Goal: Task Accomplishment & Management: Complete application form

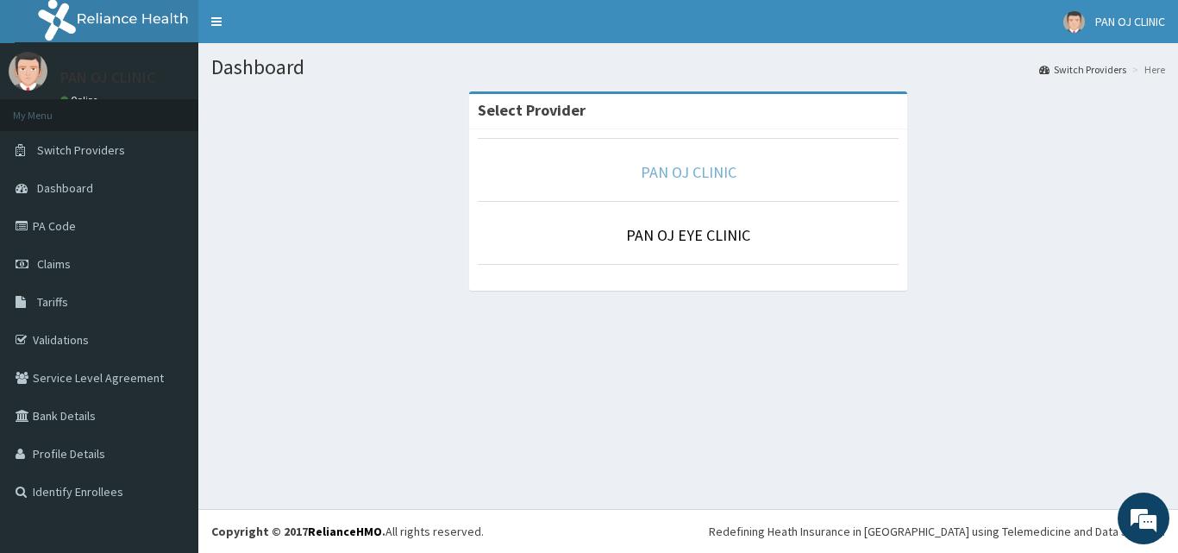
click at [699, 173] on link "PAN OJ CLINIC" at bounding box center [689, 172] width 96 height 20
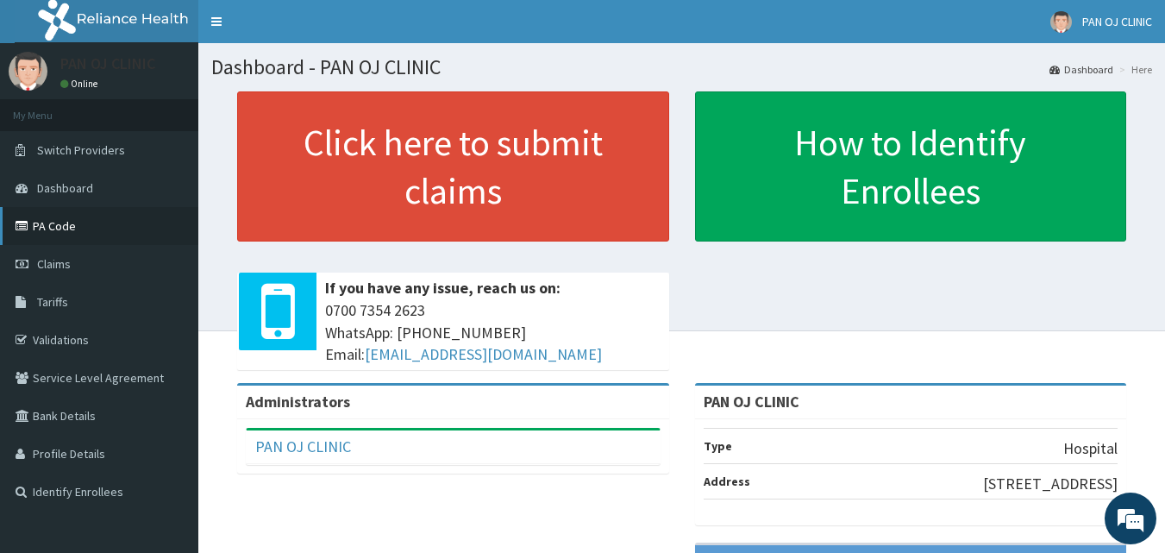
click at [89, 228] on link "PA Code" at bounding box center [99, 226] width 198 height 38
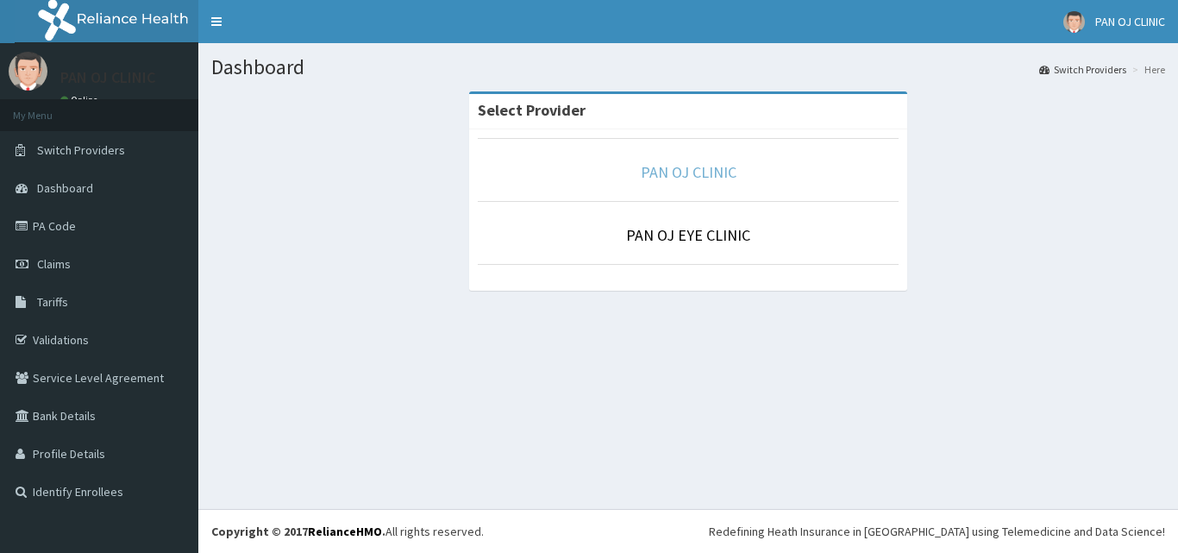
click at [674, 173] on link "PAN OJ CLINIC" at bounding box center [689, 172] width 96 height 20
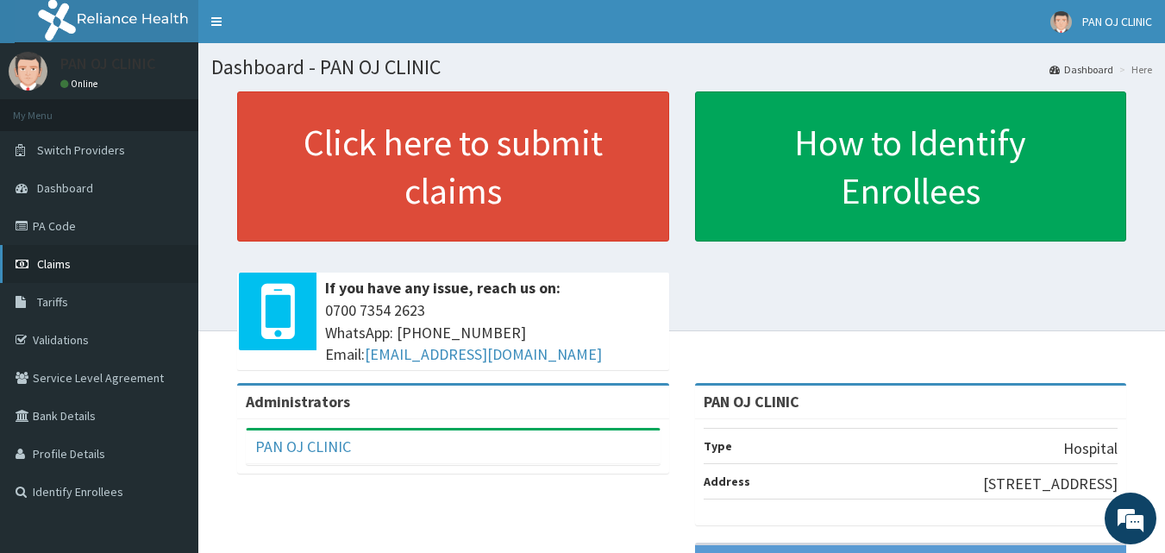
click at [72, 264] on link "Claims" at bounding box center [99, 264] width 198 height 38
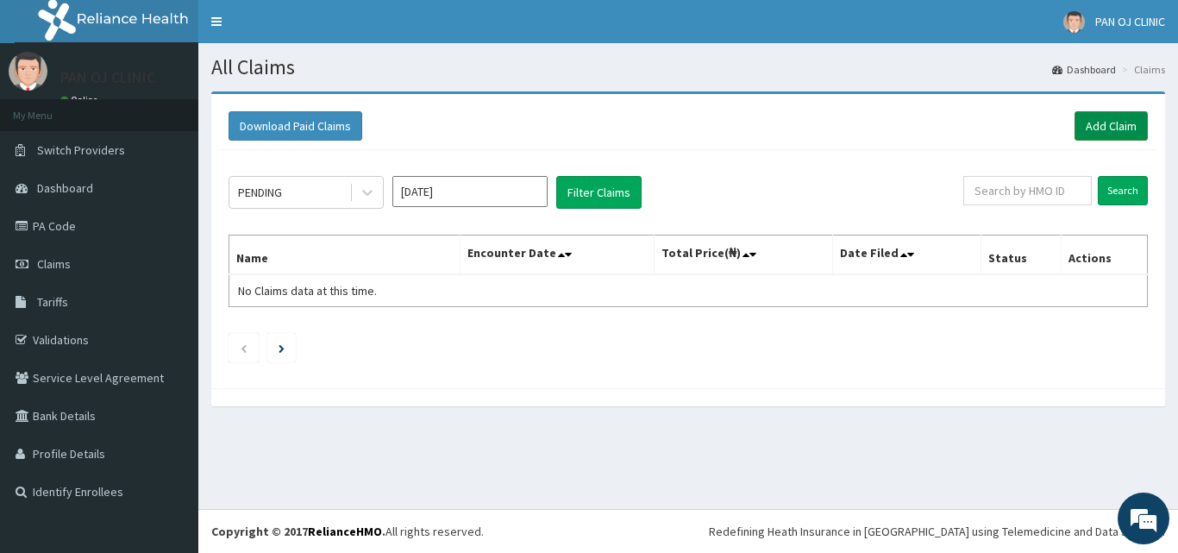
click at [1116, 128] on link "Add Claim" at bounding box center [1110, 125] width 73 height 29
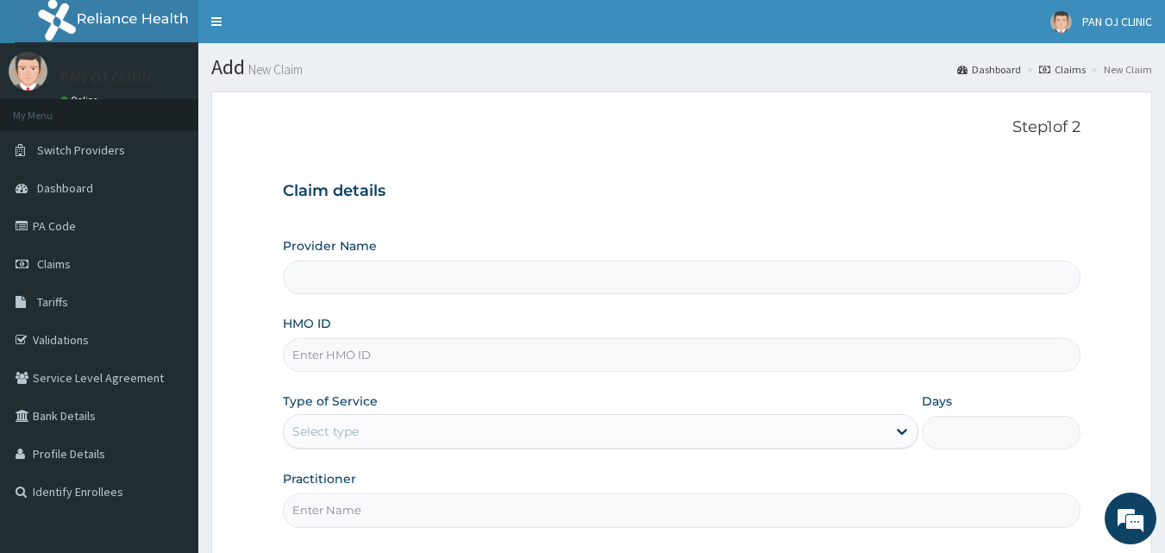
scroll to position [161, 0]
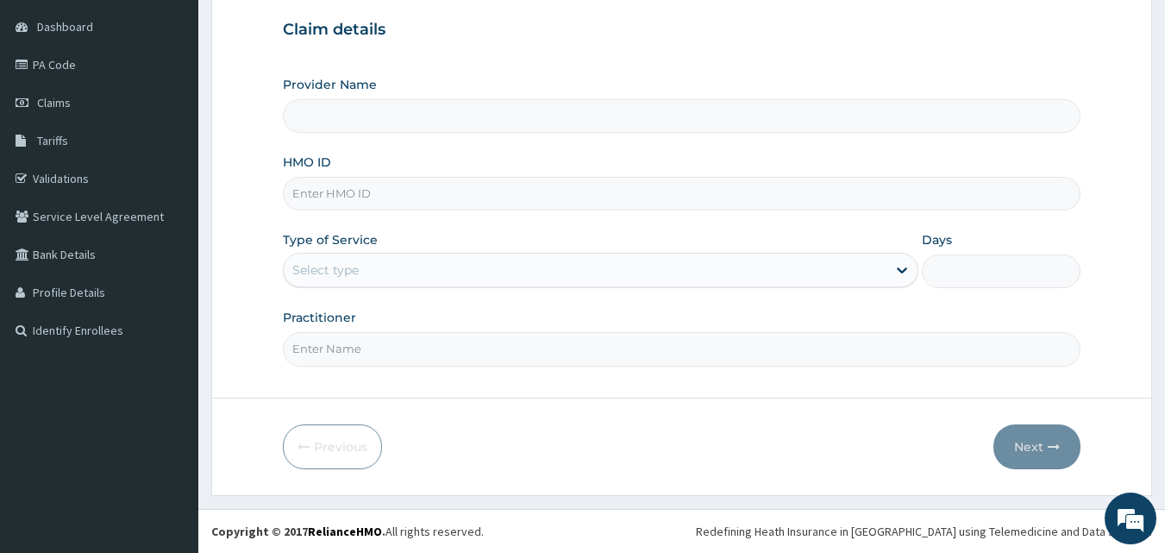
click at [356, 193] on input "HMO ID" at bounding box center [682, 194] width 798 height 34
type input "PAN OJ CLINIC"
type input "ACT/100069/D"
click at [391, 270] on div "Select type" at bounding box center [585, 270] width 603 height 28
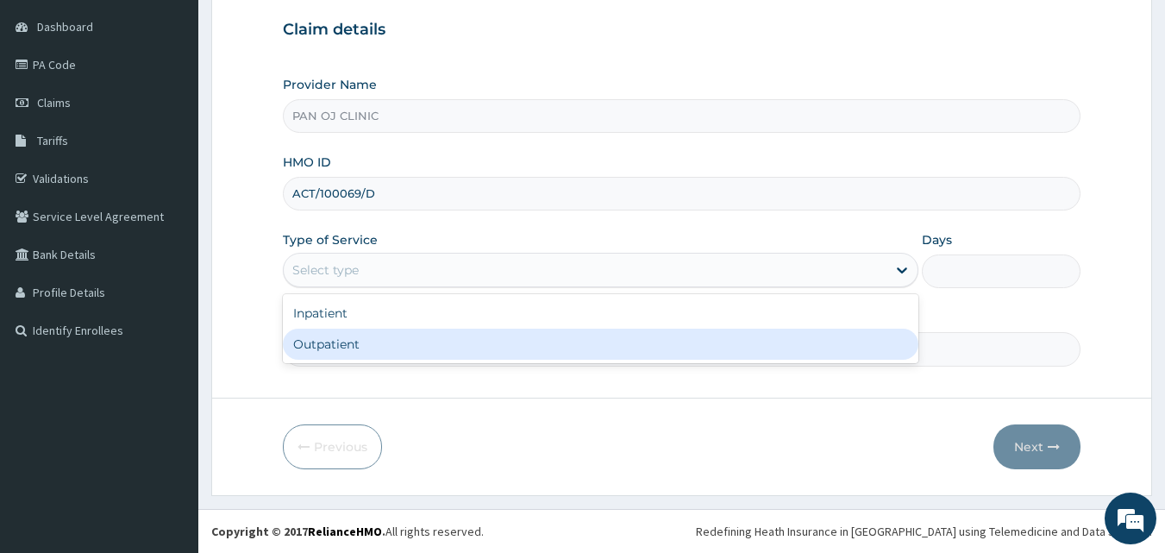
drag, startPoint x: 316, startPoint y: 357, endPoint x: 328, endPoint y: 351, distance: 13.5
click at [319, 356] on div "Outpatient" at bounding box center [600, 343] width 635 height 31
type input "1"
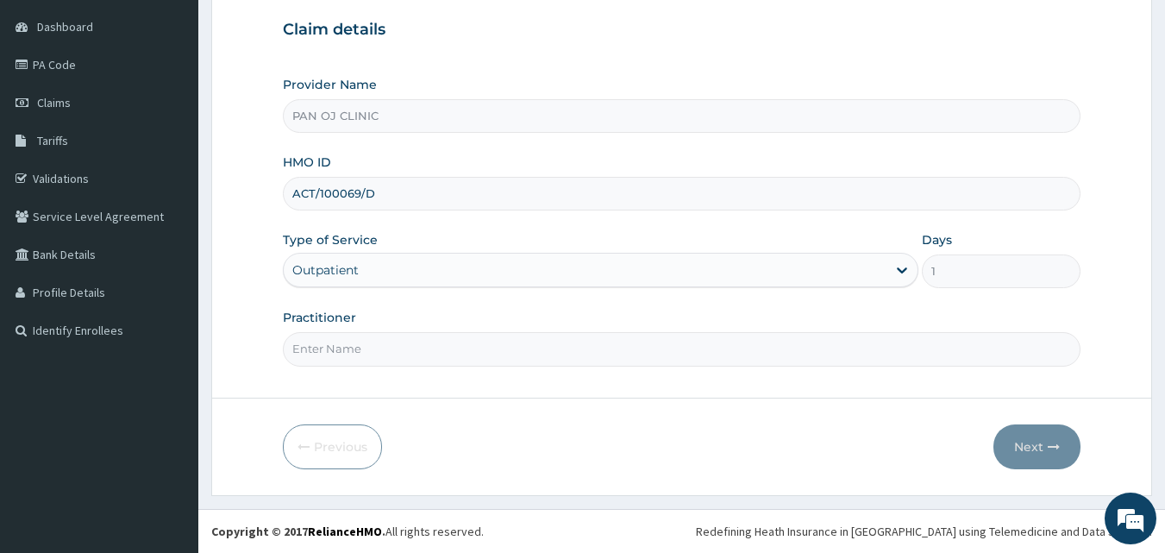
click at [328, 357] on input "Practitioner" at bounding box center [682, 349] width 798 height 34
type input "DR FRANK"
click at [1052, 442] on icon "button" at bounding box center [1054, 447] width 12 height 12
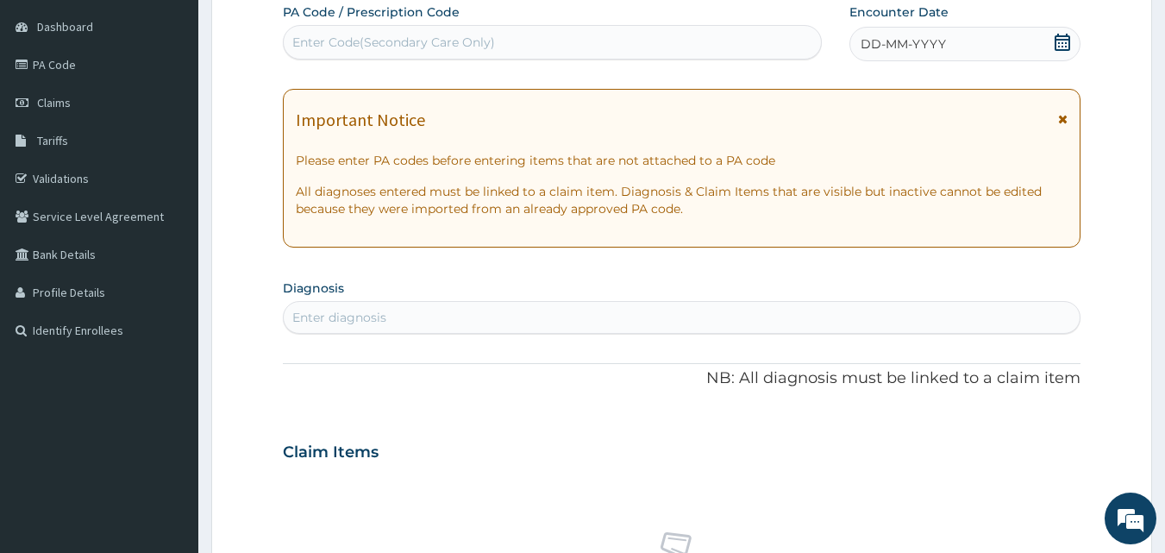
click at [1063, 44] on icon at bounding box center [1062, 42] width 17 height 17
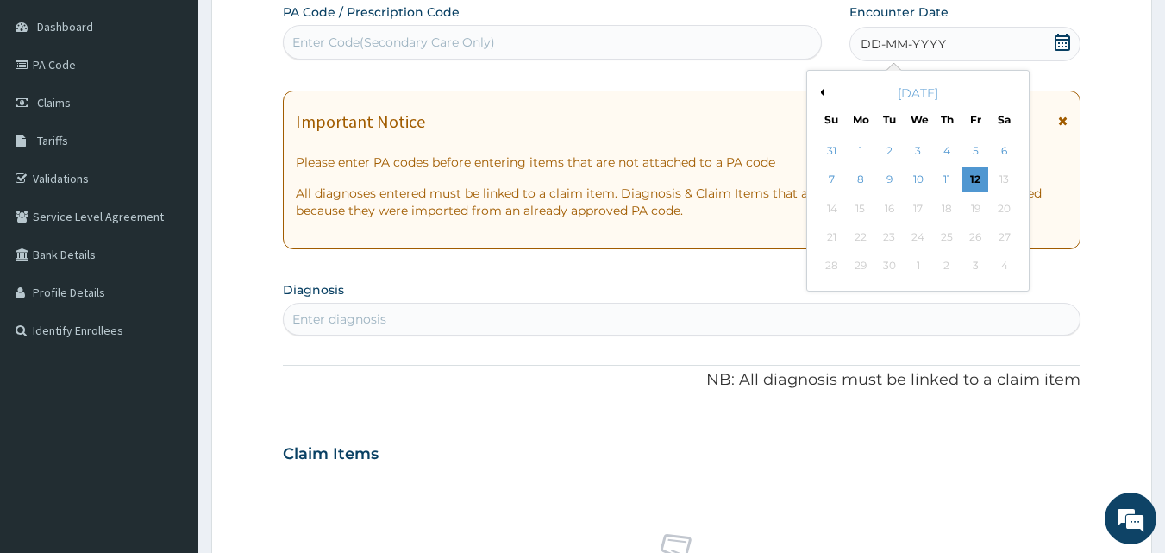
click at [824, 90] on div "September 2025" at bounding box center [918, 92] width 208 height 17
click at [820, 91] on button "Previous Month" at bounding box center [820, 92] width 9 height 9
click at [941, 261] on div "28" at bounding box center [947, 266] width 26 height 26
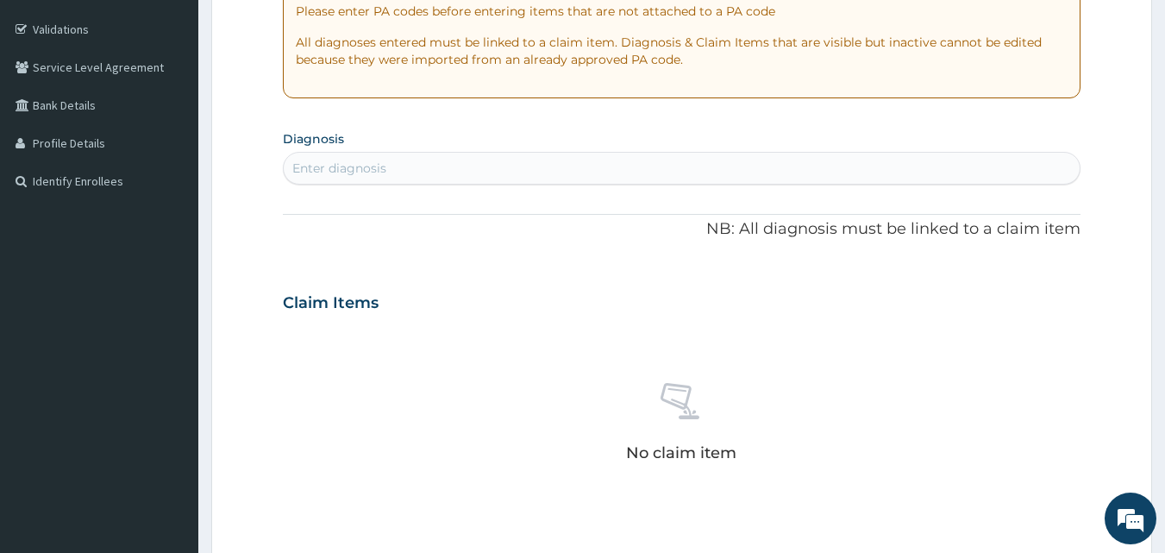
scroll to position [362, 0]
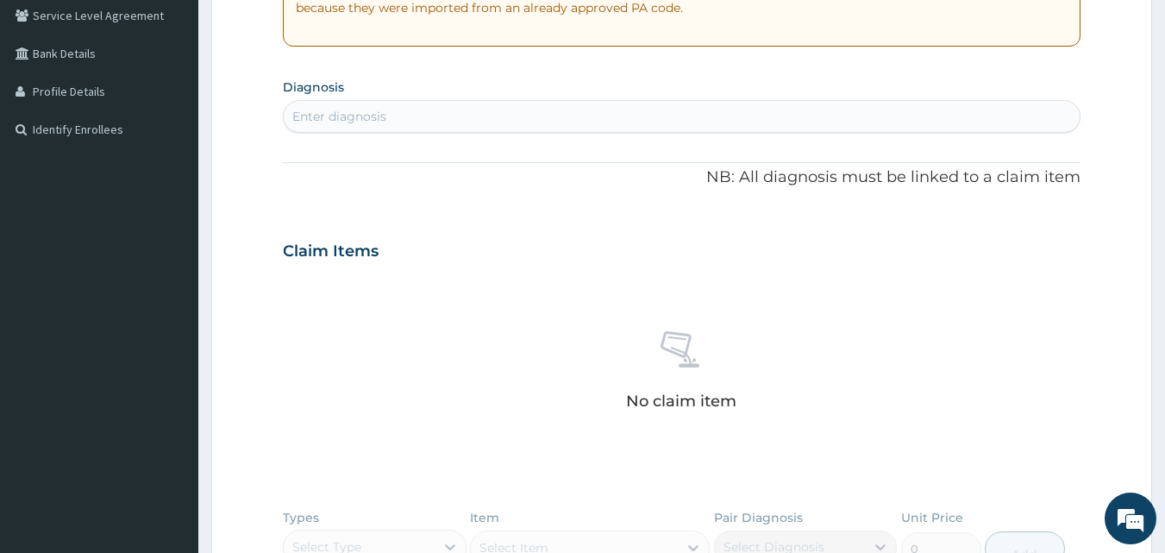
click at [407, 116] on div "Enter diagnosis" at bounding box center [682, 117] width 797 height 28
type input "RTI"
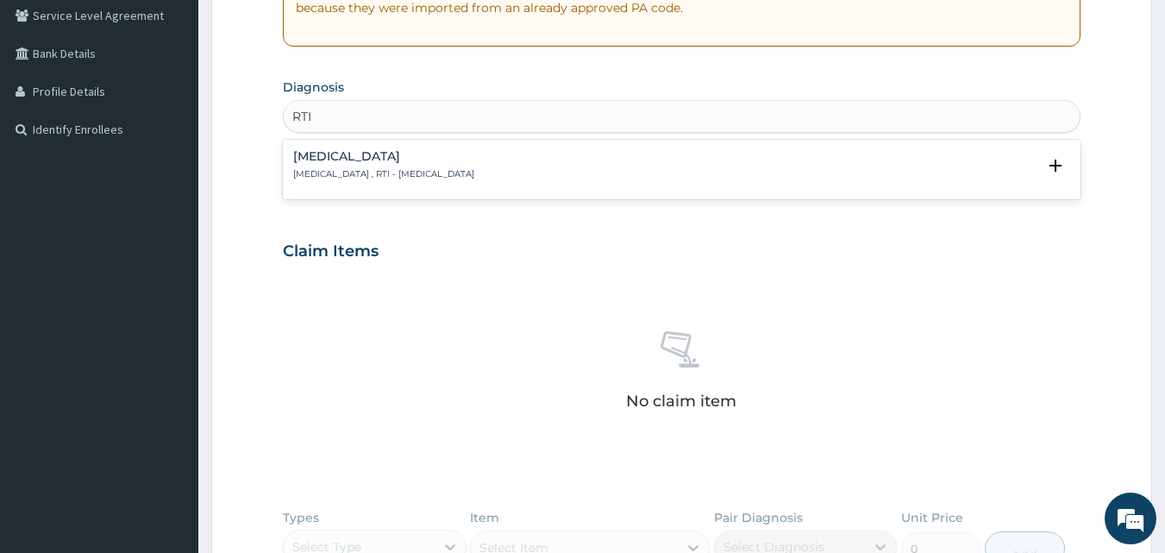
click at [349, 164] on div "Respiratory tract infection Respiratory tract infection , RTI - Respiratory tra…" at bounding box center [383, 165] width 181 height 30
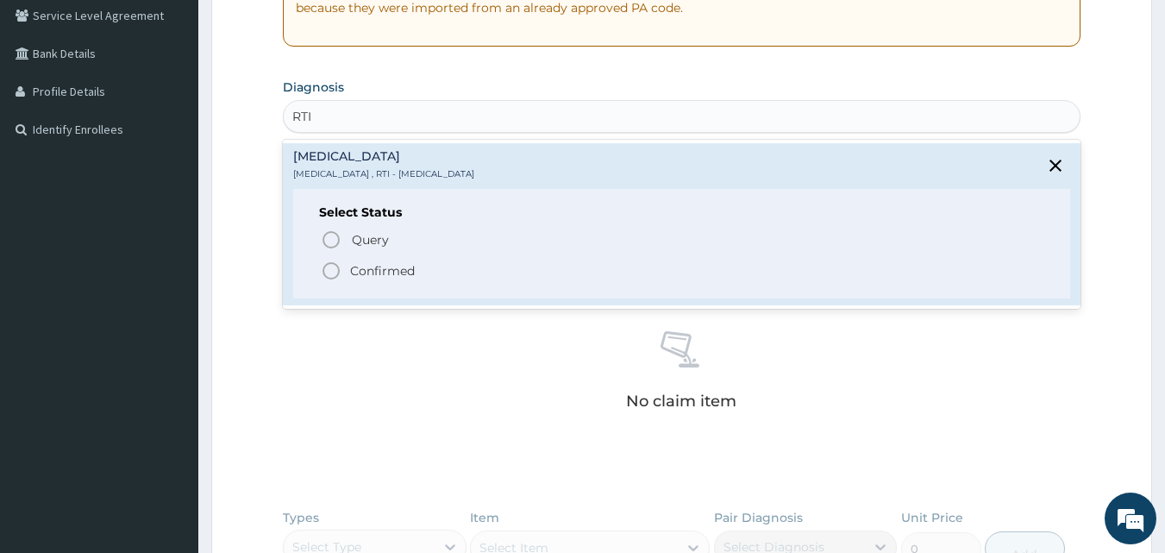
click at [328, 266] on icon "status option filled" at bounding box center [331, 270] width 21 height 21
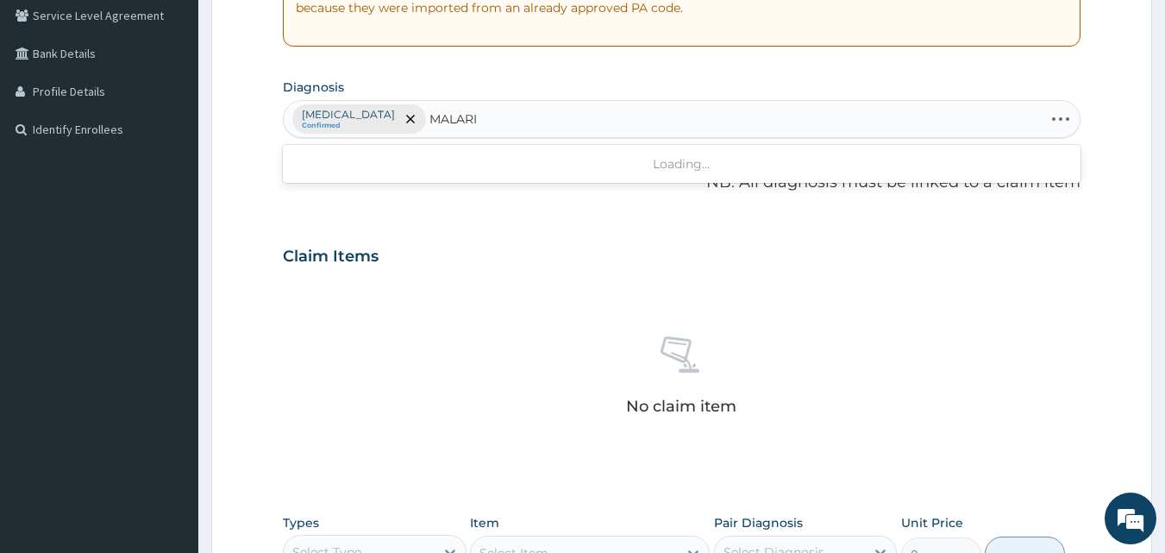
type input "[MEDICAL_DATA]"
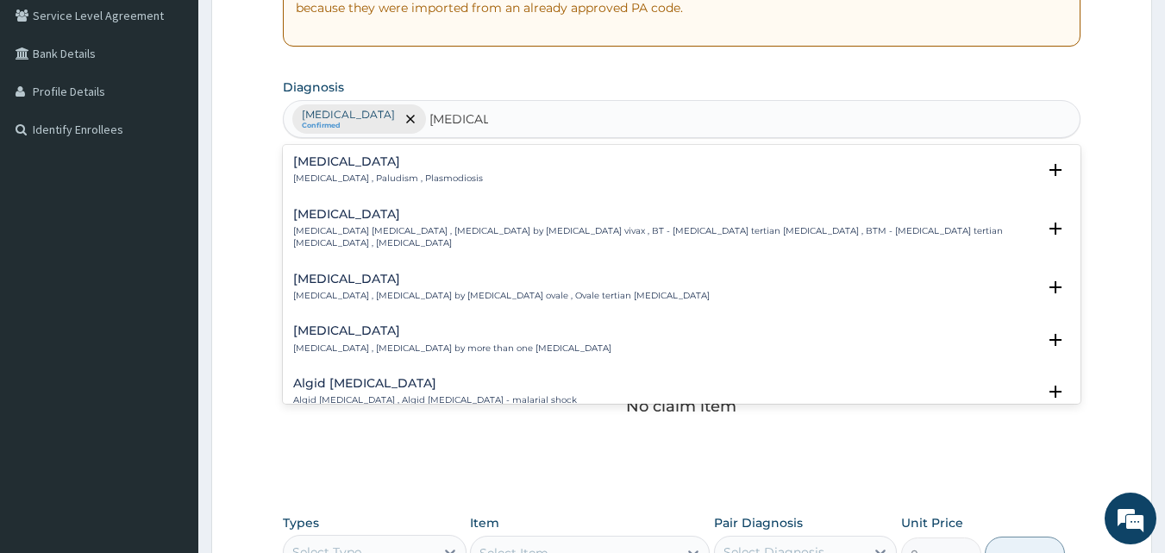
click at [324, 166] on h4 "[MEDICAL_DATA]" at bounding box center [388, 161] width 190 height 13
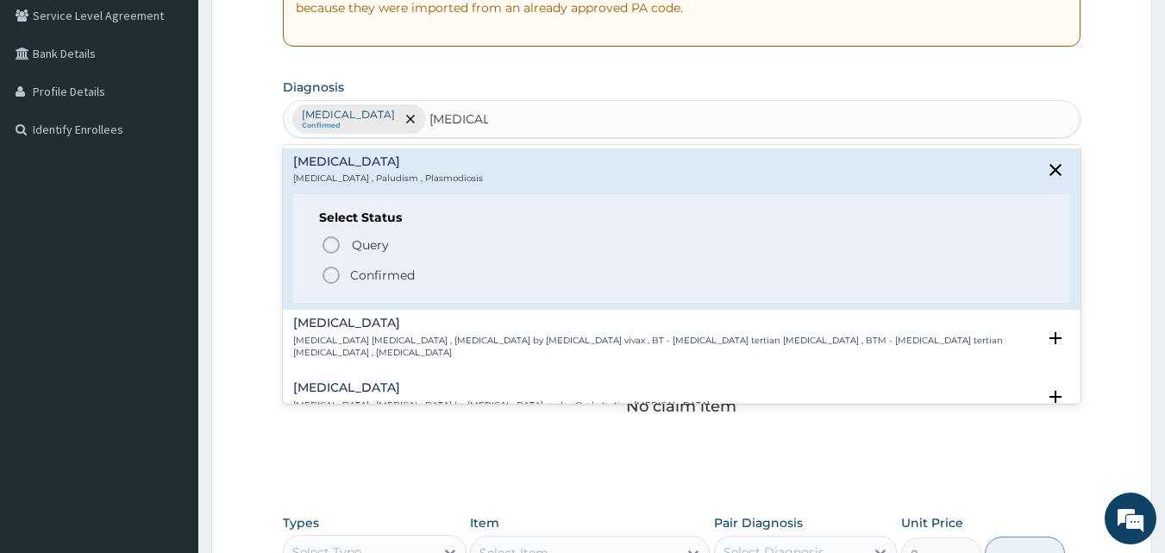
click at [335, 272] on icon "status option filled" at bounding box center [331, 275] width 21 height 21
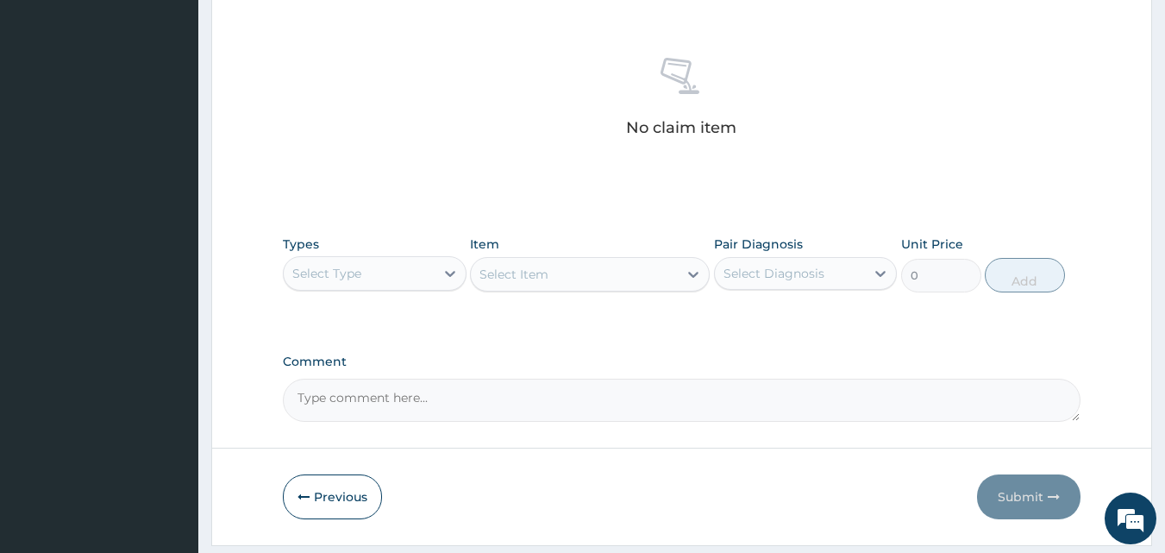
scroll to position [691, 0]
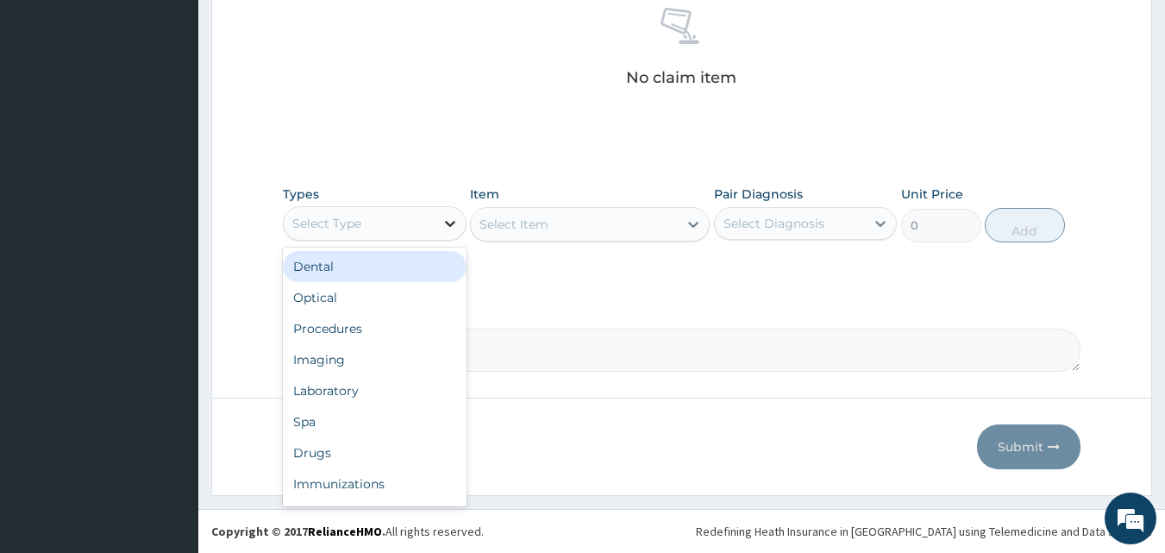
click at [439, 228] on div at bounding box center [450, 223] width 31 height 31
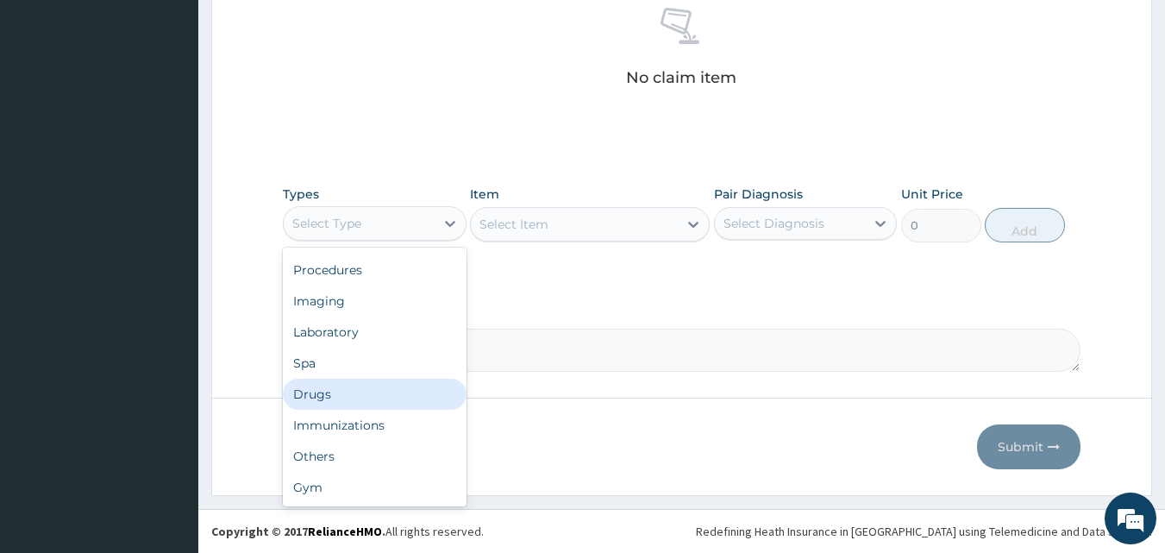
click at [335, 399] on div "Drugs" at bounding box center [375, 393] width 184 height 31
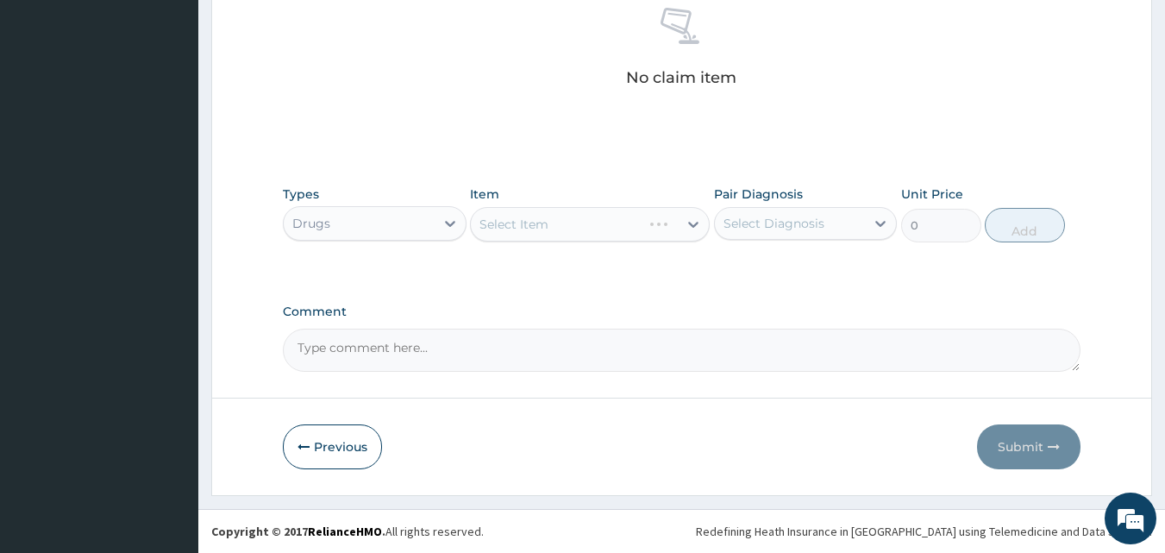
click at [679, 227] on div "Select Item" at bounding box center [590, 224] width 240 height 34
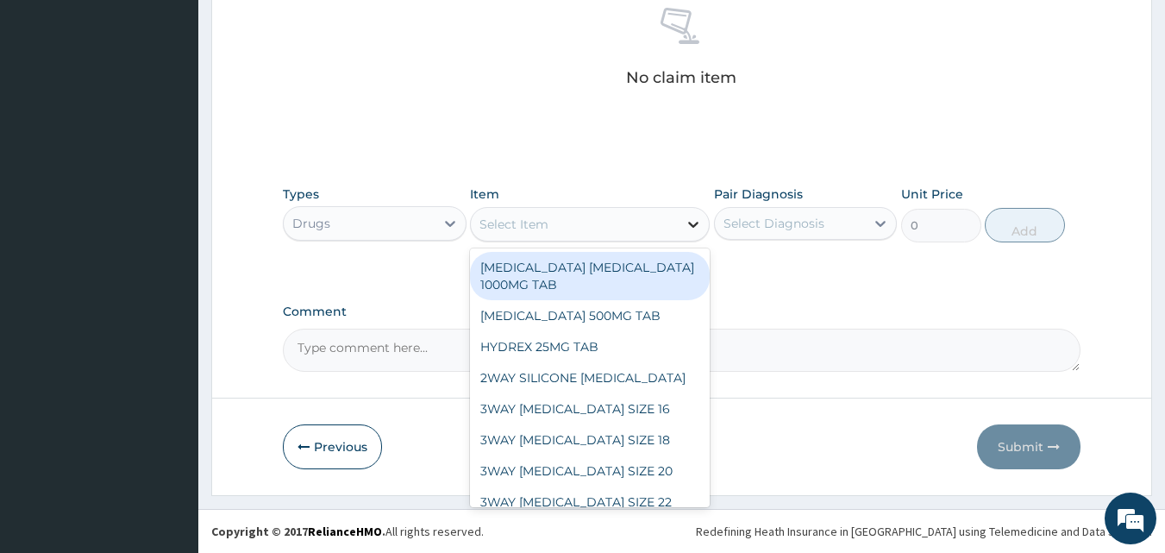
click at [685, 223] on icon at bounding box center [693, 224] width 17 height 17
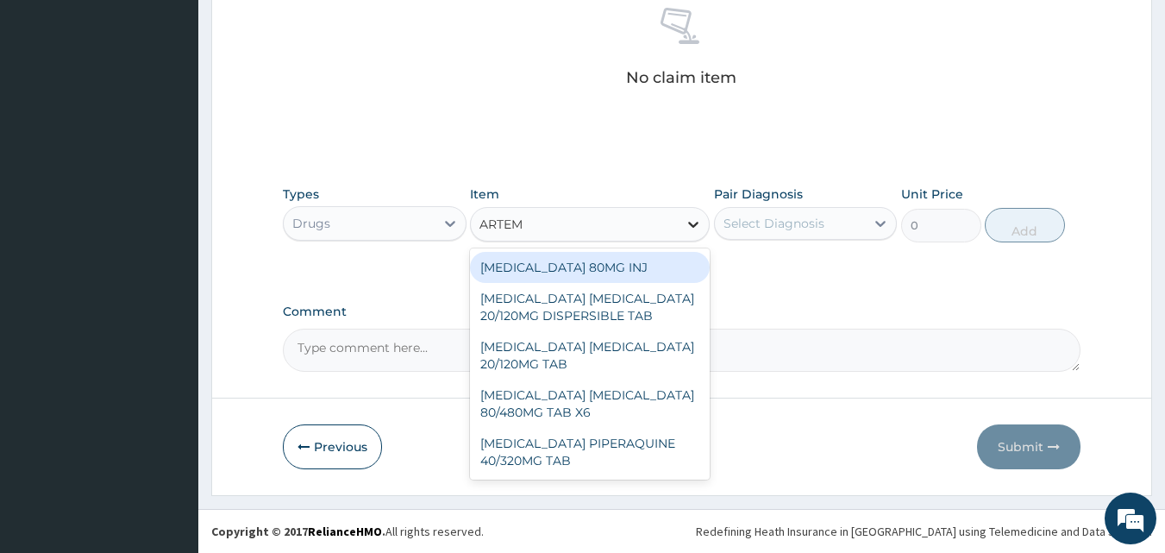
type input "ARTEME"
click at [594, 267] on div "[MEDICAL_DATA] 80MG INJ" at bounding box center [590, 267] width 240 height 31
type input "1400"
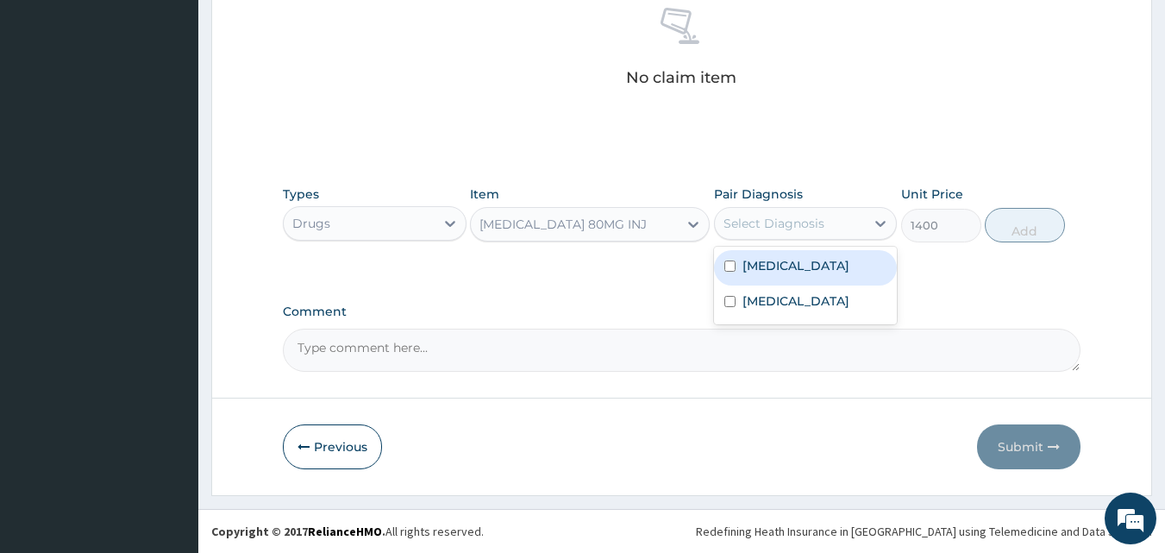
click at [752, 227] on div "Select Diagnosis" at bounding box center [773, 223] width 101 height 17
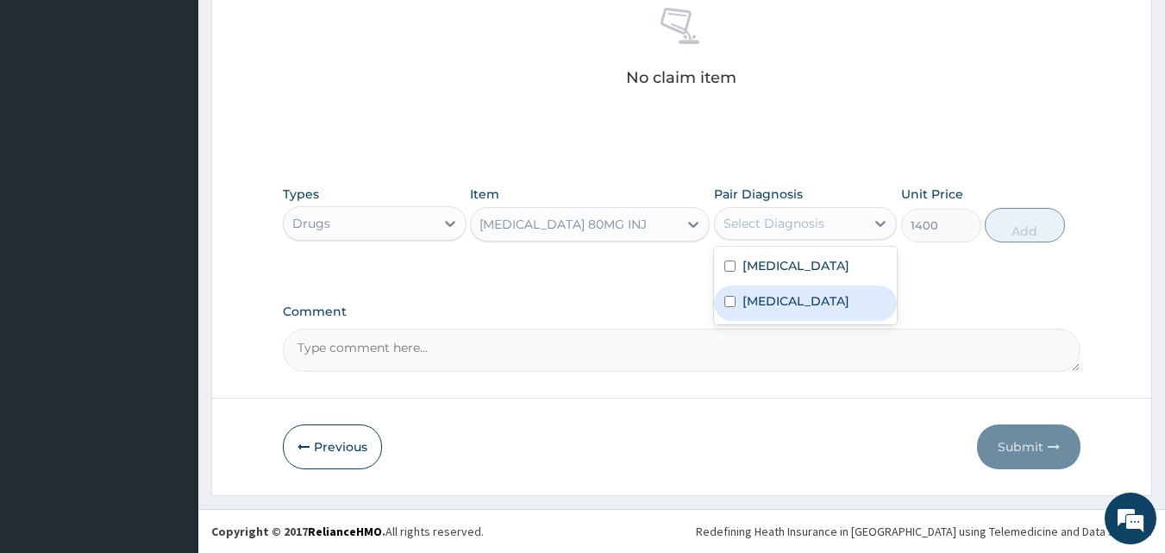
drag, startPoint x: 757, startPoint y: 273, endPoint x: 760, endPoint y: 316, distance: 42.4
click at [762, 316] on div "Respiratory tract infection Malaria" at bounding box center [806, 286] width 184 height 78
click at [760, 310] on label "[MEDICAL_DATA]" at bounding box center [795, 300] width 107 height 17
checkbox input "true"
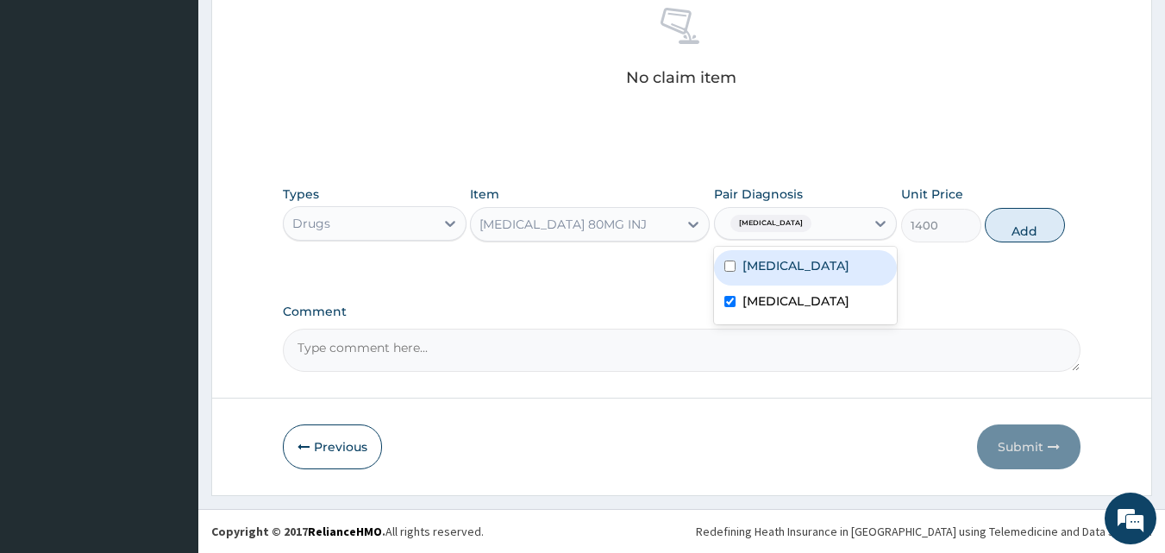
drag, startPoint x: 1016, startPoint y: 228, endPoint x: 918, endPoint y: 250, distance: 99.8
click at [1016, 228] on button "Add" at bounding box center [1025, 225] width 80 height 34
type input "0"
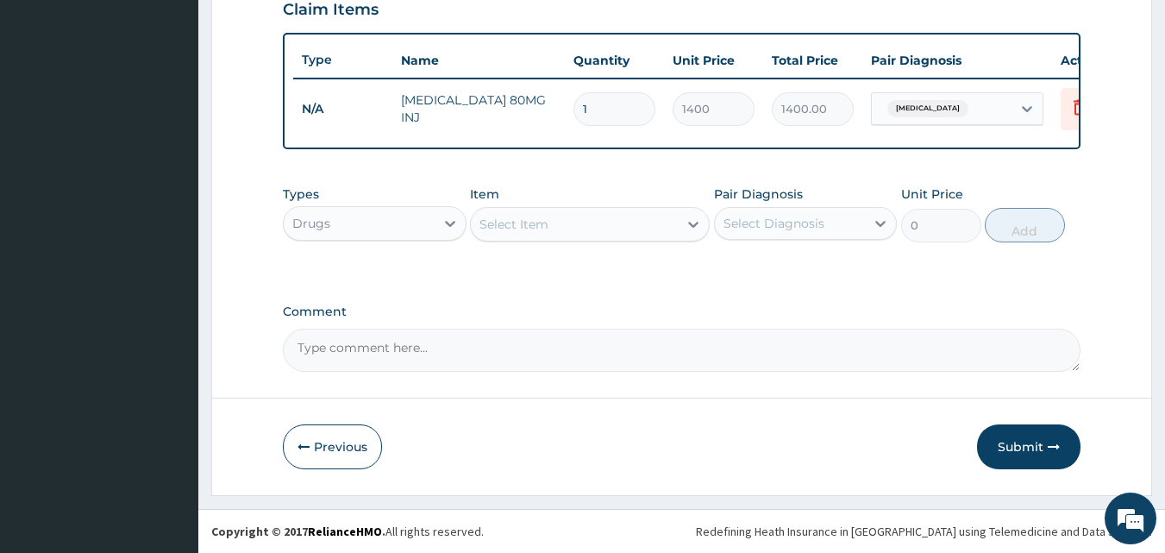
scroll to position [622, 0]
type input "0.00"
type input "3"
type input "4200.00"
type input "3"
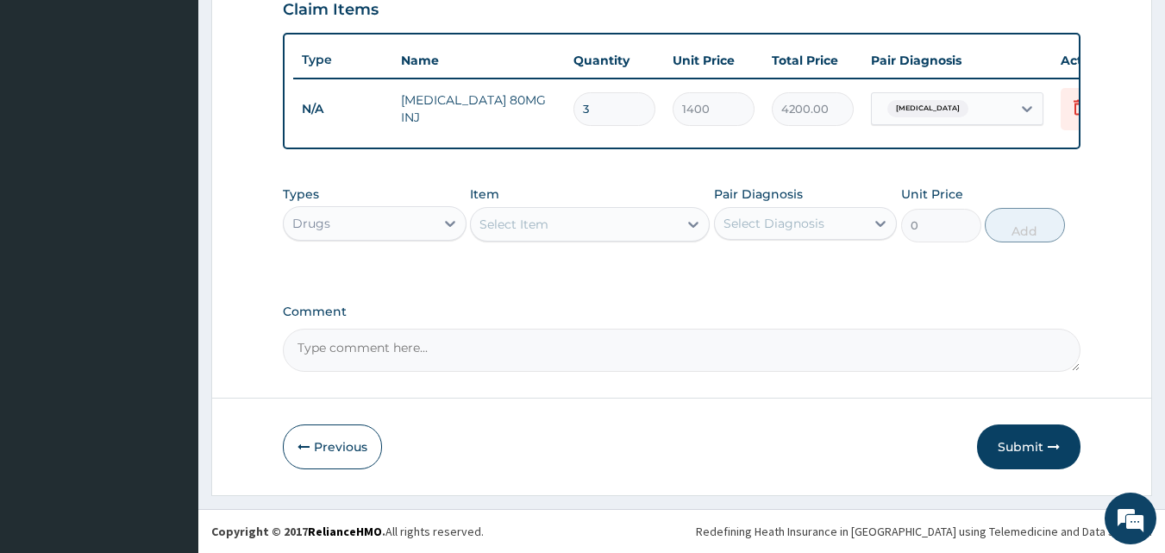
click at [677, 228] on div "Select Item" at bounding box center [574, 224] width 207 height 28
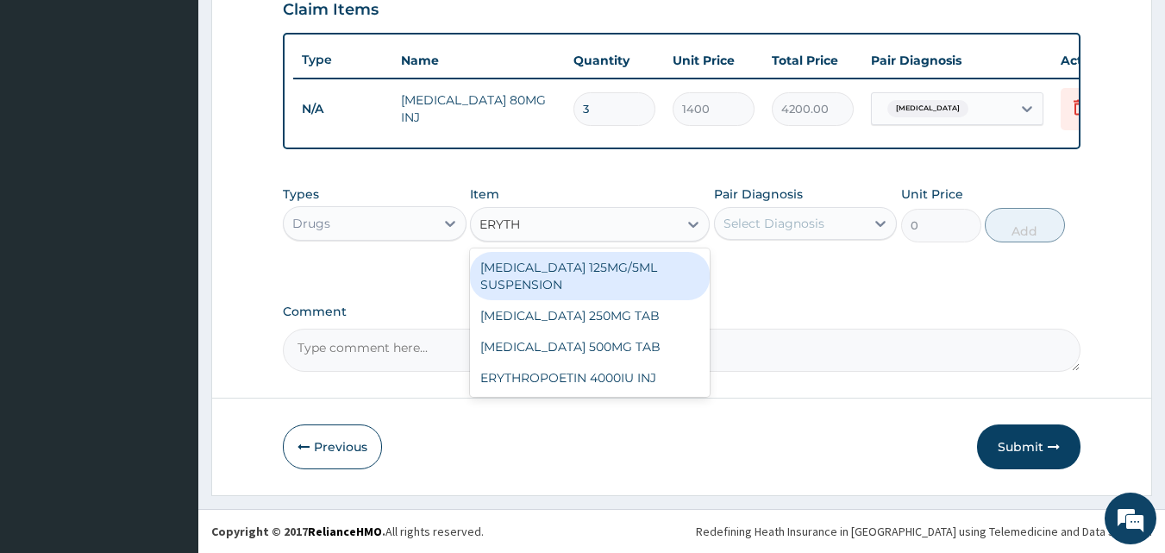
type input "ERYTHR"
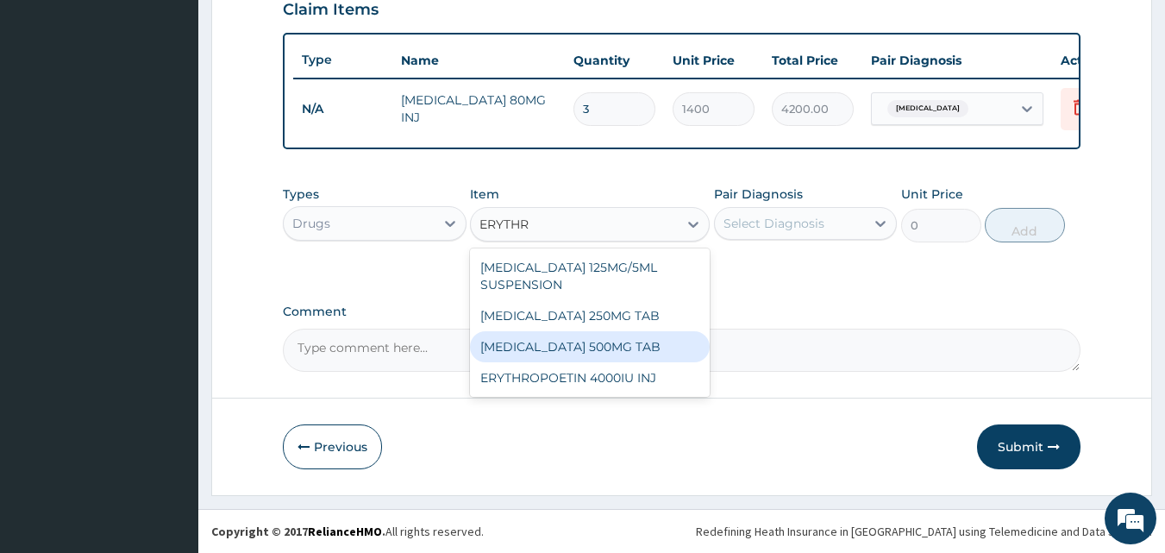
drag, startPoint x: 629, startPoint y: 346, endPoint x: 642, endPoint y: 336, distance: 16.7
click at [631, 347] on div "[MEDICAL_DATA] 500MG TAB" at bounding box center [590, 346] width 240 height 31
type input "99.225"
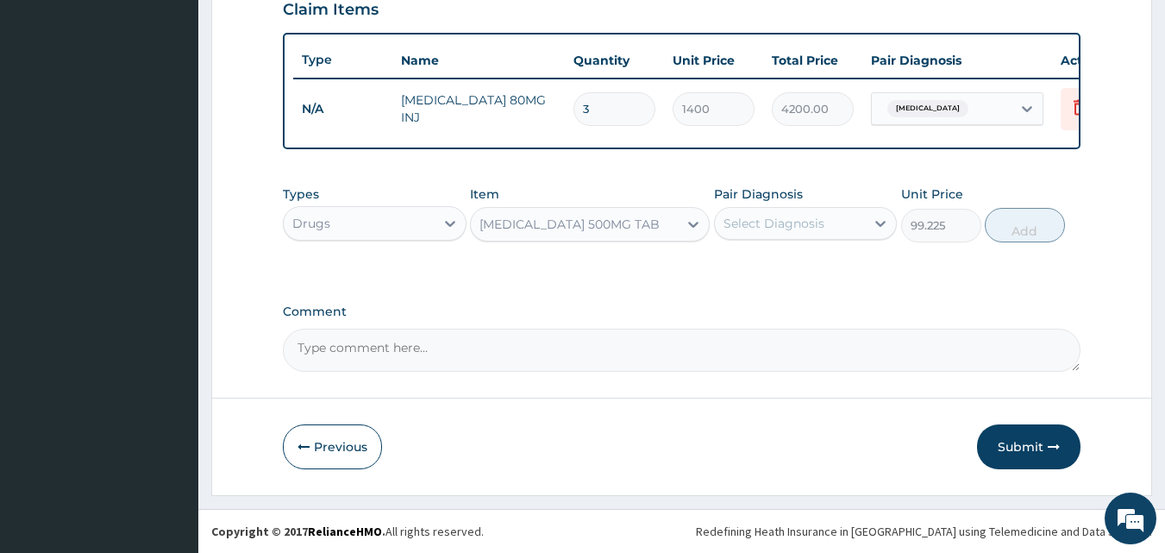
click at [838, 227] on div "Select Diagnosis" at bounding box center [790, 224] width 151 height 28
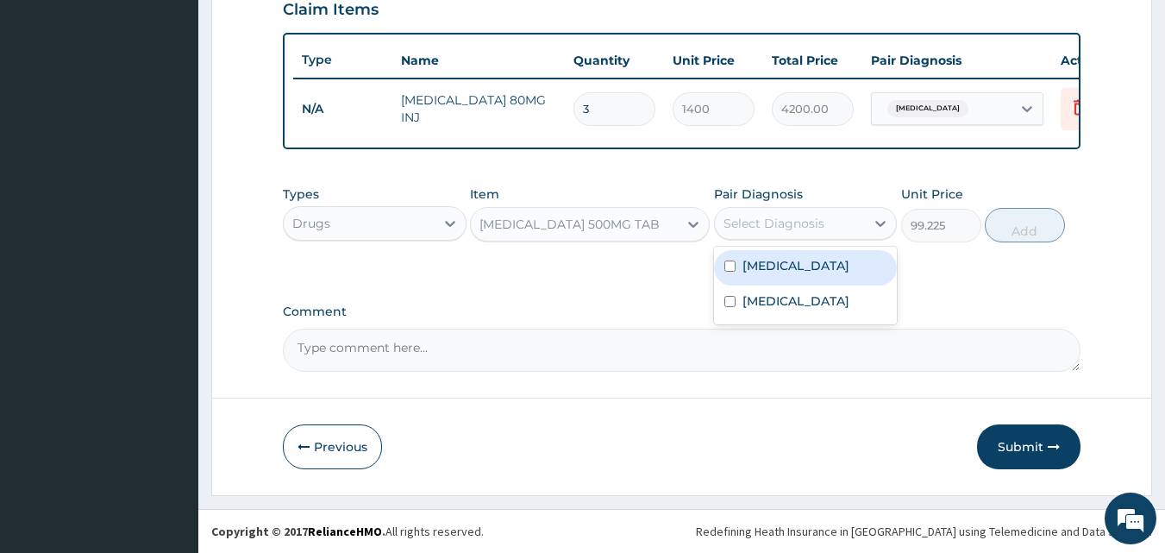
drag, startPoint x: 779, startPoint y: 273, endPoint x: 843, endPoint y: 262, distance: 65.6
click at [782, 272] on label "[MEDICAL_DATA]" at bounding box center [795, 265] width 107 height 17
checkbox input "true"
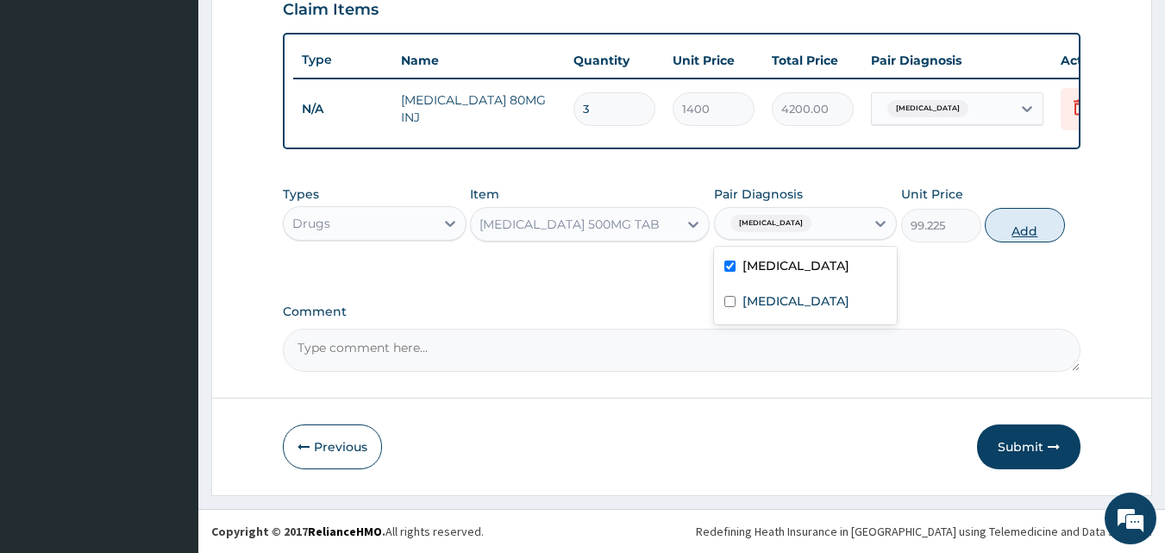
click at [1041, 229] on button "Add" at bounding box center [1025, 225] width 80 height 34
type input "0"
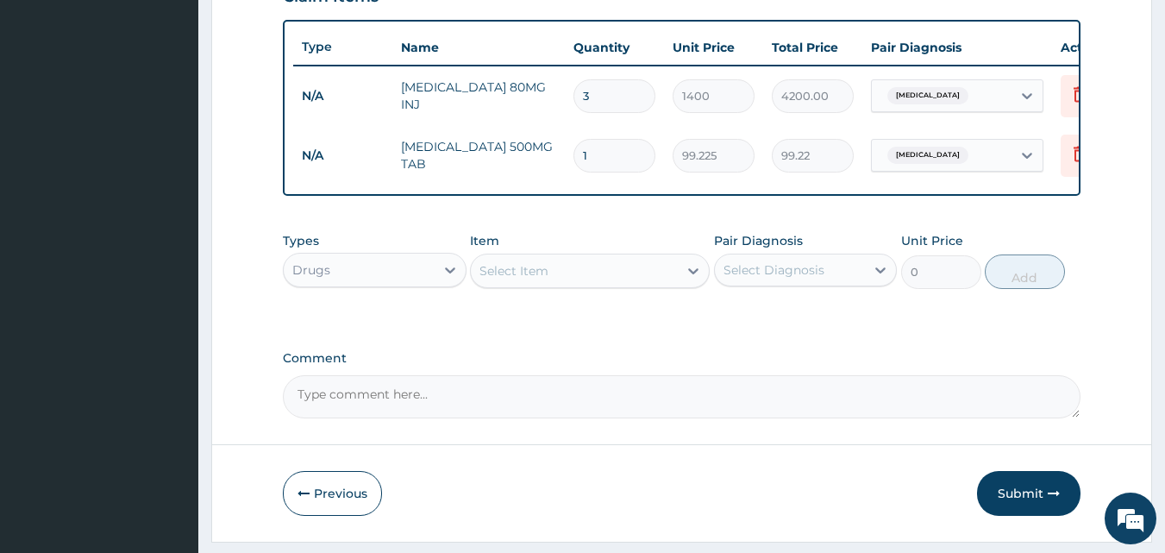
type input "10"
type input "992.25"
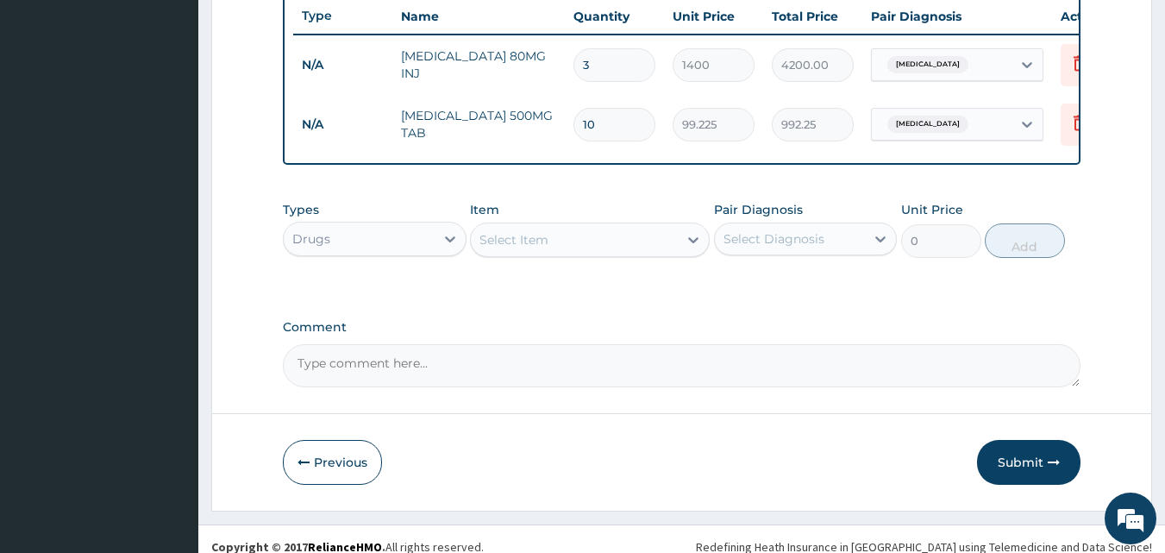
scroll to position [681, 0]
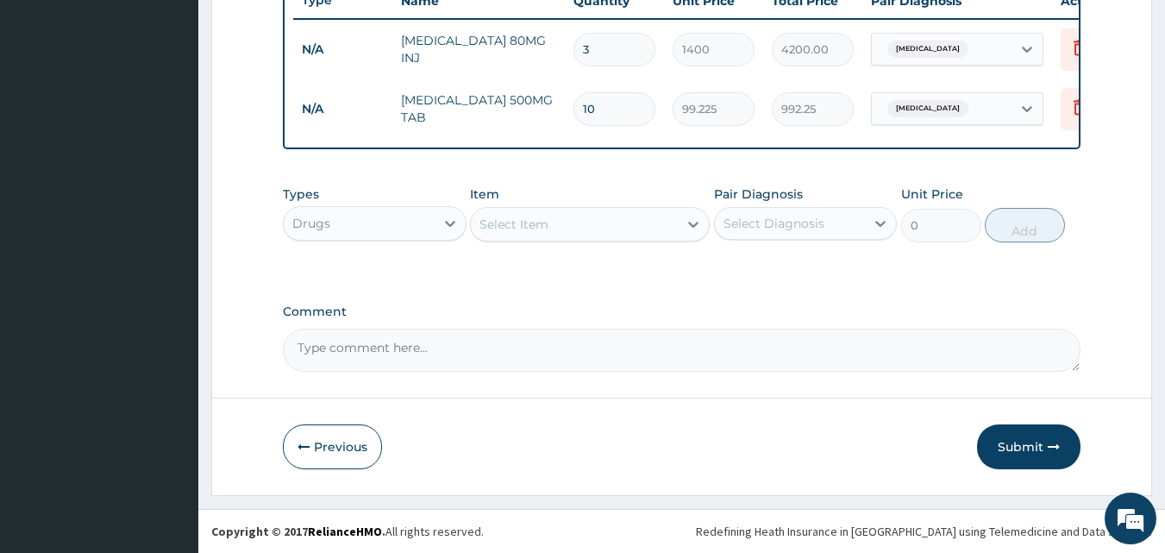
type input "10"
click at [671, 214] on div "Select Item" at bounding box center [574, 224] width 207 height 28
type input "PARAC"
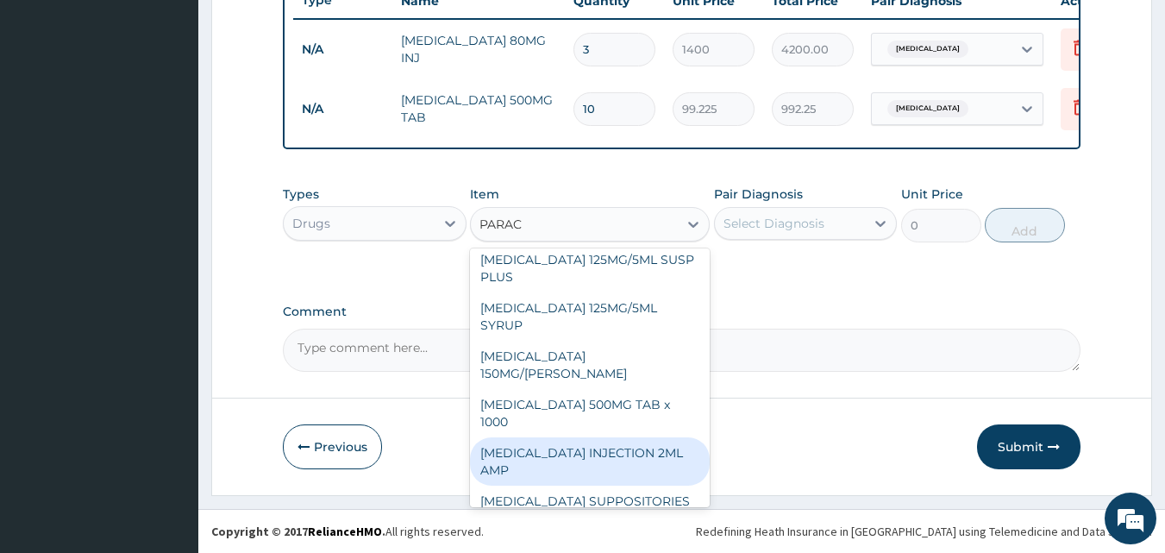
scroll to position [214, 0]
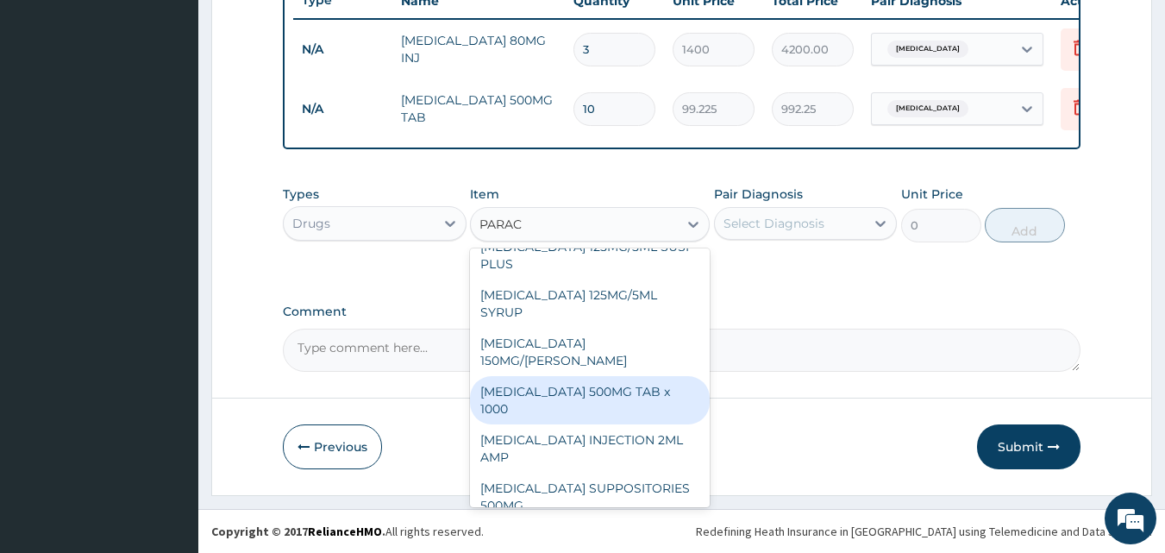
click at [585, 380] on div "[MEDICAL_DATA] 500MG TAB x 1000" at bounding box center [590, 400] width 240 height 48
type input "11.025"
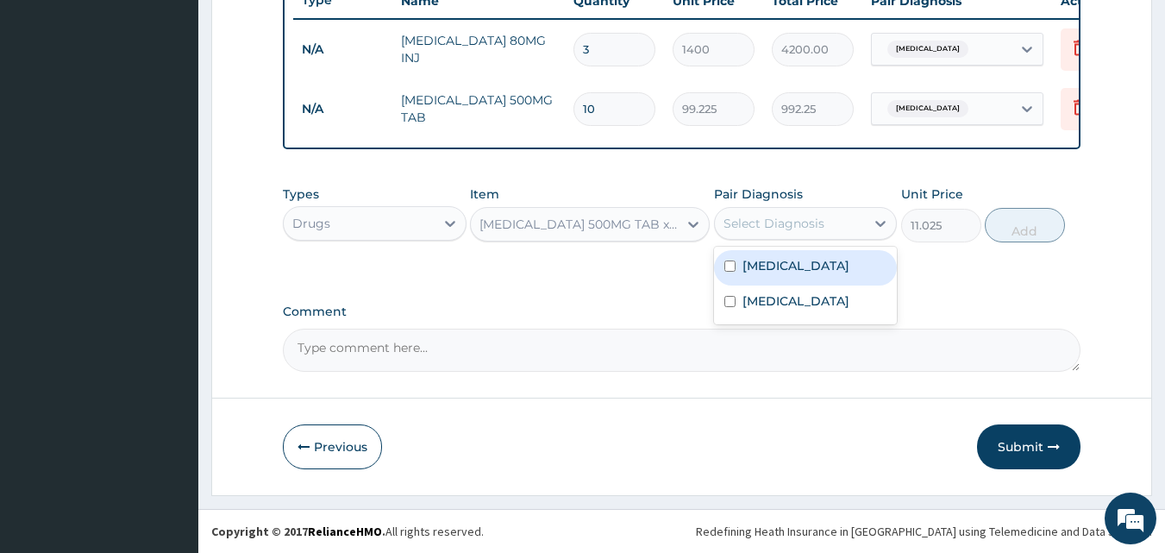
click at [846, 221] on div "Select Diagnosis" at bounding box center [790, 224] width 151 height 28
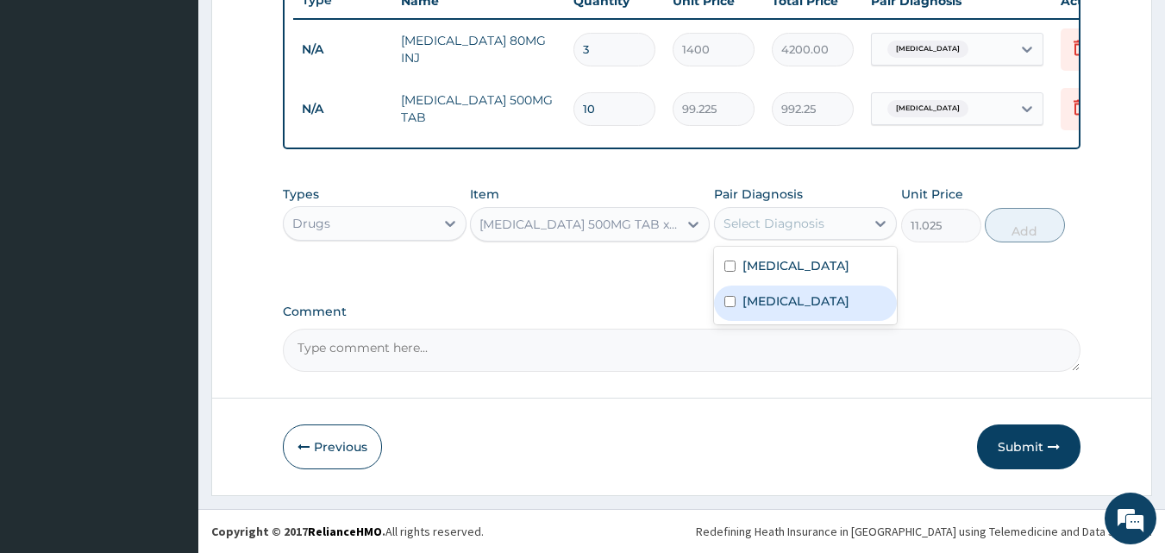
click at [818, 310] on div "[MEDICAL_DATA]" at bounding box center [806, 302] width 184 height 35
checkbox input "true"
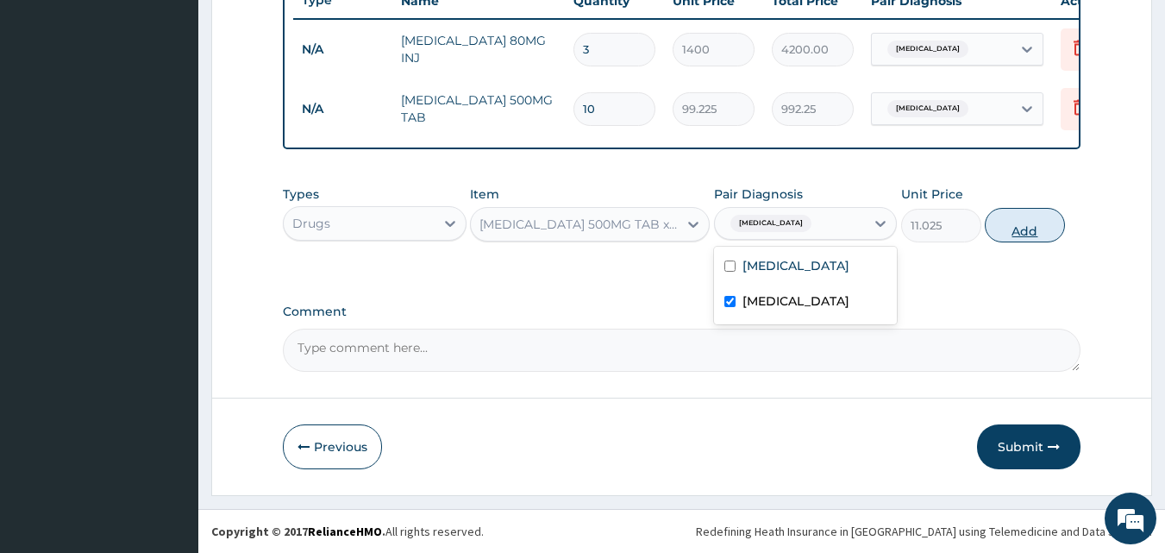
click at [1038, 234] on button "Add" at bounding box center [1025, 225] width 80 height 34
type input "0"
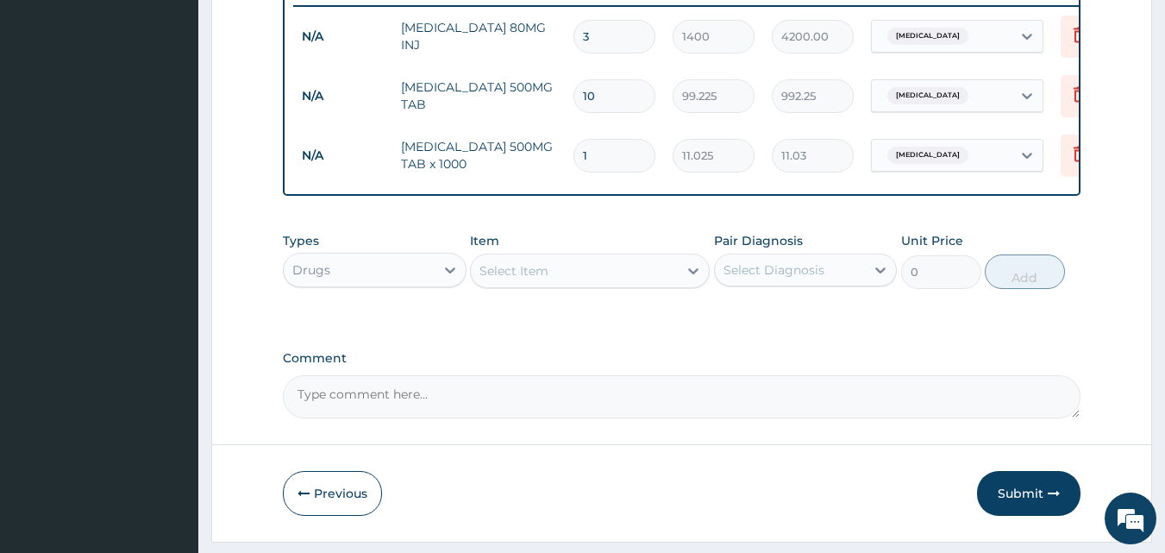
type input "0.00"
type input "9"
type input "99.23"
type input "9"
click at [693, 274] on icon at bounding box center [693, 271] width 10 height 6
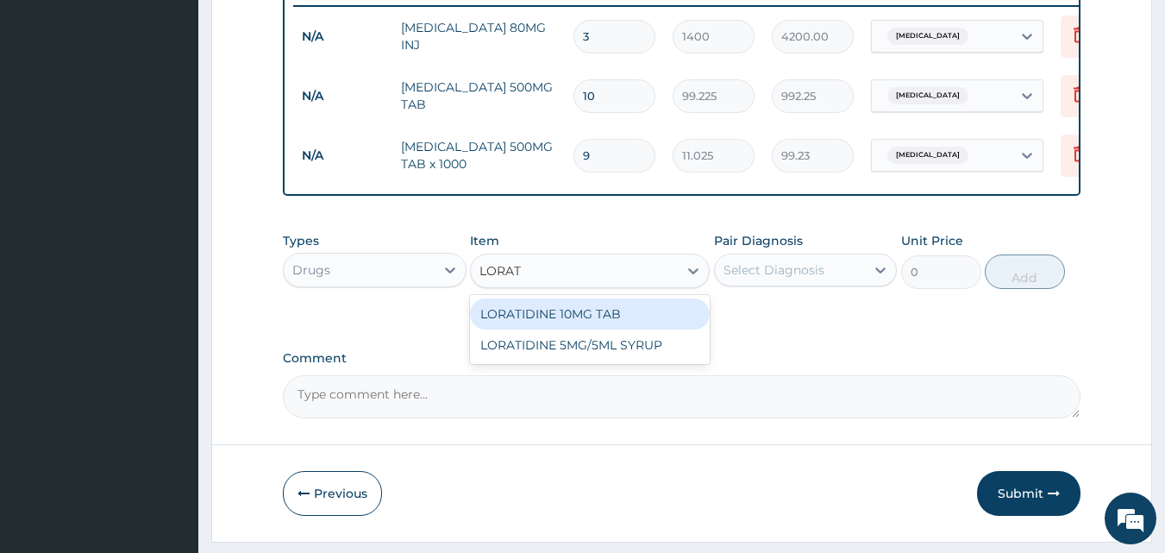
type input "LORATI"
click at [592, 324] on div "LORATIDINE 10MG TAB" at bounding box center [590, 313] width 240 height 31
type input "52.5"
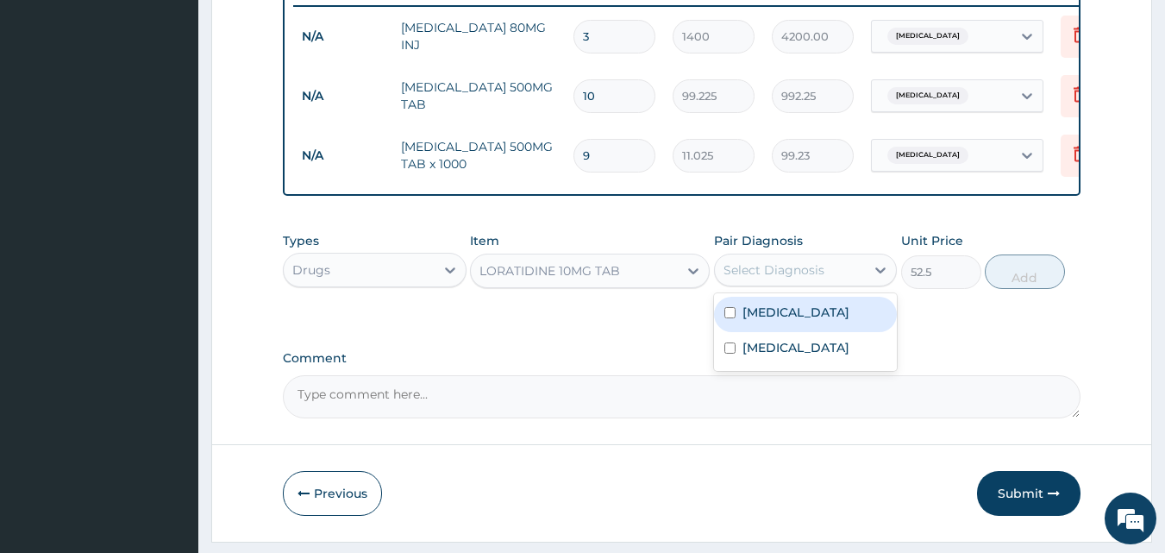
click at [783, 273] on div "Select Diagnosis" at bounding box center [773, 269] width 101 height 17
drag, startPoint x: 766, startPoint y: 322, endPoint x: 851, endPoint y: 322, distance: 84.5
click at [767, 321] on label "[MEDICAL_DATA]" at bounding box center [795, 311] width 107 height 17
checkbox input "true"
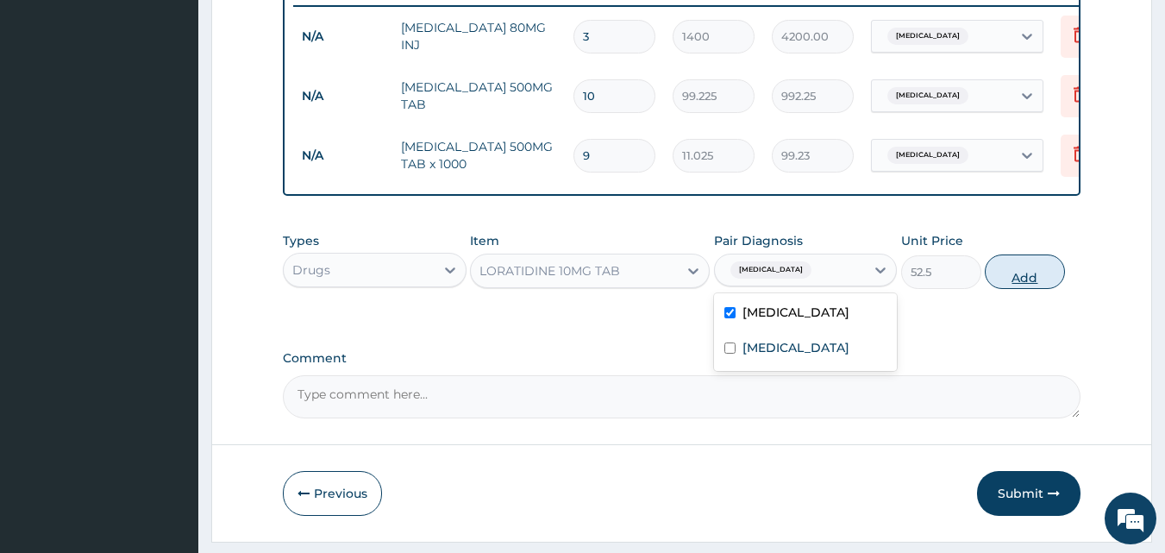
click at [1016, 289] on button "Add" at bounding box center [1025, 271] width 80 height 34
type input "0"
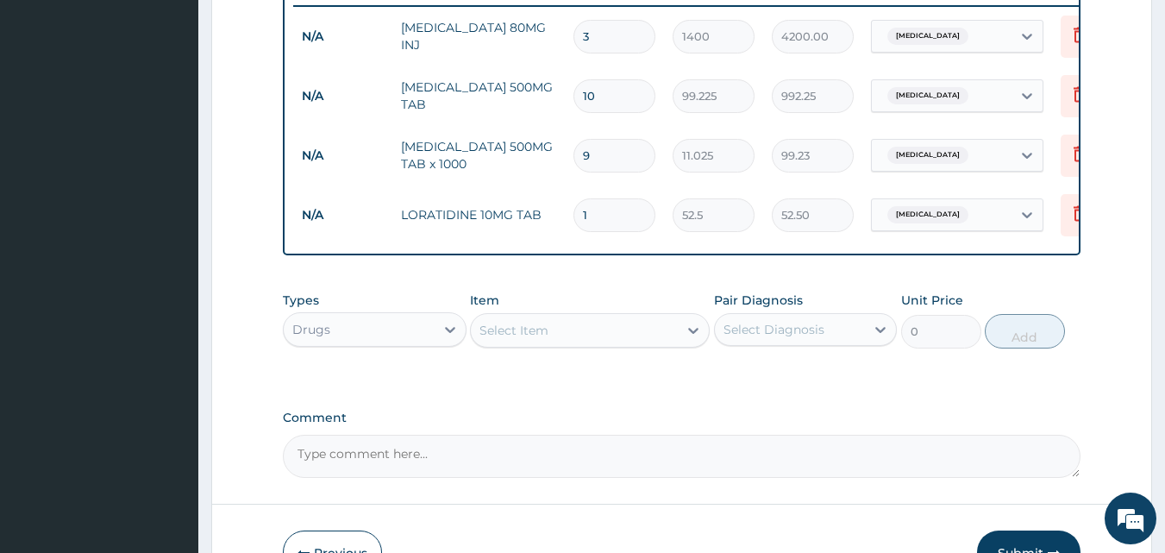
type input "10"
type input "525.00"
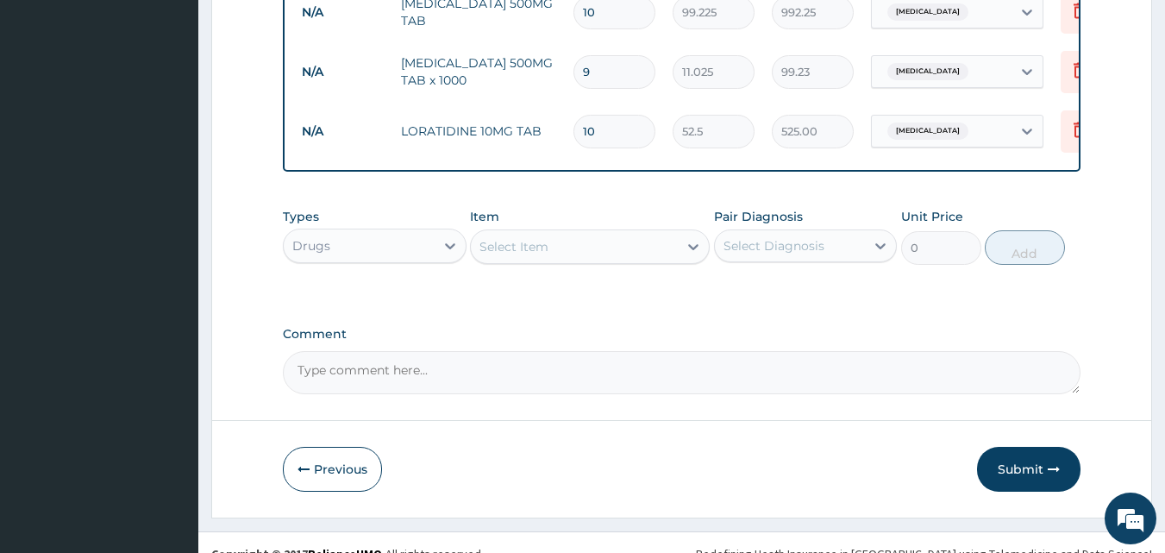
scroll to position [800, 0]
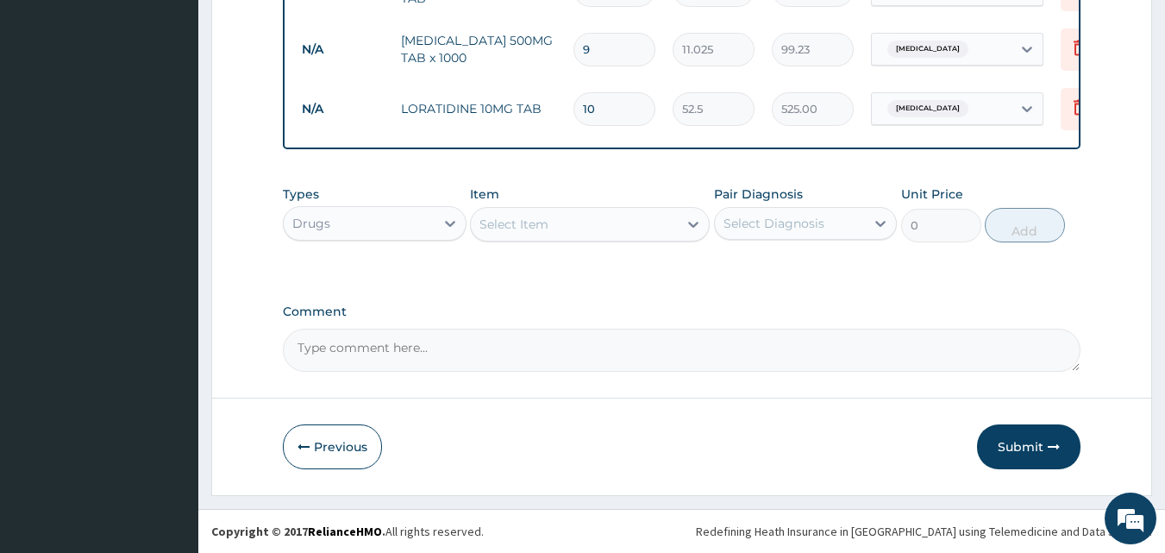
type input "10"
click at [407, 232] on div "Drugs" at bounding box center [359, 224] width 151 height 28
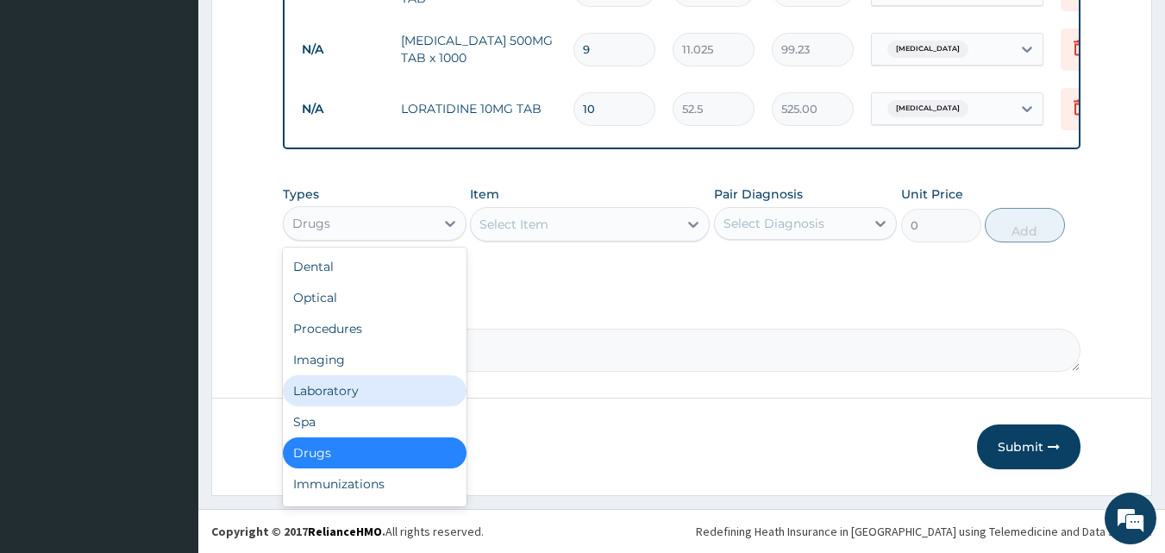
click at [340, 394] on div "Laboratory" at bounding box center [375, 390] width 184 height 31
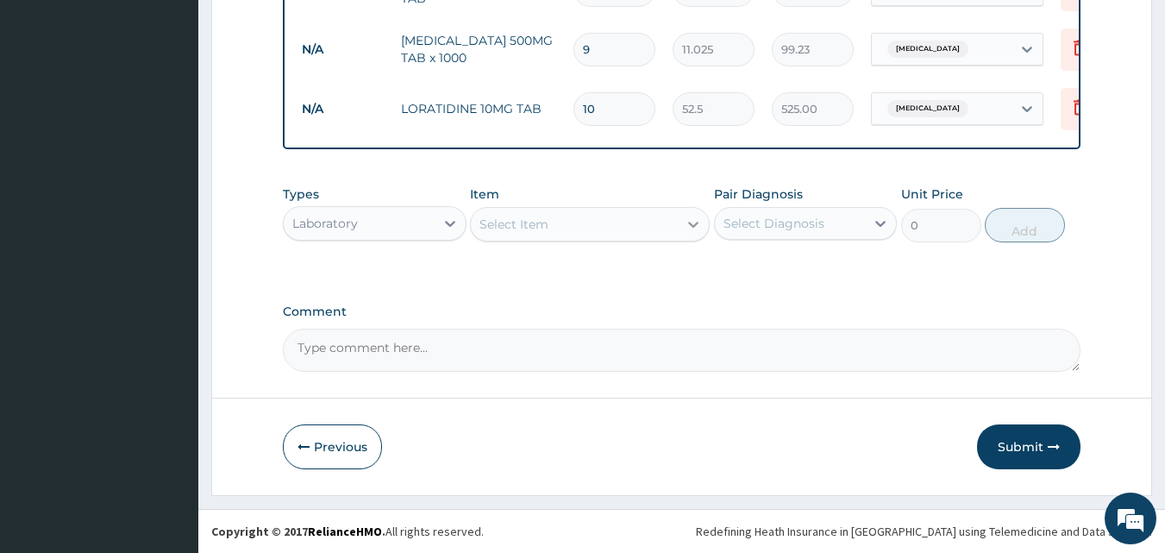
click at [682, 225] on div at bounding box center [693, 224] width 31 height 31
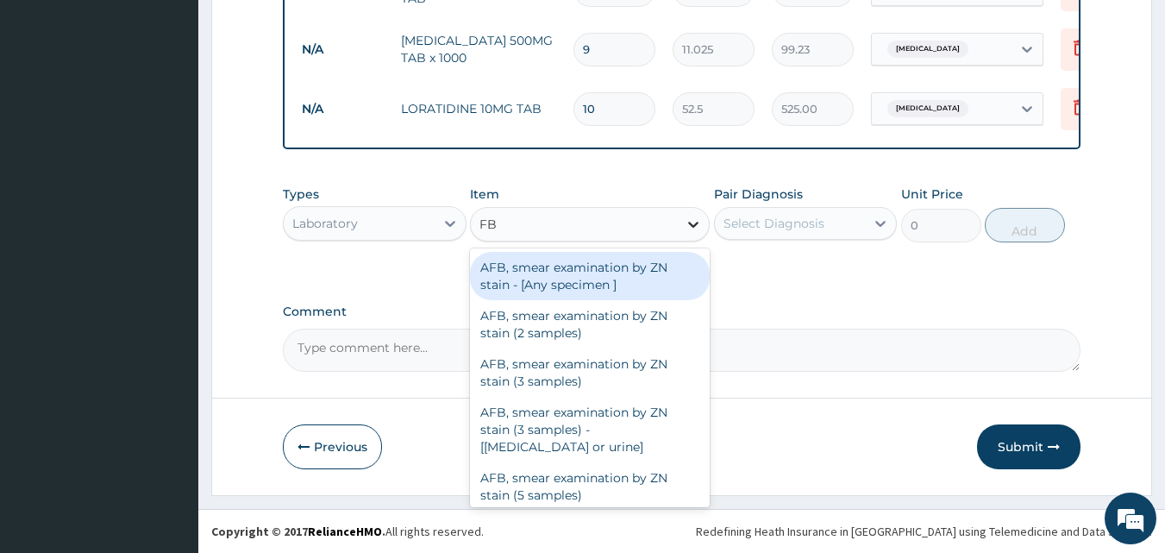
type input "FBC"
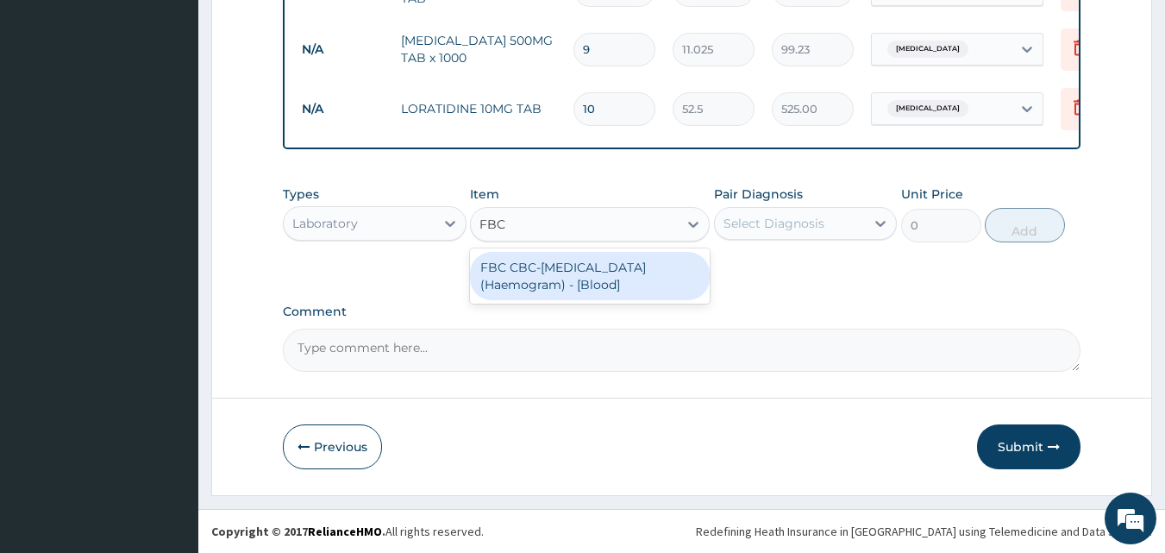
click at [618, 272] on div "FBC CBC-Complete Blood Count (Haemogram) - [Blood]" at bounding box center [590, 276] width 240 height 48
type input "3000"
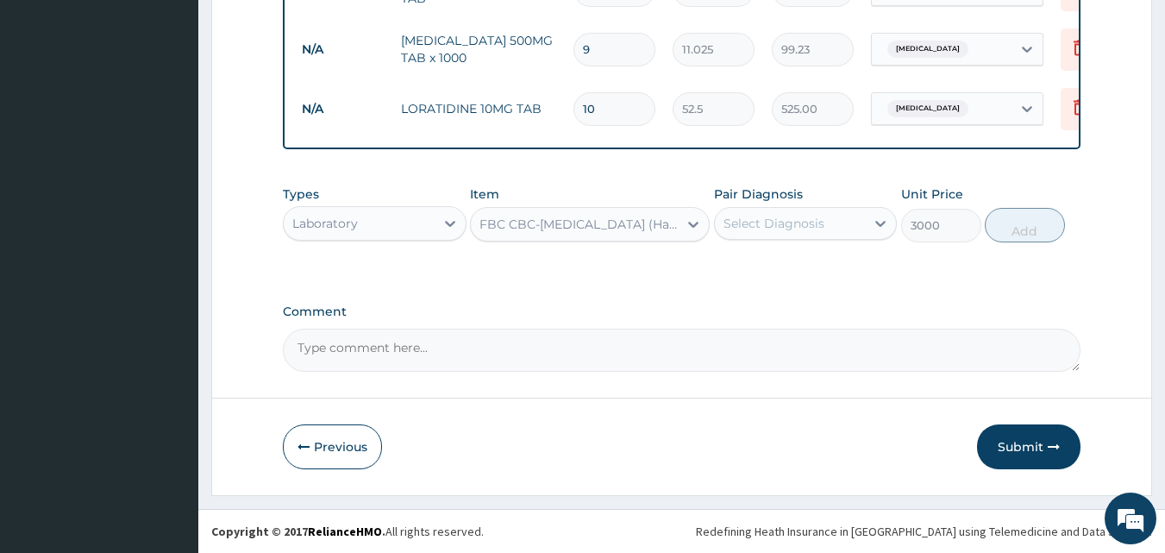
click at [763, 227] on div "Select Diagnosis" at bounding box center [773, 223] width 101 height 17
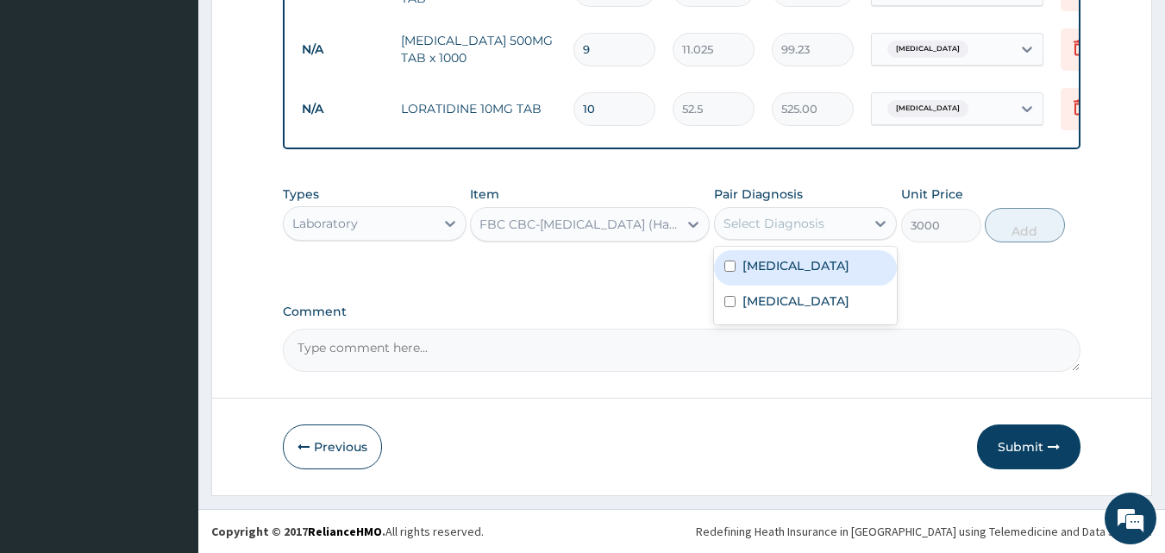
click at [769, 261] on label "Respiratory tract infection" at bounding box center [795, 265] width 107 height 17
checkbox input "true"
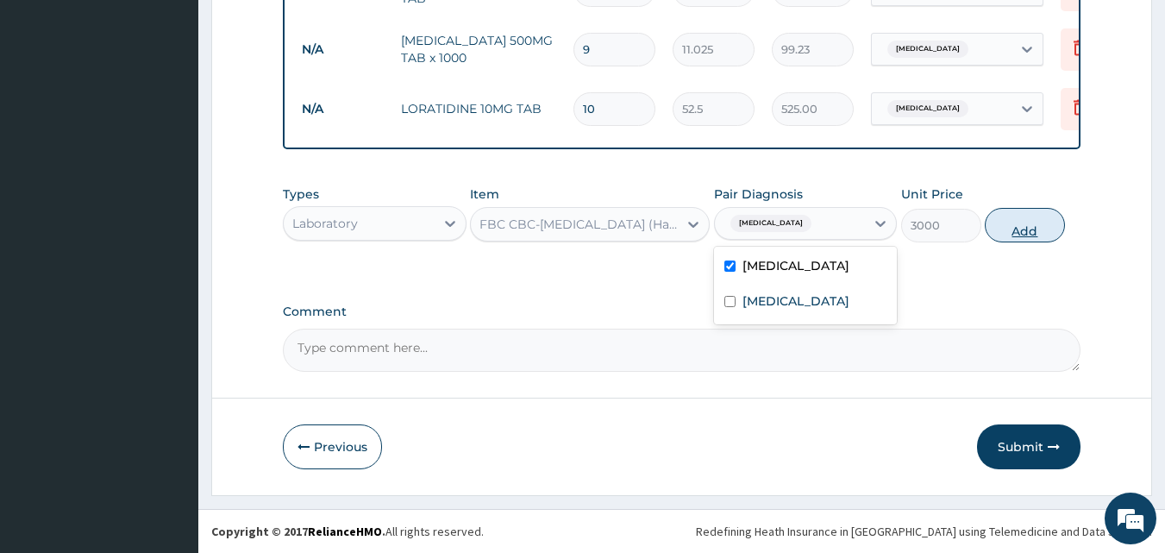
click at [1010, 231] on button "Add" at bounding box center [1025, 225] width 80 height 34
type input "0"
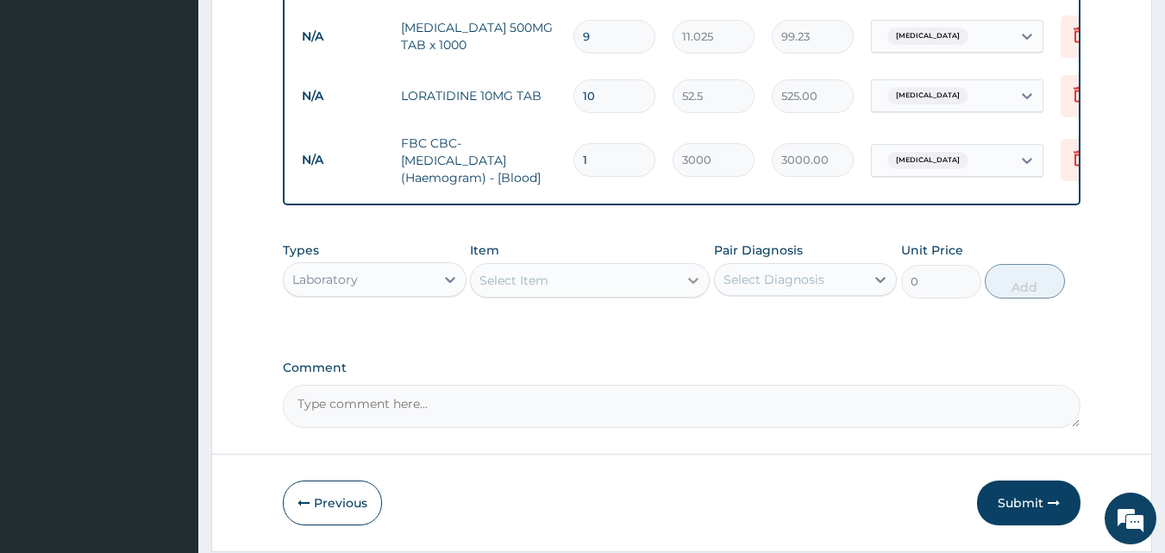
click at [688, 289] on icon at bounding box center [693, 280] width 17 height 17
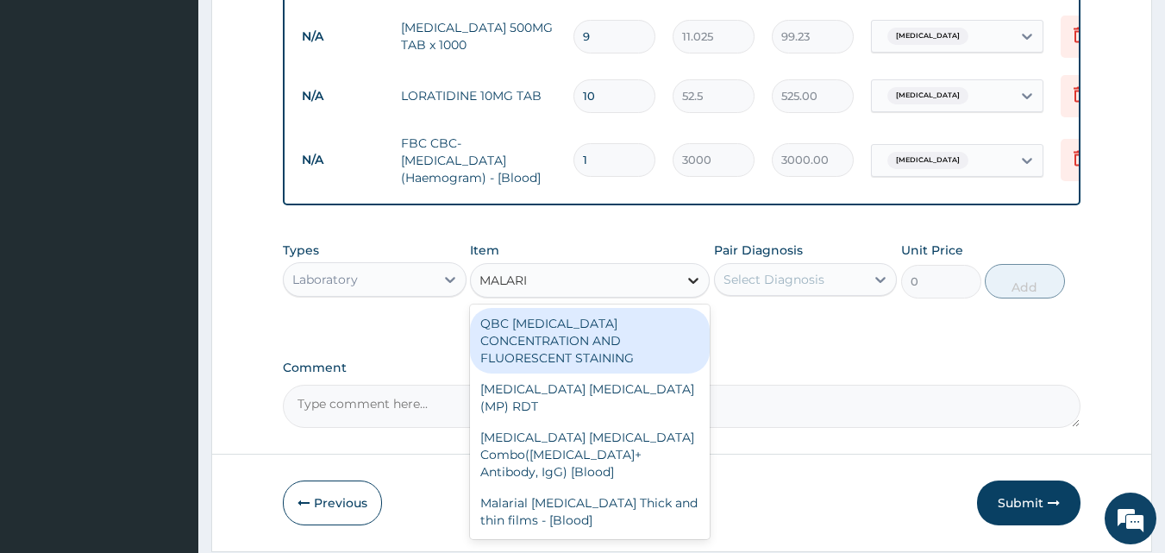
type input "MALARIA"
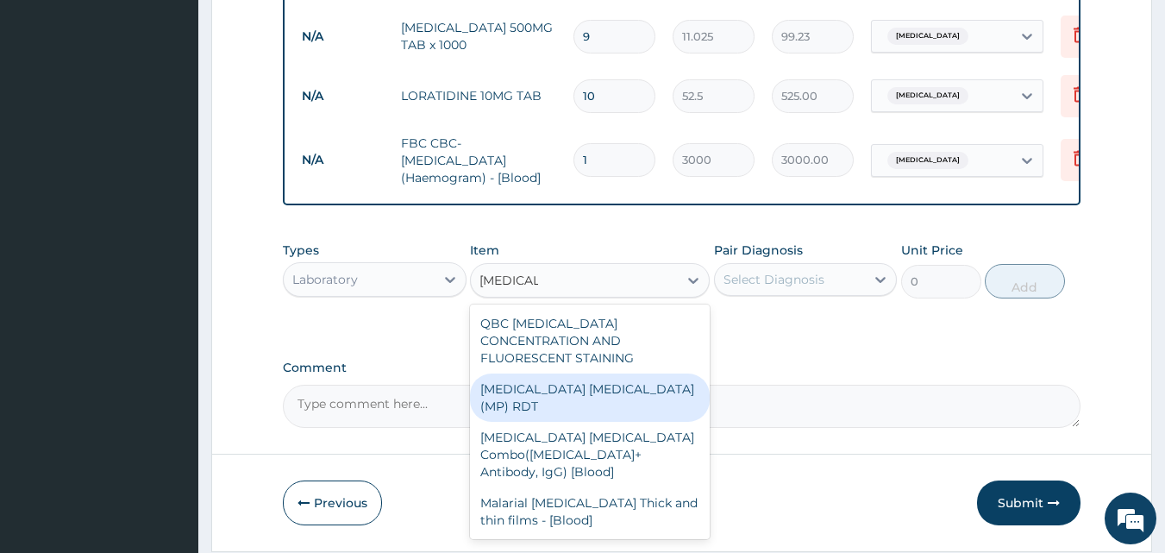
drag, startPoint x: 547, startPoint y: 388, endPoint x: 641, endPoint y: 368, distance: 95.2
click at [548, 388] on div "MALARIA PARASITE (MP) RDT" at bounding box center [590, 397] width 240 height 48
type input "1500"
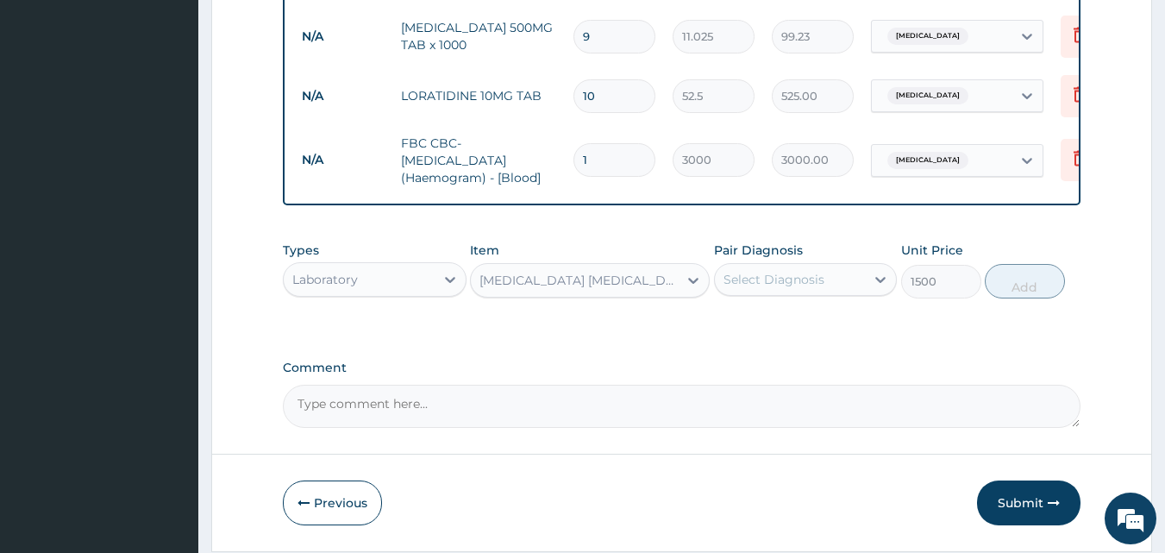
click at [835, 293] on div "Select Diagnosis" at bounding box center [790, 280] width 151 height 28
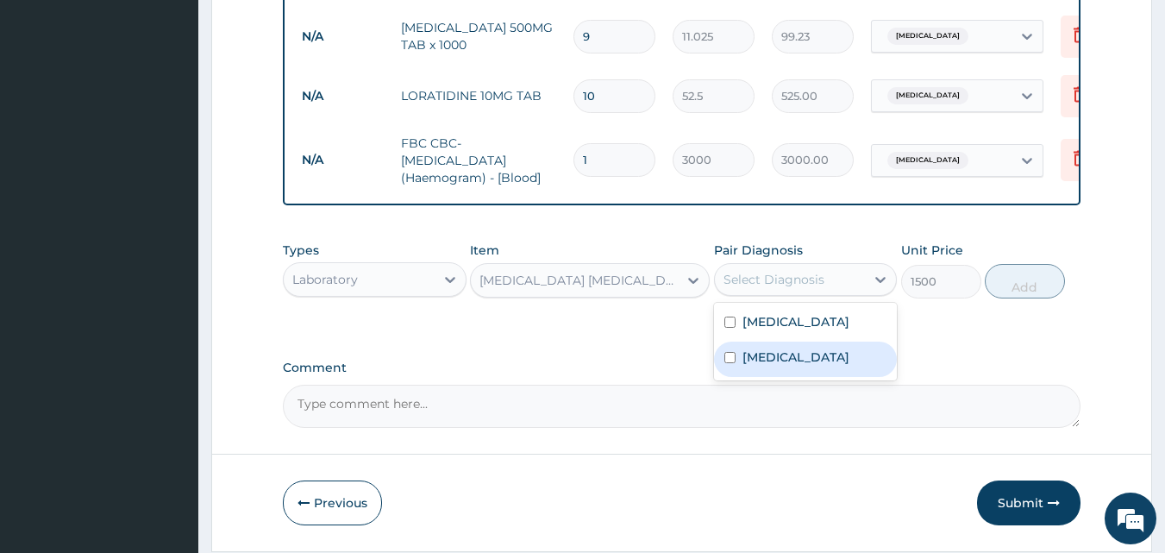
click at [774, 366] on label "Malaria" at bounding box center [795, 356] width 107 height 17
checkbox input "true"
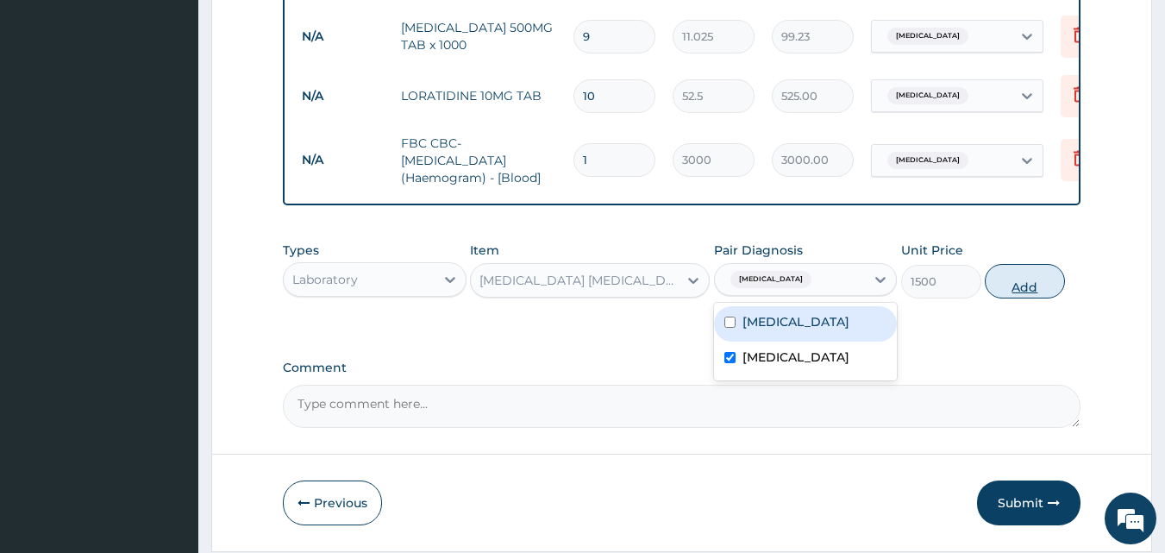
click at [1023, 283] on button "Add" at bounding box center [1025, 281] width 80 height 34
type input "0"
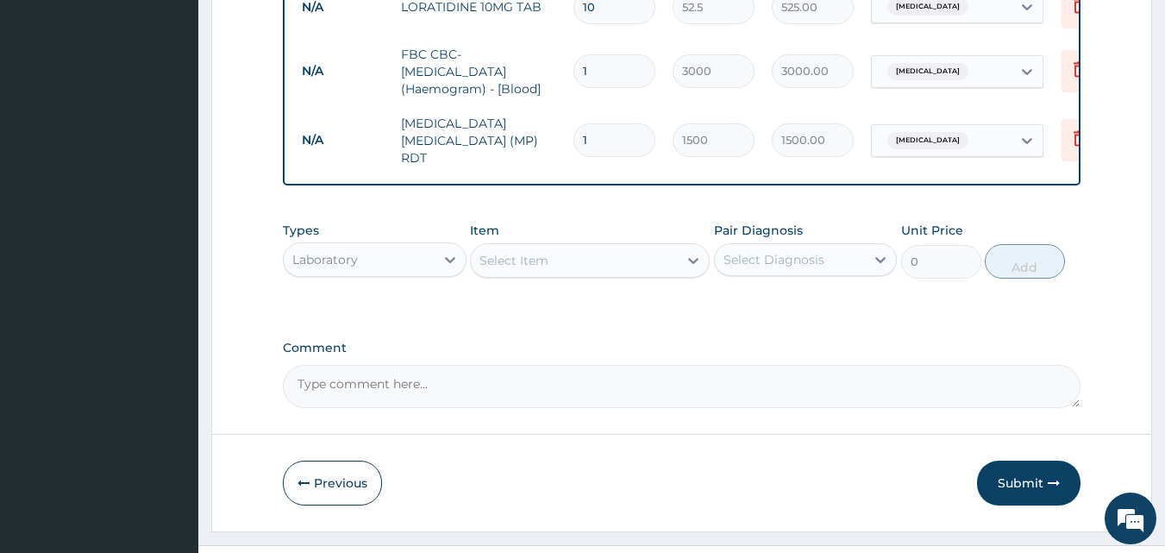
scroll to position [929, 0]
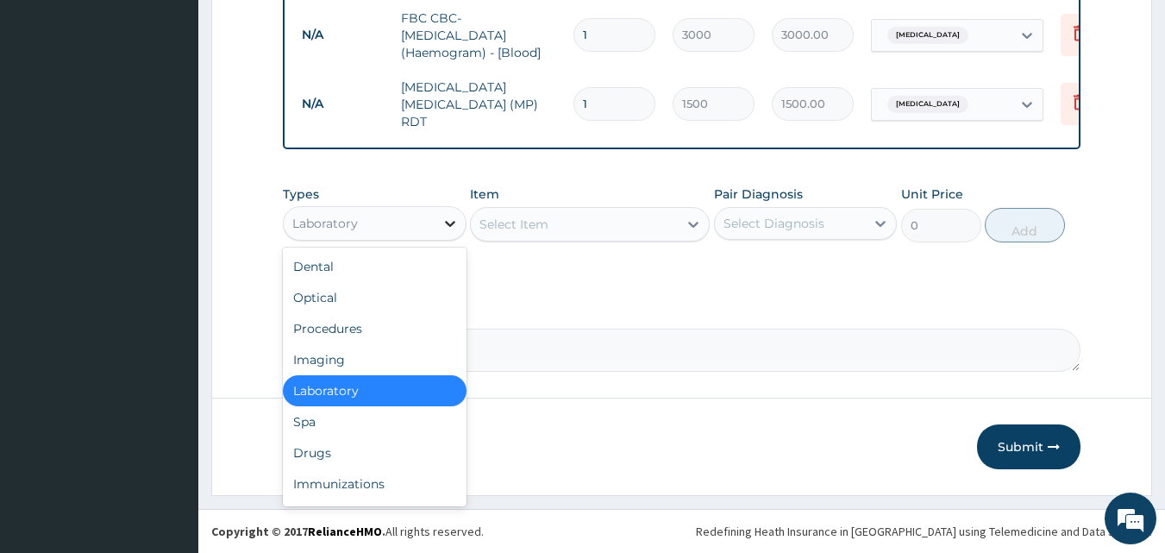
click at [449, 229] on icon at bounding box center [449, 223] width 17 height 17
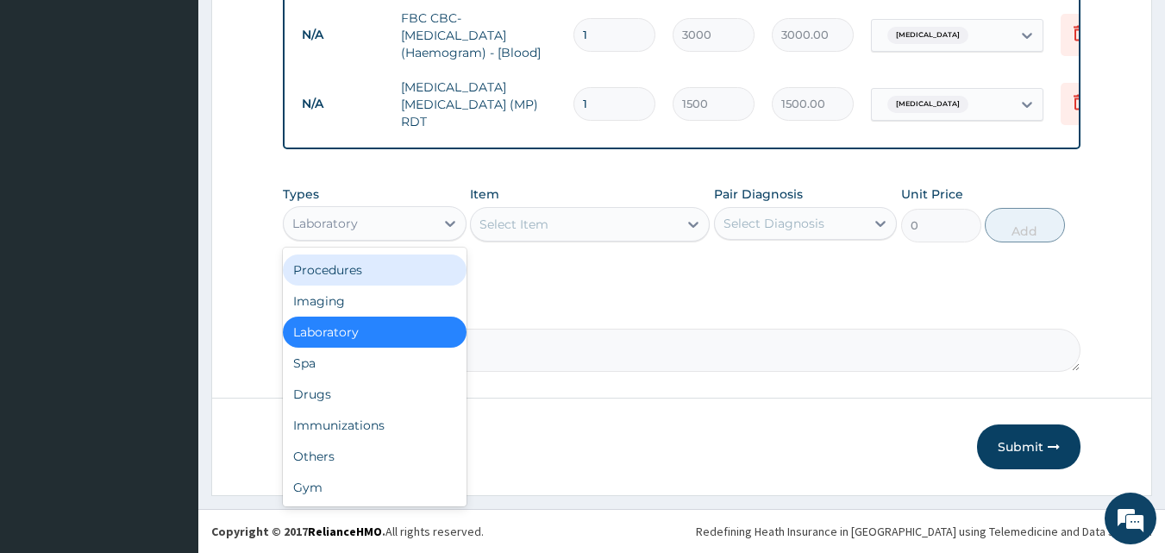
click at [358, 264] on div "Procedures" at bounding box center [375, 269] width 184 height 31
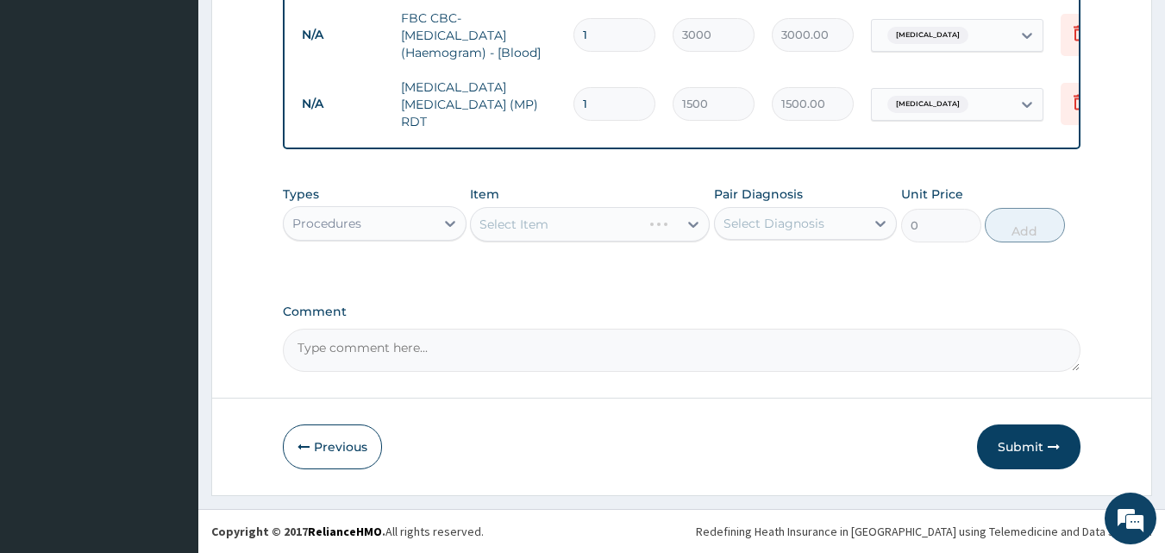
click at [685, 228] on div "Select Item" at bounding box center [590, 224] width 240 height 34
click at [688, 223] on icon at bounding box center [693, 224] width 17 height 17
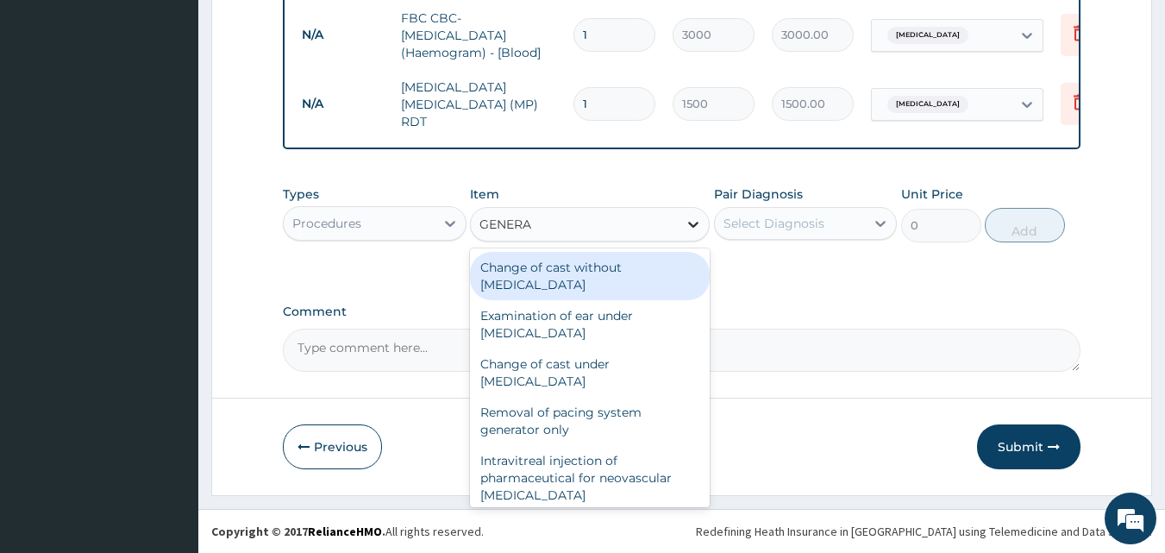
type input "GENERAL"
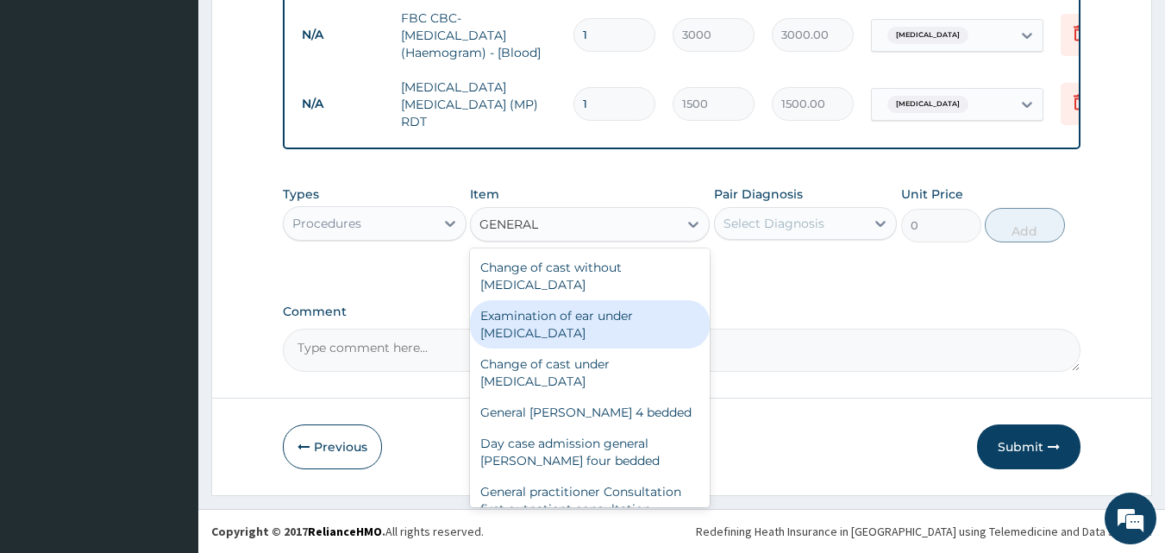
scroll to position [201, 0]
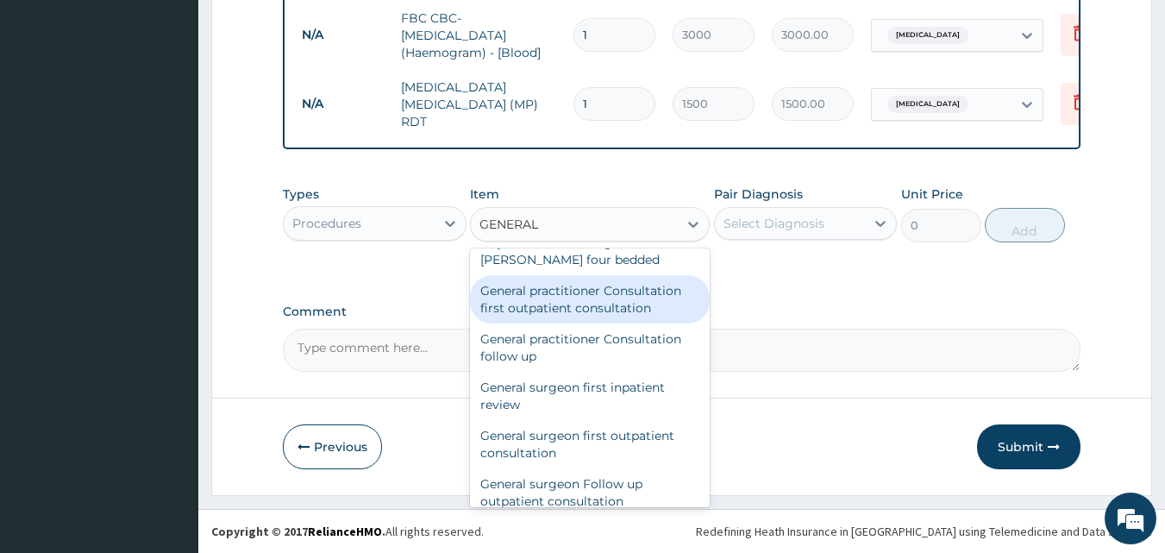
click at [583, 291] on div "General practitioner Consultation first outpatient consultation" at bounding box center [590, 299] width 240 height 48
type input "3000"
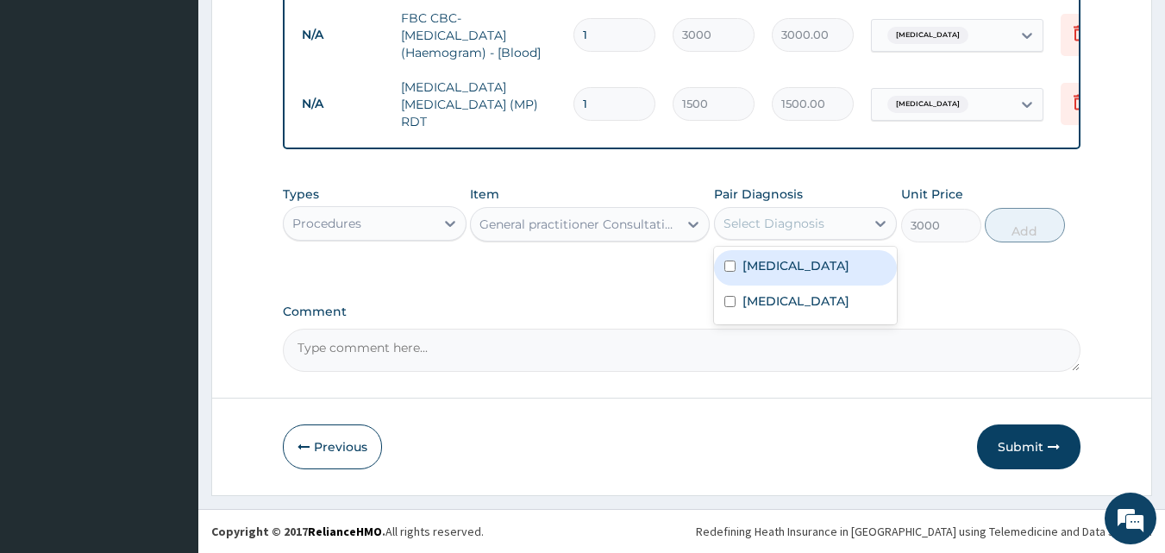
click at [864, 215] on div "Select Diagnosis" at bounding box center [790, 224] width 151 height 28
drag, startPoint x: 808, startPoint y: 266, endPoint x: 853, endPoint y: 260, distance: 45.4
click at [809, 266] on label "Respiratory tract infection" at bounding box center [795, 265] width 107 height 17
checkbox input "true"
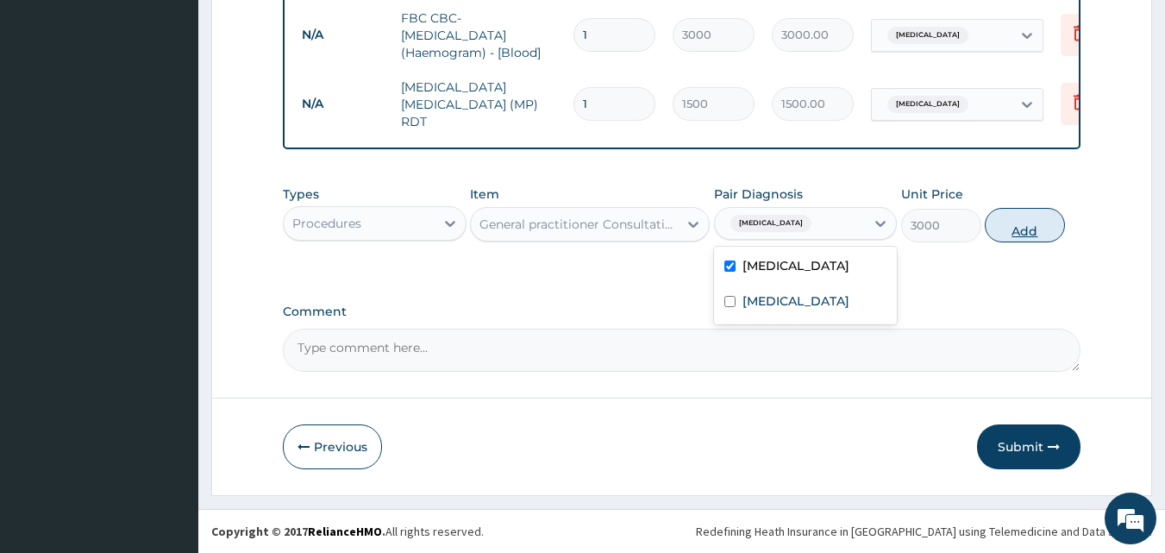
click at [1015, 226] on button "Add" at bounding box center [1025, 225] width 80 height 34
type input "0"
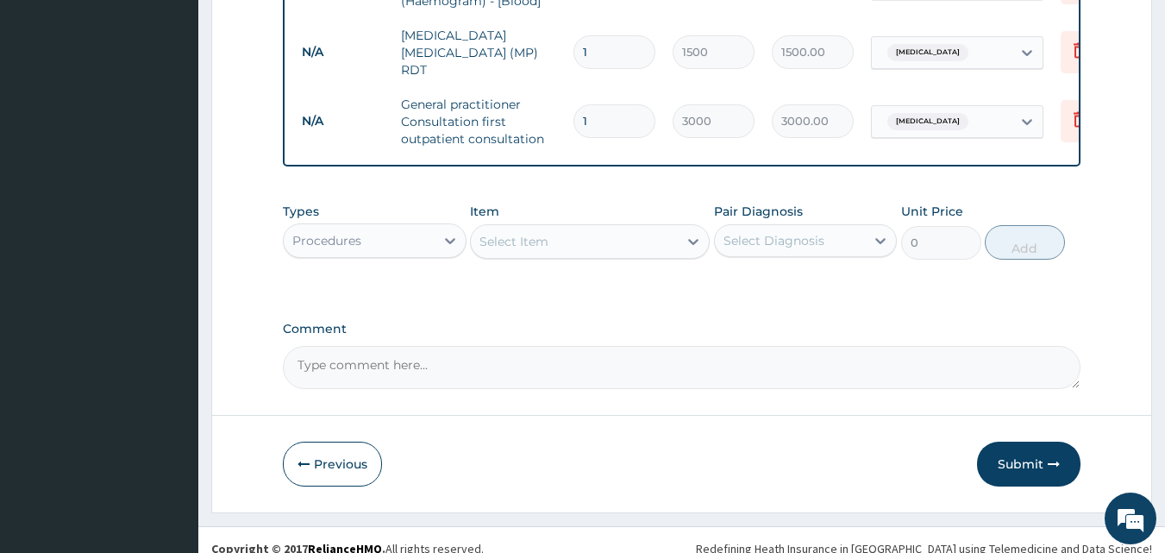
scroll to position [998, 0]
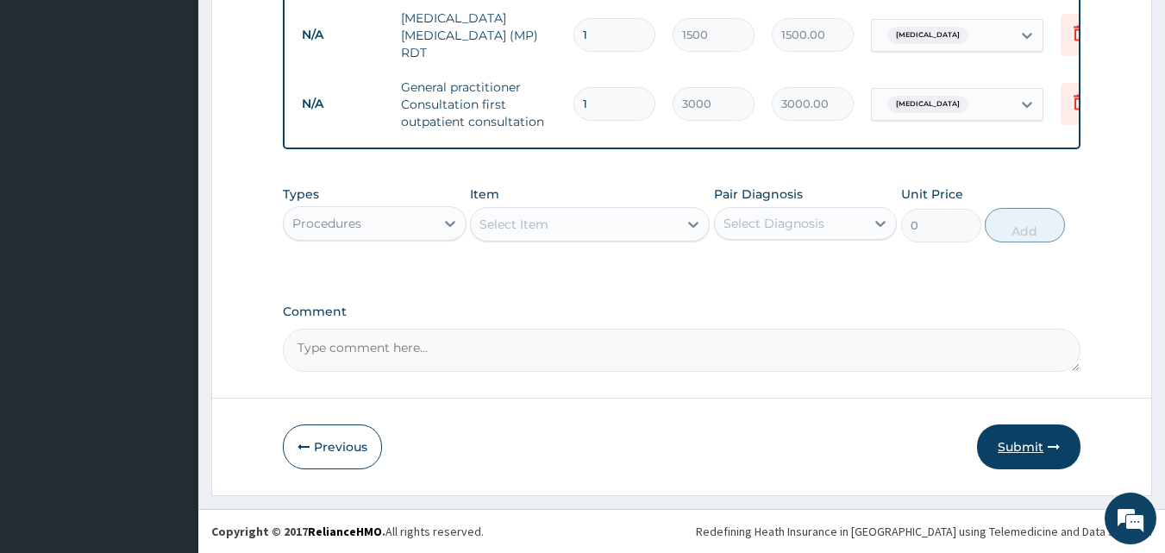
click at [1035, 444] on button "Submit" at bounding box center [1028, 446] width 103 height 45
click at [325, 451] on button "Previous" at bounding box center [332, 446] width 99 height 45
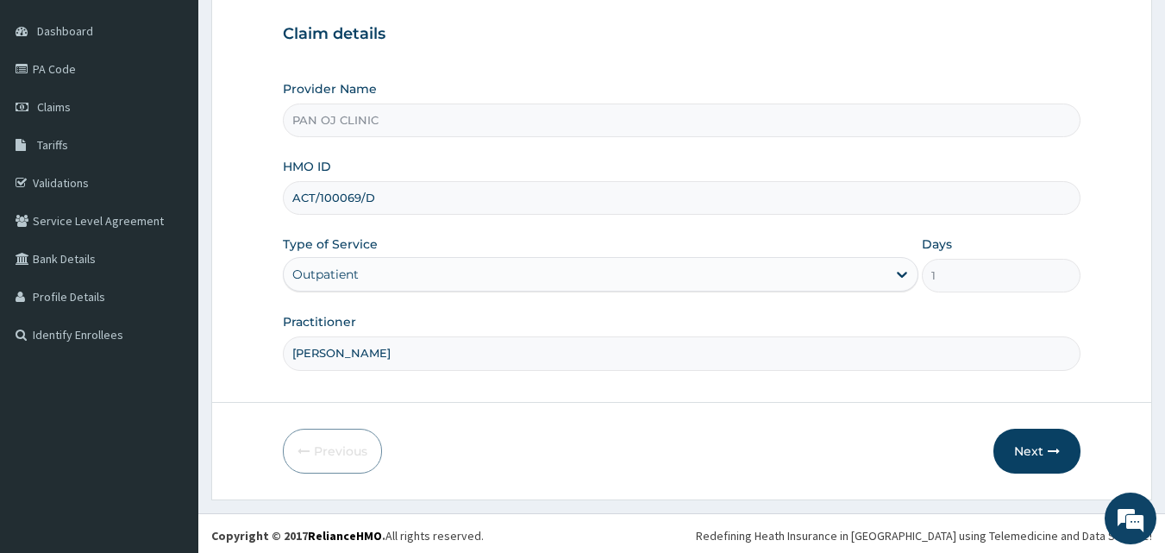
scroll to position [161, 0]
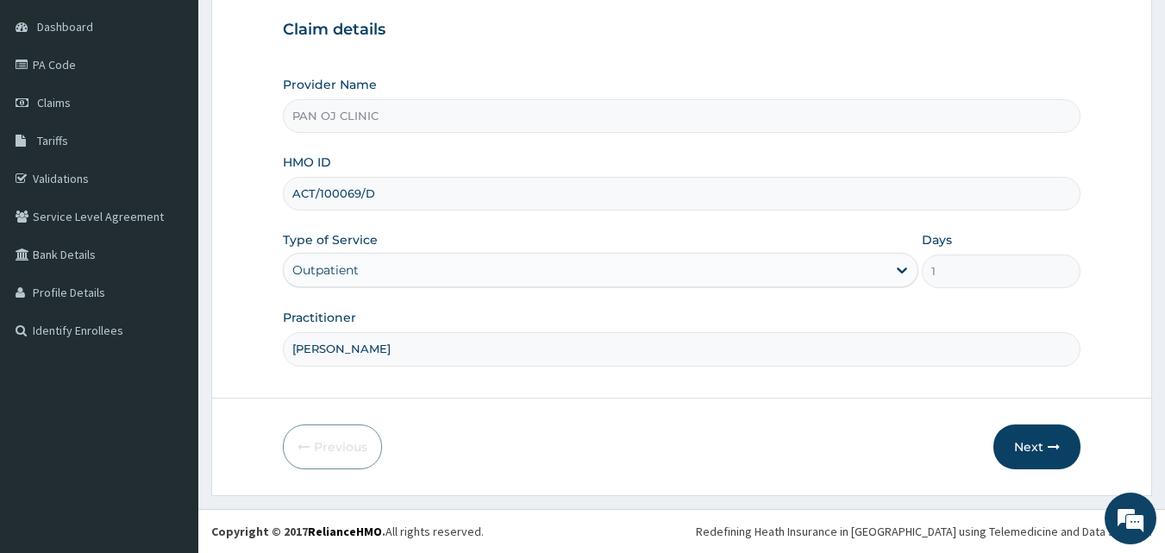
click at [379, 194] on input "ACT/100069/D" at bounding box center [682, 194] width 798 height 34
type input "ACB/10101/C"
click at [1042, 448] on button "Next" at bounding box center [1036, 446] width 87 height 45
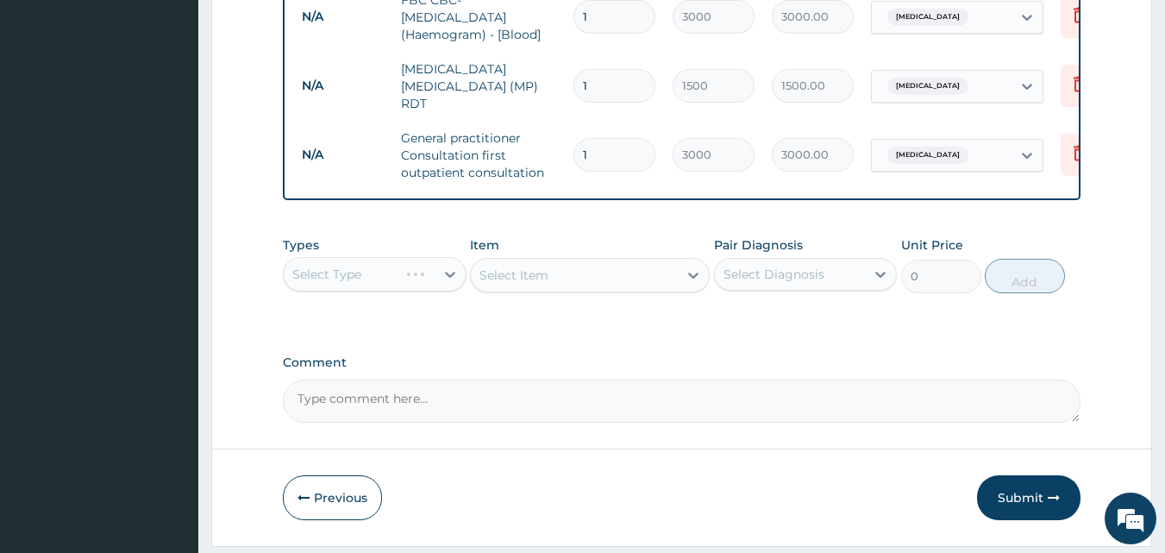
scroll to position [998, 0]
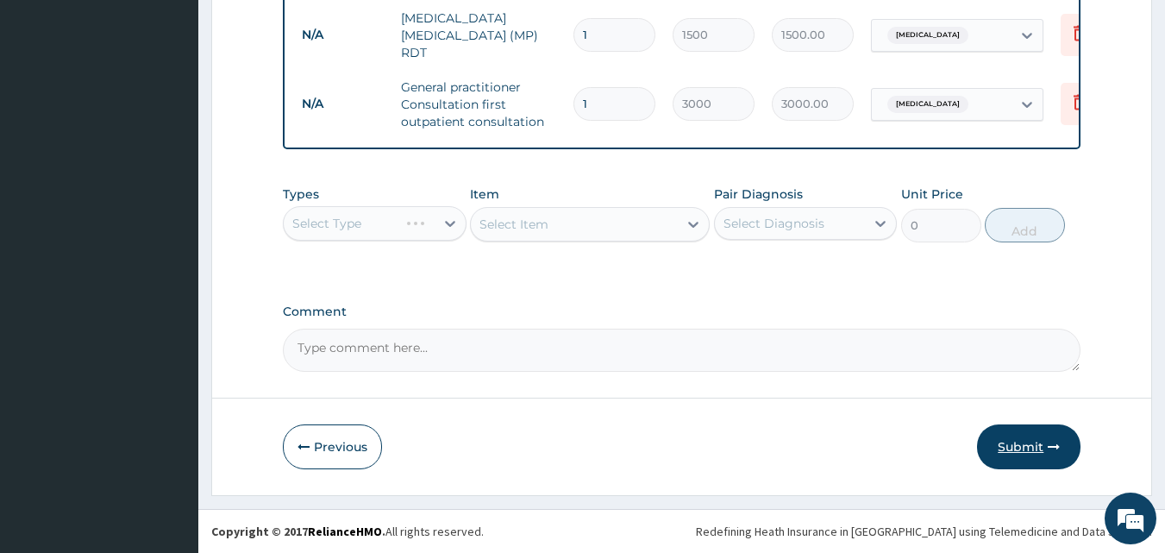
click at [1036, 443] on button "Submit" at bounding box center [1028, 446] width 103 height 45
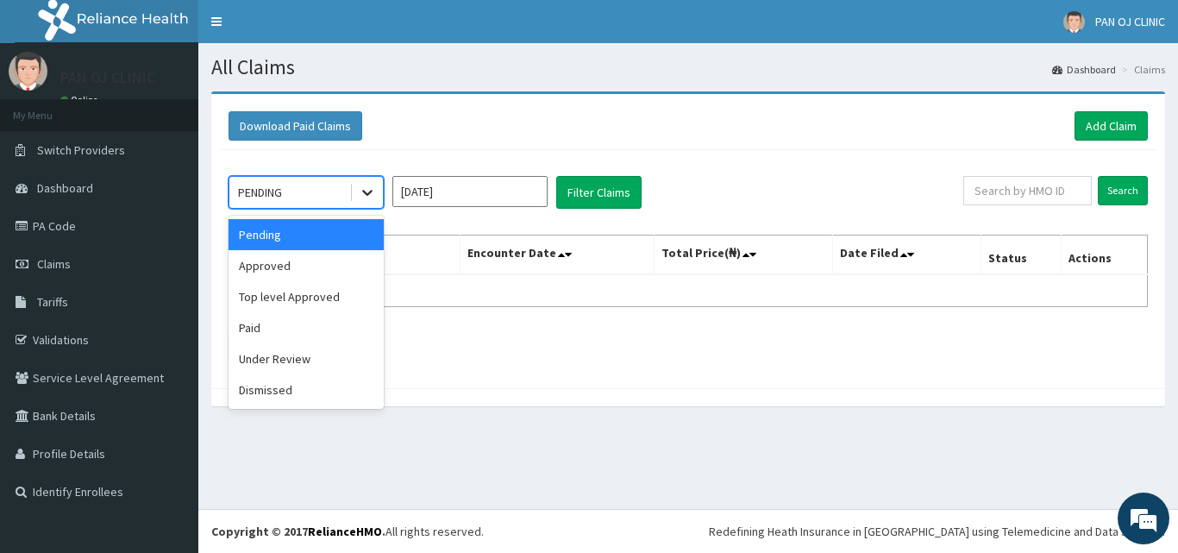
click at [369, 194] on icon at bounding box center [367, 194] width 10 height 6
click at [300, 267] on div "Approved" at bounding box center [305, 265] width 155 height 31
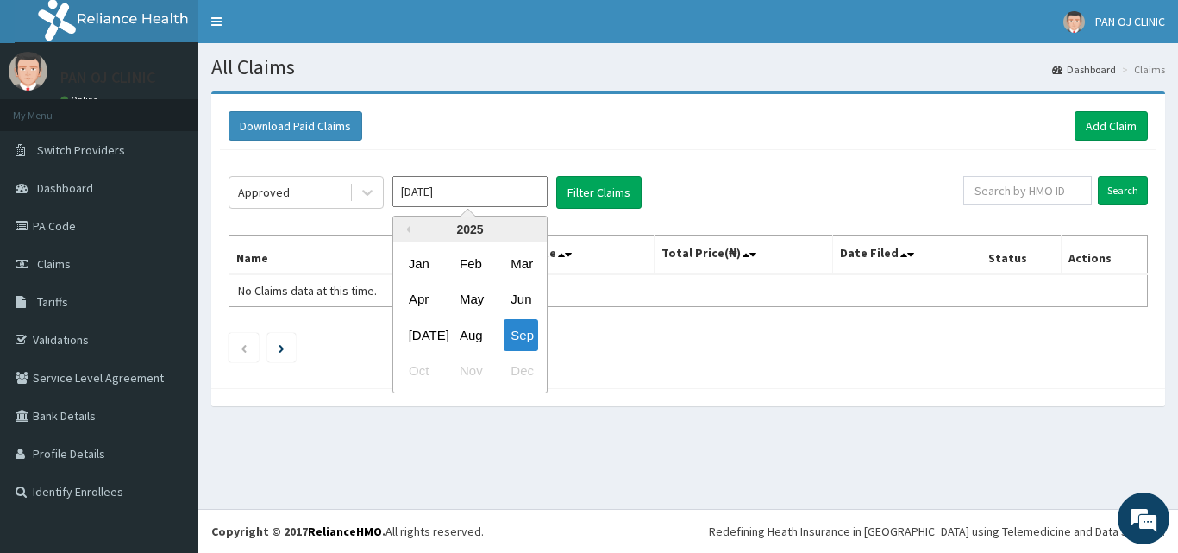
click at [467, 191] on input "Sep 2025" at bounding box center [469, 191] width 155 height 31
click at [478, 337] on div "Aug" at bounding box center [470, 335] width 34 height 32
type input "Aug 2025"
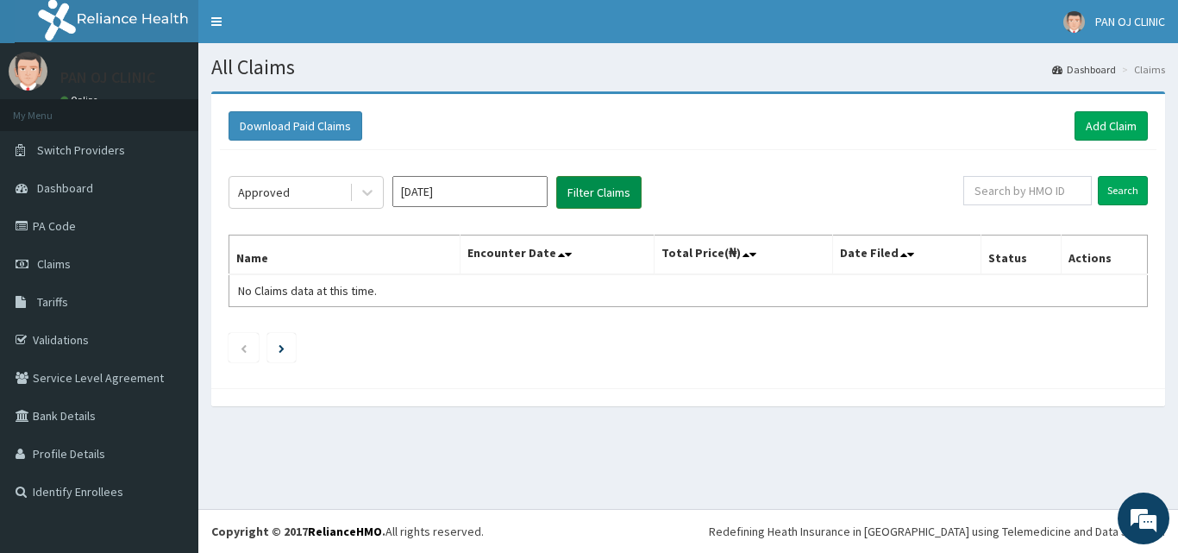
click at [602, 192] on button "Filter Claims" at bounding box center [598, 192] width 85 height 33
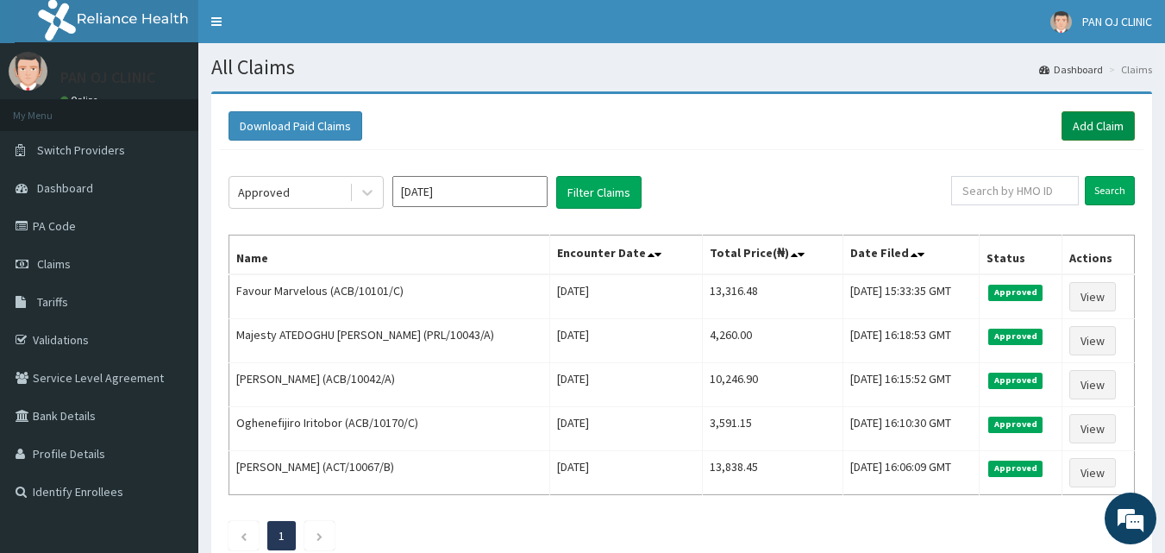
click at [1108, 126] on link "Add Claim" at bounding box center [1097, 125] width 73 height 29
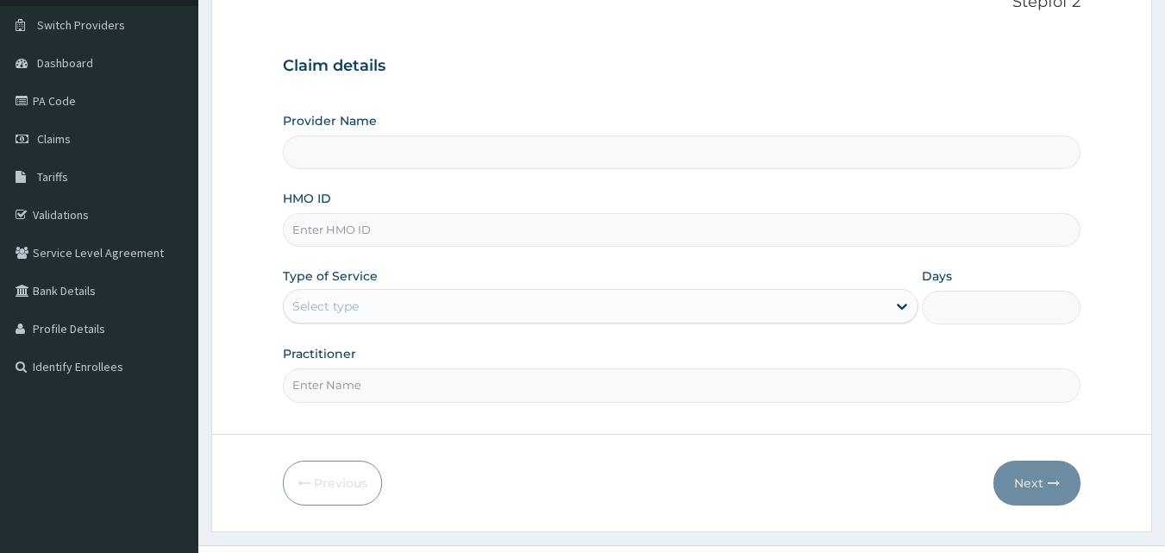
scroll to position [161, 0]
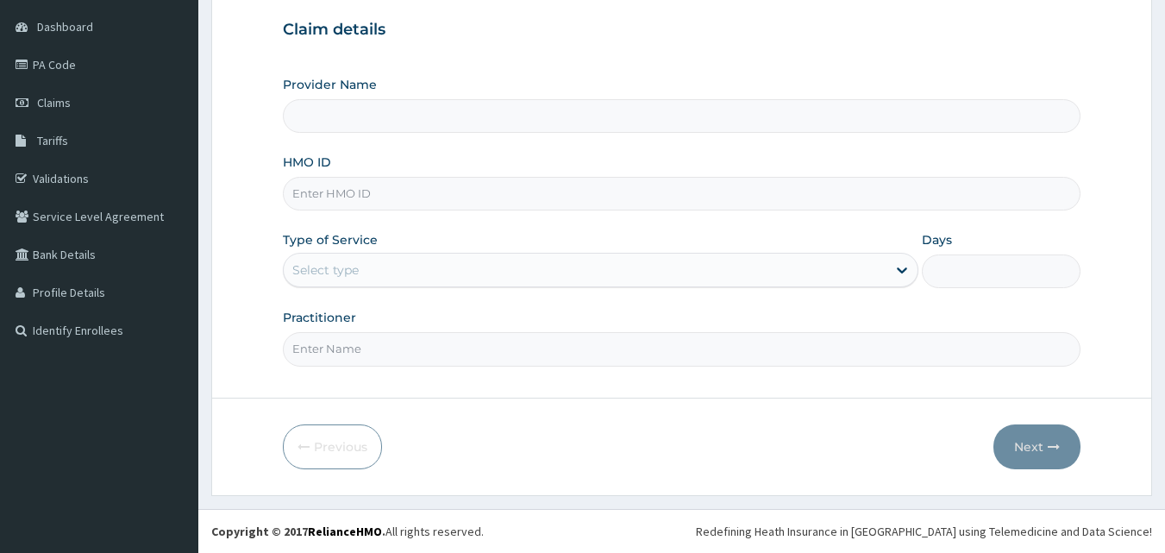
click at [323, 189] on input "HMO ID" at bounding box center [682, 194] width 798 height 34
type input "NCF"
type input "PAN OJ CLINIC"
type input "NCF/10012/B"
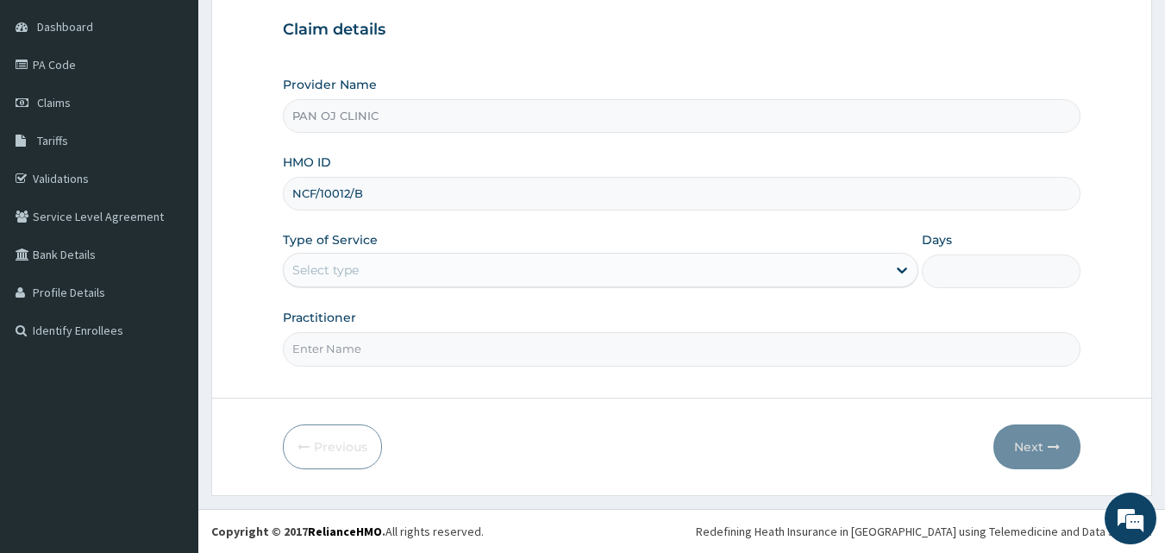
click at [335, 272] on div "Select type" at bounding box center [325, 269] width 66 height 17
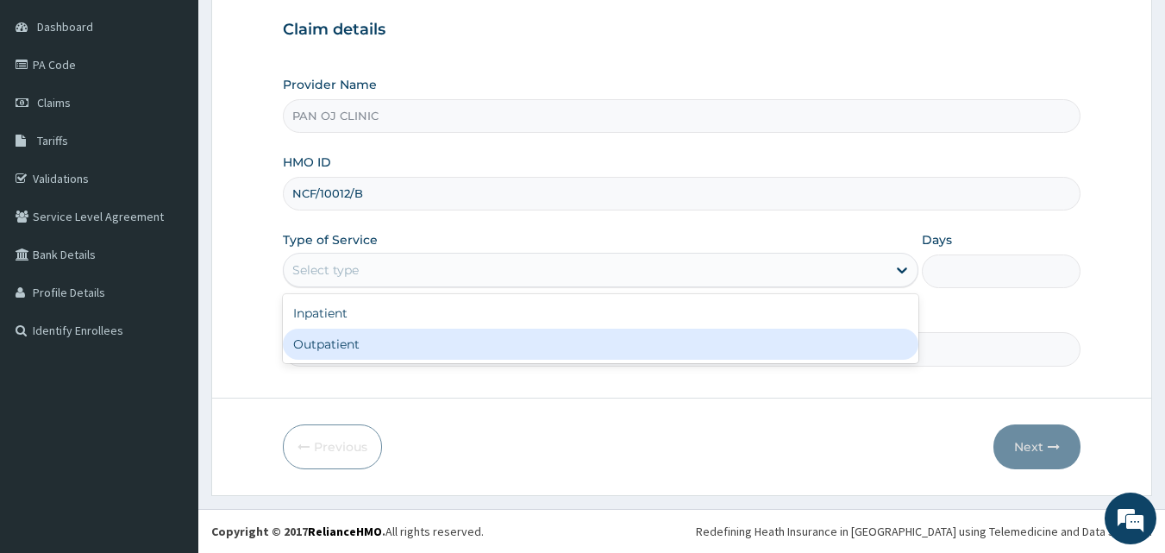
click at [329, 342] on div "Outpatient" at bounding box center [600, 343] width 635 height 31
type input "1"
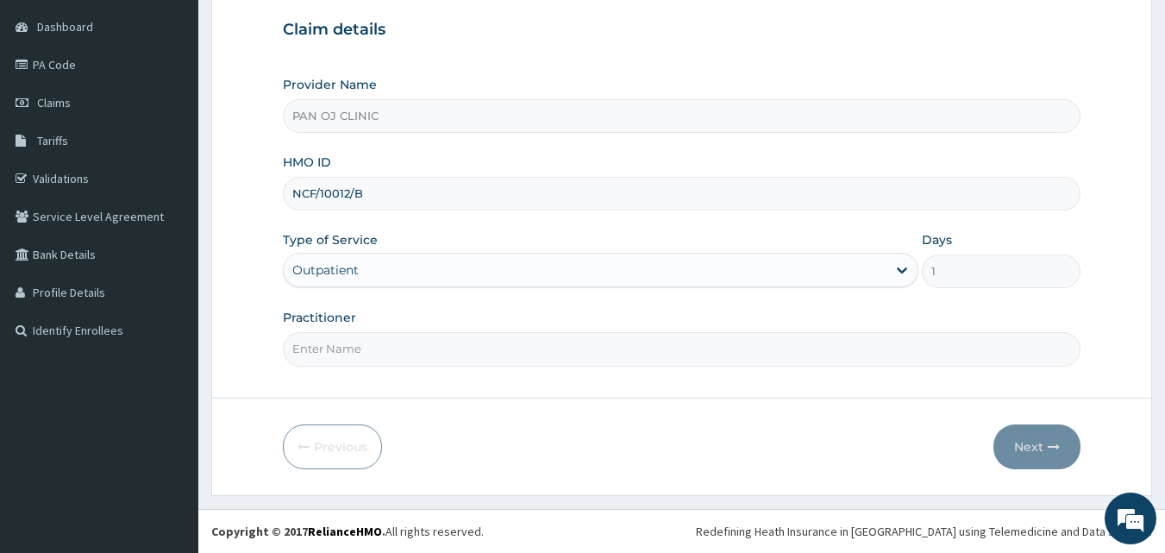
click at [343, 331] on div "Practitioner" at bounding box center [682, 337] width 798 height 57
click at [372, 347] on input "Practitioner" at bounding box center [682, 349] width 798 height 34
type input "[PERSON_NAME]"
click at [1039, 439] on button "Next" at bounding box center [1036, 446] width 87 height 45
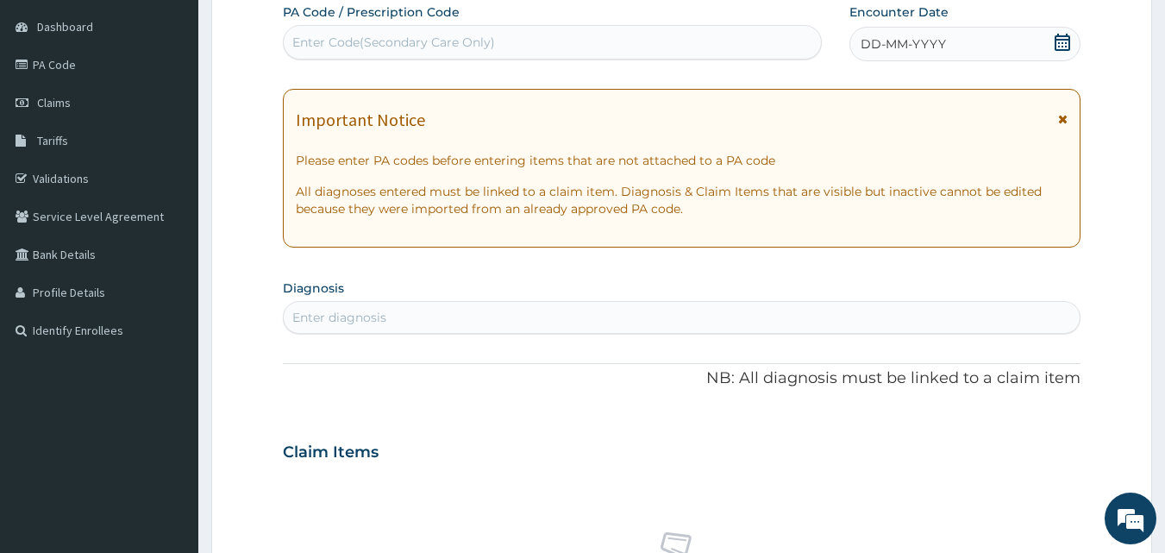
click at [1069, 40] on icon at bounding box center [1062, 42] width 16 height 17
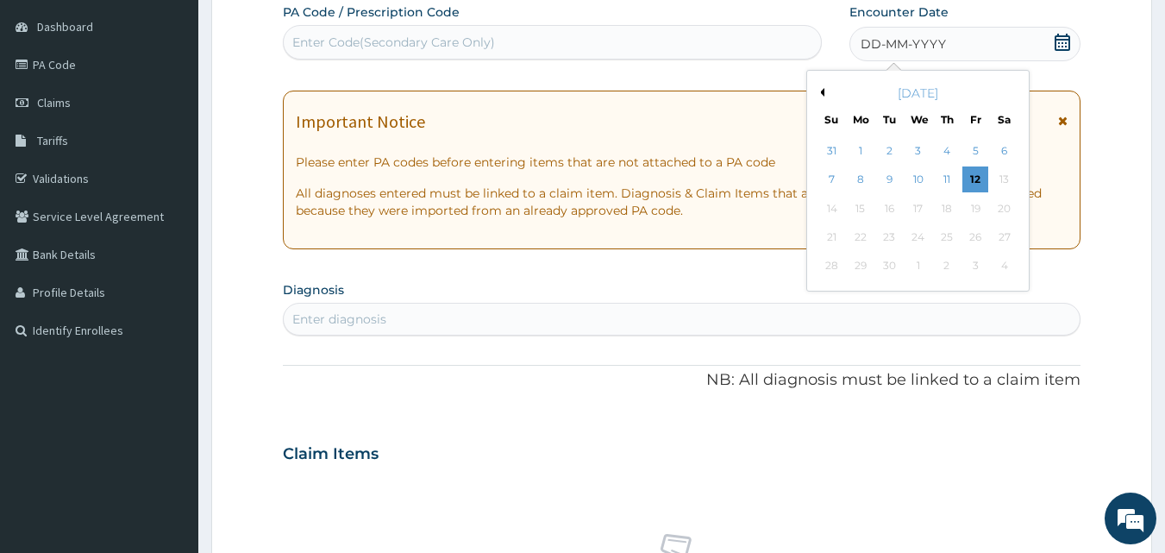
click at [819, 89] on button "Previous Month" at bounding box center [820, 92] width 9 height 9
click at [948, 266] on div "28" at bounding box center [947, 266] width 26 height 26
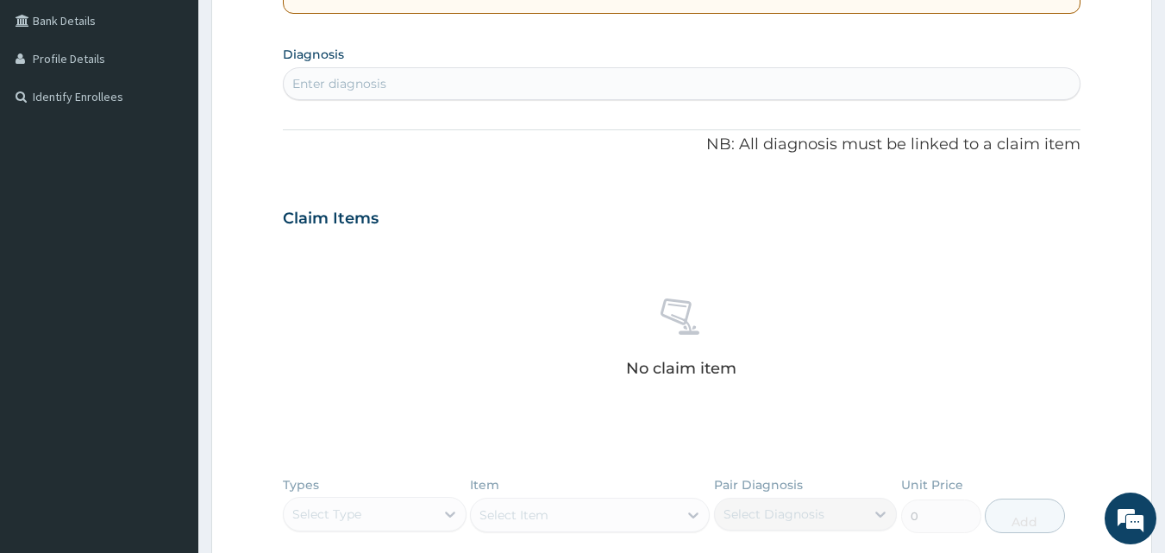
scroll to position [362, 0]
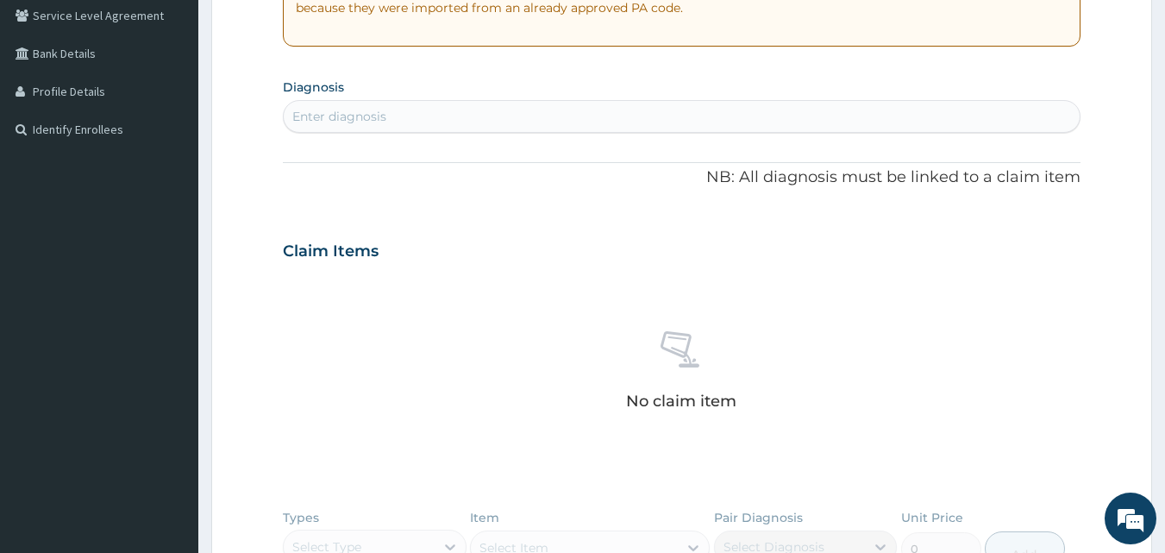
click at [396, 119] on div "Enter diagnosis" at bounding box center [682, 117] width 797 height 28
type input "[MEDICAL_DATA]"
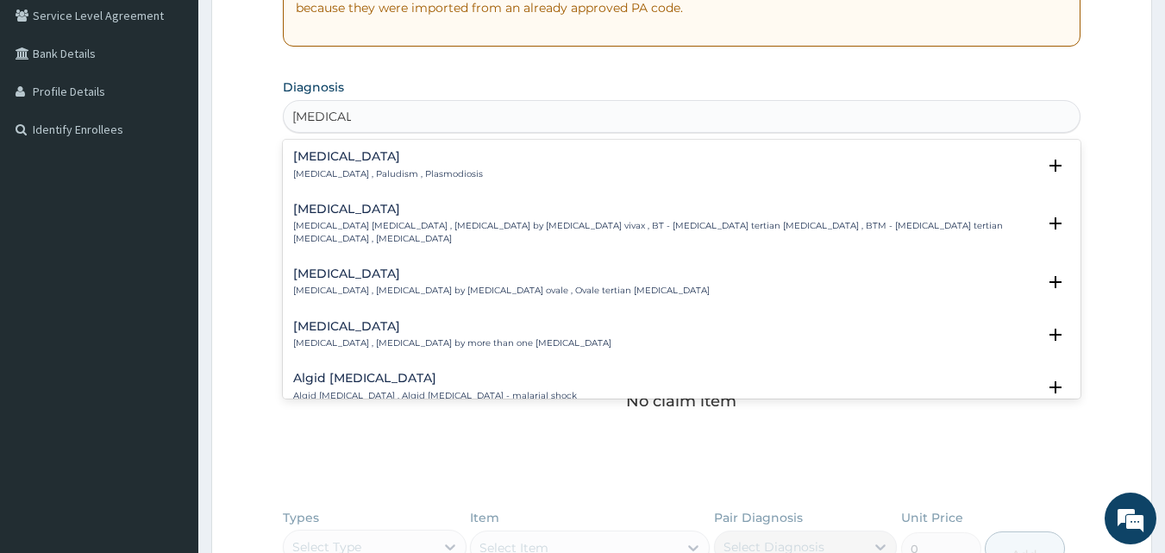
click at [302, 151] on h4 "[MEDICAL_DATA]" at bounding box center [388, 156] width 190 height 13
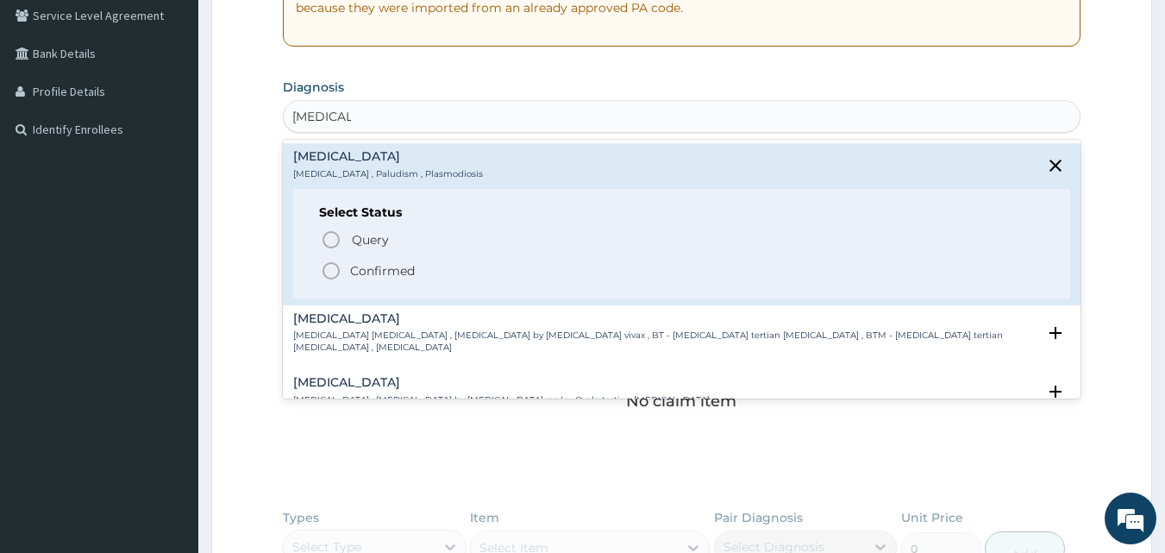
click at [331, 272] on icon "status option filled" at bounding box center [331, 270] width 21 height 21
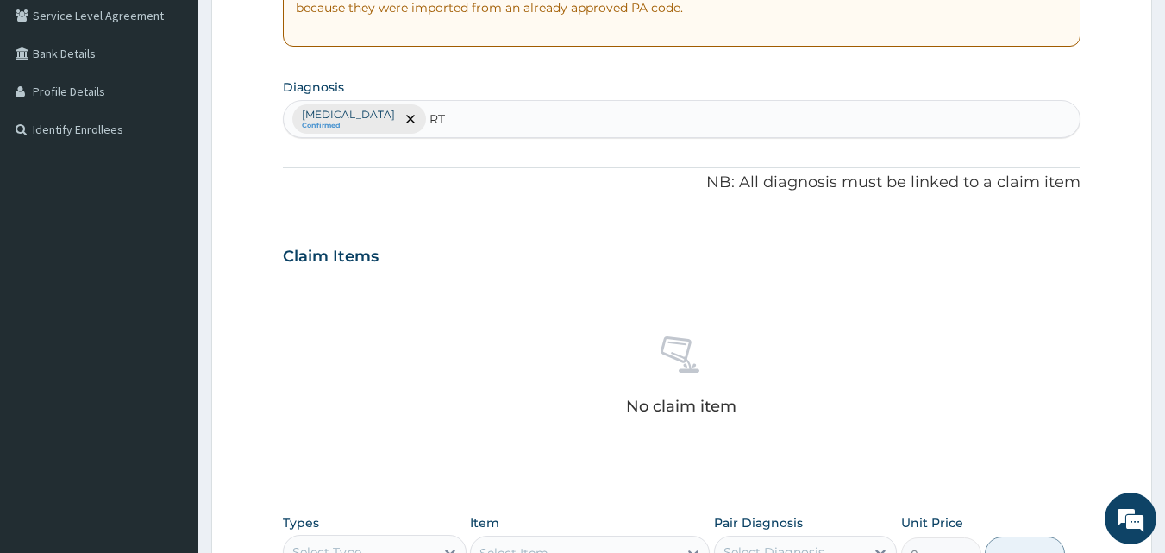
type input "RTI"
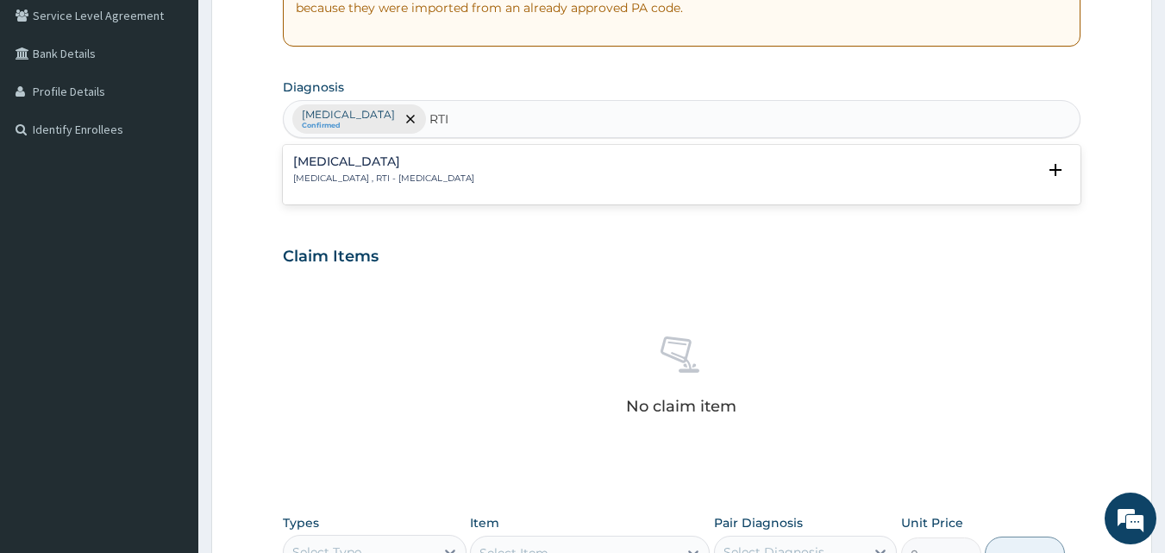
click at [329, 168] on h4 "[MEDICAL_DATA]" at bounding box center [383, 161] width 181 height 13
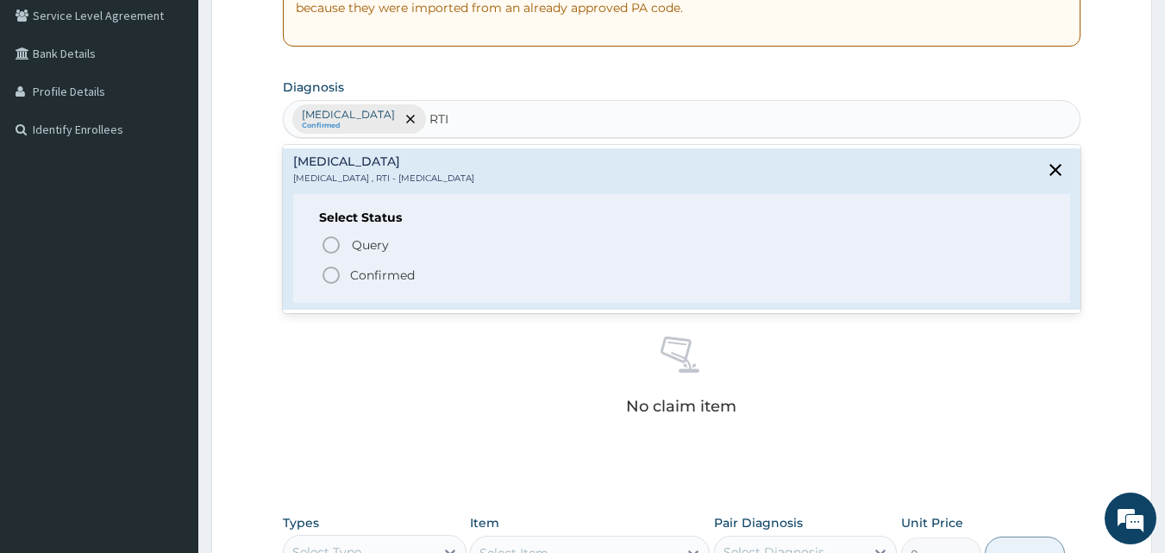
click at [331, 275] on icon "status option filled" at bounding box center [331, 275] width 21 height 21
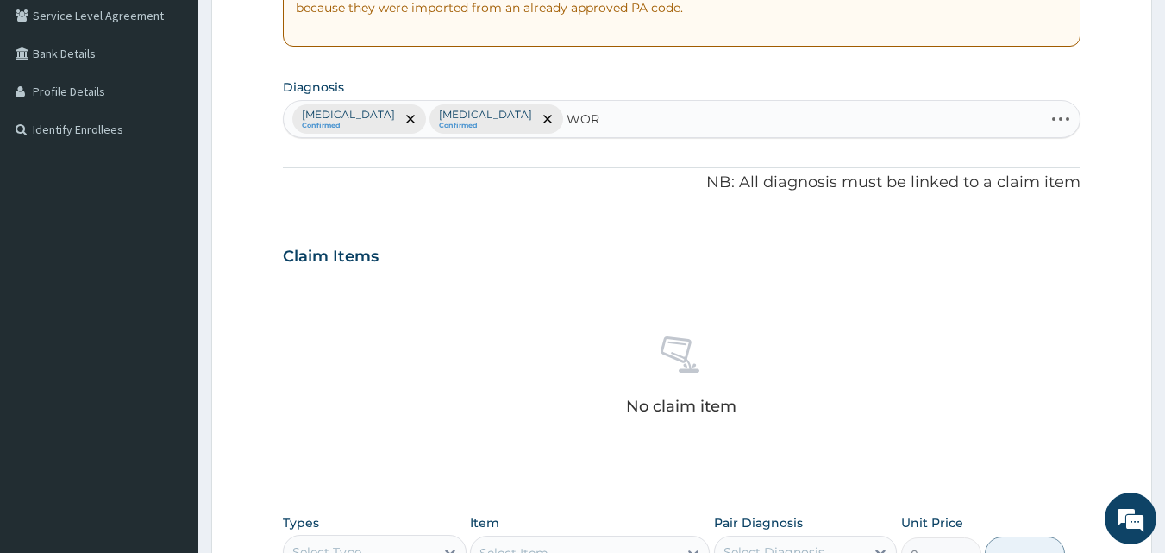
type input "WORM"
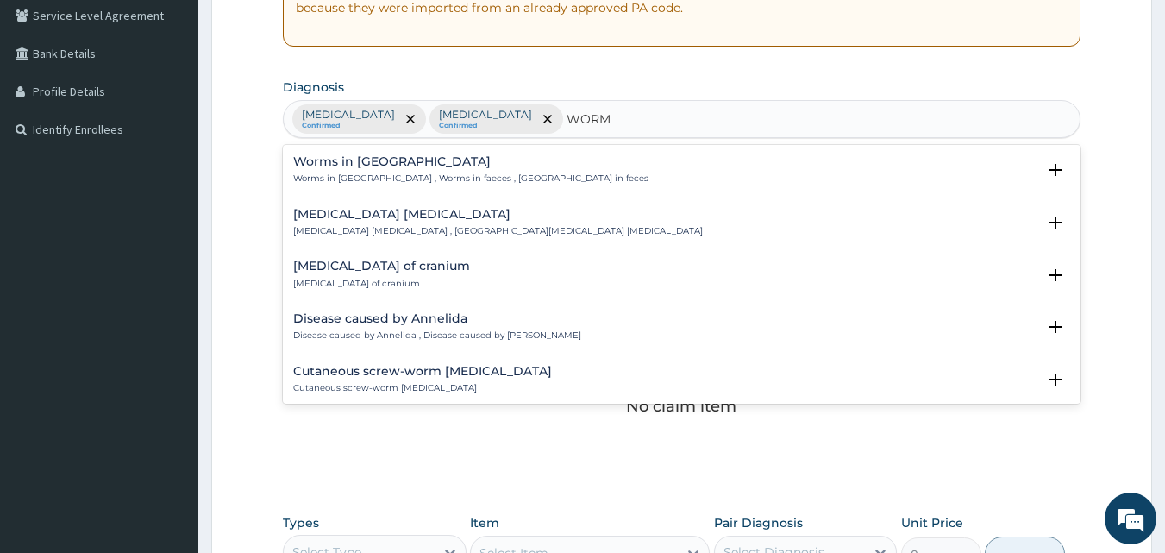
click at [333, 159] on h4 "Worms in [GEOGRAPHIC_DATA]" at bounding box center [470, 161] width 355 height 13
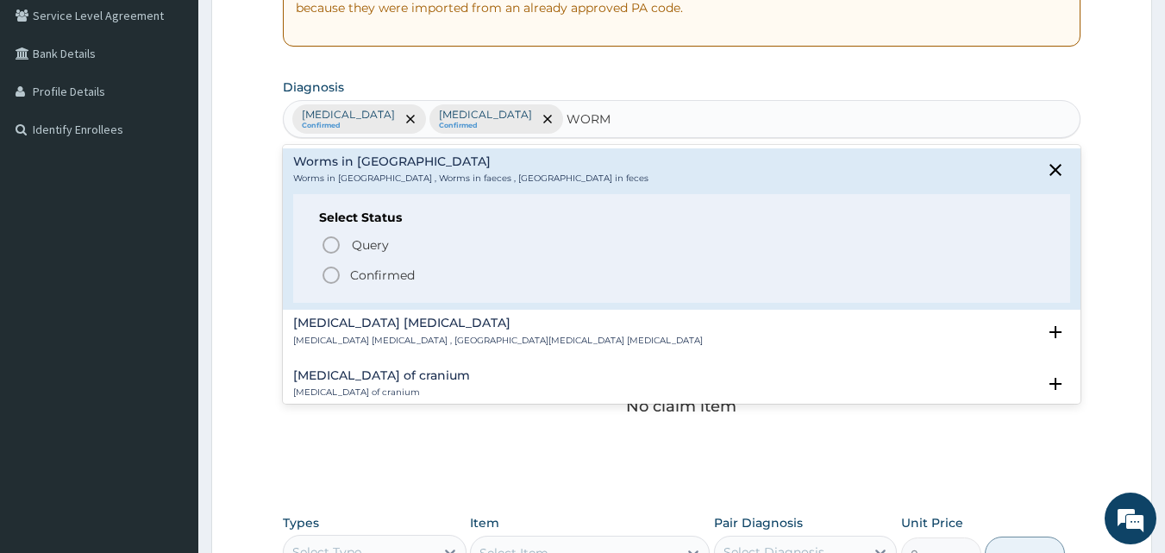
click at [333, 275] on icon "status option filled" at bounding box center [331, 275] width 21 height 21
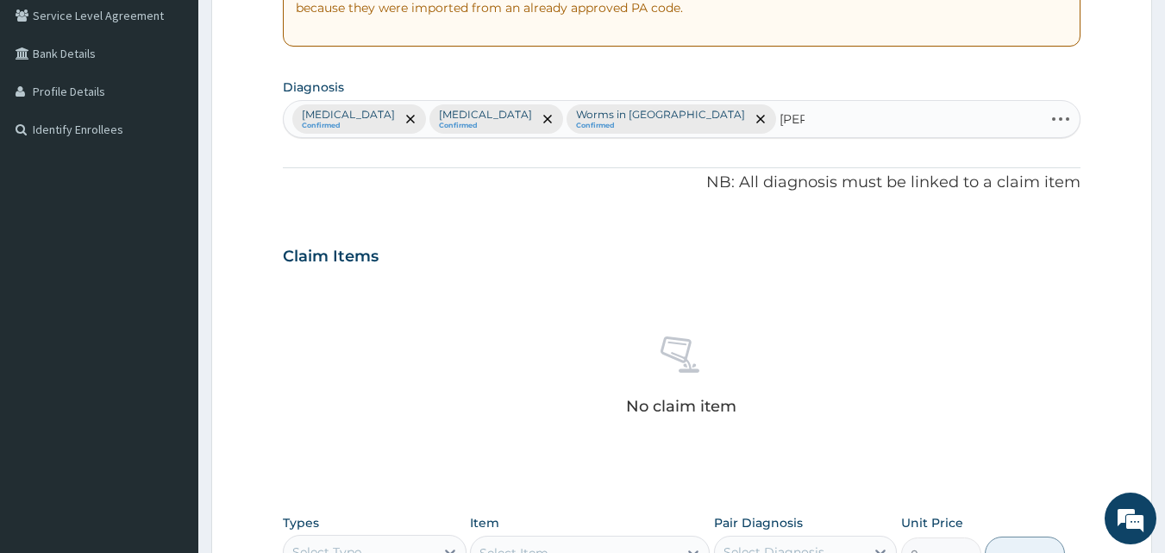
type input "SALMO"
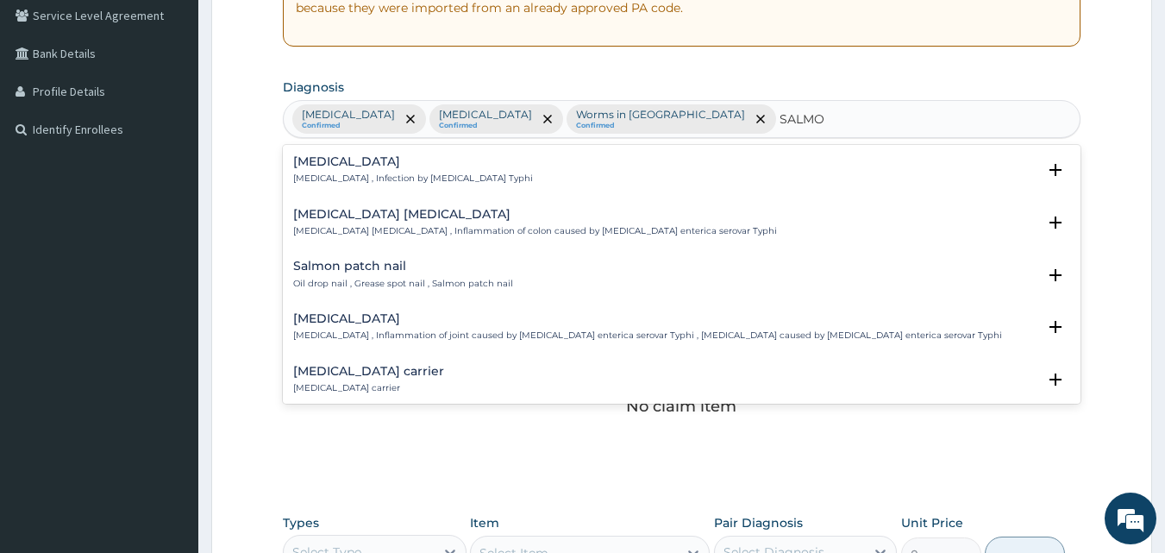
click at [357, 168] on h4 "[MEDICAL_DATA]" at bounding box center [413, 161] width 240 height 13
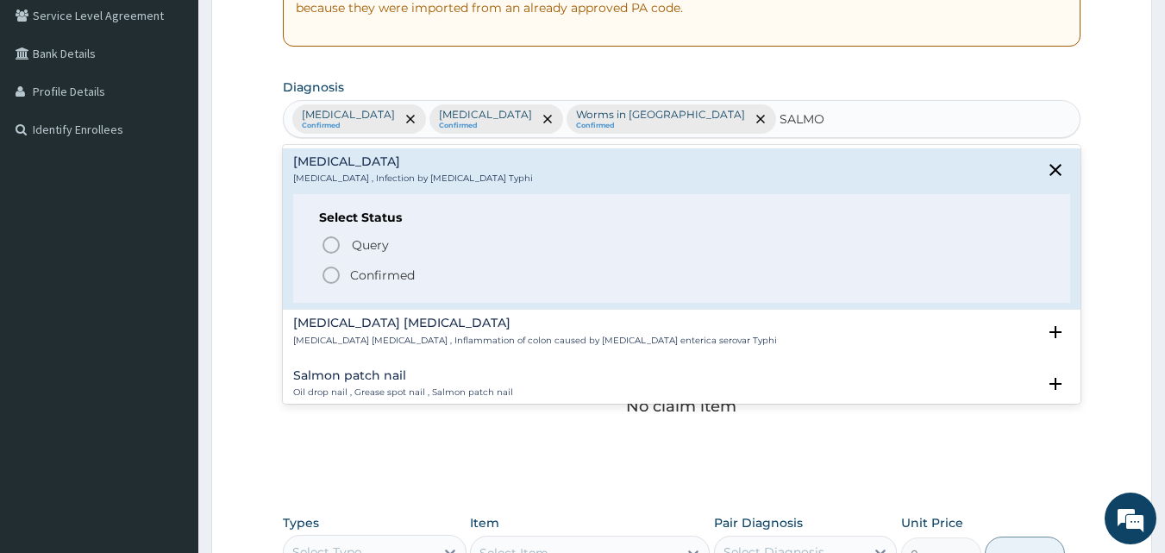
click at [333, 272] on icon "status option filled" at bounding box center [331, 275] width 21 height 21
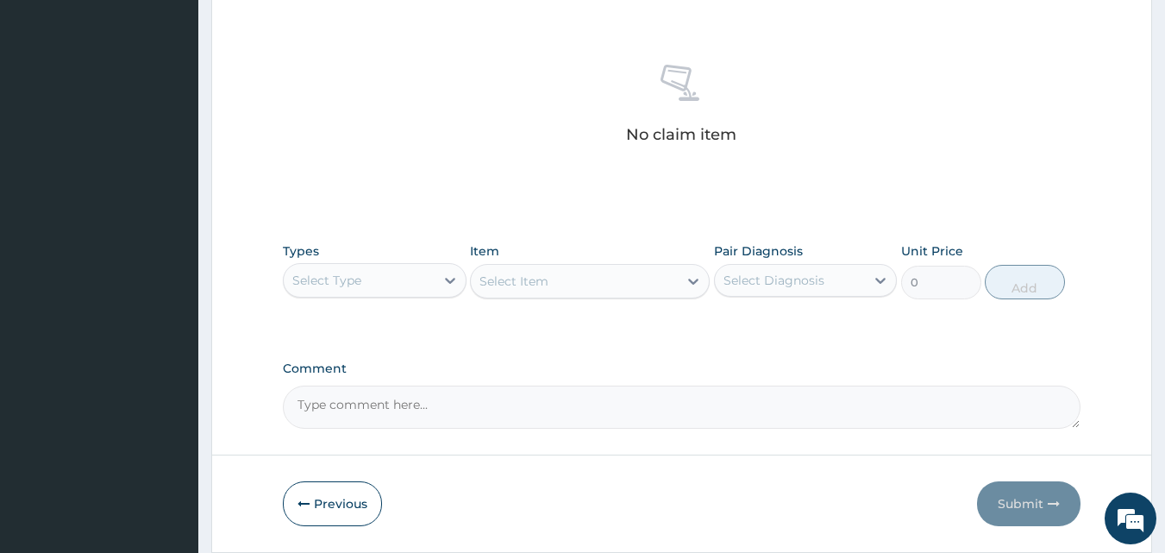
scroll to position [691, 0]
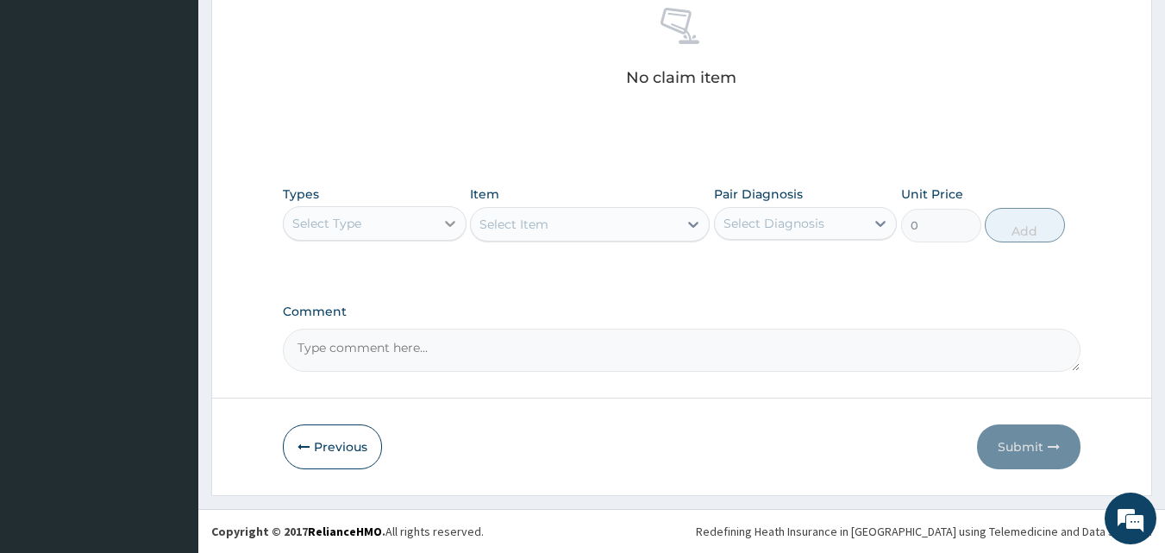
click at [441, 219] on icon at bounding box center [449, 223] width 17 height 17
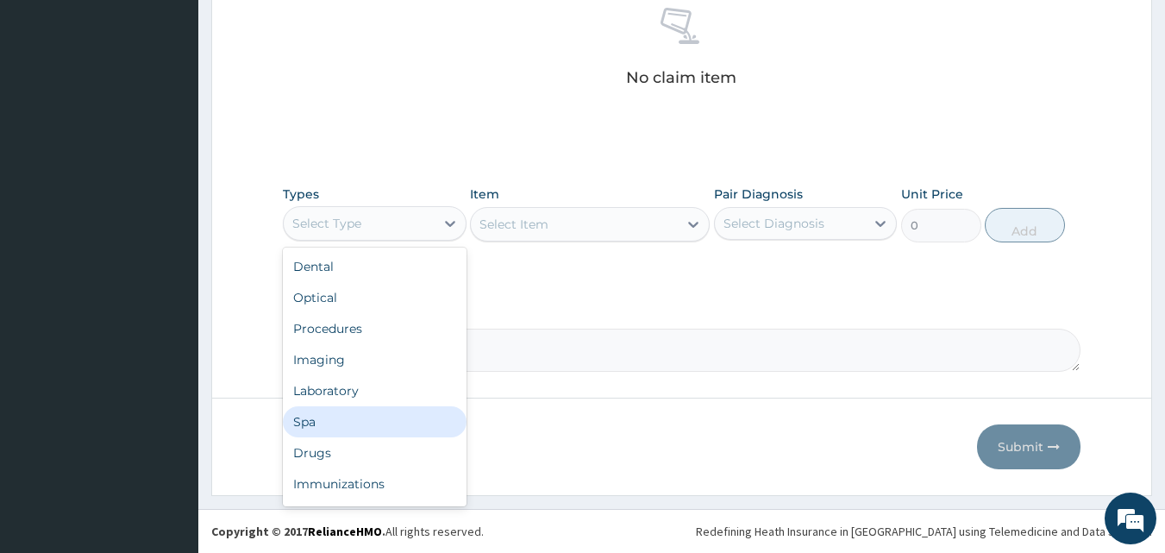
scroll to position [59, 0]
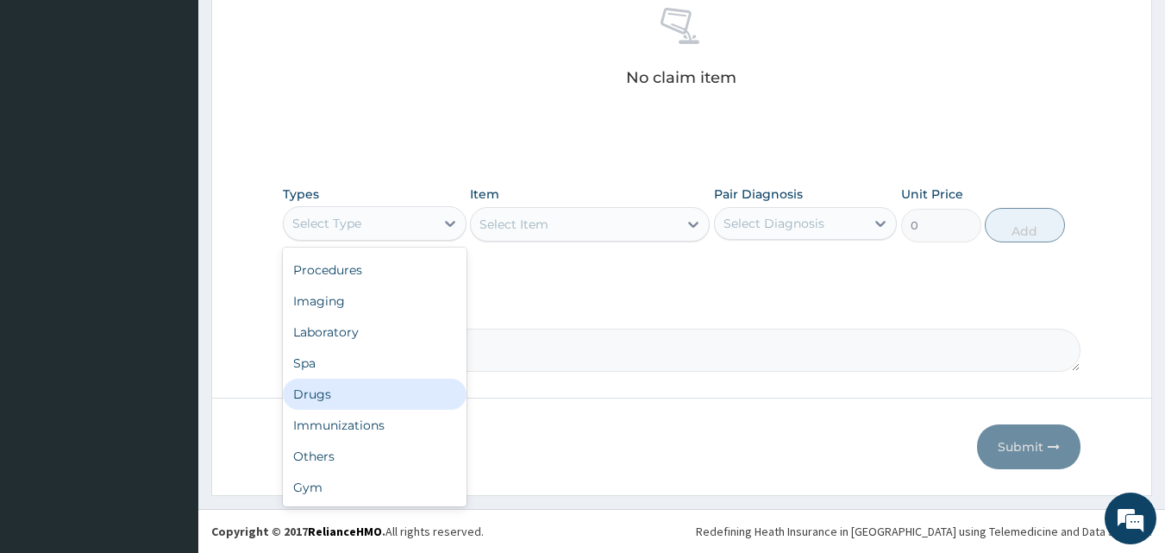
click at [353, 393] on div "Drugs" at bounding box center [375, 393] width 184 height 31
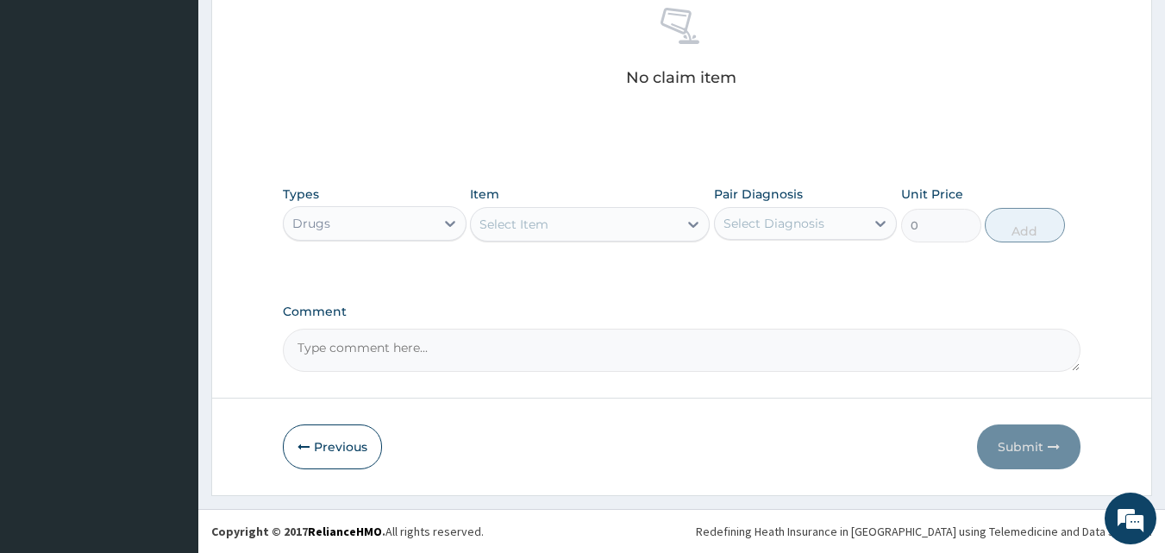
drag, startPoint x: 732, startPoint y: 219, endPoint x: 709, endPoint y: 221, distance: 23.3
click at [724, 218] on div "Select Diagnosis" at bounding box center [773, 223] width 101 height 17
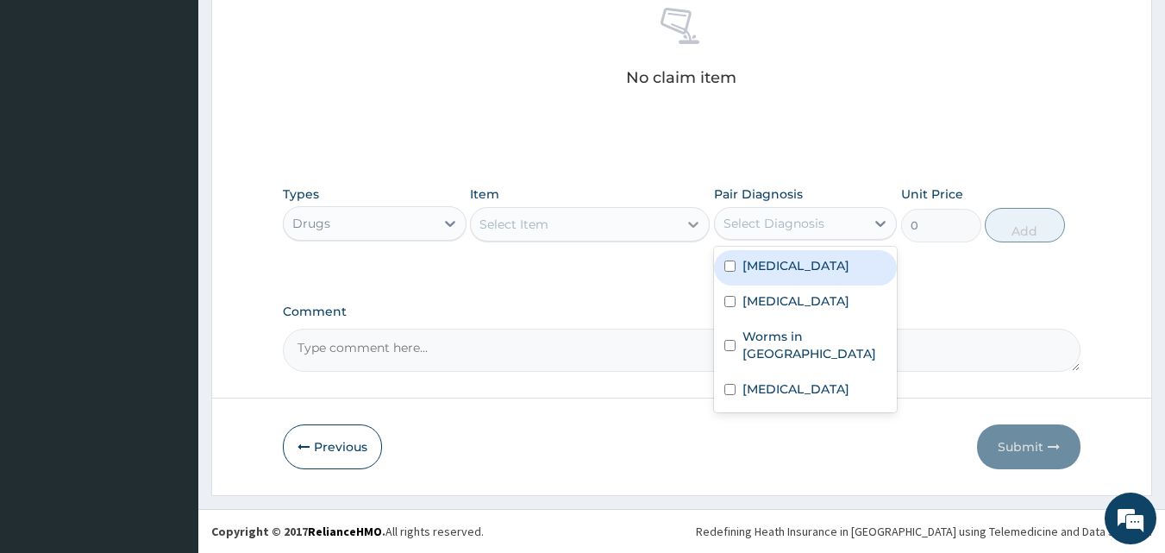
click at [695, 235] on div at bounding box center [693, 224] width 31 height 31
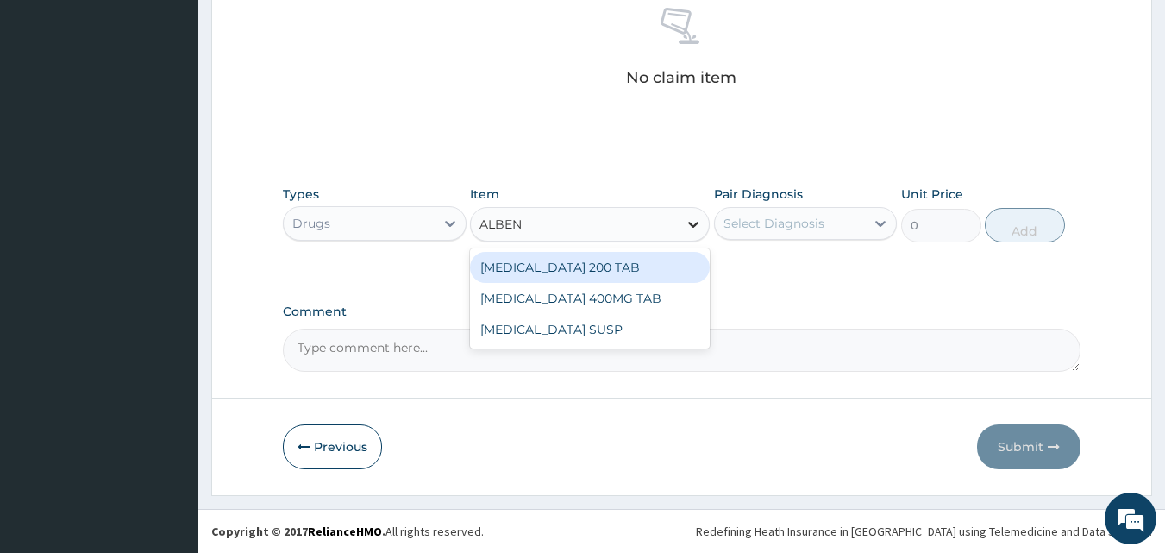
type input "ALBEND"
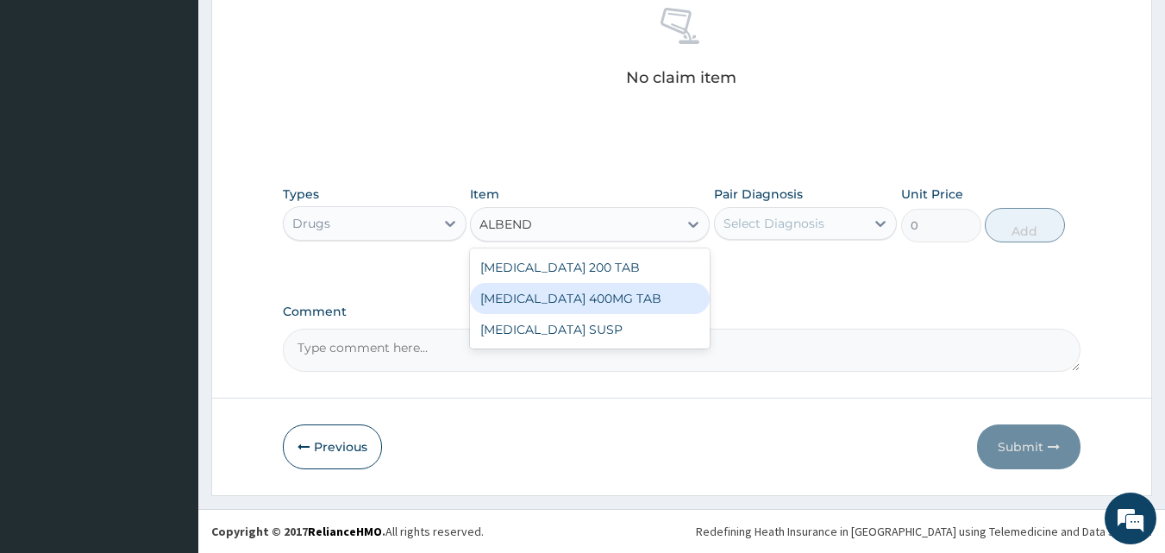
click at [591, 296] on div "[MEDICAL_DATA] 400MG TAB" at bounding box center [590, 298] width 240 height 31
type input "210"
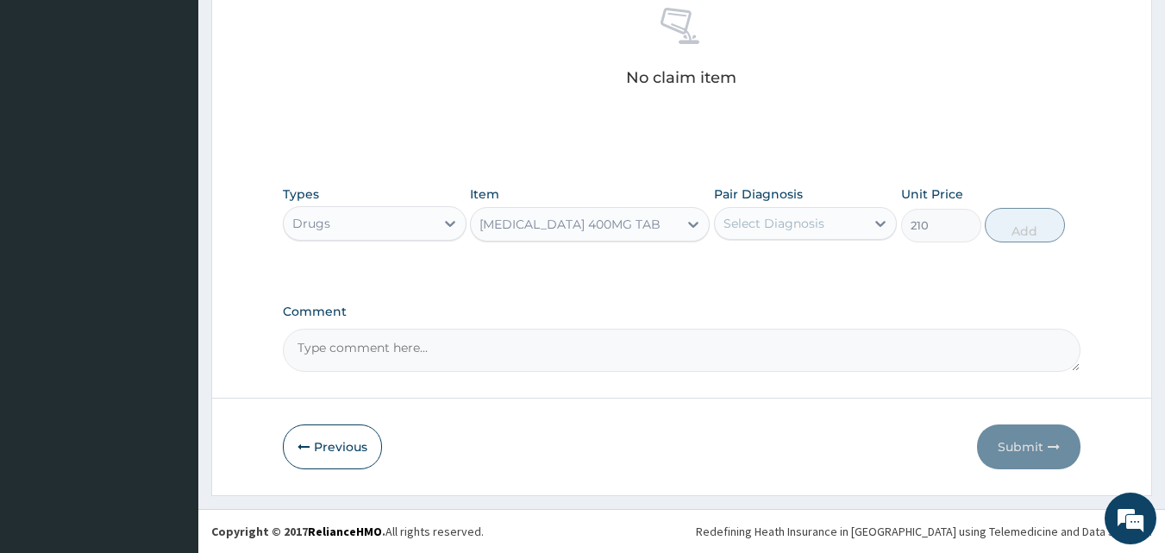
click at [829, 225] on div "Select Diagnosis" at bounding box center [790, 224] width 151 height 28
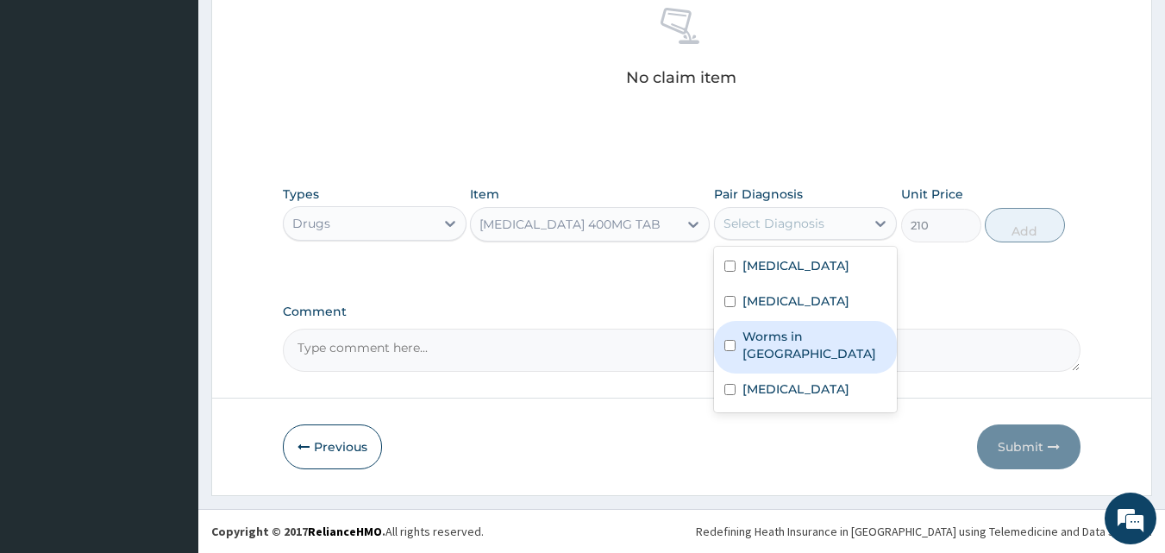
click at [772, 350] on label "Worms in [GEOGRAPHIC_DATA]" at bounding box center [814, 345] width 145 height 34
checkbox input "true"
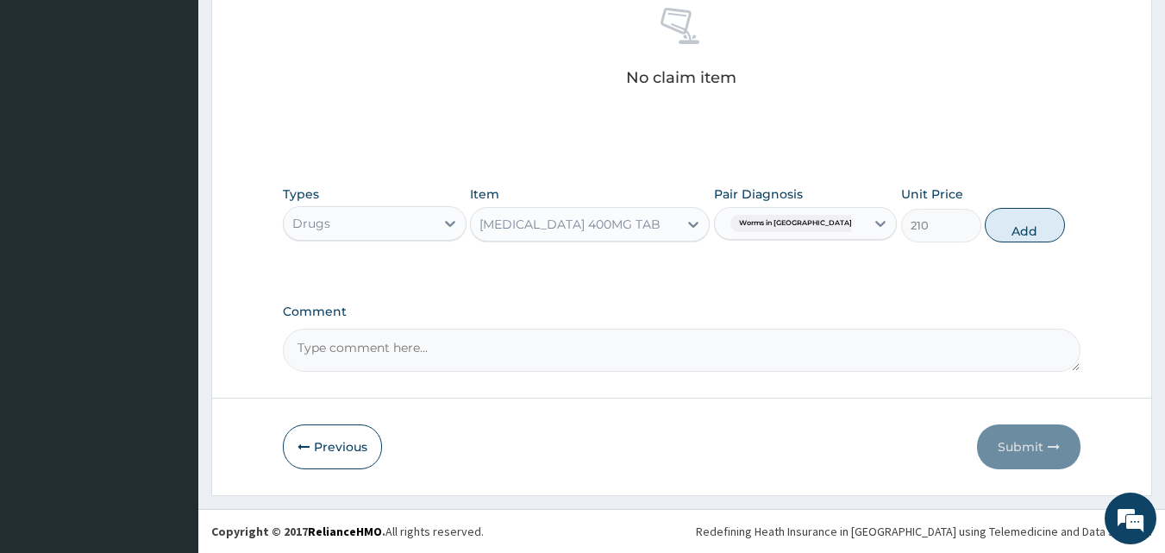
drag, startPoint x: 1015, startPoint y: 216, endPoint x: 968, endPoint y: 242, distance: 53.3
click at [1015, 217] on button "Add" at bounding box center [1025, 225] width 80 height 34
type input "0"
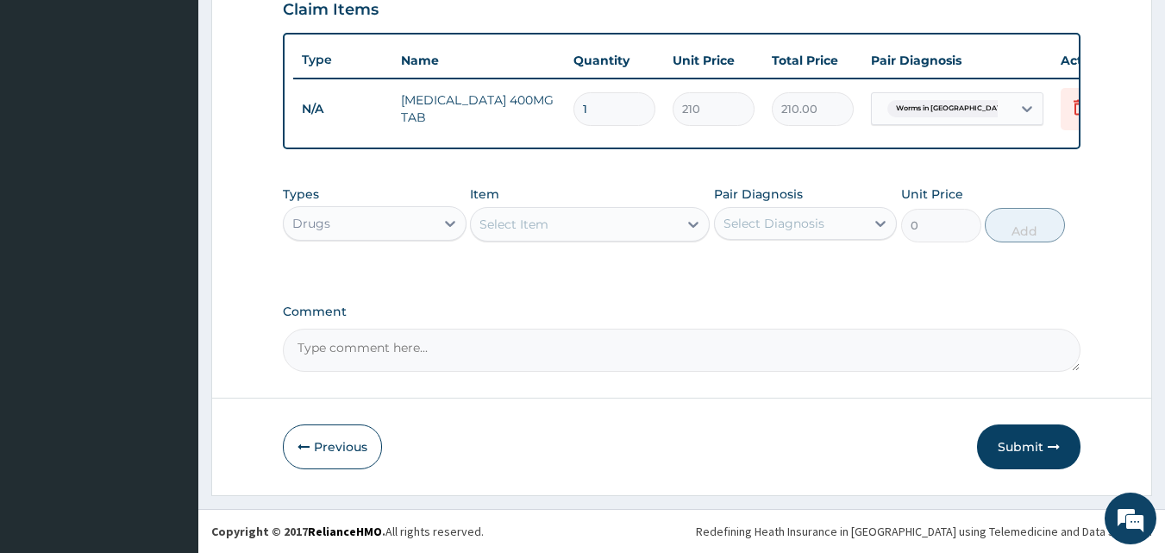
type input "0.00"
type input "2"
type input "420.00"
type input "2"
click at [687, 225] on icon at bounding box center [693, 224] width 17 height 17
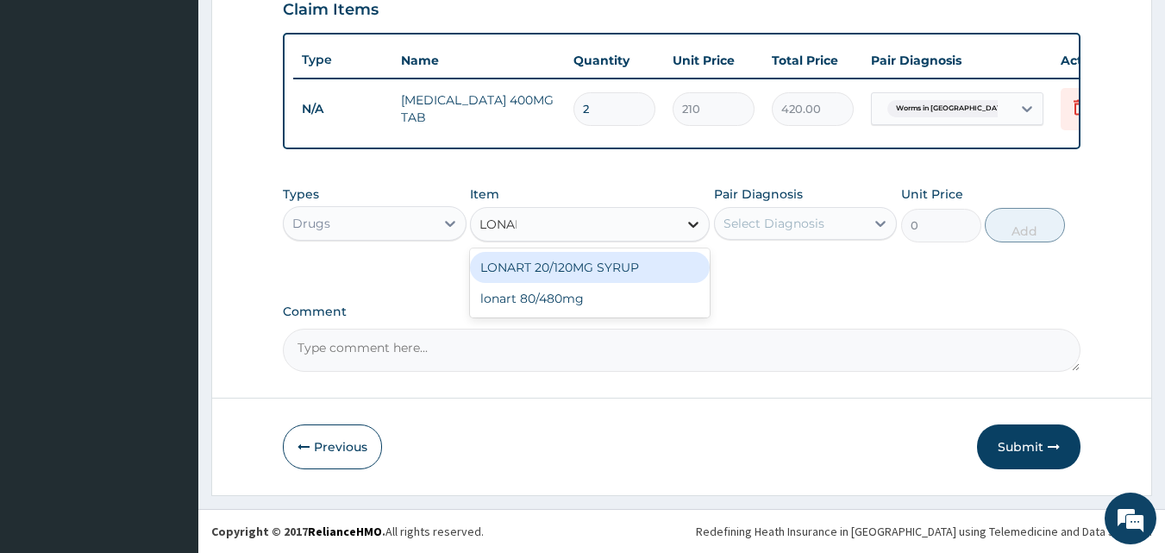
type input "LONART"
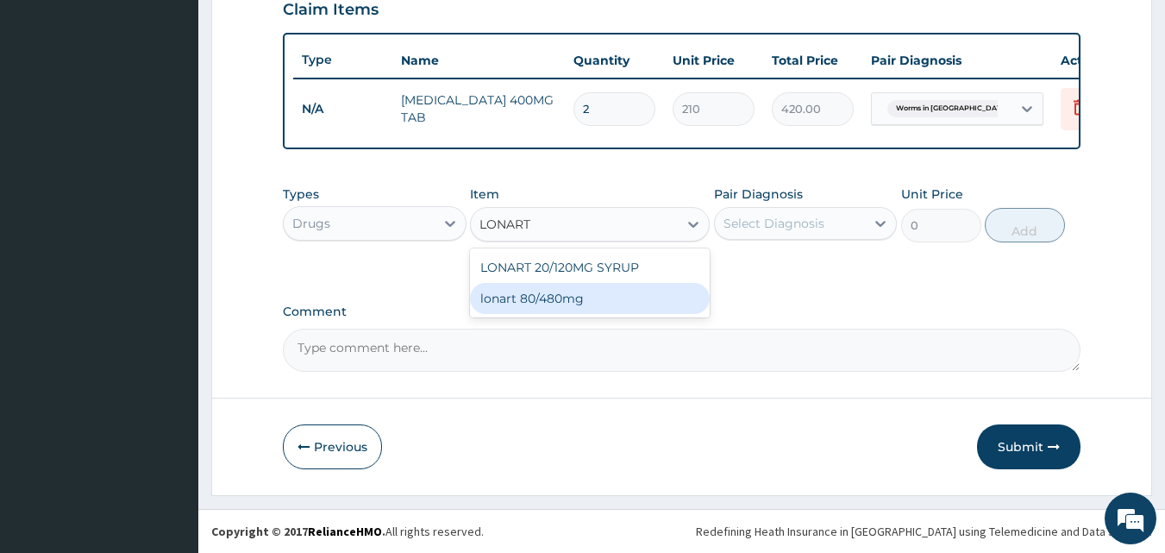
click at [601, 294] on div "lonart 80/480mg" at bounding box center [590, 298] width 240 height 31
type input "340.91748"
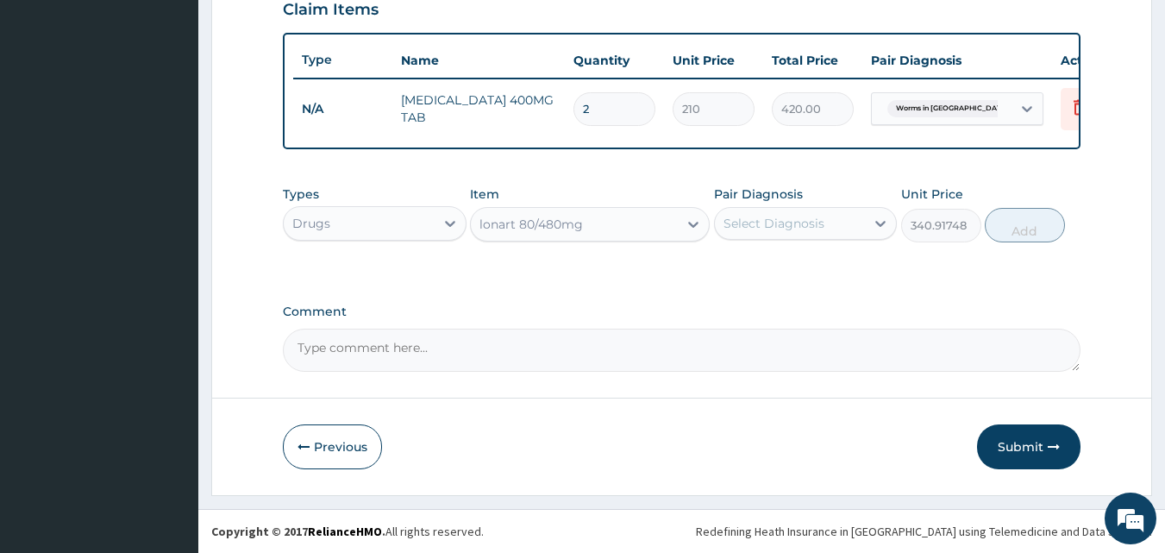
click at [766, 217] on div "Select Diagnosis" at bounding box center [773, 223] width 101 height 17
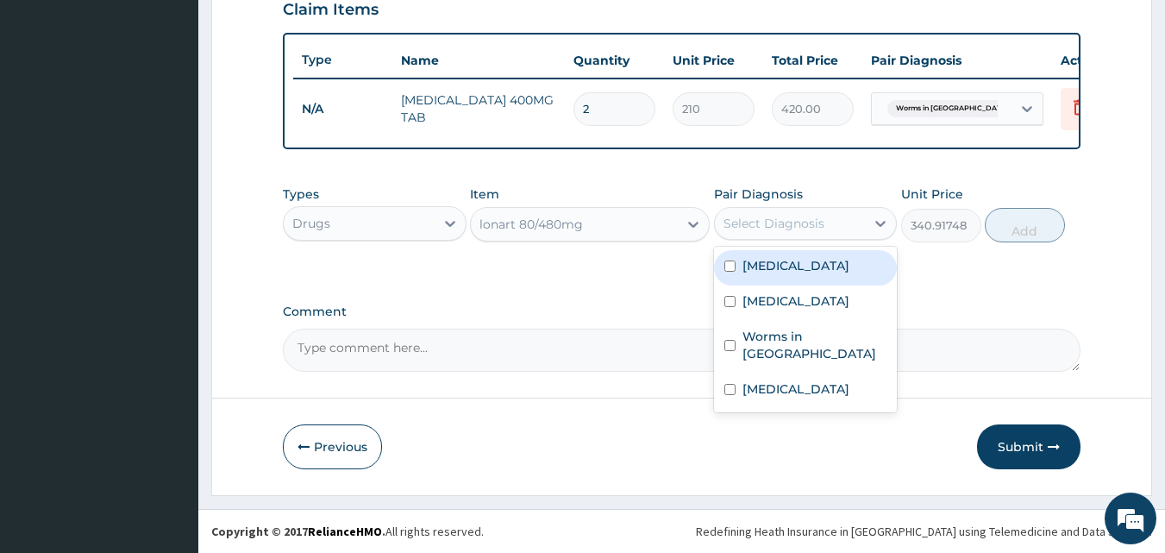
click at [767, 265] on label "[MEDICAL_DATA]" at bounding box center [795, 265] width 107 height 17
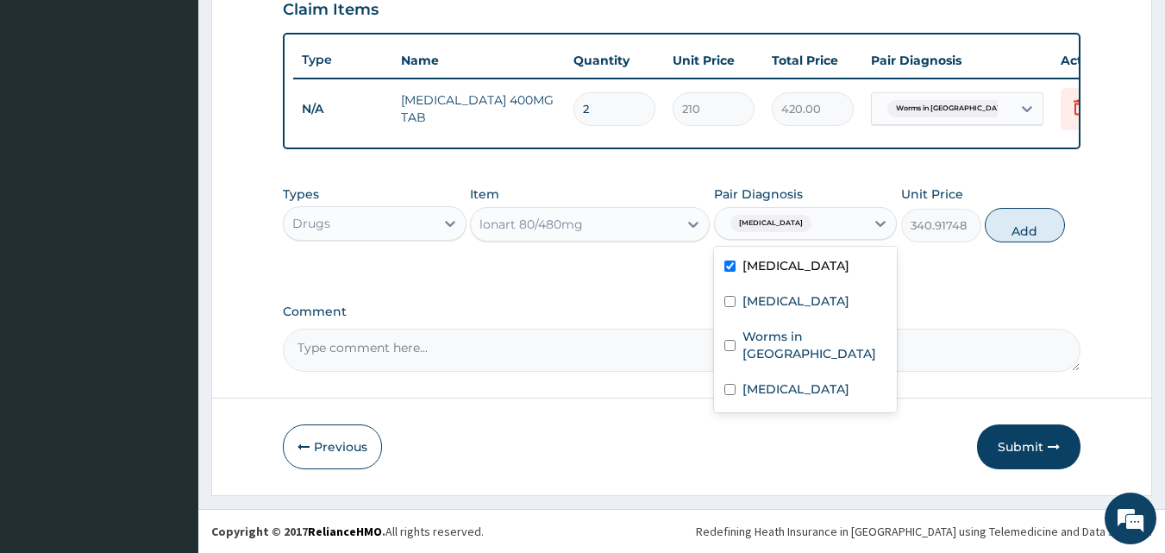
checkbox input "true"
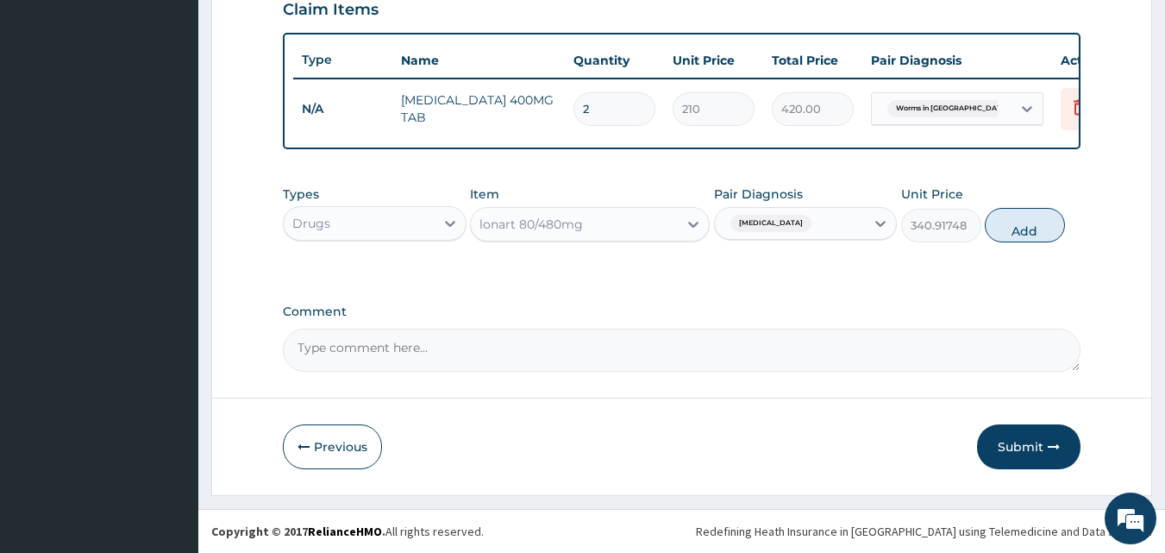
drag, startPoint x: 1031, startPoint y: 228, endPoint x: 903, endPoint y: 212, distance: 129.5
click at [1025, 229] on button "Add" at bounding box center [1025, 225] width 80 height 34
type input "0"
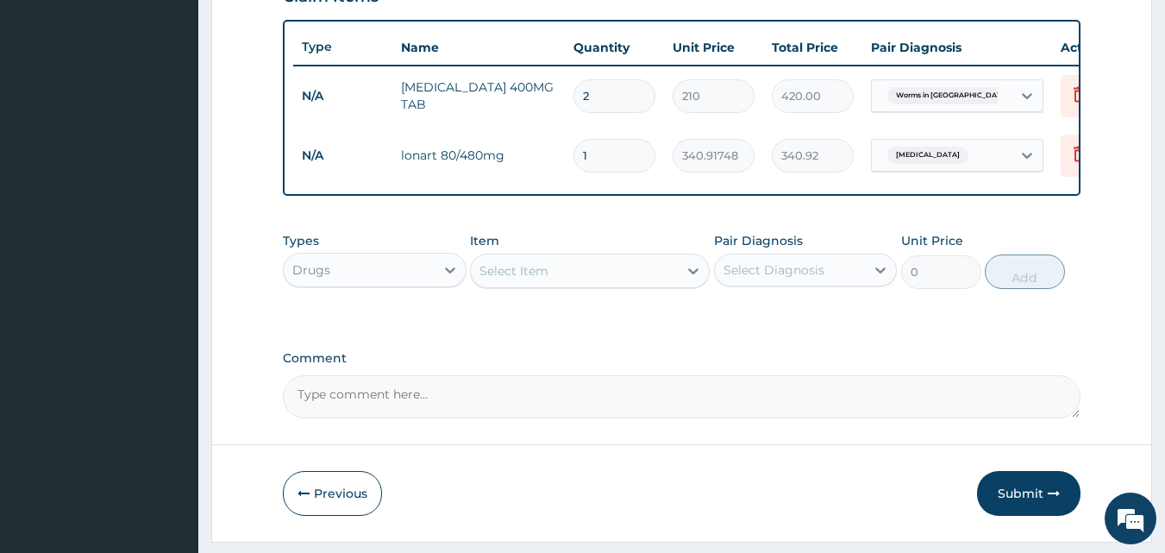
type input "0.00"
type input "6"
type input "2045.50"
type input "6"
click at [670, 278] on div "Select Item" at bounding box center [574, 271] width 207 height 28
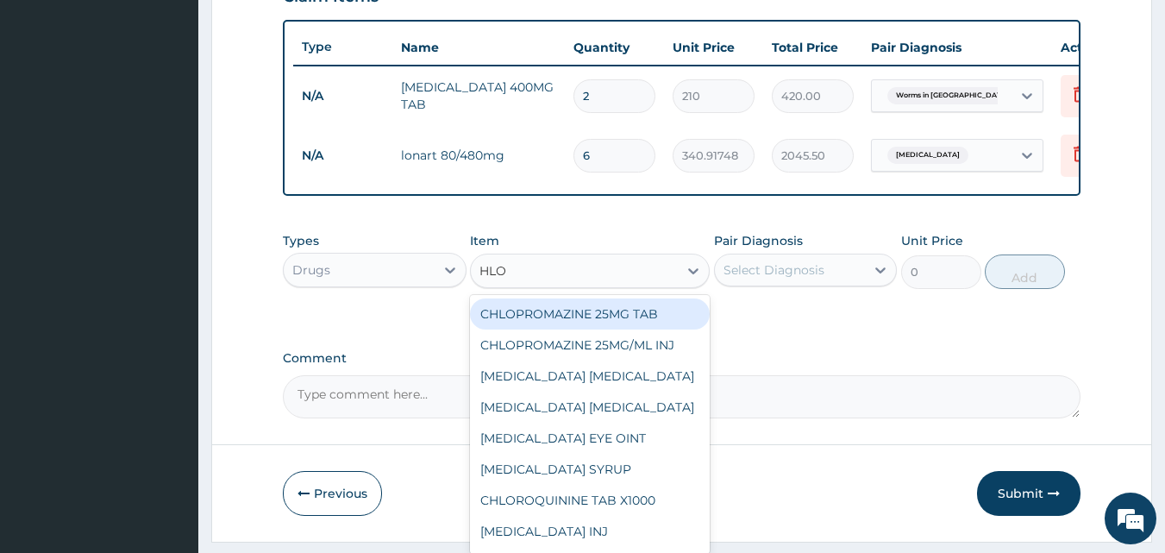
type input "HLOR"
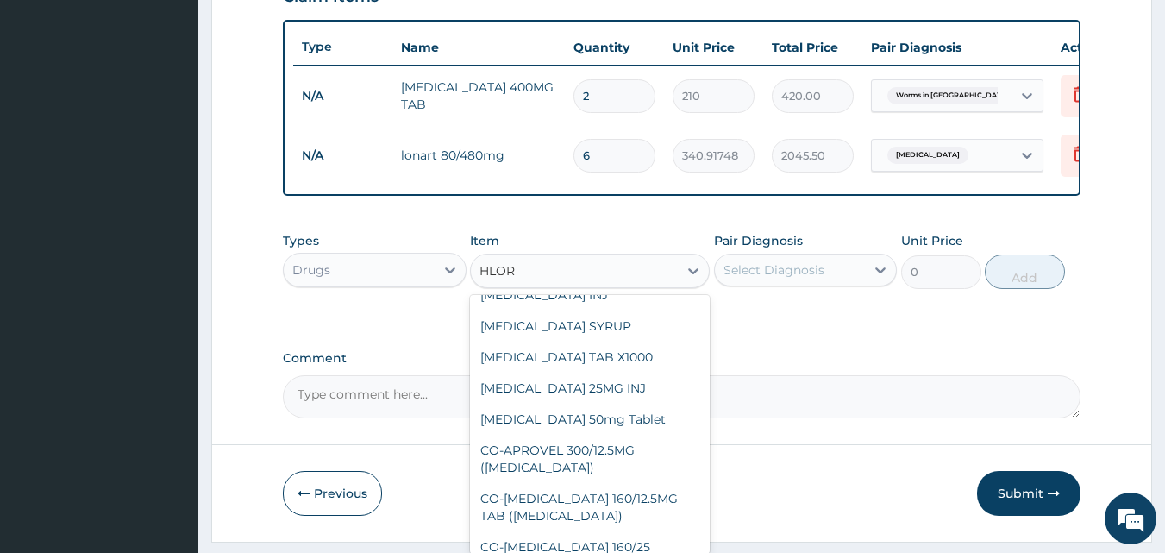
scroll to position [201, 0]
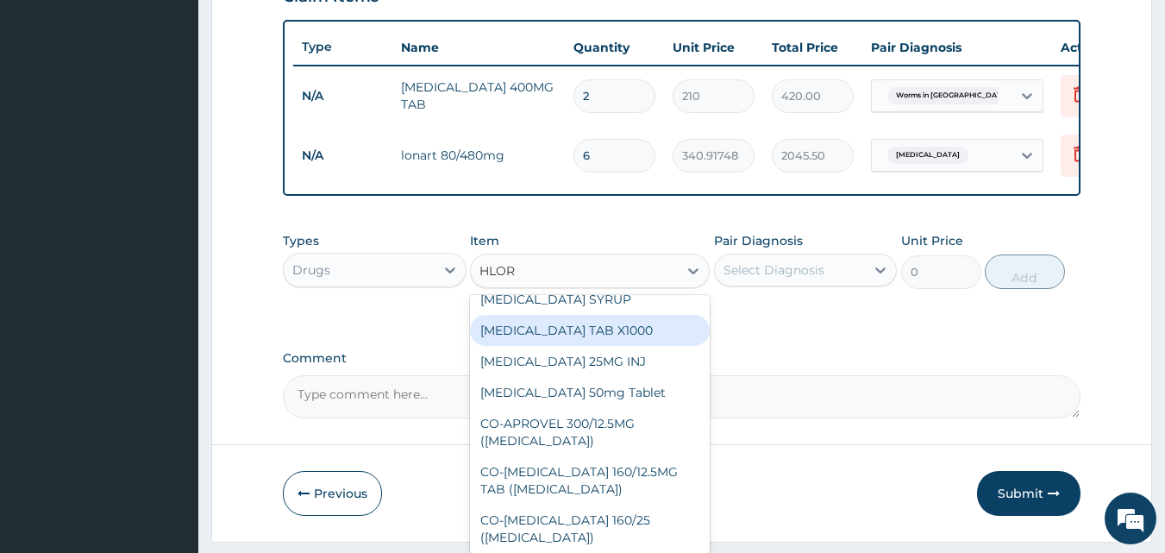
drag, startPoint x: 557, startPoint y: 341, endPoint x: 600, endPoint y: 322, distance: 47.4
click at [560, 341] on div "CHLORPHENIRAMINE TAB X1000" at bounding box center [590, 330] width 240 height 31
type input "52.5"
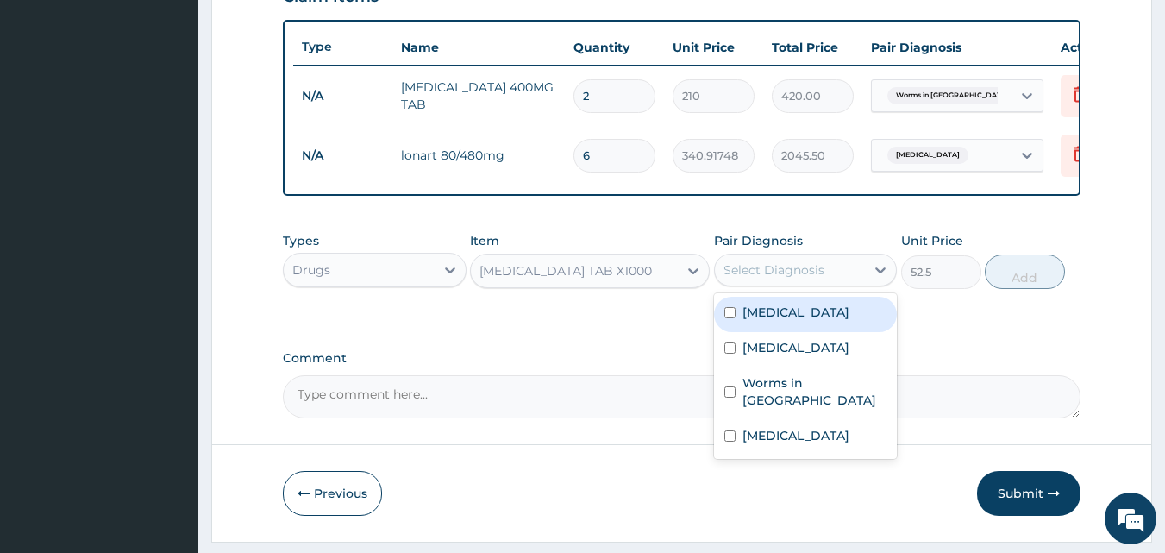
click at [847, 272] on div "Select Diagnosis" at bounding box center [790, 270] width 151 height 28
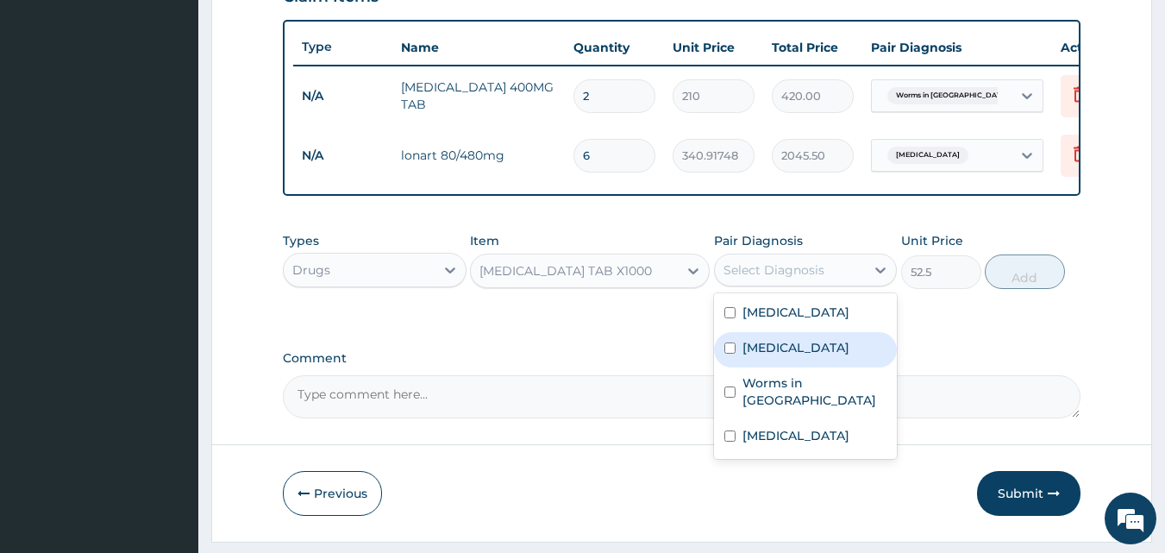
click at [785, 356] on label "Respiratory tract infection" at bounding box center [795, 347] width 107 height 17
checkbox input "true"
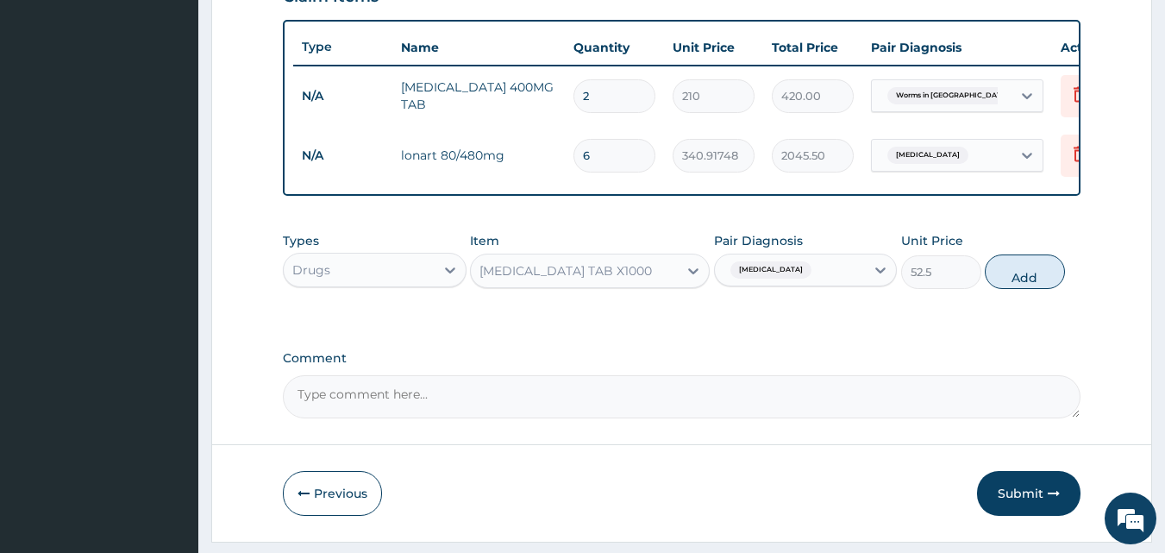
drag, startPoint x: 1020, startPoint y: 292, endPoint x: 869, endPoint y: 315, distance: 152.5
click at [1013, 289] on button "Add" at bounding box center [1025, 271] width 80 height 34
type input "0"
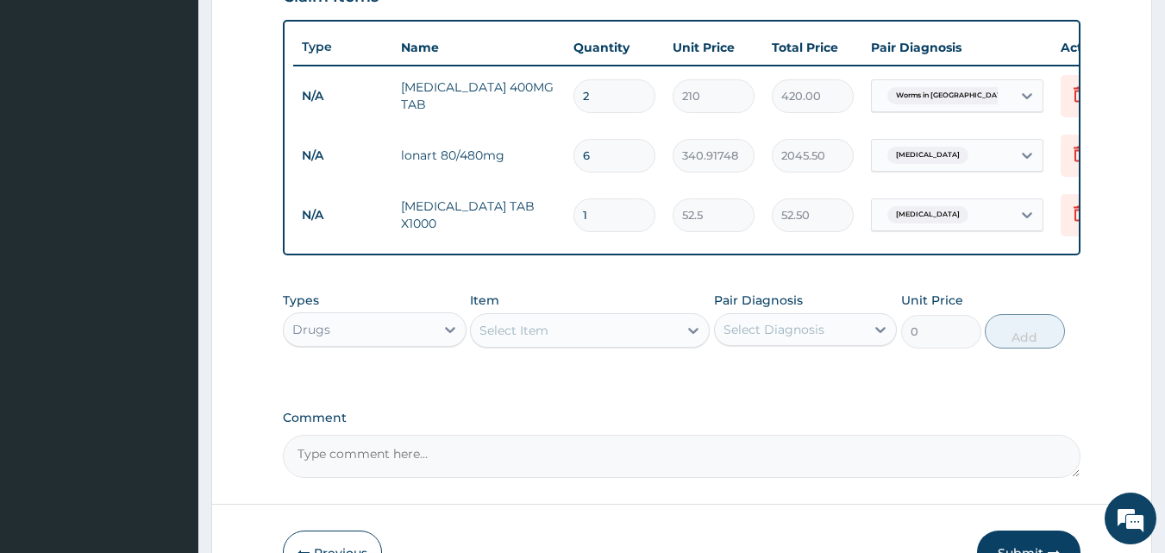
type input "0.00"
type input "2"
type input "105.00"
type input "28"
type input "1470.00"
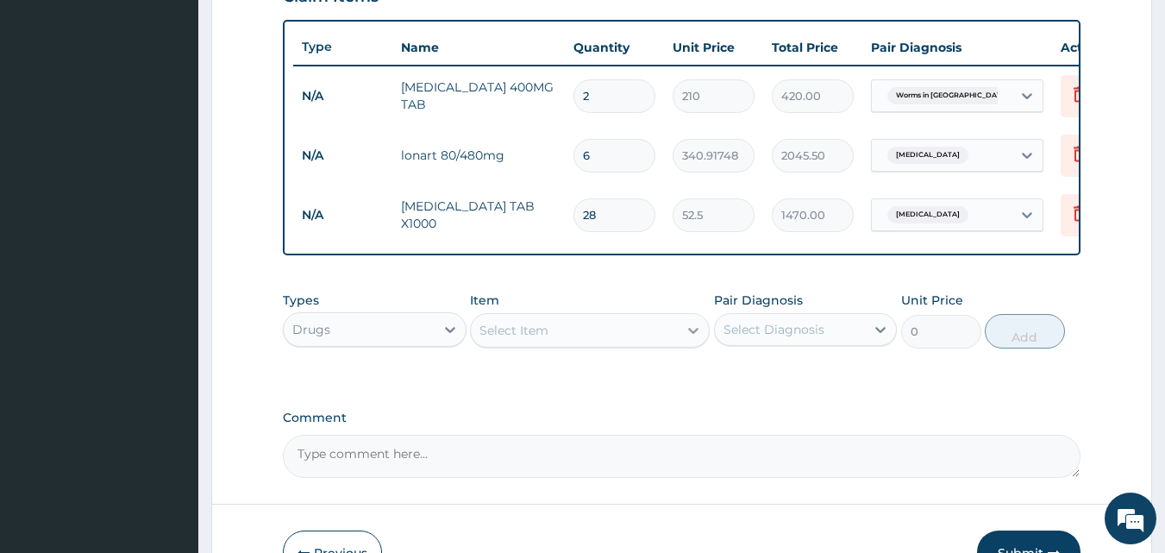
type input "28"
click at [685, 339] on icon at bounding box center [693, 330] width 17 height 17
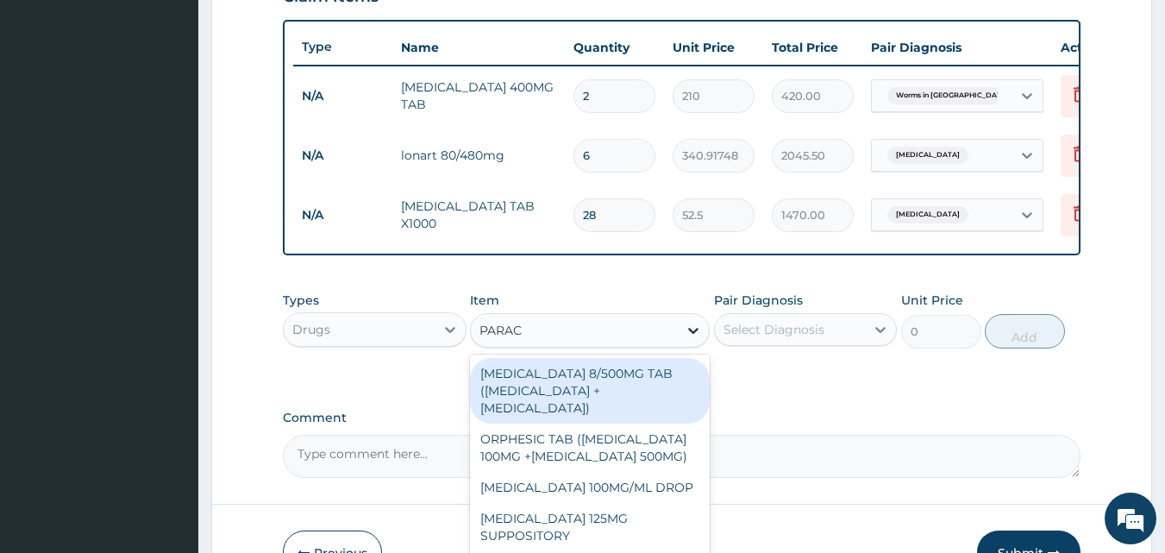
type input "PARACE"
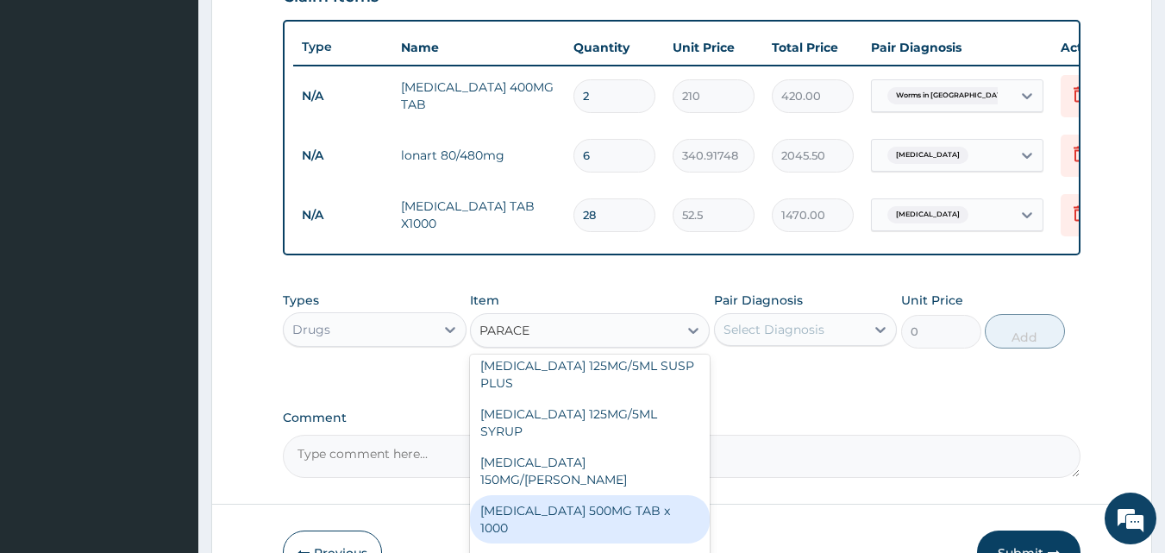
click at [607, 504] on div "PARACETAMOL 500MG TAB x 1000" at bounding box center [590, 519] width 240 height 48
type input "11.025"
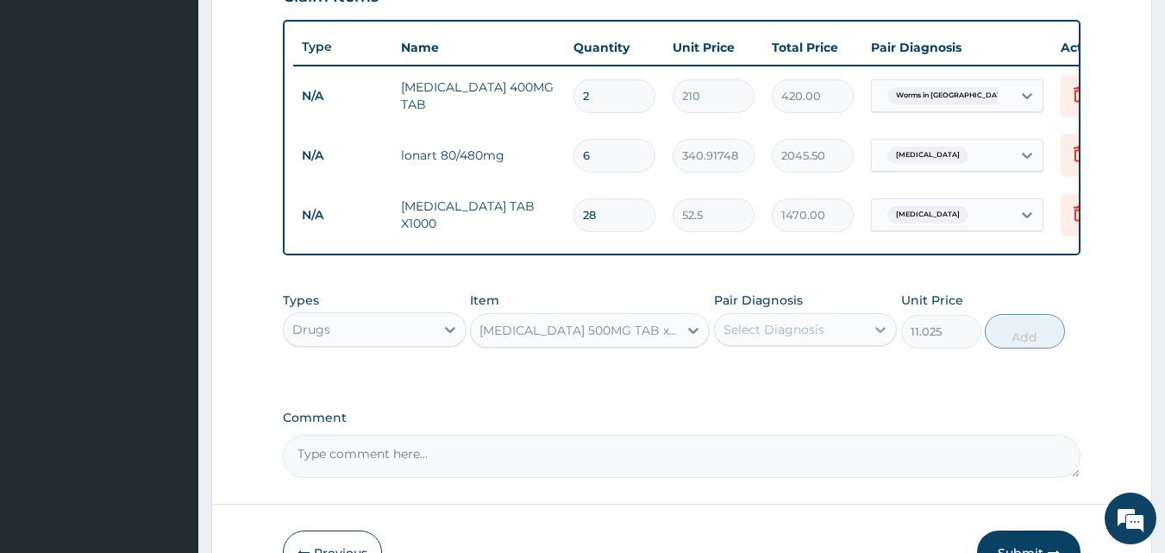
click at [868, 328] on div at bounding box center [880, 329] width 31 height 31
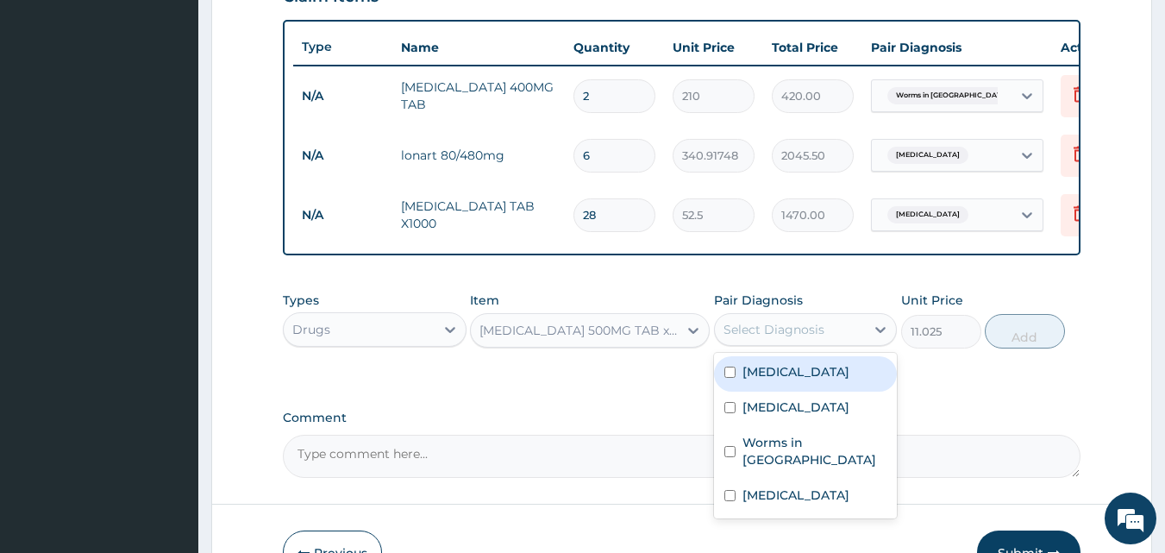
drag, startPoint x: 777, startPoint y: 391, endPoint x: 799, endPoint y: 385, distance: 23.5
click at [779, 380] on label "Malaria" at bounding box center [795, 371] width 107 height 17
checkbox input "true"
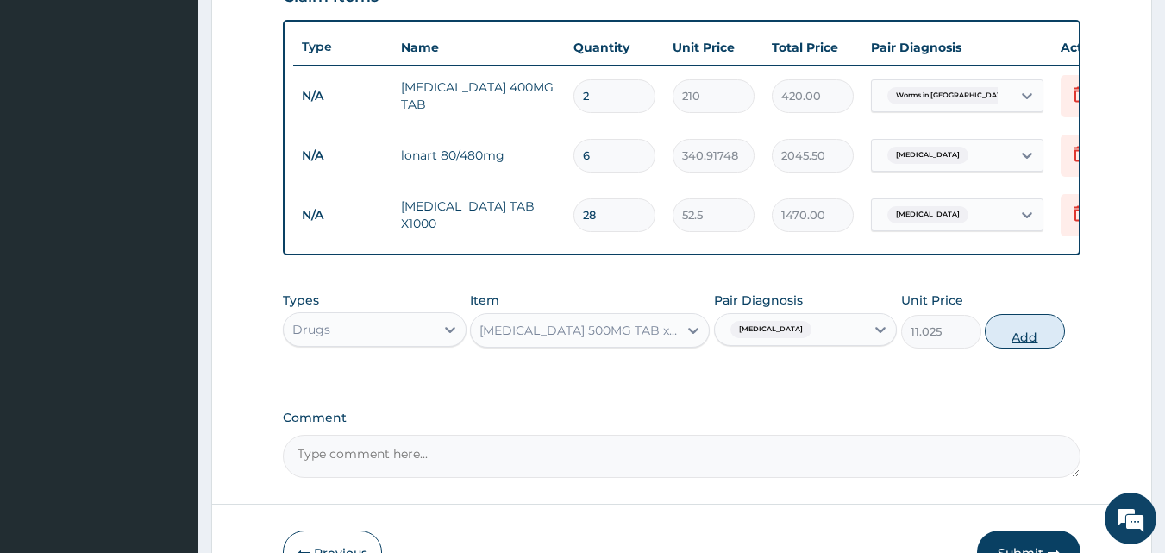
click at [1016, 348] on button "Add" at bounding box center [1025, 331] width 80 height 34
type input "0"
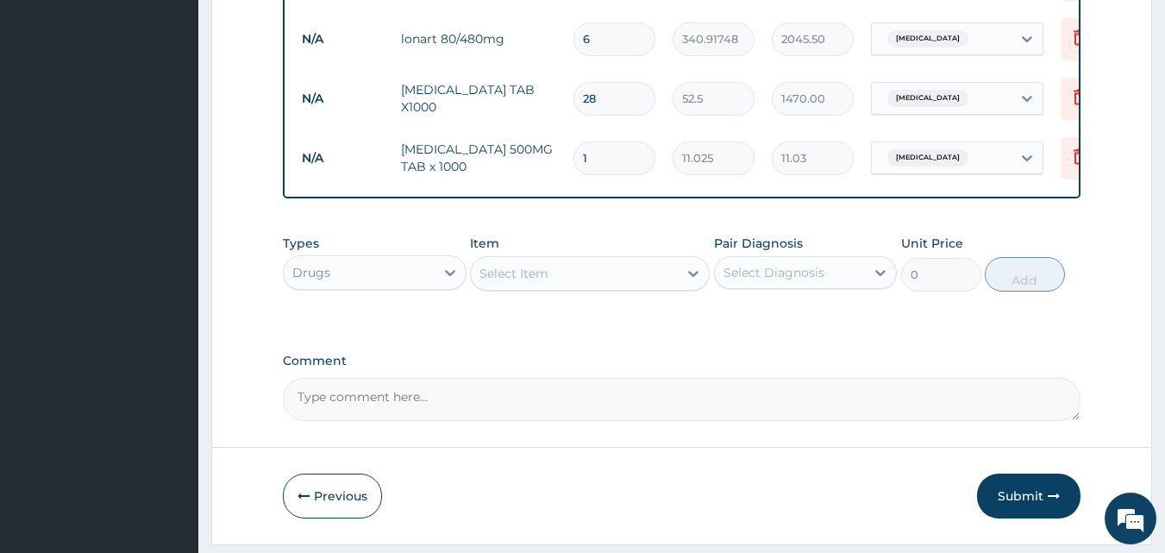
scroll to position [800, 0]
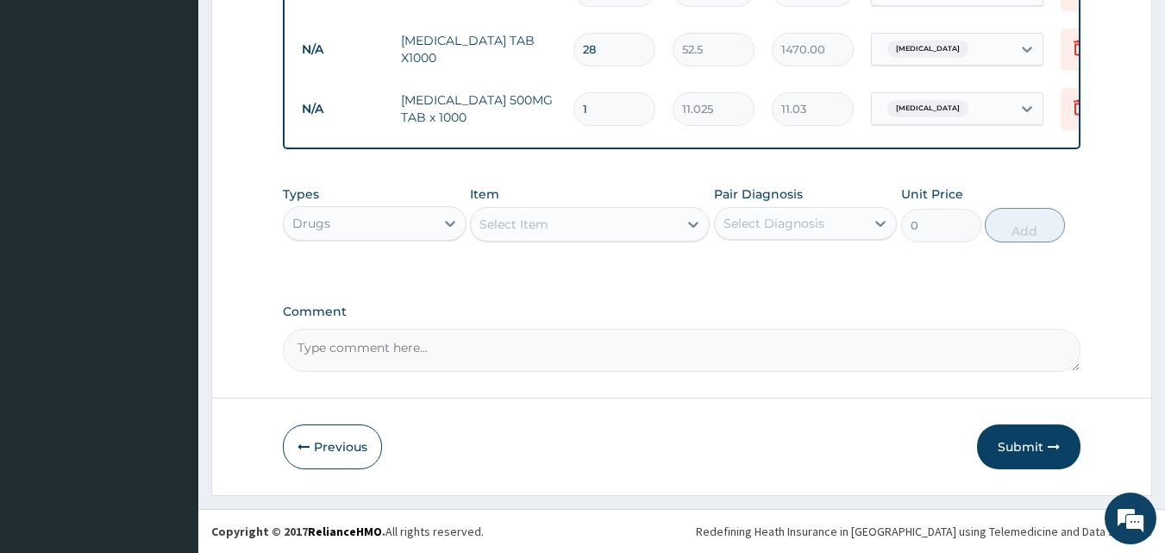
type input "18"
type input "198.45"
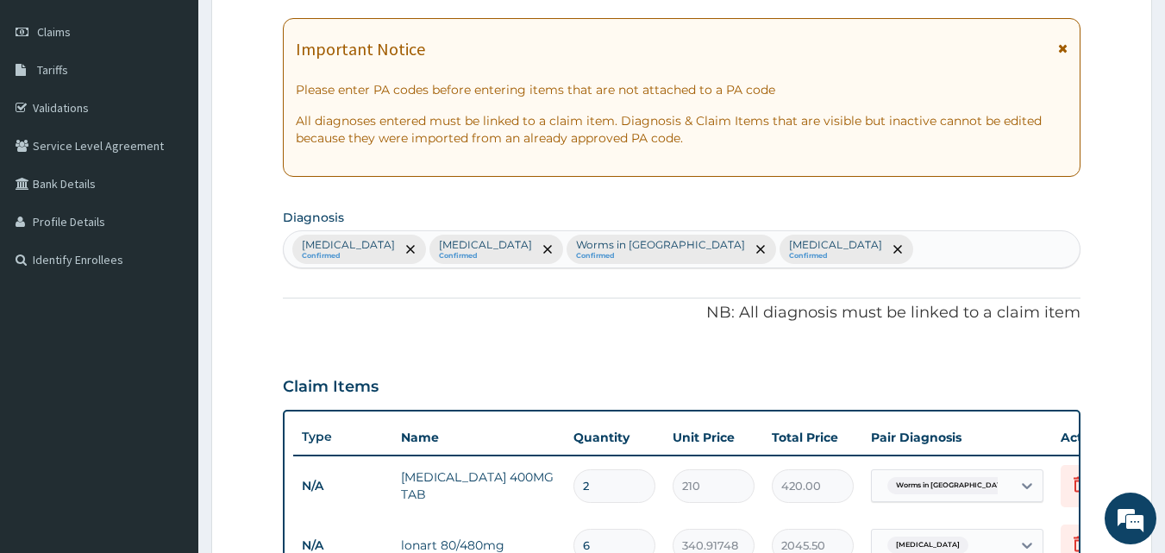
scroll to position [197, 0]
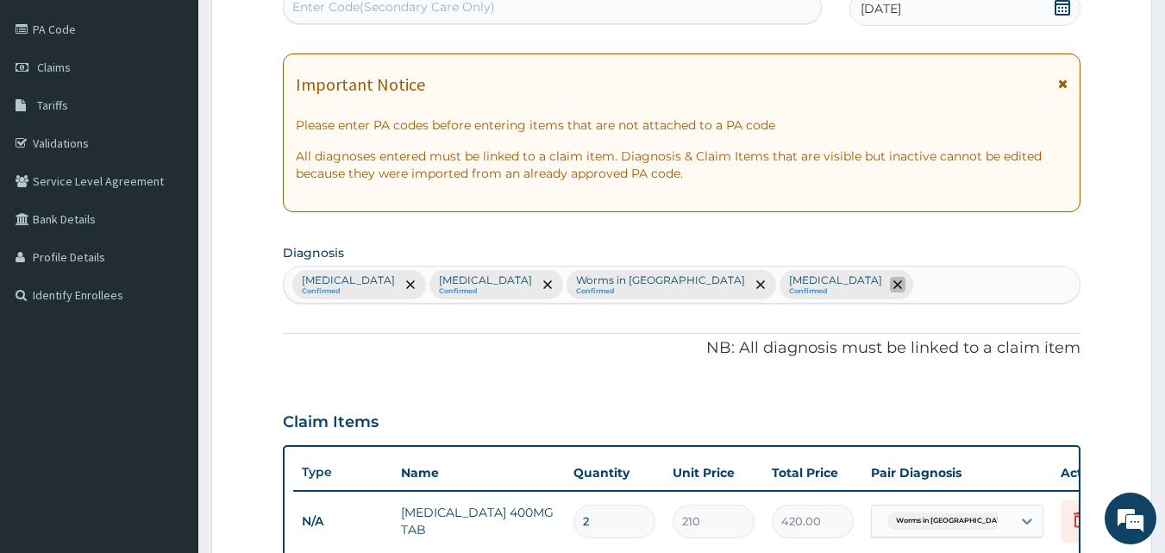
click at [890, 280] on span "remove selection option" at bounding box center [898, 285] width 16 height 16
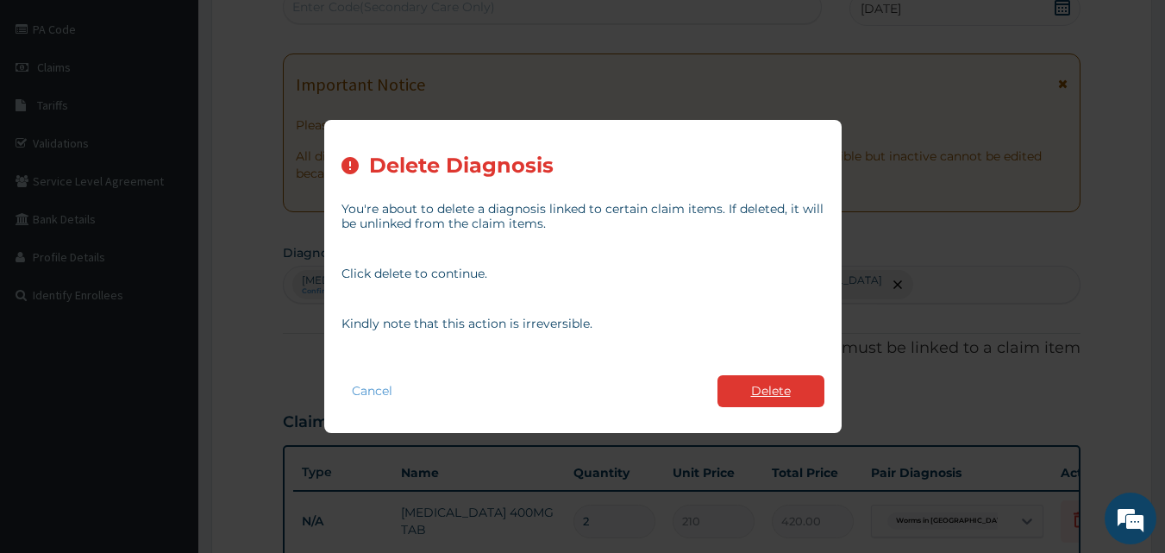
type input "18"
click at [784, 386] on button "Delete" at bounding box center [770, 391] width 107 height 32
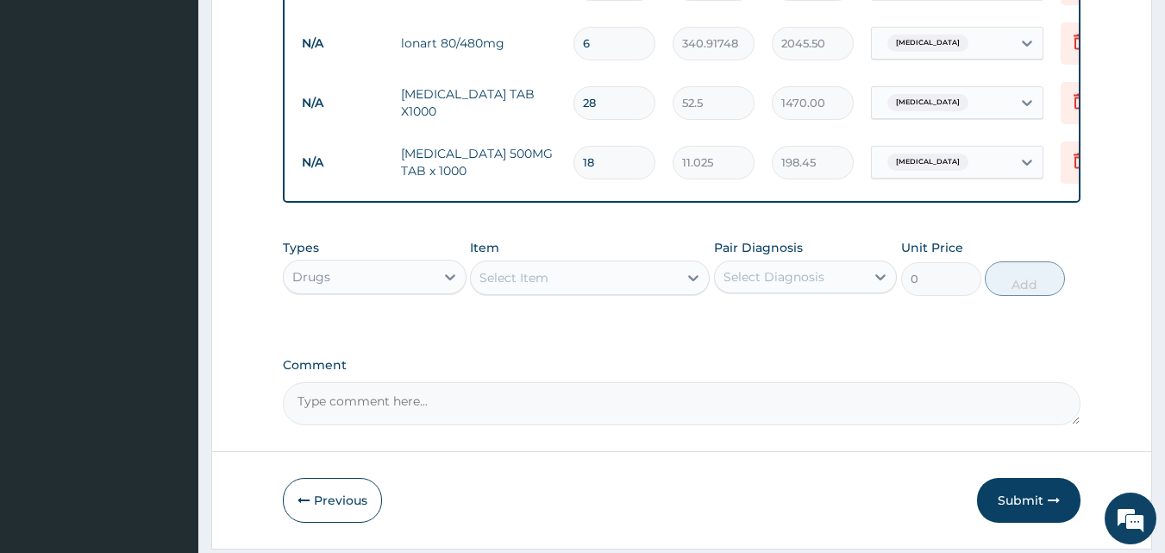
scroll to position [800, 0]
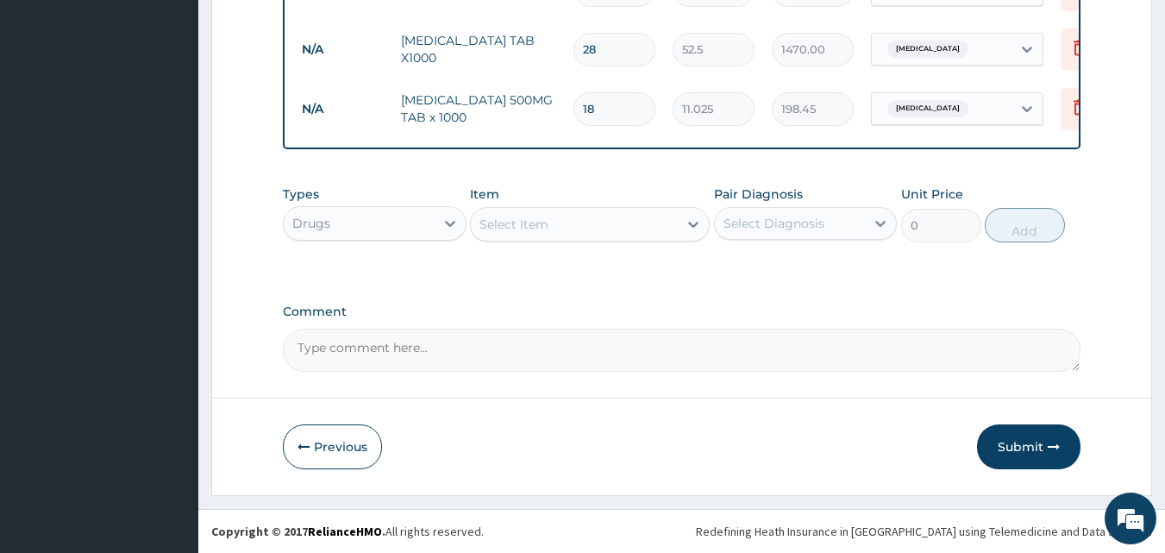
click at [419, 231] on div "Drugs" at bounding box center [359, 224] width 151 height 28
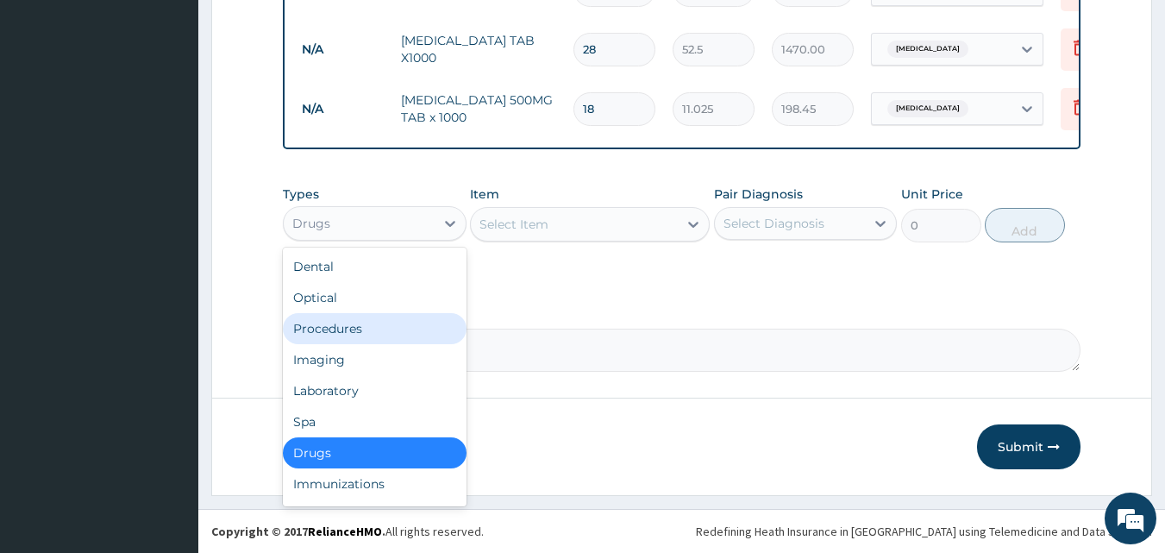
drag, startPoint x: 389, startPoint y: 328, endPoint x: 383, endPoint y: 300, distance: 28.2
click at [391, 328] on div "Procedures" at bounding box center [375, 328] width 184 height 31
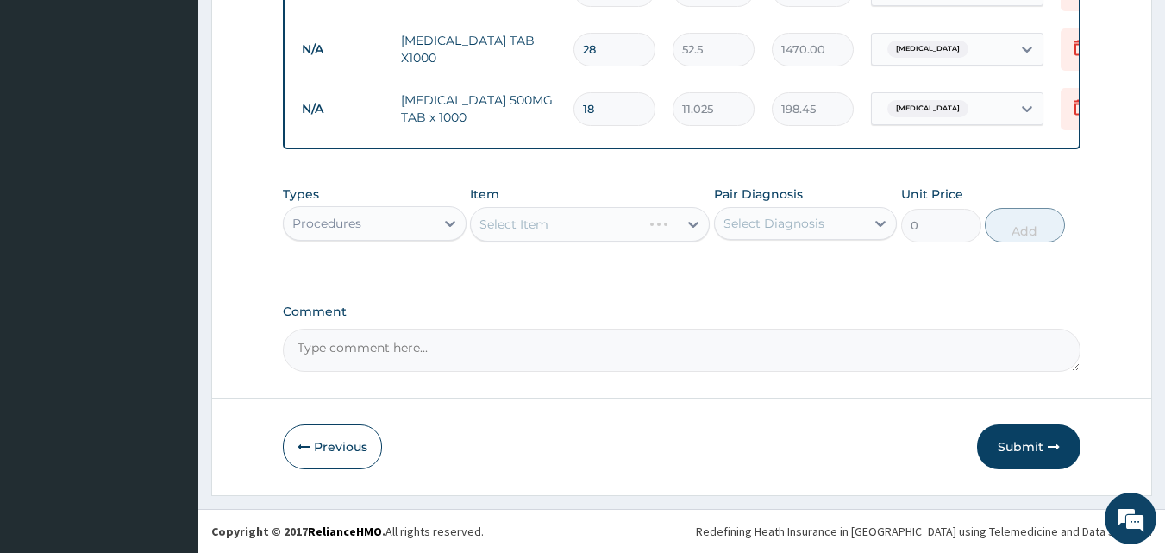
click at [679, 224] on div "Select Item" at bounding box center [590, 224] width 240 height 34
click at [691, 222] on div "Select Item" at bounding box center [590, 224] width 240 height 34
click at [685, 222] on div "Select Item" at bounding box center [590, 224] width 240 height 34
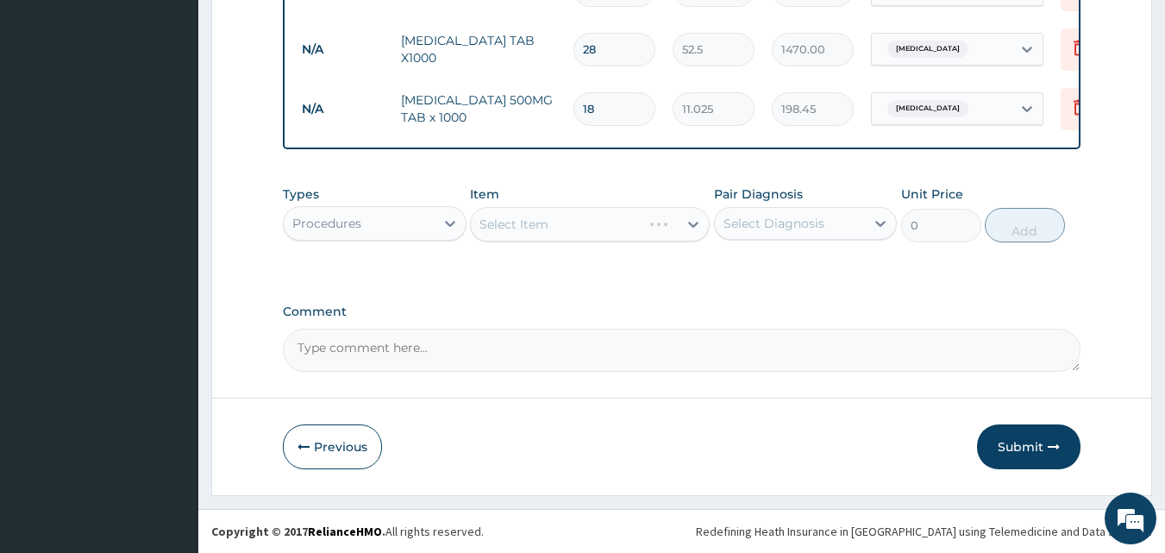
click at [680, 222] on div "Select Item" at bounding box center [590, 224] width 240 height 34
click at [679, 225] on div "Select Item" at bounding box center [590, 224] width 240 height 34
drag, startPoint x: 679, startPoint y: 225, endPoint x: 693, endPoint y: 271, distance: 47.7
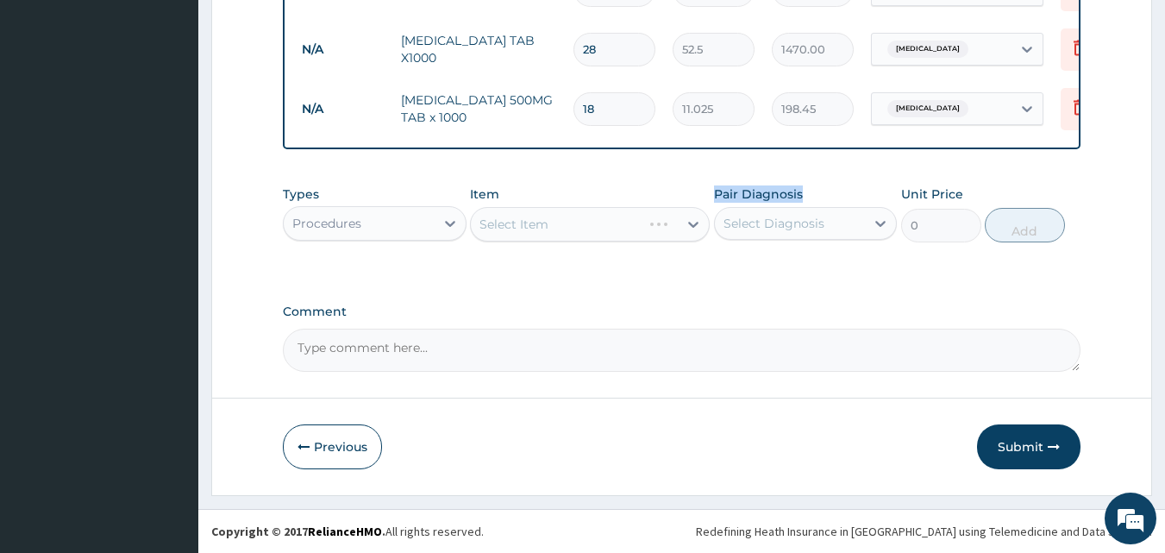
click at [680, 227] on div "Select Item" at bounding box center [590, 224] width 240 height 34
click at [690, 273] on div "Types Procedures Item Select Item Pair Diagnosis Select Diagnosis Unit Price 0 …" at bounding box center [682, 227] width 798 height 100
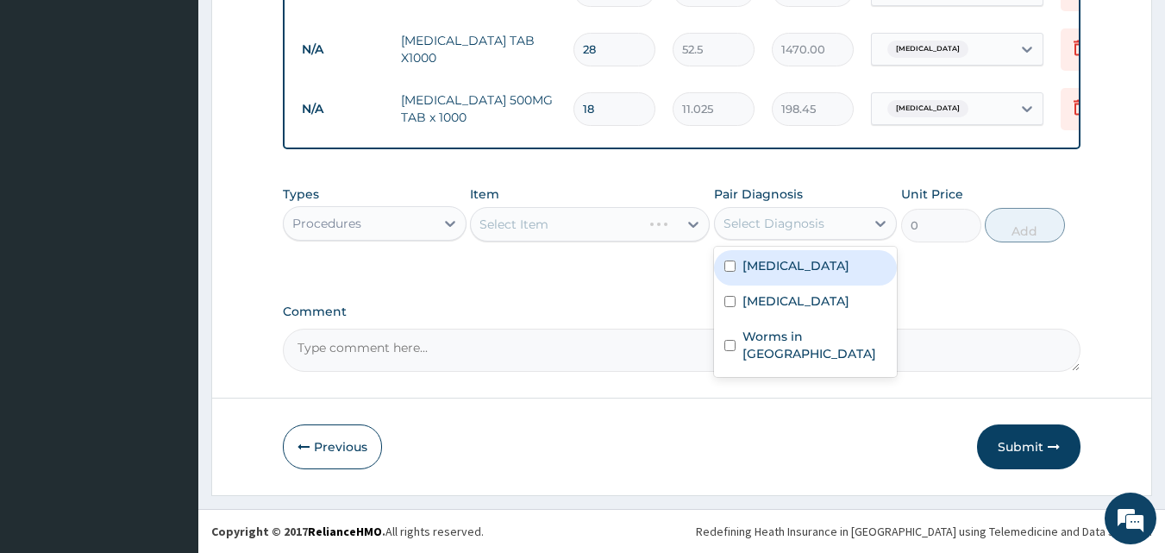
click at [846, 232] on div "Select Diagnosis" at bounding box center [790, 224] width 151 height 28
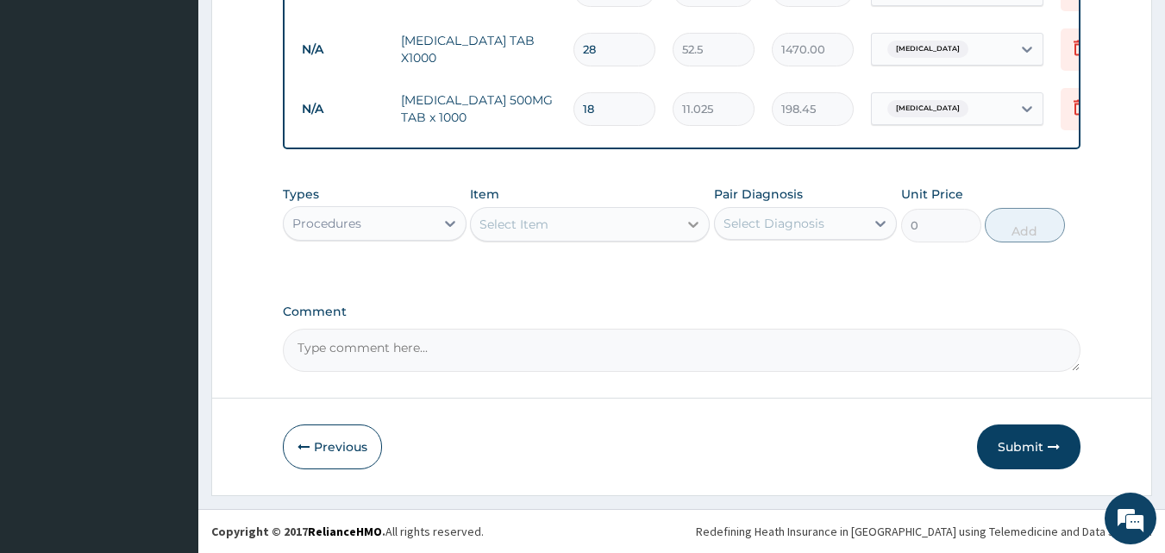
click at [678, 230] on div at bounding box center [693, 224] width 31 height 31
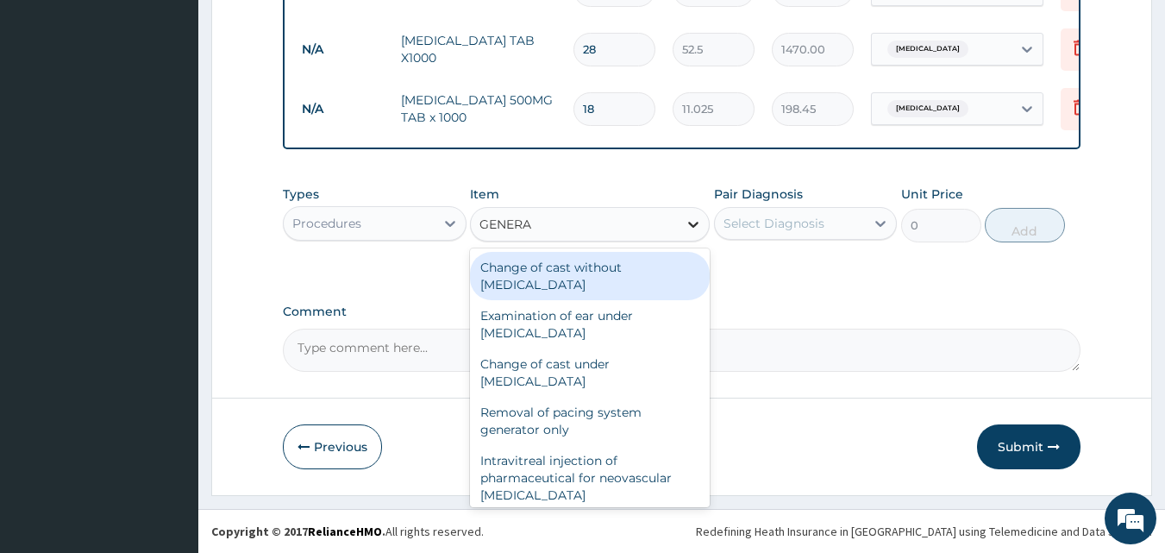
type input "GENERAL"
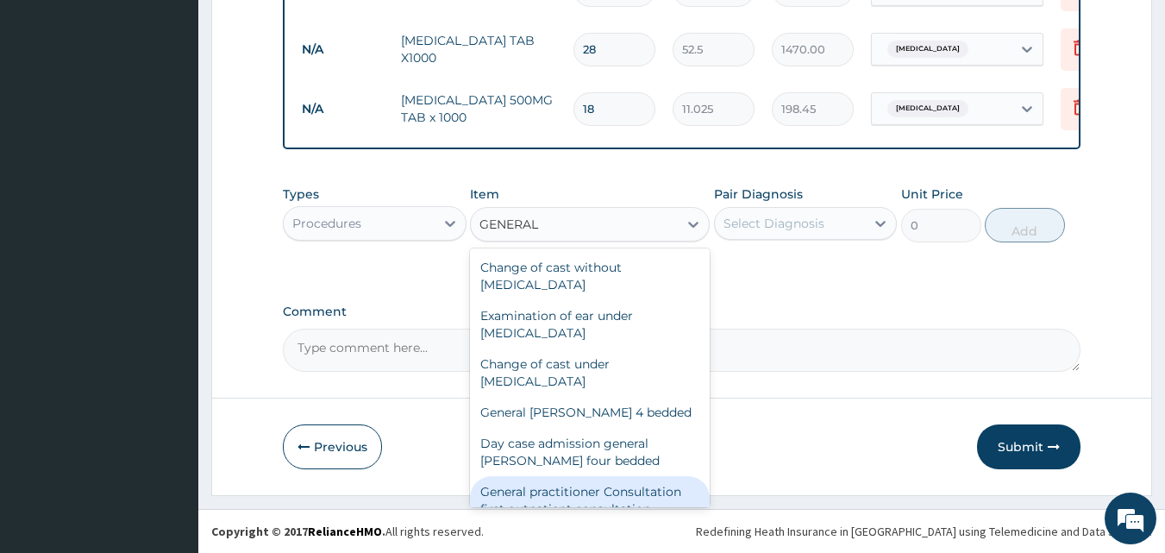
drag, startPoint x: 644, startPoint y: 490, endPoint x: 644, endPoint y: 480, distance: 9.5
click at [644, 485] on div "General practitioner Consultation first outpatient consultation" at bounding box center [590, 500] width 240 height 48
type input "3000"
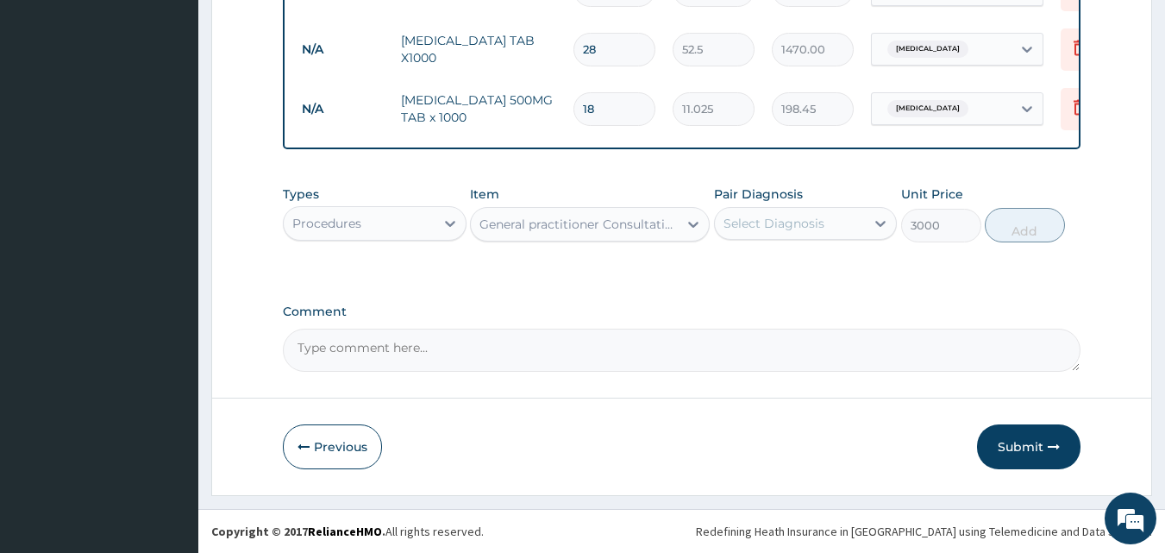
click at [846, 222] on div "Select Diagnosis" at bounding box center [790, 224] width 151 height 28
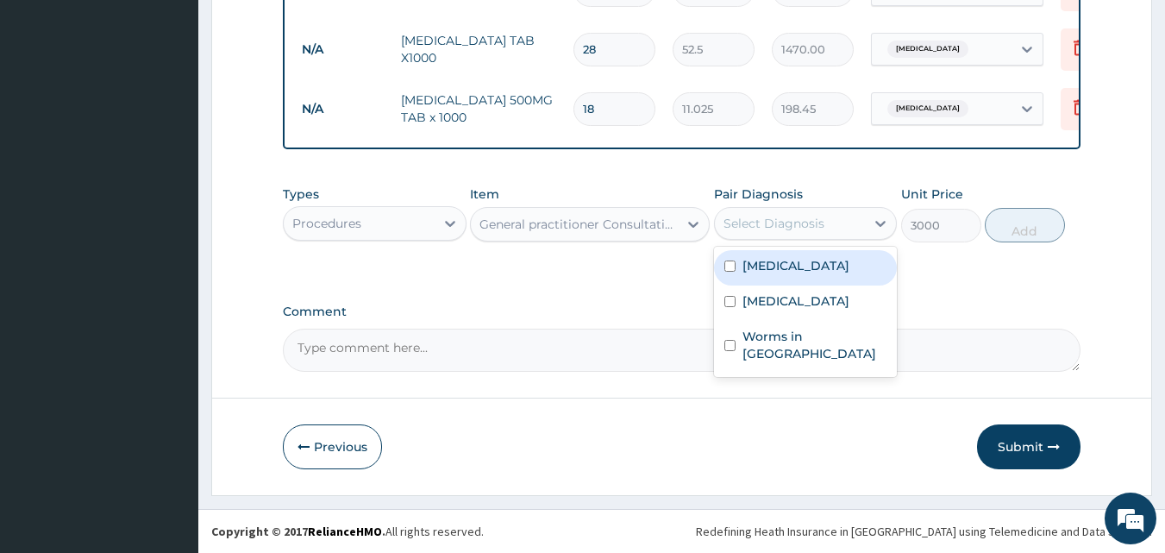
drag, startPoint x: 793, startPoint y: 256, endPoint x: 847, endPoint y: 257, distance: 54.3
click at [793, 257] on div "[MEDICAL_DATA]" at bounding box center [806, 267] width 184 height 35
checkbox input "true"
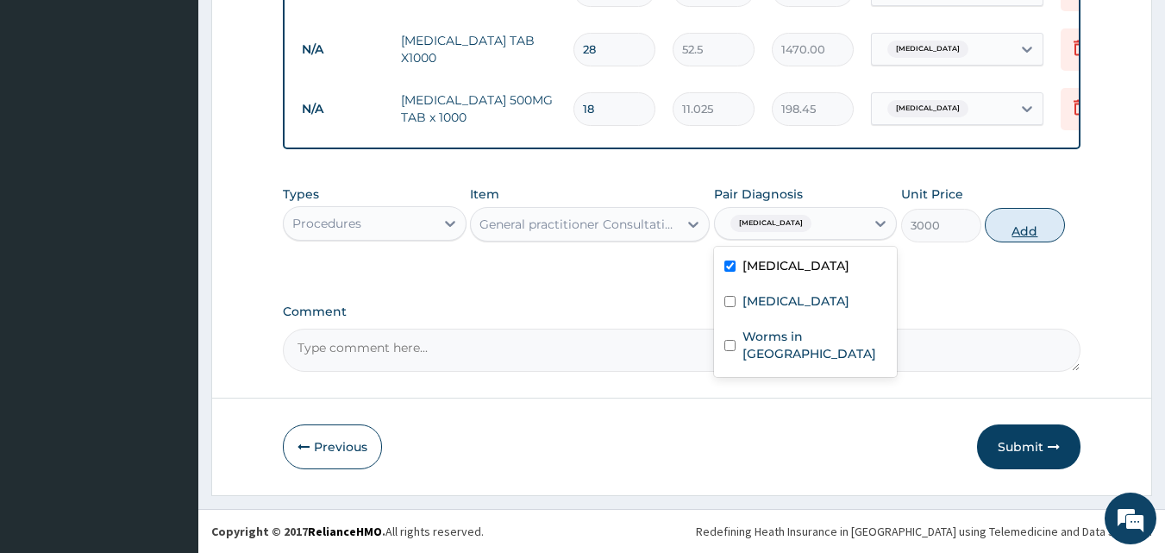
click at [1023, 228] on button "Add" at bounding box center [1025, 225] width 80 height 34
type input "0"
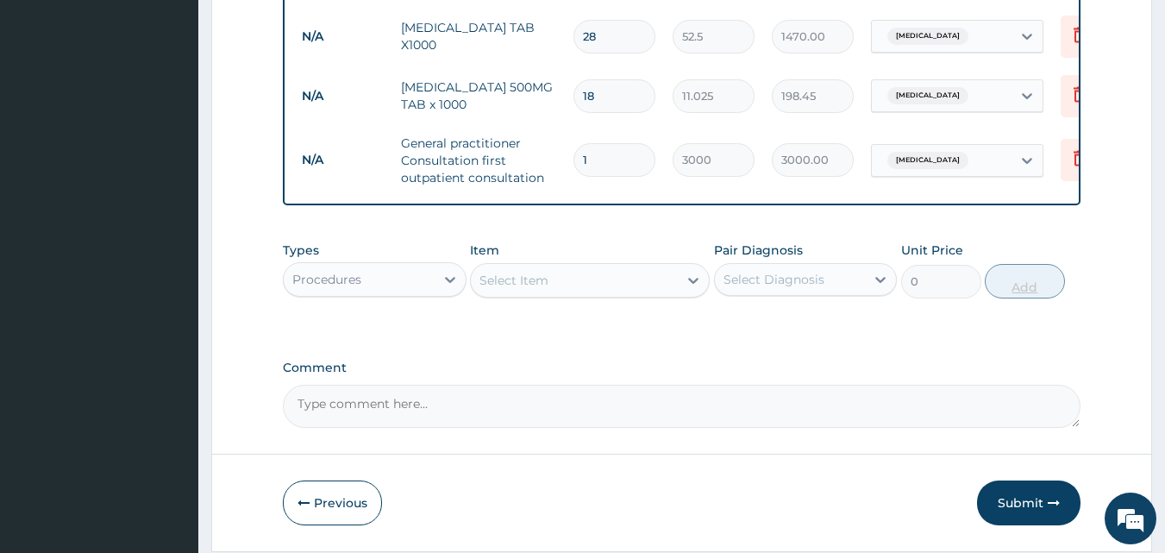
scroll to position [869, 0]
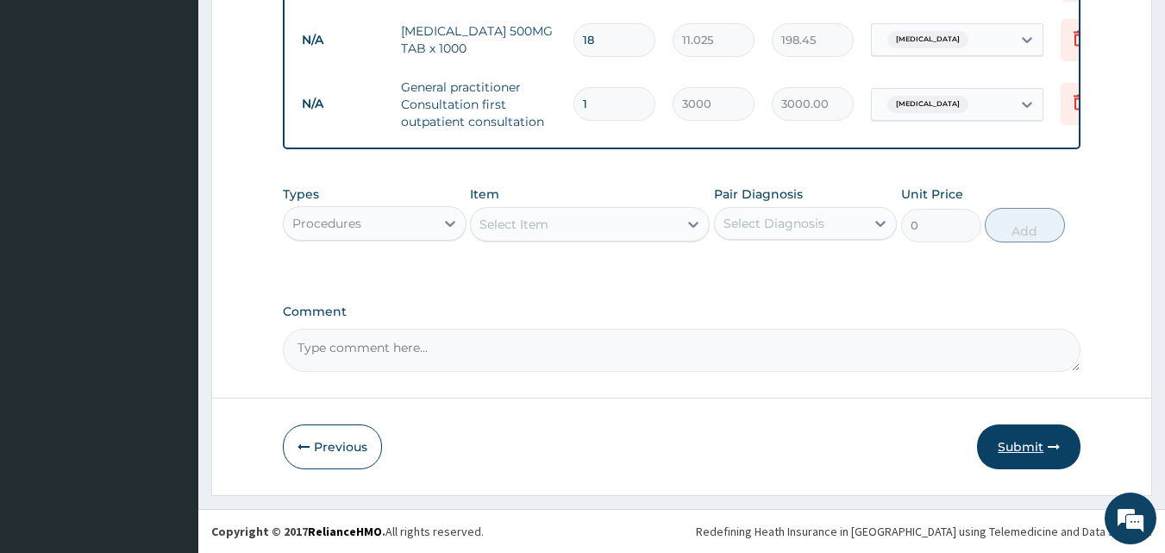
click at [1030, 440] on button "Submit" at bounding box center [1028, 446] width 103 height 45
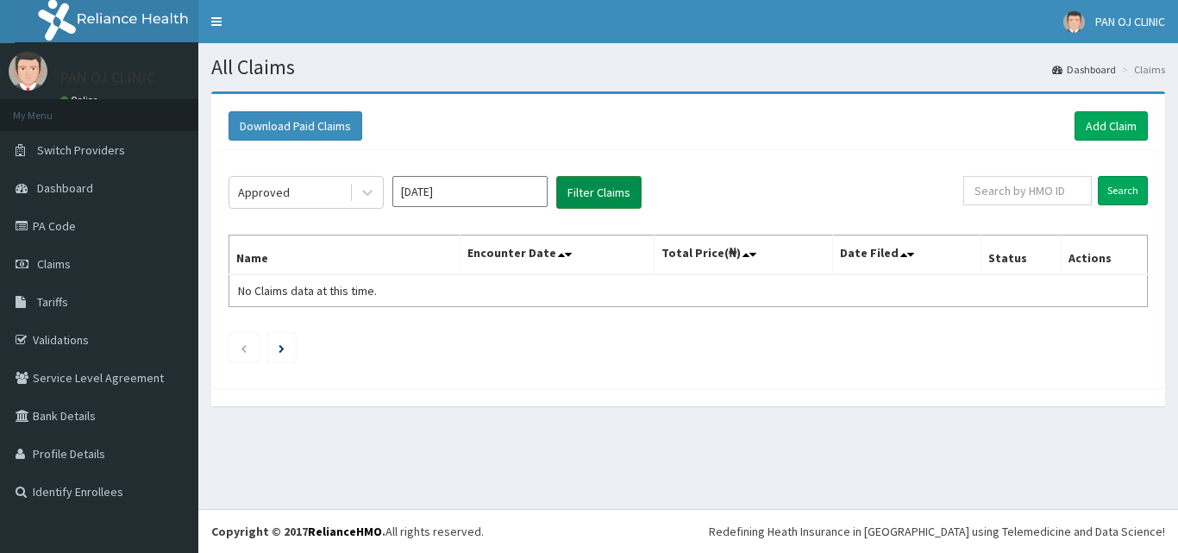
click at [600, 195] on button "Filter Claims" at bounding box center [598, 192] width 85 height 33
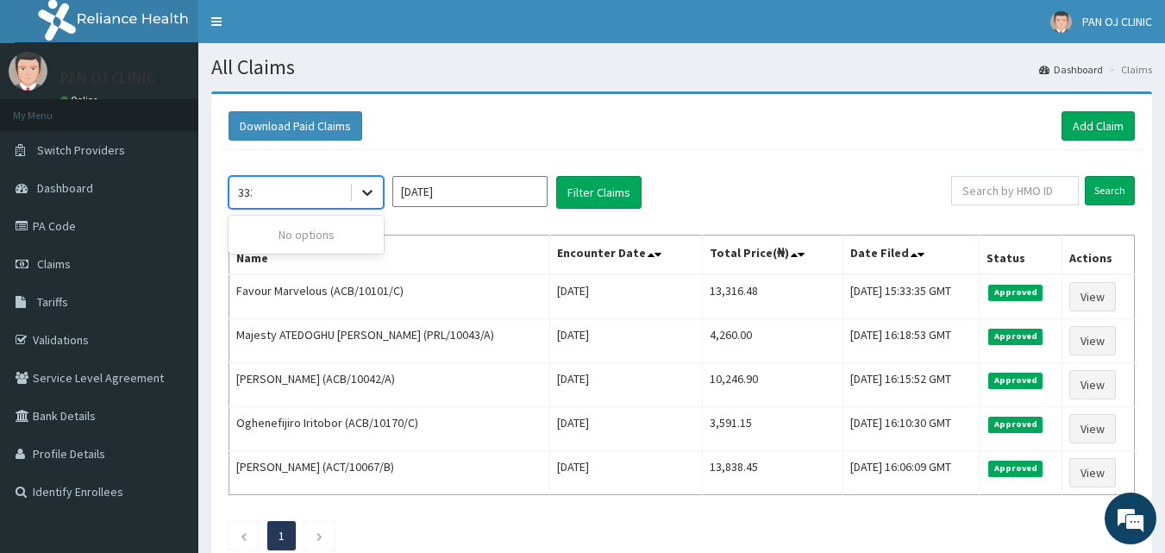
click at [372, 197] on icon at bounding box center [367, 192] width 17 height 17
type input "3"
click at [432, 154] on div "Approved [DATE] Filter Claims Search Name Encounter Date Total Price(₦) Date Fi…" at bounding box center [681, 358] width 923 height 417
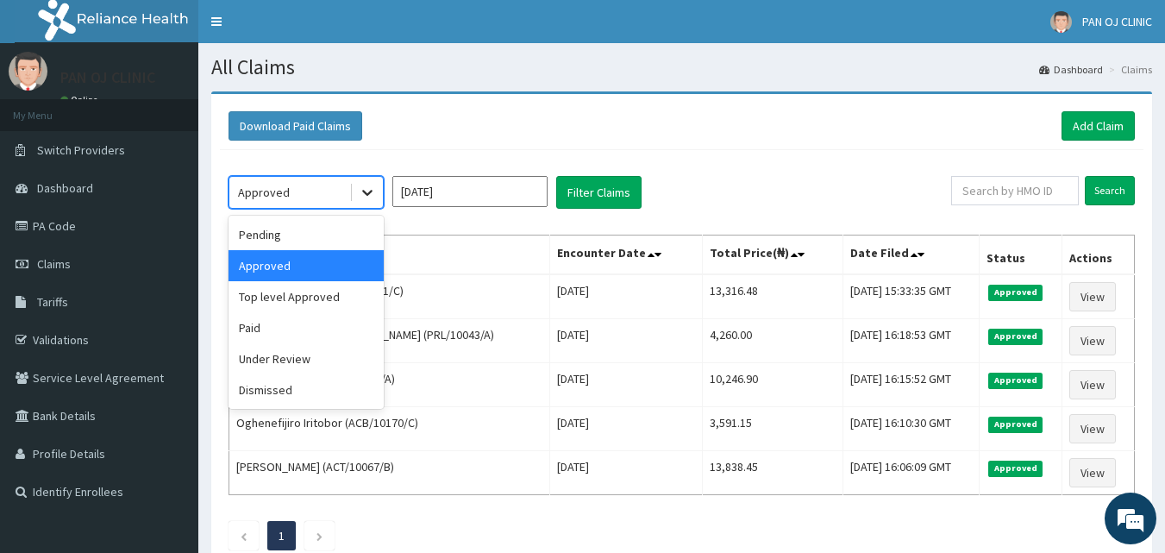
click at [362, 197] on icon at bounding box center [367, 192] width 17 height 17
click at [302, 238] on div "Pending" at bounding box center [305, 234] width 155 height 31
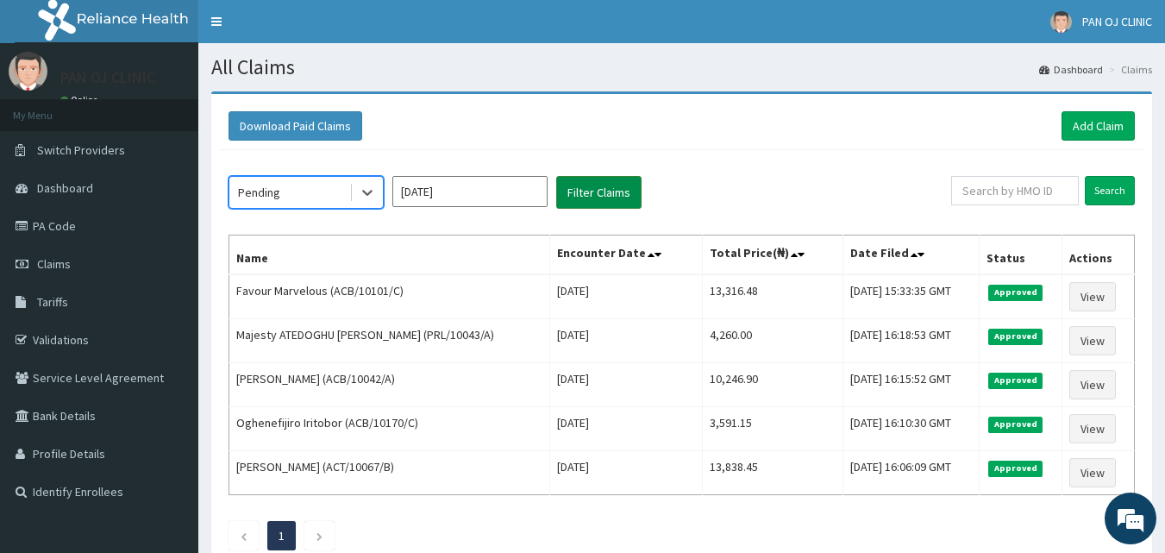
click at [584, 190] on button "Filter Claims" at bounding box center [598, 192] width 85 height 33
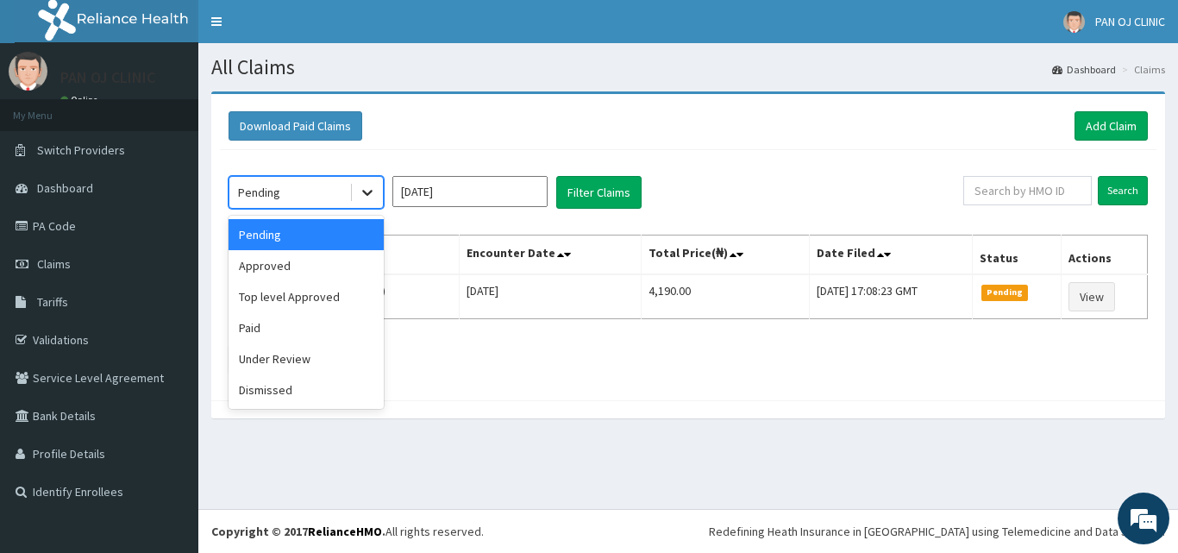
click at [364, 192] on icon at bounding box center [367, 194] width 10 height 6
click at [286, 360] on div "Under Review" at bounding box center [305, 358] width 155 height 31
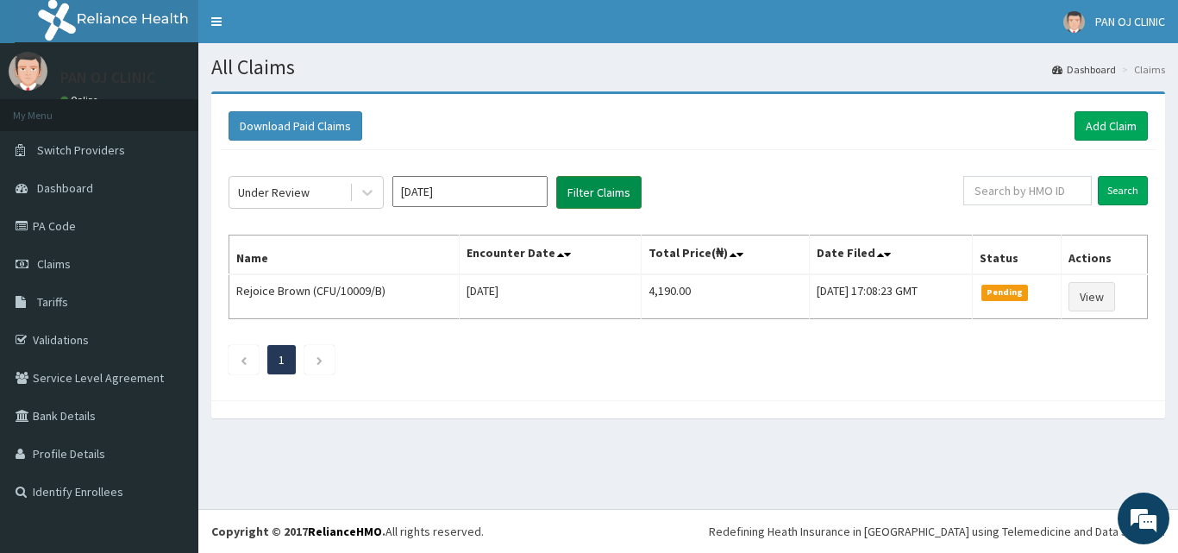
click at [604, 196] on button "Filter Claims" at bounding box center [598, 192] width 85 height 33
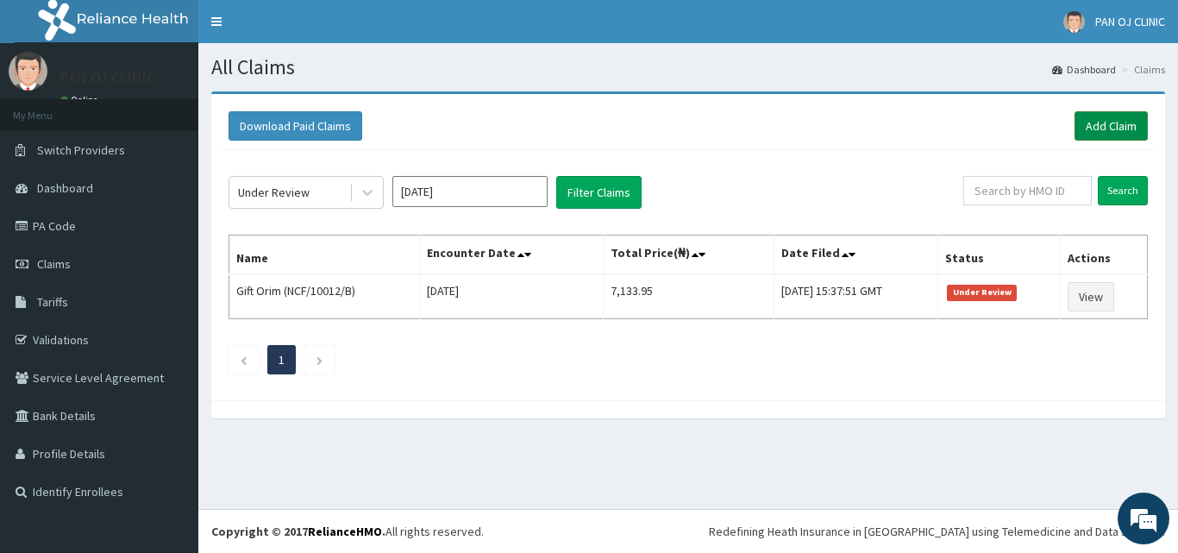
click at [1132, 127] on link "Add Claim" at bounding box center [1110, 125] width 73 height 29
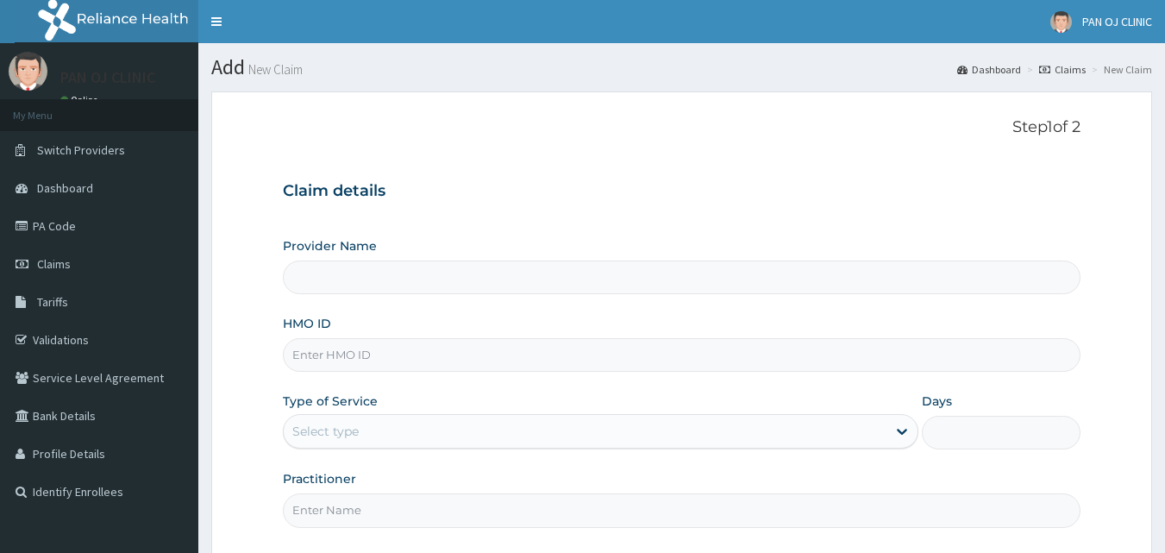
type input "PAN OJ CLINIC"
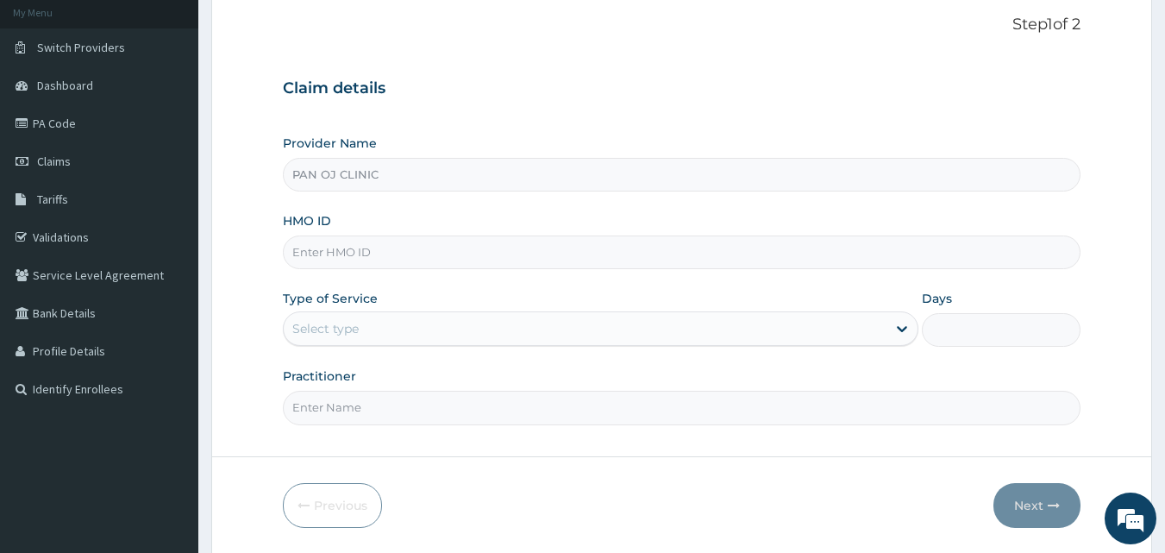
scroll to position [161, 0]
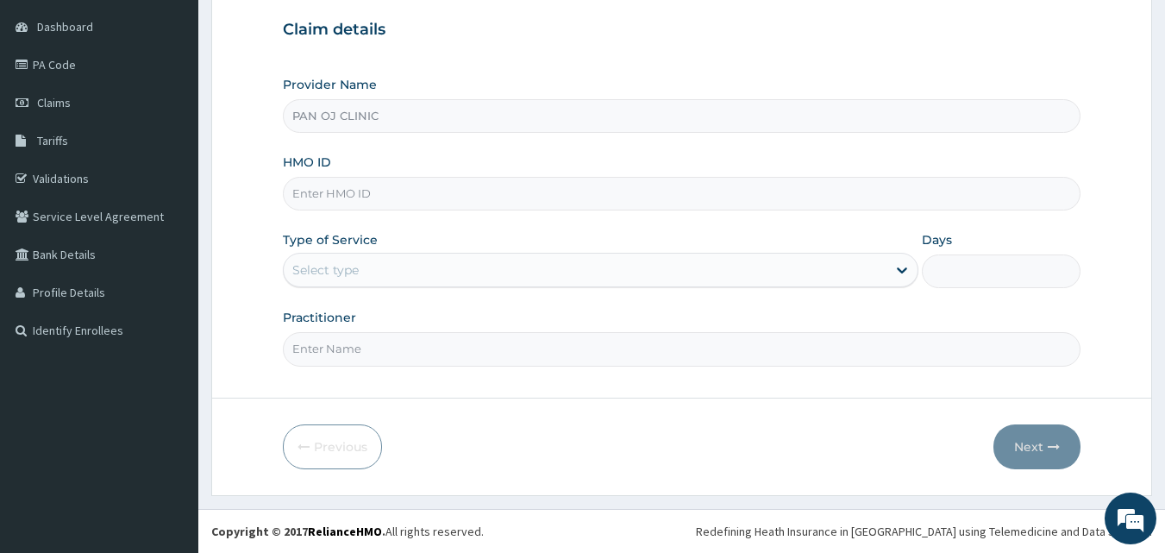
click at [338, 181] on input "HMO ID" at bounding box center [682, 194] width 798 height 34
type input "ACB/10182/A"
click at [362, 277] on div "Select type" at bounding box center [585, 270] width 603 height 28
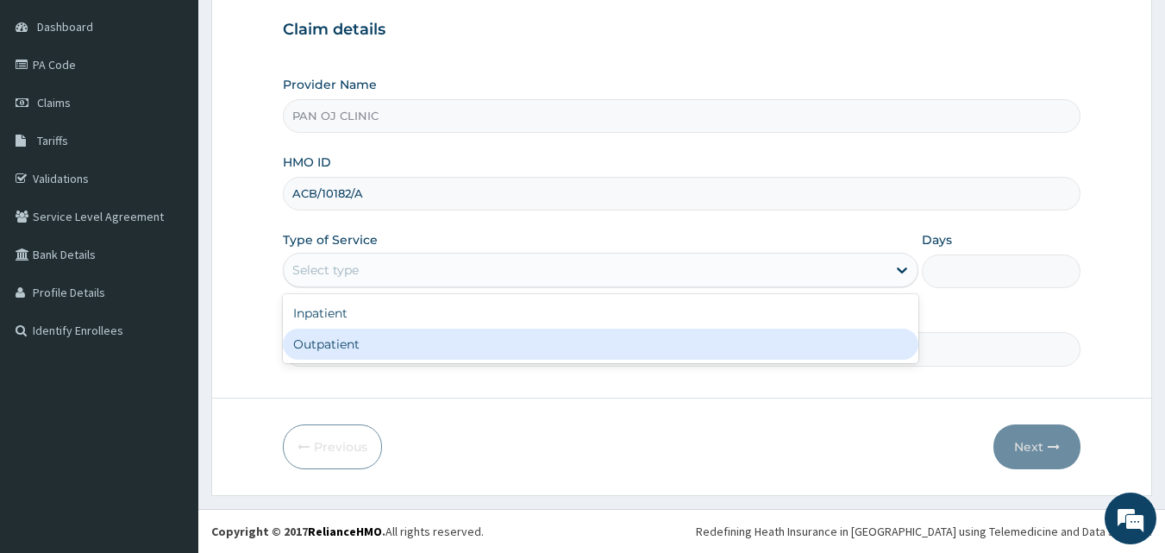
click at [342, 340] on div "Outpatient" at bounding box center [600, 343] width 635 height 31
type input "1"
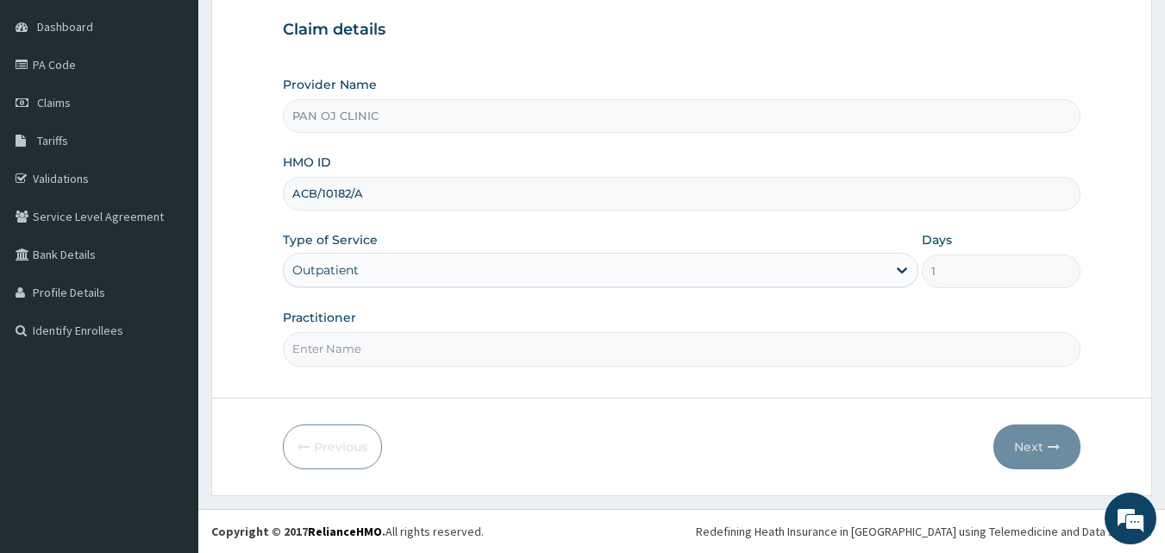
click at [348, 347] on input "Practitioner" at bounding box center [682, 349] width 798 height 34
type input "DR OGECHI"
click at [1028, 443] on button "Next" at bounding box center [1036, 446] width 87 height 45
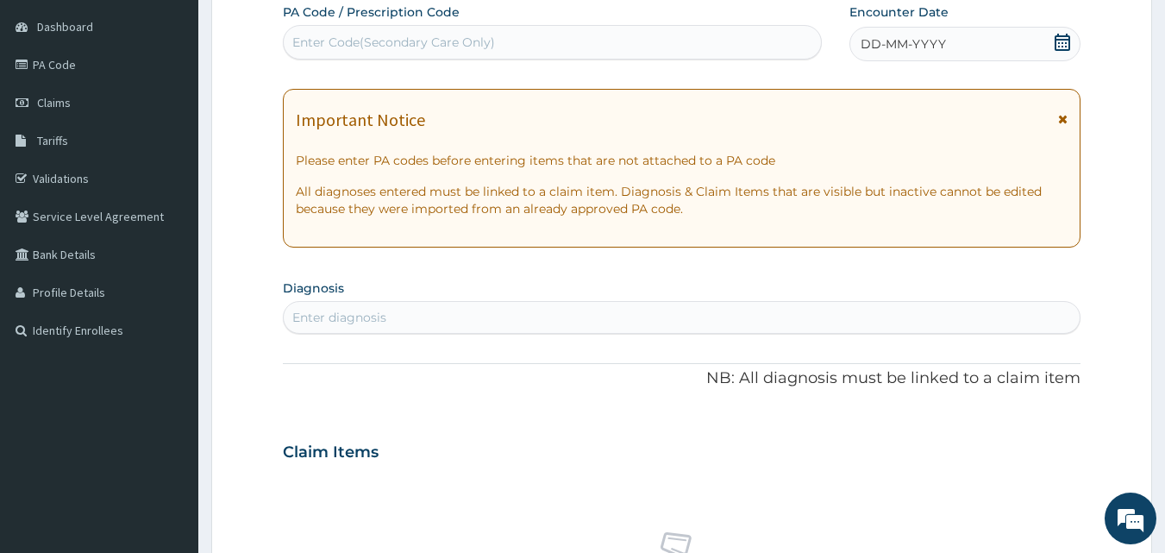
click at [1066, 47] on icon at bounding box center [1062, 42] width 16 height 17
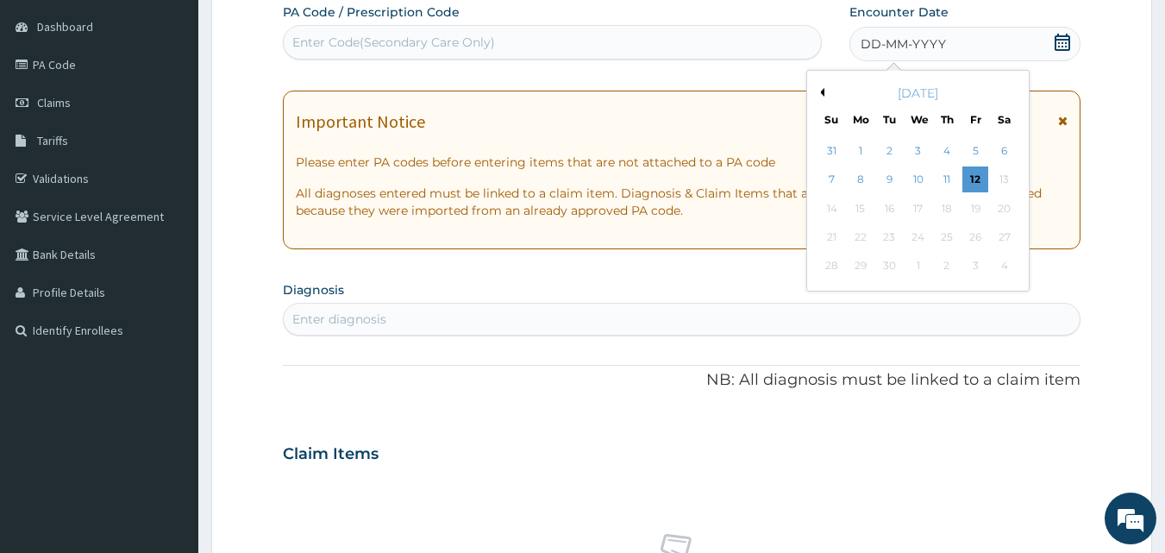
click at [820, 93] on button "Previous Month" at bounding box center [820, 92] width 9 height 9
click at [954, 266] on div "28" at bounding box center [947, 266] width 26 height 26
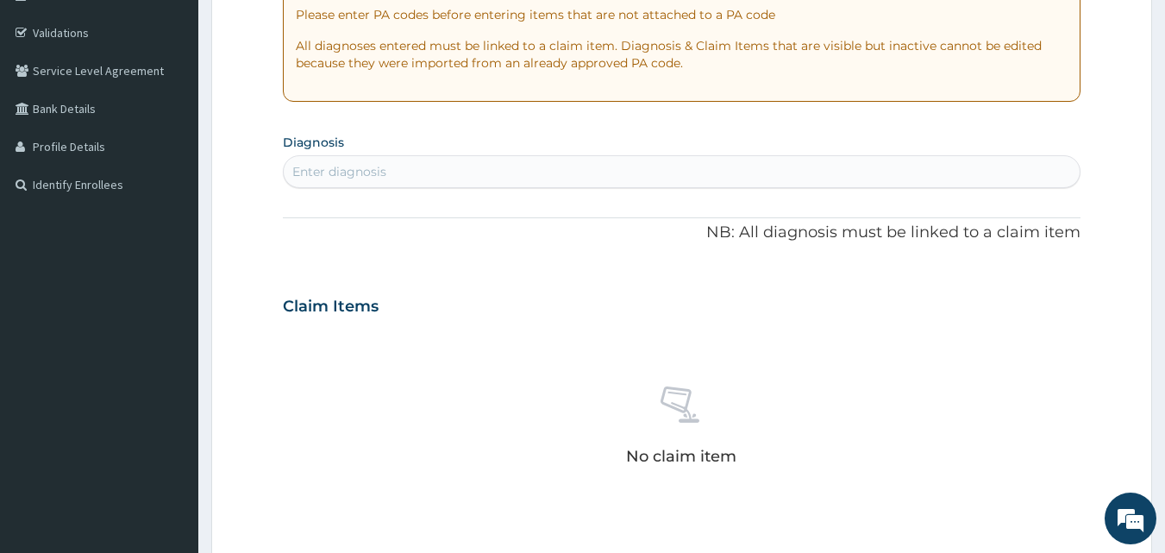
scroll to position [362, 0]
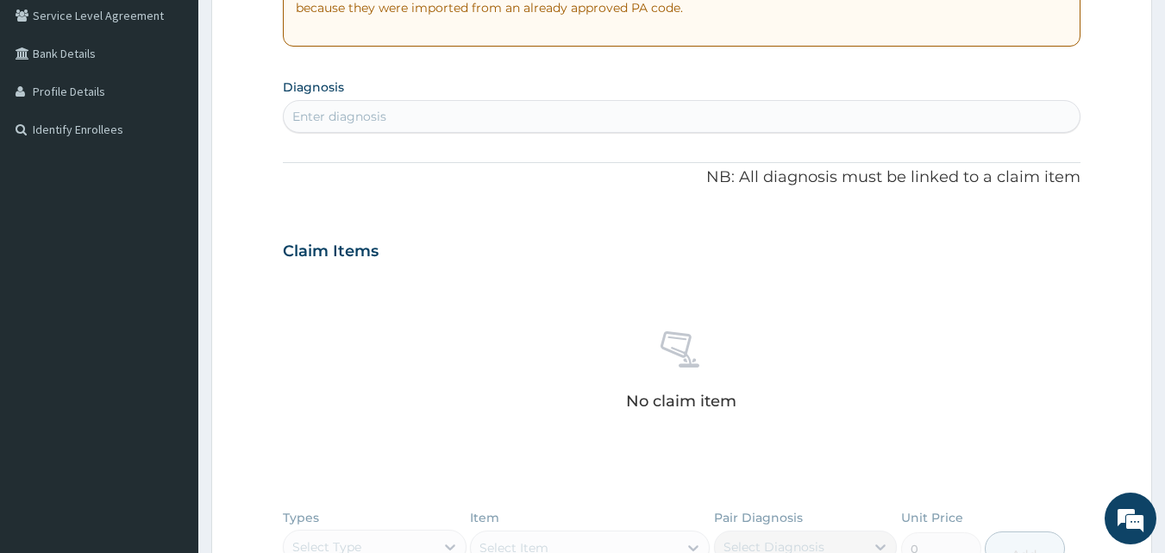
click at [416, 106] on div "Enter diagnosis" at bounding box center [682, 117] width 797 height 28
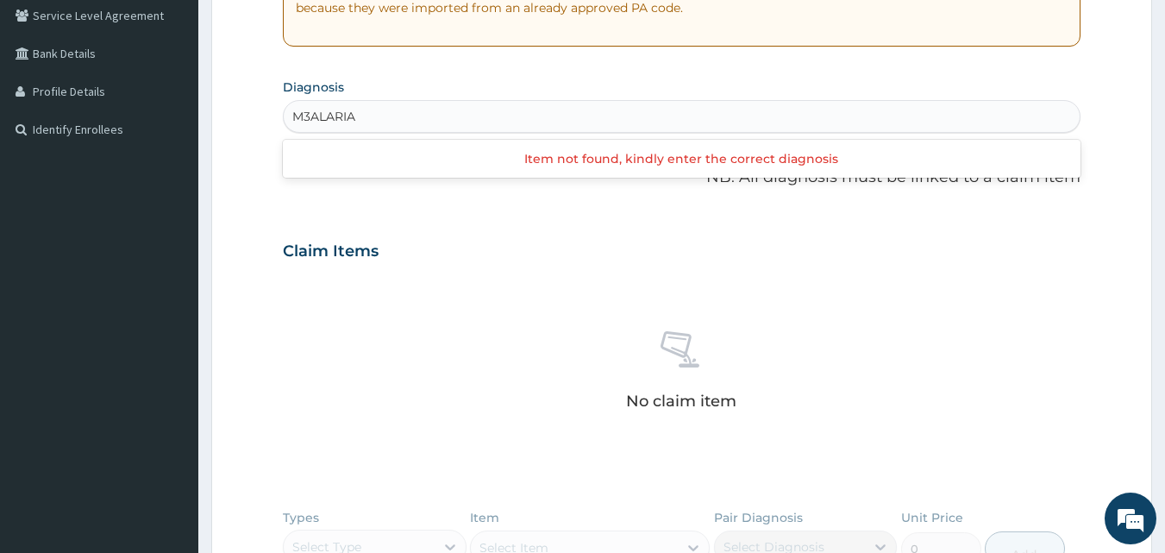
click at [313, 116] on input "M3ALARIA" at bounding box center [325, 116] width 66 height 17
type input "[MEDICAL_DATA]"
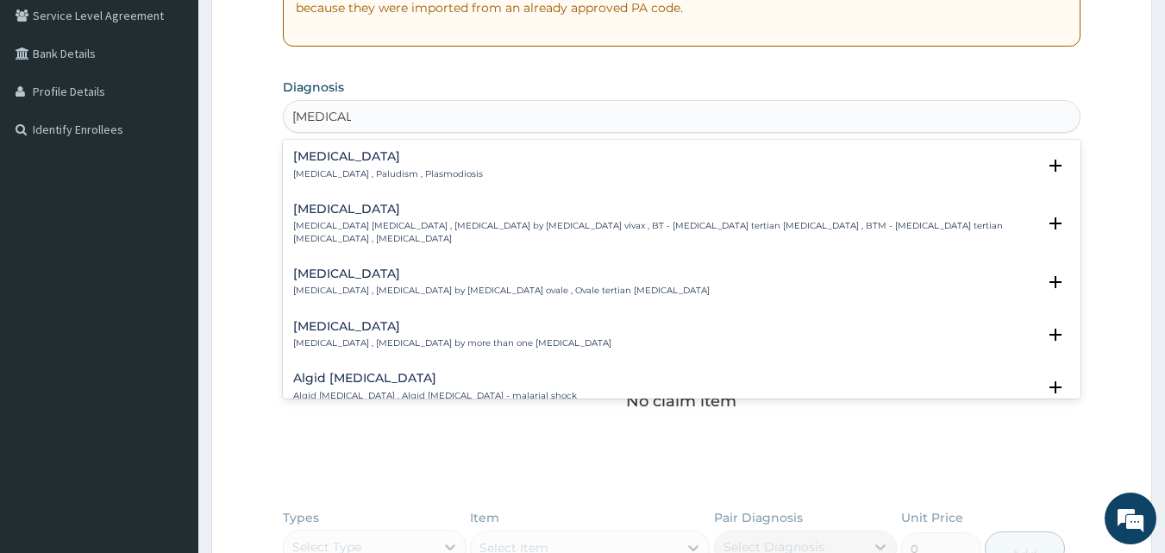
click at [329, 168] on p "[MEDICAL_DATA] , Paludism , Plasmodiosis" at bounding box center [388, 174] width 190 height 12
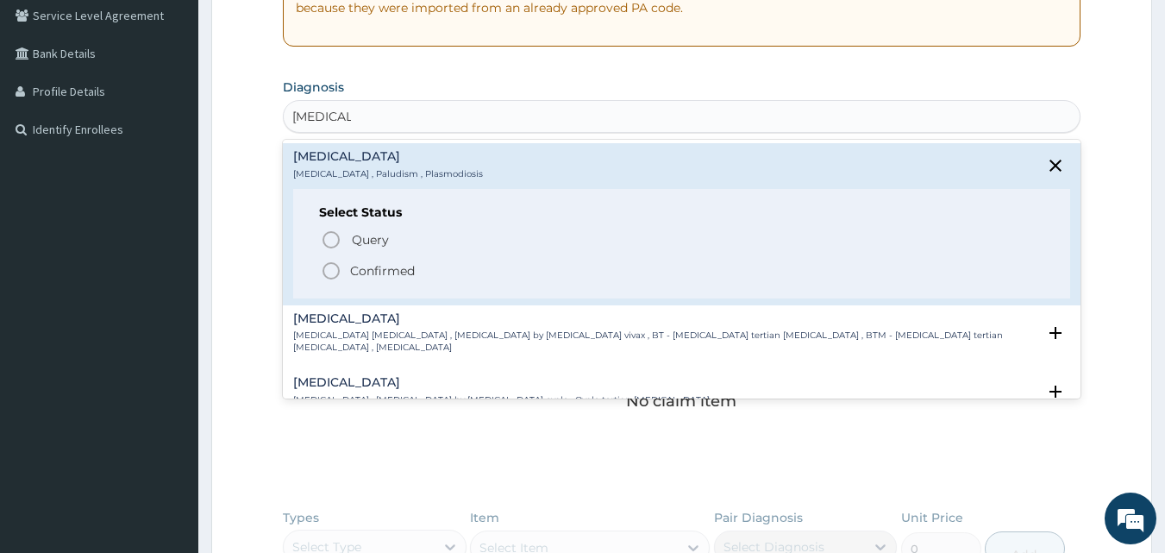
click at [324, 273] on circle "status option filled" at bounding box center [331, 271] width 16 height 16
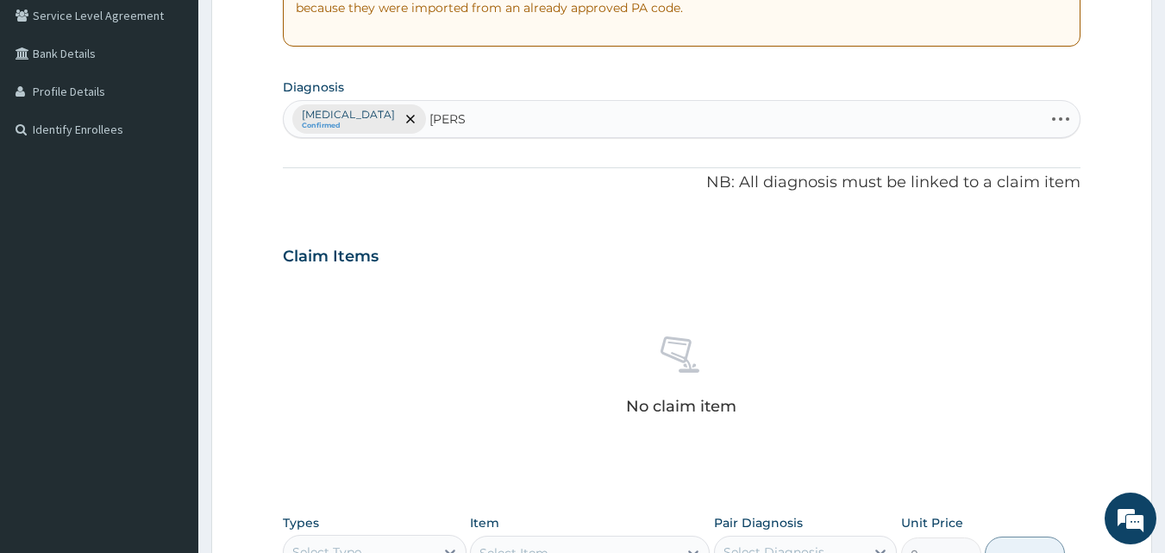
type input "SALMO"
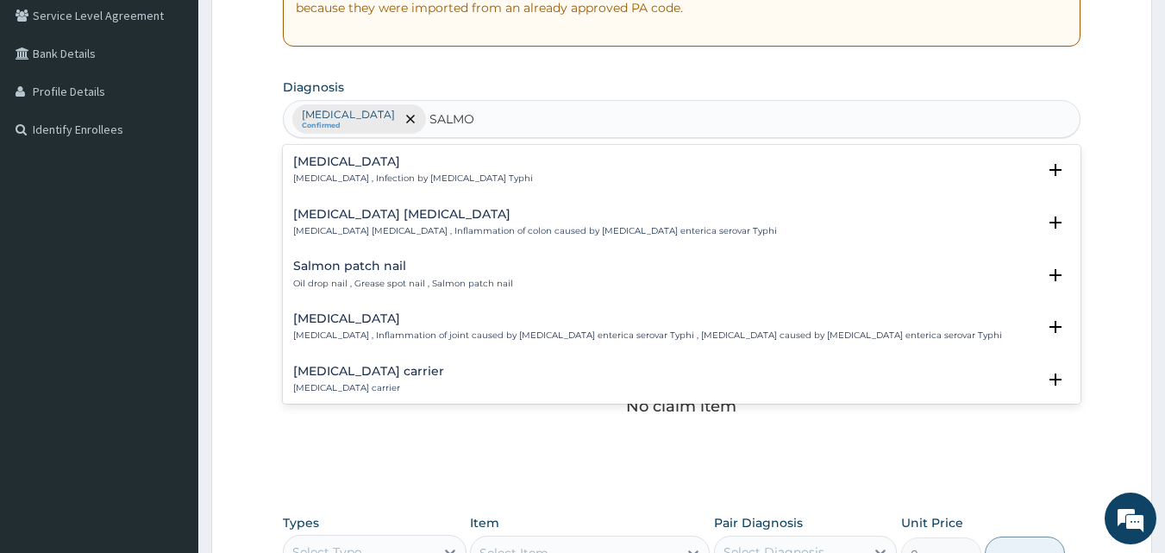
click at [325, 170] on div "Typhoid fever Typhoid fever , Infection by Salmonella Typhi" at bounding box center [413, 170] width 240 height 30
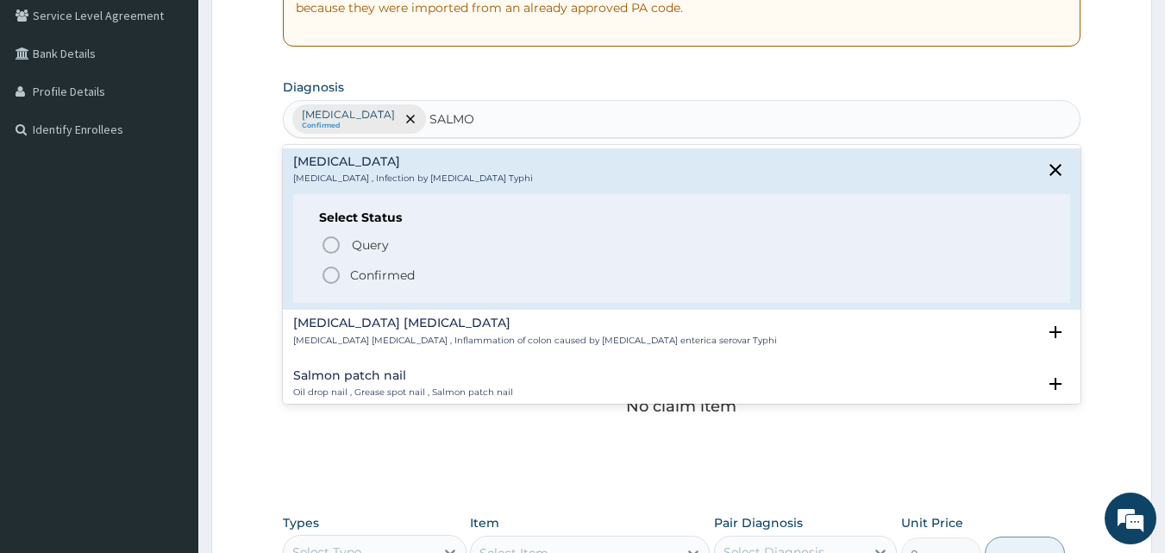
click at [335, 271] on icon "status option filled" at bounding box center [331, 275] width 21 height 21
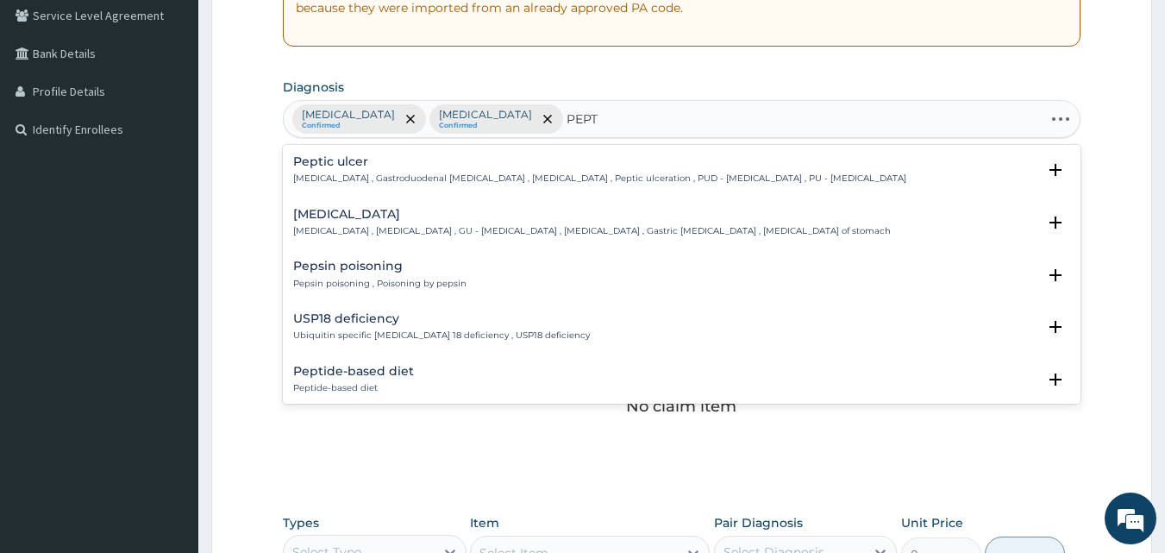
type input "PEPTI"
click at [330, 162] on h4 "Peptic ulcer" at bounding box center [599, 161] width 613 height 13
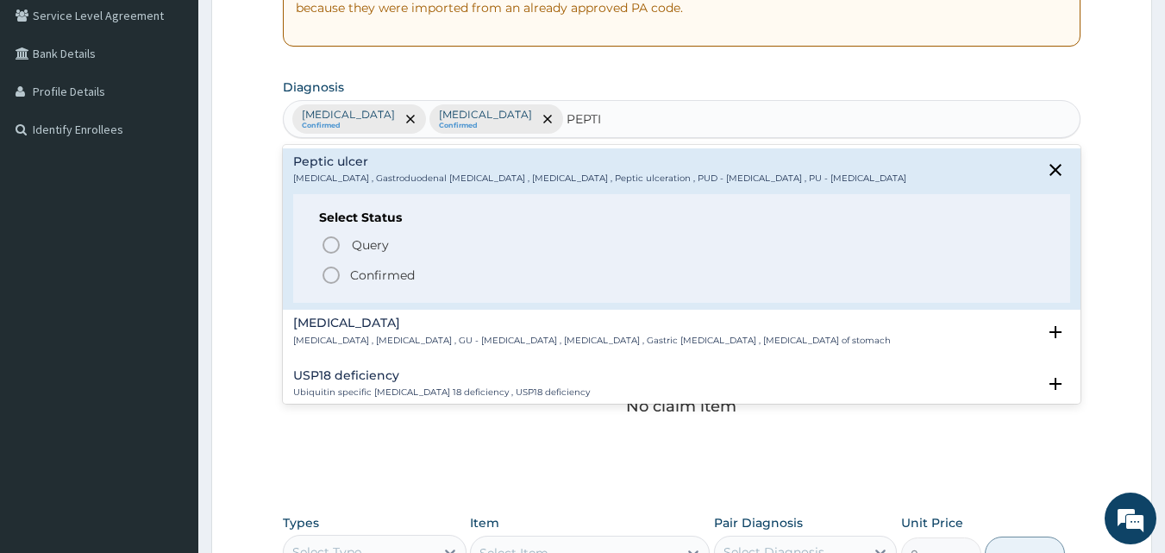
click at [334, 272] on icon "status option filled" at bounding box center [331, 275] width 21 height 21
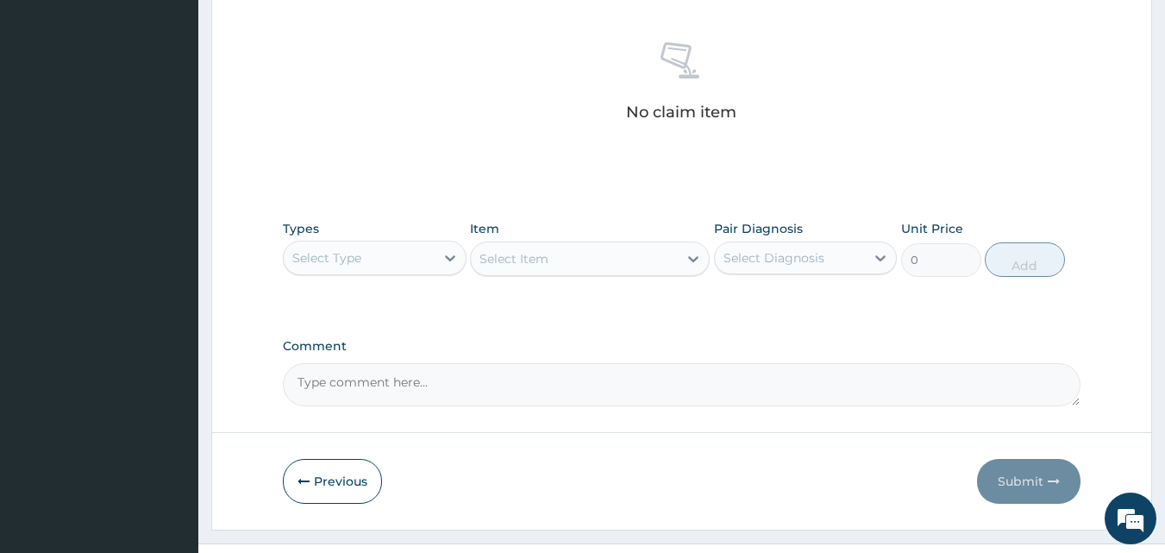
scroll to position [691, 0]
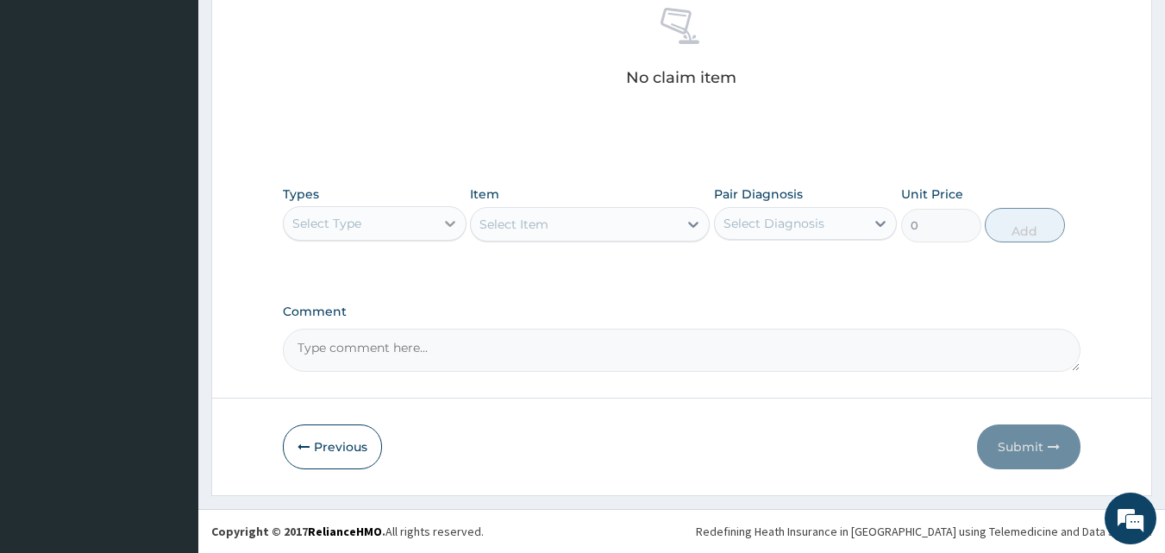
click at [438, 223] on div at bounding box center [450, 223] width 31 height 31
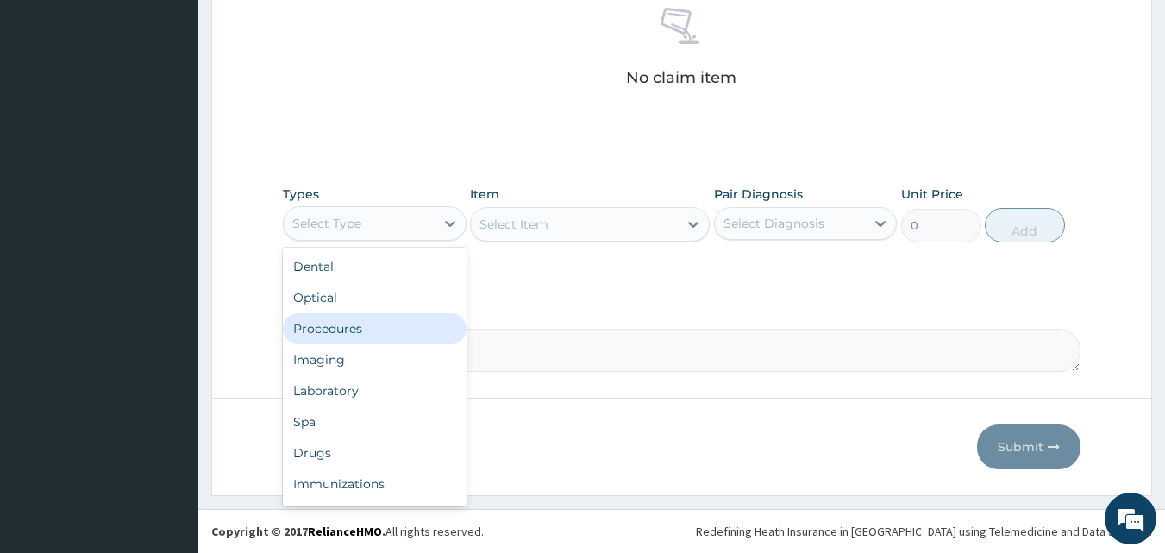
scroll to position [59, 0]
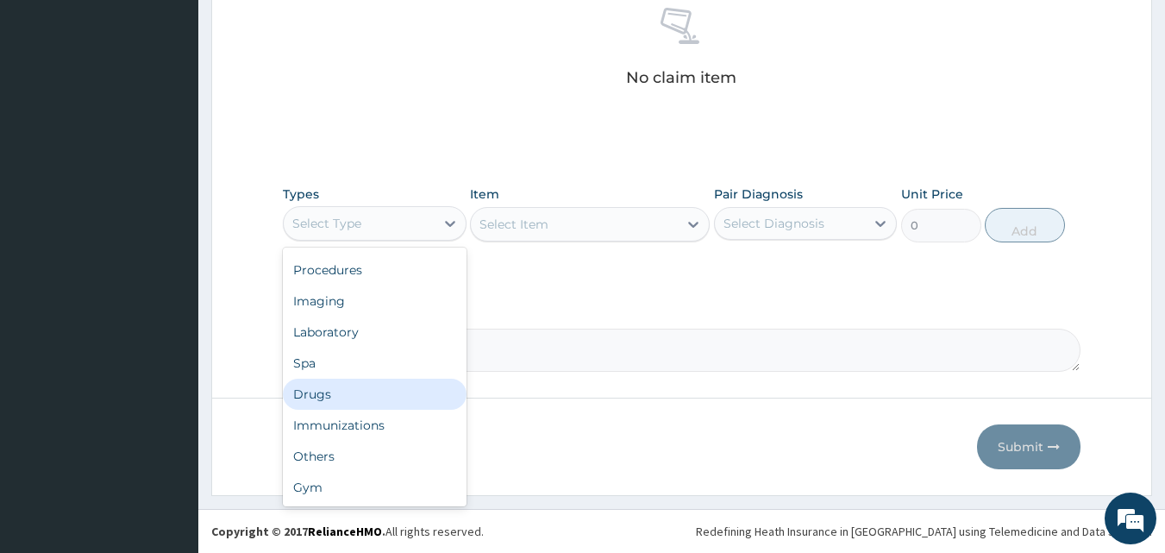
click at [361, 386] on div "Drugs" at bounding box center [375, 393] width 184 height 31
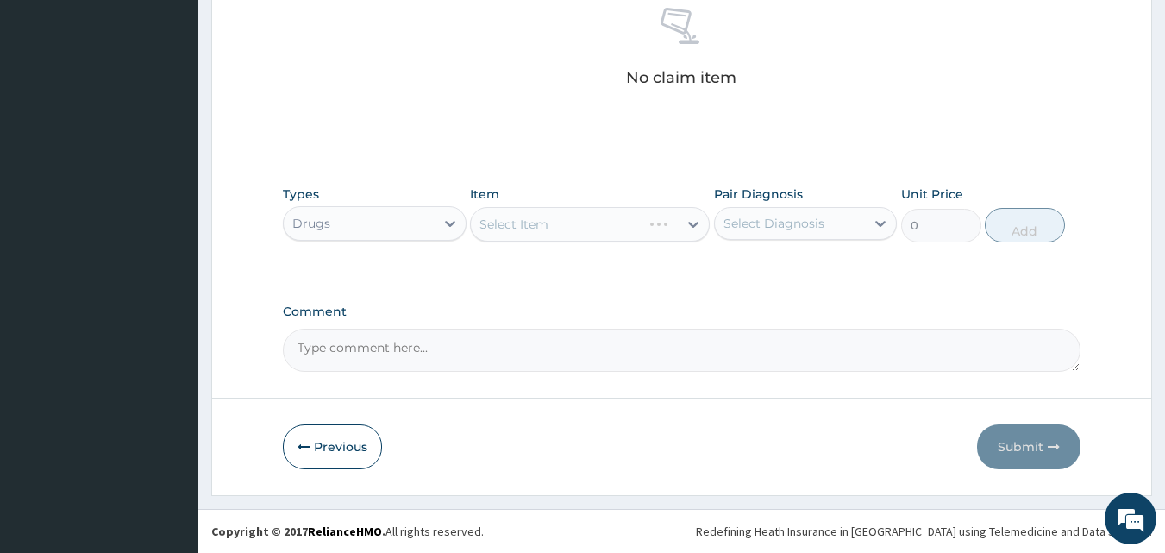
click at [676, 225] on div "Select Item" at bounding box center [590, 224] width 240 height 34
click at [683, 227] on div at bounding box center [693, 224] width 31 height 31
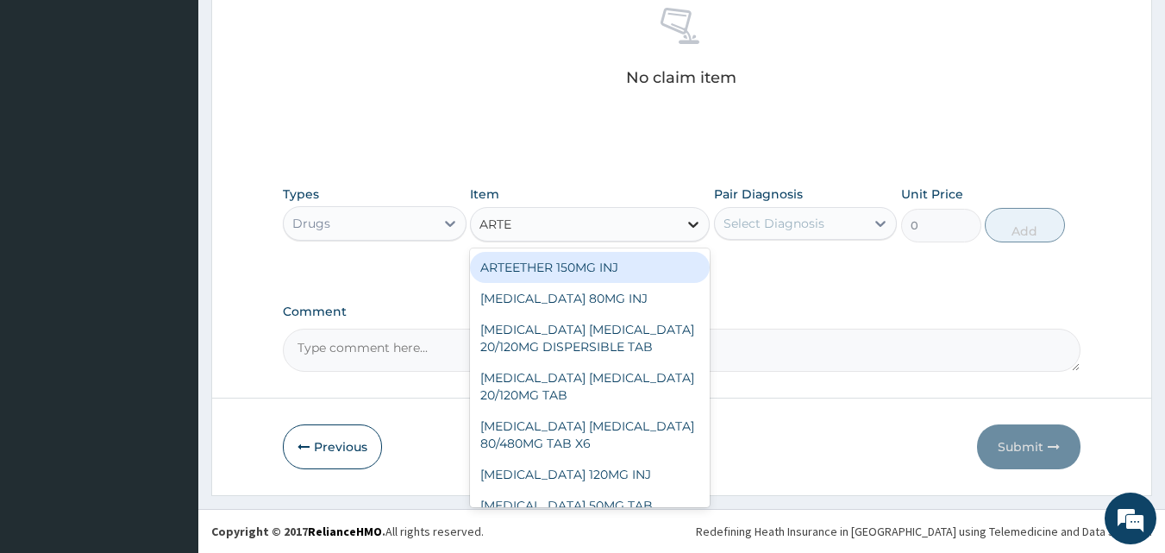
type input "ARTEM"
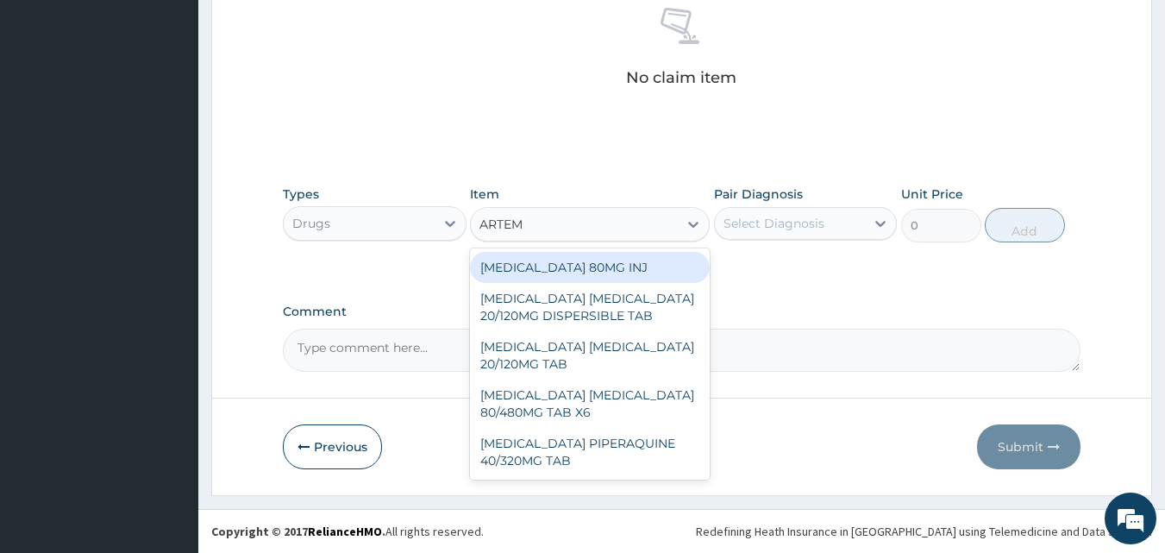
drag, startPoint x: 624, startPoint y: 269, endPoint x: 649, endPoint y: 260, distance: 26.4
click at [626, 270] on div "ARTEMETHER 80MG INJ" at bounding box center [590, 267] width 240 height 31
type input "1400"
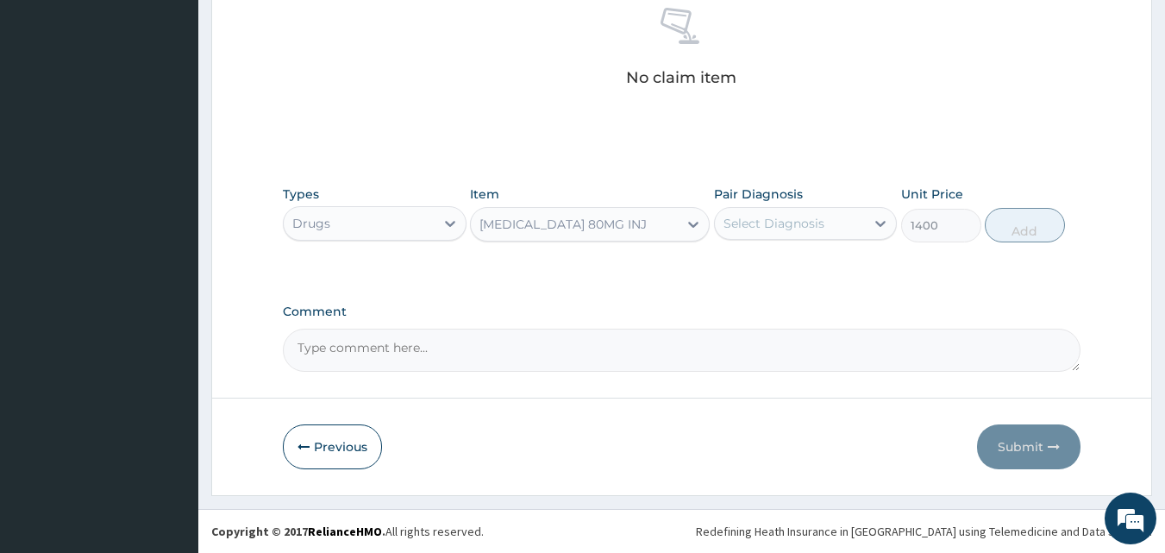
click at [785, 224] on div "Select Diagnosis" at bounding box center [773, 223] width 101 height 17
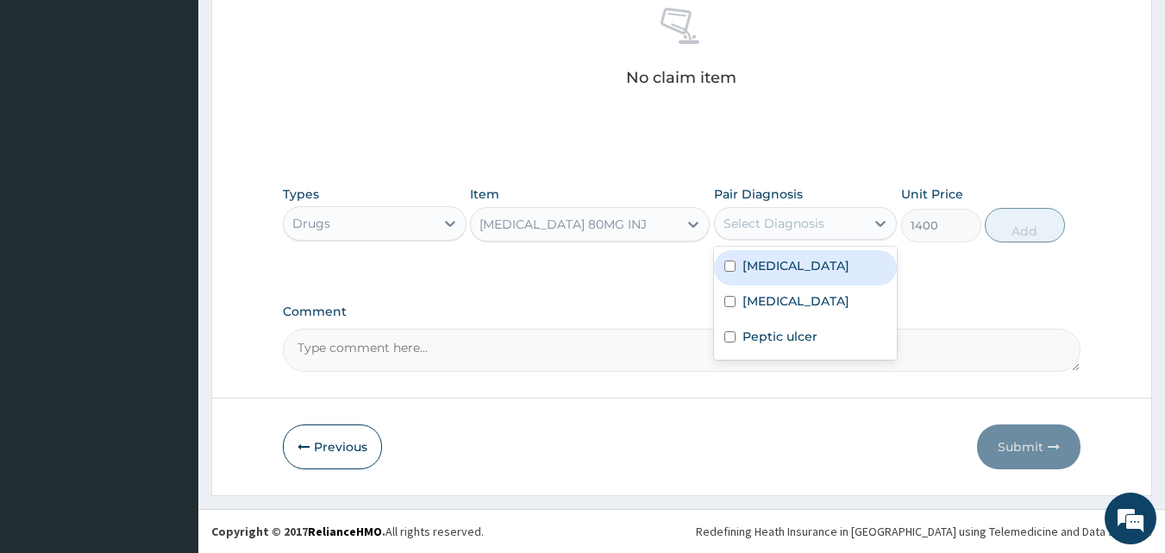
click at [768, 269] on label "Malaria" at bounding box center [795, 265] width 107 height 17
checkbox input "true"
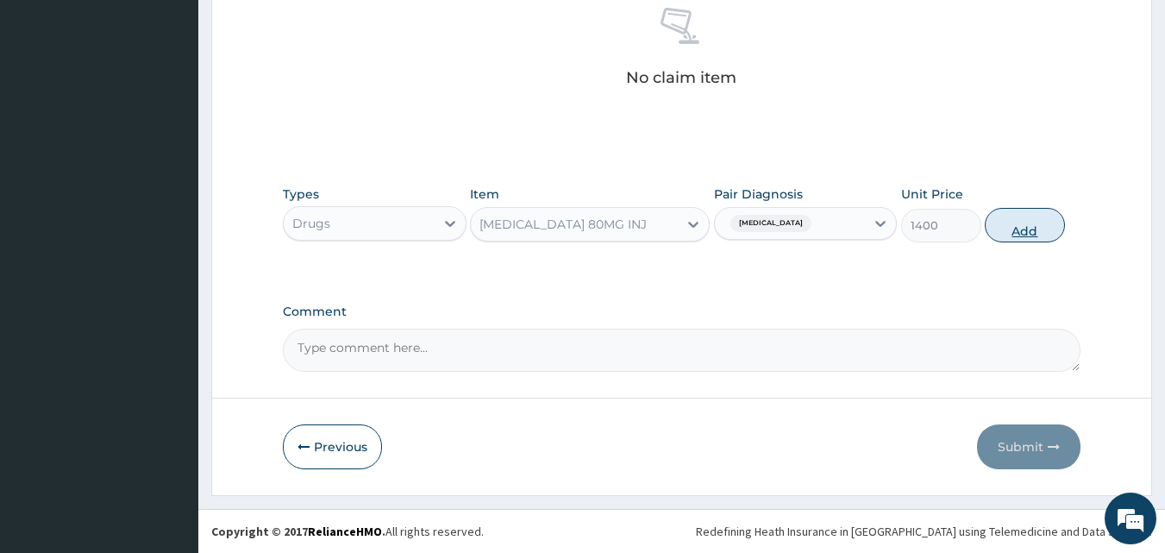
click at [1010, 228] on button "Add" at bounding box center [1025, 225] width 80 height 34
type input "0"
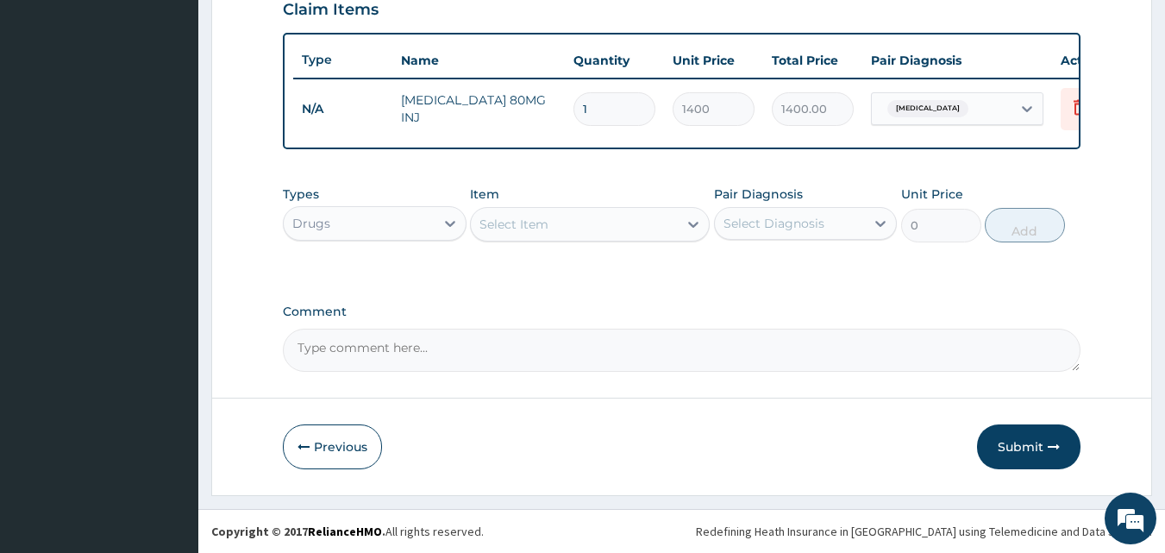
scroll to position [622, 0]
type input "0.00"
type input "6"
type input "8400.00"
type input "6"
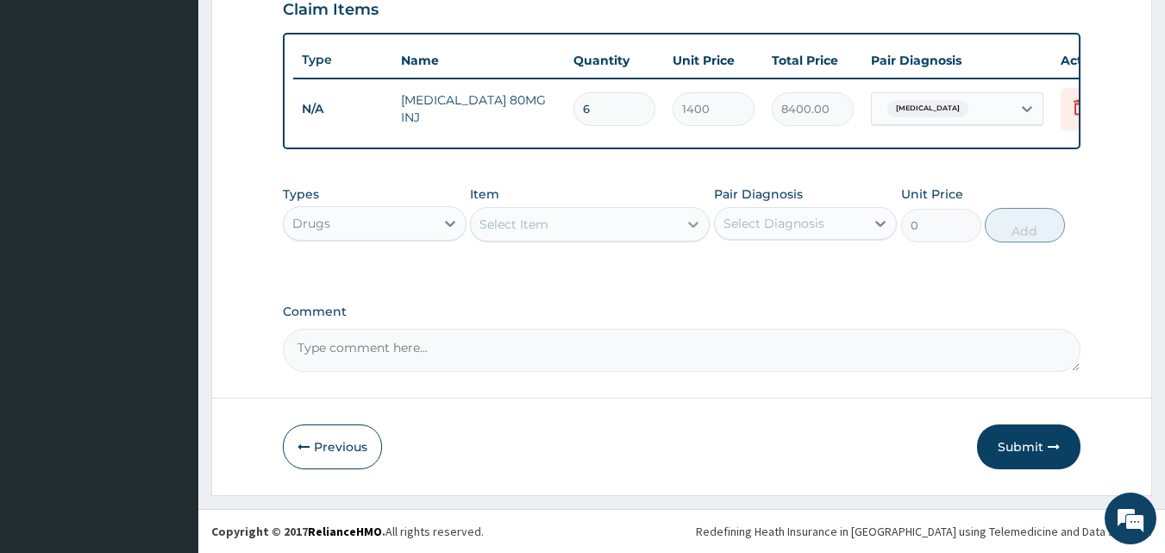
click at [691, 222] on icon at bounding box center [693, 224] width 17 height 17
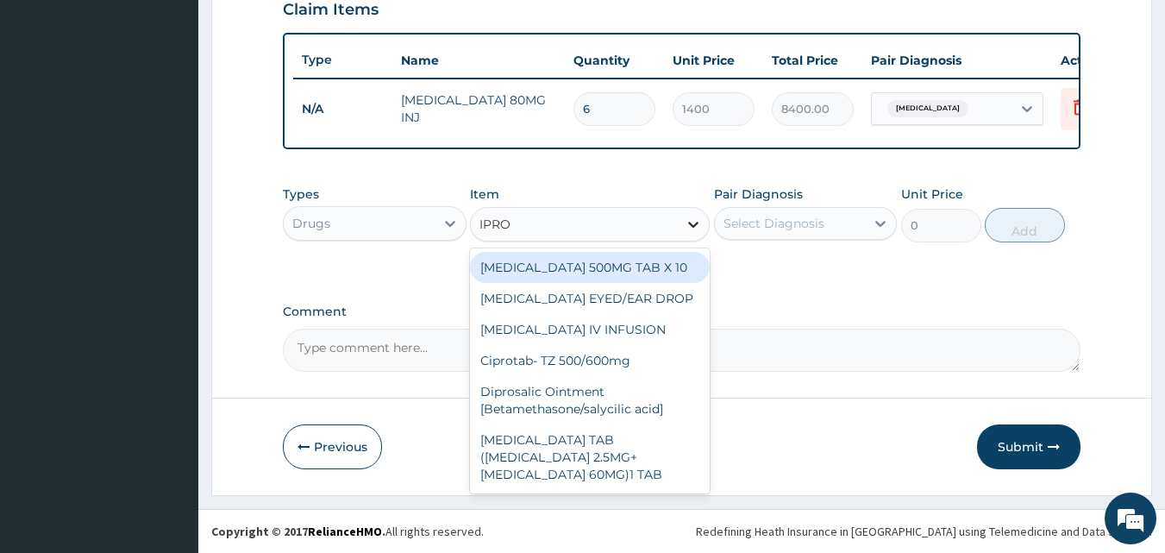
type input "IPROF"
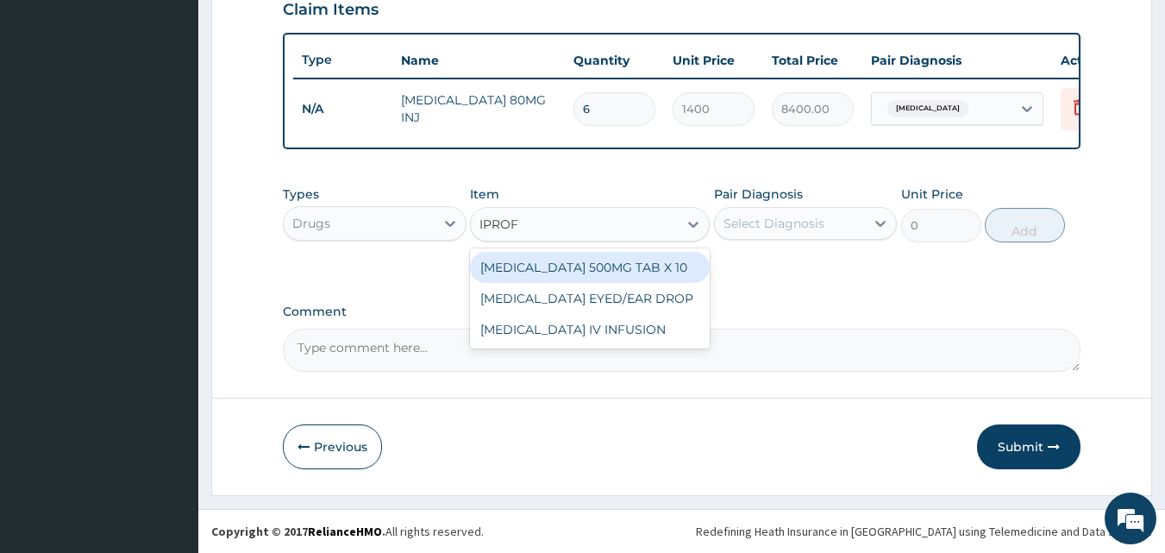
click at [627, 265] on div "[MEDICAL_DATA] 500MG TAB X 10" at bounding box center [590, 267] width 240 height 31
type input "63"
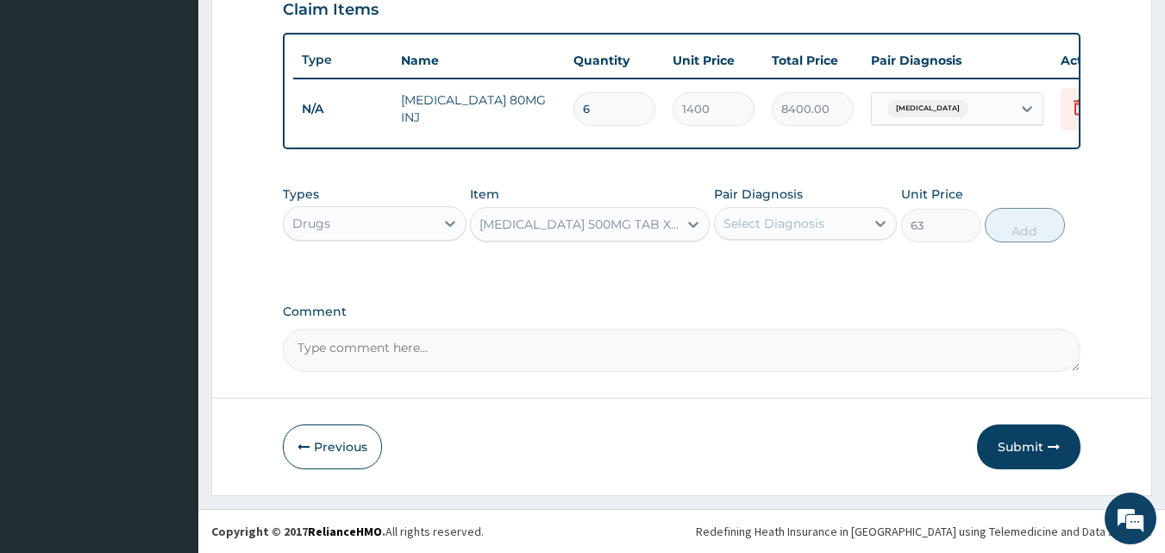
click at [822, 215] on div "Select Diagnosis" at bounding box center [790, 224] width 151 height 28
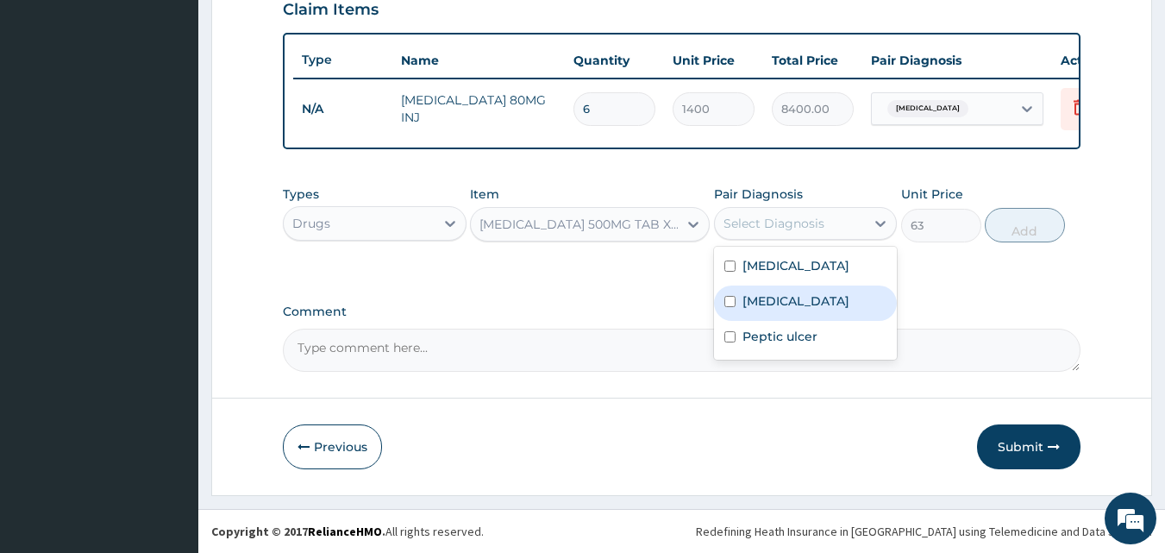
click at [792, 309] on label "Typhoid fever" at bounding box center [795, 300] width 107 height 17
checkbox input "true"
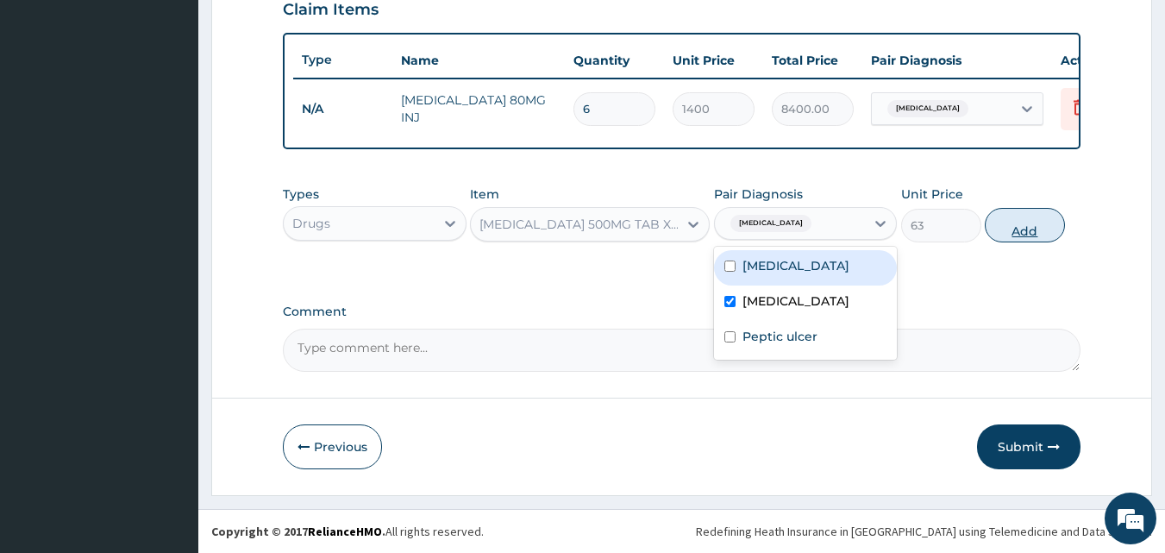
click at [1010, 228] on button "Add" at bounding box center [1025, 225] width 80 height 34
type input "0"
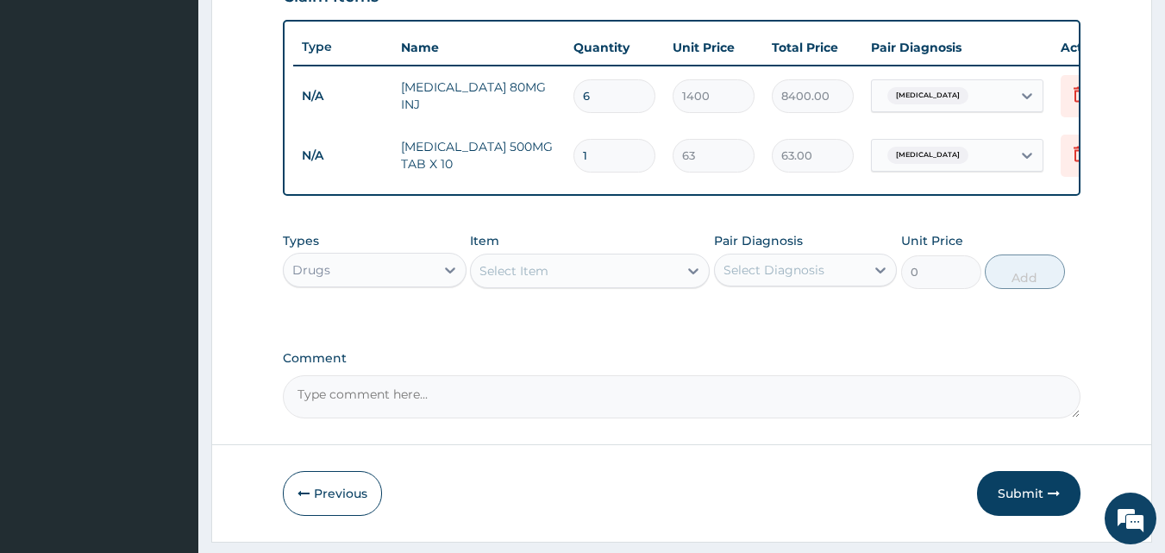
type input "14"
type input "882.00"
type input "14"
click at [684, 282] on div at bounding box center [693, 270] width 31 height 31
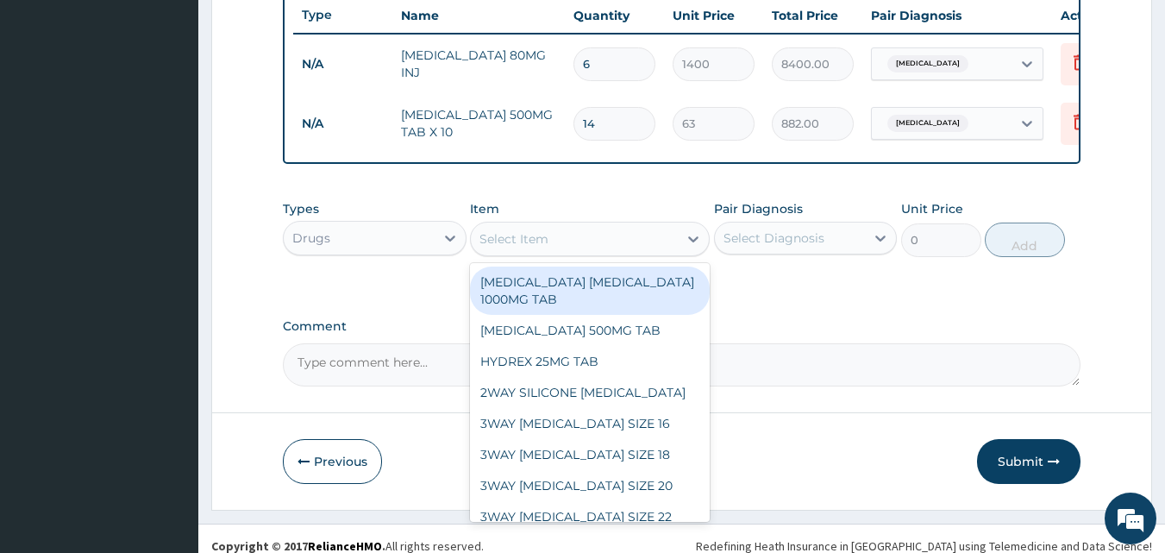
scroll to position [681, 0]
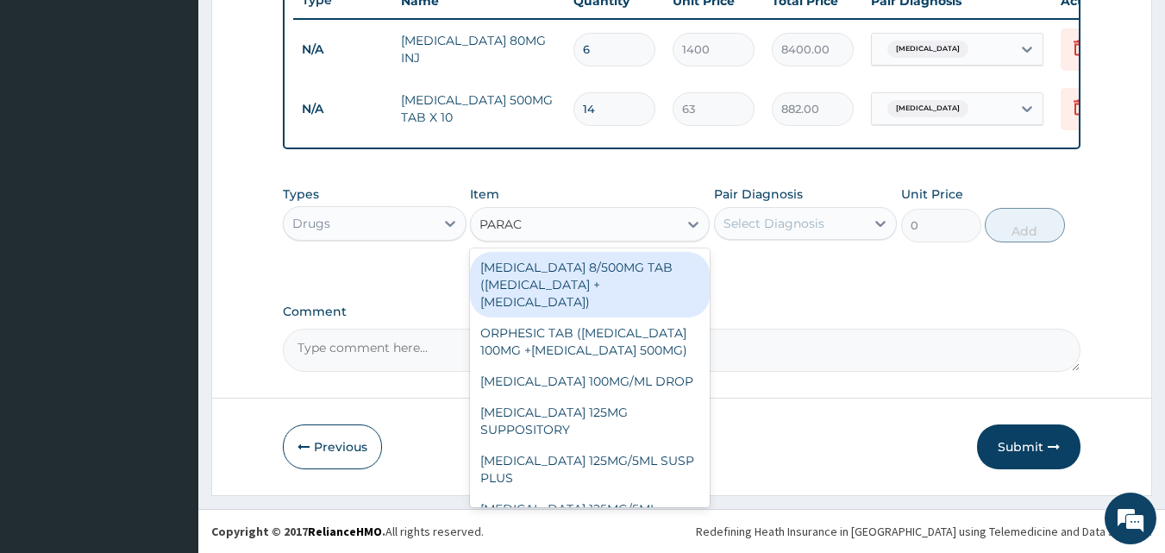
type input "PARACE"
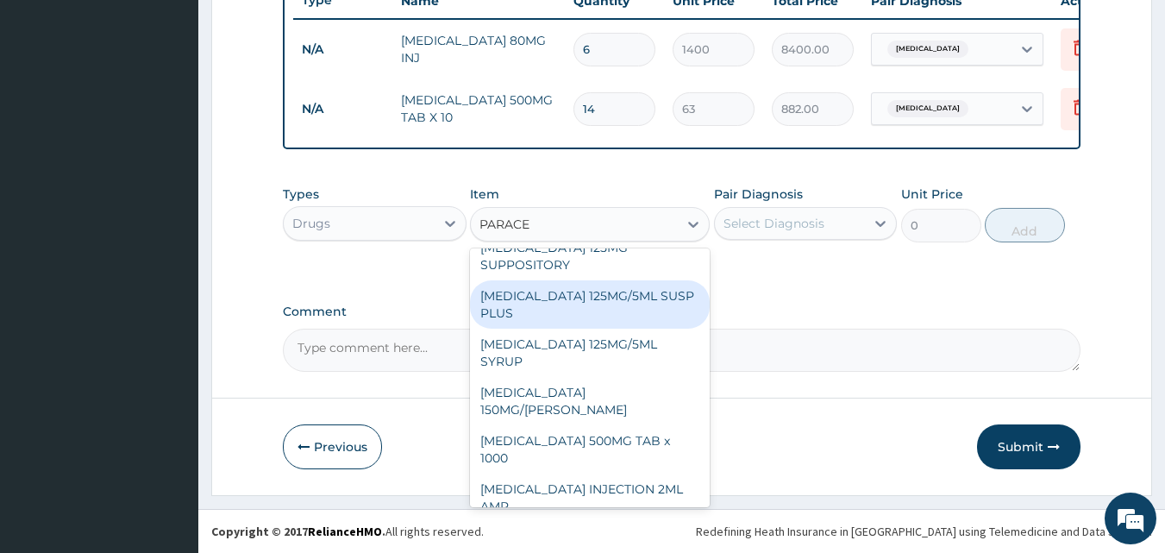
scroll to position [201, 0]
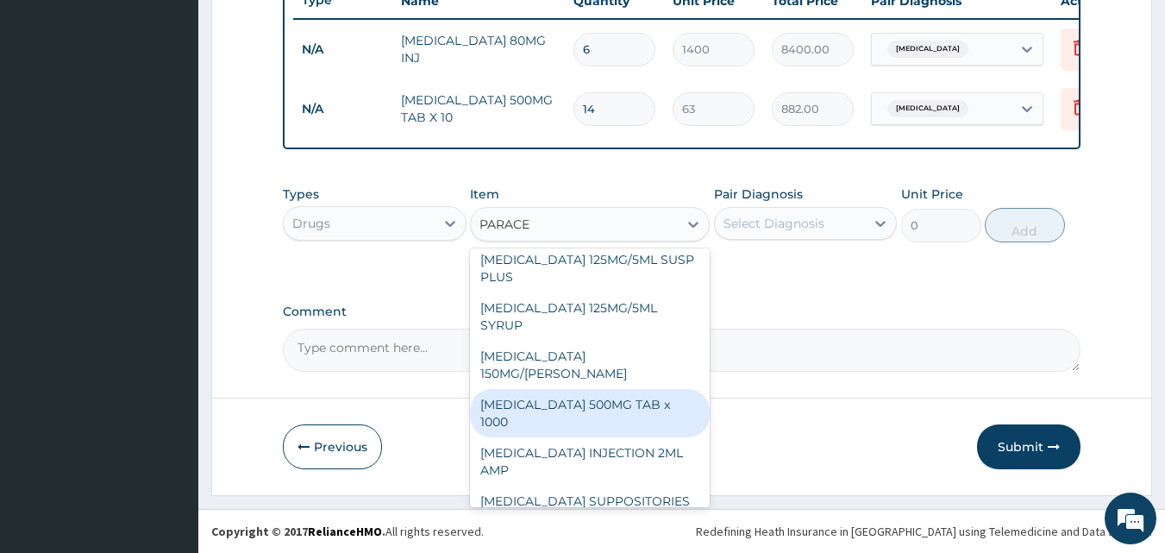
drag, startPoint x: 594, startPoint y: 395, endPoint x: 683, endPoint y: 325, distance: 113.0
click at [596, 394] on div "PARACETAMOL 500MG TAB x 1000" at bounding box center [590, 413] width 240 height 48
type input "11.025"
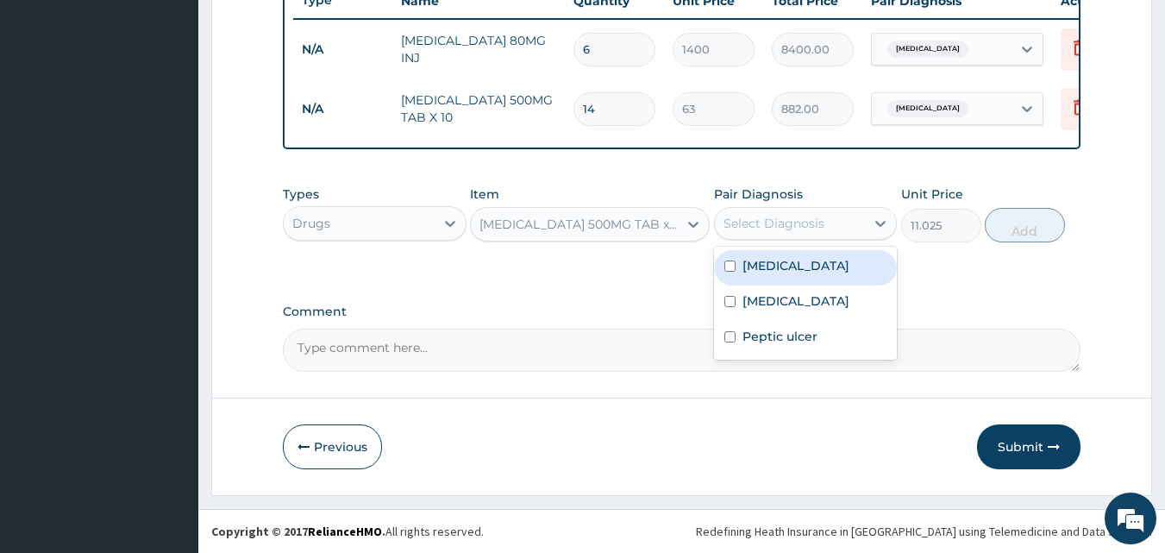
click at [853, 234] on div "Select Diagnosis" at bounding box center [790, 224] width 151 height 28
click at [810, 272] on div "Malaria" at bounding box center [806, 267] width 184 height 35
checkbox input "true"
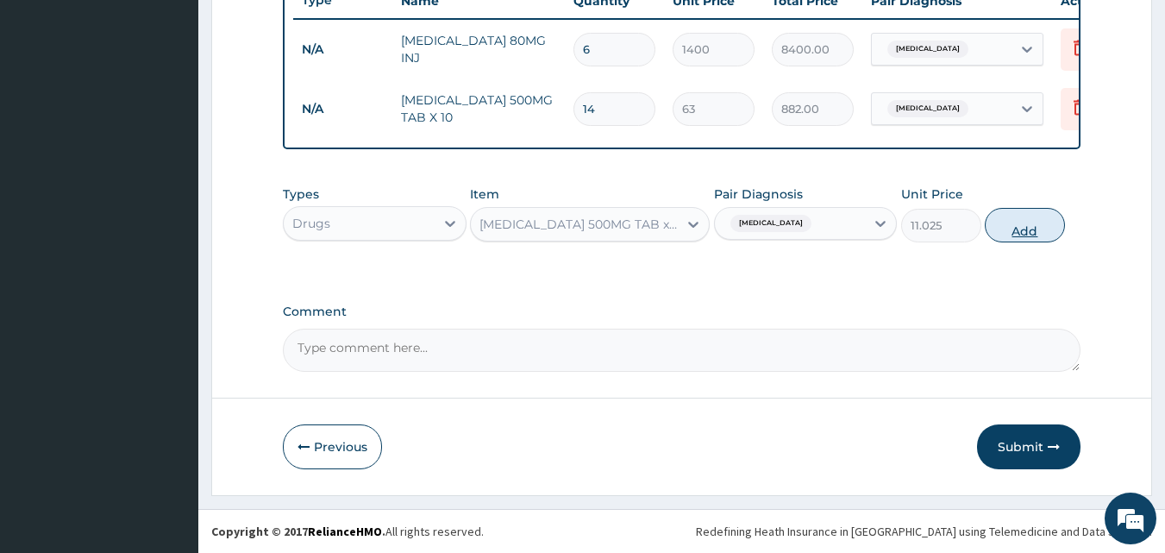
click at [1024, 234] on button "Add" at bounding box center [1025, 225] width 80 height 34
type input "0"
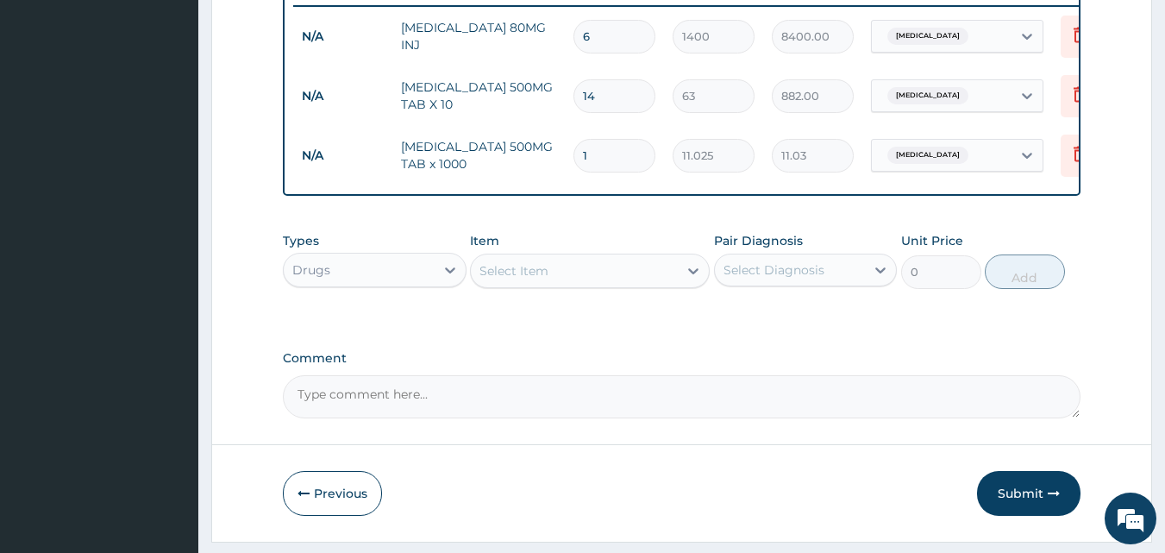
type input "18"
type input "198.45"
type input "18"
click at [687, 284] on div at bounding box center [693, 270] width 31 height 31
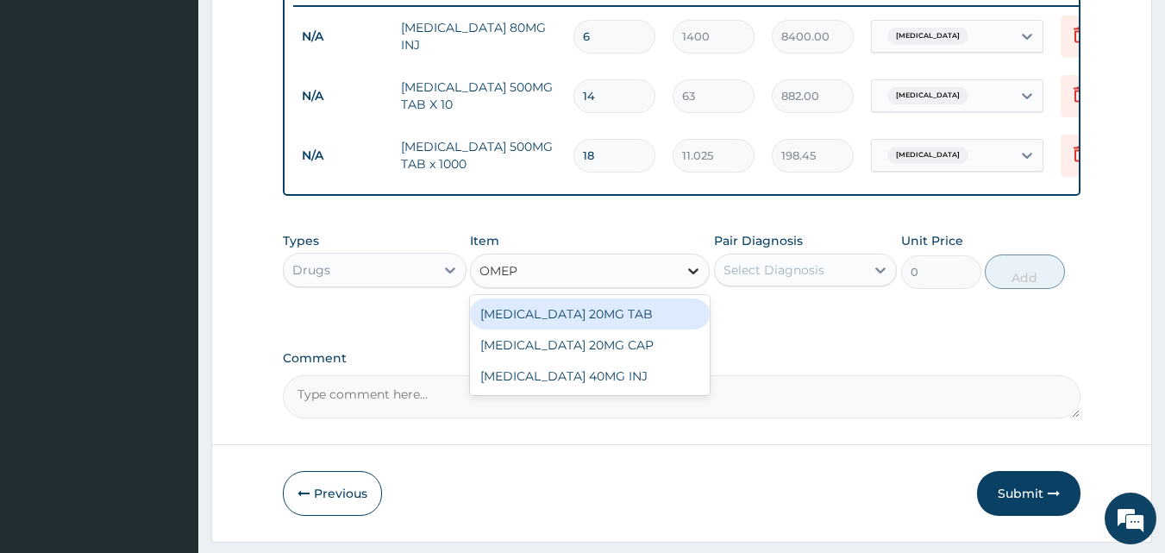
type input "OMEPR"
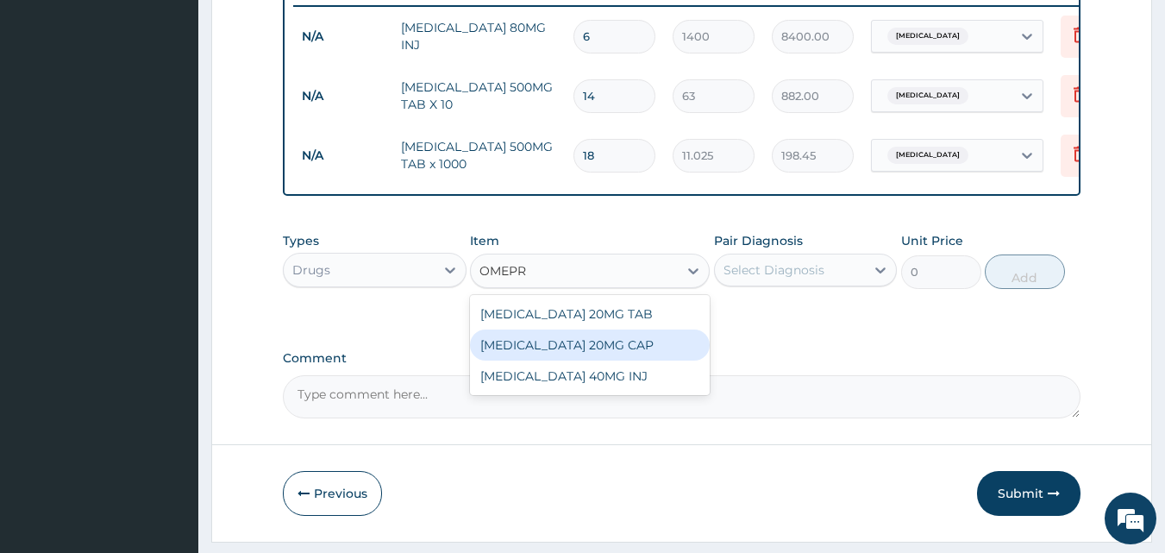
click at [611, 358] on div "OMEPRAZOLE 20MG CAP" at bounding box center [590, 344] width 240 height 31
type input "52.5"
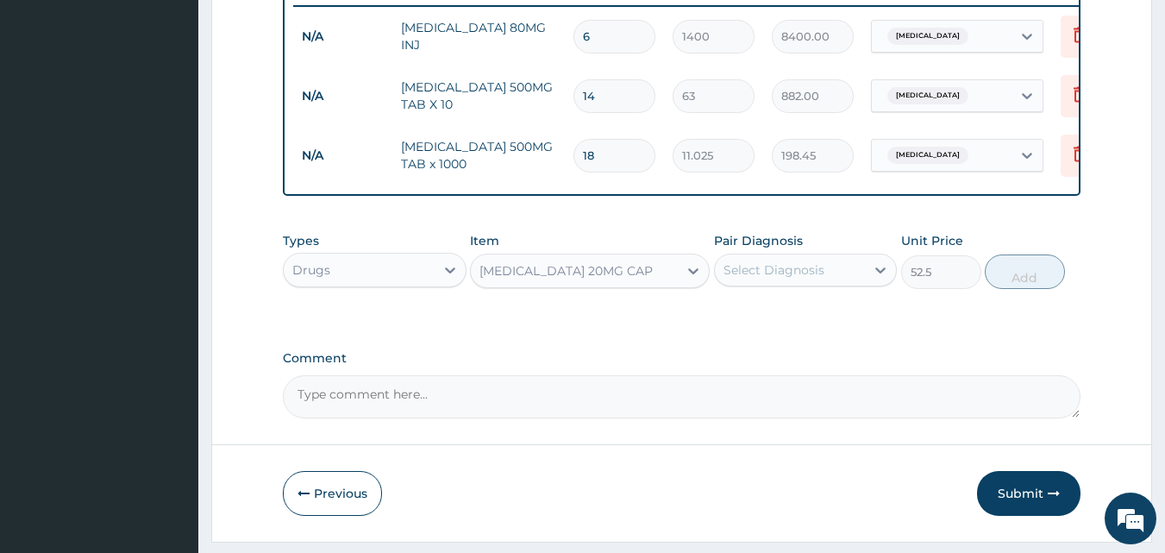
click at [830, 272] on div "Select Diagnosis" at bounding box center [790, 270] width 151 height 28
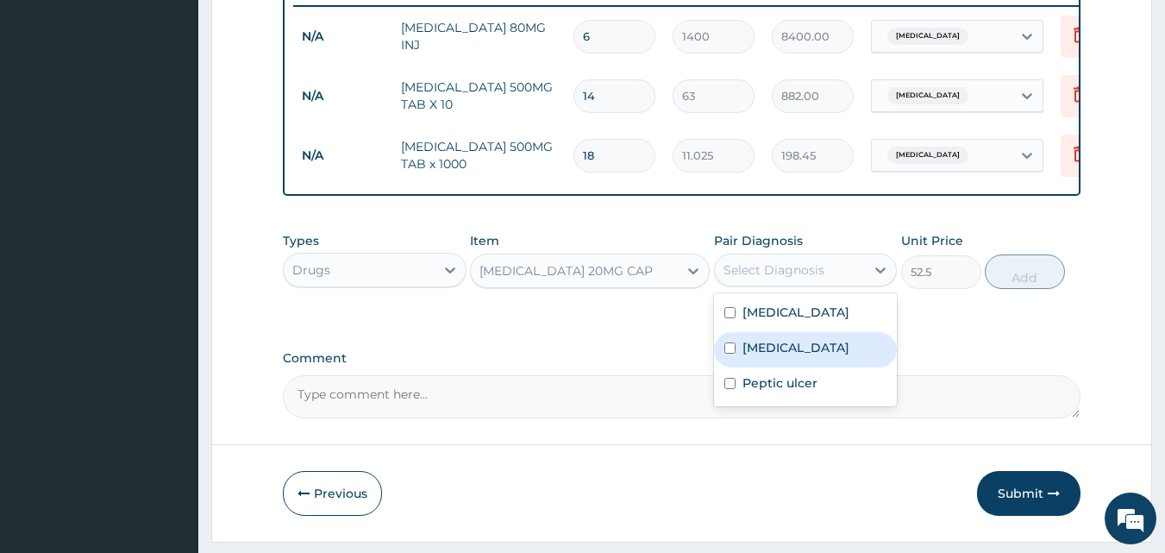
click at [780, 356] on label "Typhoid fever" at bounding box center [795, 347] width 107 height 17
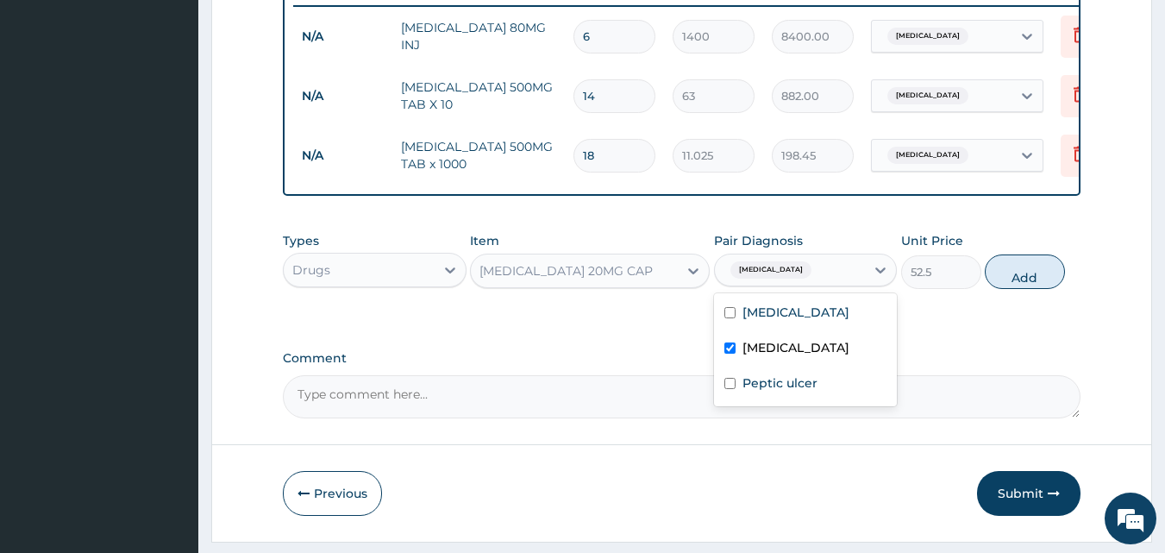
click at [780, 355] on label "Typhoid fever" at bounding box center [795, 347] width 107 height 17
checkbox input "false"
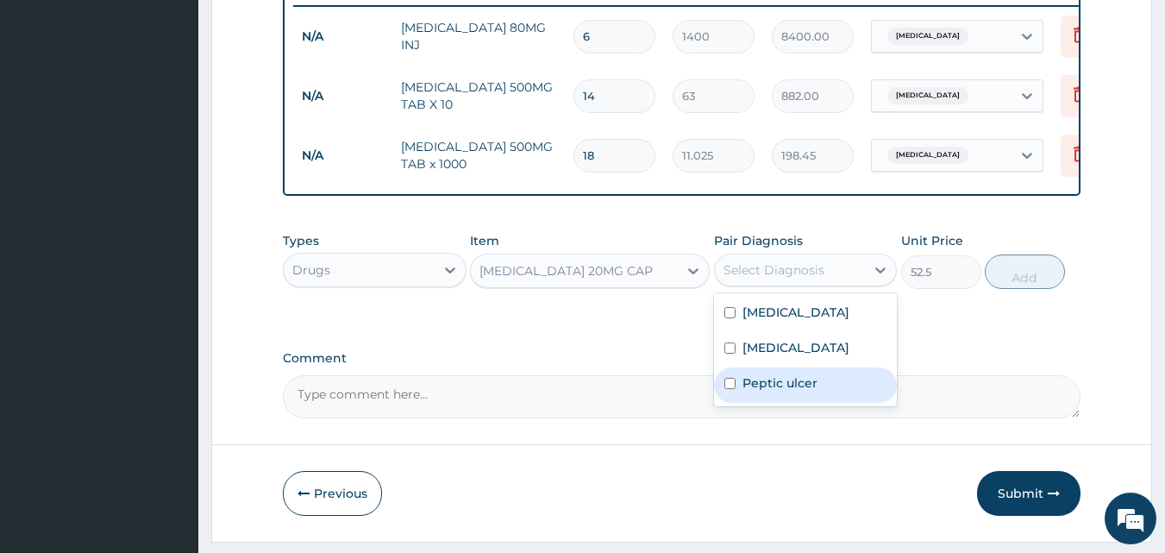
click at [773, 383] on div "Peptic ulcer" at bounding box center [806, 384] width 184 height 35
checkbox input "true"
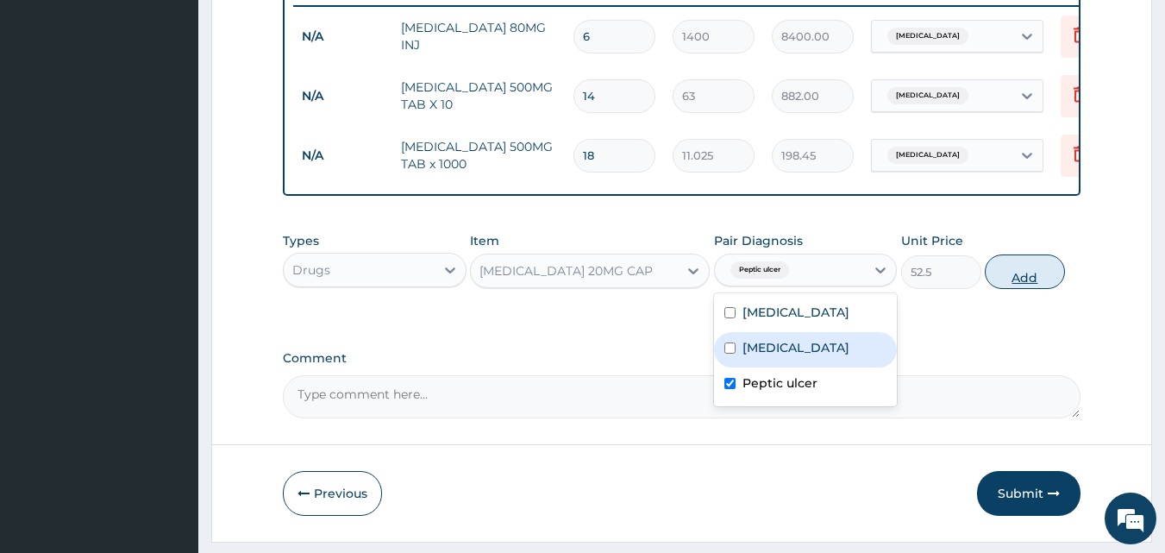
click at [1016, 278] on button "Add" at bounding box center [1025, 271] width 80 height 34
type input "0"
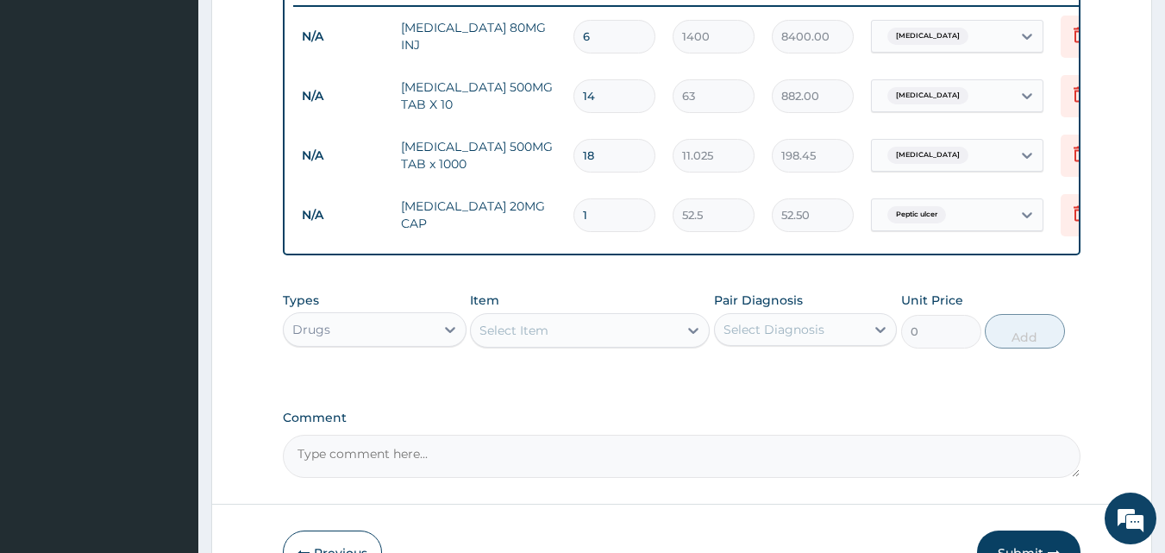
type input "14"
type input "735.00"
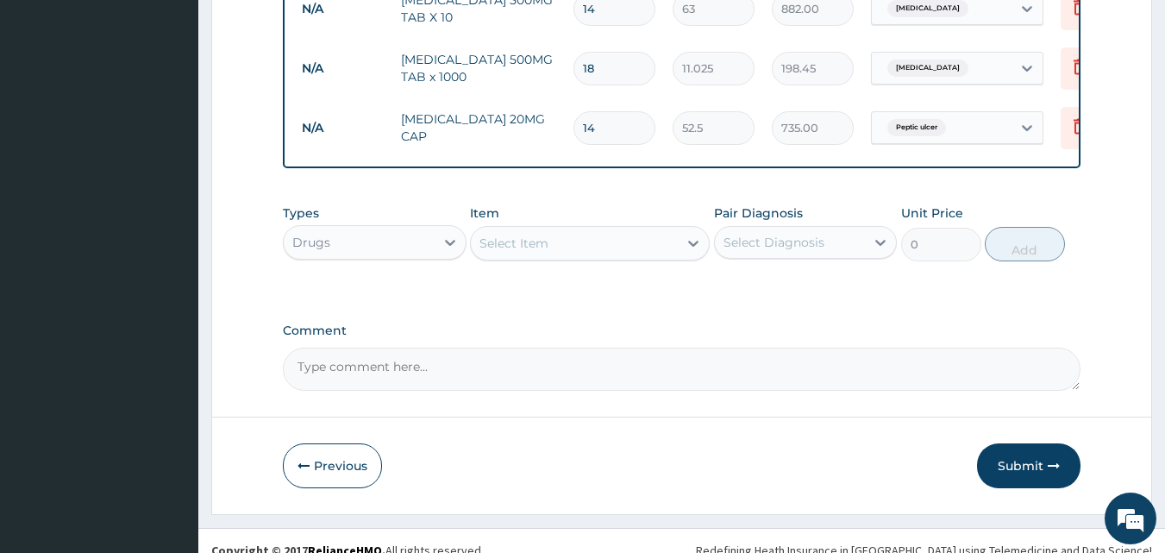
scroll to position [800, 0]
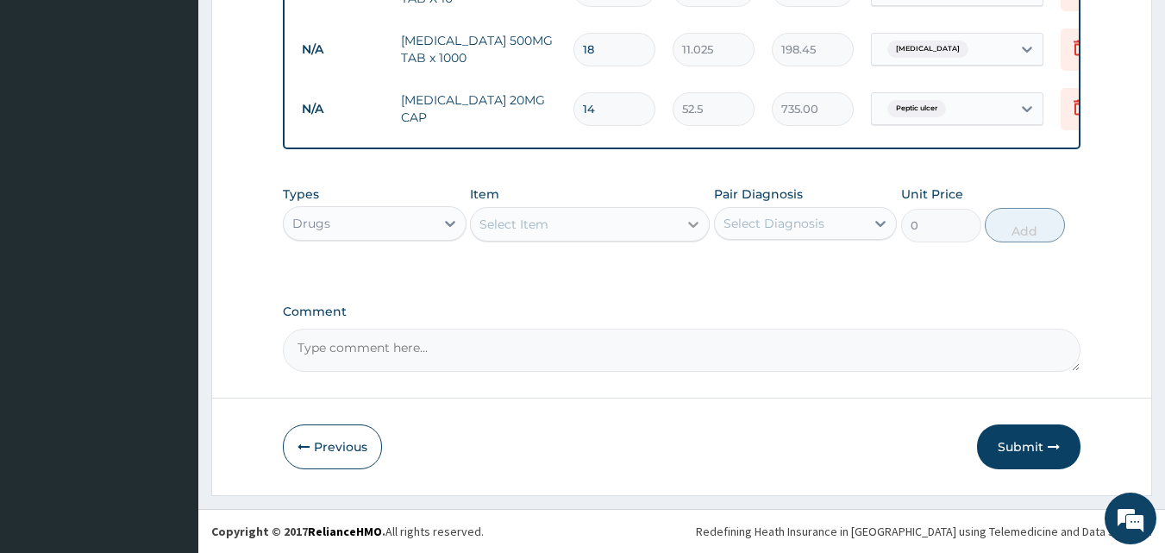
type input "14"
click at [685, 219] on icon at bounding box center [693, 224] width 17 height 17
type input "GAV"
click at [657, 264] on div "[MEDICAL_DATA] SUSPENSION" at bounding box center [590, 267] width 240 height 31
type input "5197.6577"
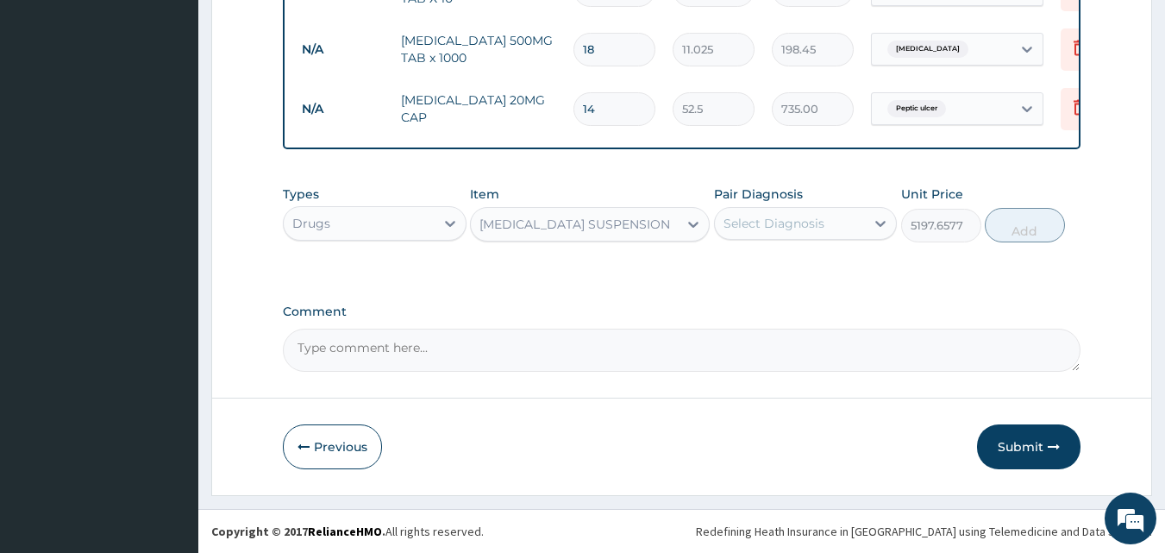
click at [801, 216] on div "Select Diagnosis" at bounding box center [773, 223] width 101 height 17
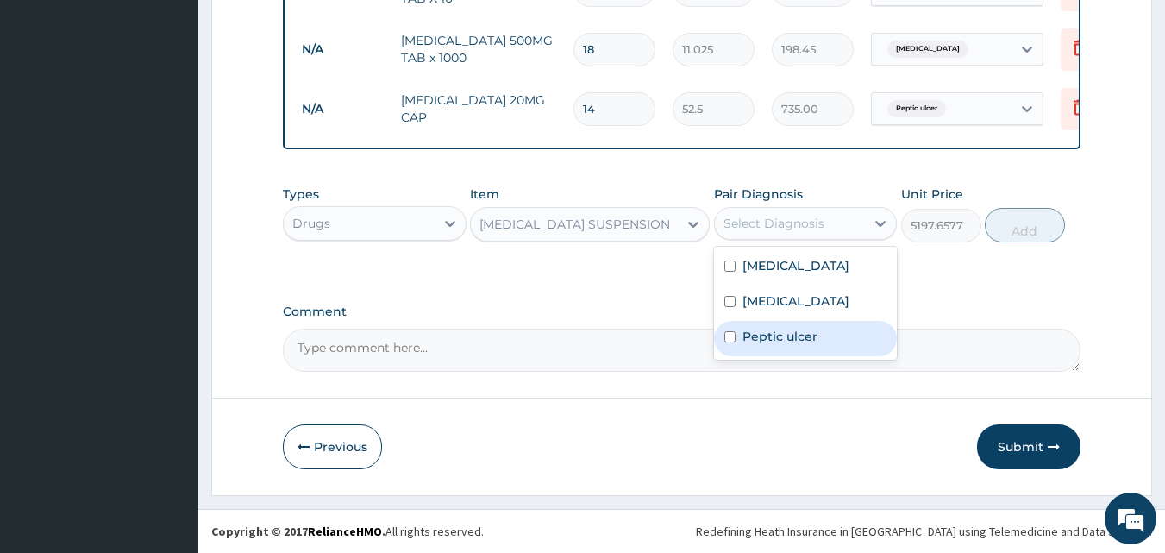
click at [767, 341] on label "Peptic ulcer" at bounding box center [779, 336] width 75 height 17
checkbox input "true"
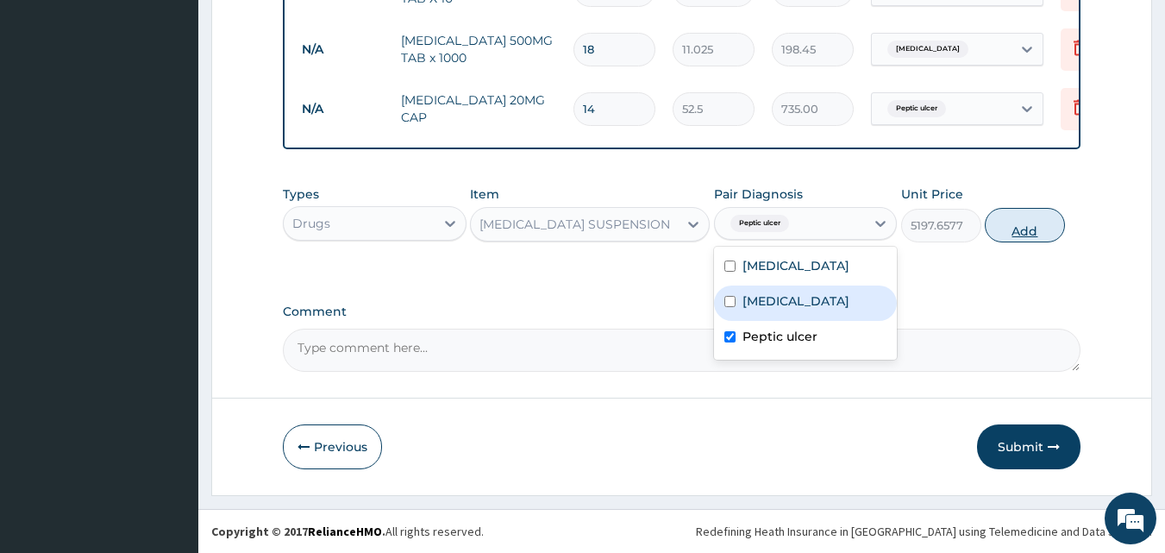
click at [991, 229] on button "Add" at bounding box center [1025, 225] width 80 height 34
type input "0"
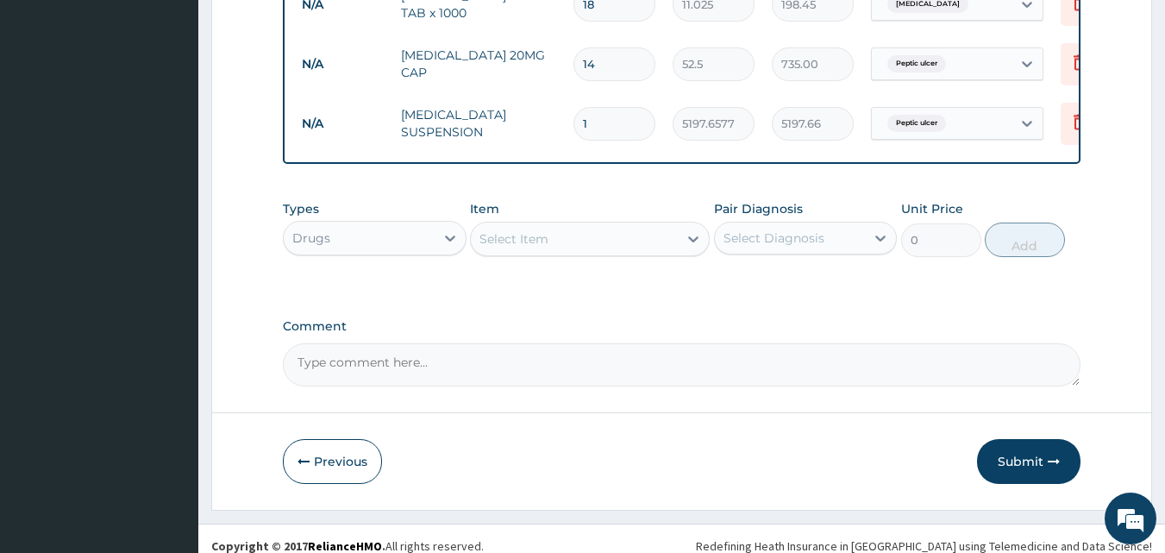
scroll to position [860, 0]
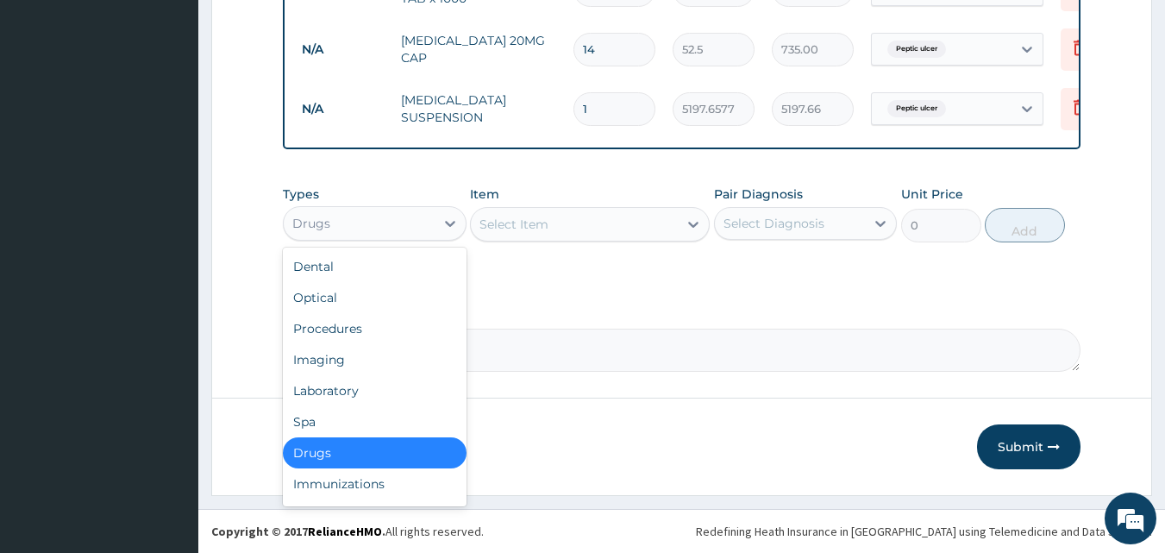
drag, startPoint x: 441, startPoint y: 223, endPoint x: 403, endPoint y: 259, distance: 51.2
click at [441, 225] on icon at bounding box center [449, 223] width 17 height 17
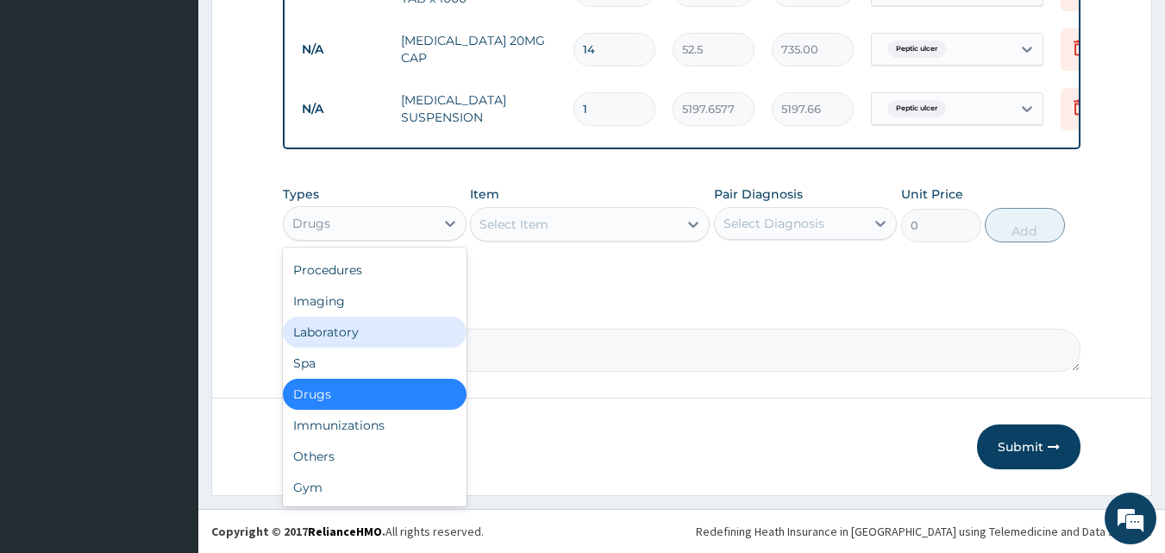
click at [324, 334] on div "Laboratory" at bounding box center [375, 331] width 184 height 31
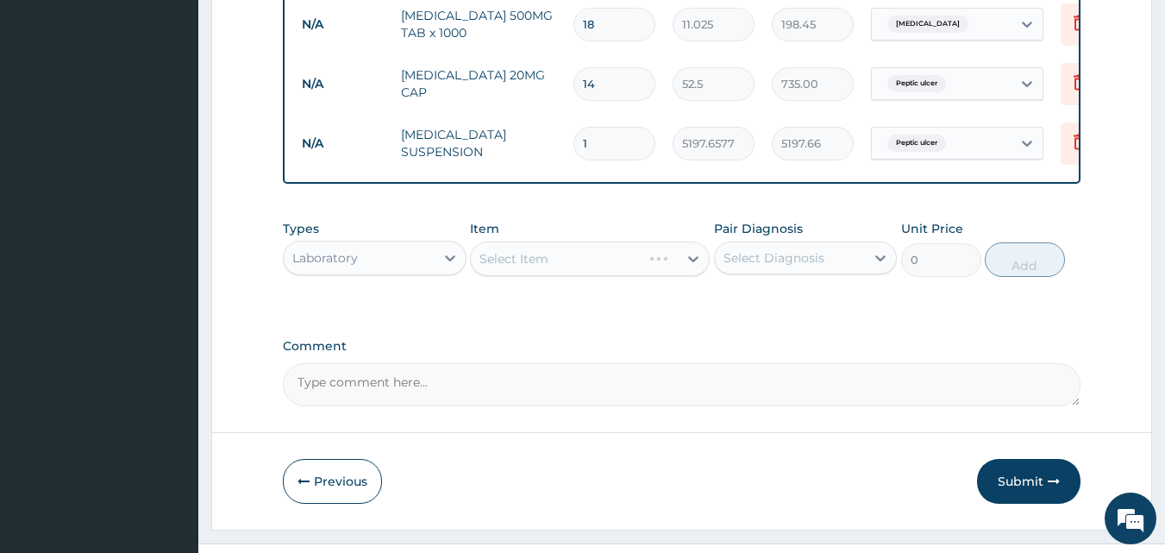
scroll to position [860, 0]
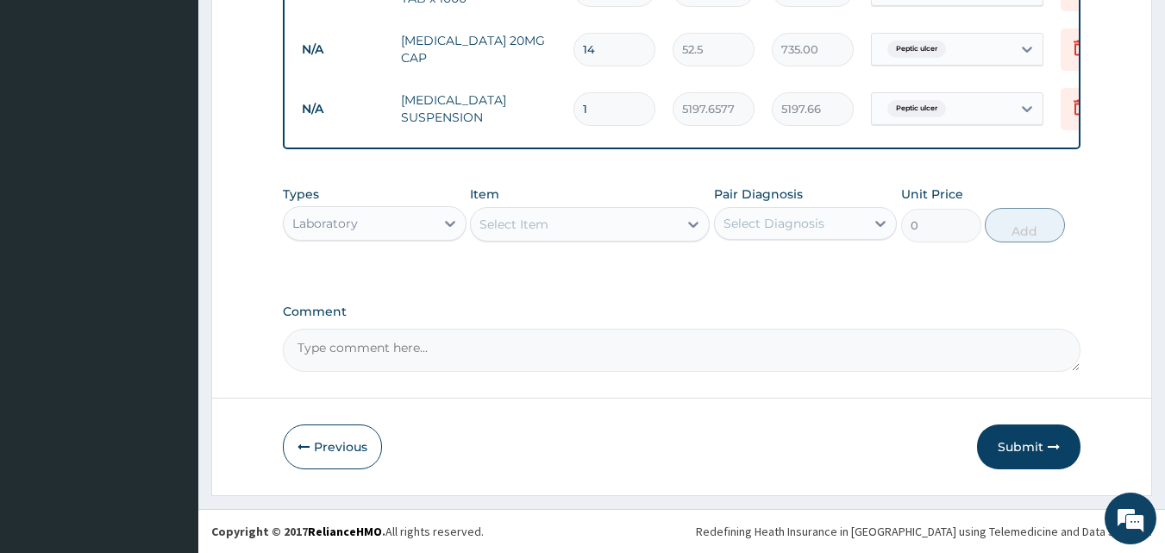
click at [667, 228] on div "Select Item" at bounding box center [574, 224] width 207 height 28
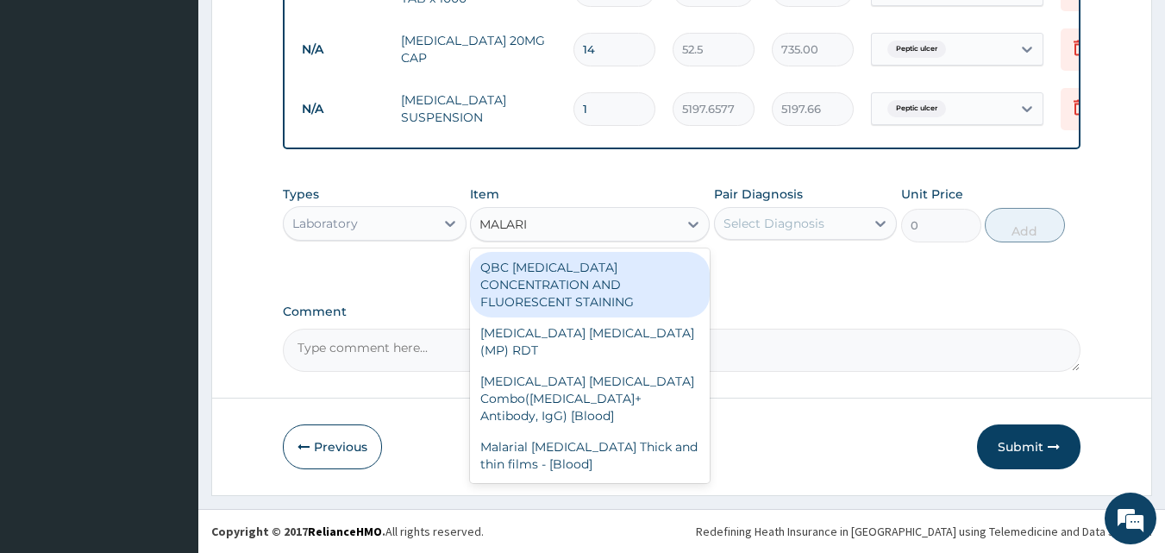
type input "MALARIA"
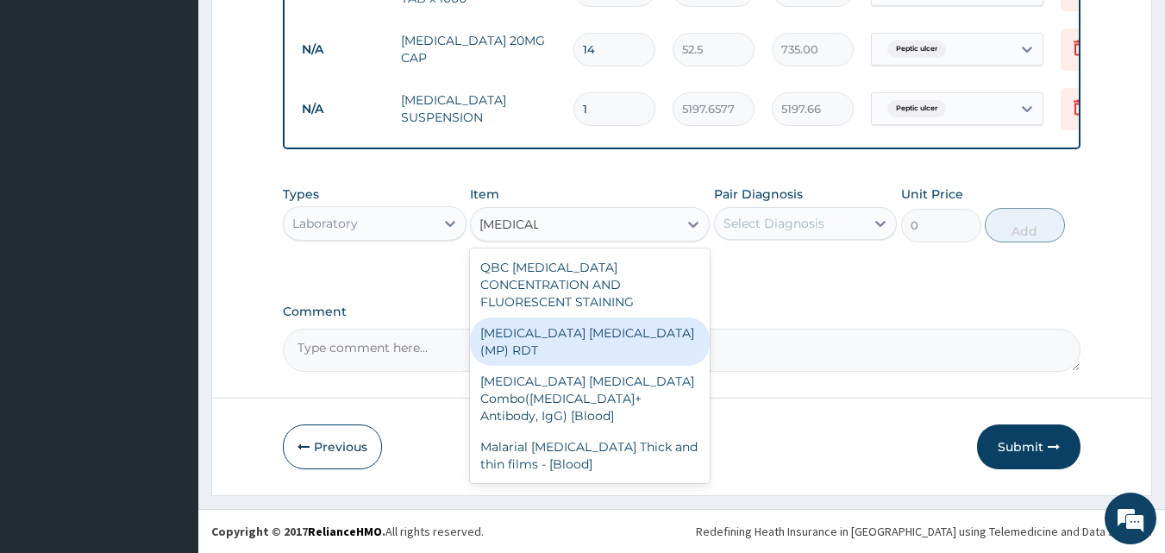
drag, startPoint x: 578, startPoint y: 322, endPoint x: 626, endPoint y: 300, distance: 52.9
click at [580, 321] on div "MALARIA PARASITE (MP) RDT" at bounding box center [590, 341] width 240 height 48
type input "1500"
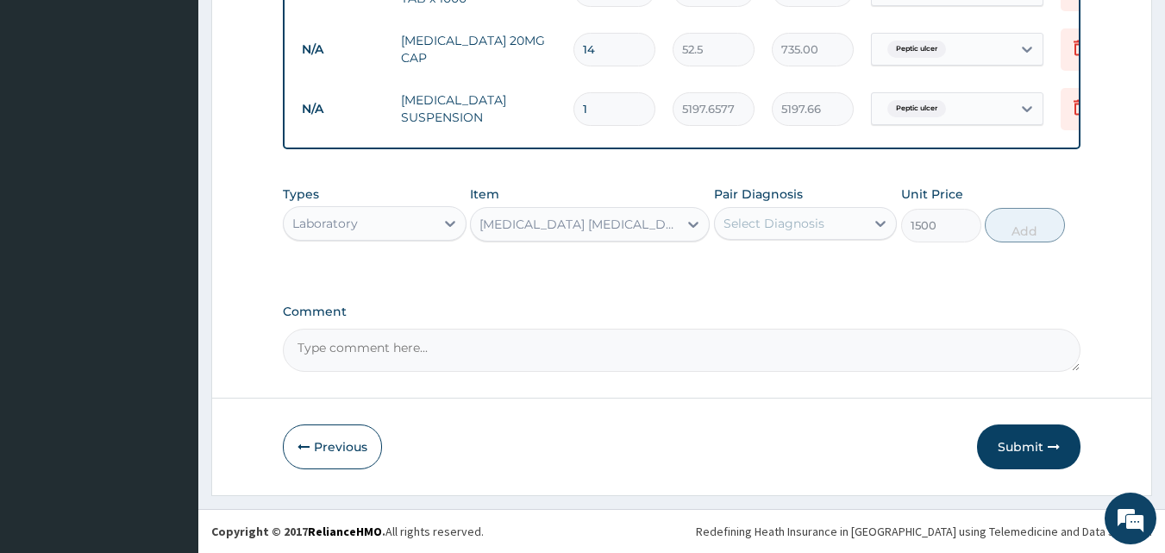
drag, startPoint x: 811, startPoint y: 207, endPoint x: 812, endPoint y: 224, distance: 17.3
click at [812, 207] on div "Select Diagnosis" at bounding box center [806, 223] width 184 height 33
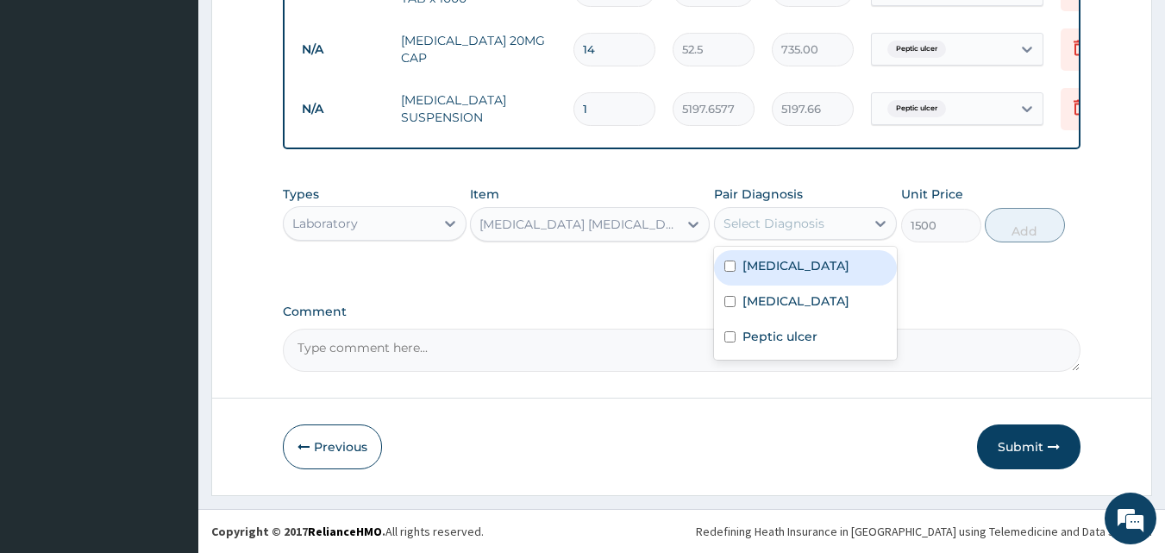
click at [786, 272] on label "Malaria" at bounding box center [795, 265] width 107 height 17
checkbox input "true"
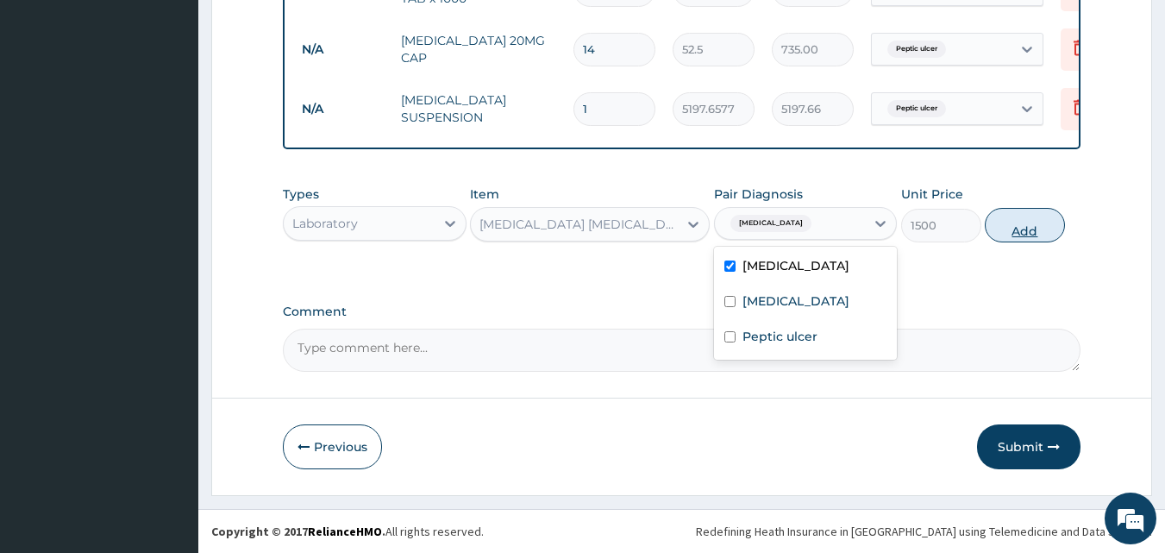
click at [1017, 228] on button "Add" at bounding box center [1025, 225] width 80 height 34
type input "0"
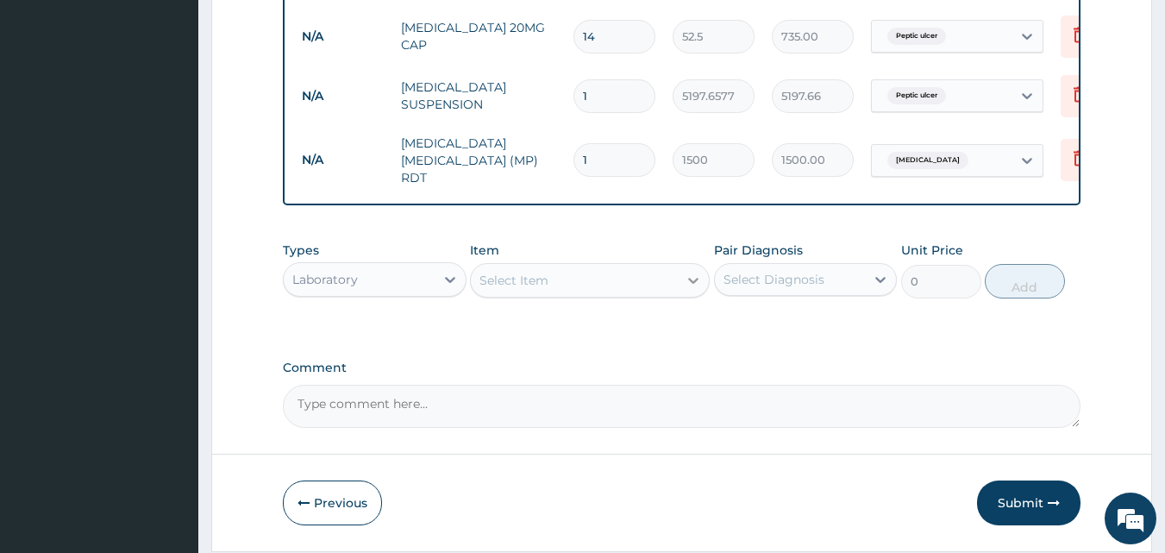
click at [685, 278] on icon at bounding box center [693, 280] width 17 height 17
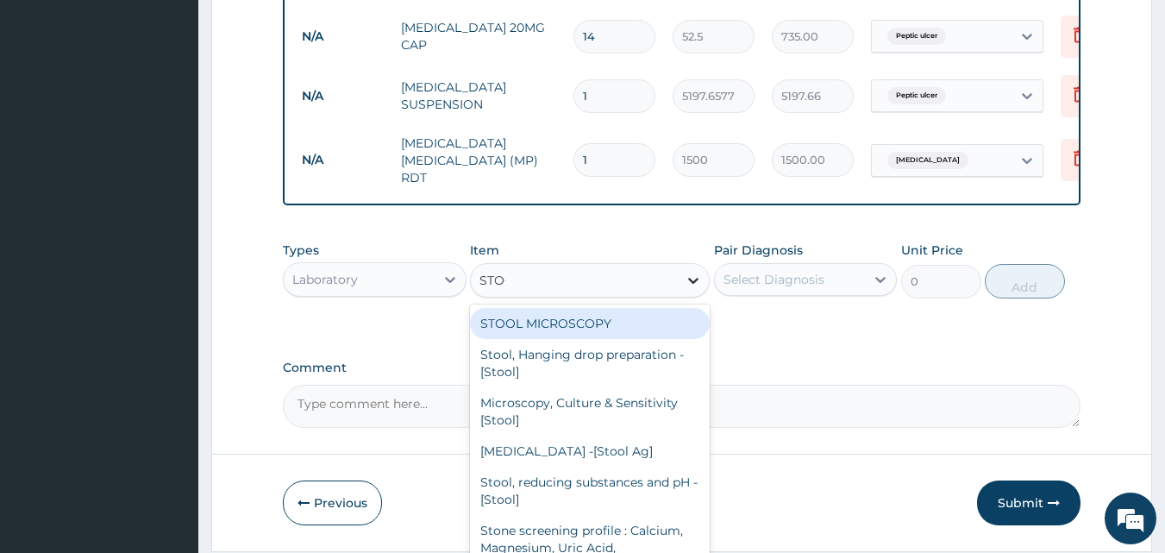
type input "STOOL"
click at [670, 326] on div "STOOL MICROSCOPY" at bounding box center [590, 323] width 240 height 31
type input "2000"
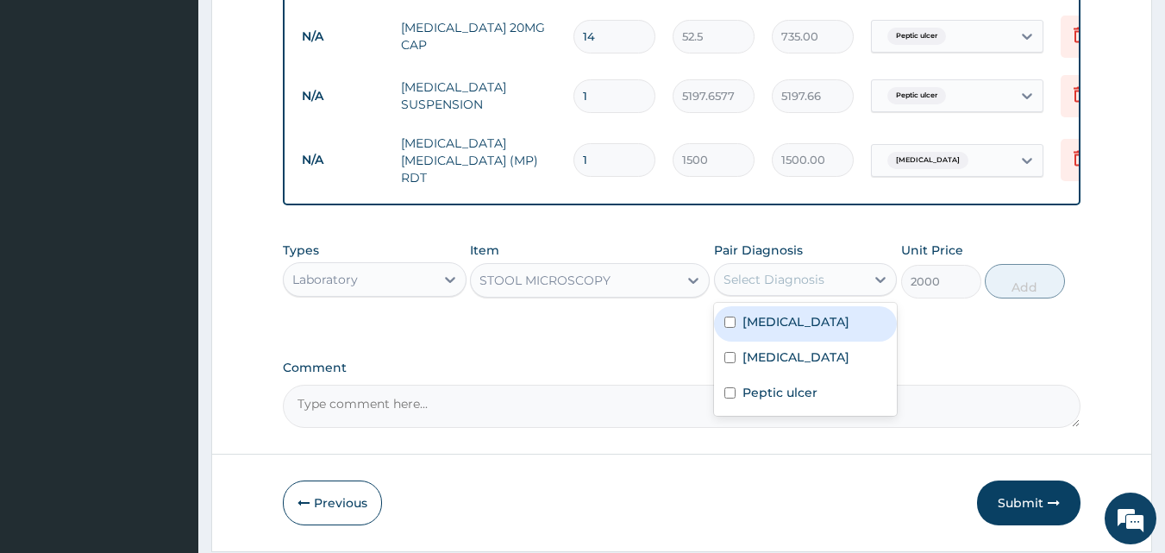
click at [791, 288] on div "Select Diagnosis" at bounding box center [773, 279] width 101 height 17
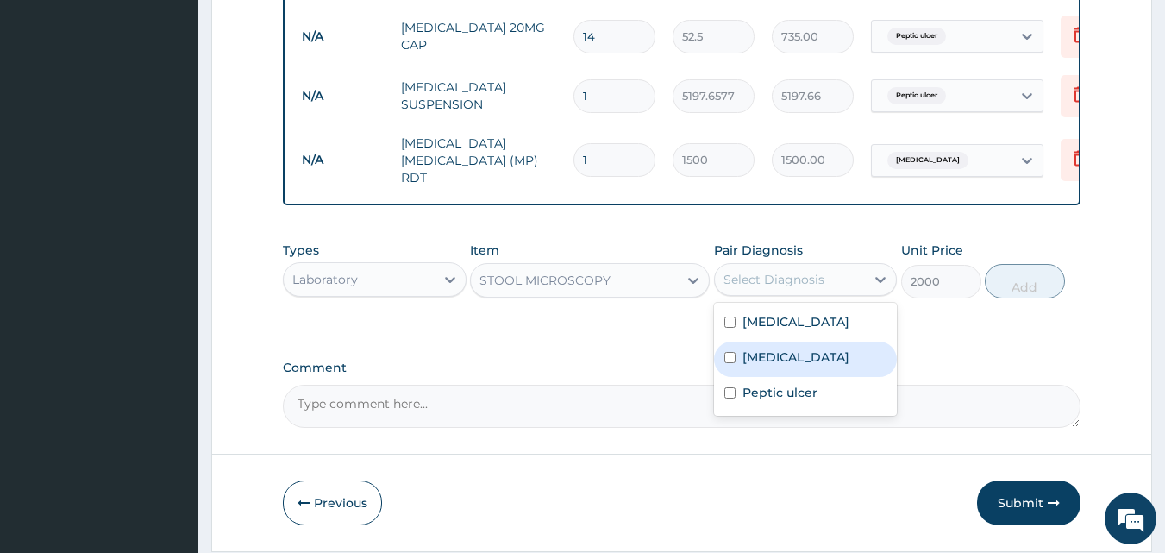
click at [764, 364] on label "Typhoid fever" at bounding box center [795, 356] width 107 height 17
checkbox input "true"
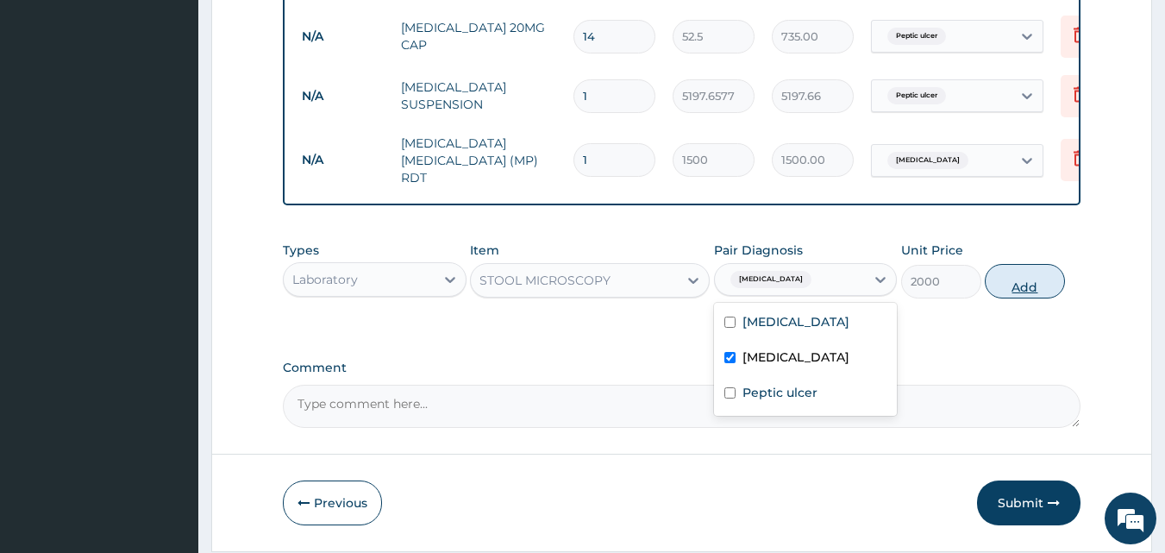
click at [1017, 285] on button "Add" at bounding box center [1025, 281] width 80 height 34
type input "0"
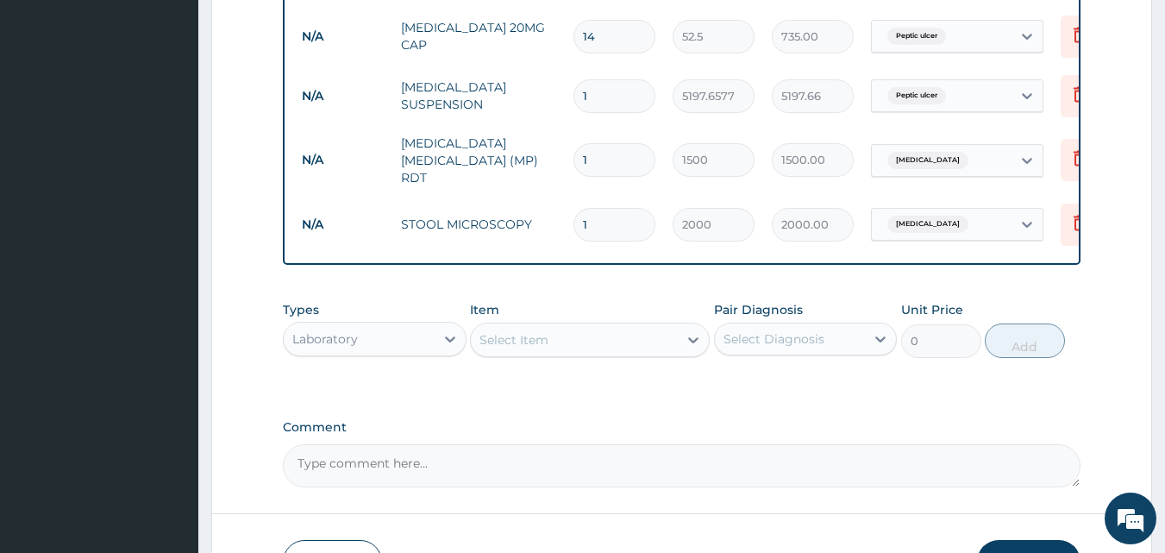
type input "0"
type input "0.00"
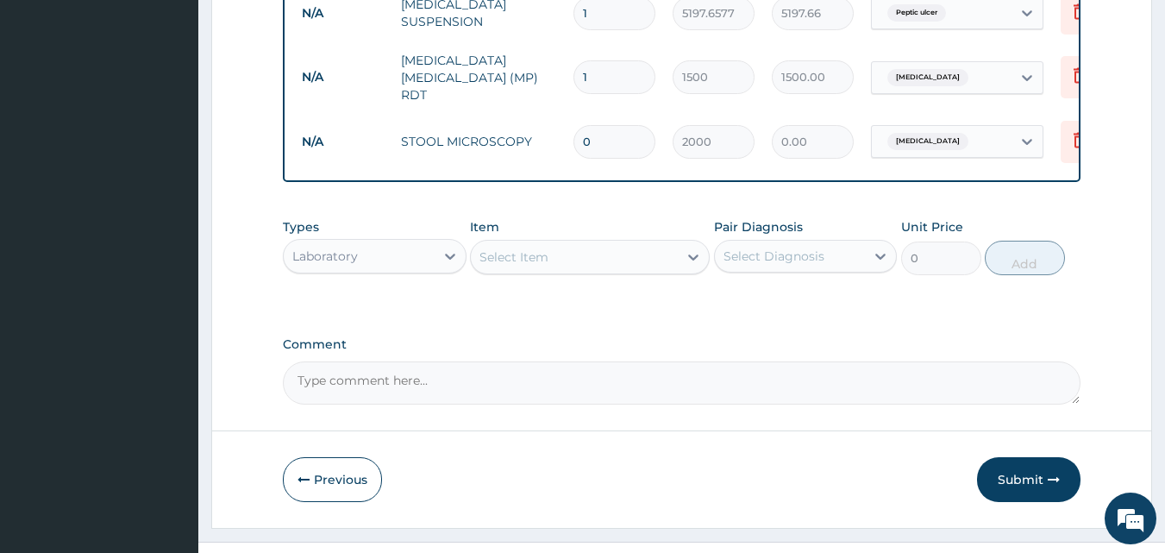
scroll to position [979, 0]
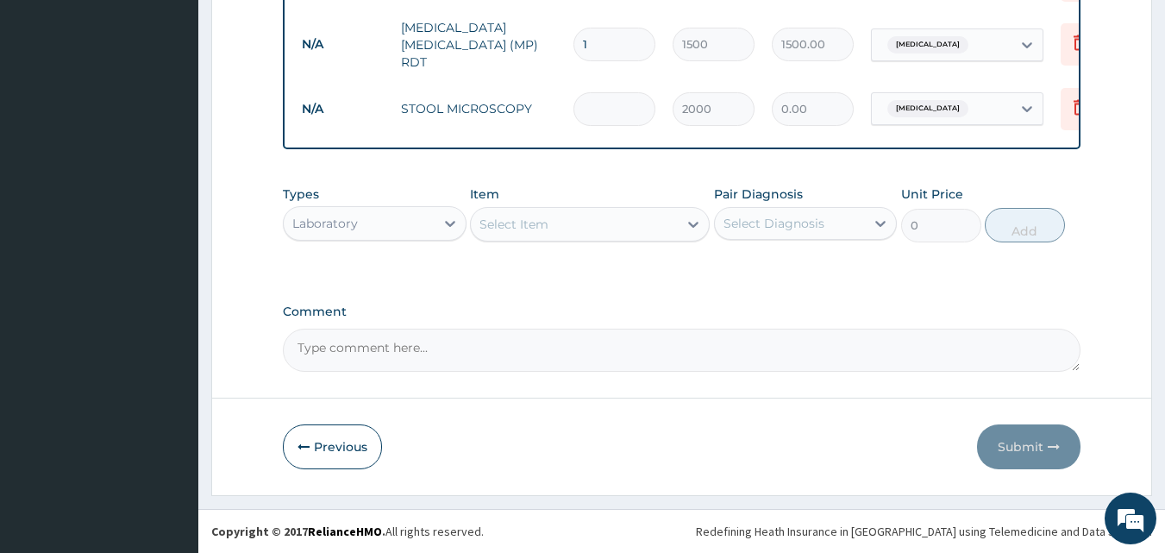
type input "1"
type input "2000.00"
click at [630, 213] on div "Select Item" at bounding box center [574, 224] width 207 height 28
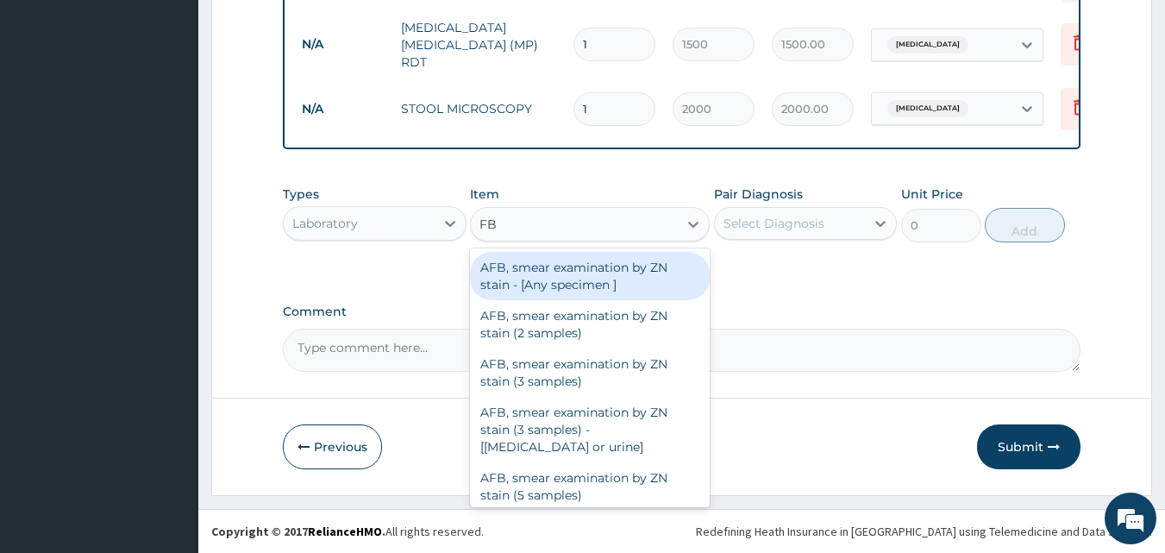
type input "FBC"
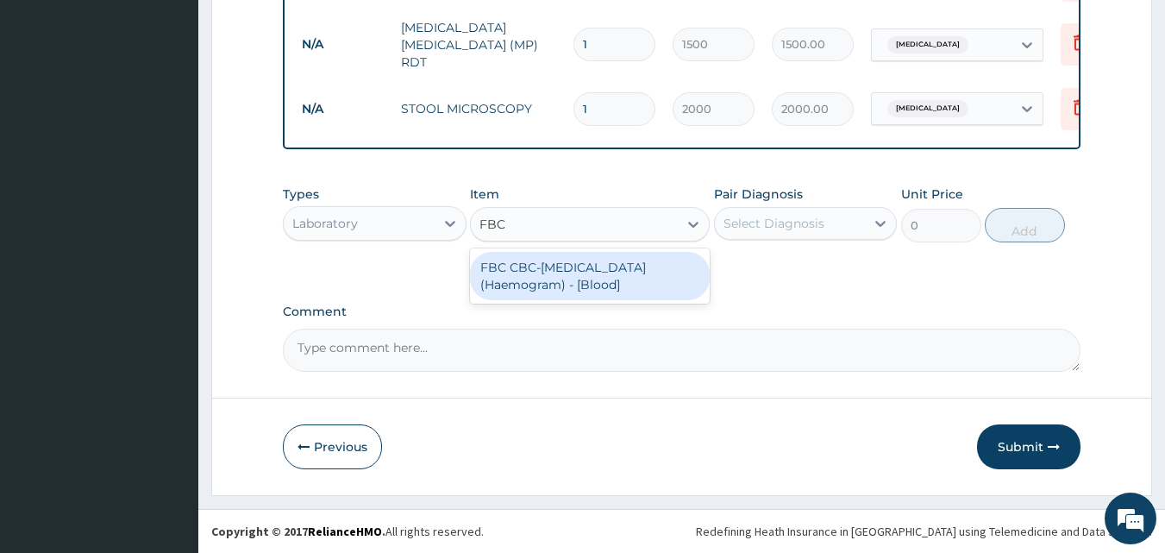
drag, startPoint x: 612, startPoint y: 262, endPoint x: 623, endPoint y: 261, distance: 11.2
click at [616, 261] on div "FBC CBC-Complete Blood Count (Haemogram) - [Blood]" at bounding box center [590, 276] width 240 height 48
type input "3000"
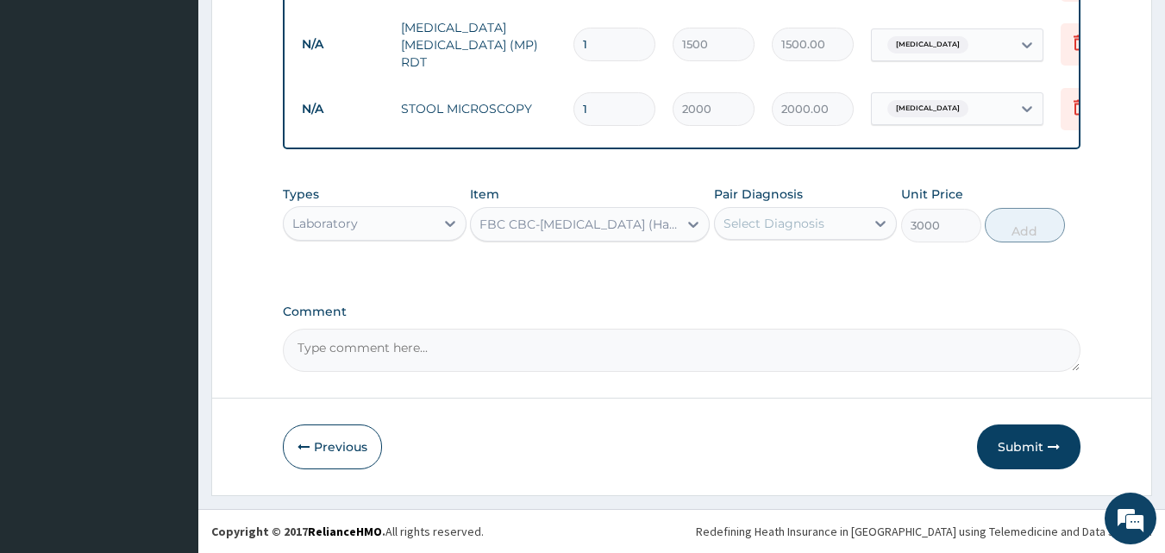
click at [818, 219] on div "Select Diagnosis" at bounding box center [773, 223] width 101 height 17
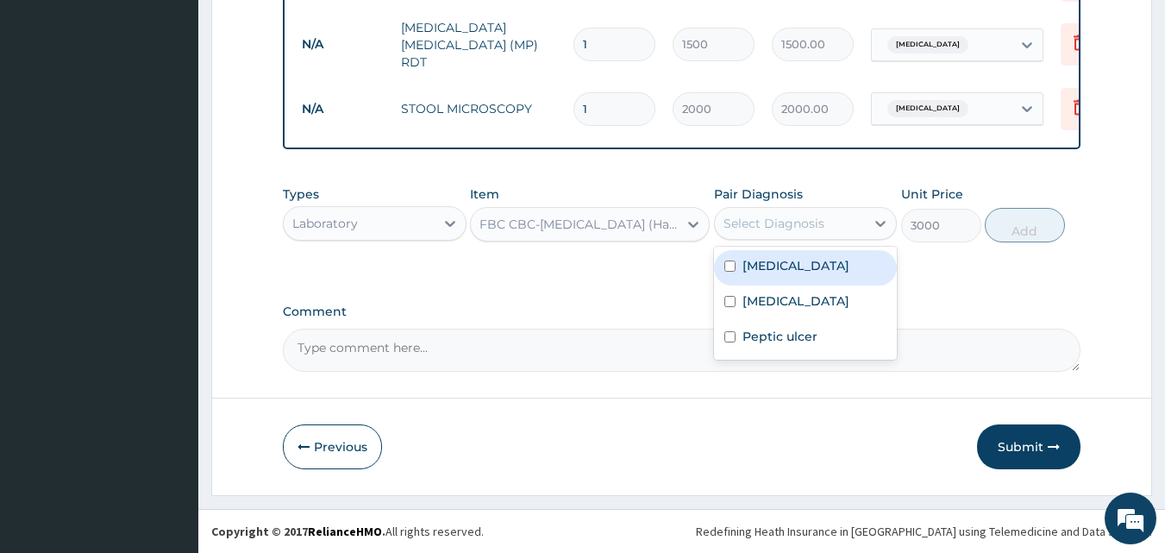
drag, startPoint x: 837, startPoint y: 271, endPoint x: 904, endPoint y: 241, distance: 72.6
click at [838, 271] on div "Malaria" at bounding box center [806, 267] width 184 height 35
checkbox input "true"
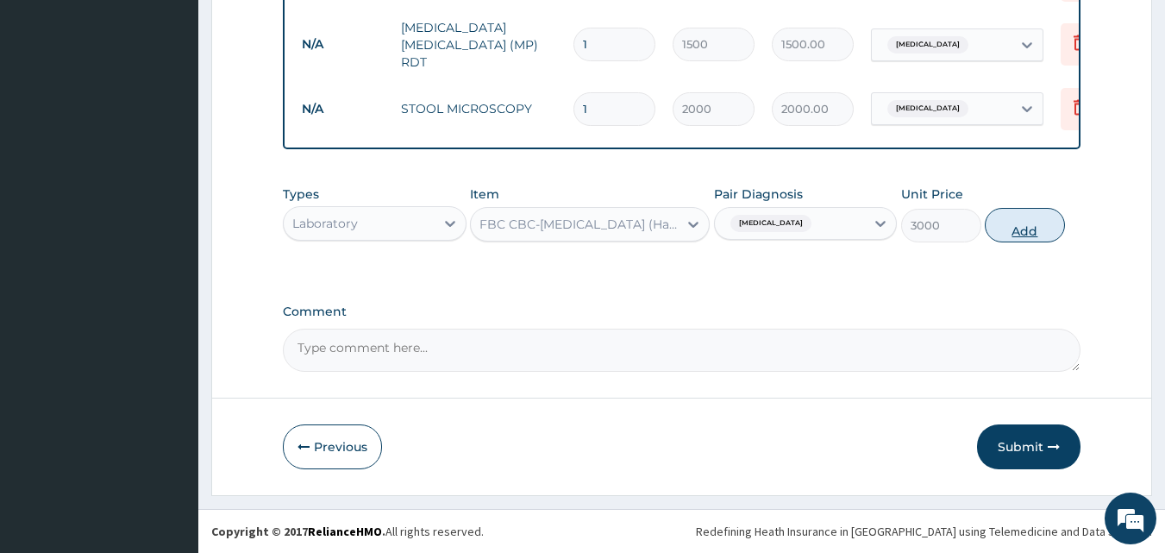
click at [1023, 230] on button "Add" at bounding box center [1025, 225] width 80 height 34
type input "0"
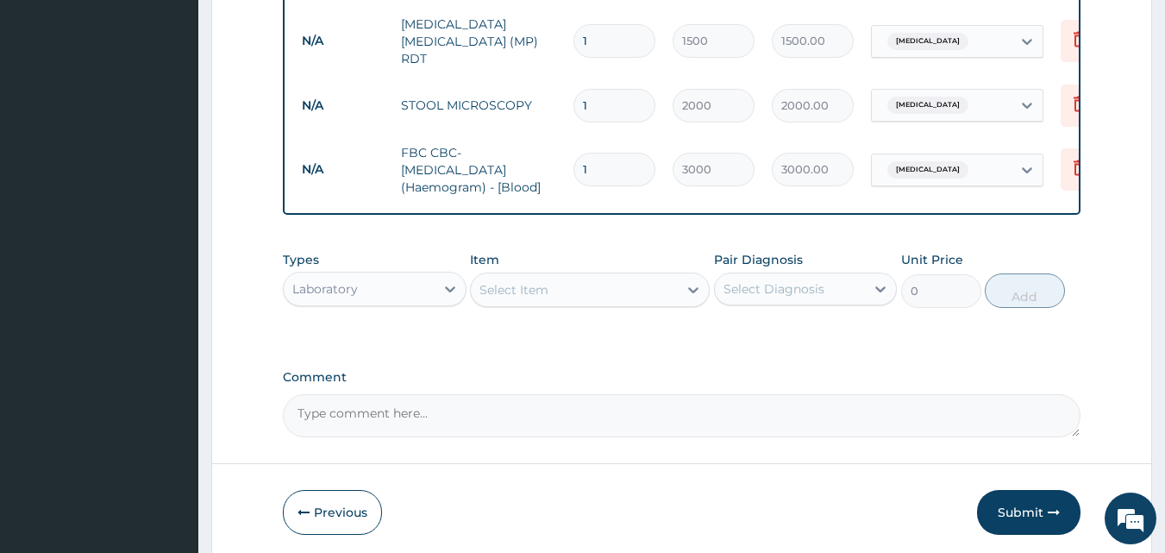
type input "2"
type input "6000.00"
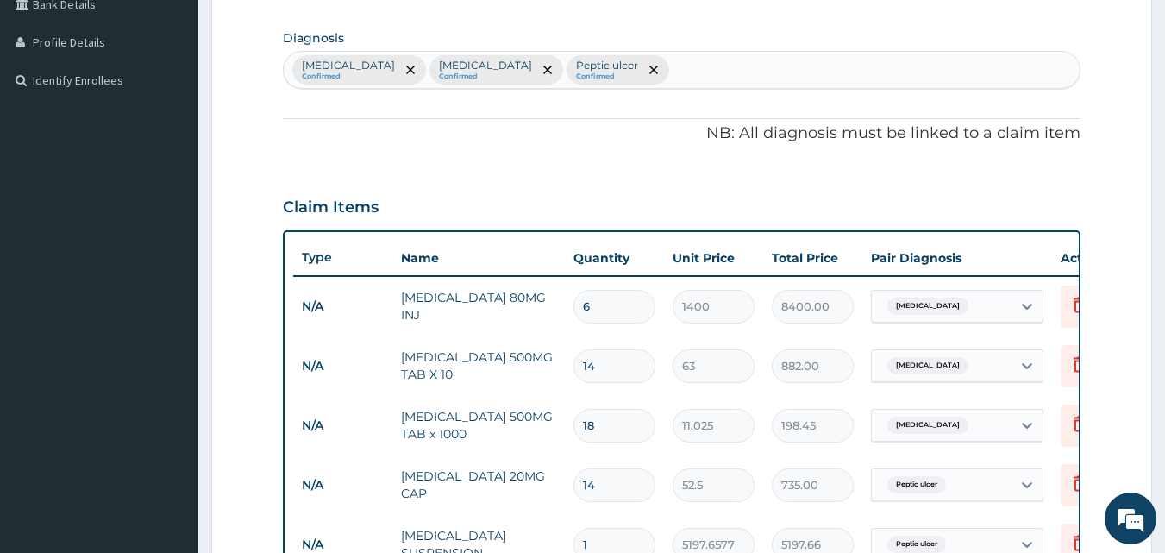
scroll to position [375, 0]
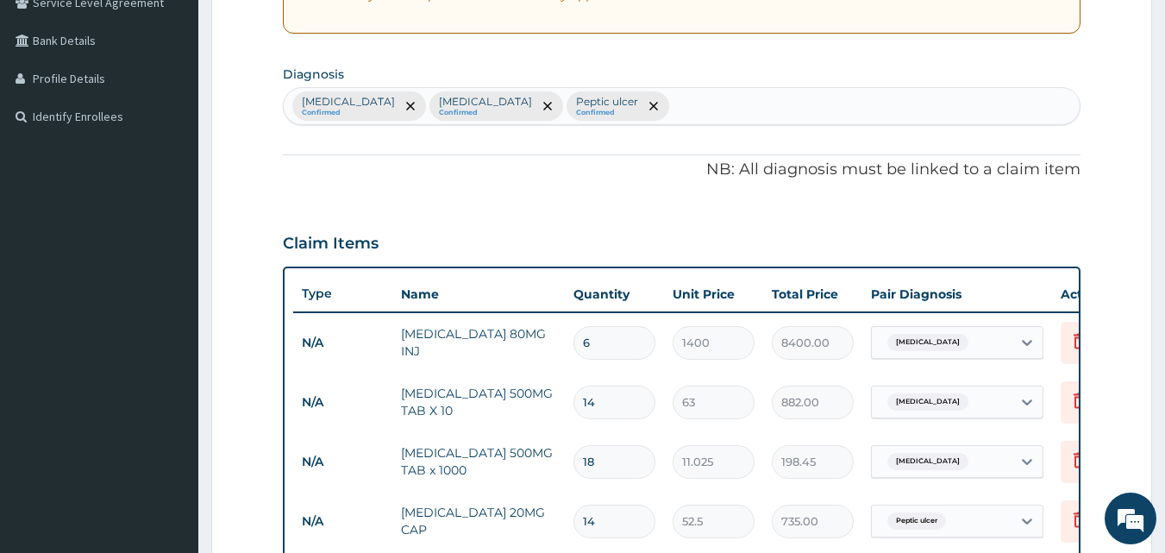
type input "2"
click at [620, 107] on div "Malaria Confirmed Typhoid fever Confirmed Peptic ulcer Confirmed" at bounding box center [682, 106] width 797 height 36
type input "SEPSIS"
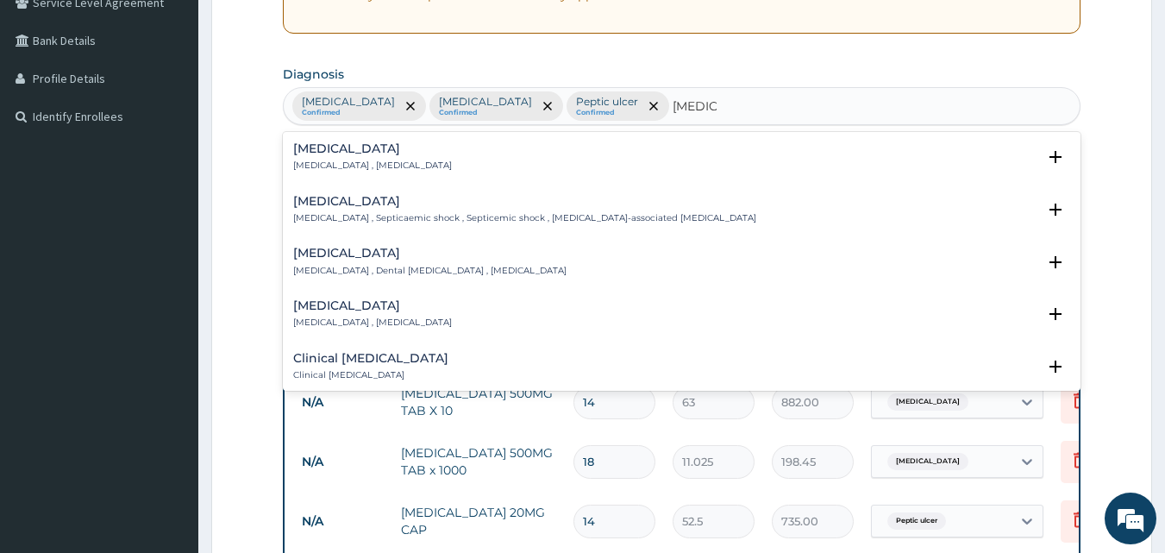
click at [335, 155] on h4 "Sepsis" at bounding box center [372, 148] width 159 height 13
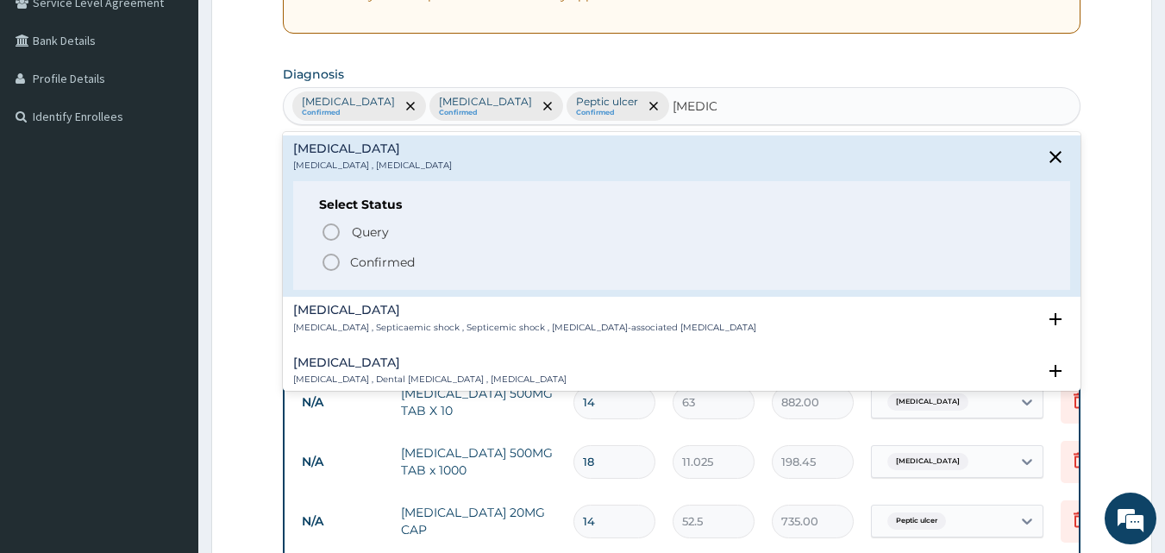
drag, startPoint x: 335, startPoint y: 260, endPoint x: 397, endPoint y: 241, distance: 64.9
click at [340, 259] on icon "status option filled" at bounding box center [331, 262] width 21 height 21
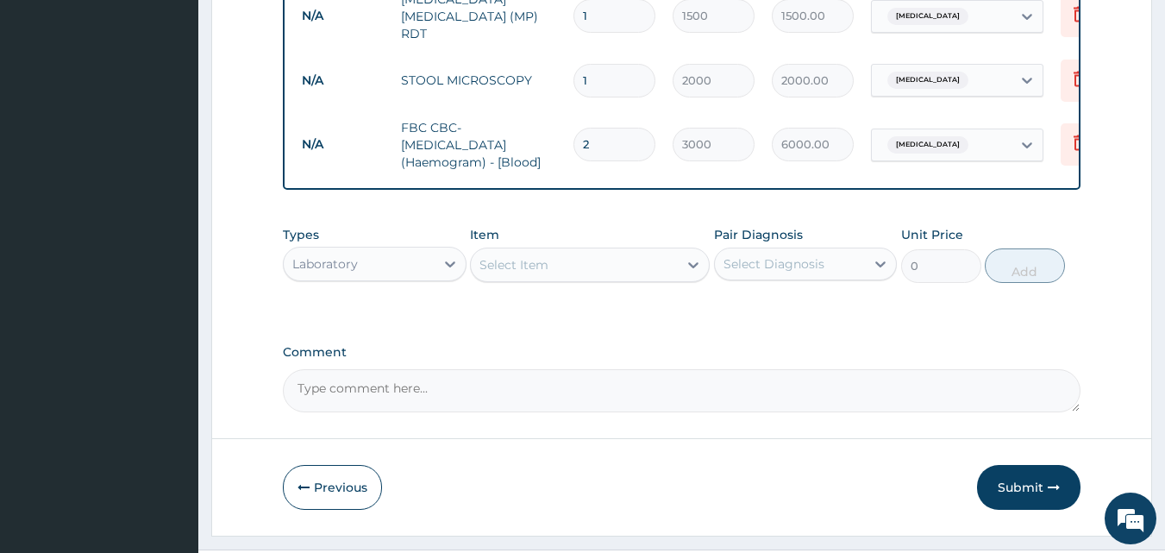
scroll to position [1048, 0]
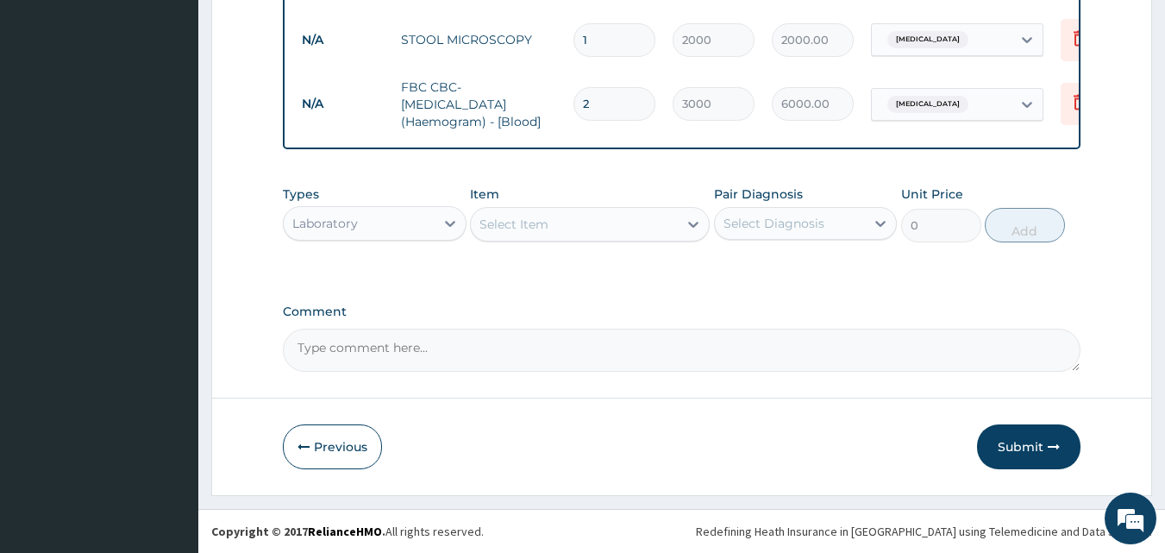
click at [609, 97] on input "2" at bounding box center [614, 104] width 82 height 34
type input "0.00"
type input "1"
type input "3000.00"
type input "1"
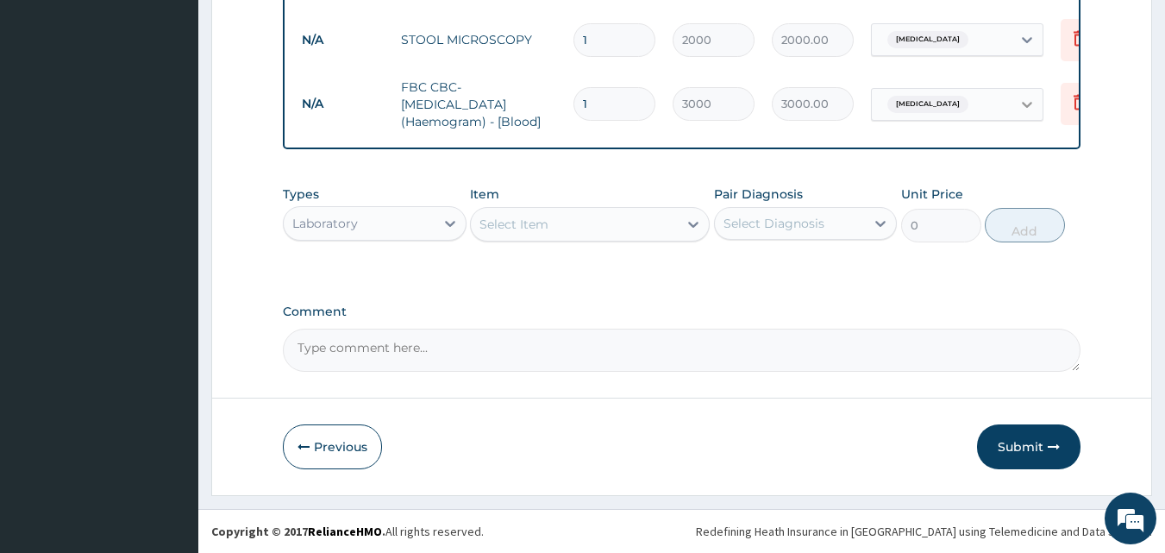
click at [1026, 96] on icon at bounding box center [1026, 104] width 17 height 17
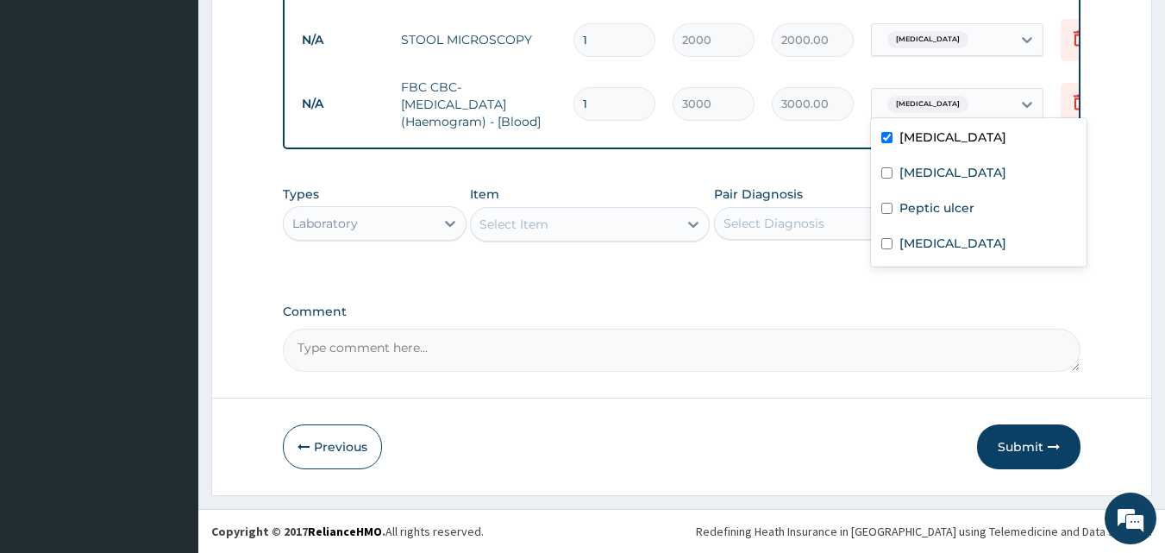
click at [927, 138] on label "[MEDICAL_DATA]" at bounding box center [952, 136] width 107 height 17
checkbox input "false"
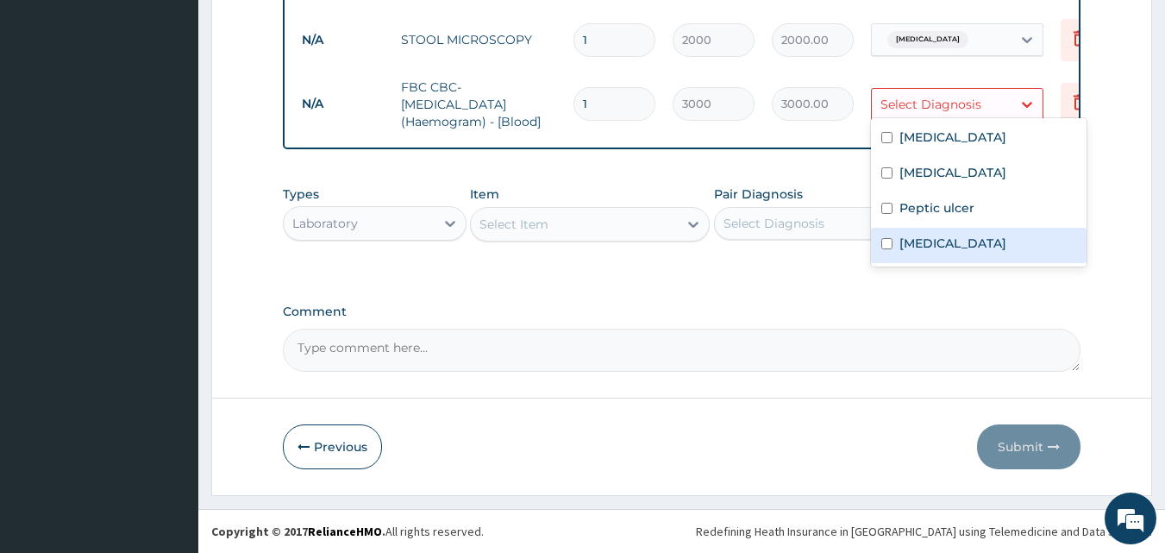
click at [914, 243] on label "Sepsis" at bounding box center [952, 243] width 107 height 17
checkbox input "true"
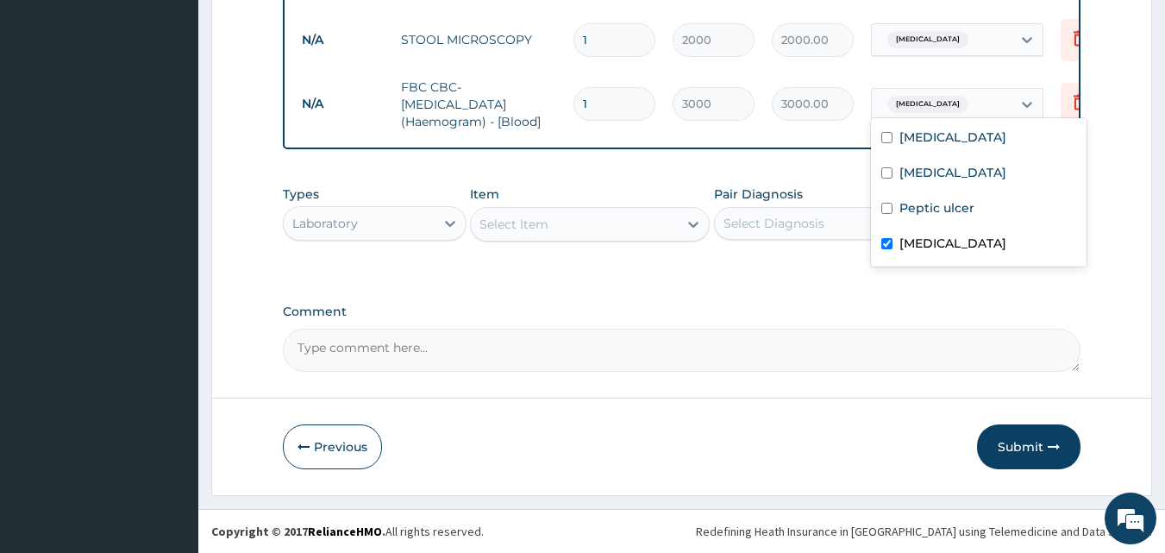
click at [830, 364] on textarea "Comment" at bounding box center [682, 349] width 798 height 43
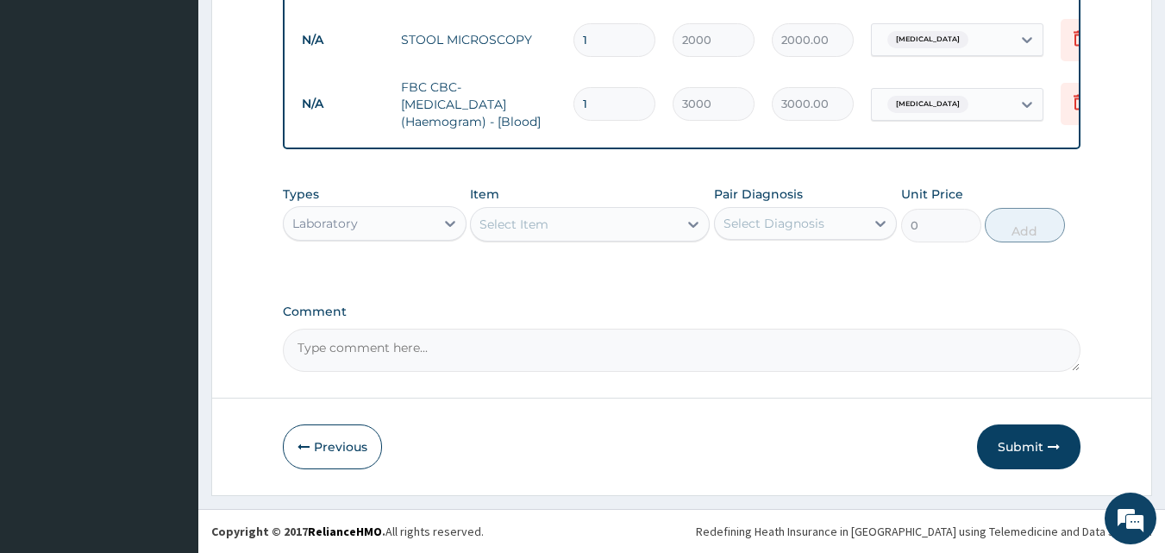
drag, startPoint x: 441, startPoint y: 228, endPoint x: 438, endPoint y: 241, distance: 13.4
click at [443, 229] on icon at bounding box center [449, 223] width 17 height 17
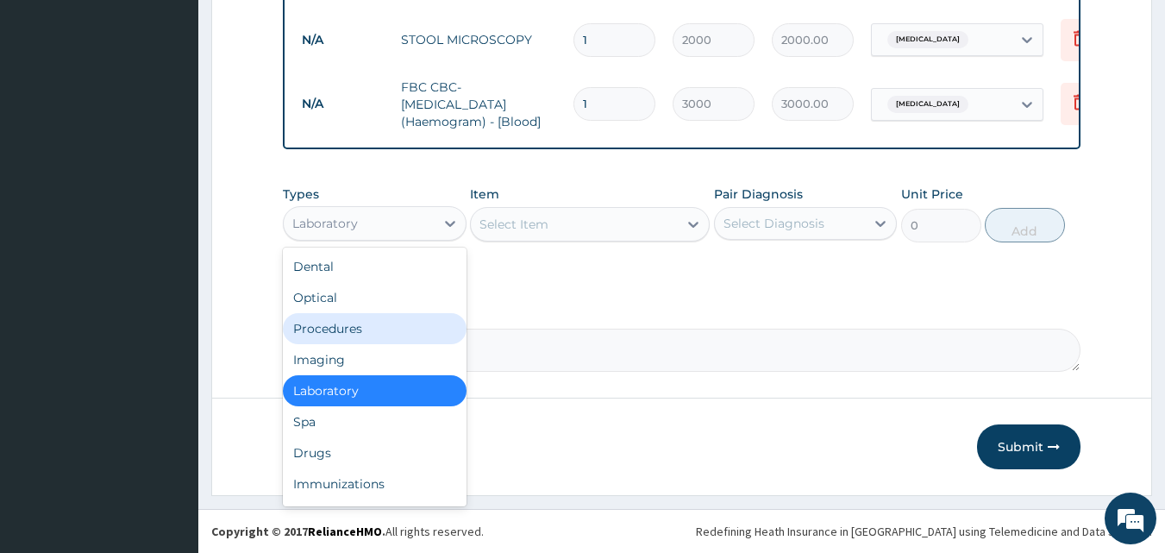
click at [359, 322] on div "Procedures" at bounding box center [375, 328] width 184 height 31
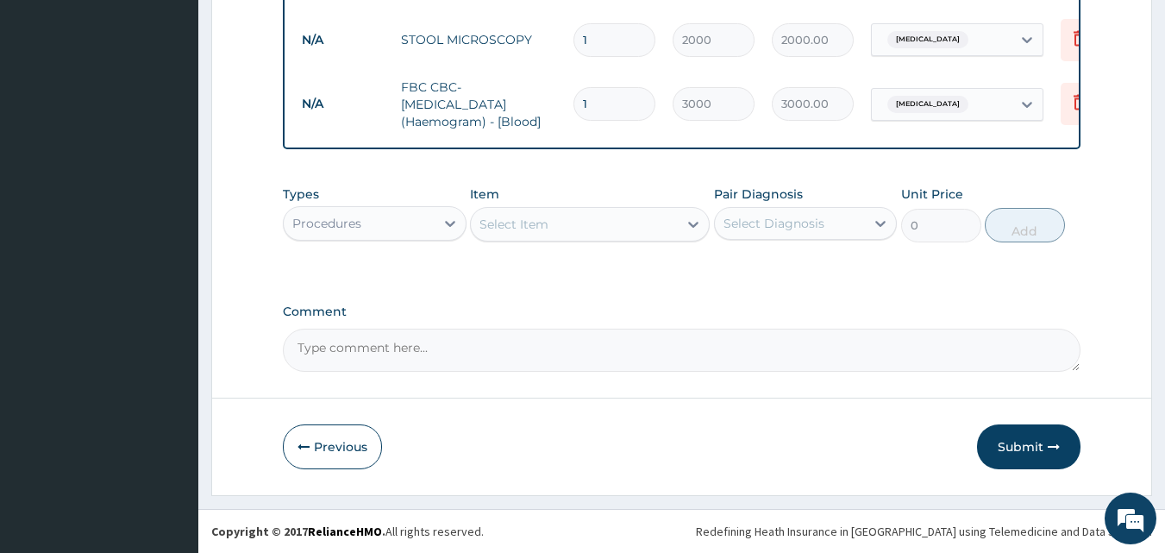
click at [681, 225] on div at bounding box center [693, 224] width 31 height 31
click at [493, 221] on input "G3ENERAL" at bounding box center [513, 224] width 68 height 17
type input "GENERAL"
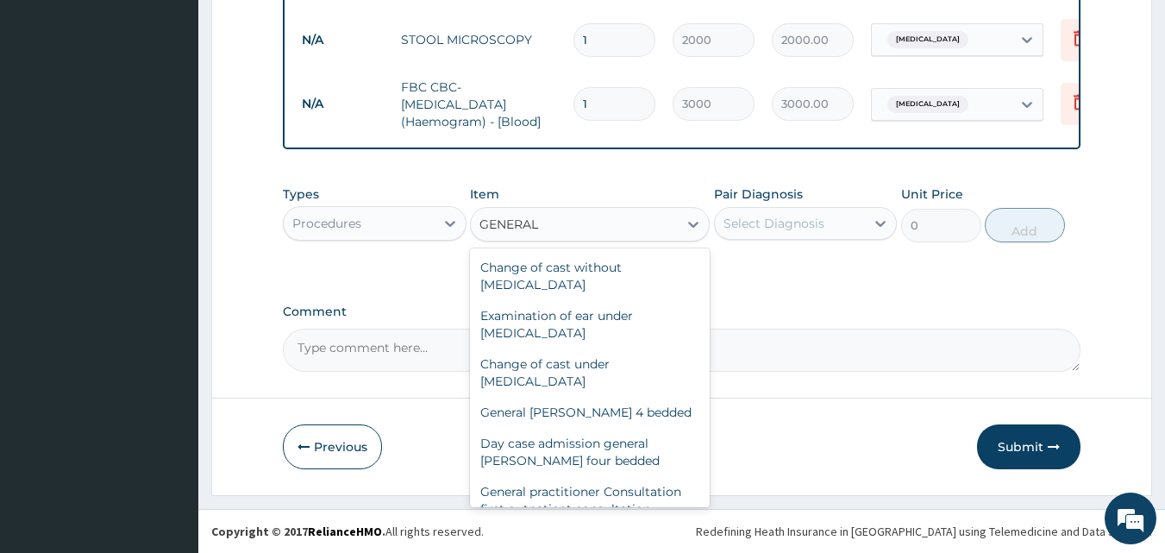
scroll to position [201, 0]
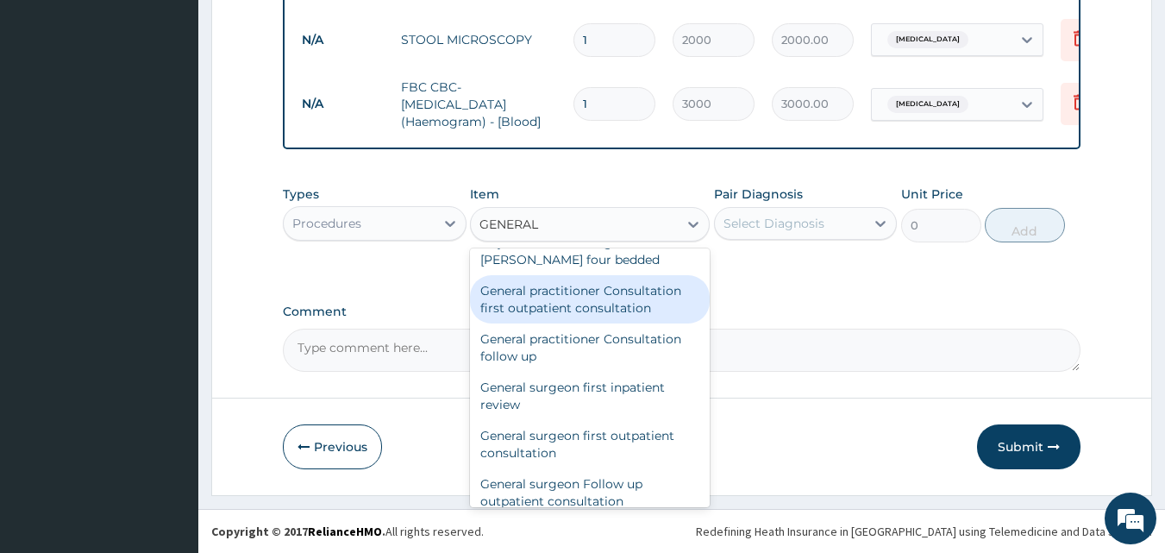
click at [567, 299] on div "General practitioner Consultation first outpatient consultation" at bounding box center [590, 299] width 240 height 48
type input "3000"
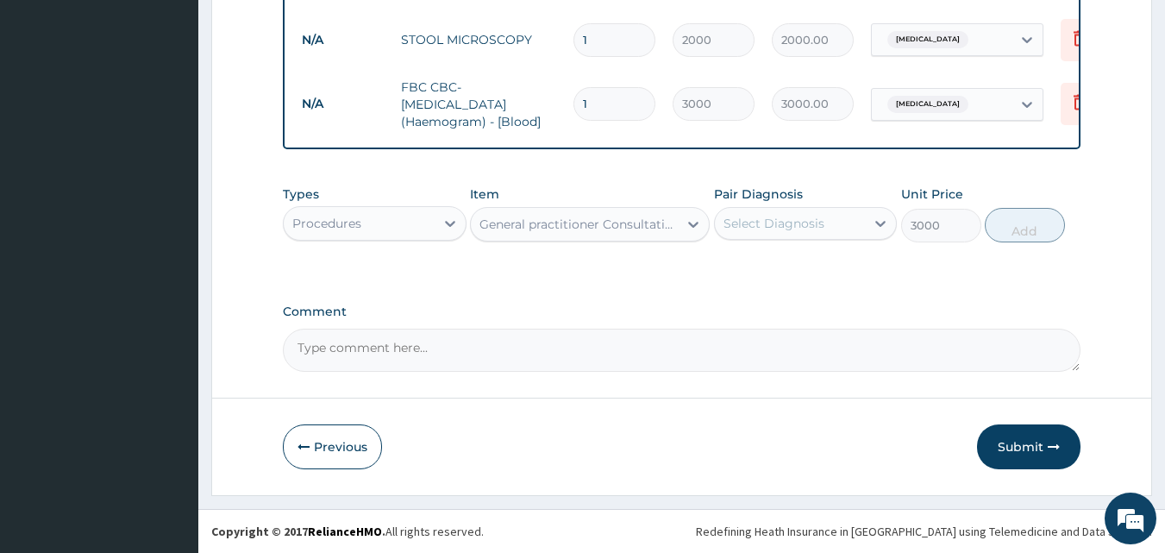
drag, startPoint x: 816, startPoint y: 226, endPoint x: 803, endPoint y: 245, distance: 23.5
click at [815, 228] on div "Select Diagnosis" at bounding box center [773, 223] width 101 height 17
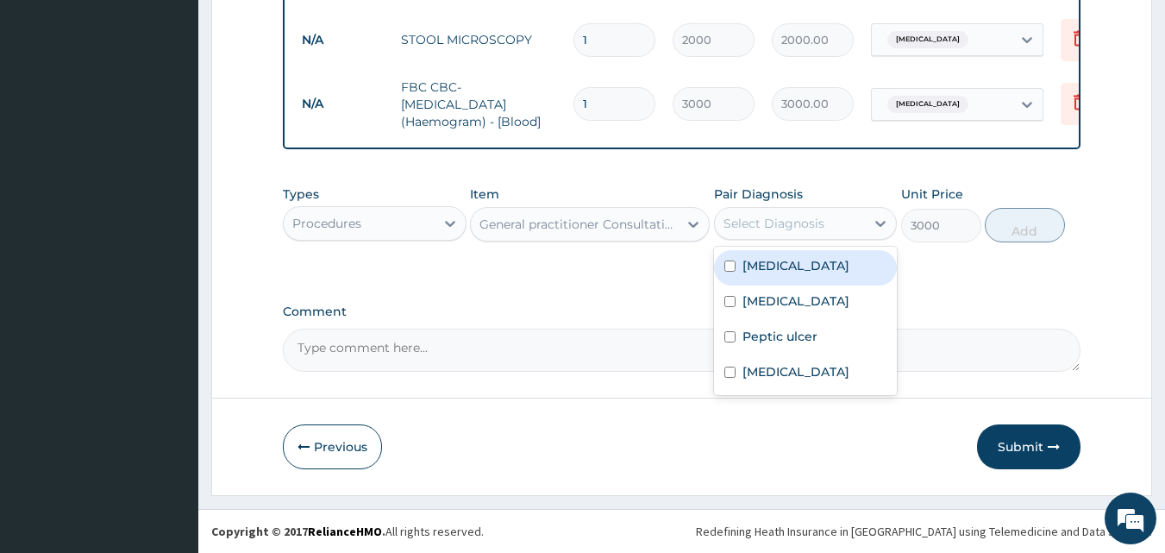
click at [787, 281] on div "[MEDICAL_DATA]" at bounding box center [806, 267] width 184 height 35
checkbox input "true"
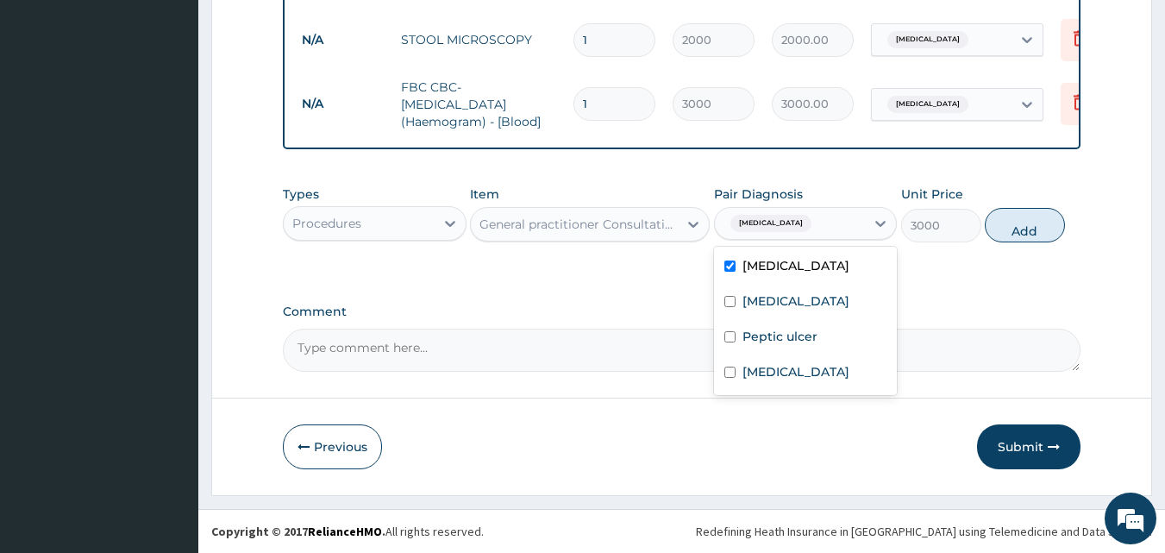
drag, startPoint x: 1014, startPoint y: 225, endPoint x: 914, endPoint y: 237, distance: 100.7
click at [1014, 227] on button "Add" at bounding box center [1025, 225] width 80 height 34
type input "0"
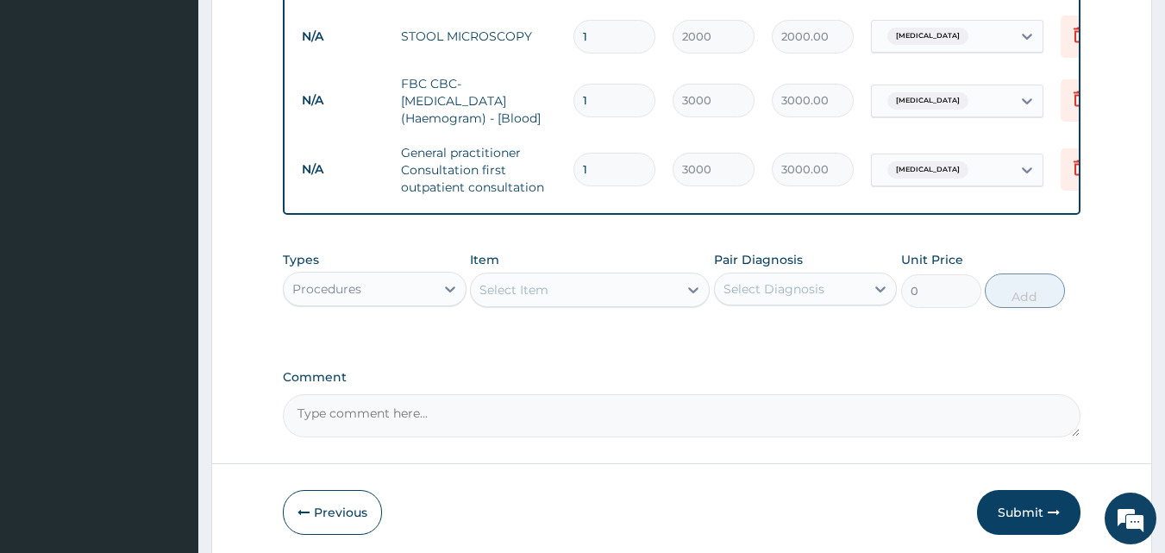
type input "2"
type input "6000.00"
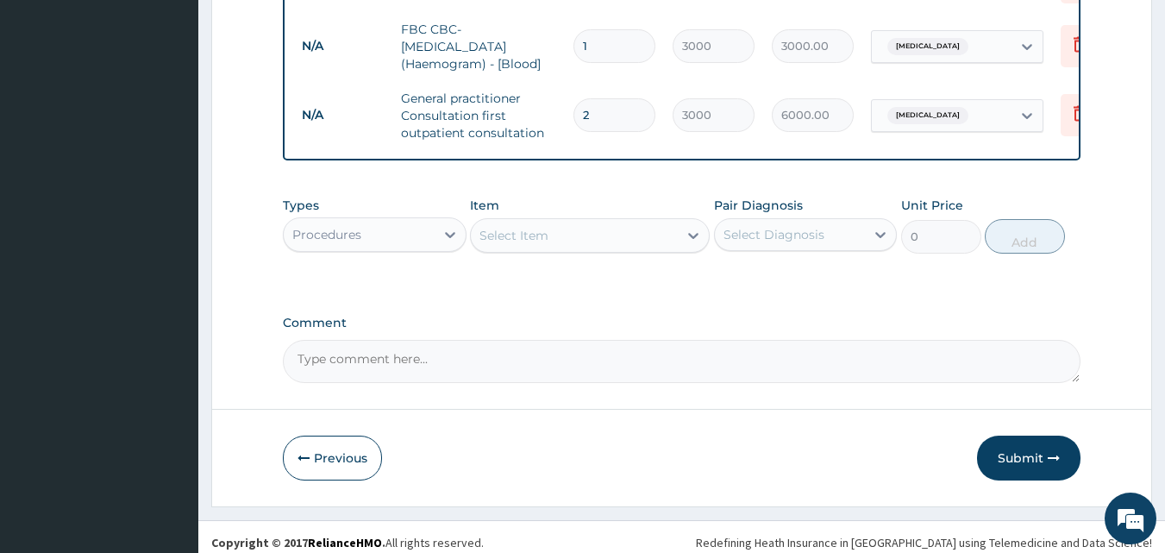
scroll to position [1116, 0]
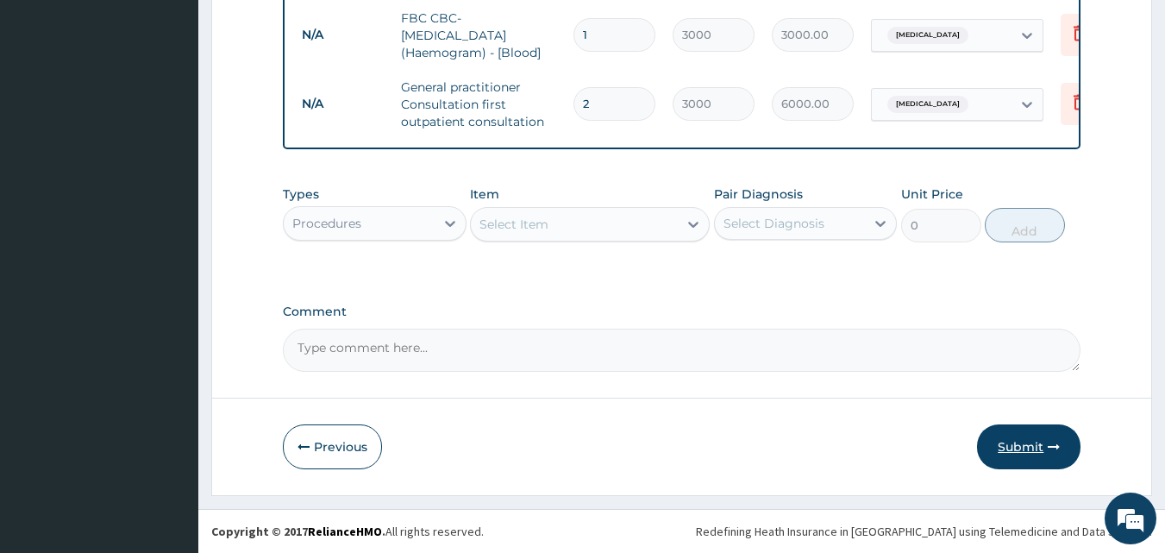
type input "2"
click at [1022, 447] on button "Submit" at bounding box center [1028, 446] width 103 height 45
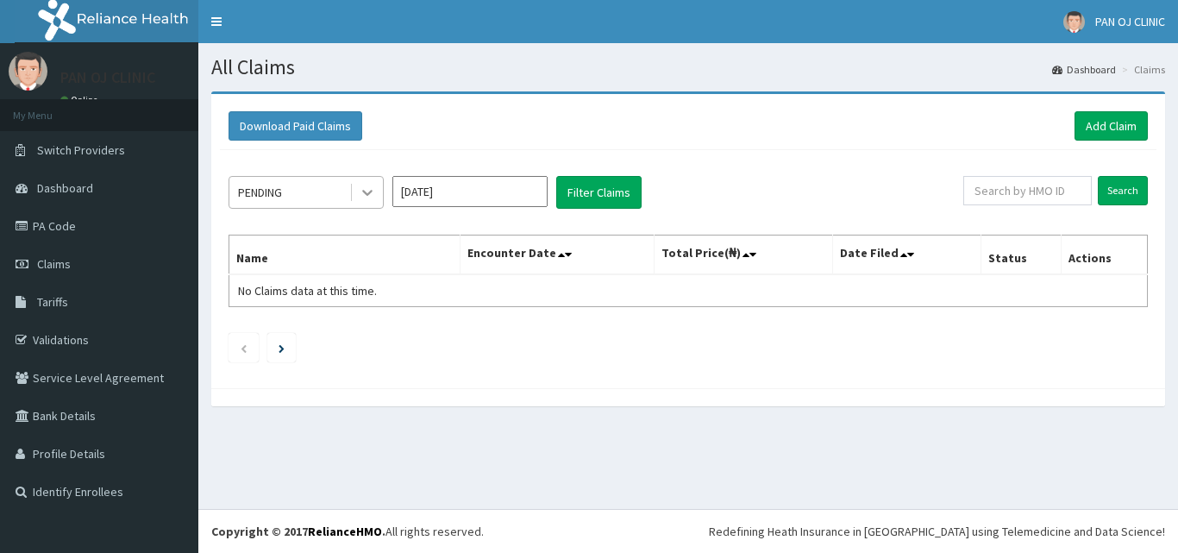
click at [361, 196] on icon at bounding box center [367, 192] width 17 height 17
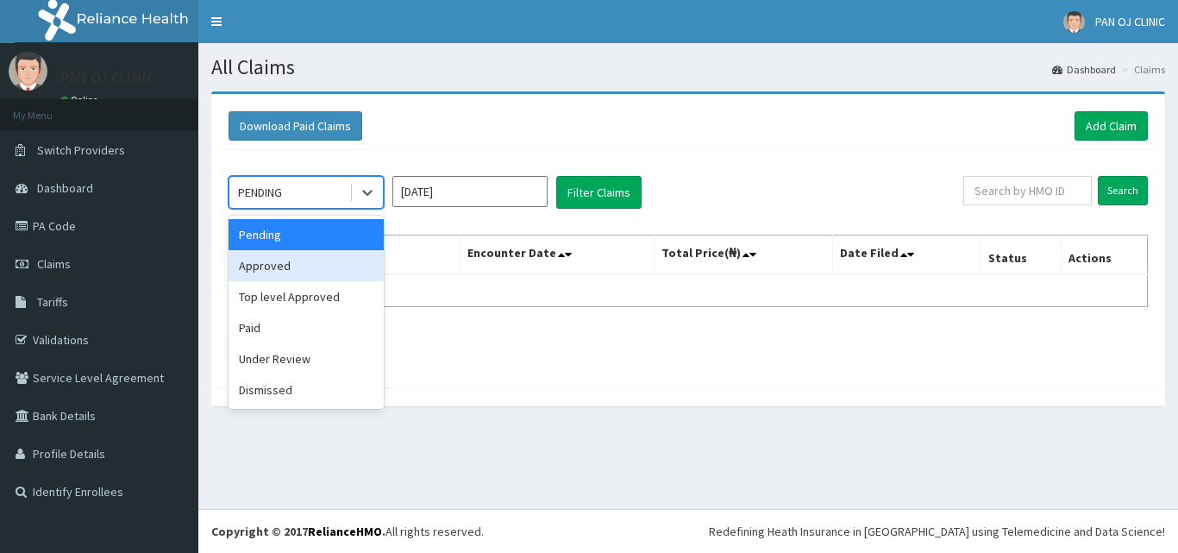
click at [288, 263] on div "Approved" at bounding box center [305, 265] width 155 height 31
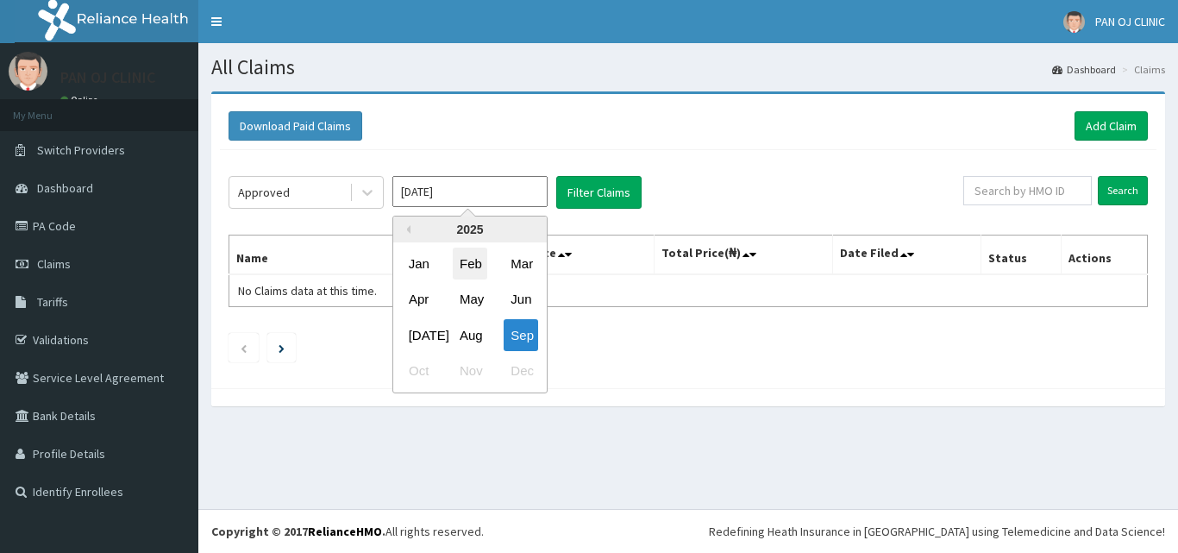
drag, startPoint x: 502, startPoint y: 201, endPoint x: 458, endPoint y: 253, distance: 68.5
click at [501, 201] on input "[DATE]" at bounding box center [469, 191] width 155 height 31
click at [467, 332] on div "Aug" at bounding box center [470, 335] width 34 height 32
type input "[DATE]"
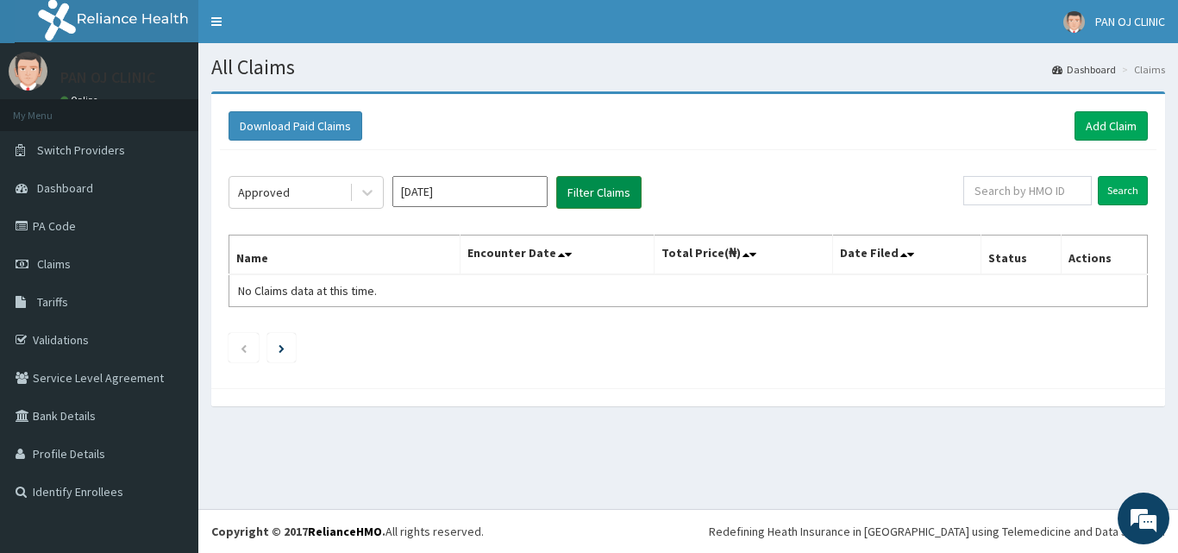
click at [607, 197] on button "Filter Claims" at bounding box center [598, 192] width 85 height 33
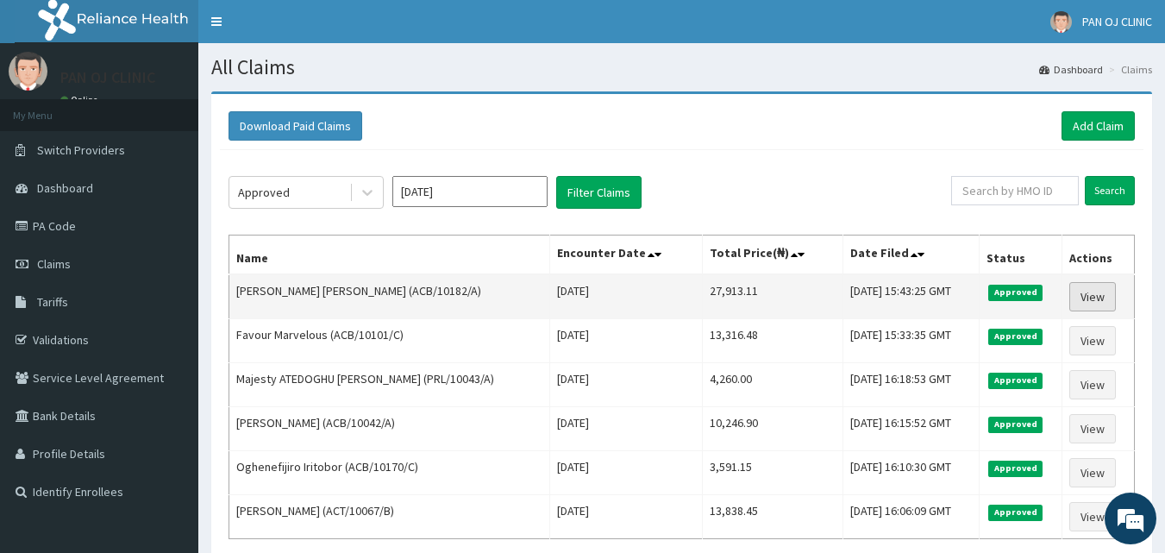
click at [1097, 294] on link "View" at bounding box center [1092, 296] width 47 height 29
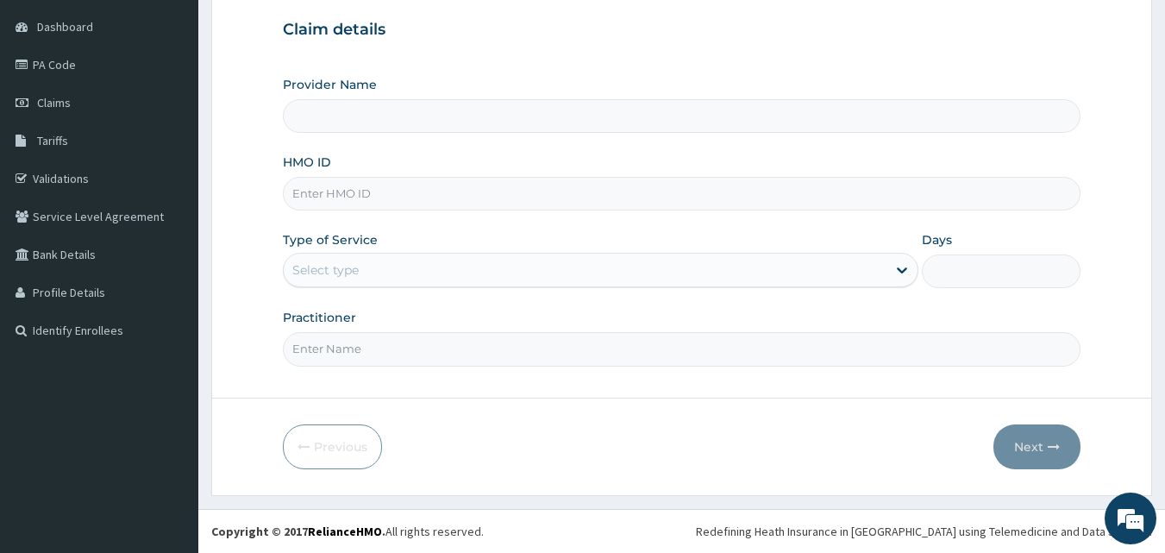
drag, startPoint x: 0, startPoint y: 0, endPoint x: 332, endPoint y: 195, distance: 384.9
click at [334, 196] on input "HMO ID" at bounding box center [682, 194] width 798 height 34
type input "PAN OJ CLINIC"
type input "AEN/10249/A"
click at [356, 268] on div "Select type" at bounding box center [325, 269] width 66 height 17
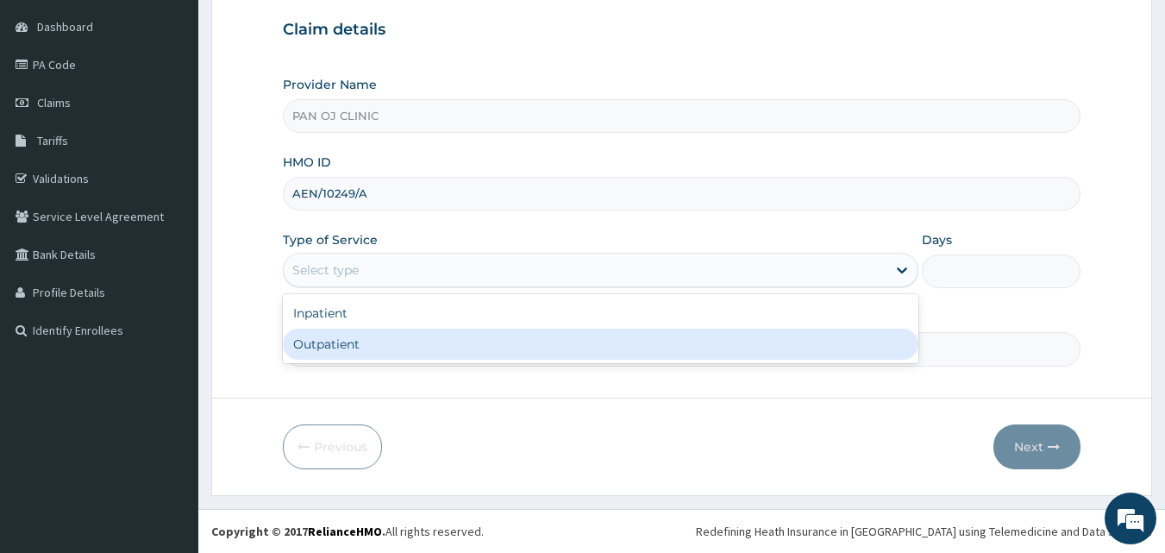
click at [331, 354] on div "Outpatient" at bounding box center [600, 343] width 635 height 31
type input "1"
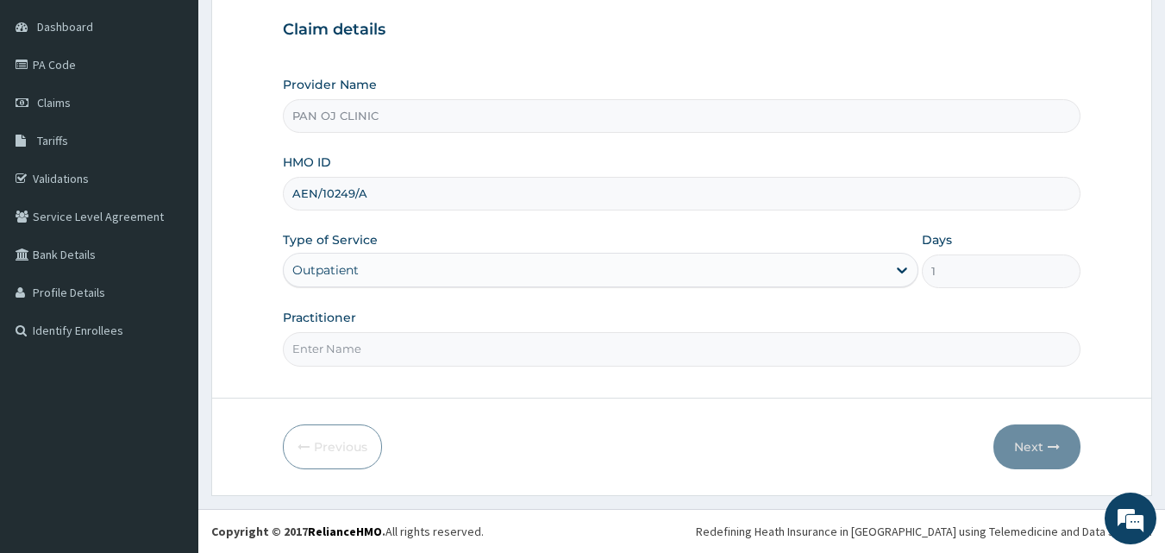
click at [341, 352] on input "Practitioner" at bounding box center [682, 349] width 798 height 34
type input "DR FRANK"
drag, startPoint x: 563, startPoint y: 447, endPoint x: 596, endPoint y: 447, distance: 32.8
click at [566, 447] on div "Previous Next" at bounding box center [682, 446] width 798 height 45
click at [1048, 441] on icon "button" at bounding box center [1054, 447] width 12 height 12
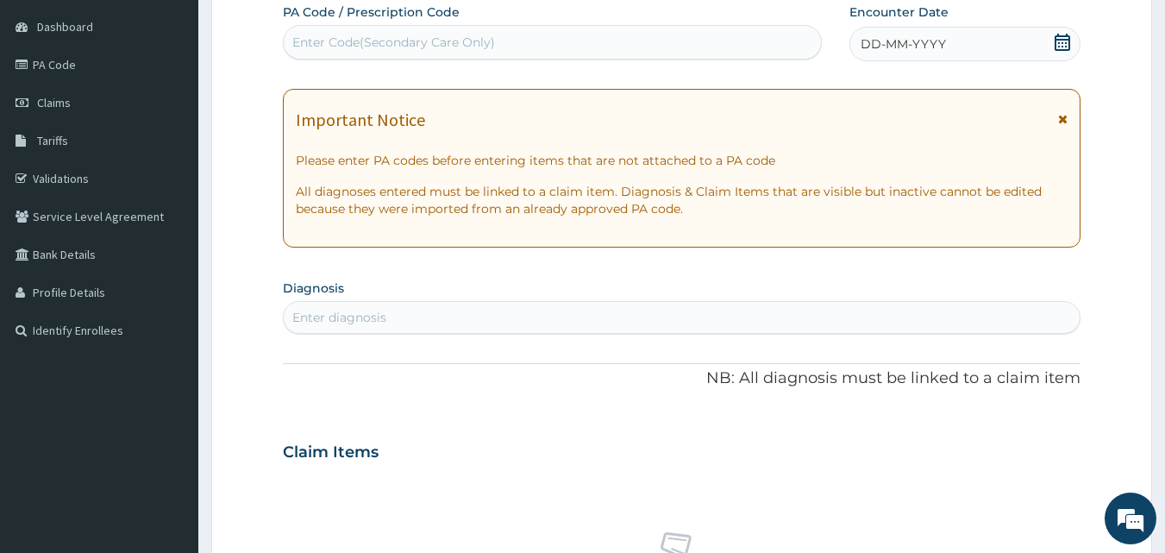
click at [1058, 43] on icon at bounding box center [1062, 42] width 17 height 17
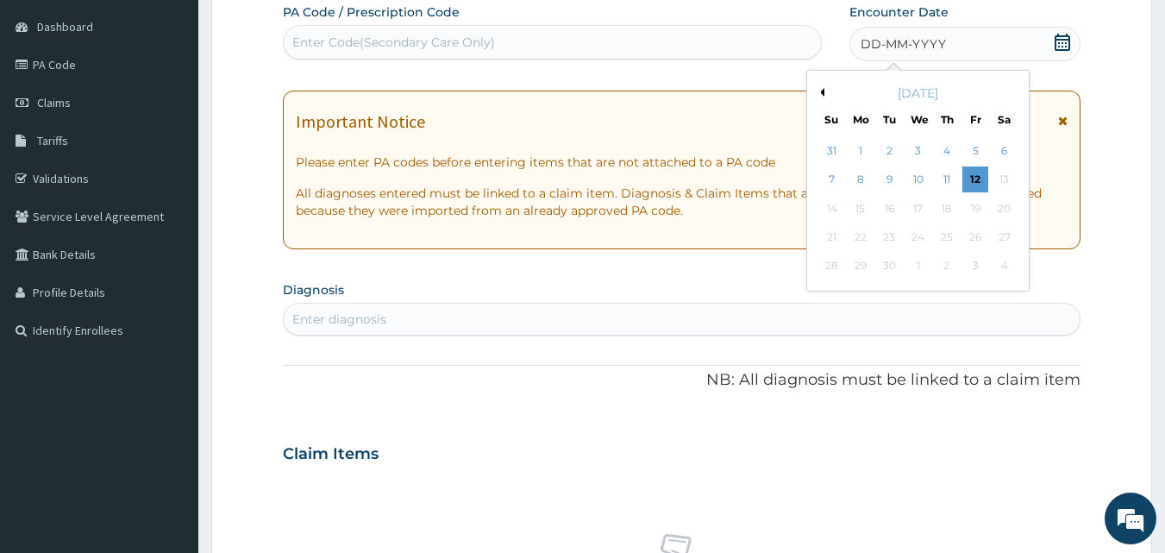
click at [822, 91] on button "Previous Month" at bounding box center [820, 92] width 9 height 9
click at [936, 267] on div "28" at bounding box center [947, 266] width 26 height 26
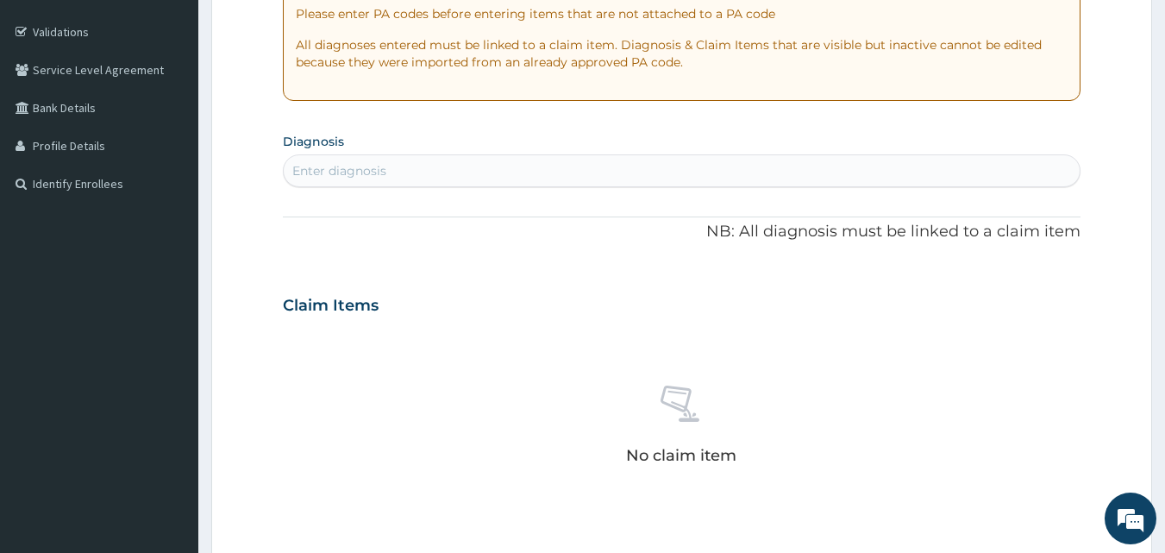
scroll to position [362, 0]
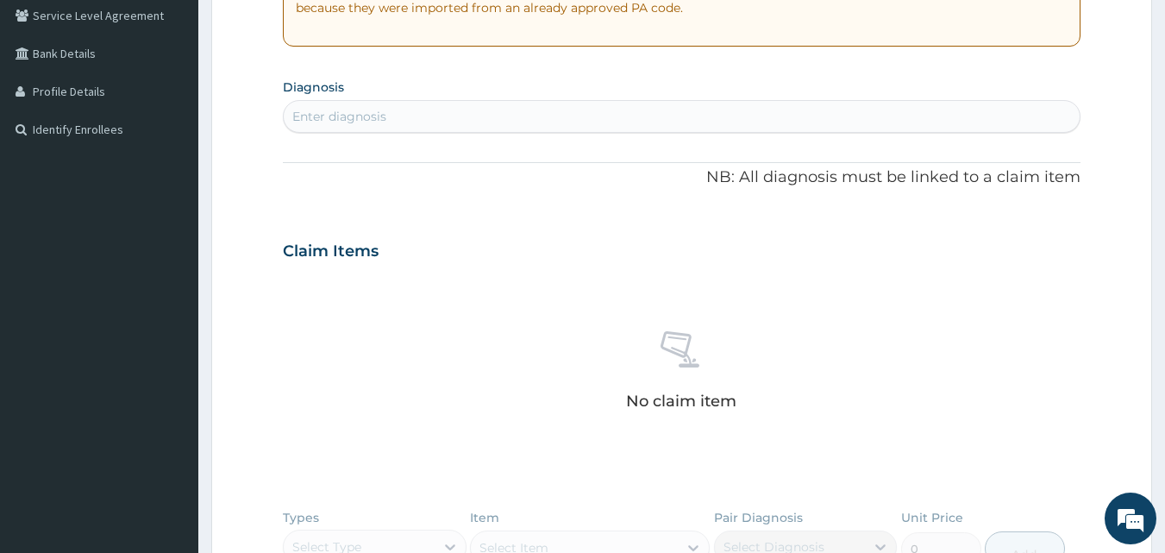
click at [436, 122] on div "Enter diagnosis" at bounding box center [682, 117] width 797 height 28
type input "RTI"
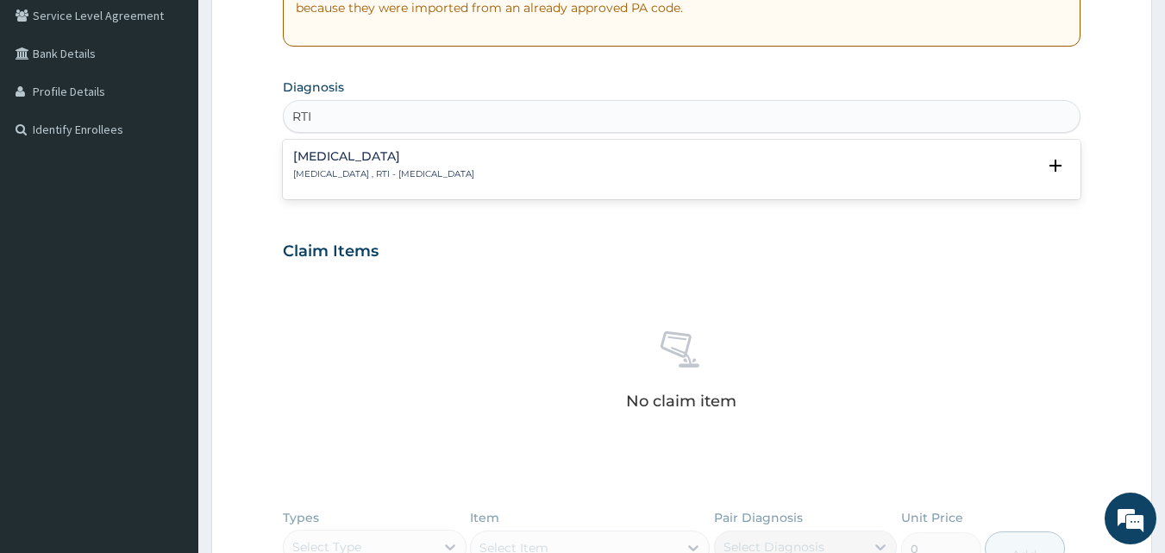
click at [340, 157] on h4 "Respiratory tract infection" at bounding box center [383, 156] width 181 height 13
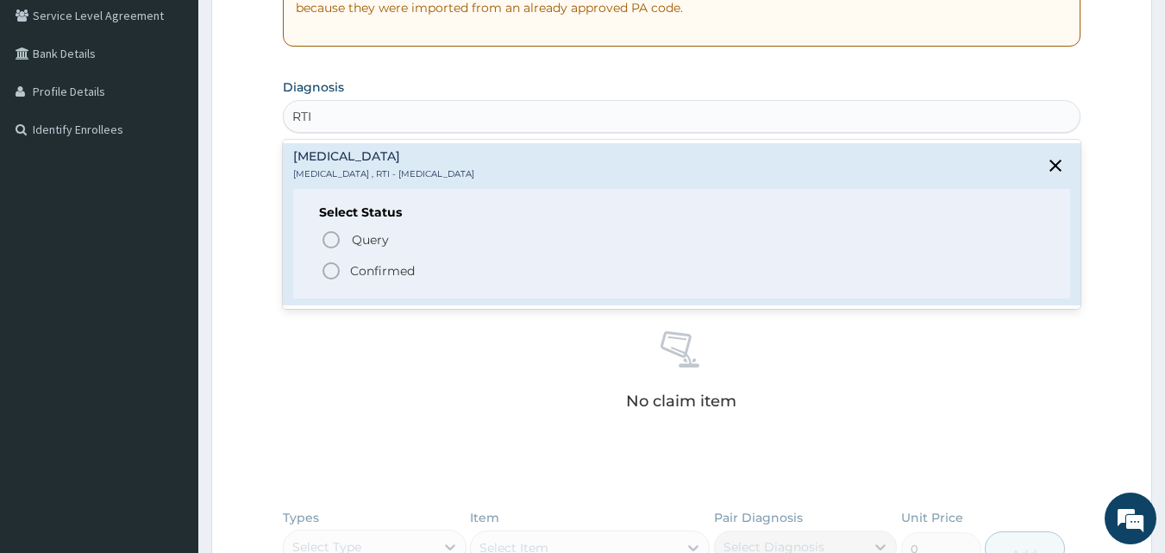
click at [333, 267] on icon "status option filled" at bounding box center [331, 270] width 21 height 21
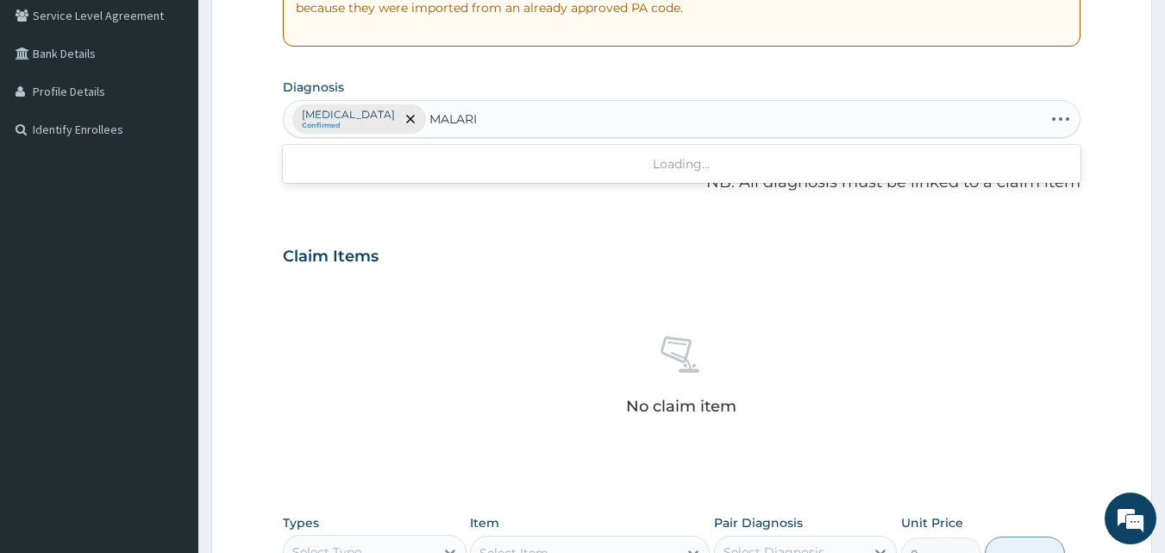
type input "MALARIA"
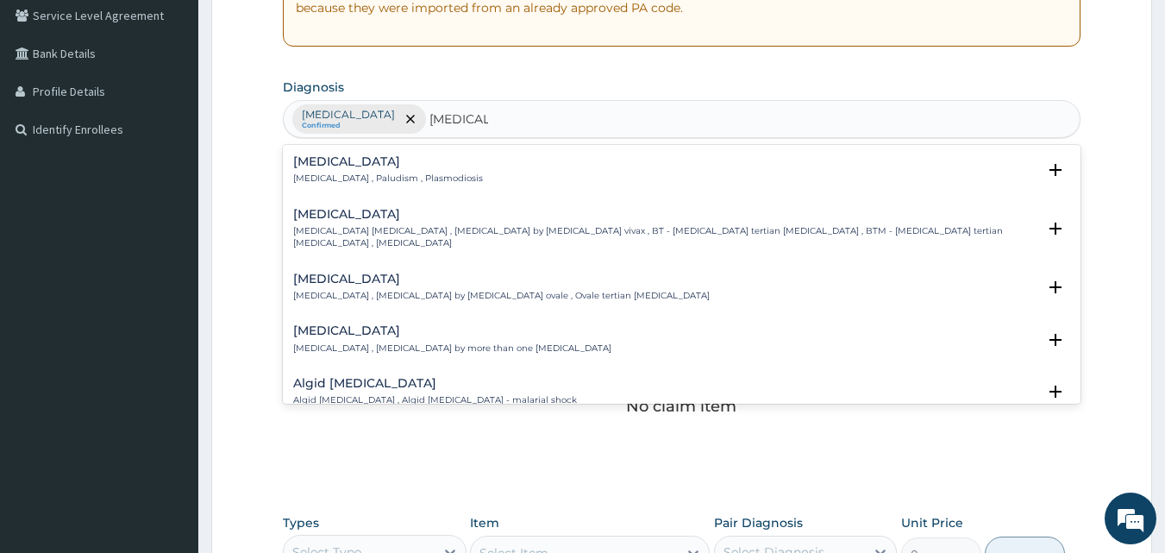
click at [338, 167] on div "Malaria Malaria , Paludism , Plasmodiosis" at bounding box center [388, 170] width 190 height 30
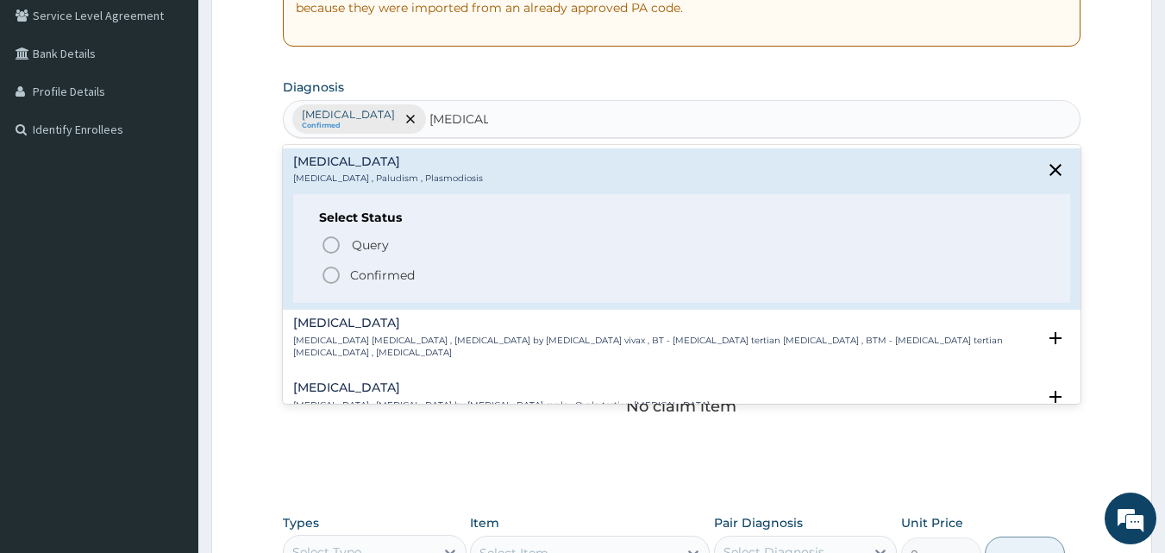
click at [327, 275] on icon "status option filled" at bounding box center [331, 275] width 21 height 21
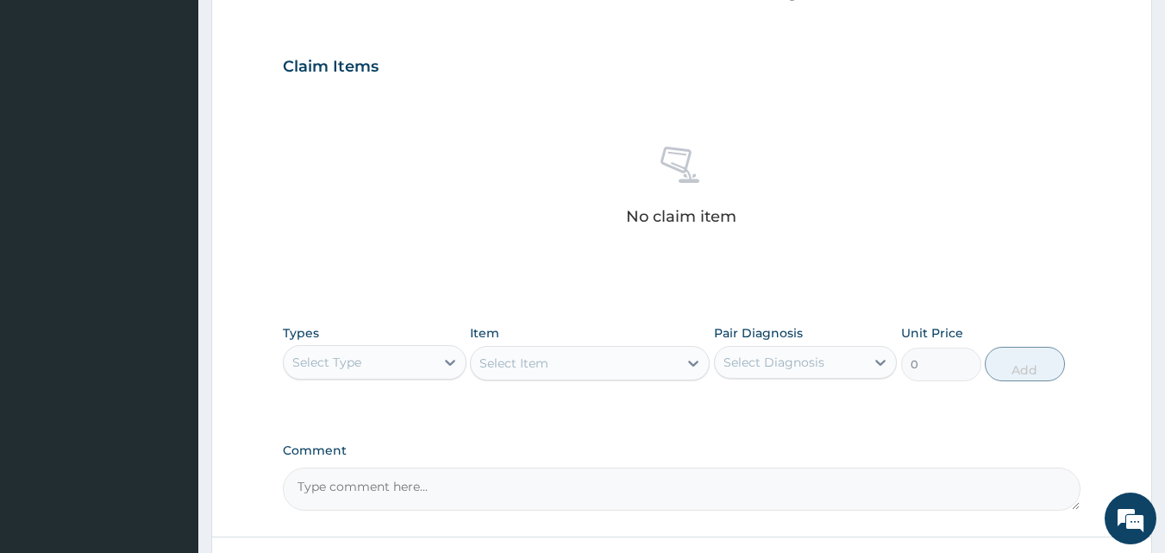
scroll to position [691, 0]
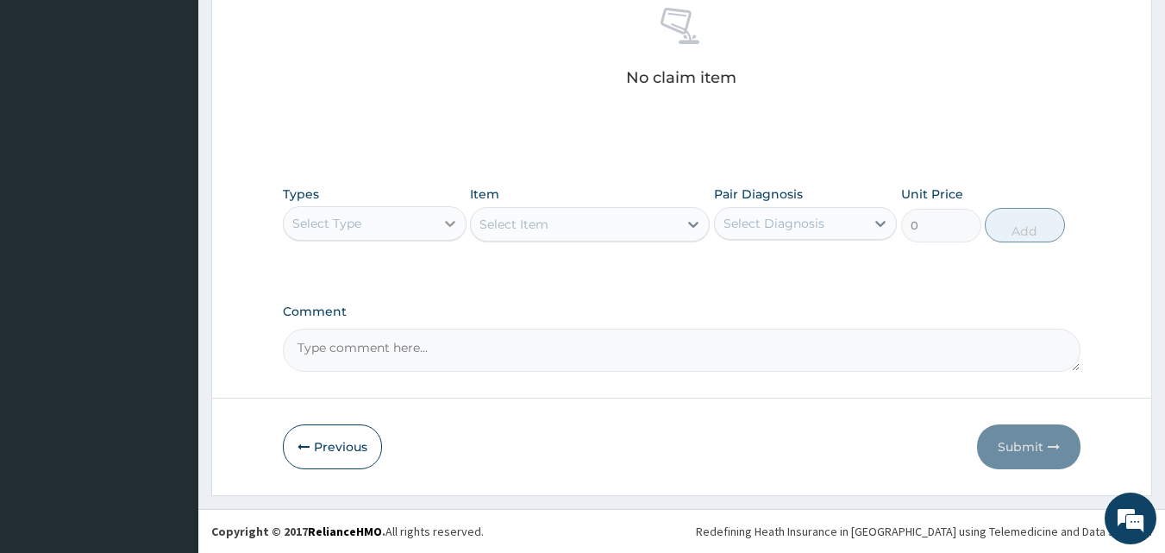
click at [436, 216] on div at bounding box center [450, 223] width 31 height 31
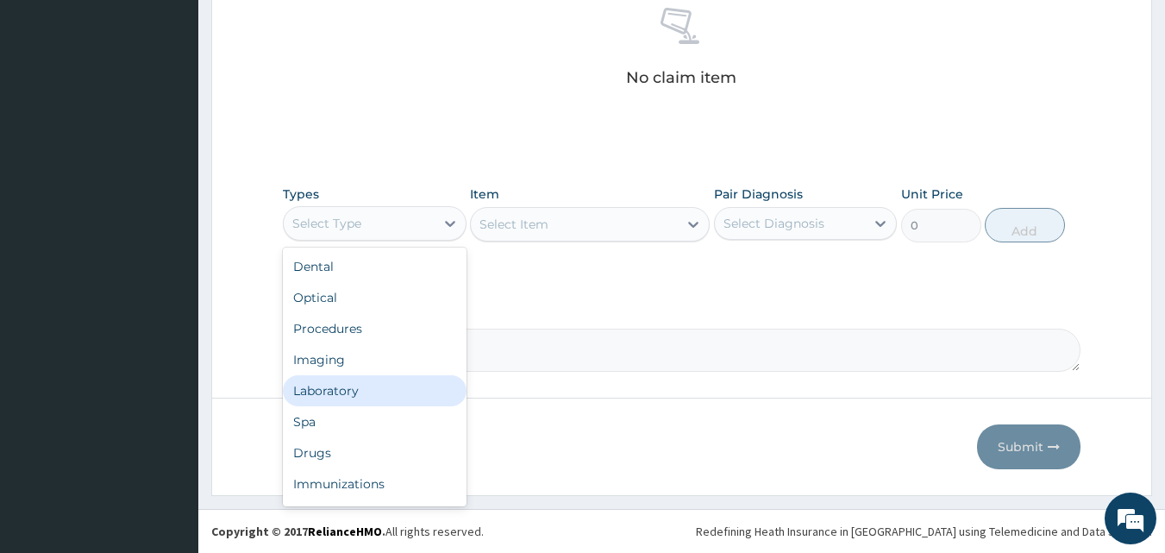
scroll to position [59, 0]
click at [339, 402] on div "Drugs" at bounding box center [375, 393] width 184 height 31
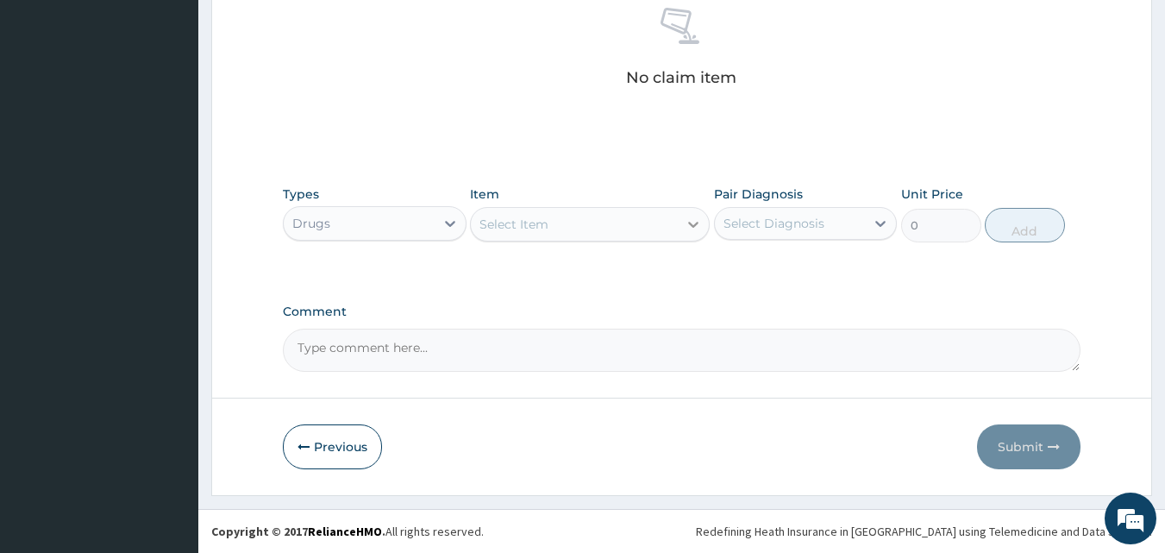
click at [685, 228] on icon at bounding box center [693, 224] width 17 height 17
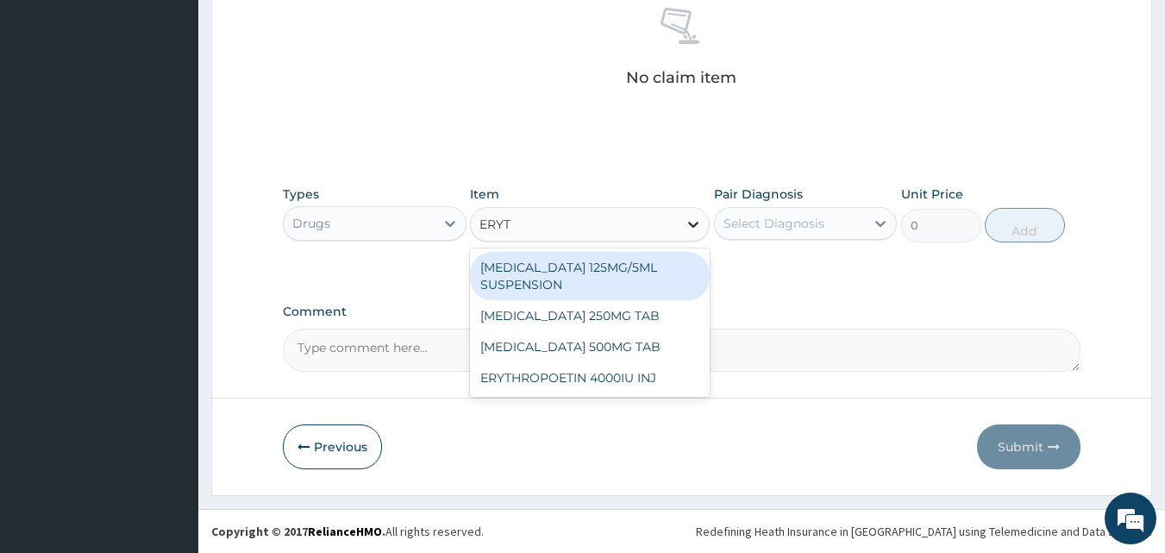
type input "ERYTH"
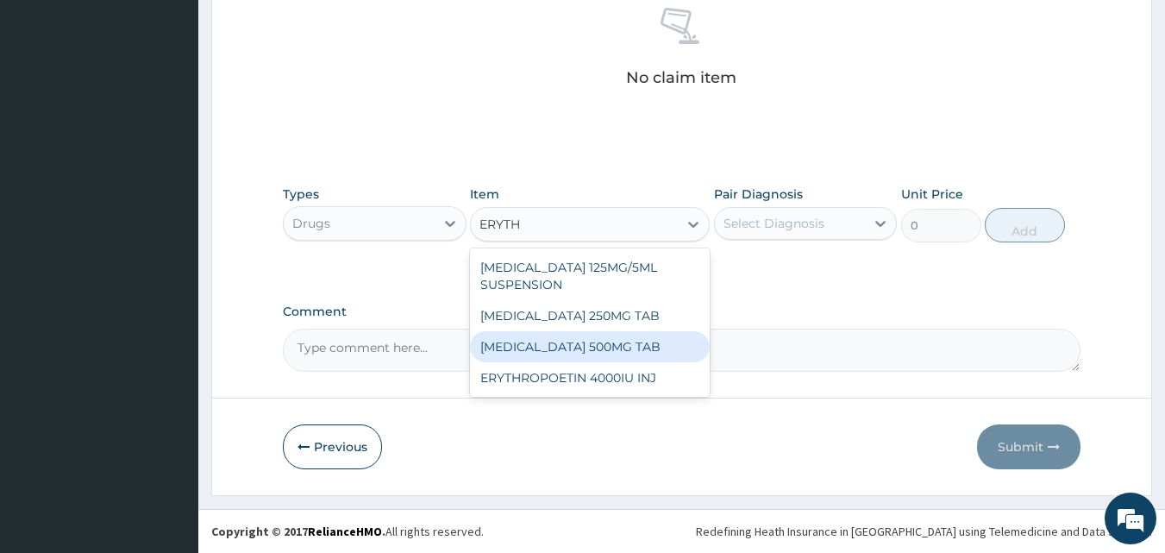
click at [565, 352] on div "[MEDICAL_DATA] 500MG TAB" at bounding box center [590, 346] width 240 height 31
type input "99.225"
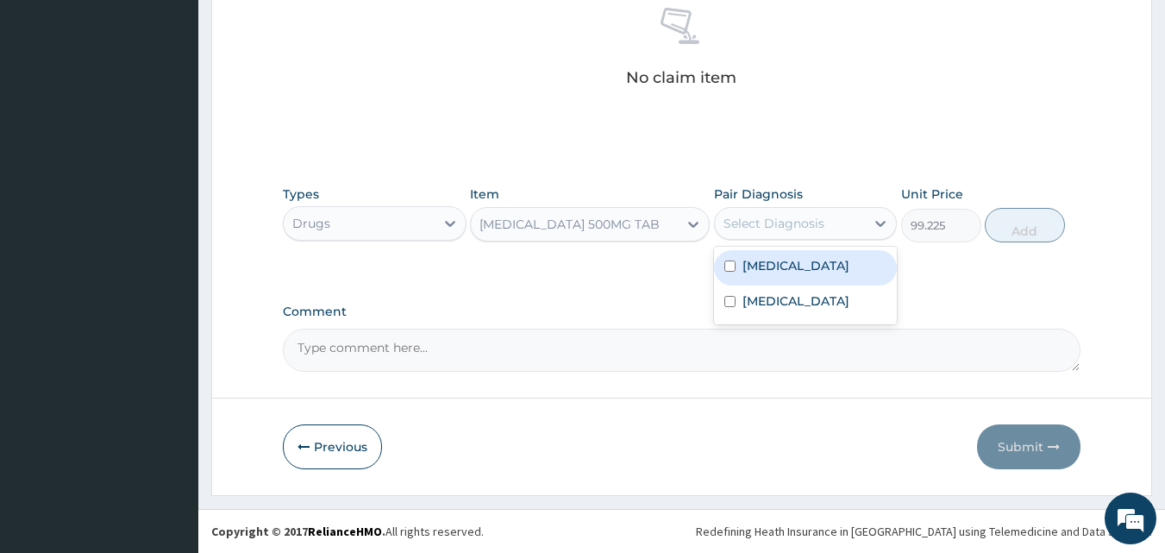
click at [812, 226] on div "Select Diagnosis" at bounding box center [773, 223] width 101 height 17
drag, startPoint x: 764, startPoint y: 274, endPoint x: 828, endPoint y: 261, distance: 65.1
click at [765, 274] on label "Respiratory tract infection" at bounding box center [795, 265] width 107 height 17
checkbox input "true"
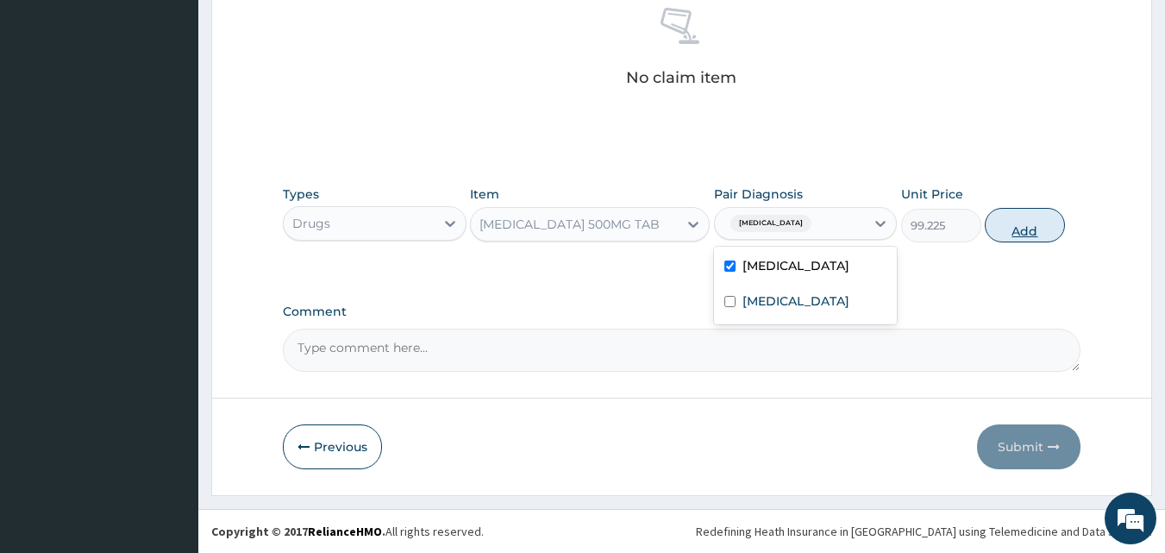
click at [1010, 231] on button "Add" at bounding box center [1025, 225] width 80 height 34
type input "0"
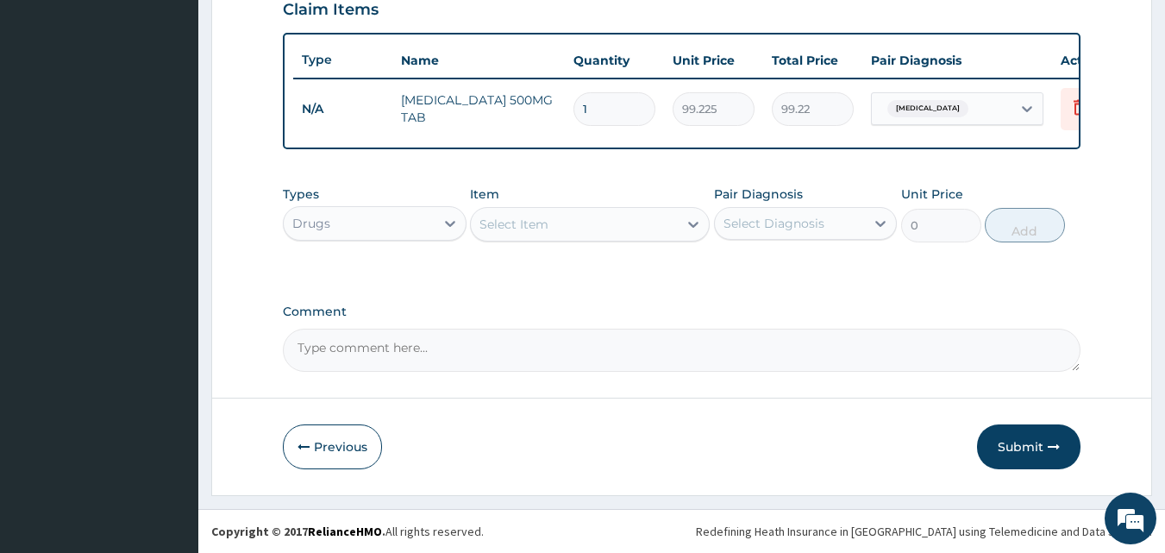
scroll to position [622, 0]
type input "10"
type input "992.25"
type input "10"
click at [678, 222] on div at bounding box center [693, 224] width 31 height 31
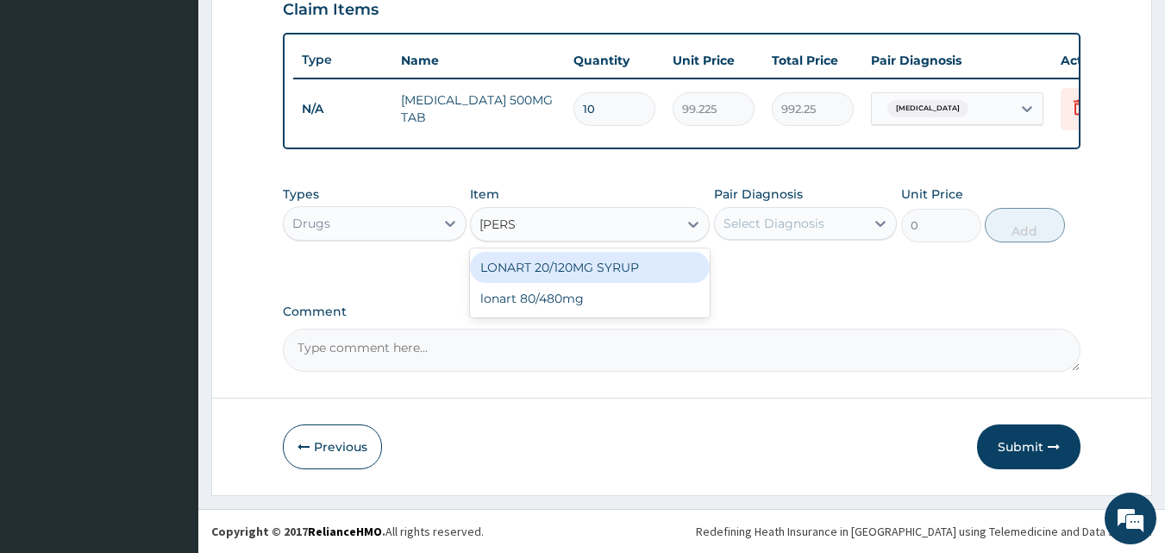
type input "LONAR"
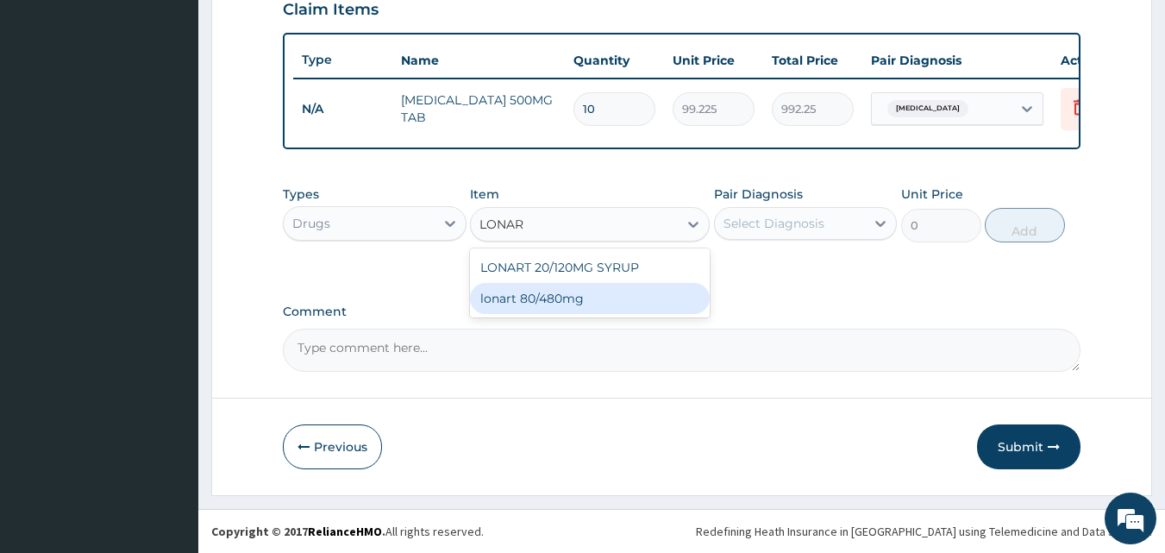
click at [591, 301] on div "lonart 80/480mg" at bounding box center [590, 298] width 240 height 31
type input "340.91748"
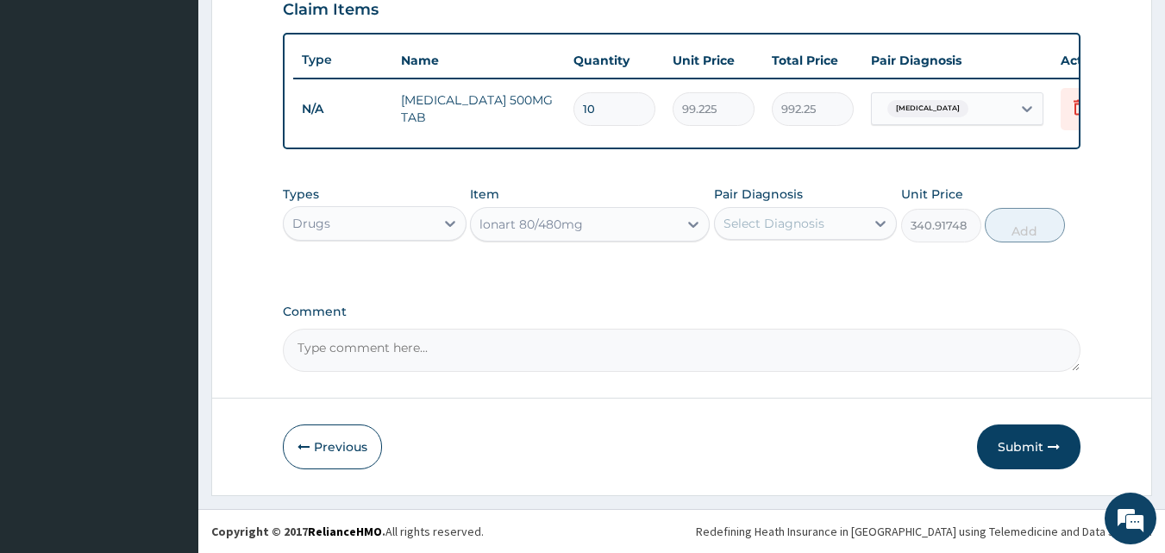
click at [785, 224] on div "Select Diagnosis" at bounding box center [773, 223] width 101 height 17
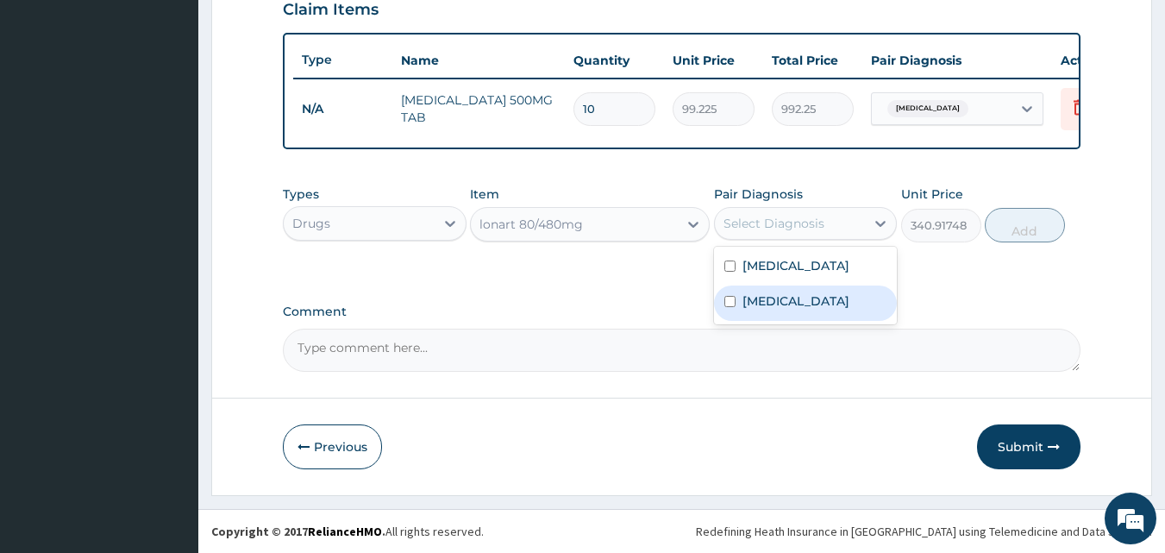
click at [747, 310] on label "[MEDICAL_DATA]" at bounding box center [795, 300] width 107 height 17
checkbox input "true"
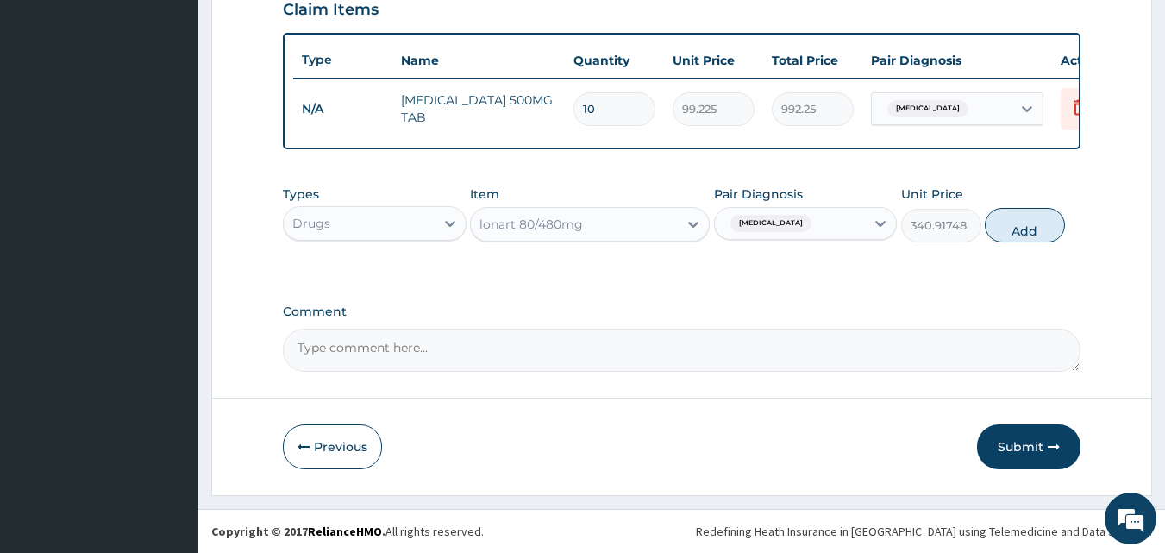
drag, startPoint x: 1010, startPoint y: 224, endPoint x: 979, endPoint y: 232, distance: 31.2
click at [1007, 224] on button "Add" at bounding box center [1025, 225] width 80 height 34
type input "0"
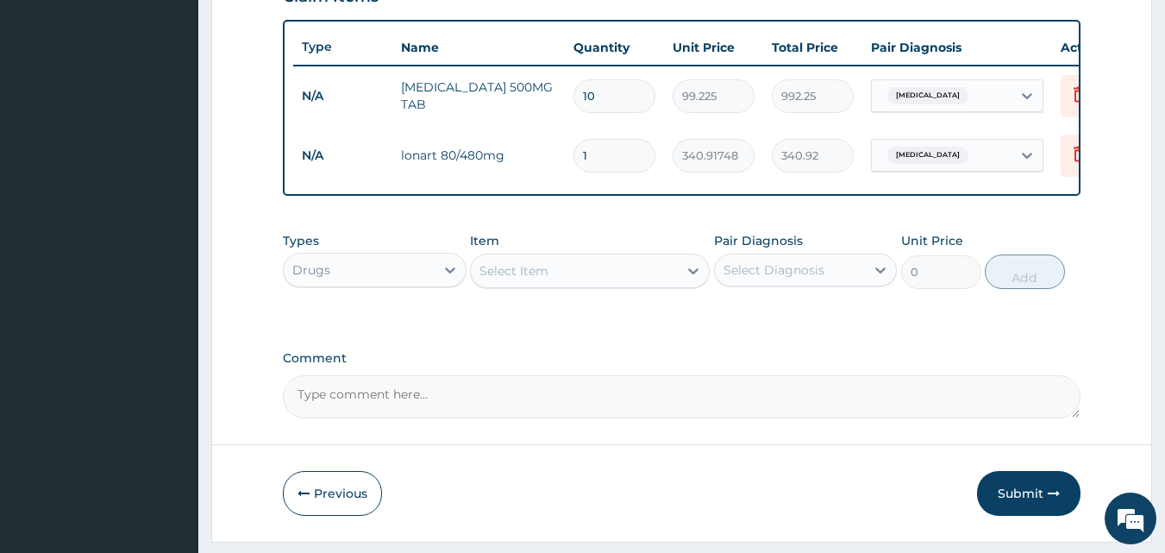
type input "0.00"
type input "6"
type input "2045.50"
type input "6"
click at [664, 281] on div "Select Item" at bounding box center [574, 271] width 207 height 28
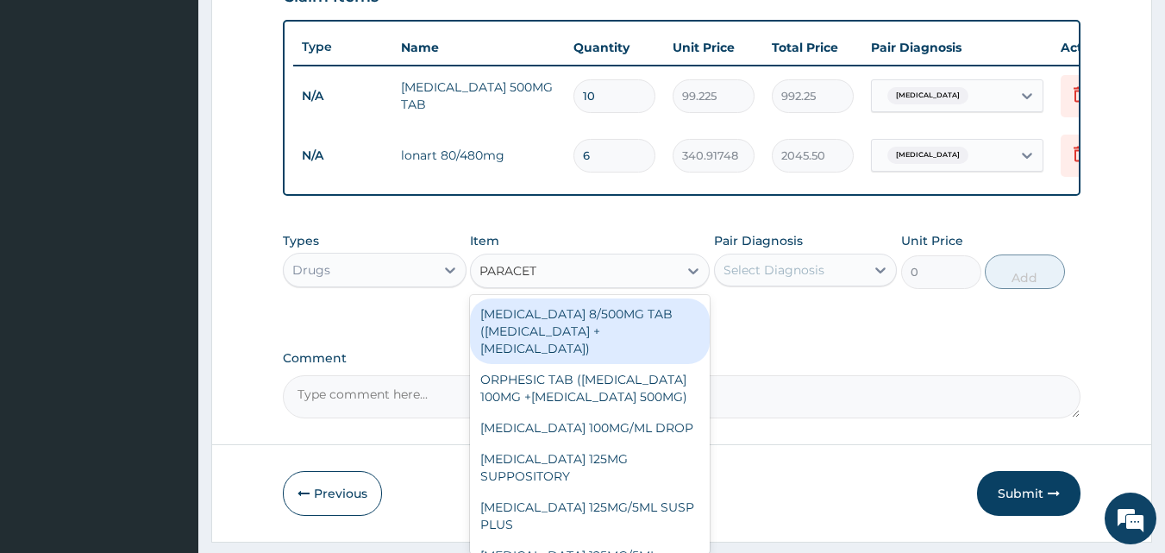
type input "PARACETA"
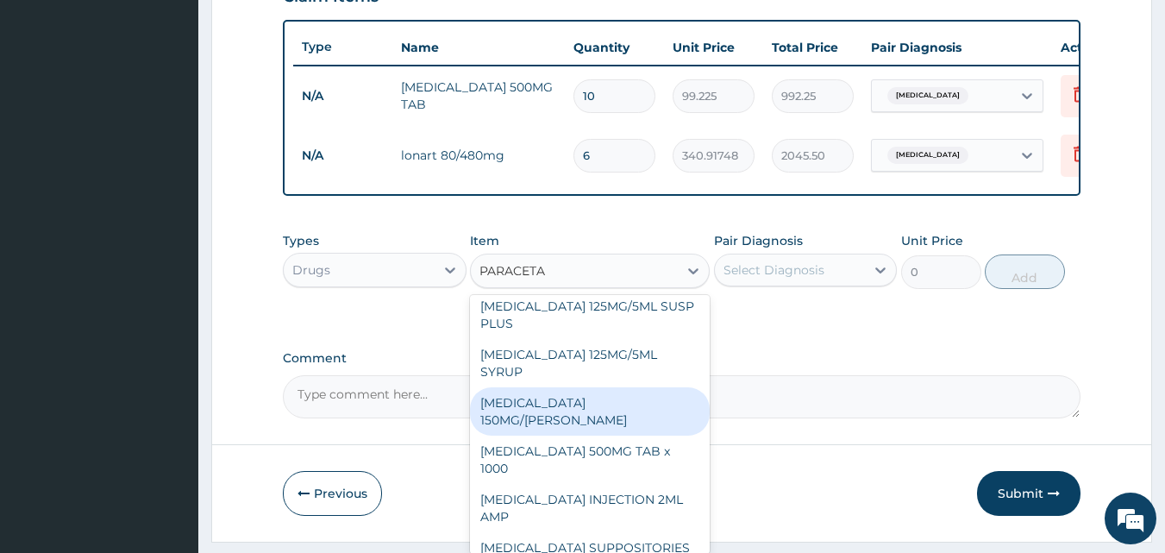
scroll to position [214, 0]
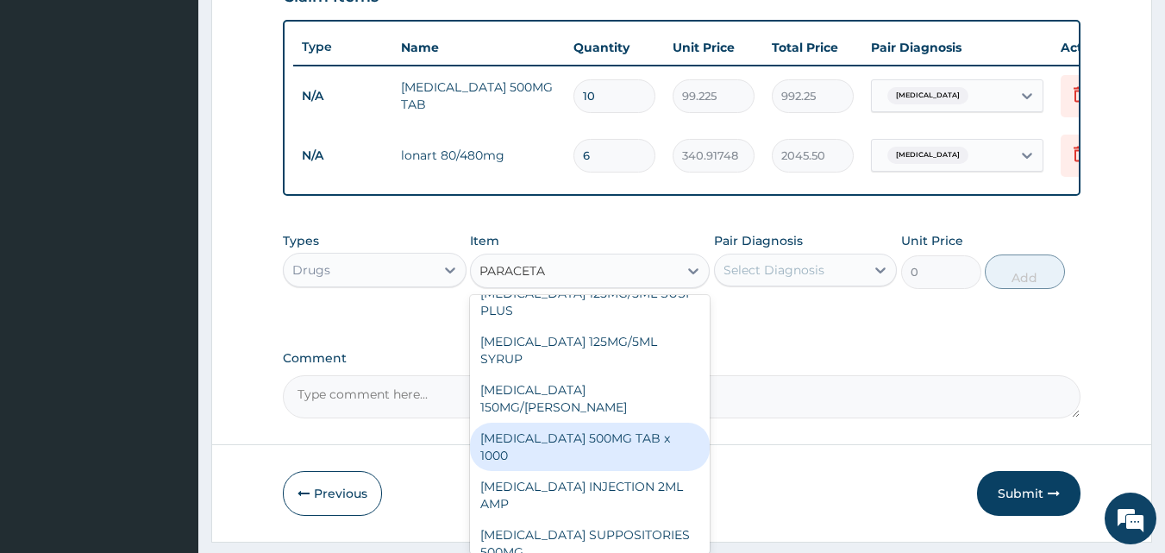
click at [562, 444] on div "[MEDICAL_DATA] 500MG TAB x 1000" at bounding box center [590, 446] width 240 height 48
type input "11.025"
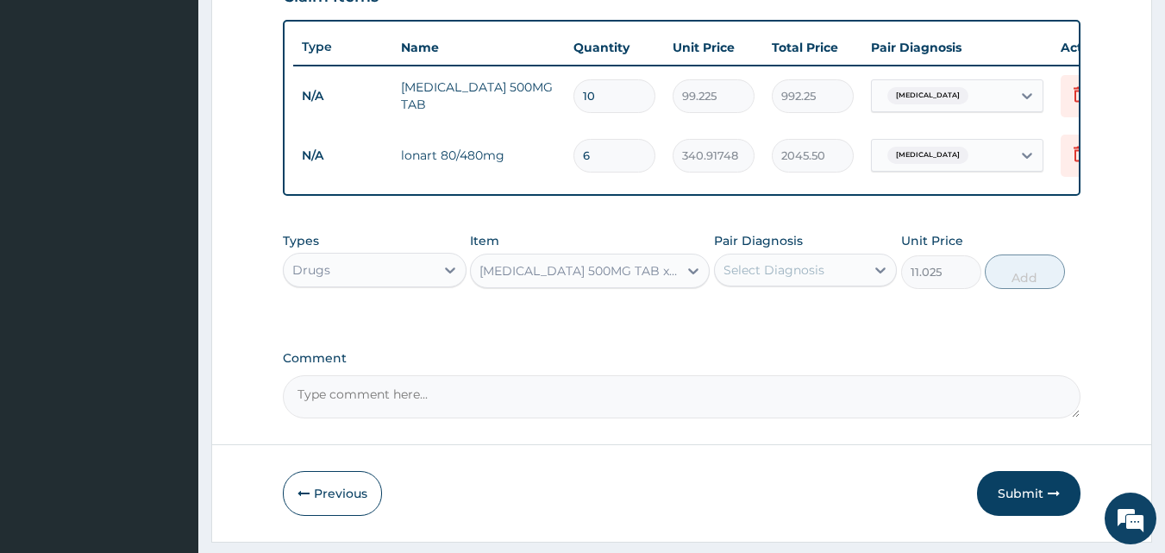
click at [858, 284] on div "Select Diagnosis" at bounding box center [790, 270] width 151 height 28
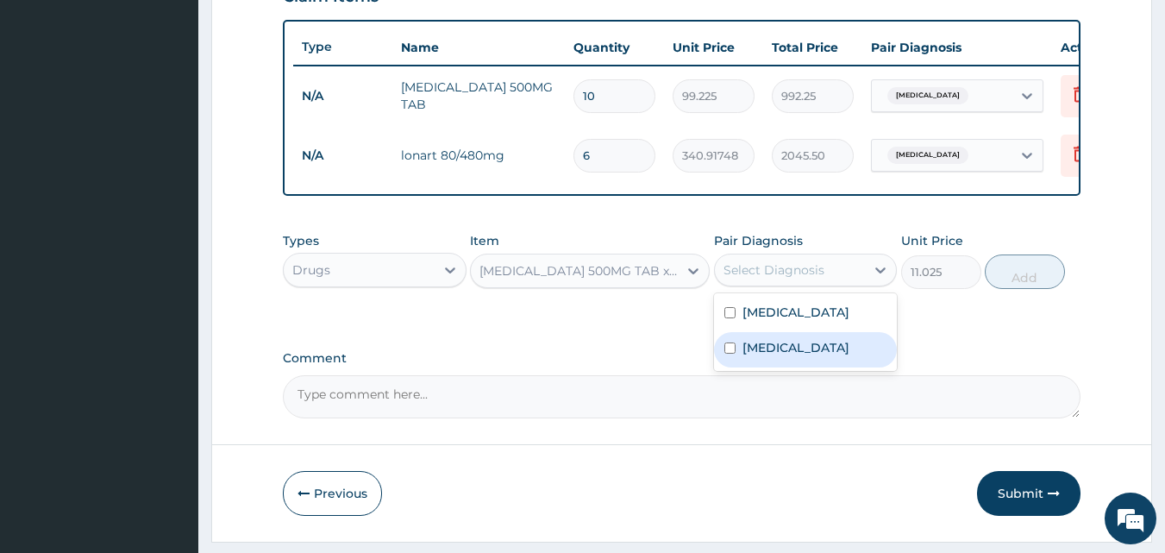
drag, startPoint x: 780, startPoint y: 367, endPoint x: 834, endPoint y: 349, distance: 56.4
click at [780, 367] on div "[MEDICAL_DATA]" at bounding box center [806, 349] width 184 height 35
checkbox input "true"
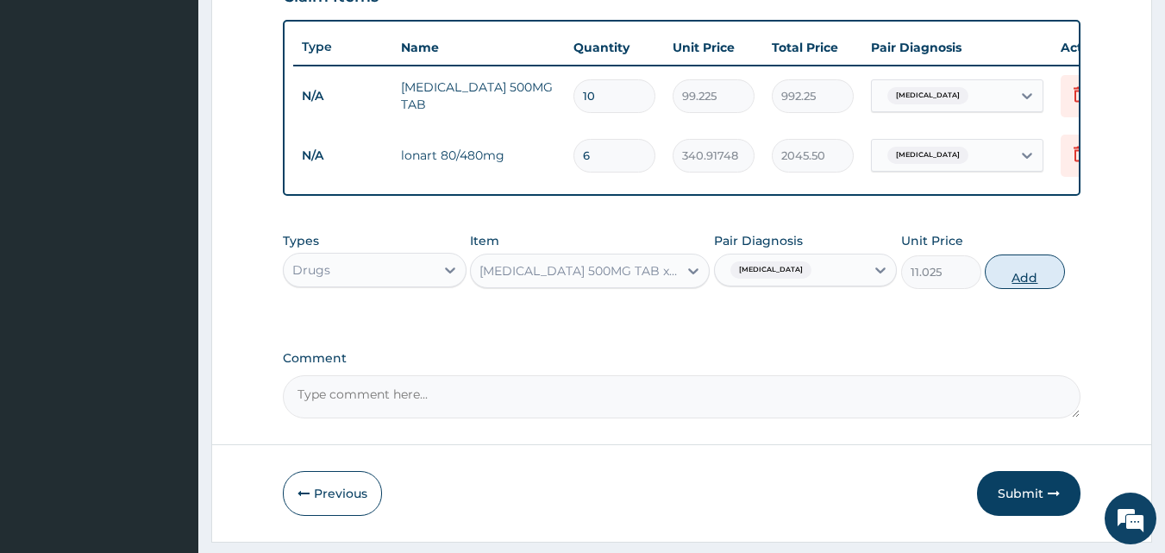
click at [1013, 285] on button "Add" at bounding box center [1025, 271] width 80 height 34
type input "0"
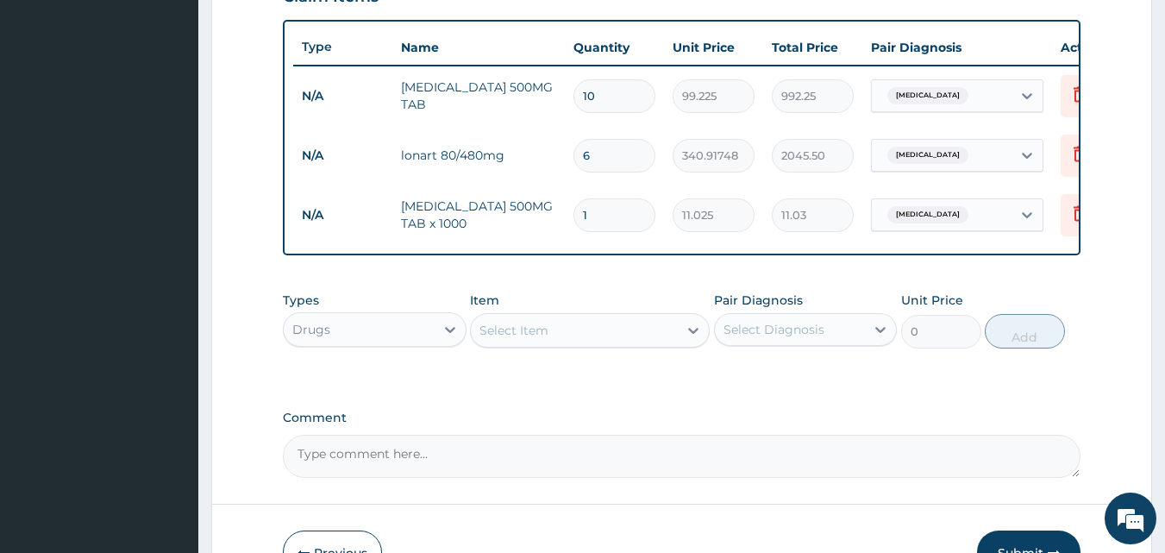
type input "18"
type input "198.45"
type input "18"
click at [673, 342] on div "Select Item" at bounding box center [574, 330] width 207 height 28
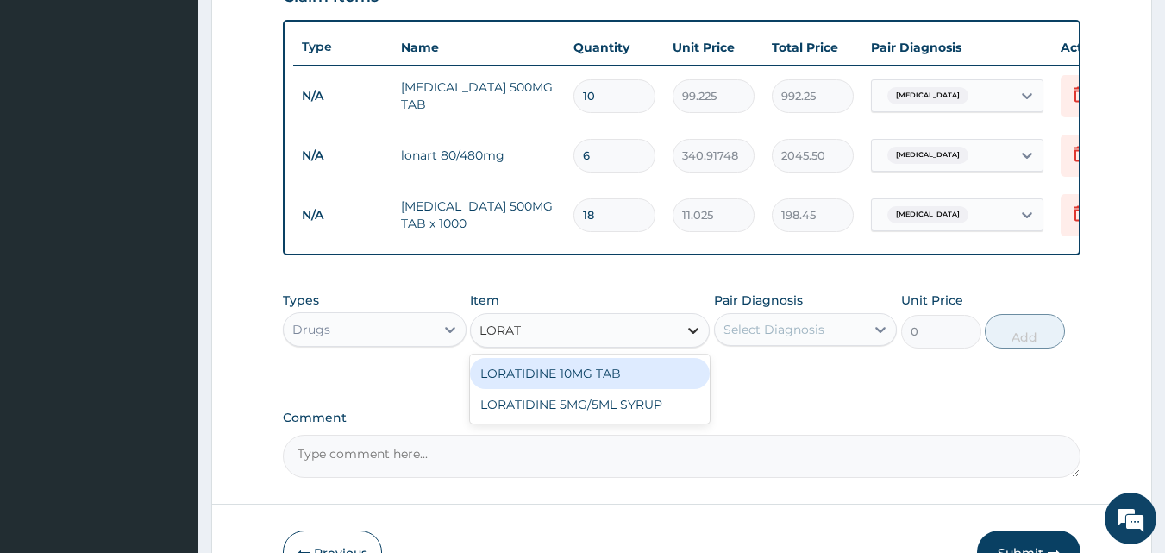
type input "LORATI"
click at [656, 389] on div "LORATIDINE 10MG TAB" at bounding box center [590, 373] width 240 height 31
type input "52.5"
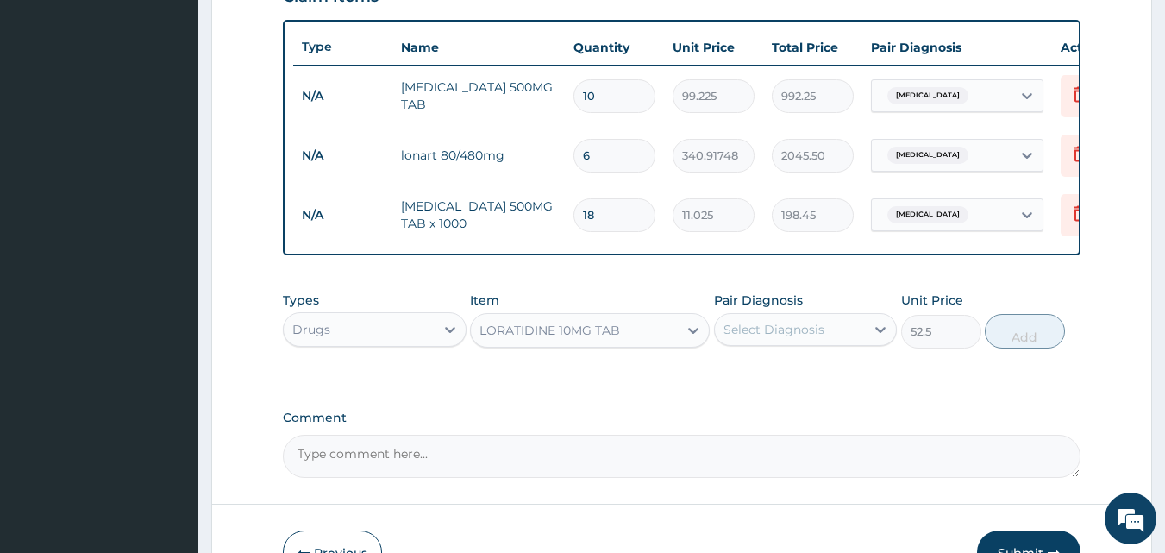
click at [805, 338] on div "Select Diagnosis" at bounding box center [773, 329] width 101 height 17
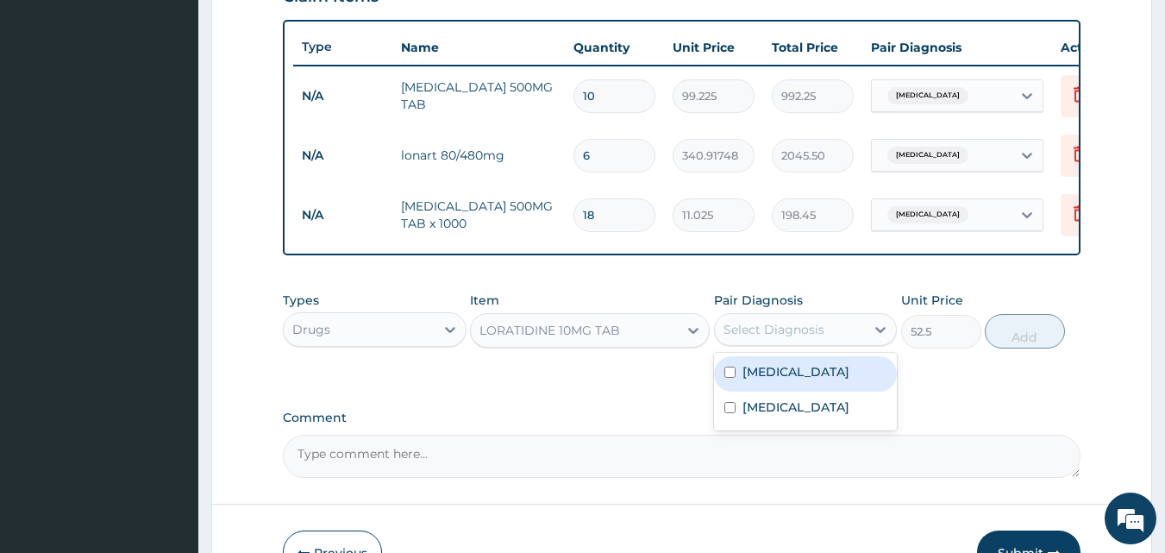
click at [779, 380] on label "Respiratory tract infection" at bounding box center [795, 371] width 107 height 17
checkbox input "true"
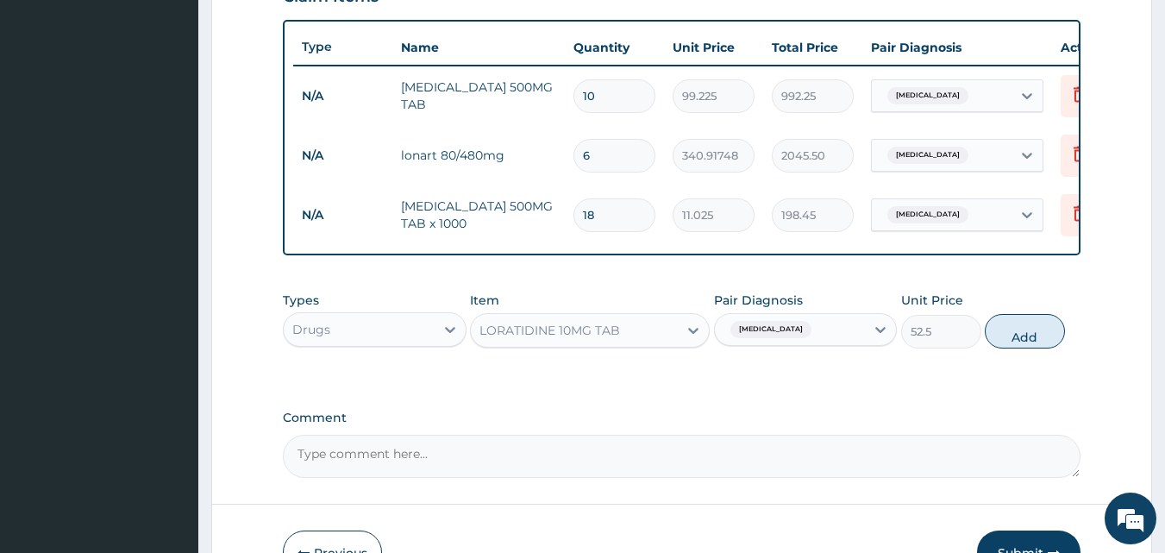
click at [1030, 348] on button "Add" at bounding box center [1025, 331] width 80 height 34
type input "0"
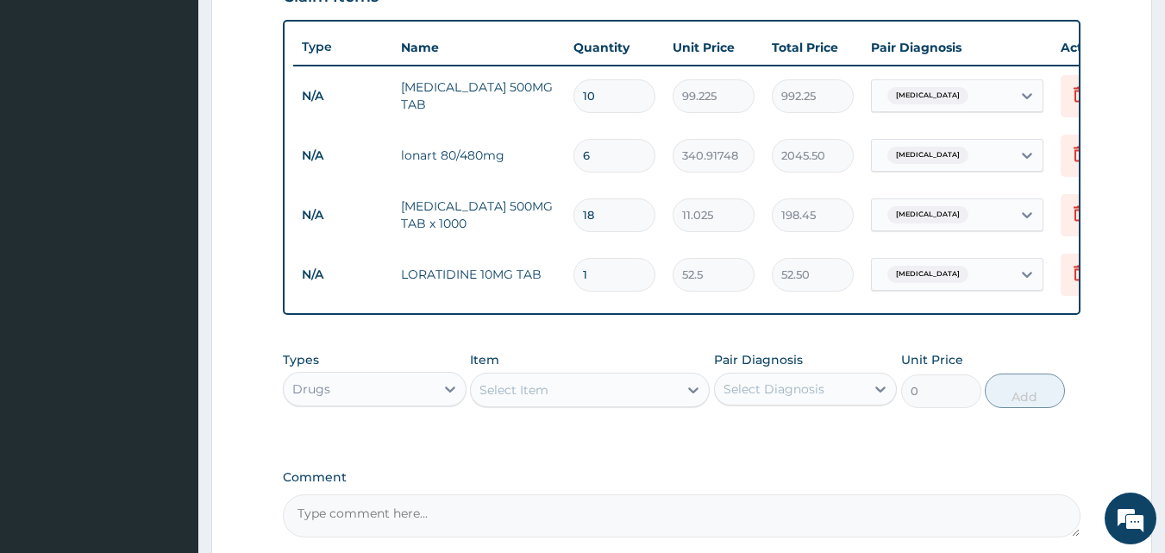
type input "10"
type input "525.00"
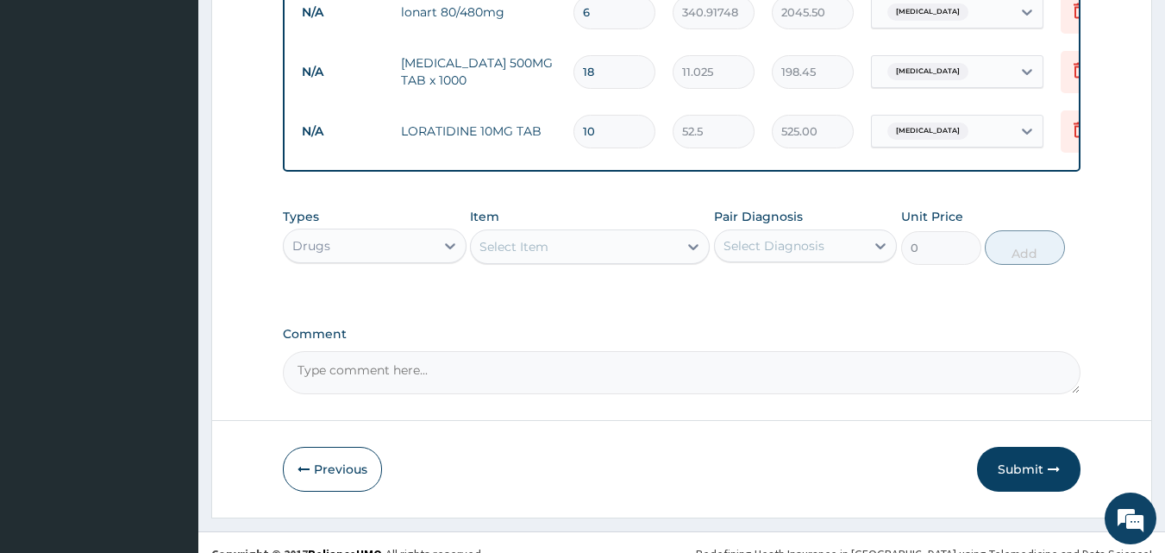
scroll to position [800, 0]
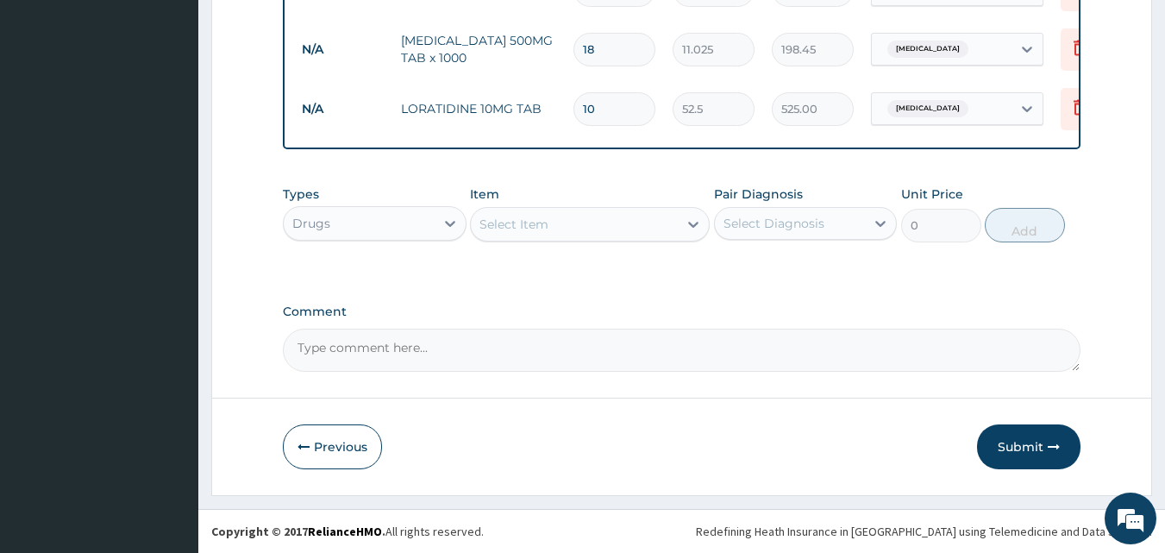
type input "10"
click at [675, 224] on div "Select Item" at bounding box center [574, 224] width 207 height 28
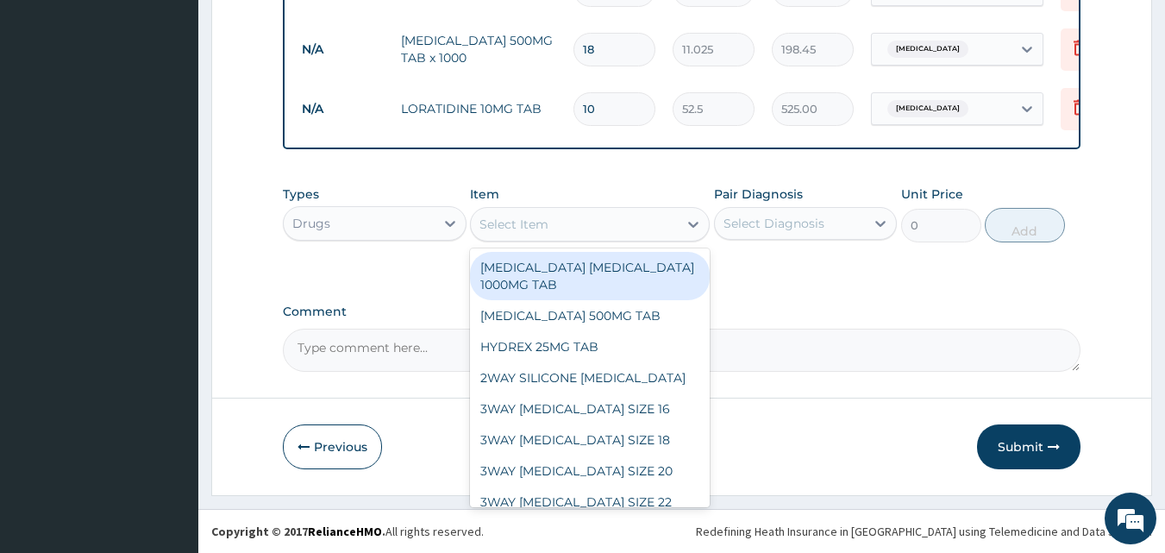
type input "W"
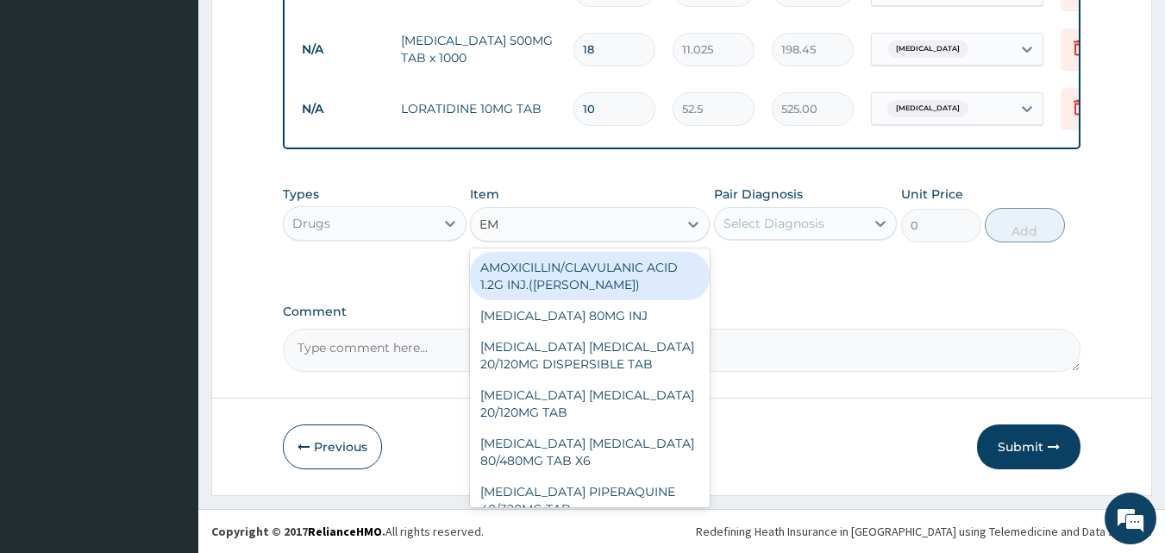
type input "EMZ"
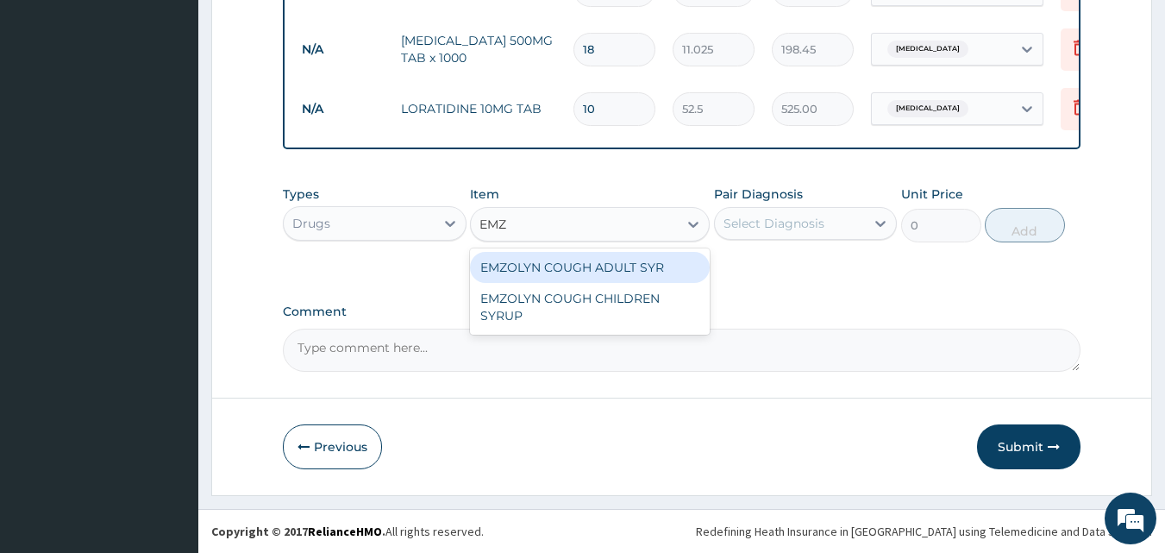
scroll to position [599, 0]
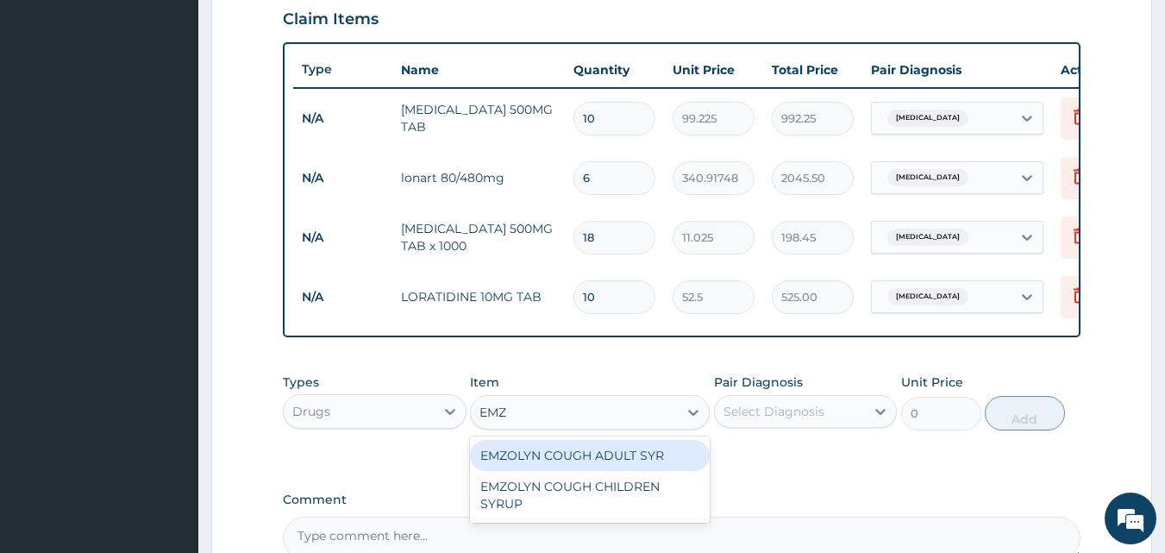
click at [635, 466] on div "EMZOLYN COUGH ADULT SYR" at bounding box center [590, 455] width 240 height 31
type input "735"
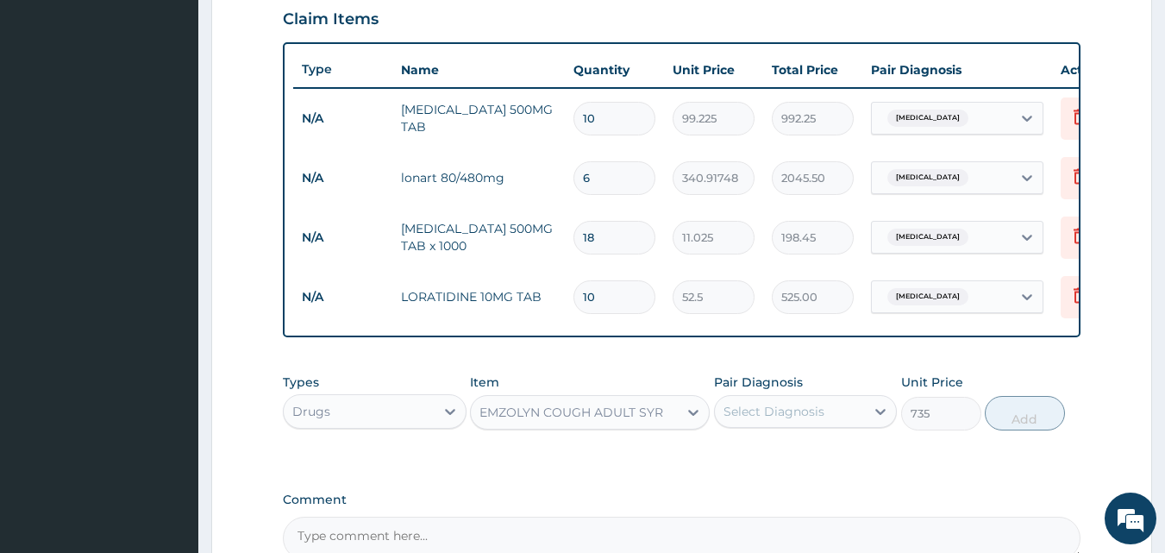
click at [832, 424] on div "Select Diagnosis" at bounding box center [790, 411] width 151 height 28
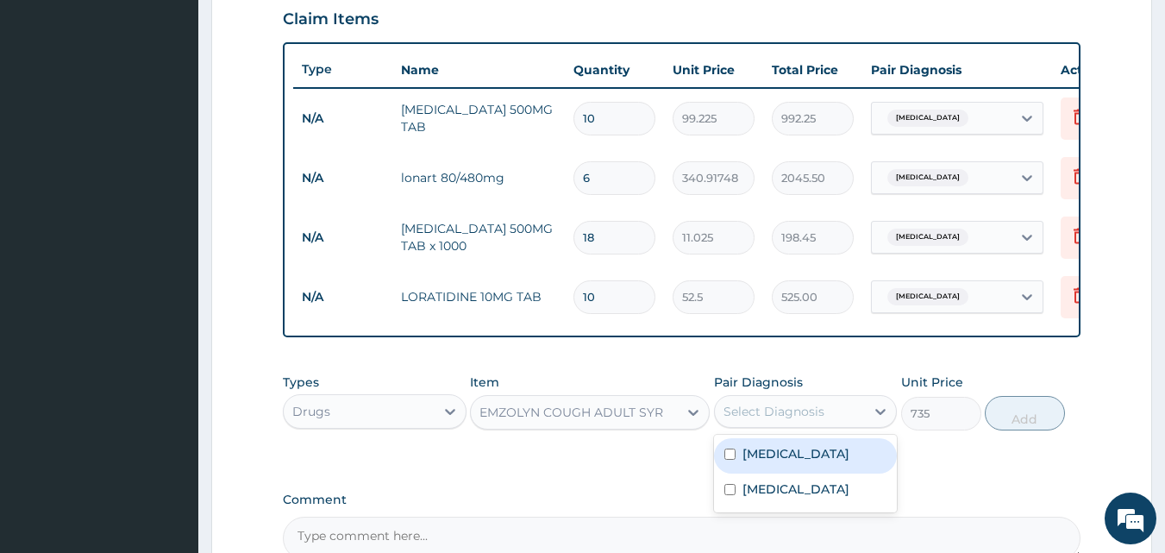
click at [774, 462] on label "Respiratory tract infection" at bounding box center [795, 453] width 107 height 17
checkbox input "true"
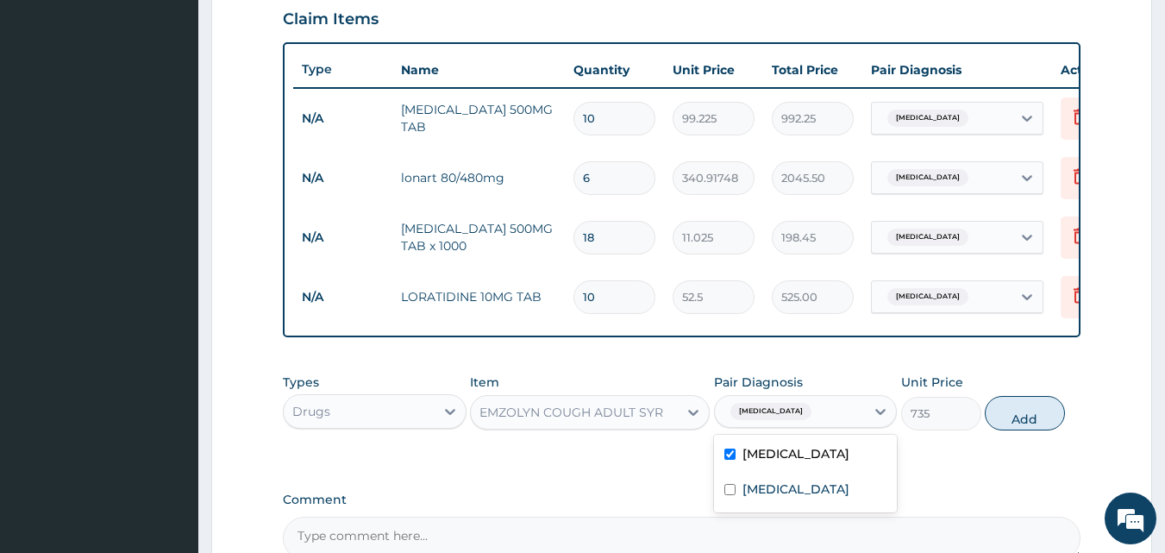
click at [1020, 428] on button "Add" at bounding box center [1025, 413] width 80 height 34
type input "0"
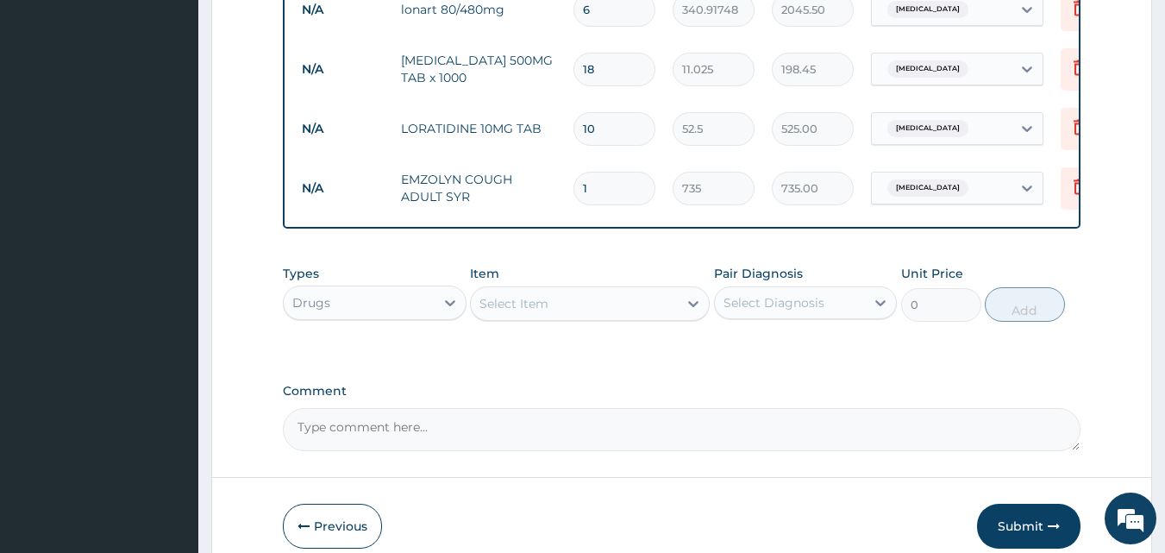
scroll to position [860, 0]
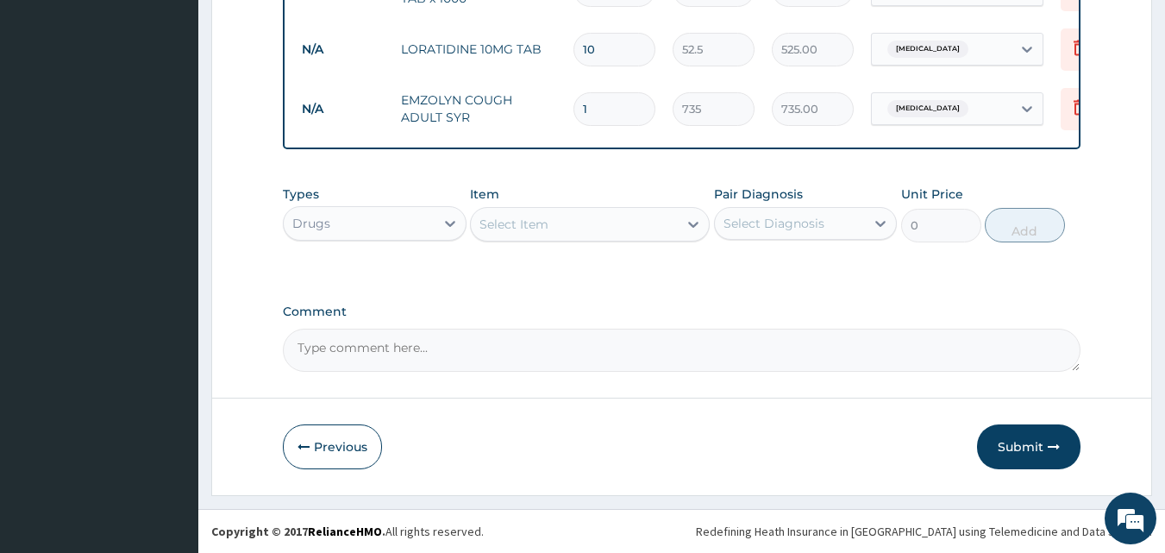
click at [414, 229] on div "Drugs" at bounding box center [359, 224] width 151 height 28
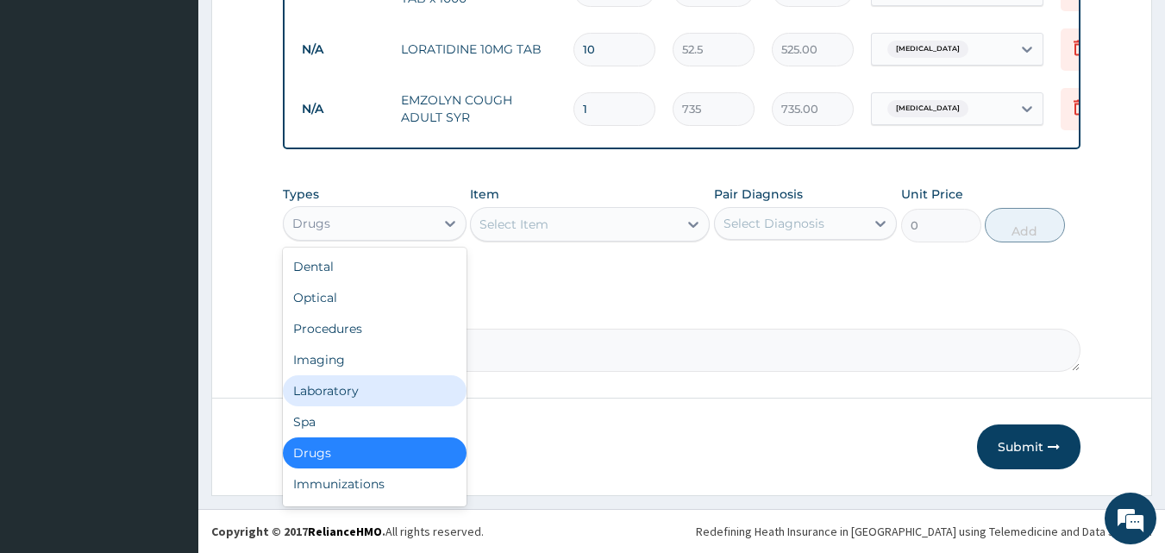
scroll to position [59, 0]
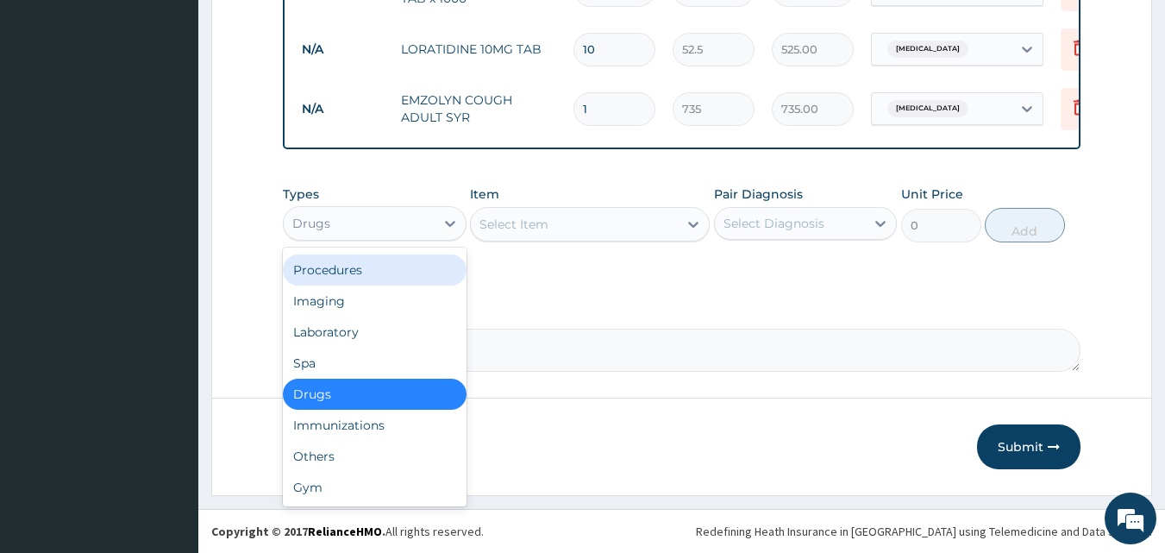
click at [358, 261] on div "Procedures" at bounding box center [375, 269] width 184 height 31
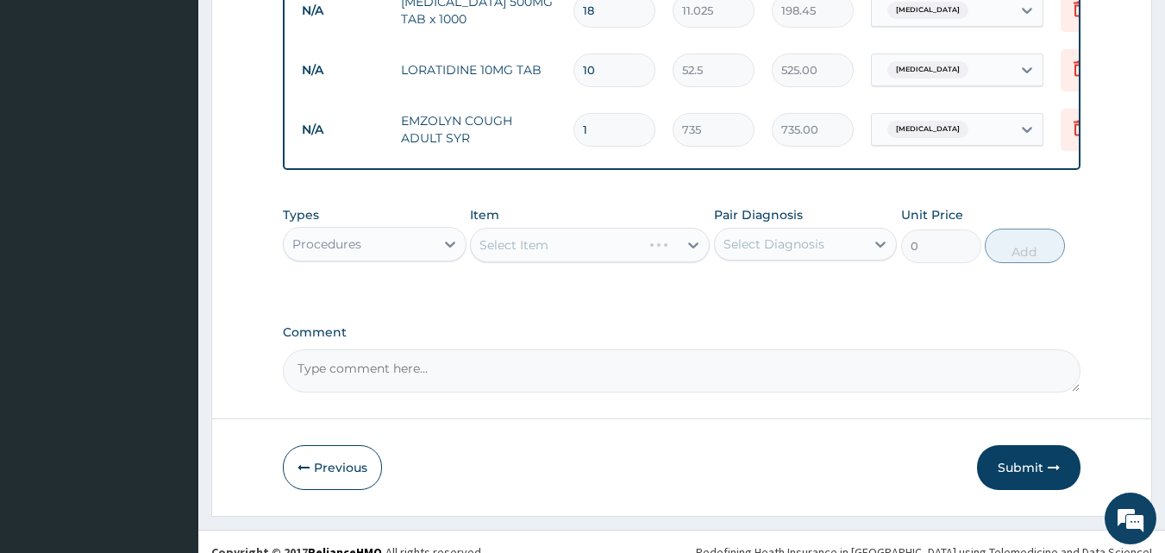
scroll to position [860, 0]
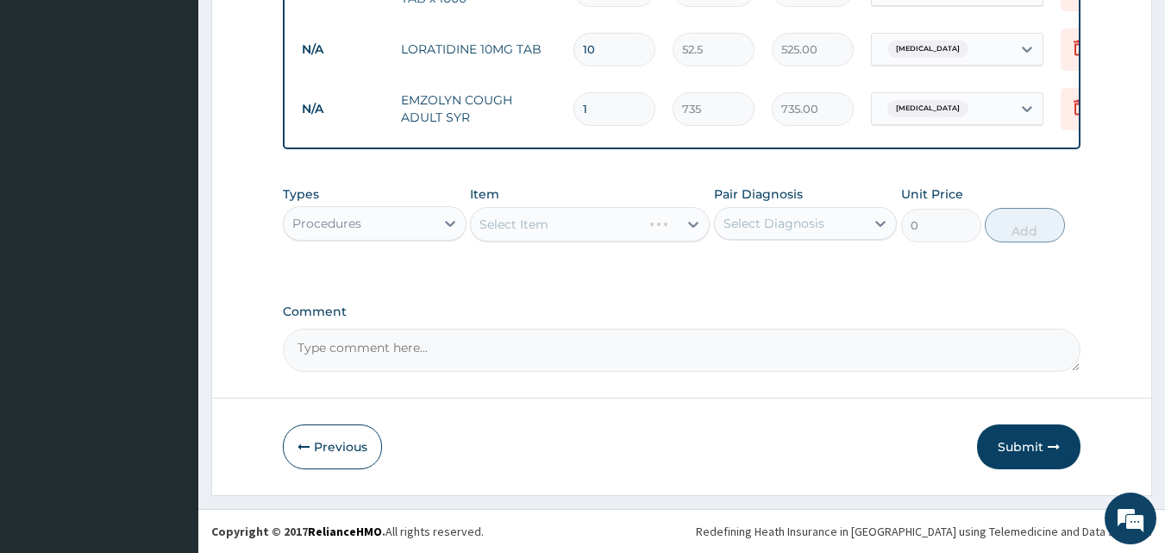
click at [641, 222] on div "Select Item" at bounding box center [556, 224] width 171 height 28
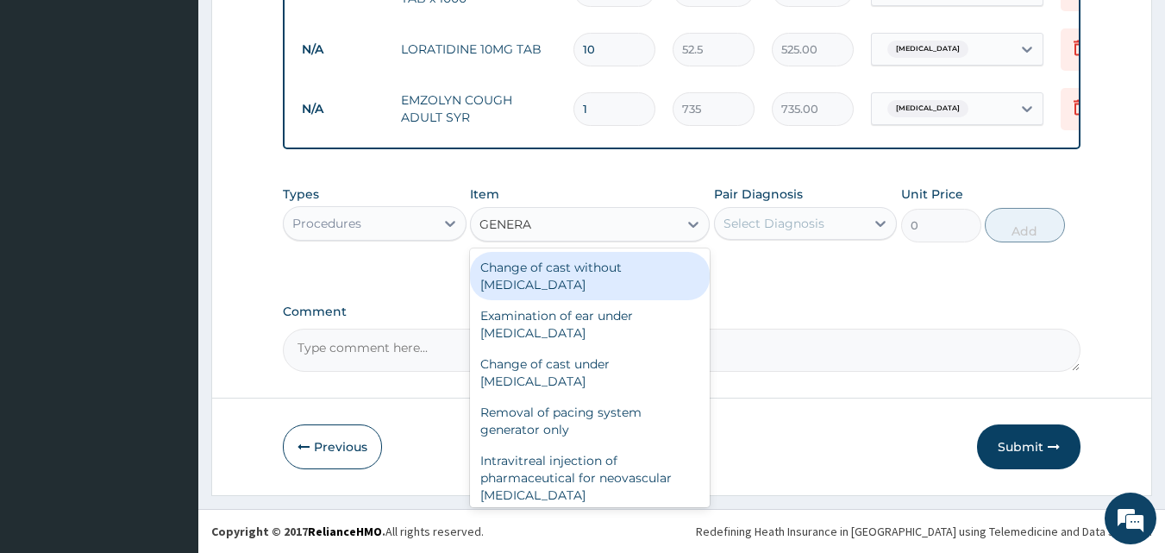
type input "GENERAL"
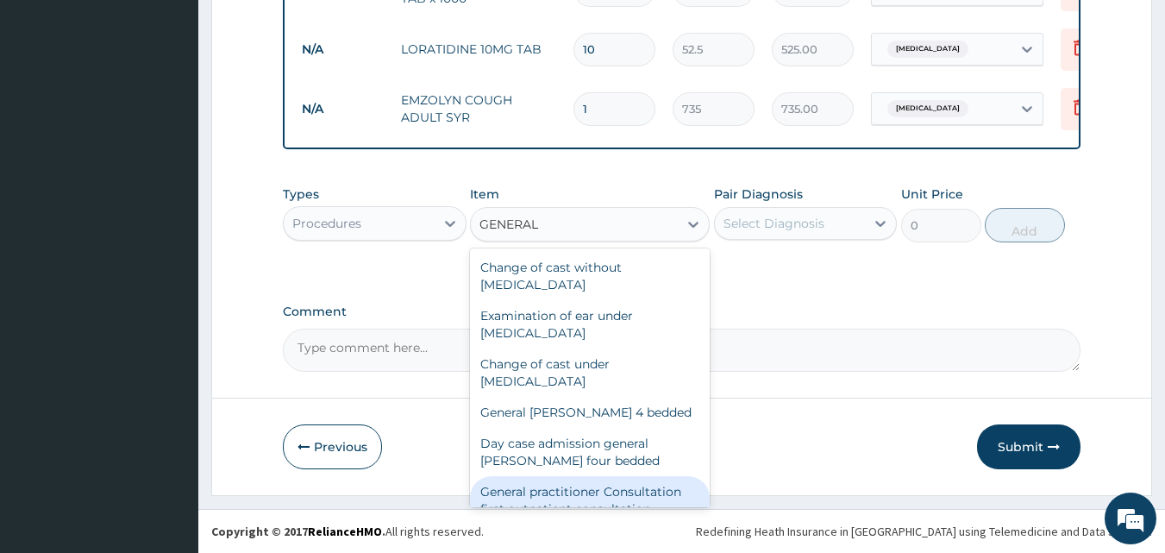
drag, startPoint x: 641, startPoint y: 495, endPoint x: 636, endPoint y: 478, distance: 17.8
click at [641, 495] on div "General practitioner Consultation first outpatient consultation" at bounding box center [590, 500] width 240 height 48
type input "3000"
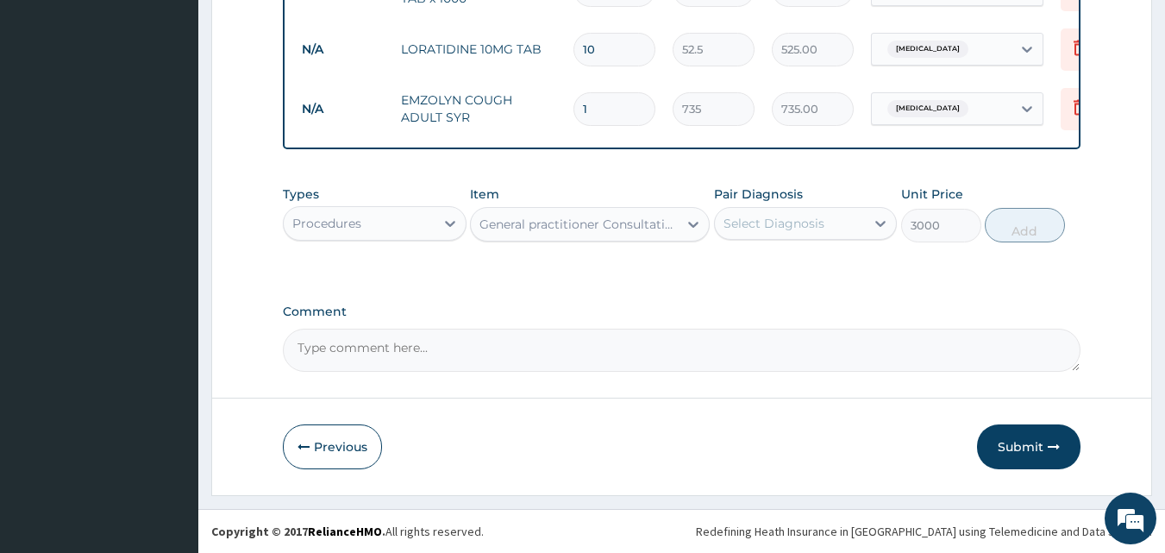
click at [841, 220] on div "Select Diagnosis" at bounding box center [790, 224] width 151 height 28
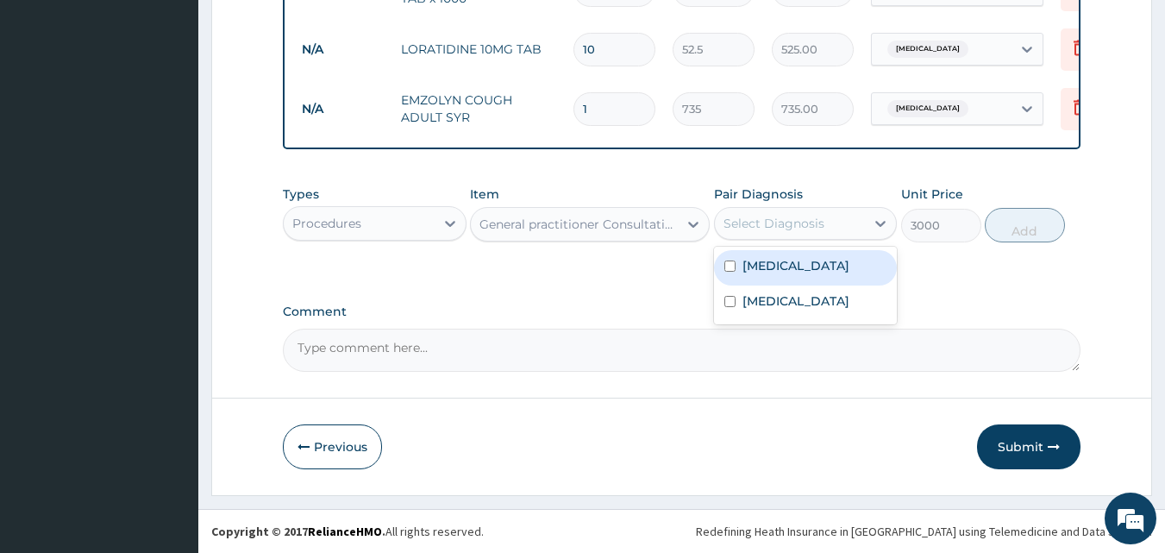
drag, startPoint x: 783, startPoint y: 290, endPoint x: 818, endPoint y: 277, distance: 37.6
click at [786, 274] on label "Respiratory tract infection" at bounding box center [795, 265] width 107 height 17
checkbox input "true"
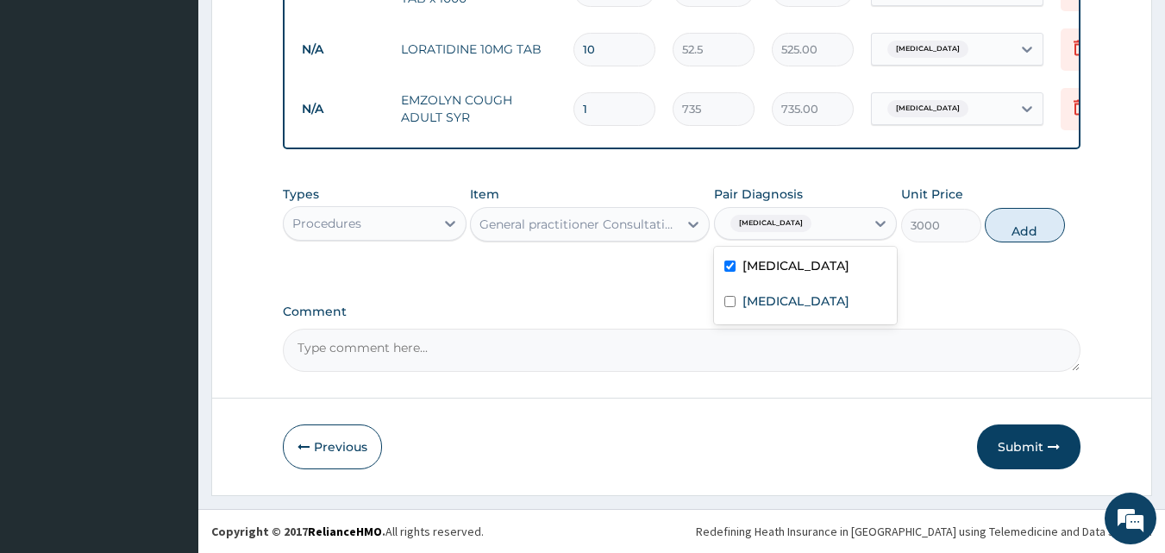
click at [1023, 222] on button "Add" at bounding box center [1025, 225] width 80 height 34
type input "0"
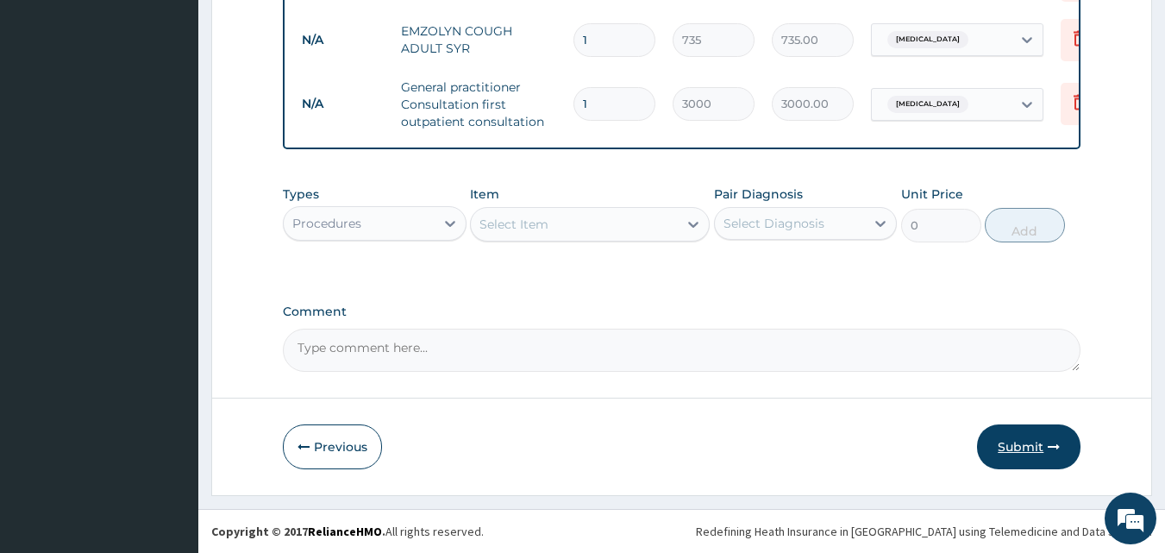
click at [1029, 441] on button "Submit" at bounding box center [1028, 446] width 103 height 45
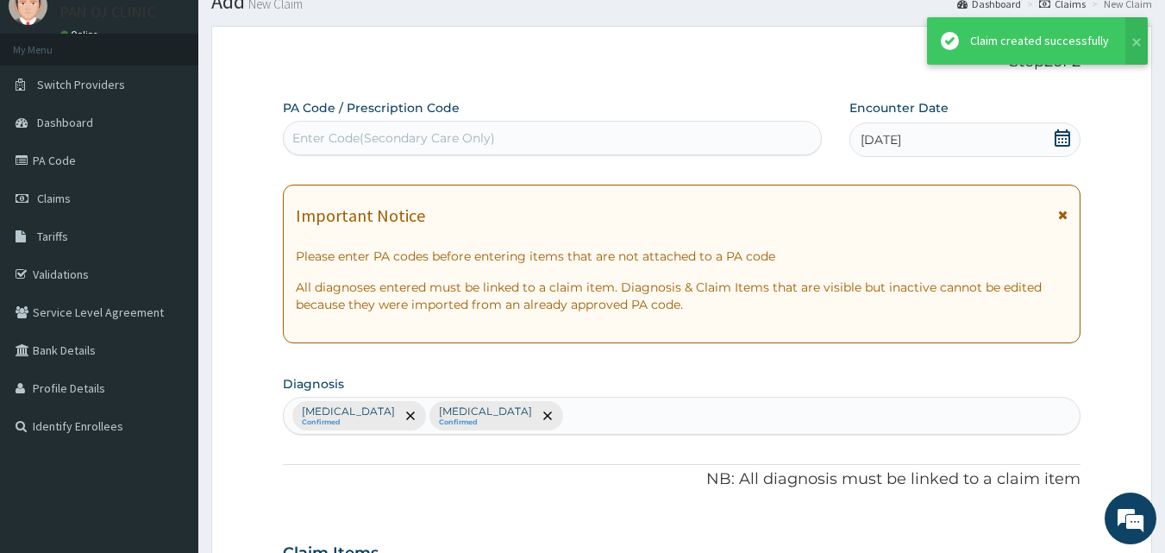
scroll to position [929, 0]
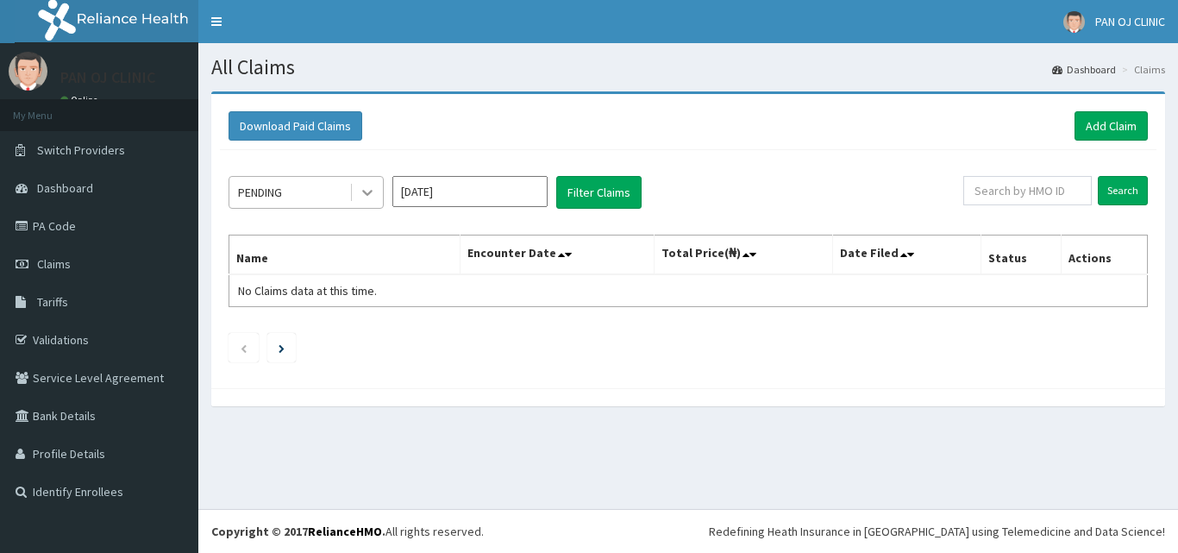
click at [358, 185] on div at bounding box center [367, 192] width 31 height 31
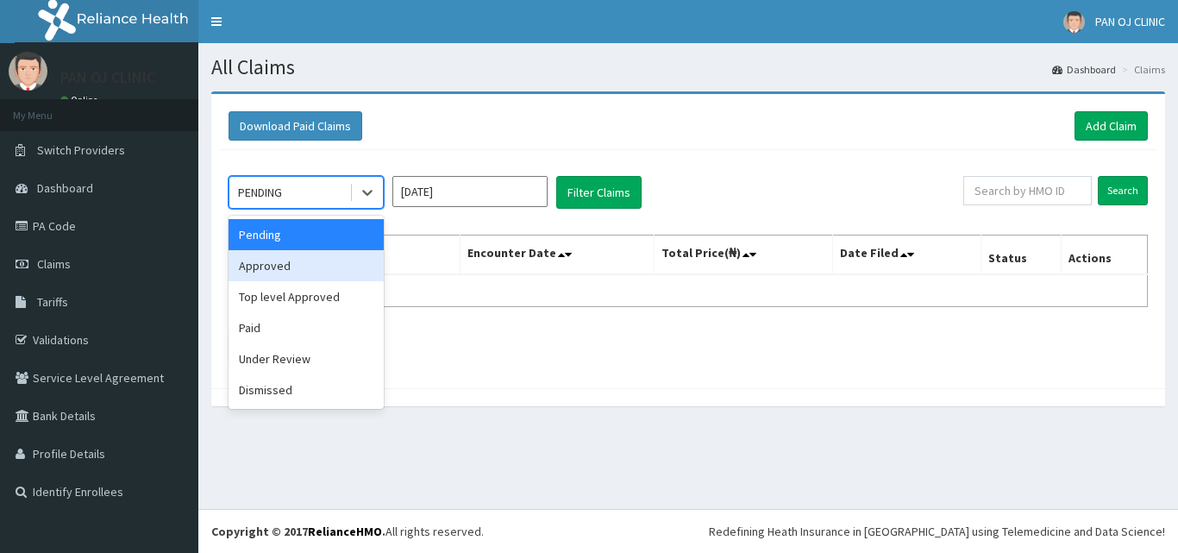
click at [268, 264] on div "Approved" at bounding box center [305, 265] width 155 height 31
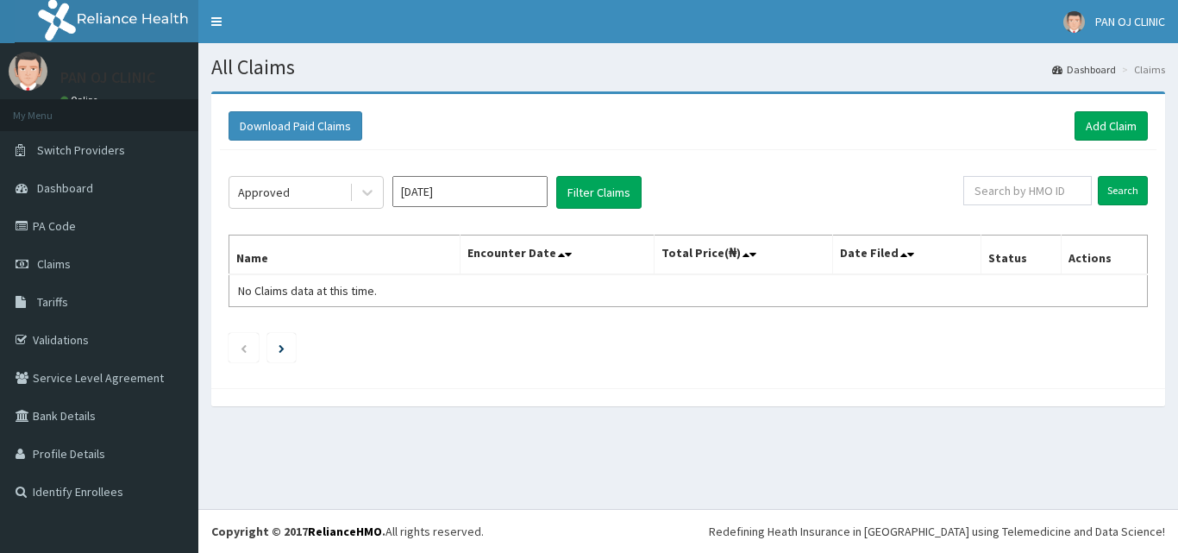
drag, startPoint x: 468, startPoint y: 211, endPoint x: 470, endPoint y: 202, distance: 9.6
click at [469, 206] on div "Approved Sep 2025 Filter Claims Search Name Encounter Date Total Price(₦) Date …" at bounding box center [688, 264] width 936 height 229
click at [467, 201] on input "Sep 2025" at bounding box center [469, 191] width 155 height 31
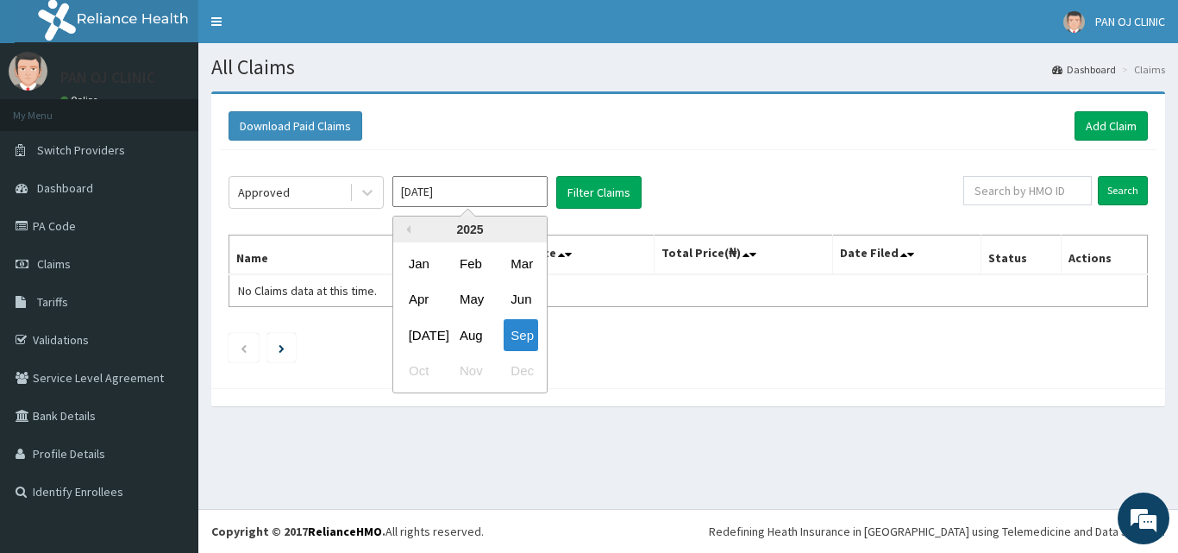
drag, startPoint x: 474, startPoint y: 339, endPoint x: 482, endPoint y: 290, distance: 49.8
click at [476, 336] on div "Aug" at bounding box center [470, 335] width 34 height 32
type input "Aug 2025"
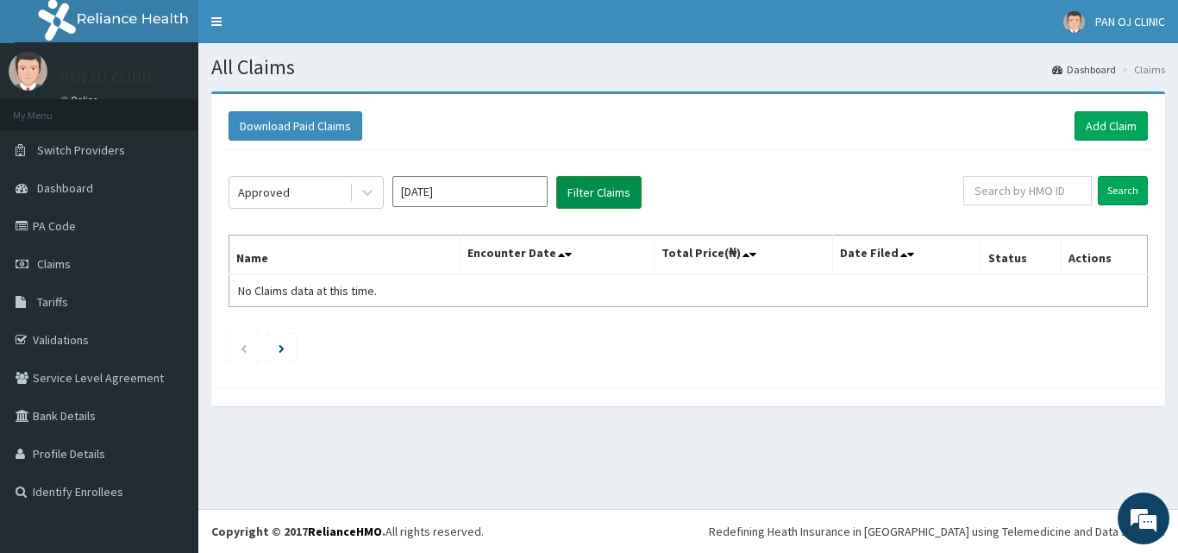
click at [593, 191] on button "Filter Claims" at bounding box center [598, 192] width 85 height 33
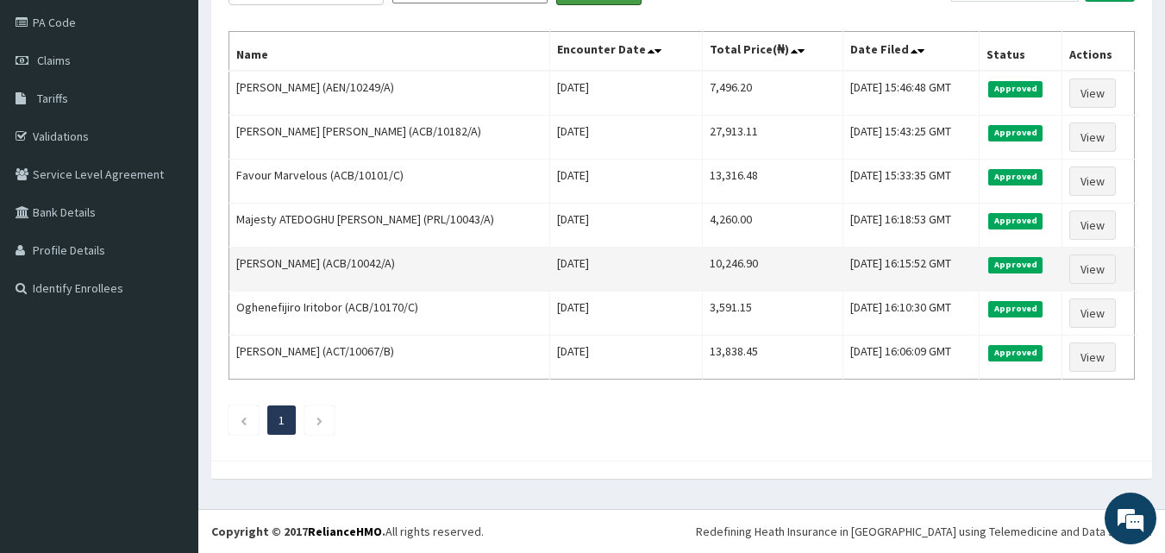
scroll to position [3, 0]
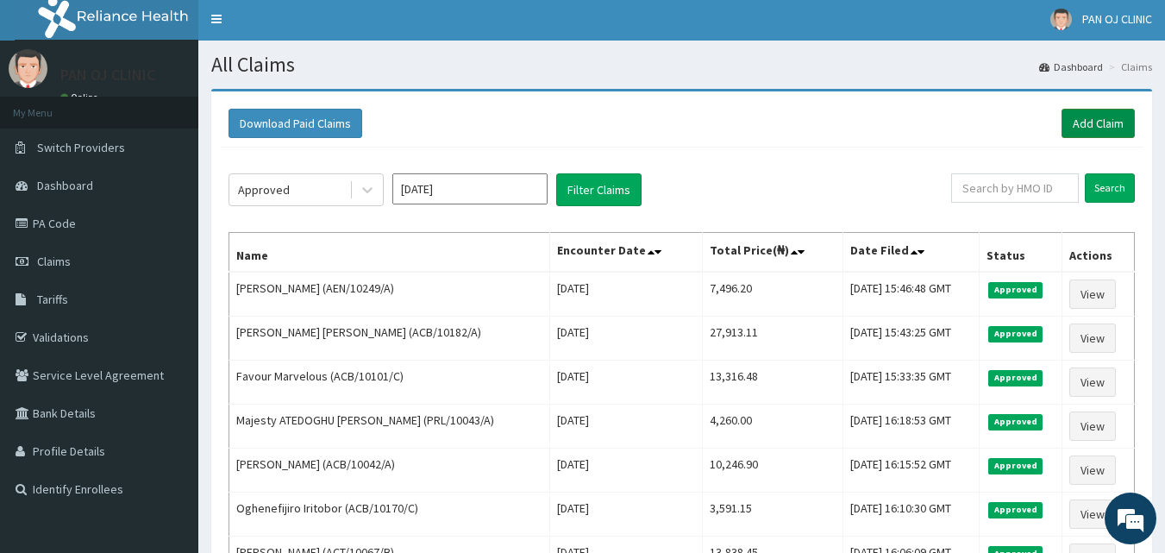
click at [1112, 122] on link "Add Claim" at bounding box center [1097, 123] width 73 height 29
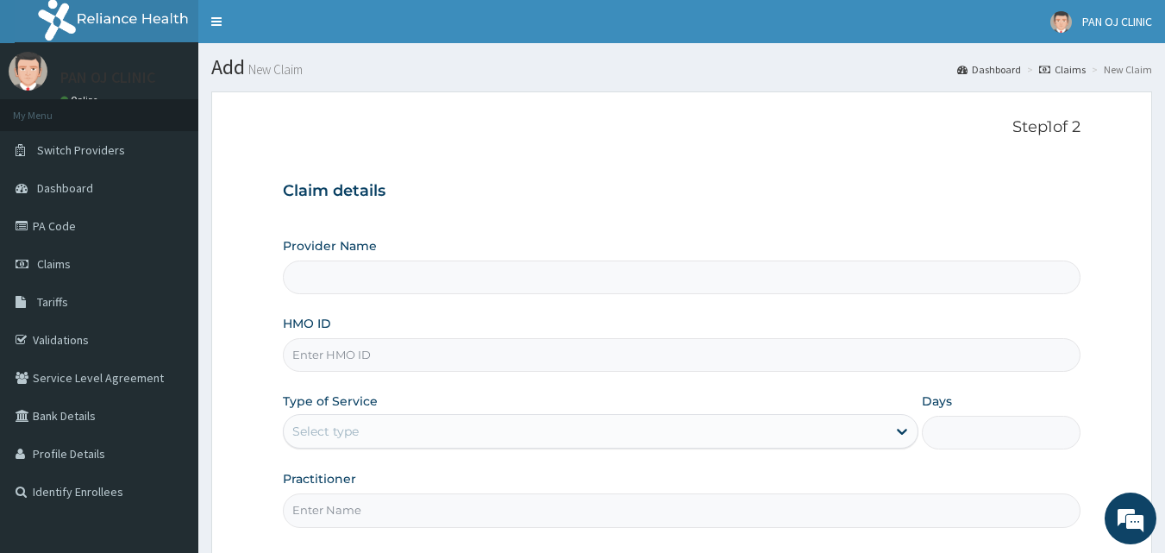
type input "PAN OJ CLINIC"
click at [332, 353] on input "HMO ID" at bounding box center [682, 355] width 798 height 34
type input "2"
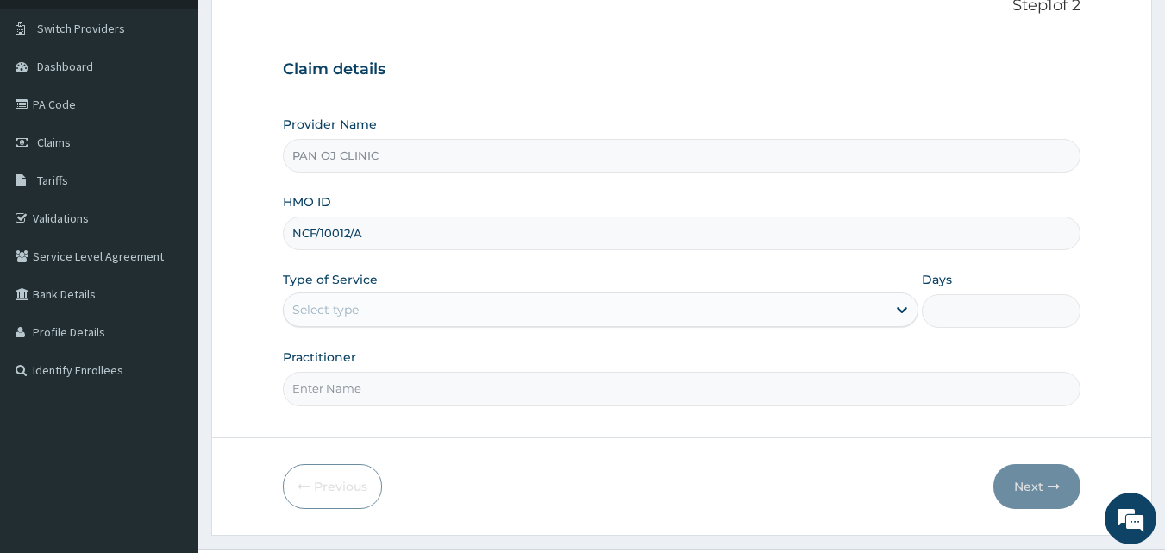
scroll to position [161, 0]
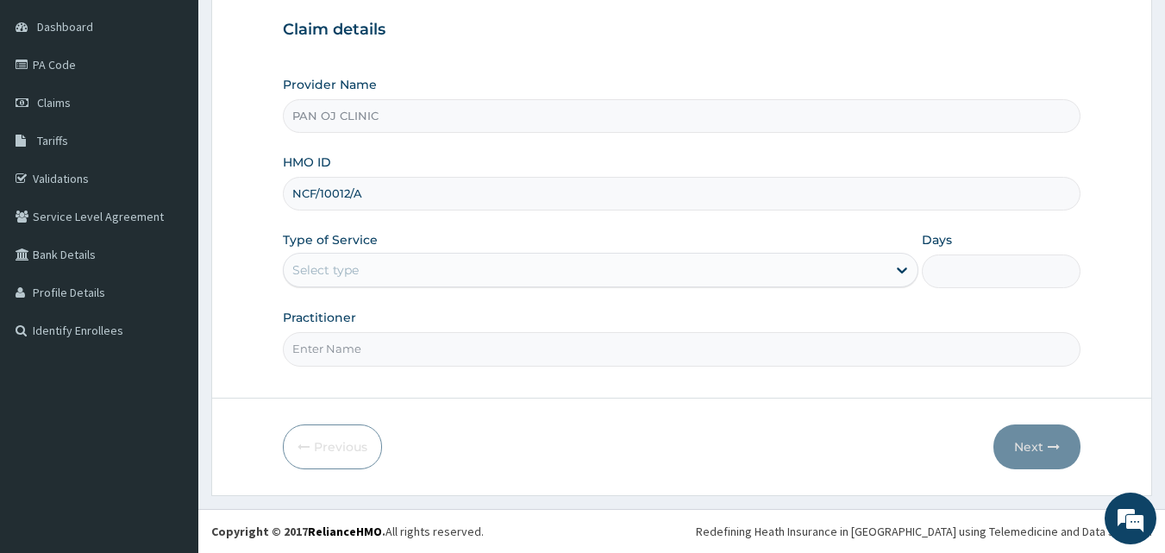
type input "NCF/10012/A"
click at [369, 278] on div "Select type" at bounding box center [585, 270] width 603 height 28
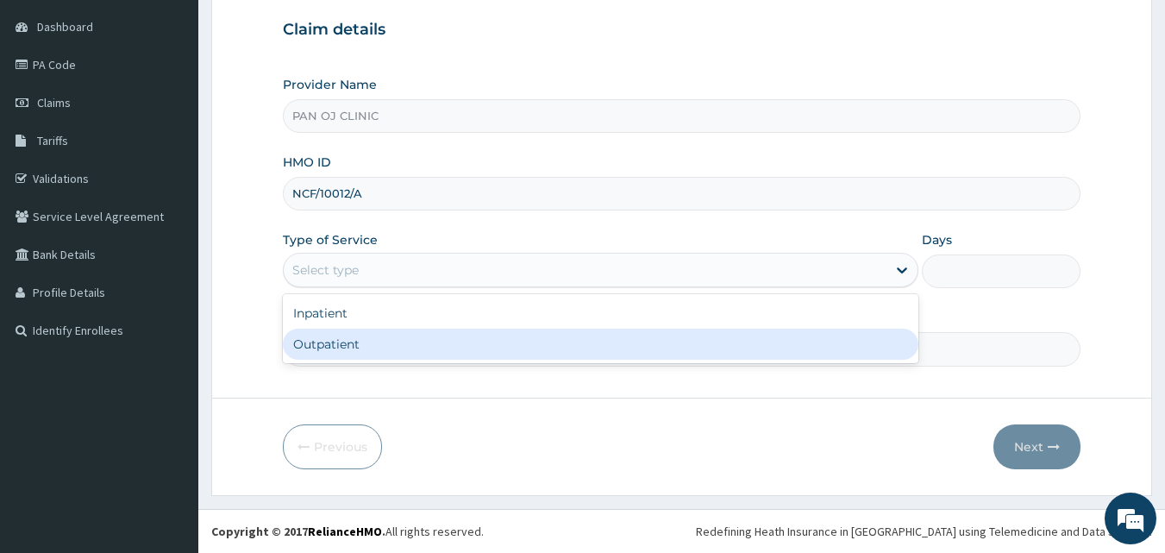
click at [344, 341] on div "Outpatient" at bounding box center [600, 343] width 635 height 31
type input "1"
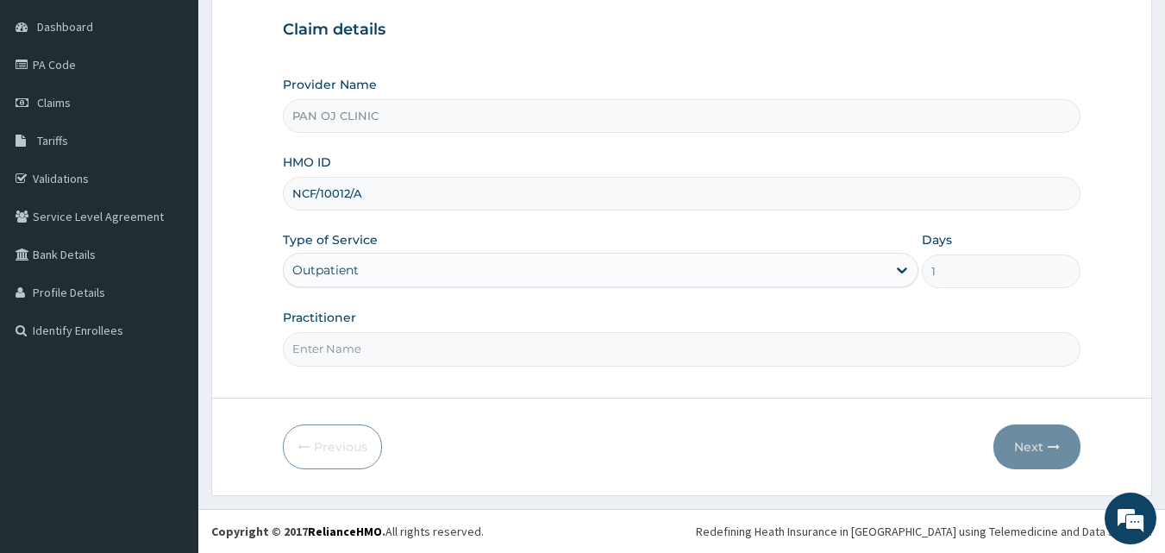
click at [440, 362] on input "Practitioner" at bounding box center [682, 349] width 798 height 34
type input "DR OGECHI"
click at [1043, 440] on button "Next" at bounding box center [1036, 446] width 87 height 45
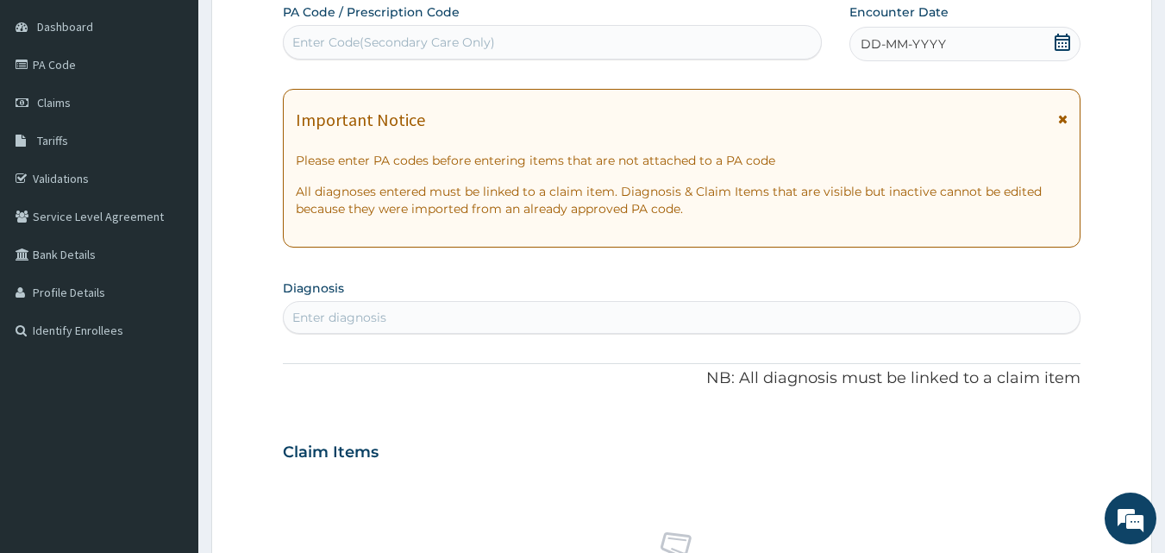
click at [1054, 47] on icon at bounding box center [1062, 42] width 17 height 17
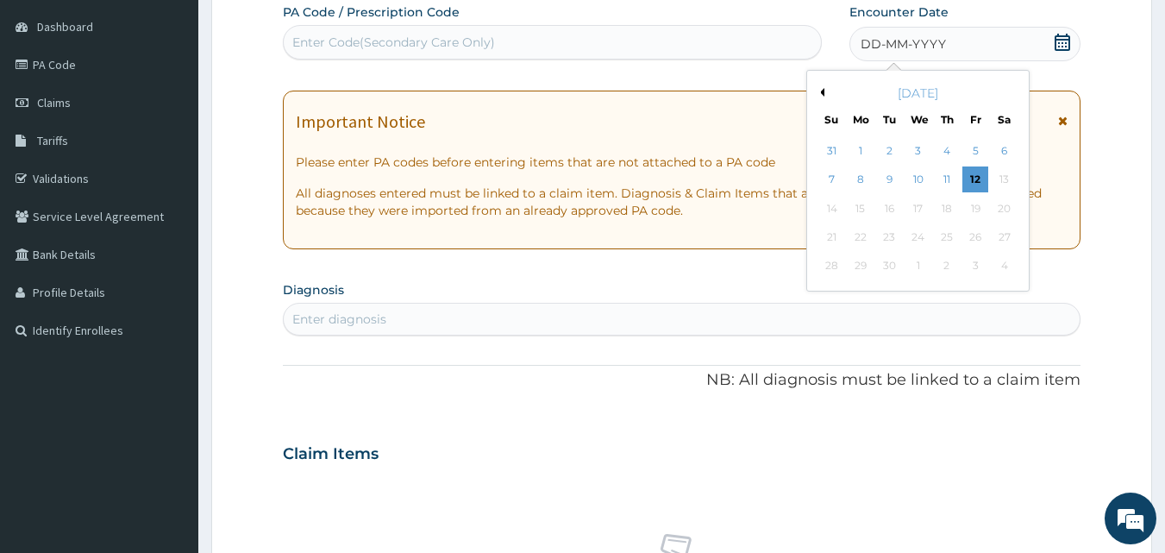
click at [823, 91] on button "Previous Month" at bounding box center [820, 92] width 9 height 9
click at [861, 269] on div "25" at bounding box center [860, 266] width 26 height 26
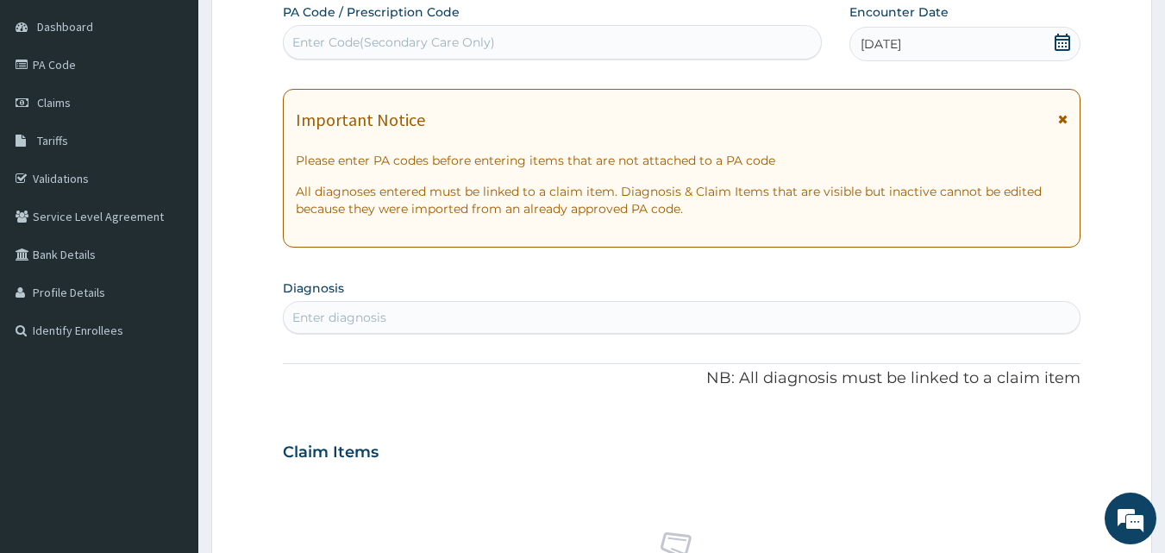
click at [430, 41] on div "Enter Code(Secondary Care Only)" at bounding box center [393, 42] width 203 height 17
type input "PA/EB372F"
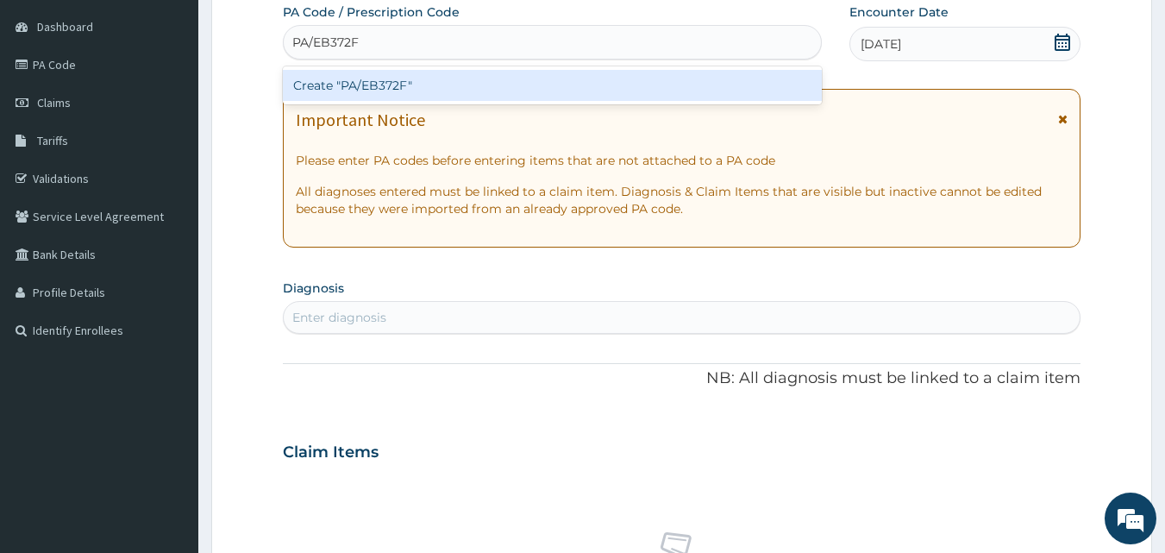
click at [399, 85] on div "Create "PA/EB372F"" at bounding box center [553, 85] width 540 height 31
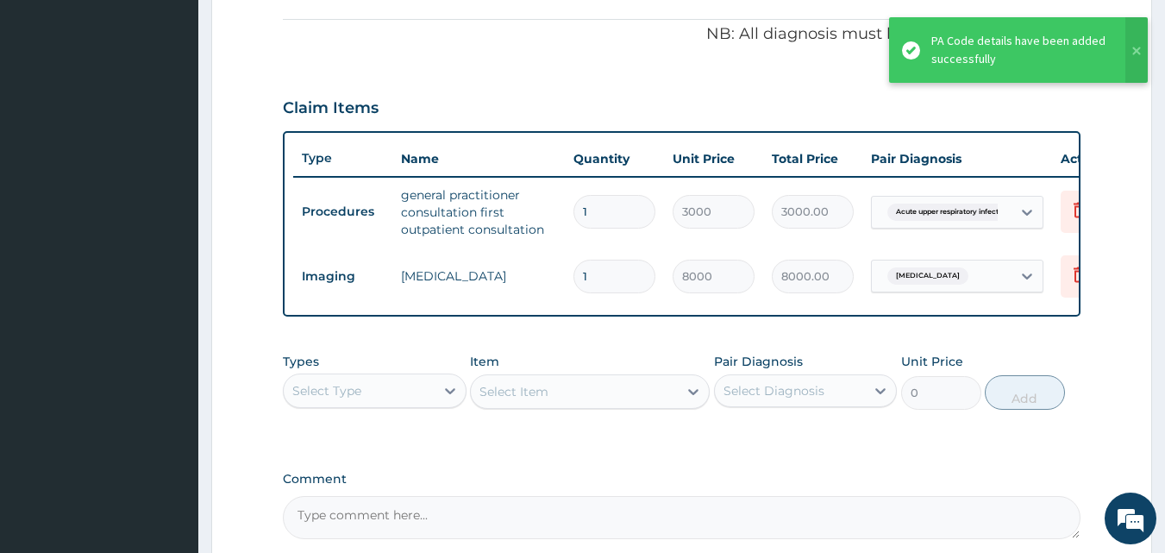
scroll to position [691, 0]
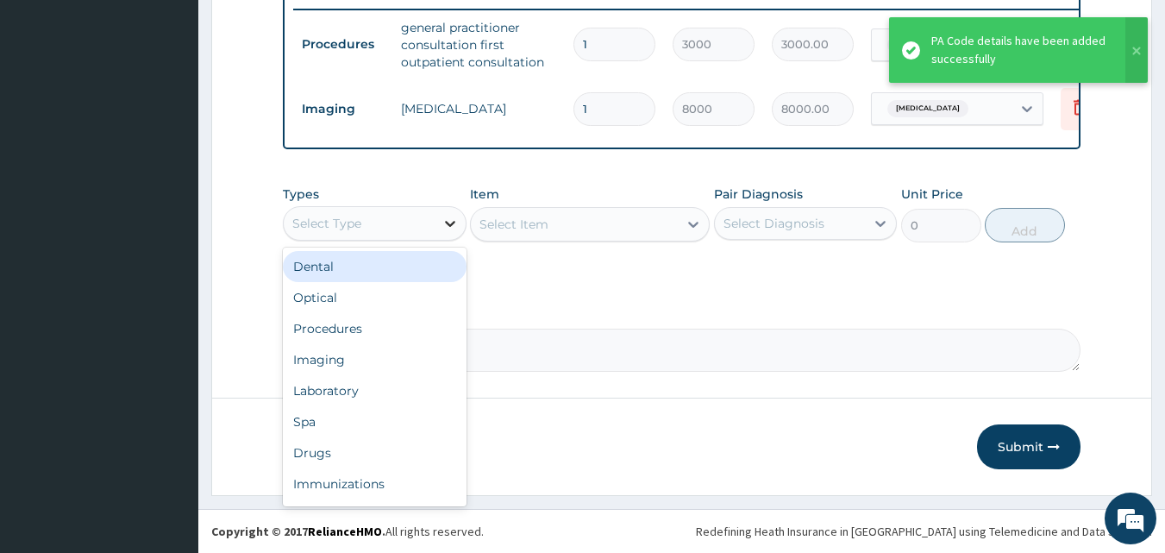
click at [453, 218] on icon at bounding box center [449, 223] width 17 height 17
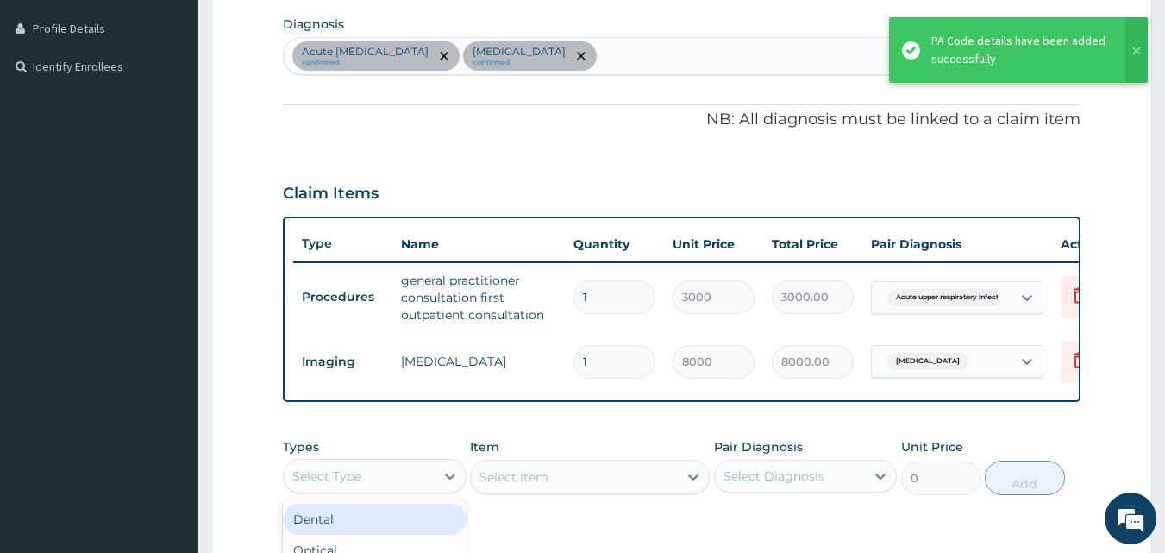
scroll to position [288, 0]
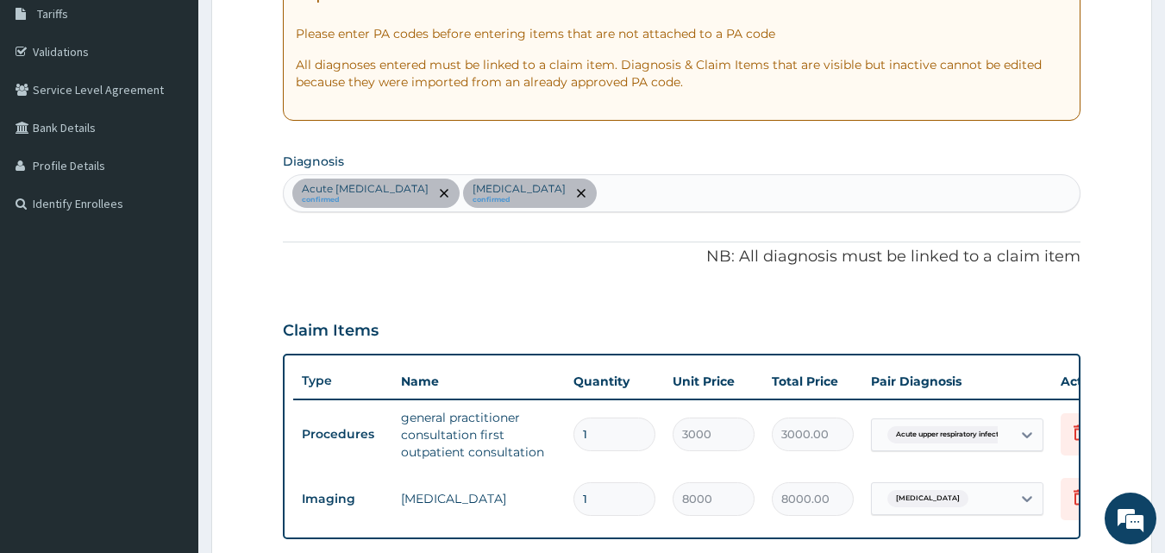
click at [667, 189] on div "Acute upper respiratory infection confirmed Angina pectoris confirmed" at bounding box center [682, 193] width 797 height 36
type input "DYSPEP"
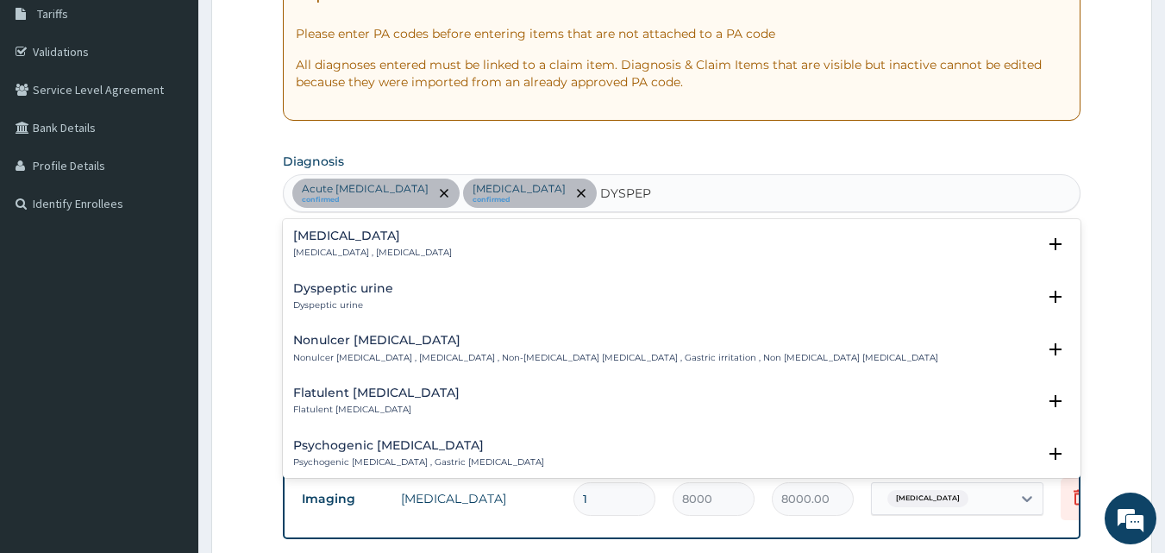
click at [326, 241] on h4 "Indigestion" at bounding box center [372, 235] width 159 height 13
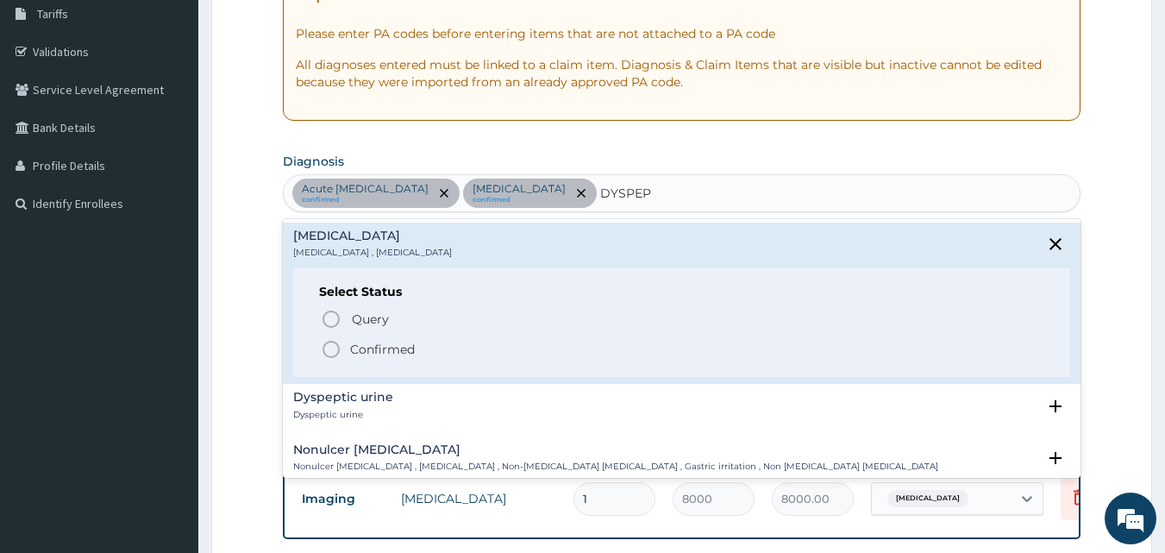
click at [332, 347] on icon "status option filled" at bounding box center [331, 349] width 21 height 21
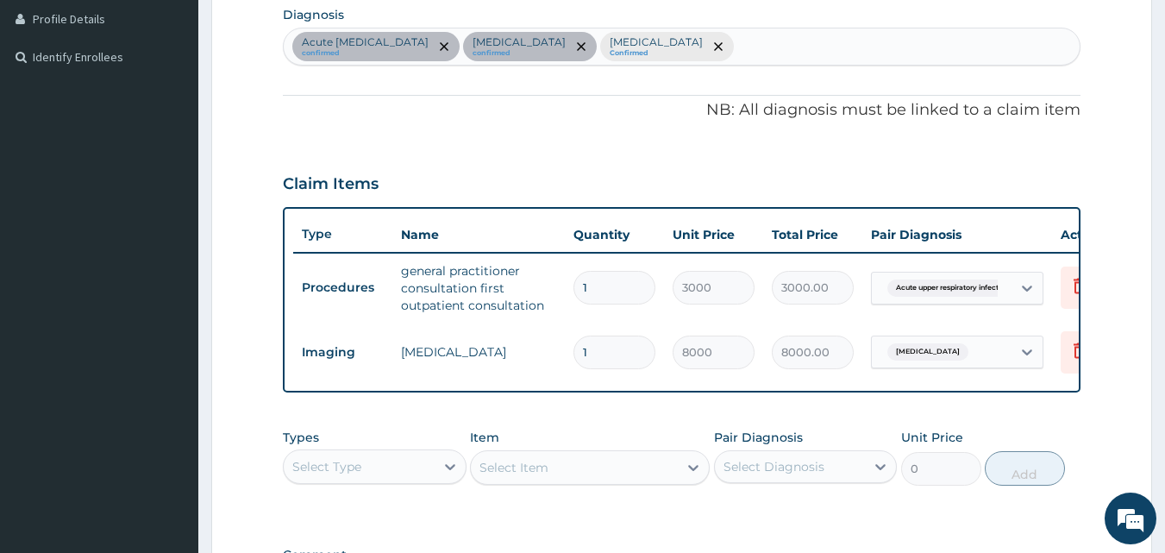
scroll to position [490, 0]
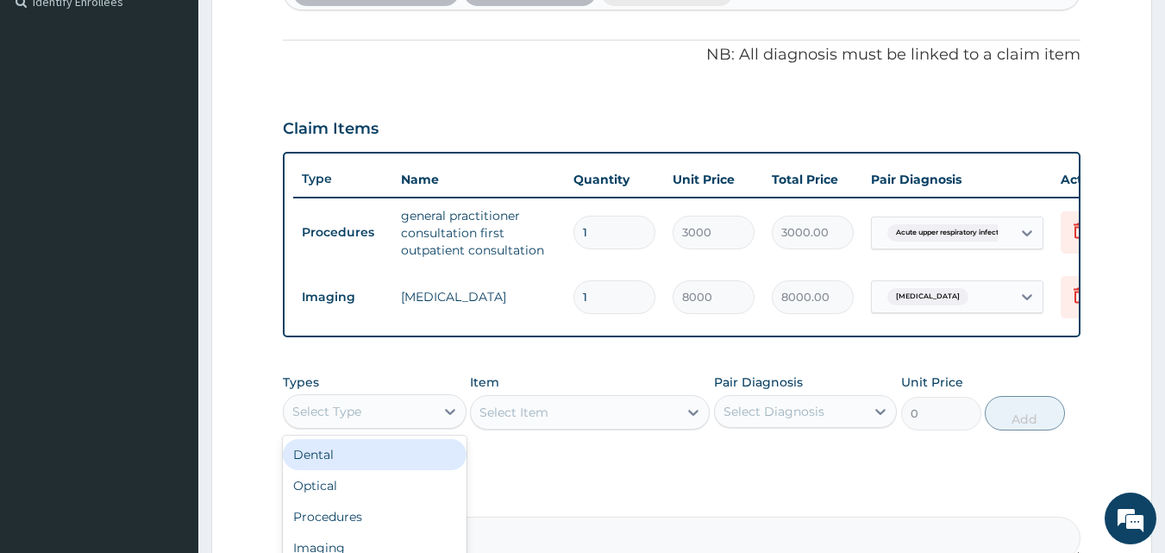
click at [428, 423] on div "Select Type" at bounding box center [359, 411] width 151 height 28
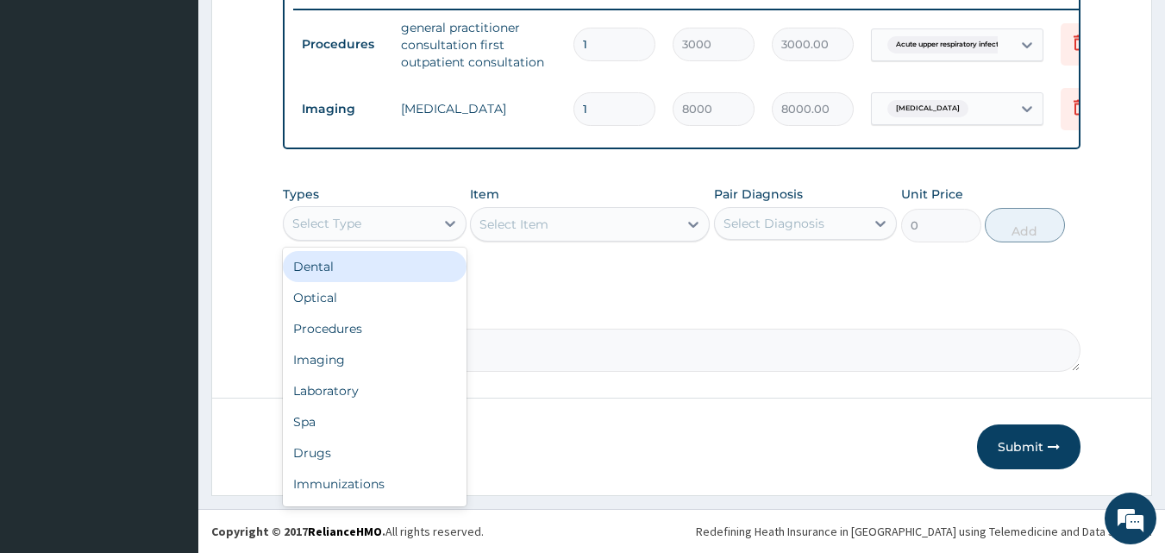
scroll to position [59, 0]
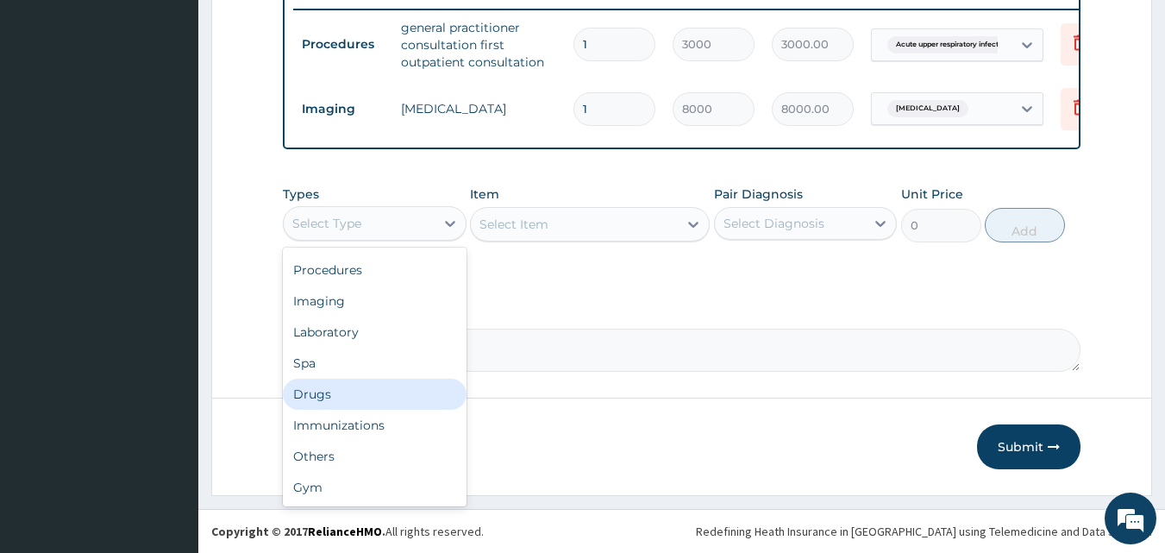
click at [342, 391] on div "Drugs" at bounding box center [375, 393] width 184 height 31
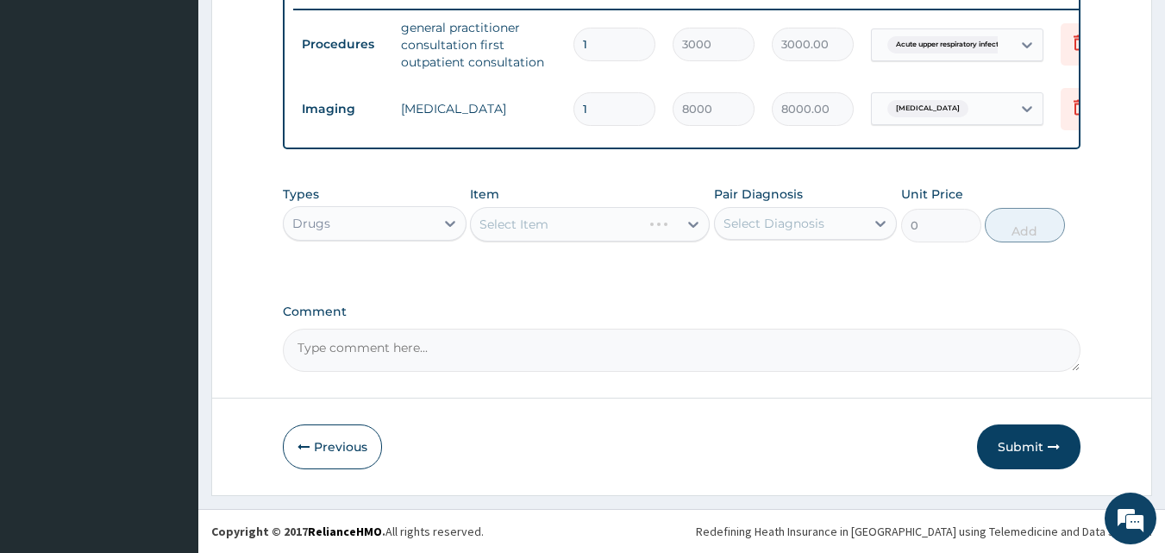
click at [689, 237] on div "Select Item" at bounding box center [590, 224] width 240 height 34
click at [685, 229] on div "Select Item" at bounding box center [590, 224] width 240 height 34
click at [686, 228] on icon at bounding box center [693, 224] width 17 height 17
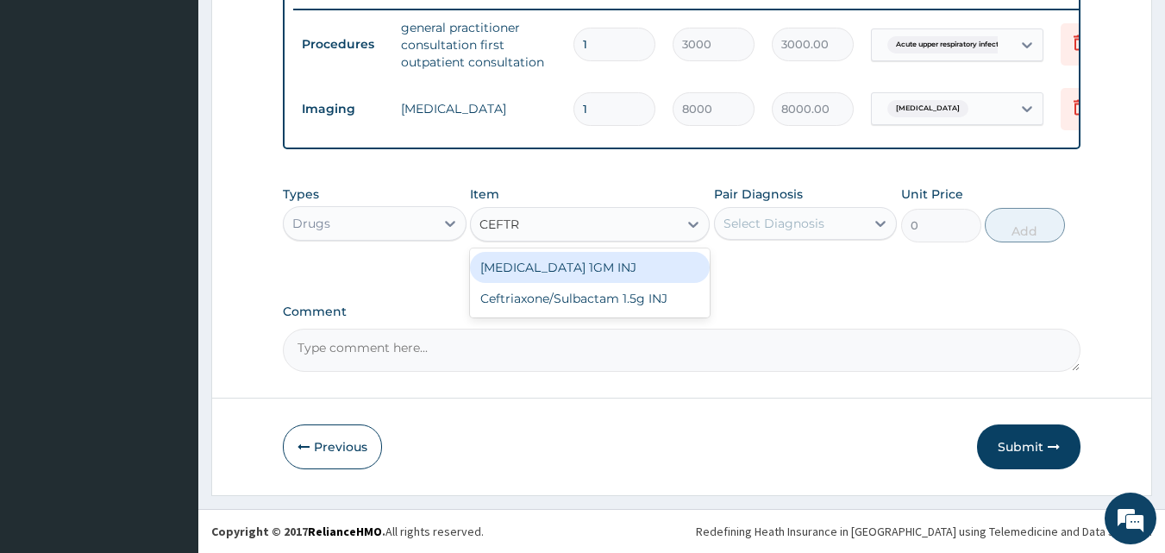
type input "CEFTRI"
click at [649, 270] on div "CEFTRIAXONE 1GM INJ" at bounding box center [590, 267] width 240 height 31
type input "1400"
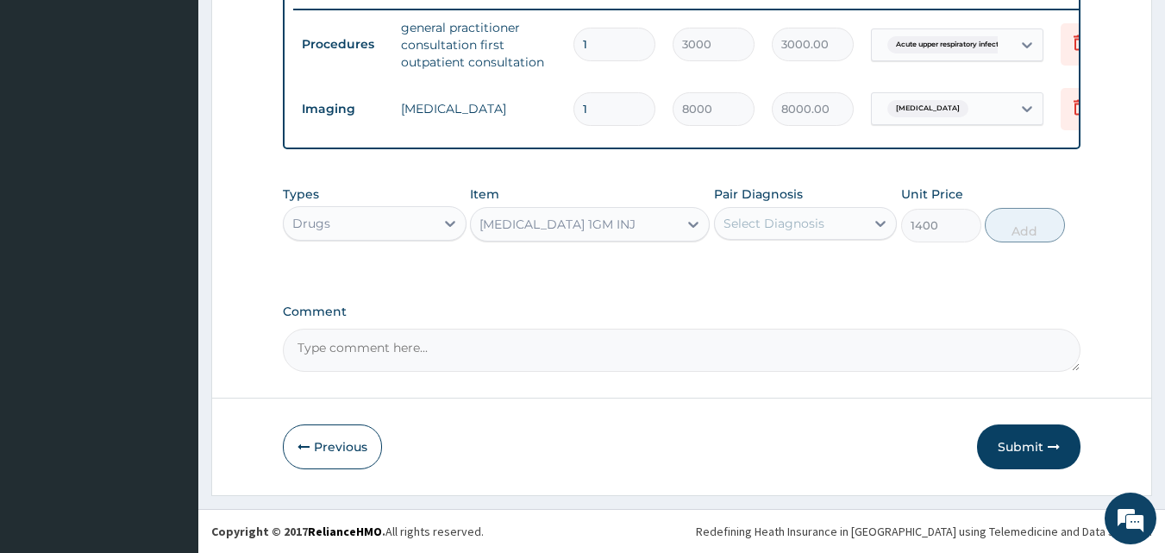
click at [804, 213] on div "Select Diagnosis" at bounding box center [790, 224] width 151 height 28
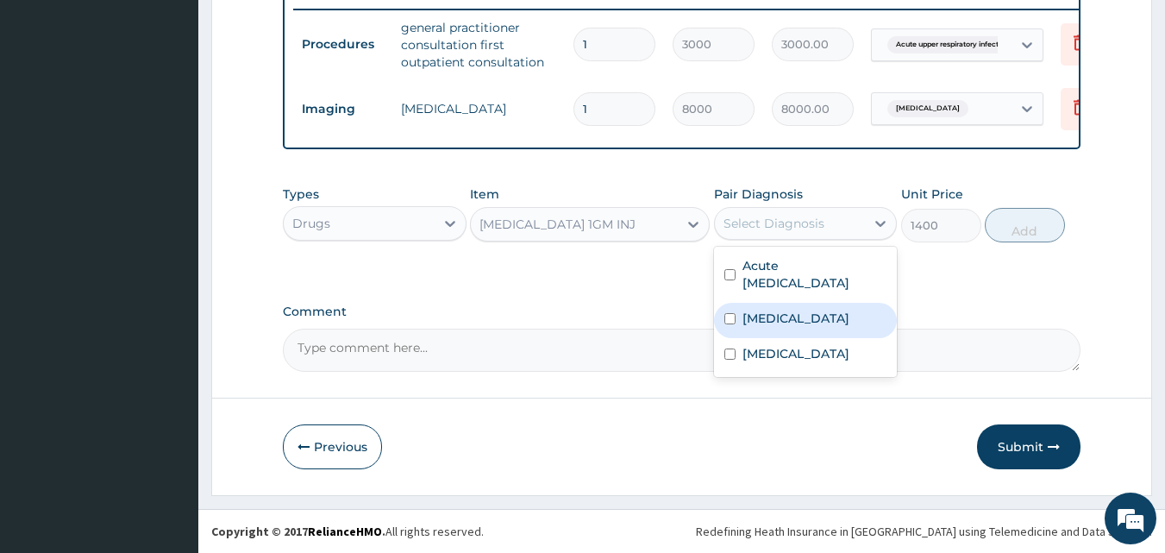
click at [745, 319] on label "Angina pectoris" at bounding box center [795, 318] width 107 height 17
checkbox input "true"
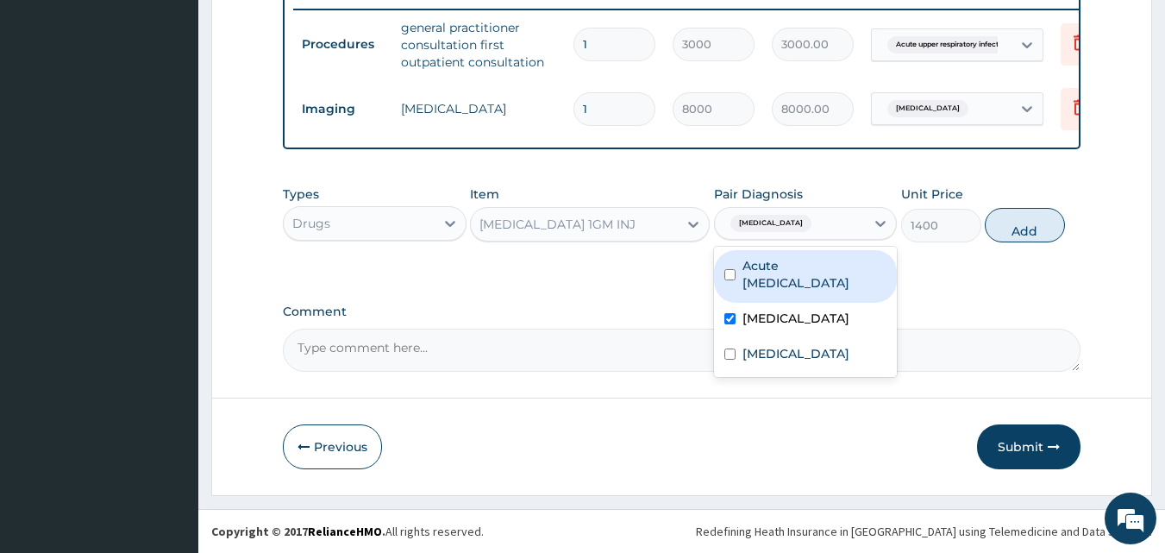
drag, startPoint x: 789, startPoint y: 294, endPoint x: 869, endPoint y: 264, distance: 85.7
click at [790, 294] on div "Acute upper respiratory infection" at bounding box center [806, 276] width 184 height 53
checkbox input "true"
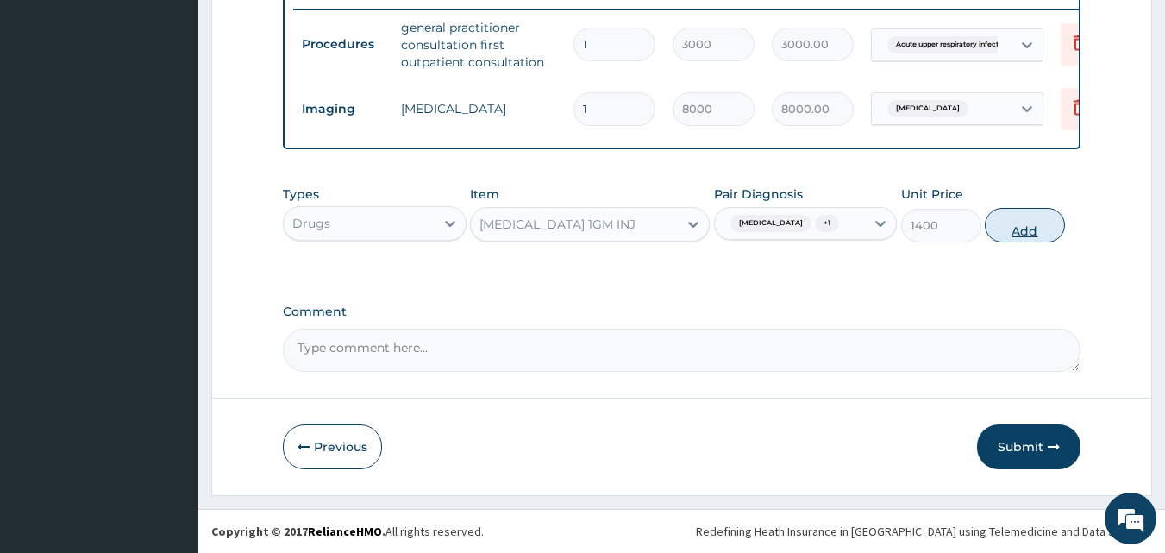
click at [1017, 223] on button "Add" at bounding box center [1025, 225] width 80 height 34
type input "0"
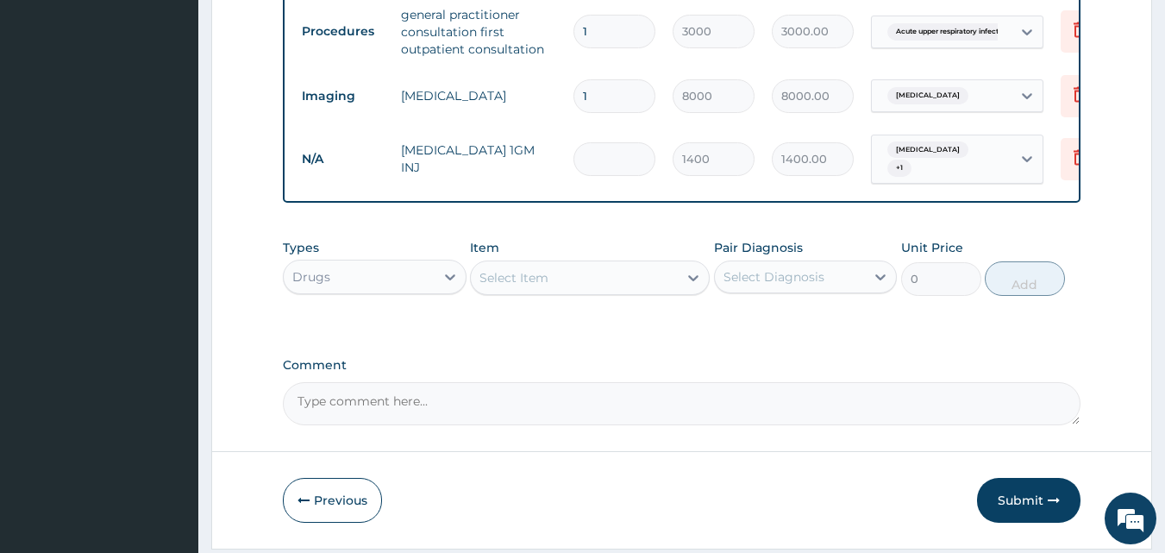
type input "0.00"
type input "5"
type input "7000.00"
type input "0.00"
type input "4"
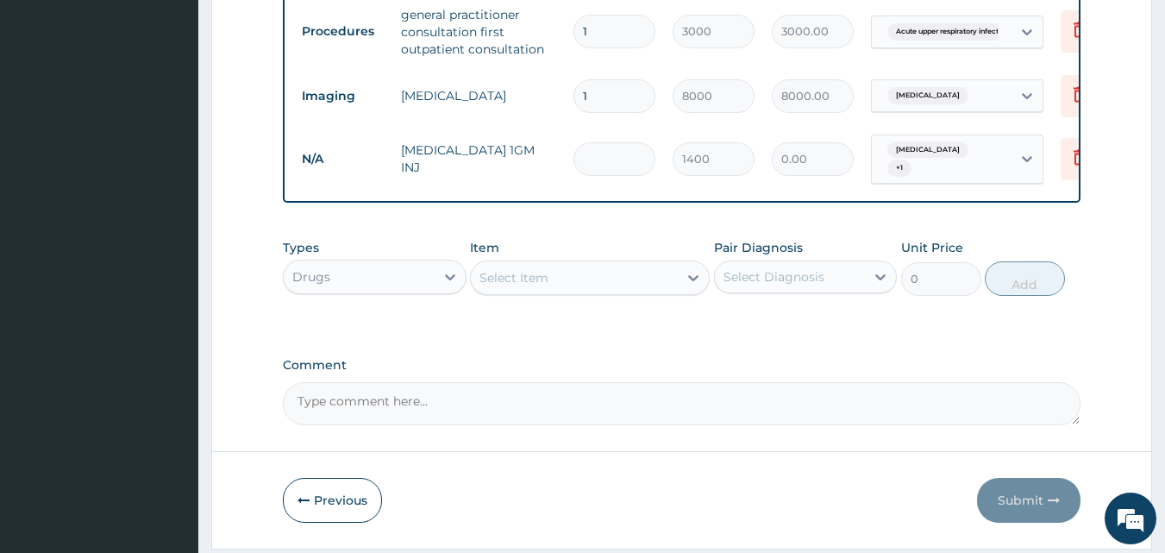
type input "5600.00"
type input "4"
click at [696, 285] on icon at bounding box center [693, 277] width 17 height 17
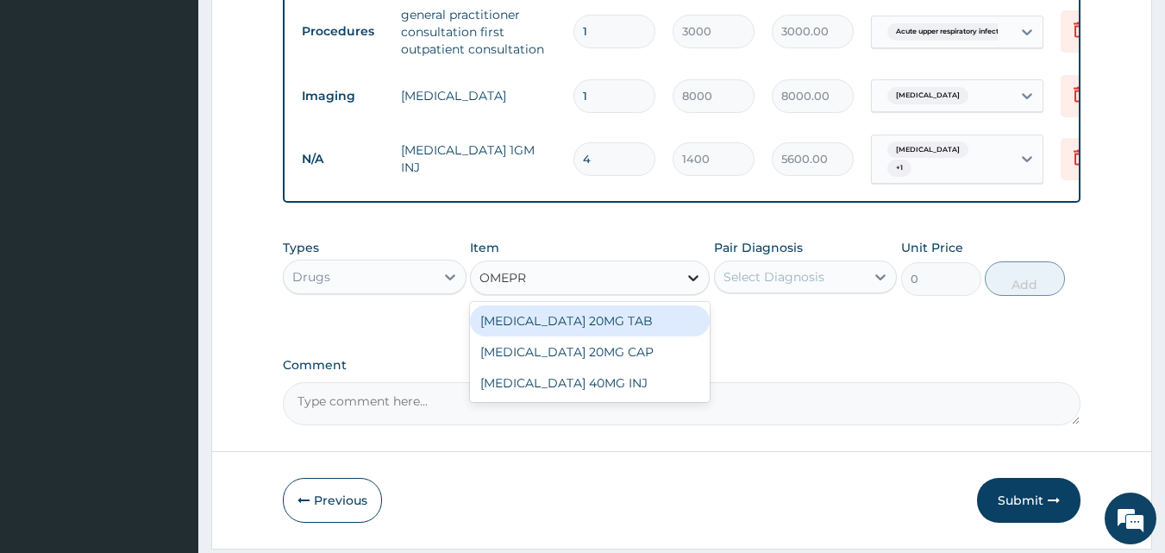
type input "OMEPRA"
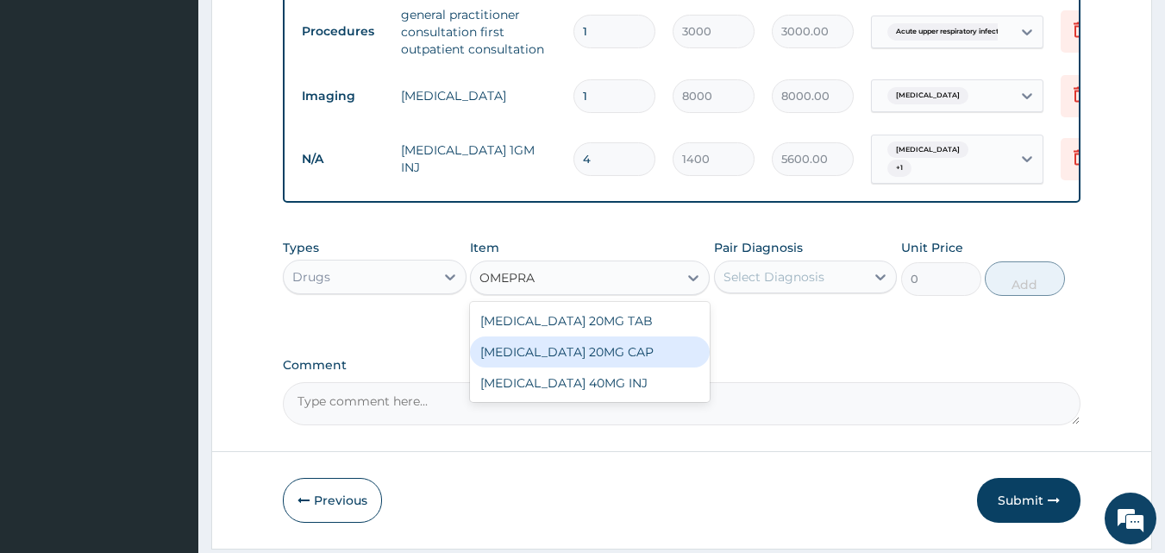
drag, startPoint x: 635, startPoint y: 360, endPoint x: 833, endPoint y: 303, distance: 206.3
click at [636, 359] on div "[MEDICAL_DATA] 20MG CAP" at bounding box center [590, 351] width 240 height 31
type input "52.5"
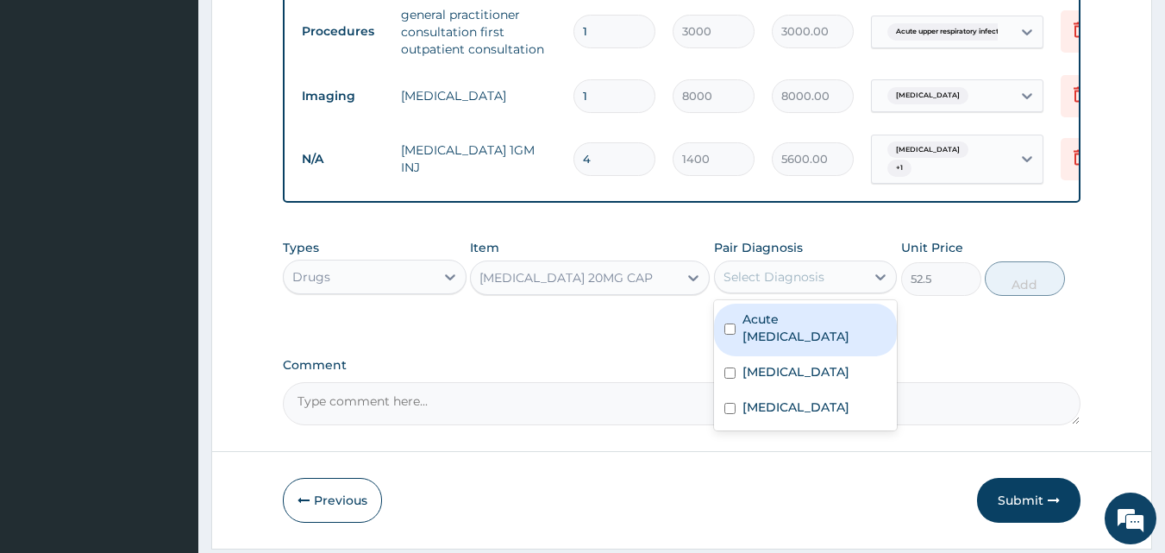
click at [831, 279] on div "Select Diagnosis" at bounding box center [790, 277] width 151 height 28
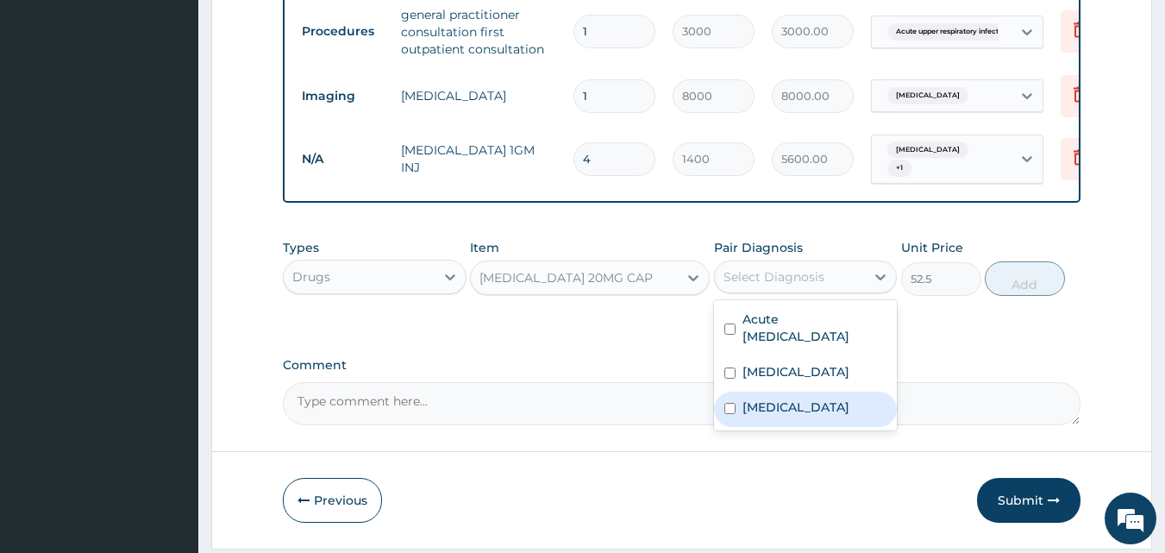
click at [781, 412] on label "Indigestion" at bounding box center [795, 406] width 107 height 17
checkbox input "true"
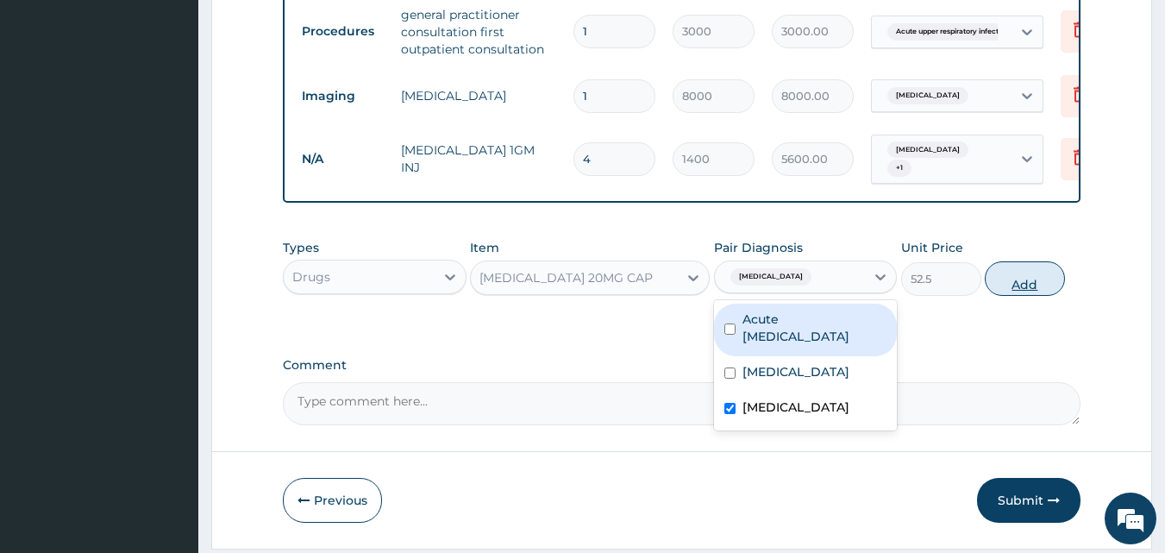
click at [1010, 291] on button "Add" at bounding box center [1025, 278] width 80 height 34
type input "0"
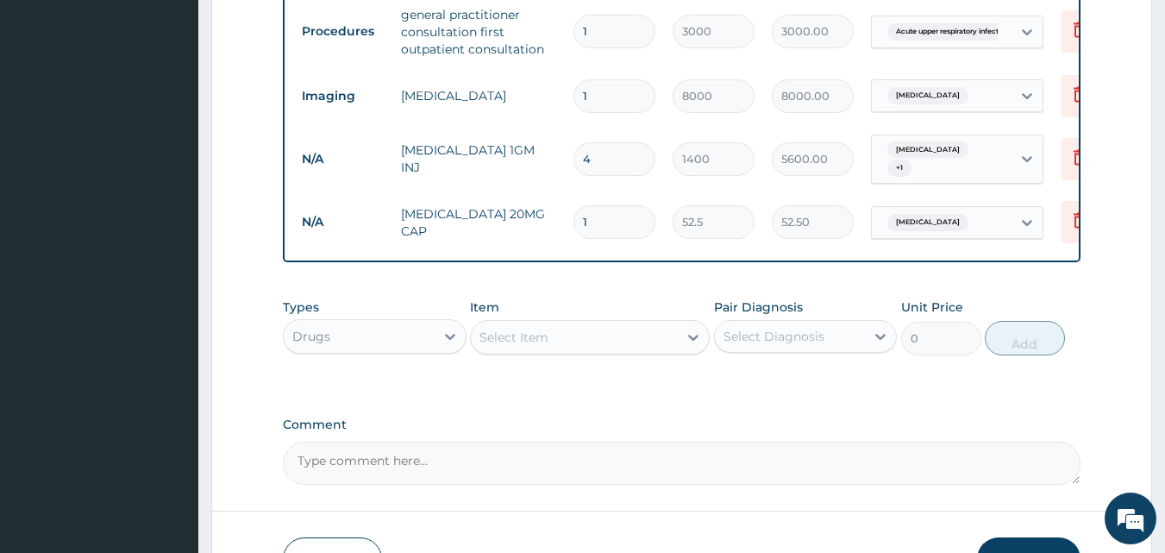
type input "14"
type input "735.00"
type input "14"
click at [683, 338] on div at bounding box center [693, 337] width 31 height 31
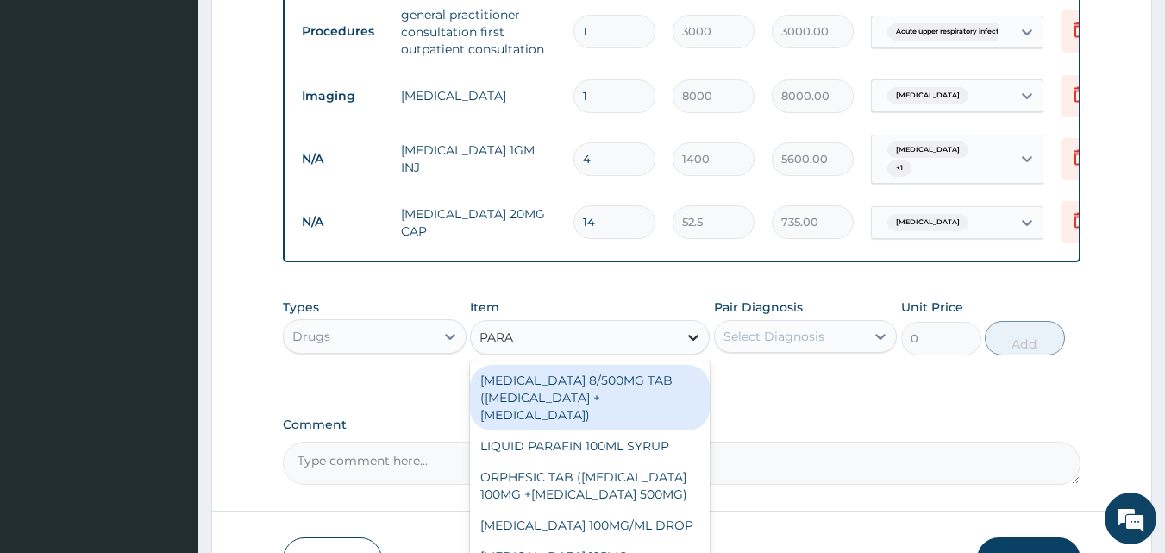
type input "PARAC"
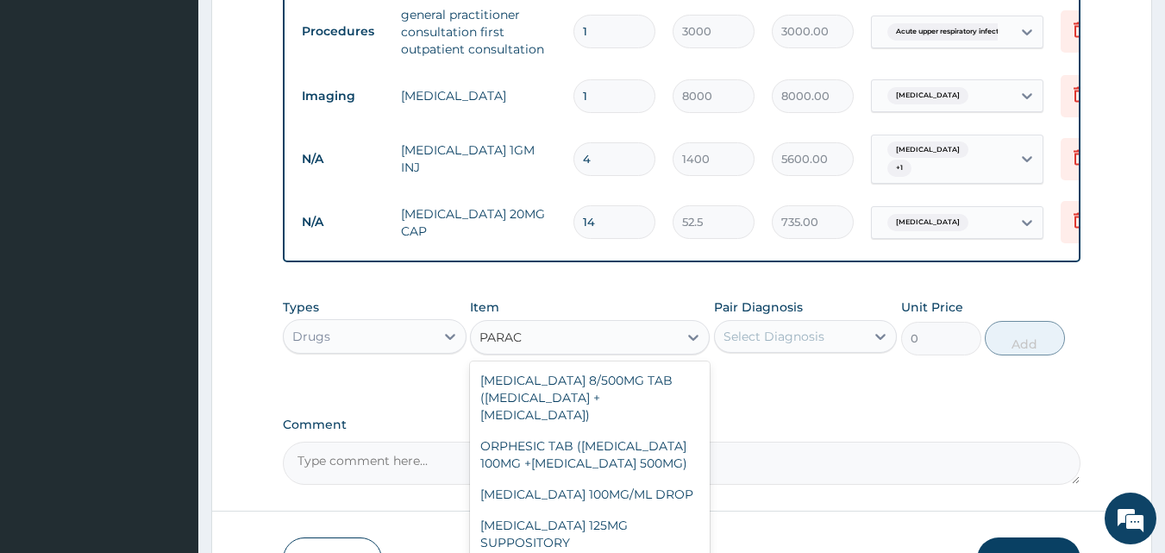
scroll to position [201, 0]
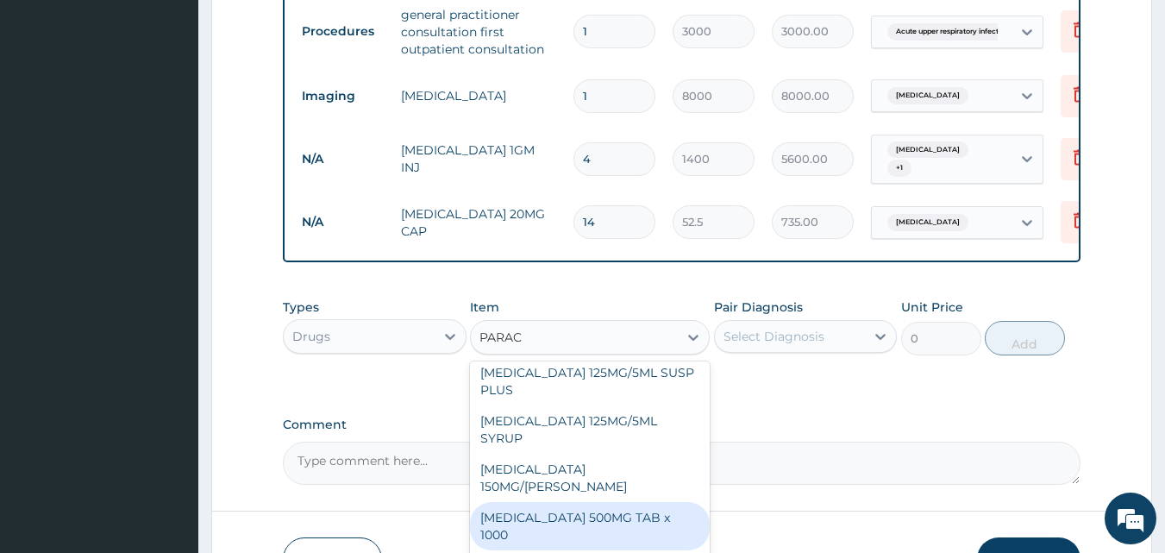
drag, startPoint x: 585, startPoint y: 503, endPoint x: 621, endPoint y: 497, distance: 36.0
click at [586, 503] on div "[MEDICAL_DATA] 500MG TAB x 1000" at bounding box center [590, 526] width 240 height 48
type input "11.025"
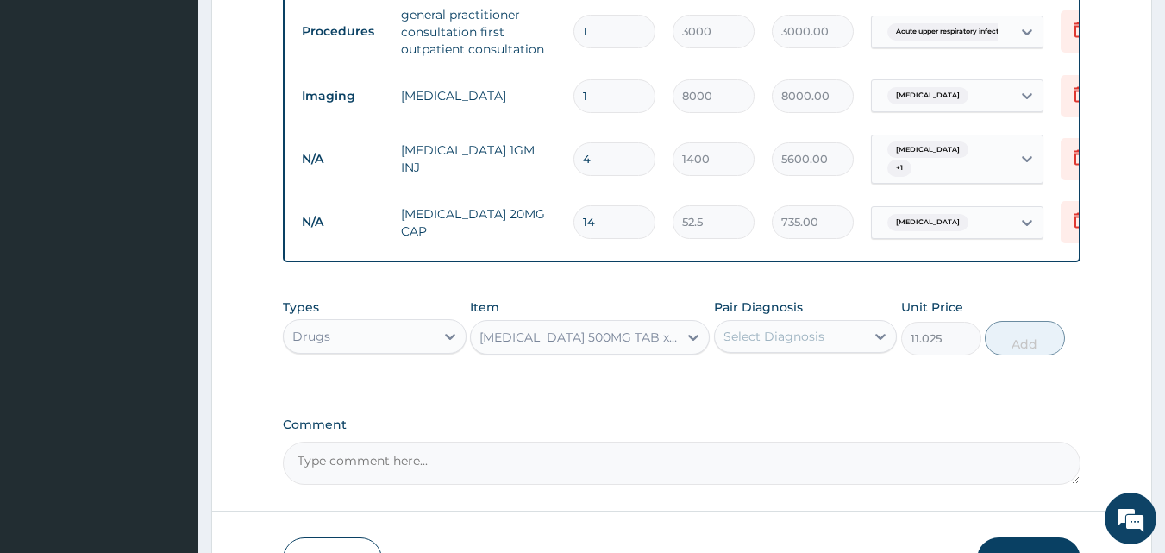
click at [848, 342] on div "Select Diagnosis" at bounding box center [790, 336] width 151 height 28
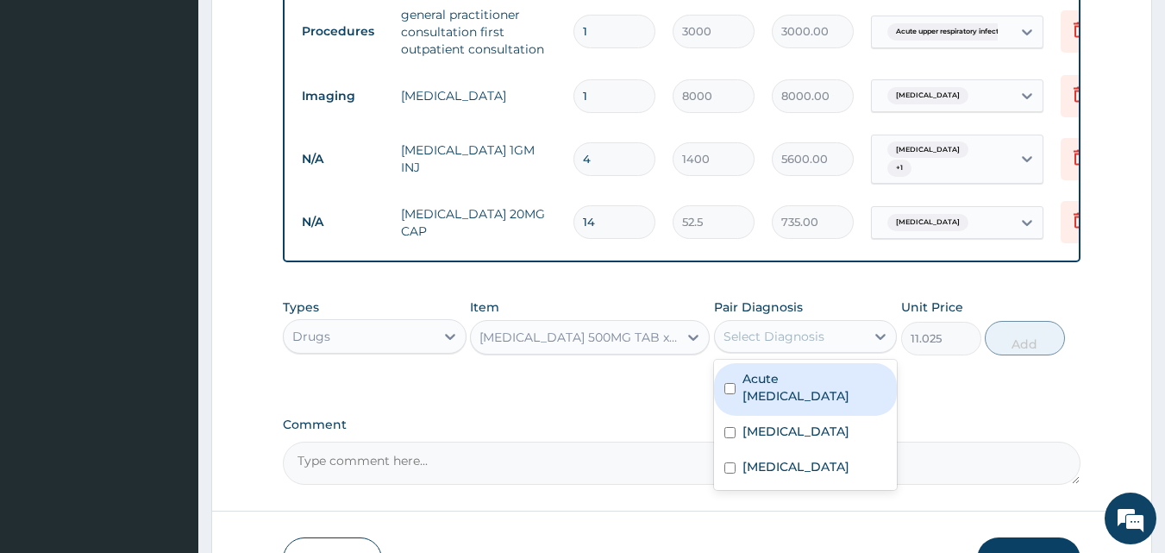
click at [808, 398] on label "Acute upper respiratory infection" at bounding box center [814, 387] width 145 height 34
checkbox input "true"
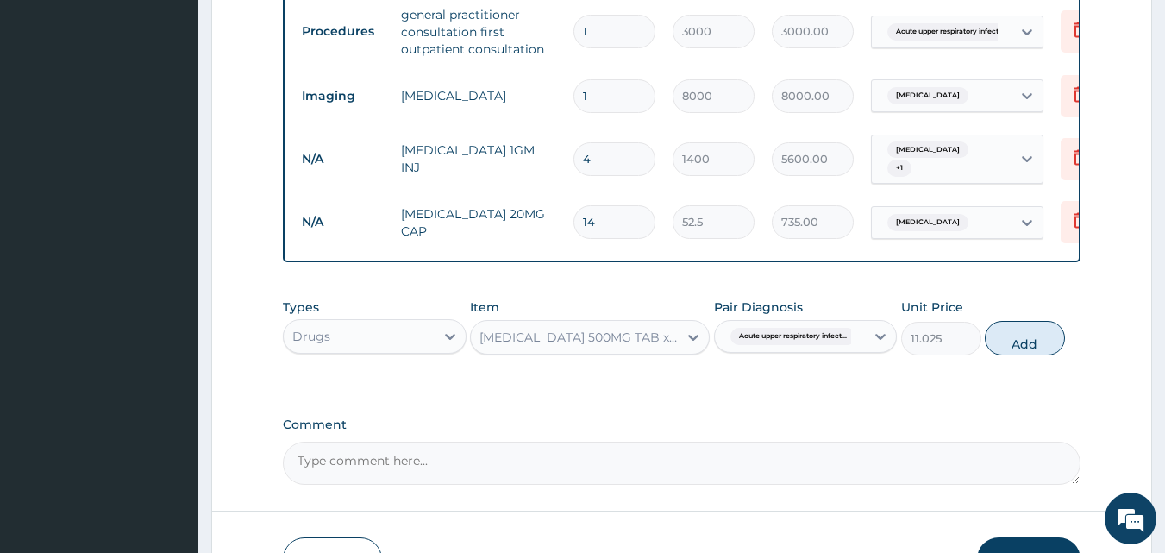
drag, startPoint x: 1014, startPoint y: 350, endPoint x: 996, endPoint y: 353, distance: 18.3
click at [1015, 348] on button "Add" at bounding box center [1025, 338] width 80 height 34
type input "0"
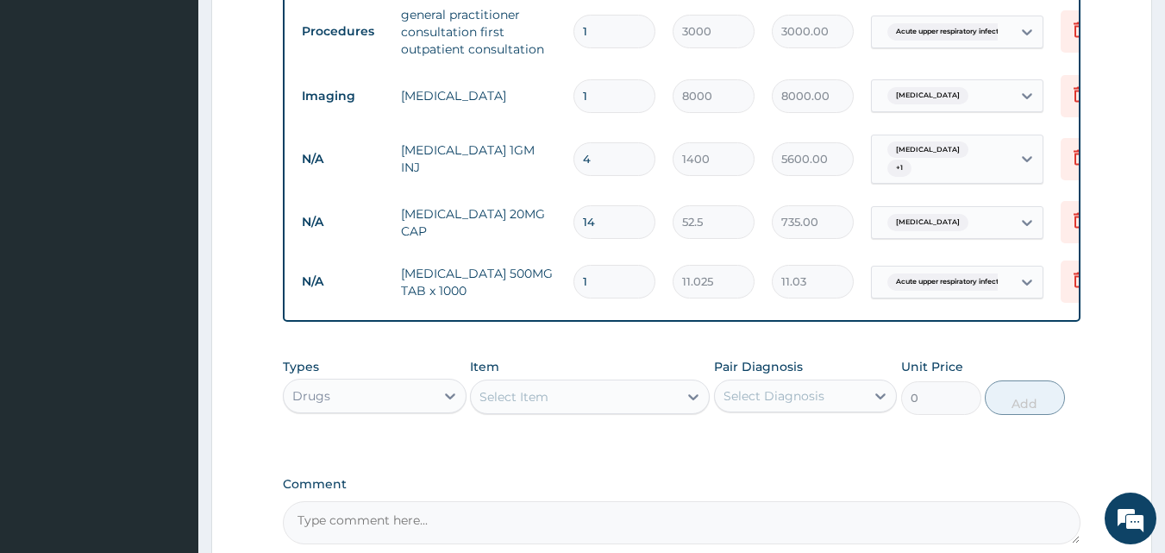
click at [1005, 278] on div "Acute upper respiratory infect..." at bounding box center [942, 281] width 140 height 29
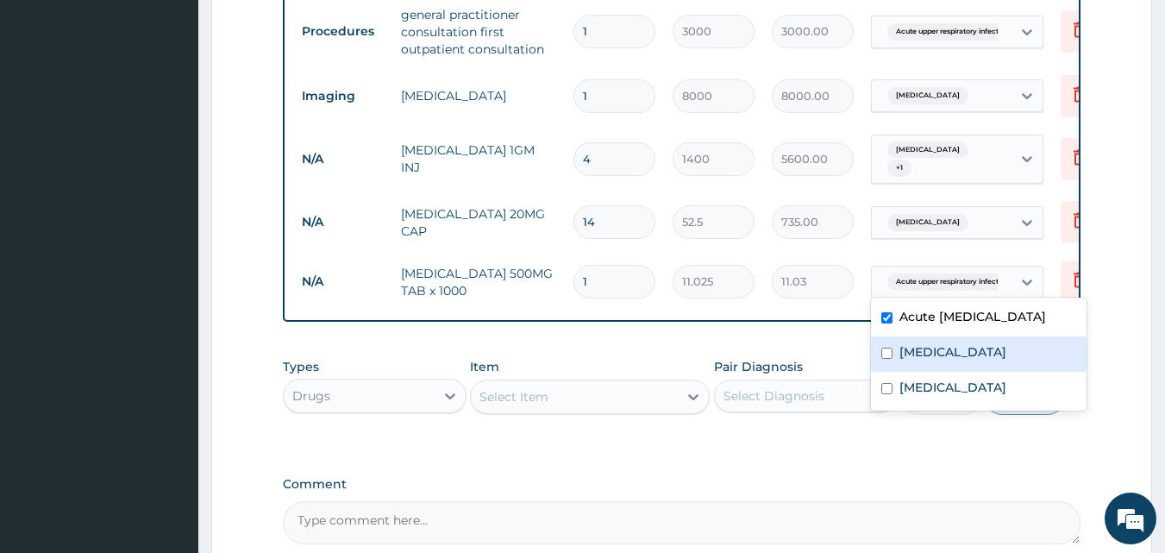
click at [907, 360] on label "Angina pectoris" at bounding box center [952, 351] width 107 height 17
checkbox input "true"
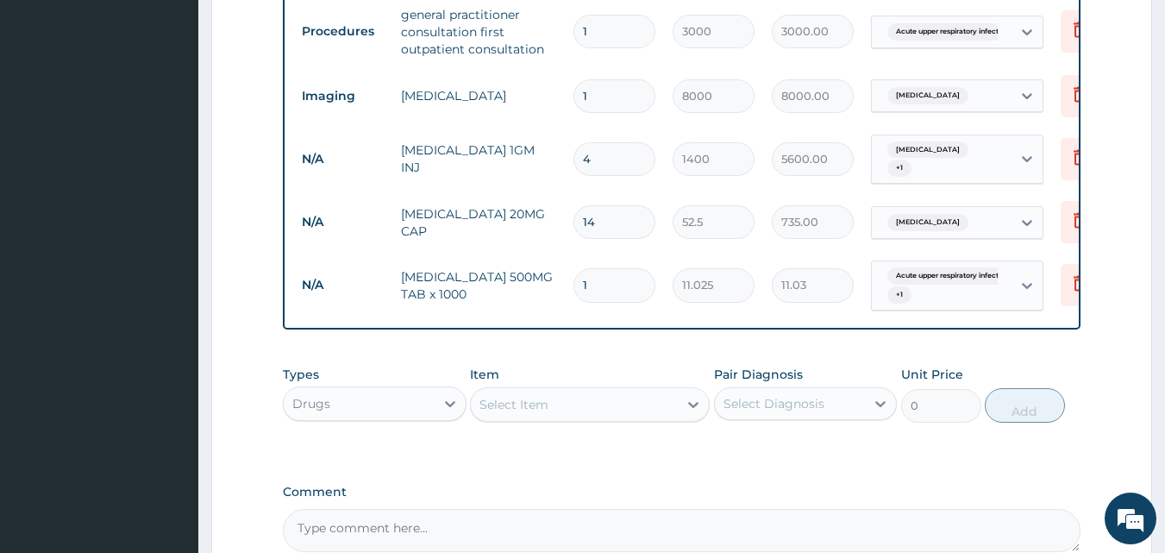
click at [601, 284] on input "1" at bounding box center [614, 285] width 82 height 34
type input "18"
type input "198.45"
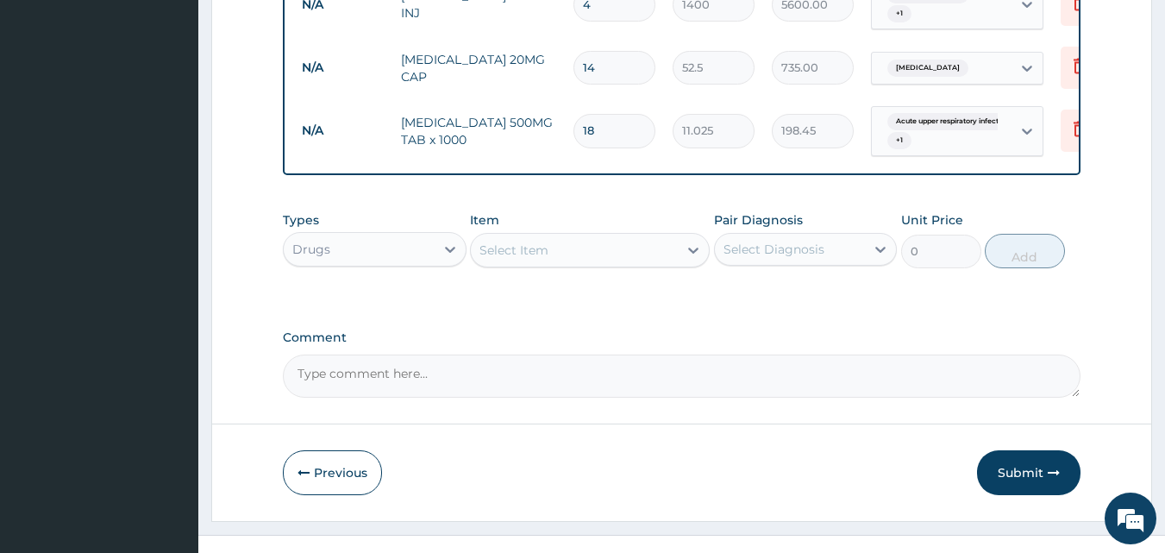
scroll to position [876, 0]
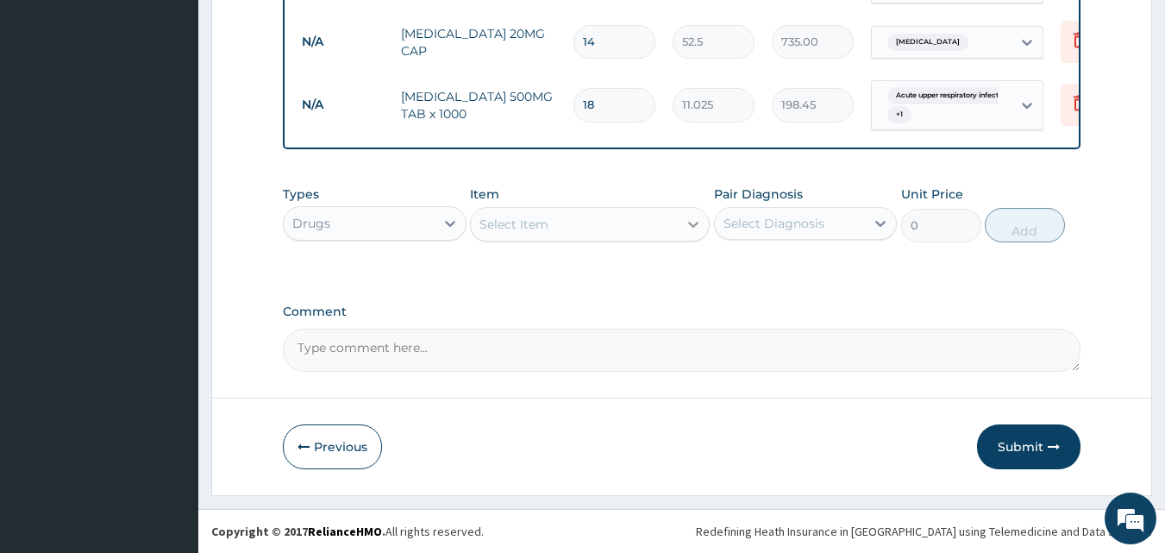
type input "18"
click at [680, 216] on div at bounding box center [693, 224] width 31 height 31
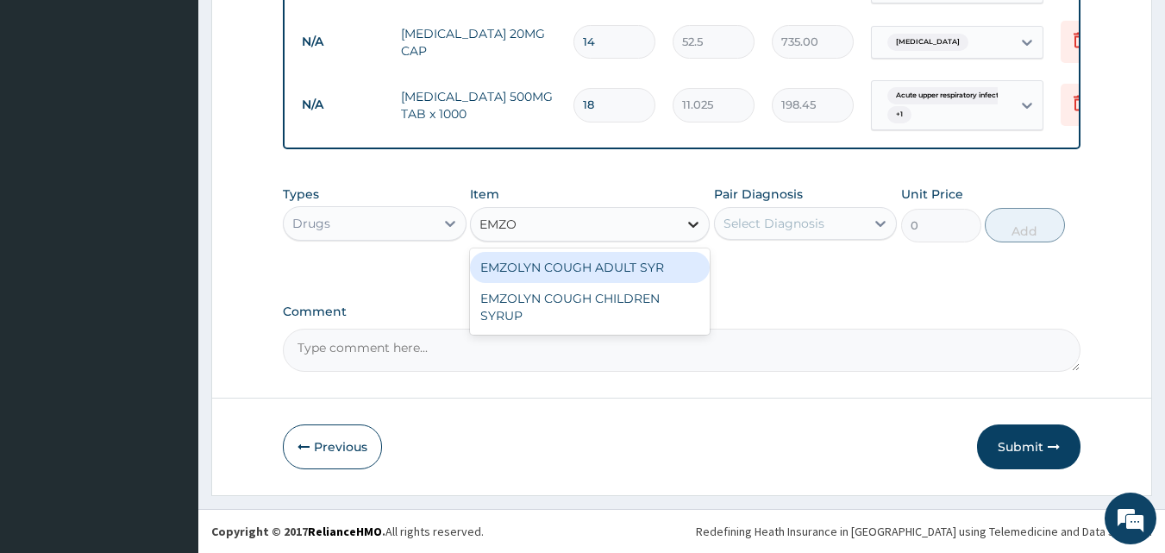
type input "EMZOL"
click at [656, 263] on div "EMZOLYN COUGH ADULT SYR" at bounding box center [590, 267] width 240 height 31
type input "735"
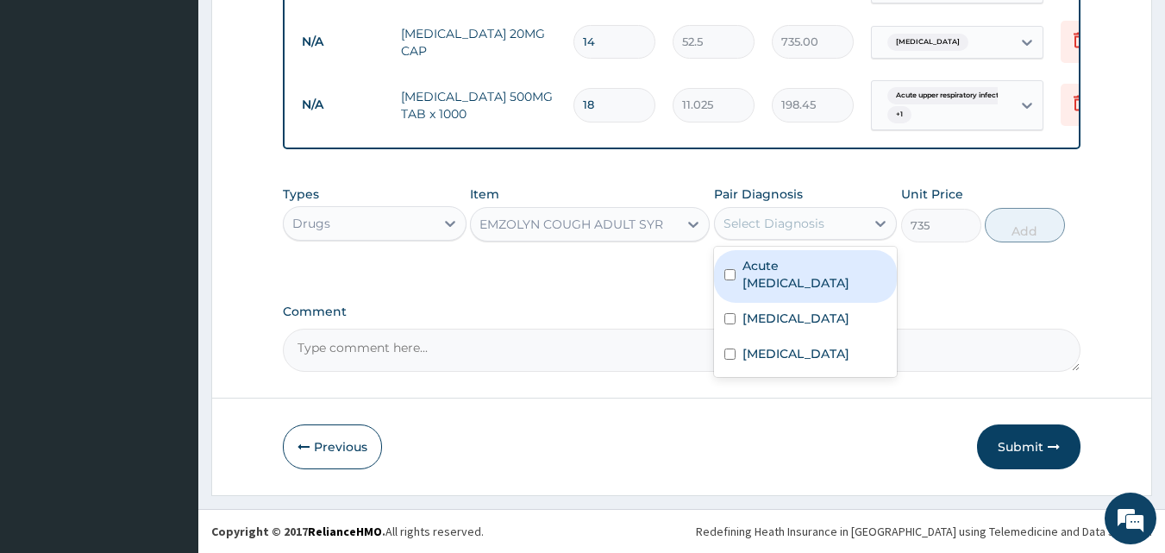
click at [762, 232] on div "Select Diagnosis" at bounding box center [773, 223] width 101 height 17
click at [797, 285] on label "Acute upper respiratory infection" at bounding box center [814, 274] width 145 height 34
checkbox input "true"
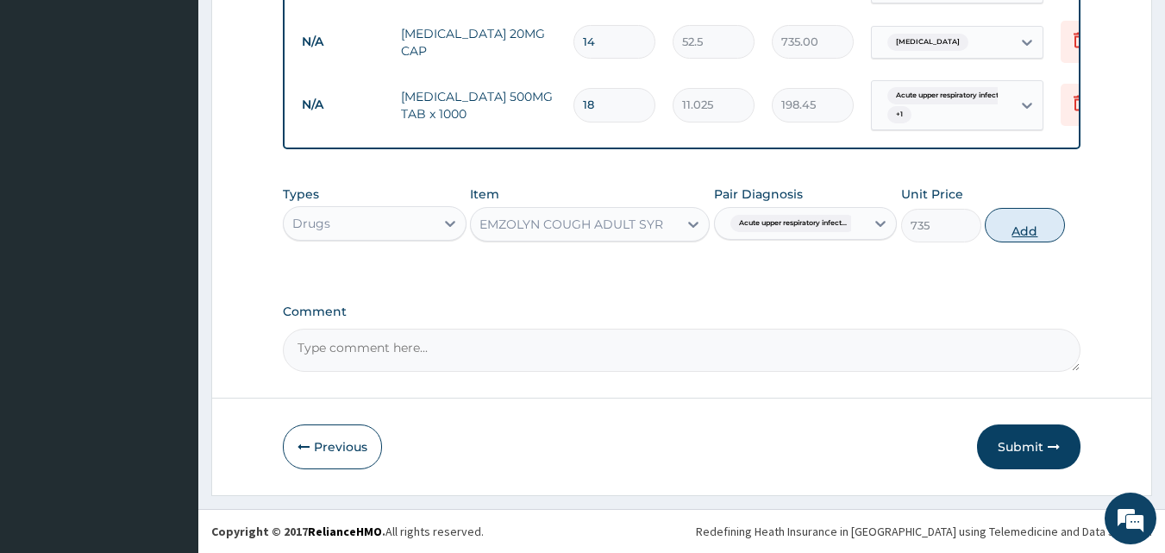
click at [1005, 237] on button "Add" at bounding box center [1025, 225] width 80 height 34
type input "0"
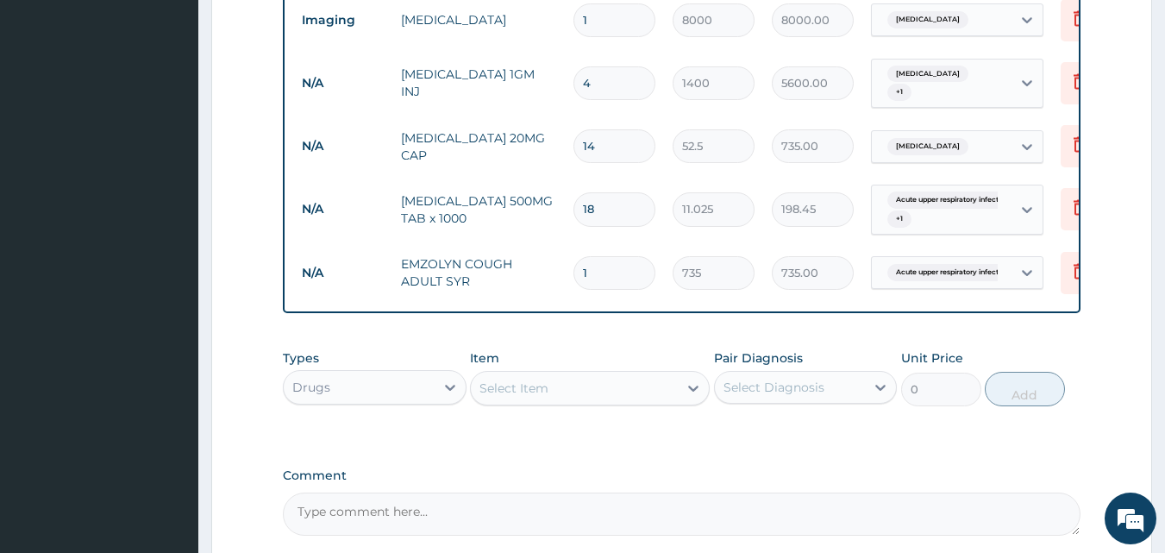
scroll to position [935, 0]
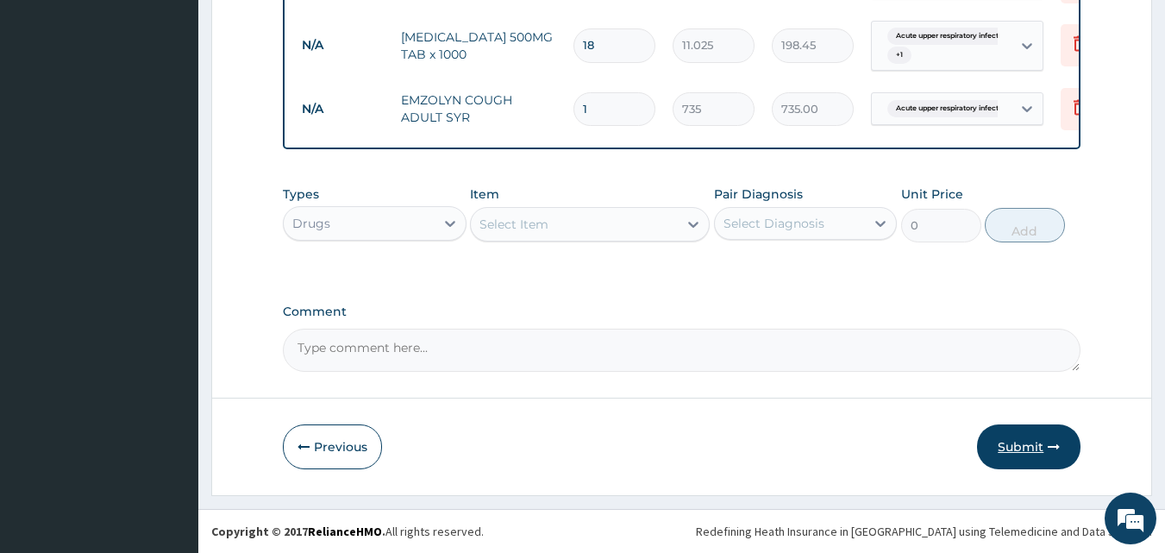
click at [1027, 448] on button "Submit" at bounding box center [1028, 446] width 103 height 45
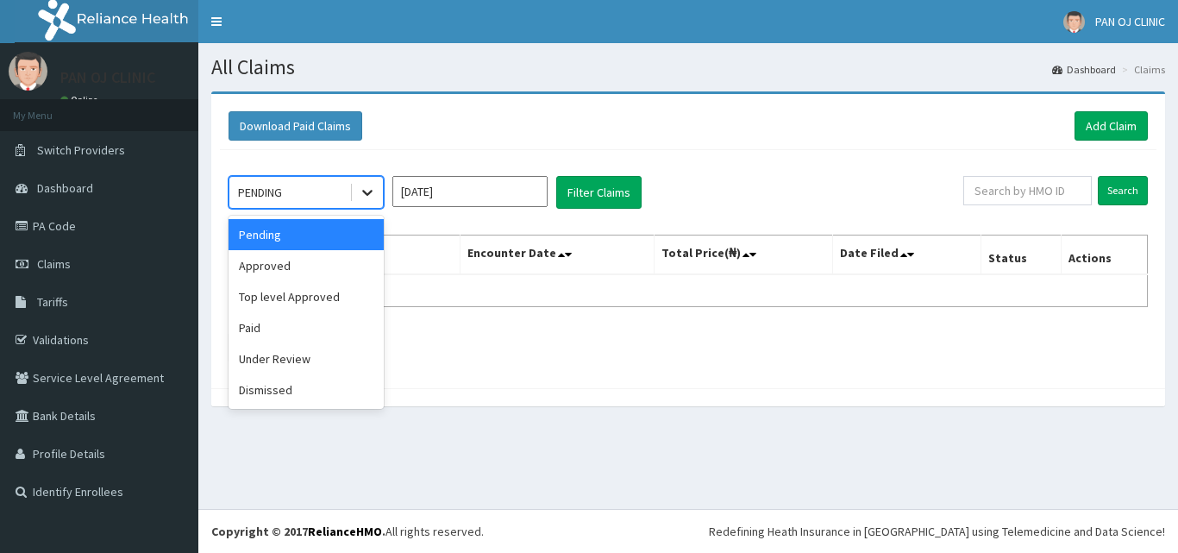
click at [372, 184] on icon at bounding box center [367, 192] width 17 height 17
click at [270, 256] on div "Approved" at bounding box center [305, 265] width 155 height 31
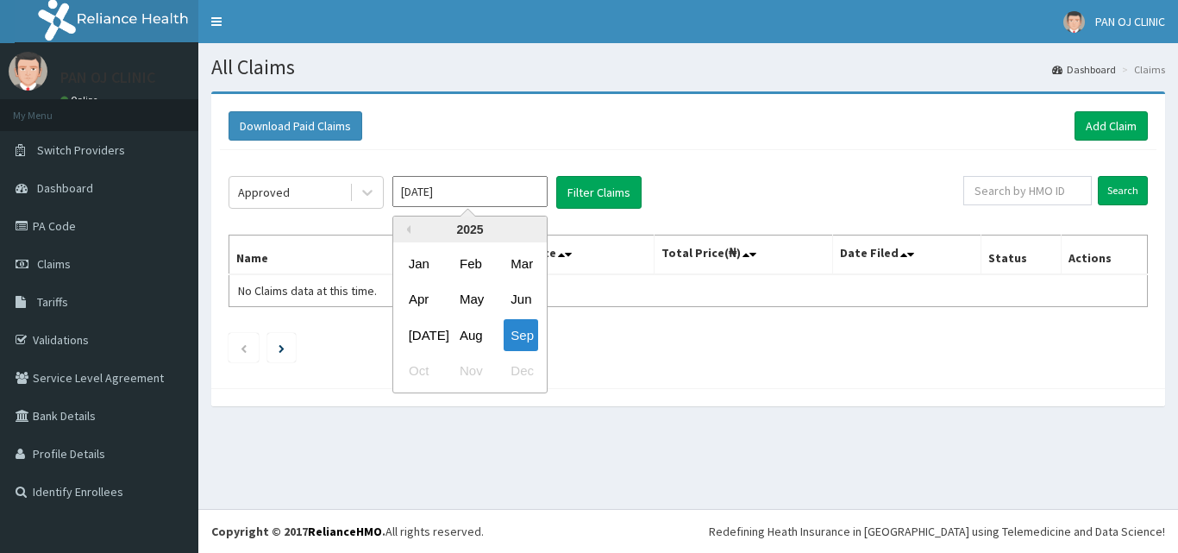
click at [485, 188] on input "[DATE]" at bounding box center [469, 191] width 155 height 31
drag, startPoint x: 462, startPoint y: 330, endPoint x: 462, endPoint y: 319, distance: 11.2
click at [462, 329] on div "Aug" at bounding box center [470, 335] width 34 height 32
type input "[DATE]"
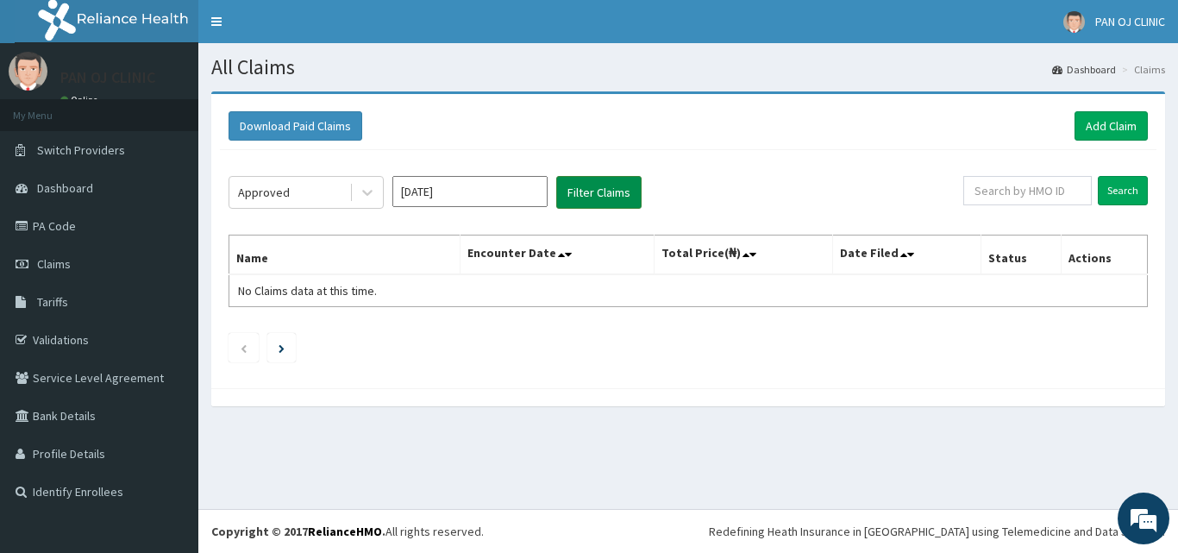
click at [608, 193] on button "Filter Claims" at bounding box center [598, 192] width 85 height 33
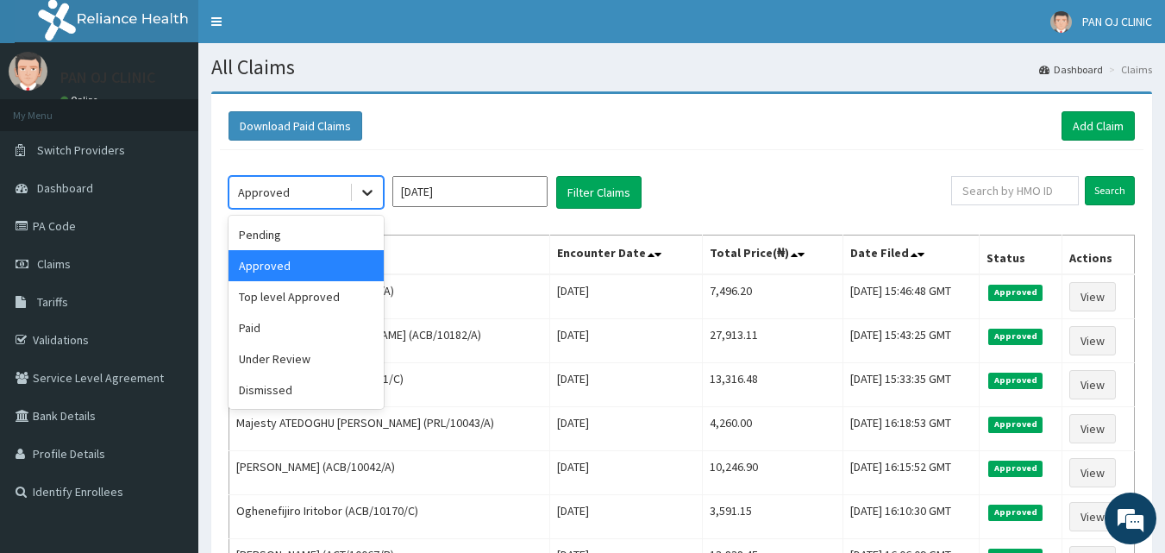
click at [370, 198] on icon at bounding box center [367, 192] width 17 height 17
click at [293, 239] on div "Pending" at bounding box center [305, 234] width 155 height 31
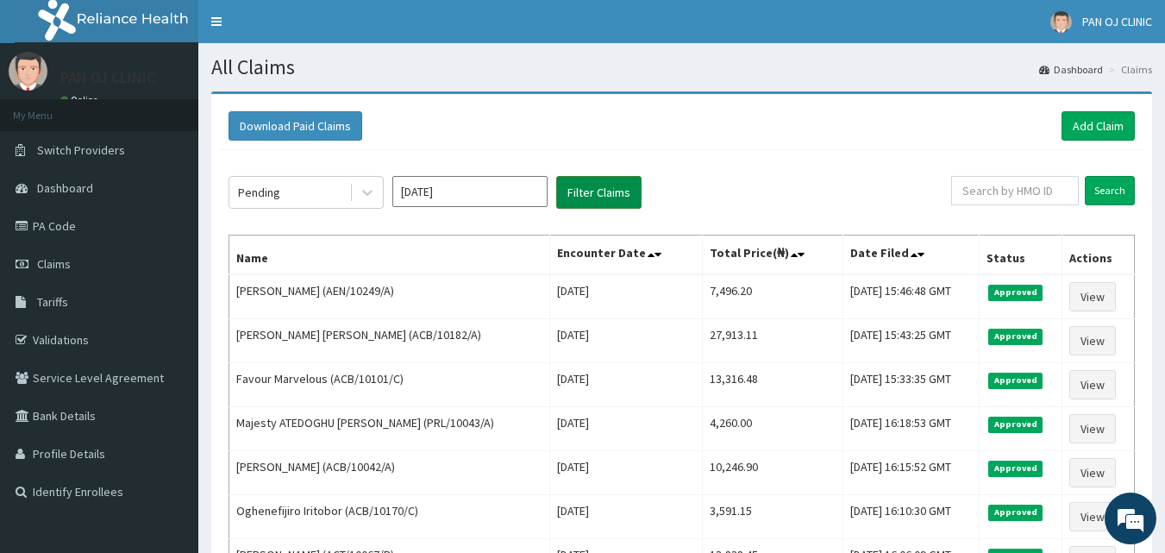
click at [588, 200] on button "Filter Claims" at bounding box center [598, 192] width 85 height 33
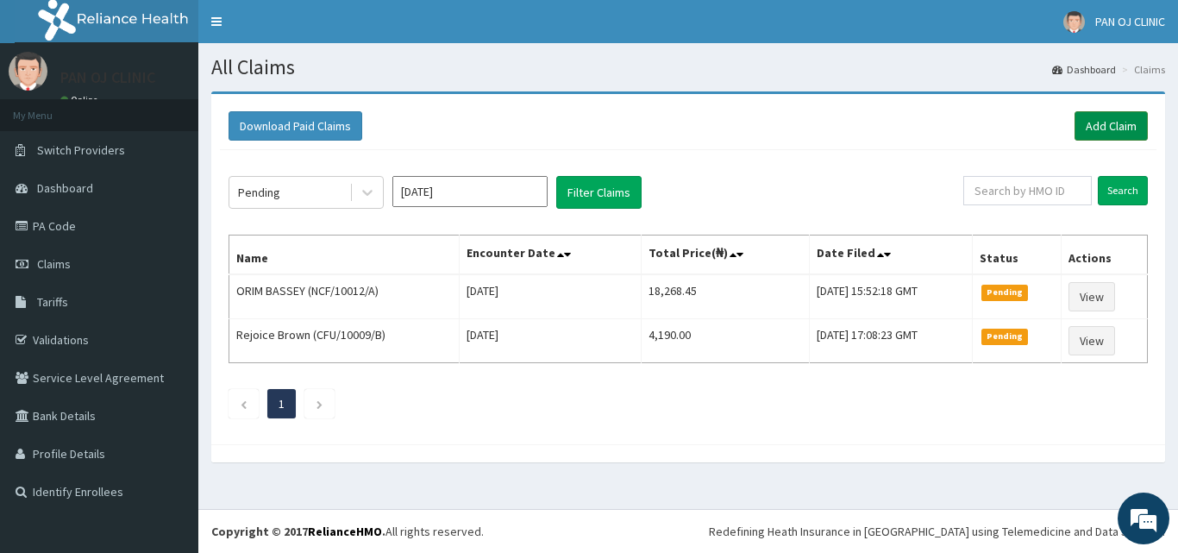
click at [1119, 126] on link "Add Claim" at bounding box center [1110, 125] width 73 height 29
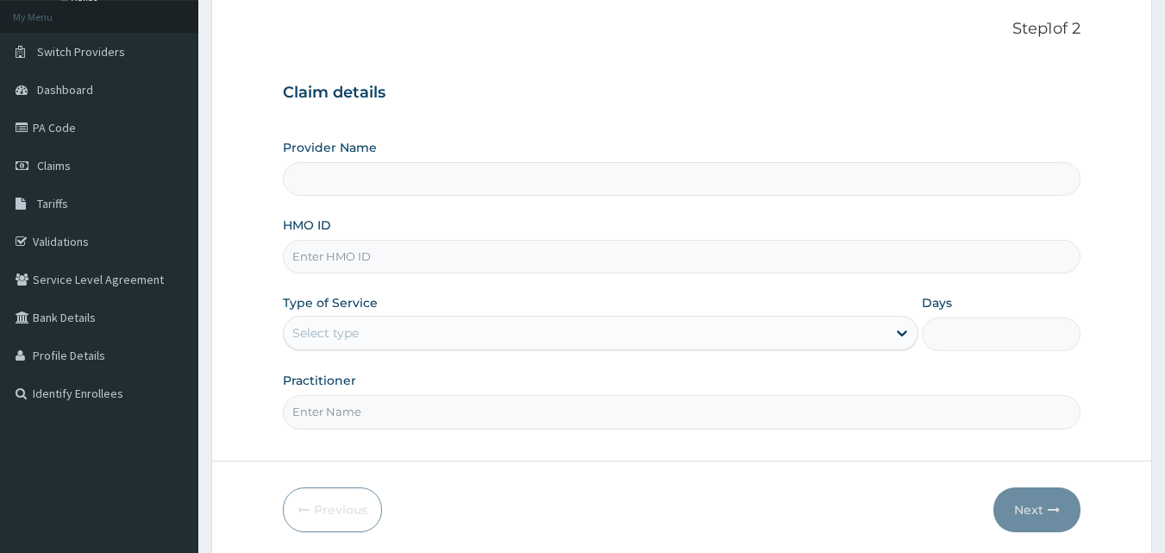
scroll to position [161, 0]
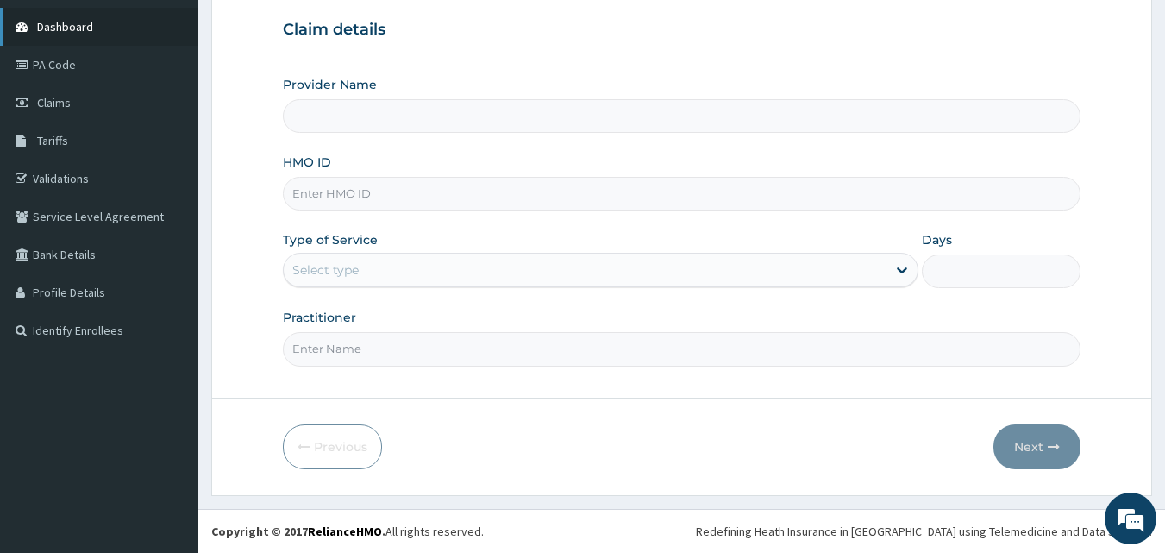
type input "PAN OJ CLINIC"
click at [332, 195] on input "HMO ID" at bounding box center [682, 194] width 798 height 34
paste input "ACT/10067/A"
type input "ACT/10067/A"
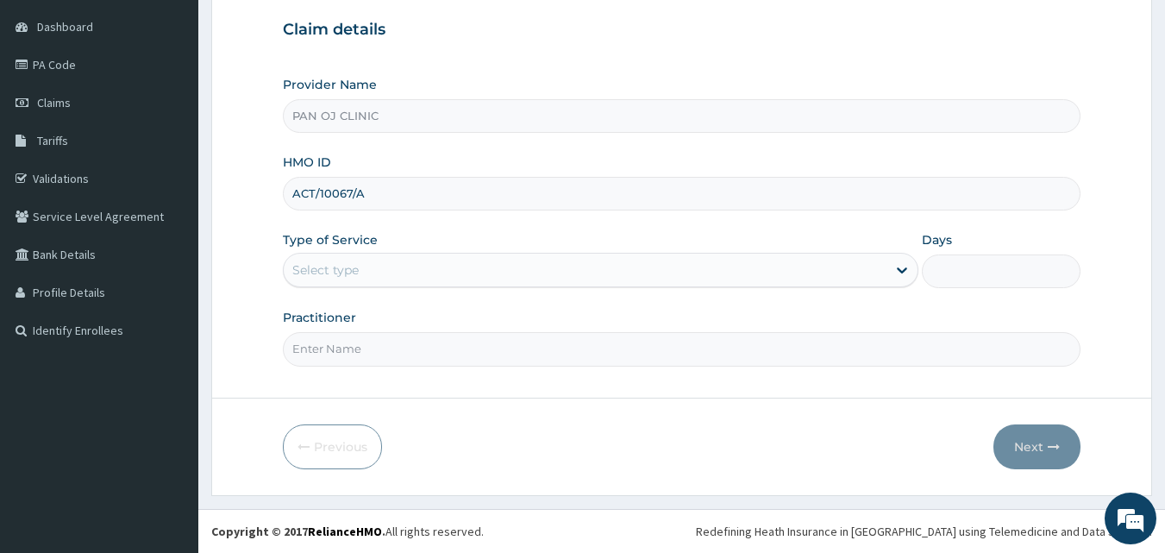
click at [350, 281] on div "Select type" at bounding box center [585, 270] width 603 height 28
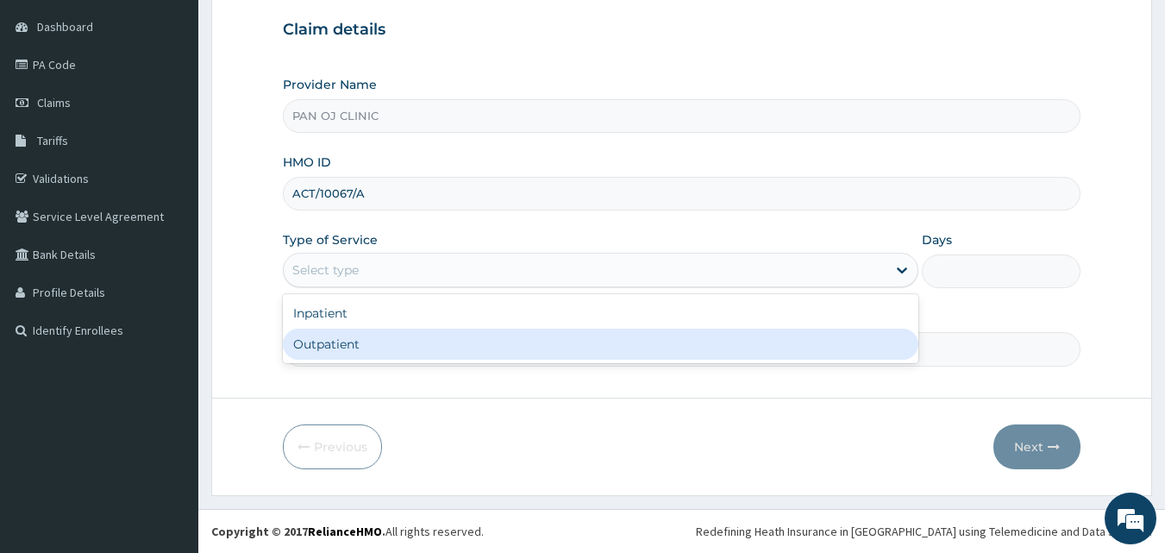
click at [336, 341] on div "Outpatient" at bounding box center [600, 343] width 635 height 31
type input "1"
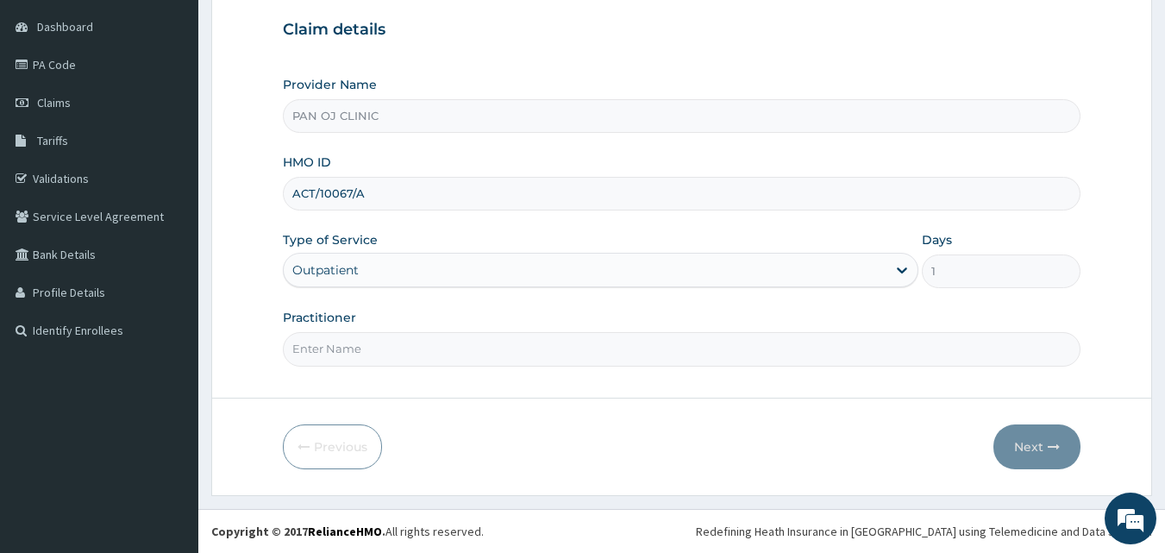
click at [348, 347] on input "Practitioner" at bounding box center [682, 349] width 798 height 34
drag, startPoint x: 358, startPoint y: 363, endPoint x: 346, endPoint y: 345, distance: 21.8
click at [358, 361] on input "Practitioner" at bounding box center [682, 349] width 798 height 34
click at [345, 344] on input "Practitioner" at bounding box center [682, 349] width 798 height 34
click at [336, 347] on input "Practitioner" at bounding box center [682, 349] width 798 height 34
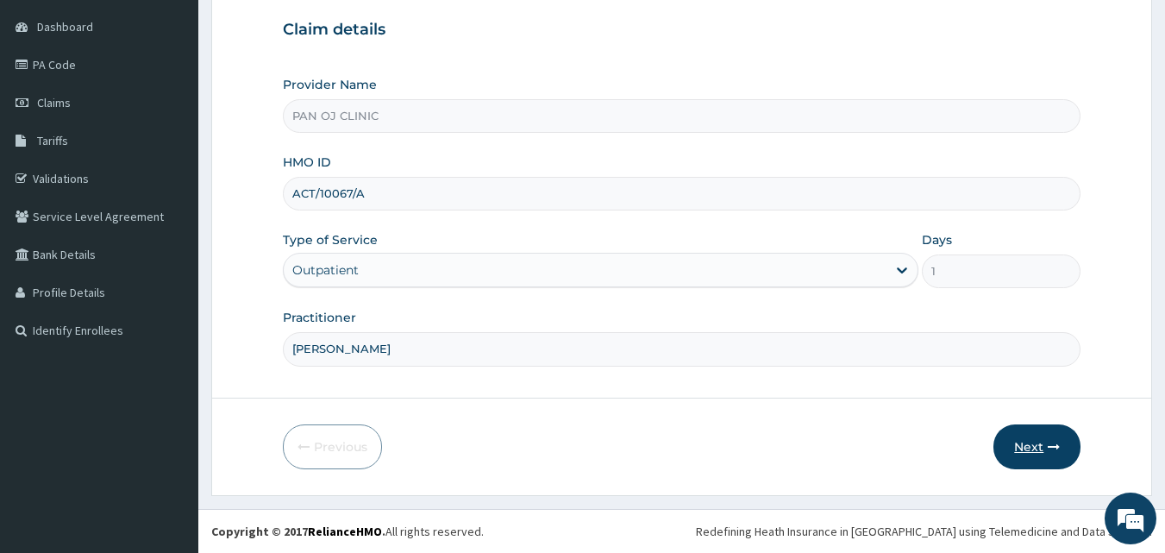
type input "[PERSON_NAME]"
click at [1039, 437] on button "Next" at bounding box center [1036, 446] width 87 height 45
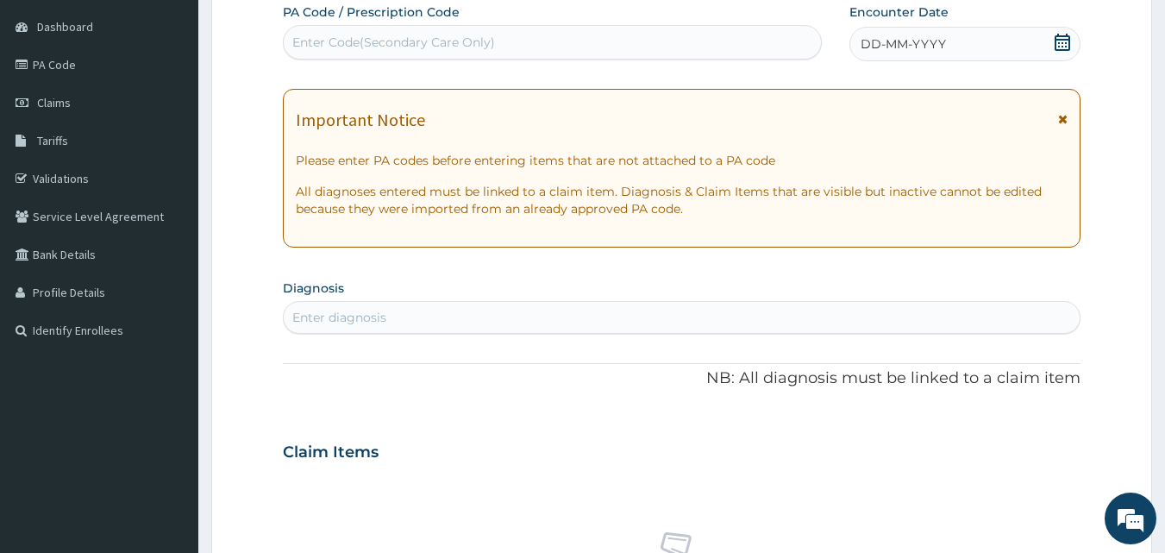
click at [1061, 41] on icon at bounding box center [1062, 42] width 17 height 17
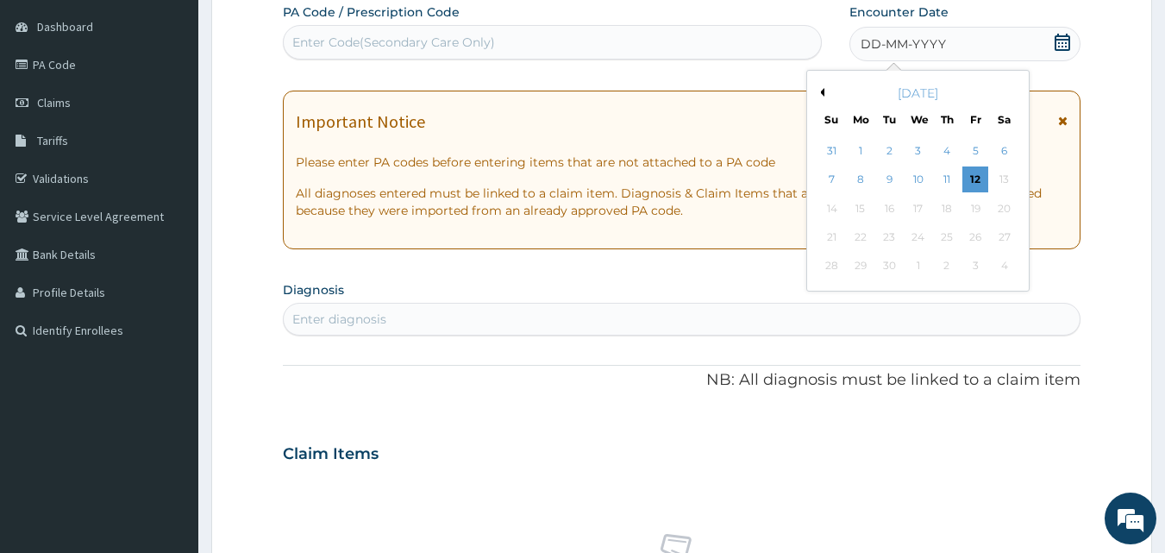
drag, startPoint x: 816, startPoint y: 93, endPoint x: 827, endPoint y: 95, distance: 11.3
click at [823, 94] on button "Previous Month" at bounding box center [820, 92] width 9 height 9
click at [929, 261] on div "27" at bounding box center [918, 266] width 26 height 26
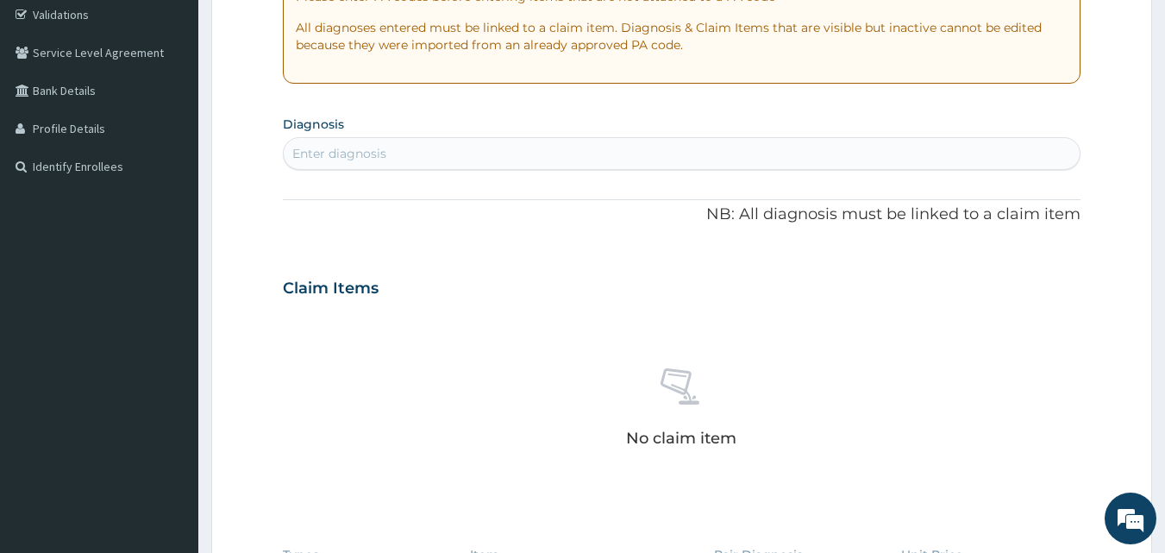
scroll to position [362, 0]
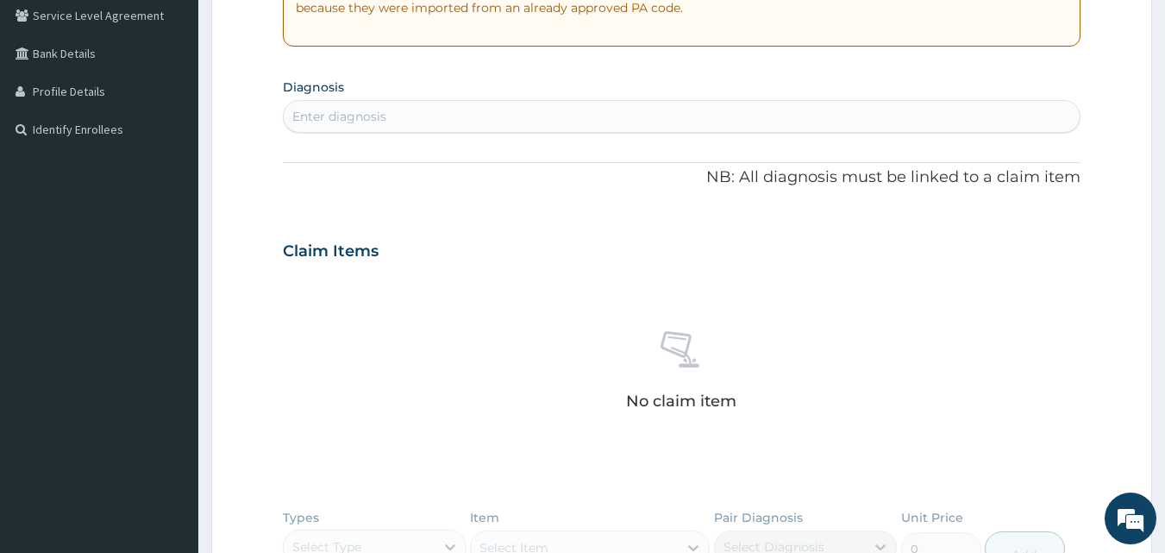
click at [424, 110] on div "Enter diagnosis" at bounding box center [682, 117] width 797 height 28
type input "H"
type input "[MEDICAL_DATA]"
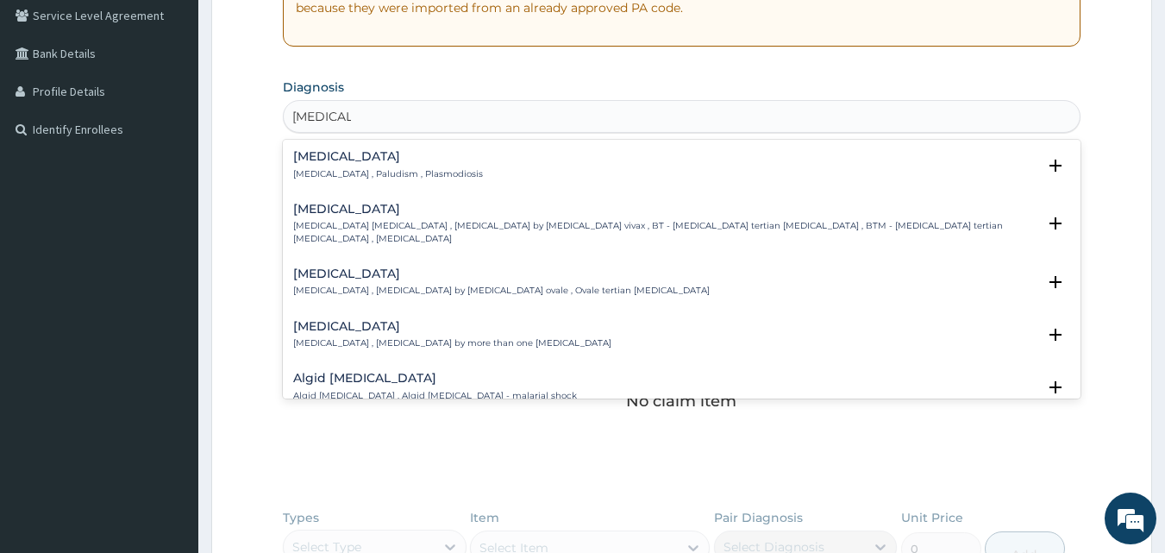
click at [315, 159] on h4 "[MEDICAL_DATA]" at bounding box center [388, 156] width 190 height 13
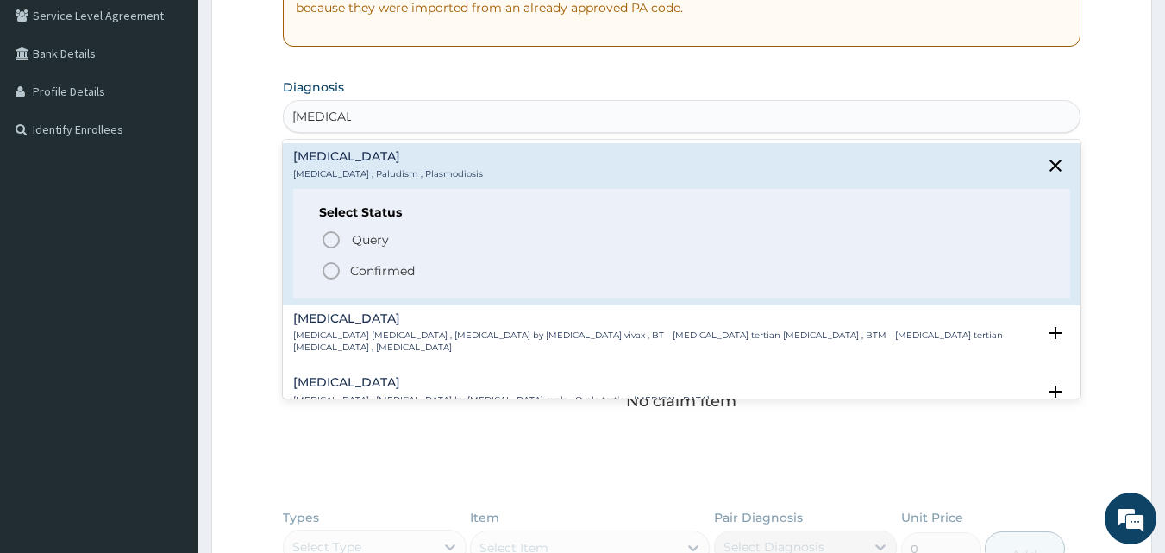
click at [331, 270] on icon "status option filled" at bounding box center [331, 270] width 21 height 21
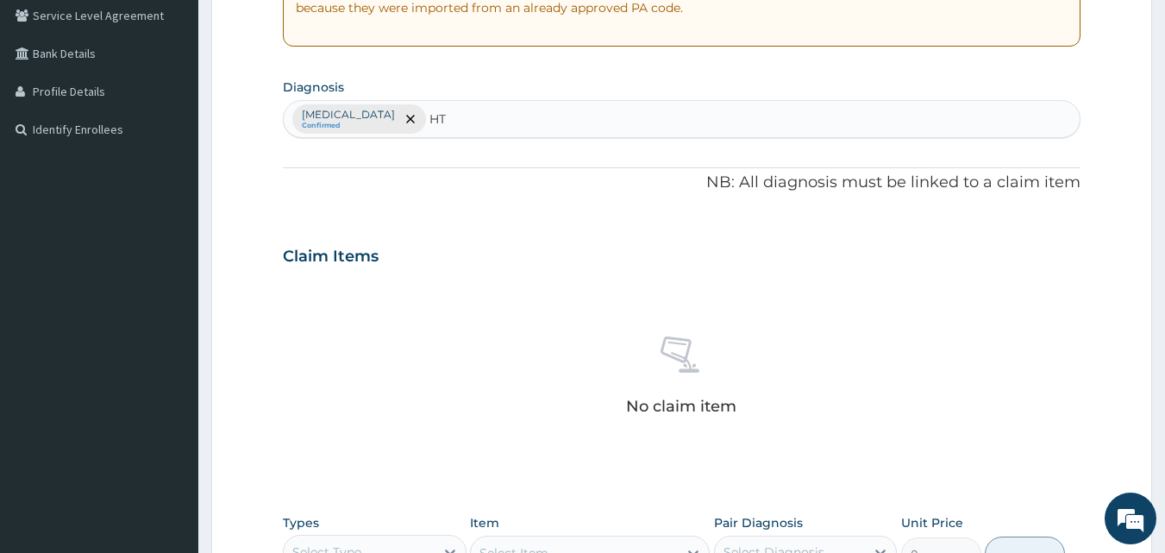
type input "HTN"
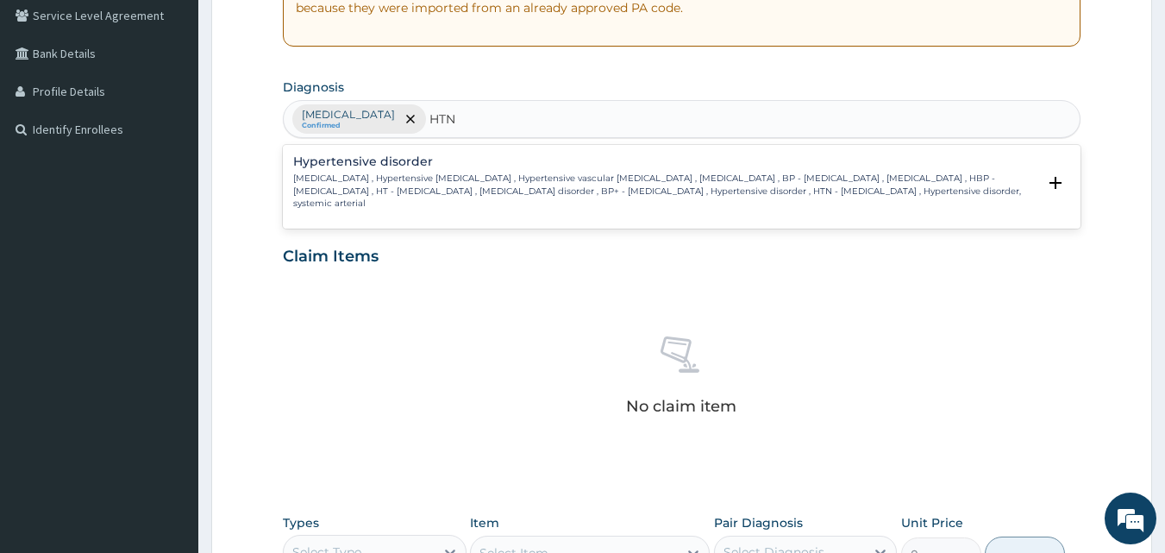
click at [356, 169] on div "Hypertensive disorder [MEDICAL_DATA] , Hypertensive [MEDICAL_DATA] , Hypertensi…" at bounding box center [665, 182] width 744 height 54
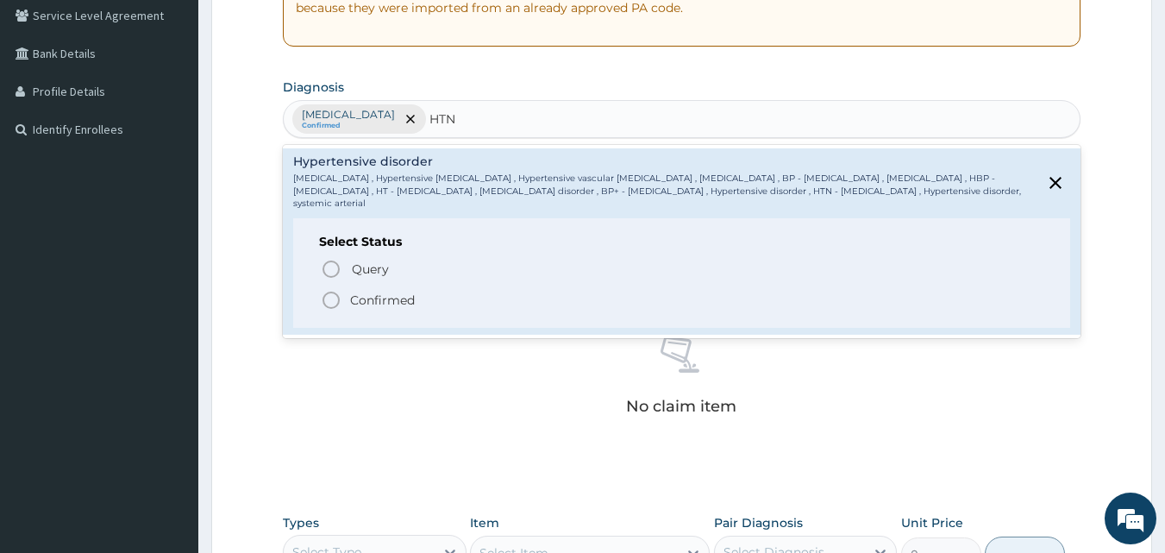
click at [325, 300] on icon "status option filled" at bounding box center [331, 300] width 21 height 21
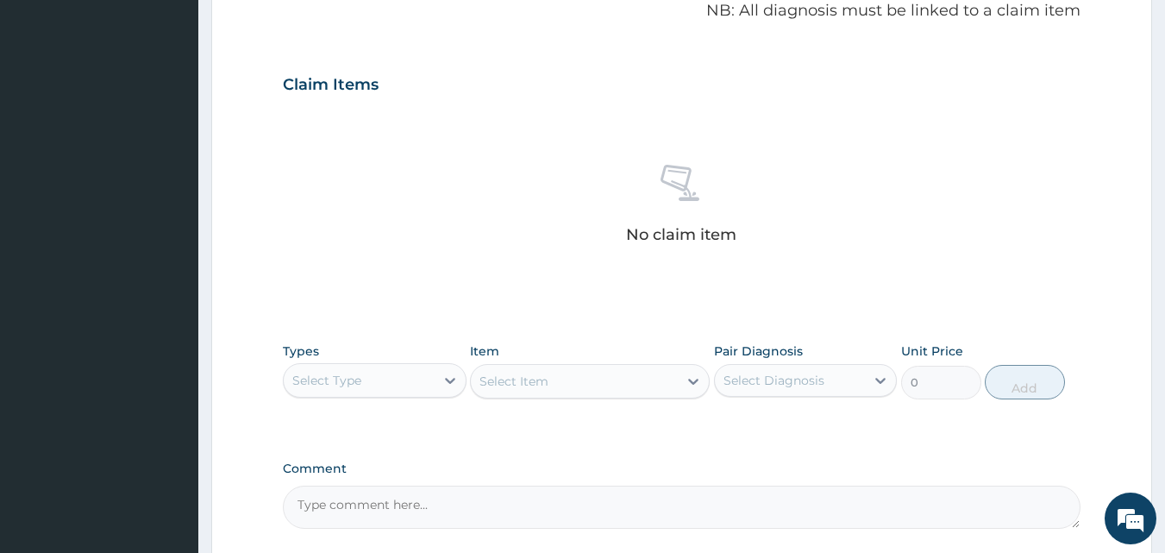
scroll to position [691, 0]
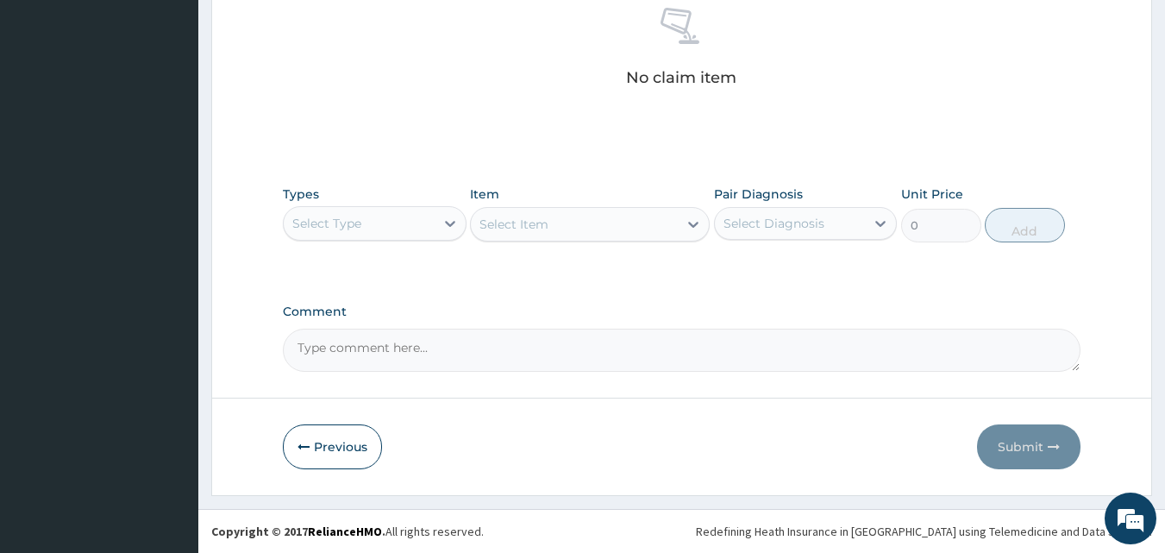
click at [432, 224] on div "Select Type" at bounding box center [359, 224] width 151 height 28
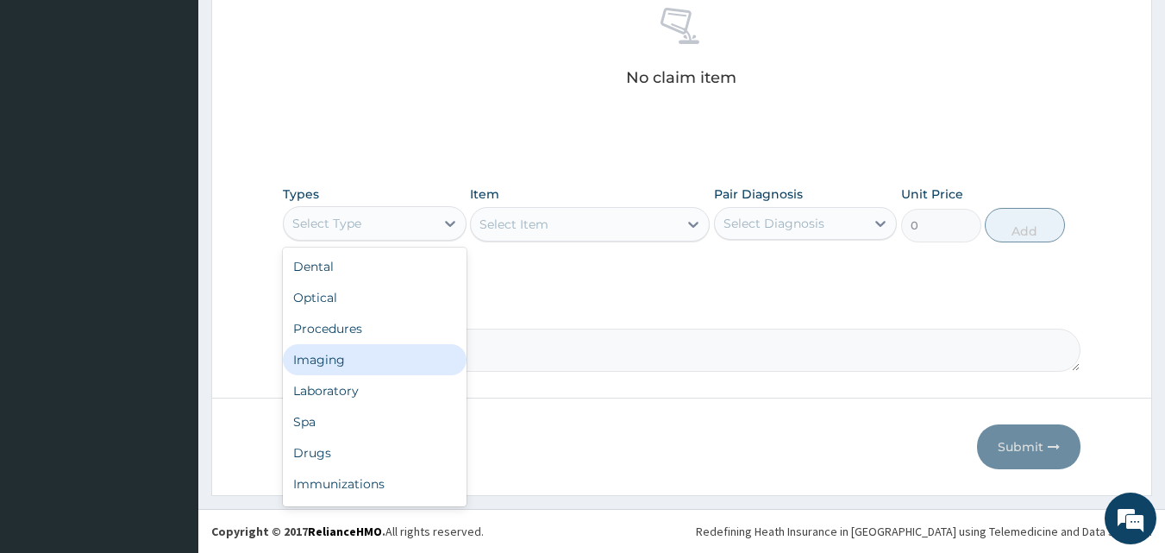
scroll to position [59, 0]
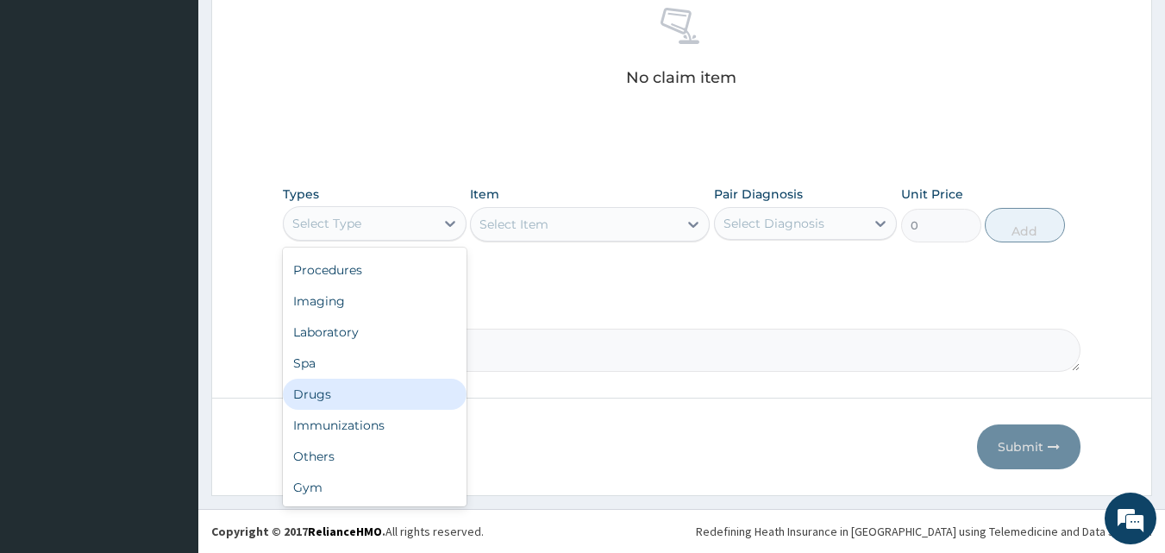
click at [323, 393] on div "Drugs" at bounding box center [375, 393] width 184 height 31
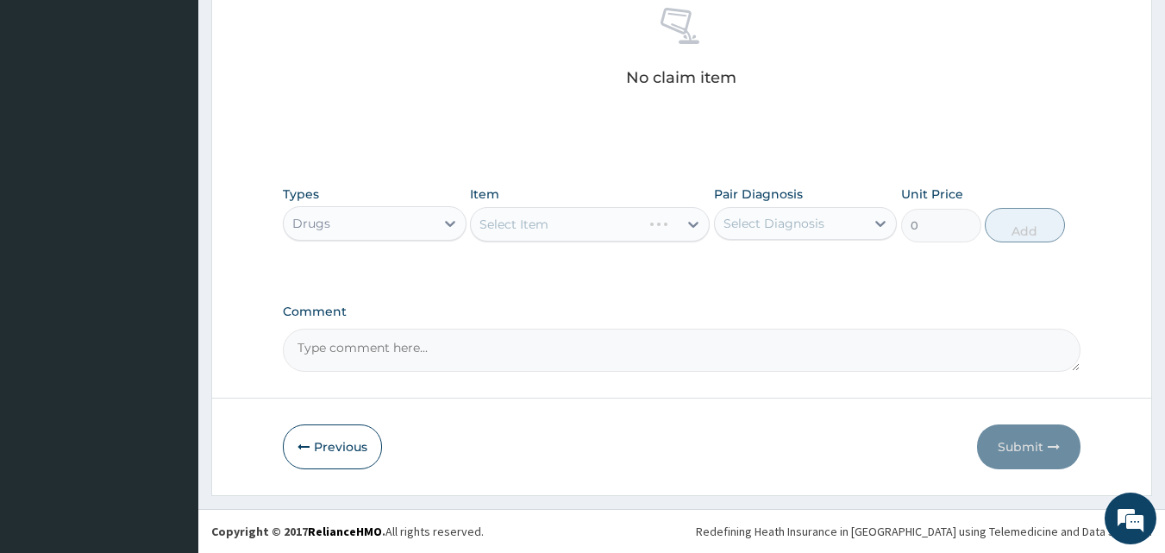
click at [685, 226] on div "Select Item" at bounding box center [590, 224] width 240 height 34
click at [685, 224] on div "Select Item" at bounding box center [590, 224] width 240 height 34
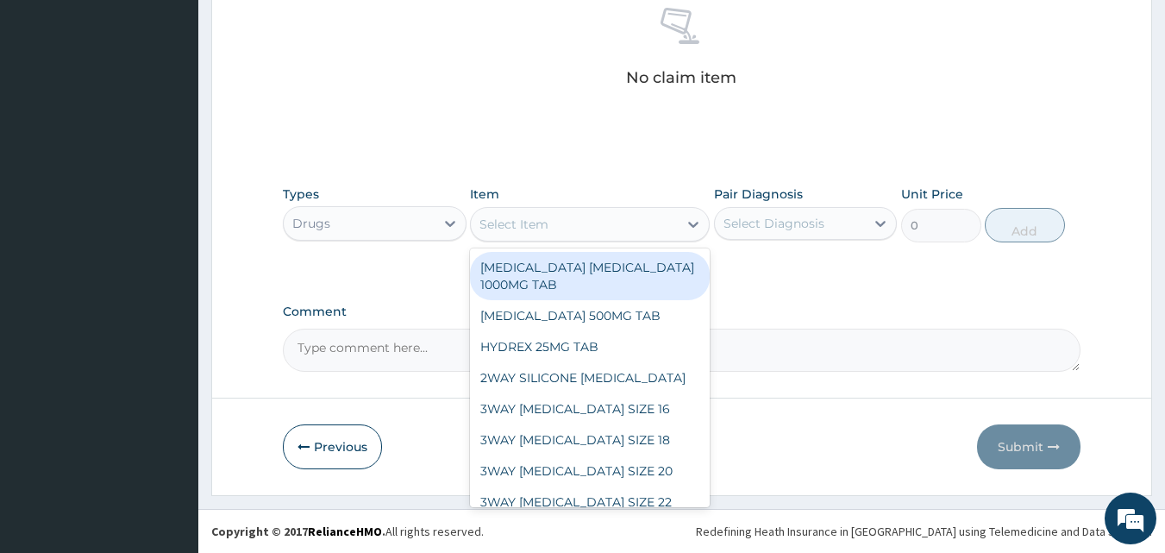
click at [680, 221] on div at bounding box center [693, 224] width 31 height 31
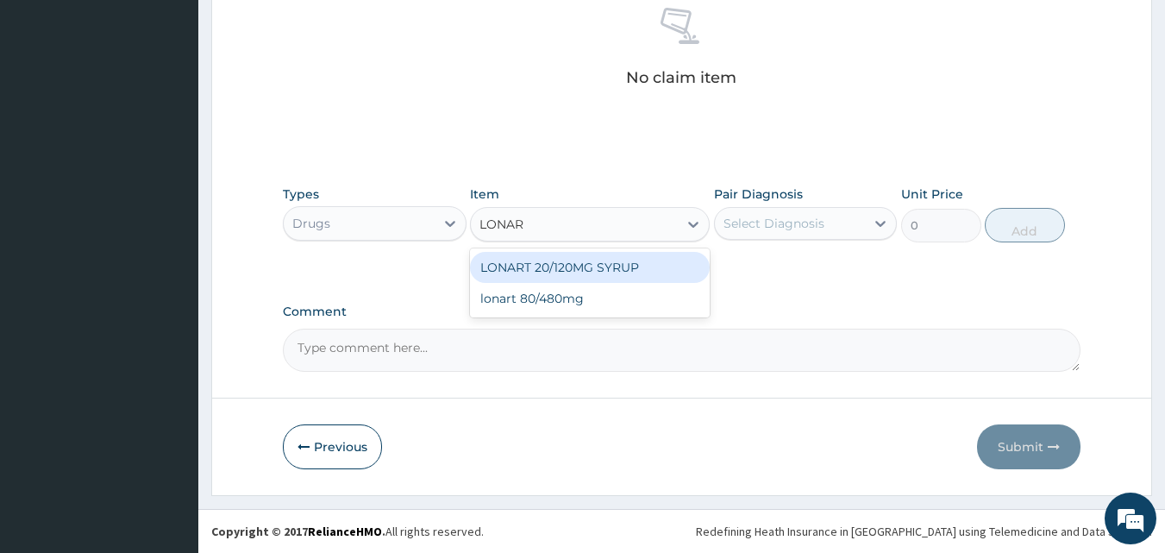
type input "LONART"
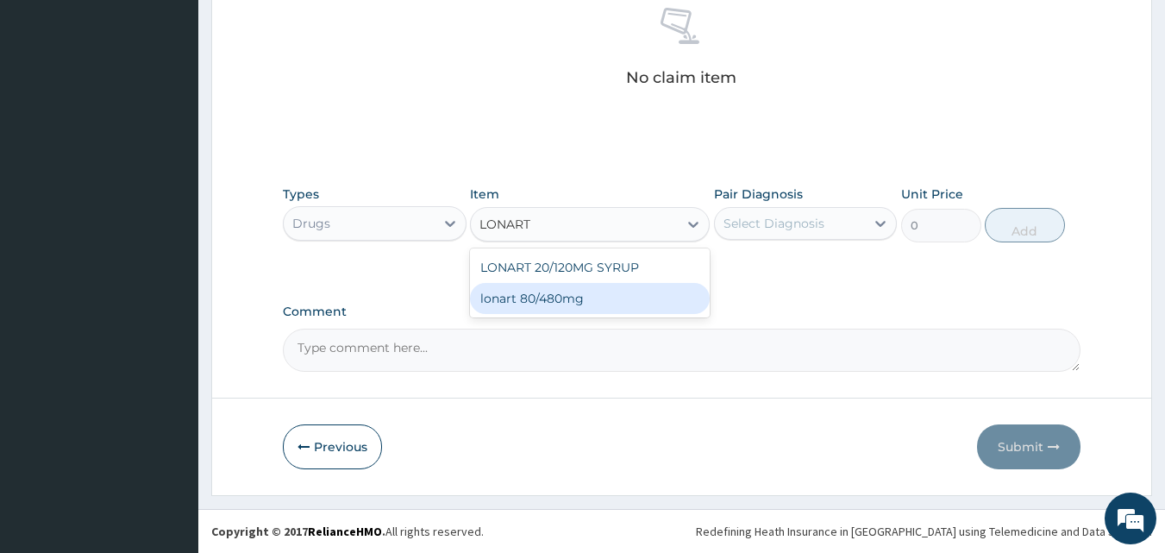
drag, startPoint x: 547, startPoint y: 307, endPoint x: 578, endPoint y: 287, distance: 37.6
click at [548, 306] on div "lonart 80/480mg" at bounding box center [590, 298] width 240 height 31
type input "340.91748"
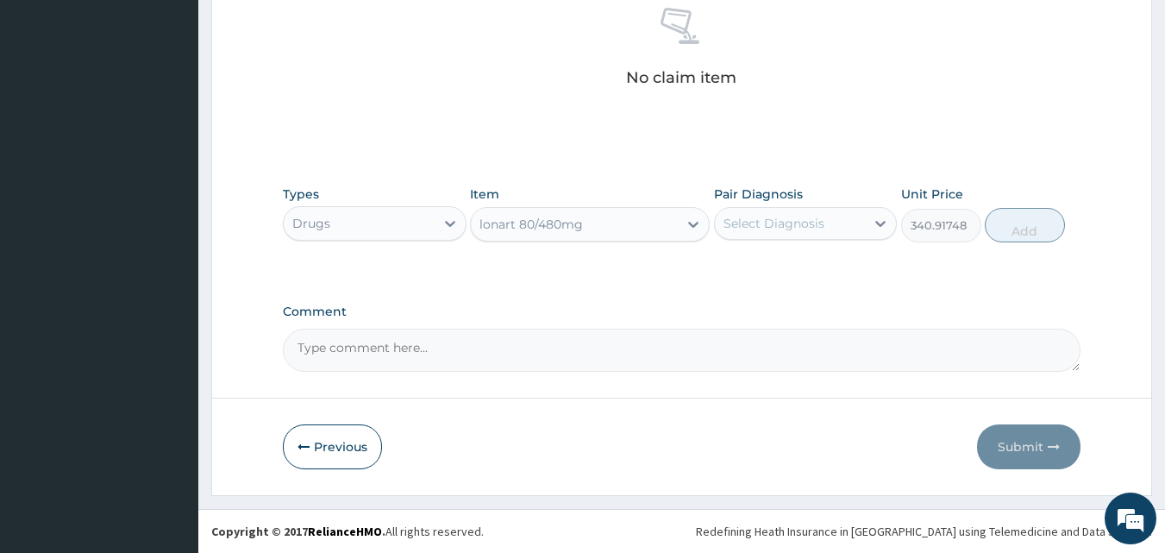
click at [780, 230] on div "Select Diagnosis" at bounding box center [773, 223] width 101 height 17
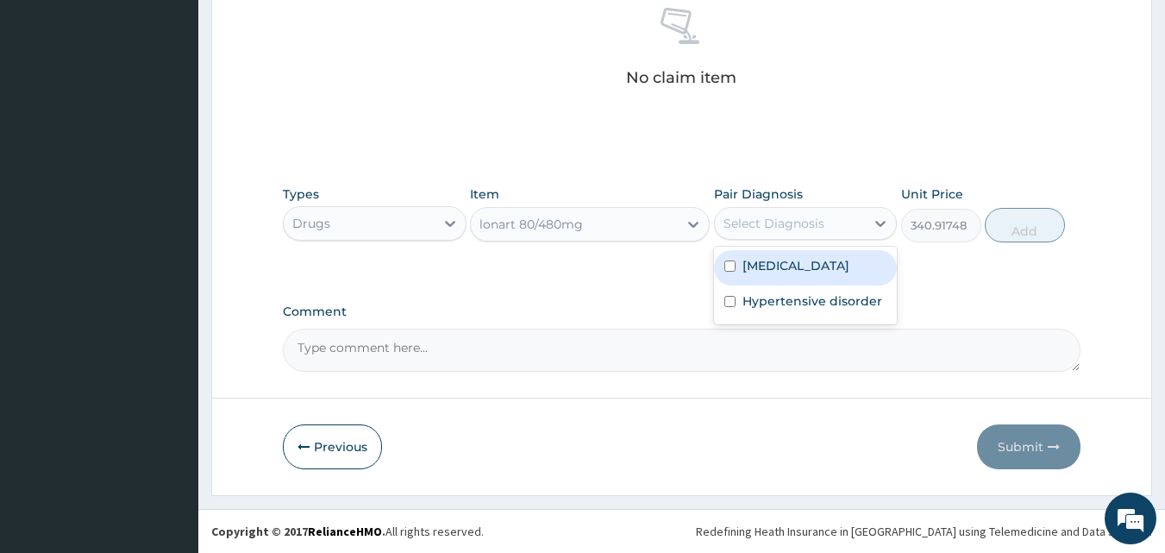
click at [764, 256] on div "Malaria" at bounding box center [806, 267] width 184 height 35
checkbox input "true"
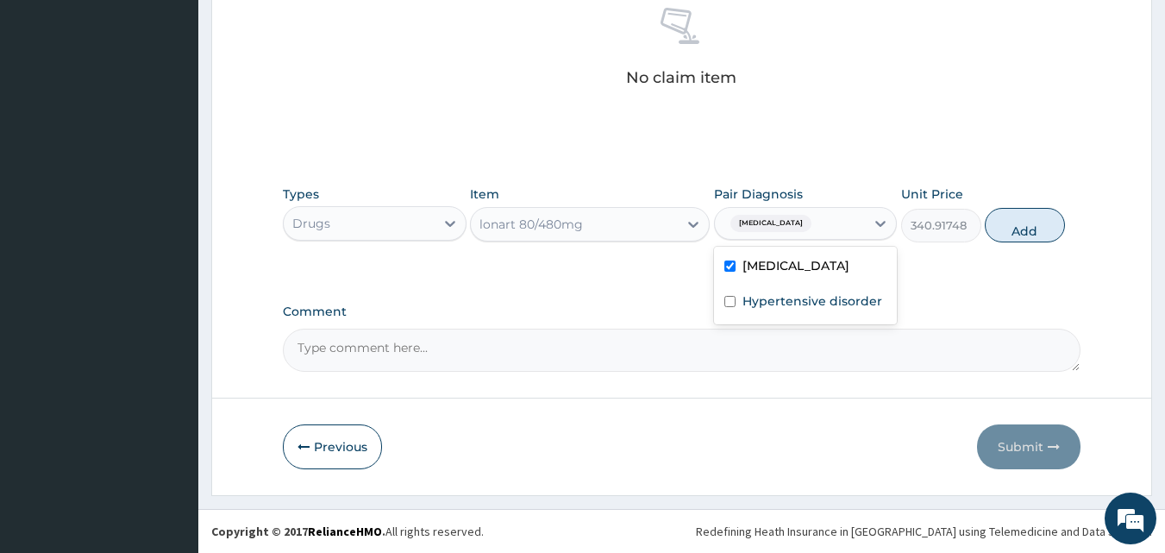
drag, startPoint x: 1013, startPoint y: 221, endPoint x: 924, endPoint y: 235, distance: 89.9
click at [1010, 221] on button "Add" at bounding box center [1025, 225] width 80 height 34
type input "0"
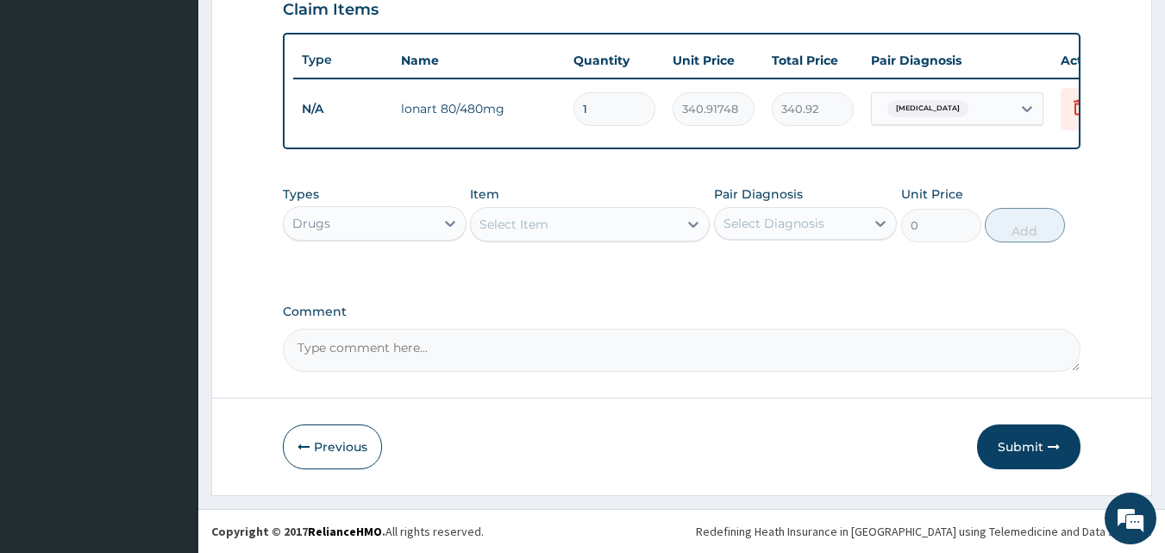
scroll to position [622, 0]
type input "0.00"
type input "6"
type input "2045.50"
type input "6"
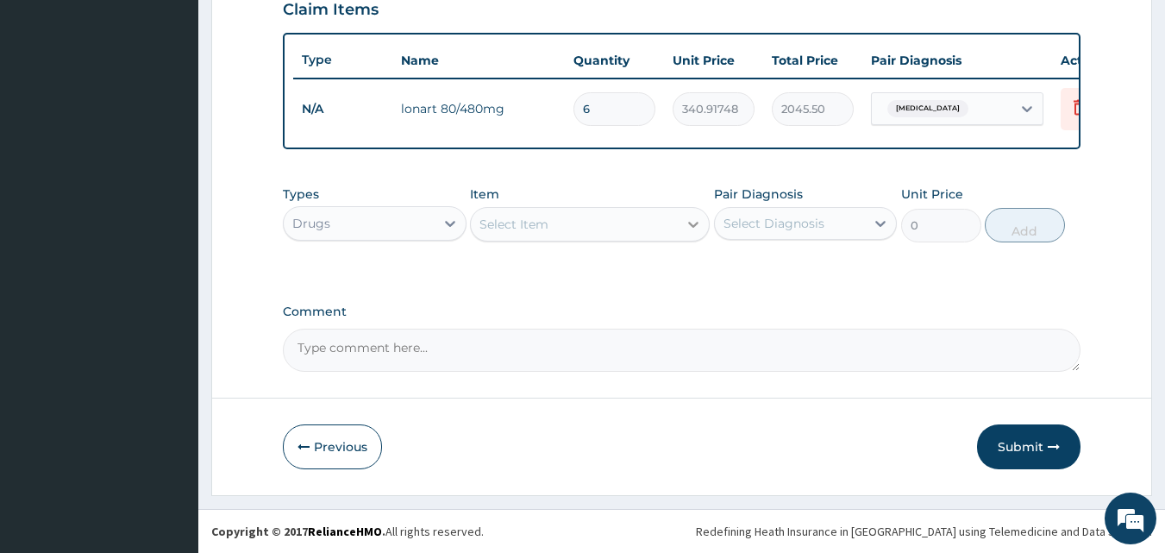
click at [679, 224] on div at bounding box center [693, 224] width 31 height 31
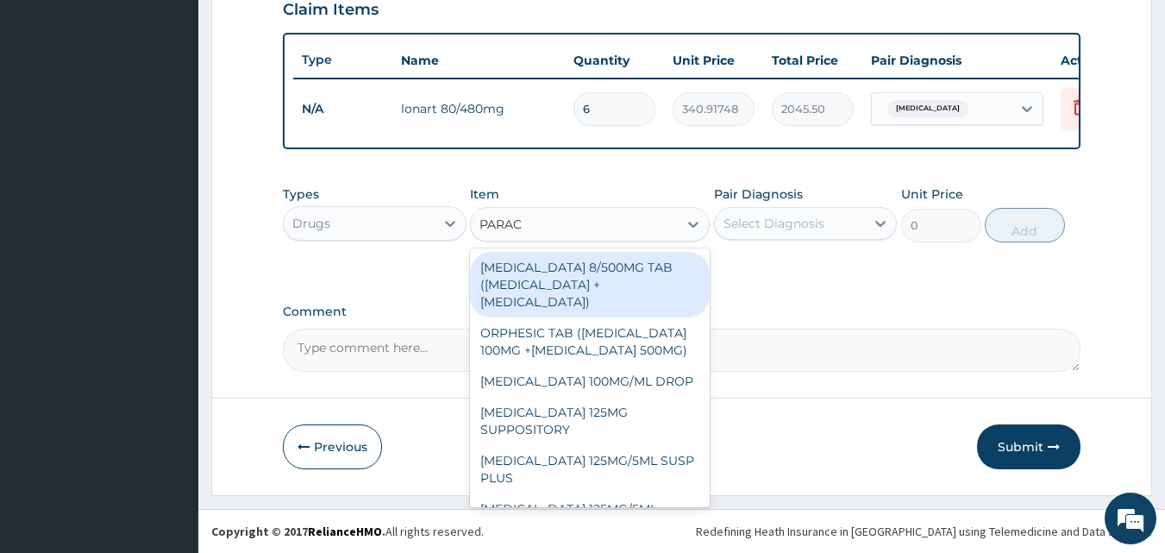
type input "PARACE"
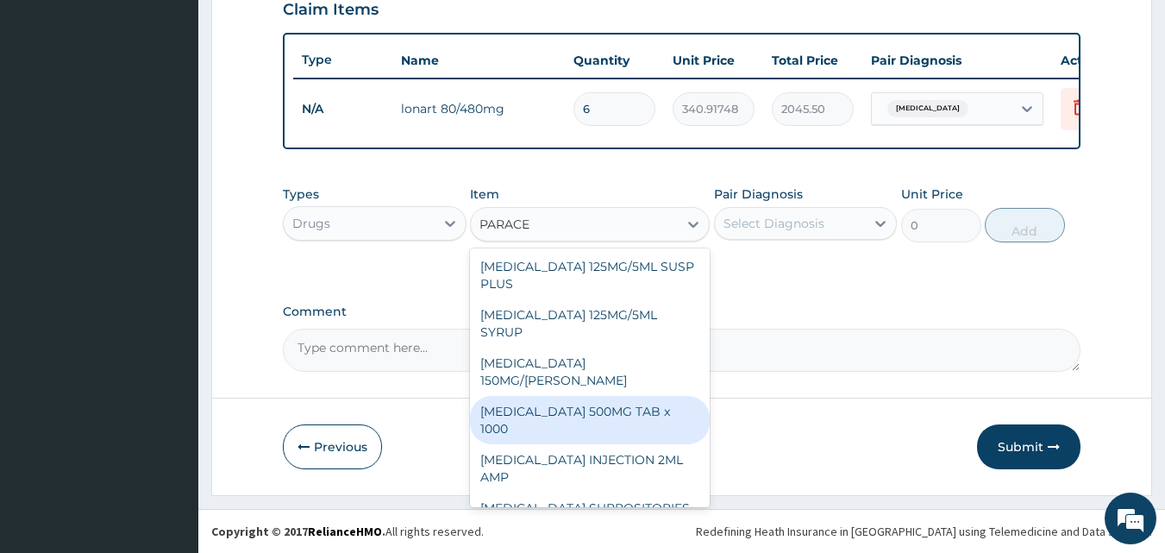
scroll to position [201, 0]
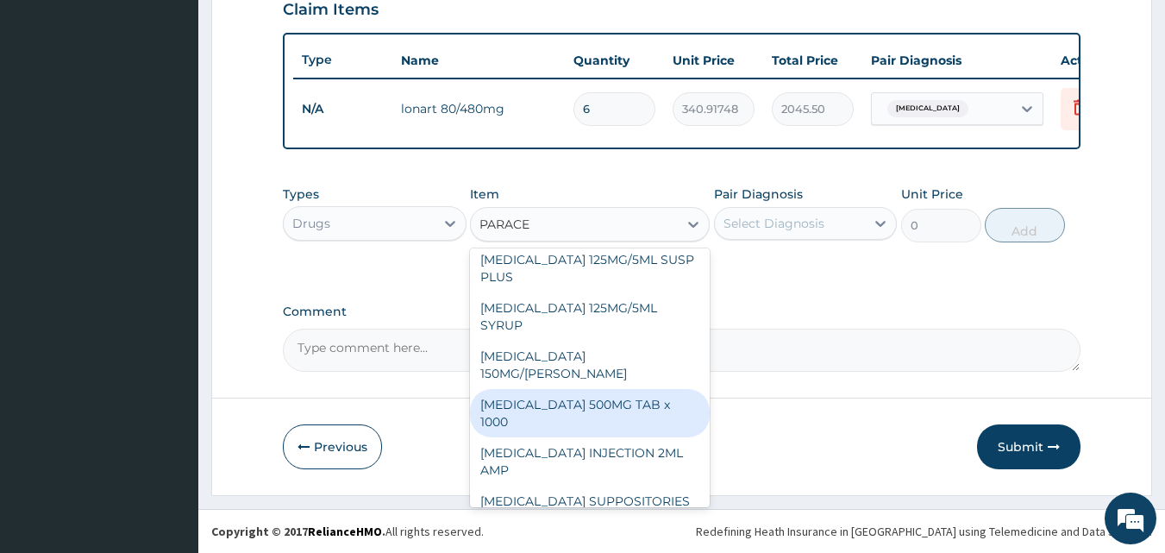
click at [596, 389] on div "PARACETAMOL 500MG TAB x 1000" at bounding box center [590, 413] width 240 height 48
type input "11.025"
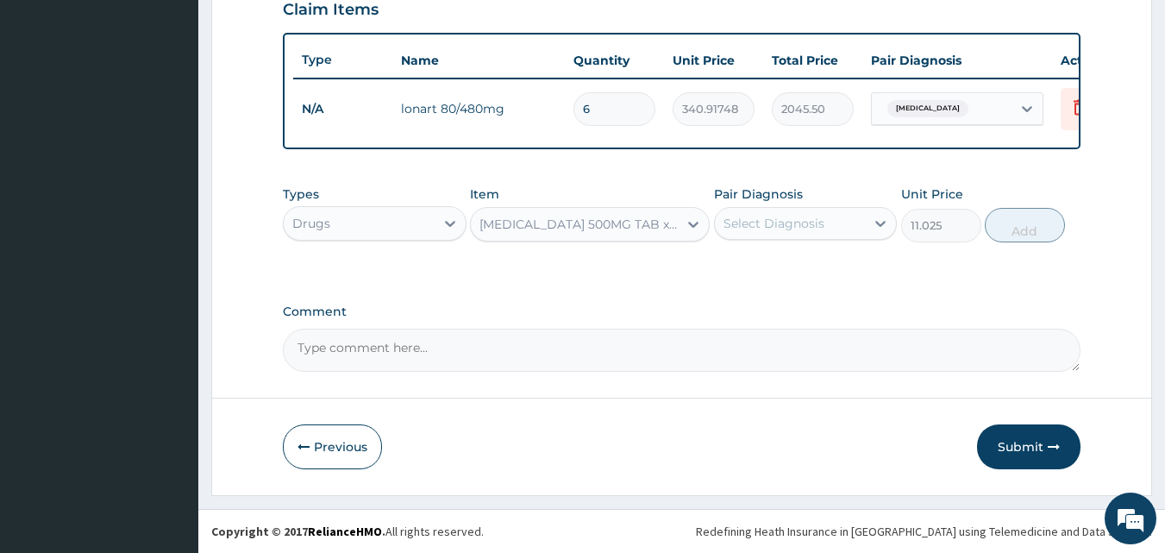
click at [841, 236] on div "Select Diagnosis" at bounding box center [806, 223] width 184 height 33
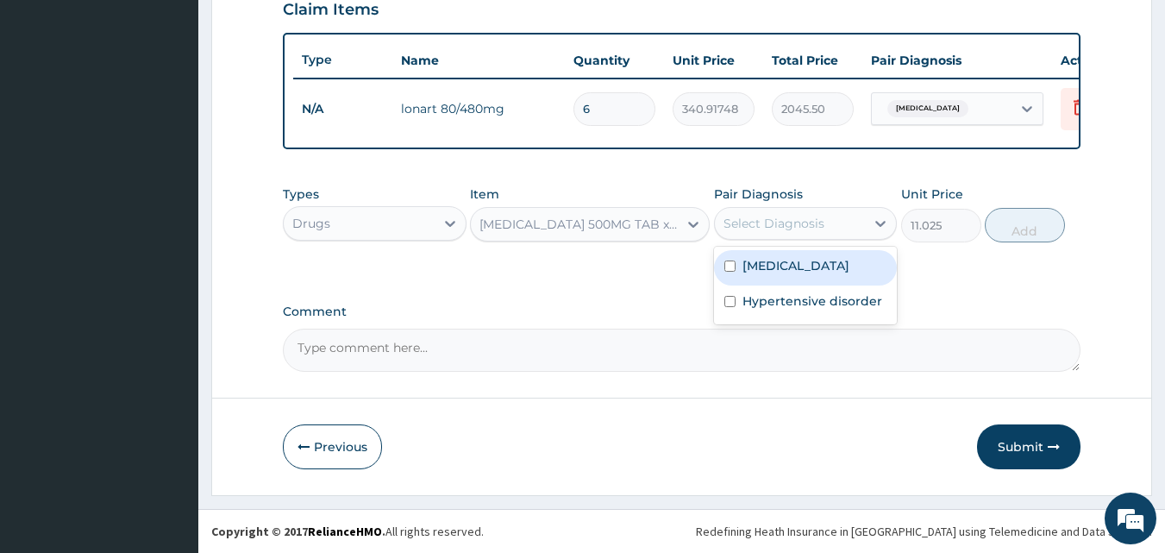
drag, startPoint x: 797, startPoint y: 266, endPoint x: 821, endPoint y: 263, distance: 23.5
click at [797, 267] on div "Malaria" at bounding box center [806, 267] width 184 height 35
checkbox input "true"
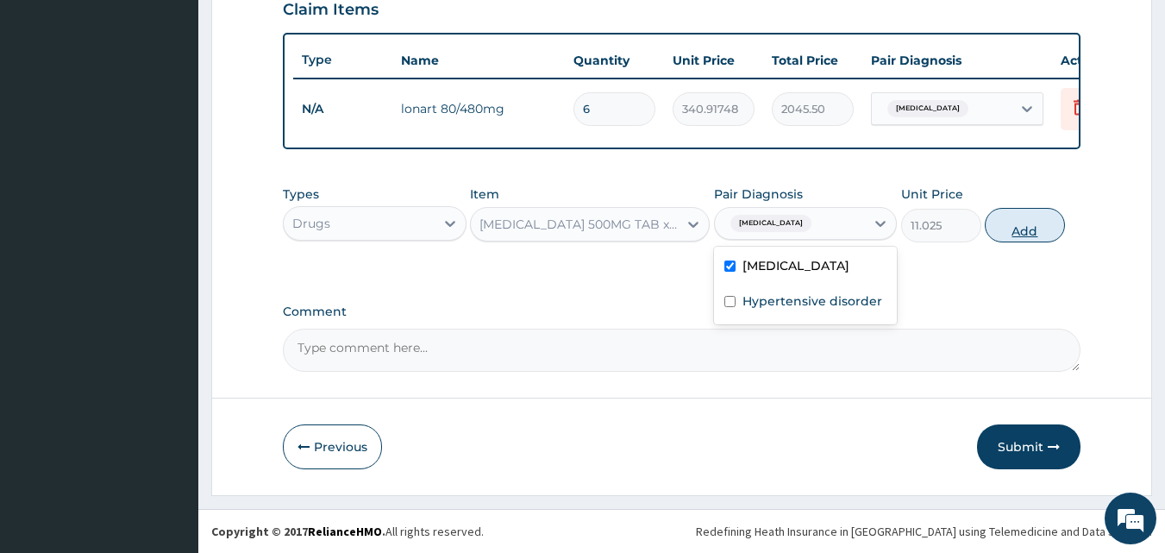
click at [996, 227] on button "Add" at bounding box center [1025, 225] width 80 height 34
type input "0"
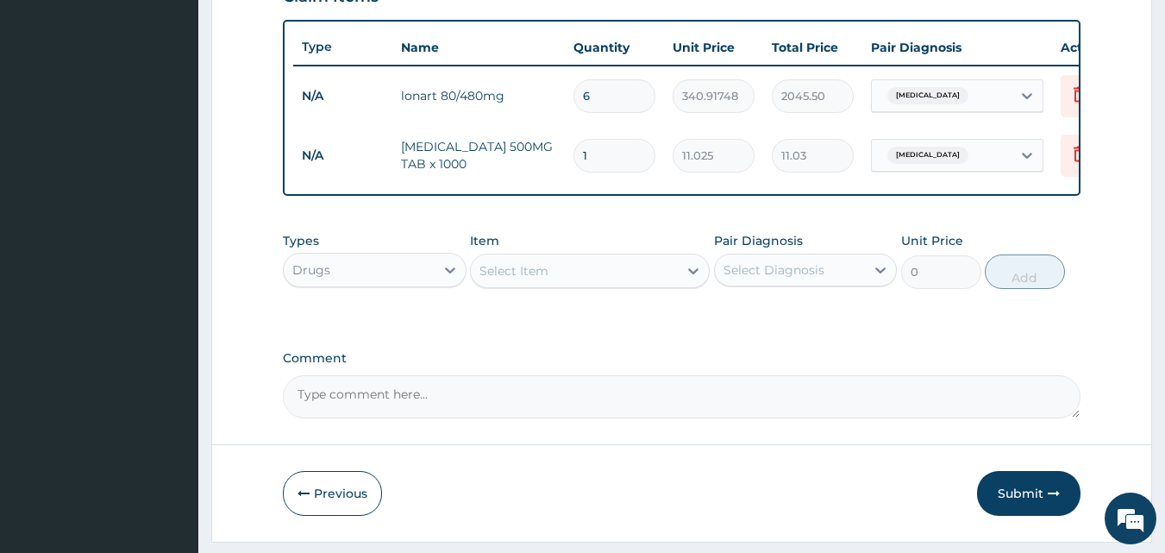
type input "18"
type input "198.45"
type input "18"
click at [702, 285] on div at bounding box center [693, 270] width 31 height 31
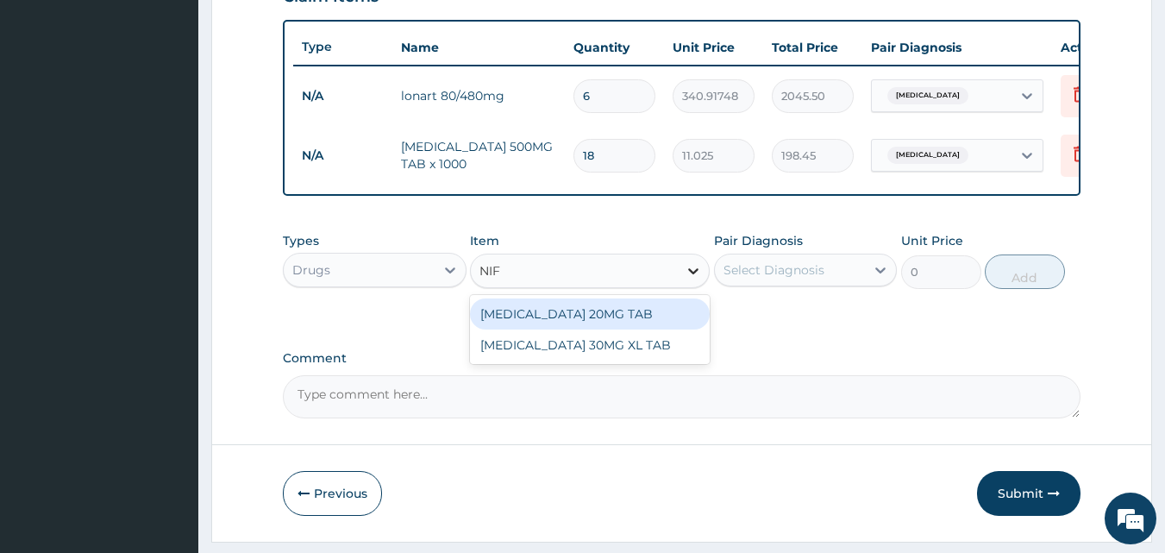
type input "NIFE"
drag, startPoint x: 655, startPoint y: 319, endPoint x: 746, endPoint y: 291, distance: 94.6
click at [659, 317] on div "[MEDICAL_DATA] 20MG TAB" at bounding box center [590, 313] width 240 height 31
type input "52.5"
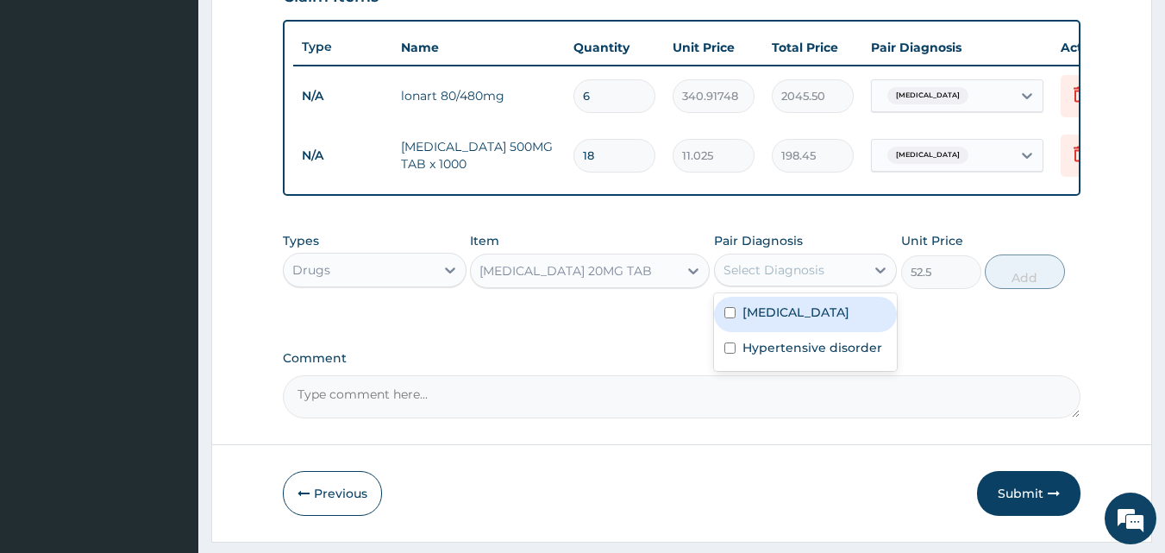
click at [783, 278] on div "Select Diagnosis" at bounding box center [773, 269] width 101 height 17
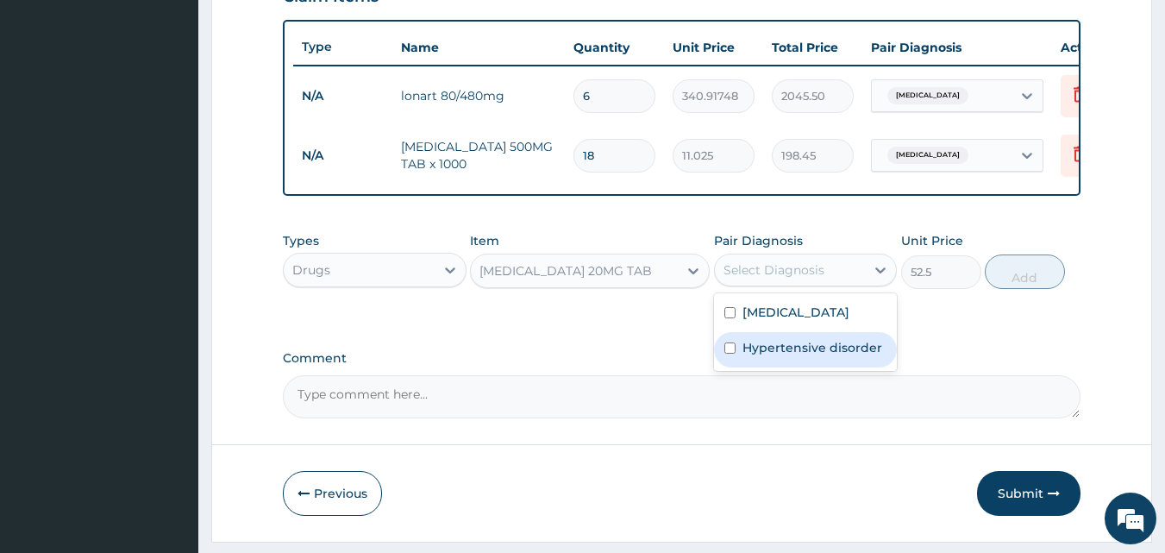
drag, startPoint x: 795, startPoint y: 356, endPoint x: 804, endPoint y: 354, distance: 9.6
click at [797, 356] on label "Hypertensive disorder" at bounding box center [812, 347] width 140 height 17
checkbox input "true"
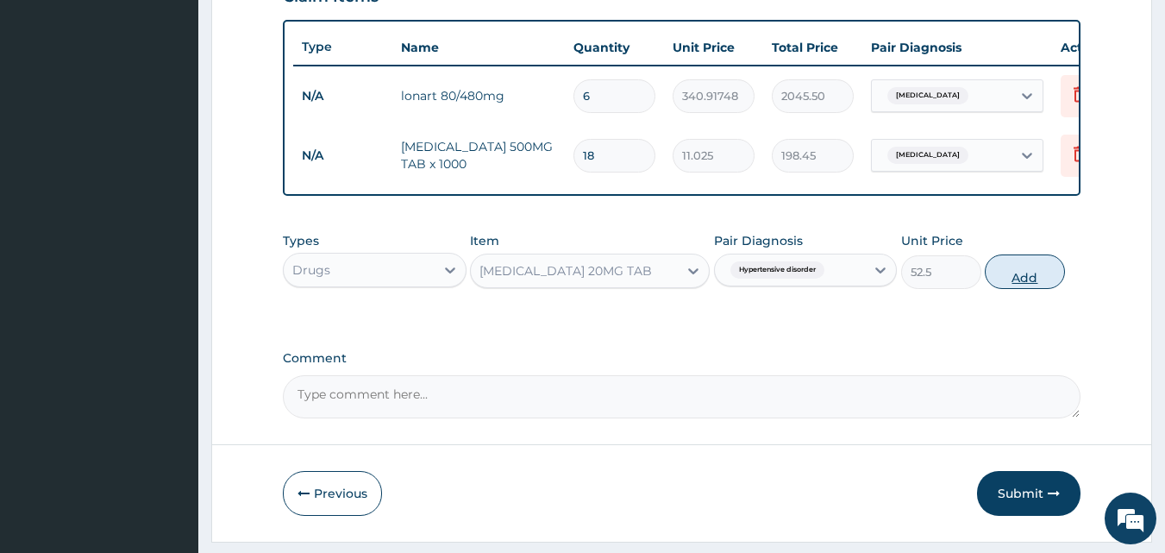
click at [1001, 287] on button "Add" at bounding box center [1025, 271] width 80 height 34
type input "0"
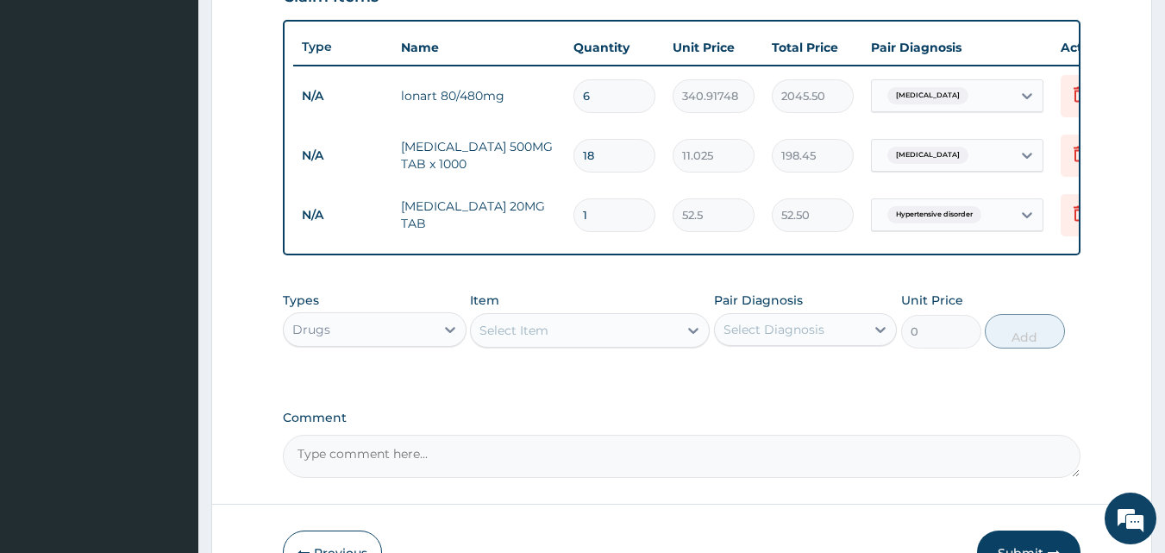
type input "0.00"
type input "22"
type input "1155.00"
type input "228"
type input "11970.00"
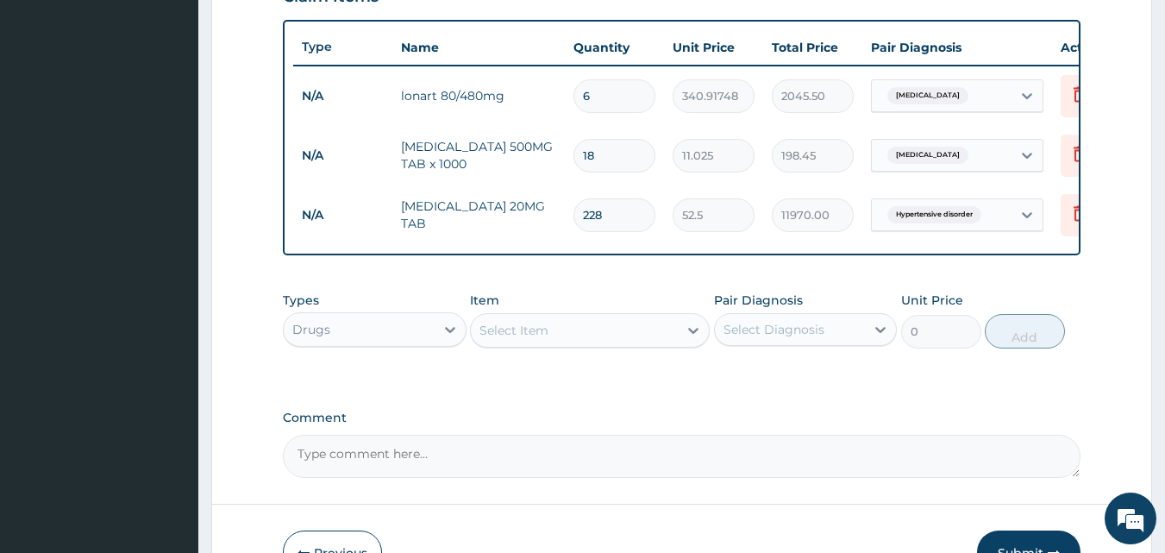
click at [597, 216] on input "228" at bounding box center [614, 215] width 82 height 34
type input "28"
type input "1470.00"
type input "28"
click at [684, 341] on div at bounding box center [693, 330] width 31 height 31
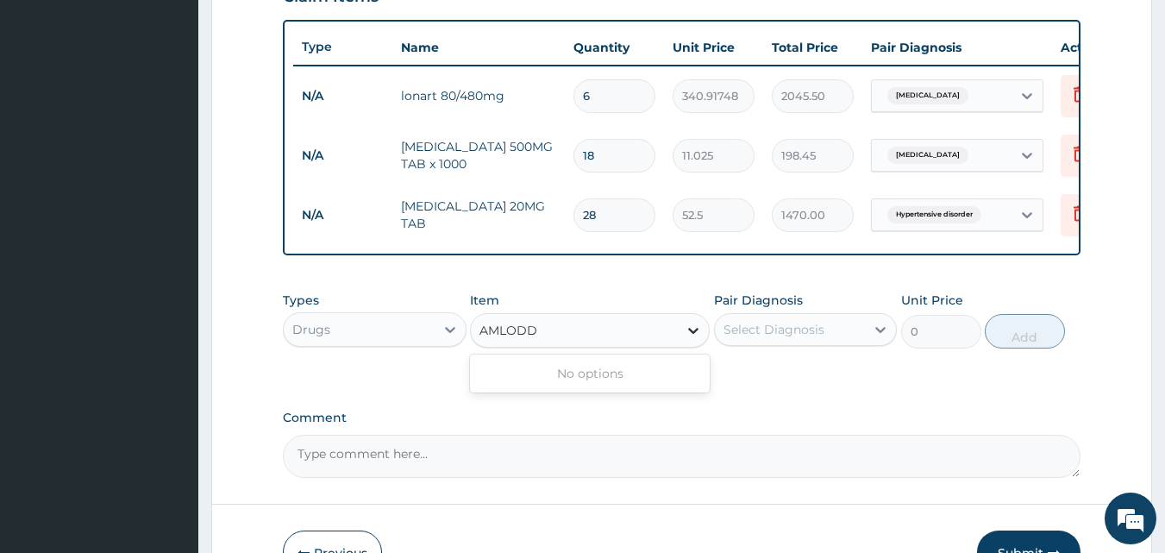
type input "AMLOD"
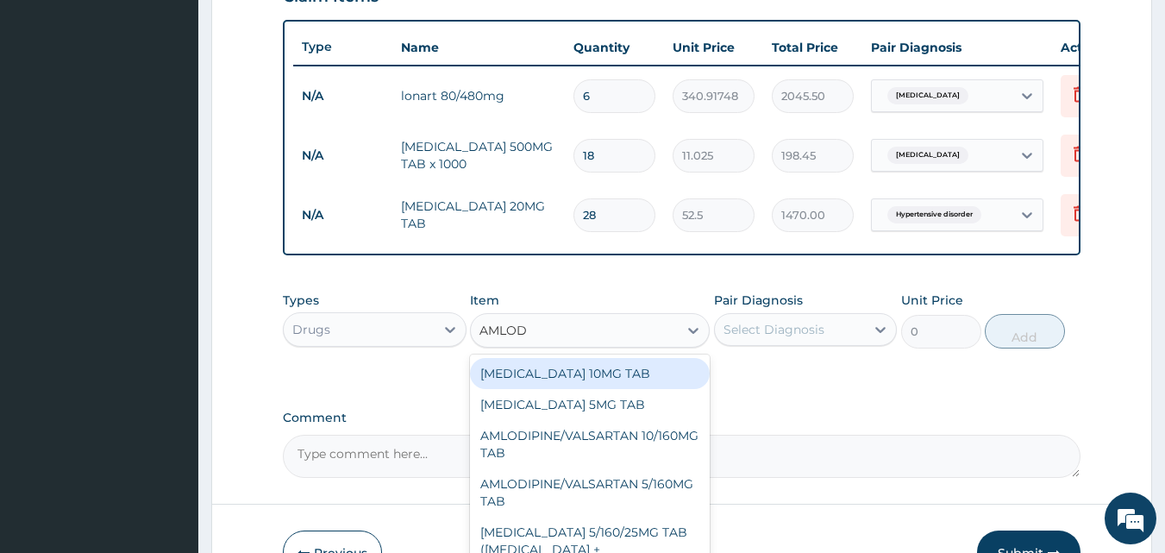
click at [604, 385] on div "AMLODIPINE 10MG TAB" at bounding box center [590, 373] width 240 height 31
type input "56"
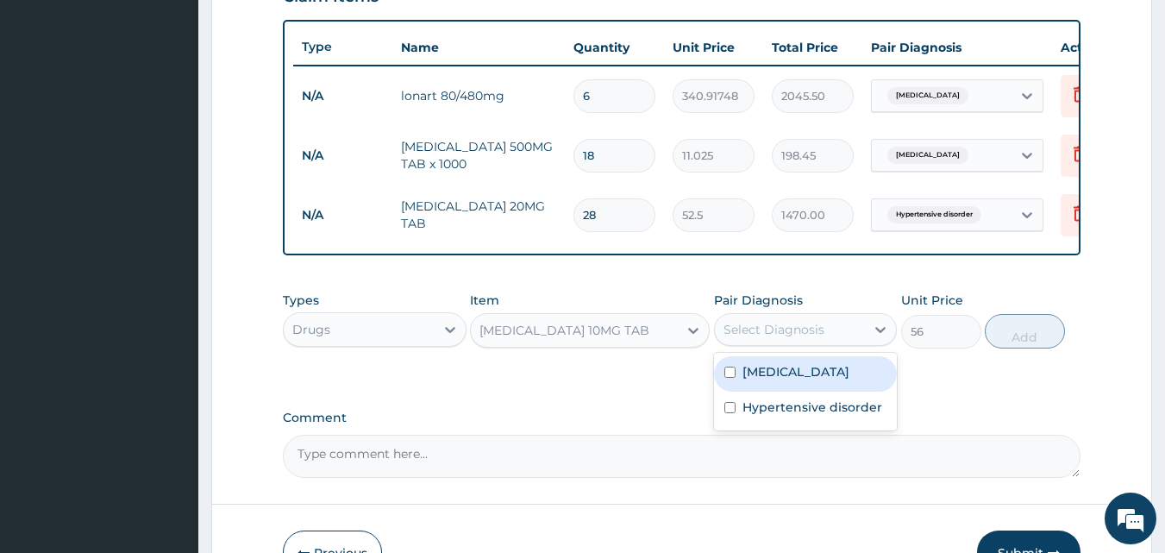
click at [724, 338] on div "Select Diagnosis" at bounding box center [773, 329] width 101 height 17
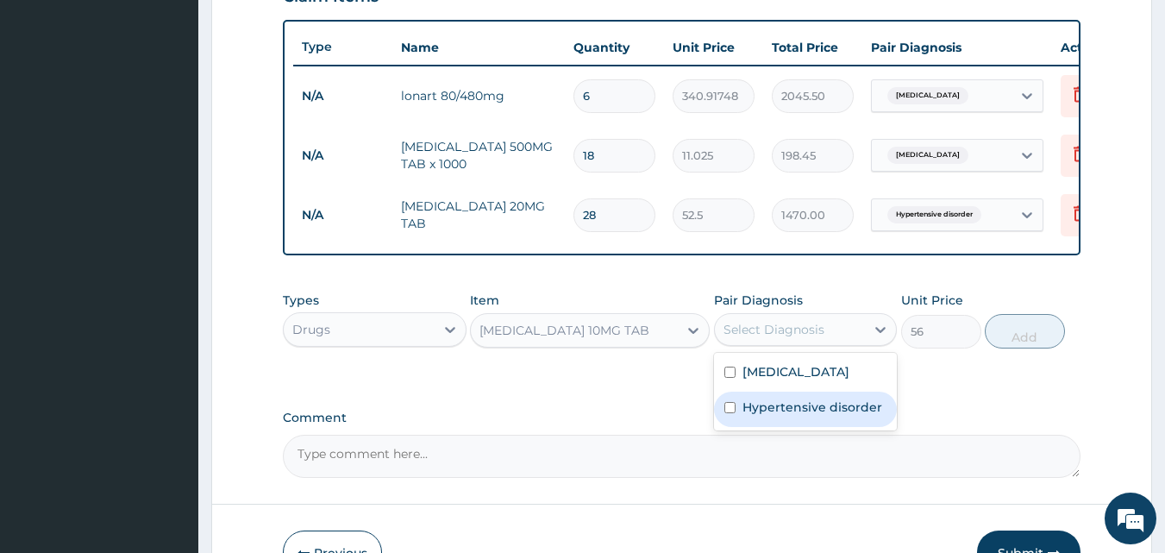
click at [794, 416] on label "Hypertensive disorder" at bounding box center [812, 406] width 140 height 17
checkbox input "true"
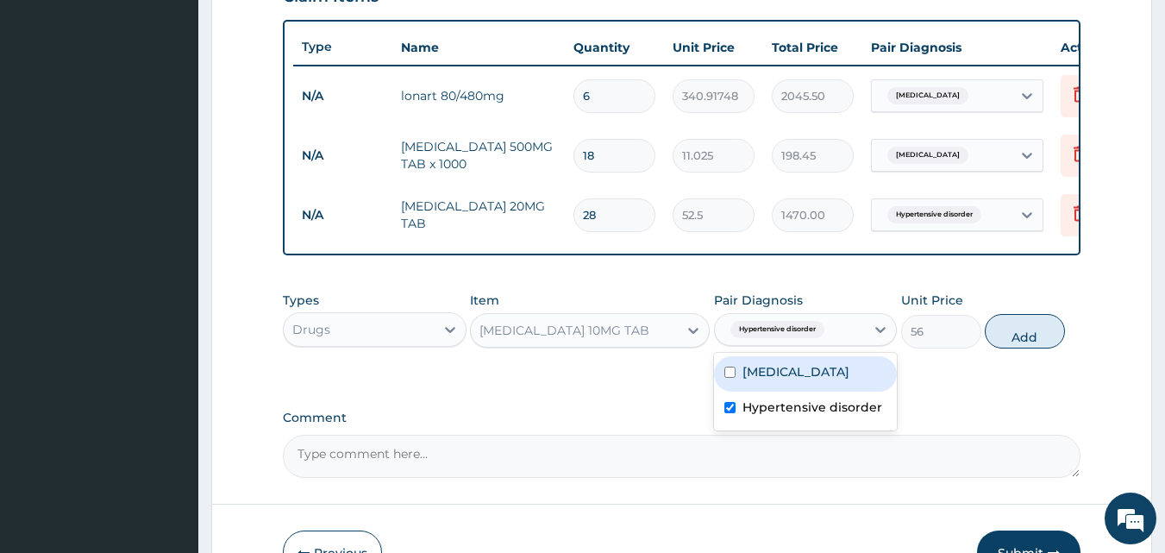
click at [1015, 345] on button "Add" at bounding box center [1025, 331] width 80 height 34
type input "0"
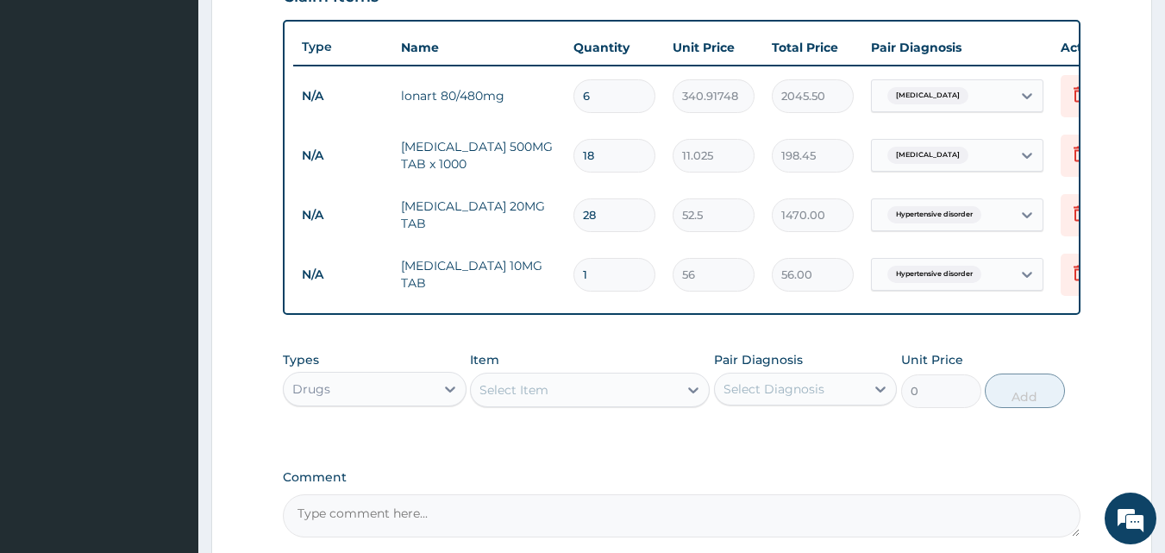
type input "0.00"
type input "2"
type input "112.00"
type input "28"
type input "1568.00"
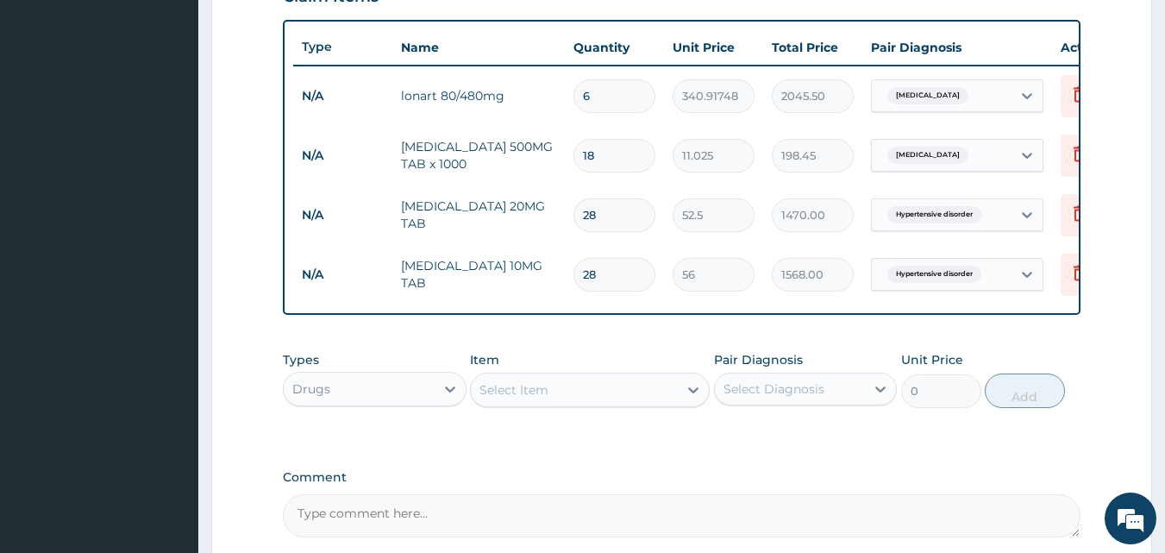
scroll to position [800, 0]
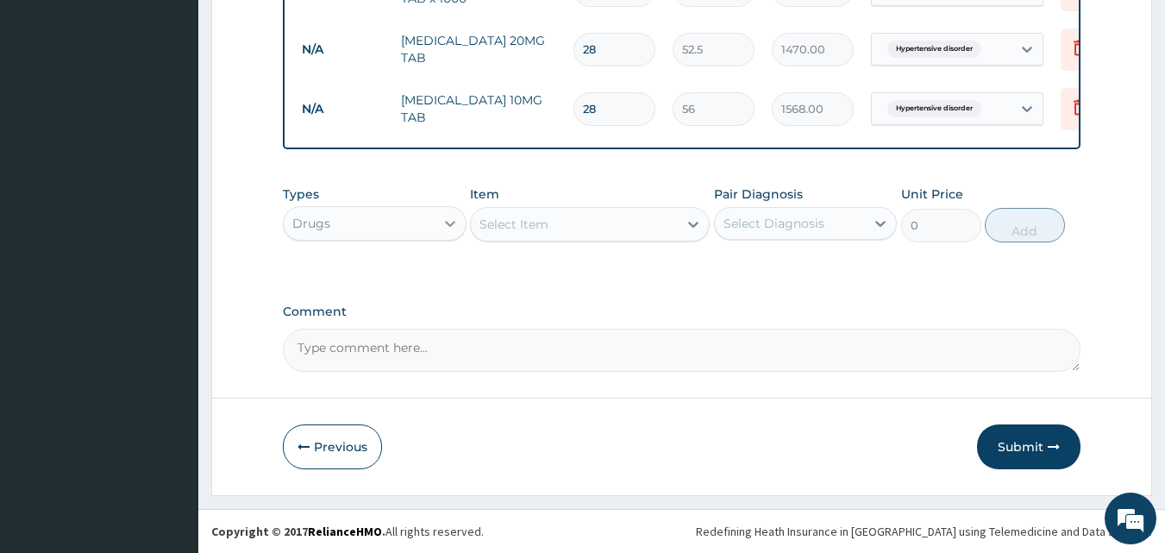
type input "28"
click at [450, 228] on icon at bounding box center [449, 223] width 17 height 17
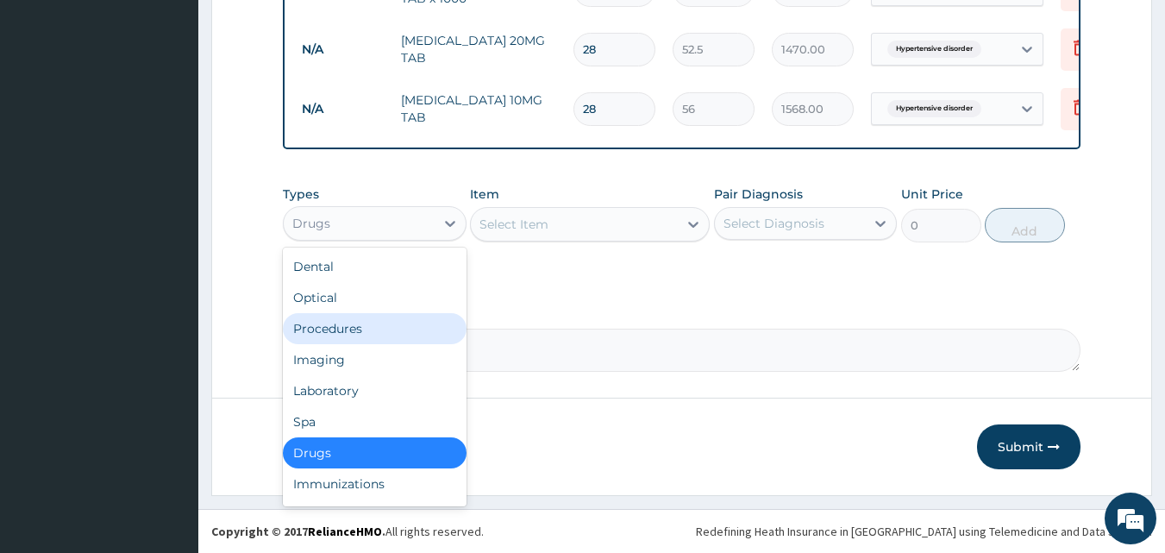
click at [366, 329] on div "Procedures" at bounding box center [375, 328] width 184 height 31
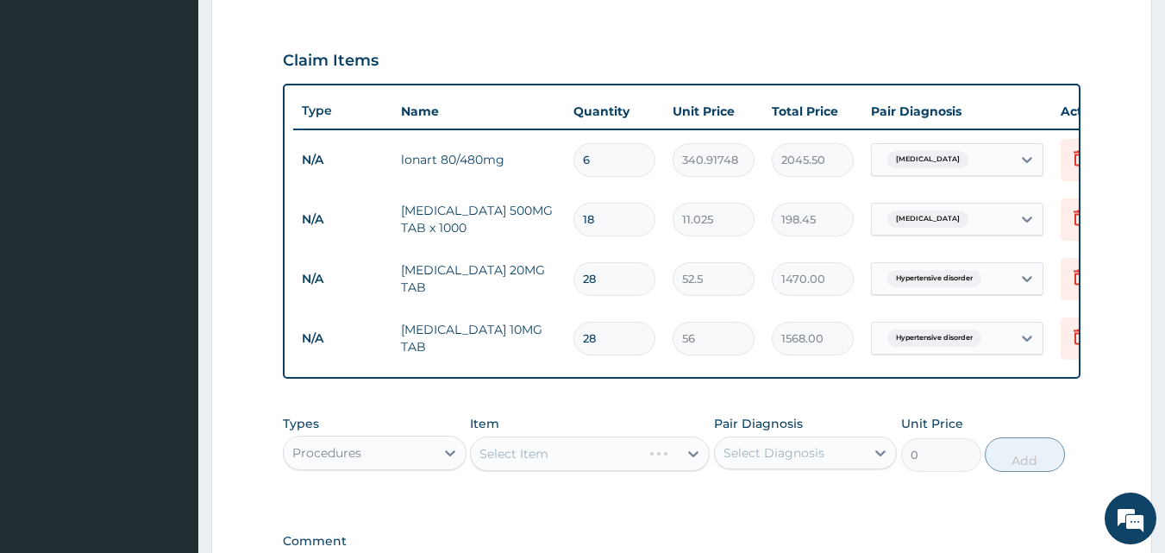
scroll to position [599, 0]
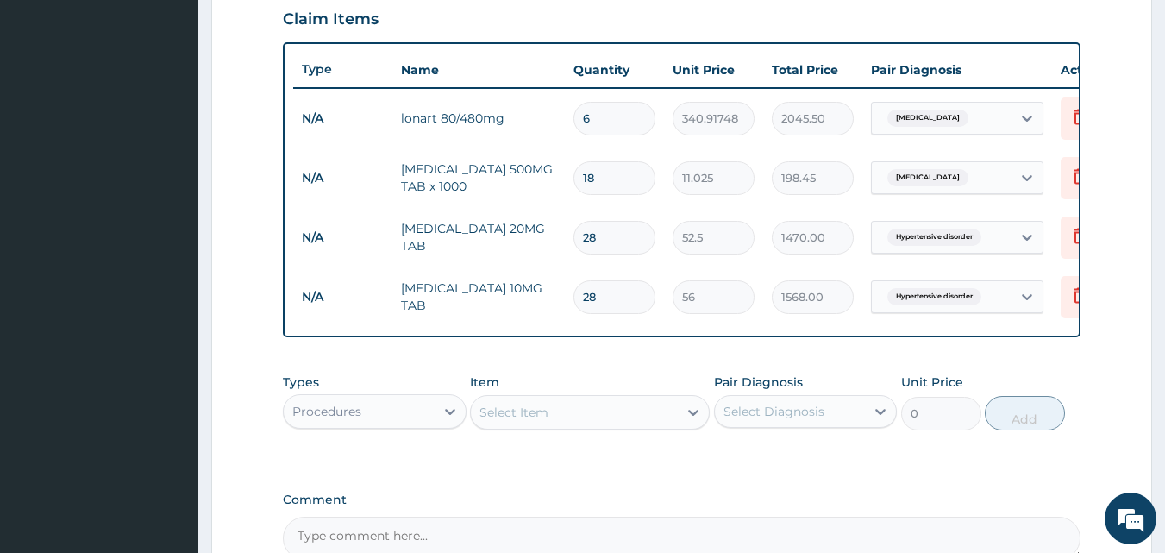
click at [672, 424] on div "Select Item" at bounding box center [574, 412] width 207 height 28
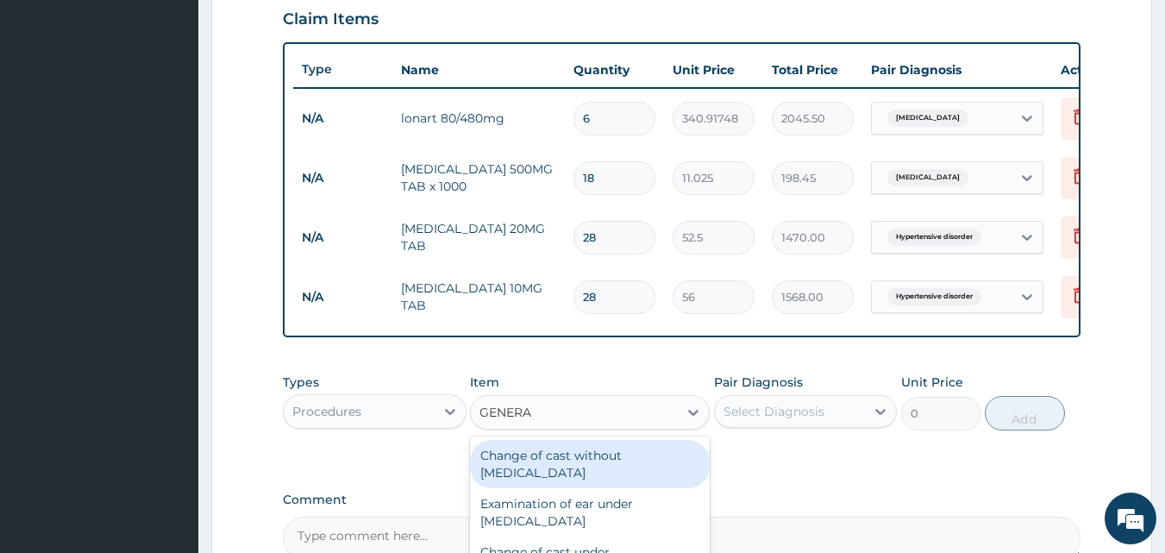
type input "GENERAL"
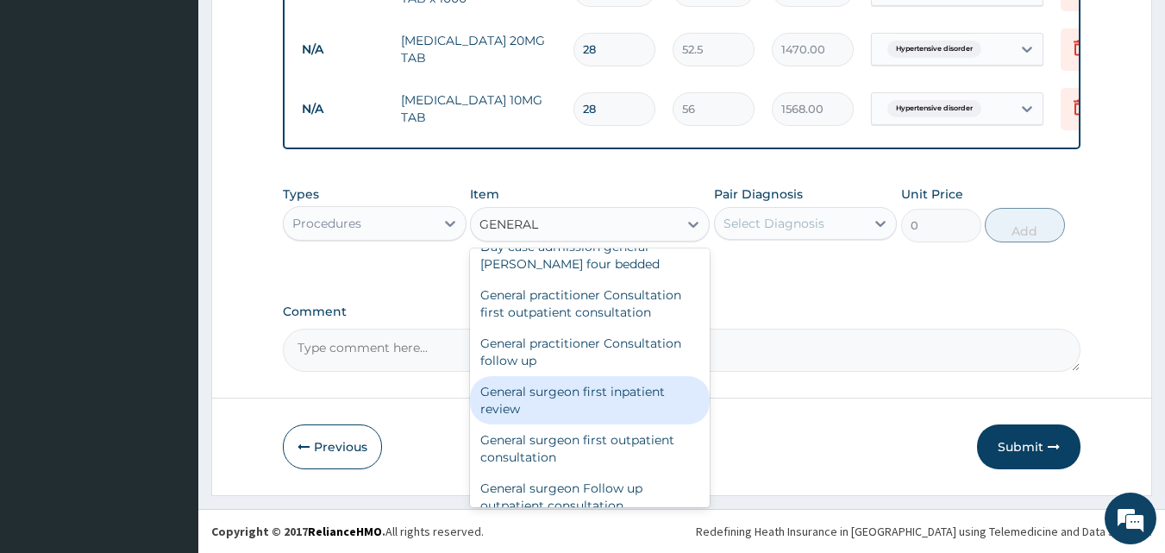
scroll to position [201, 0]
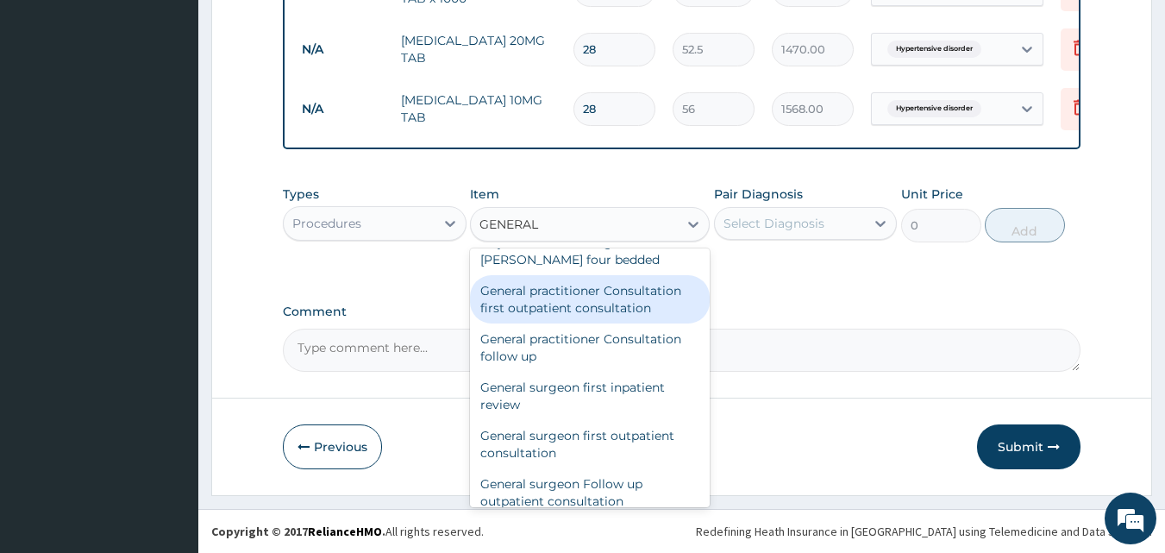
click at [612, 299] on div "General practitioner Consultation first outpatient consultation" at bounding box center [590, 299] width 240 height 48
type input "3000"
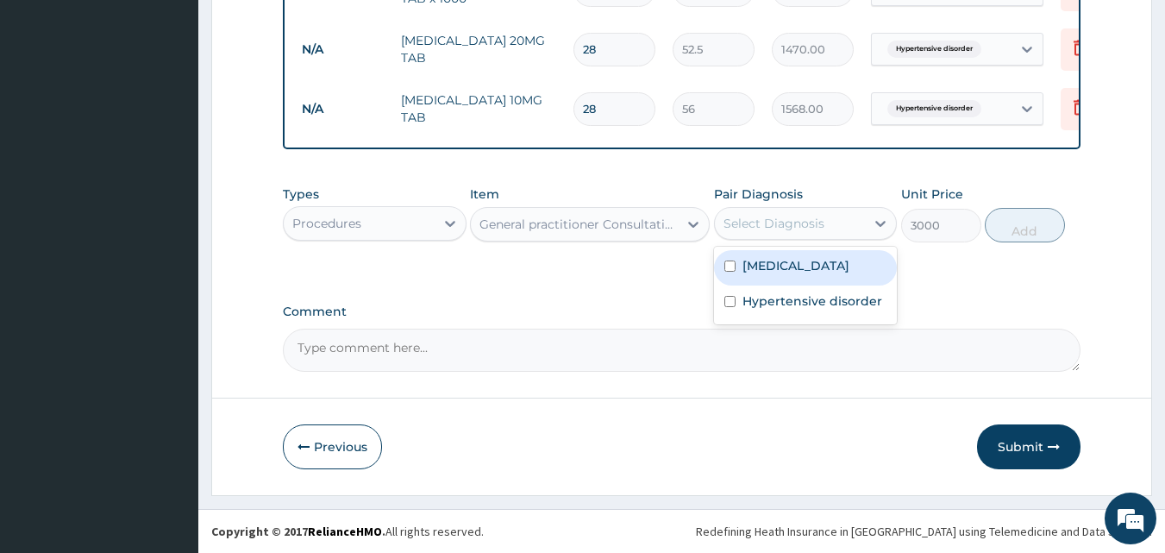
click at [792, 221] on div "Select Diagnosis" at bounding box center [773, 223] width 101 height 17
click at [791, 250] on div "Malaria" at bounding box center [806, 267] width 184 height 35
checkbox input "true"
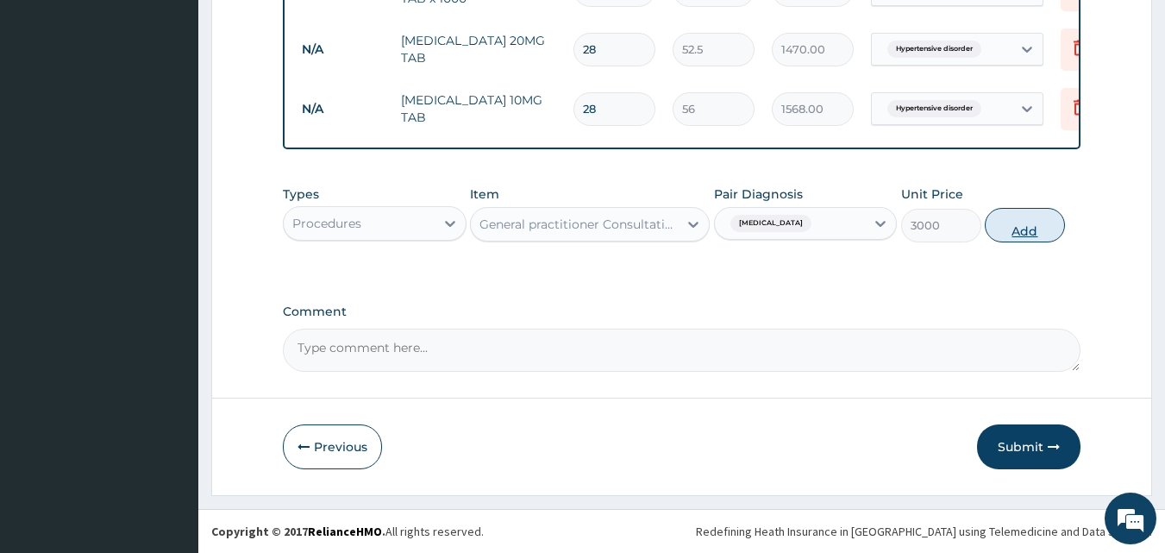
click at [1028, 228] on button "Add" at bounding box center [1025, 225] width 80 height 34
type input "0"
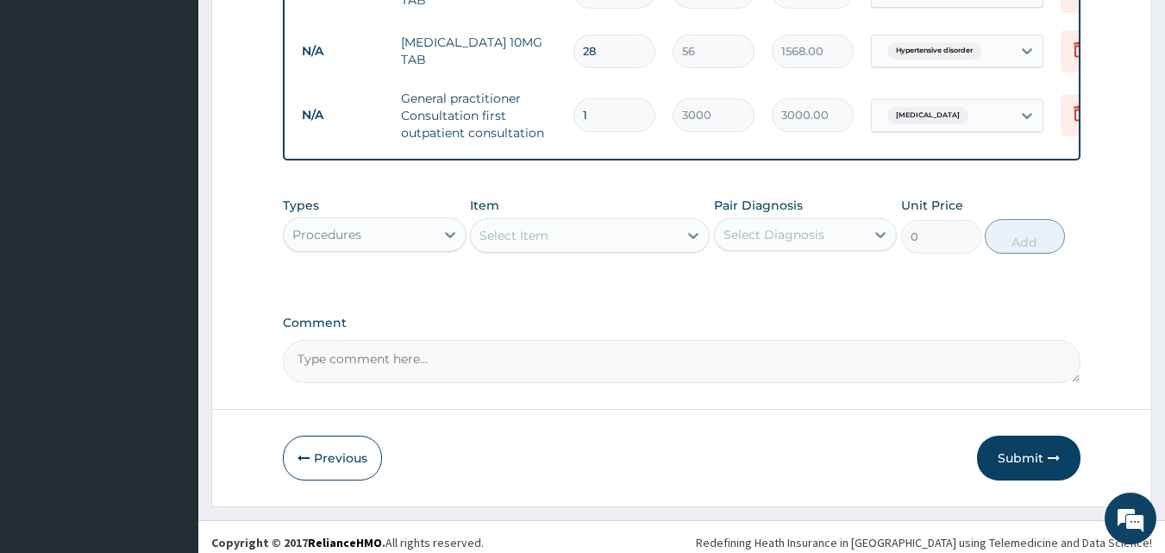
scroll to position [869, 0]
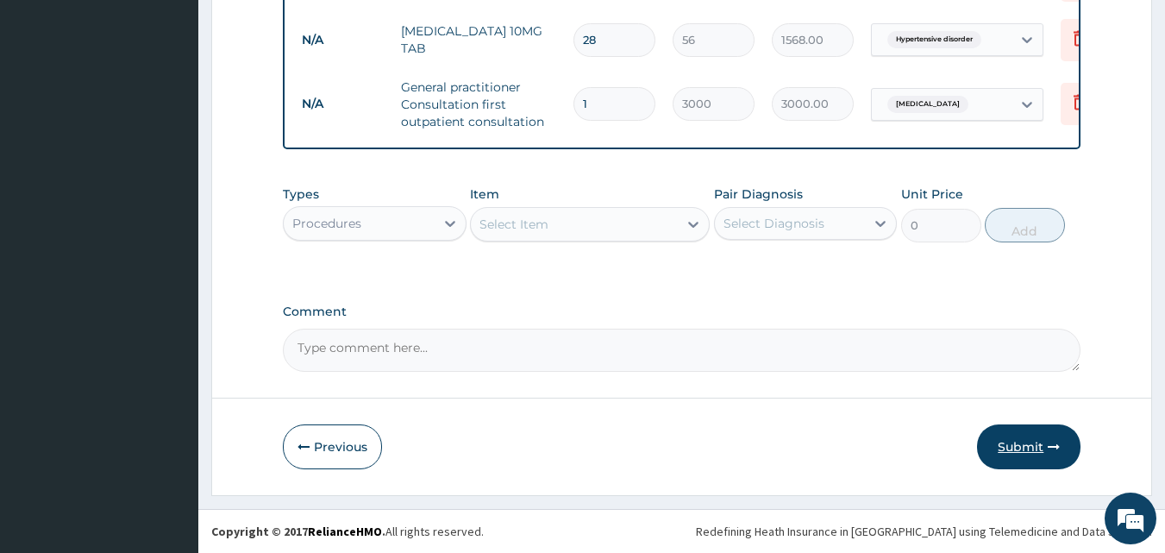
click at [1042, 448] on button "Submit" at bounding box center [1028, 446] width 103 height 45
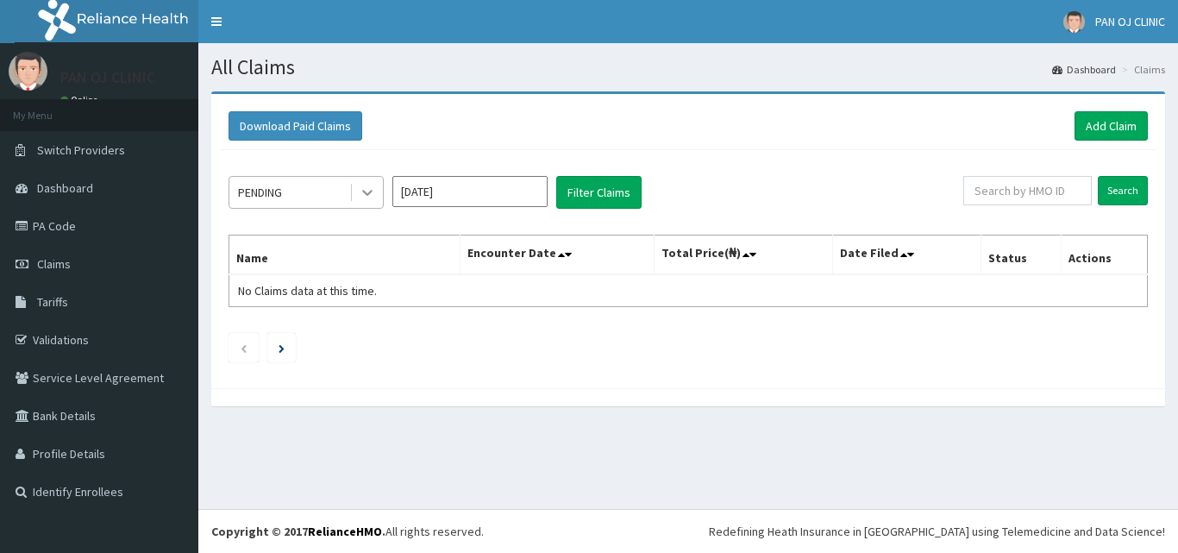
click at [382, 204] on div at bounding box center [367, 192] width 31 height 31
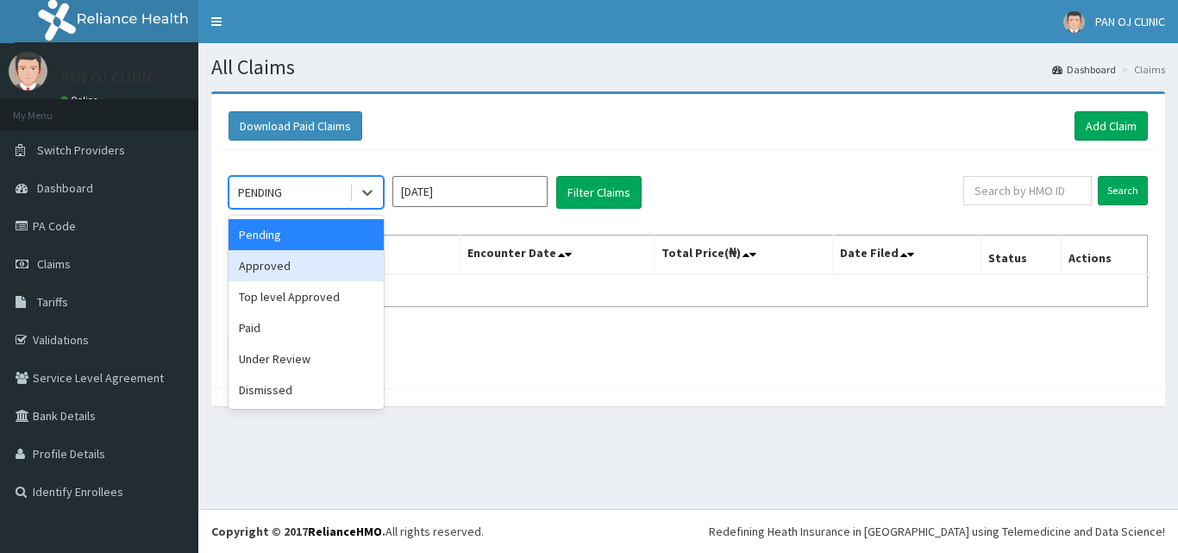
drag, startPoint x: 310, startPoint y: 253, endPoint x: 368, endPoint y: 228, distance: 63.7
click at [311, 253] on div "Approved" at bounding box center [305, 265] width 155 height 31
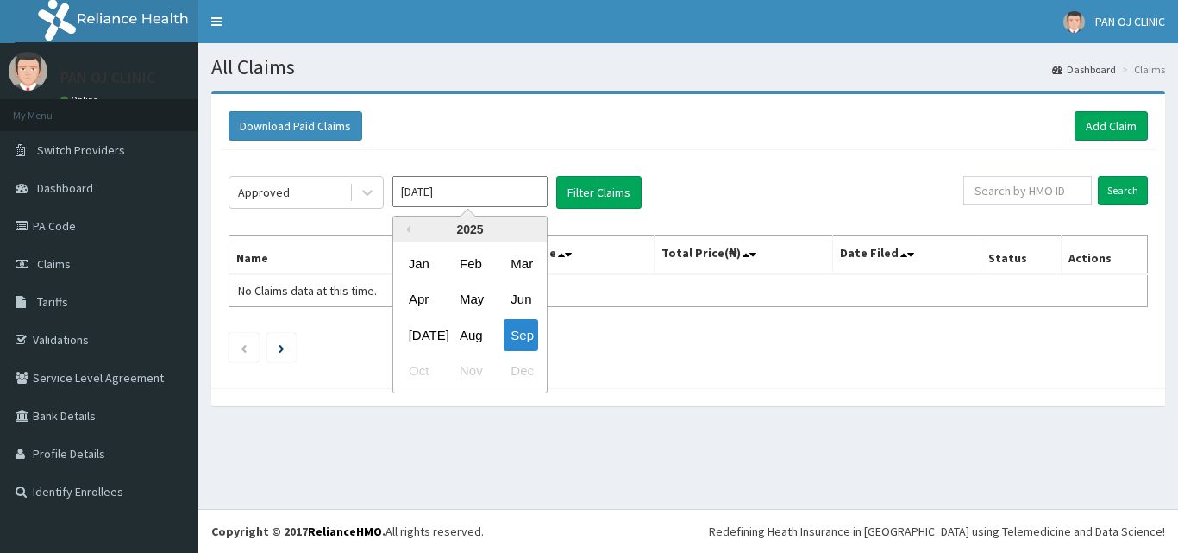
click at [459, 178] on input "[DATE]" at bounding box center [469, 191] width 155 height 31
click at [476, 330] on div "Aug" at bounding box center [470, 335] width 34 height 32
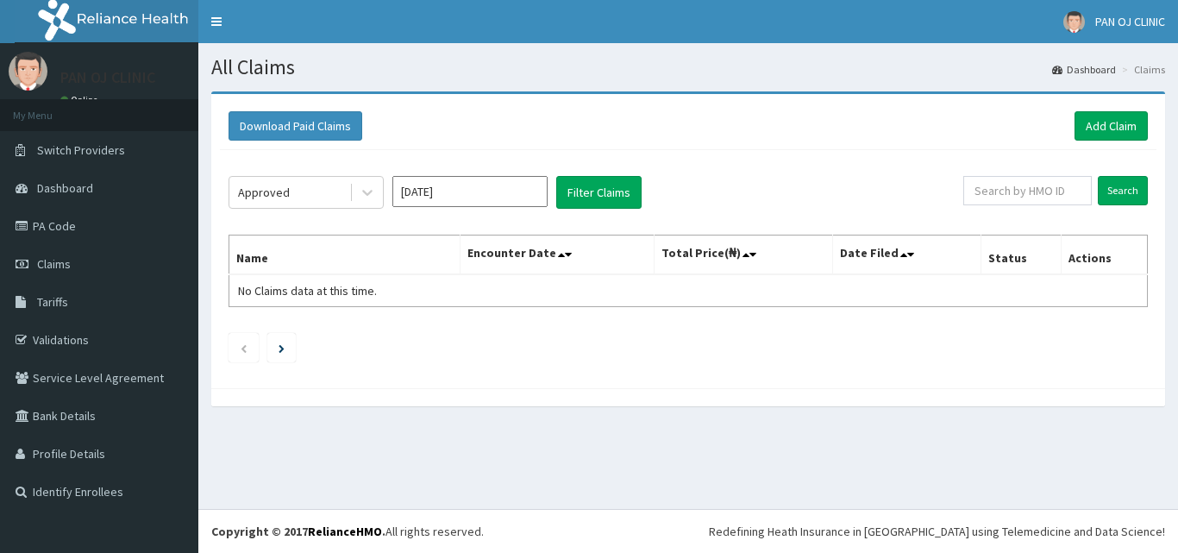
type input "[DATE]"
click at [611, 192] on button "Filter Claims" at bounding box center [598, 192] width 85 height 33
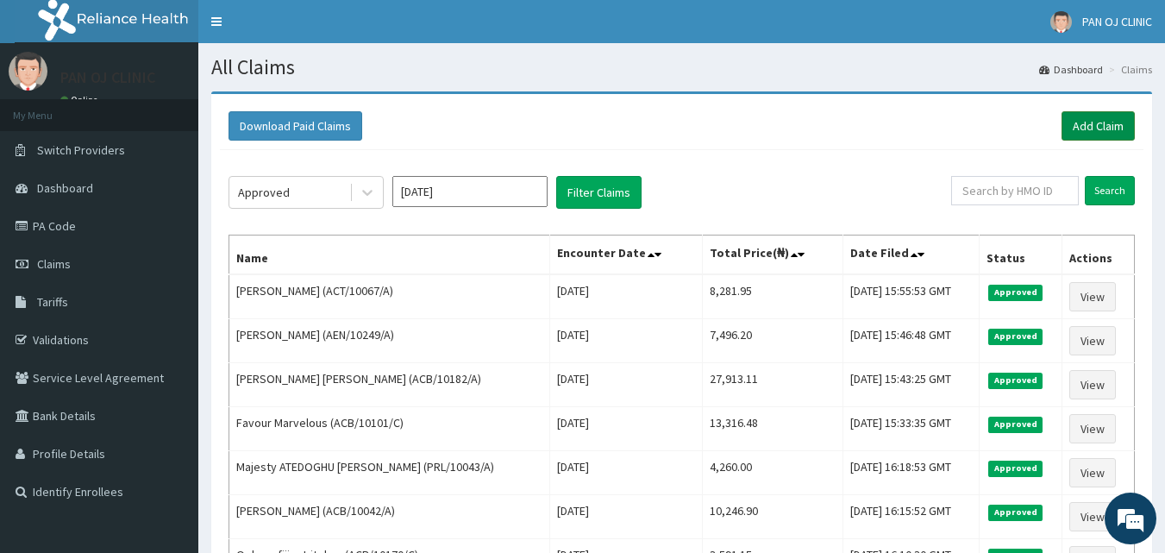
click at [1087, 133] on link "Add Claim" at bounding box center [1097, 125] width 73 height 29
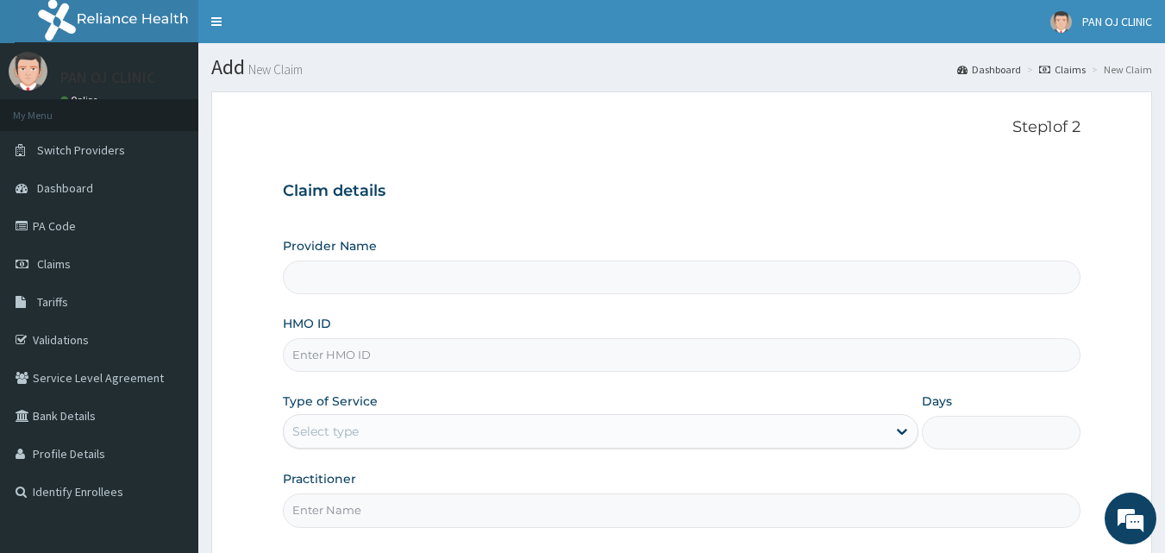
scroll to position [161, 0]
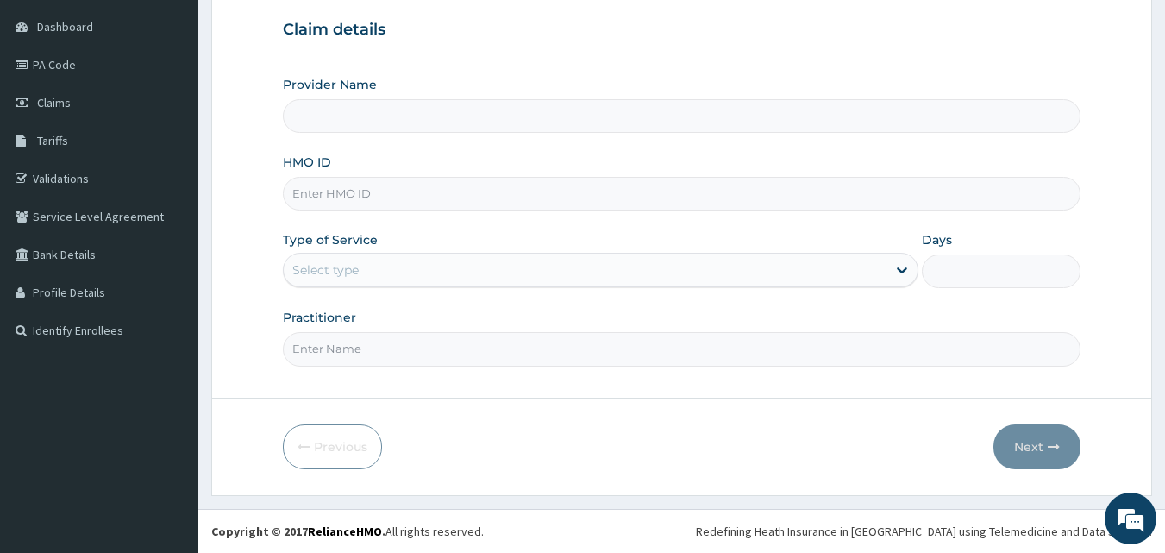
click at [316, 201] on input "HMO ID" at bounding box center [682, 194] width 798 height 34
type input "A"
type input "PAN OJ CLINIC"
type input "ACB/10088/C"
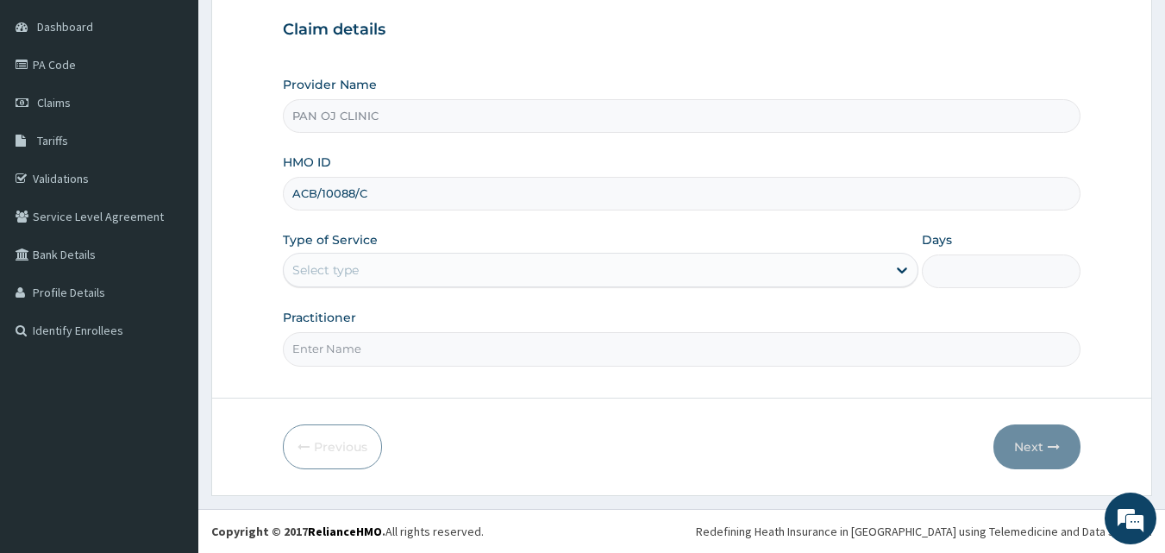
click at [404, 262] on div "Select type" at bounding box center [585, 270] width 603 height 28
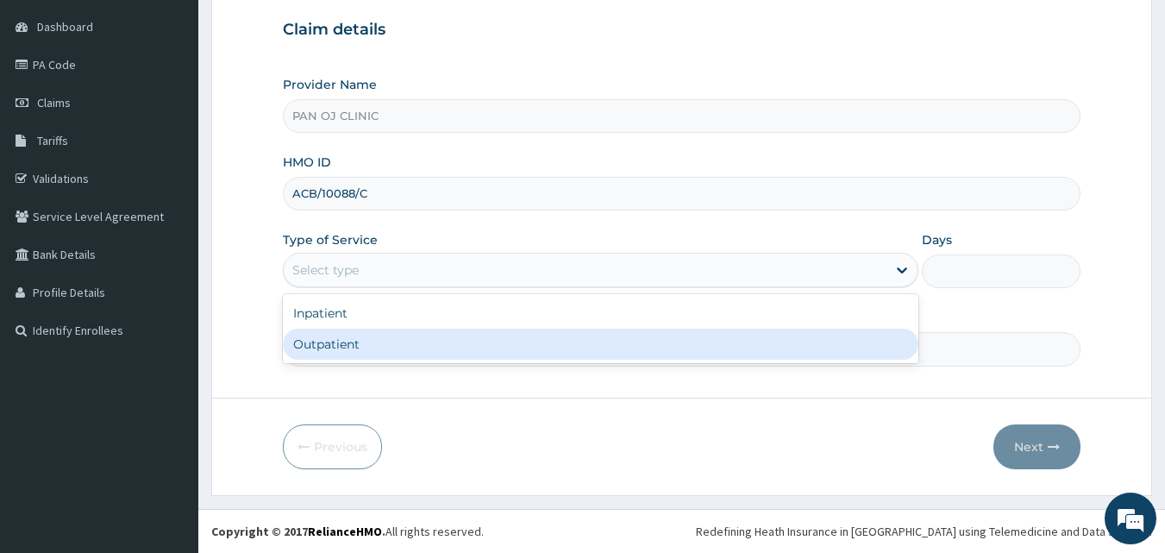
click at [340, 341] on div "Outpatient" at bounding box center [600, 343] width 635 height 31
type input "1"
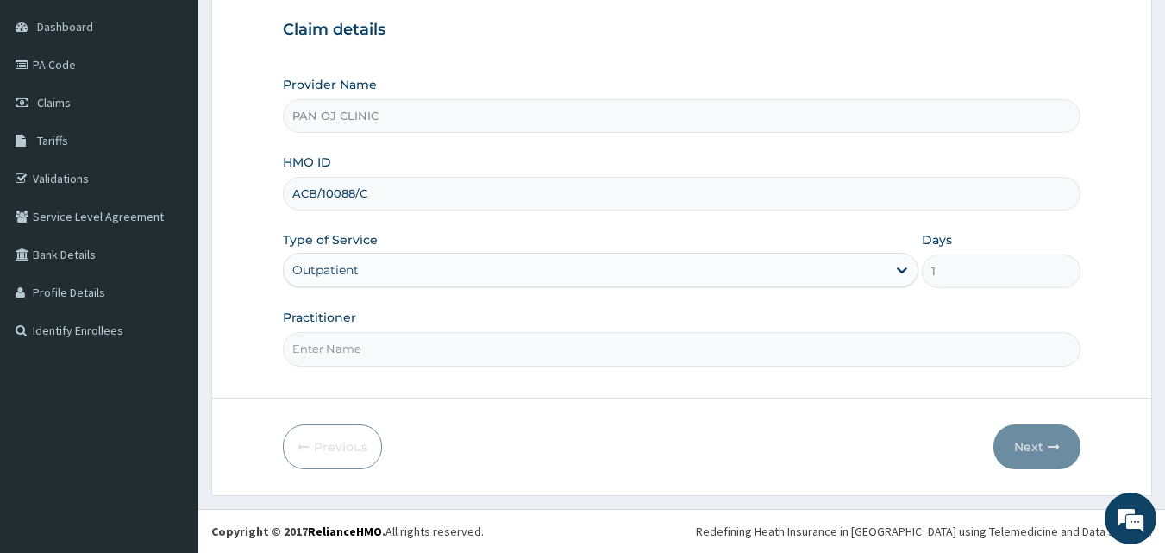
click at [353, 335] on input "Practitioner" at bounding box center [682, 349] width 798 height 34
type input "DR FRANK"
click at [1039, 449] on button "Next" at bounding box center [1036, 446] width 87 height 45
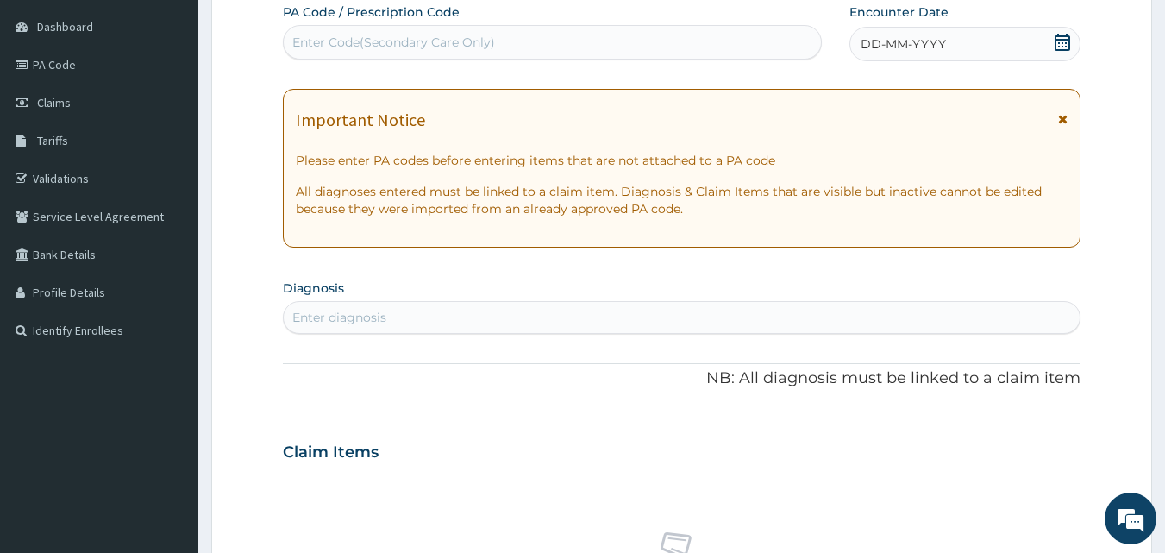
click at [1066, 45] on icon at bounding box center [1062, 42] width 17 height 17
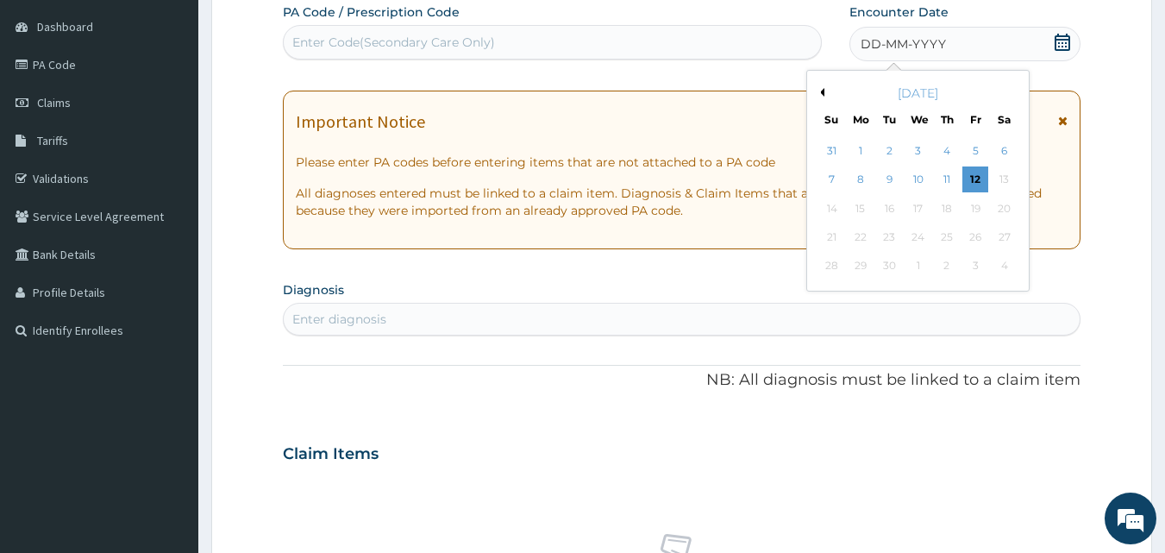
click at [816, 93] on button "Previous Month" at bounding box center [820, 92] width 9 height 9
click at [823, 91] on button "Previous Month" at bounding box center [820, 92] width 9 height 9
click at [1015, 90] on button "Next Month" at bounding box center [1015, 92] width 9 height 9
click at [915, 268] on div "27" at bounding box center [918, 266] width 26 height 26
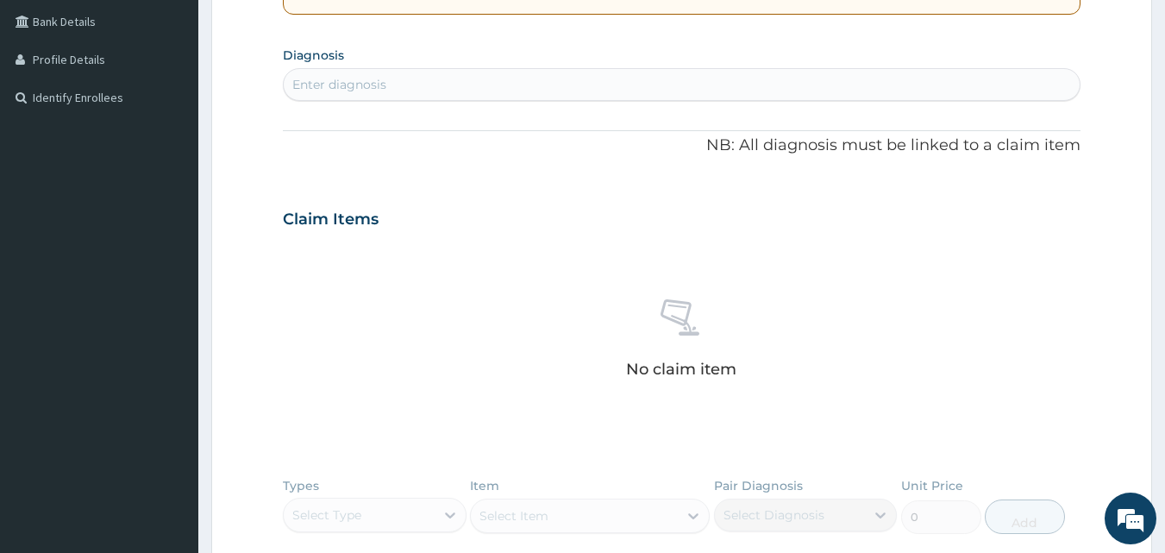
scroll to position [362, 0]
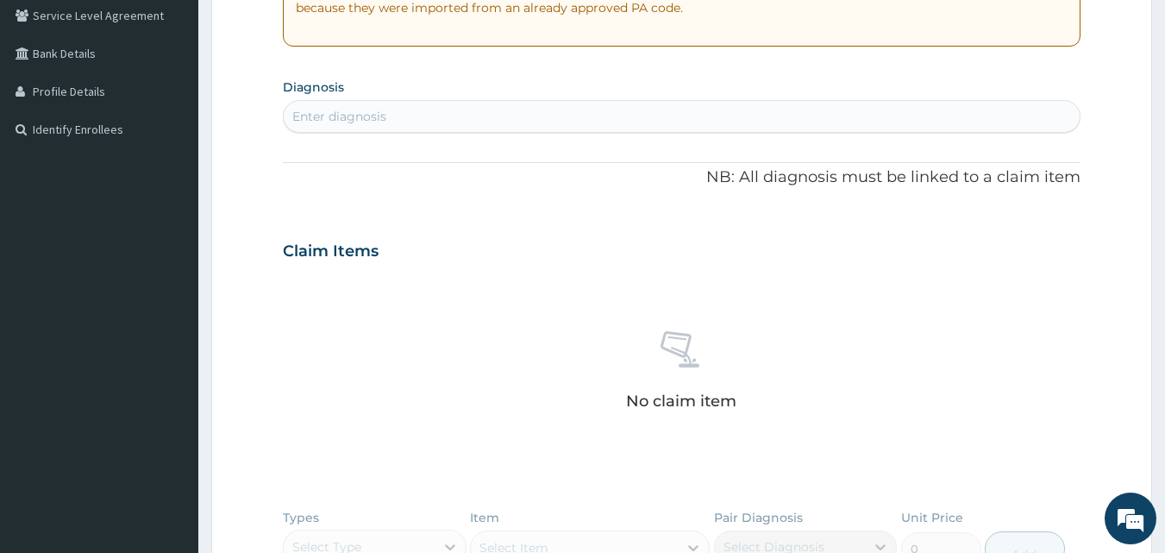
click at [372, 113] on div "Enter diagnosis" at bounding box center [339, 116] width 94 height 17
type input "ENTERIT"
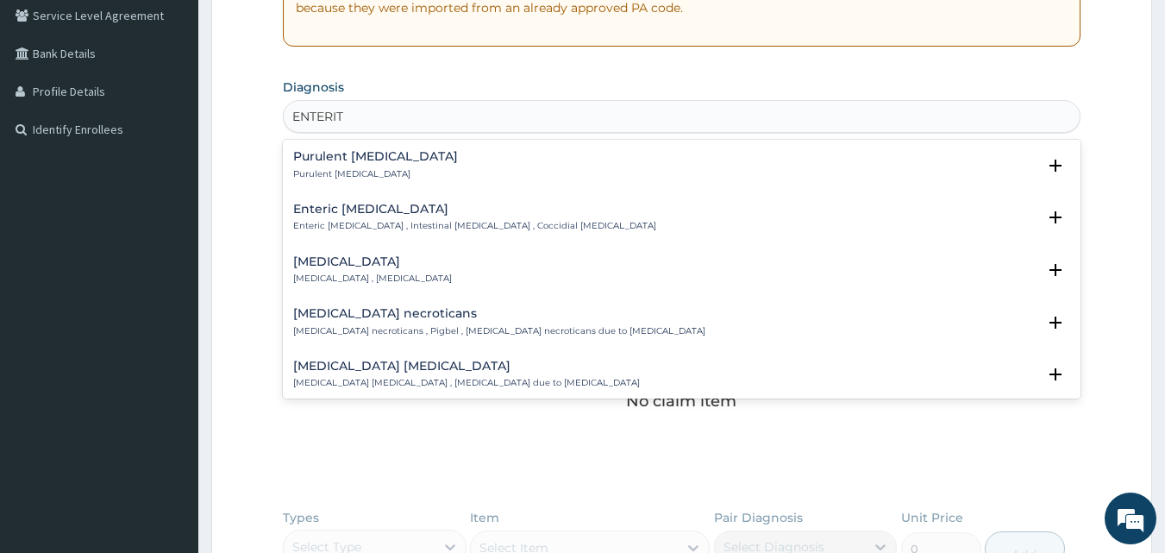
scroll to position [201, 0]
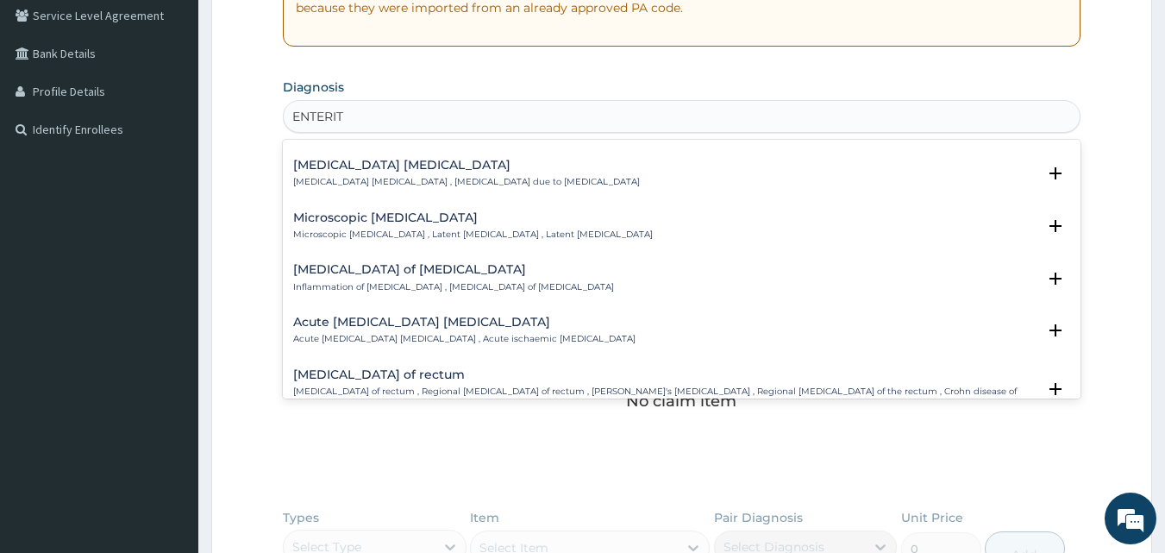
click at [366, 264] on h4 "Enteritis of intestine" at bounding box center [453, 269] width 321 height 13
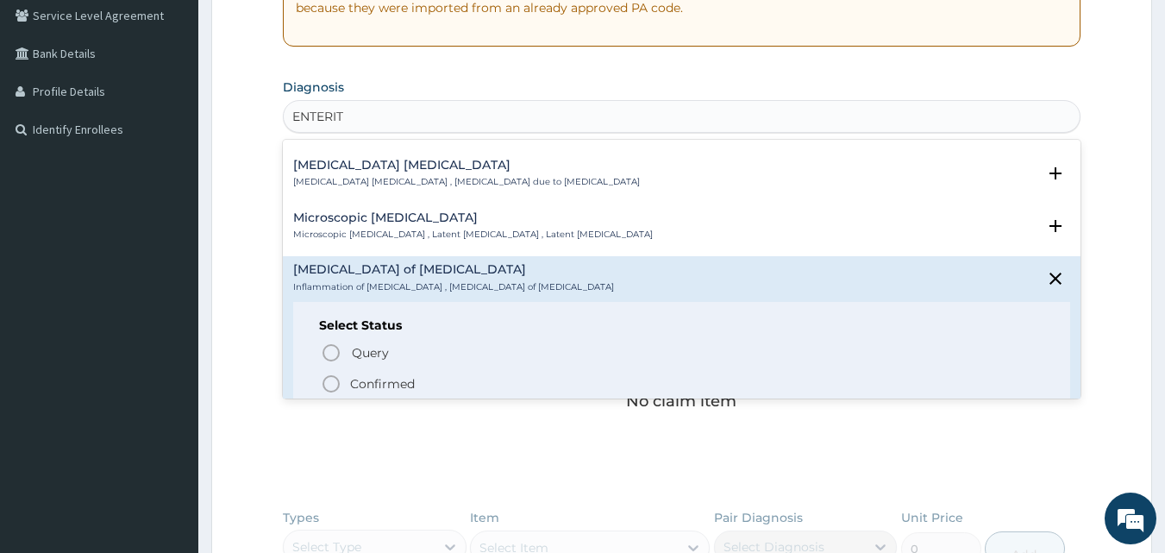
click at [326, 385] on icon "status option filled" at bounding box center [331, 383] width 21 height 21
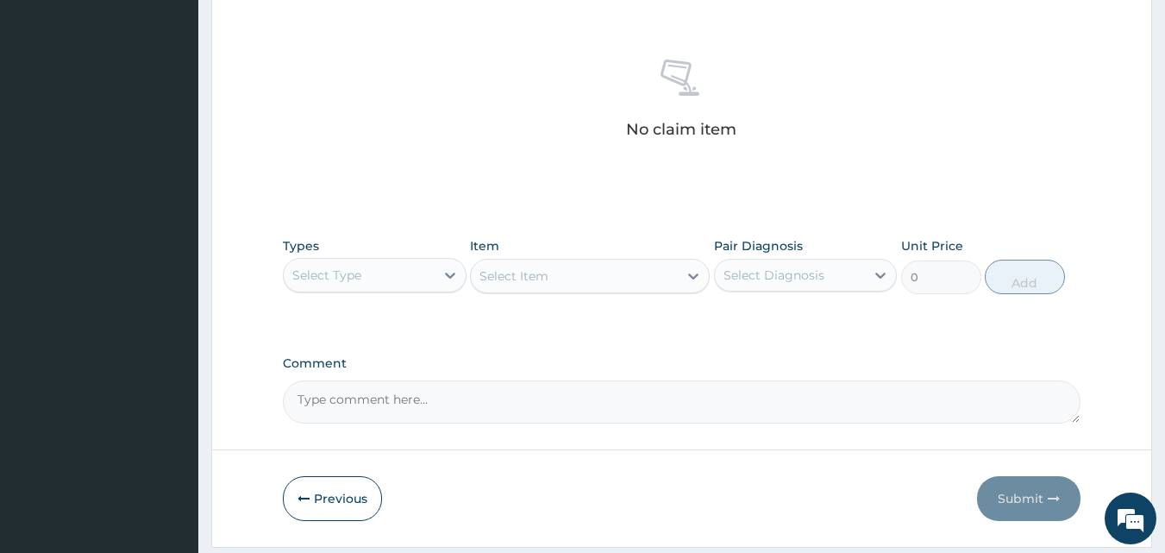
scroll to position [691, 0]
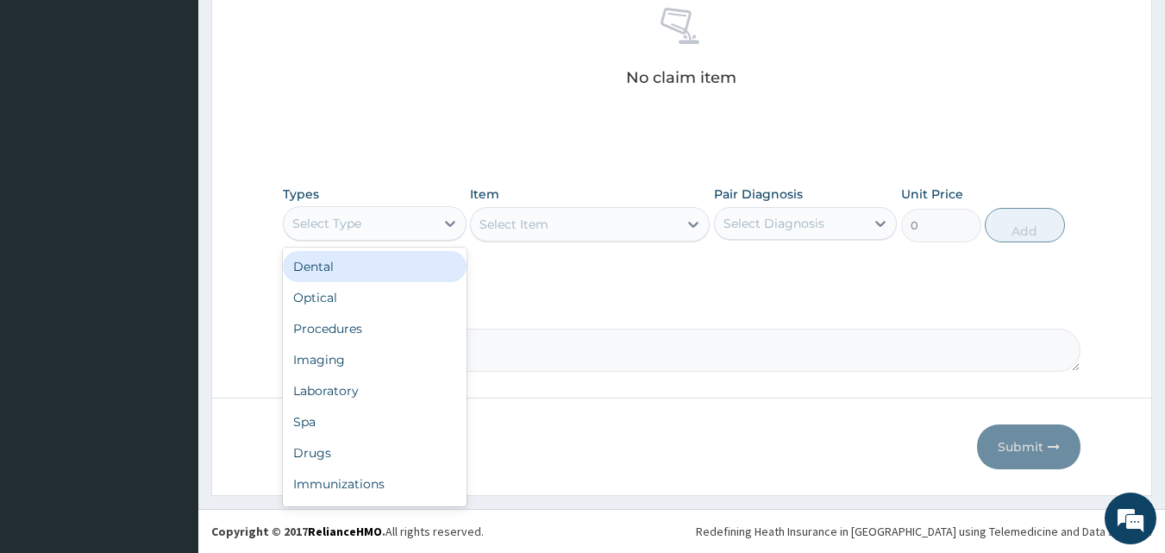
click at [433, 215] on div "Select Type" at bounding box center [359, 224] width 151 height 28
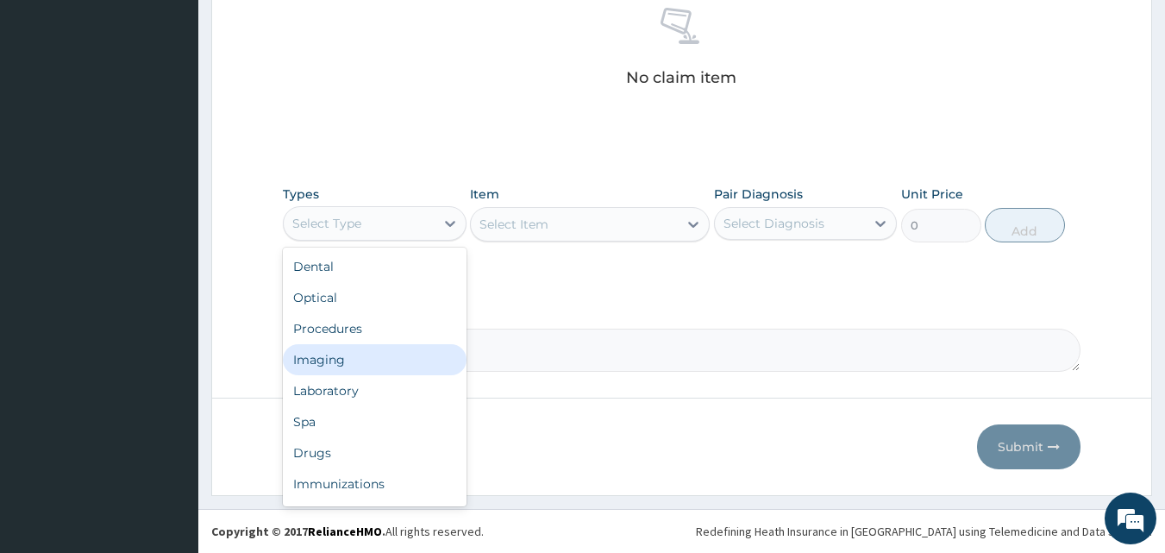
scroll to position [59, 0]
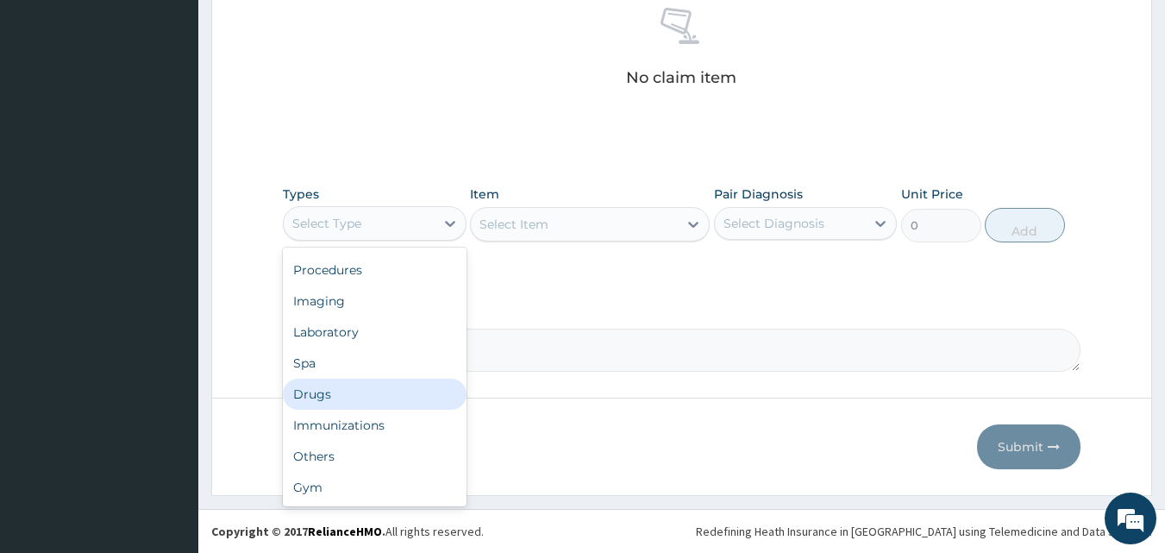
click at [328, 397] on div "Drugs" at bounding box center [375, 393] width 184 height 31
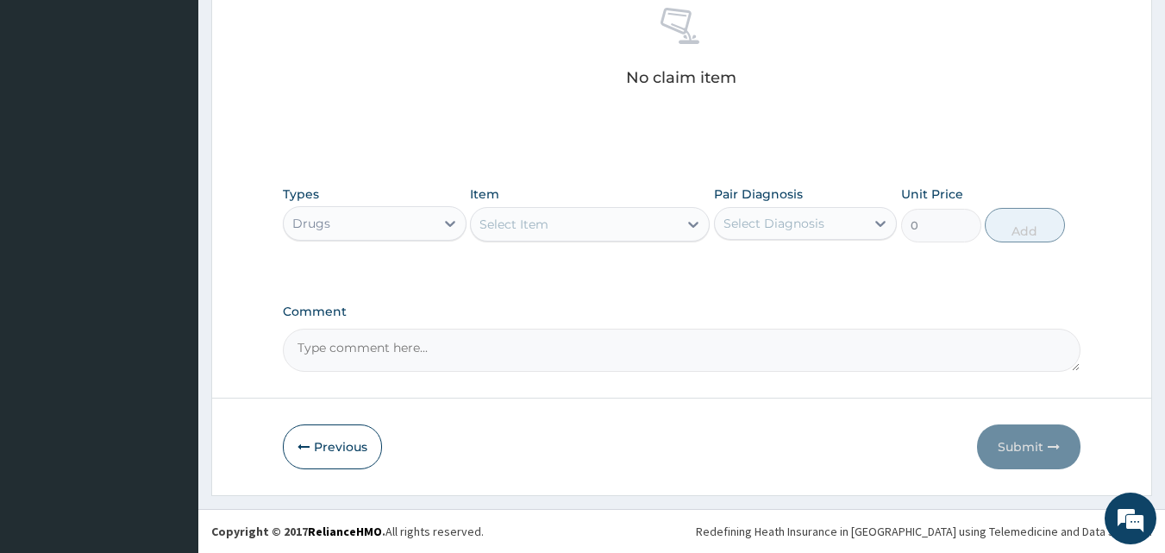
click at [635, 226] on div "Select Item" at bounding box center [574, 224] width 207 height 28
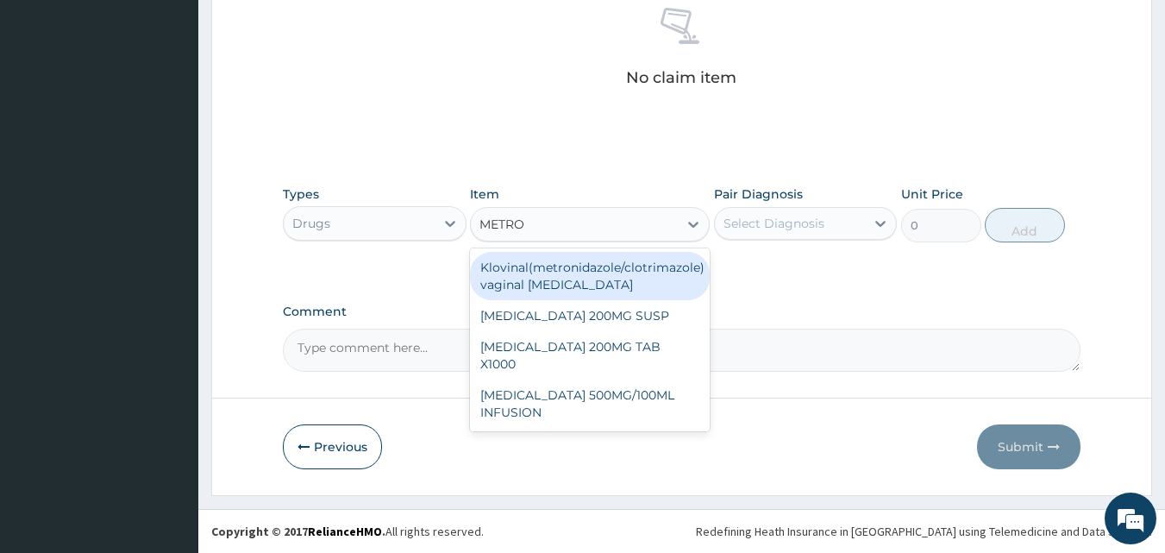
type input "METRON"
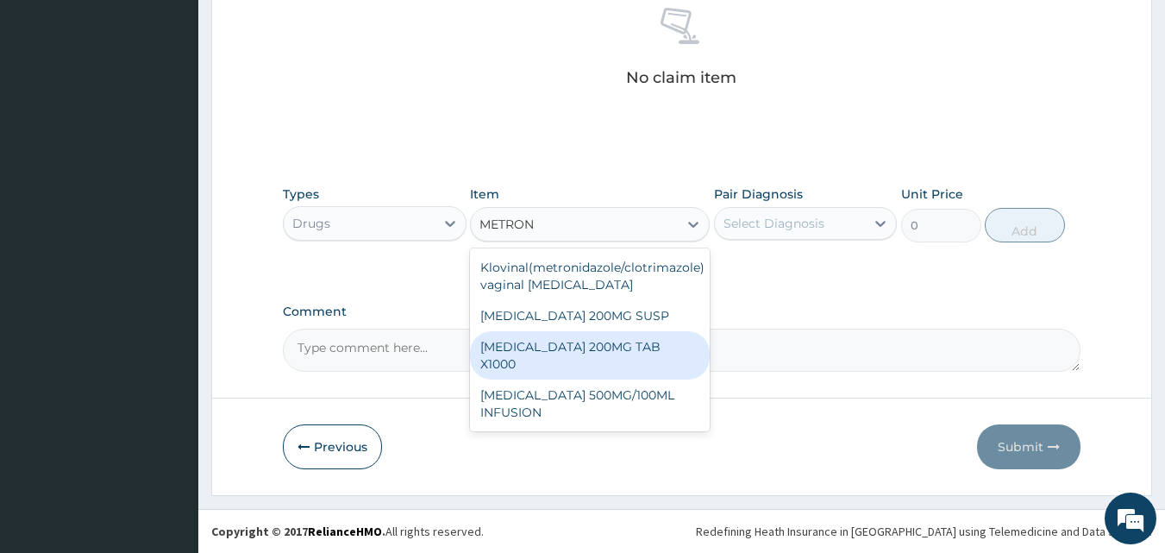
click at [599, 353] on div "[MEDICAL_DATA] 200MG TAB X1000" at bounding box center [590, 355] width 240 height 48
type input "52.5"
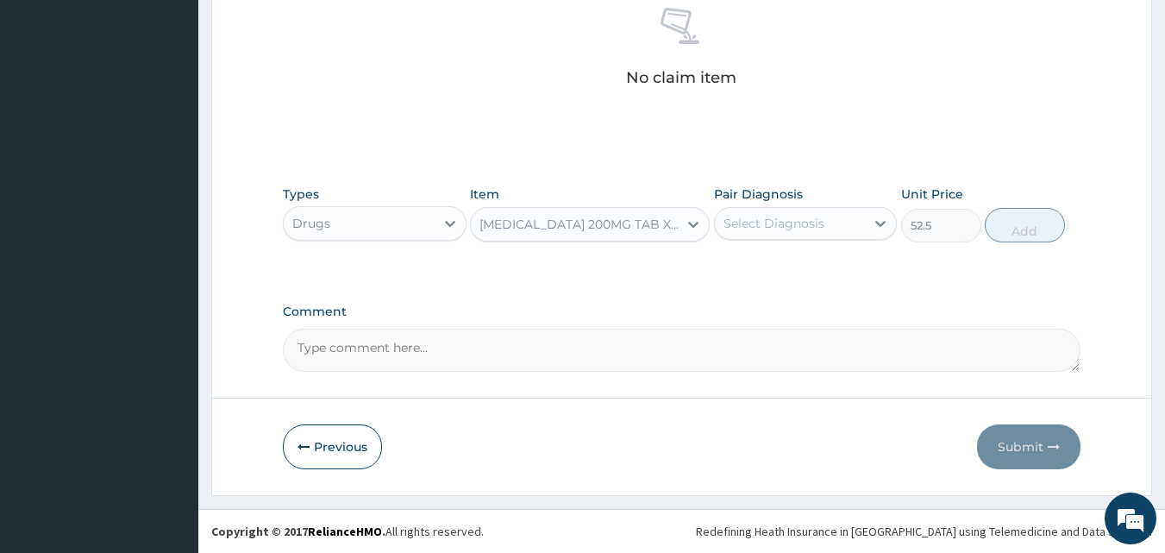
click at [842, 222] on div "Select Diagnosis" at bounding box center [790, 224] width 151 height 28
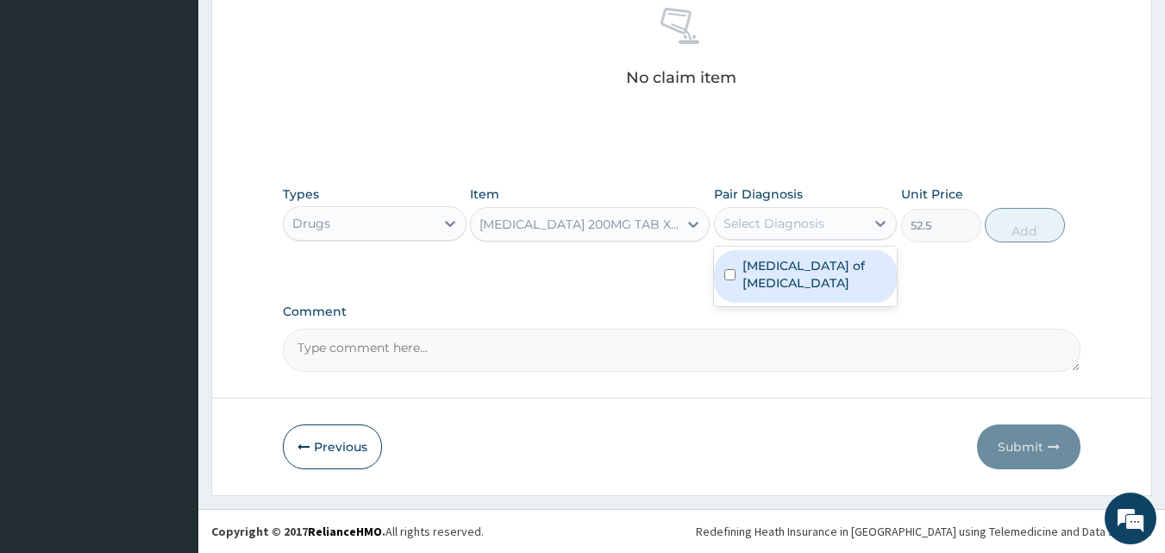
drag, startPoint x: 787, startPoint y: 277, endPoint x: 824, endPoint y: 266, distance: 38.7
click at [787, 278] on div "Enteritis of intestine" at bounding box center [806, 276] width 184 height 53
checkbox input "true"
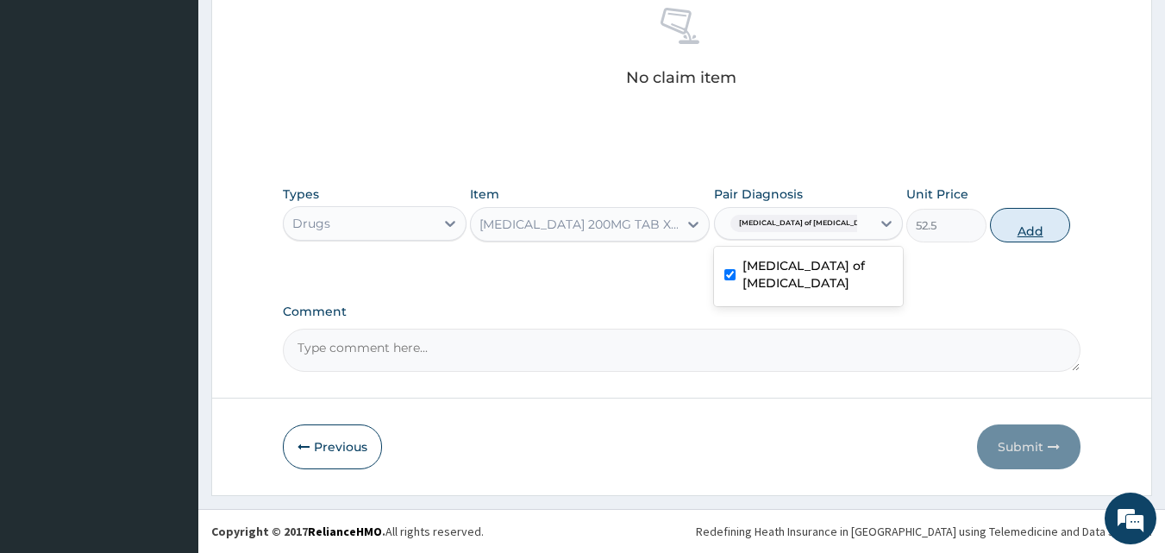
drag, startPoint x: 1011, startPoint y: 234, endPoint x: 1002, endPoint y: 237, distance: 10.1
click at [1011, 235] on button "Add" at bounding box center [1030, 225] width 80 height 34
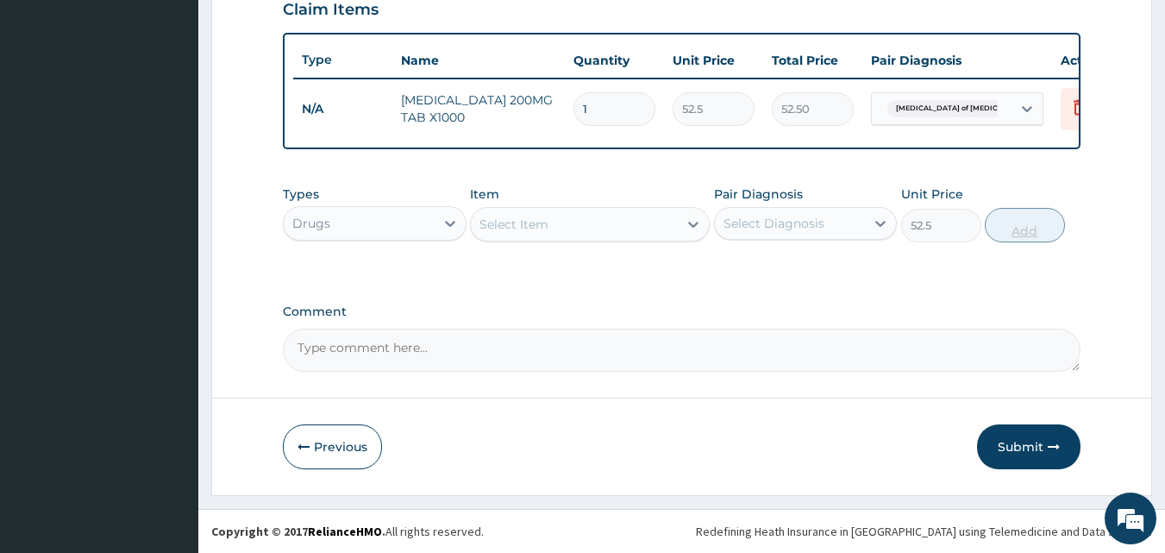
type input "0"
type input "10"
type input "525.00"
type input "10"
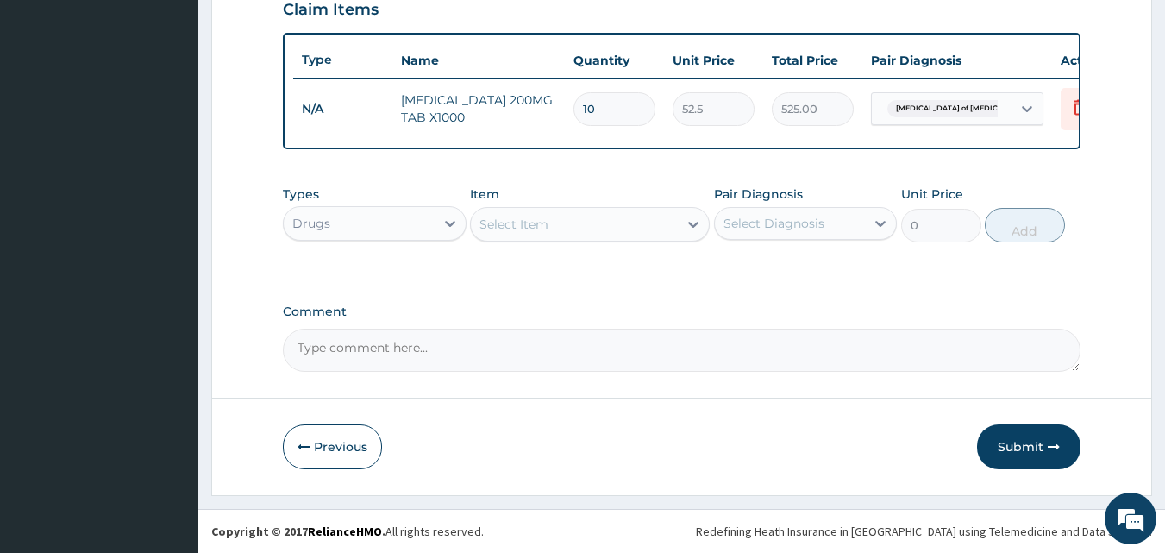
click at [674, 224] on div "Select Item" at bounding box center [574, 224] width 207 height 28
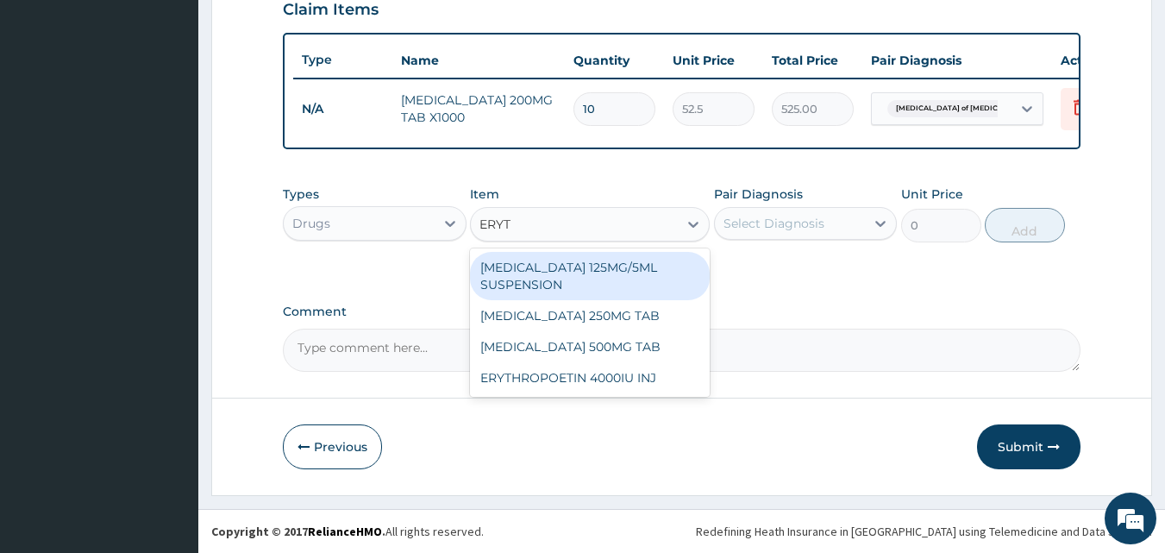
type input "ERYTH"
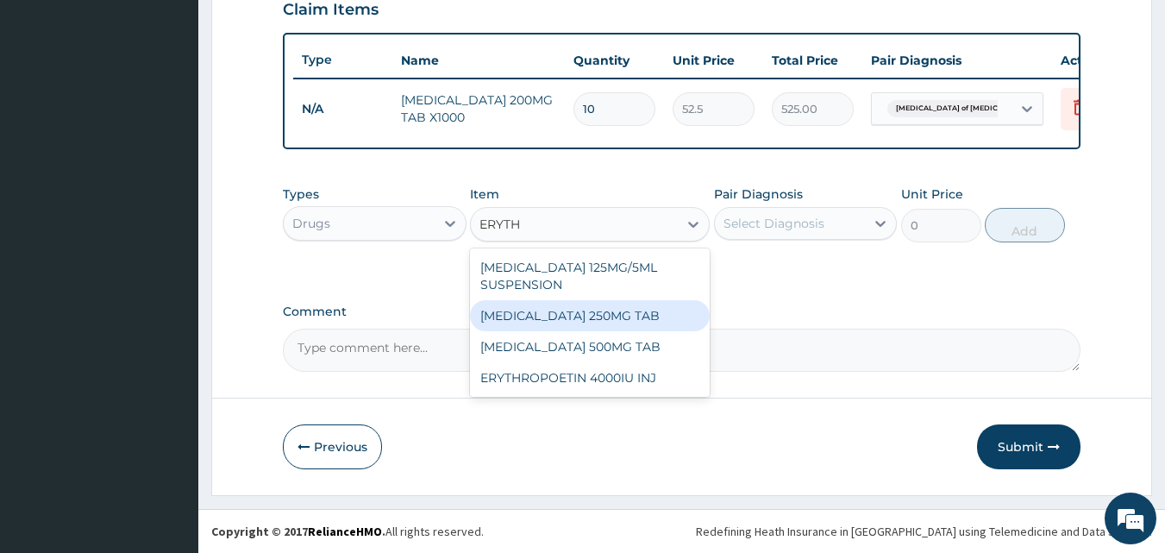
click at [609, 316] on div "[MEDICAL_DATA] 250MG TAB" at bounding box center [590, 315] width 240 height 31
type input "52.5"
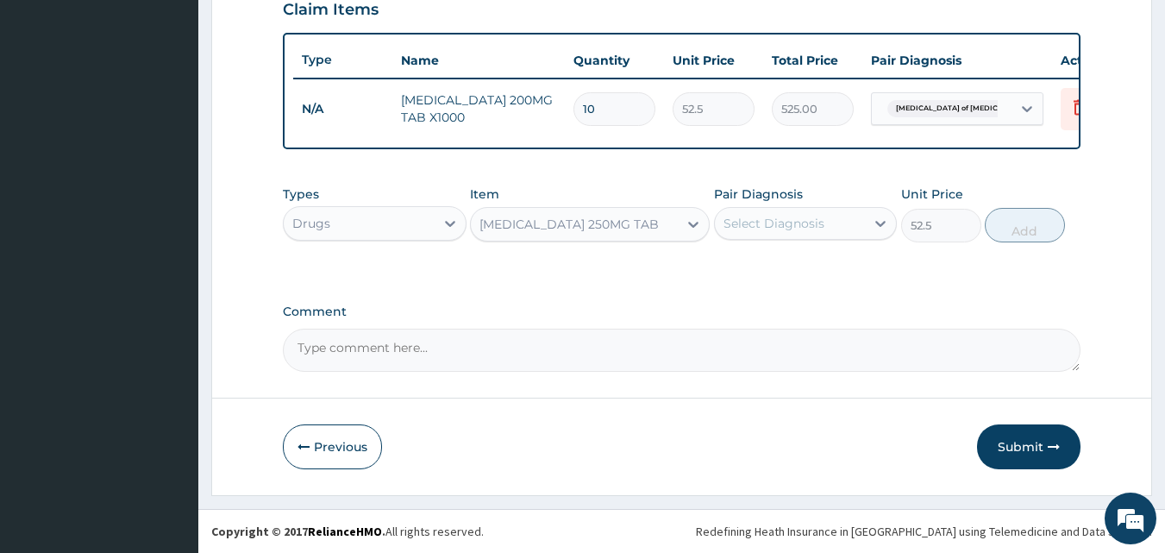
click at [810, 240] on div "Pair Diagnosis Select Diagnosis" at bounding box center [806, 213] width 184 height 57
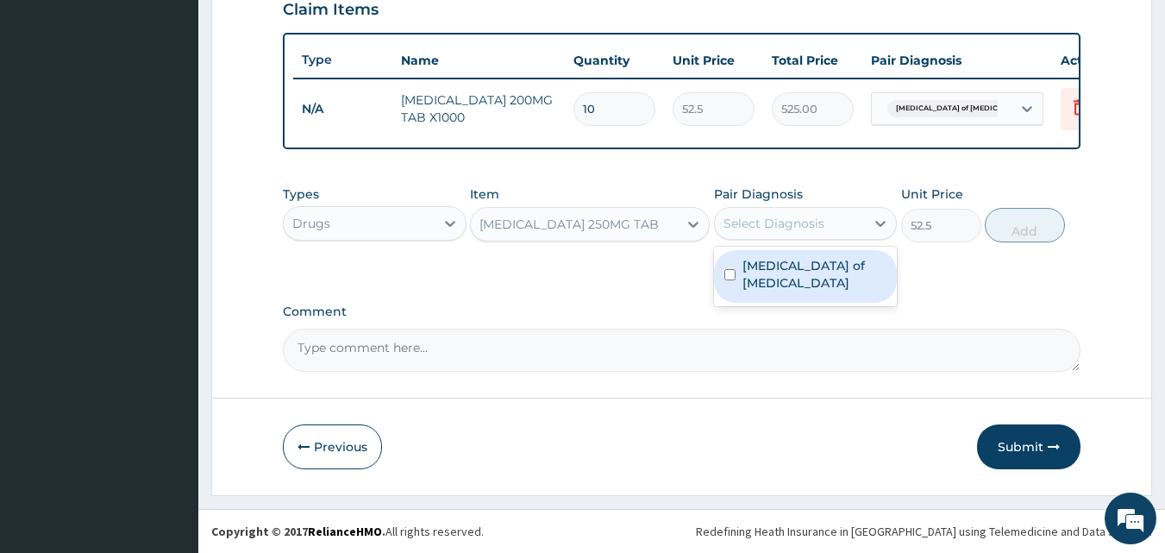
click at [824, 231] on div "Select Diagnosis" at bounding box center [790, 224] width 151 height 28
click at [800, 285] on div "Enteritis of intestine" at bounding box center [806, 276] width 184 height 59
click at [808, 271] on label "Enteritis of intestine" at bounding box center [814, 274] width 145 height 34
checkbox input "true"
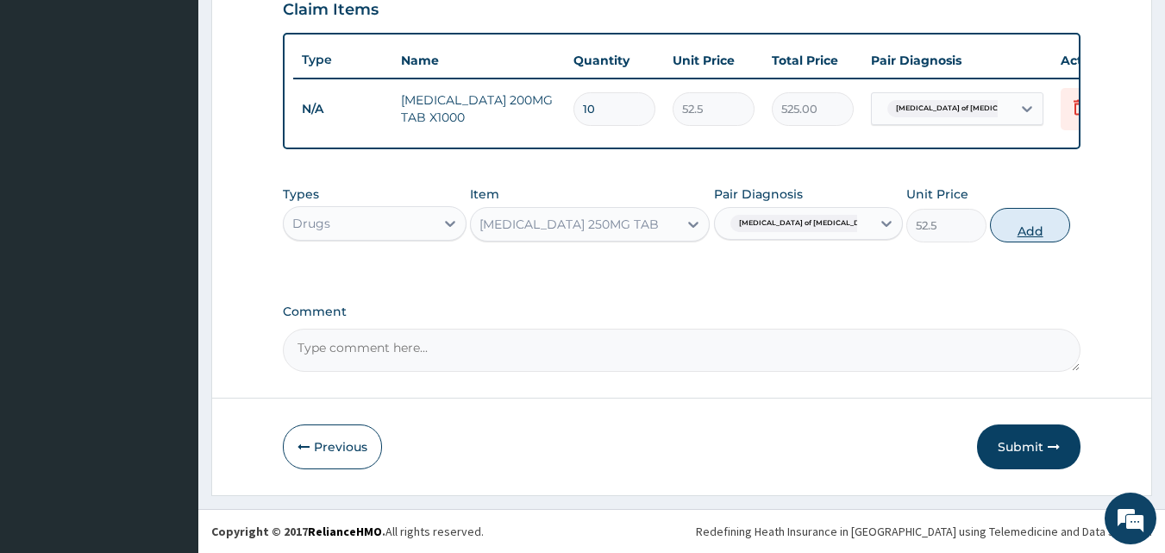
click at [1019, 230] on button "Add" at bounding box center [1030, 225] width 80 height 34
type input "0"
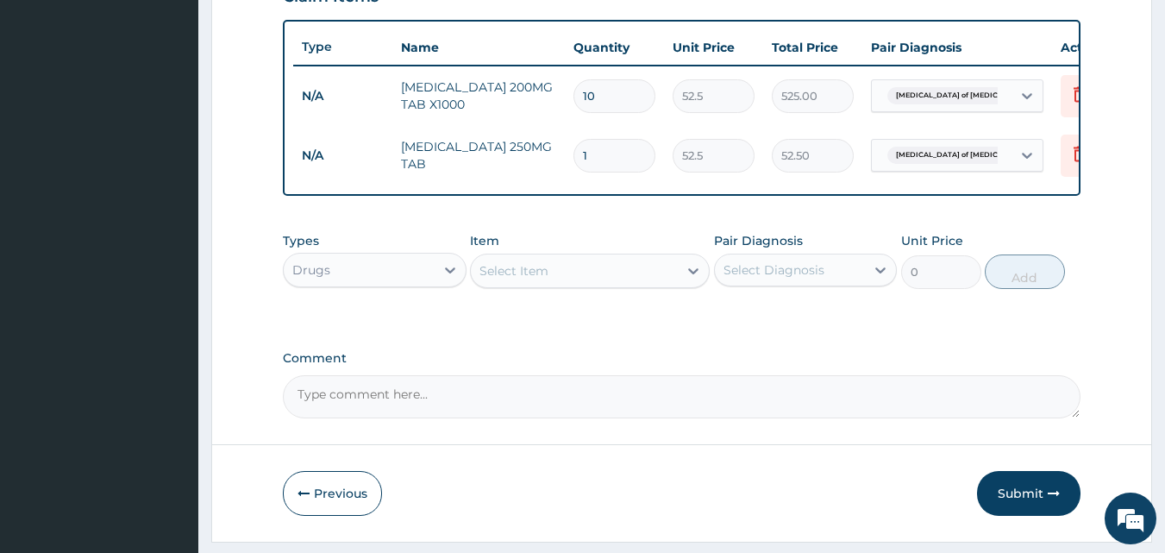
type input "10"
type input "525.00"
type input "10"
click at [656, 277] on div "Select Item" at bounding box center [574, 271] width 207 height 28
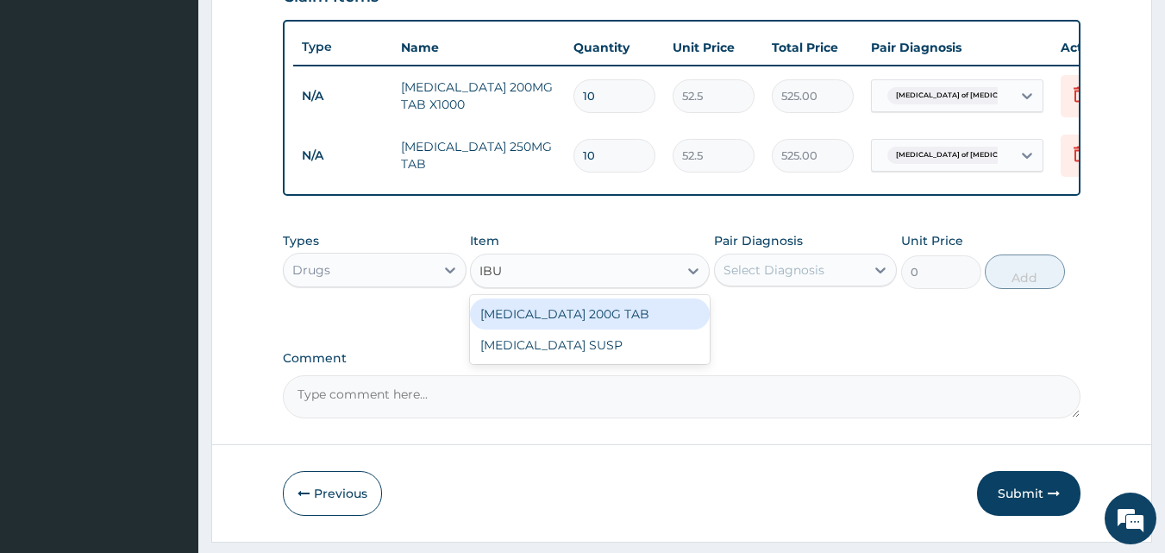
type input "IBUP"
click at [629, 322] on div "IBUPROFEN 200G TAB" at bounding box center [590, 313] width 240 height 31
type input "52.5"
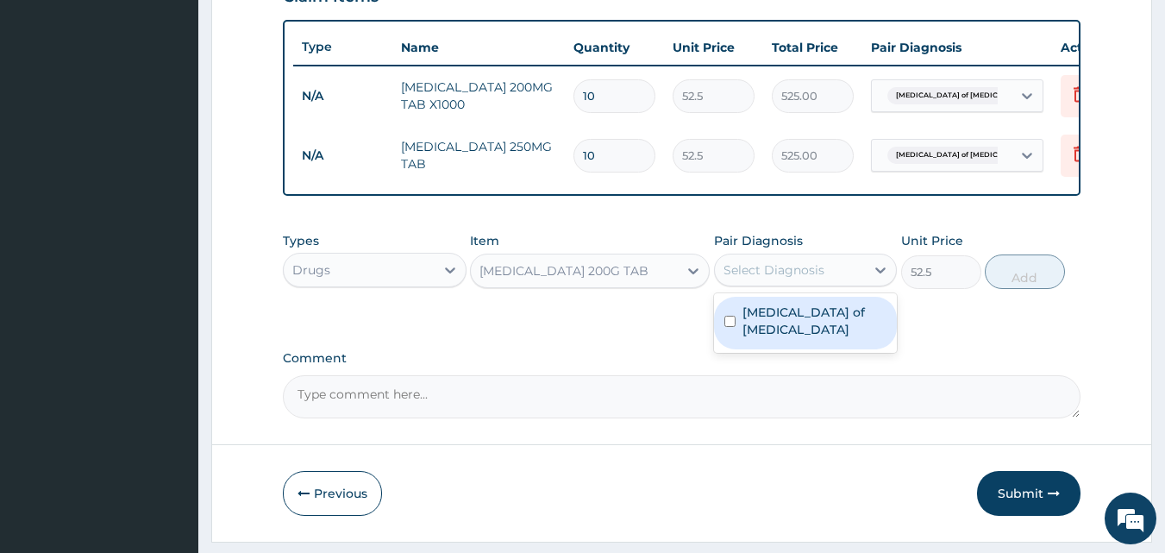
click at [810, 278] on div "Select Diagnosis" at bounding box center [773, 269] width 101 height 17
click at [809, 326] on label "Enteritis of intestine" at bounding box center [814, 320] width 145 height 34
checkbox input "true"
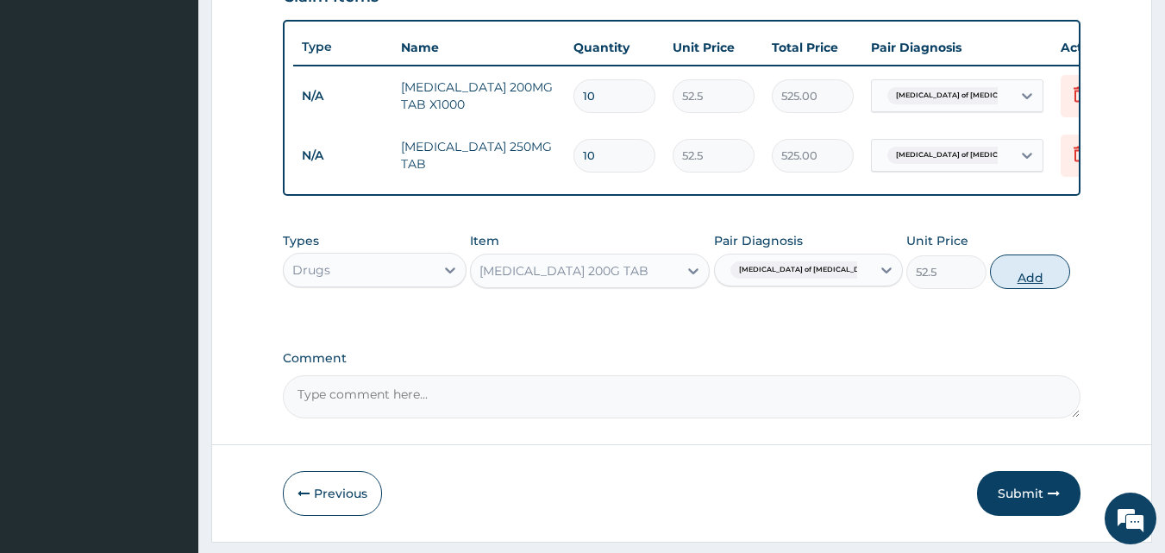
click at [1036, 287] on button "Add" at bounding box center [1030, 271] width 80 height 34
type input "0"
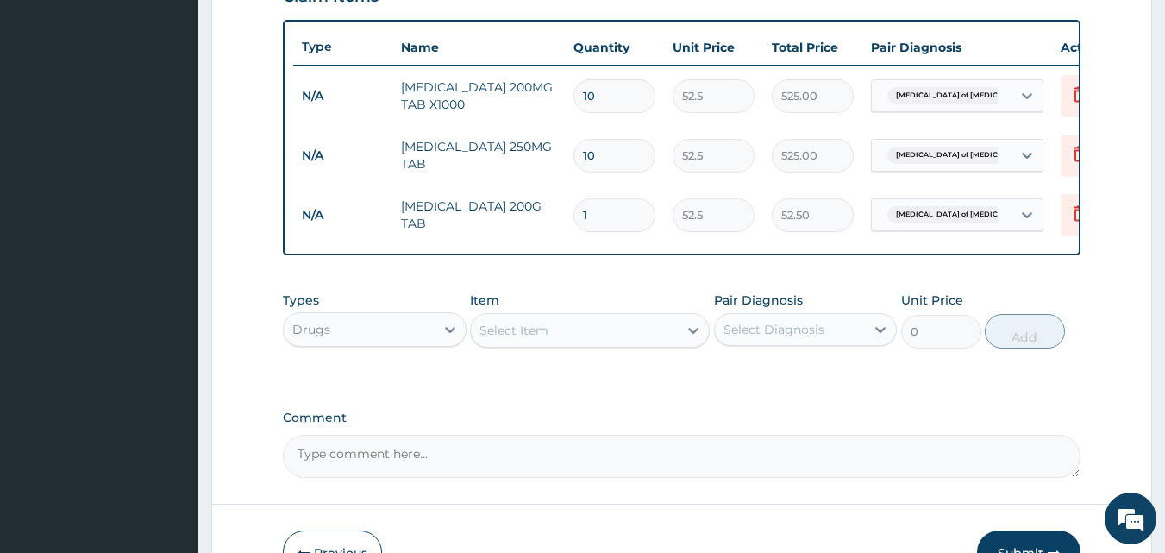
type input "0.00"
type input "6"
type input "315.00"
type input "6"
click at [438, 344] on div at bounding box center [450, 329] width 31 height 31
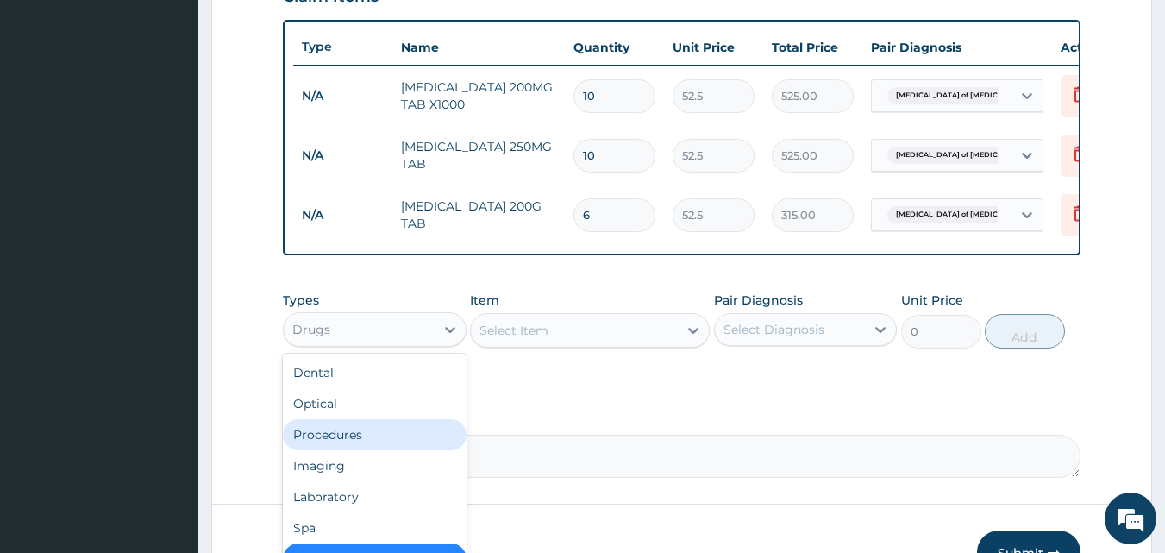
scroll to position [59, 0]
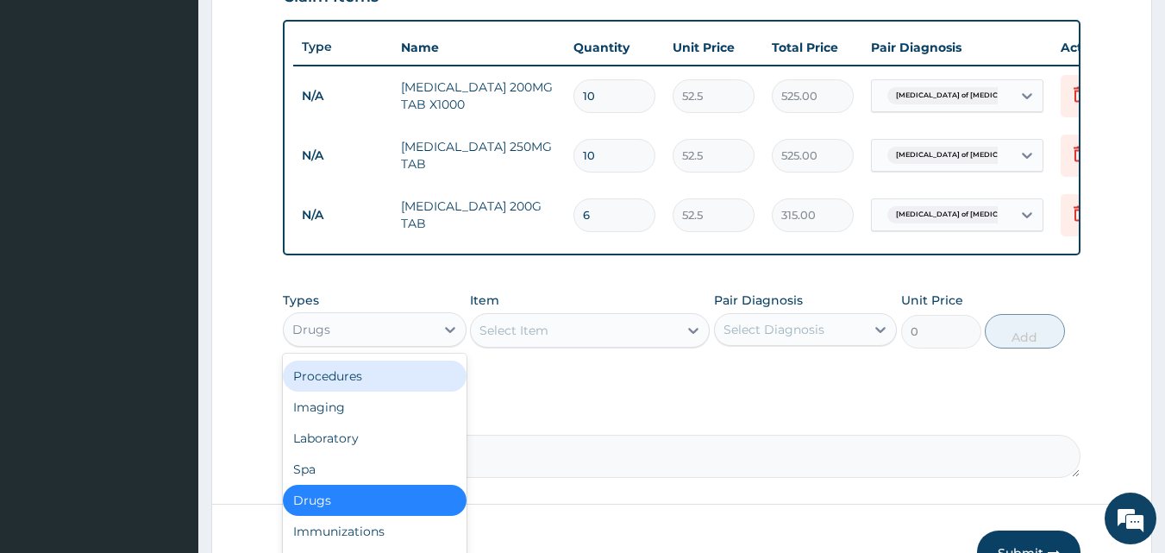
click at [366, 382] on div "Procedures" at bounding box center [375, 375] width 184 height 31
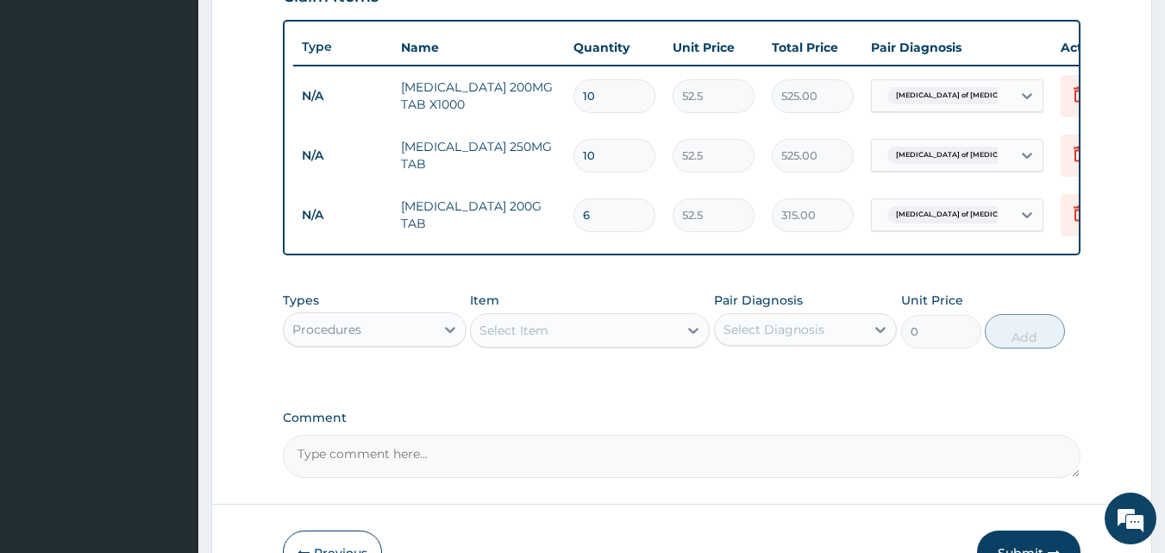
click at [641, 343] on div "Select Item" at bounding box center [574, 330] width 207 height 28
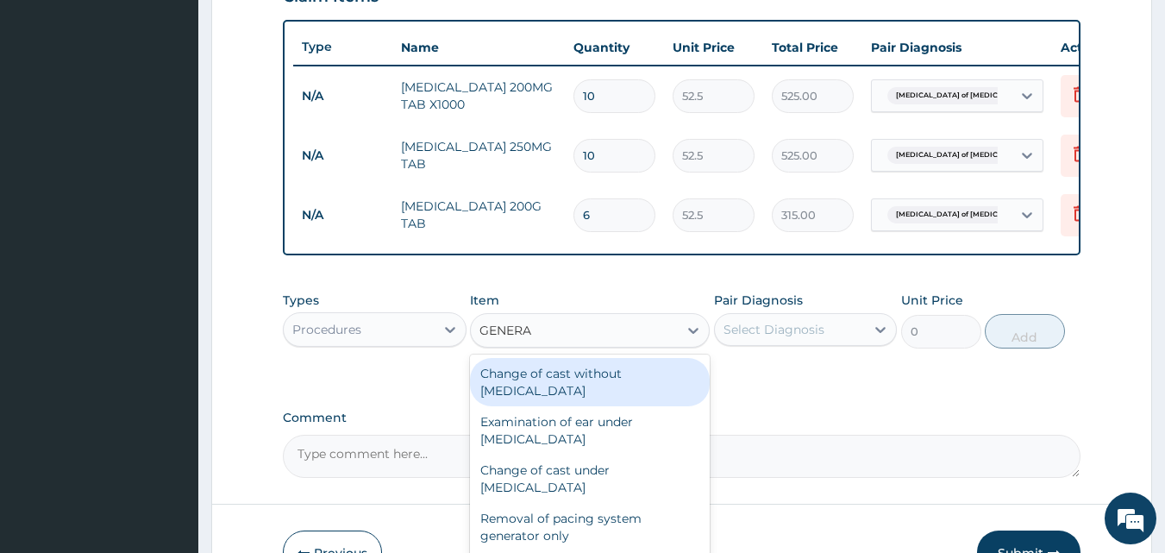
type input "GENERAL"
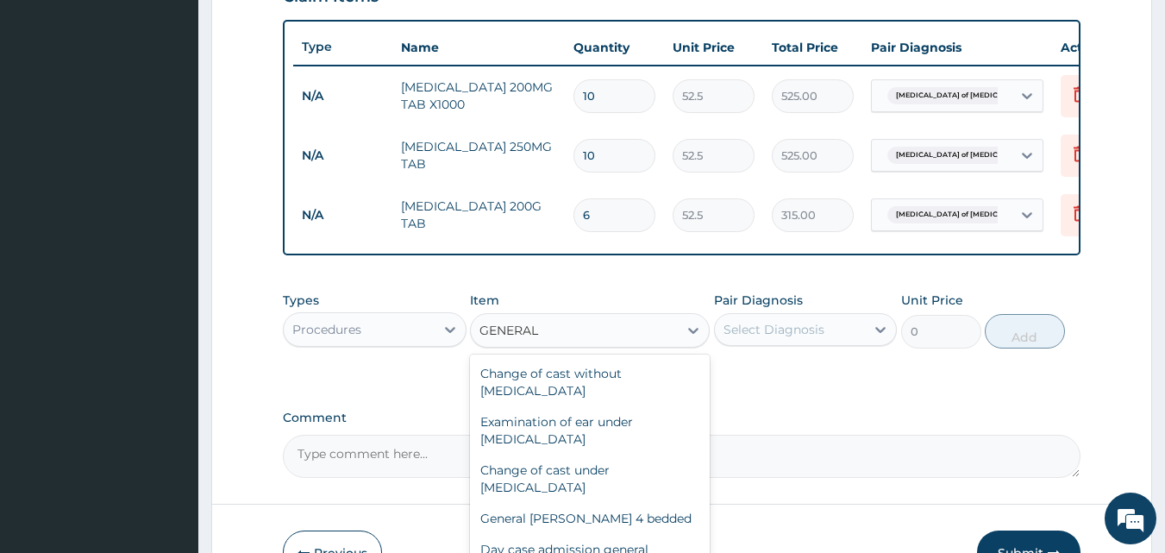
scroll to position [201, 0]
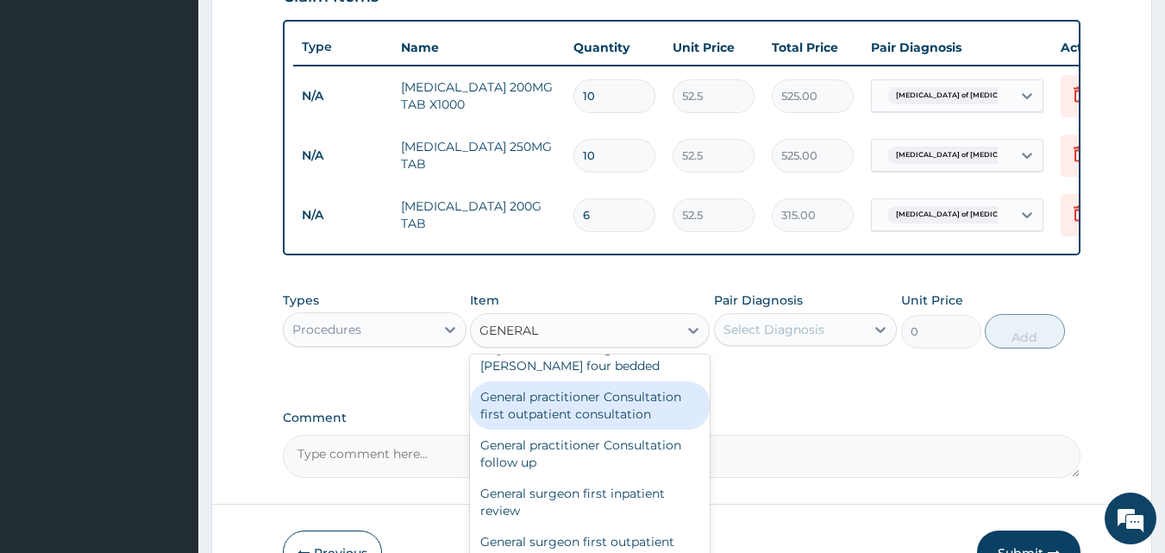
click at [591, 415] on div "General practitioner Consultation first outpatient consultation" at bounding box center [590, 405] width 240 height 48
type input "3000"
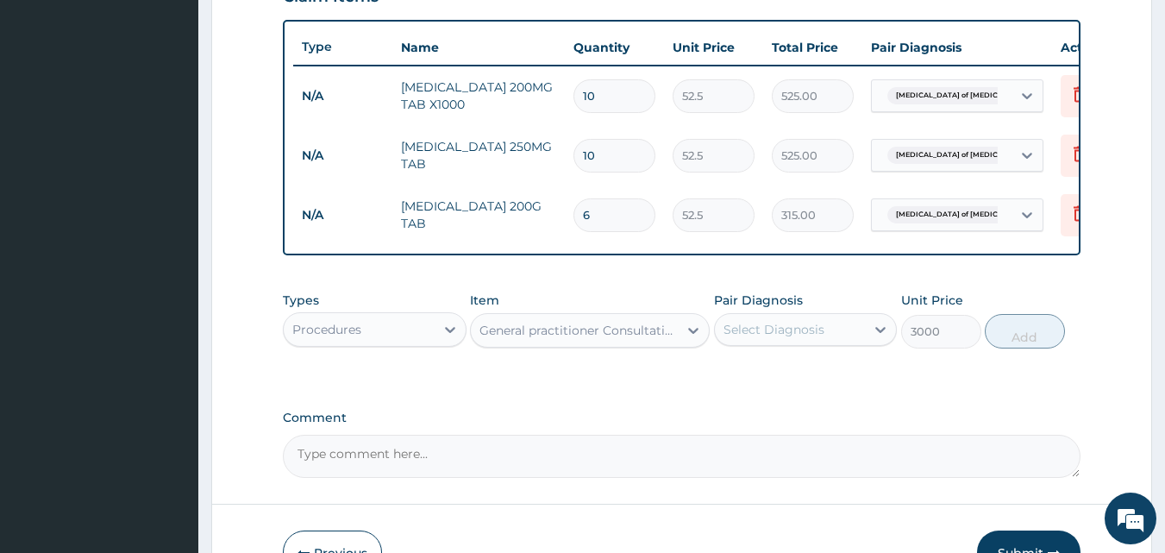
click at [781, 338] on div "Select Diagnosis" at bounding box center [773, 329] width 101 height 17
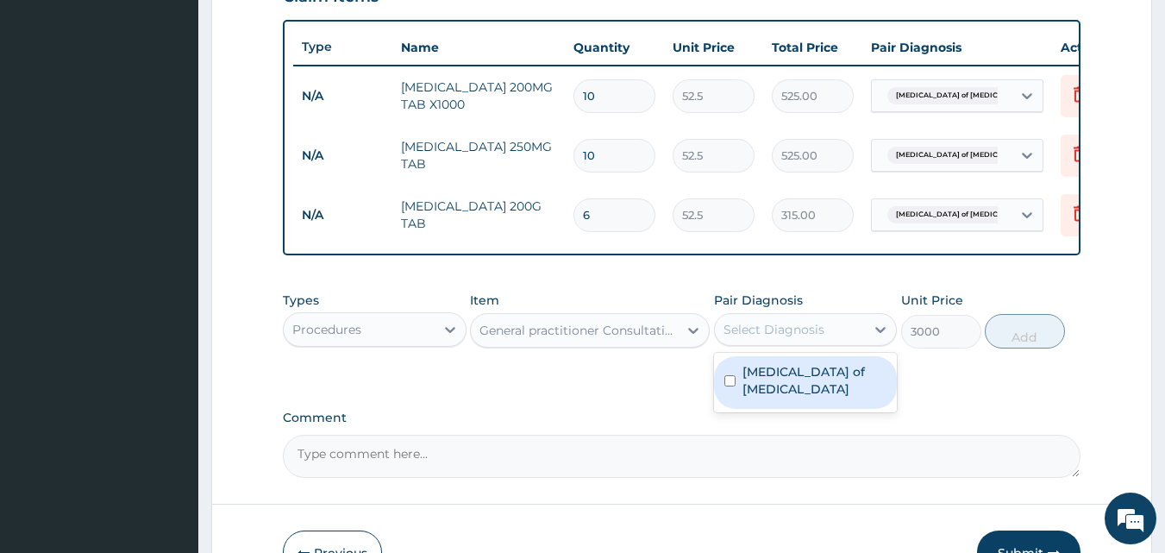
click at [773, 374] on div "Enteritis of intestine" at bounding box center [806, 382] width 184 height 53
checkbox input "true"
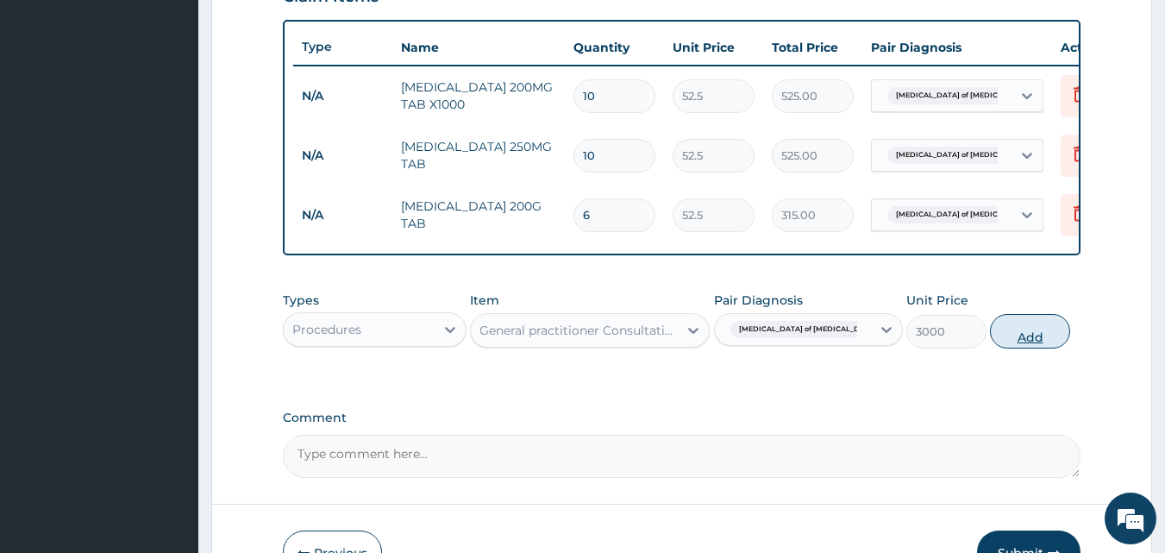
click at [1035, 335] on button "Add" at bounding box center [1030, 331] width 80 height 34
type input "0"
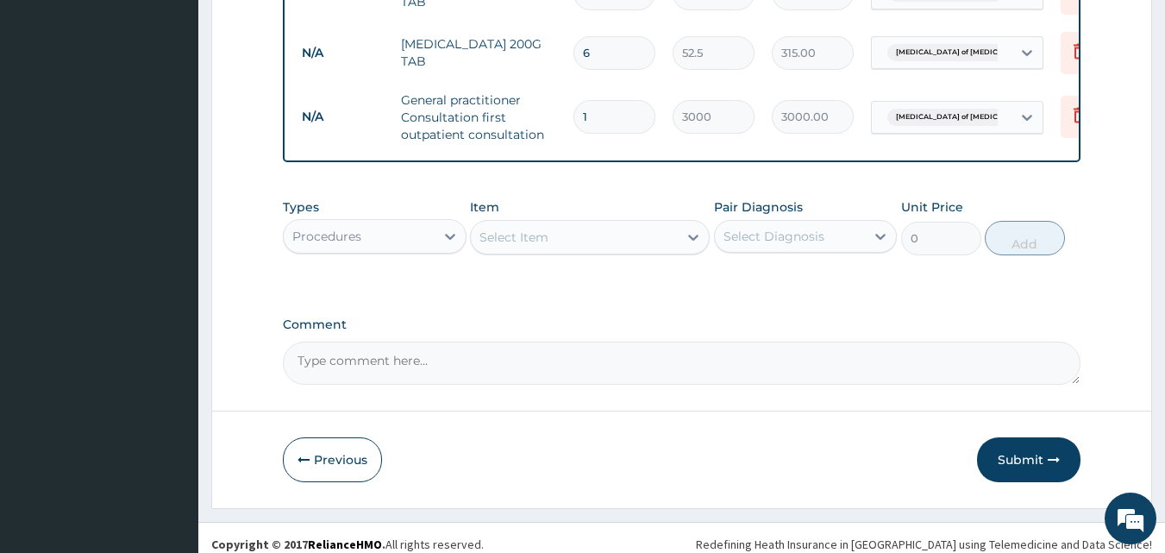
scroll to position [810, 0]
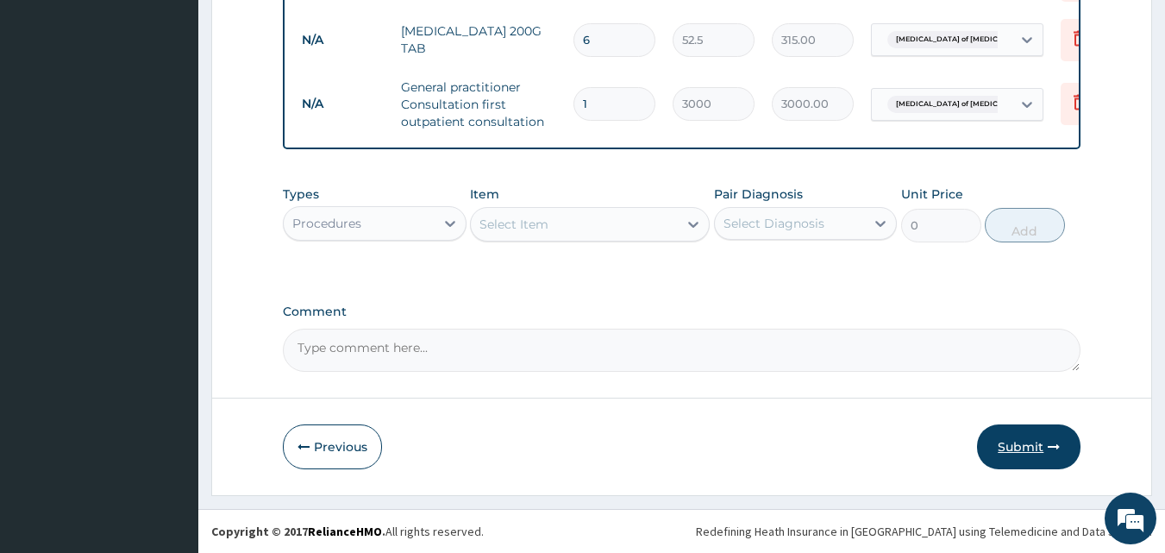
click at [1019, 442] on button "Submit" at bounding box center [1028, 446] width 103 height 45
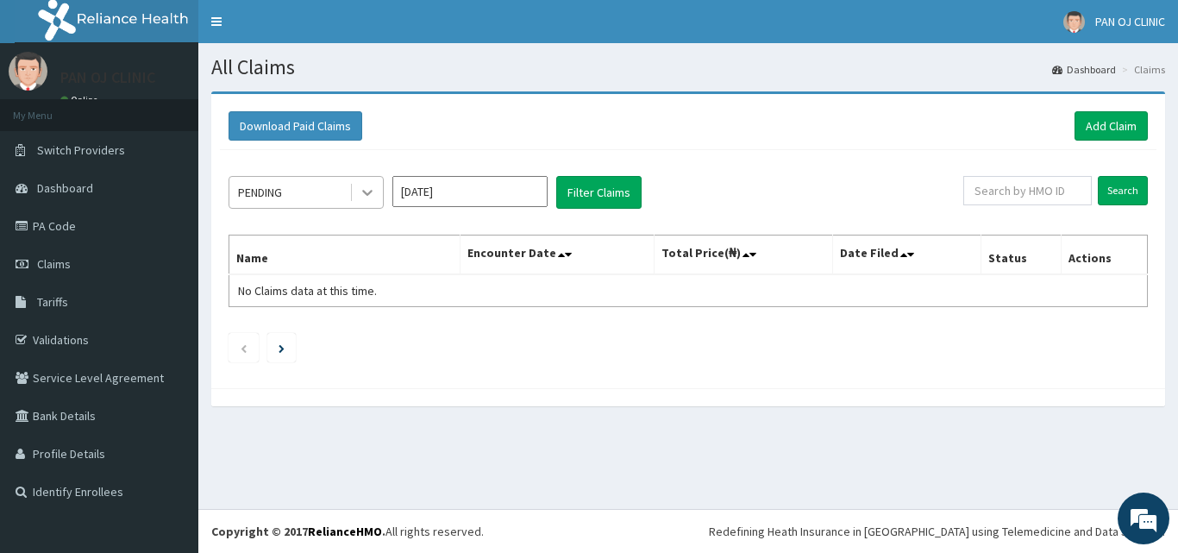
click at [360, 187] on icon at bounding box center [367, 192] width 17 height 17
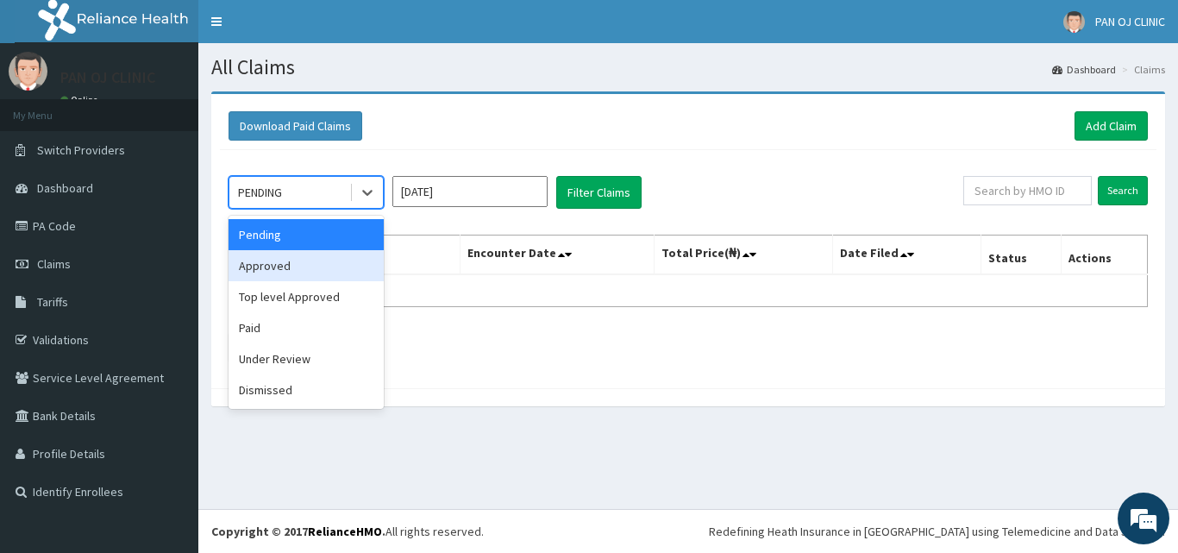
drag, startPoint x: 278, startPoint y: 273, endPoint x: 302, endPoint y: 264, distance: 25.1
click at [280, 272] on div "Approved" at bounding box center [305, 265] width 155 height 31
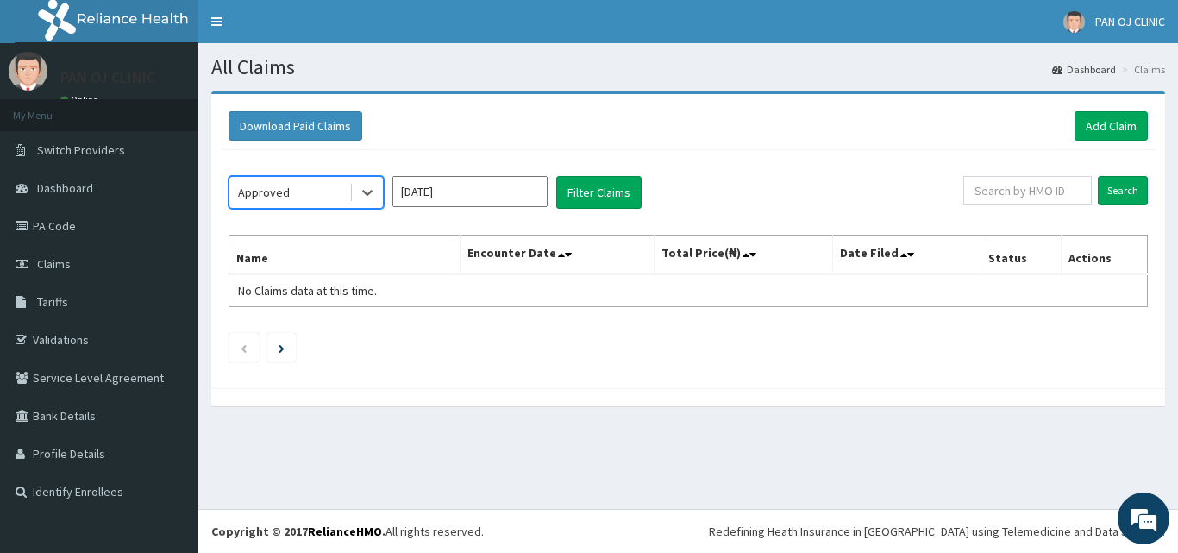
click at [528, 195] on input "[DATE]" at bounding box center [469, 191] width 155 height 31
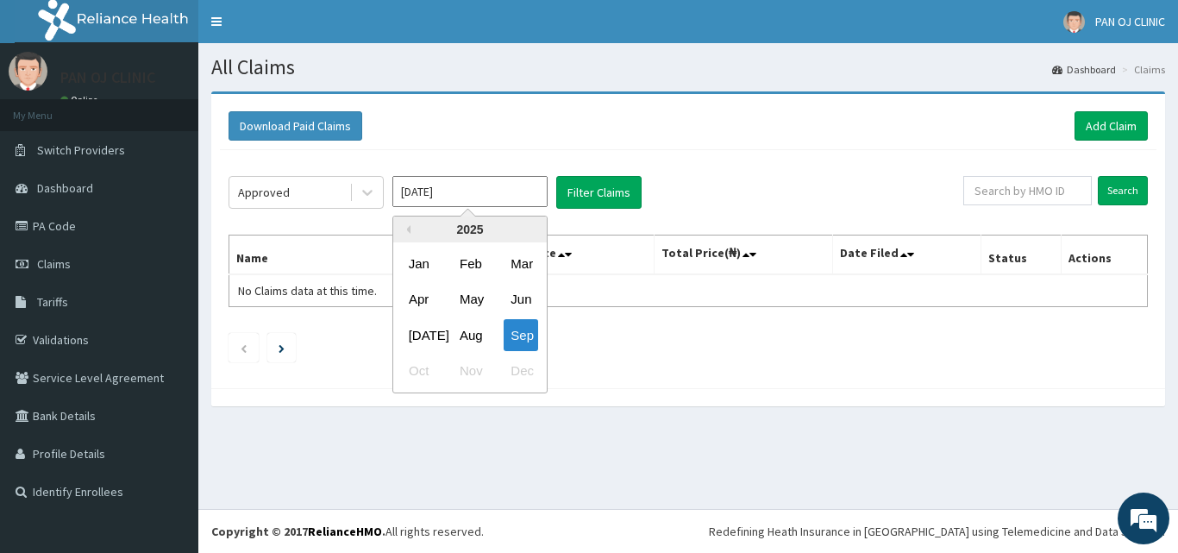
drag, startPoint x: 472, startPoint y: 336, endPoint x: 477, endPoint y: 320, distance: 17.2
click at [473, 335] on div "Aug" at bounding box center [470, 335] width 34 height 32
type input "[DATE]"
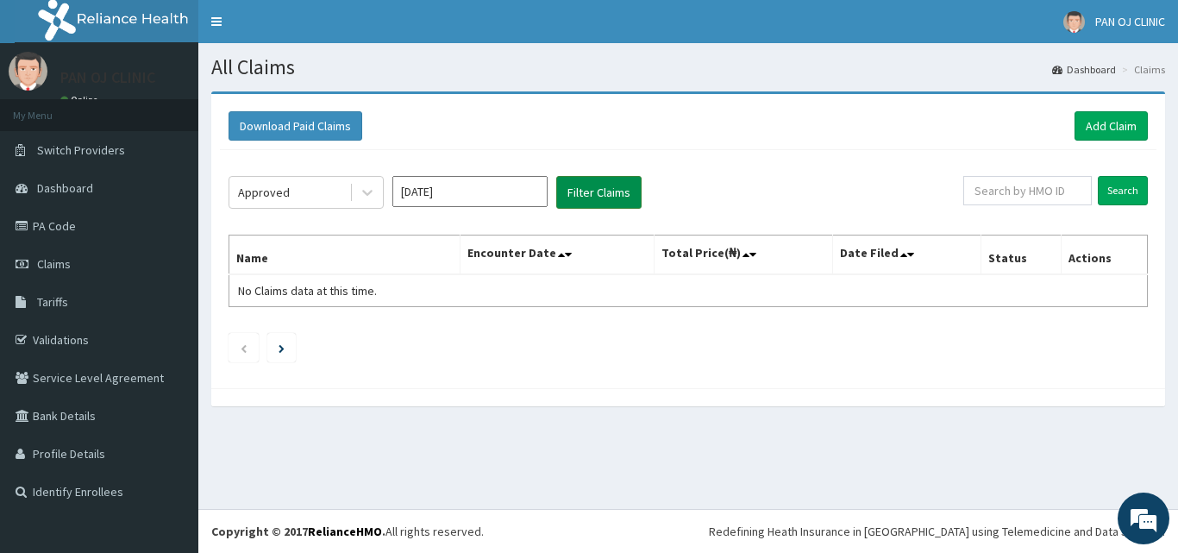
click at [599, 185] on button "Filter Claims" at bounding box center [598, 192] width 85 height 33
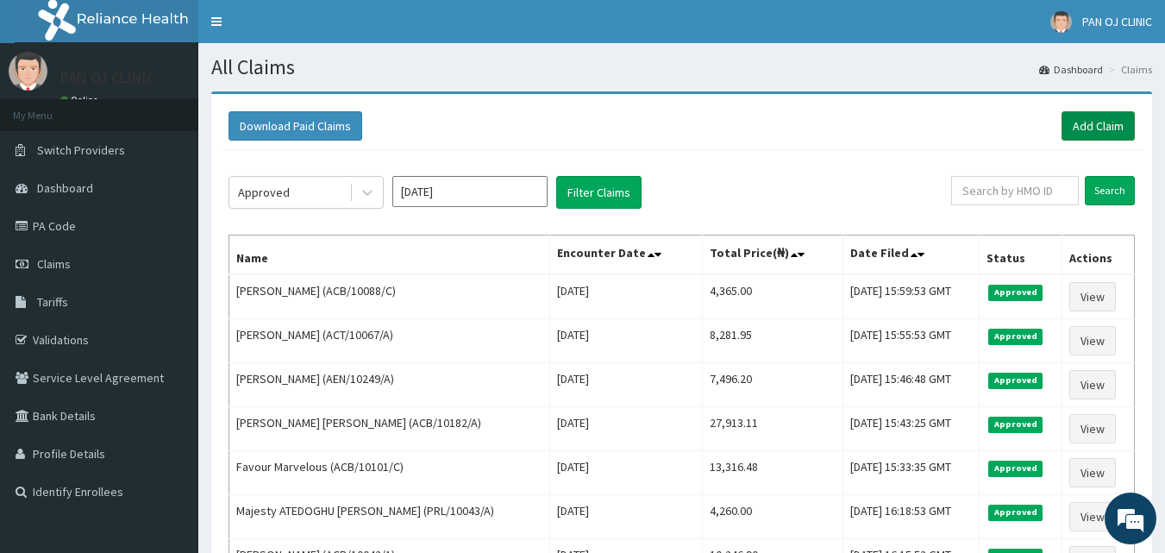
click at [1105, 124] on link "Add Claim" at bounding box center [1097, 125] width 73 height 29
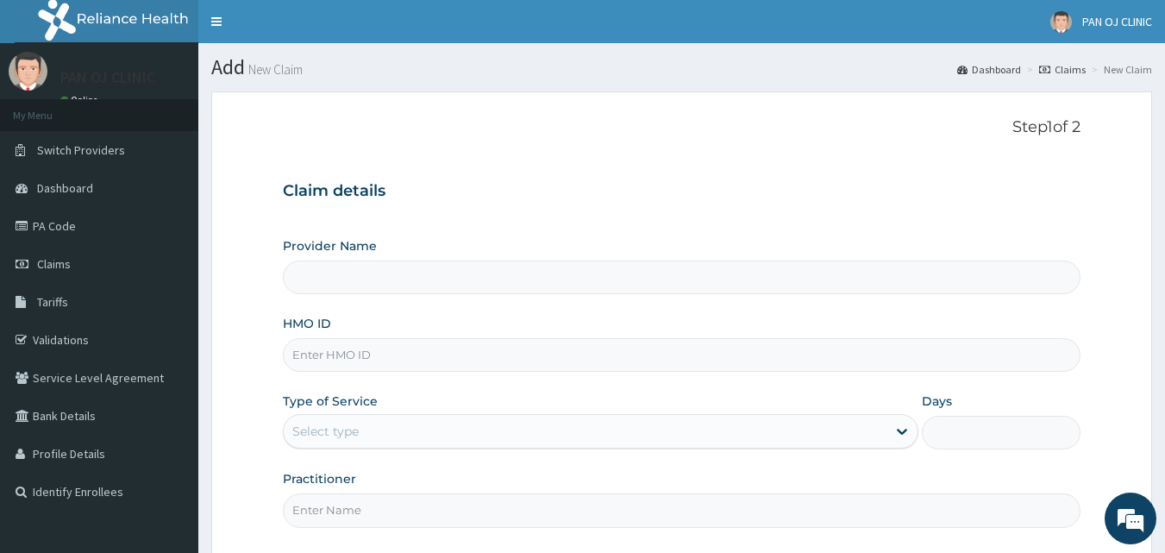
type input "PAN OJ CLINIC"
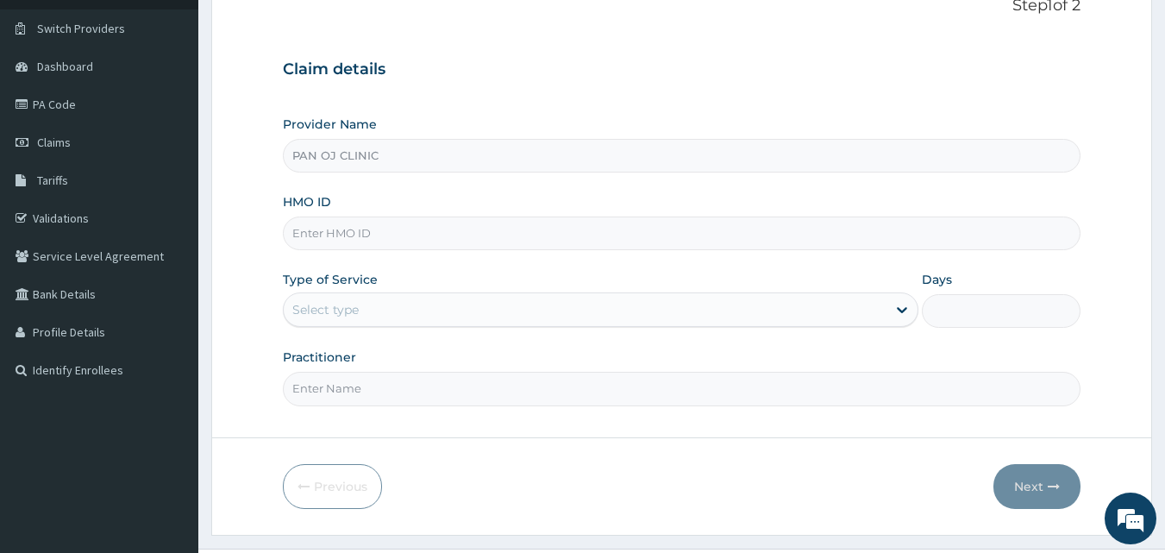
scroll to position [161, 0]
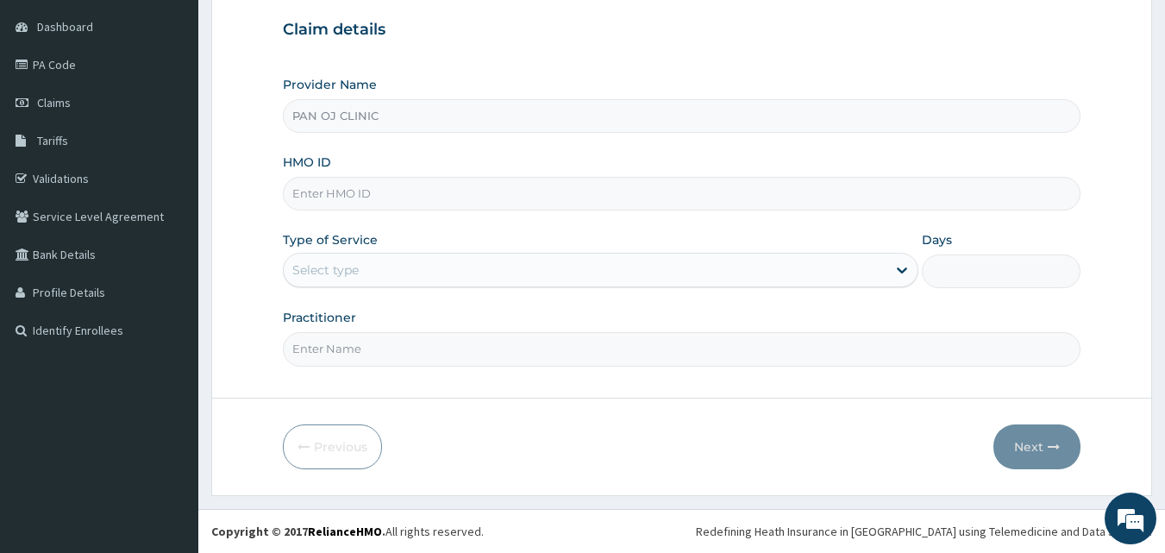
click at [354, 198] on input "HMO ID" at bounding box center [682, 194] width 798 height 34
type input "ACB/10088/A"
drag, startPoint x: 358, startPoint y: 263, endPoint x: 346, endPoint y: 281, distance: 21.8
click at [357, 263] on div "Select type" at bounding box center [325, 269] width 66 height 17
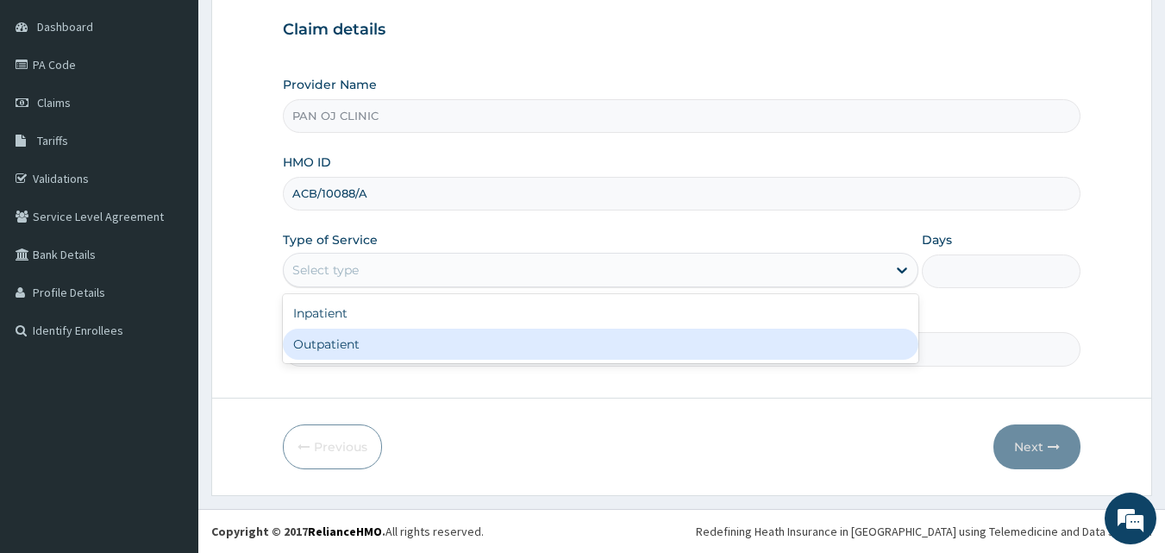
click at [329, 340] on div "Outpatient" at bounding box center [600, 343] width 635 height 31
type input "1"
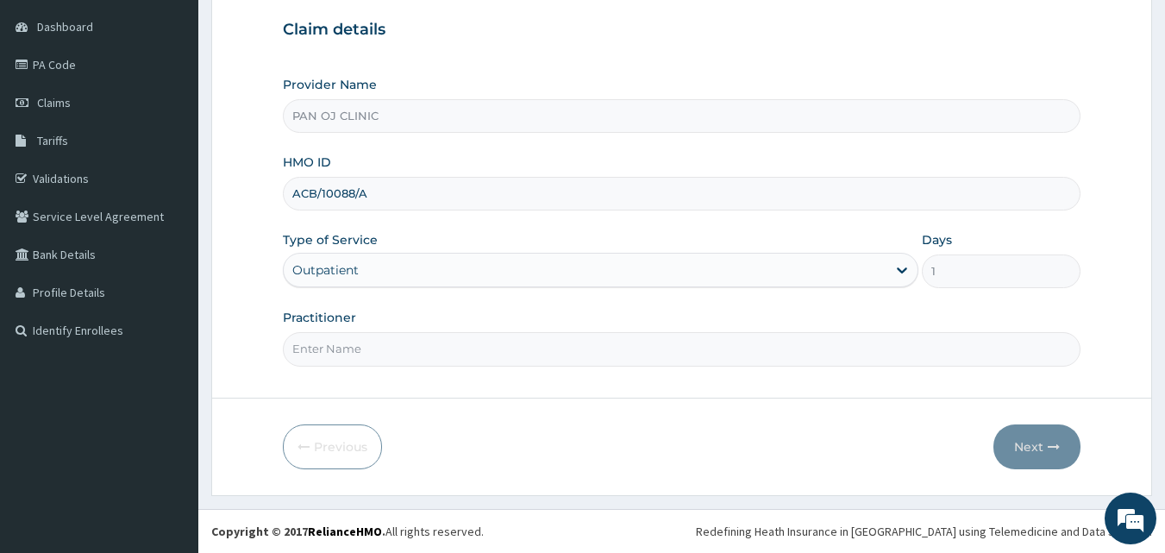
click at [349, 328] on div "Practitioner" at bounding box center [682, 337] width 798 height 57
click at [345, 346] on input "Practitioner" at bounding box center [682, 349] width 798 height 34
type input "DR [PERSON_NAME]"
click at [1029, 447] on button "Next" at bounding box center [1036, 446] width 87 height 45
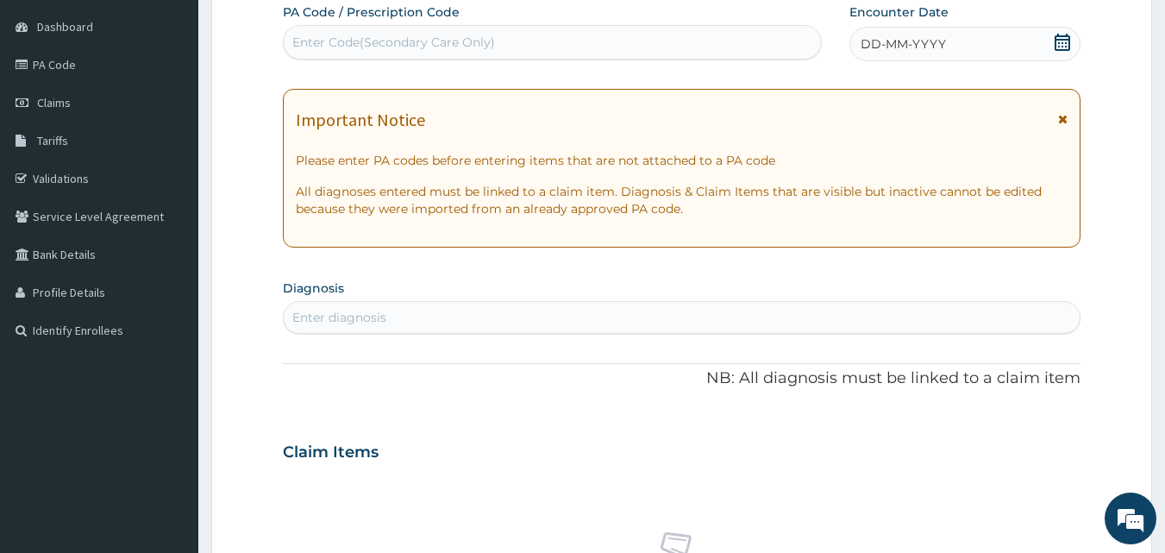
drag, startPoint x: 1066, startPoint y: 41, endPoint x: 1048, endPoint y: 48, distance: 19.4
click at [1066, 41] on icon at bounding box center [1062, 42] width 17 height 17
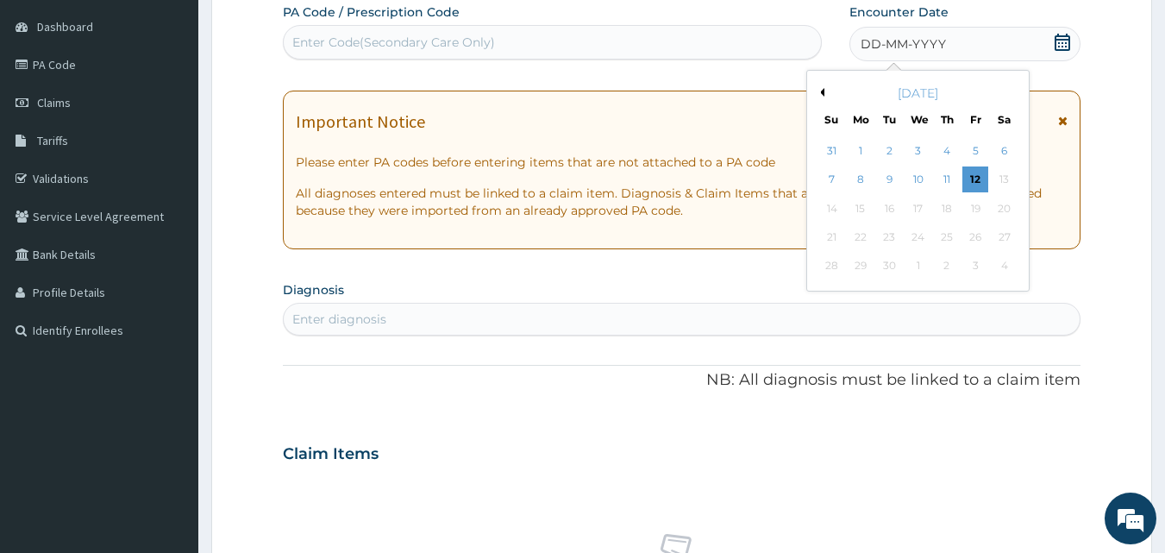
click at [820, 92] on button "Previous Month" at bounding box center [820, 92] width 9 height 9
click at [858, 263] on div "25" at bounding box center [860, 266] width 26 height 26
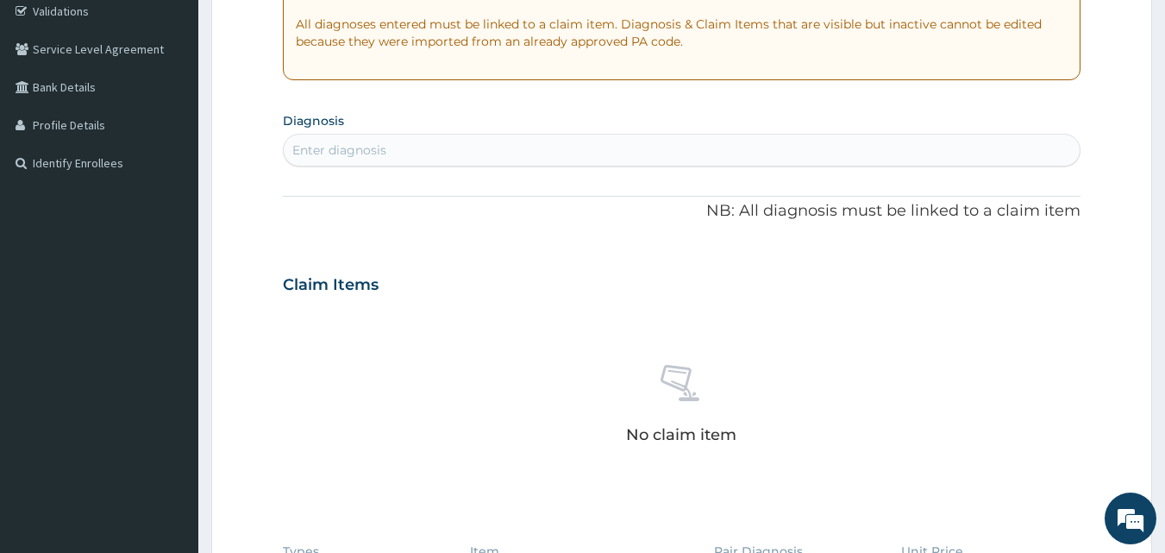
scroll to position [362, 0]
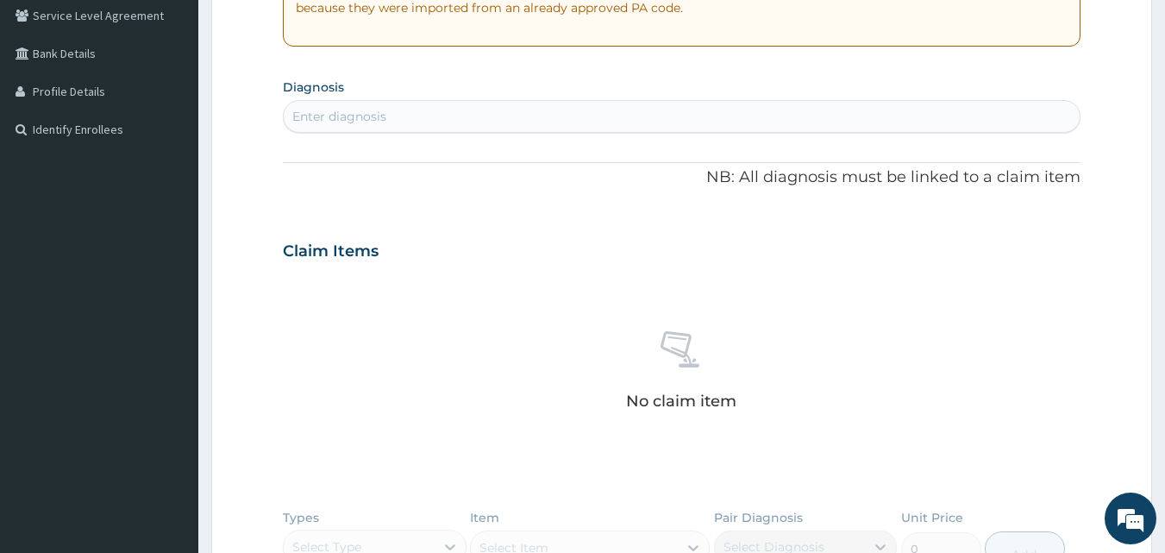
click at [487, 116] on div "Enter diagnosis" at bounding box center [682, 117] width 797 height 28
type input "[MEDICAL_DATA]"
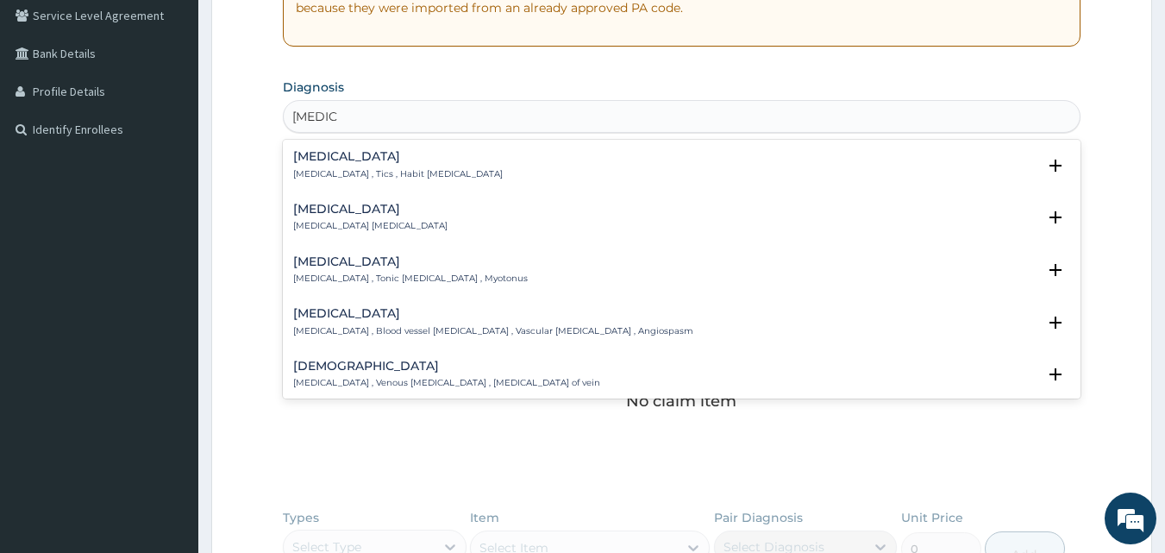
click at [346, 214] on h4 "[MEDICAL_DATA]" at bounding box center [370, 209] width 154 height 13
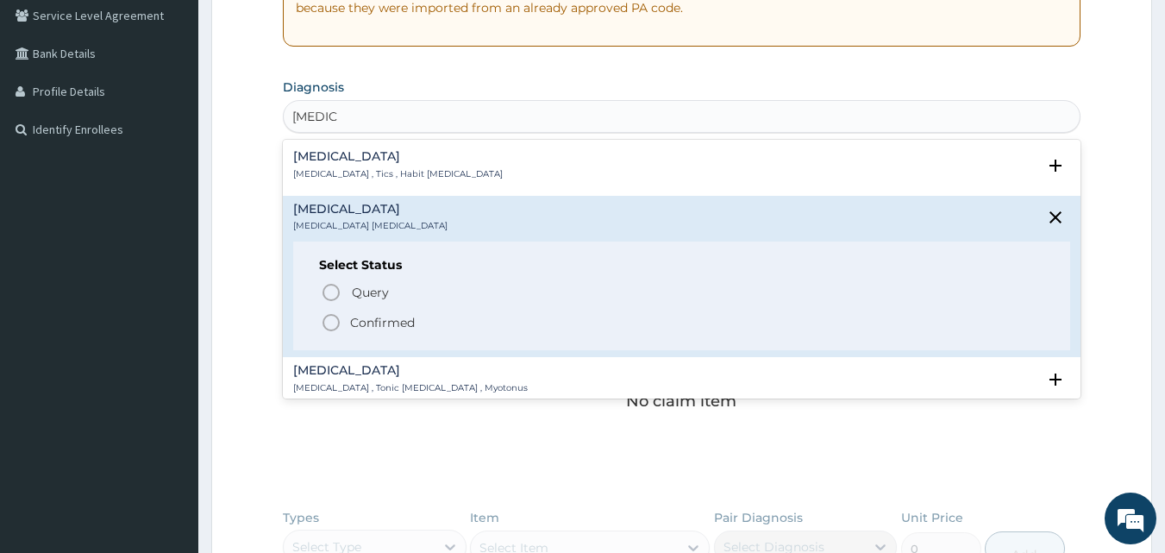
click at [331, 320] on icon "status option filled" at bounding box center [331, 322] width 21 height 21
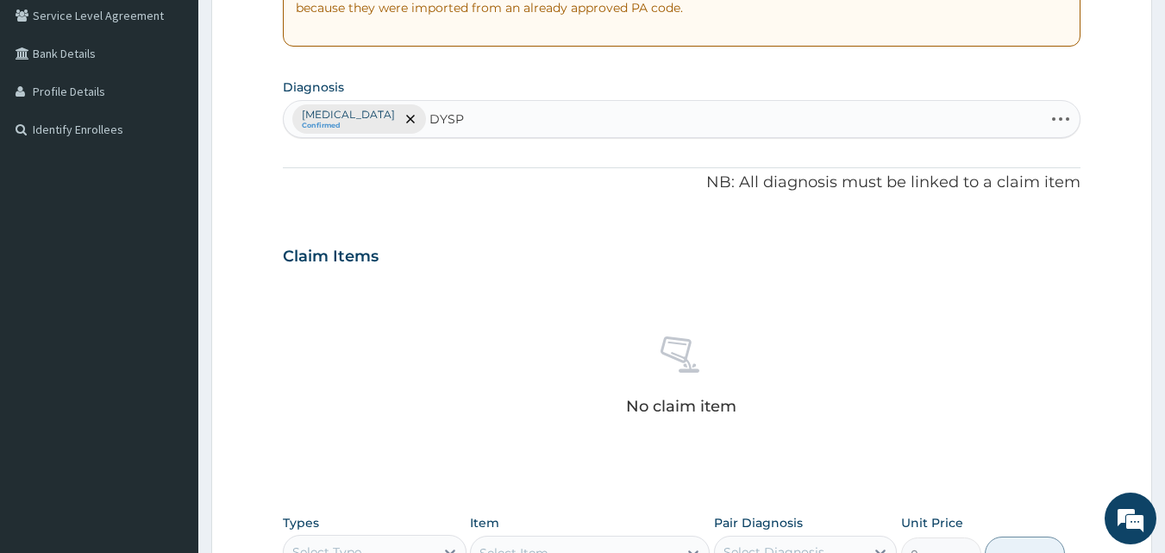
type input "DYSPE"
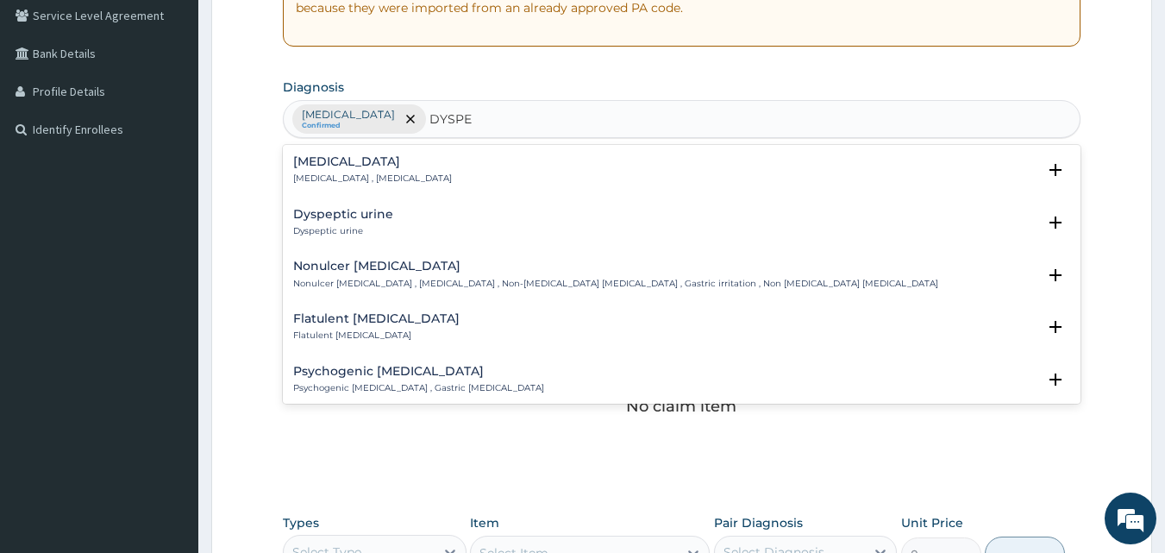
click at [364, 166] on h4 "[MEDICAL_DATA]" at bounding box center [372, 161] width 159 height 13
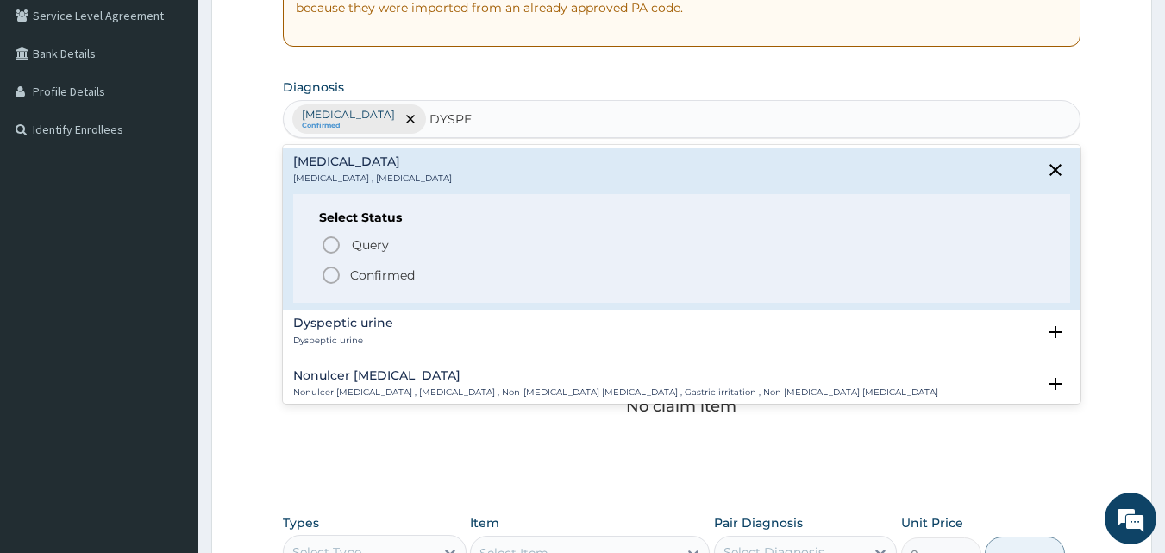
click at [335, 272] on icon "status option filled" at bounding box center [331, 275] width 21 height 21
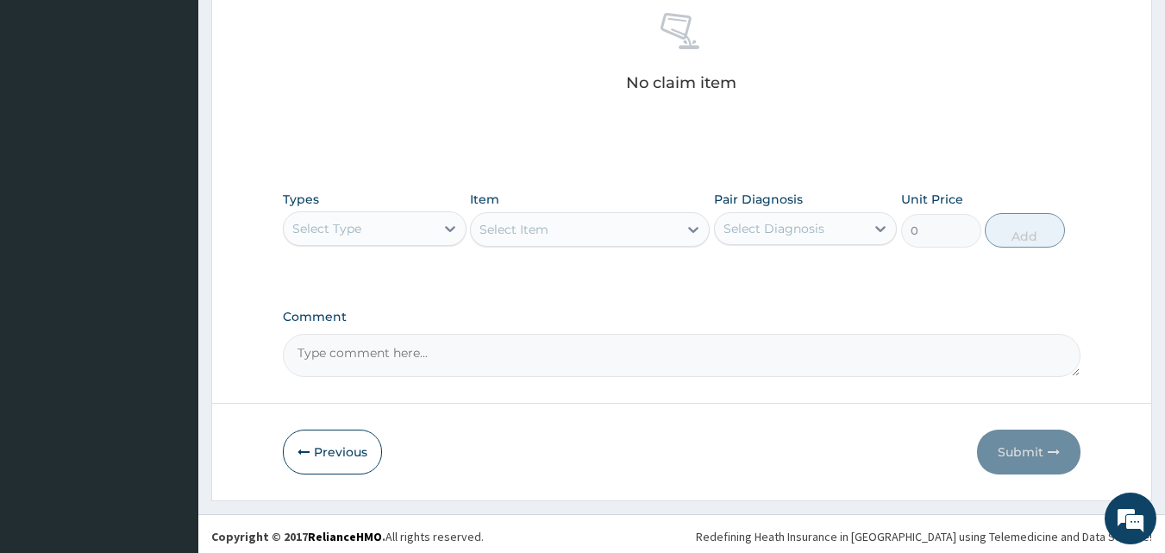
scroll to position [691, 0]
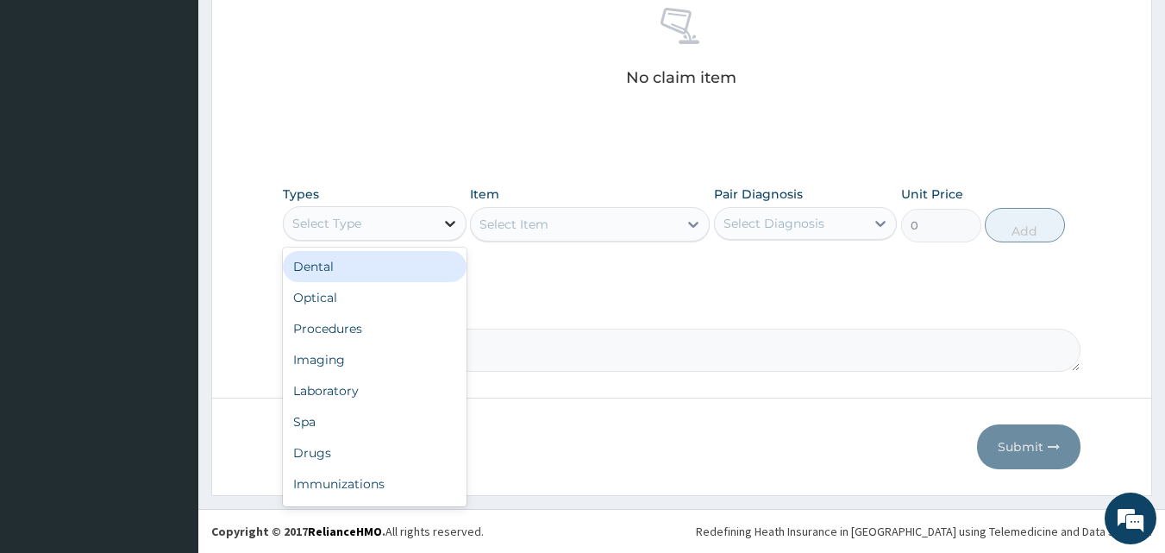
click at [454, 222] on icon at bounding box center [449, 223] width 17 height 17
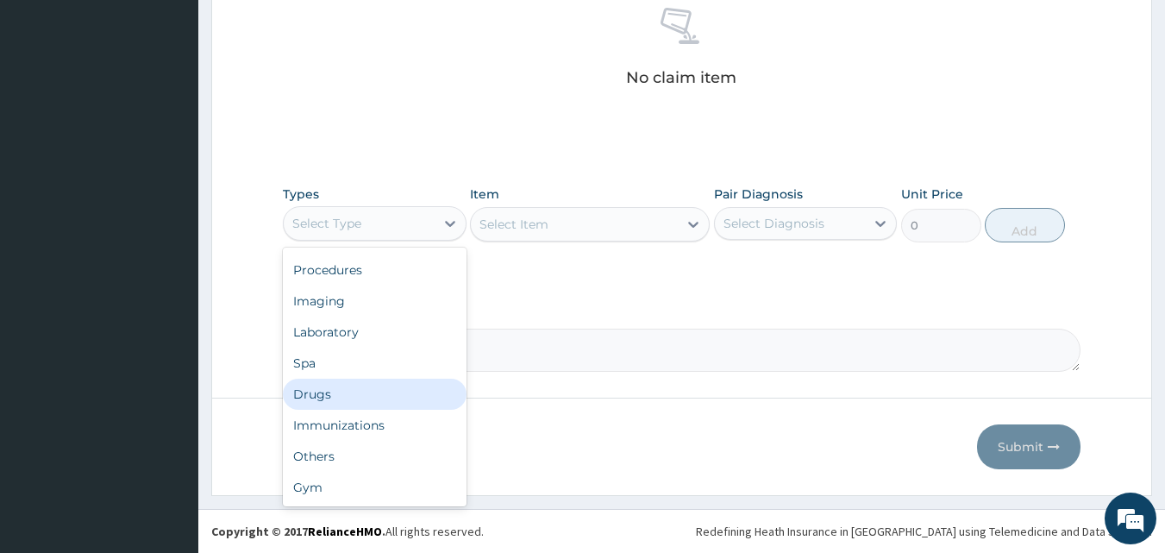
click at [339, 396] on div "Drugs" at bounding box center [375, 393] width 184 height 31
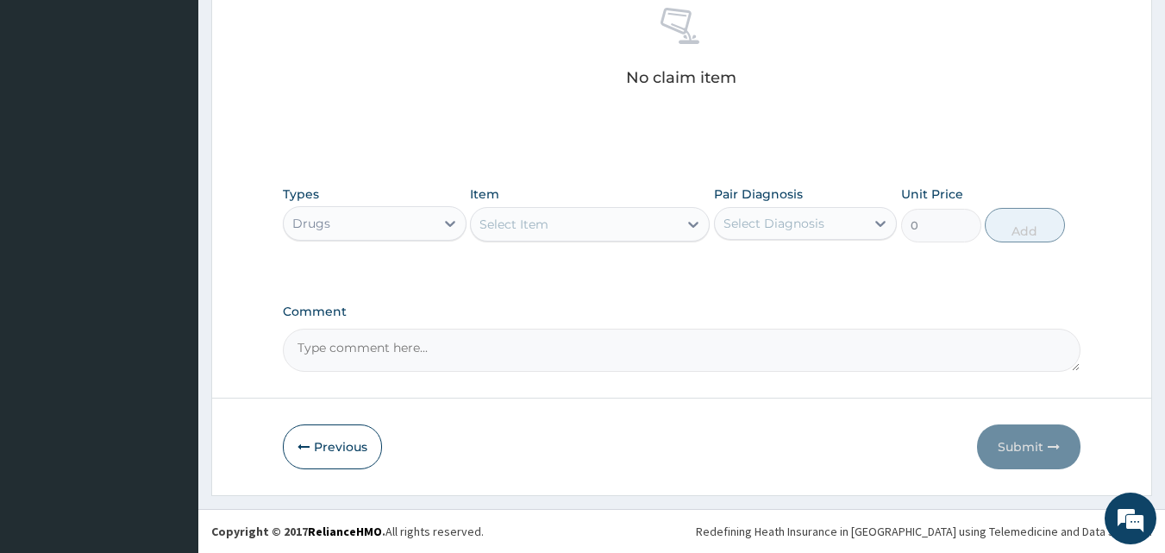
click at [678, 223] on div at bounding box center [693, 224] width 31 height 31
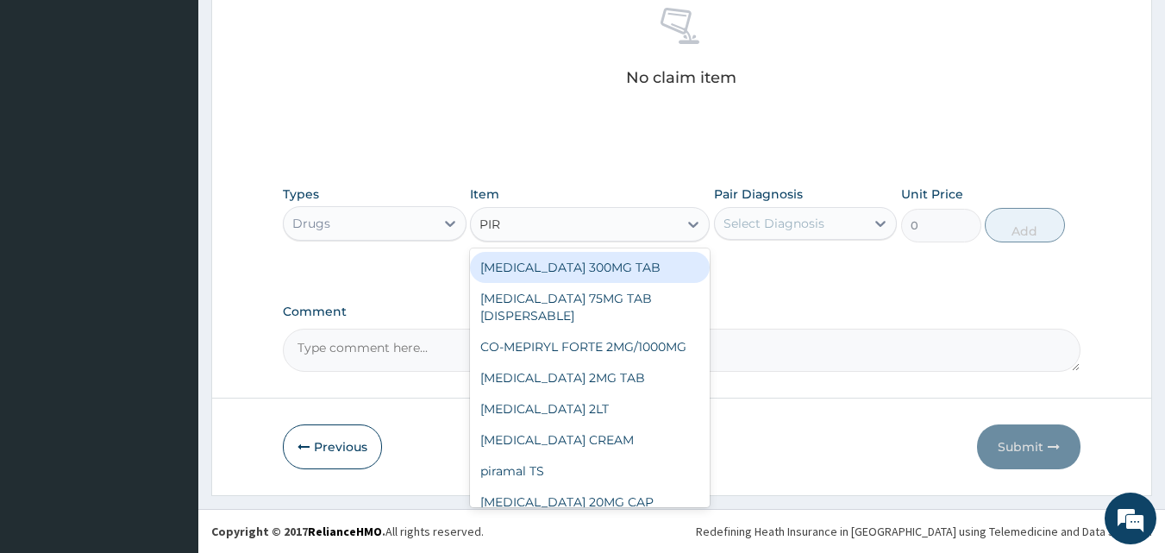
type input "PIRO"
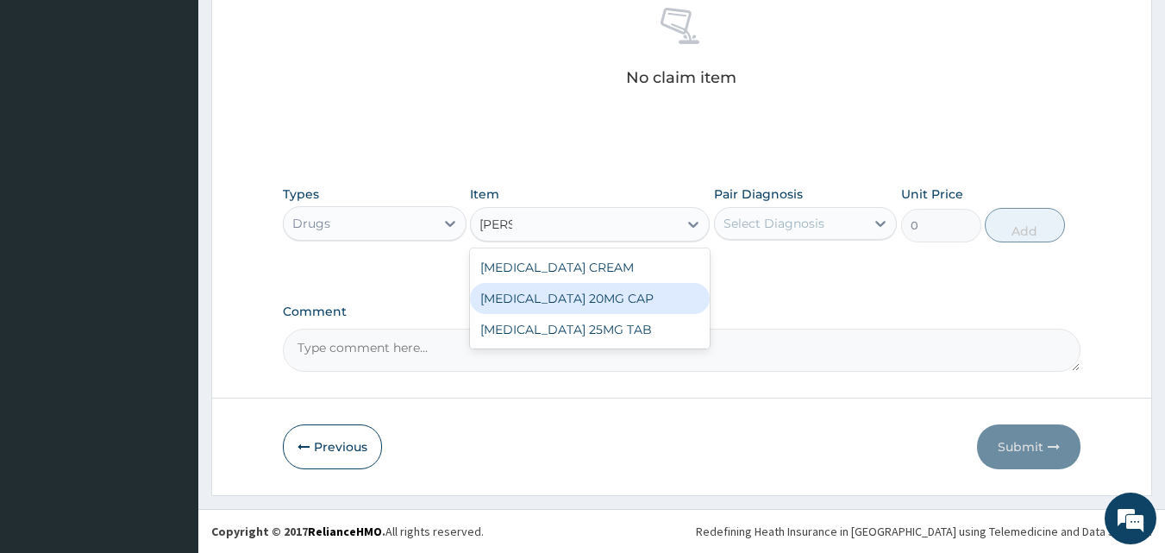
click at [598, 303] on div "PIROXICAM 20MG CAP" at bounding box center [590, 298] width 240 height 31
type input "52.5"
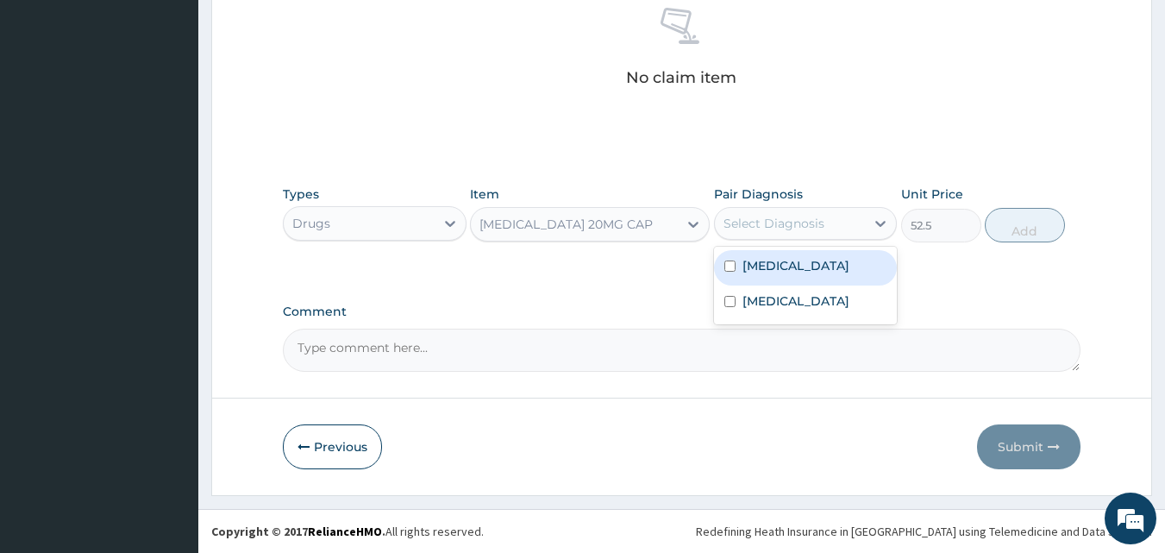
click at [797, 217] on div "Select Diagnosis" at bounding box center [773, 223] width 101 height 17
drag, startPoint x: 792, startPoint y: 273, endPoint x: 874, endPoint y: 254, distance: 84.1
click at [796, 272] on div "Spasm" at bounding box center [806, 267] width 184 height 35
checkbox input "true"
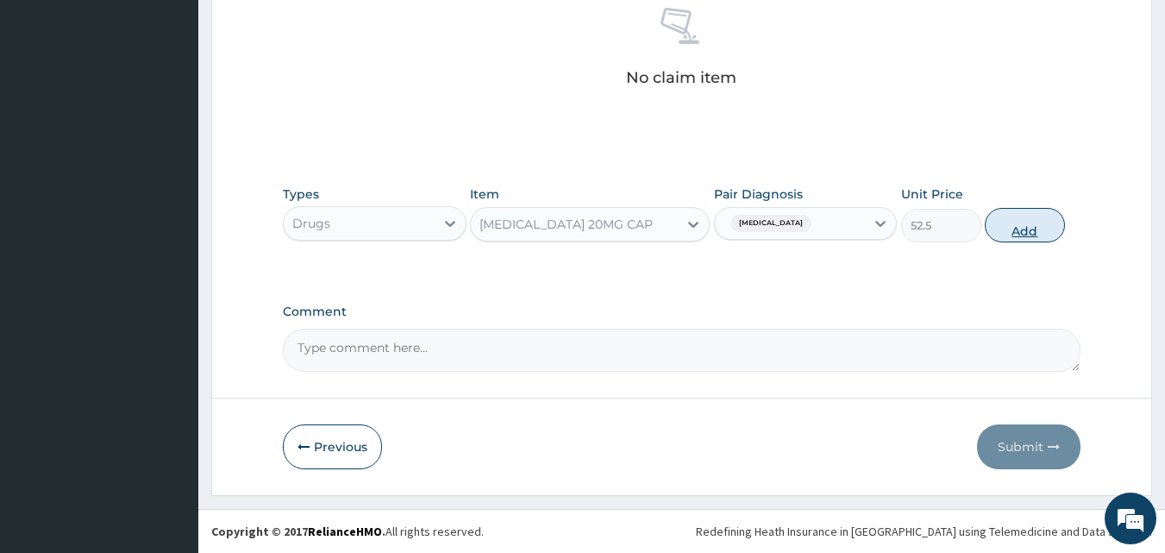
click at [1019, 235] on button "Add" at bounding box center [1025, 225] width 80 height 34
type input "0"
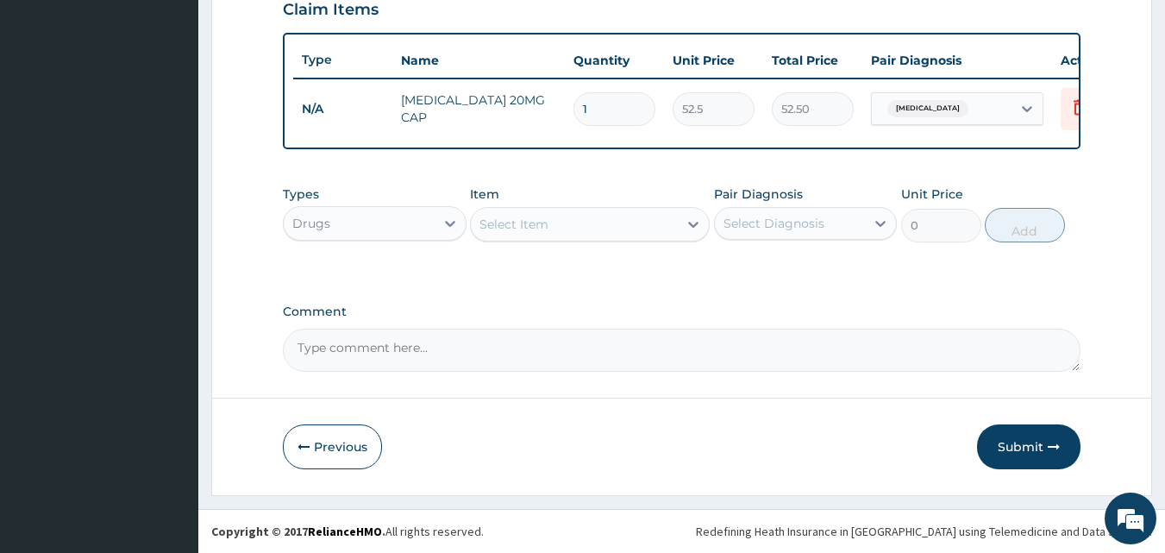
type input "14"
type input "735.00"
type input "14"
click at [687, 227] on icon at bounding box center [693, 224] width 17 height 17
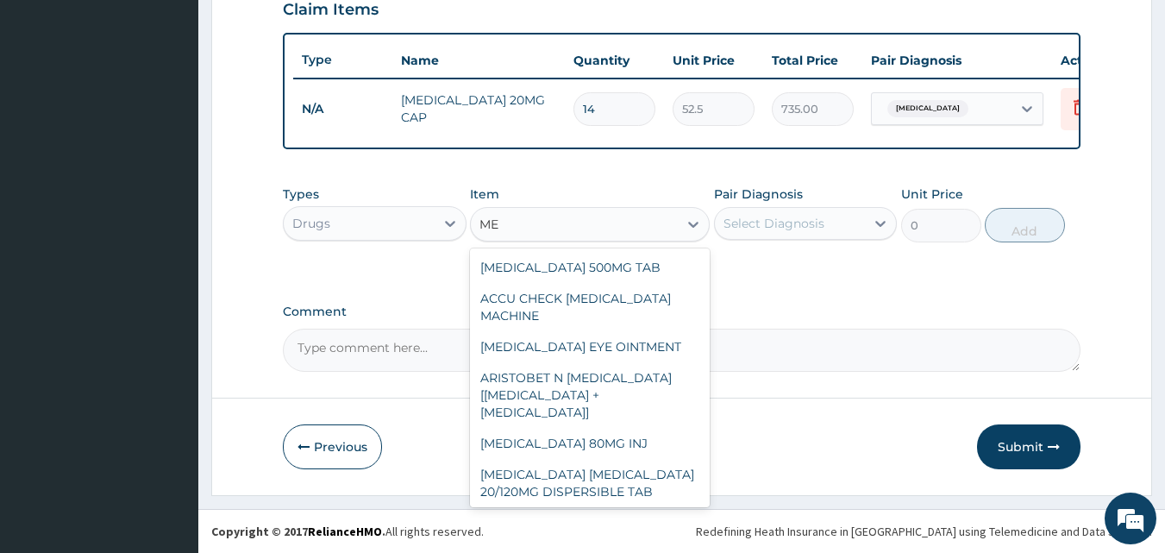
type input "M"
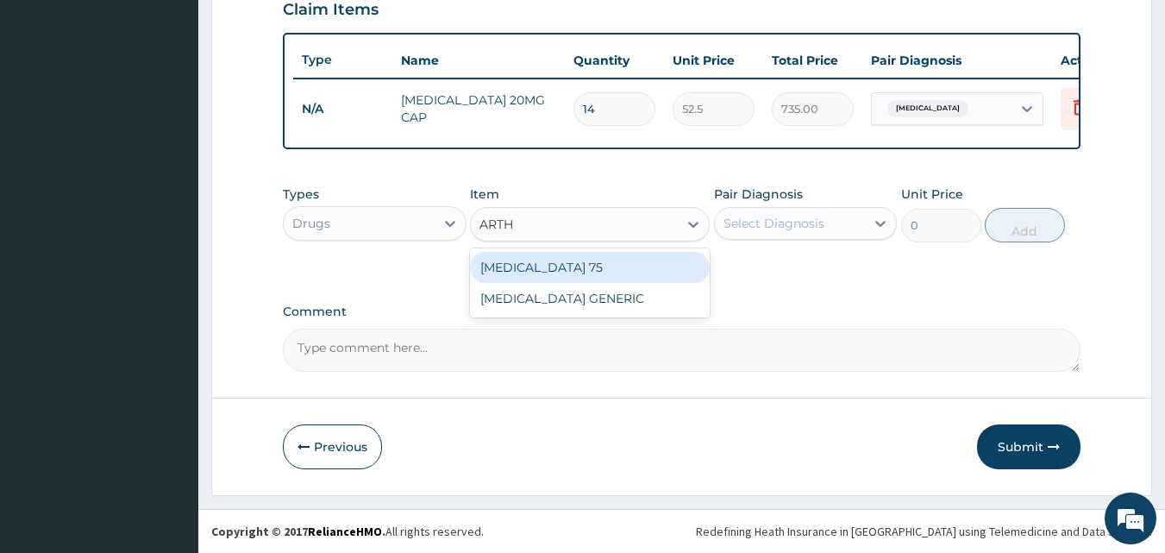
type input "ARTHR"
drag, startPoint x: 579, startPoint y: 261, endPoint x: 599, endPoint y: 253, distance: 21.3
click at [582, 260] on div "ARTHROTEC 75" at bounding box center [590, 267] width 240 height 31
type input "223.3"
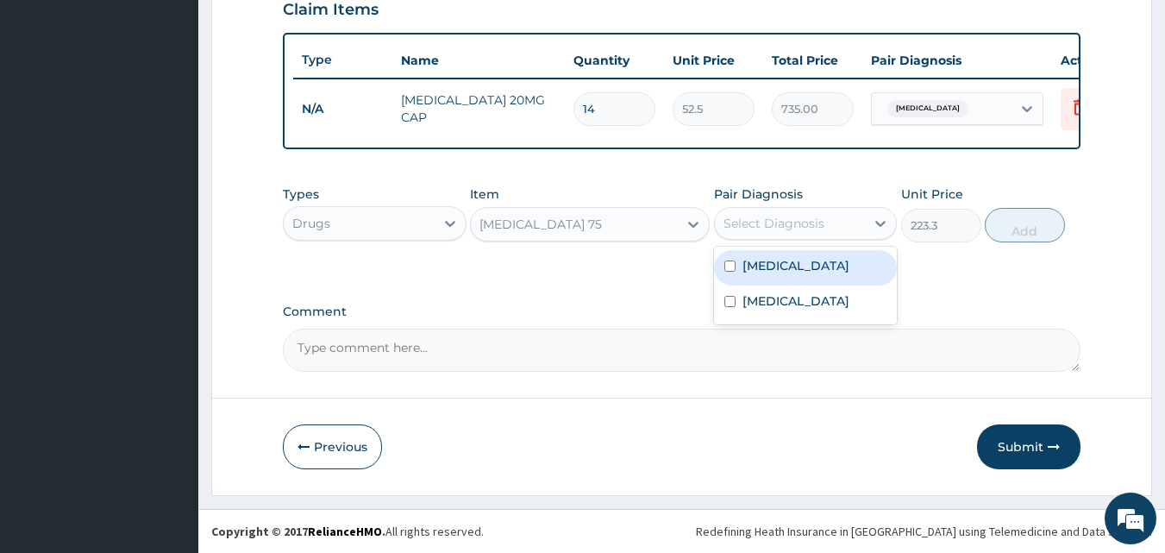
click at [824, 229] on div "Select Diagnosis" at bounding box center [790, 224] width 151 height 28
drag, startPoint x: 797, startPoint y: 274, endPoint x: 827, endPoint y: 267, distance: 30.1
click at [798, 273] on div "Spasm" at bounding box center [806, 267] width 184 height 35
checkbox input "true"
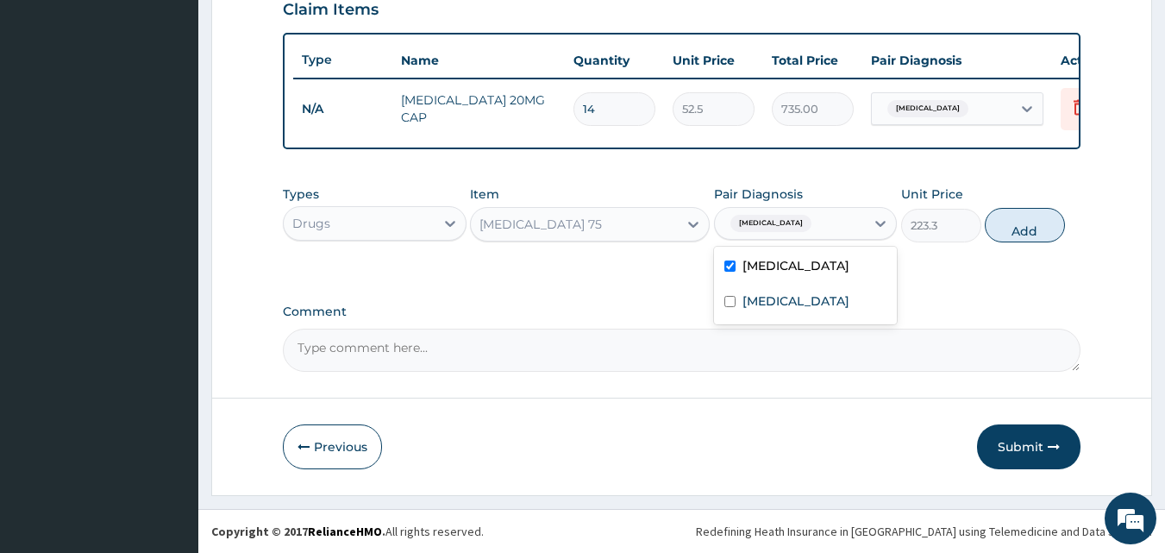
drag, startPoint x: 1022, startPoint y: 234, endPoint x: 891, endPoint y: 219, distance: 131.0
click at [1018, 235] on button "Add" at bounding box center [1025, 225] width 80 height 34
type input "0"
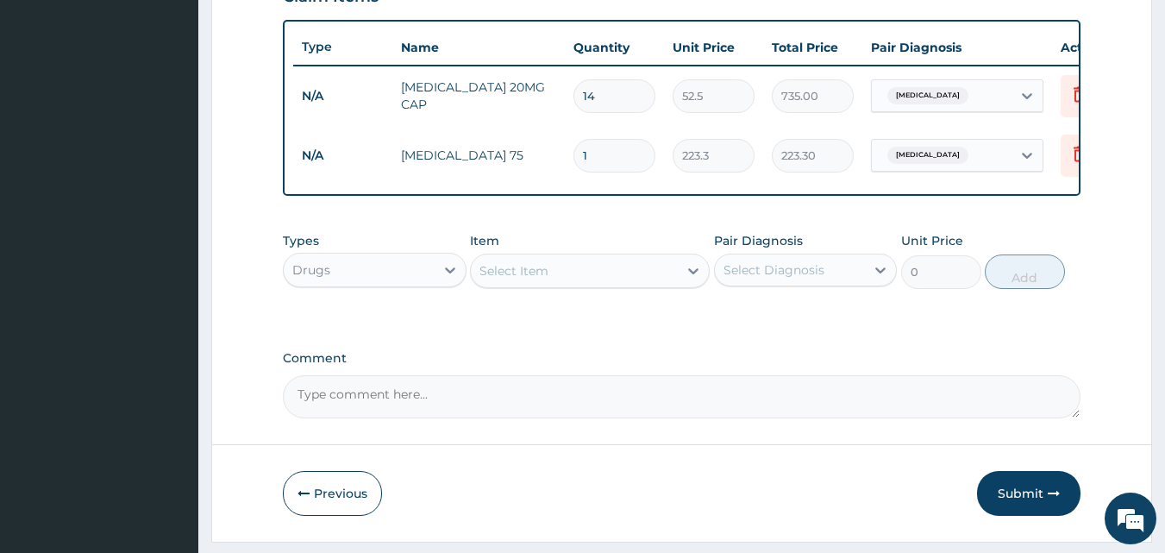
type input "10"
type input "2233.00"
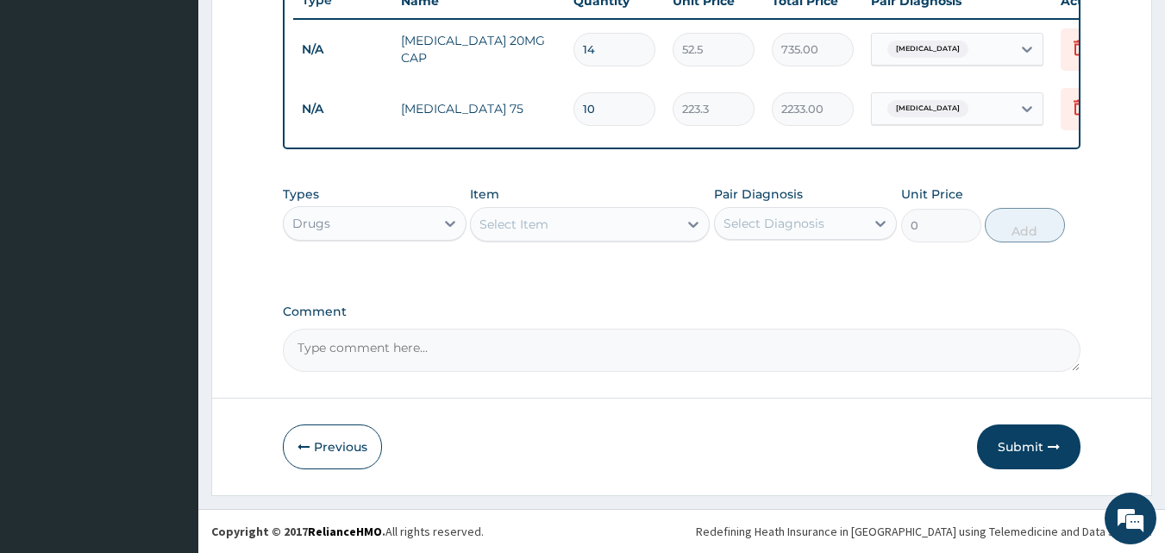
scroll to position [681, 0]
type input "10"
click at [660, 222] on div "Select Item" at bounding box center [574, 224] width 207 height 28
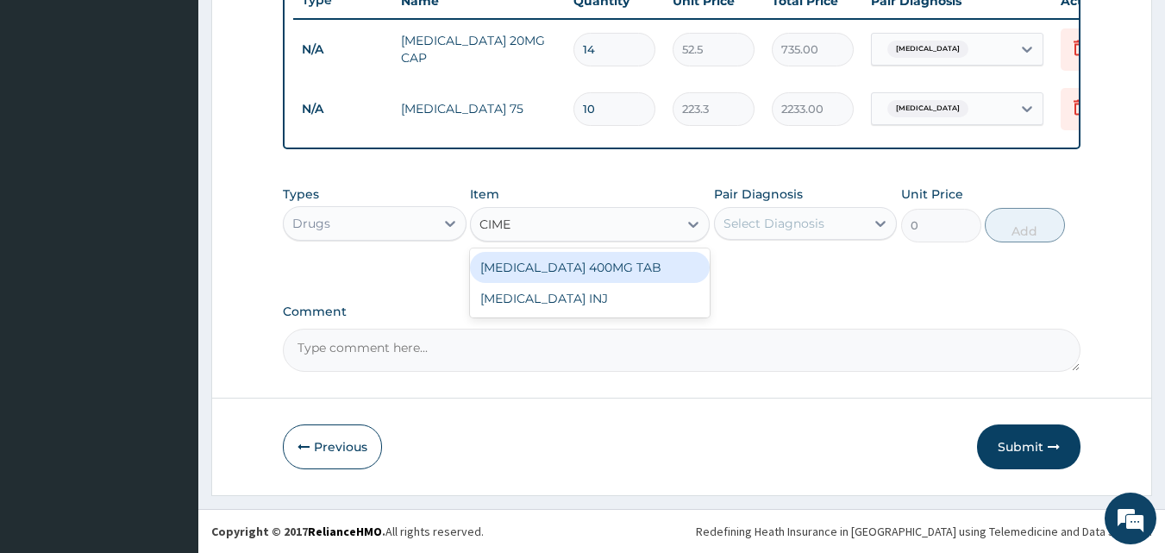
type input "CIMET"
click at [589, 267] on div "CIMETIDINE 400MG TAB" at bounding box center [590, 267] width 240 height 31
click at [589, 267] on div "Types Drugs Item option ARTHROTEC 75, selected. option CIMETIDINE 400MG TAB foc…" at bounding box center [682, 227] width 798 height 100
type input "67.725"
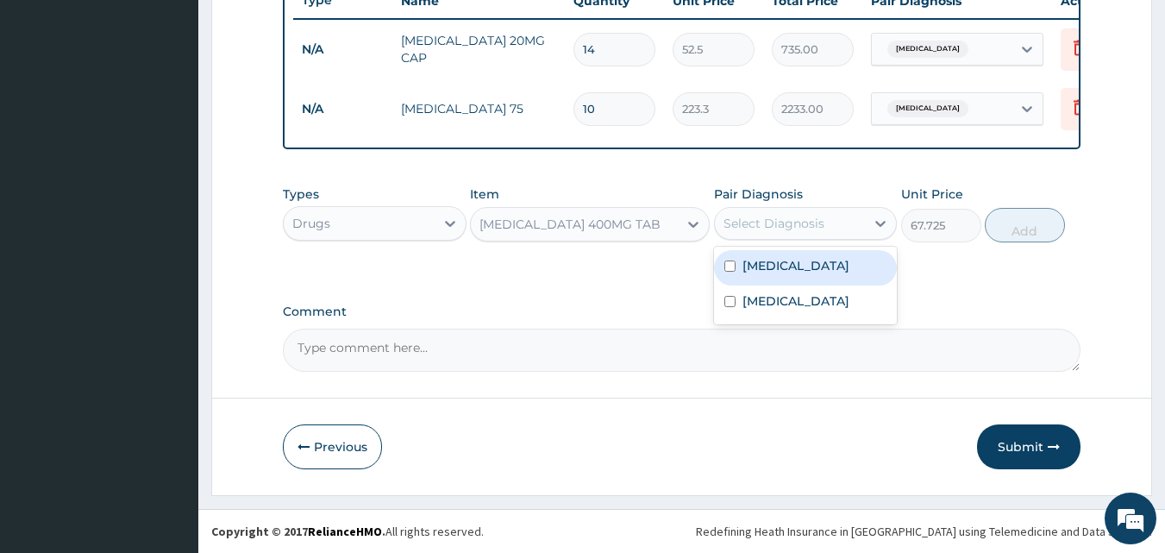
click at [785, 218] on div "Select Diagnosis" at bounding box center [773, 223] width 101 height 17
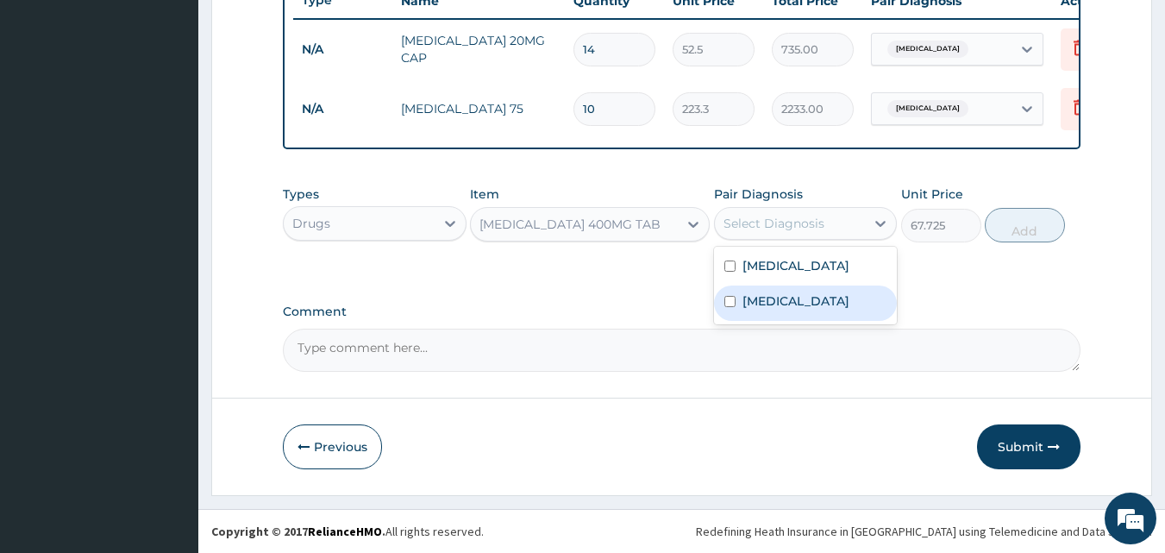
click at [766, 308] on label "Indigestion" at bounding box center [795, 300] width 107 height 17
checkbox input "true"
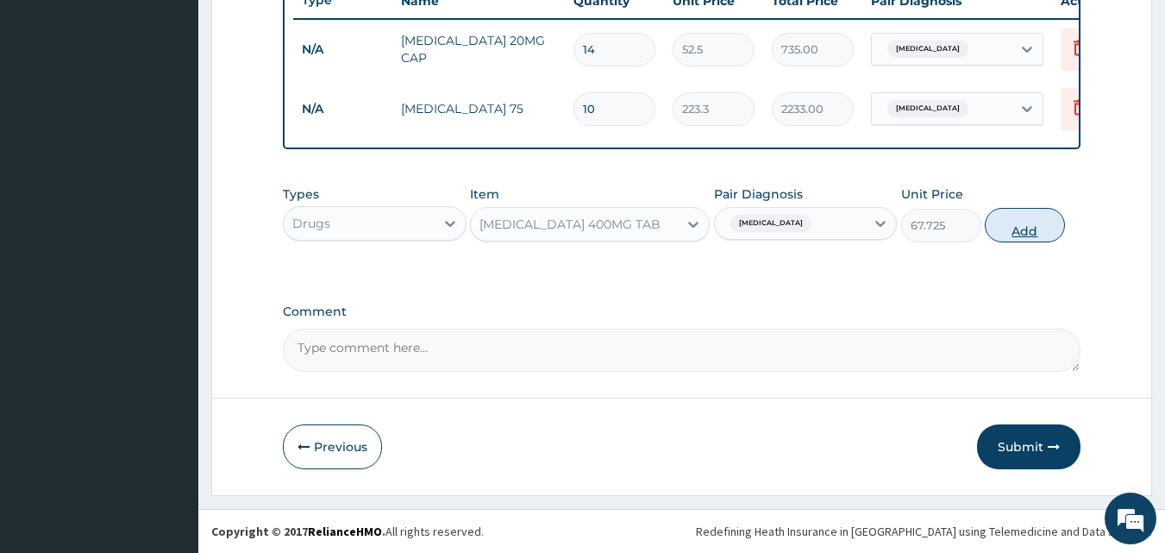
click at [1018, 232] on button "Add" at bounding box center [1025, 225] width 80 height 34
type input "0"
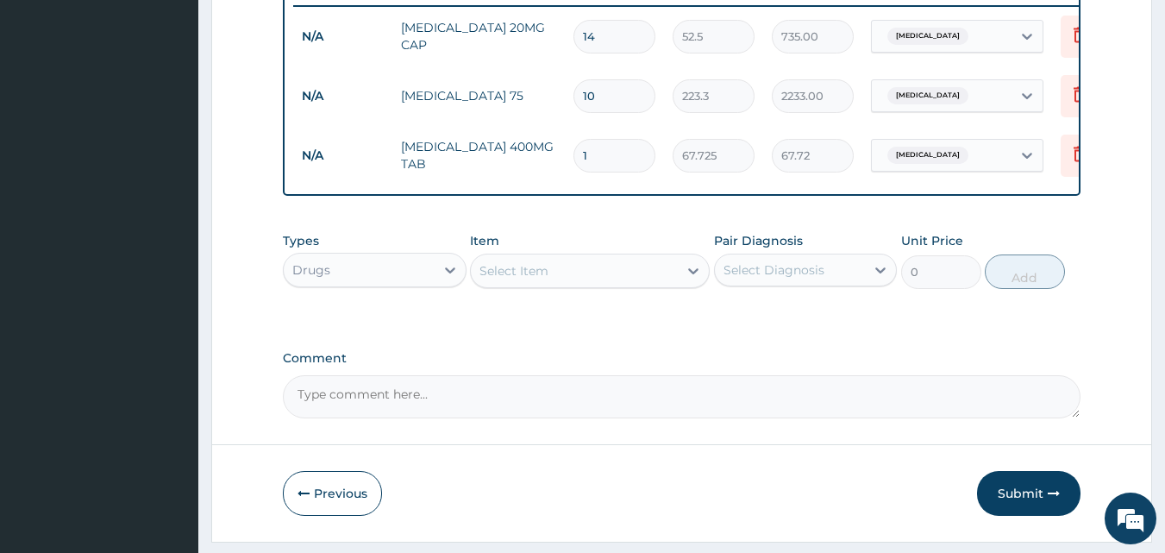
type input "14"
type input "948.15"
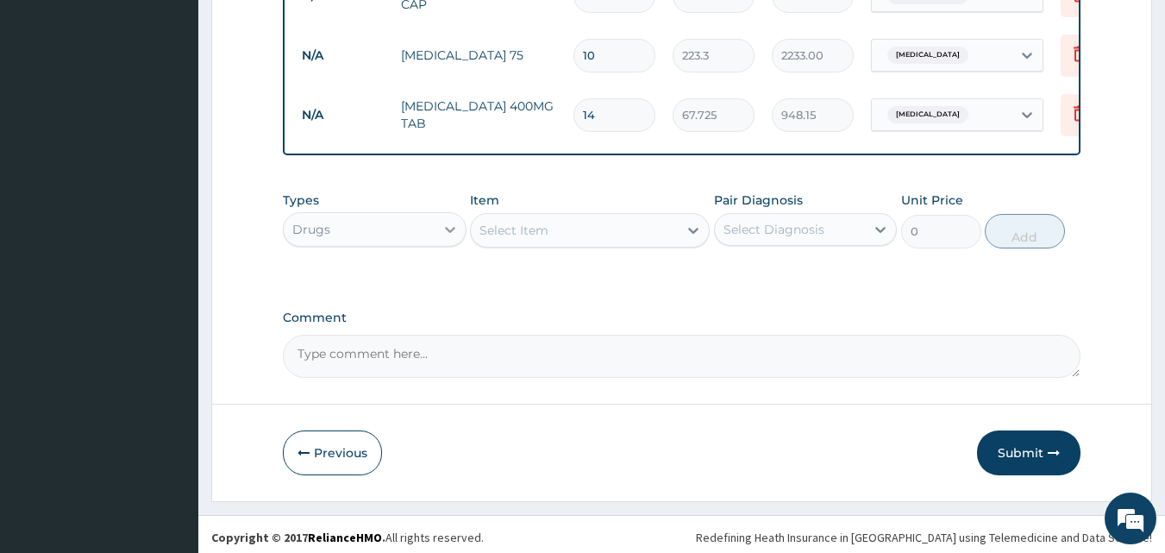
scroll to position [741, 0]
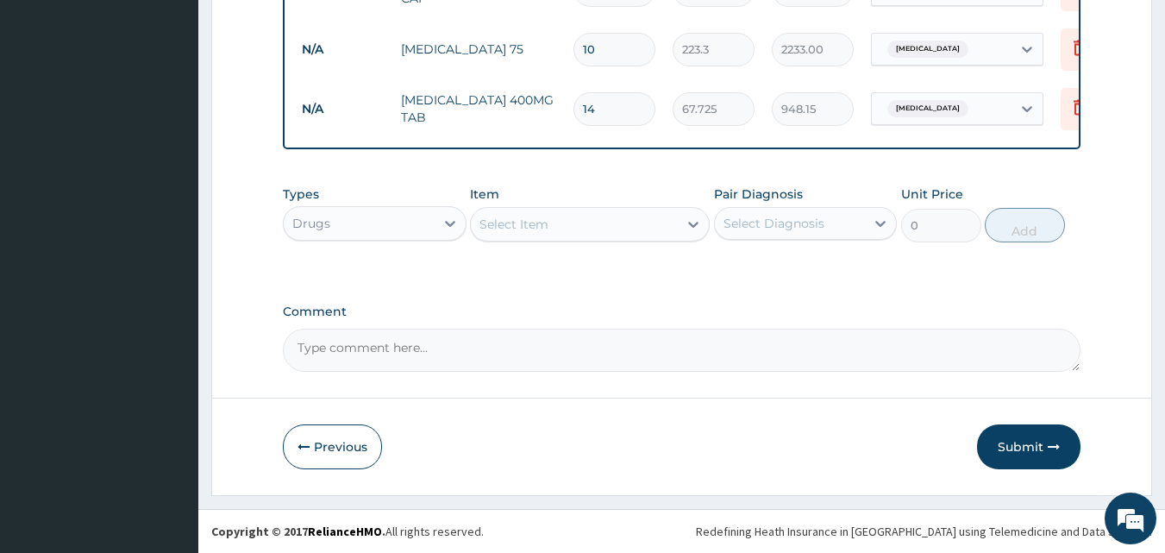
type input "14"
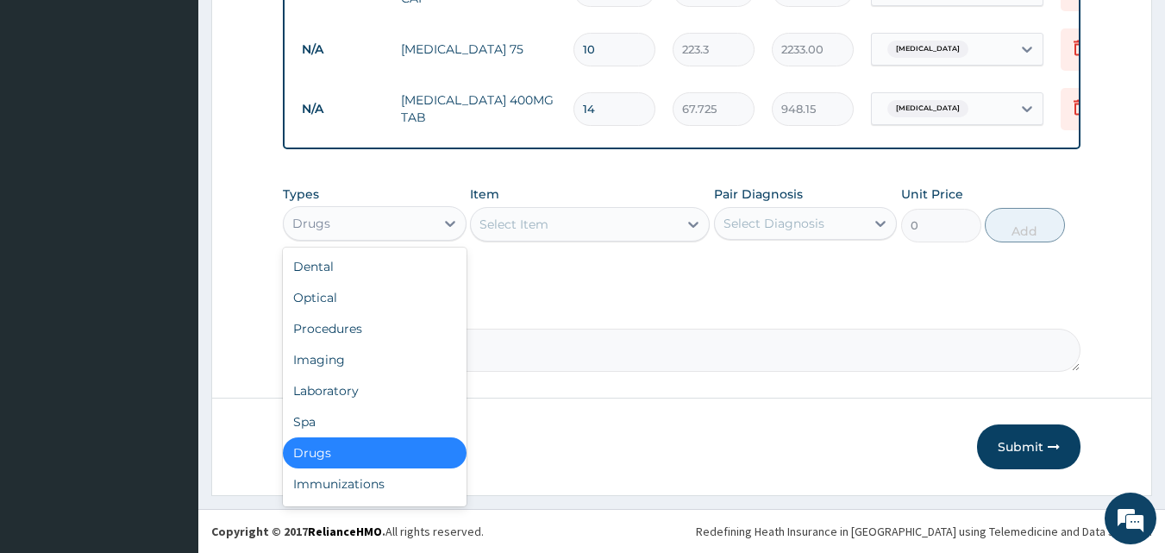
drag, startPoint x: 434, startPoint y: 223, endPoint x: 463, endPoint y: 296, distance: 78.1
click at [435, 223] on div "Drugs" at bounding box center [375, 223] width 184 height 34
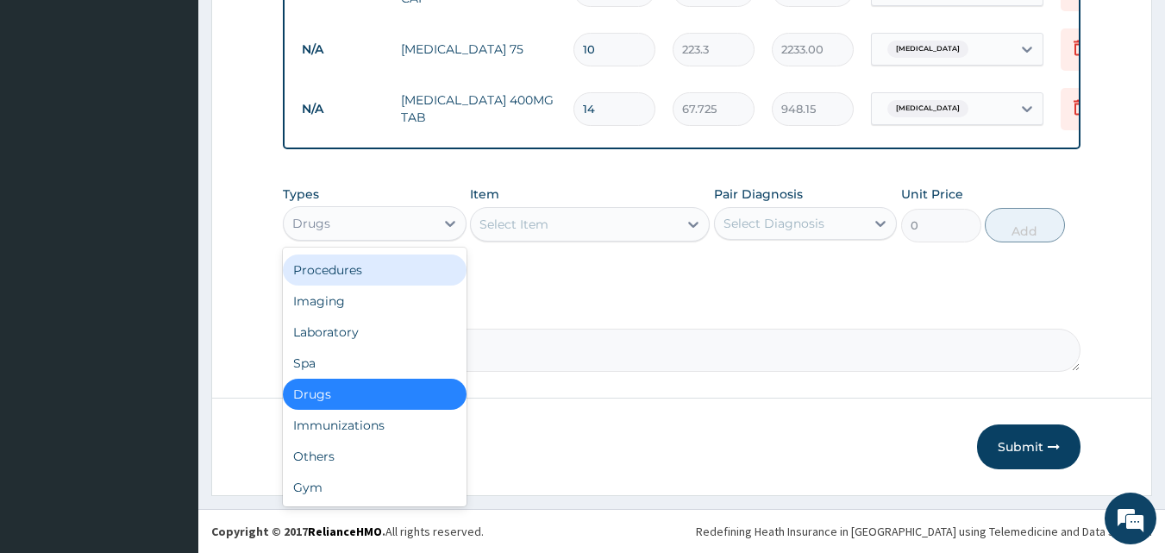
drag, startPoint x: 378, startPoint y: 274, endPoint x: 410, endPoint y: 261, distance: 34.4
click at [379, 273] on div "Procedures" at bounding box center [375, 269] width 184 height 31
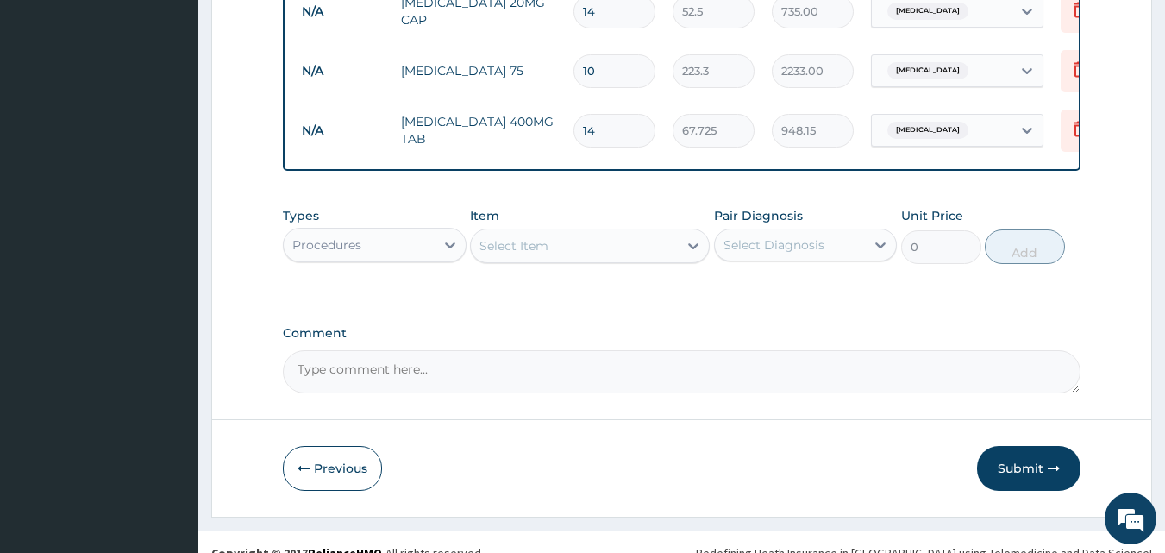
scroll to position [741, 0]
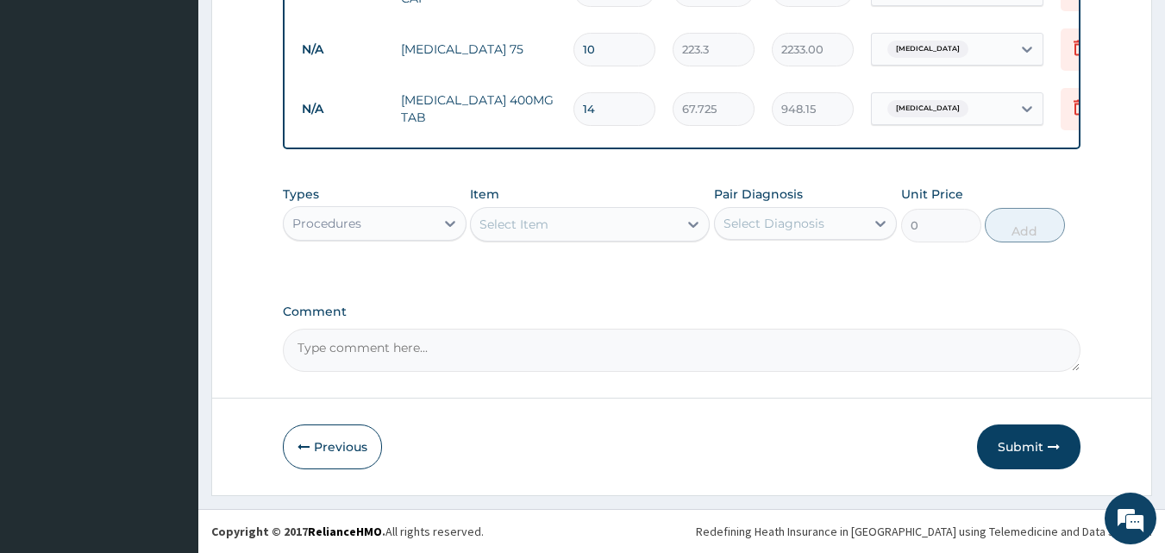
click at [672, 228] on div "Select Item" at bounding box center [574, 224] width 207 height 28
type input "GENERAL"
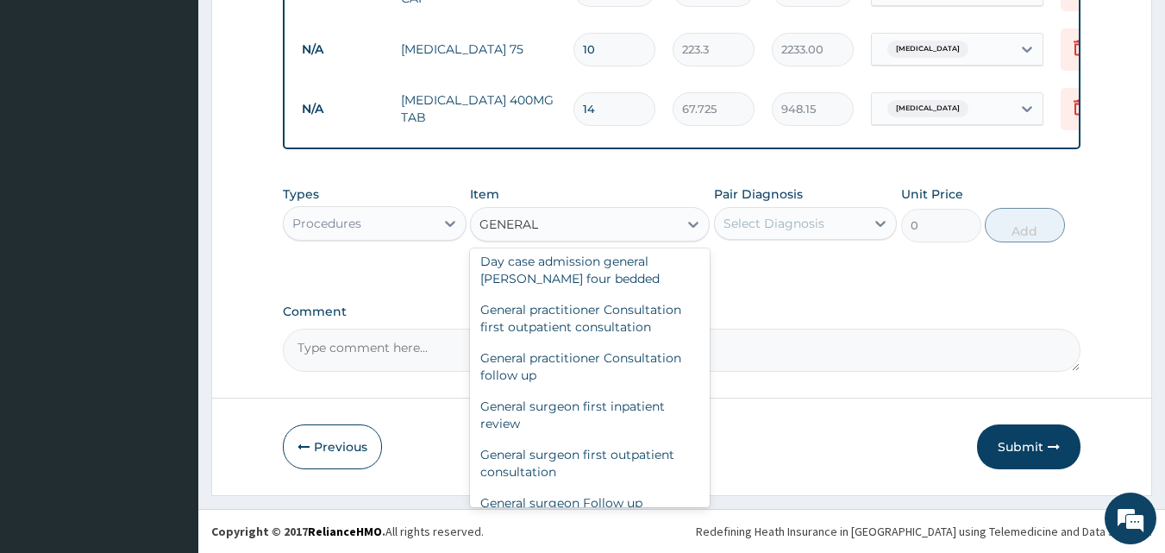
scroll to position [201, 0]
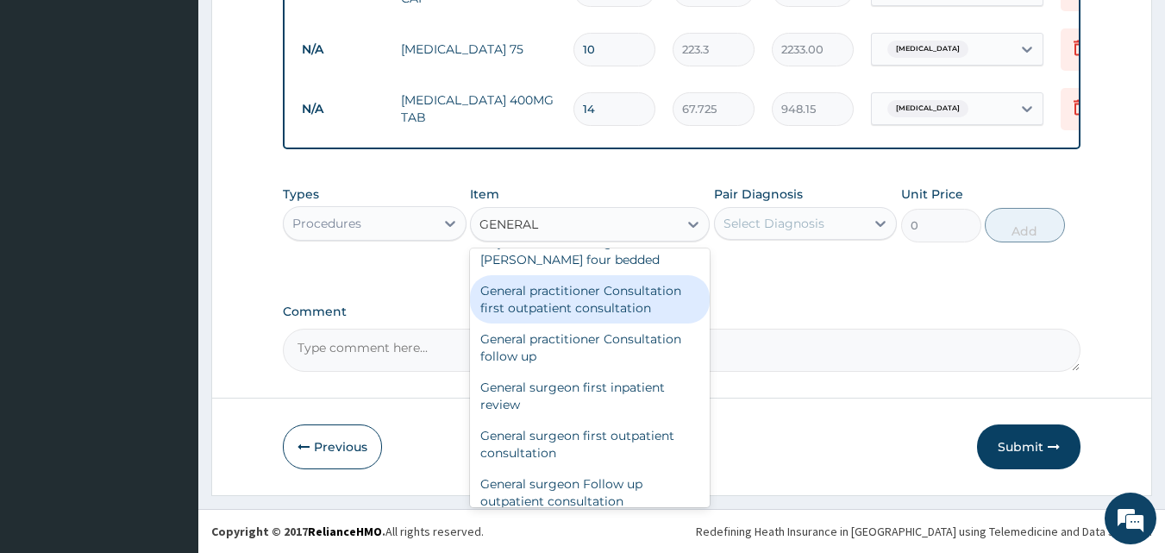
click at [574, 296] on div "General practitioner Consultation first outpatient consultation" at bounding box center [590, 299] width 240 height 48
type input "3000"
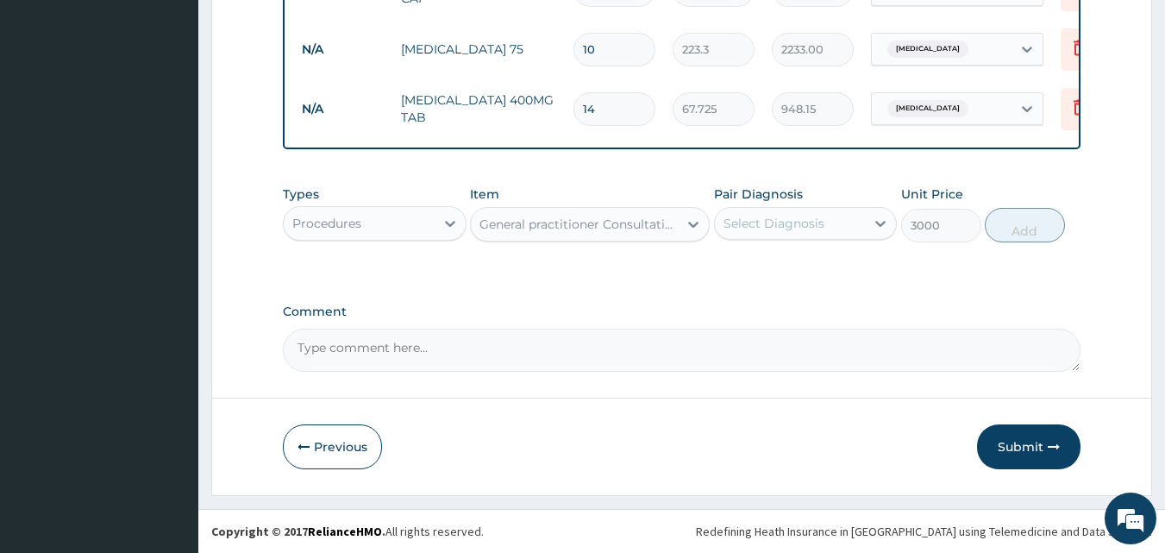
click at [804, 210] on div "Select Diagnosis" at bounding box center [790, 224] width 151 height 28
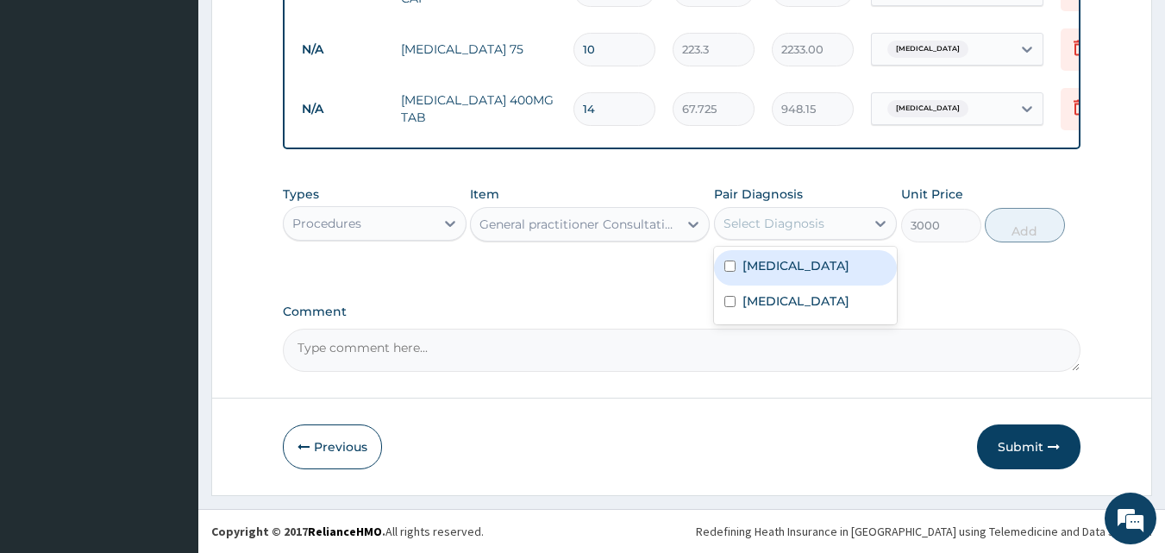
click at [787, 283] on div "Spasm" at bounding box center [806, 267] width 184 height 35
checkbox input "true"
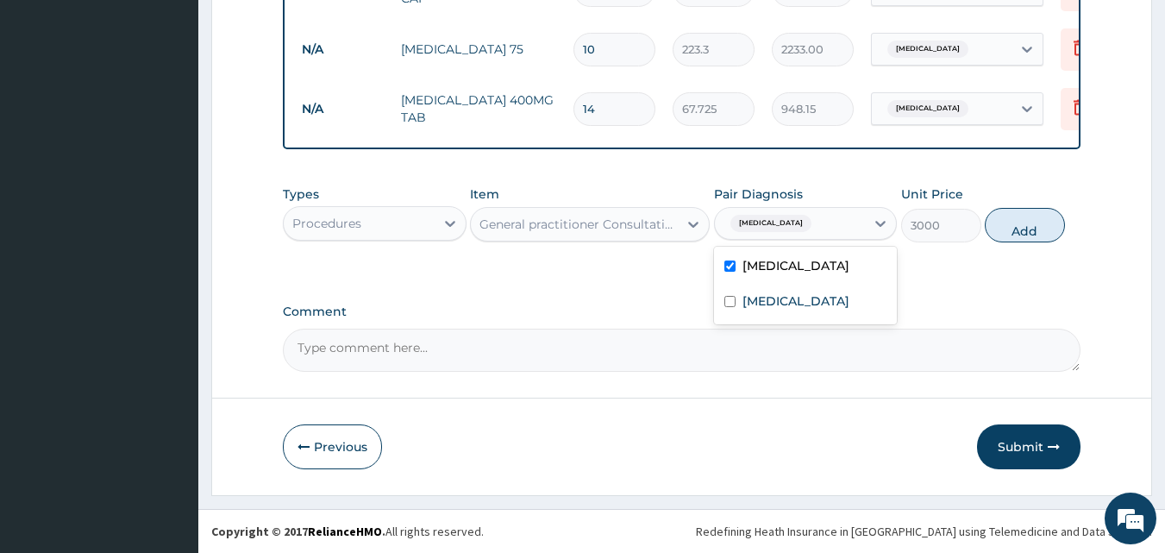
click at [1005, 233] on button "Add" at bounding box center [1025, 225] width 80 height 34
type input "0"
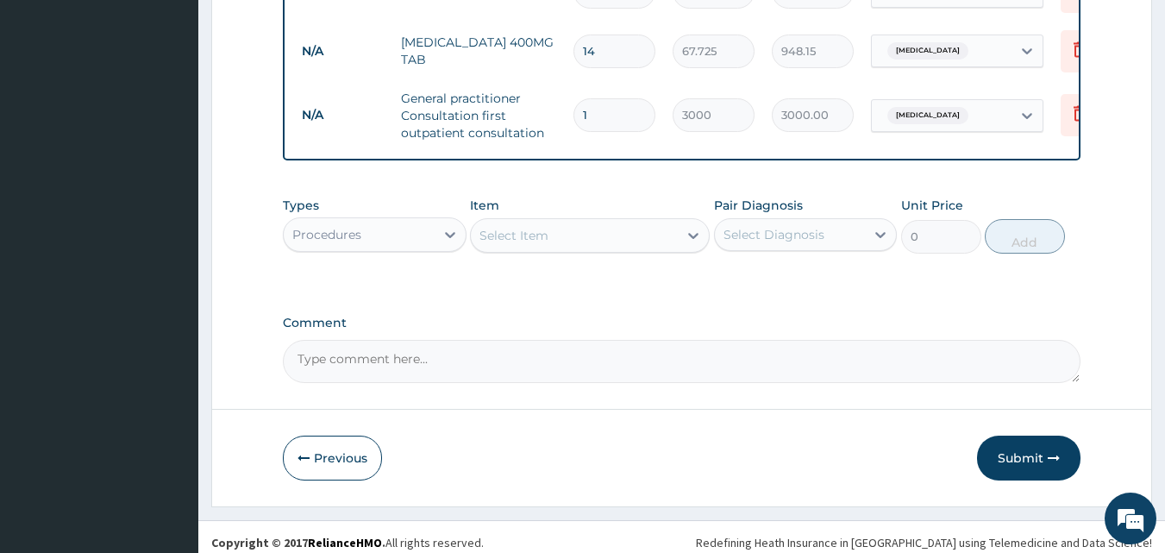
scroll to position [810, 0]
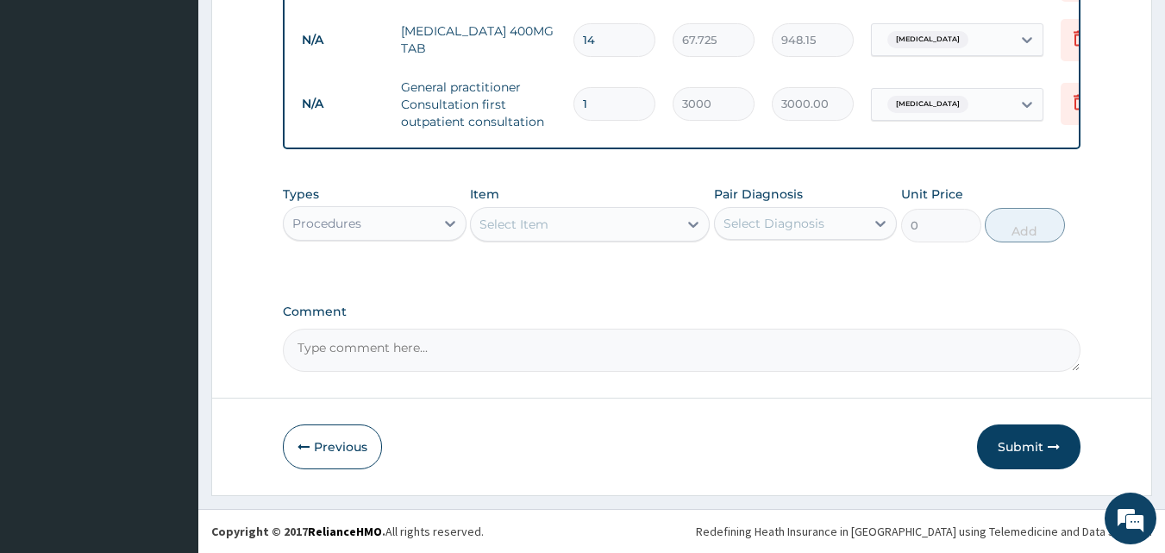
click at [1032, 438] on button "Submit" at bounding box center [1028, 446] width 103 height 45
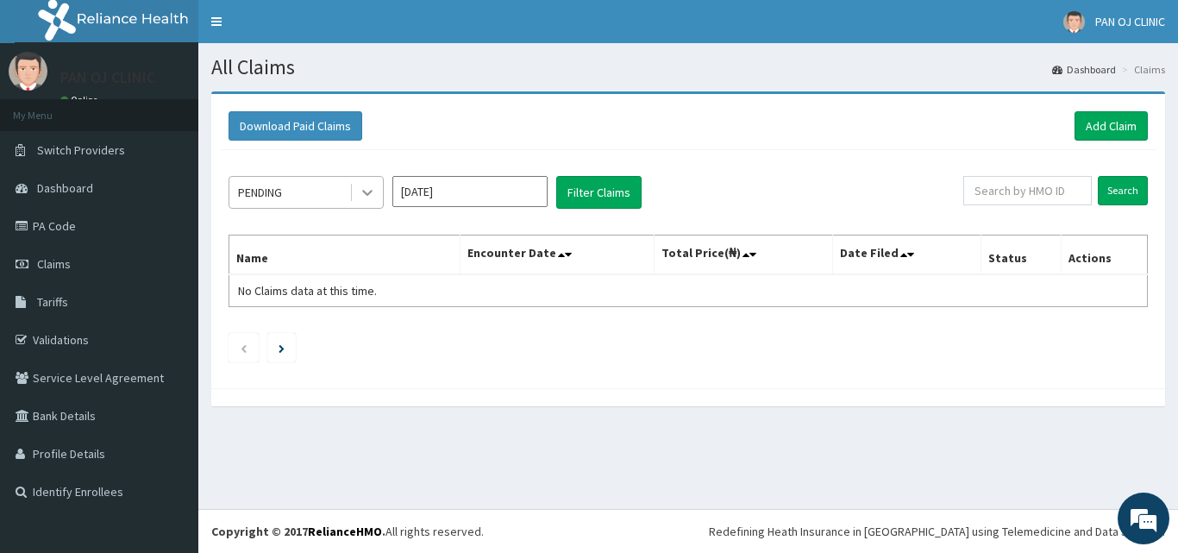
click at [365, 197] on icon at bounding box center [367, 192] width 17 height 17
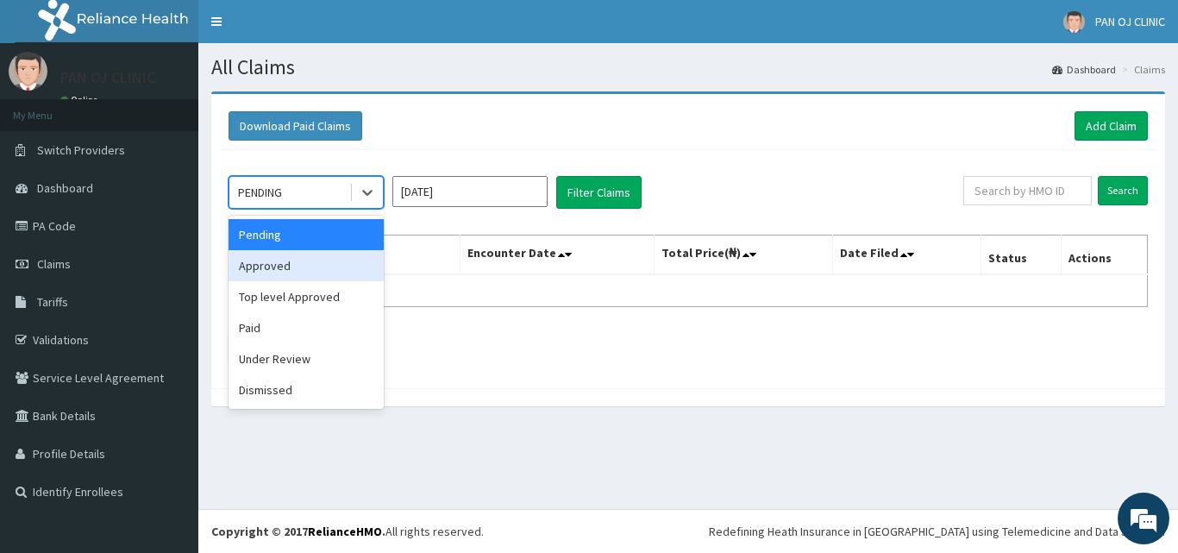
click at [365, 250] on div "Approved" at bounding box center [305, 265] width 155 height 31
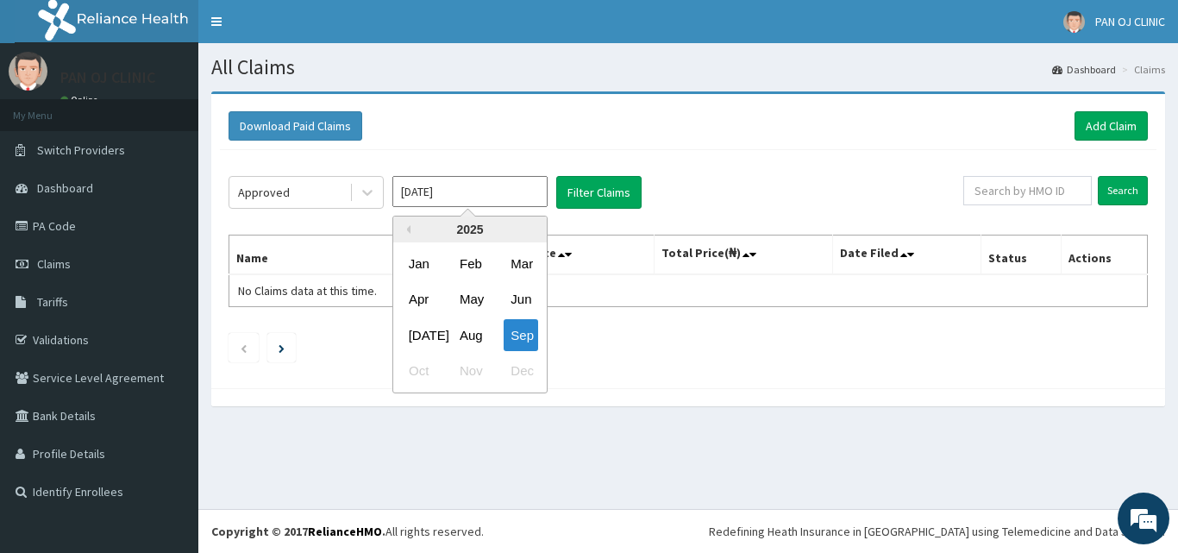
drag, startPoint x: 519, startPoint y: 179, endPoint x: 500, endPoint y: 239, distance: 62.4
click at [518, 179] on input "[DATE]" at bounding box center [469, 191] width 155 height 31
drag, startPoint x: 467, startPoint y: 328, endPoint x: 473, endPoint y: 321, distance: 9.8
click at [468, 327] on div "Aug" at bounding box center [470, 335] width 34 height 32
type input "Aug 2025"
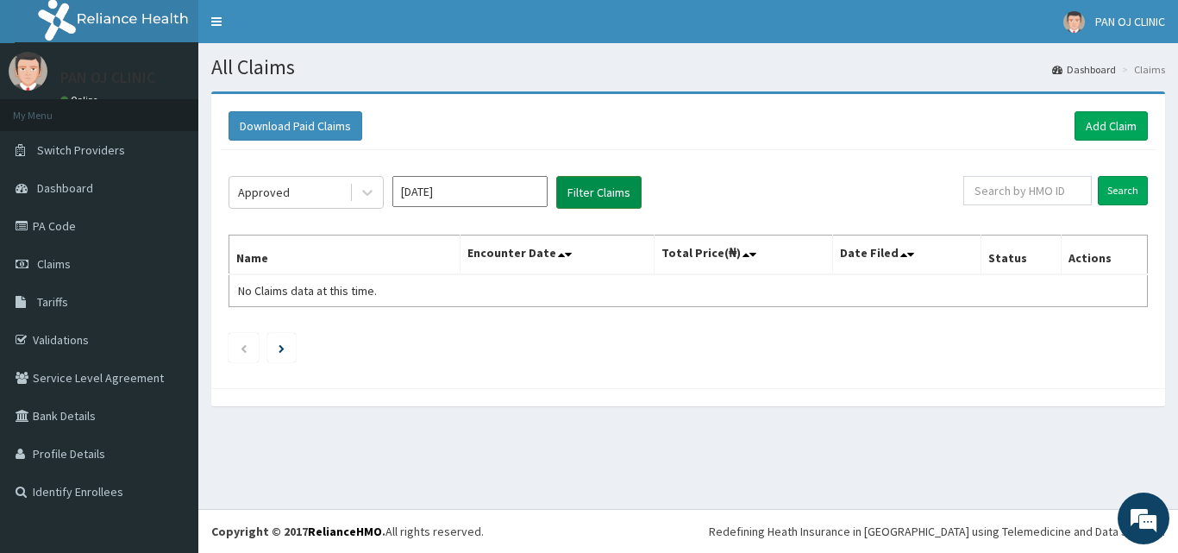
click at [591, 195] on button "Filter Claims" at bounding box center [598, 192] width 85 height 33
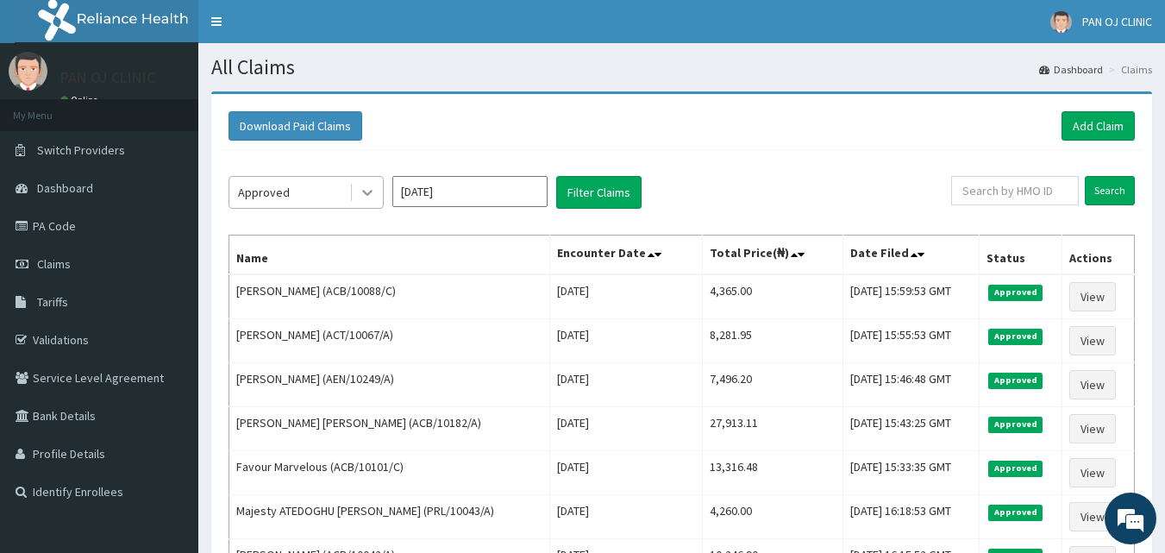
click at [362, 194] on icon at bounding box center [367, 192] width 17 height 17
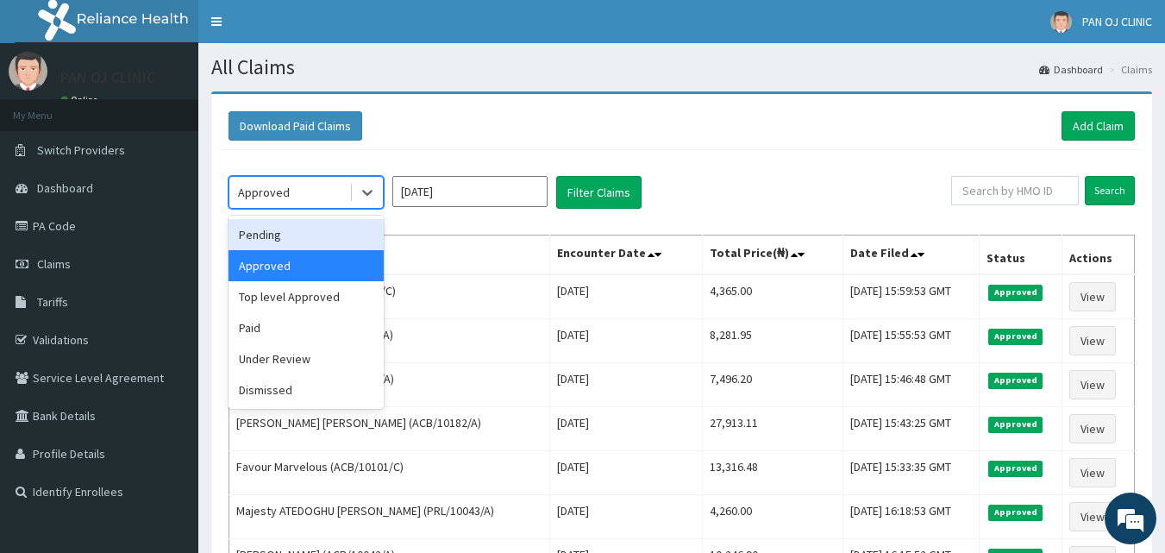
drag, startPoint x: 327, startPoint y: 234, endPoint x: 342, endPoint y: 227, distance: 17.0
click at [327, 235] on div "Pending" at bounding box center [305, 234] width 155 height 31
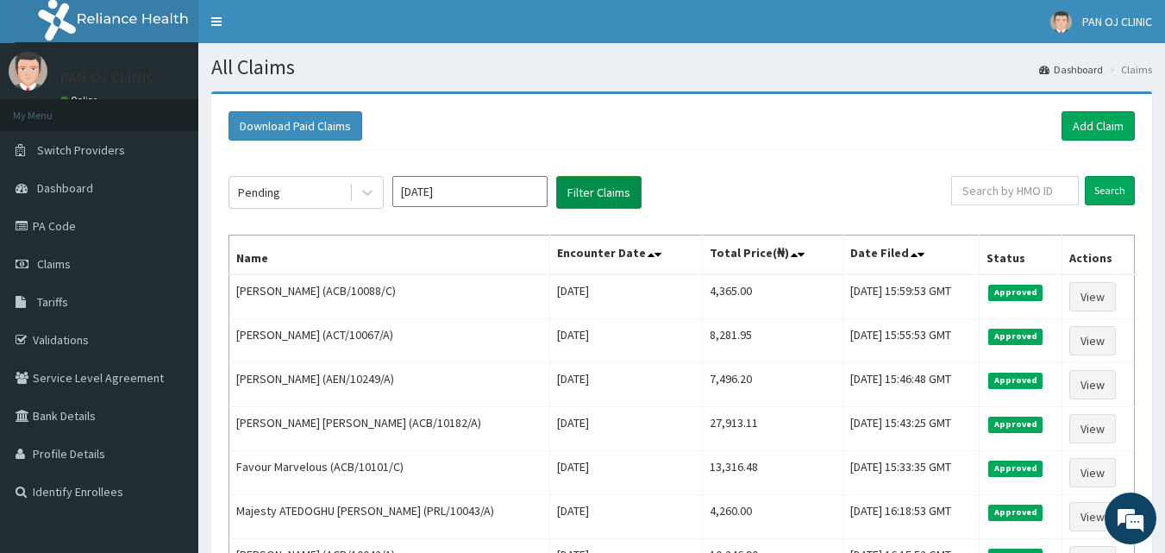
click at [598, 200] on button "Filter Claims" at bounding box center [598, 192] width 85 height 33
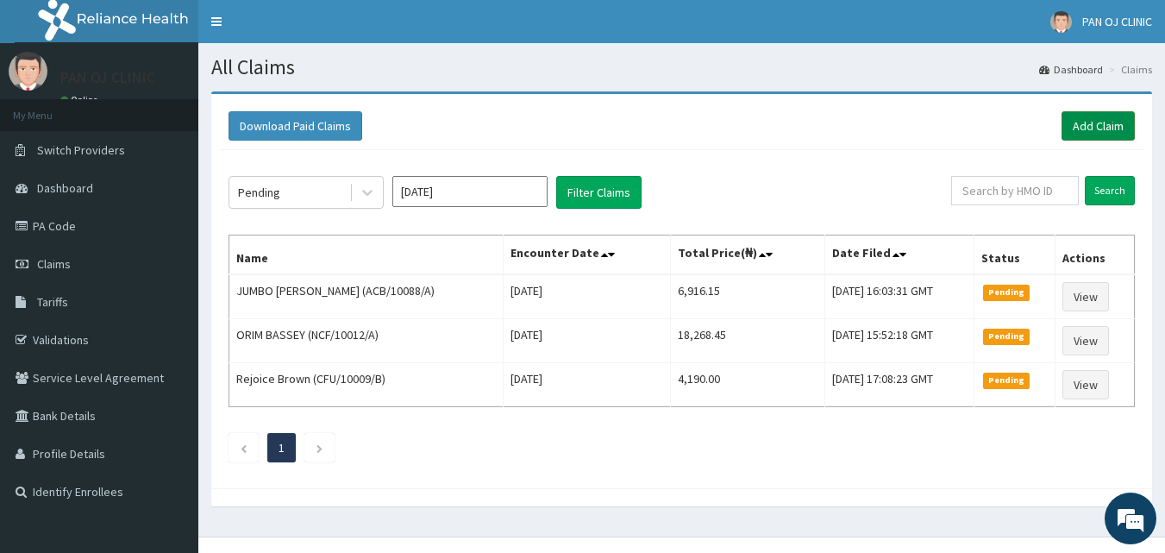
click at [1099, 122] on link "Add Claim" at bounding box center [1097, 125] width 73 height 29
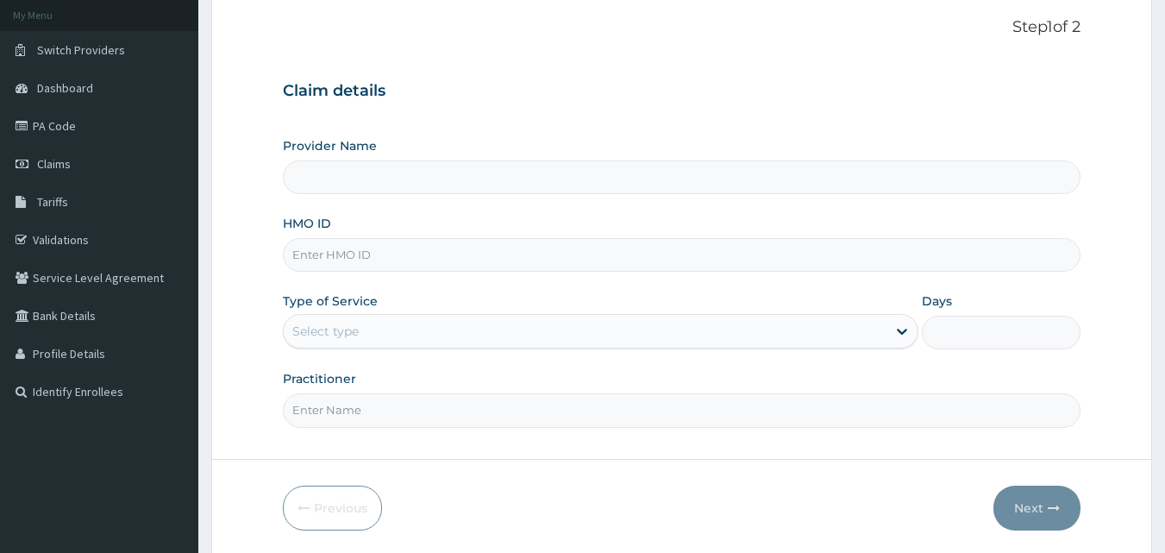
scroll to position [161, 0]
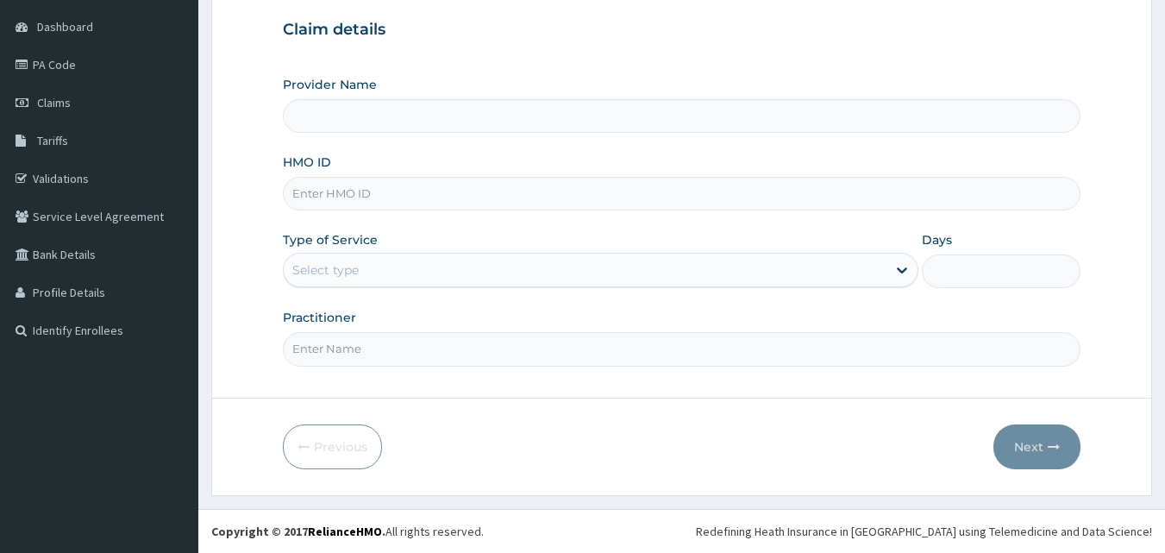
click at [332, 198] on input "HMO ID" at bounding box center [682, 194] width 798 height 34
type input "PAN OJ CLINIC"
type input "ACB/10170/C"
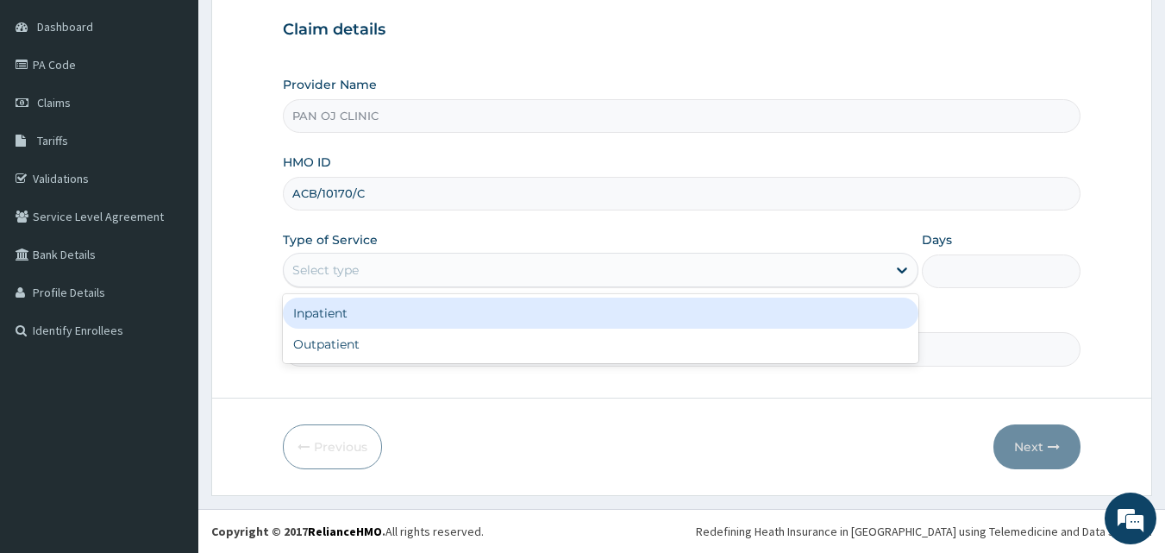
click at [369, 273] on div "Select type" at bounding box center [585, 270] width 603 height 28
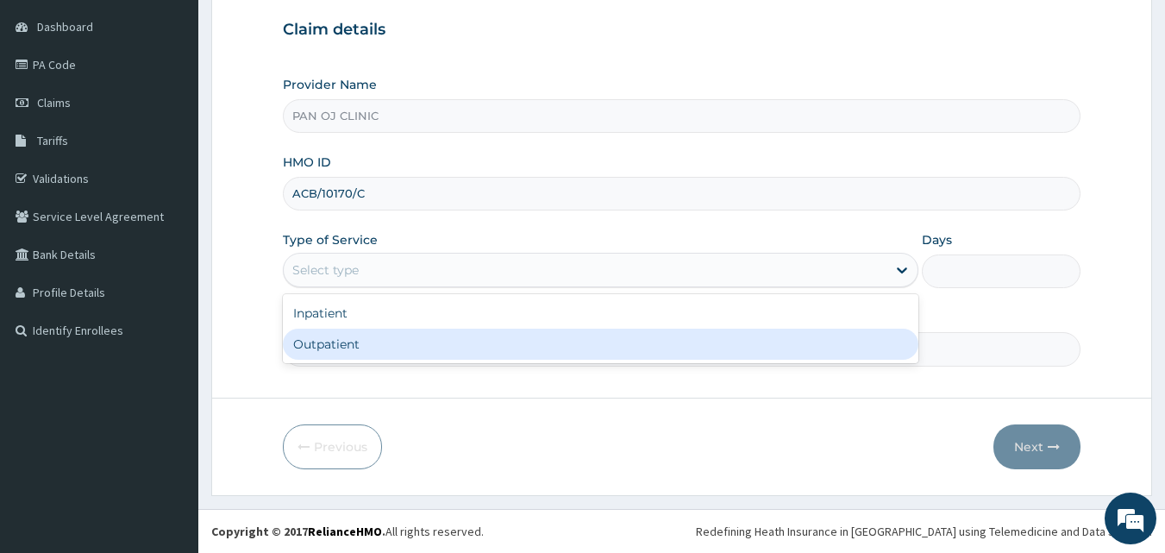
click at [321, 344] on div "Outpatient" at bounding box center [600, 343] width 635 height 31
type input "1"
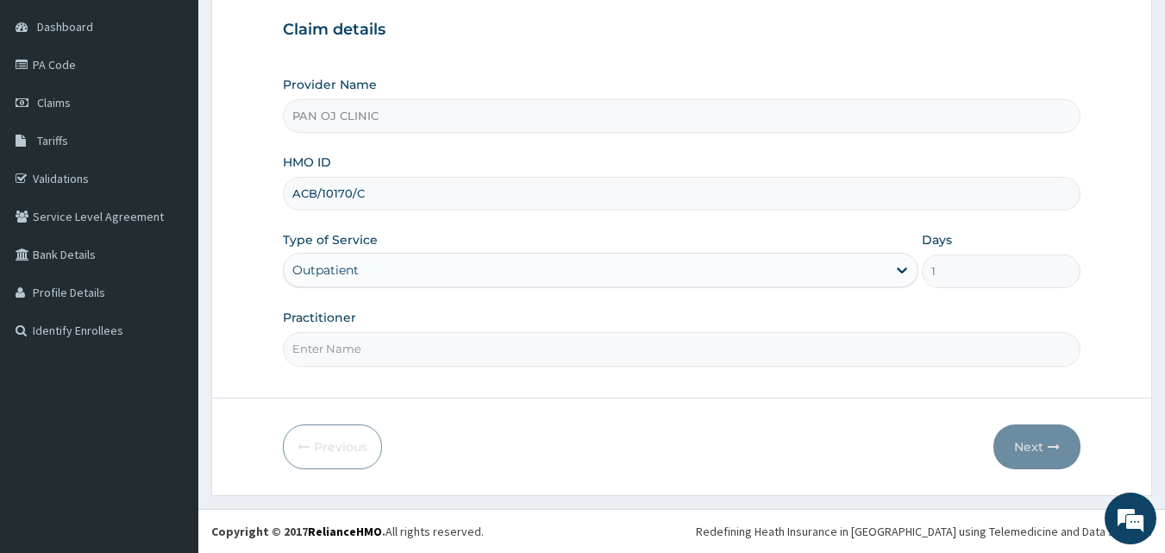
click at [332, 341] on input "Practitioner" at bounding box center [682, 349] width 798 height 34
type input "DR [PERSON_NAME]"
click at [1038, 448] on button "Next" at bounding box center [1036, 446] width 87 height 45
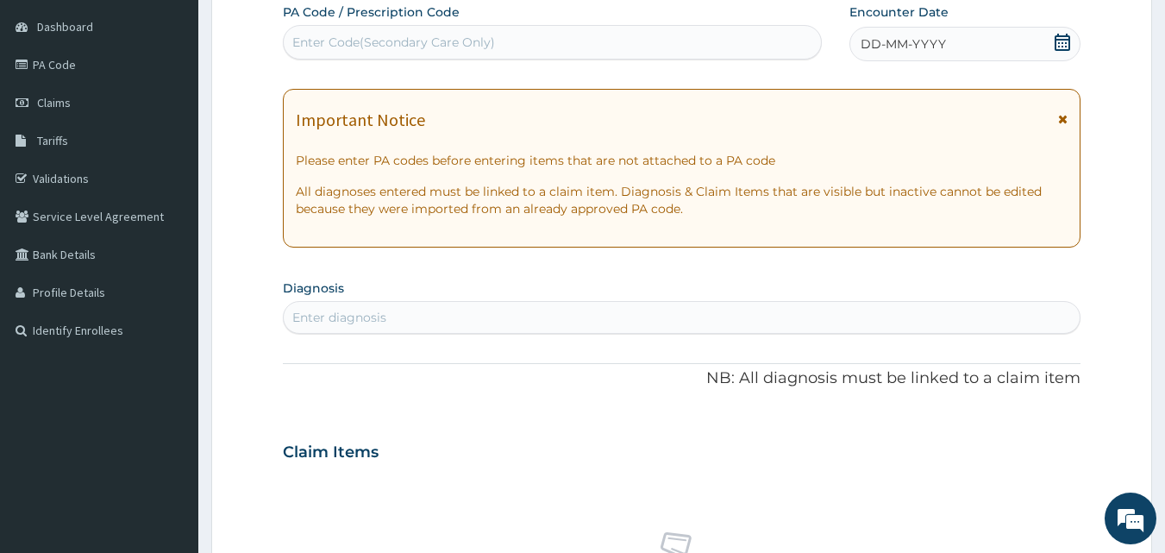
click at [1062, 48] on icon at bounding box center [1062, 42] width 17 height 17
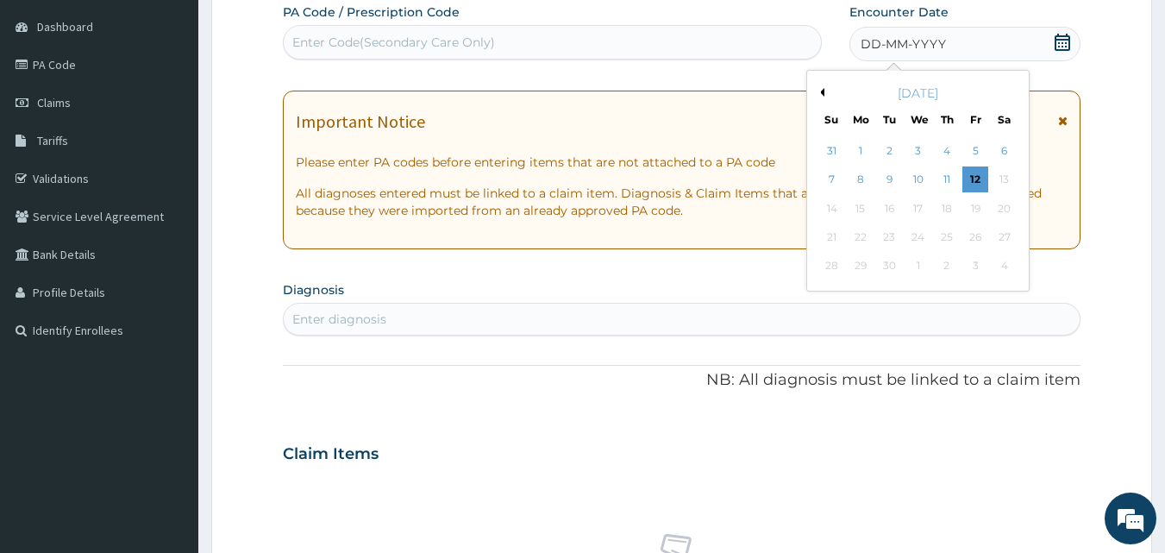
click at [822, 91] on button "Previous Month" at bounding box center [820, 92] width 9 height 9
click at [893, 267] on div "26" at bounding box center [890, 266] width 26 height 26
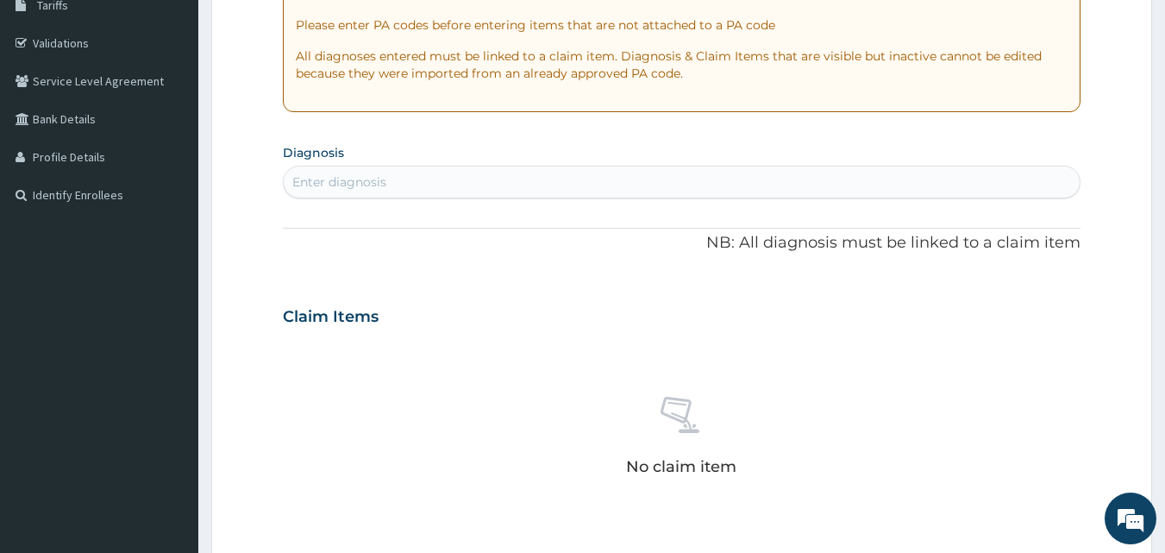
scroll to position [362, 0]
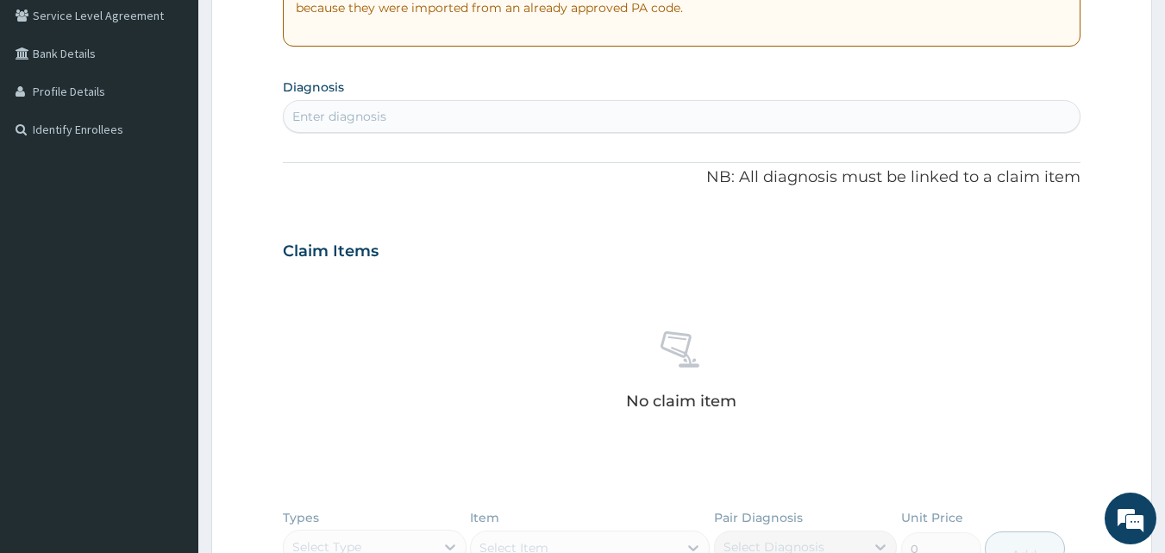
click at [426, 116] on div "Enter diagnosis" at bounding box center [682, 117] width 797 height 28
type input "WORM"
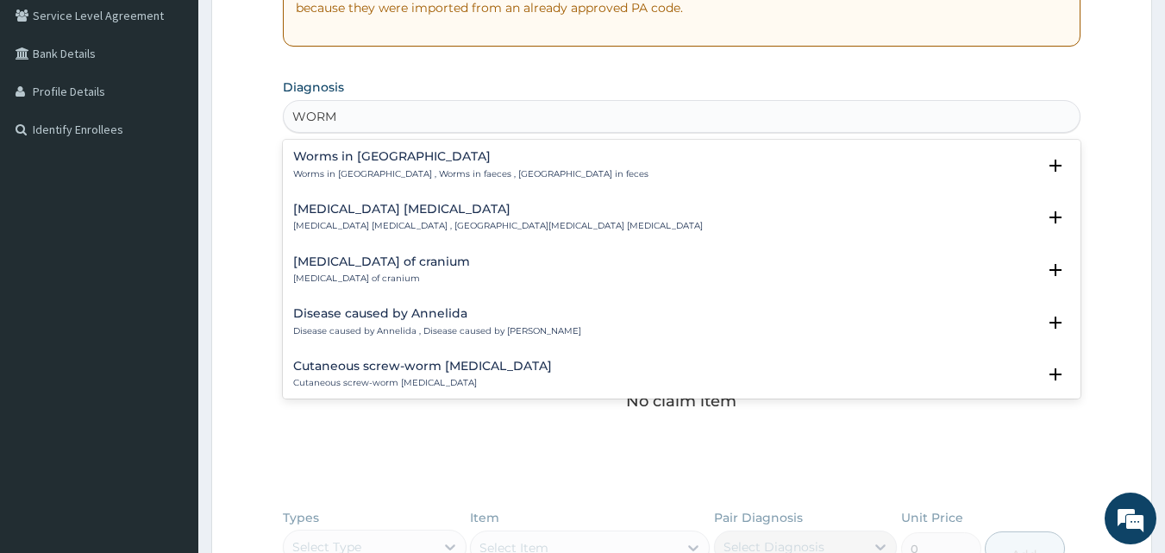
click at [343, 162] on h4 "Worms in [GEOGRAPHIC_DATA]" at bounding box center [470, 156] width 355 height 13
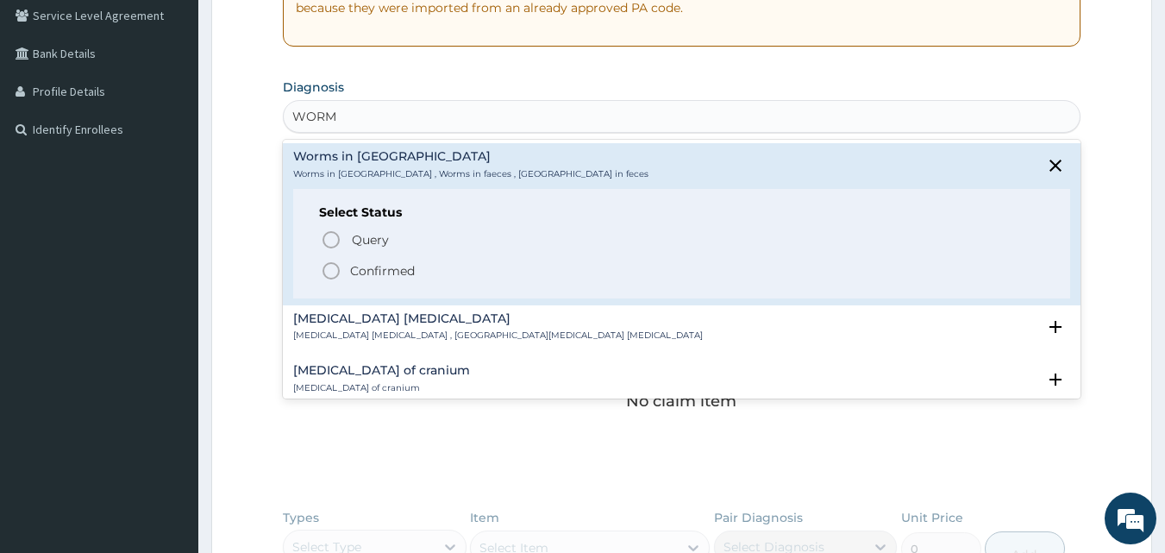
click at [330, 267] on icon "status option filled" at bounding box center [331, 270] width 21 height 21
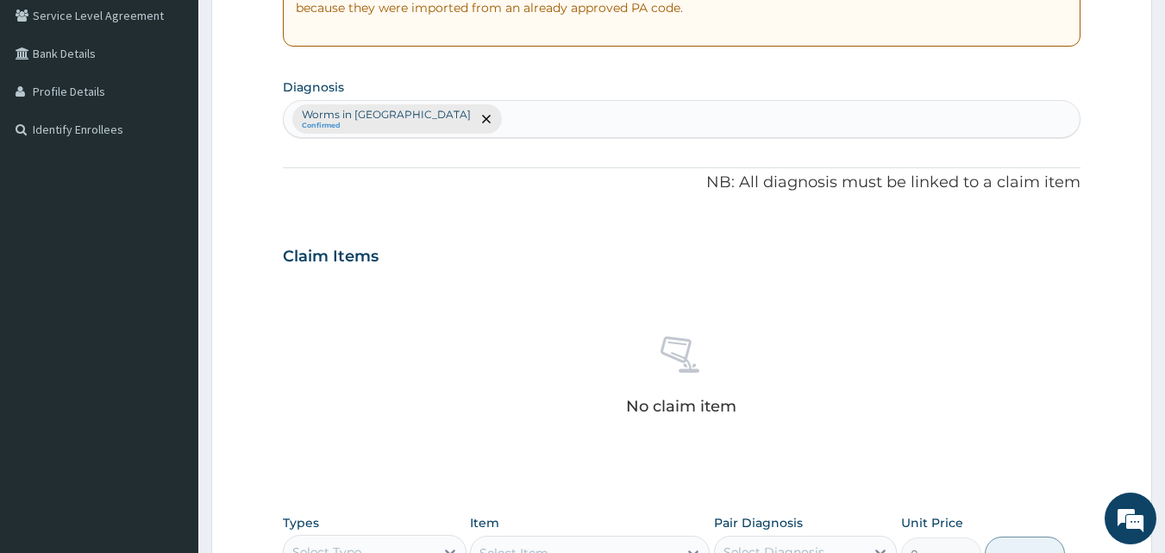
click at [445, 112] on div "Worms in stool Confirmed" at bounding box center [682, 119] width 797 height 36
type input "GASTR"
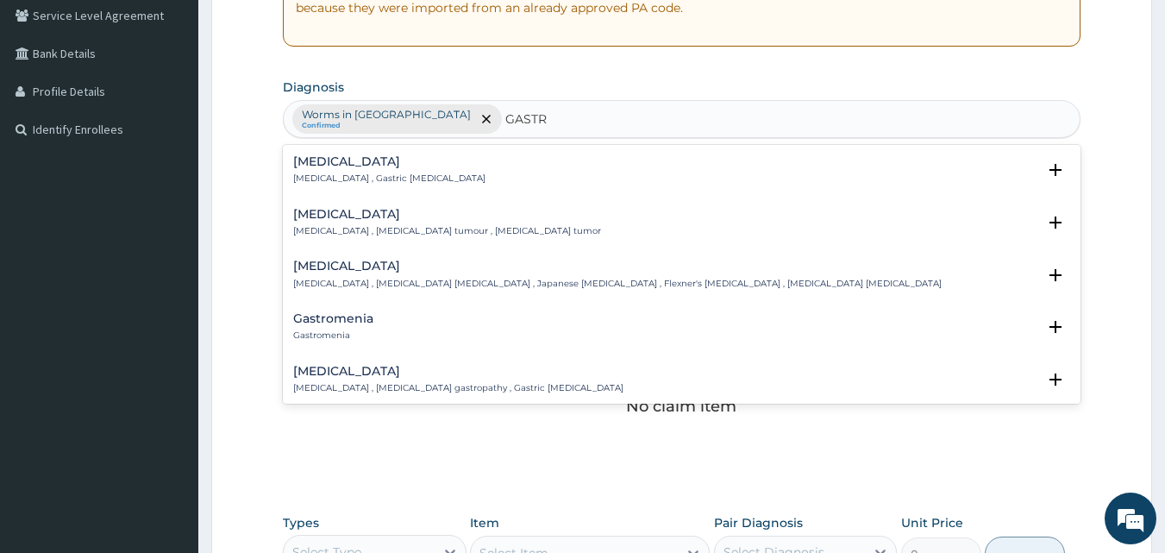
click at [342, 159] on h4 "[MEDICAL_DATA]" at bounding box center [389, 161] width 192 height 13
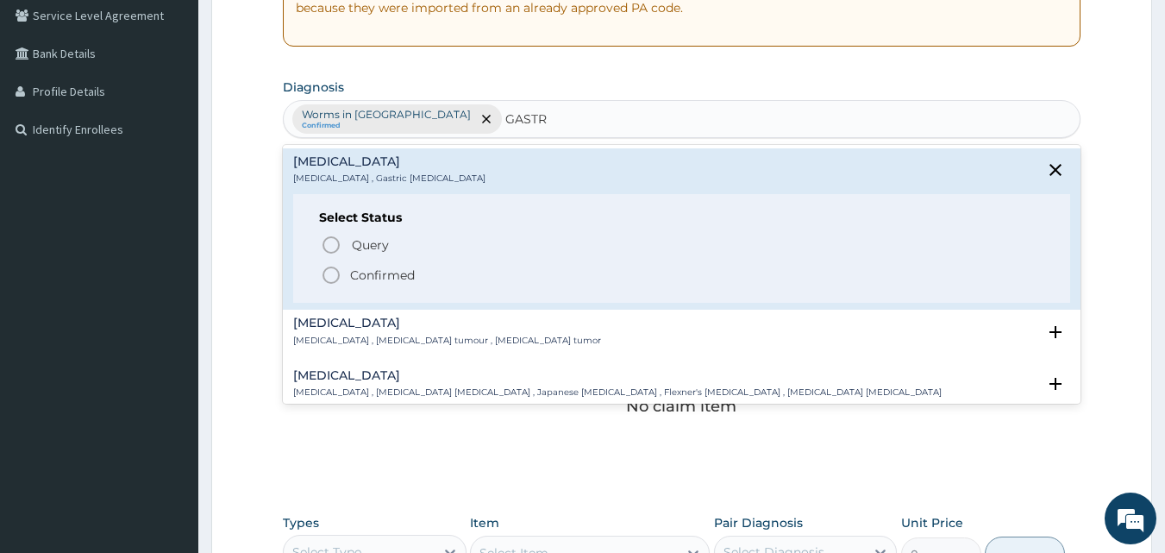
click at [335, 273] on icon "status option filled" at bounding box center [331, 275] width 21 height 21
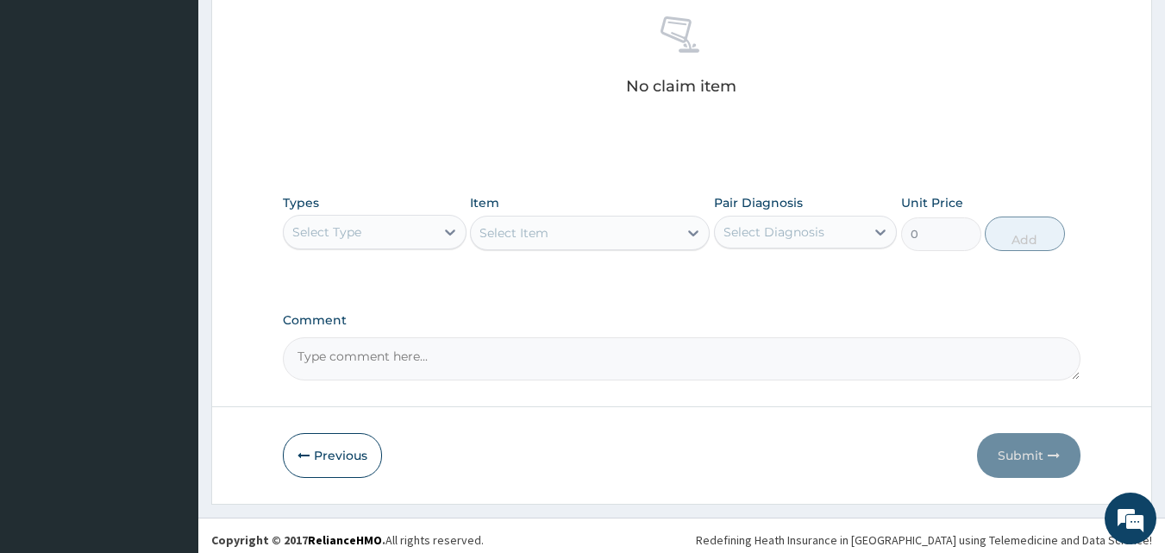
scroll to position [691, 0]
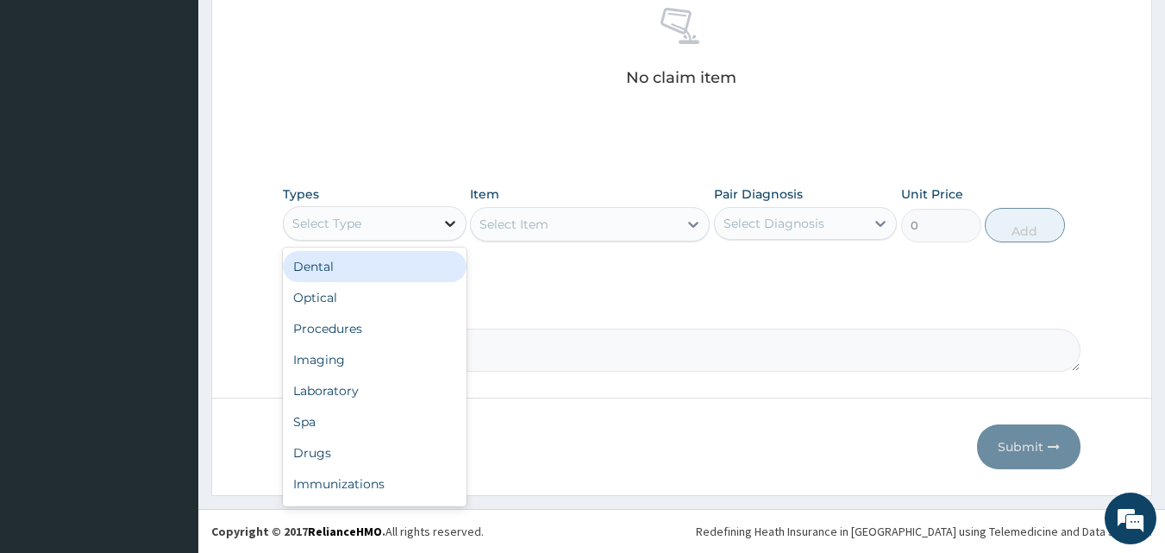
click at [453, 224] on icon at bounding box center [449, 223] width 17 height 17
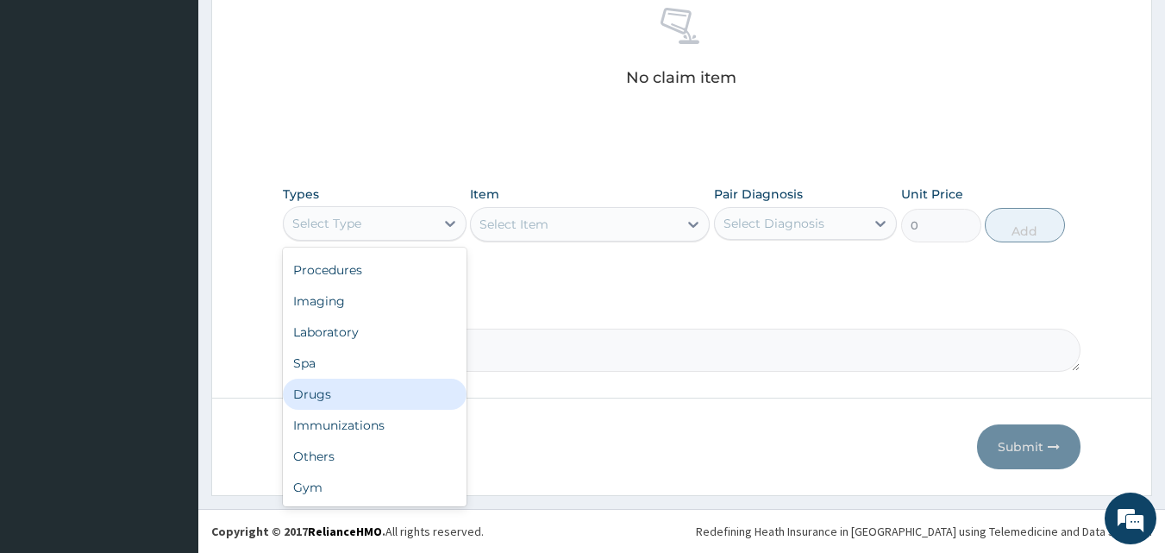
click at [328, 403] on div "Drugs" at bounding box center [375, 393] width 184 height 31
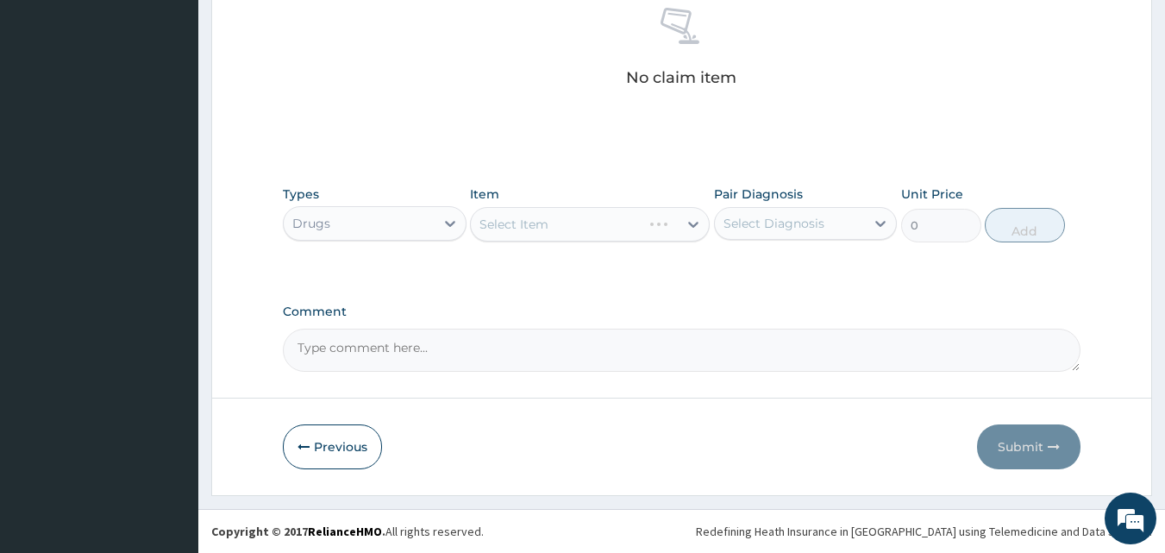
click at [687, 228] on div "Select Item" at bounding box center [590, 224] width 240 height 34
click at [687, 221] on icon at bounding box center [693, 224] width 17 height 17
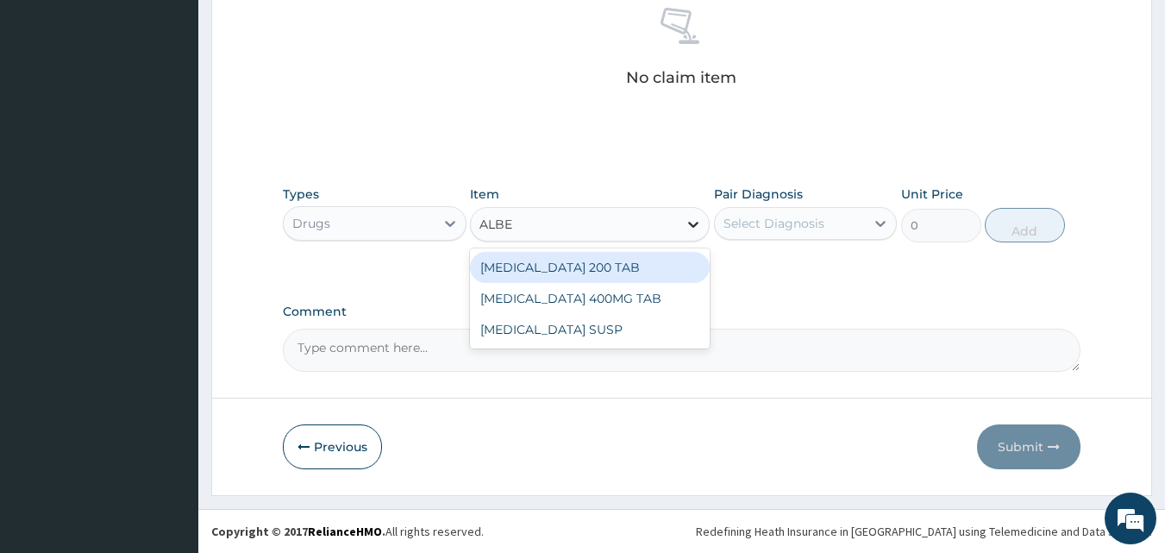
type input "ALBEN"
click at [612, 262] on div "[MEDICAL_DATA] 200 TAB" at bounding box center [590, 267] width 240 height 31
type input "102.375"
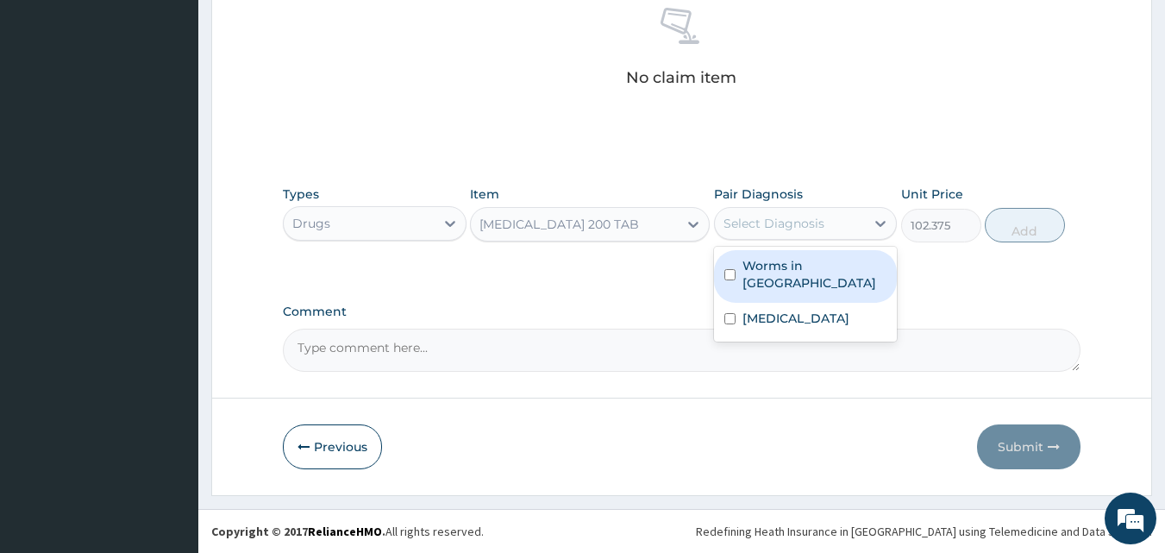
click at [813, 228] on div "Select Diagnosis" at bounding box center [773, 223] width 101 height 17
drag, startPoint x: 760, startPoint y: 277, endPoint x: 793, endPoint y: 273, distance: 32.9
click at [764, 277] on div "Worms in [GEOGRAPHIC_DATA]" at bounding box center [806, 276] width 184 height 53
checkbox input "true"
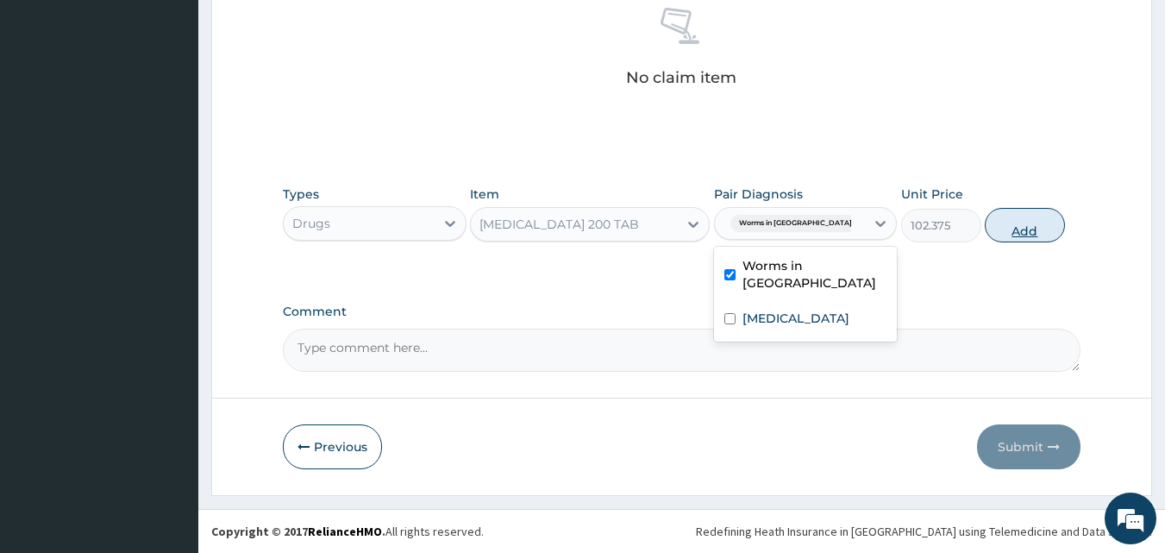
click at [1035, 220] on button "Add" at bounding box center [1025, 225] width 80 height 34
type input "0"
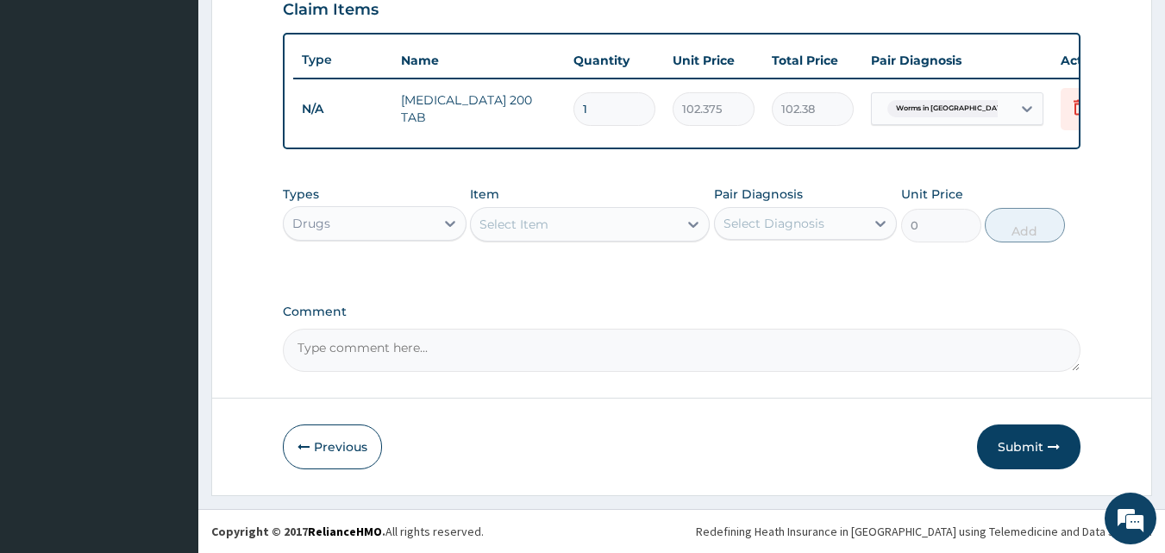
scroll to position [622, 0]
click at [640, 227] on div "Select Item" at bounding box center [574, 224] width 207 height 28
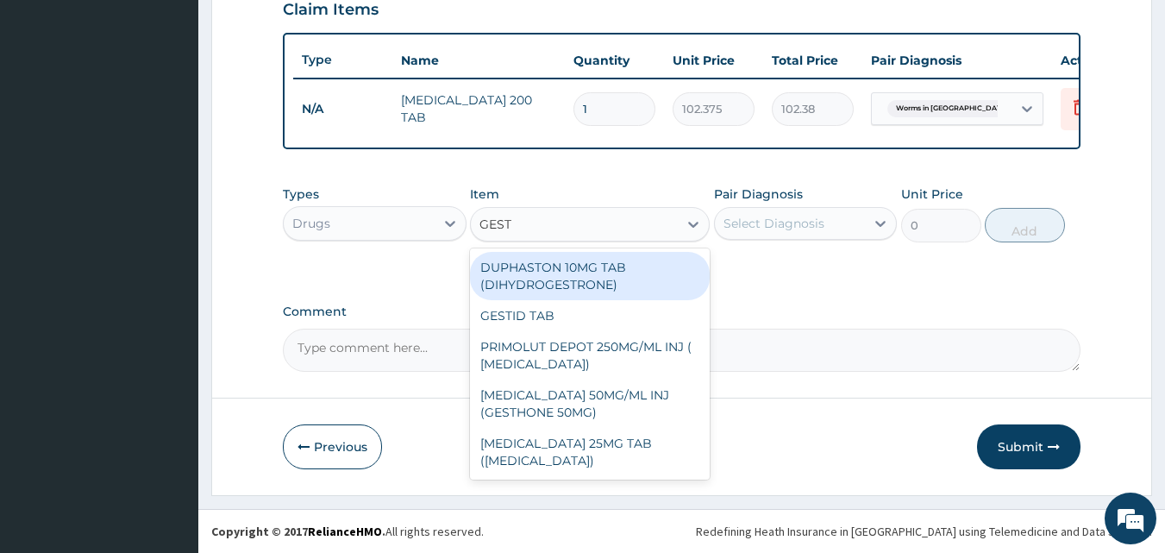
type input "GESTI"
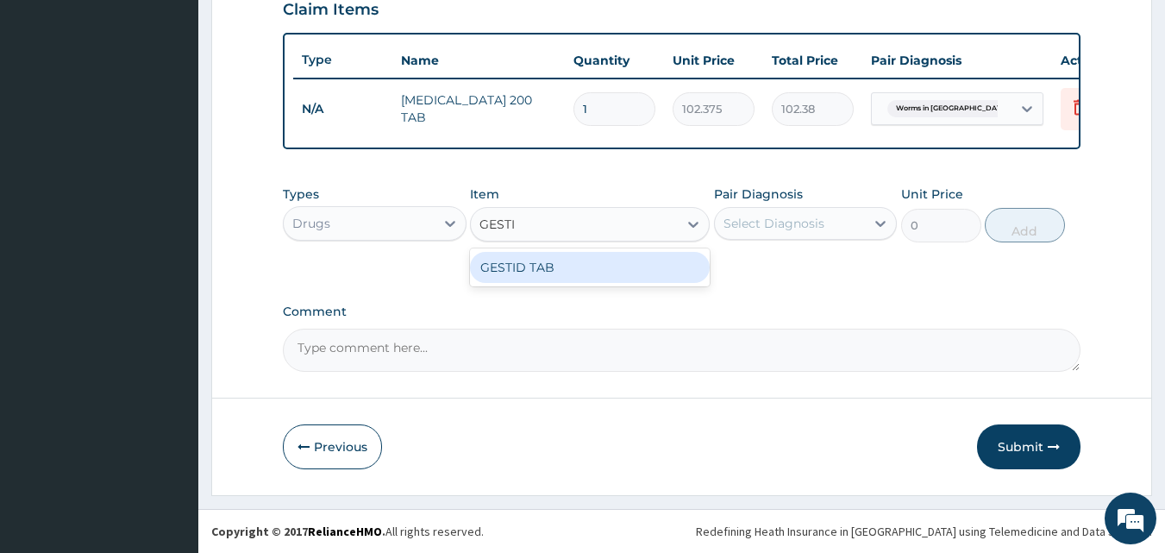
drag, startPoint x: 585, startPoint y: 276, endPoint x: 664, endPoint y: 253, distance: 82.7
click at [585, 277] on div "GESTID TAB" at bounding box center [590, 267] width 240 height 31
type input "84"
click at [771, 217] on div "Select Diagnosis" at bounding box center [773, 223] width 101 height 17
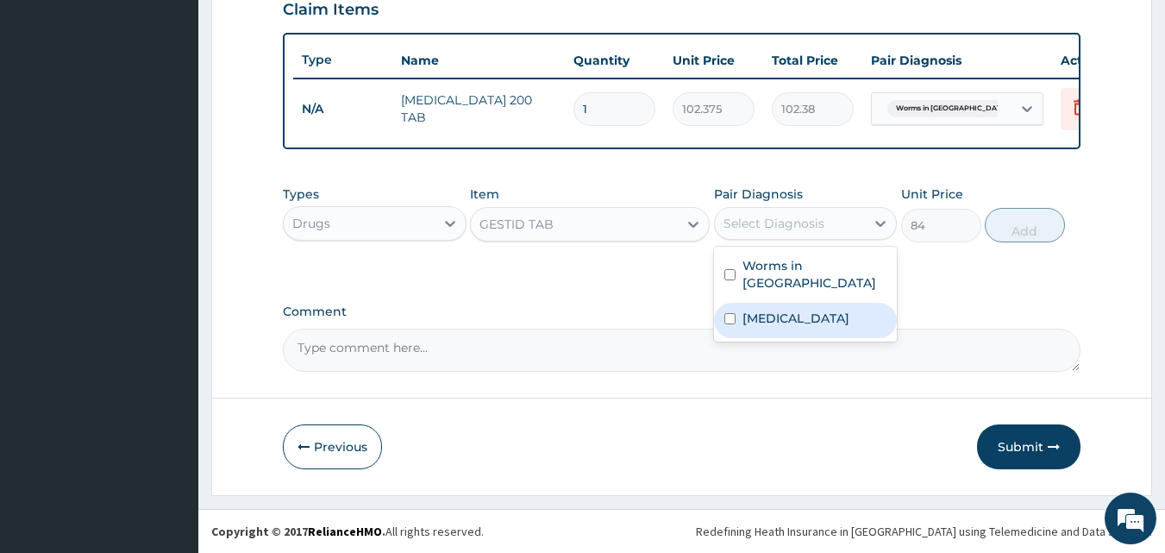
click at [756, 310] on label "[MEDICAL_DATA]" at bounding box center [795, 318] width 107 height 17
checkbox input "true"
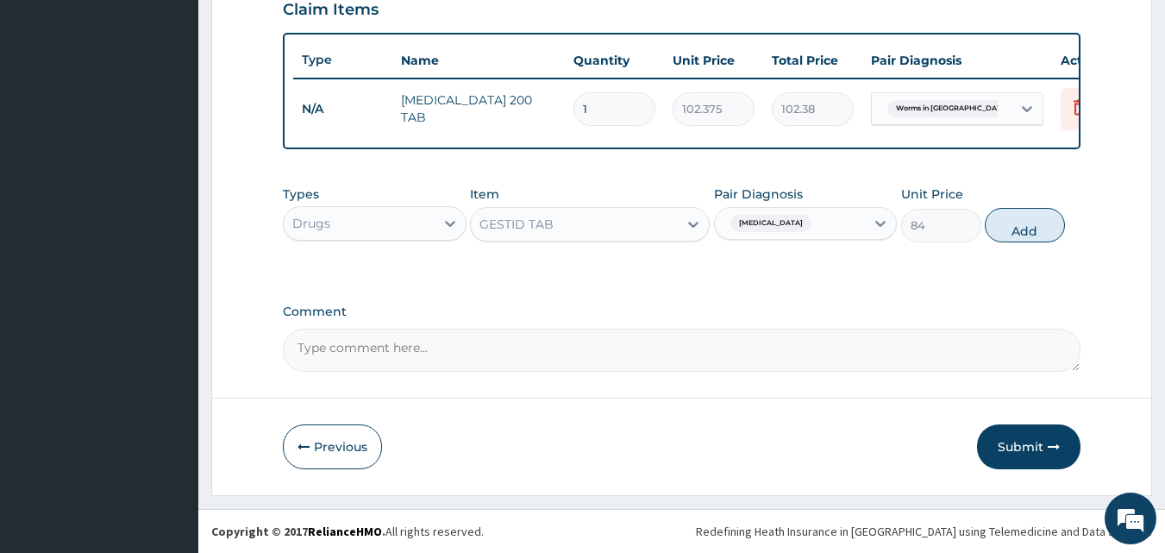
drag, startPoint x: 1050, startPoint y: 225, endPoint x: 1031, endPoint y: 228, distance: 19.1
click at [1047, 225] on button "Add" at bounding box center [1025, 225] width 80 height 34
type input "0"
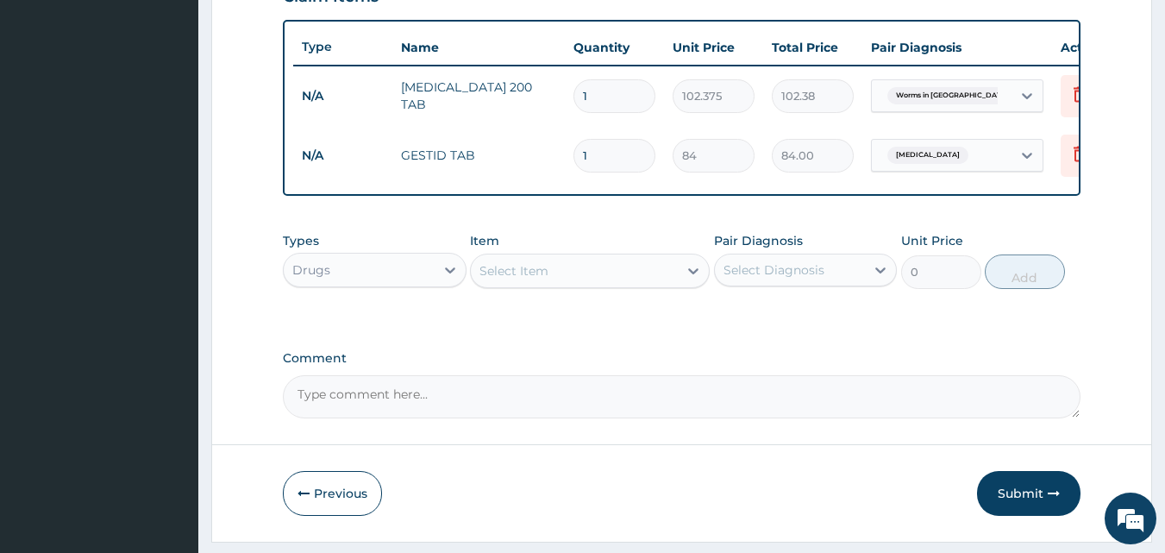
type input "0.00"
type input "9"
type input "756.00"
type input "9"
click at [444, 278] on icon at bounding box center [449, 269] width 17 height 17
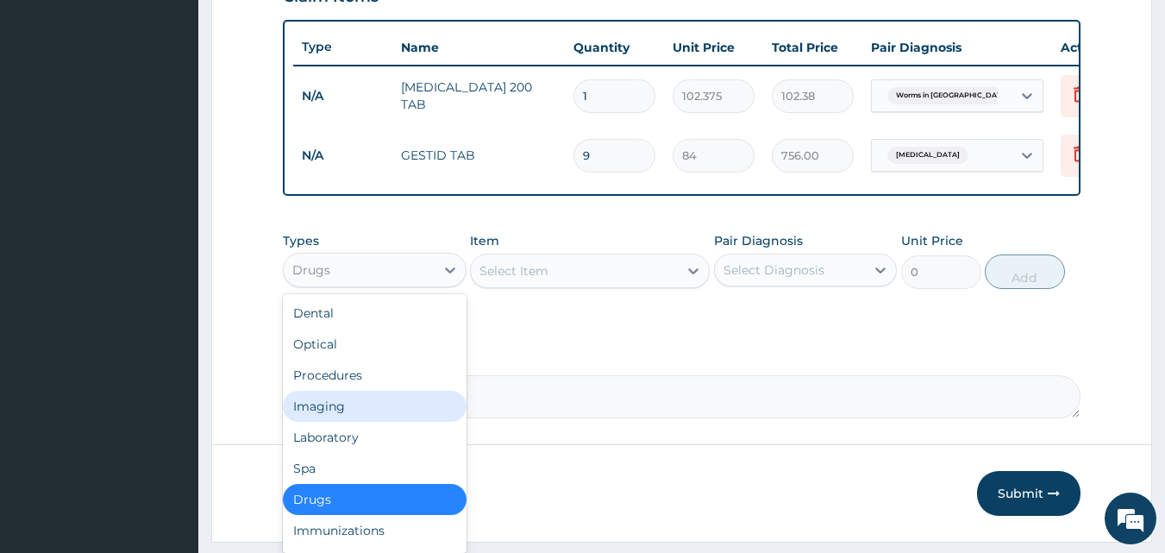
scroll to position [59, 0]
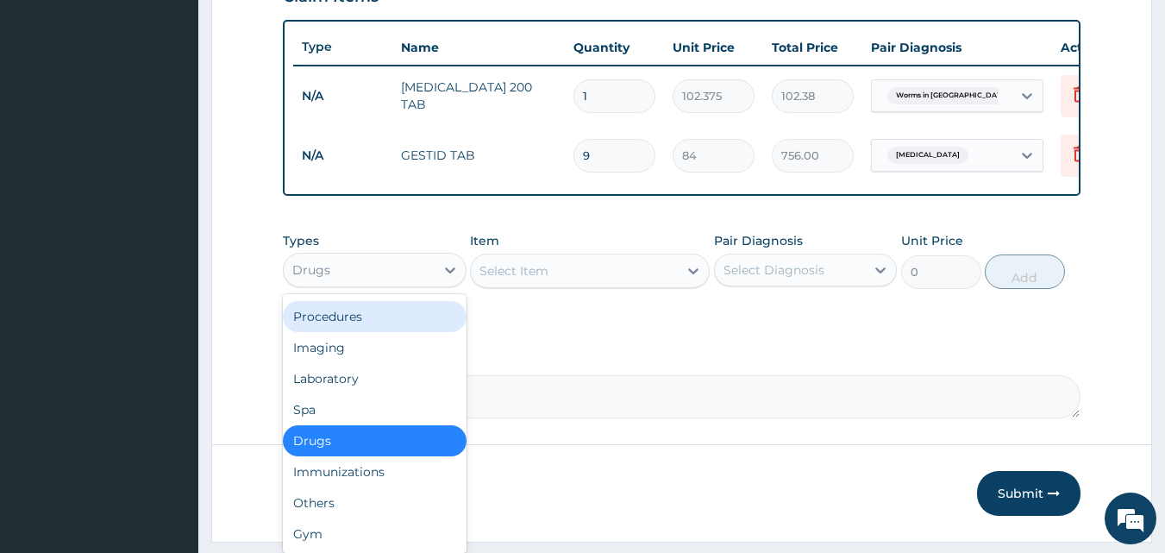
click at [363, 332] on div "Procedures" at bounding box center [375, 316] width 184 height 31
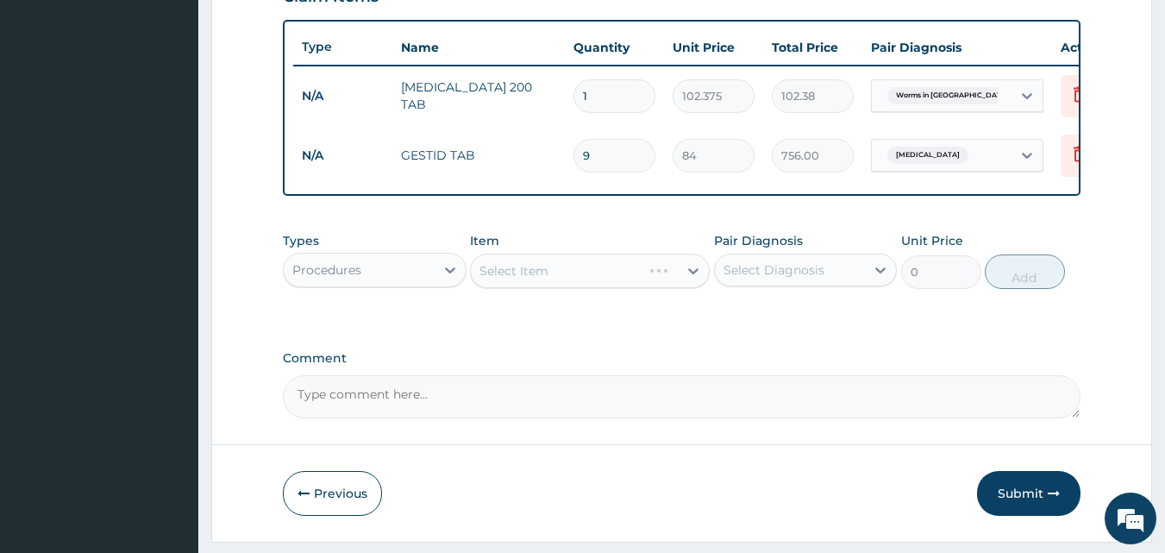
click at [676, 287] on div "Select Item" at bounding box center [590, 270] width 240 height 34
click at [689, 284] on div "Select Item" at bounding box center [590, 270] width 240 height 34
click at [689, 279] on icon at bounding box center [693, 270] width 17 height 17
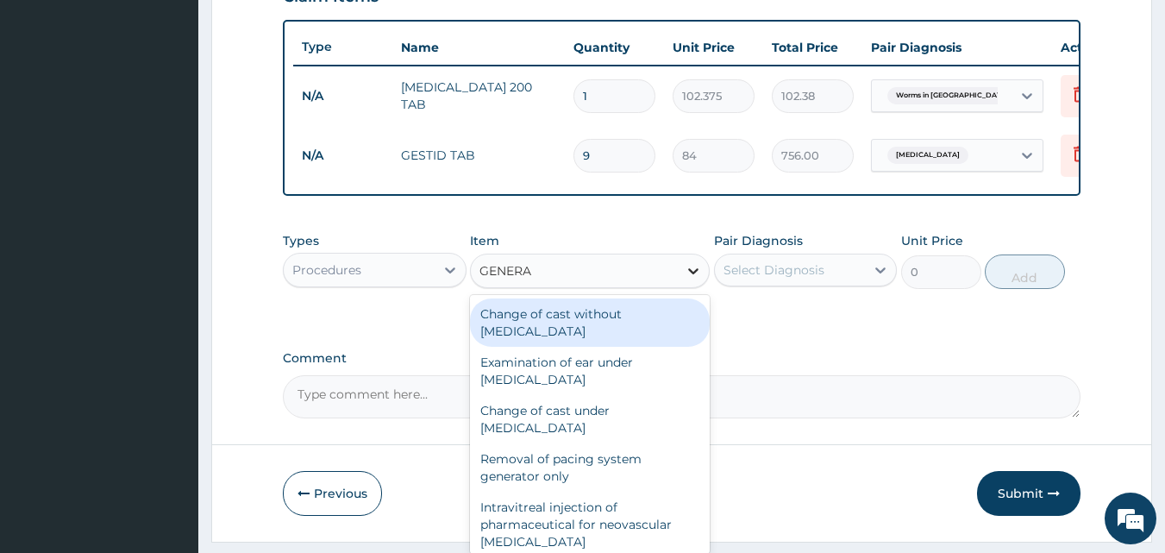
type input "GENERAL"
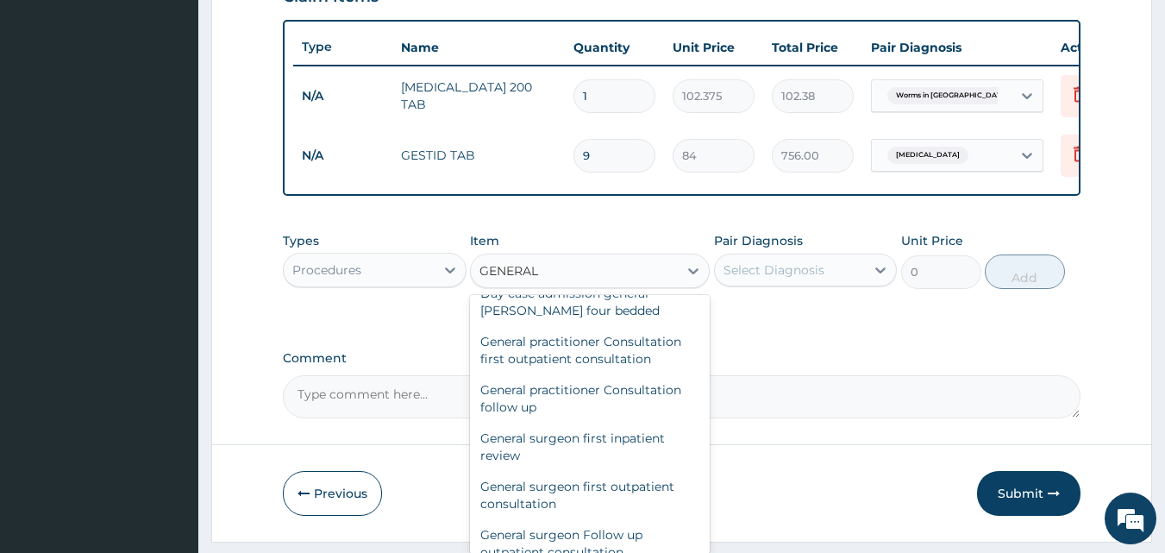
scroll to position [201, 0]
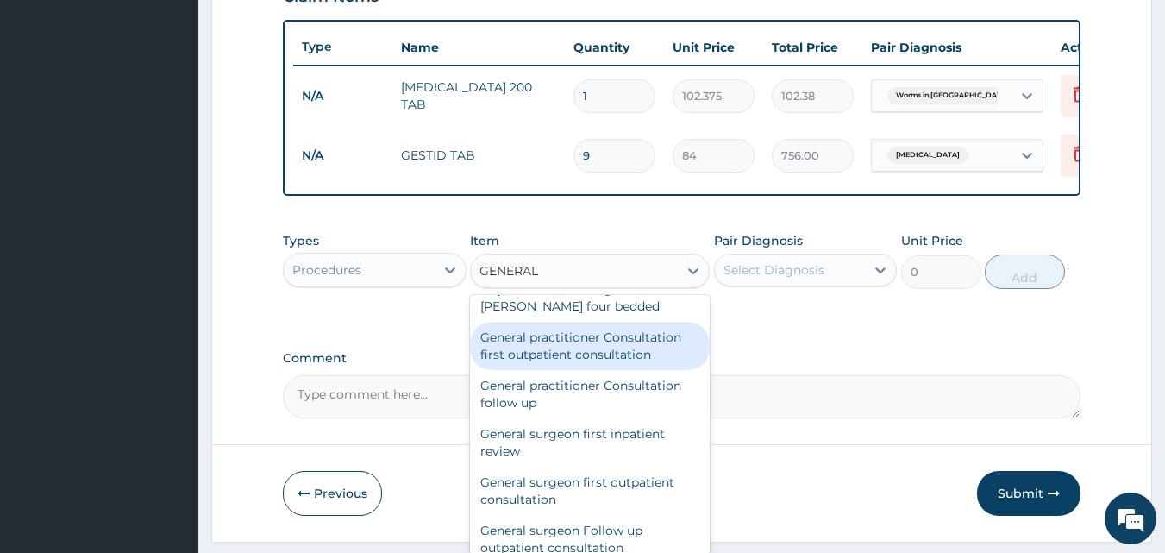
click at [585, 360] on div "General practitioner Consultation first outpatient consultation" at bounding box center [590, 346] width 240 height 48
type input "3000"
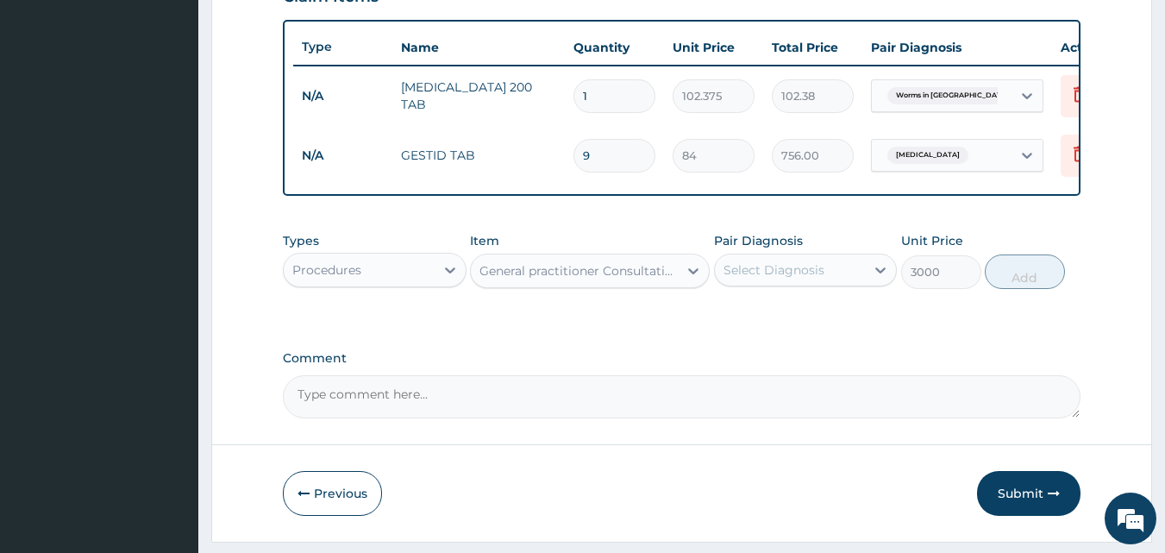
click at [797, 278] on div "Select Diagnosis" at bounding box center [773, 269] width 101 height 17
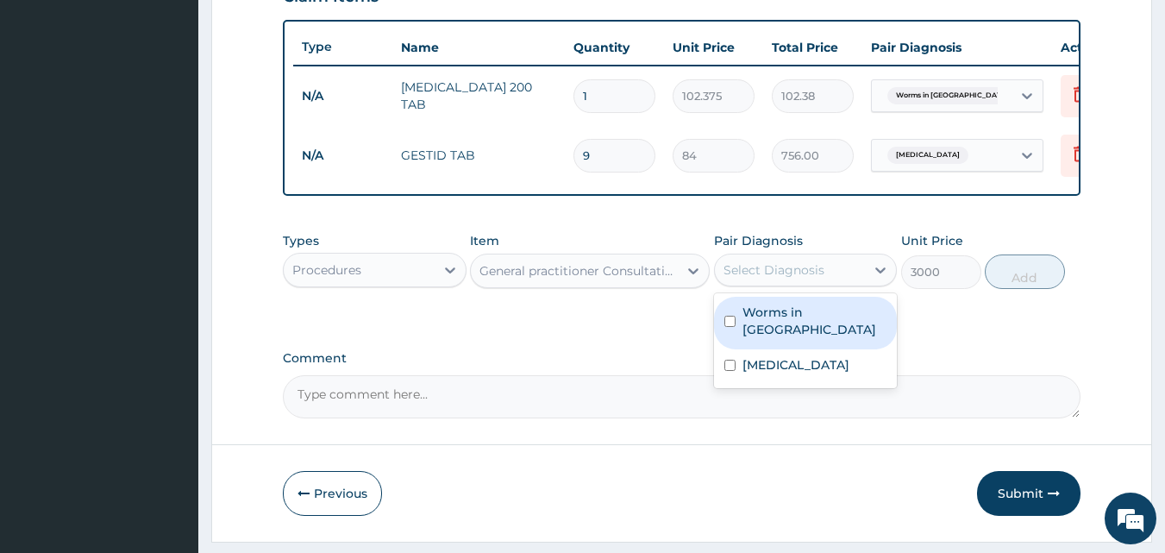
click at [765, 313] on div "Worms in [GEOGRAPHIC_DATA]" at bounding box center [806, 323] width 184 height 53
checkbox input "true"
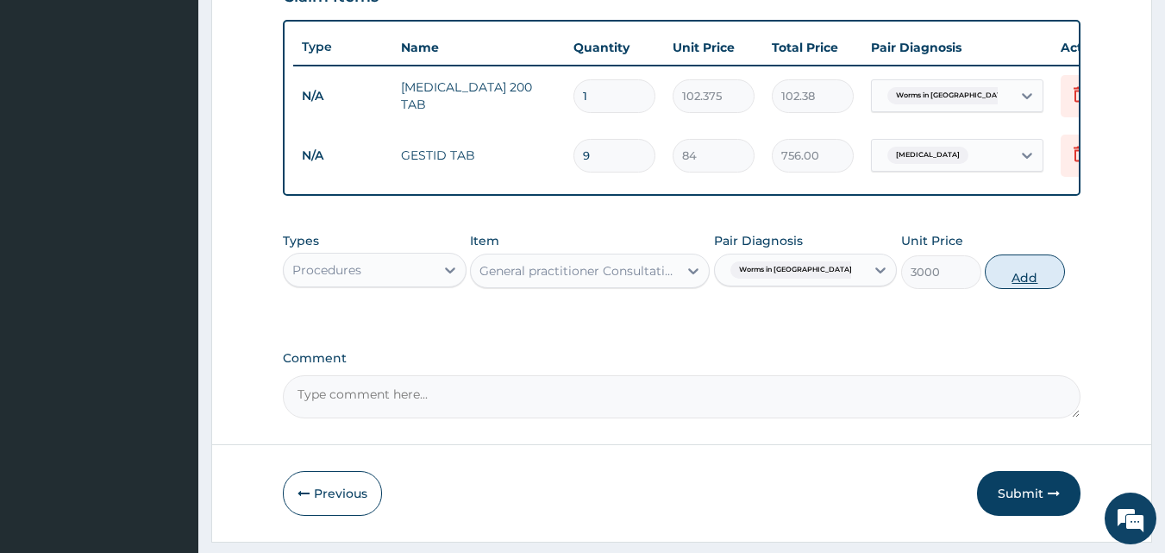
click at [1048, 286] on button "Add" at bounding box center [1025, 271] width 80 height 34
type input "0"
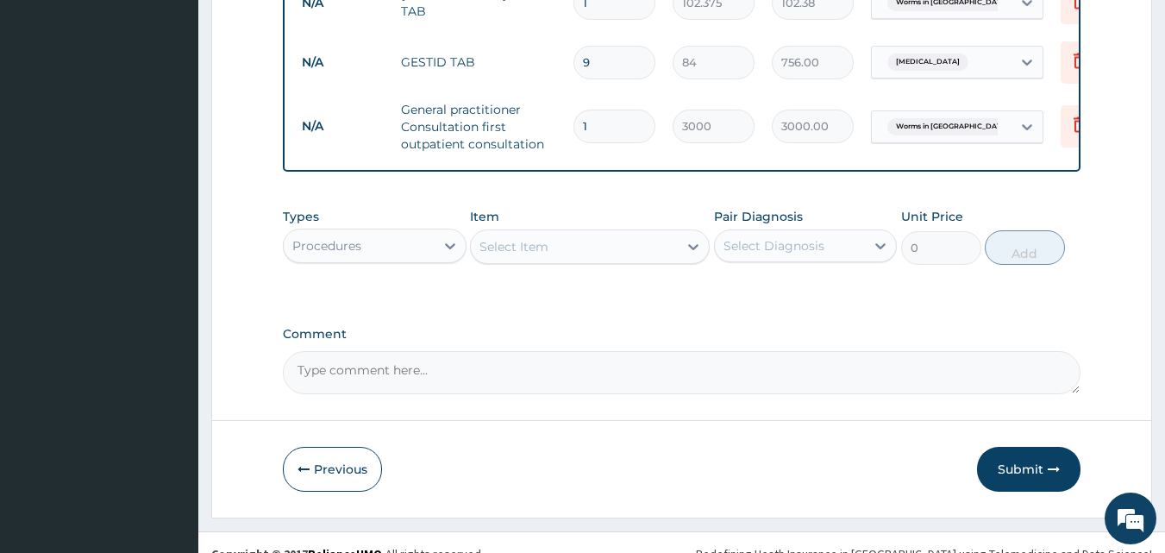
scroll to position [750, 0]
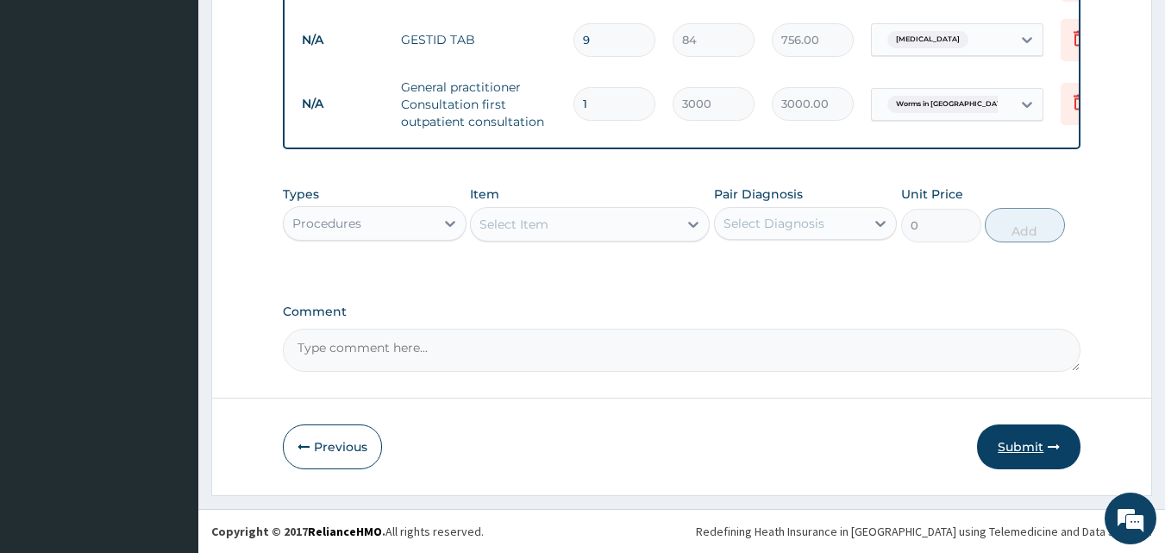
click at [1033, 450] on button "Submit" at bounding box center [1028, 446] width 103 height 45
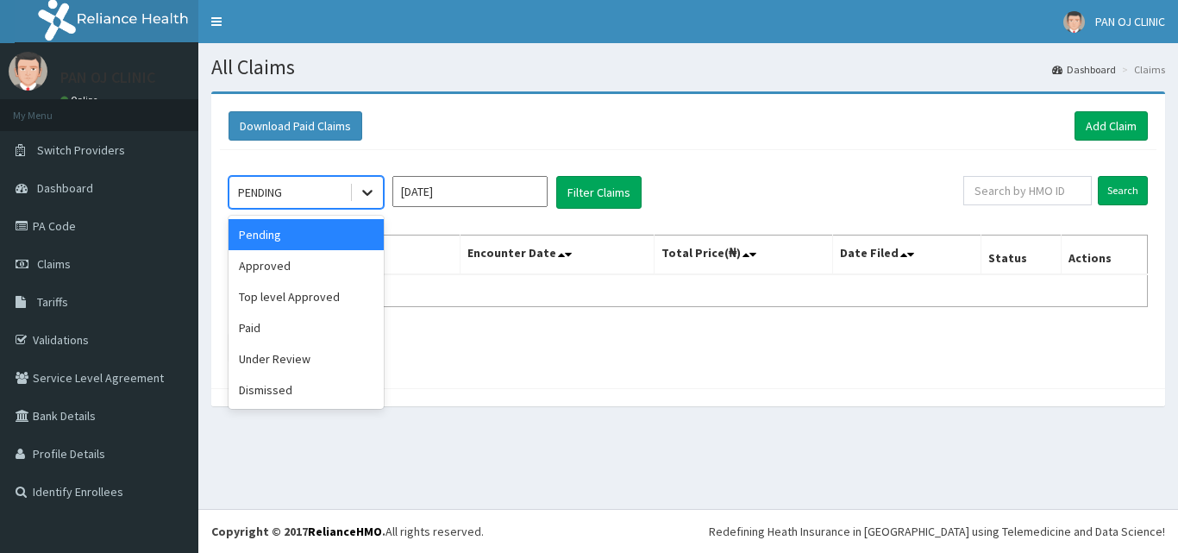
click at [359, 203] on div at bounding box center [367, 192] width 31 height 31
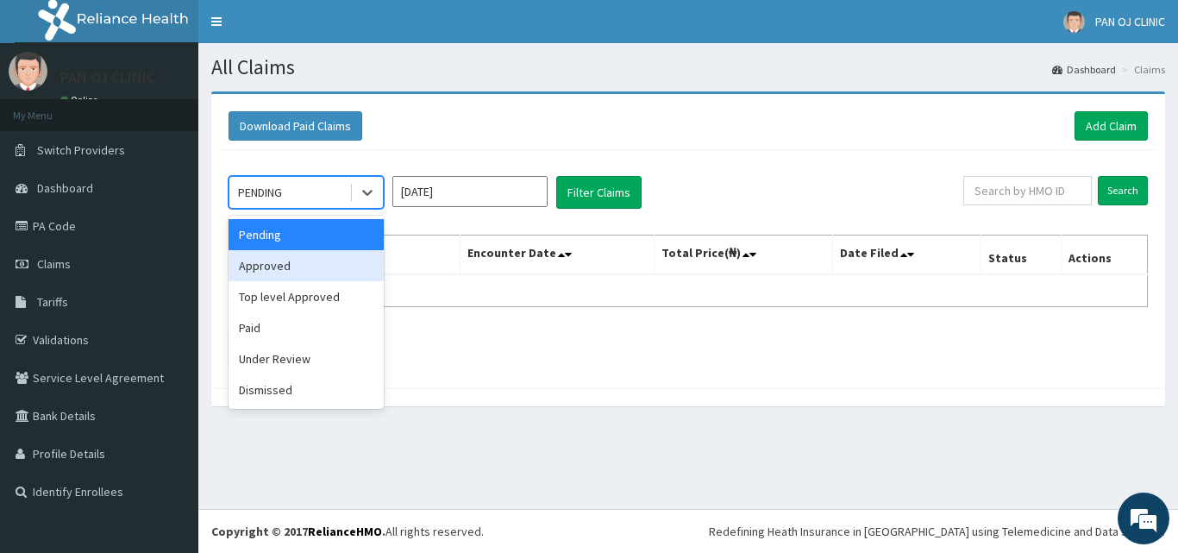
click at [295, 260] on div "Approved" at bounding box center [305, 265] width 155 height 31
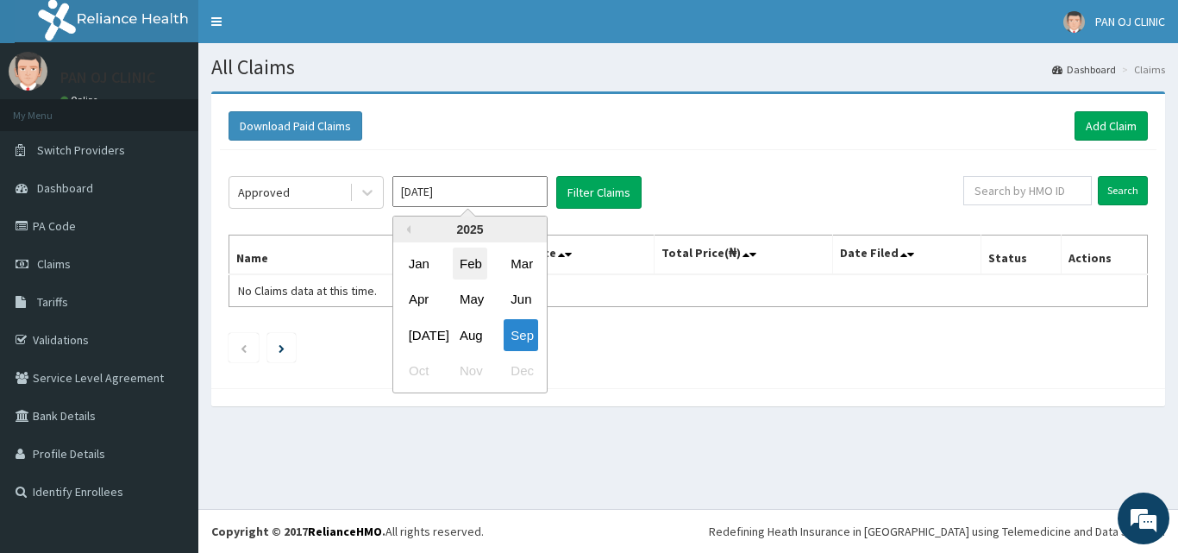
drag, startPoint x: 458, startPoint y: 201, endPoint x: 455, endPoint y: 249, distance: 48.3
click at [458, 203] on input "[DATE]" at bounding box center [469, 191] width 155 height 31
drag, startPoint x: 468, startPoint y: 338, endPoint x: 484, endPoint y: 297, distance: 43.4
click at [469, 336] on div "Aug" at bounding box center [470, 335] width 34 height 32
type input "[DATE]"
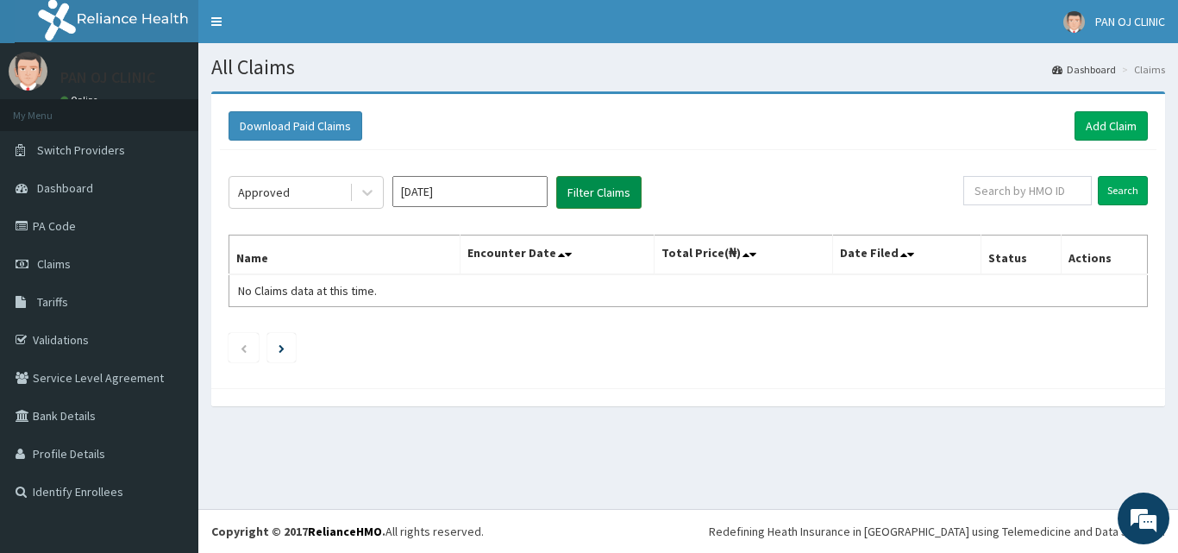
click at [602, 191] on button "Filter Claims" at bounding box center [598, 192] width 85 height 33
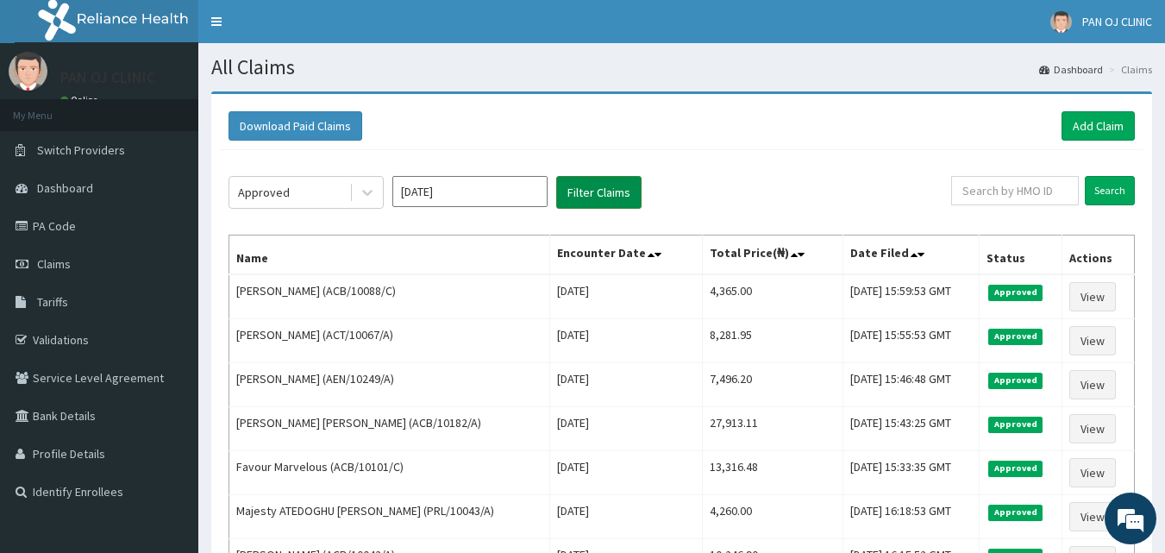
click at [610, 197] on button "Filter Claims" at bounding box center [598, 192] width 85 height 33
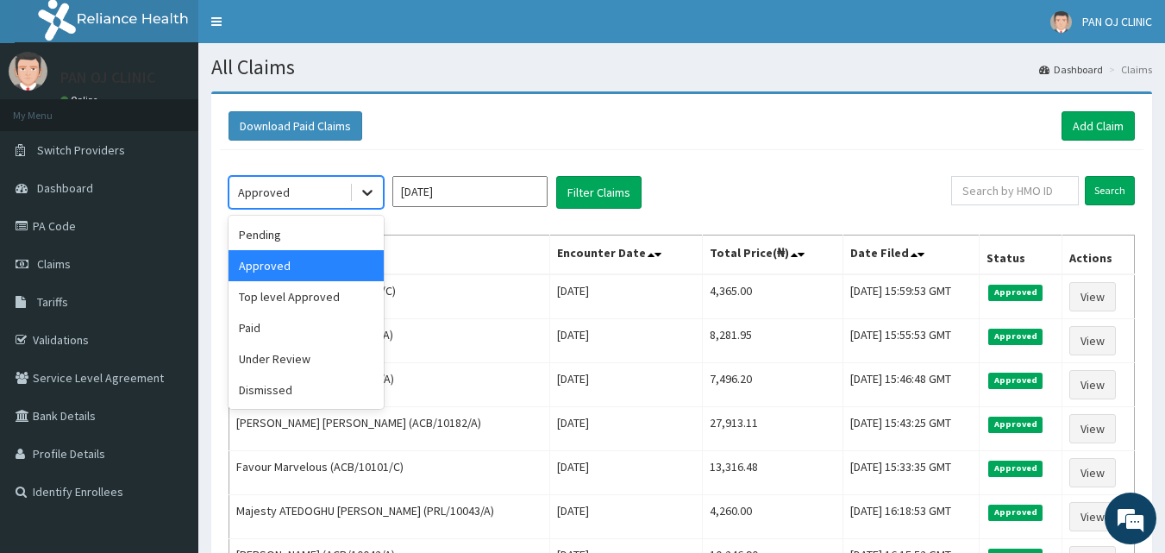
click at [377, 201] on div at bounding box center [367, 192] width 31 height 31
click at [335, 241] on div "Pending" at bounding box center [305, 234] width 155 height 31
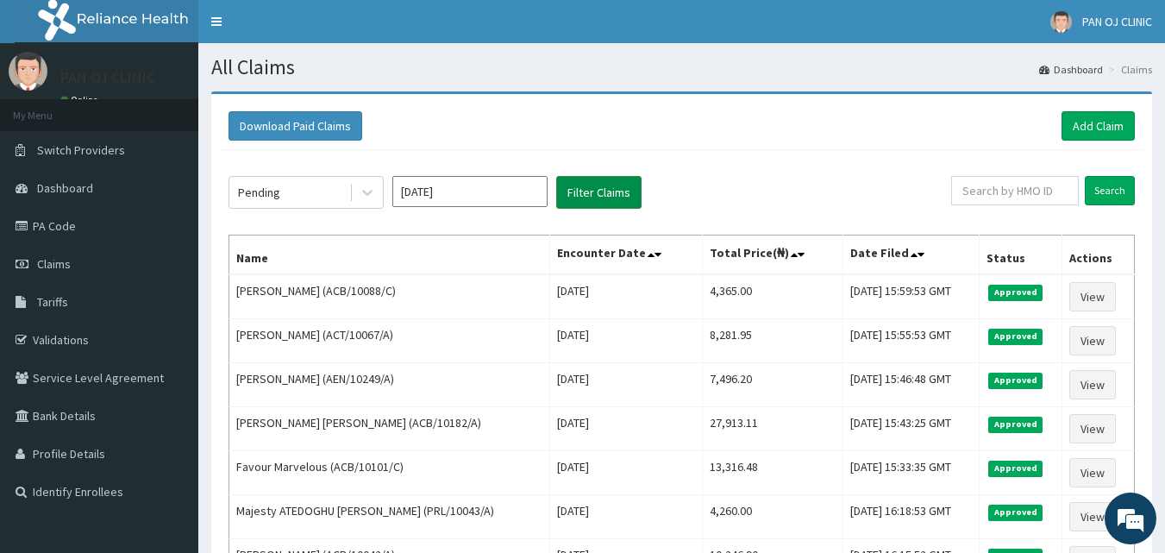
click at [591, 190] on button "Filter Claims" at bounding box center [598, 192] width 85 height 33
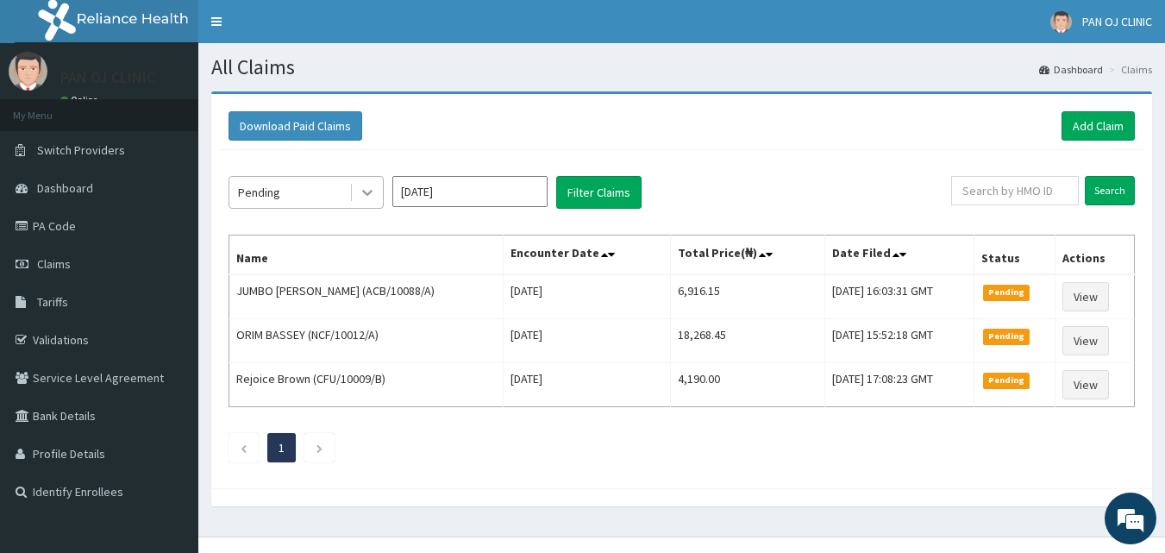
click at [355, 193] on div at bounding box center [367, 192] width 31 height 31
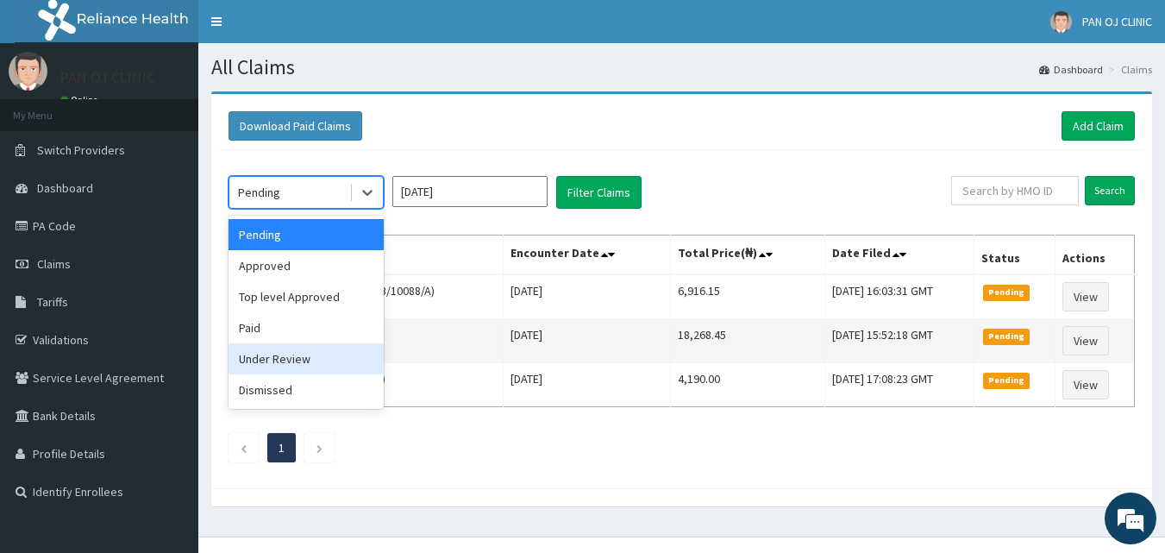
click at [307, 360] on div "Under Review" at bounding box center [305, 358] width 155 height 31
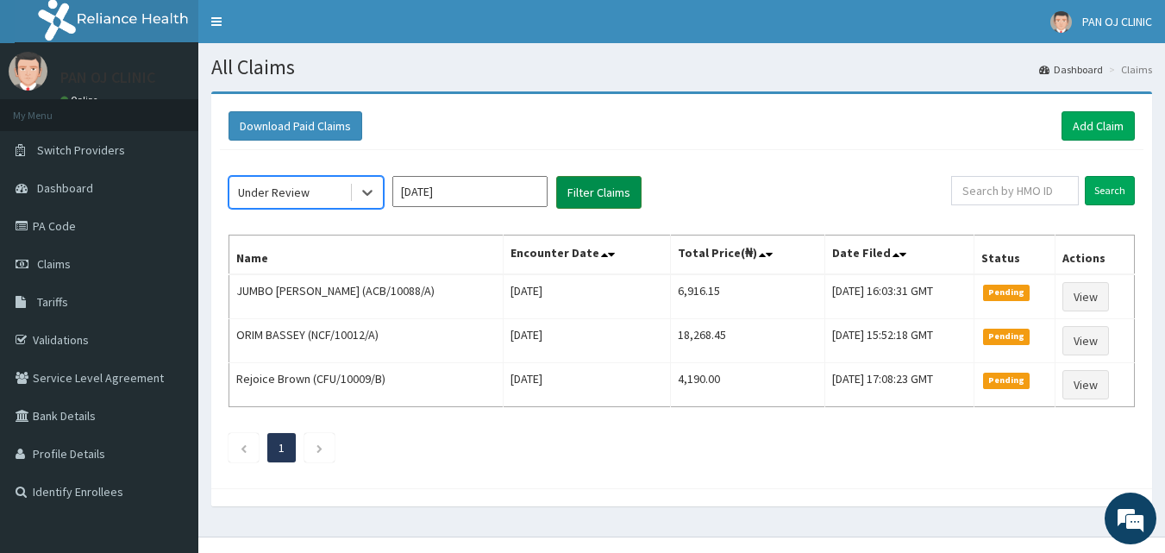
click at [598, 193] on button "Filter Claims" at bounding box center [598, 192] width 85 height 33
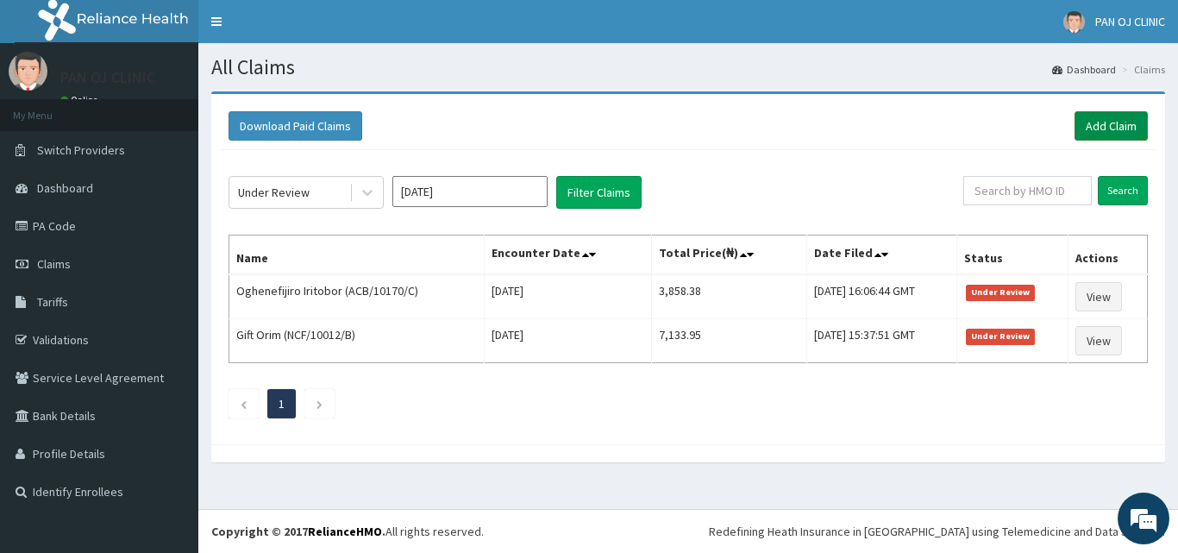
click at [1125, 121] on link "Add Claim" at bounding box center [1110, 125] width 73 height 29
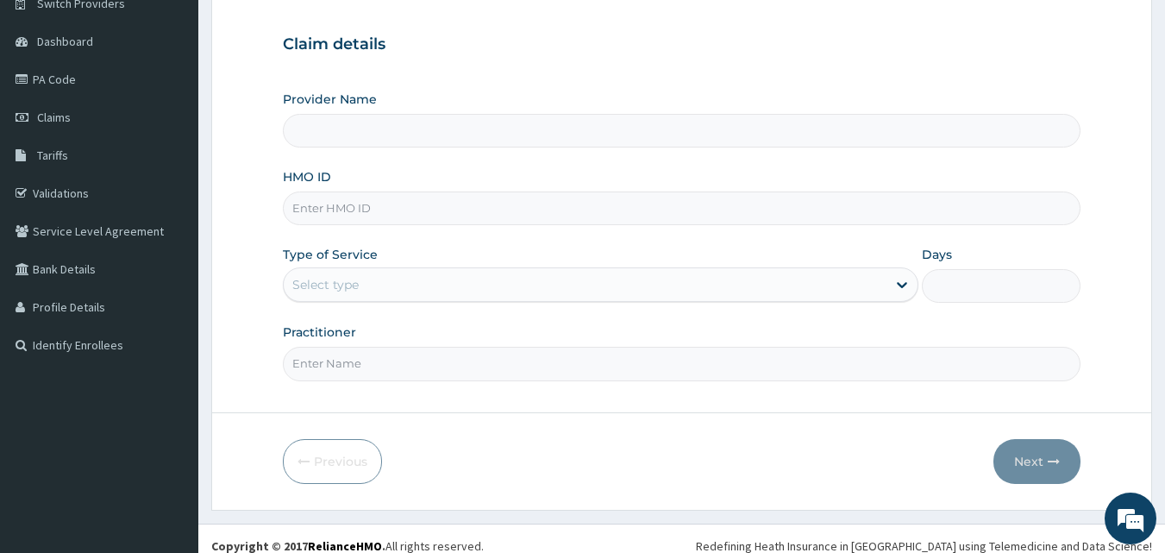
scroll to position [161, 0]
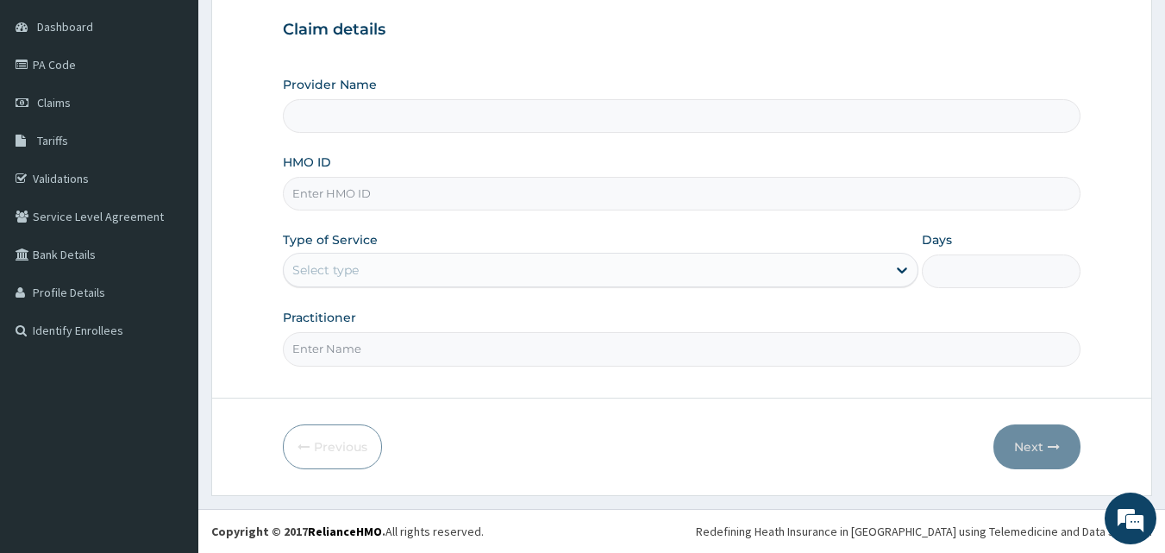
type input "PAN OJ CLINIC"
click at [342, 191] on input "HMO ID" at bounding box center [682, 194] width 798 height 34
type input "ACB/10170/E"
click at [353, 268] on div "Select type" at bounding box center [325, 269] width 66 height 17
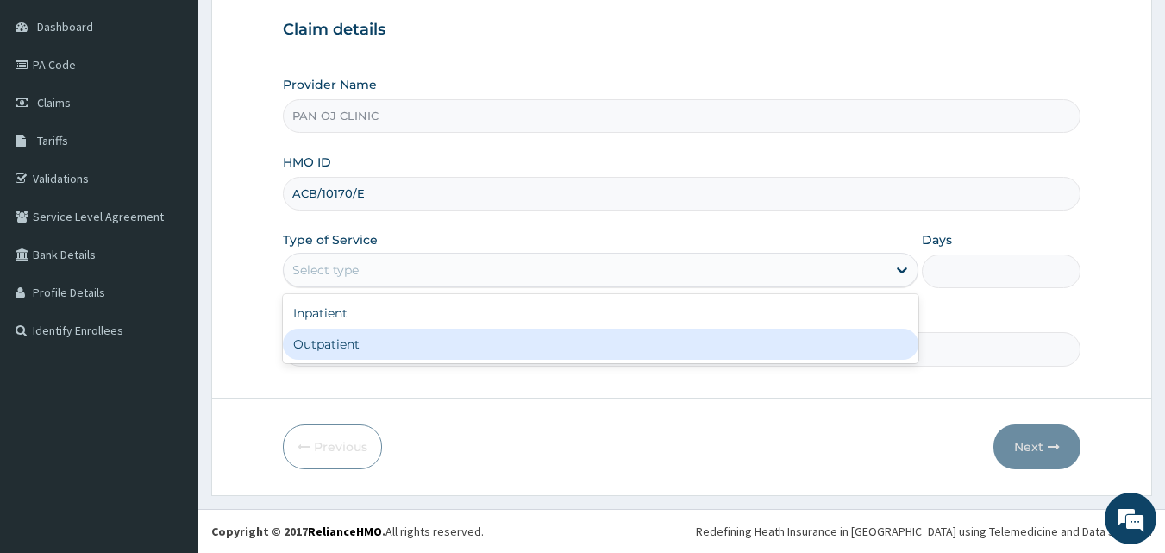
click at [340, 346] on div "Outpatient" at bounding box center [600, 343] width 635 height 31
type input "1"
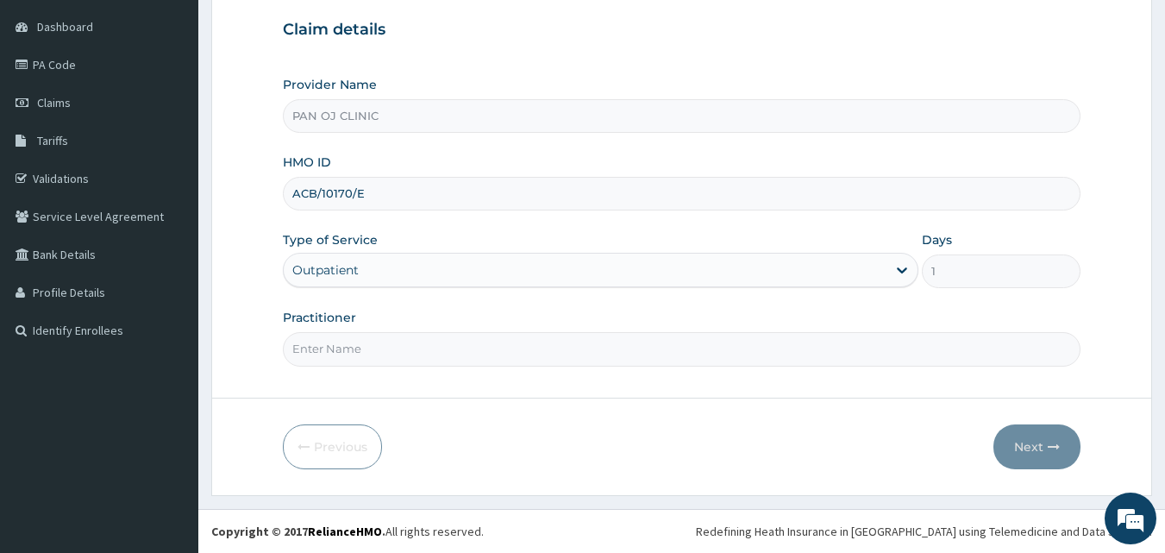
click at [340, 339] on input "Practitioner" at bounding box center [682, 349] width 798 height 34
type input "DR FRANK"
click at [1067, 447] on button "Next" at bounding box center [1036, 446] width 87 height 45
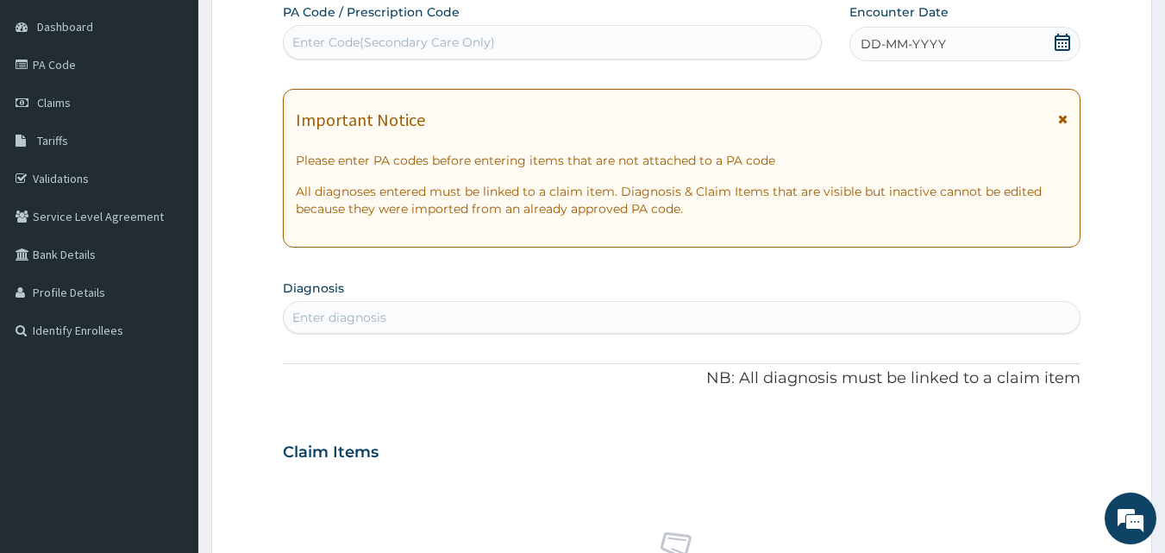
click at [1061, 45] on icon at bounding box center [1062, 42] width 17 height 17
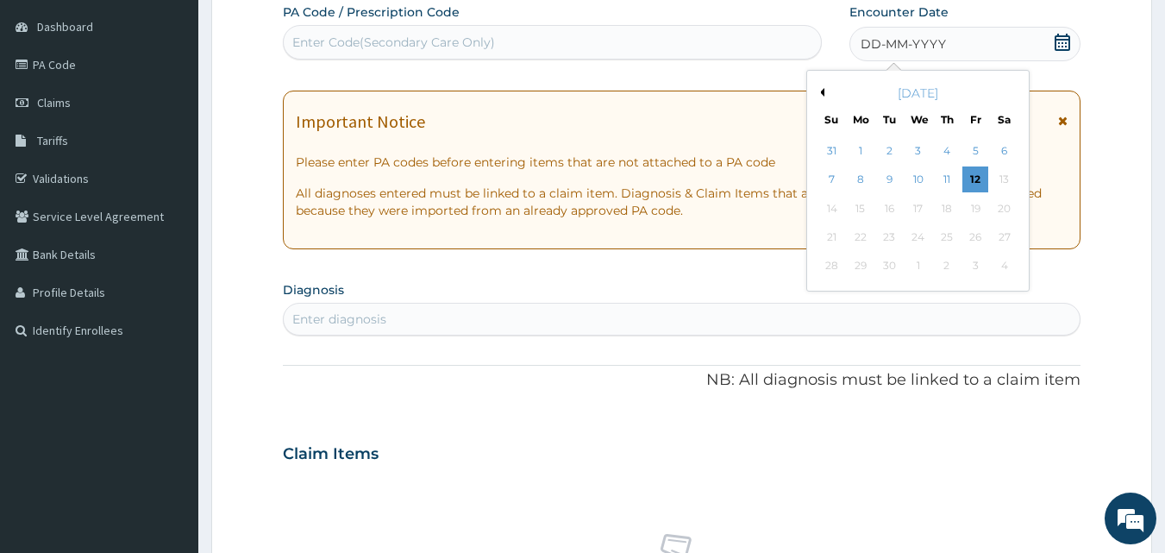
click at [821, 87] on div "September 2025" at bounding box center [918, 92] width 208 height 17
click at [822, 91] on button "Previous Month" at bounding box center [820, 92] width 9 height 9
click at [895, 267] on div "26" at bounding box center [890, 266] width 26 height 26
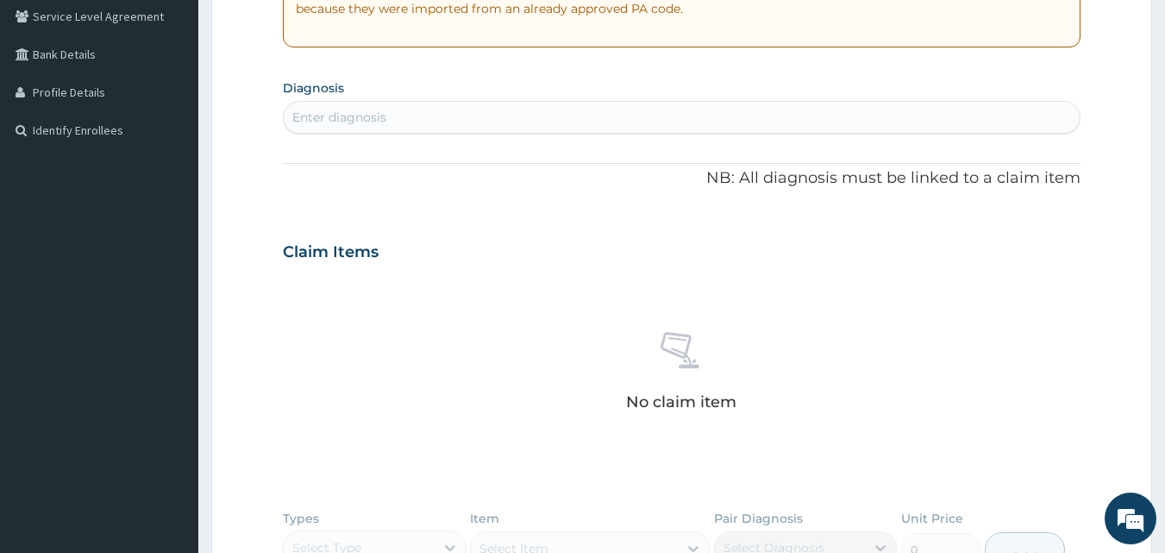
scroll to position [362, 0]
click at [403, 111] on div "Enter diagnosis" at bounding box center [682, 117] width 797 height 28
type input "MALAR"
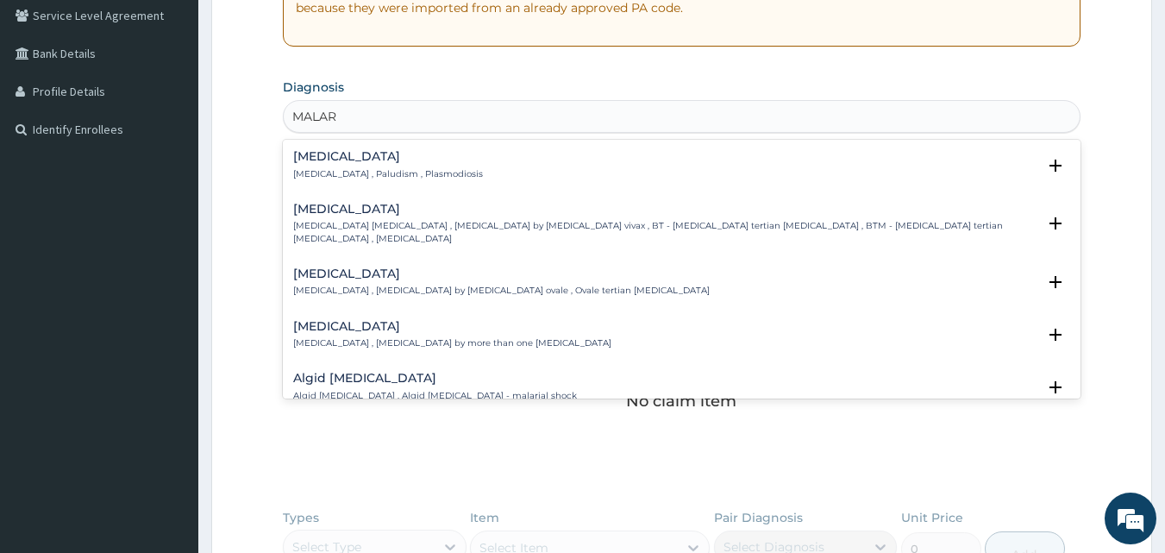
click at [321, 168] on p "Malaria , Paludism , Plasmodiosis" at bounding box center [388, 174] width 190 height 12
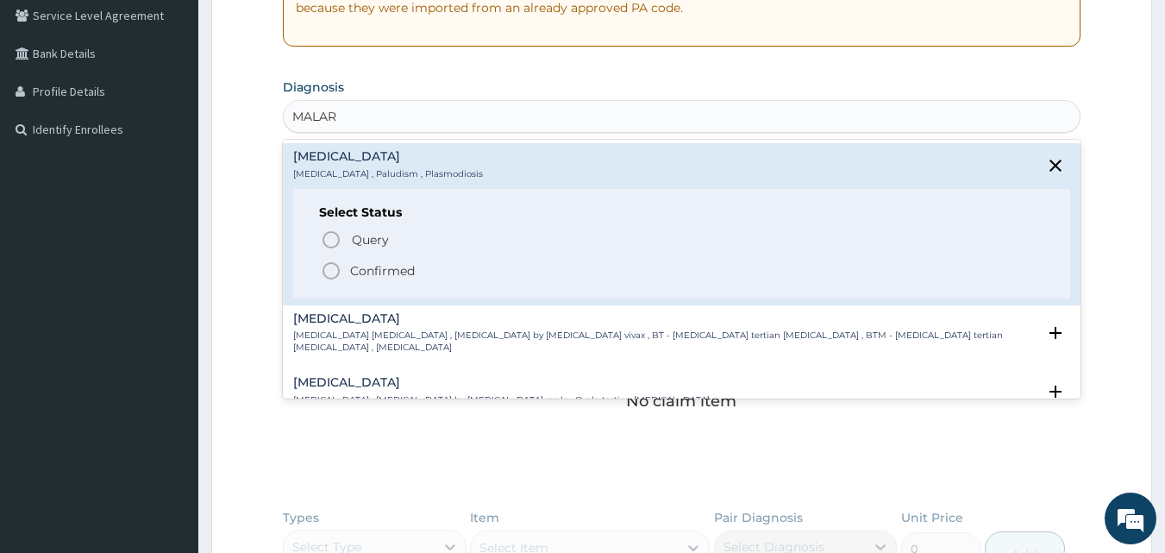
click at [327, 264] on circle "status option filled" at bounding box center [331, 271] width 16 height 16
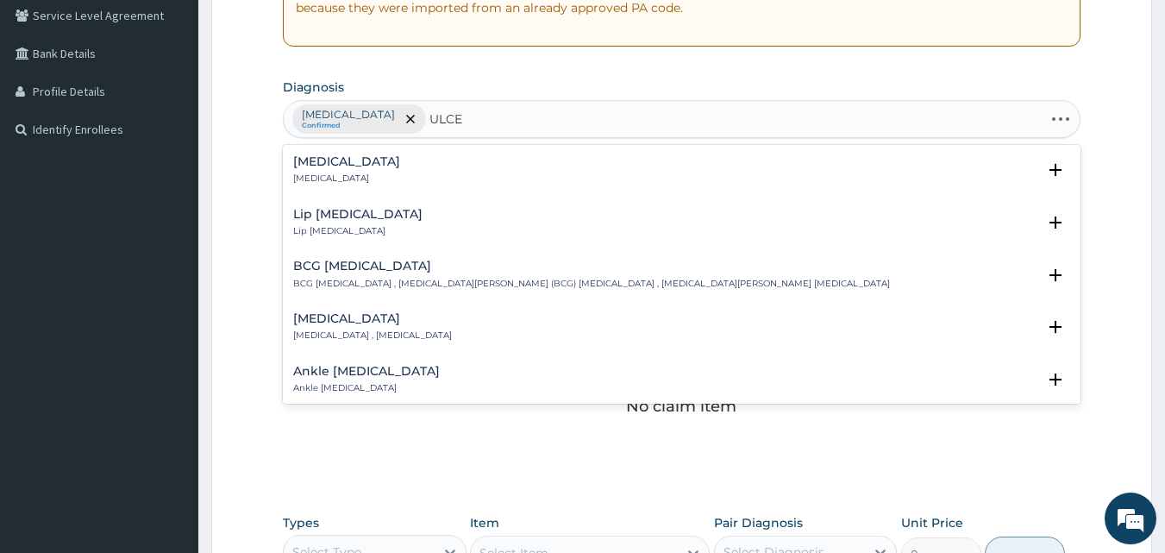
type input "ULCER"
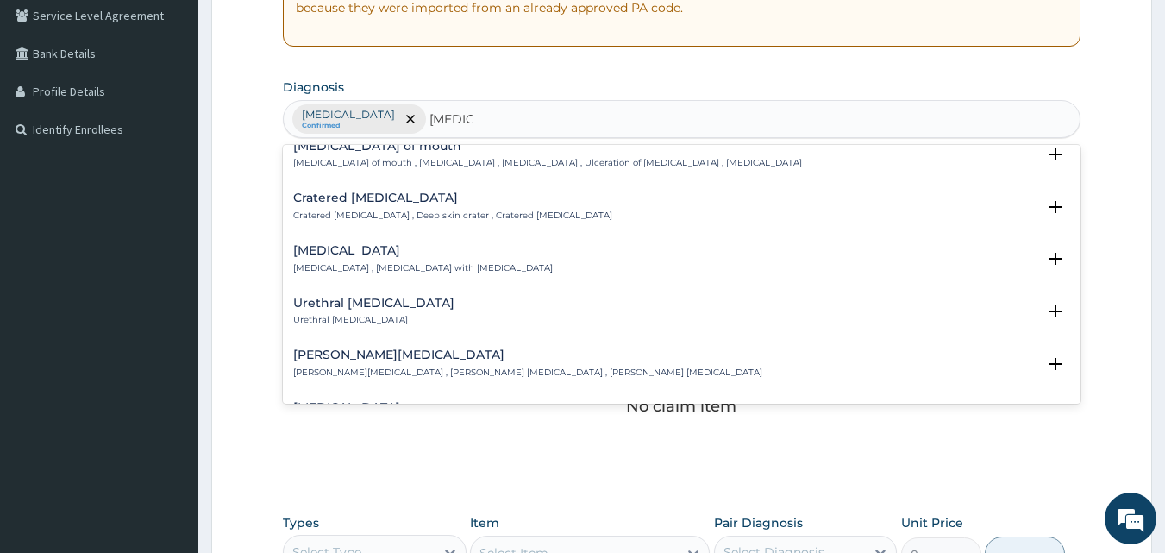
scroll to position [1408, 0]
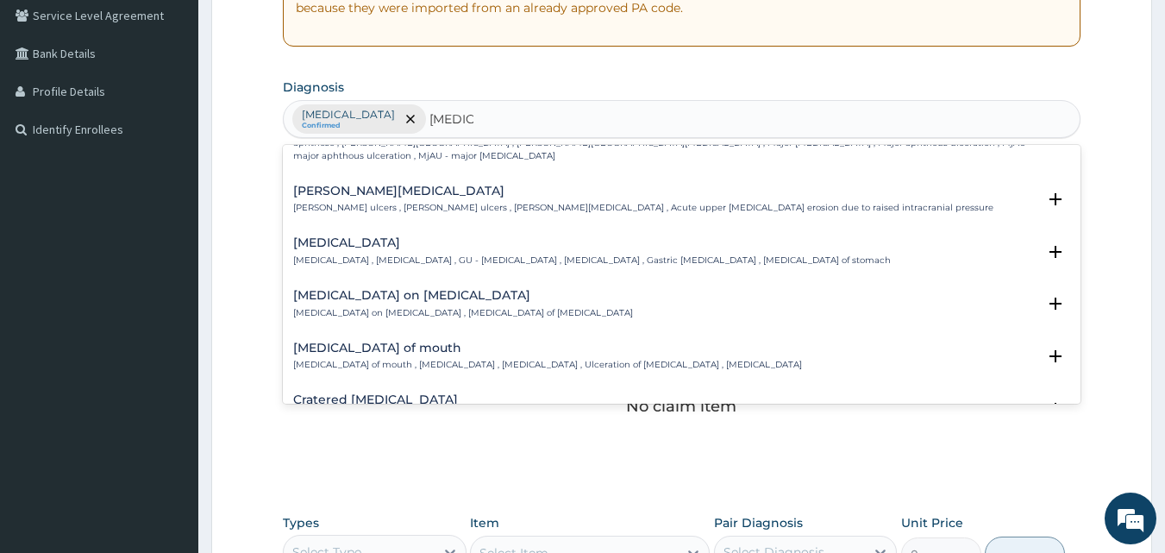
click at [325, 341] on h4 "Ulcer of mouth" at bounding box center [547, 347] width 509 height 13
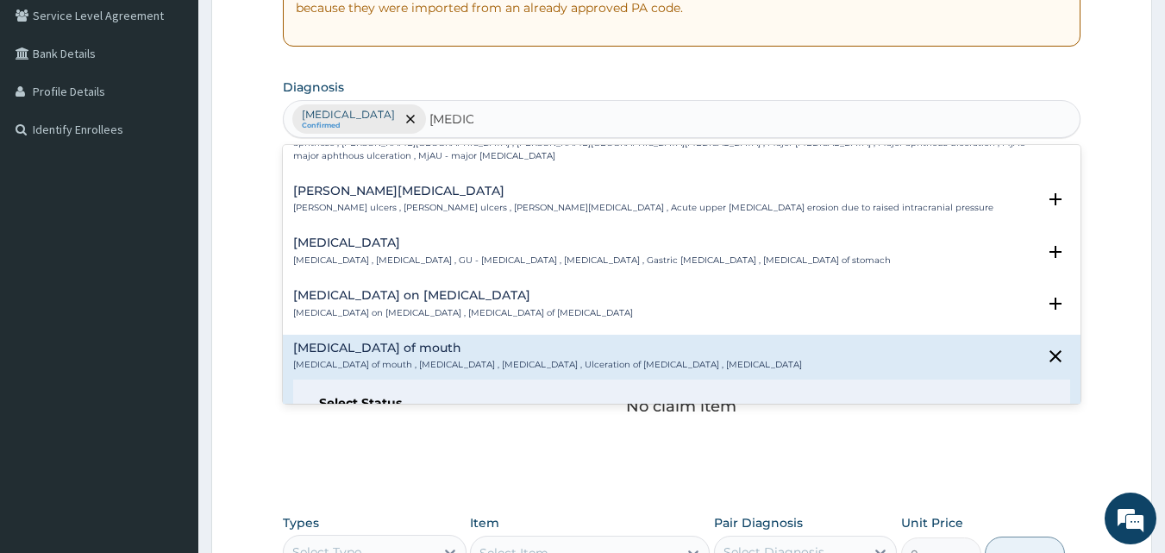
scroll to position [1610, 0]
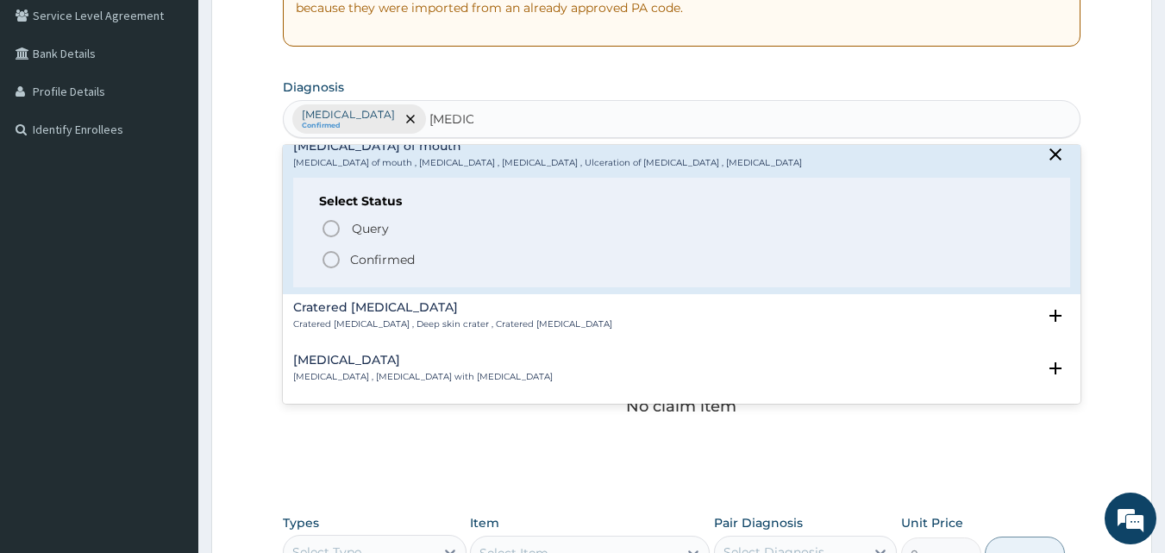
click at [334, 249] on icon "status option filled" at bounding box center [331, 259] width 21 height 21
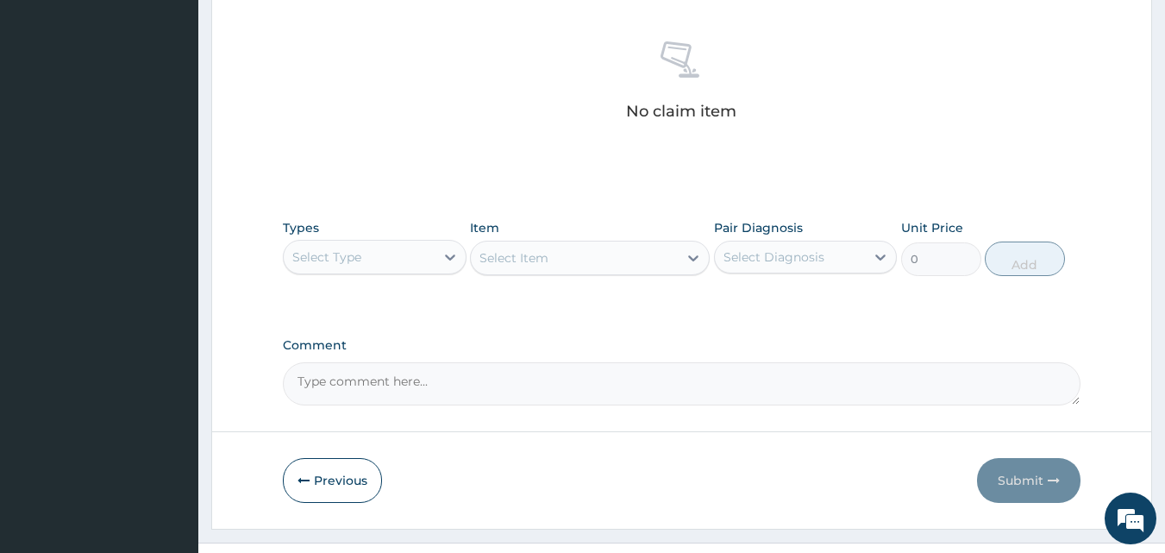
scroll to position [691, 0]
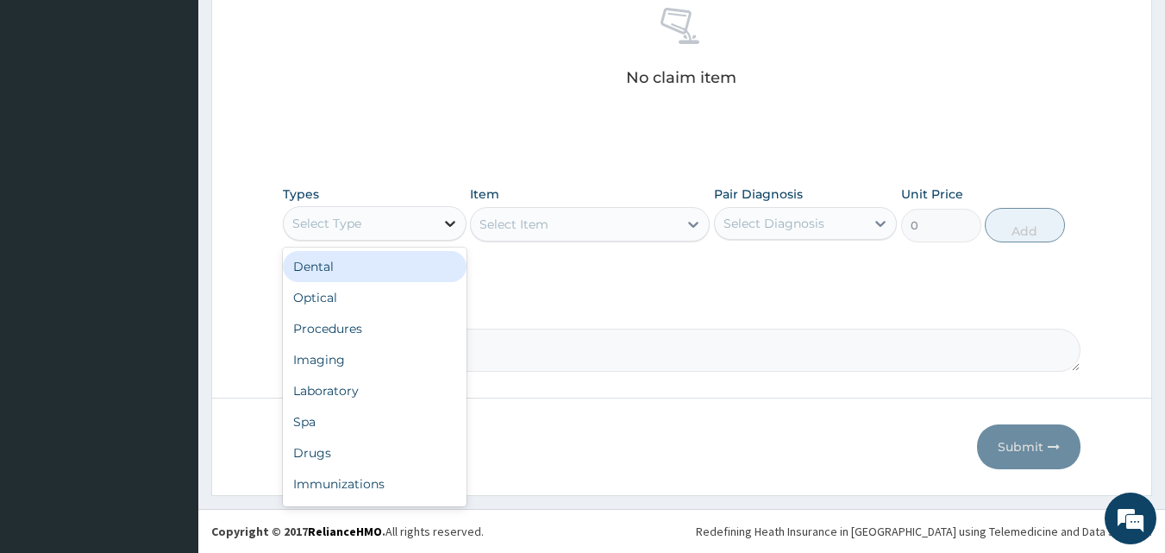
click at [444, 227] on icon at bounding box center [449, 223] width 17 height 17
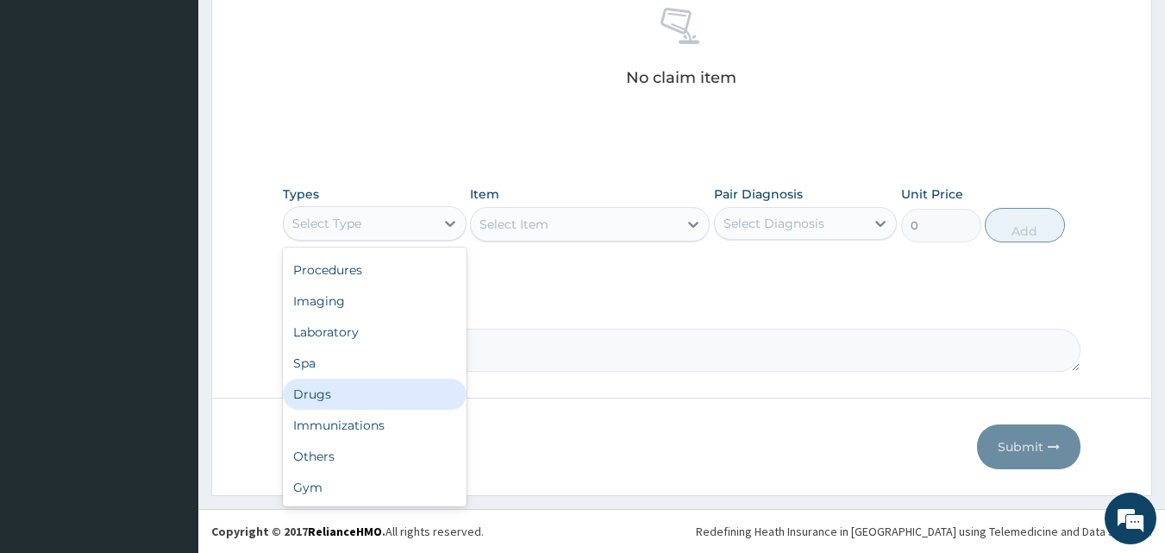
click at [336, 391] on div "Drugs" at bounding box center [375, 393] width 184 height 31
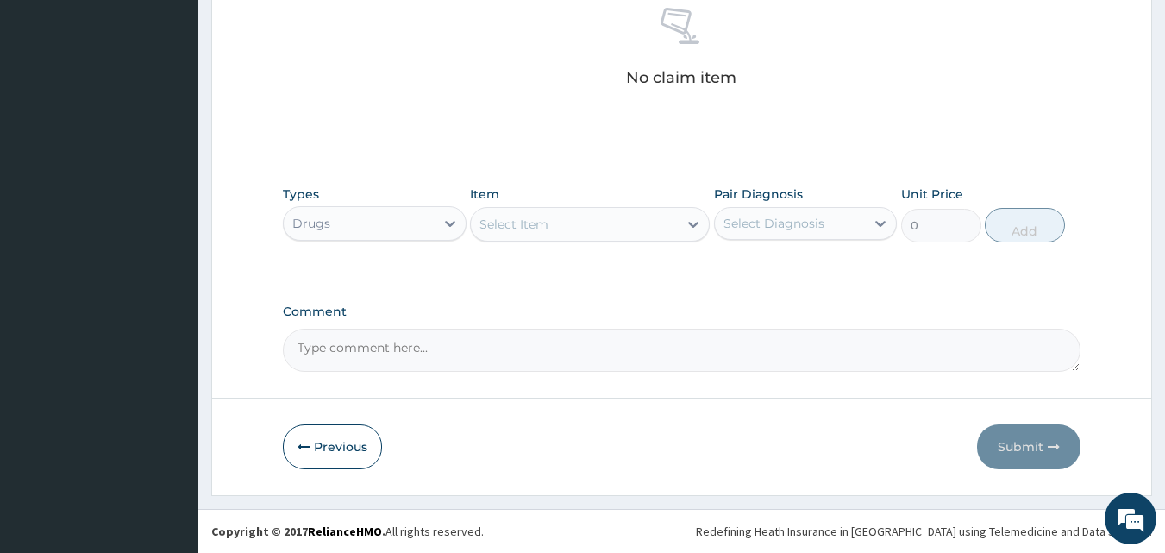
click at [672, 222] on div "Select Item" at bounding box center [574, 224] width 207 height 28
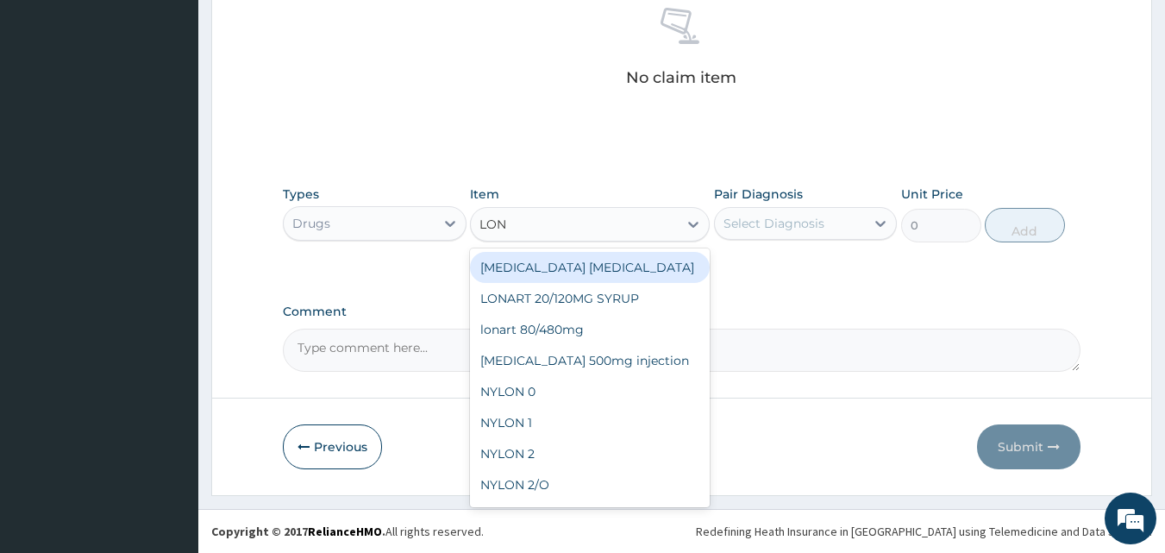
type input "[PERSON_NAME]"
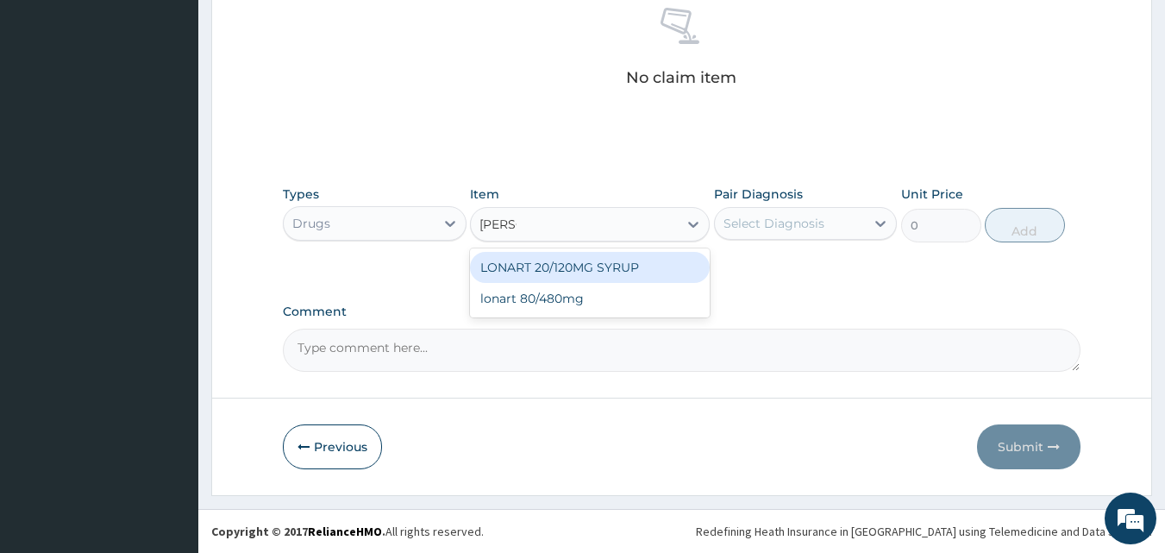
click at [616, 263] on div "LONART 20/120MG SYRUP" at bounding box center [590, 267] width 240 height 31
type input "2992.5"
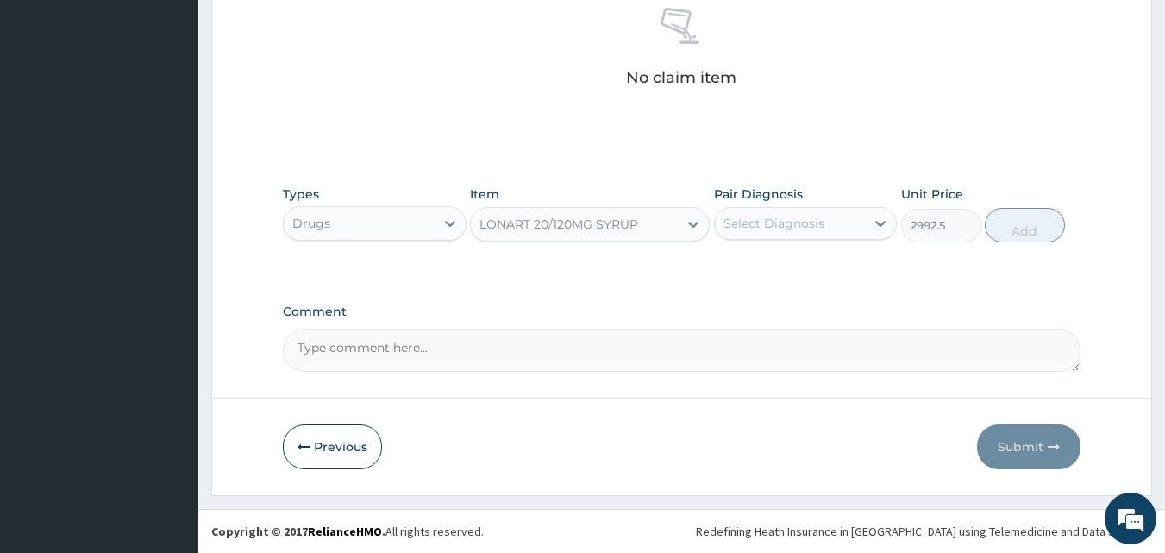
click at [822, 224] on div "Select Diagnosis" at bounding box center [773, 223] width 101 height 17
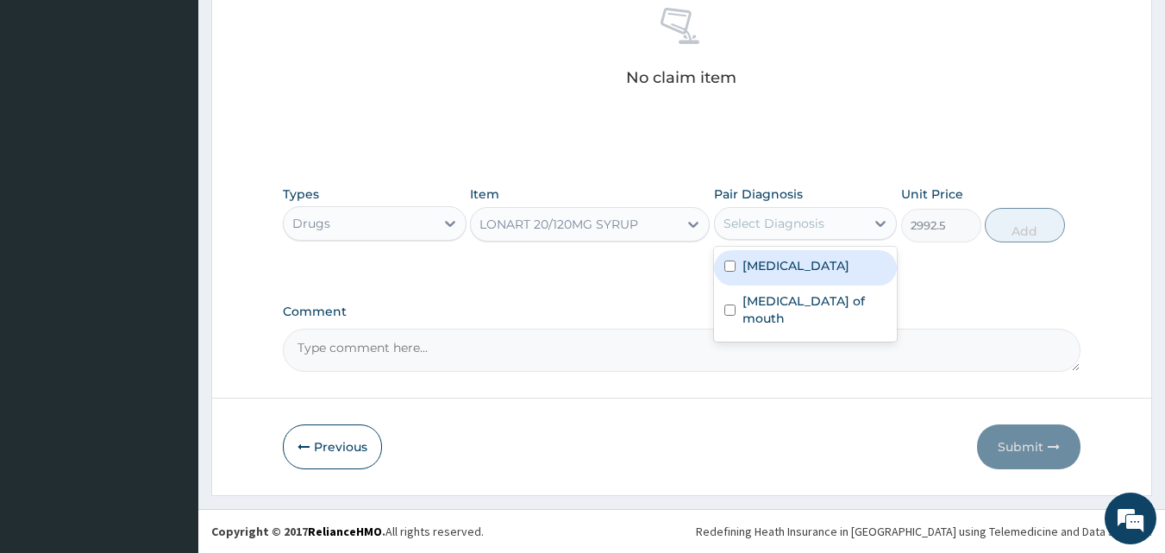
drag, startPoint x: 789, startPoint y: 271, endPoint x: 804, endPoint y: 260, distance: 17.9
click at [790, 270] on div "[MEDICAL_DATA]" at bounding box center [806, 267] width 184 height 35
checkbox input "true"
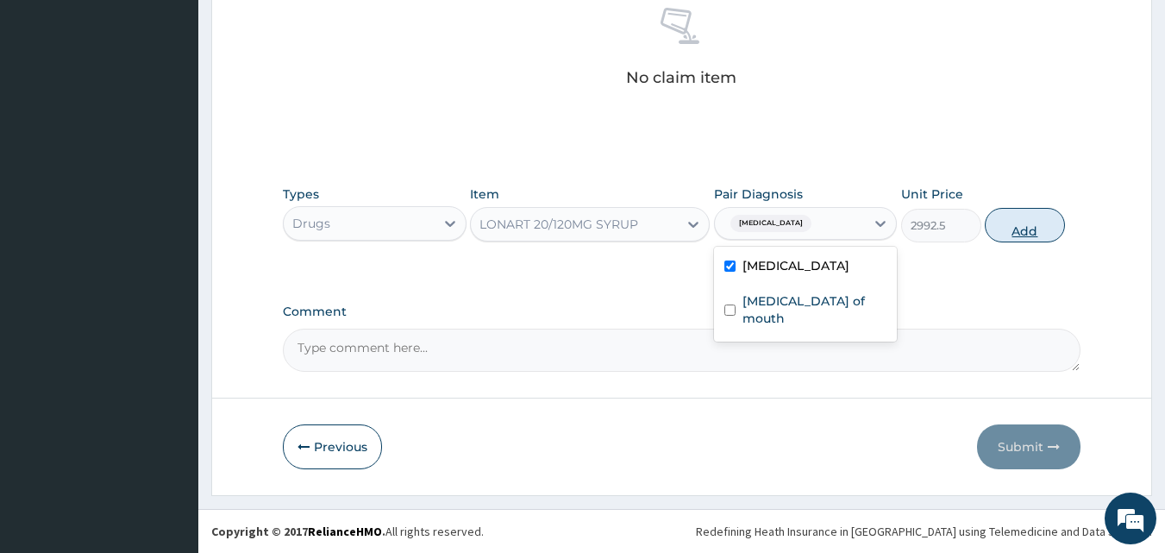
click at [1003, 229] on button "Add" at bounding box center [1025, 225] width 80 height 34
type input "0"
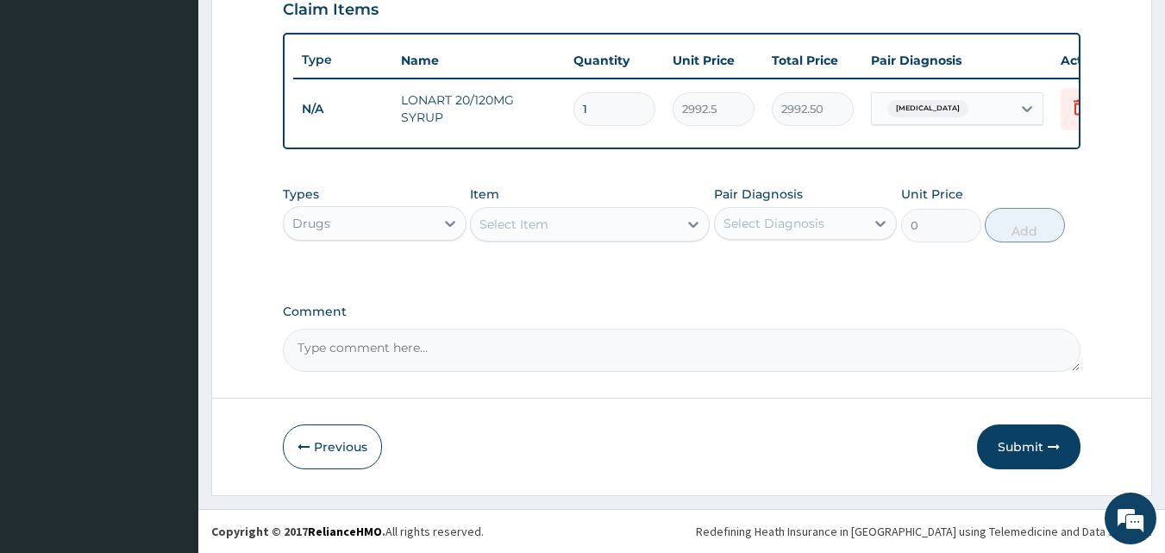
scroll to position [622, 0]
click at [657, 225] on div "Select Item" at bounding box center [574, 224] width 207 height 28
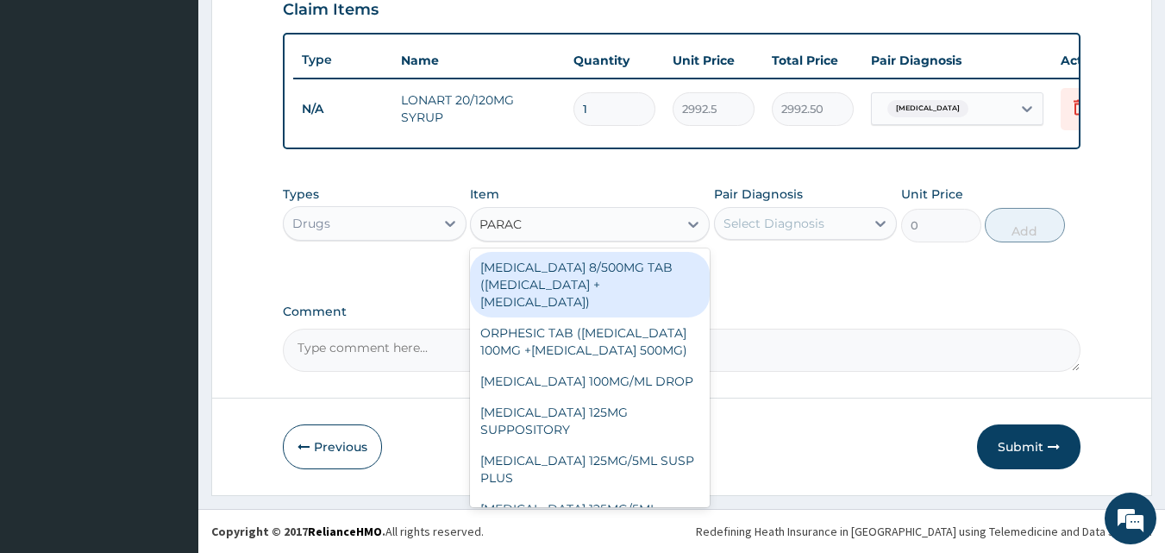
type input "PARACE"
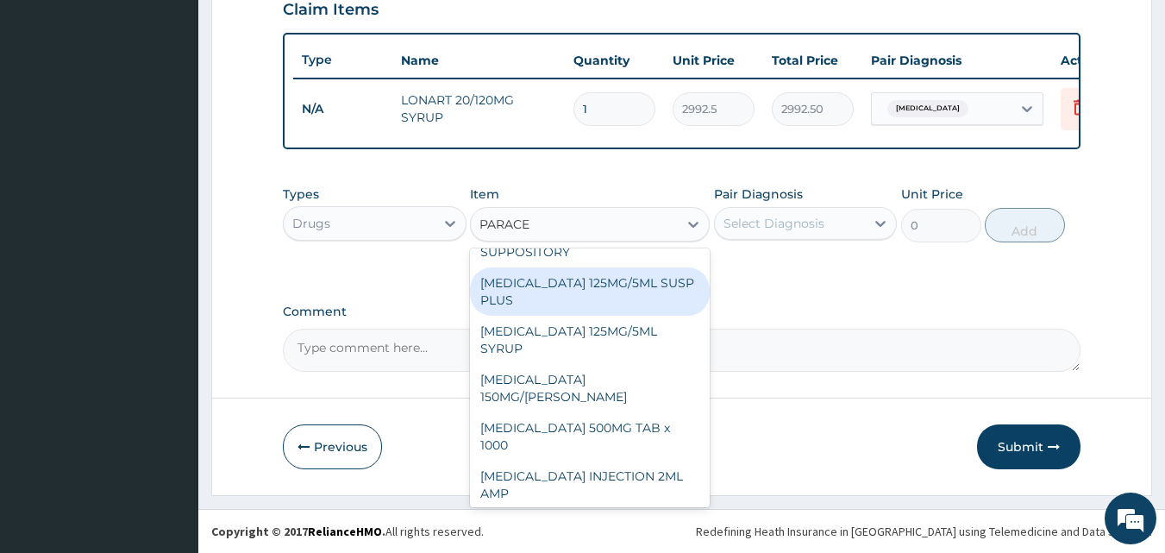
scroll to position [201, 0]
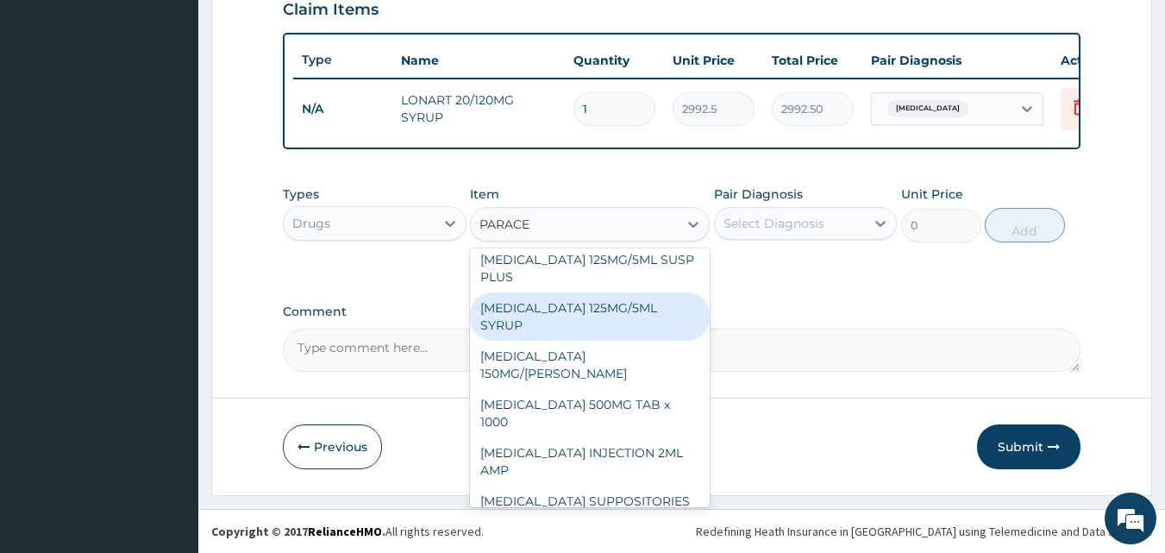
click at [578, 322] on div "[MEDICAL_DATA] 125MG/5ML SYRUP" at bounding box center [590, 316] width 240 height 48
type input "525"
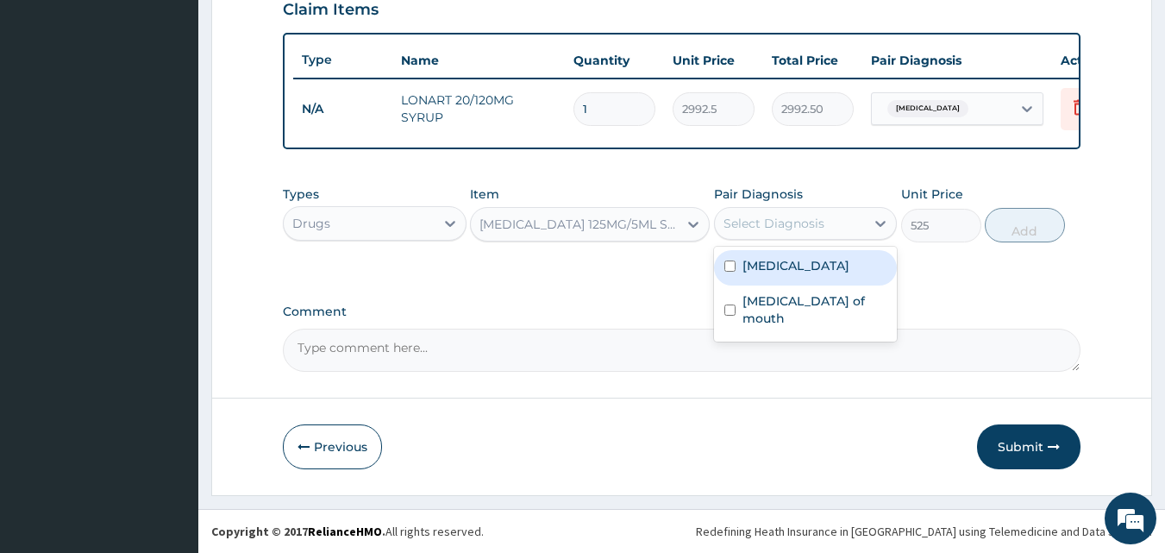
click at [820, 224] on div "Select Diagnosis" at bounding box center [773, 223] width 101 height 17
click at [779, 265] on label "Malaria" at bounding box center [795, 265] width 107 height 17
checkbox input "true"
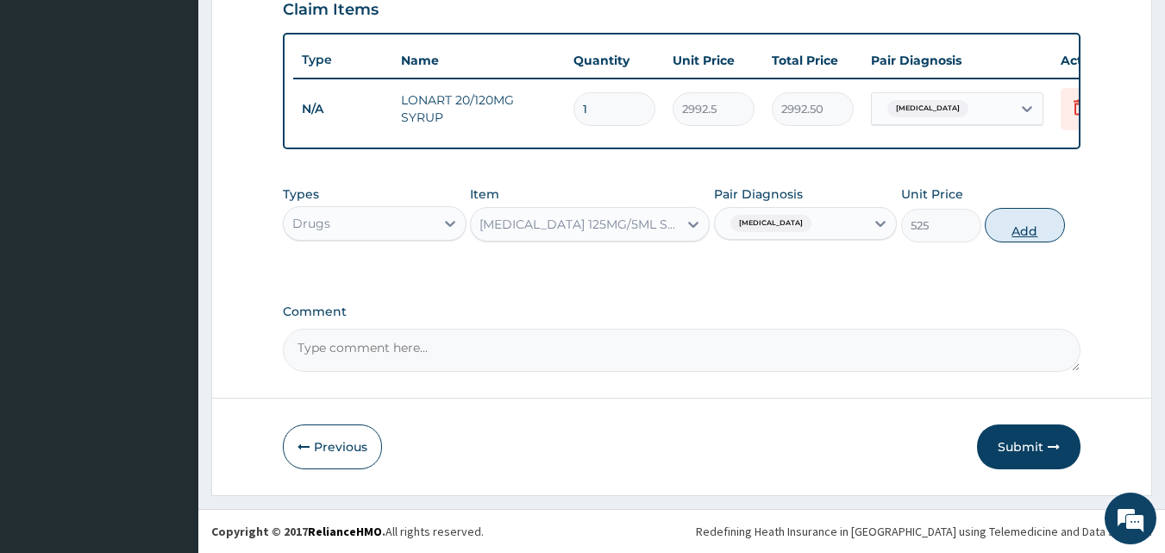
click at [1026, 222] on button "Add" at bounding box center [1025, 225] width 80 height 34
type input "0"
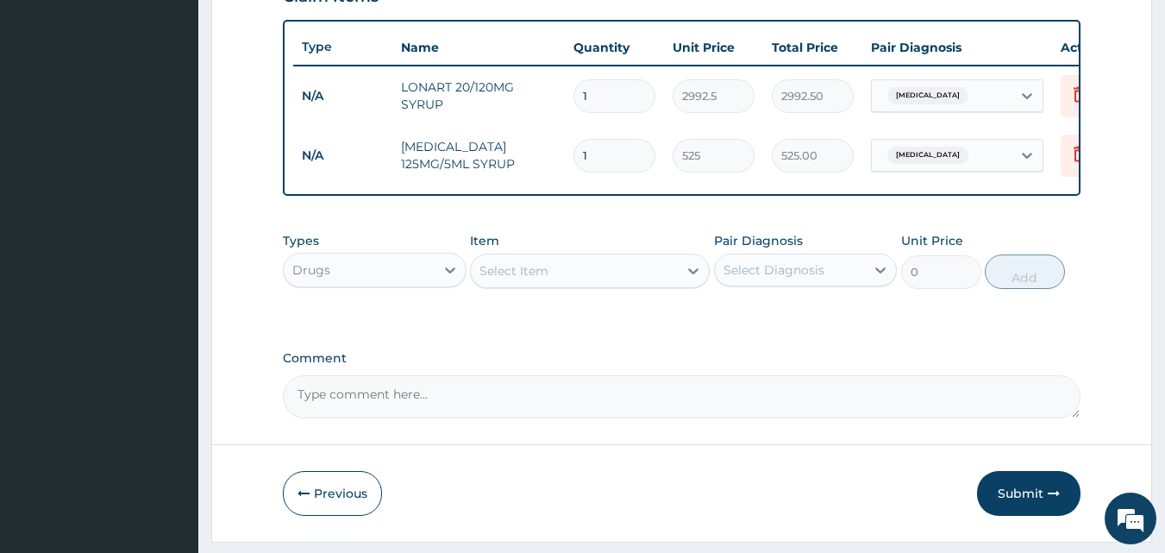
click at [666, 284] on div "Select Item" at bounding box center [574, 271] width 207 height 28
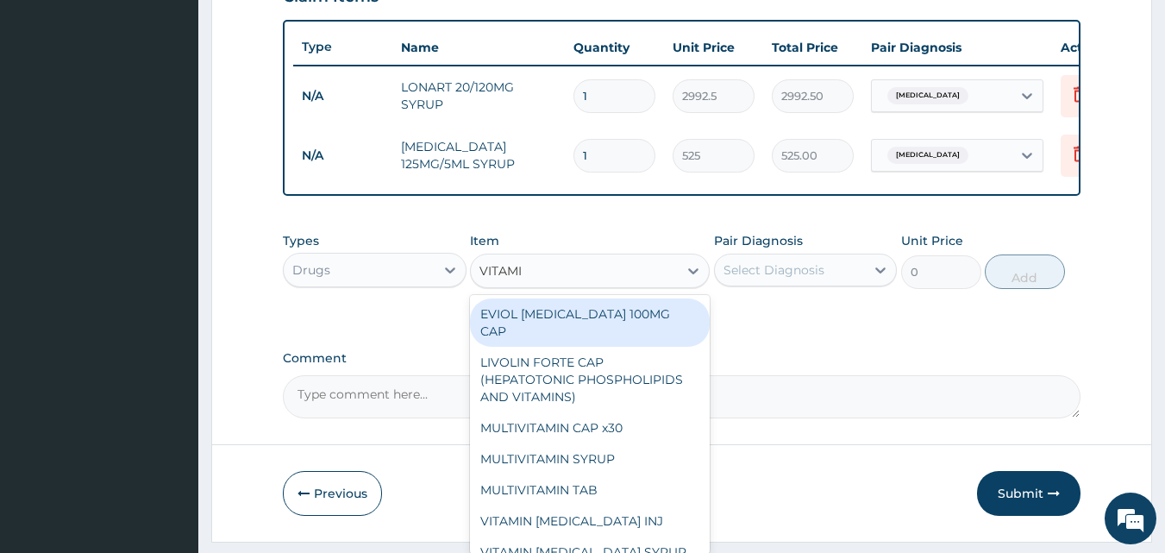
type input "VITAMIN"
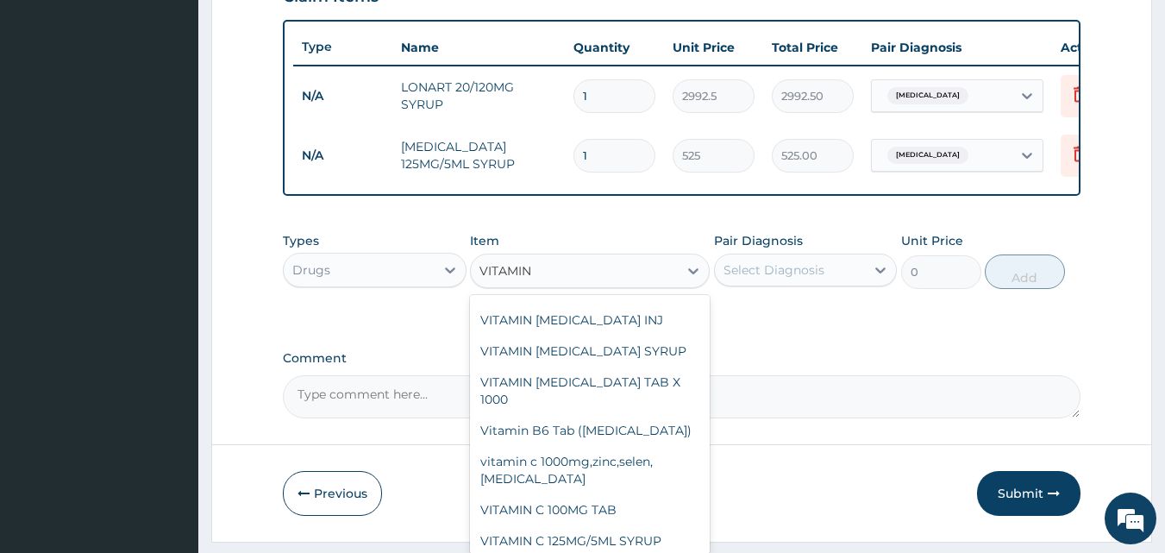
scroll to position [359, 0]
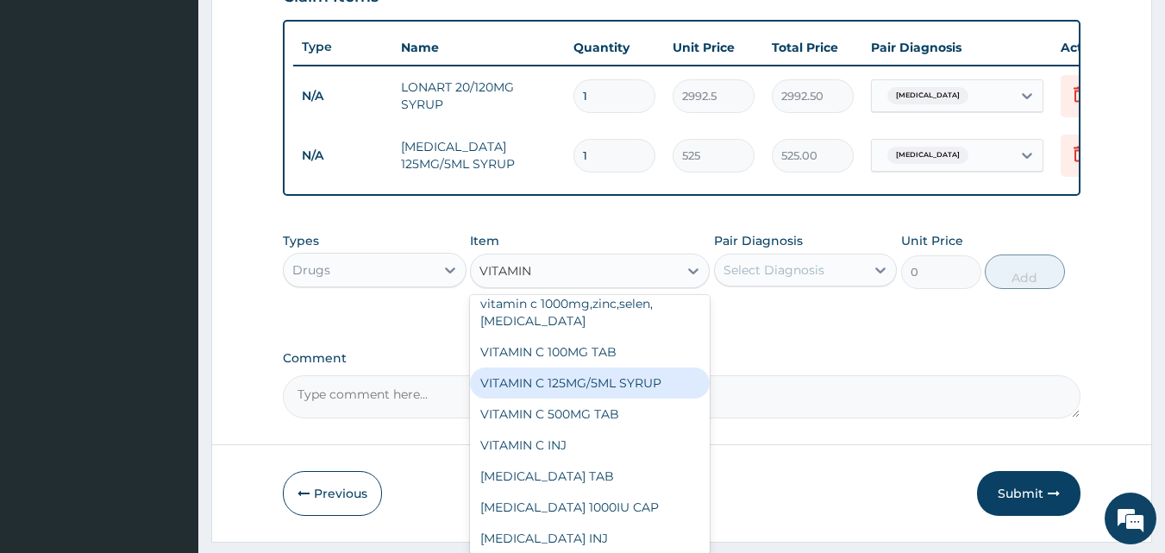
click at [564, 368] on div "VITAMIN C 125MG/5ML SYRUP" at bounding box center [590, 382] width 240 height 31
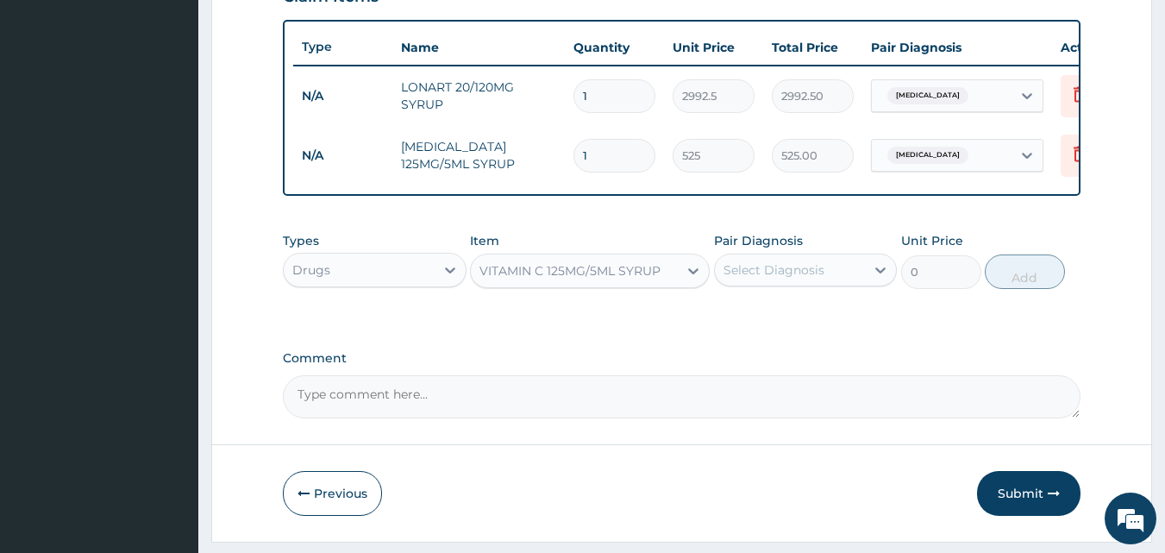
type input "525"
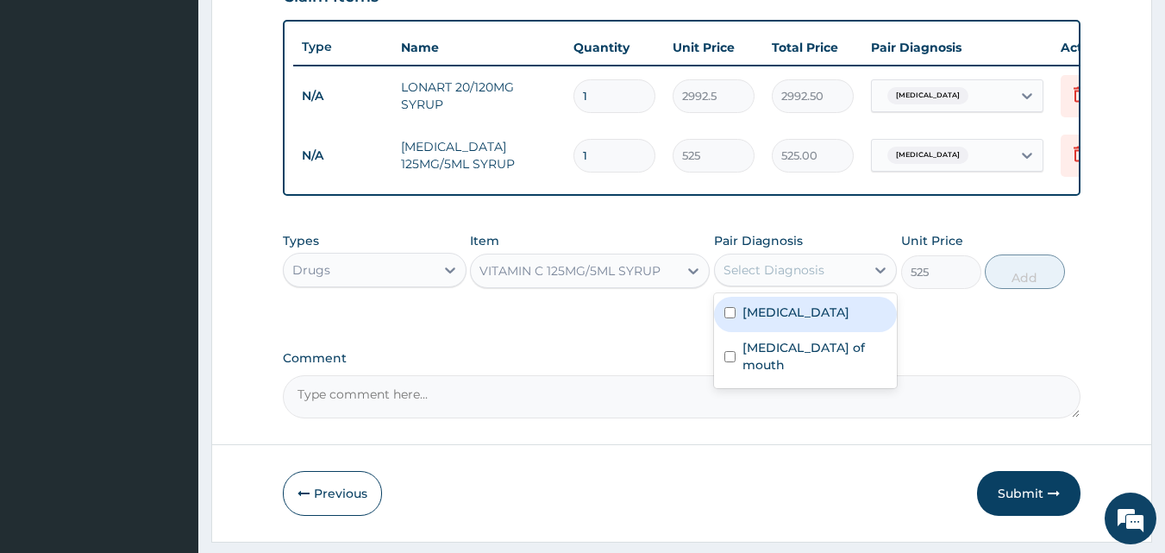
click at [794, 284] on div "Select Diagnosis" at bounding box center [790, 270] width 151 height 28
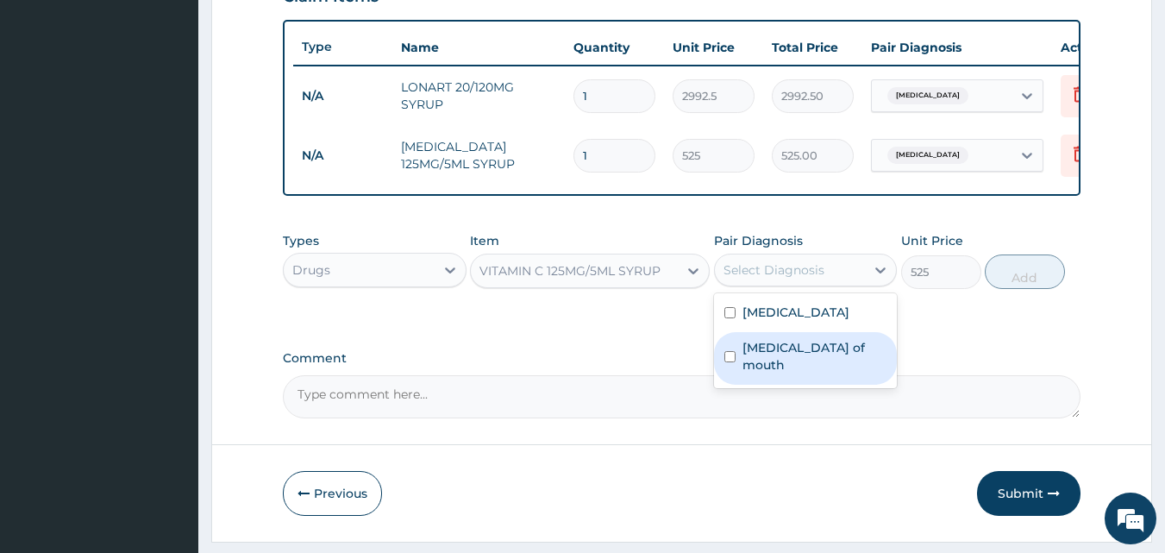
drag, startPoint x: 766, startPoint y: 372, endPoint x: 805, endPoint y: 357, distance: 42.6
click at [767, 372] on div "Ulcer of mouth" at bounding box center [806, 358] width 184 height 53
checkbox input "true"
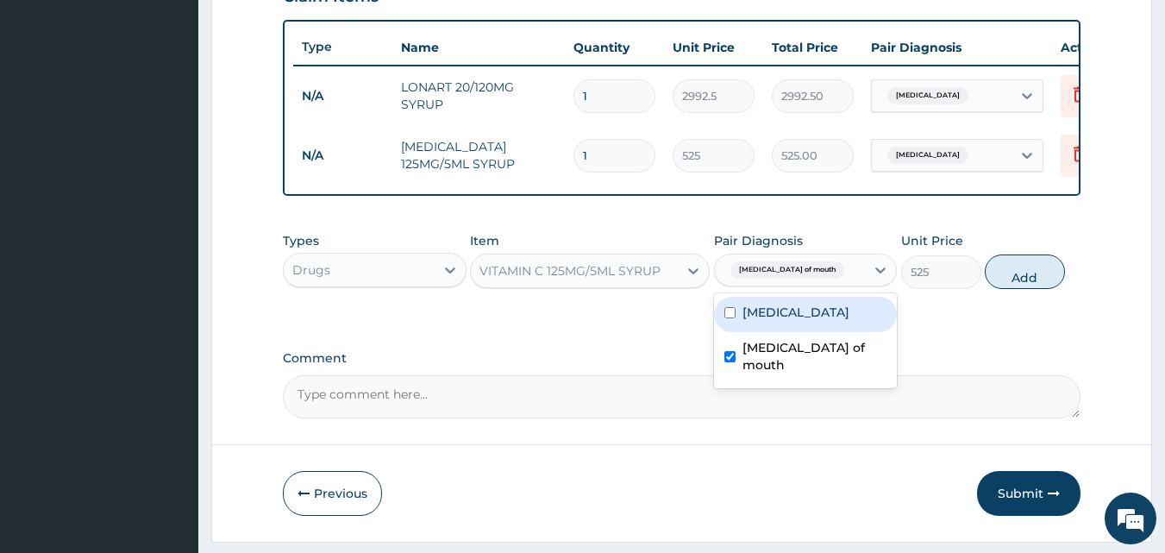
drag, startPoint x: 1017, startPoint y: 284, endPoint x: 985, endPoint y: 296, distance: 34.9
click at [1016, 285] on button "Add" at bounding box center [1025, 271] width 80 height 34
type input "0"
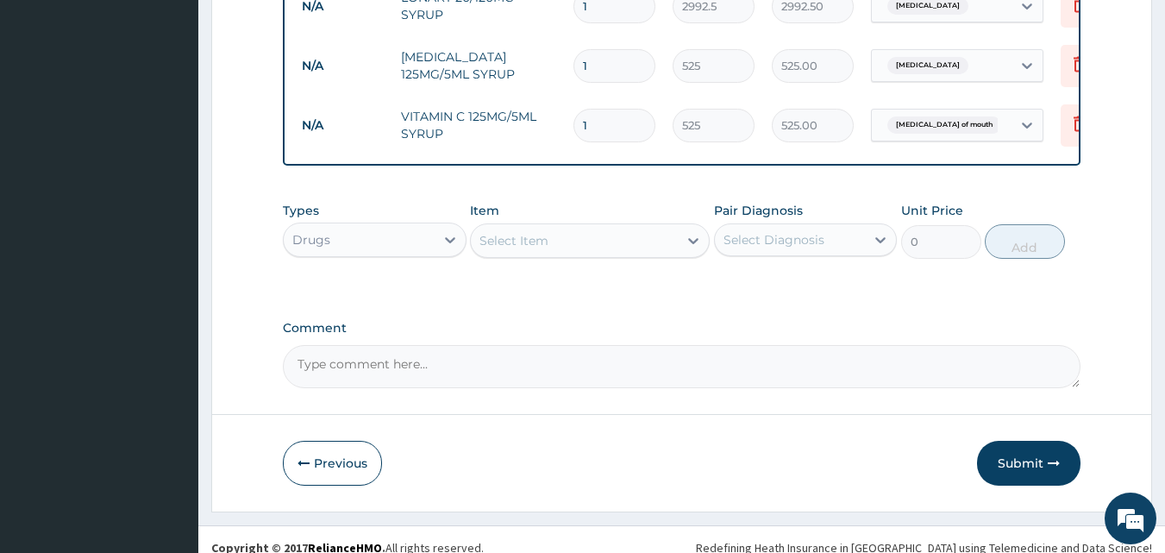
scroll to position [741, 0]
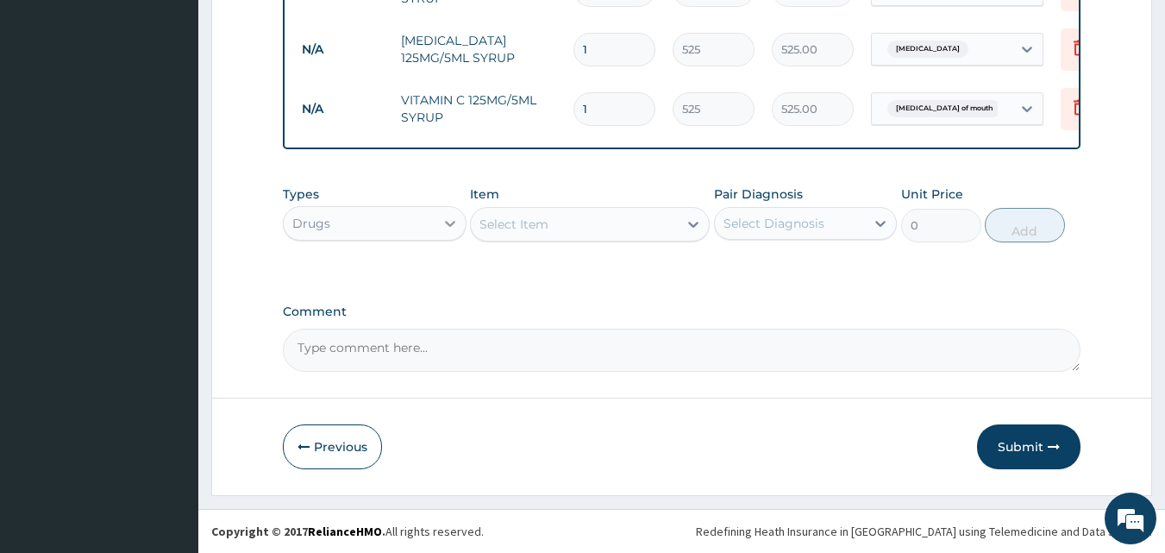
click at [447, 225] on icon at bounding box center [449, 223] width 17 height 17
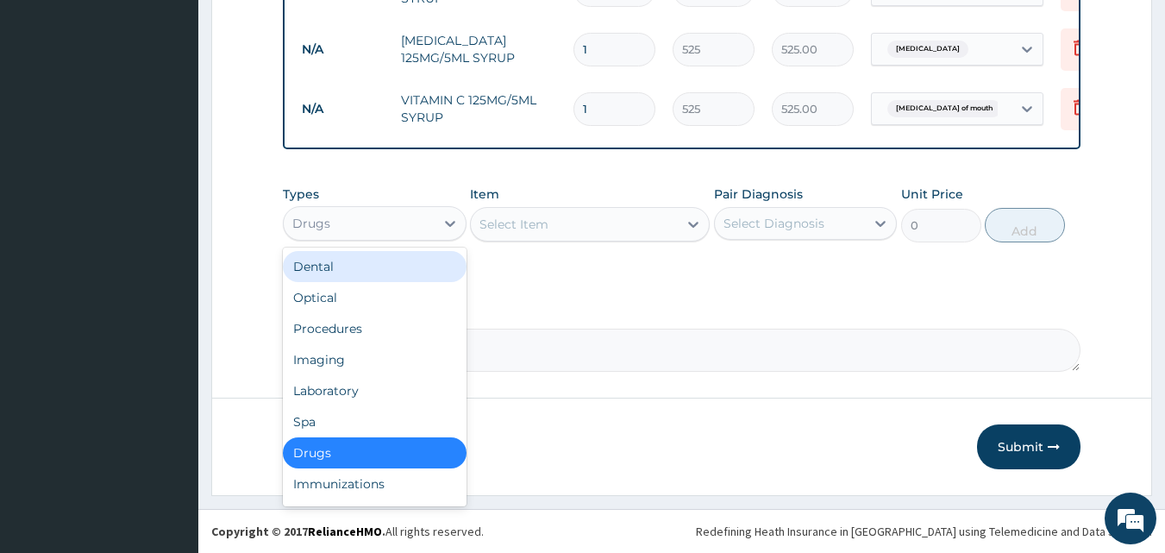
scroll to position [59, 0]
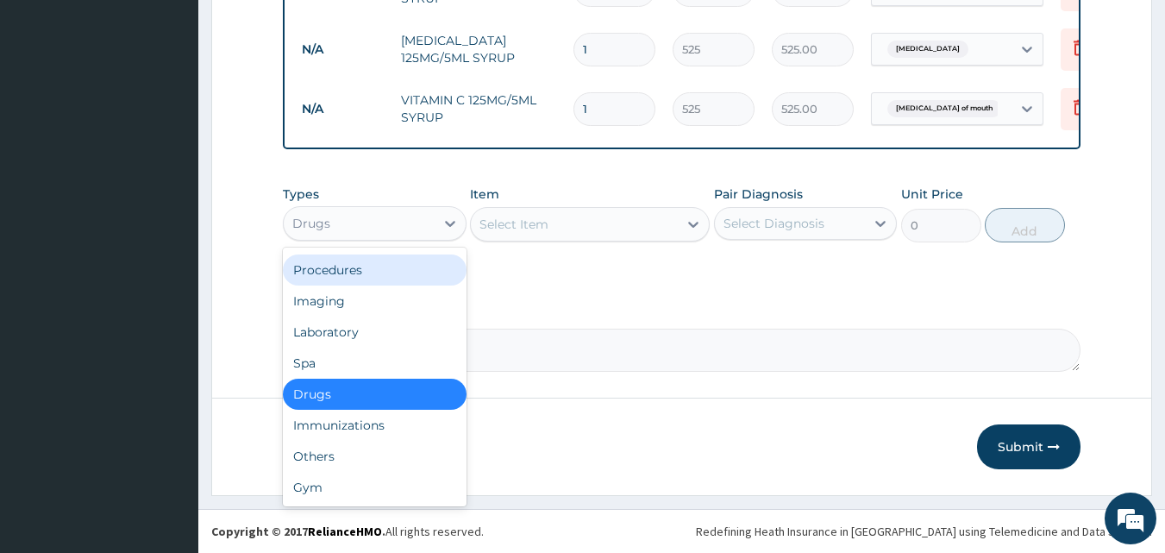
click at [372, 273] on div "Procedures" at bounding box center [375, 269] width 184 height 31
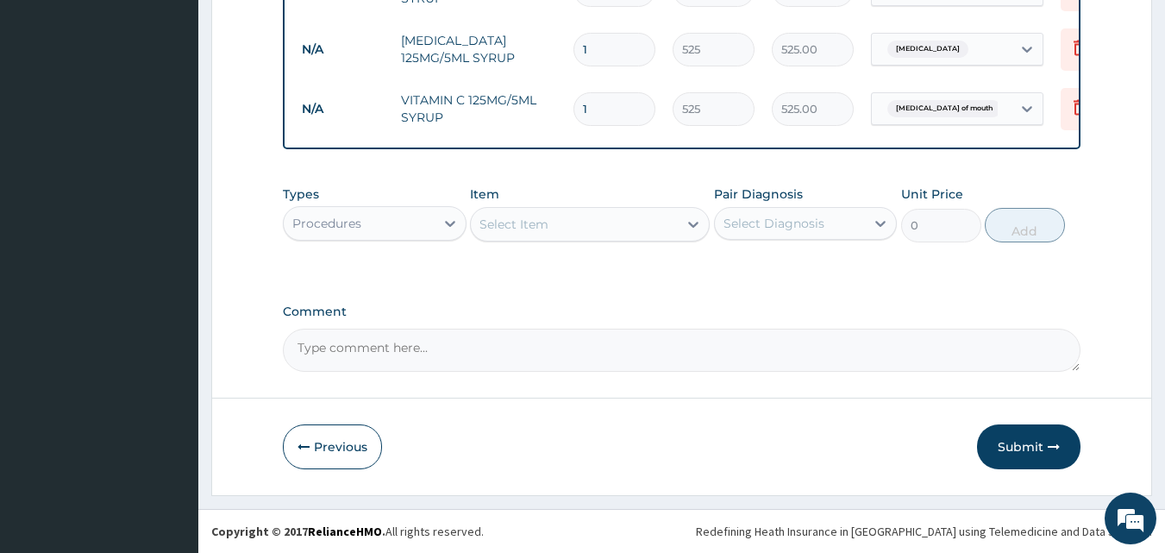
click at [679, 224] on div at bounding box center [693, 224] width 31 height 31
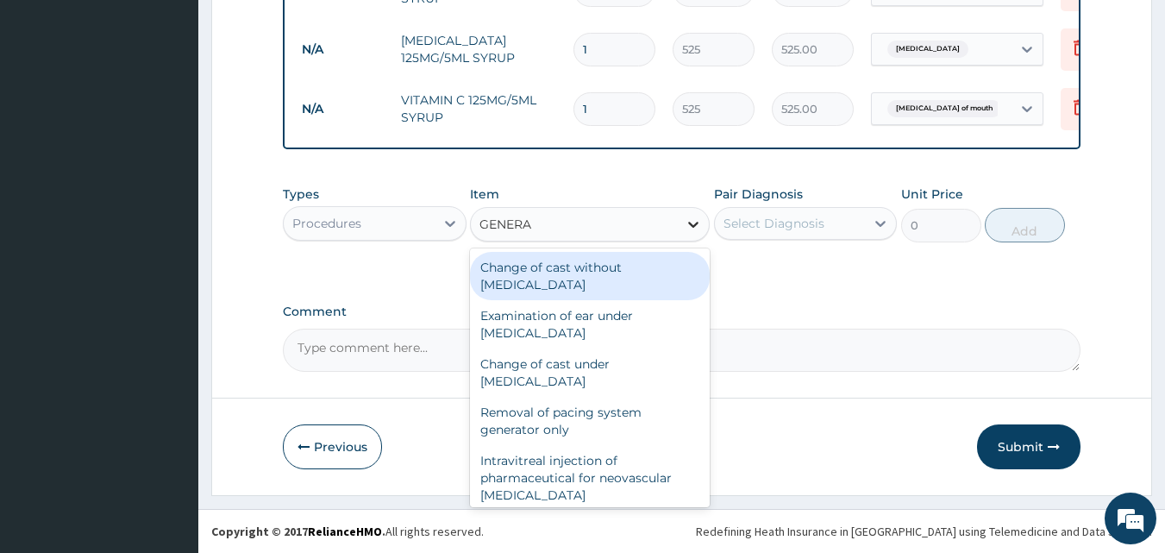
type input "GENERAL"
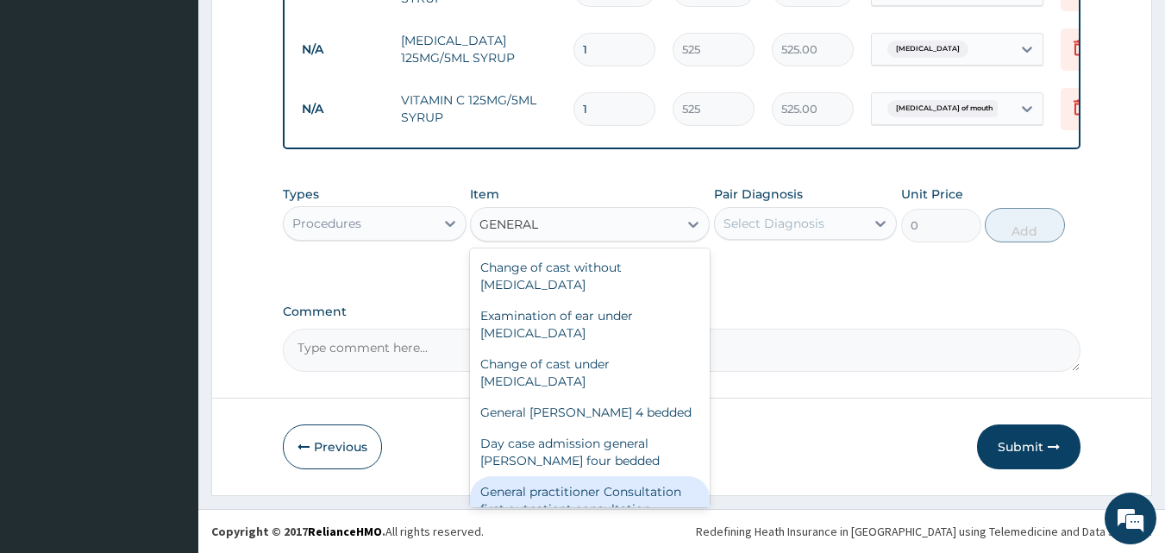
click at [597, 491] on div "General practitioner Consultation first outpatient consultation" at bounding box center [590, 500] width 240 height 48
type input "3000"
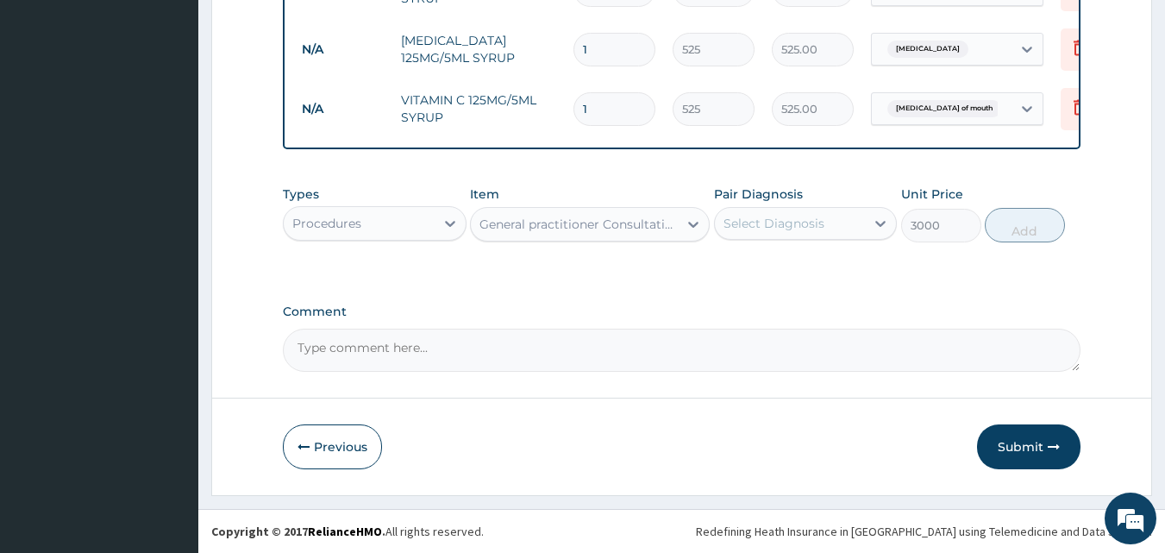
click at [841, 224] on div "Select Diagnosis" at bounding box center [790, 224] width 151 height 28
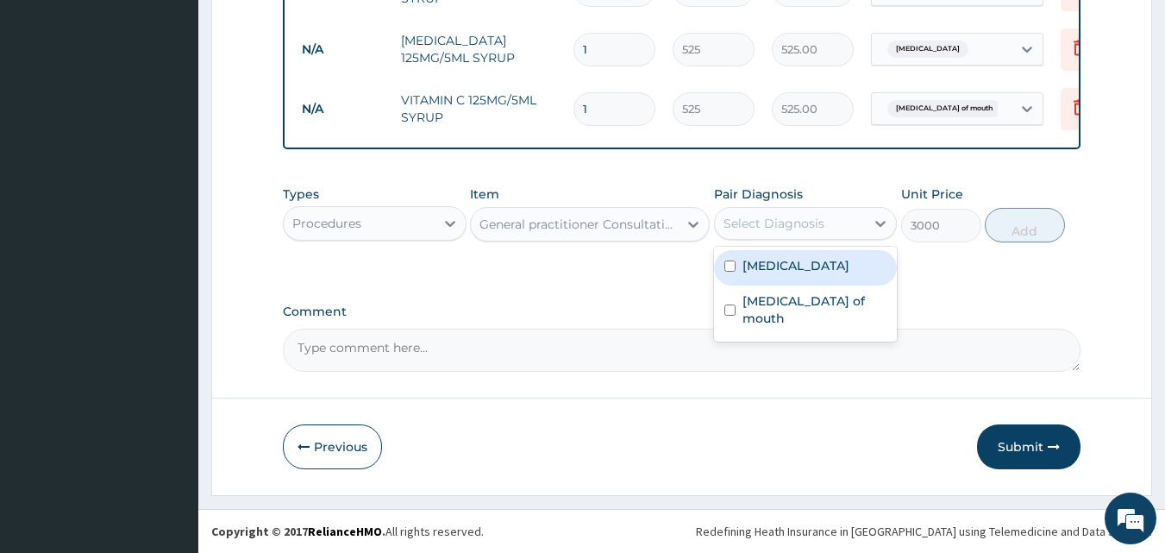
click at [815, 251] on div "Malaria" at bounding box center [806, 267] width 184 height 35
checkbox input "true"
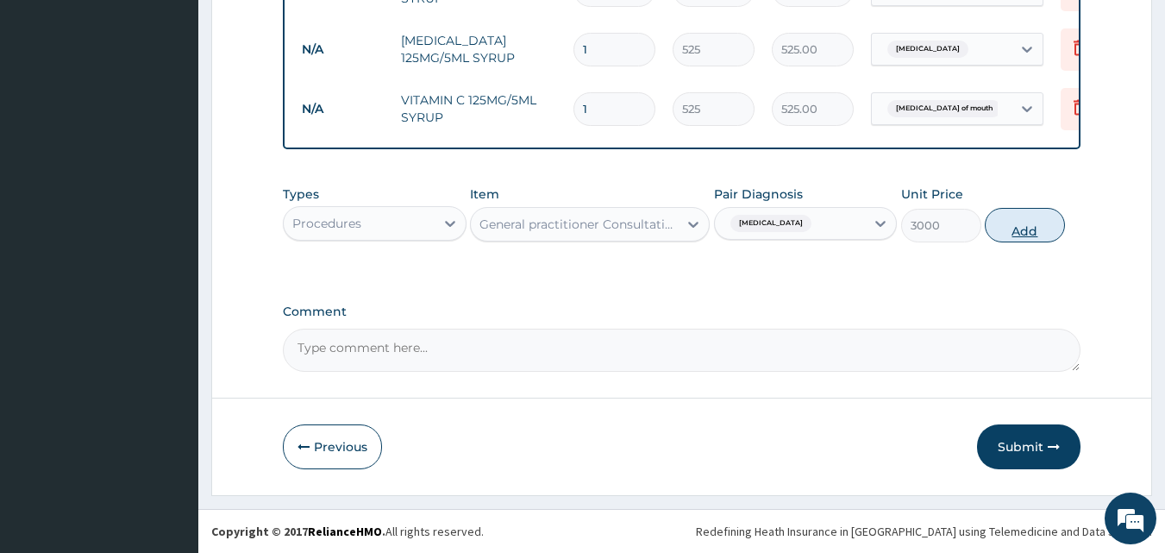
click at [1023, 220] on button "Add" at bounding box center [1025, 225] width 80 height 34
type input "0"
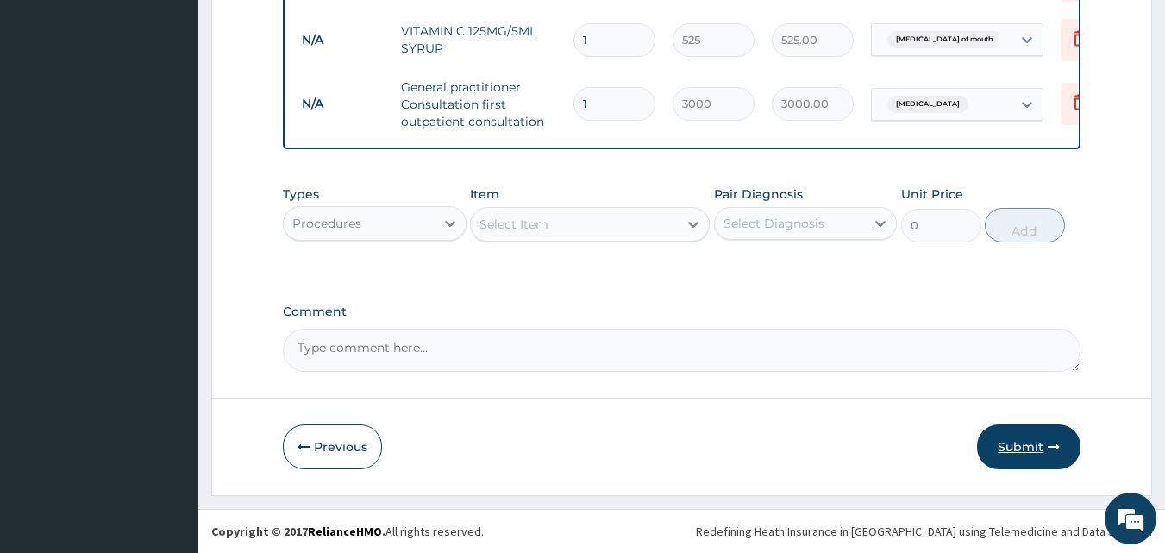
click at [1011, 442] on button "Submit" at bounding box center [1028, 446] width 103 height 45
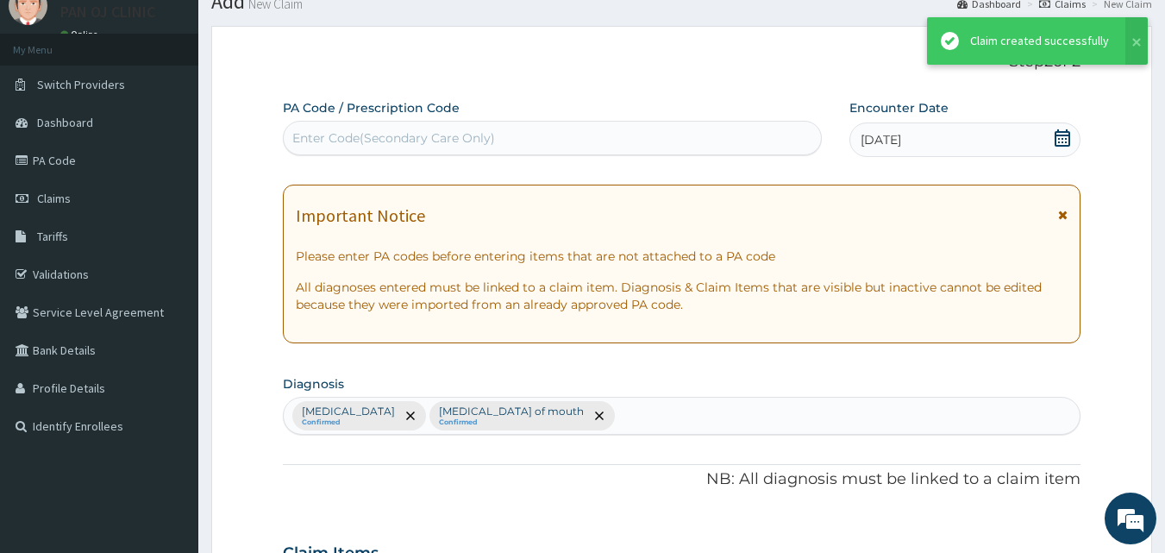
scroll to position [810, 0]
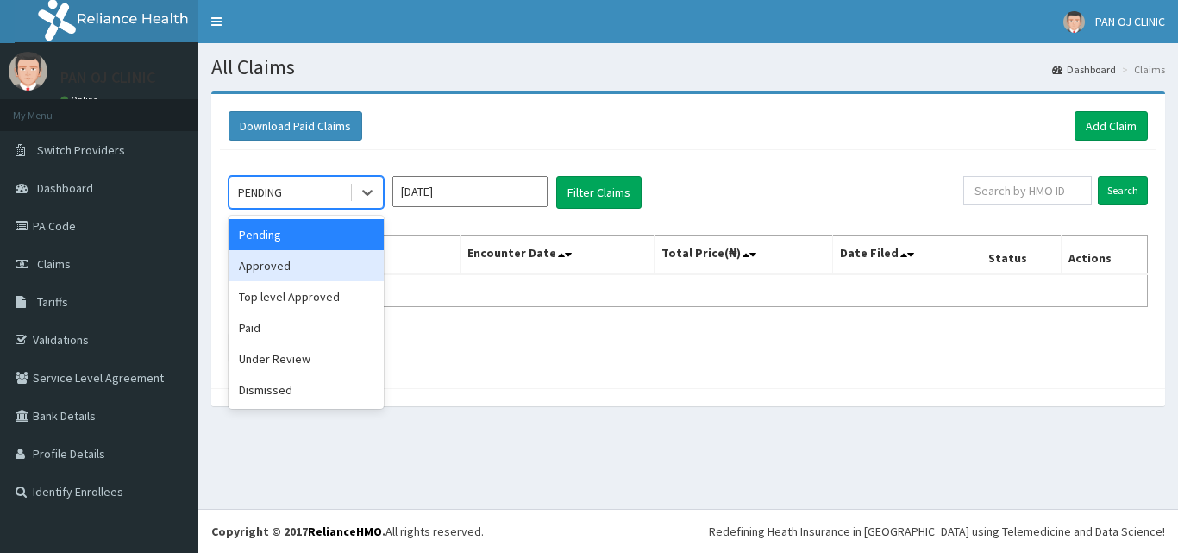
click at [285, 267] on div "Approved" at bounding box center [305, 265] width 155 height 31
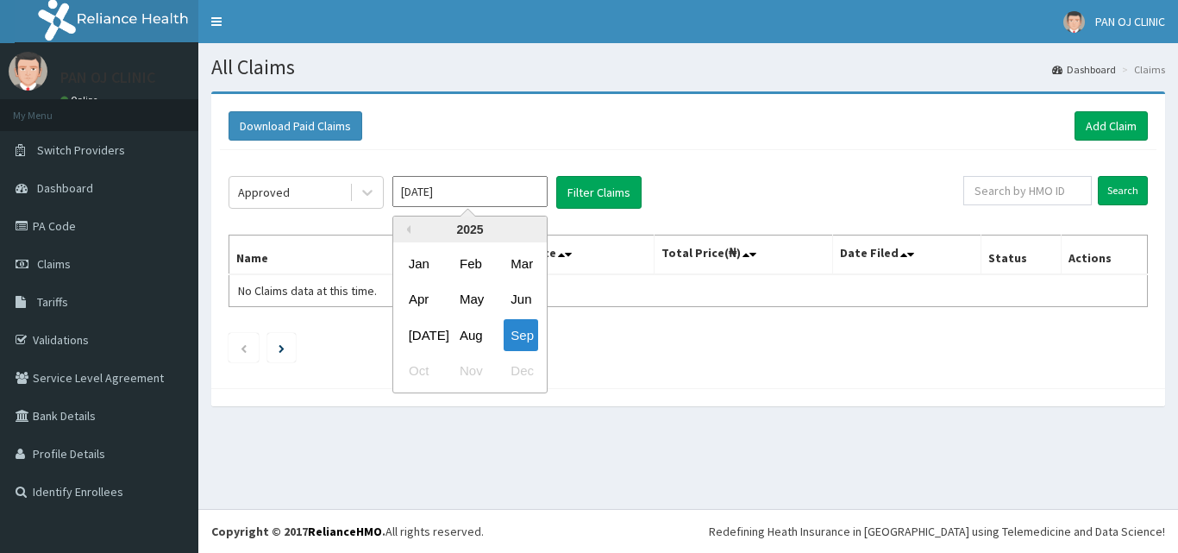
click at [515, 198] on input "[DATE]" at bounding box center [469, 191] width 155 height 31
drag, startPoint x: 472, startPoint y: 329, endPoint x: 485, endPoint y: 304, distance: 28.6
click at [472, 328] on div "Aug" at bounding box center [470, 335] width 34 height 32
type input "[DATE]"
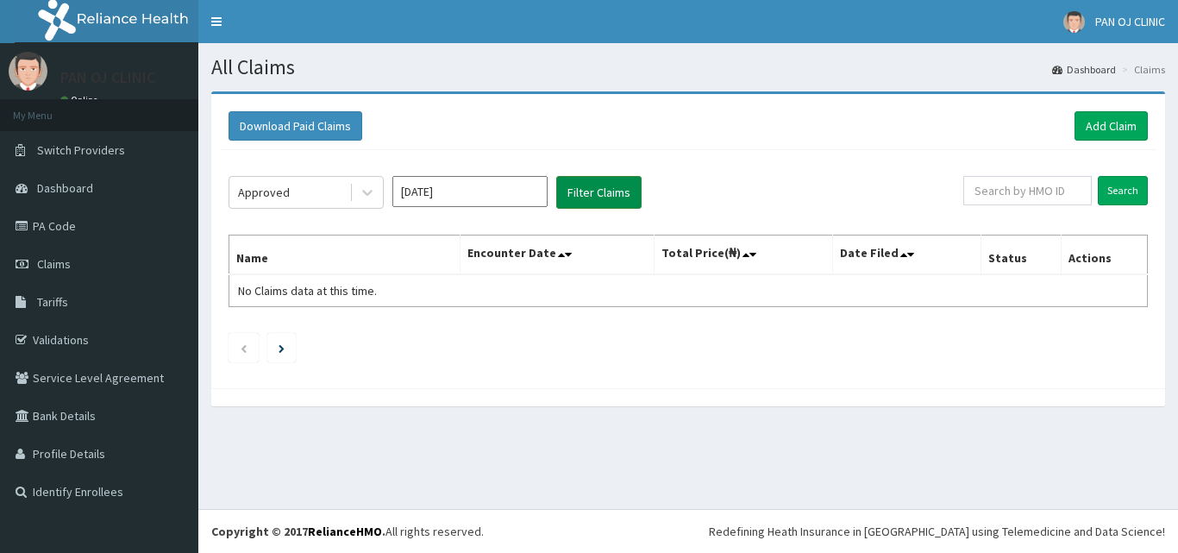
click at [602, 197] on button "Filter Claims" at bounding box center [598, 192] width 85 height 33
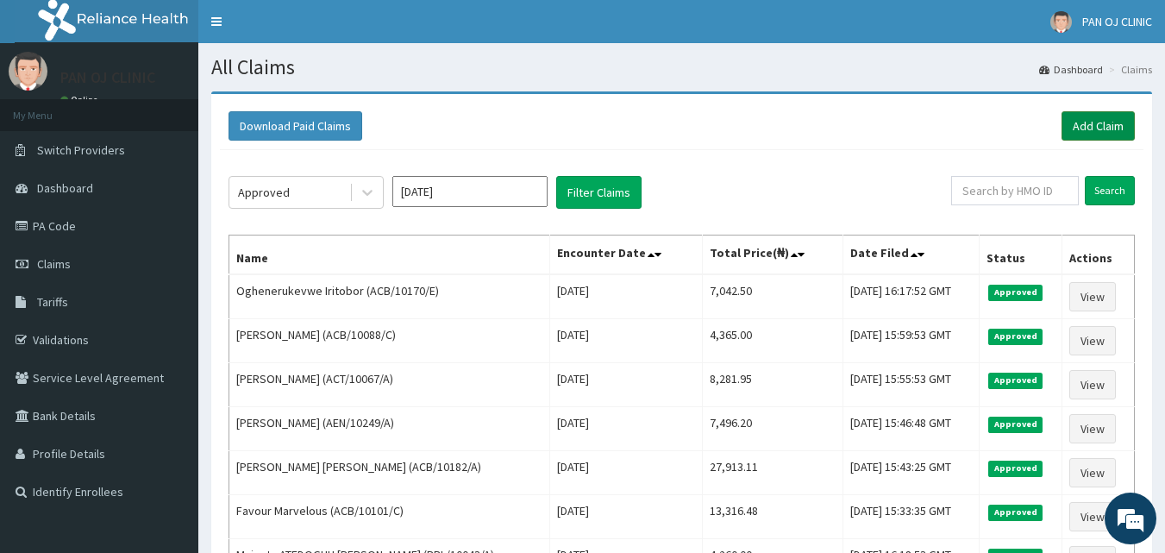
click at [1082, 125] on link "Add Claim" at bounding box center [1097, 125] width 73 height 29
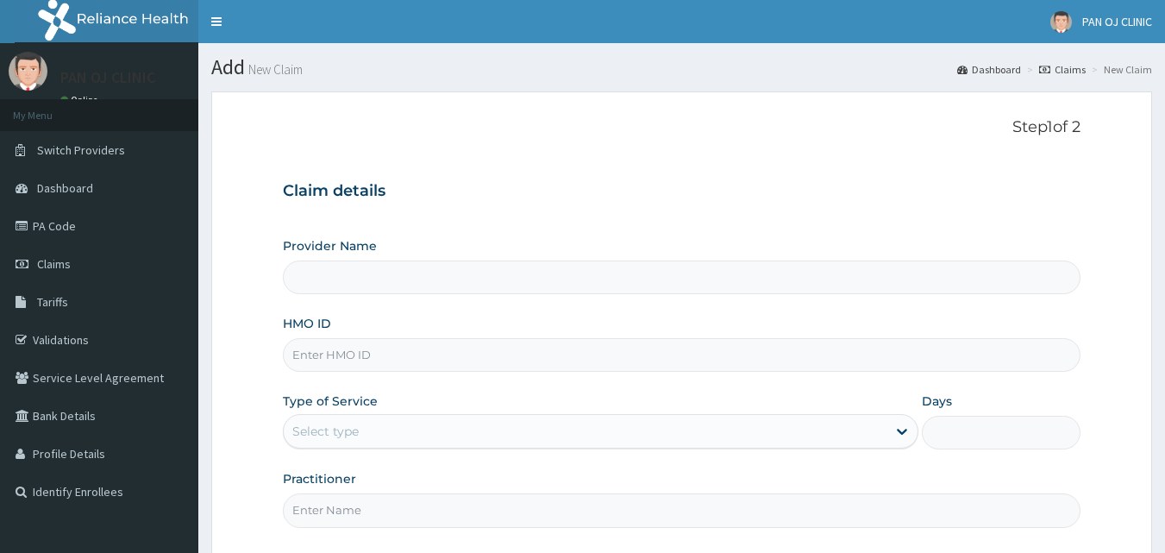
scroll to position [161, 0]
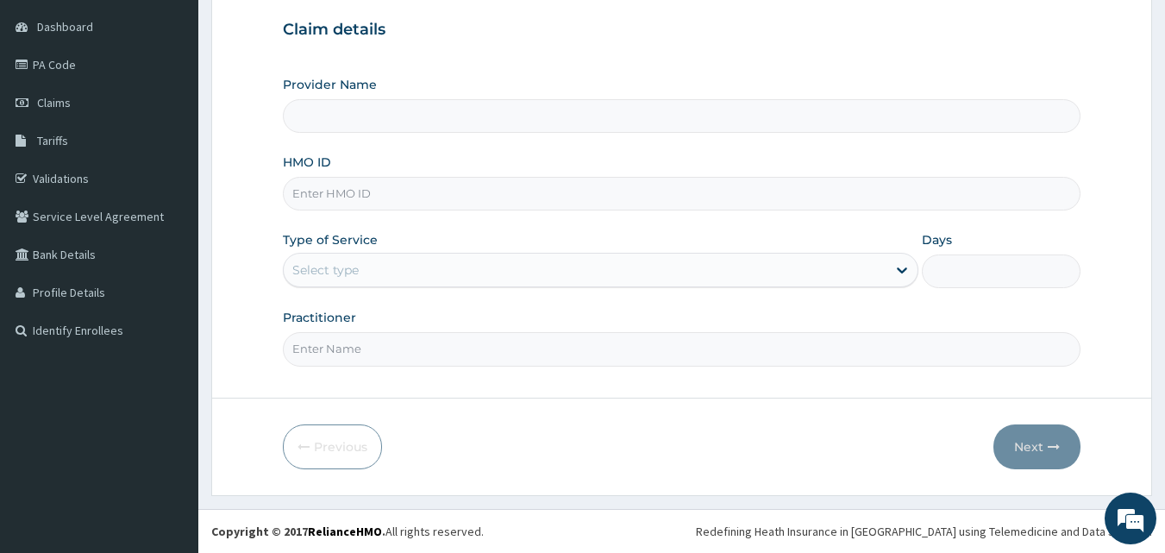
click at [345, 187] on input "HMO ID" at bounding box center [682, 194] width 798 height 34
type input "PAN OJ CLINIC"
type input "ACB/10170/D"
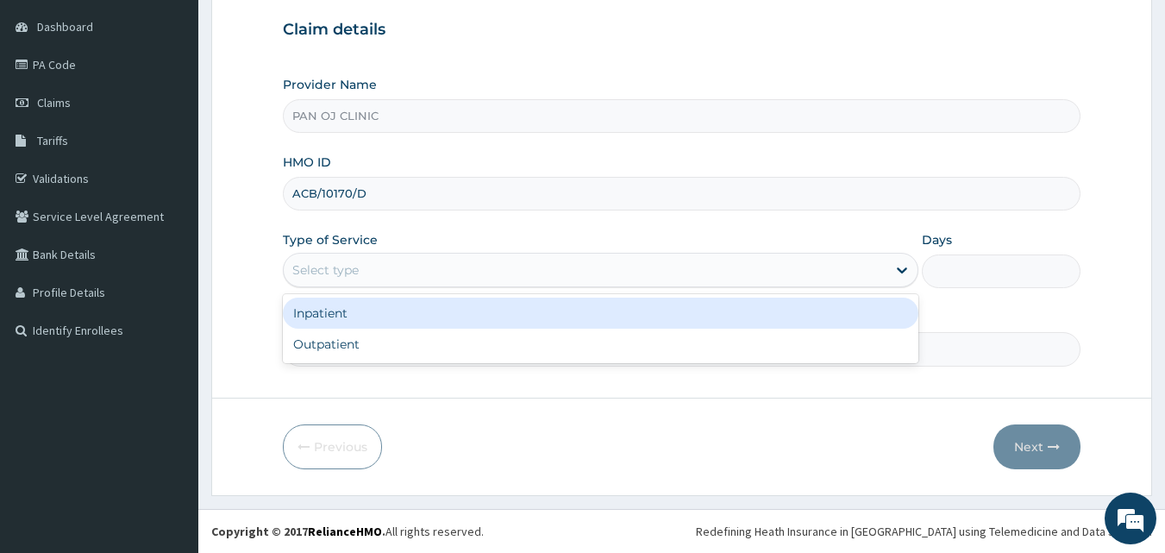
click at [357, 270] on div "Select type" at bounding box center [325, 269] width 66 height 17
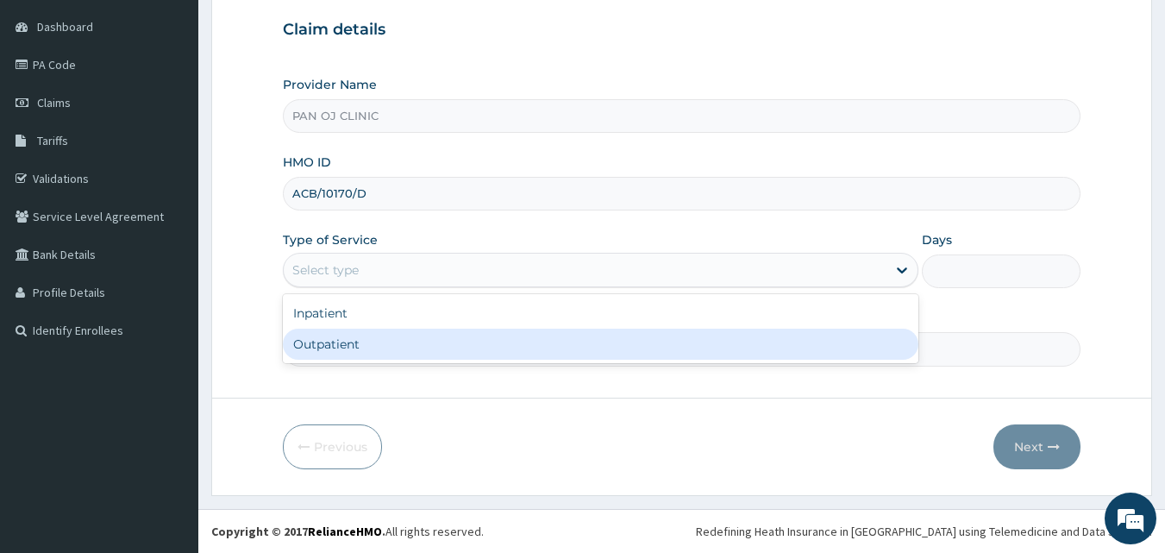
click at [349, 346] on div "Outpatient" at bounding box center [600, 343] width 635 height 31
type input "1"
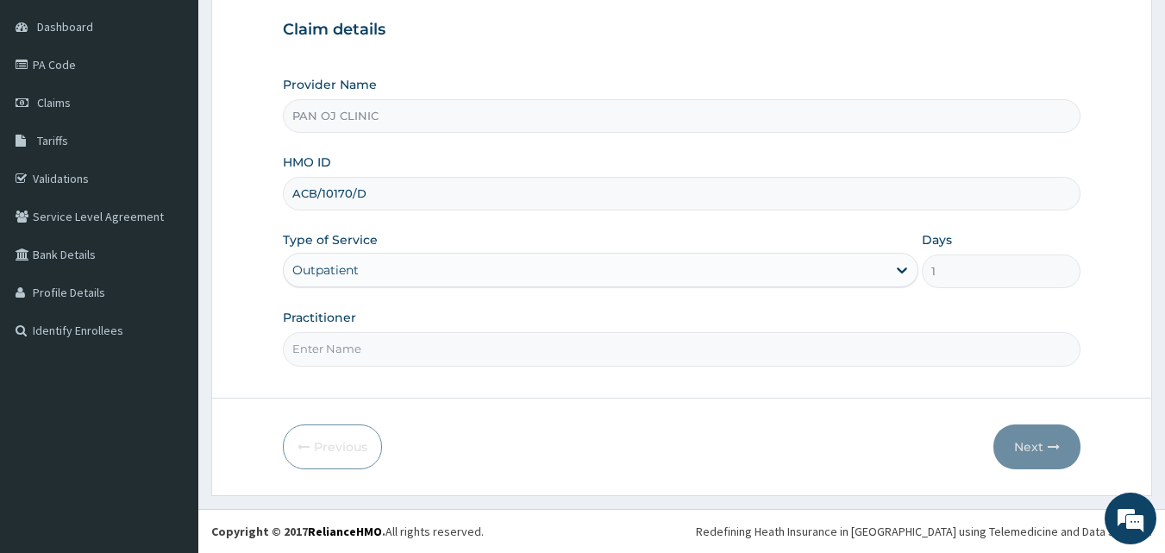
click at [334, 342] on input "Practitioner" at bounding box center [682, 349] width 798 height 34
type input "[PERSON_NAME]"
click at [1060, 439] on button "Next" at bounding box center [1036, 446] width 87 height 45
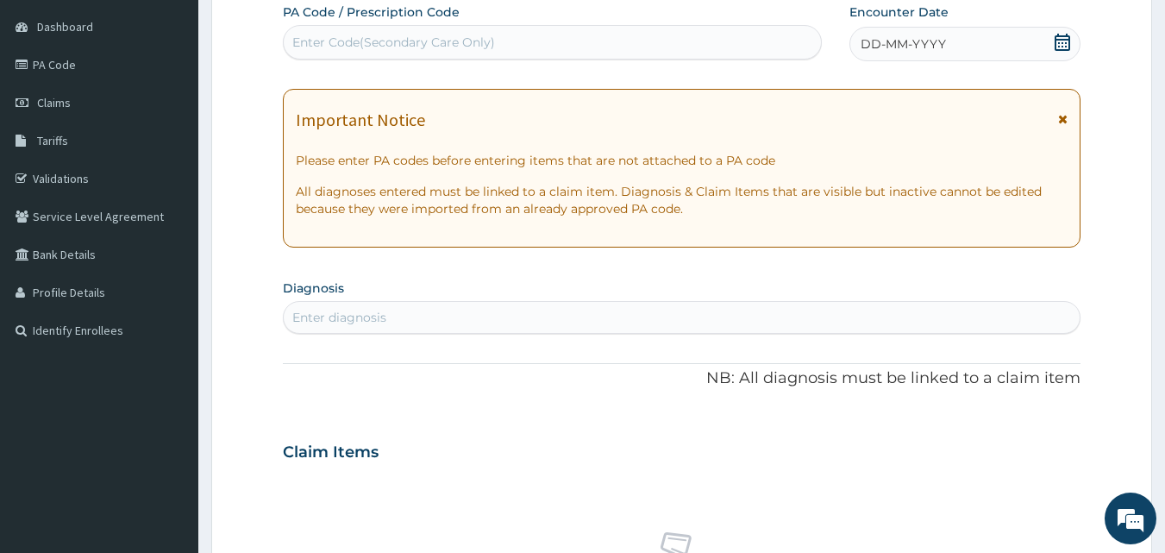
click at [1063, 40] on icon at bounding box center [1062, 42] width 16 height 17
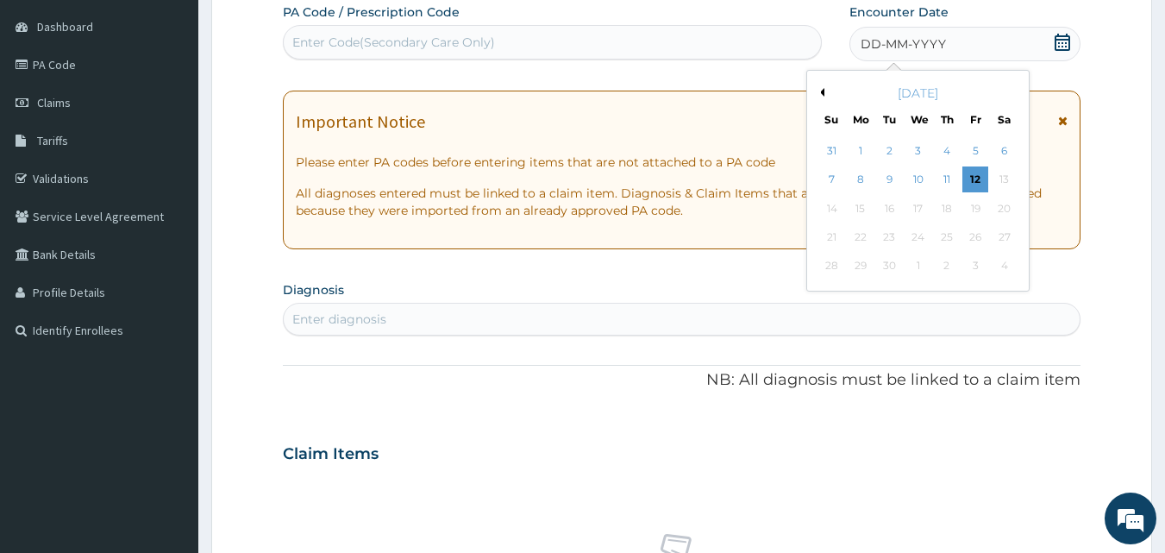
click at [818, 86] on div "[DATE]" at bounding box center [918, 92] width 208 height 17
click at [822, 90] on button "Previous Month" at bounding box center [820, 92] width 9 height 9
click at [878, 262] on div "26" at bounding box center [890, 266] width 26 height 26
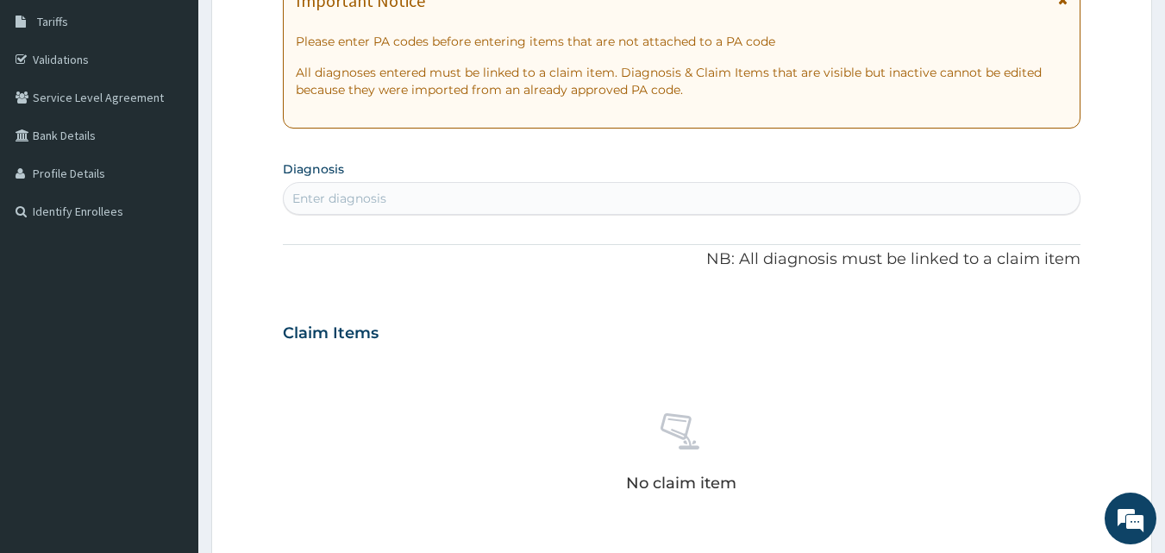
scroll to position [362, 0]
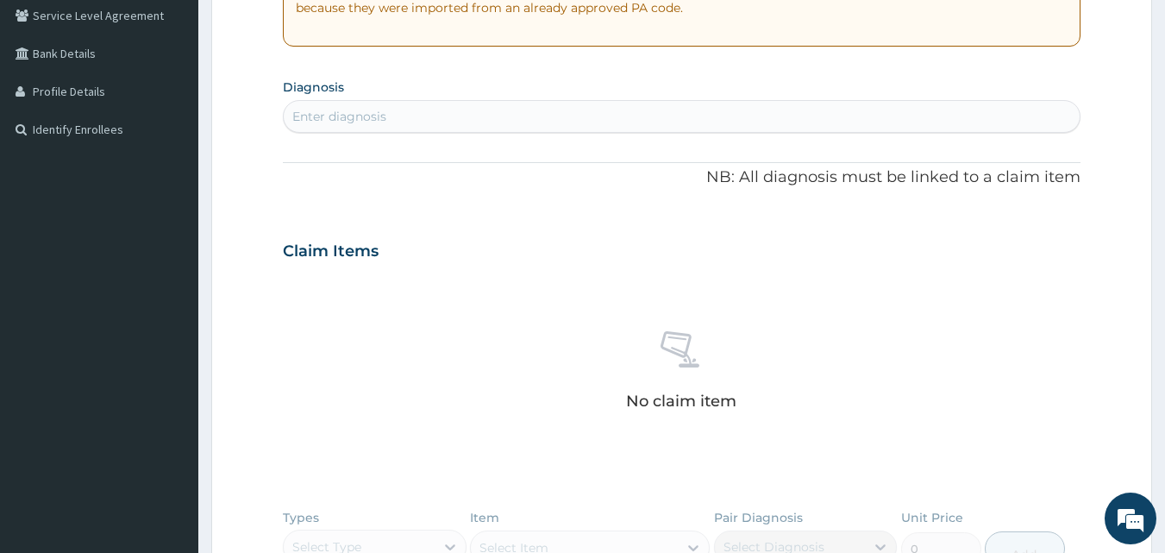
click at [357, 110] on div "Enter diagnosis" at bounding box center [339, 116] width 94 height 17
type input "WORM"
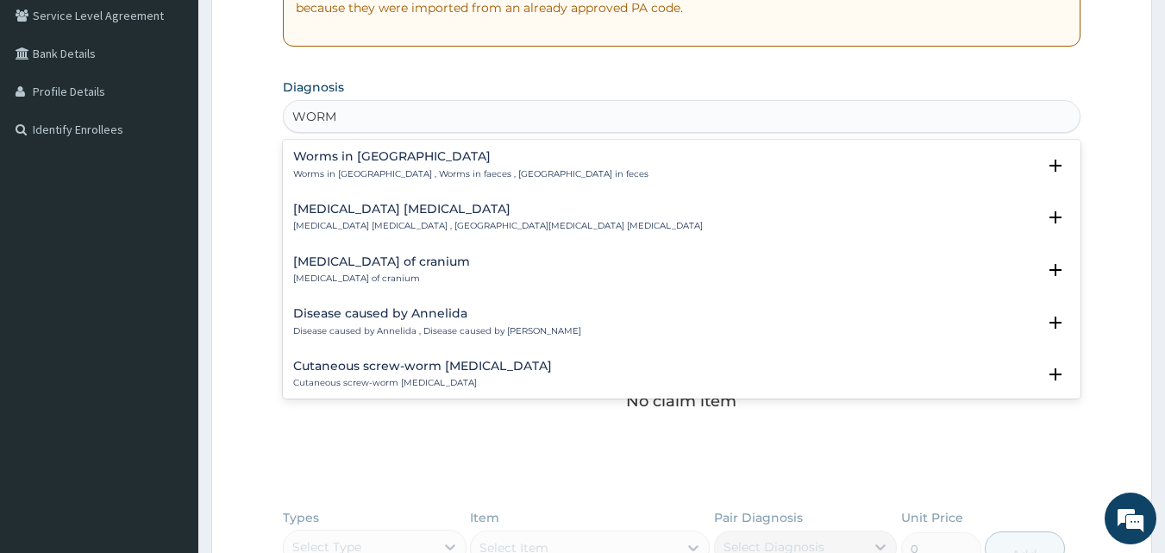
click at [333, 160] on h4 "Worms in [GEOGRAPHIC_DATA]" at bounding box center [470, 156] width 355 height 13
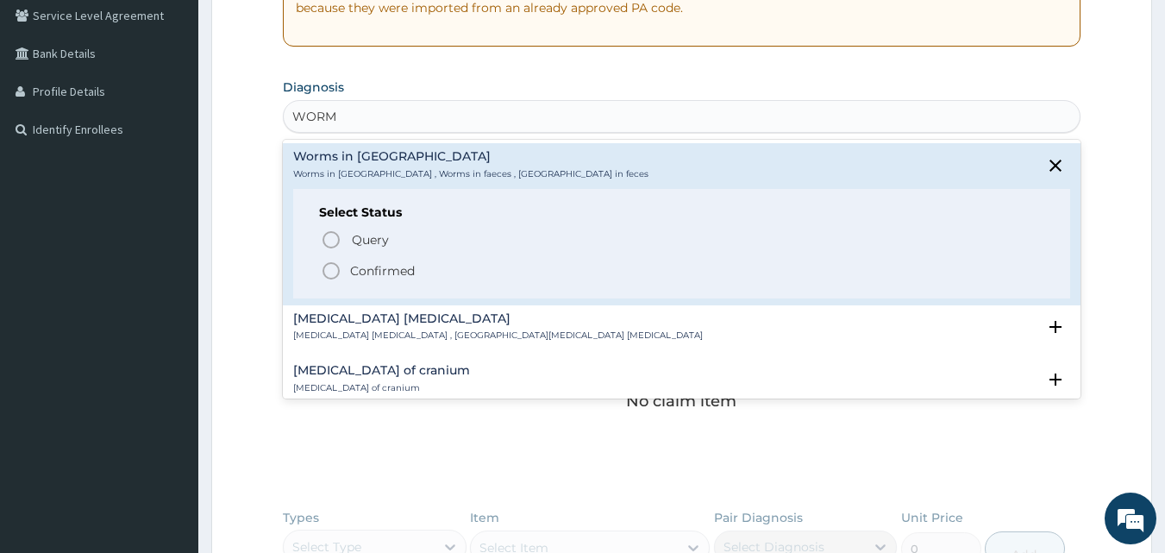
drag, startPoint x: 326, startPoint y: 270, endPoint x: 339, endPoint y: 259, distance: 17.1
click at [328, 268] on icon "status option filled" at bounding box center [331, 270] width 21 height 21
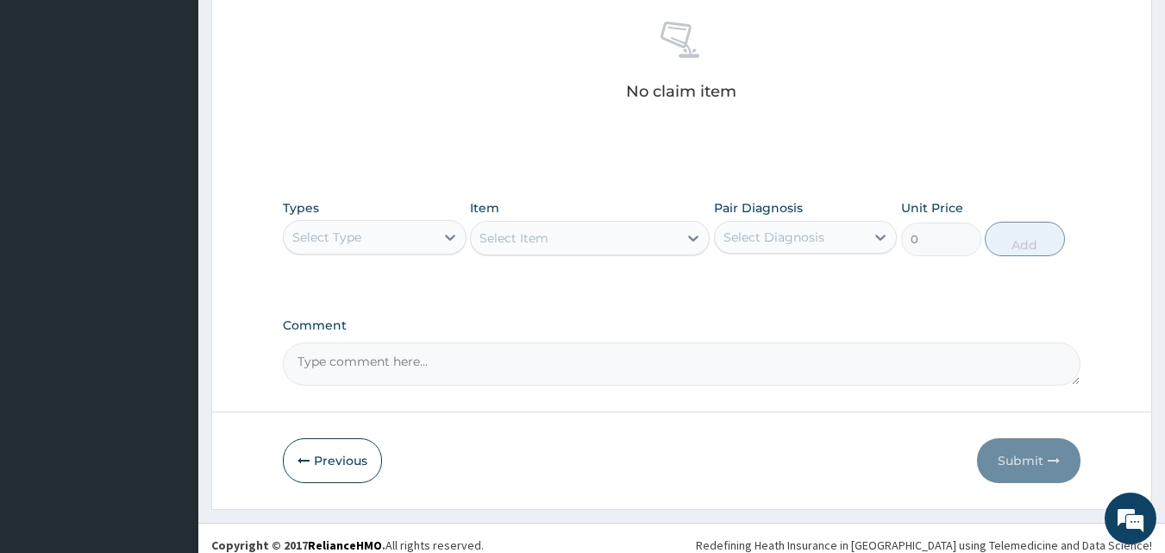
scroll to position [691, 0]
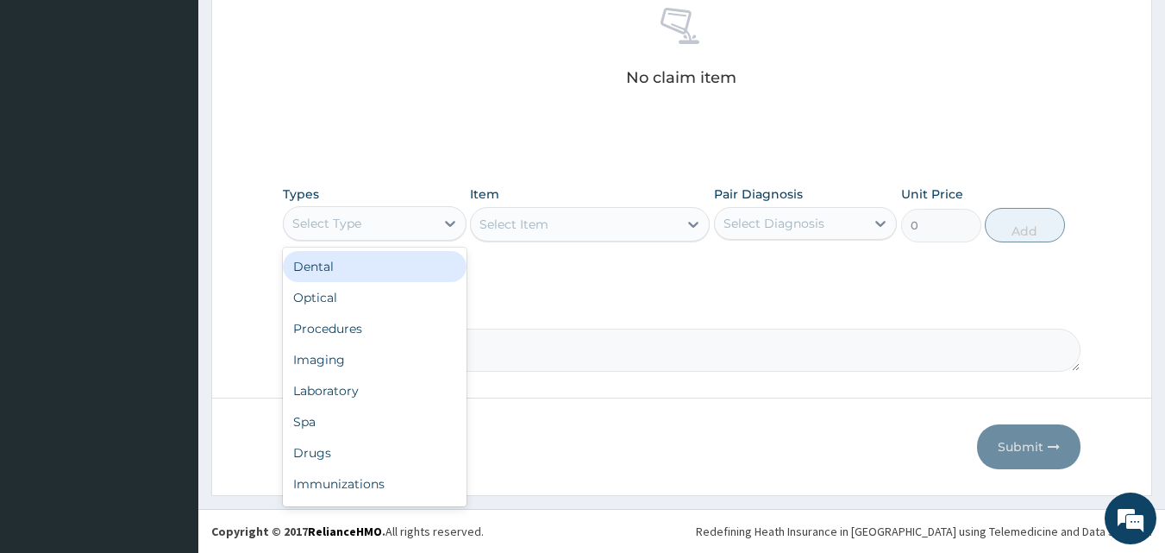
click at [428, 220] on div "Select Type" at bounding box center [359, 224] width 151 height 28
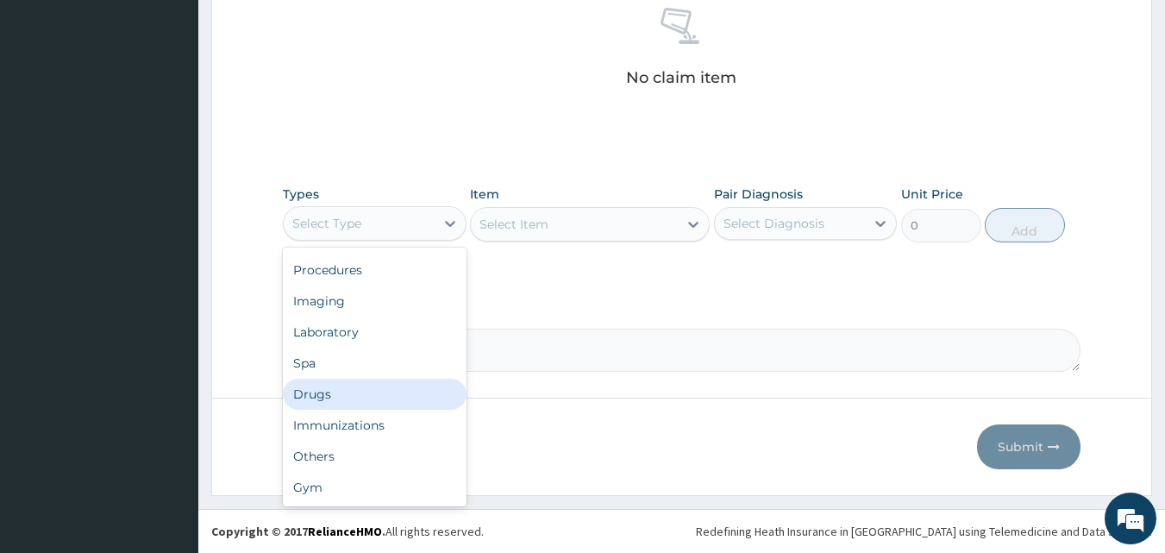
click at [354, 393] on div "Drugs" at bounding box center [375, 393] width 184 height 31
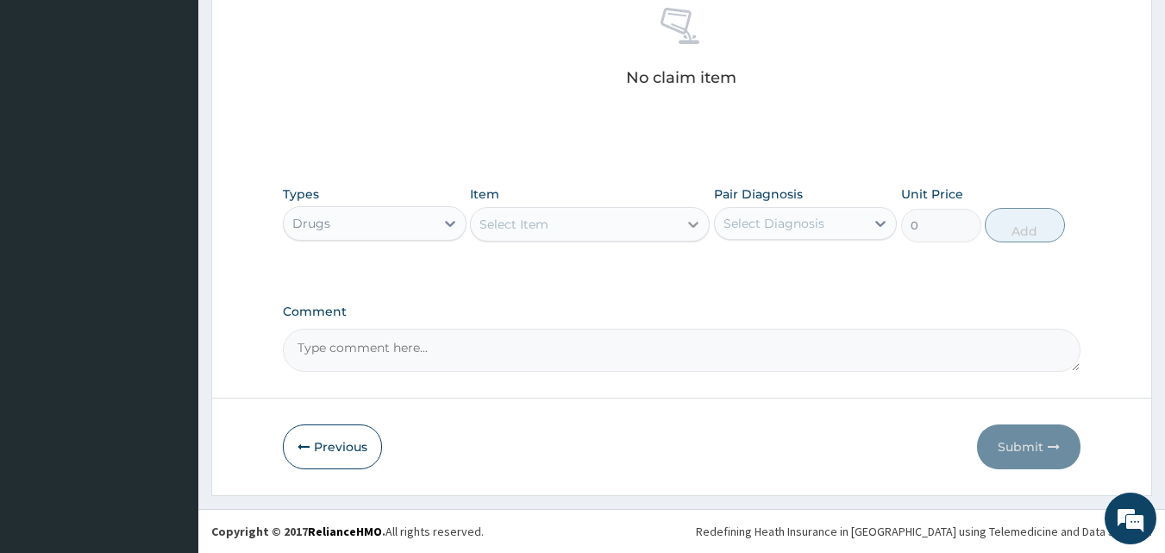
click at [685, 223] on icon at bounding box center [693, 224] width 17 height 17
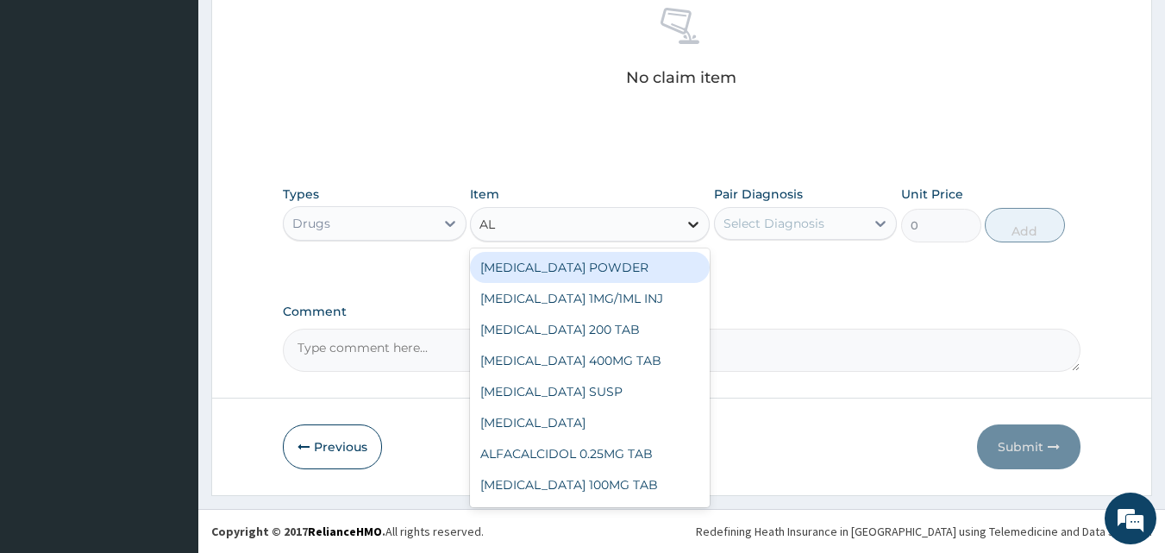
type input "ALB"
click at [597, 271] on div "ALBENDAZOLE 200 TAB" at bounding box center [590, 267] width 240 height 31
type input "102.375"
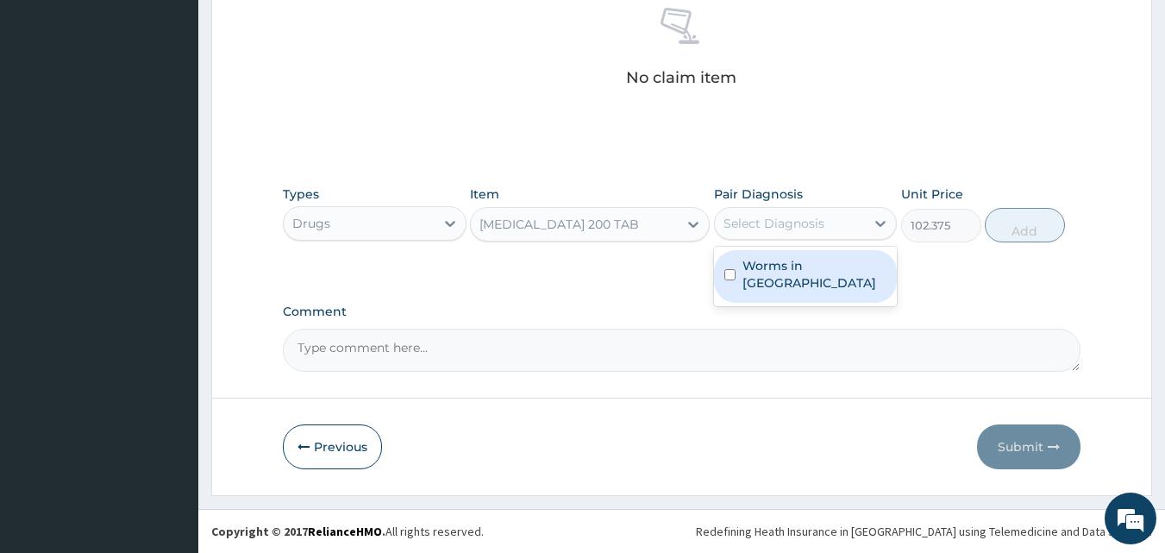
click at [803, 228] on div "Select Diagnosis" at bounding box center [773, 223] width 101 height 17
drag, startPoint x: 772, startPoint y: 276, endPoint x: 883, endPoint y: 270, distance: 111.4
click at [772, 276] on div "Worms in stool" at bounding box center [806, 276] width 184 height 53
checkbox input "true"
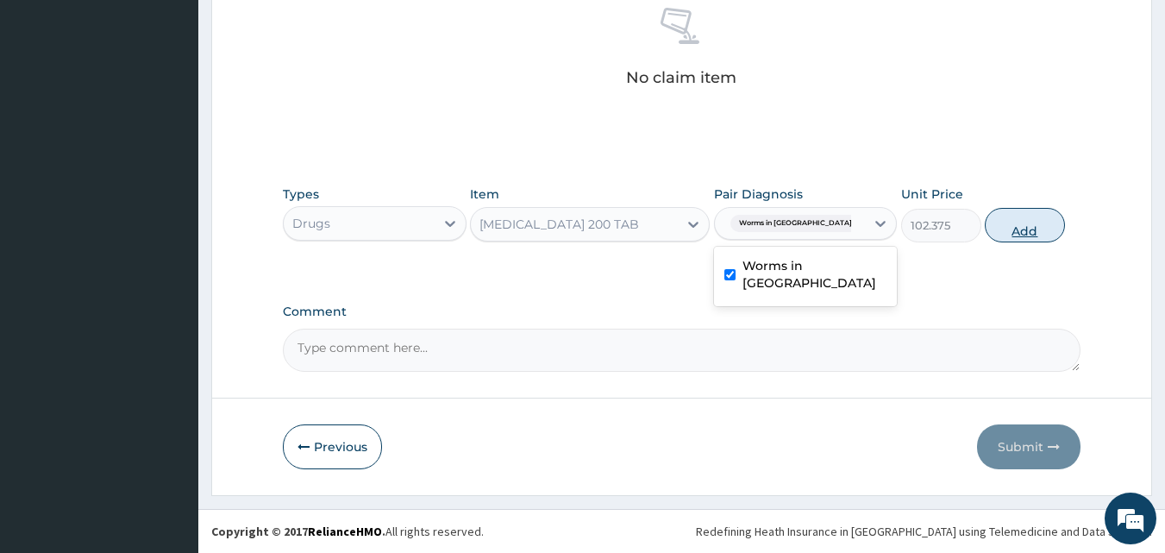
drag, startPoint x: 1035, startPoint y: 222, endPoint x: 1005, endPoint y: 228, distance: 30.1
click at [1005, 228] on button "Add" at bounding box center [1025, 225] width 80 height 34
type input "0"
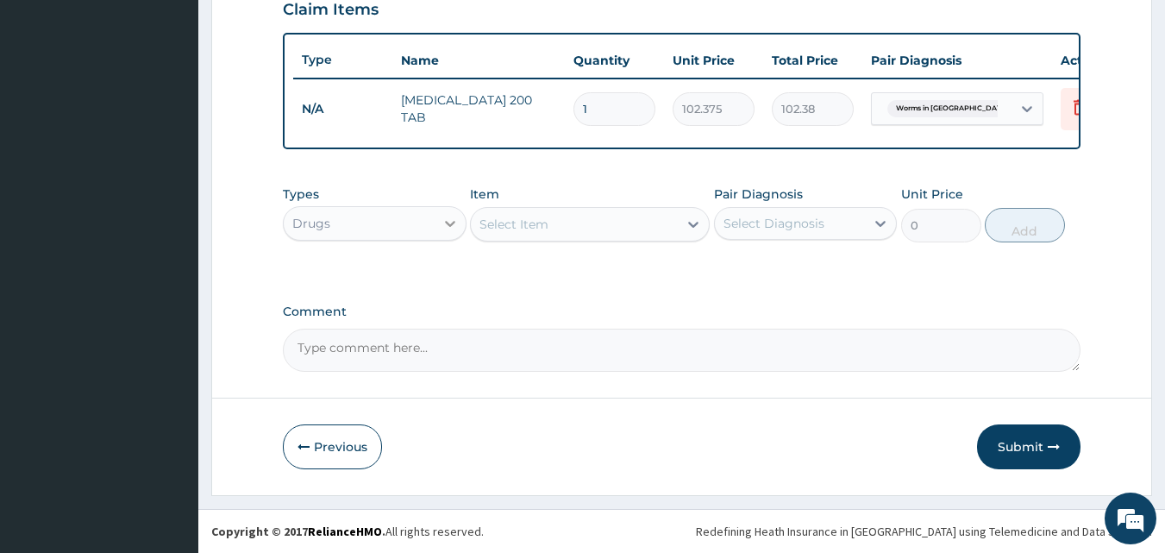
scroll to position [622, 0]
click at [446, 239] on div at bounding box center [450, 223] width 31 height 33
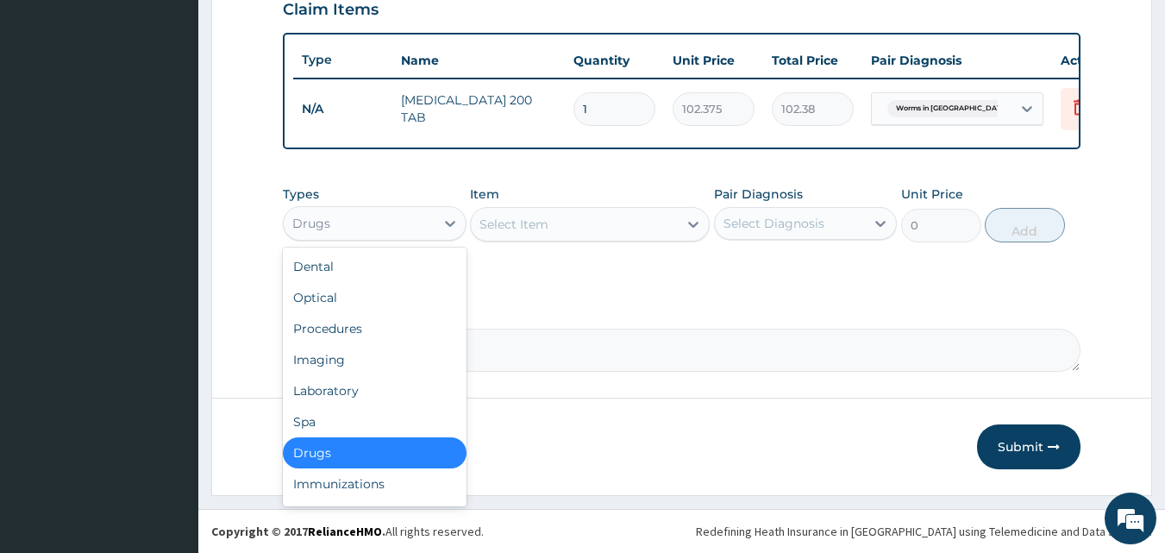
scroll to position [59, 0]
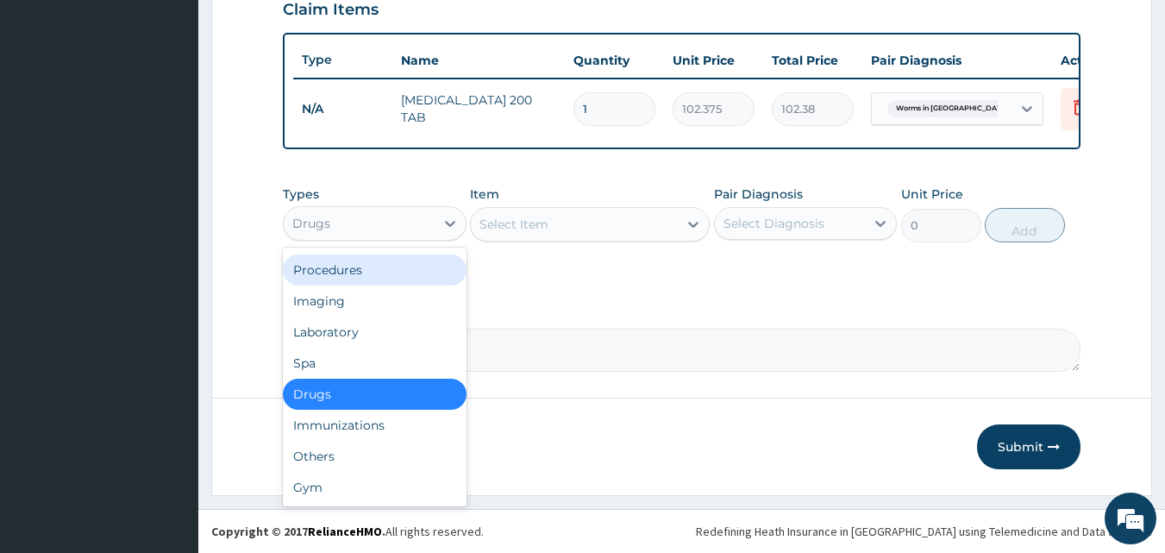
click at [369, 272] on div "Procedures" at bounding box center [375, 269] width 184 height 31
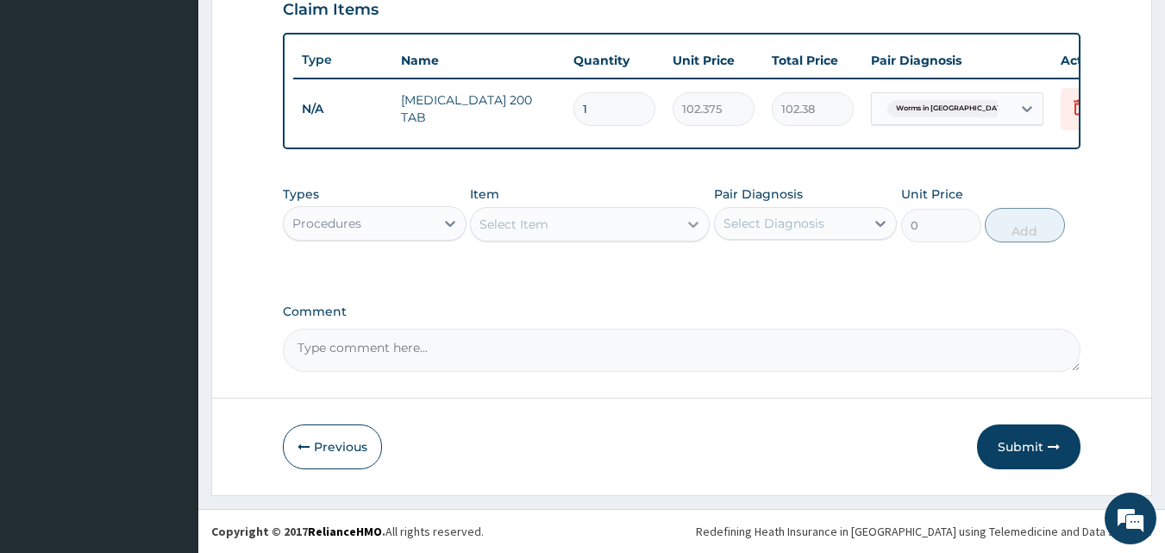
click at [679, 226] on div at bounding box center [693, 224] width 31 height 31
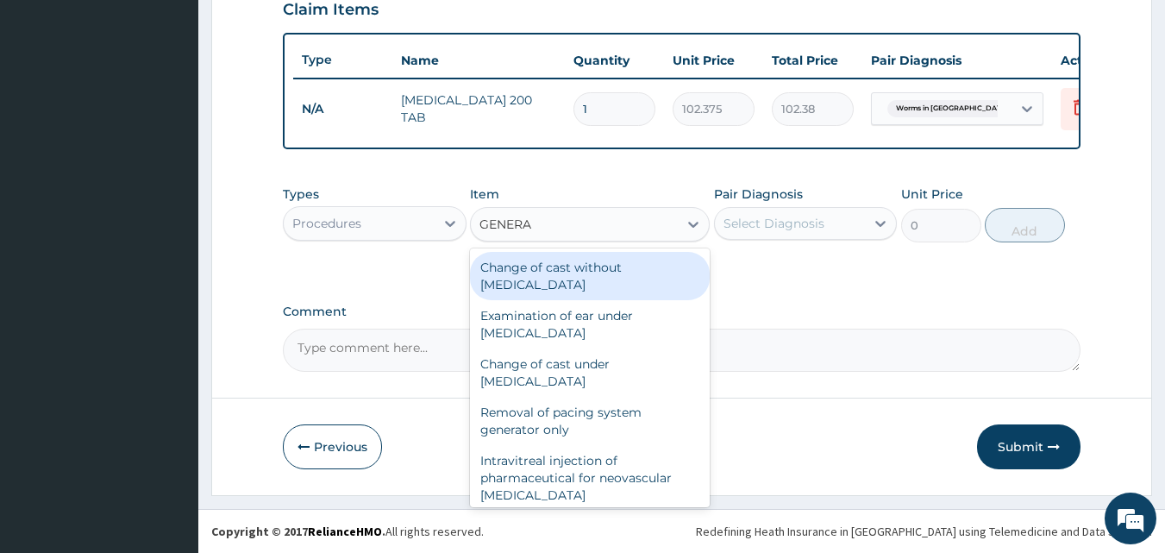
type input "GENERAL"
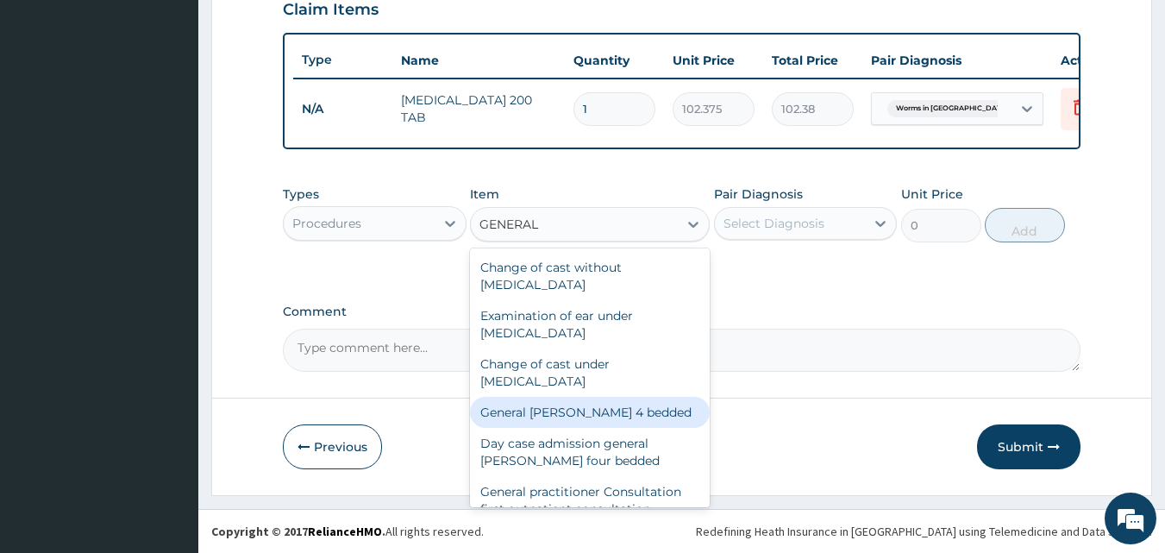
scroll to position [201, 0]
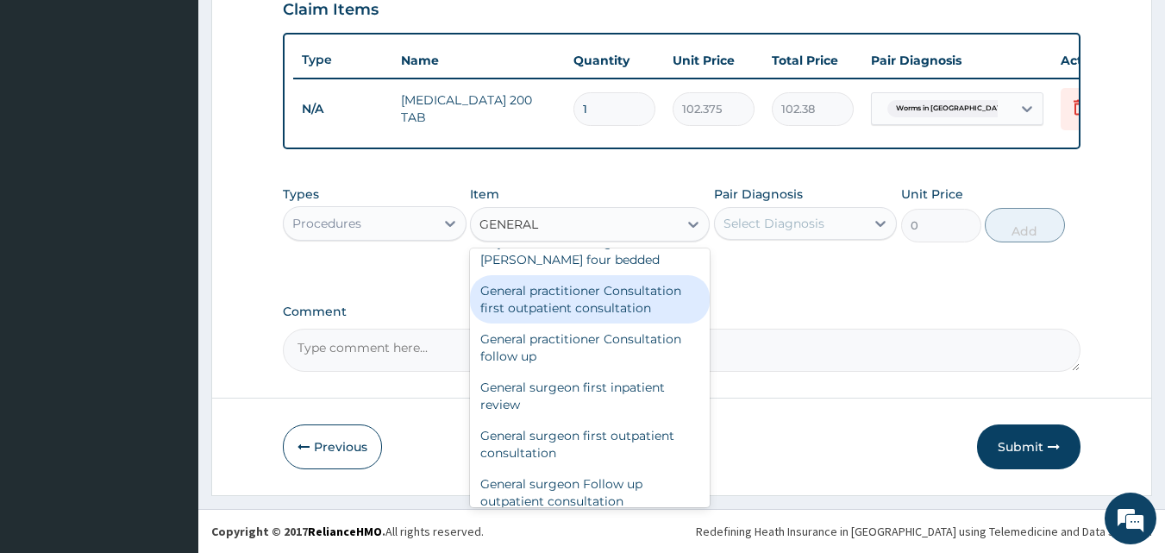
click at [585, 305] on div "General practitioner Consultation first outpatient consultation" at bounding box center [590, 299] width 240 height 48
type input "3000"
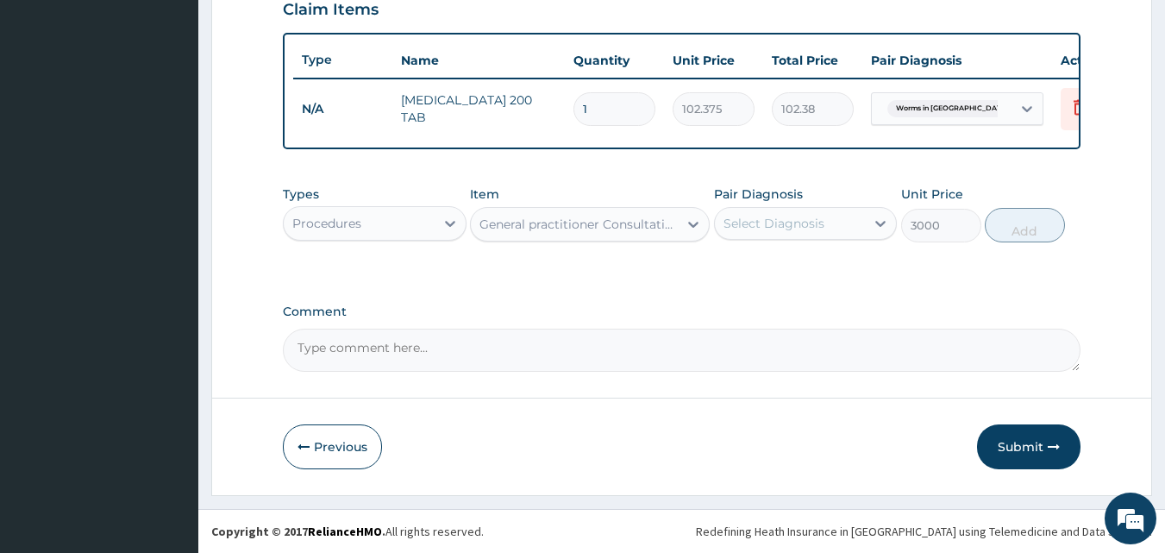
click at [798, 230] on div "Select Diagnosis" at bounding box center [773, 223] width 101 height 17
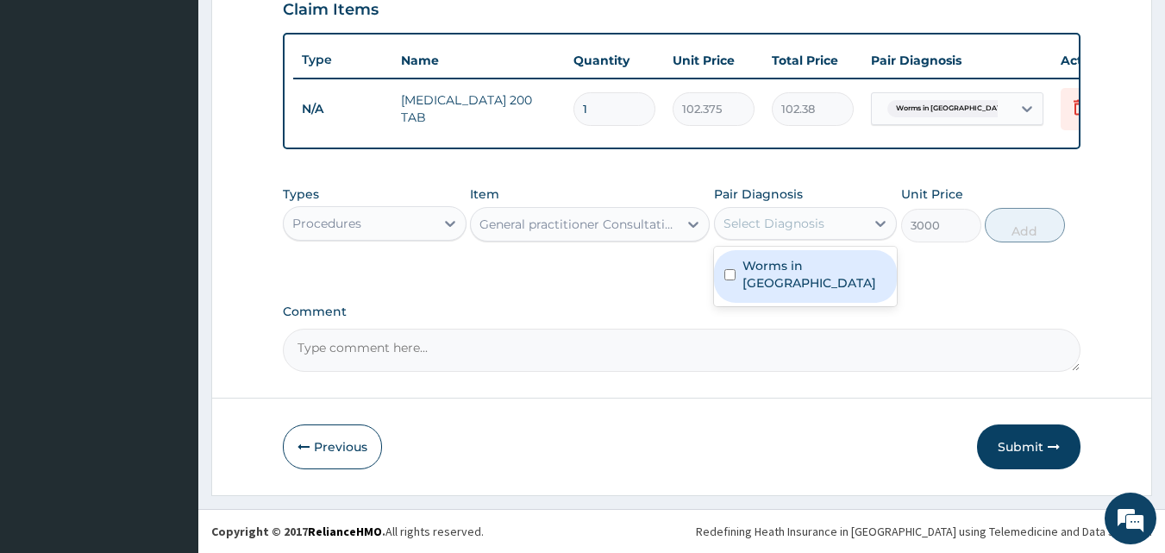
click at [766, 276] on div "Worms in stool" at bounding box center [806, 276] width 184 height 53
checkbox input "true"
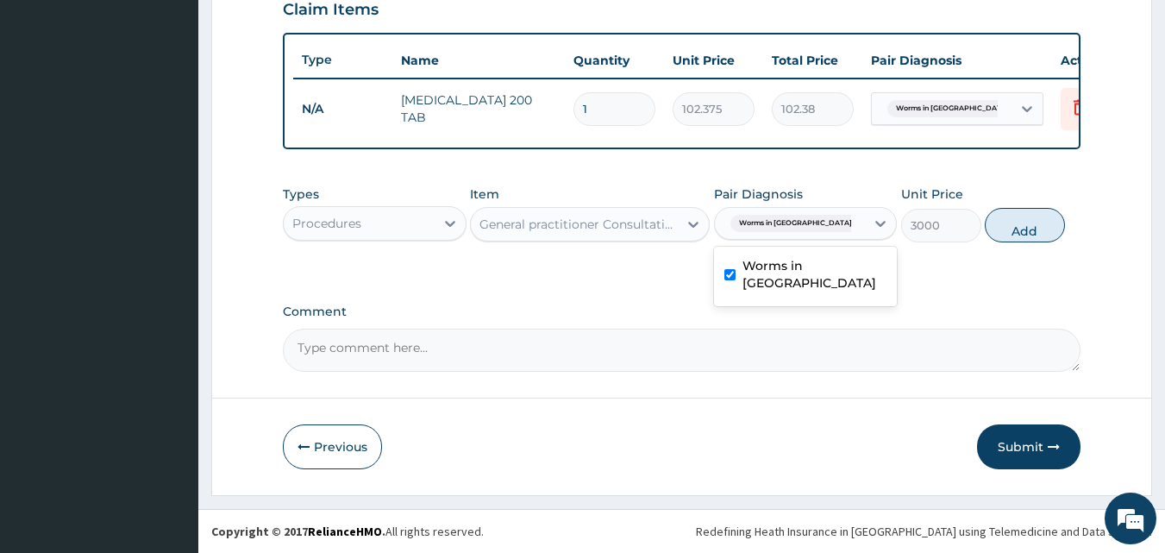
click at [1024, 225] on button "Add" at bounding box center [1025, 225] width 80 height 34
type input "0"
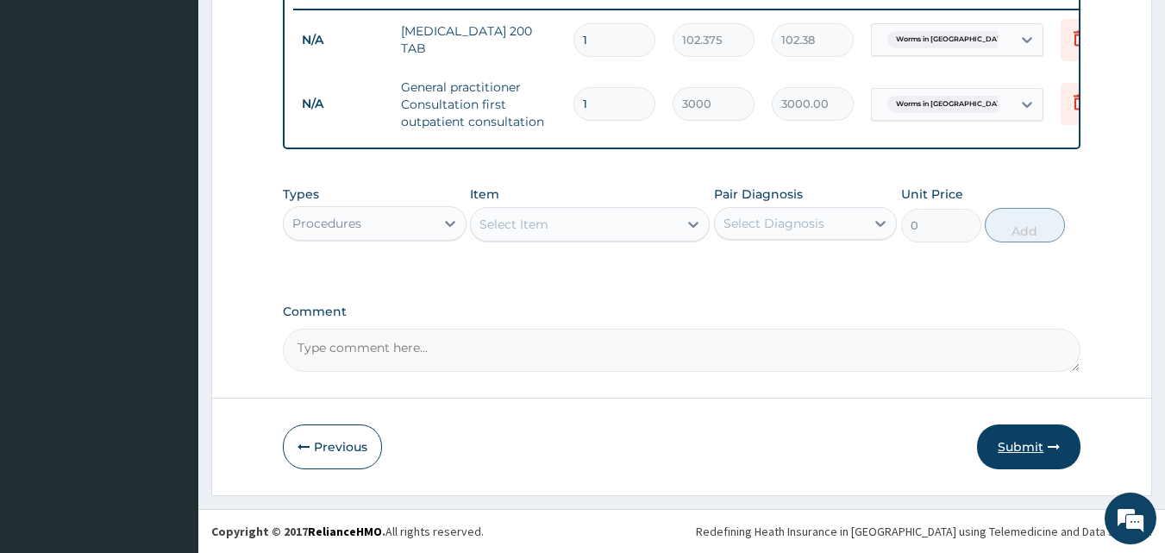
click at [1029, 443] on button "Submit" at bounding box center [1028, 446] width 103 height 45
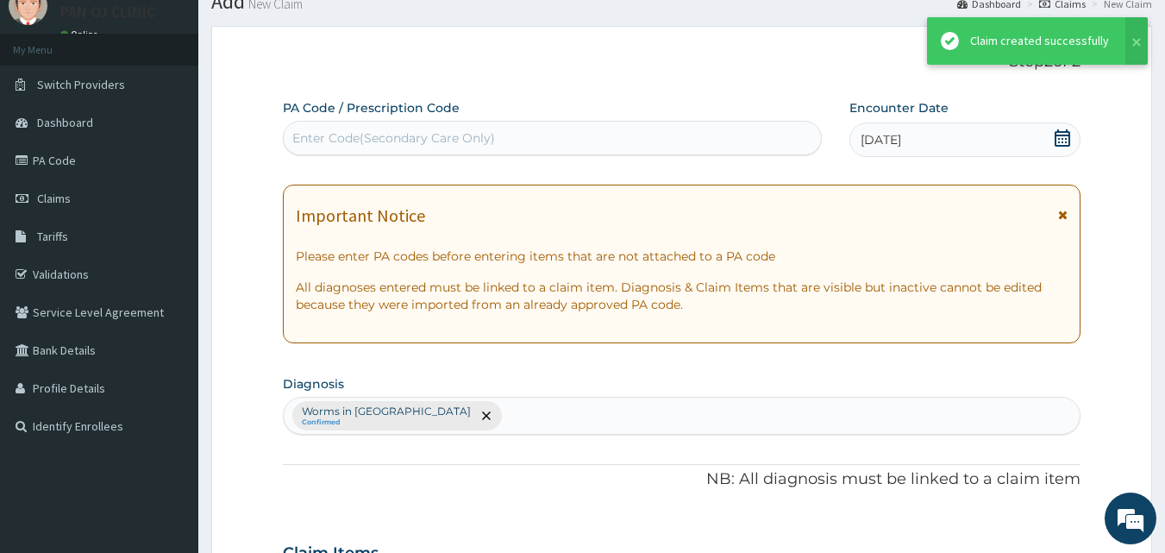
scroll to position [691, 0]
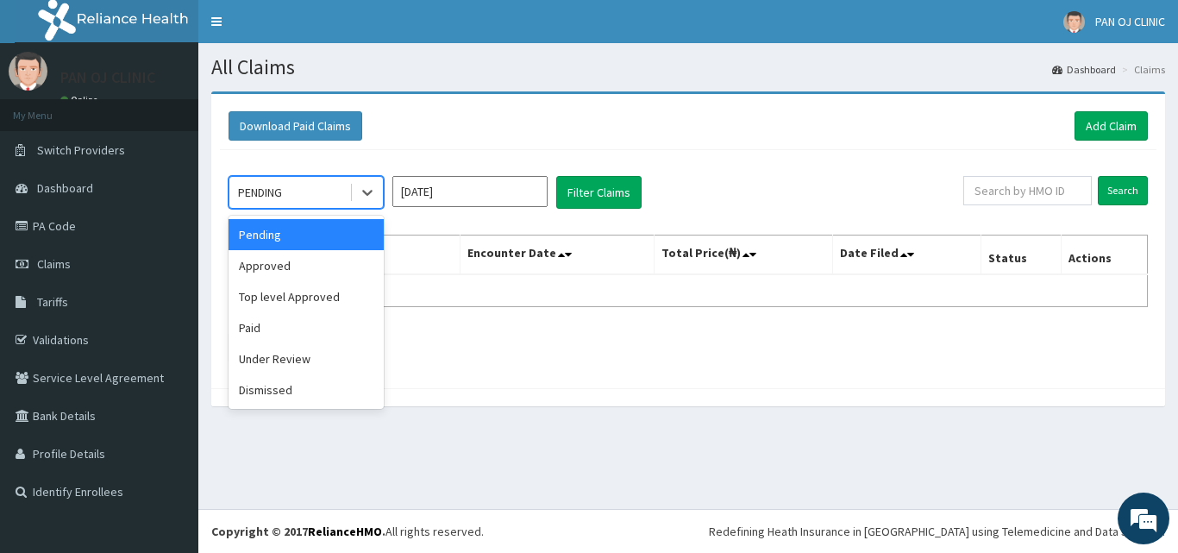
drag, startPoint x: 366, startPoint y: 188, endPoint x: 351, endPoint y: 218, distance: 33.9
click at [366, 190] on icon at bounding box center [367, 192] width 17 height 17
click at [312, 263] on div "Approved" at bounding box center [305, 265] width 155 height 31
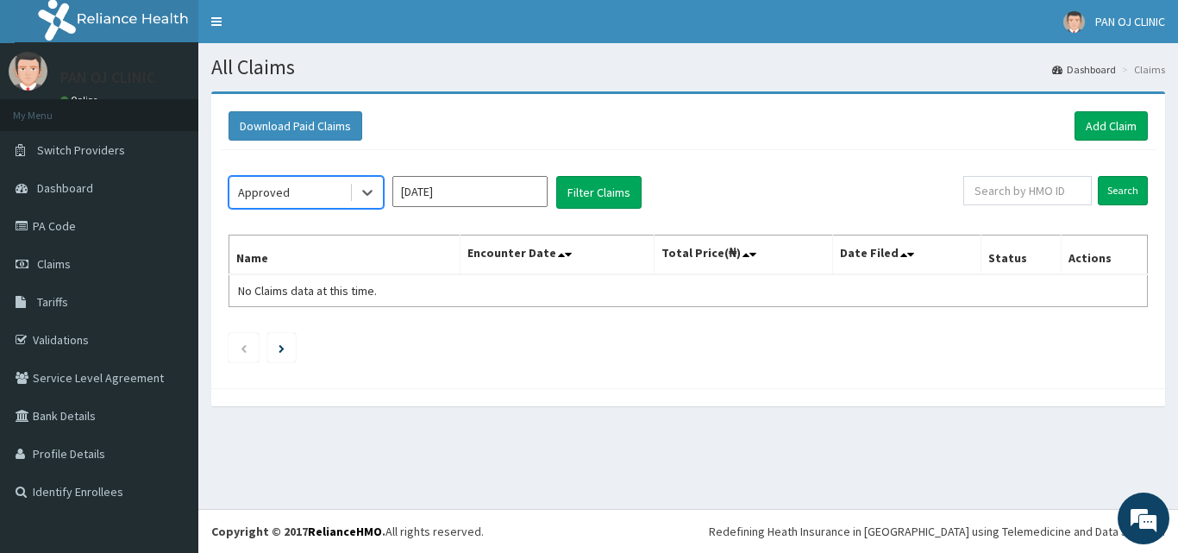
click at [453, 194] on input "[DATE]" at bounding box center [469, 191] width 155 height 31
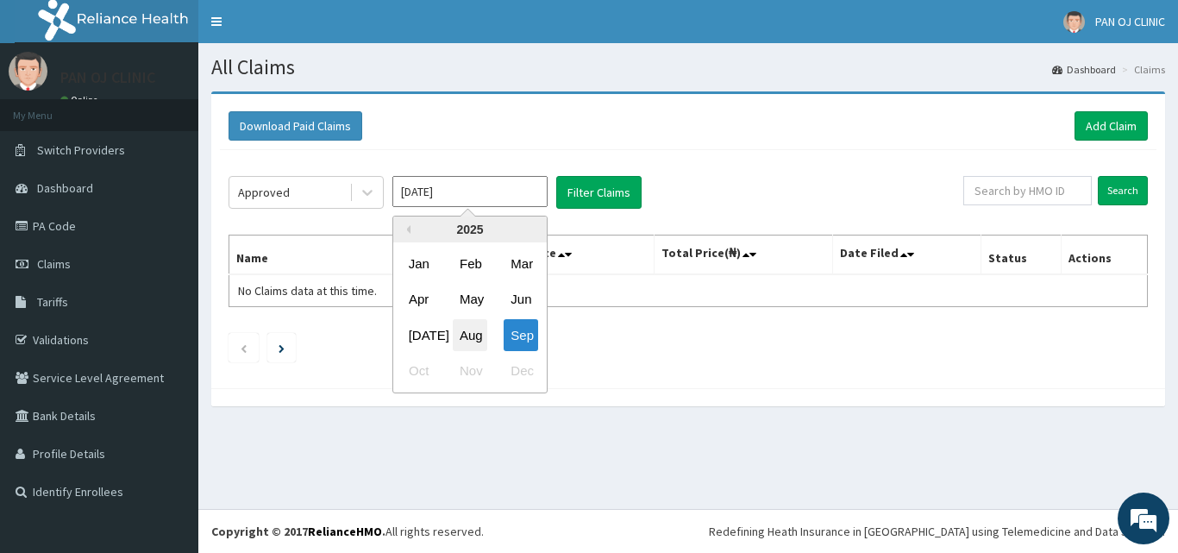
drag, startPoint x: 475, startPoint y: 331, endPoint x: 483, endPoint y: 304, distance: 27.8
click at [476, 330] on div "Aug" at bounding box center [470, 335] width 34 height 32
type input "Aug 2025"
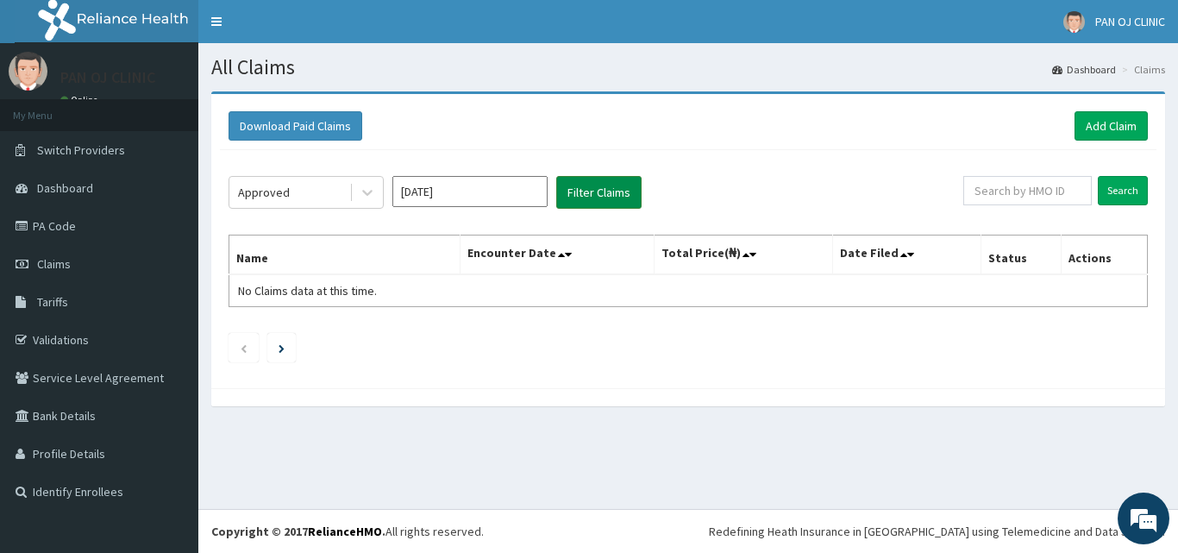
click at [603, 193] on button "Filter Claims" at bounding box center [598, 192] width 85 height 33
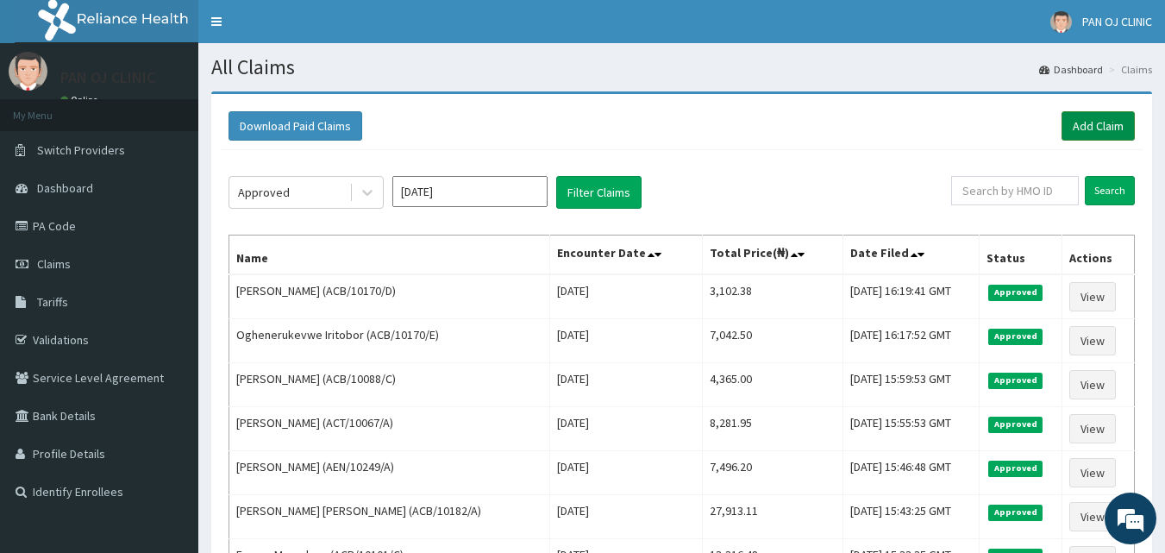
click at [1102, 126] on link "Add Claim" at bounding box center [1097, 125] width 73 height 29
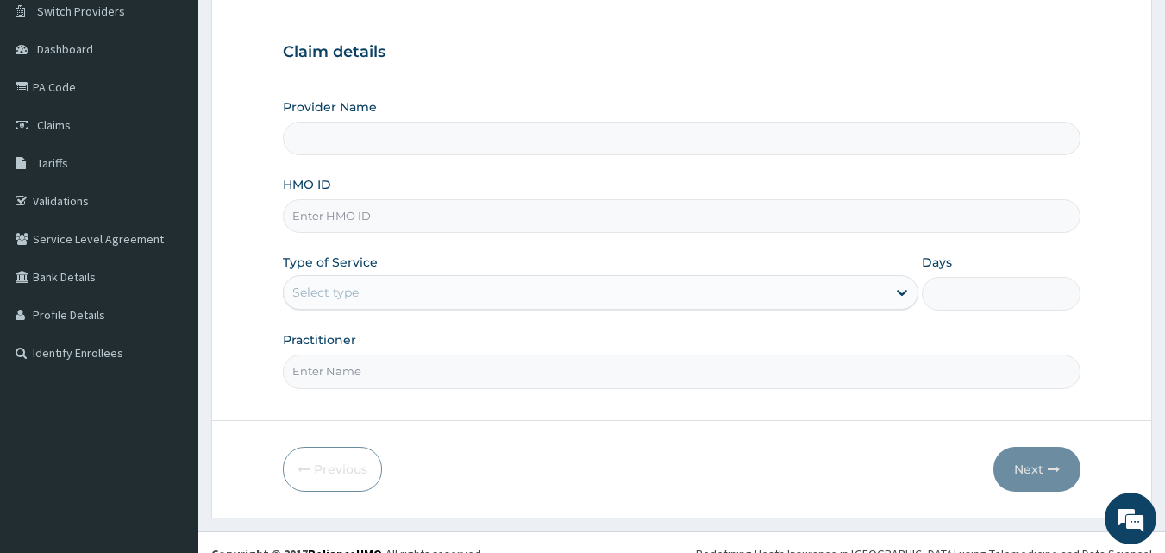
scroll to position [161, 0]
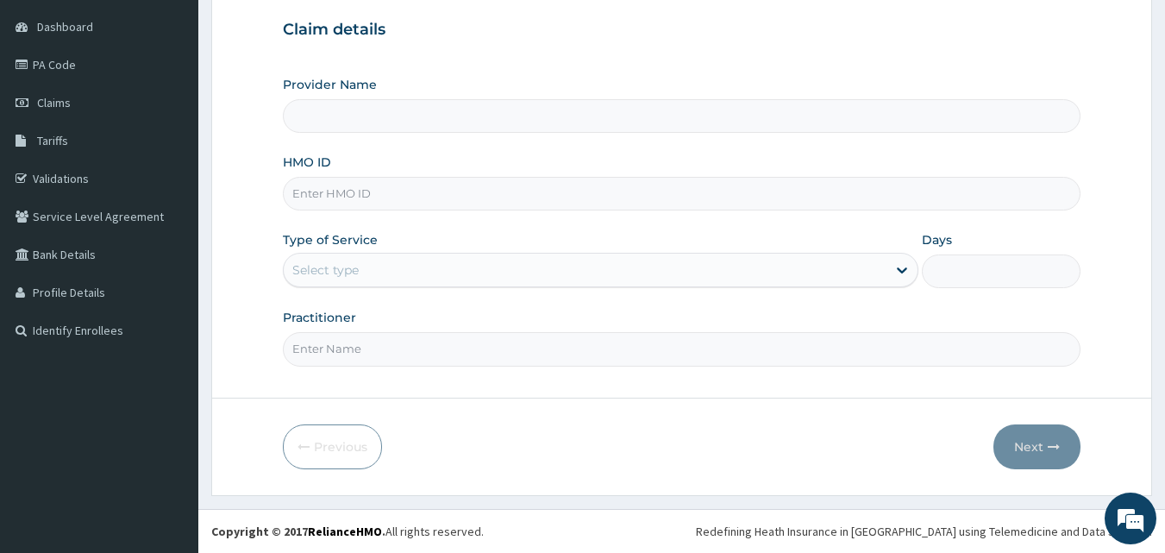
click at [322, 196] on input "HMO ID" at bounding box center [682, 194] width 798 height 34
type input "A"
type input "PAN OJ CLINIC"
type input "ACB/10170/B"
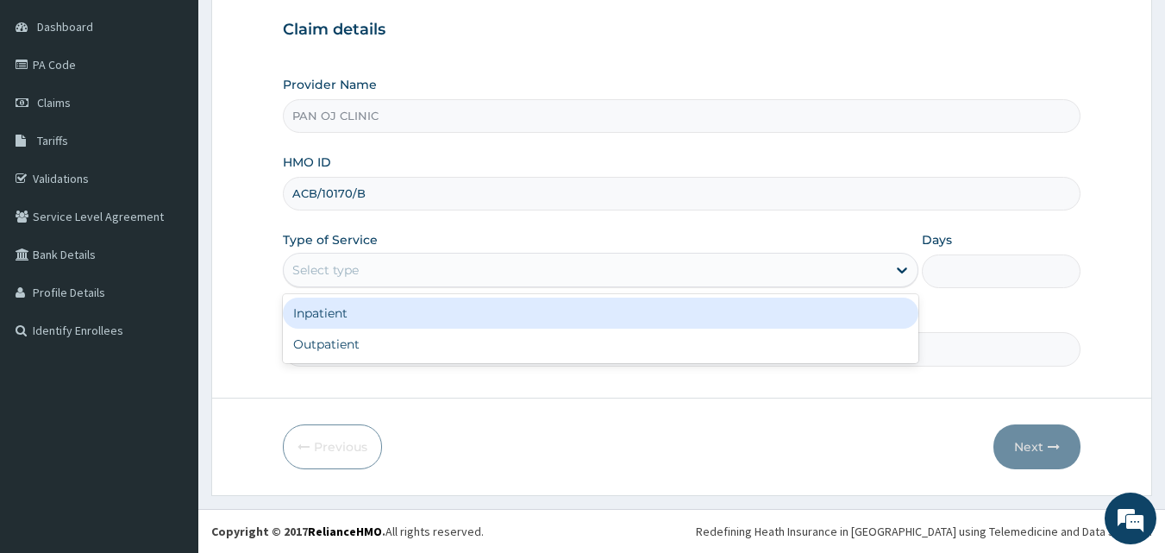
click at [360, 273] on div "Select type" at bounding box center [585, 270] width 603 height 28
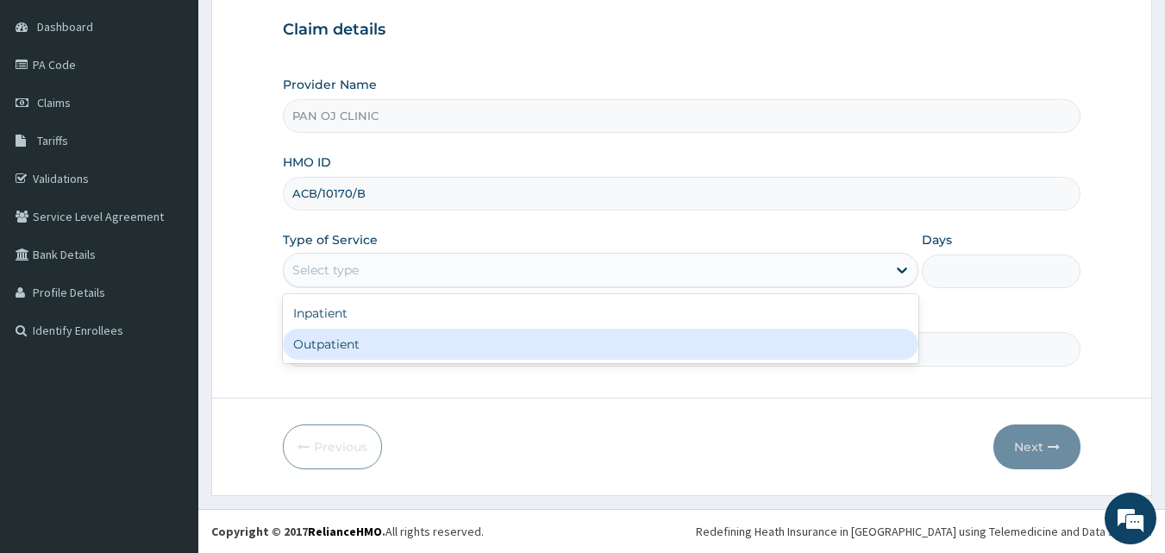
click at [323, 341] on div "Outpatient" at bounding box center [600, 343] width 635 height 31
type input "1"
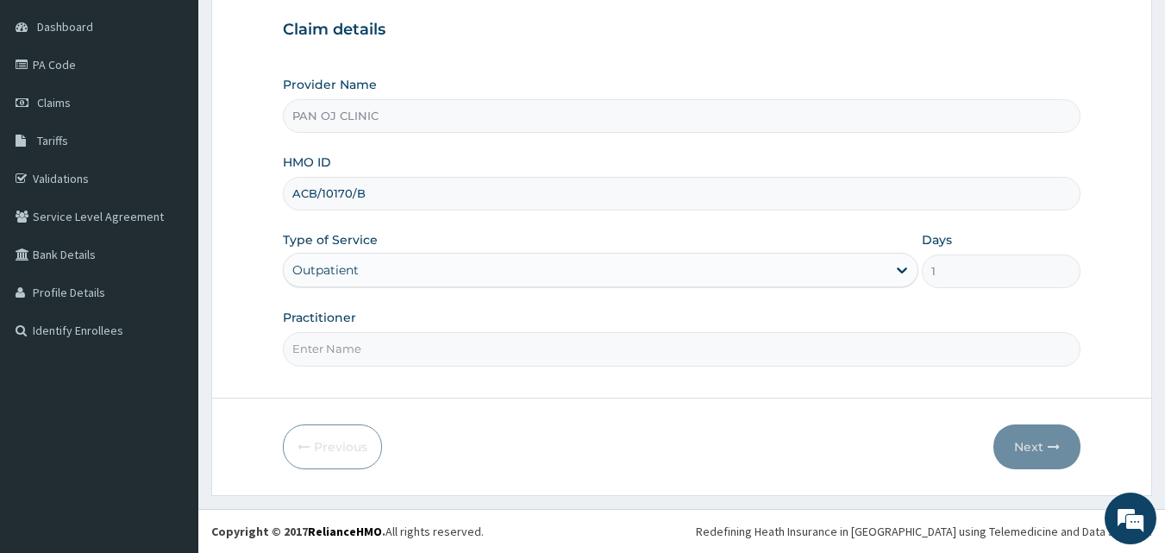
drag, startPoint x: 340, startPoint y: 353, endPoint x: 337, endPoint y: 370, distance: 16.6
click at [340, 353] on input "Practitioner" at bounding box center [682, 349] width 798 height 34
type input "[PERSON_NAME]"
click at [1017, 442] on button "Next" at bounding box center [1036, 446] width 87 height 45
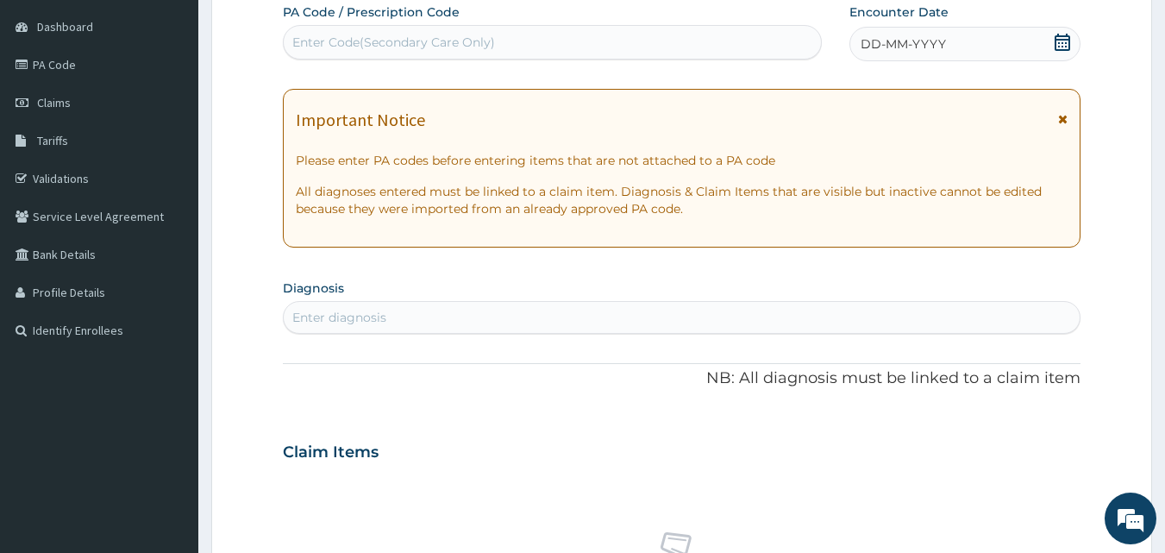
click at [1055, 38] on icon at bounding box center [1062, 42] width 16 height 17
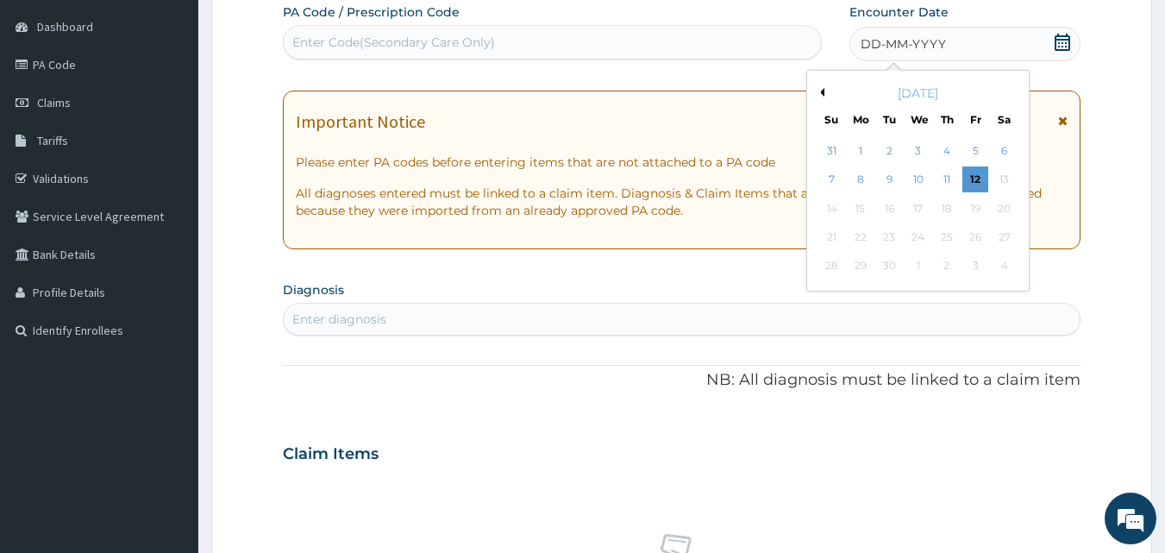
click at [821, 93] on button "Previous Month" at bounding box center [820, 92] width 9 height 9
click at [898, 265] on div "26" at bounding box center [890, 266] width 26 height 26
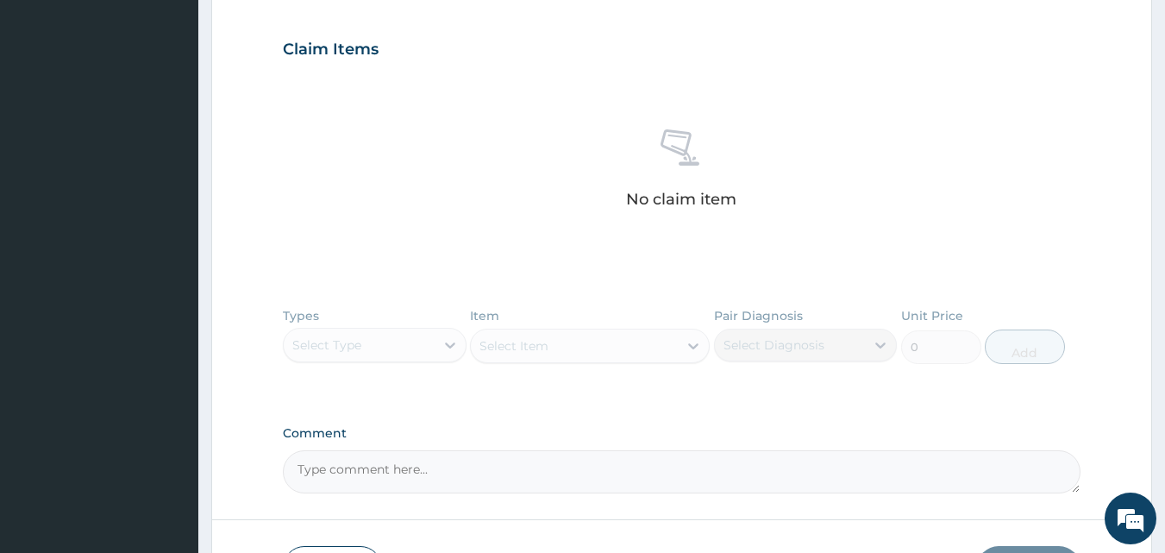
scroll to position [362, 0]
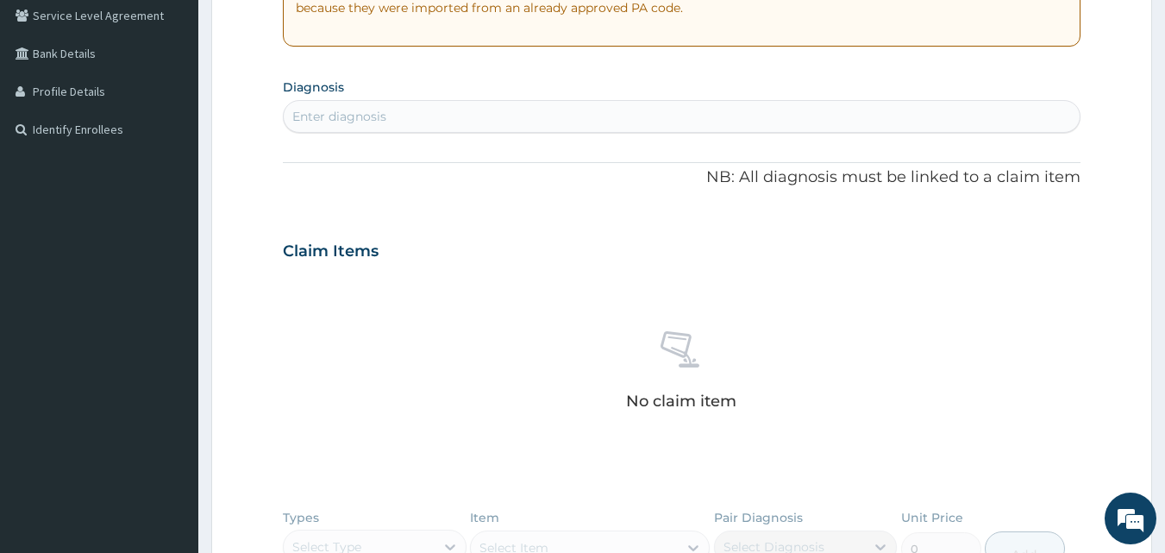
click at [447, 129] on div "Enter diagnosis" at bounding box center [682, 117] width 797 height 28
type input "MALA"
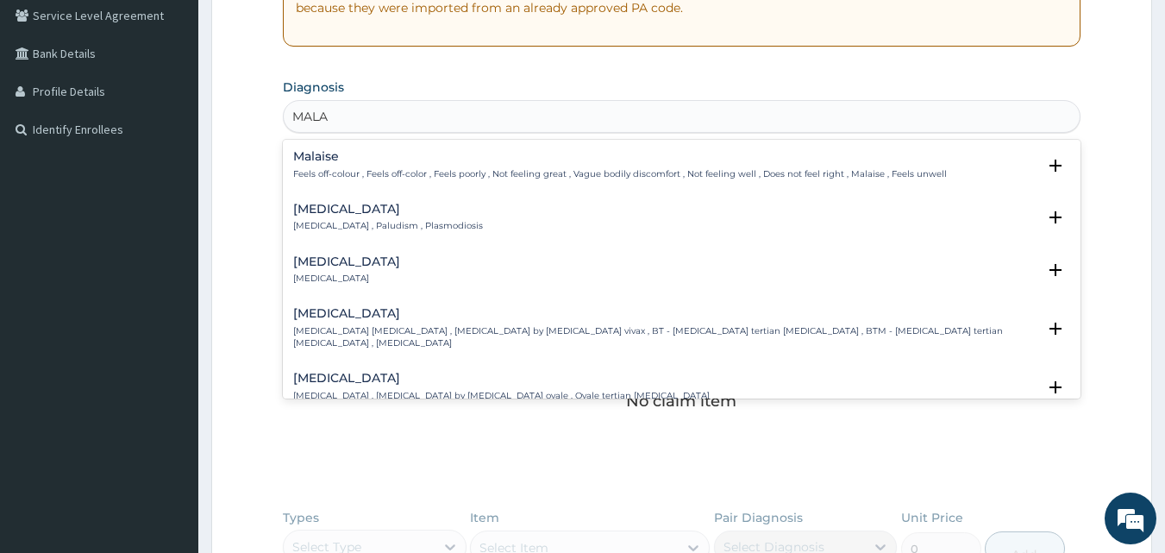
click at [330, 208] on h4 "[MEDICAL_DATA]" at bounding box center [388, 209] width 190 height 13
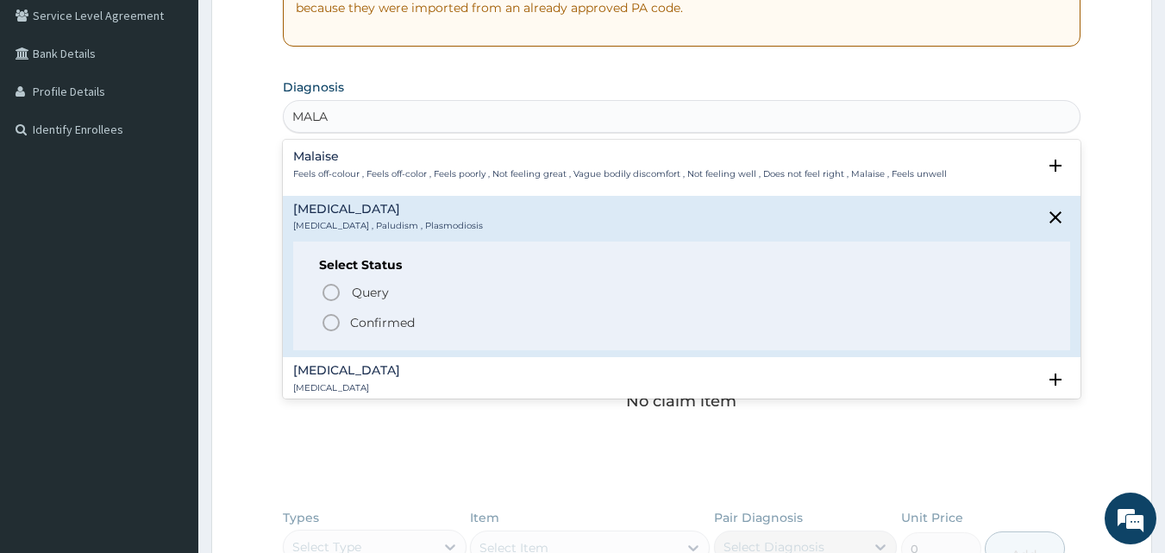
drag, startPoint x: 331, startPoint y: 322, endPoint x: 335, endPoint y: 308, distance: 14.2
click at [335, 317] on icon "status option filled" at bounding box center [331, 322] width 21 height 21
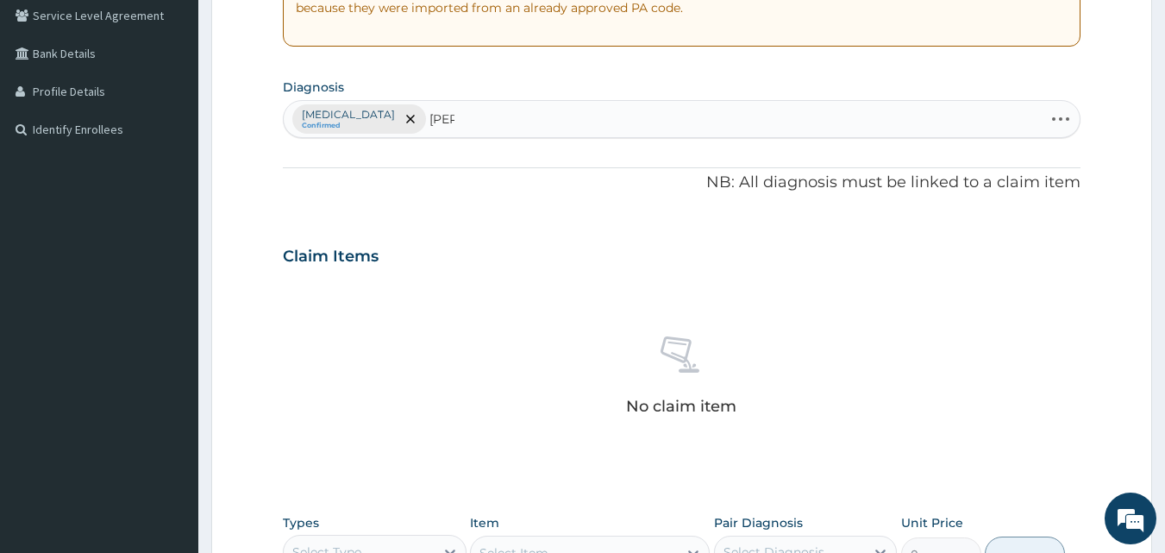
type input "[PERSON_NAME]"
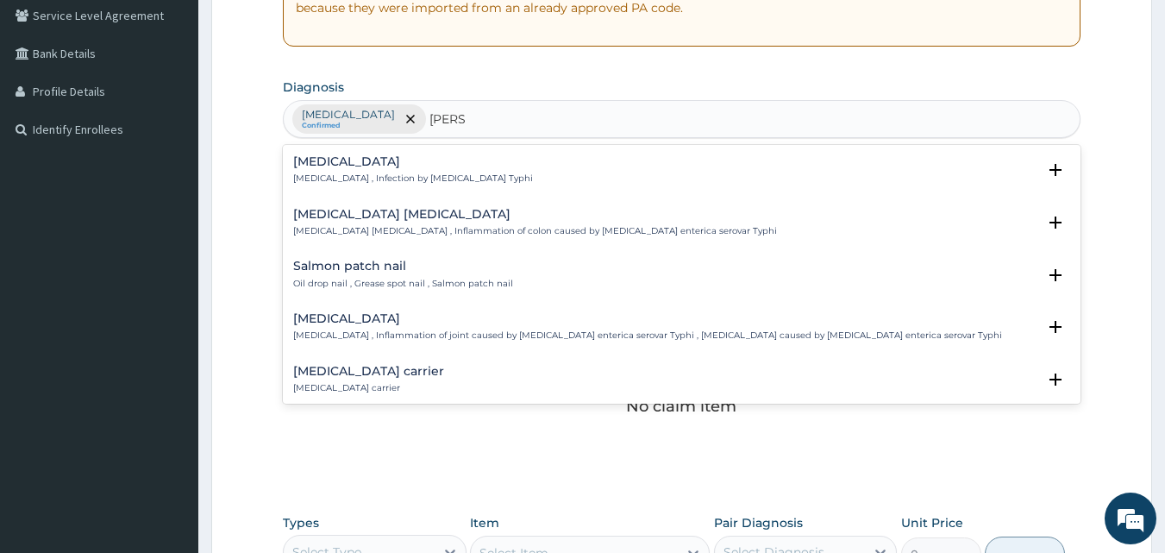
click at [335, 172] on div "[MEDICAL_DATA] [MEDICAL_DATA] , Infection by [MEDICAL_DATA] Typhi" at bounding box center [413, 170] width 240 height 30
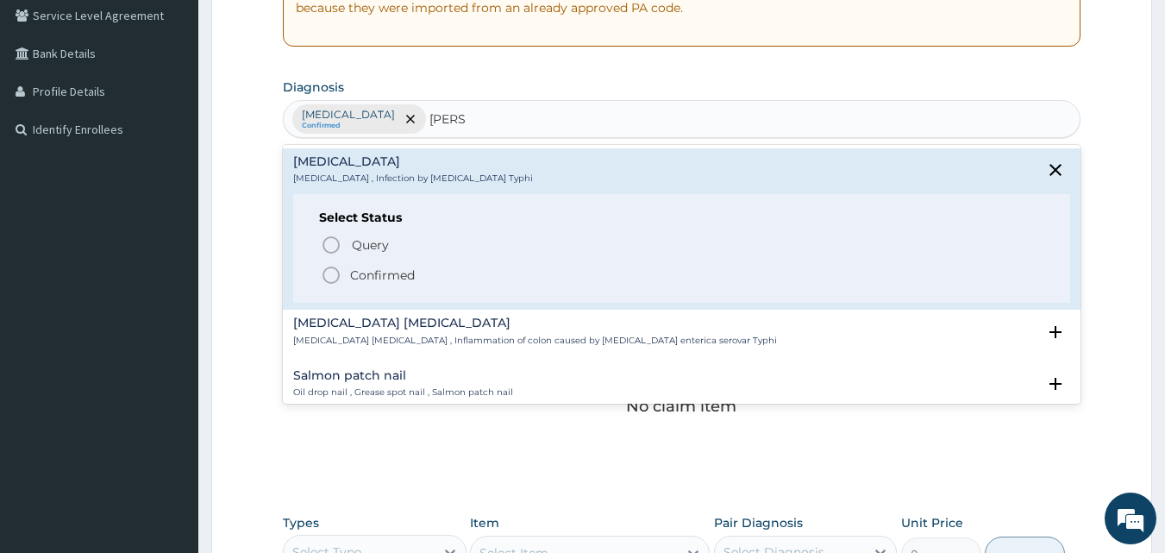
click at [333, 272] on icon "status option filled" at bounding box center [331, 275] width 21 height 21
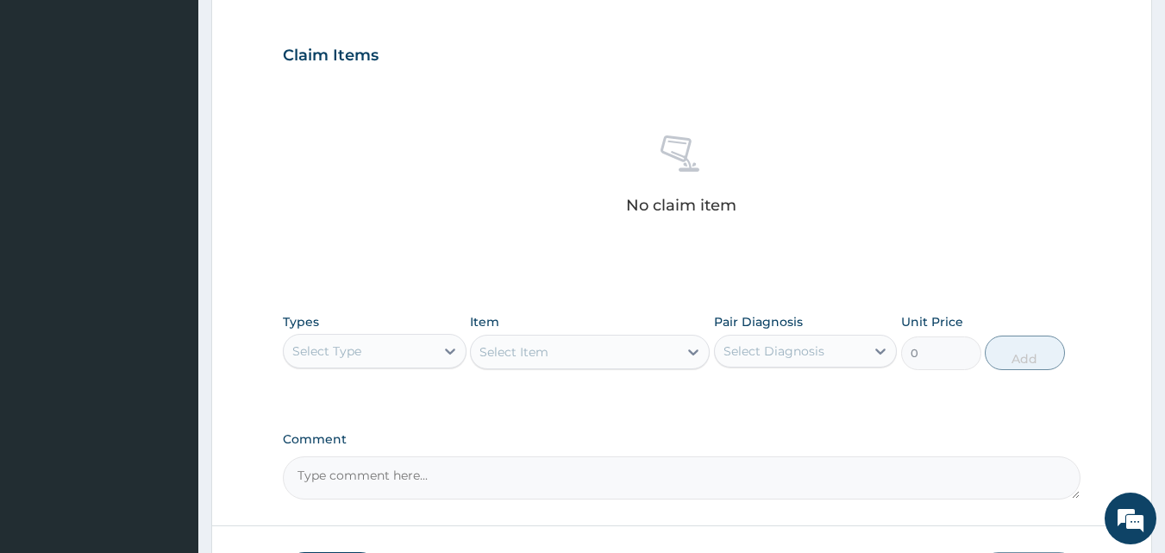
scroll to position [691, 0]
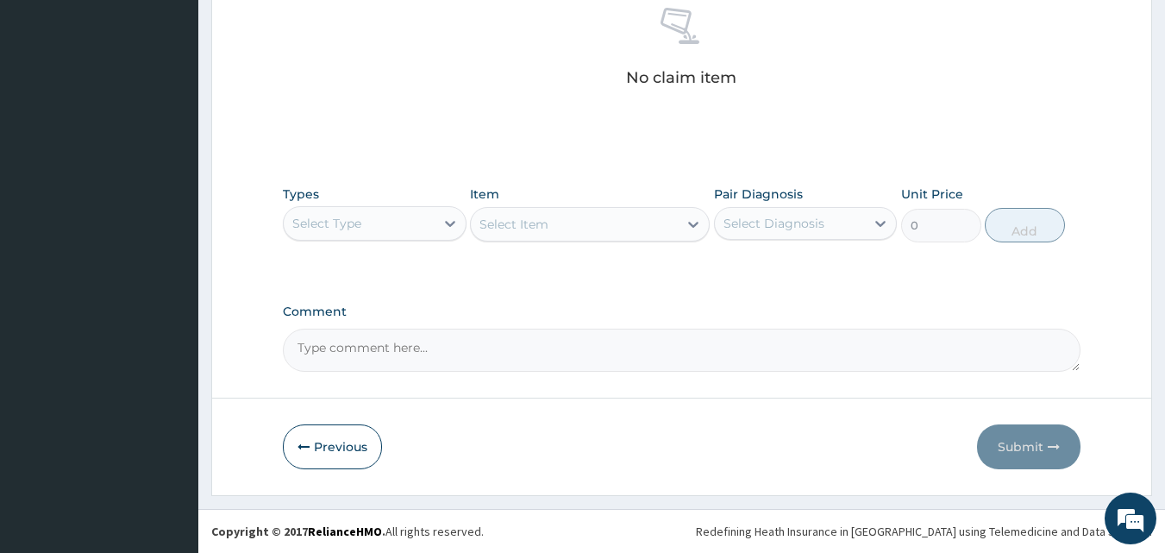
click at [397, 228] on div "Select Type" at bounding box center [359, 224] width 151 height 28
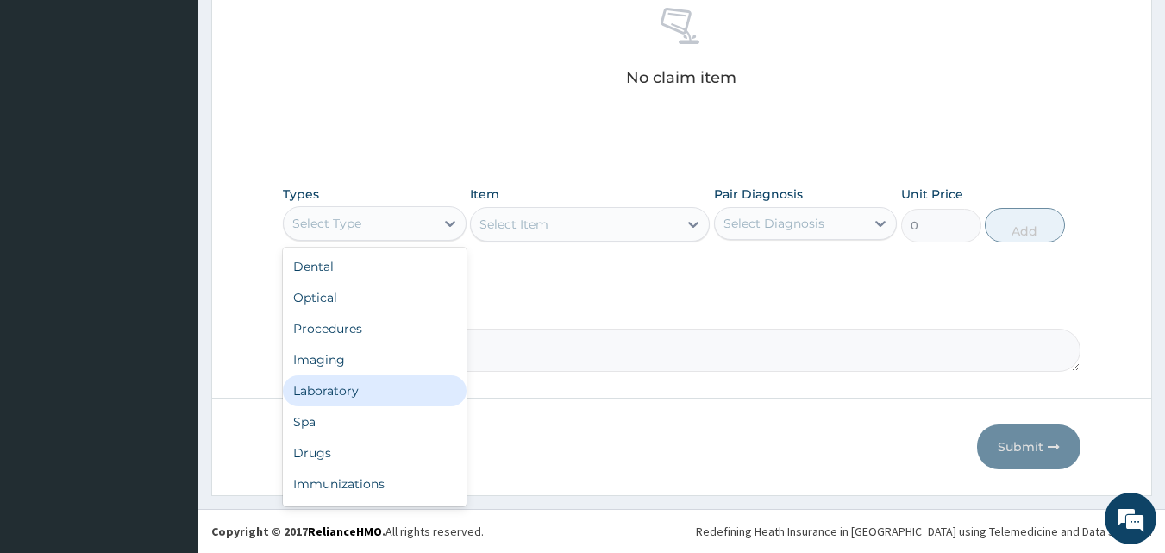
scroll to position [59, 0]
drag, startPoint x: 306, startPoint y: 387, endPoint x: 301, endPoint y: 377, distance: 11.6
click at [306, 384] on div "Drugs" at bounding box center [375, 393] width 184 height 31
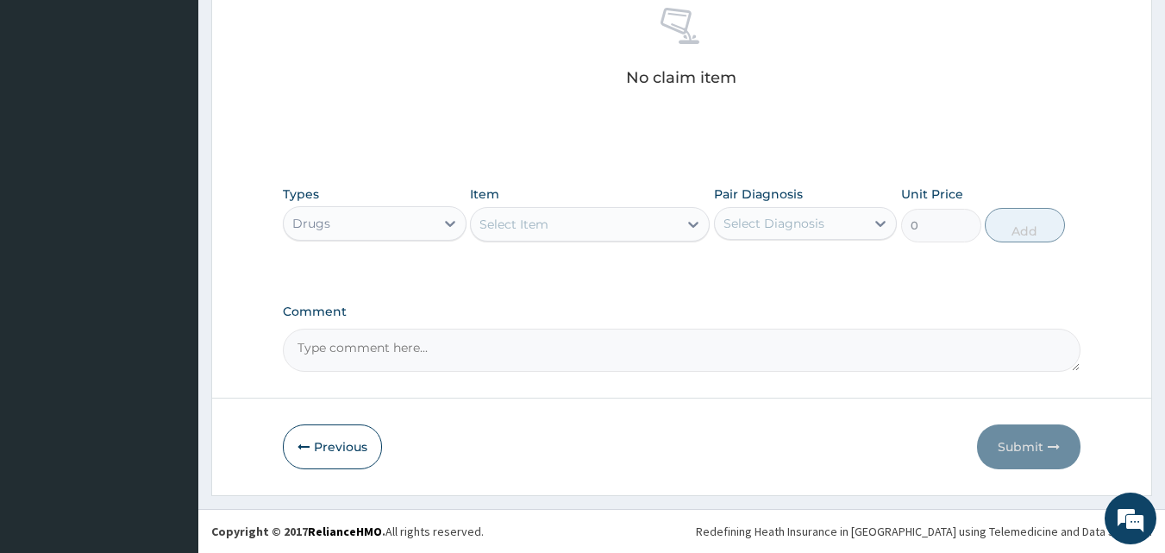
click at [676, 221] on div "Select Item" at bounding box center [574, 224] width 207 height 28
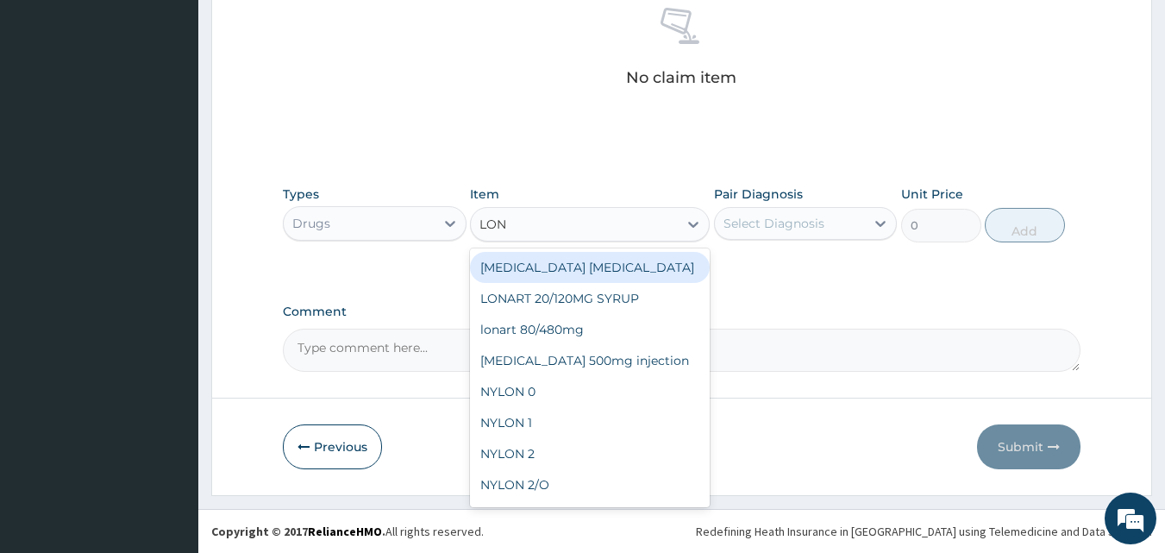
type input "[PERSON_NAME]"
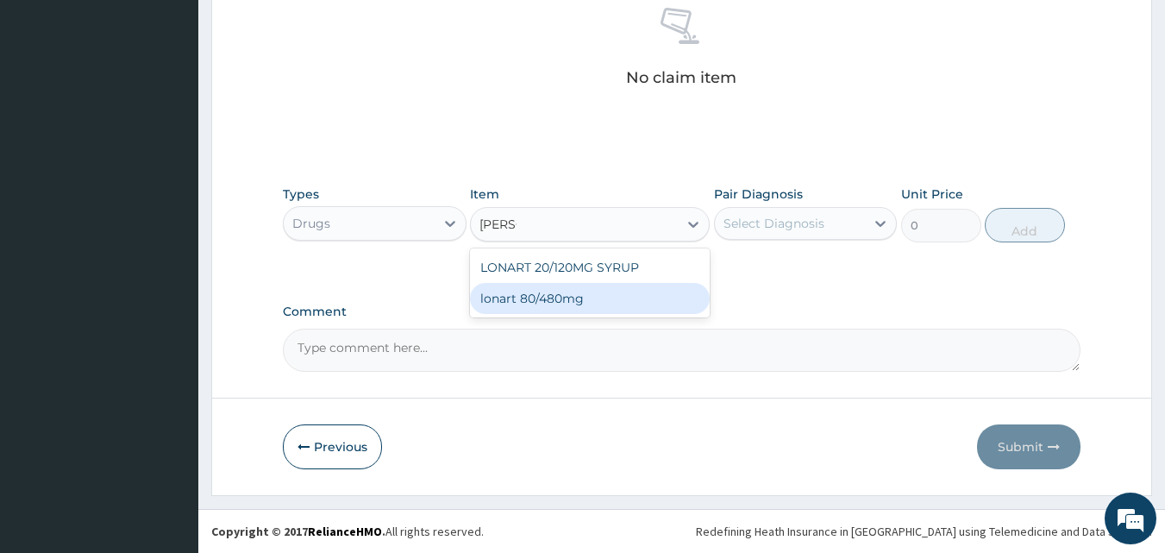
drag, startPoint x: 547, startPoint y: 297, endPoint x: 576, endPoint y: 293, distance: 29.5
click at [552, 297] on div "lonart 80/480mg" at bounding box center [590, 298] width 240 height 31
type input "340.91748"
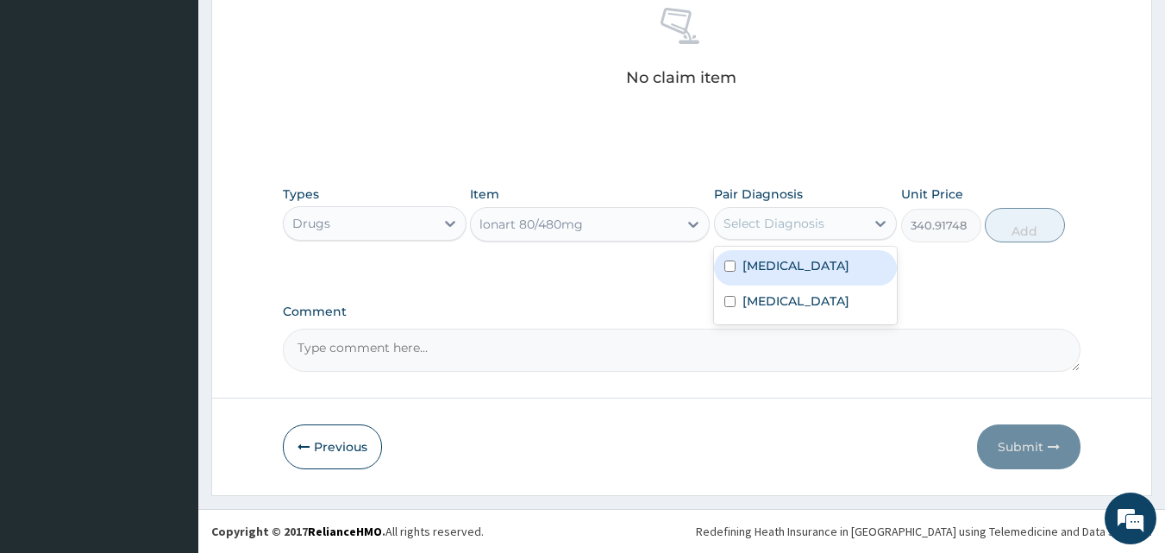
click at [811, 224] on div "Select Diagnosis" at bounding box center [773, 223] width 101 height 17
click at [794, 255] on div "[MEDICAL_DATA]" at bounding box center [806, 267] width 184 height 35
checkbox input "true"
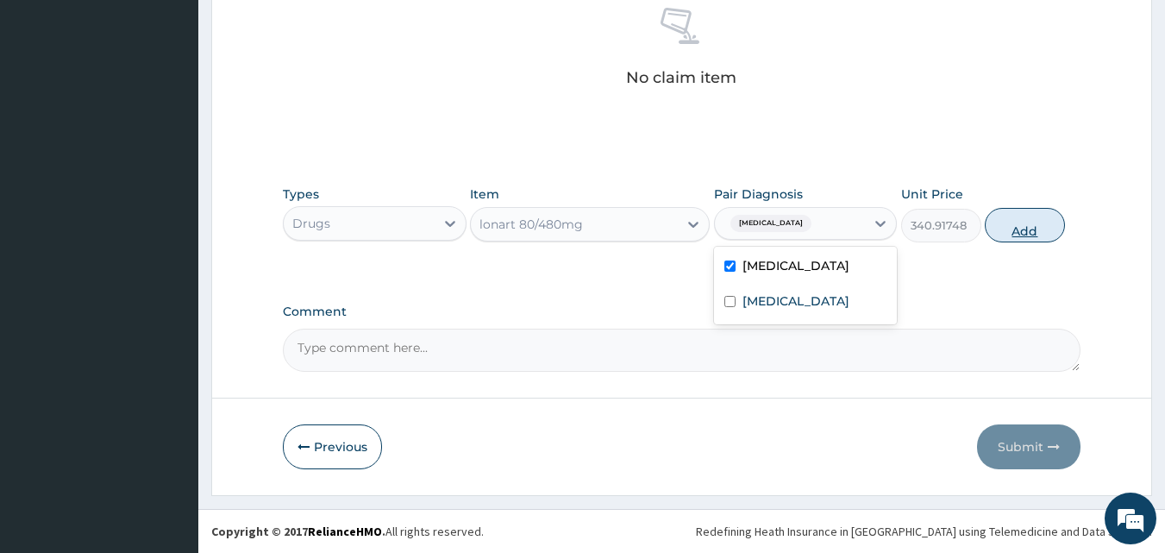
drag, startPoint x: 1036, startPoint y: 227, endPoint x: 1021, endPoint y: 220, distance: 17.0
click at [1036, 225] on button "Add" at bounding box center [1025, 225] width 80 height 34
type input "0"
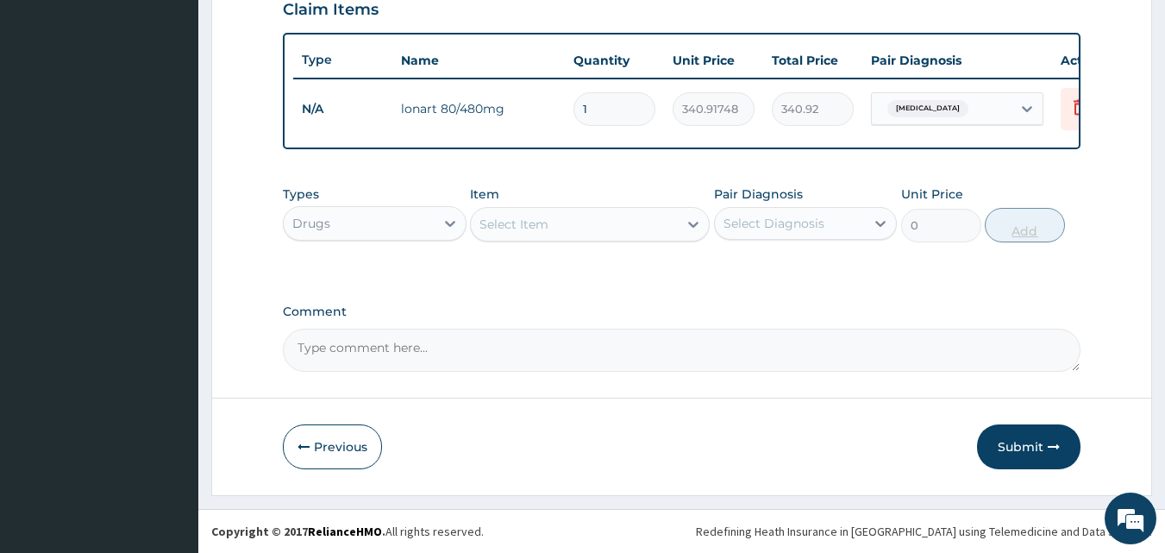
scroll to position [622, 0]
type input "0.00"
type input "6"
type input "2045.50"
type input "6"
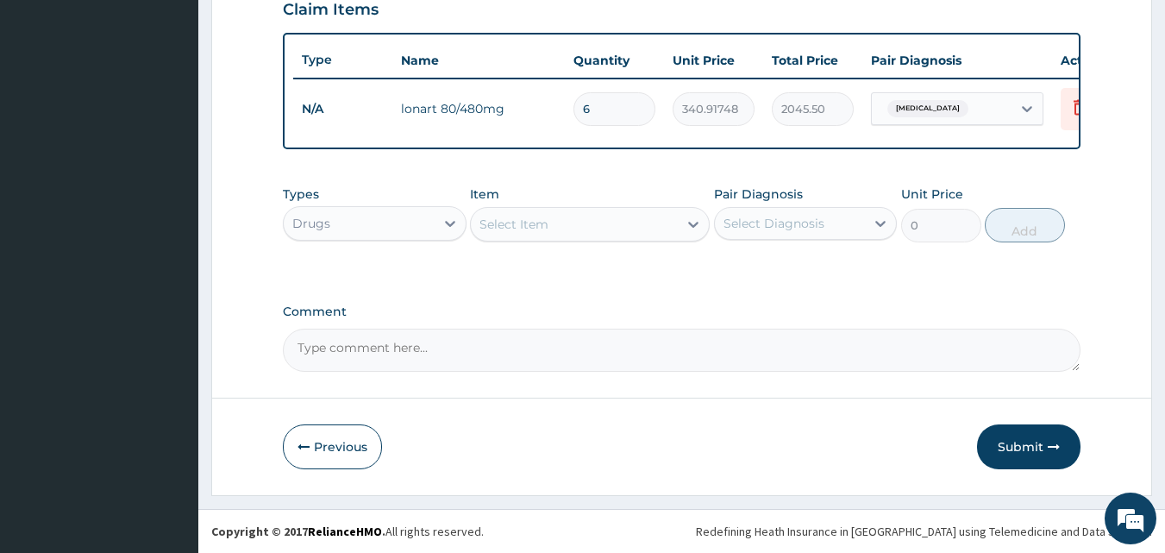
click at [656, 225] on div "Select Item" at bounding box center [574, 224] width 207 height 28
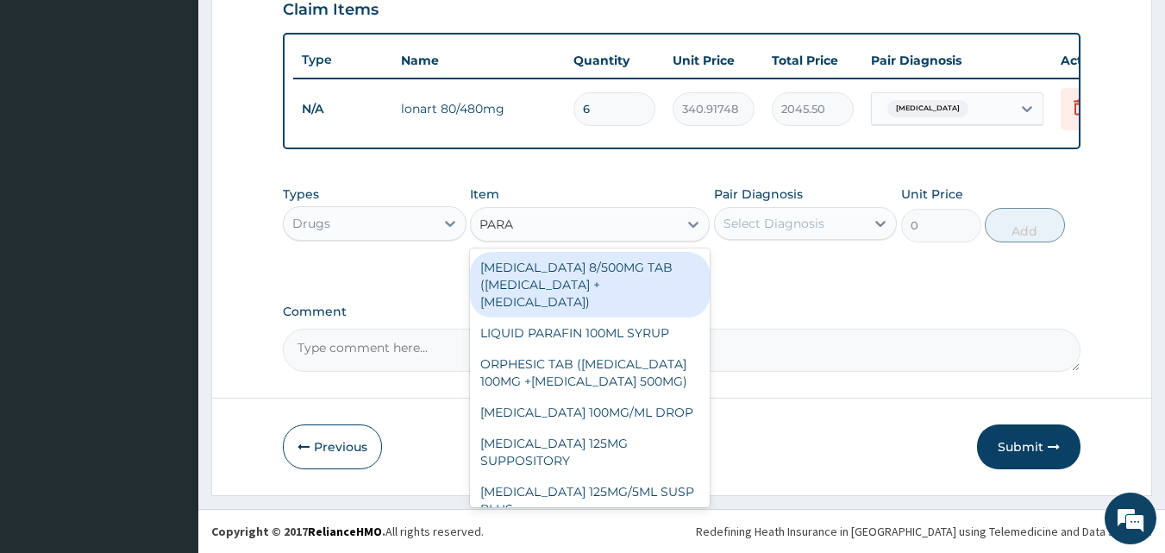
type input "PARAC"
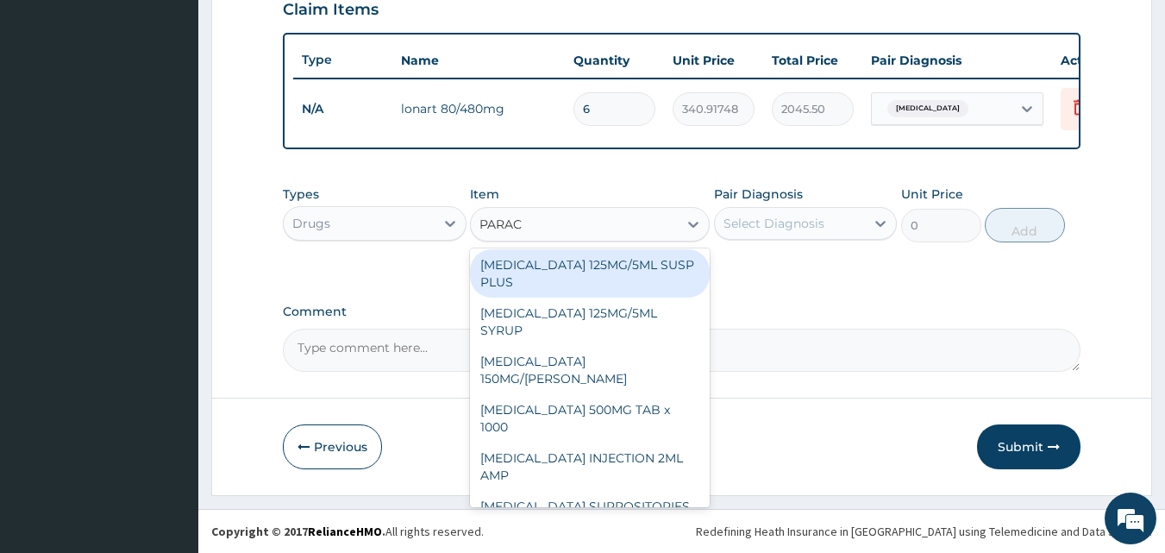
scroll to position [201, 0]
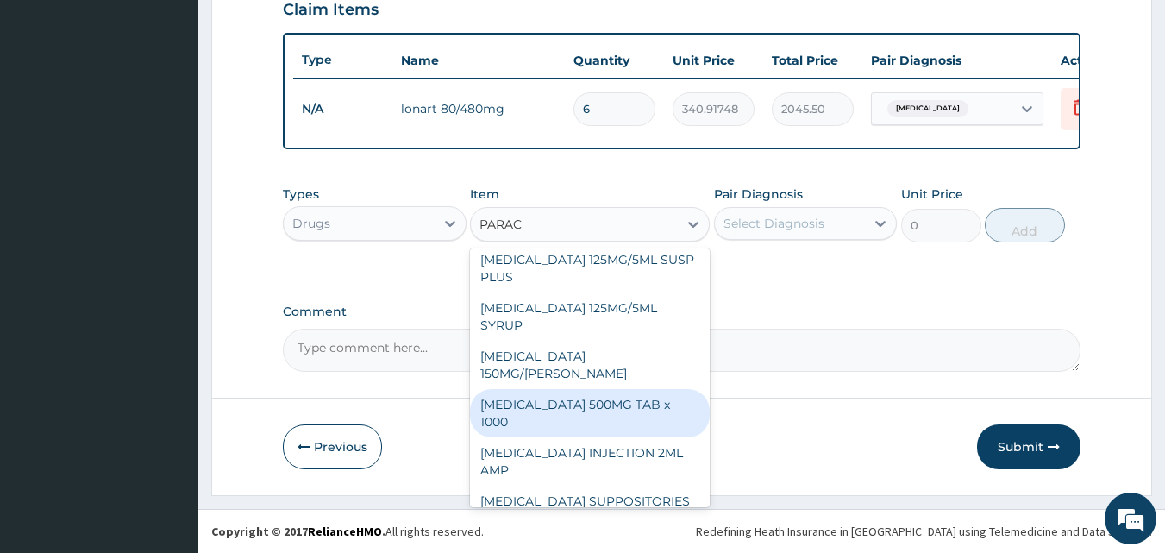
drag, startPoint x: 578, startPoint y: 394, endPoint x: 715, endPoint y: 337, distance: 148.4
click at [580, 394] on div "[MEDICAL_DATA] 500MG TAB x 1000" at bounding box center [590, 413] width 240 height 48
type input "11.025"
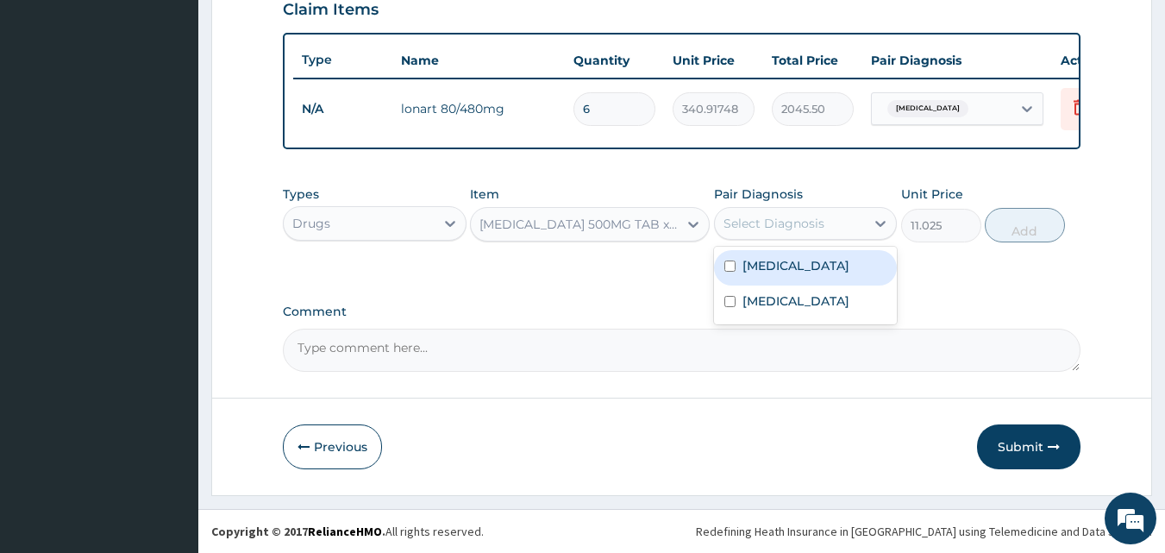
drag, startPoint x: 841, startPoint y: 224, endPoint x: 813, endPoint y: 274, distance: 57.1
click at [841, 225] on div "Select Diagnosis" at bounding box center [790, 224] width 151 height 28
drag, startPoint x: 810, startPoint y: 278, endPoint x: 828, endPoint y: 265, distance: 22.8
click at [811, 277] on div "[MEDICAL_DATA]" at bounding box center [806, 267] width 184 height 35
checkbox input "true"
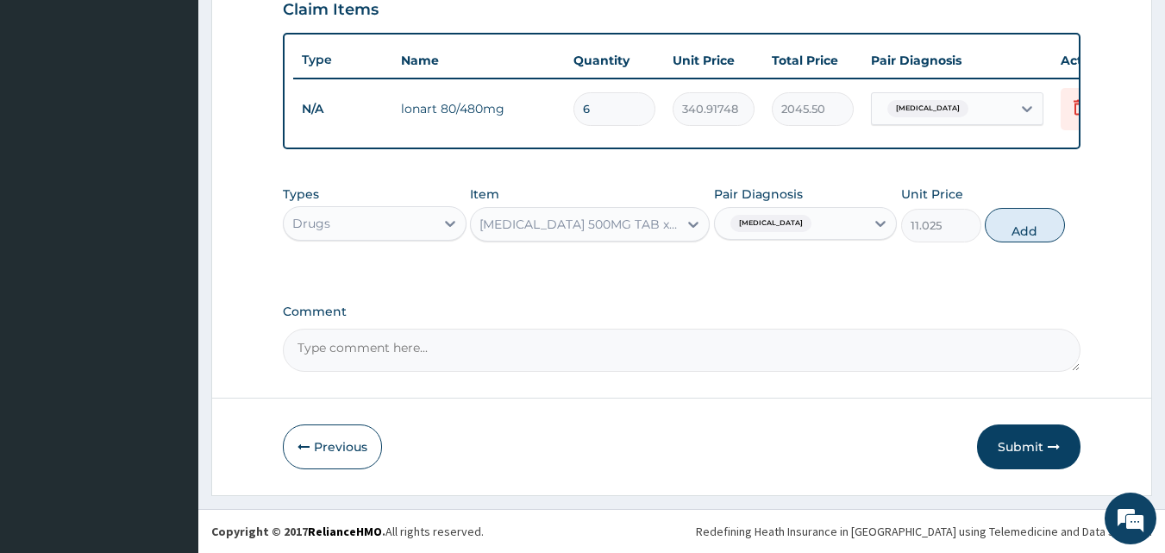
drag, startPoint x: 1009, startPoint y: 228, endPoint x: 963, endPoint y: 226, distance: 45.7
click at [1010, 227] on button "Add" at bounding box center [1025, 225] width 80 height 34
type input "0"
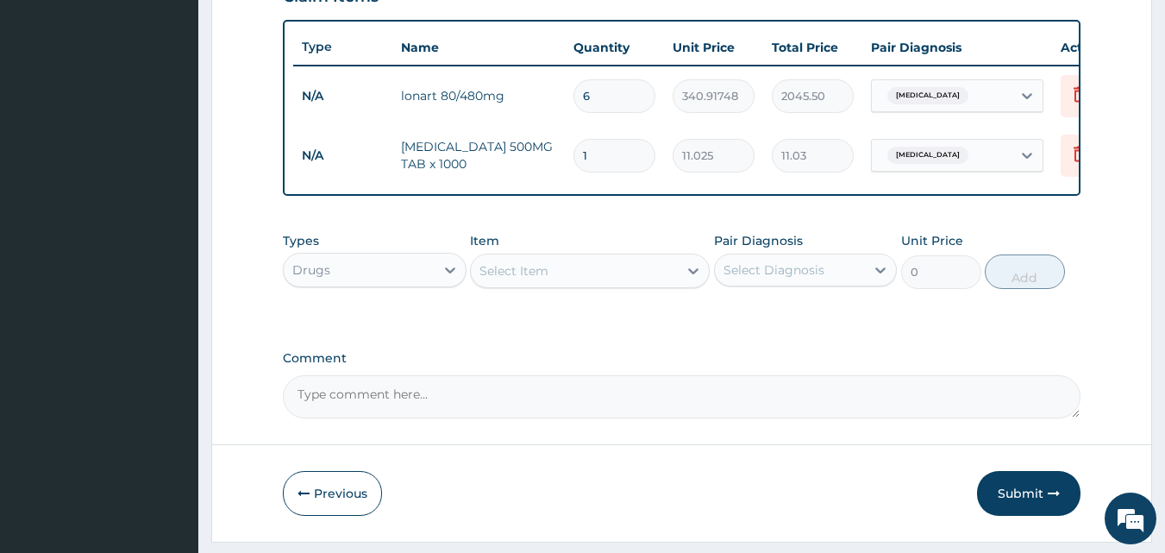
type input "18"
type input "198.45"
click at [604, 166] on input "18" at bounding box center [614, 156] width 82 height 34
type input "18"
click at [616, 285] on div "Select Item" at bounding box center [574, 271] width 207 height 28
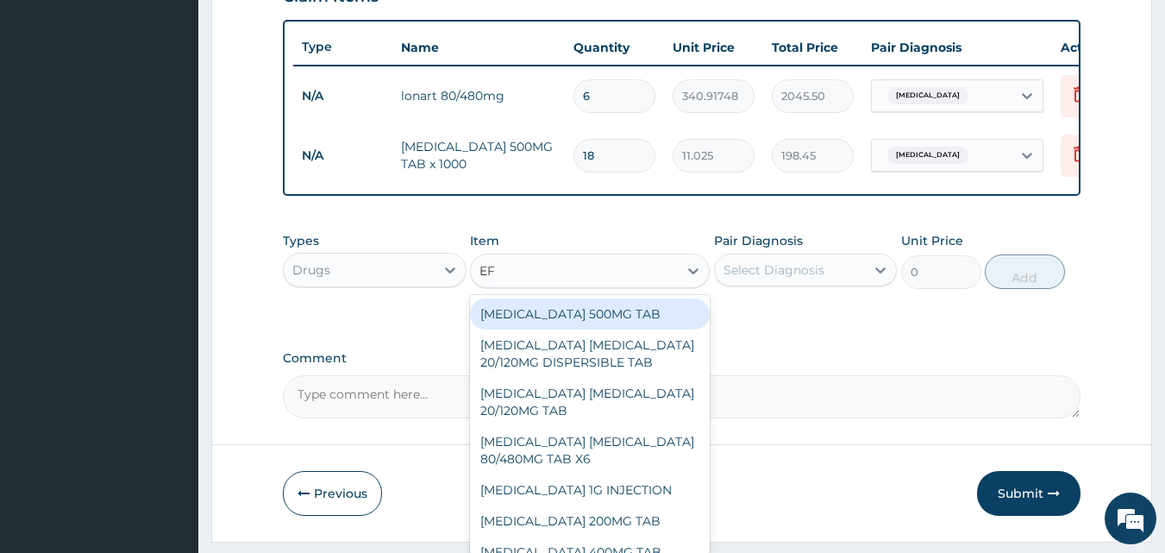
type input "E"
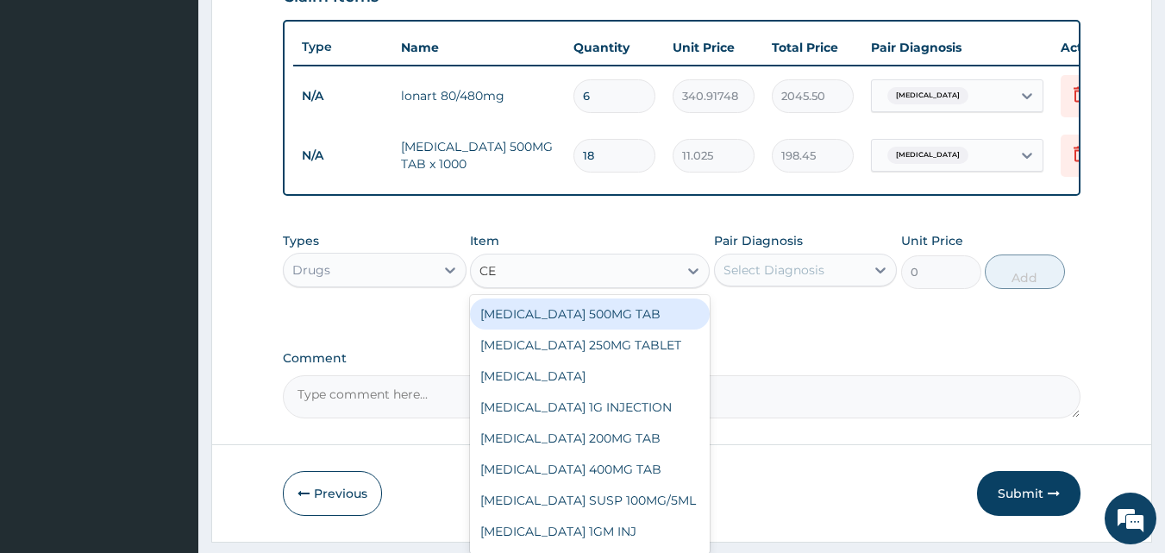
type input "CEF"
drag, startPoint x: 605, startPoint y: 329, endPoint x: 691, endPoint y: 309, distance: 88.7
click at [606, 329] on div "CEFUROXIME 500MG TAB" at bounding box center [590, 313] width 240 height 31
type input "84"
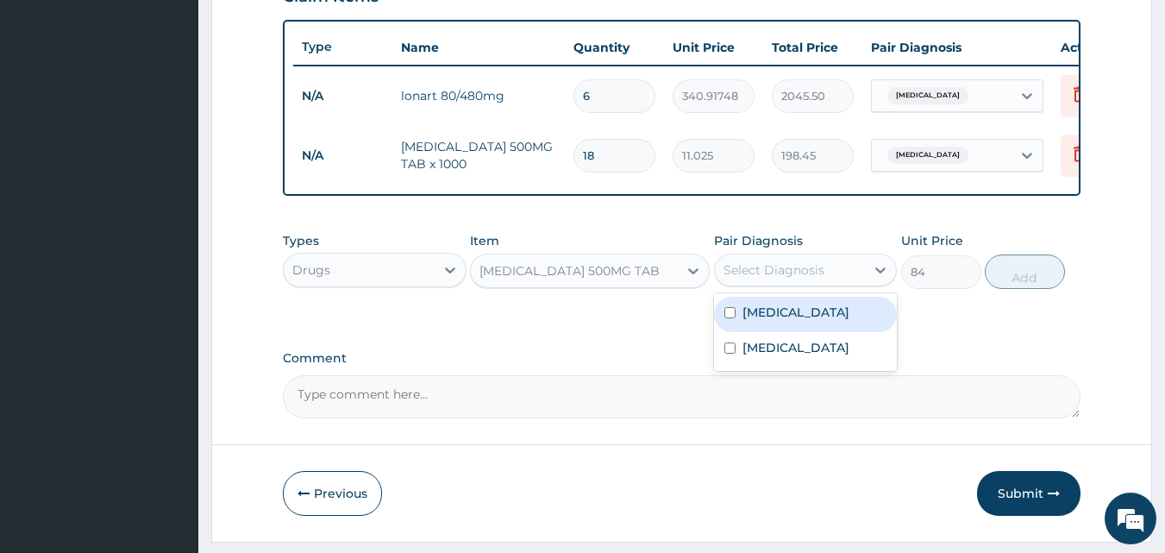
click at [800, 278] on div "Select Diagnosis" at bounding box center [773, 269] width 101 height 17
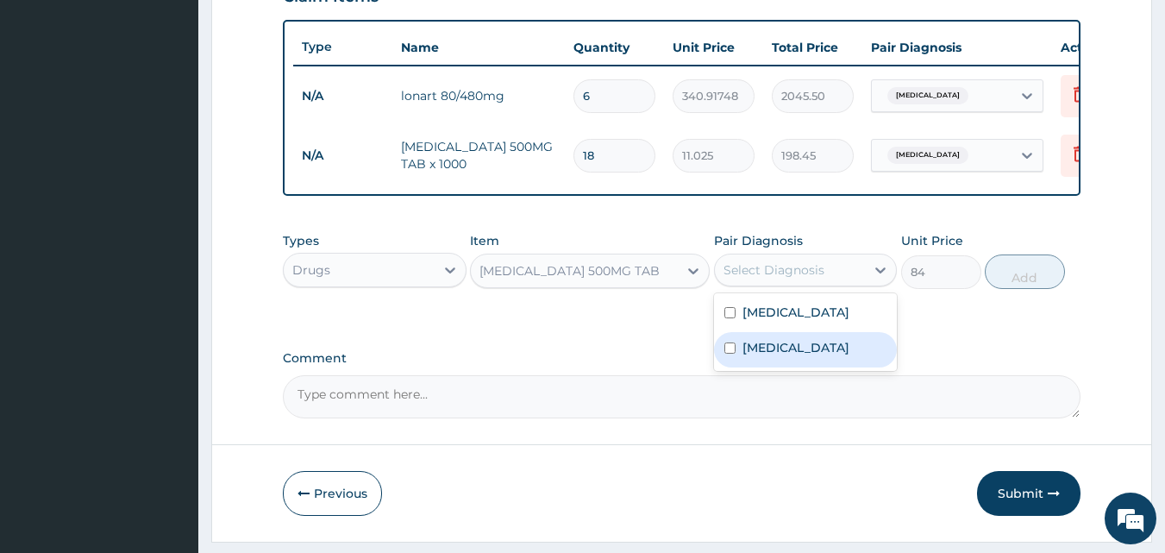
drag, startPoint x: 774, startPoint y: 357, endPoint x: 866, endPoint y: 339, distance: 94.0
click at [775, 356] on label "Typhoid fever" at bounding box center [795, 347] width 107 height 17
checkbox input "true"
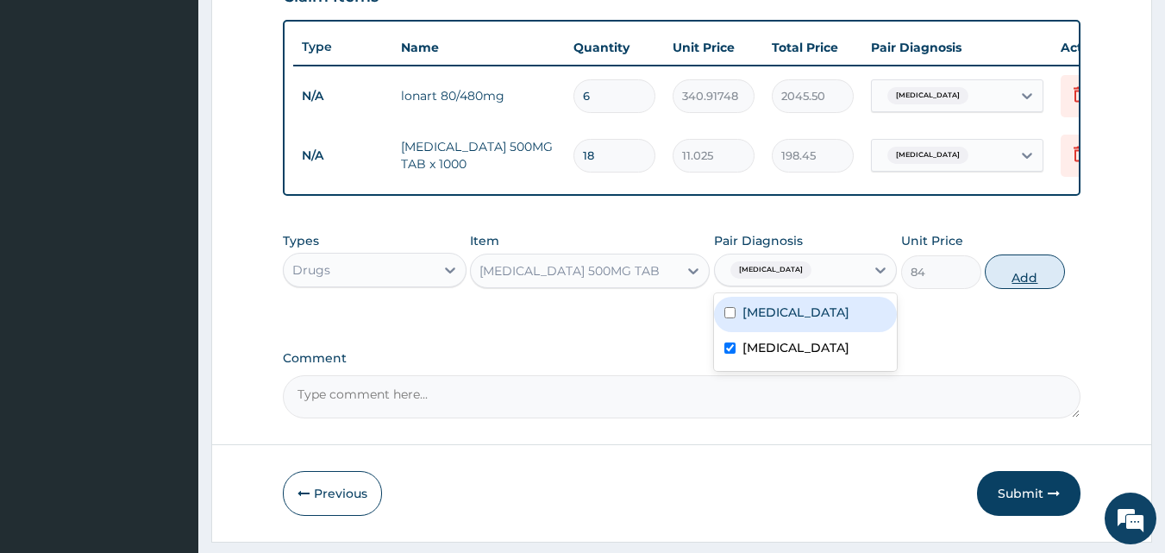
click at [1041, 285] on button "Add" at bounding box center [1025, 271] width 80 height 34
type input "0"
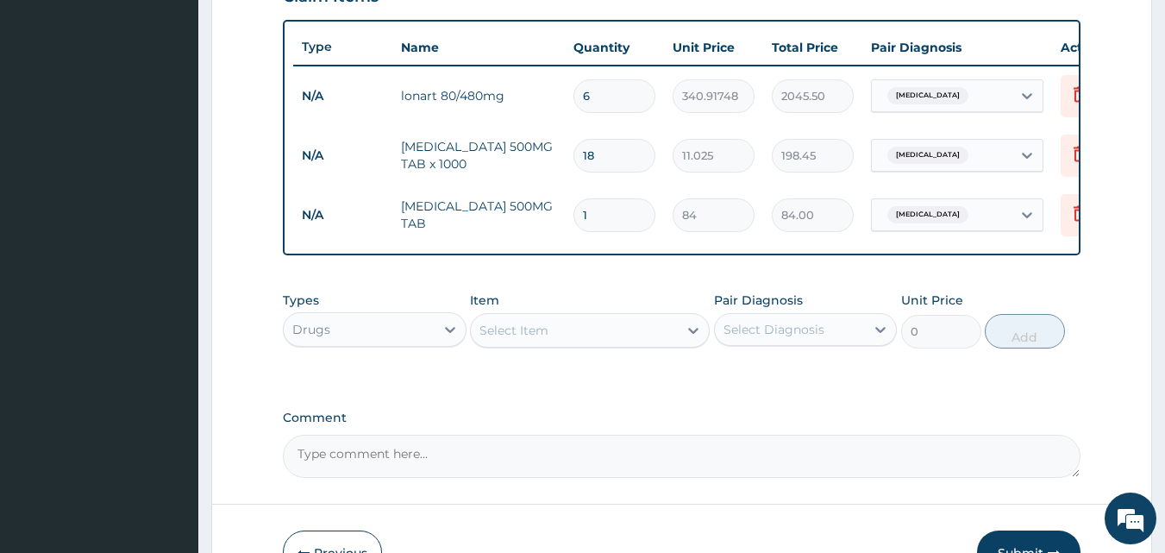
type input "10"
type input "840.00"
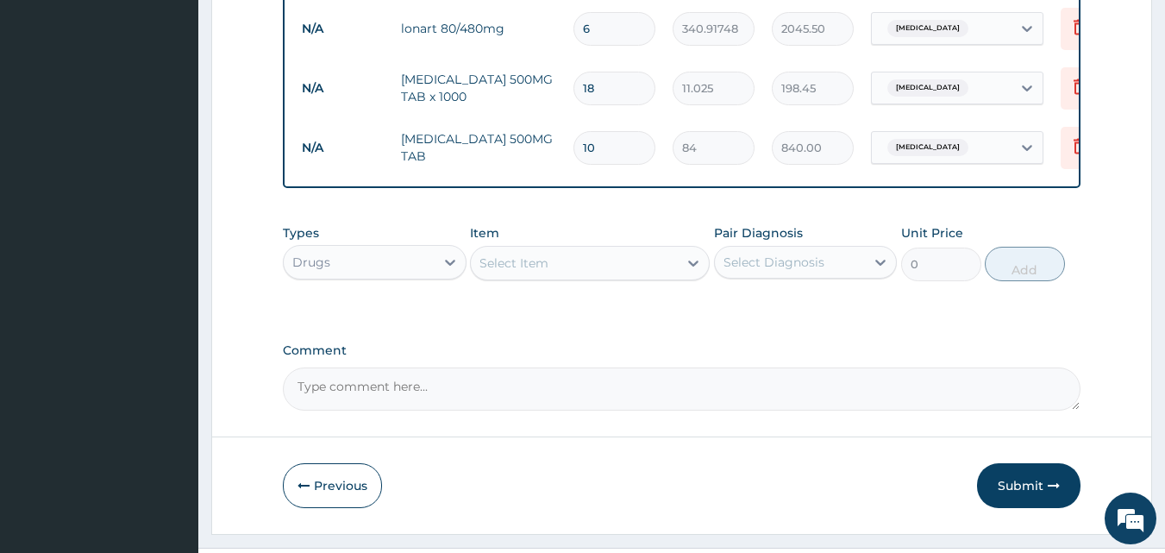
scroll to position [741, 0]
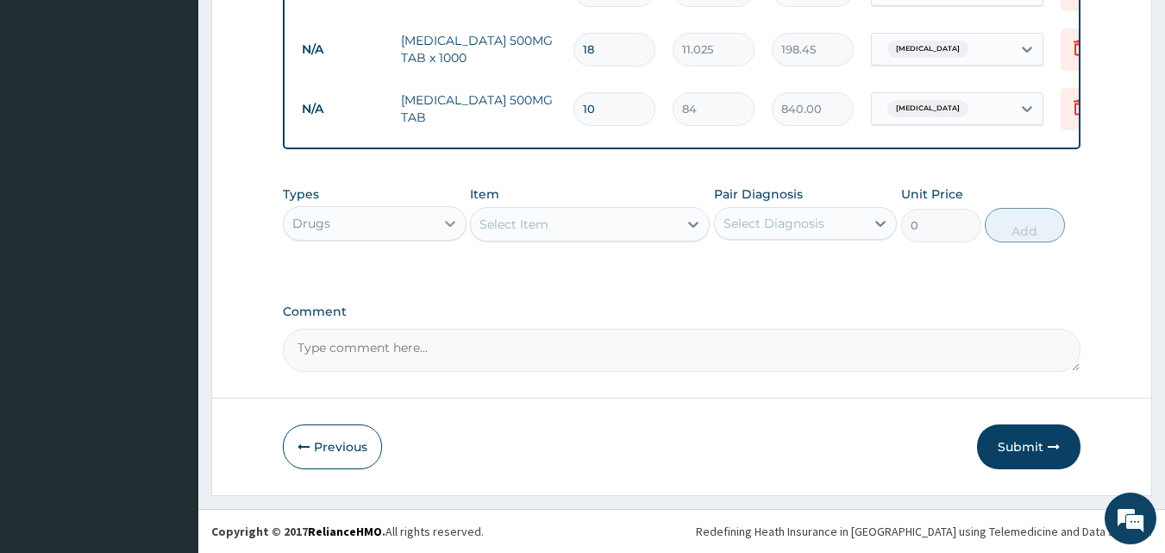
type input "10"
click at [436, 237] on div at bounding box center [450, 223] width 31 height 31
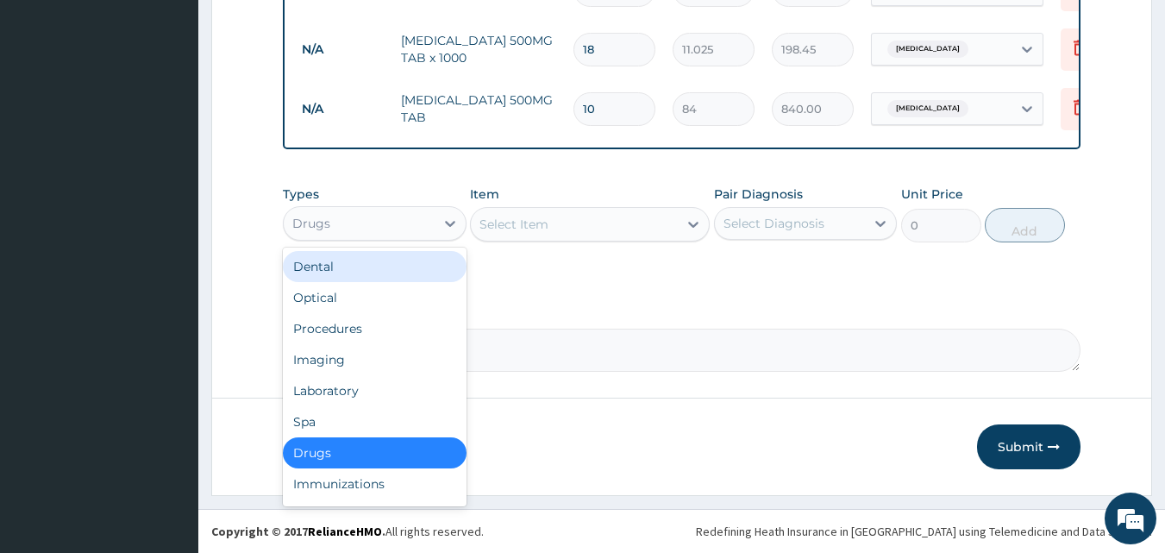
scroll to position [59, 0]
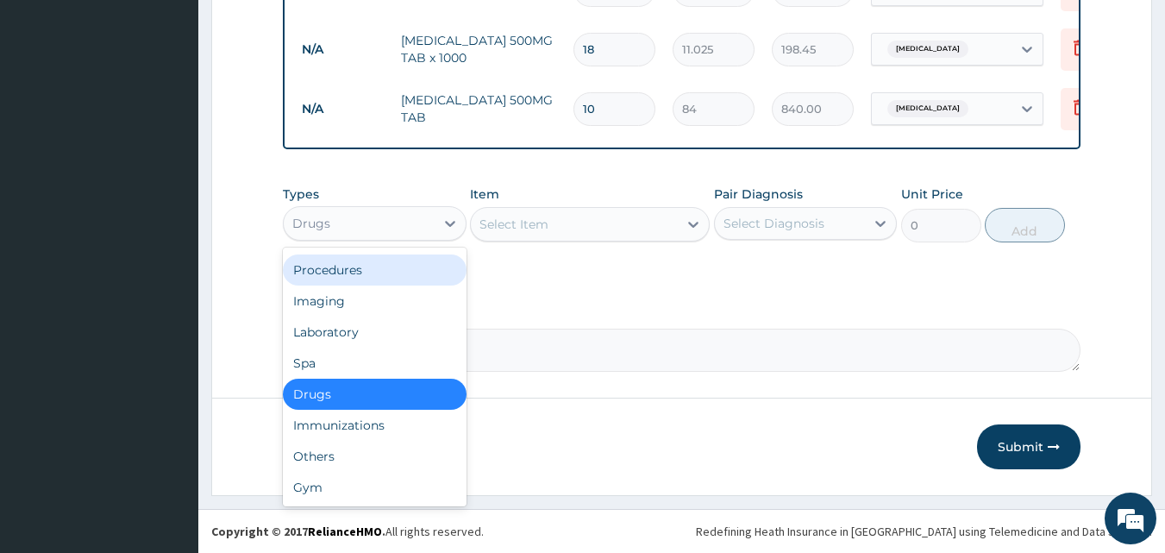
click at [378, 272] on div "Procedures" at bounding box center [375, 269] width 184 height 31
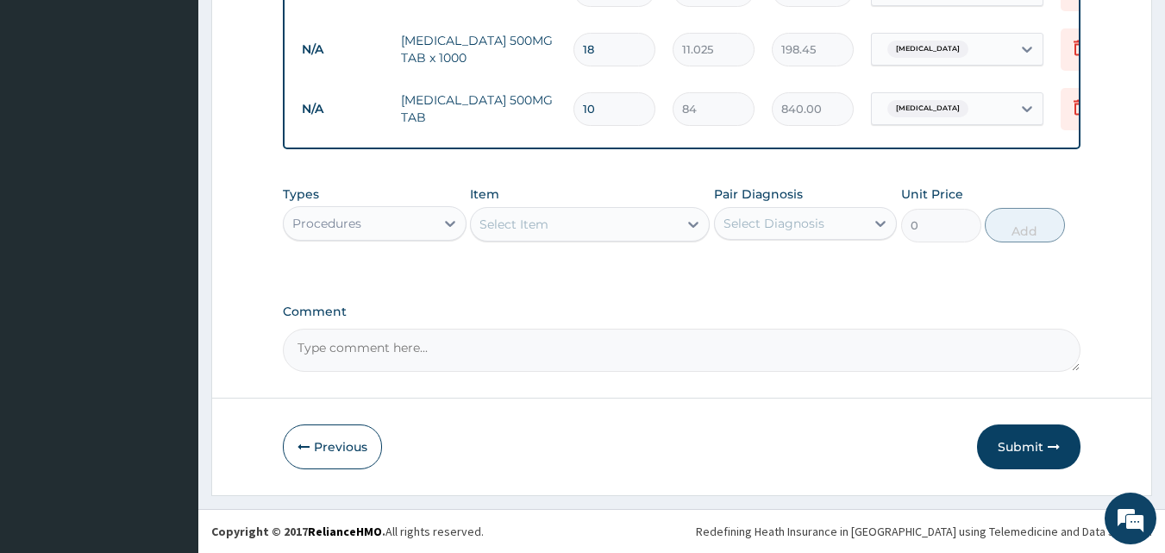
click at [675, 227] on div "Select Item" at bounding box center [574, 224] width 207 height 28
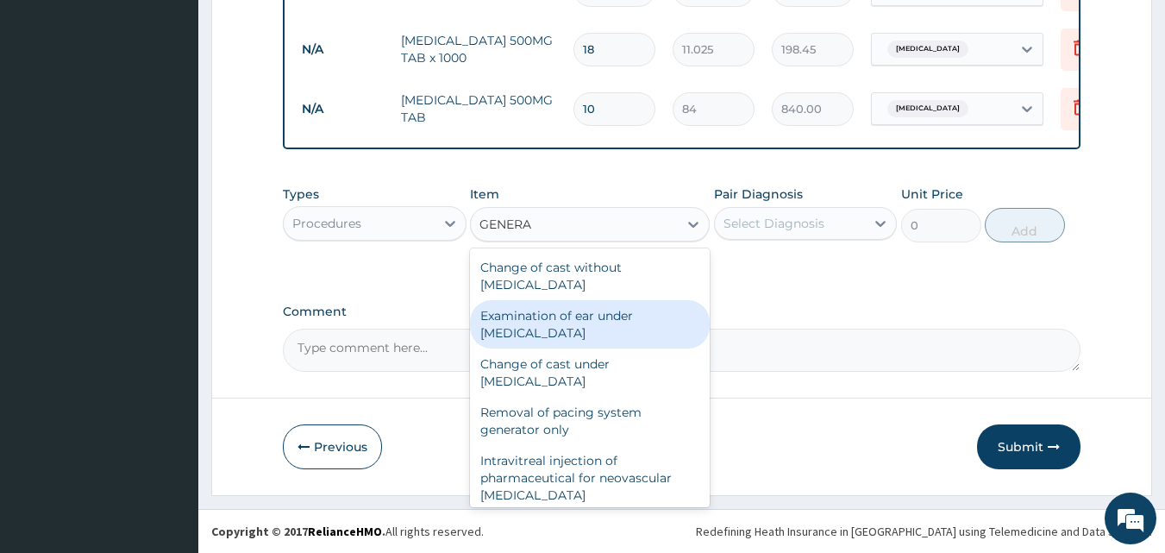
type input "GENERAL"
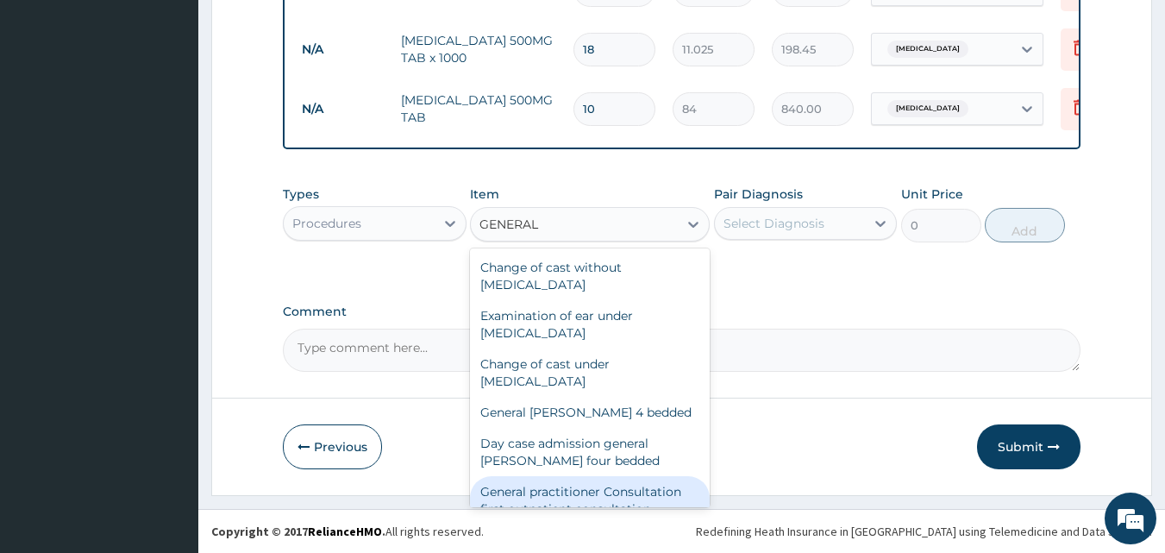
scroll to position [201, 0]
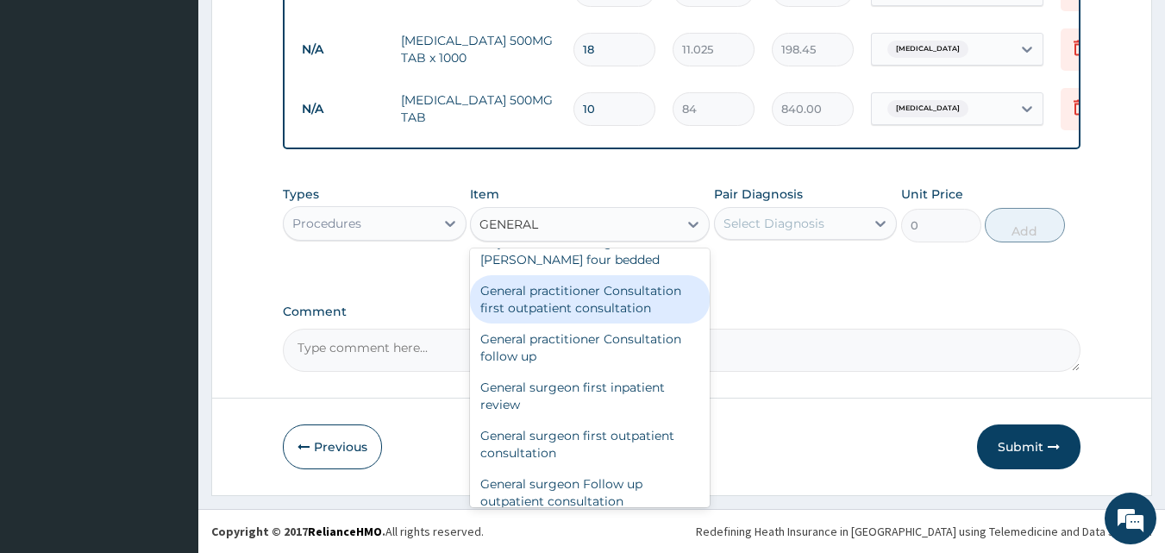
click at [625, 300] on div "General practitioner Consultation first outpatient consultation" at bounding box center [590, 299] width 240 height 48
type input "3000"
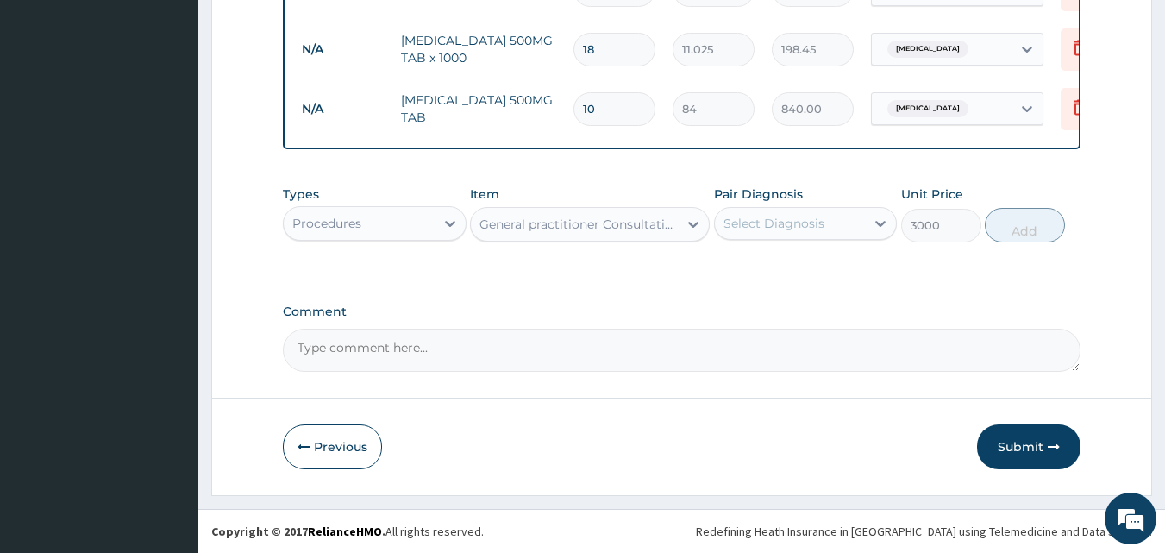
click at [805, 231] on div "Select Diagnosis" at bounding box center [790, 224] width 151 height 28
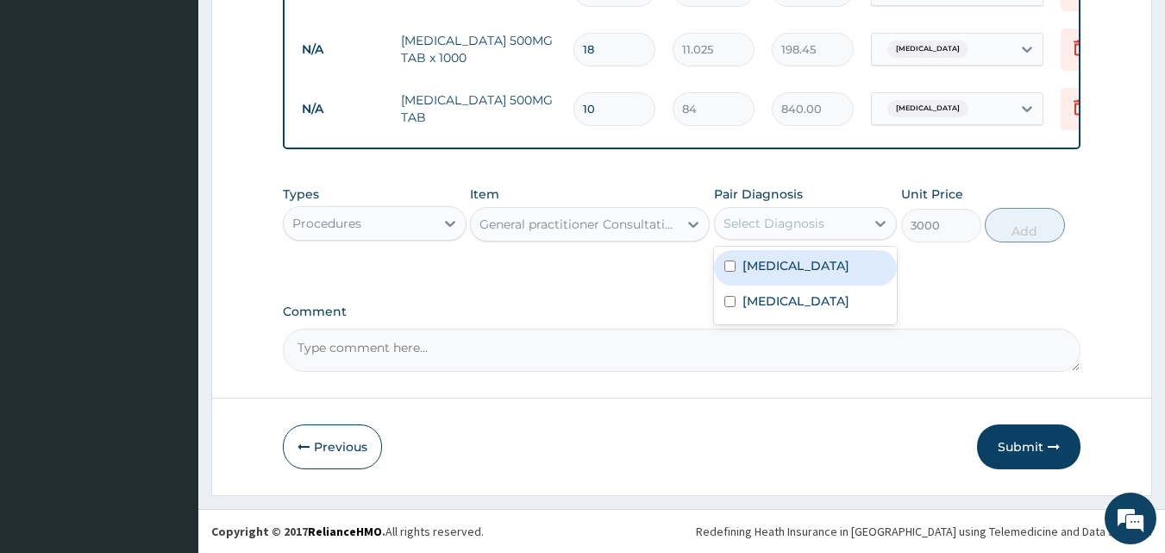
click at [790, 270] on div "Malaria" at bounding box center [806, 267] width 184 height 35
checkbox input "true"
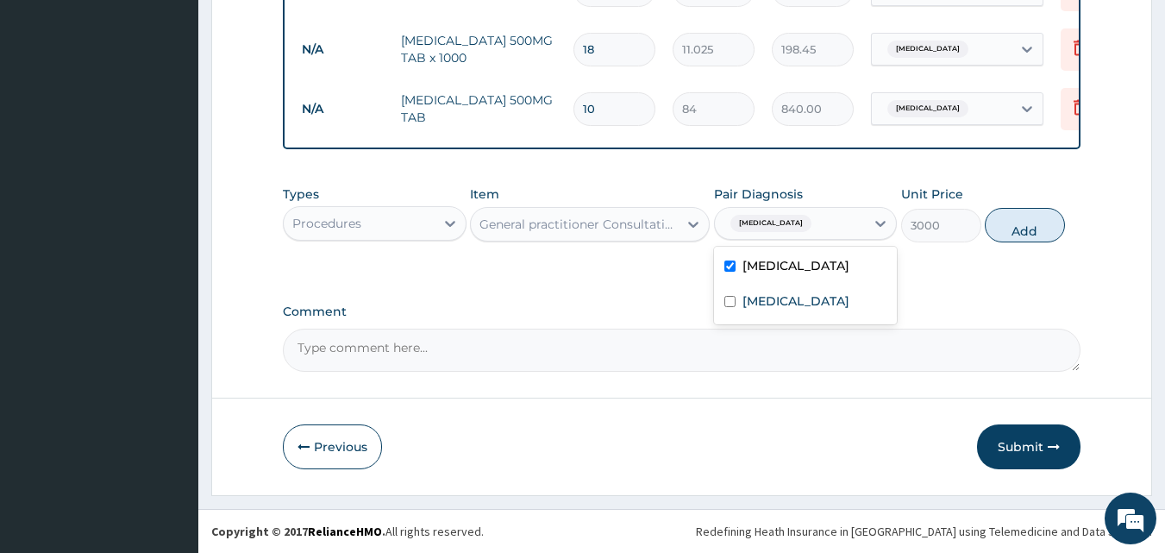
click at [1034, 236] on button "Add" at bounding box center [1025, 225] width 80 height 34
type input "0"
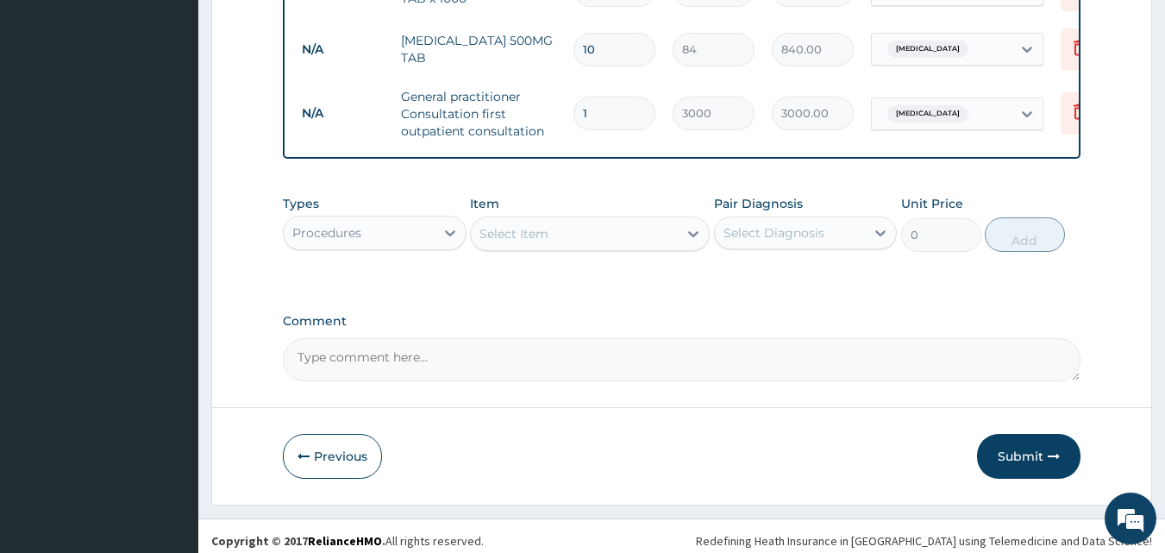
scroll to position [810, 0]
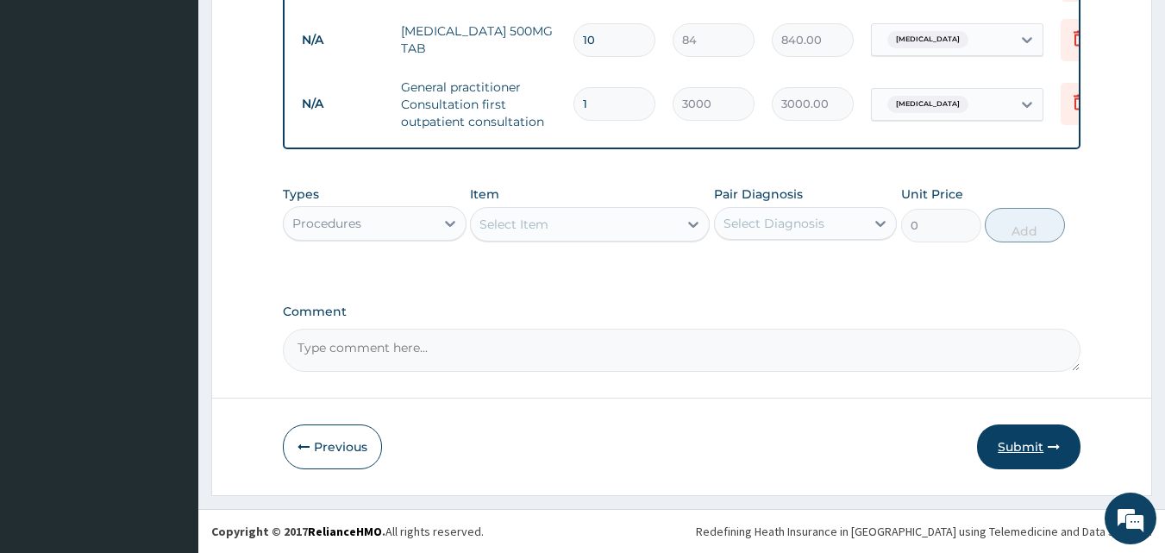
click at [1020, 446] on button "Submit" at bounding box center [1028, 446] width 103 height 45
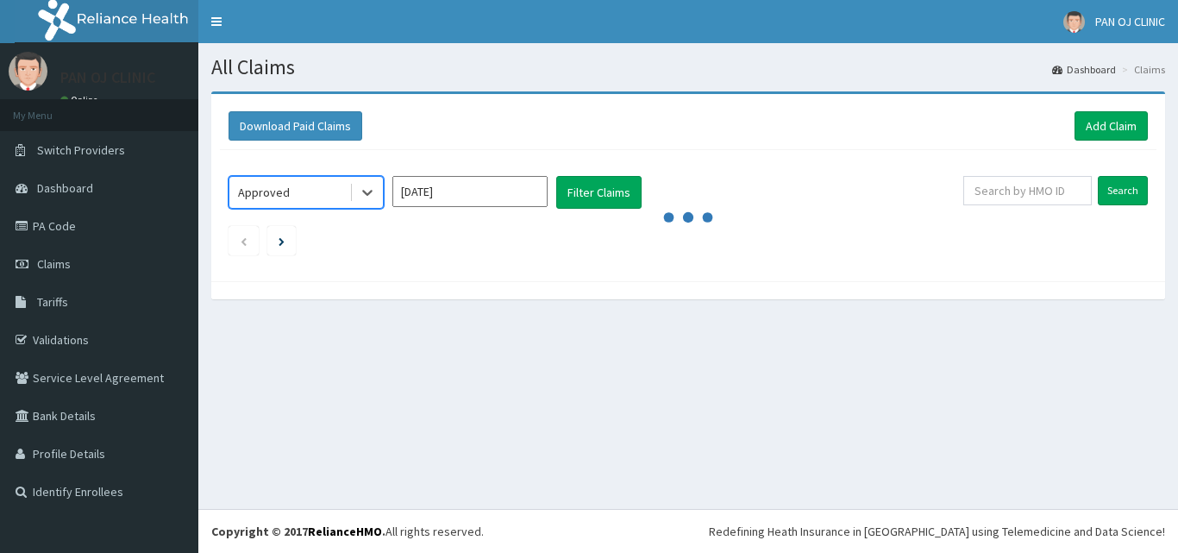
click at [490, 198] on input "[DATE]" at bounding box center [469, 191] width 155 height 31
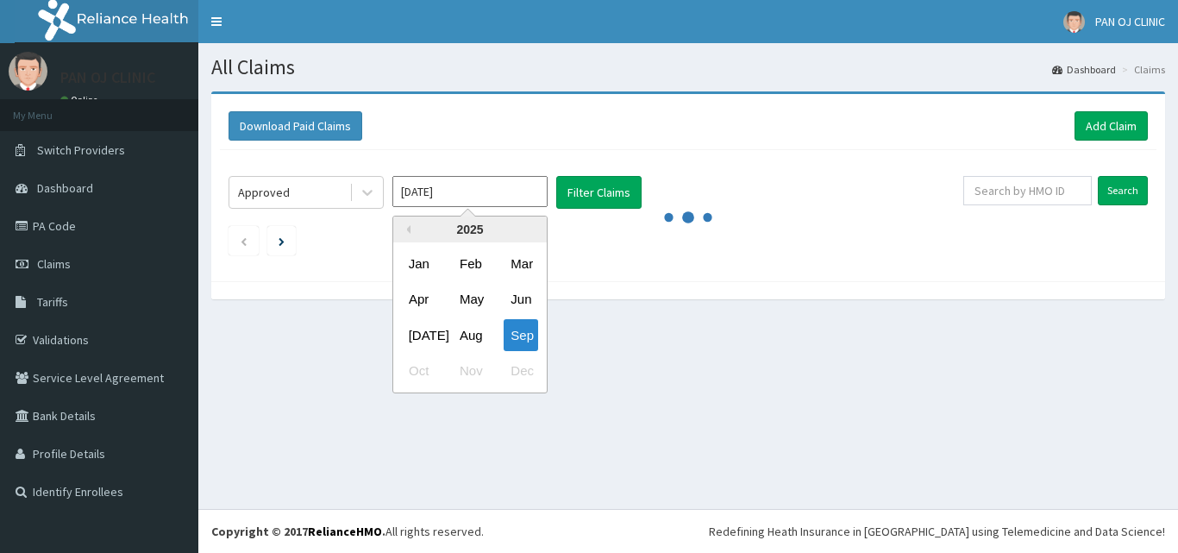
drag, startPoint x: 480, startPoint y: 342, endPoint x: 483, endPoint y: 330, distance: 12.3
click at [480, 341] on div "Aug" at bounding box center [470, 335] width 34 height 32
type input "Aug 2025"
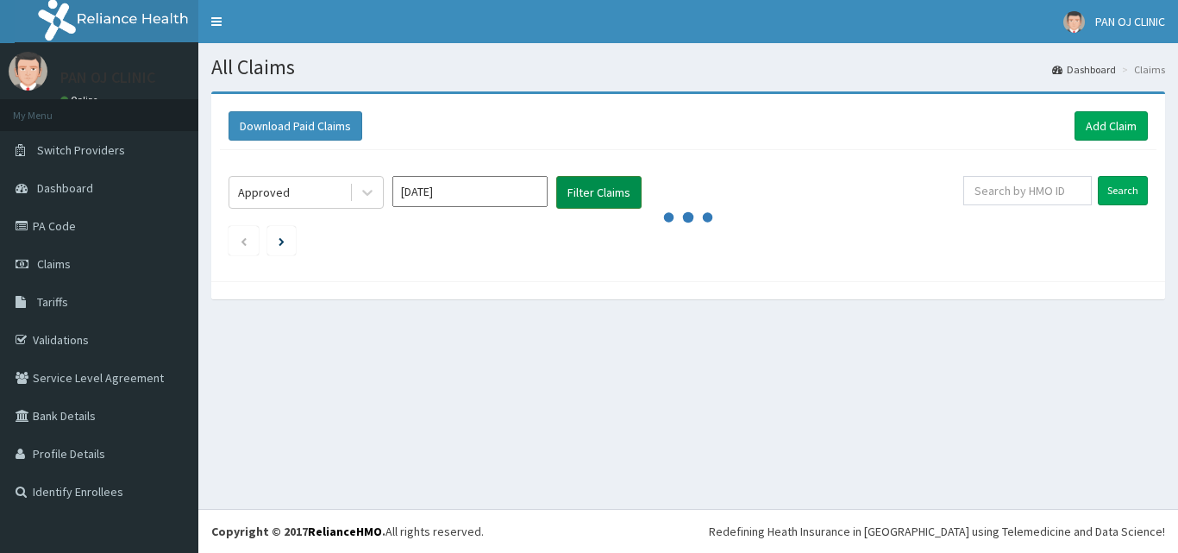
click at [616, 191] on button "Filter Claims" at bounding box center [598, 192] width 85 height 33
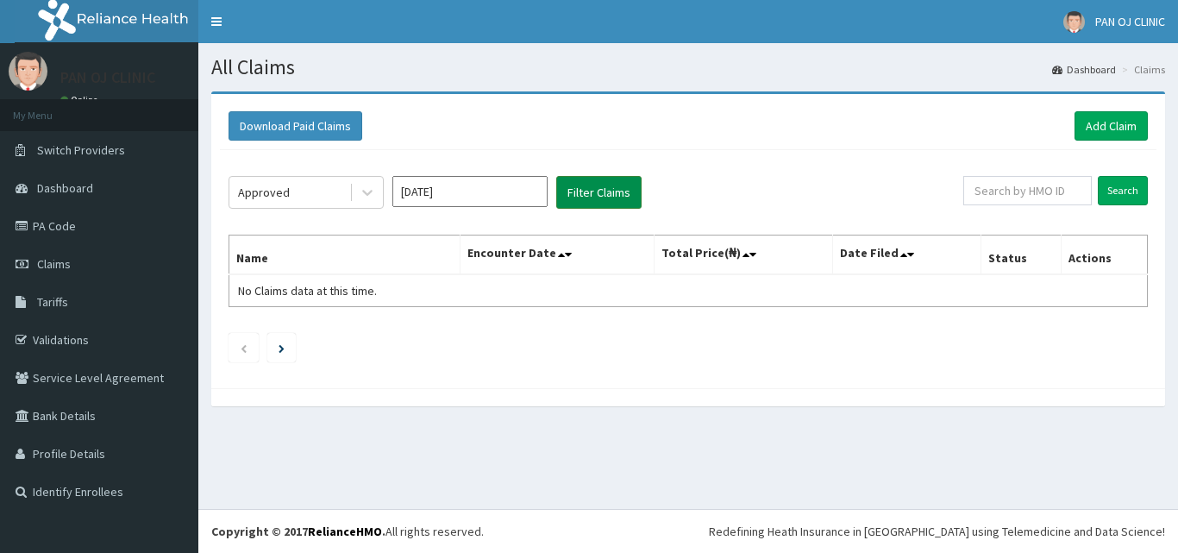
click at [620, 187] on button "Filter Claims" at bounding box center [598, 192] width 85 height 33
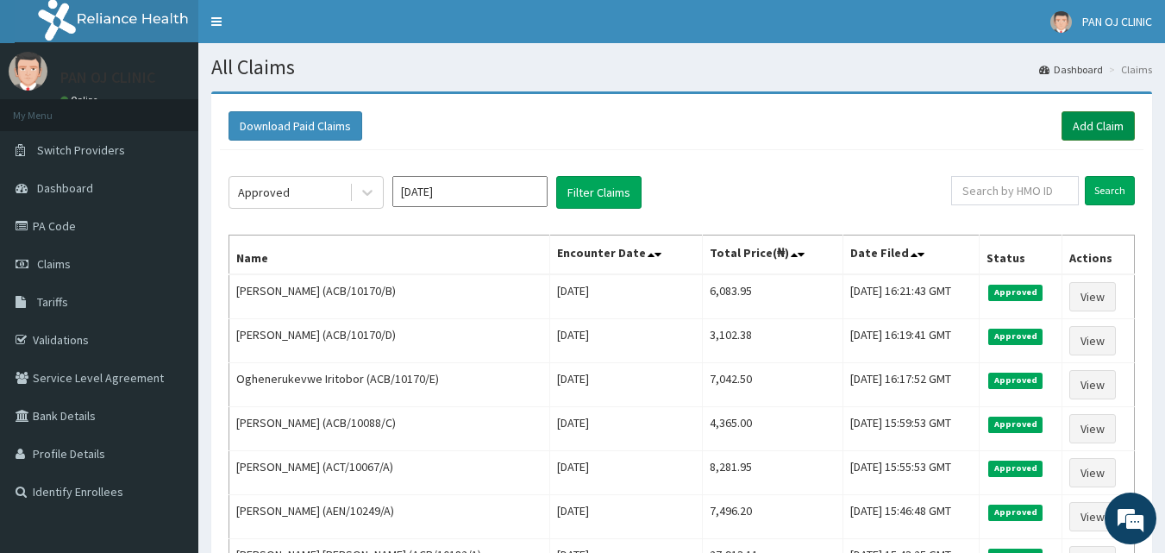
click at [1100, 125] on link "Add Claim" at bounding box center [1097, 125] width 73 height 29
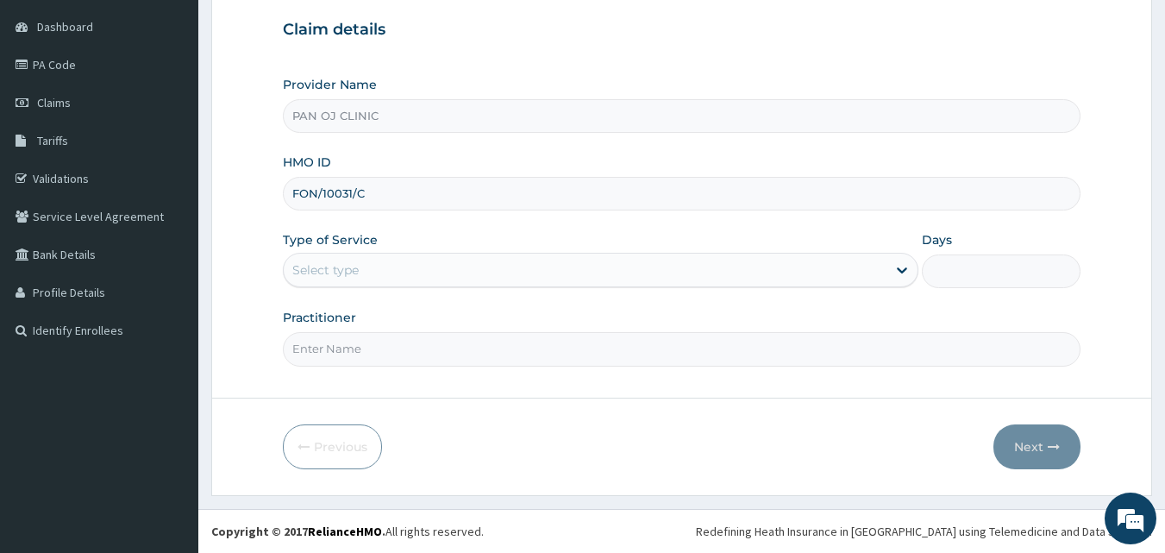
type input "FON/10031/C"
click at [547, 268] on div "Select type" at bounding box center [585, 270] width 603 height 28
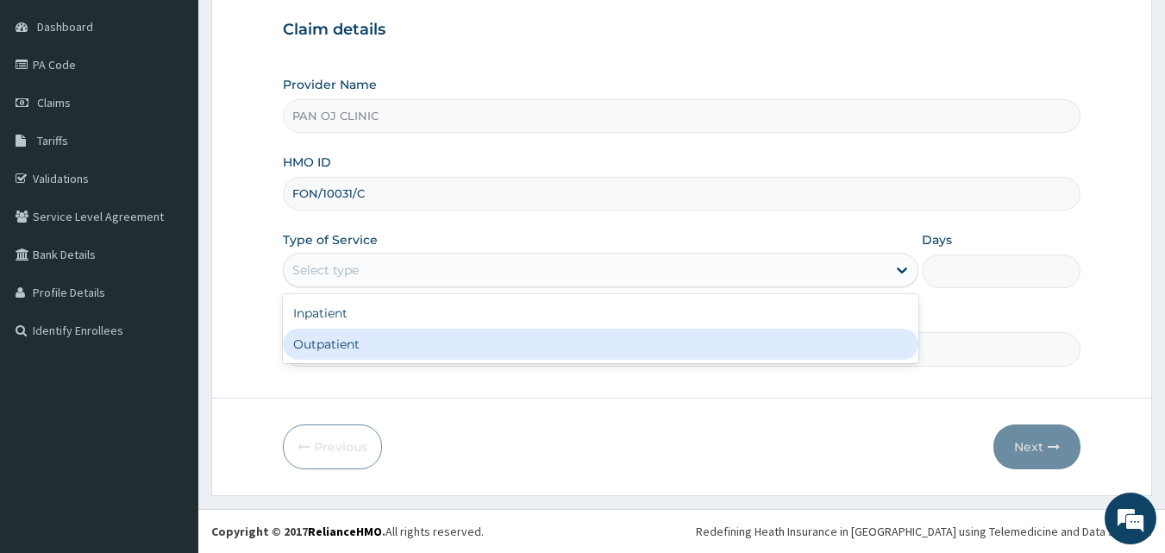
click at [373, 353] on div "Outpatient" at bounding box center [600, 343] width 635 height 31
type input "1"
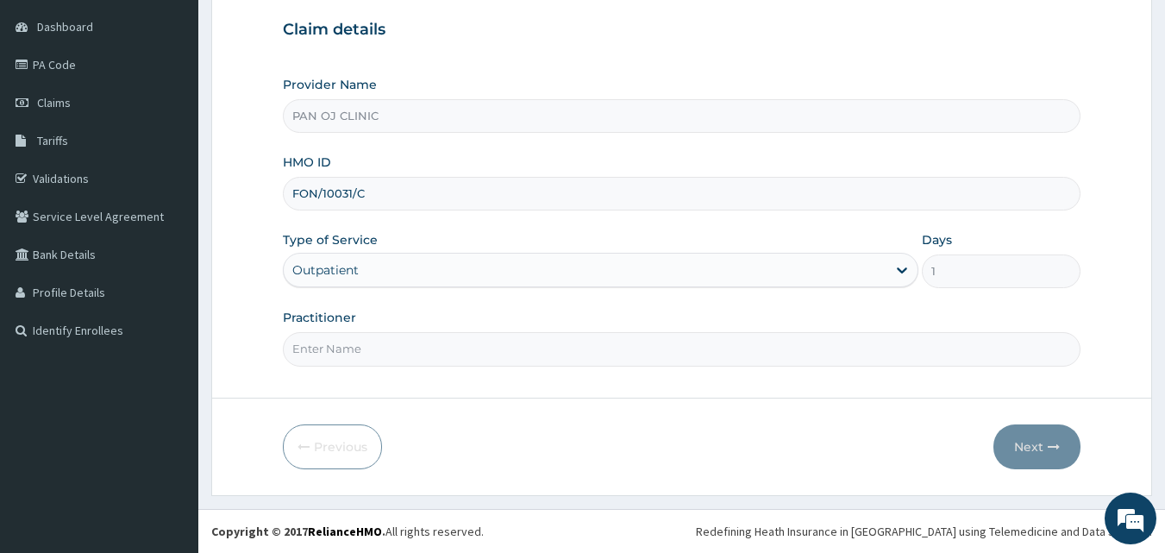
click at [321, 352] on input "Practitioner" at bounding box center [682, 349] width 798 height 34
type input "DR [PERSON_NAME]"
click at [1028, 448] on button "Next" at bounding box center [1036, 446] width 87 height 45
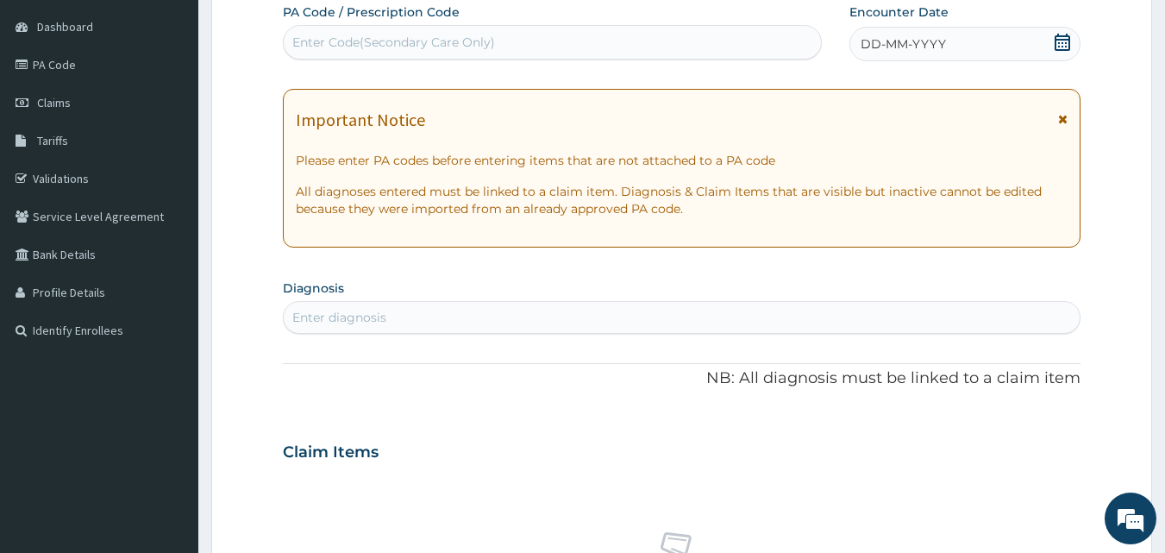
click at [1063, 38] on icon at bounding box center [1062, 42] width 17 height 17
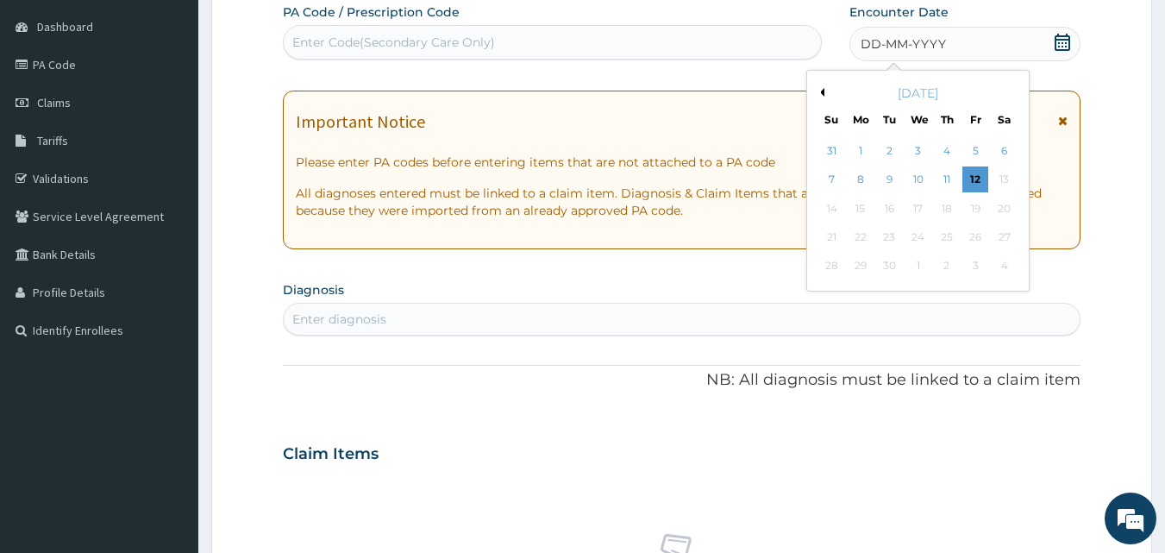
click at [821, 92] on button "Previous Month" at bounding box center [820, 92] width 9 height 9
click at [894, 259] on div "26" at bounding box center [890, 266] width 26 height 26
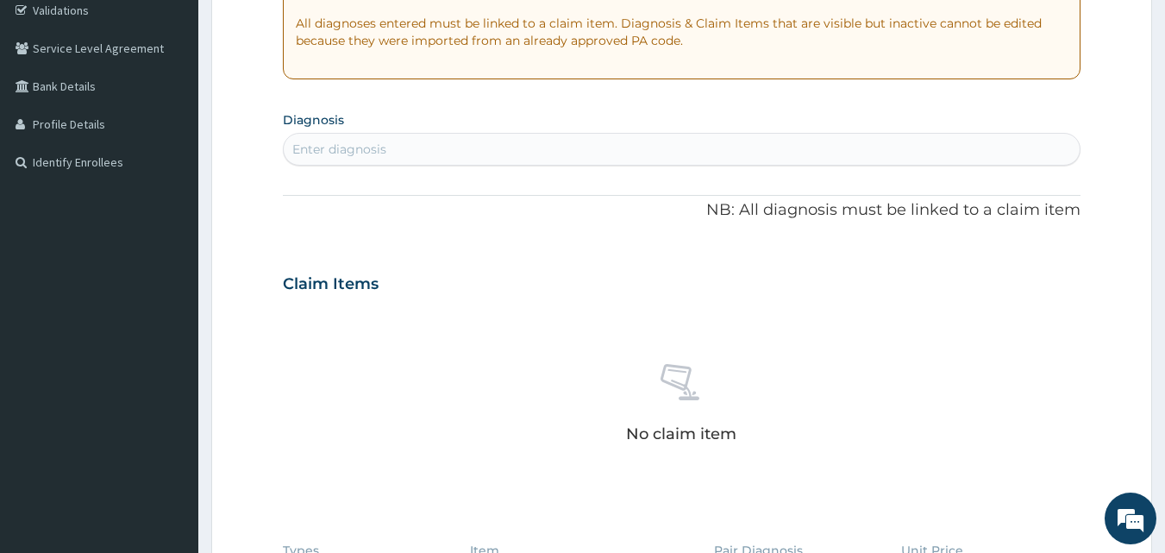
scroll to position [362, 0]
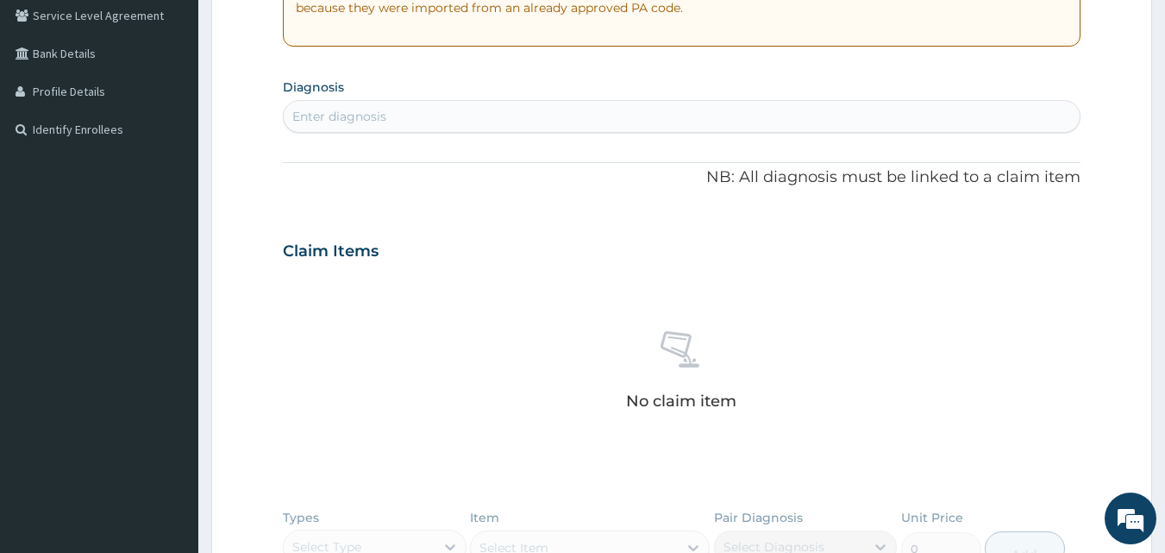
click at [408, 109] on div "Enter diagnosis" at bounding box center [682, 117] width 797 height 28
type input "O"
type input "CONJUN"
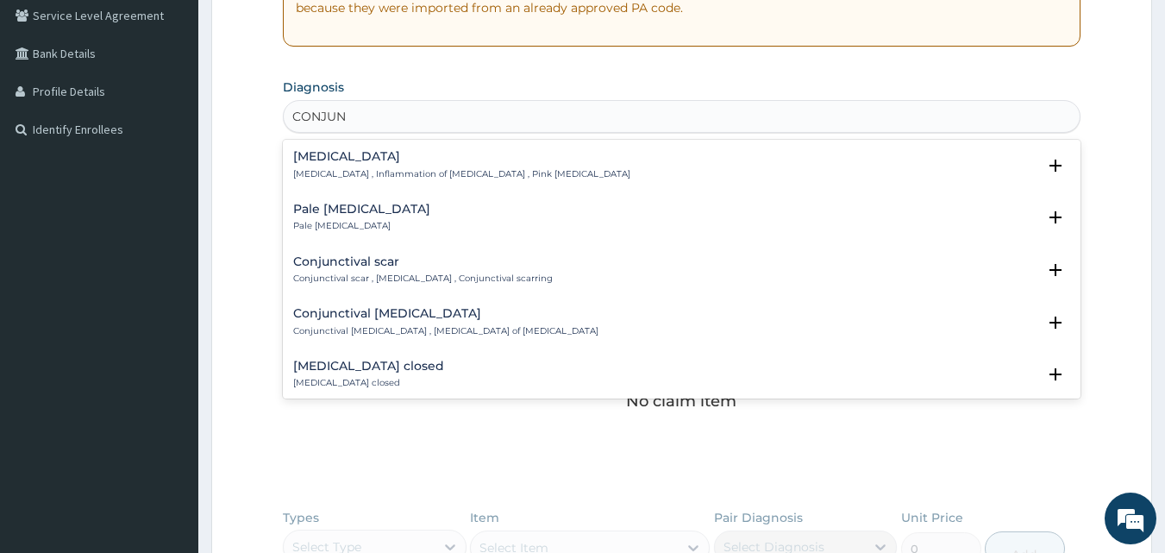
click at [420, 166] on div "[MEDICAL_DATA] [MEDICAL_DATA] , Inflammation of [MEDICAL_DATA] , Pink [MEDICAL_…" at bounding box center [461, 165] width 337 height 30
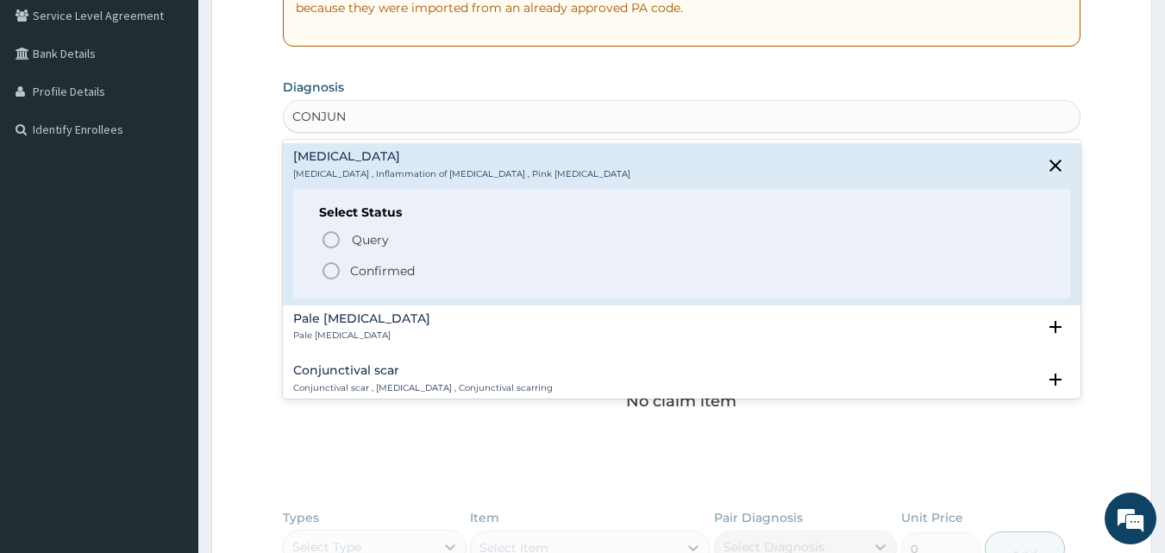
drag, startPoint x: 336, startPoint y: 270, endPoint x: 347, endPoint y: 258, distance: 15.9
click at [337, 268] on icon "status option filled" at bounding box center [331, 270] width 21 height 21
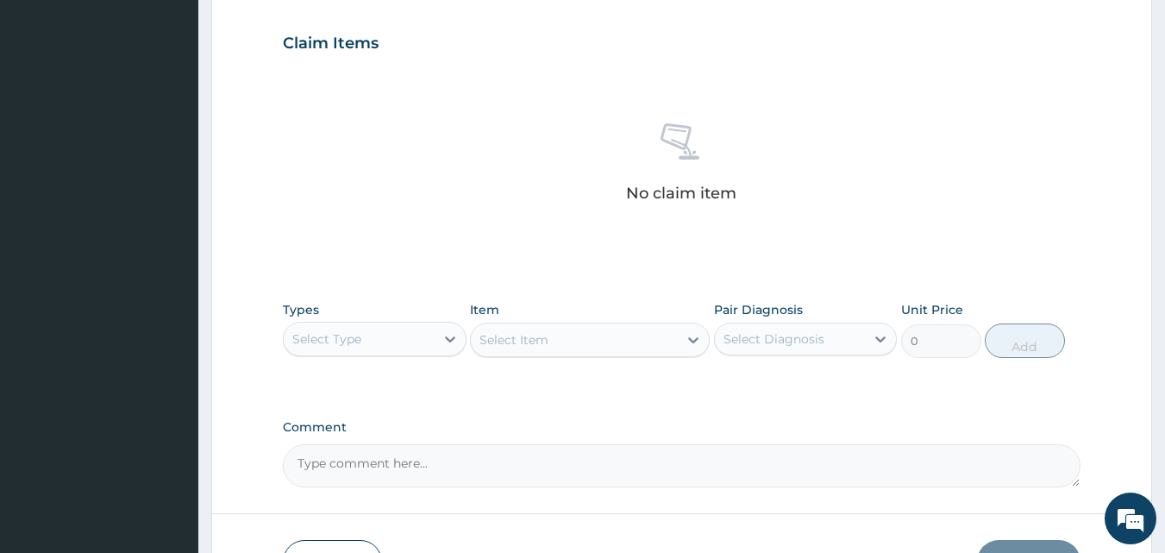
scroll to position [691, 0]
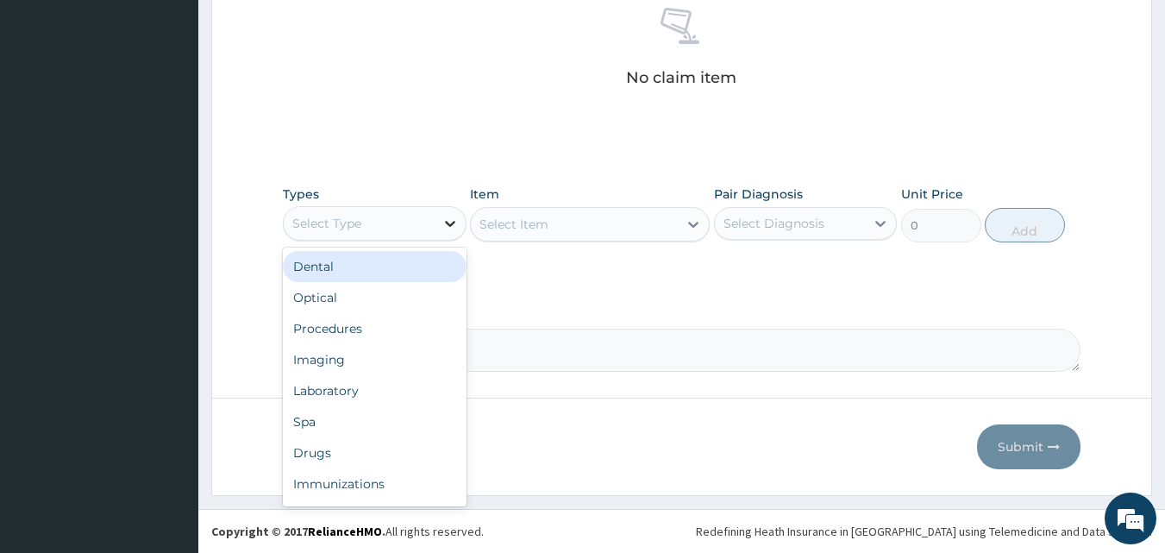
drag, startPoint x: 441, startPoint y: 210, endPoint x: 437, endPoint y: 226, distance: 16.9
click at [441, 210] on div at bounding box center [450, 223] width 31 height 31
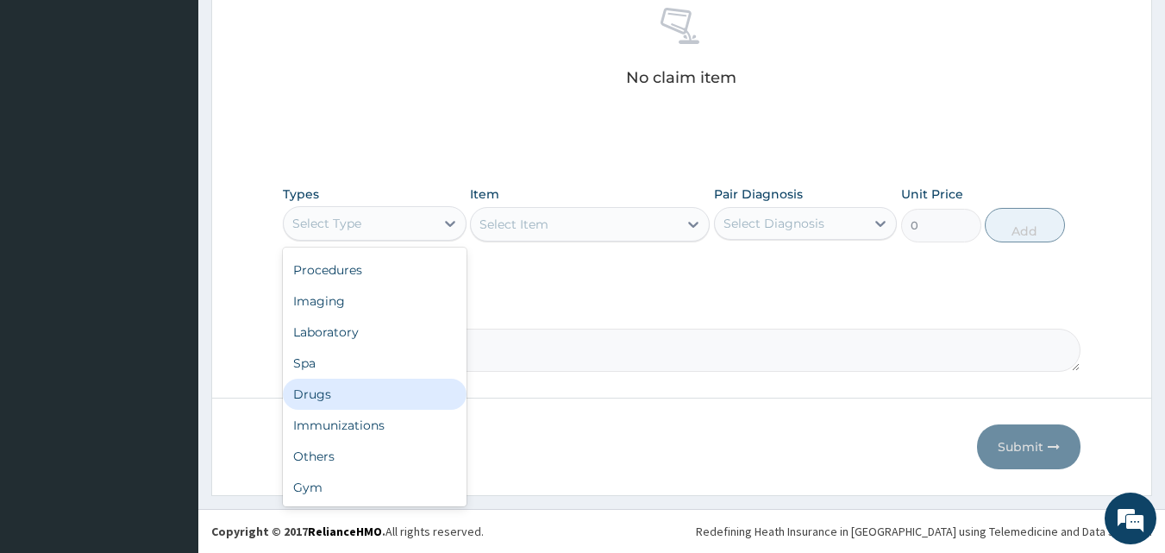
click at [346, 388] on div "Drugs" at bounding box center [375, 393] width 184 height 31
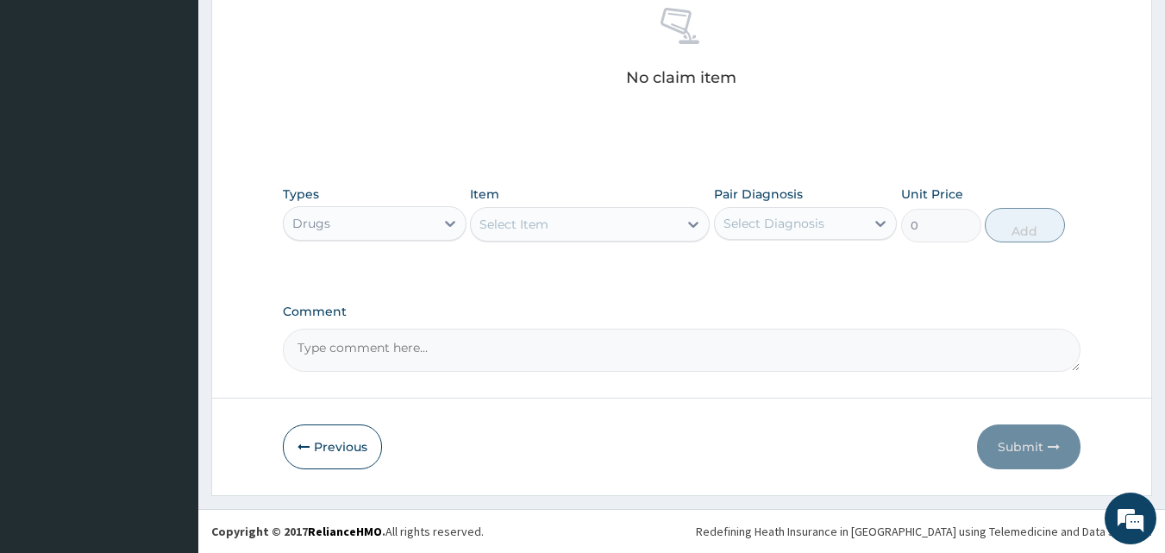
click at [681, 208] on div at bounding box center [693, 224] width 31 height 33
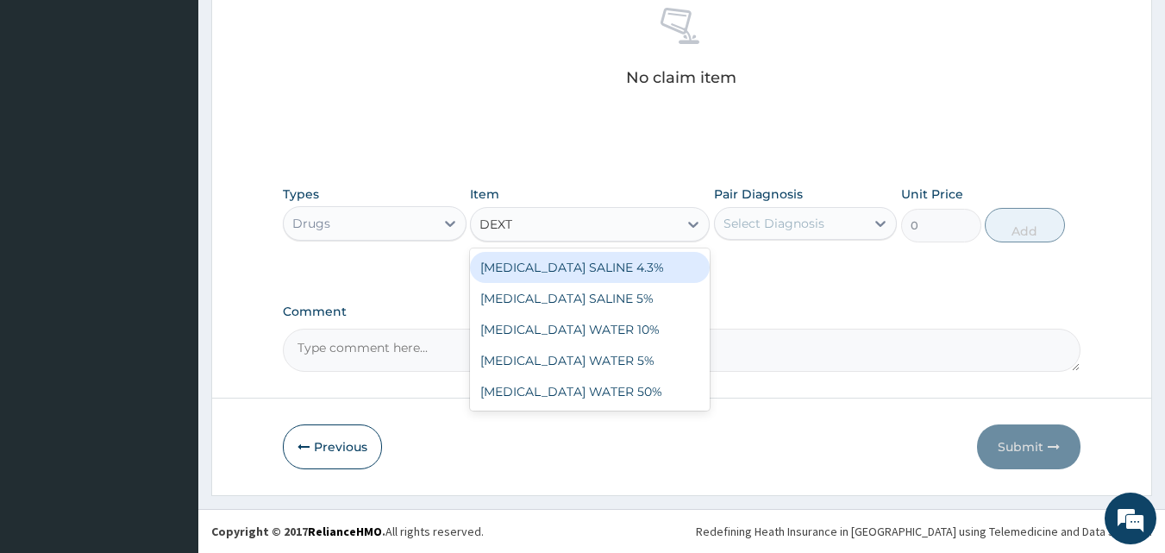
type input "DEXTR"
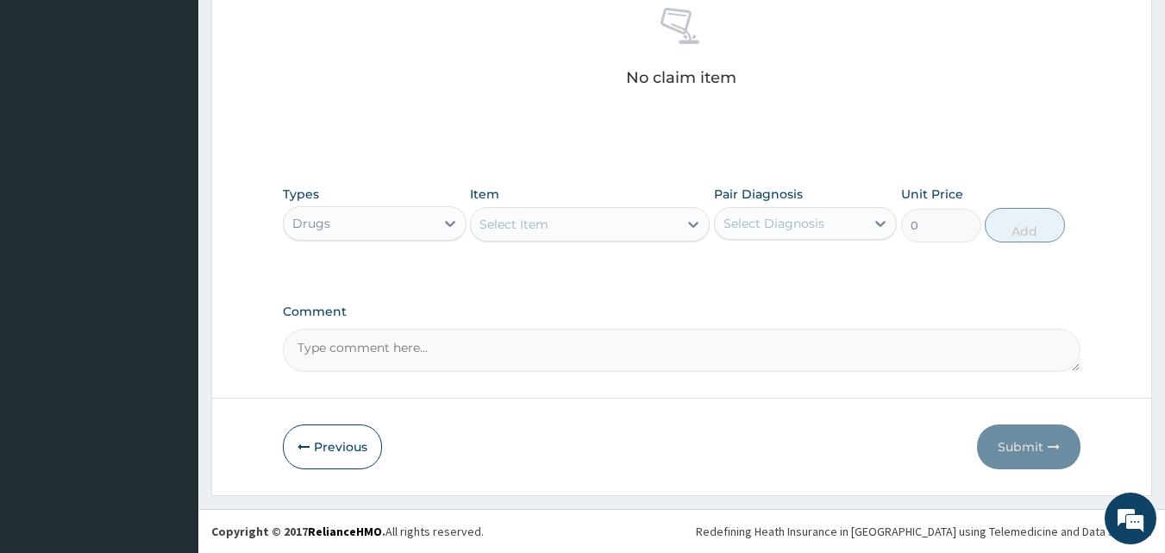
click at [675, 216] on div "Select Item" at bounding box center [574, 224] width 207 height 28
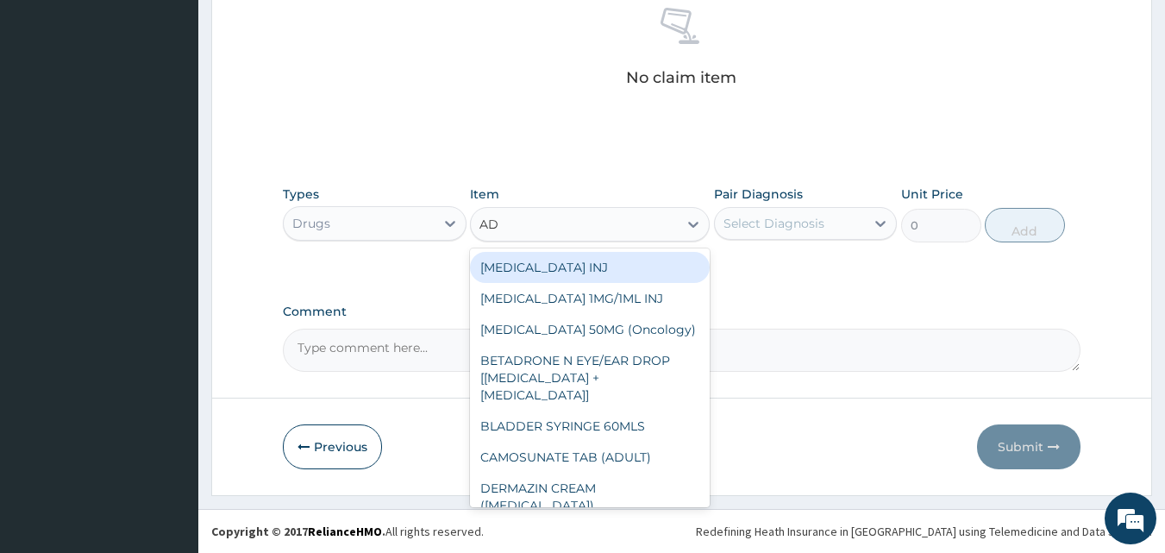
type input "A"
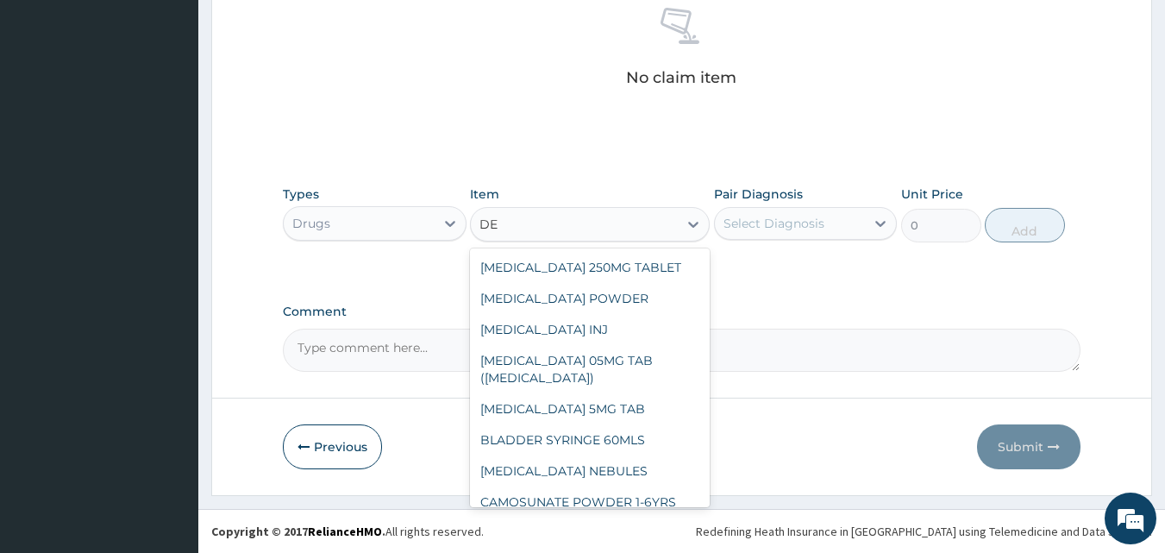
type input "D"
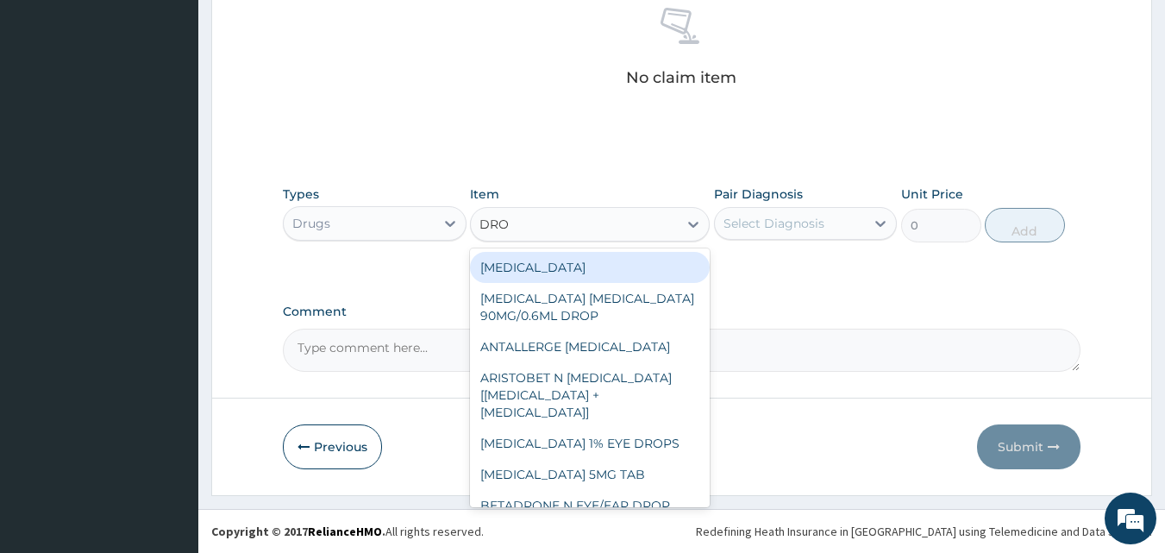
type input "DROP"
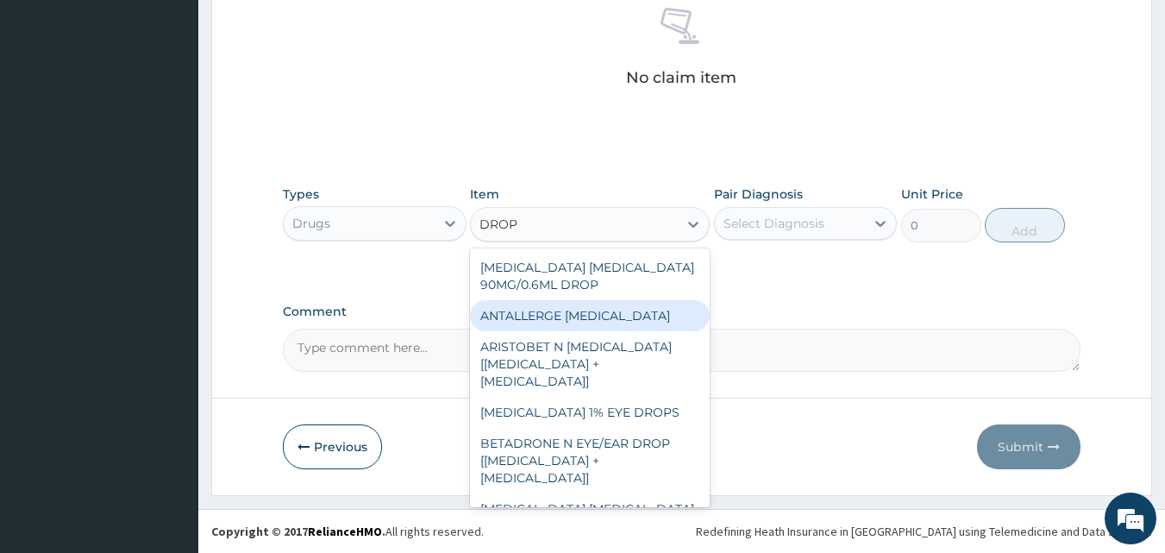
click at [562, 314] on div "ANTALLERGE [MEDICAL_DATA]" at bounding box center [590, 315] width 240 height 31
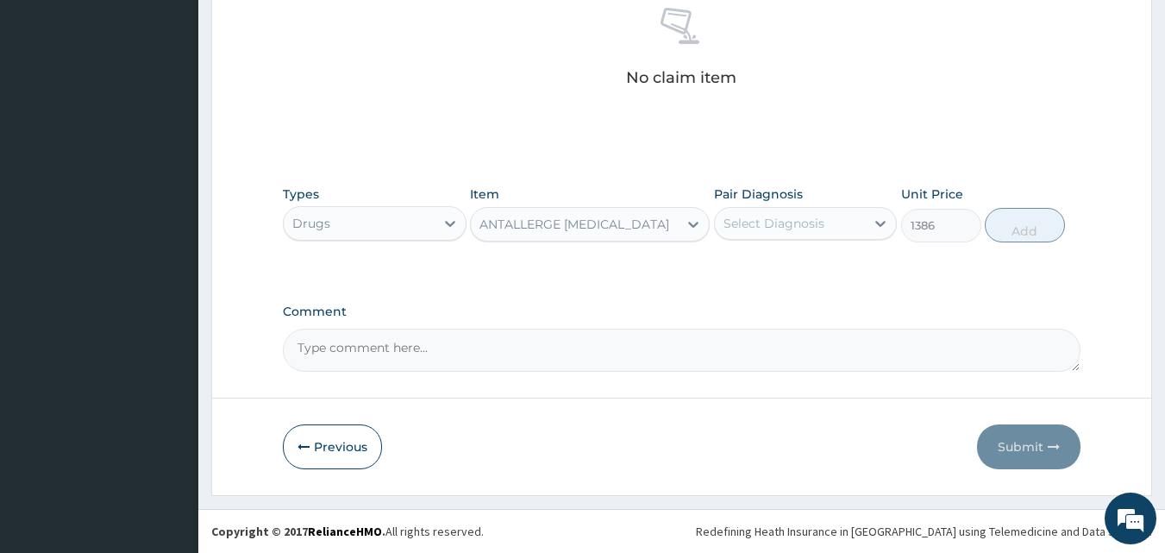
type input "1386"
click at [790, 222] on div "Select Diagnosis" at bounding box center [773, 223] width 101 height 17
click at [802, 264] on label "[MEDICAL_DATA]" at bounding box center [795, 265] width 107 height 17
checkbox input "true"
drag, startPoint x: 1011, startPoint y: 224, endPoint x: 910, endPoint y: 255, distance: 106.4
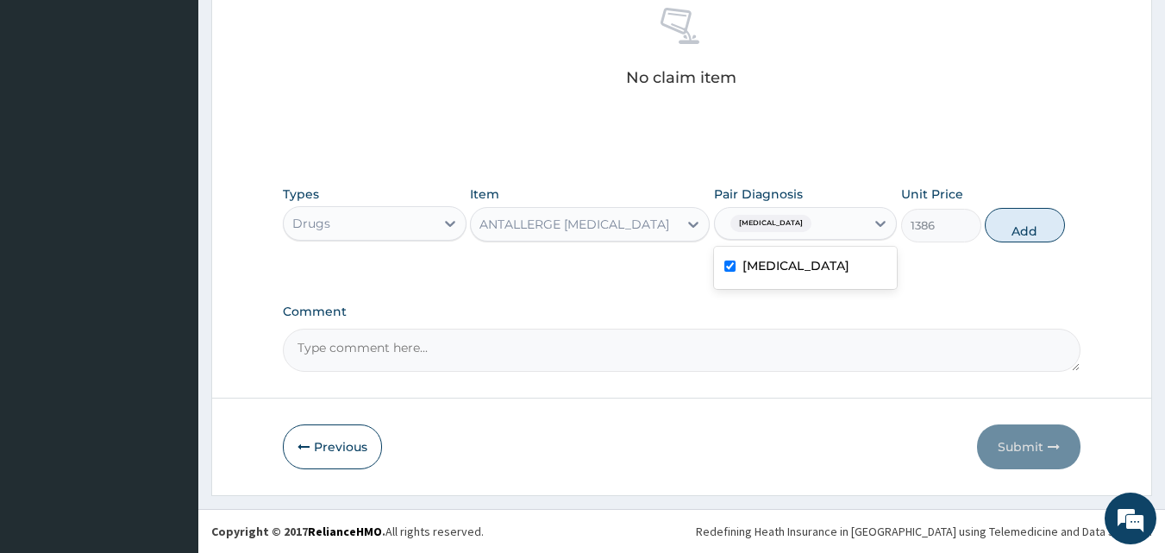
click at [1006, 227] on button "Add" at bounding box center [1025, 225] width 80 height 34
type input "0"
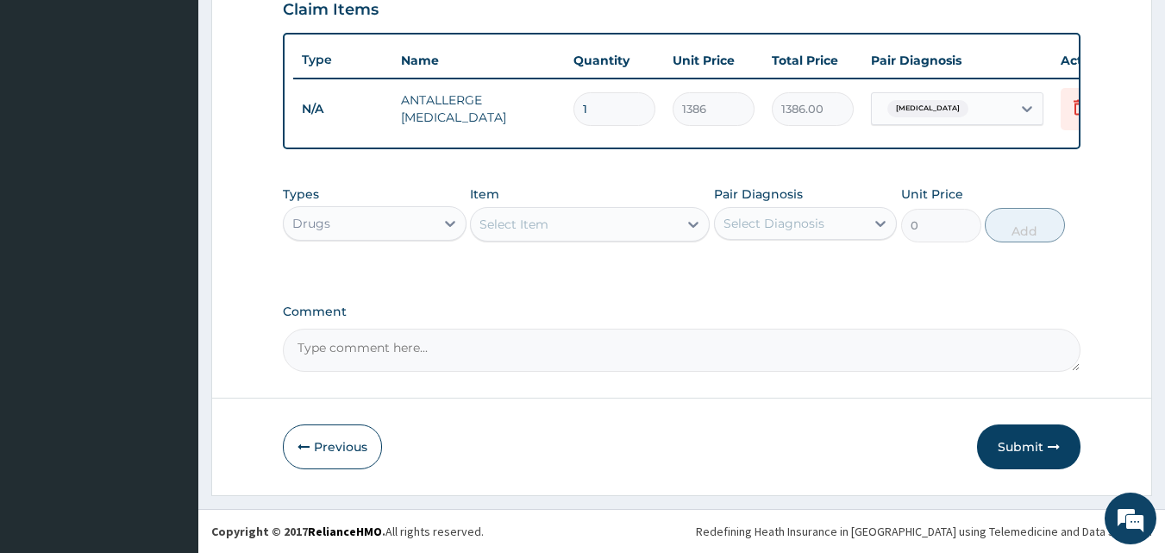
scroll to position [622, 0]
click at [456, 230] on icon at bounding box center [449, 223] width 17 height 17
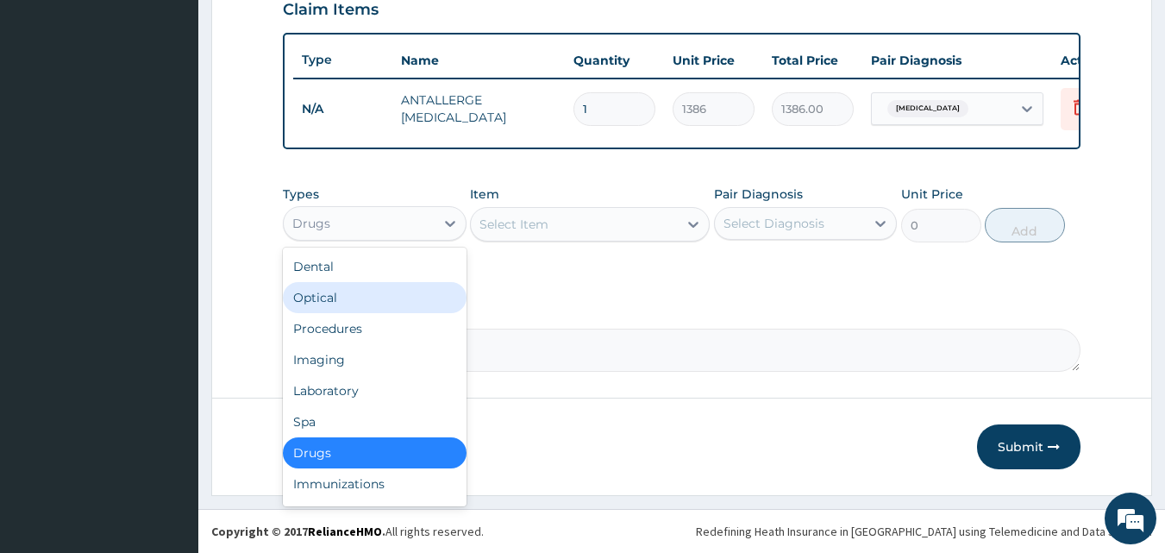
scroll to position [59, 0]
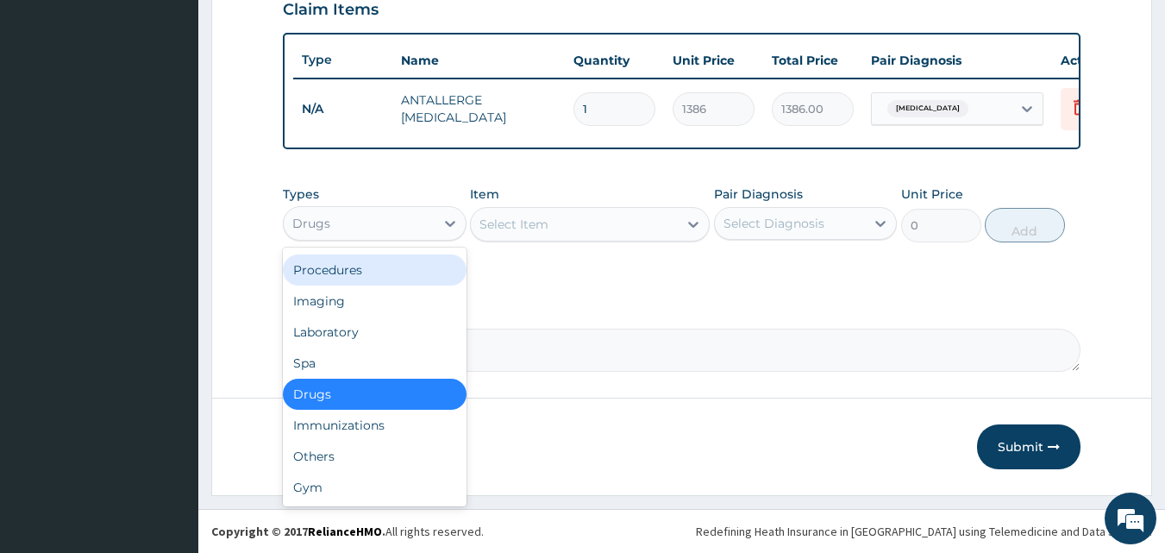
click at [379, 266] on div "Procedures" at bounding box center [375, 269] width 184 height 31
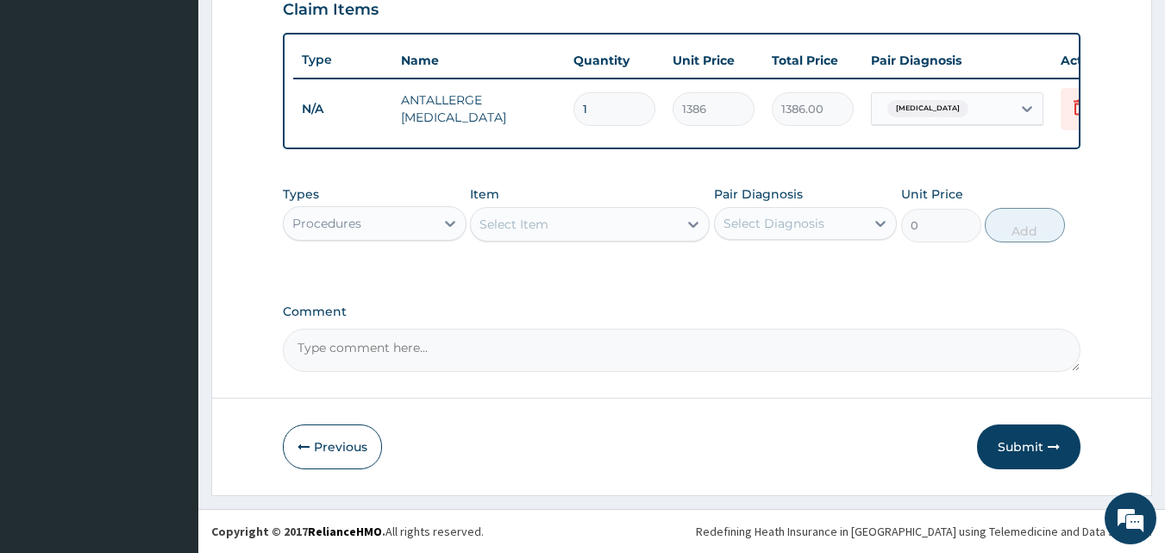
click at [687, 222] on icon at bounding box center [693, 224] width 17 height 17
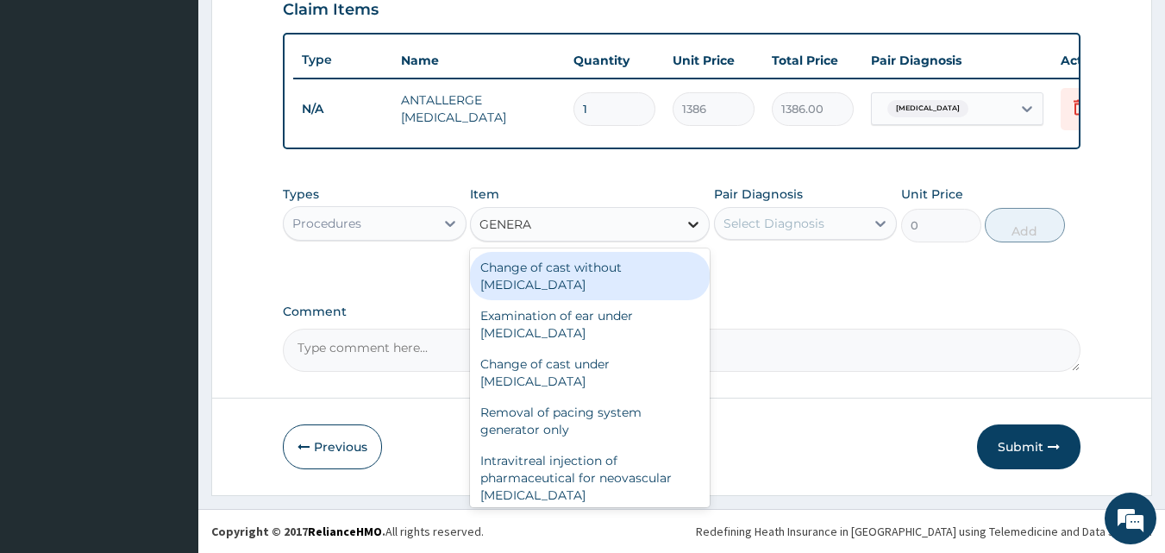
type input "GENERAL"
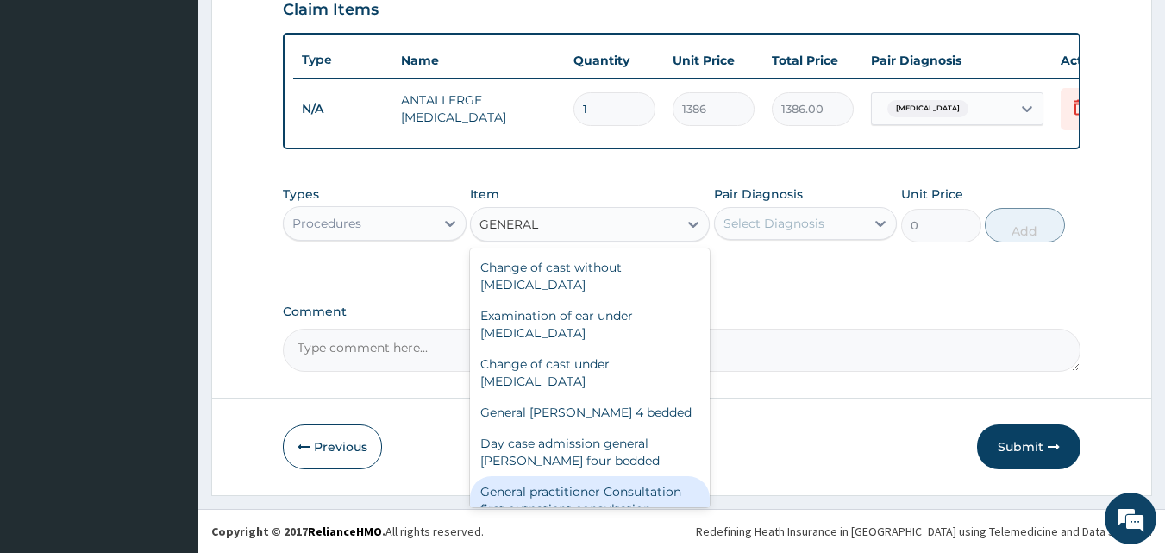
drag, startPoint x: 630, startPoint y: 491, endPoint x: 644, endPoint y: 472, distance: 22.8
click at [631, 490] on div "General practitioner Consultation first outpatient consultation" at bounding box center [590, 500] width 240 height 48
type input "3000"
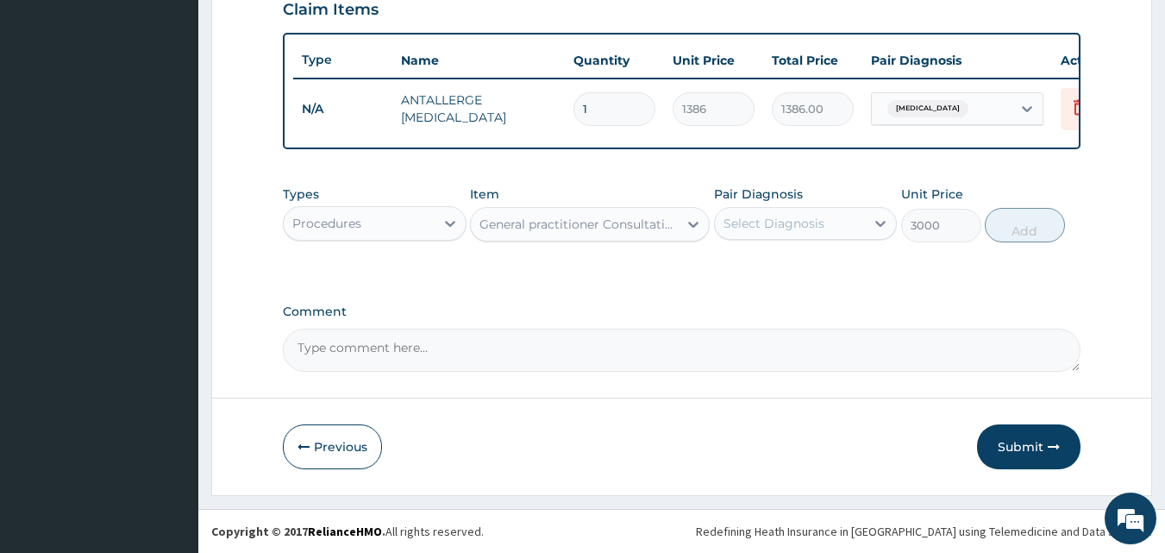
click at [858, 223] on div "Select Diagnosis" at bounding box center [790, 224] width 151 height 28
click at [808, 261] on label "Conjunctivitis" at bounding box center [795, 265] width 107 height 17
checkbox input "true"
click at [1012, 236] on button "Add" at bounding box center [1025, 225] width 80 height 34
type input "0"
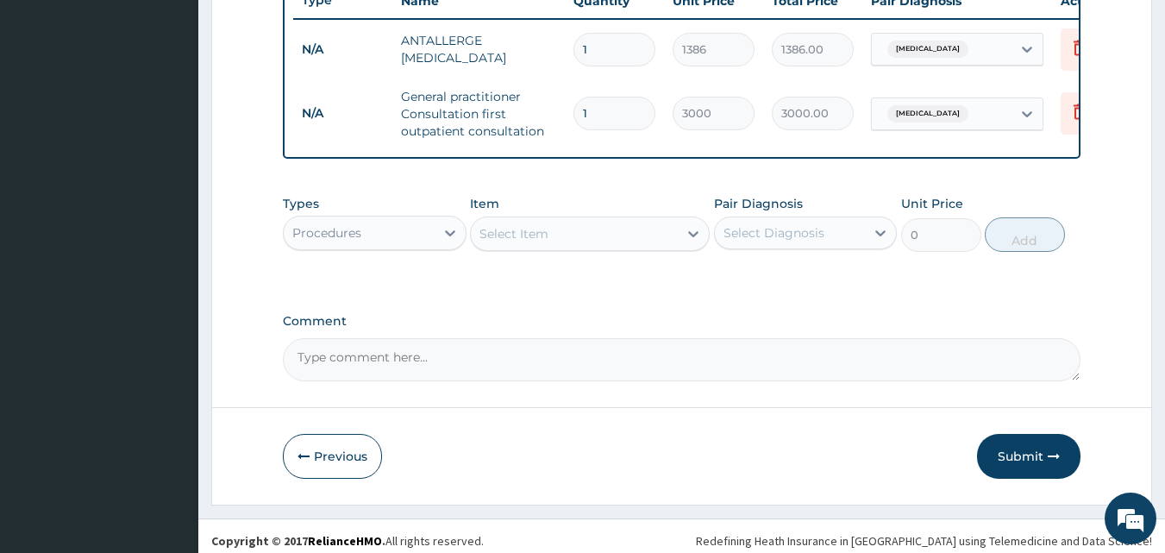
scroll to position [691, 0]
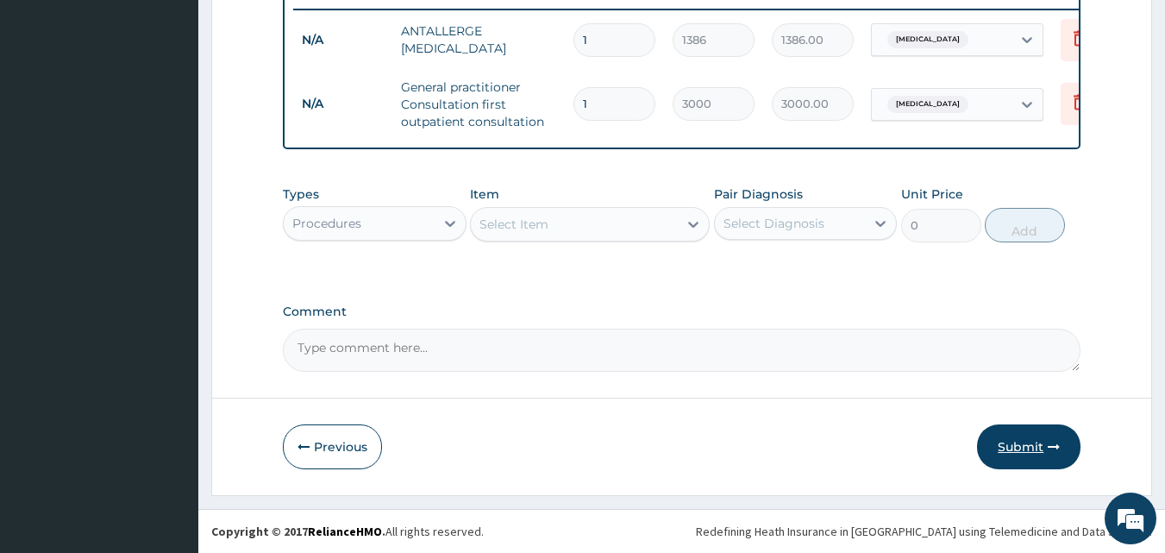
click at [1018, 441] on button "Submit" at bounding box center [1028, 446] width 103 height 45
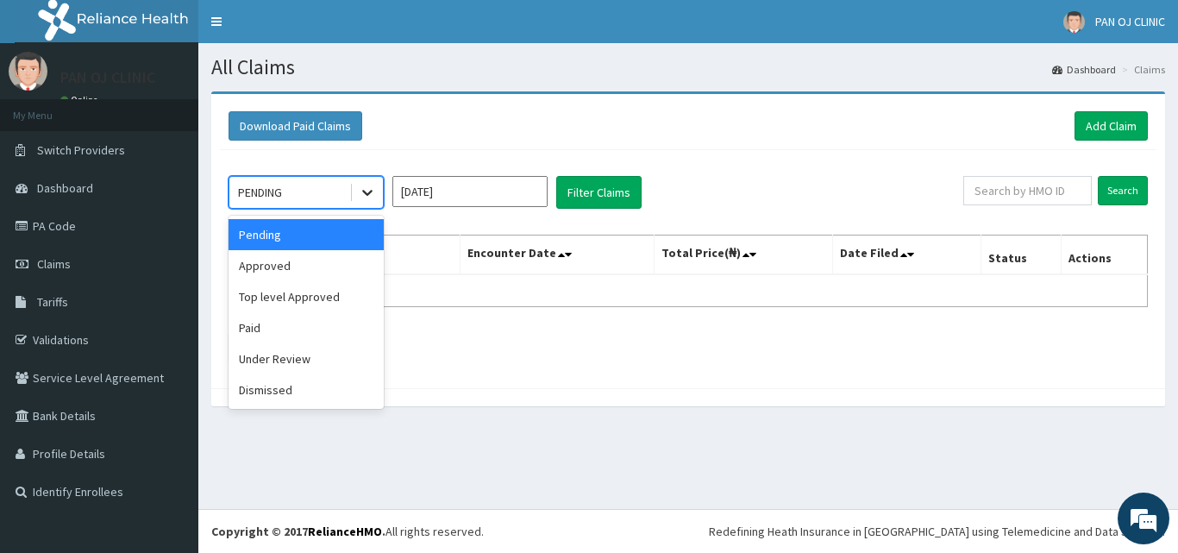
click at [357, 196] on div at bounding box center [367, 192] width 31 height 31
click at [311, 261] on div "Approved" at bounding box center [305, 265] width 155 height 31
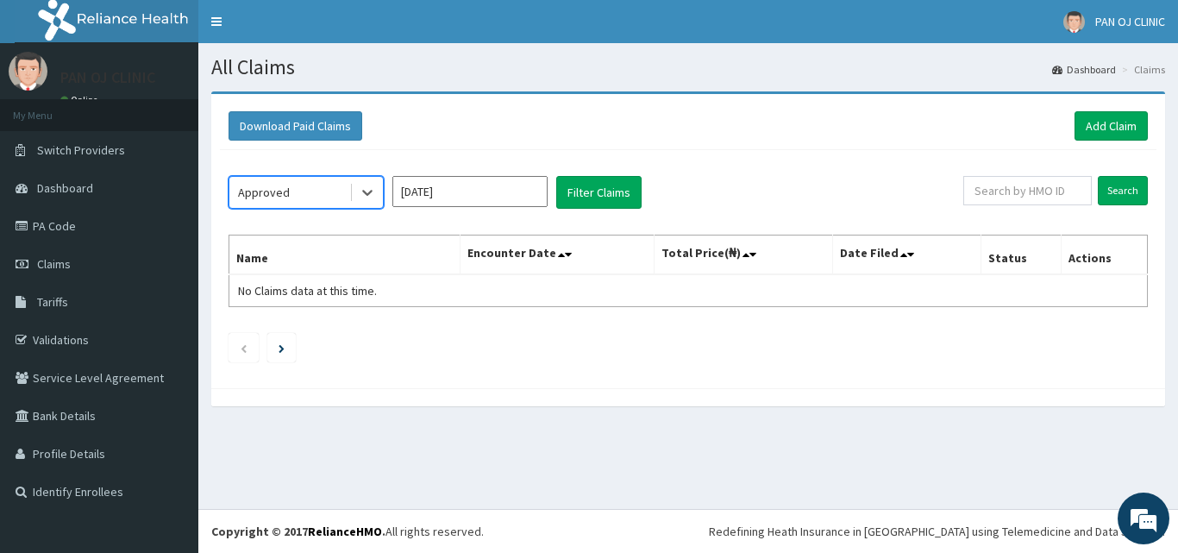
click at [473, 190] on input "[DATE]" at bounding box center [469, 191] width 155 height 31
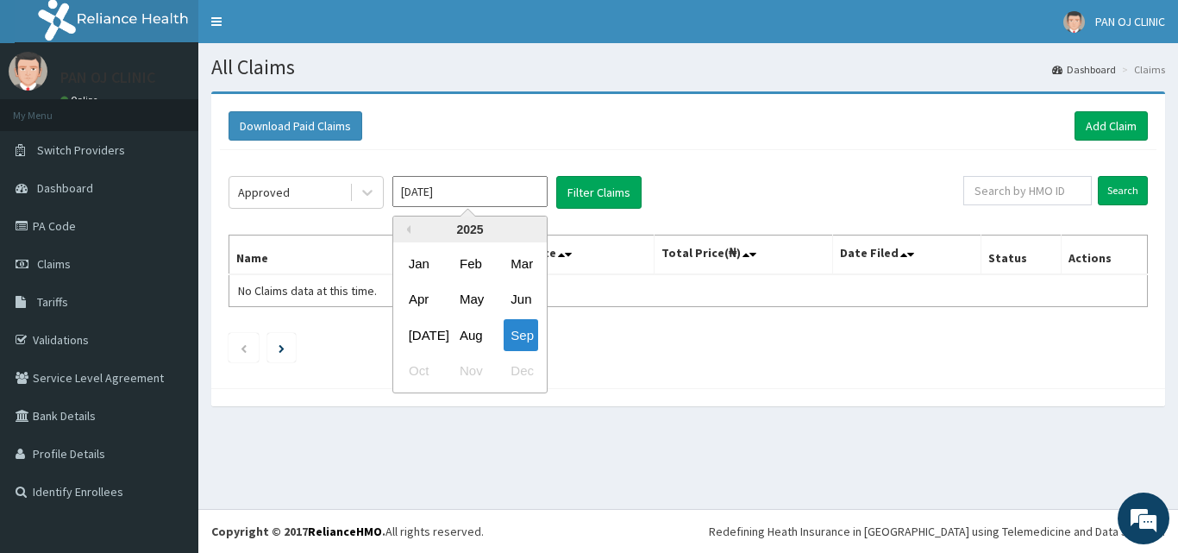
drag, startPoint x: 479, startPoint y: 332, endPoint x: 501, endPoint y: 282, distance: 54.5
click at [478, 331] on div "Aug" at bounding box center [470, 335] width 34 height 32
type input "Aug 2025"
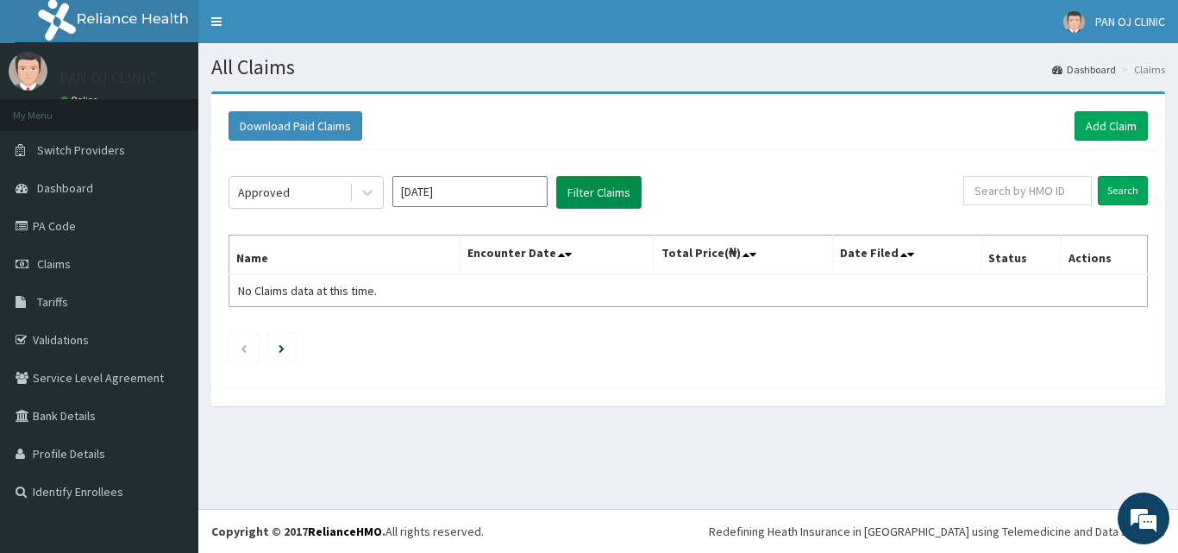
drag, startPoint x: 625, startPoint y: 171, endPoint x: 604, endPoint y: 196, distance: 33.0
click at [624, 171] on div "Approved Aug 2025 Filter Claims Search Name Encounter Date Total Price(₦) Date …" at bounding box center [688, 264] width 936 height 229
click at [604, 196] on button "Filter Claims" at bounding box center [598, 192] width 85 height 33
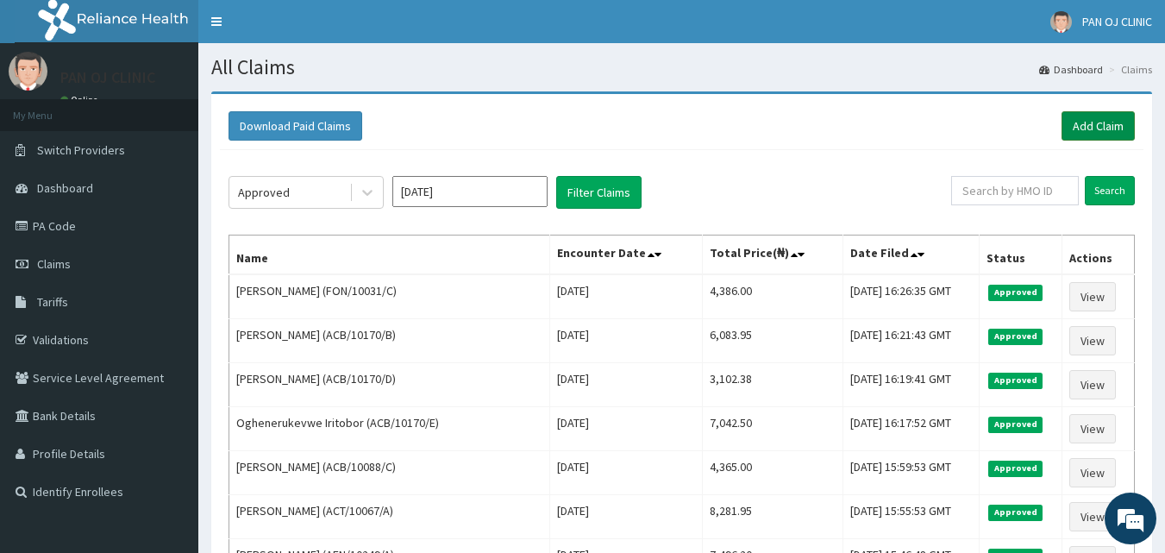
click at [1078, 119] on link "Add Claim" at bounding box center [1097, 125] width 73 height 29
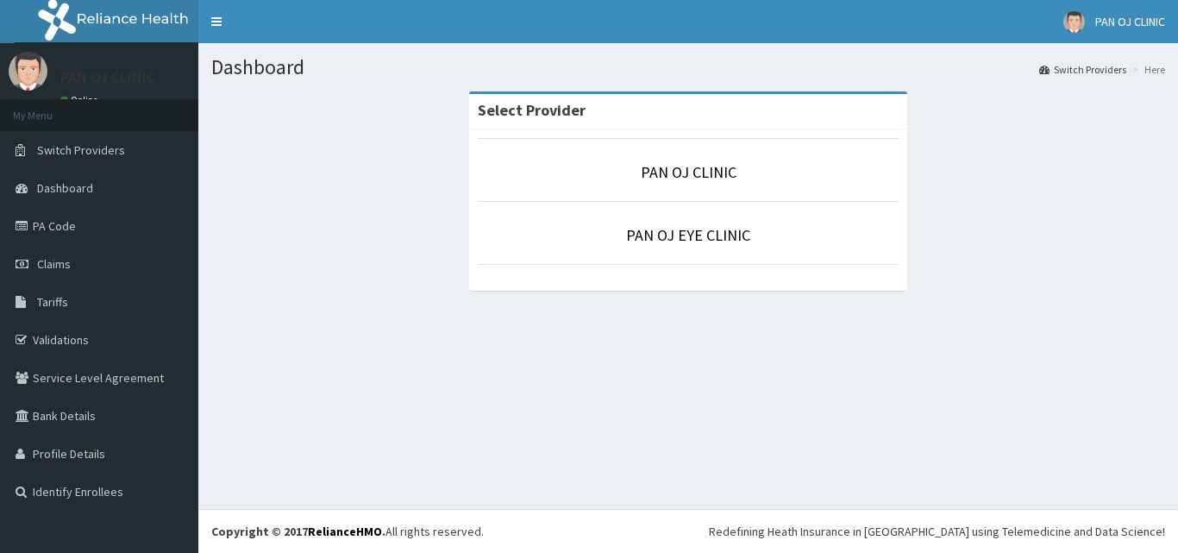
click at [672, 184] on p "PAN OJ CLINIC" at bounding box center [688, 172] width 421 height 22
click at [693, 178] on link "PAN OJ CLINIC" at bounding box center [689, 172] width 96 height 20
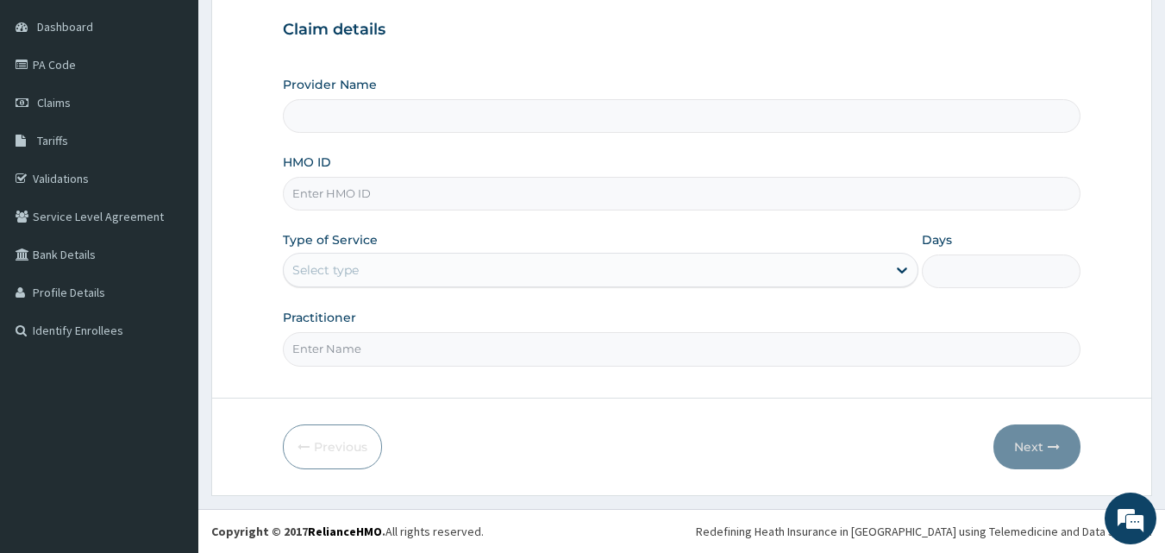
click at [335, 197] on input "HMO ID" at bounding box center [682, 194] width 798 height 34
type input "PAN OJ CLINIC"
paste input "PRL/10630/A"
type input "PRL/10630/A"
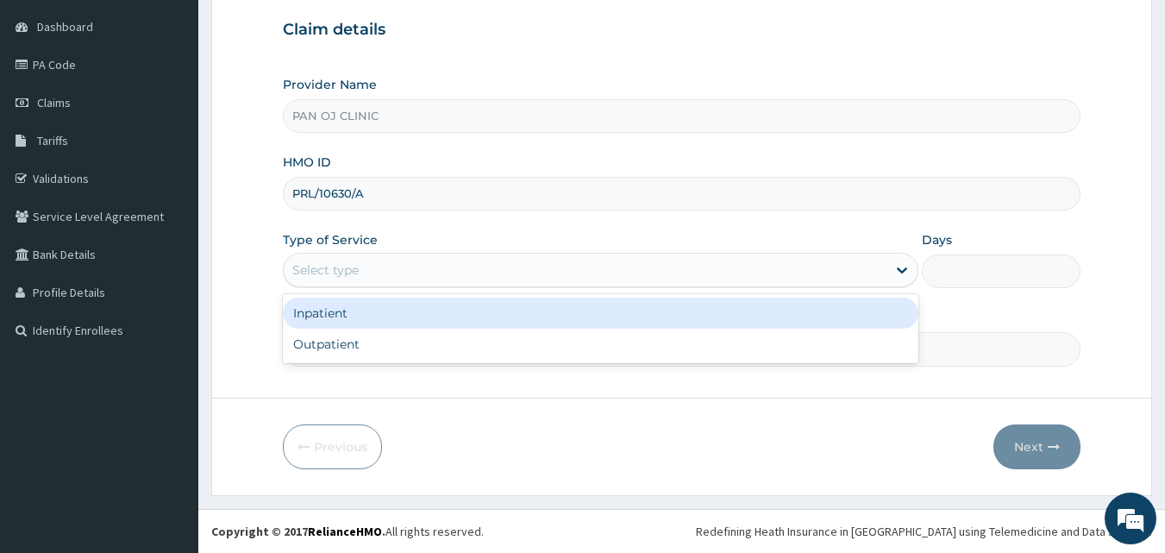
drag, startPoint x: 358, startPoint y: 264, endPoint x: 342, endPoint y: 302, distance: 41.0
click at [359, 264] on div "Select type" at bounding box center [325, 269] width 66 height 17
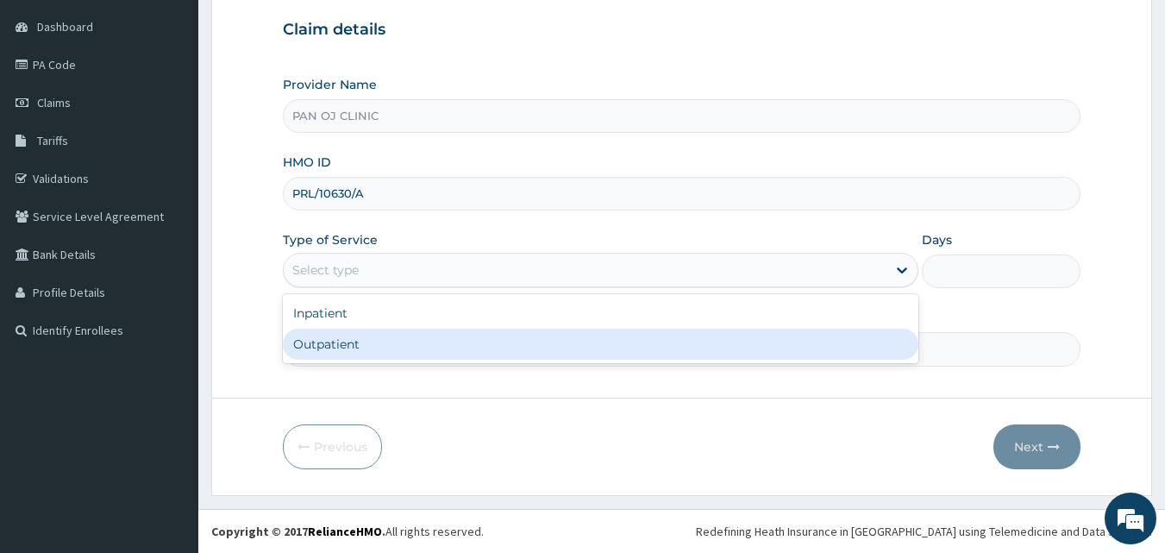
click at [329, 341] on div "Outpatient" at bounding box center [600, 343] width 635 height 31
type input "1"
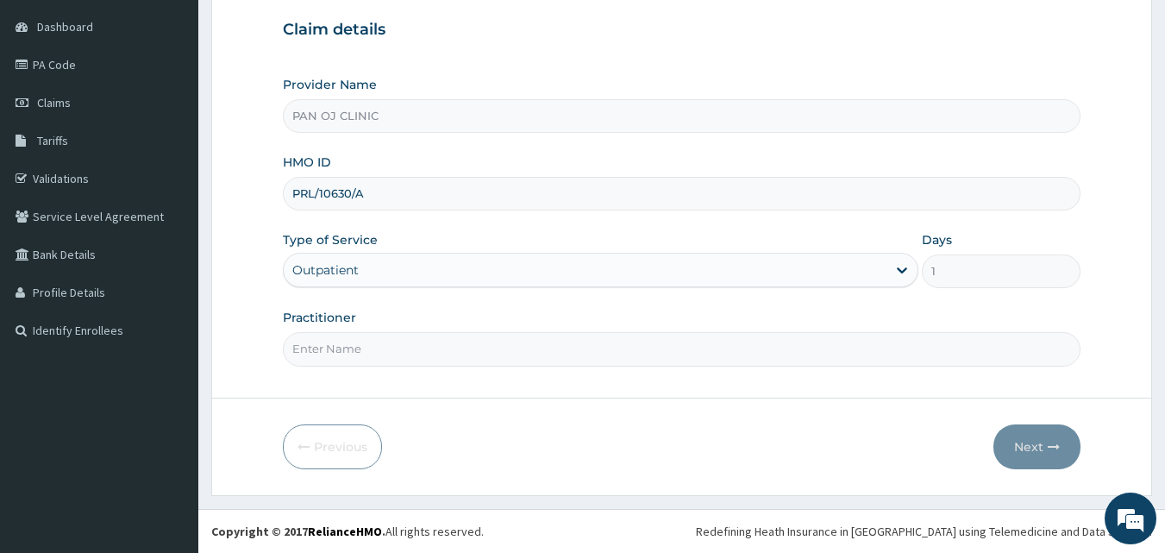
click at [353, 350] on input "Practitioner" at bounding box center [682, 349] width 798 height 34
type input "DR FRANK"
click at [1039, 448] on button "Next" at bounding box center [1036, 446] width 87 height 45
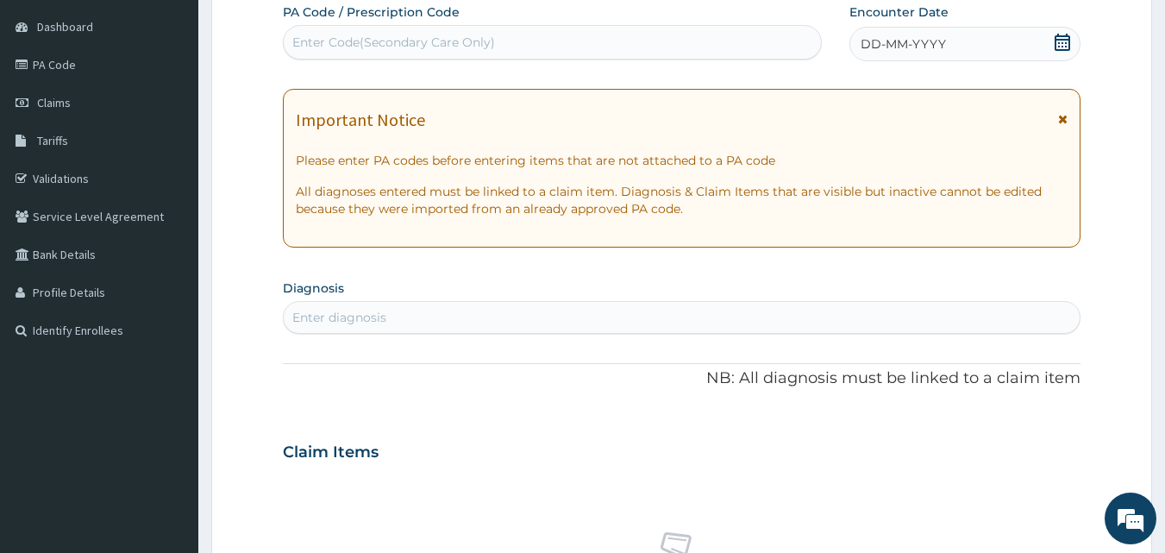
click at [1060, 45] on icon at bounding box center [1062, 42] width 17 height 17
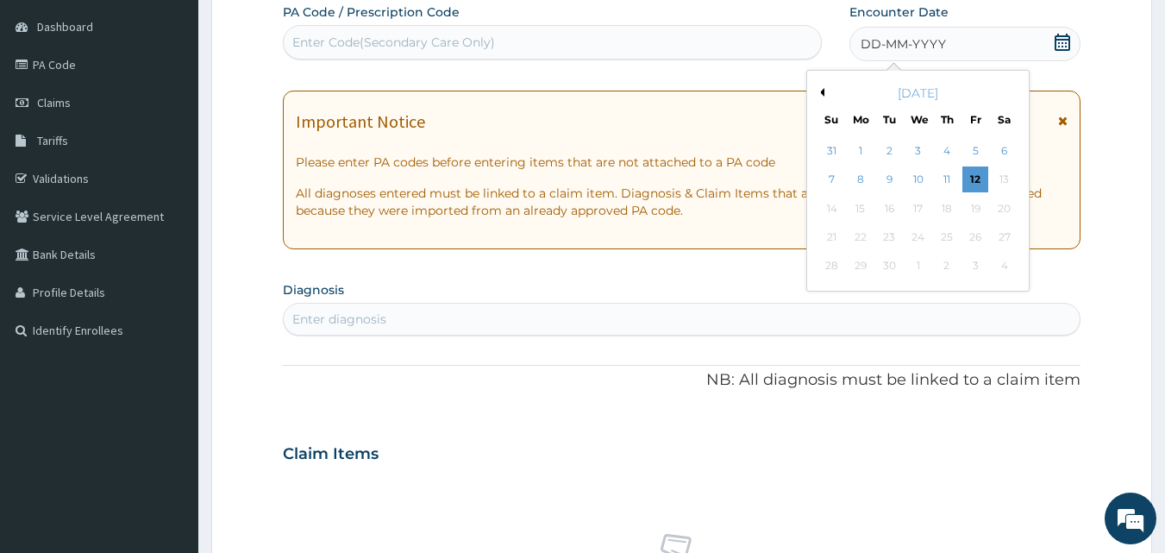
click at [822, 93] on button "Previous Month" at bounding box center [820, 92] width 9 height 9
click at [894, 266] on div "26" at bounding box center [890, 266] width 26 height 26
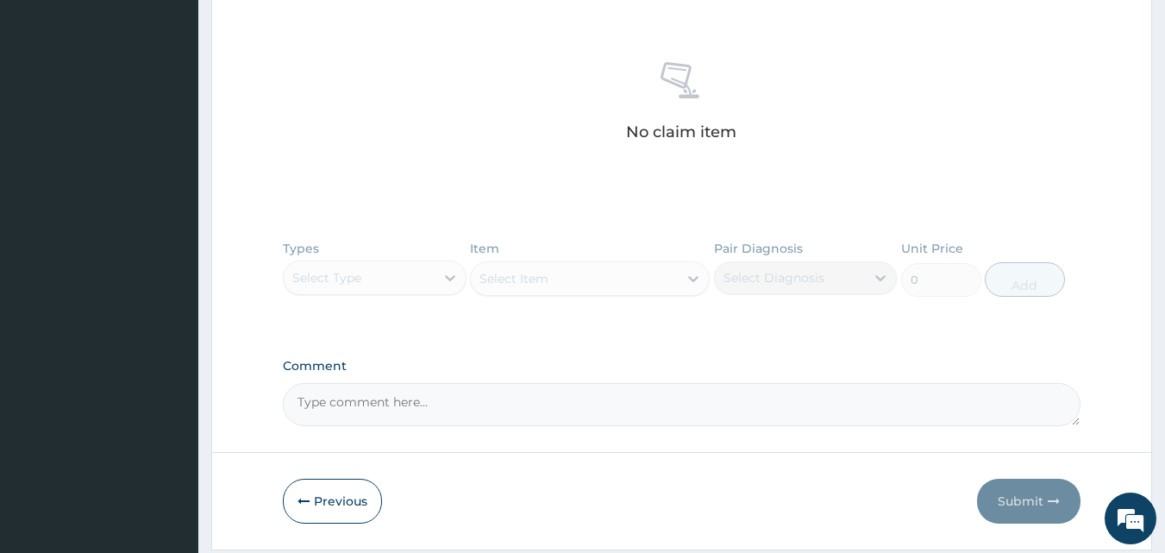
scroll to position [685, 0]
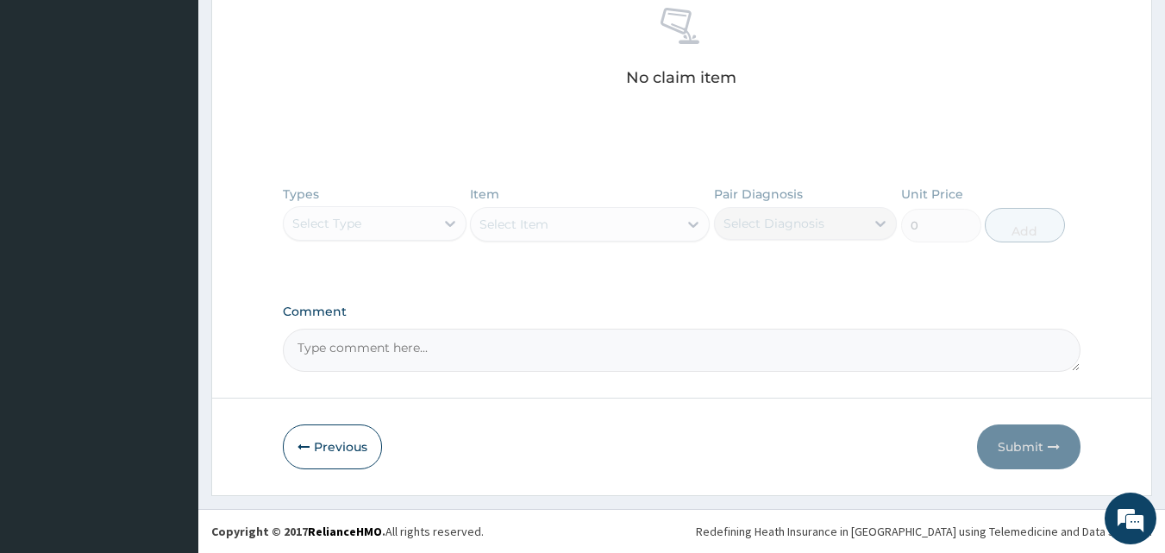
click at [350, 350] on textarea "Comment" at bounding box center [682, 349] width 798 height 43
paste textarea "PA/C593B1"
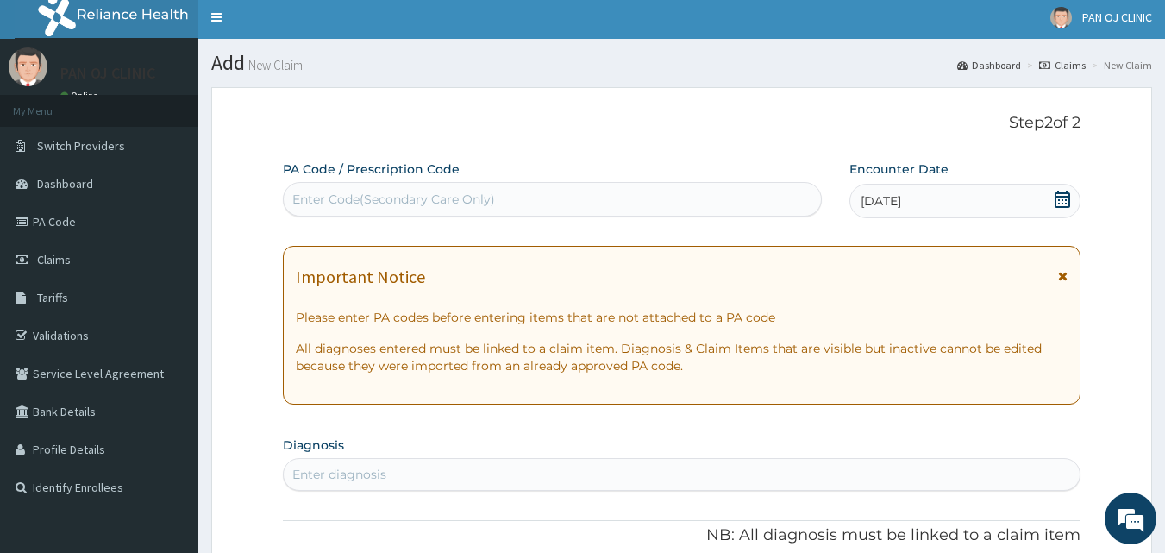
scroll to position [0, 0]
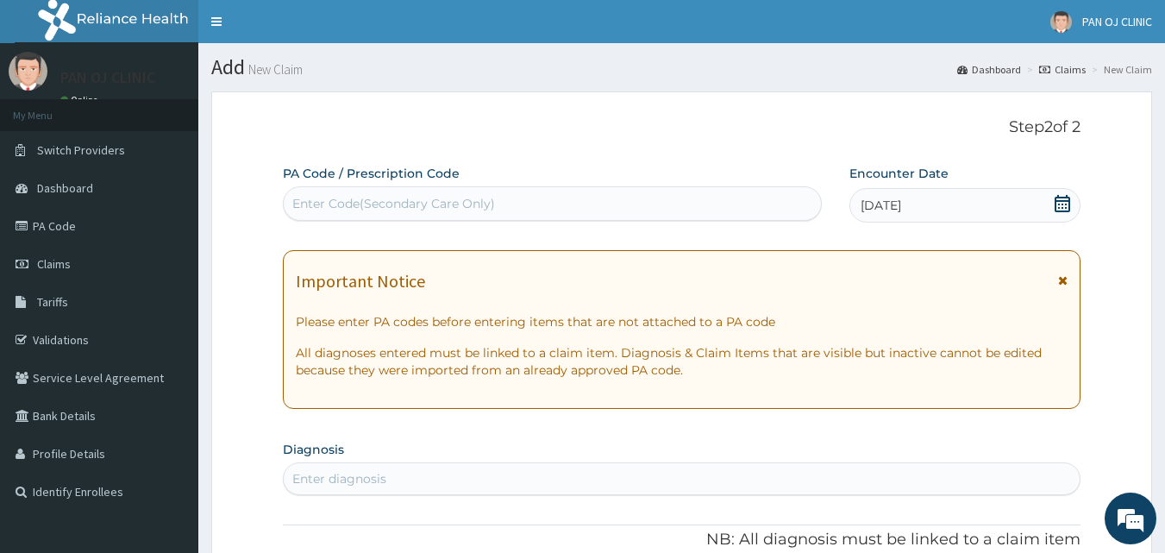
type textarea "PA/C593B1"
click at [333, 202] on div "Enter Code(Secondary Care Only)" at bounding box center [393, 203] width 203 height 17
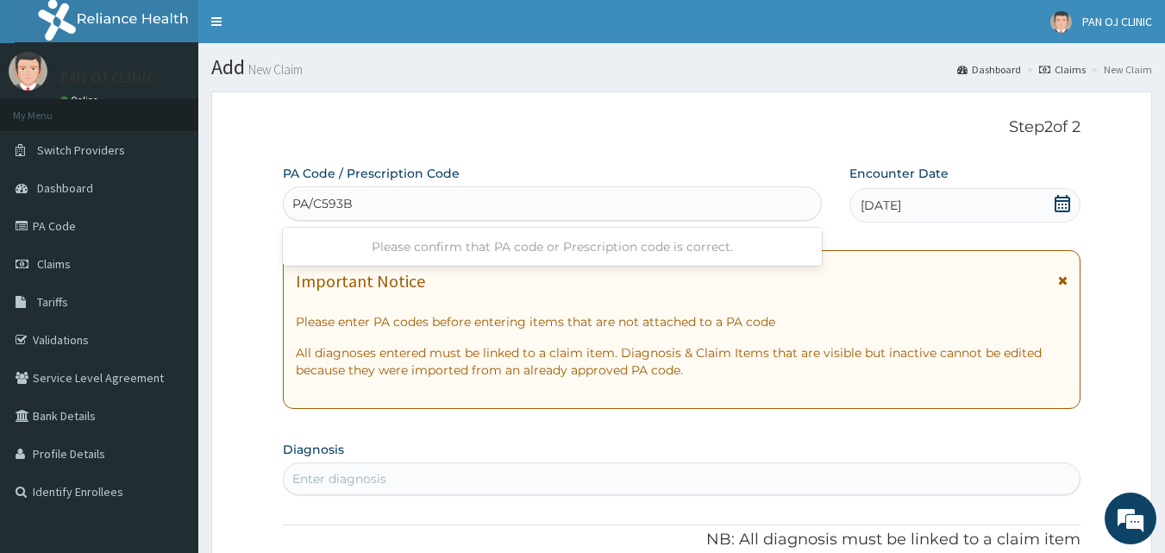
type input "PA/C593B1"
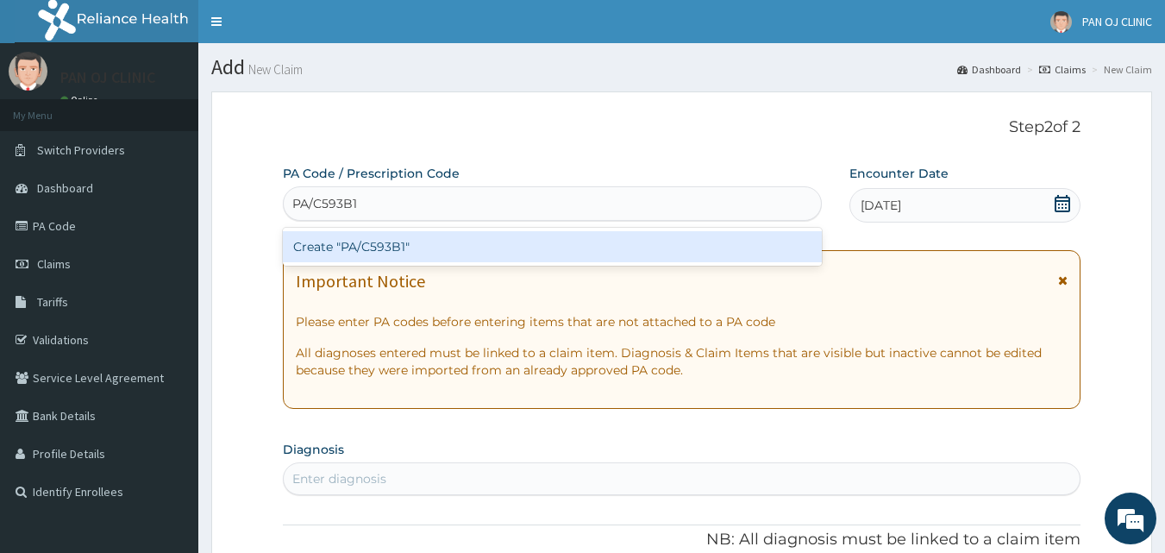
click at [378, 249] on div "Create "PA/C593B1"" at bounding box center [553, 246] width 540 height 31
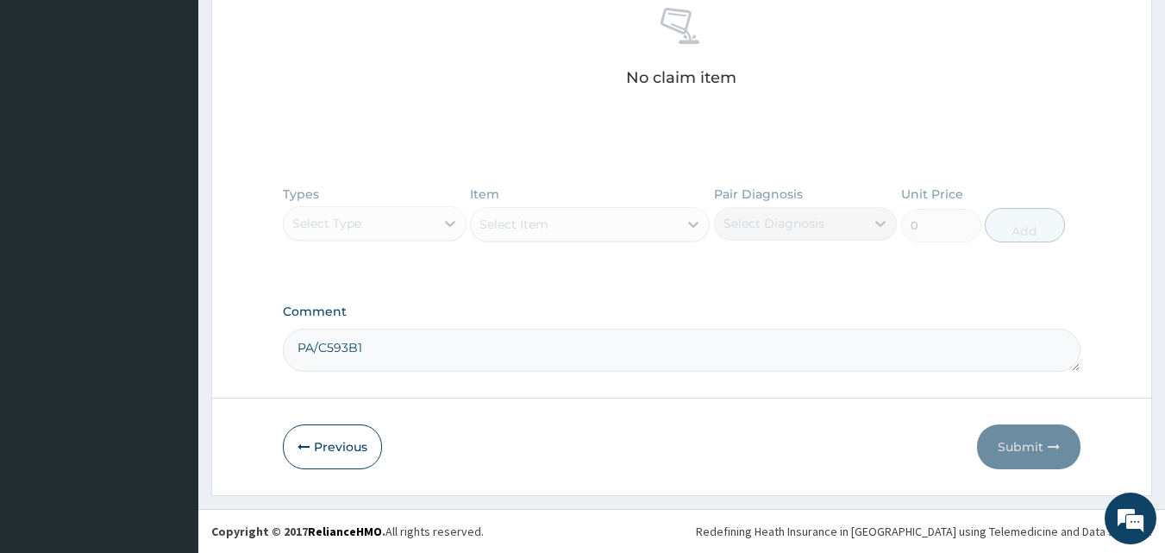
drag, startPoint x: 411, startPoint y: 335, endPoint x: 231, endPoint y: 342, distance: 180.3
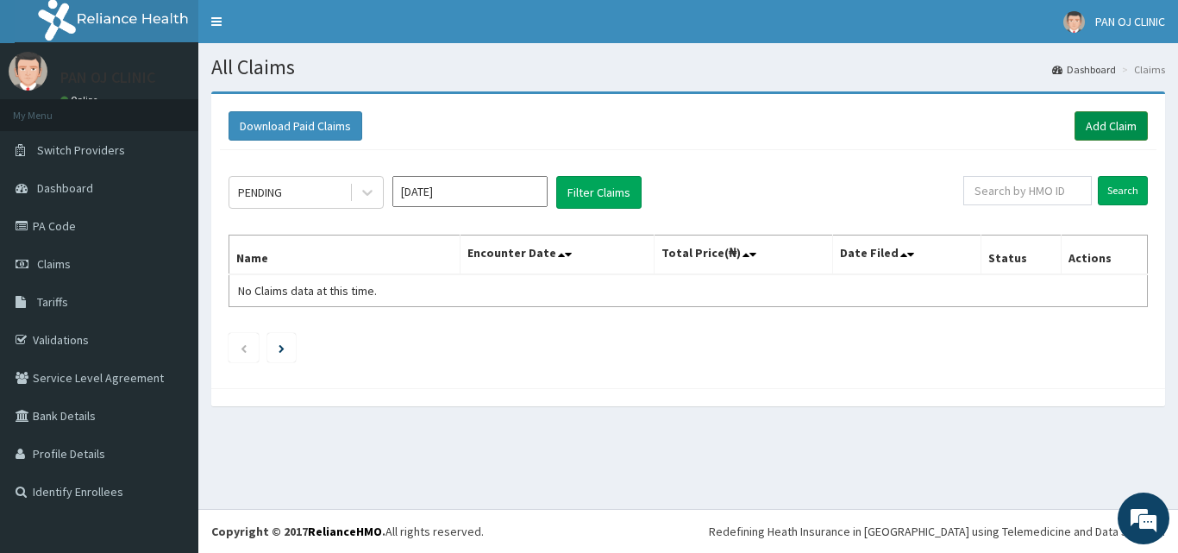
click at [1103, 124] on link "Add Claim" at bounding box center [1110, 125] width 73 height 29
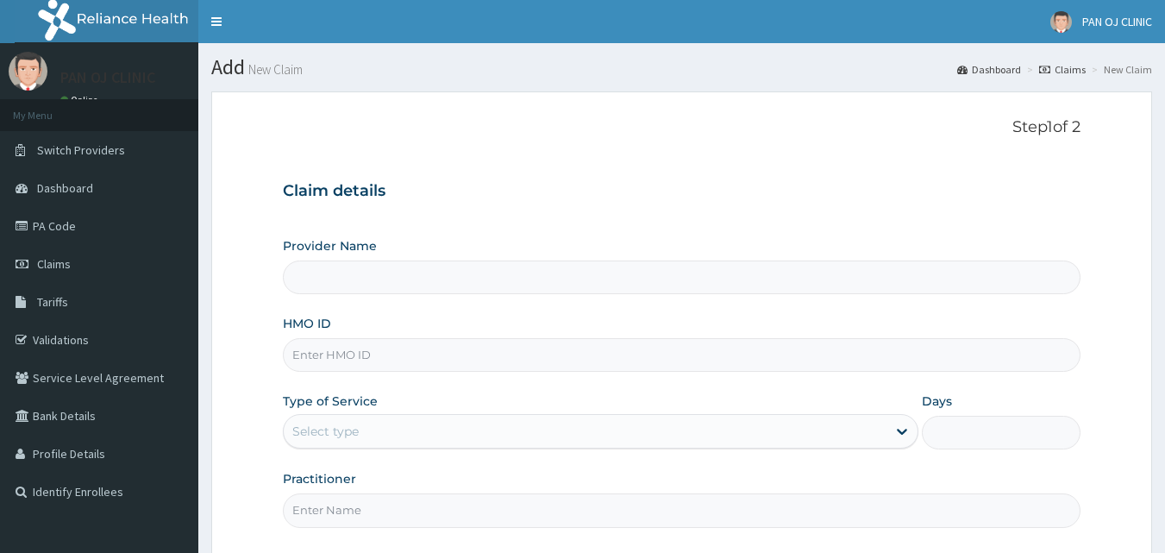
click at [320, 263] on input "Provider Name" at bounding box center [682, 277] width 798 height 34
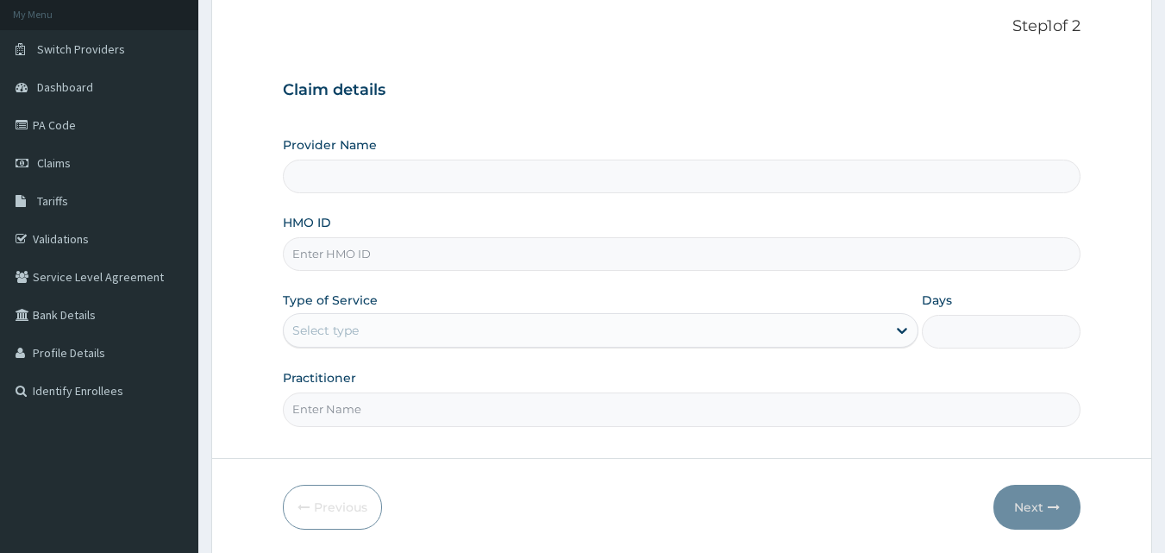
scroll to position [161, 0]
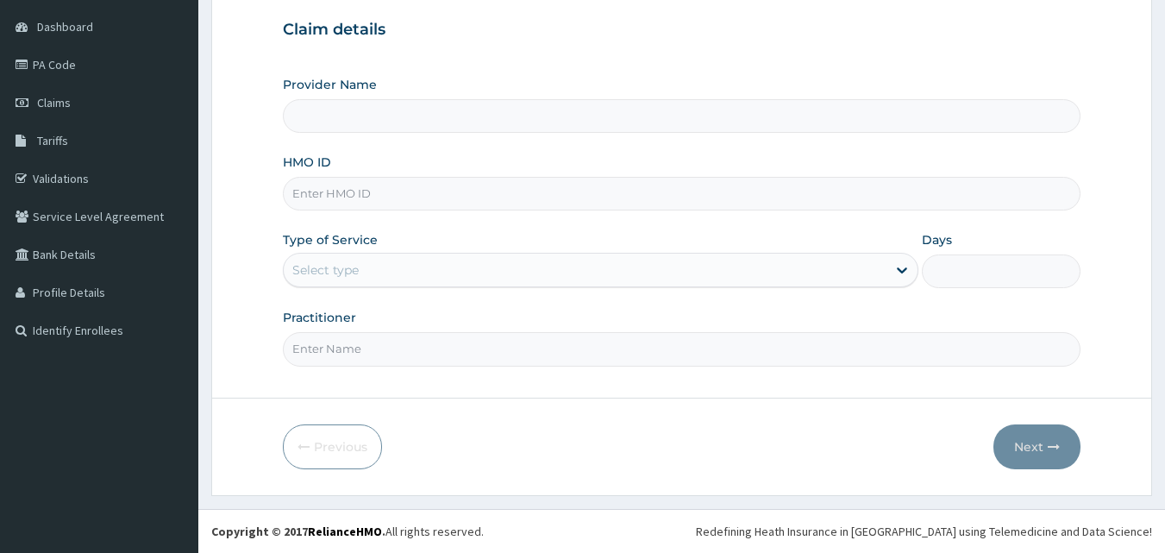
click at [323, 185] on input "HMO ID" at bounding box center [682, 194] width 798 height 34
type input "PAN OJ CLINIC"
type input "PRL/10630/A"
click at [383, 261] on div "Select type" at bounding box center [585, 270] width 603 height 28
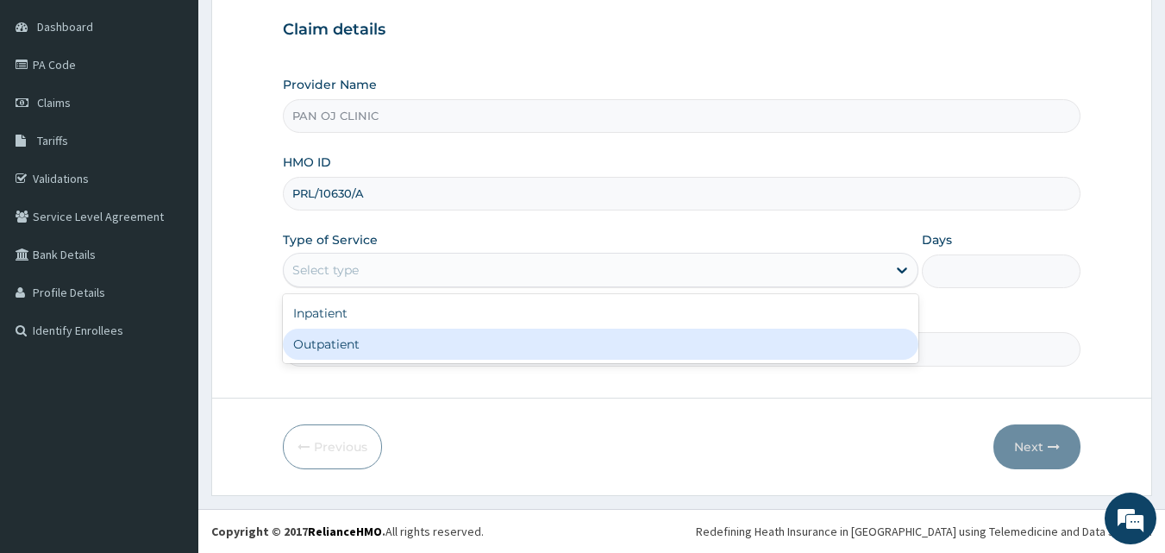
click at [328, 338] on div "Outpatient" at bounding box center [600, 343] width 635 height 31
type input "1"
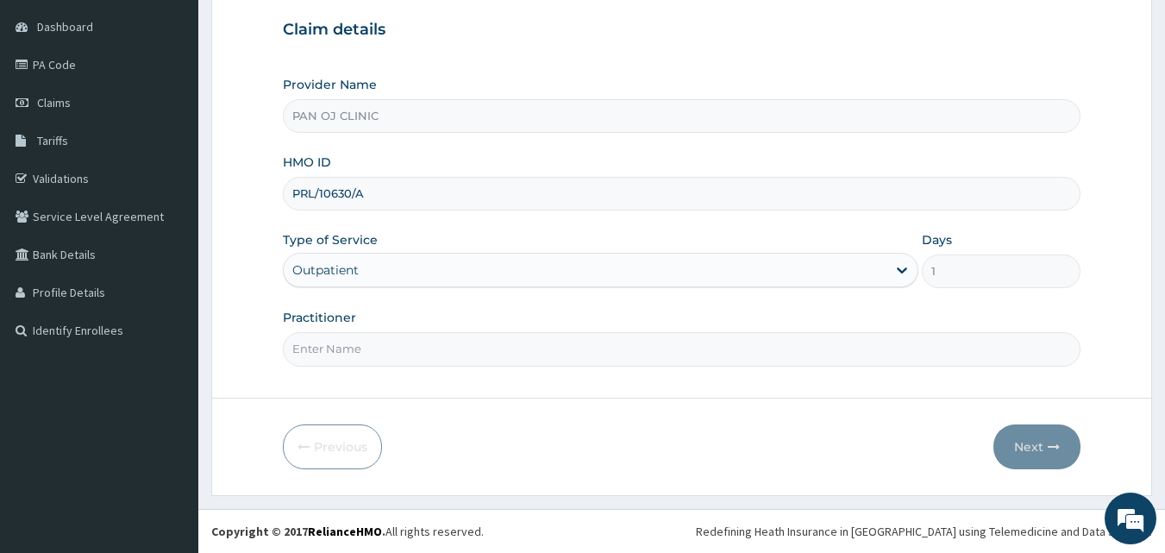
click at [342, 357] on input "Practitioner" at bounding box center [682, 349] width 798 height 34
type input "DR FRANK"
click at [1041, 442] on button "Next" at bounding box center [1036, 446] width 87 height 45
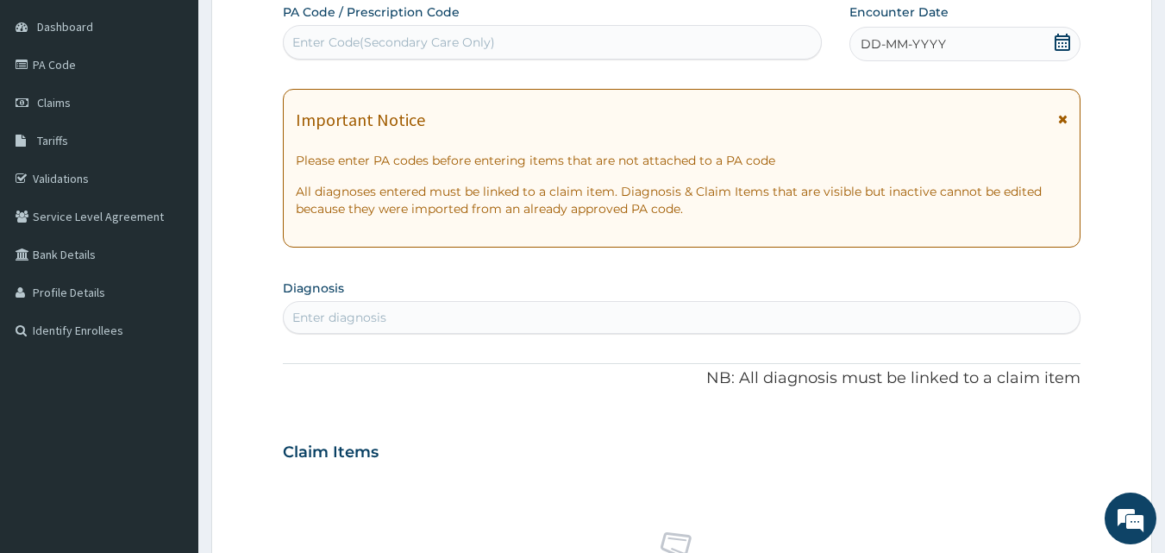
click at [1061, 29] on div "DD-MM-YYYY" at bounding box center [964, 44] width 231 height 34
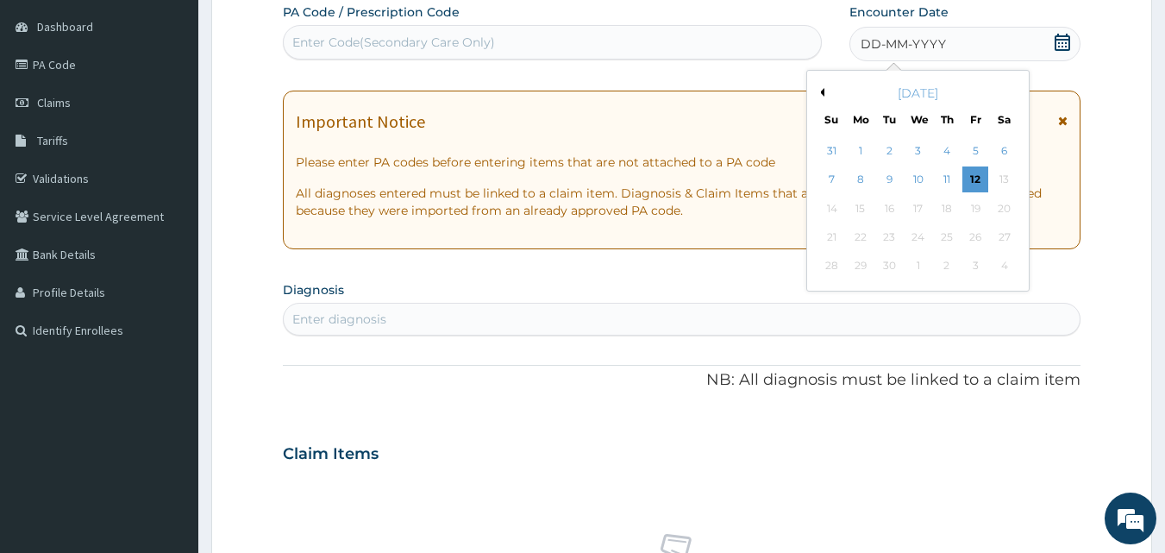
click at [823, 91] on button "Previous Month" at bounding box center [820, 92] width 9 height 9
click at [891, 270] on div "26" at bounding box center [890, 266] width 26 height 26
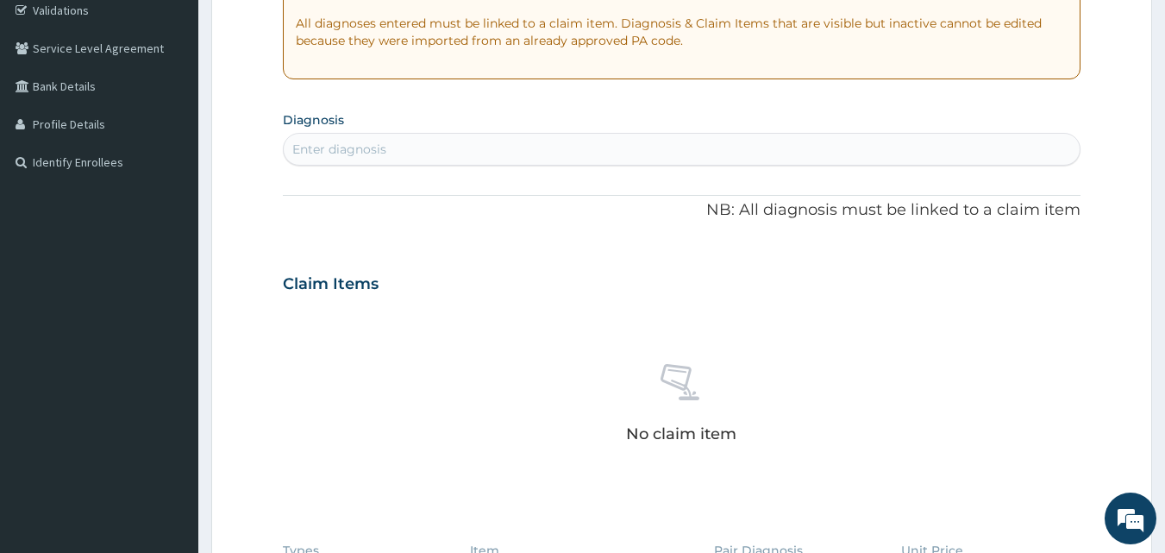
scroll to position [362, 0]
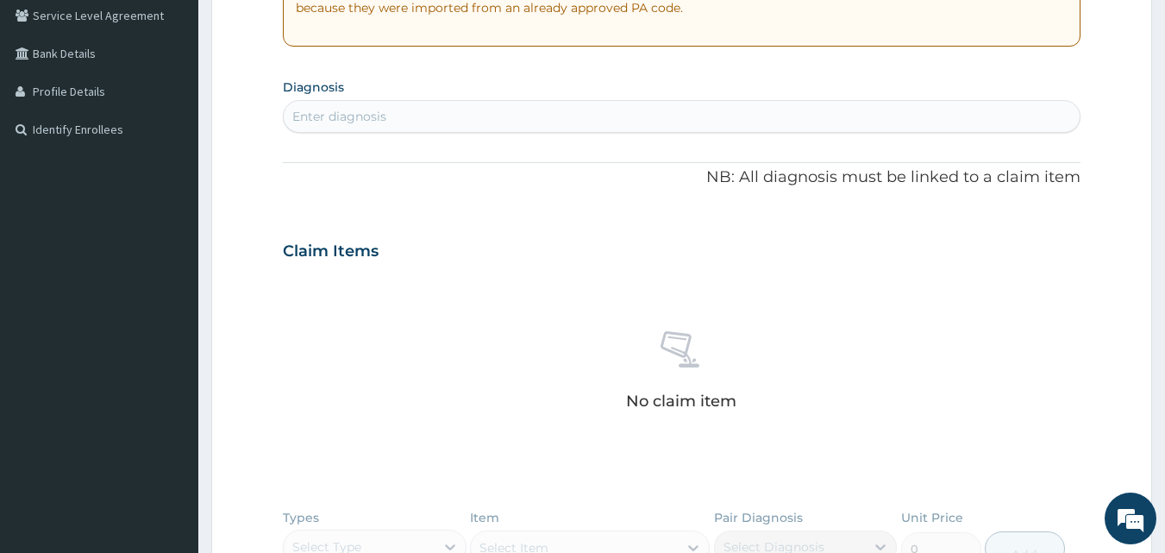
click at [440, 114] on div "Enter diagnosis" at bounding box center [682, 117] width 797 height 28
type input "MALARIA"
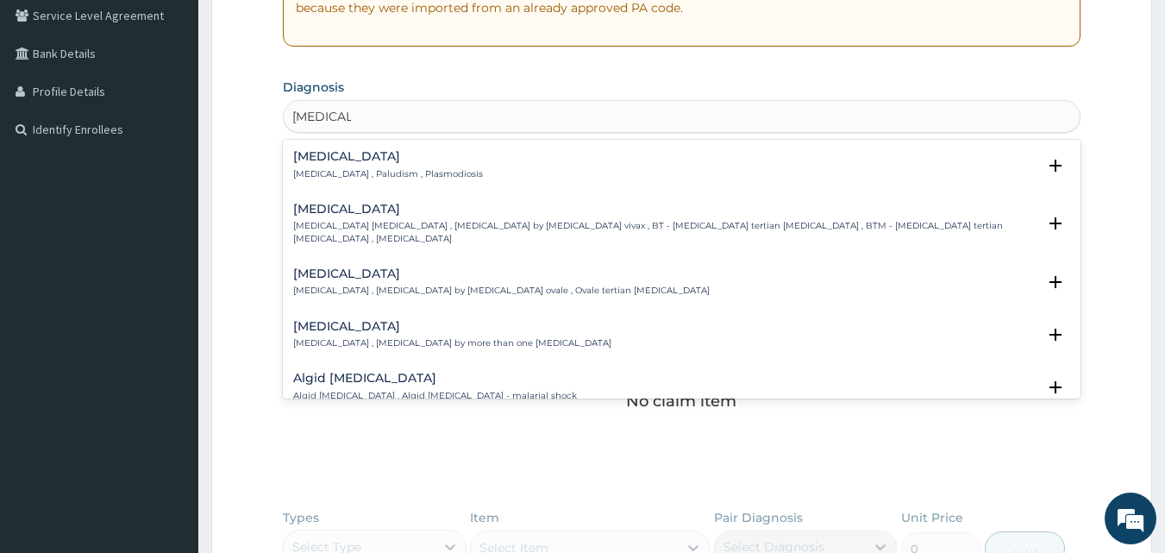
click at [327, 159] on h4 "Malaria" at bounding box center [388, 156] width 190 height 13
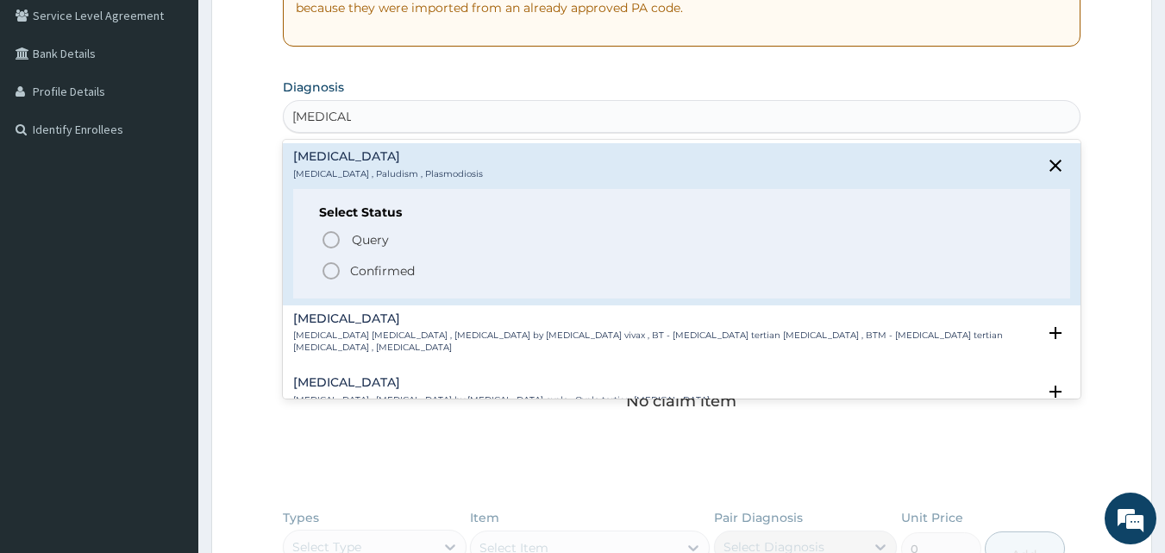
click at [333, 266] on icon "status option filled" at bounding box center [331, 270] width 21 height 21
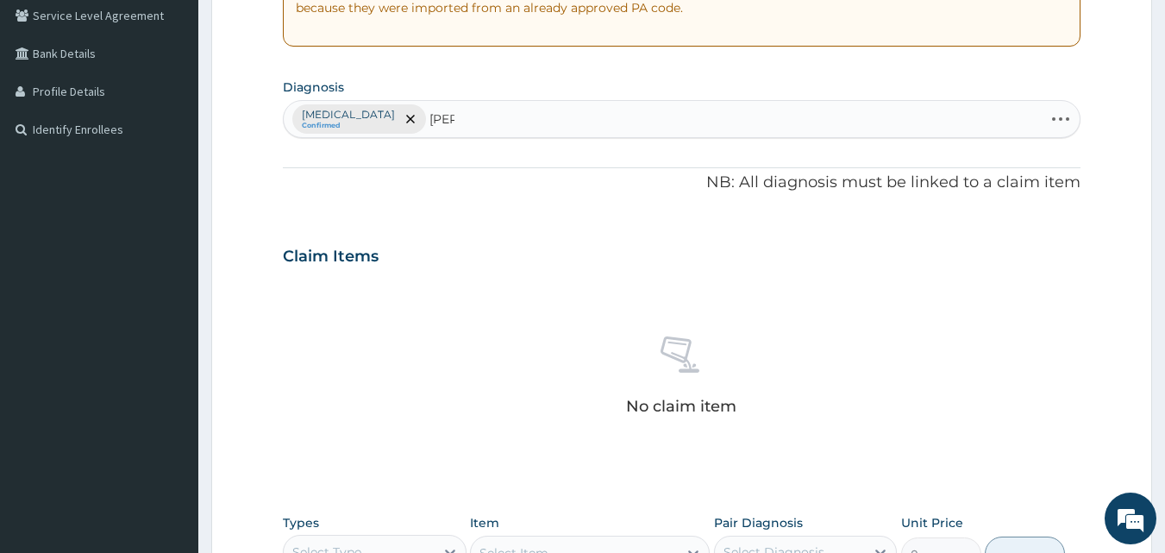
type input "SALM"
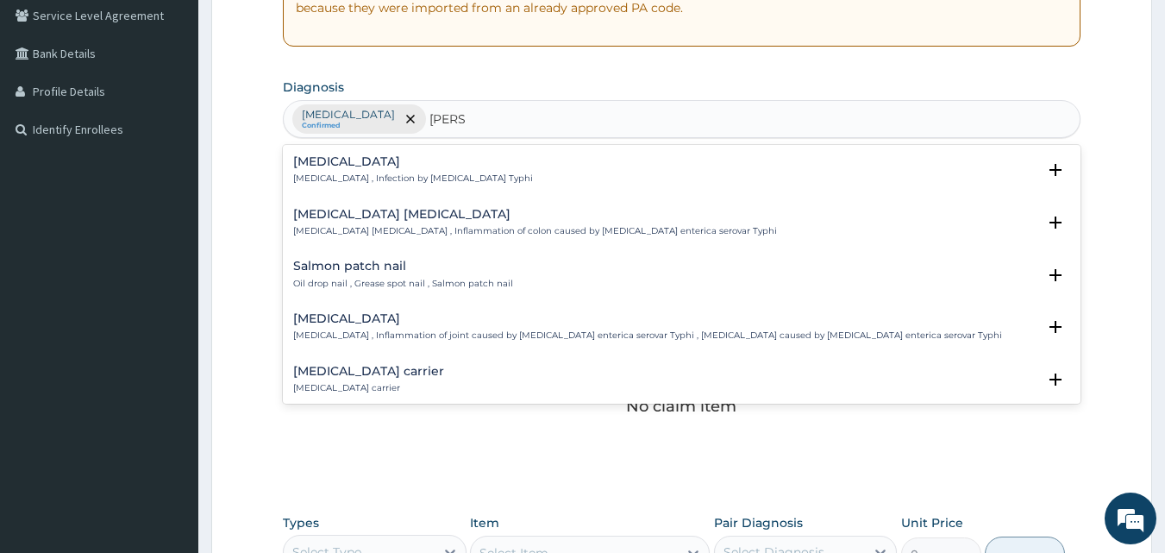
click at [349, 171] on div "Typhoid fever Typhoid fever , Infection by Salmonella Typhi" at bounding box center [413, 170] width 240 height 30
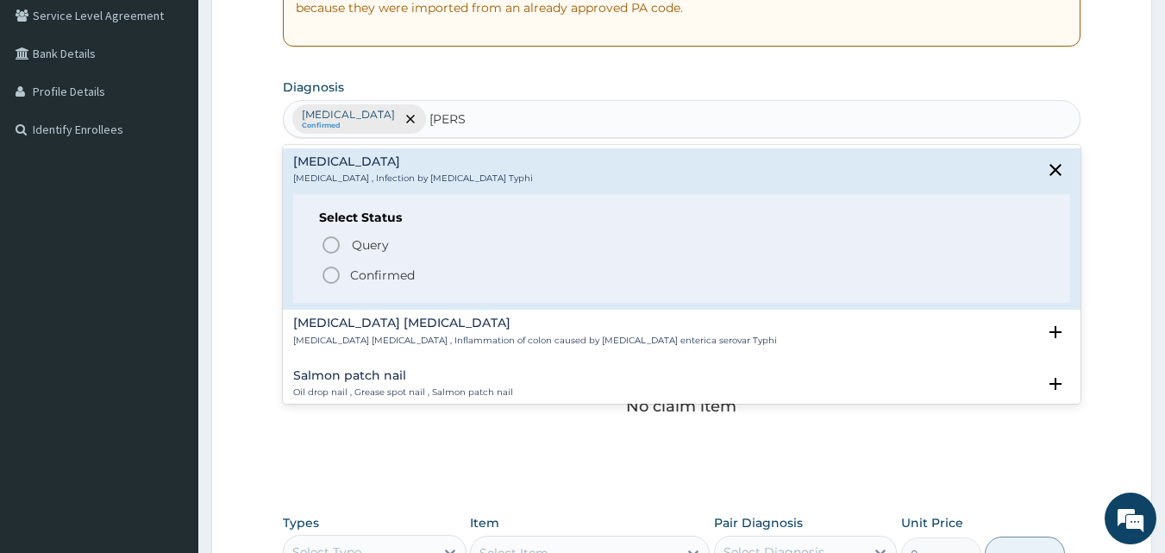
drag, startPoint x: 330, startPoint y: 271, endPoint x: 350, endPoint y: 262, distance: 21.6
click at [331, 270] on icon "status option filled" at bounding box center [331, 275] width 21 height 21
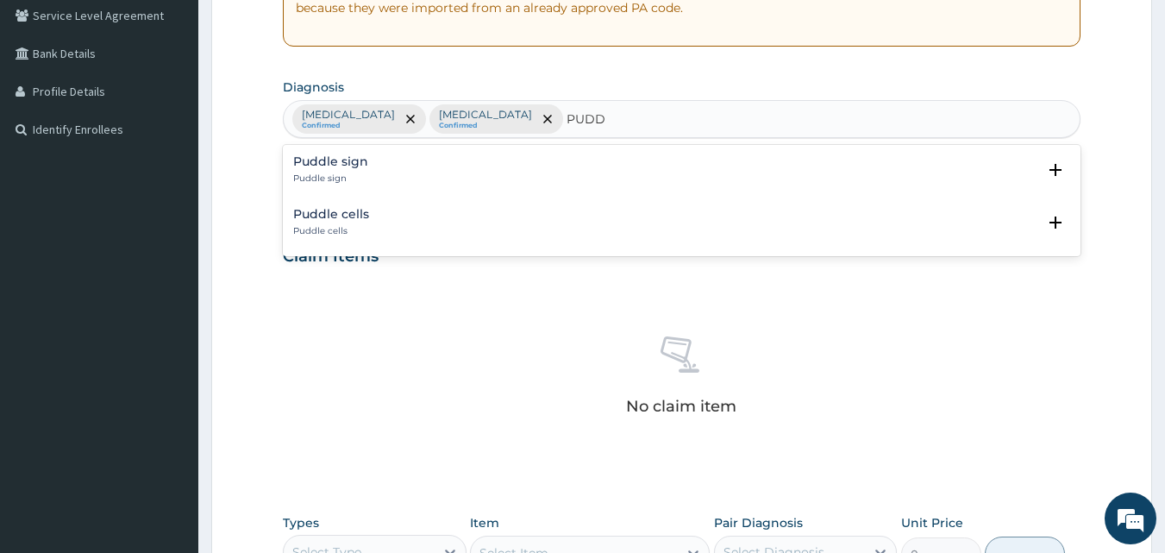
click at [344, 167] on h4 "Puddle sign" at bounding box center [330, 161] width 75 height 13
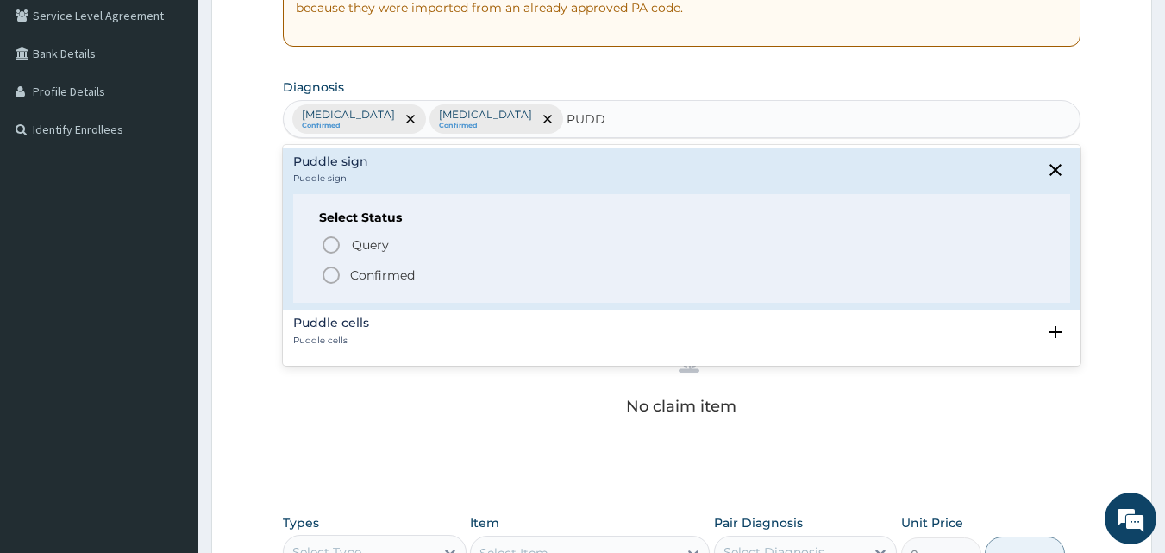
type input "PUD"
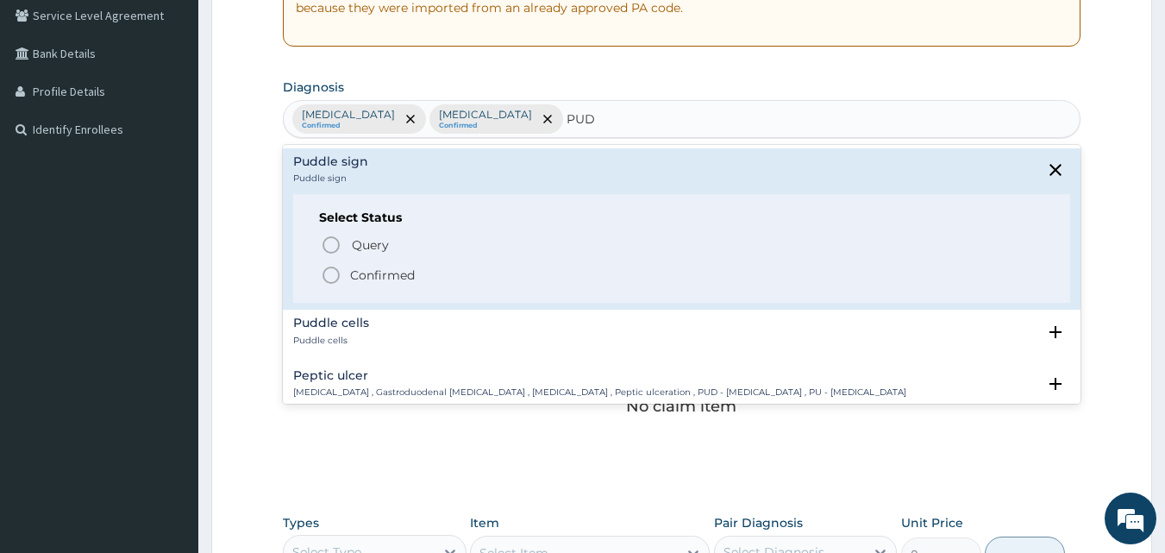
click at [340, 383] on div "Peptic ulcer Peptic ulcer , Gastroduodenal ulcer , Peptic ulcer disease , Pepti…" at bounding box center [599, 384] width 613 height 30
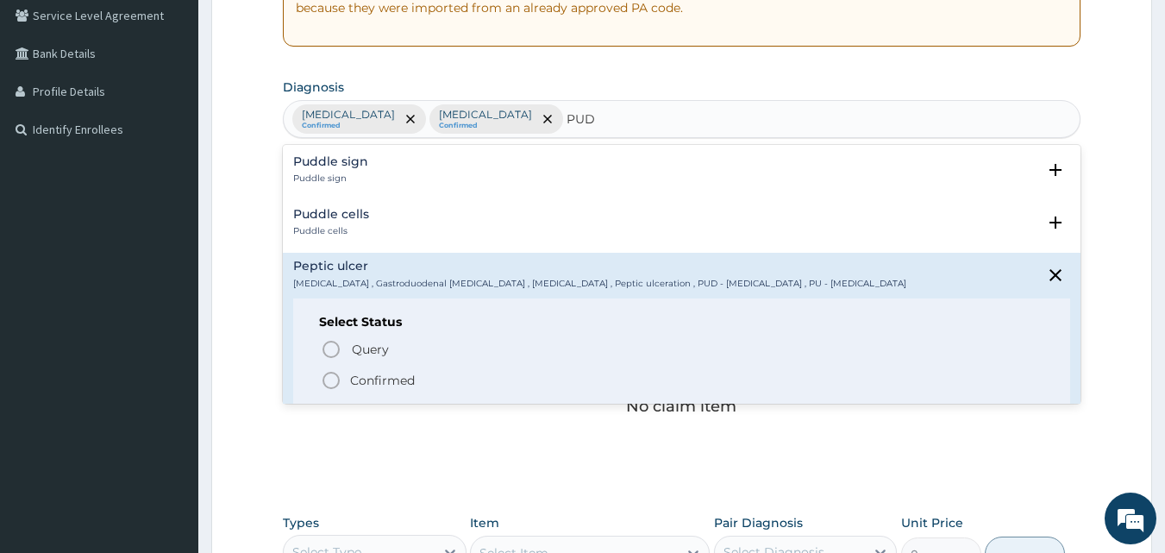
click at [325, 379] on icon "status option filled" at bounding box center [331, 380] width 21 height 21
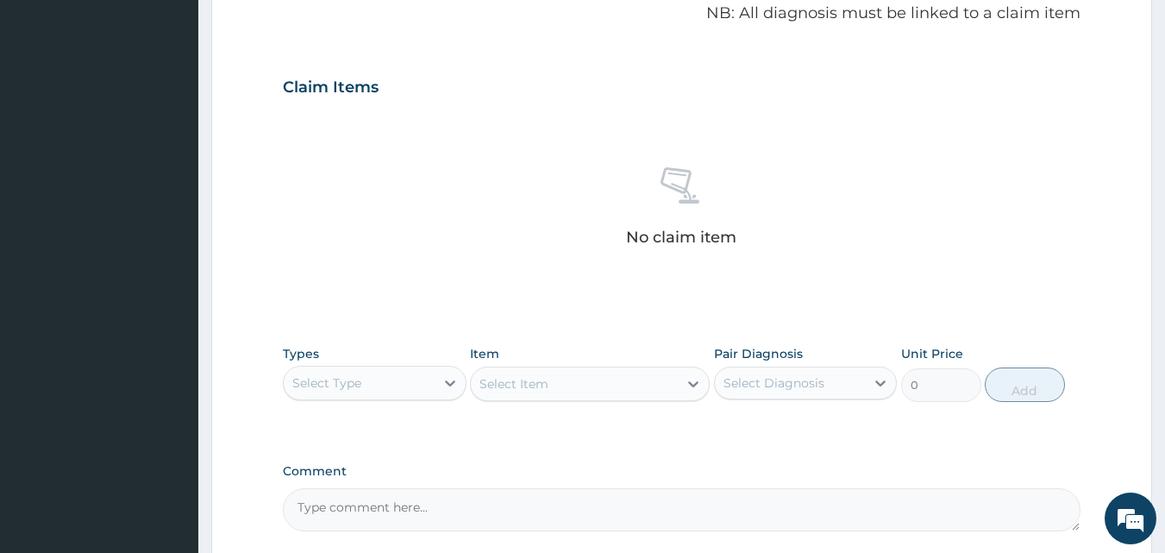
scroll to position [564, 0]
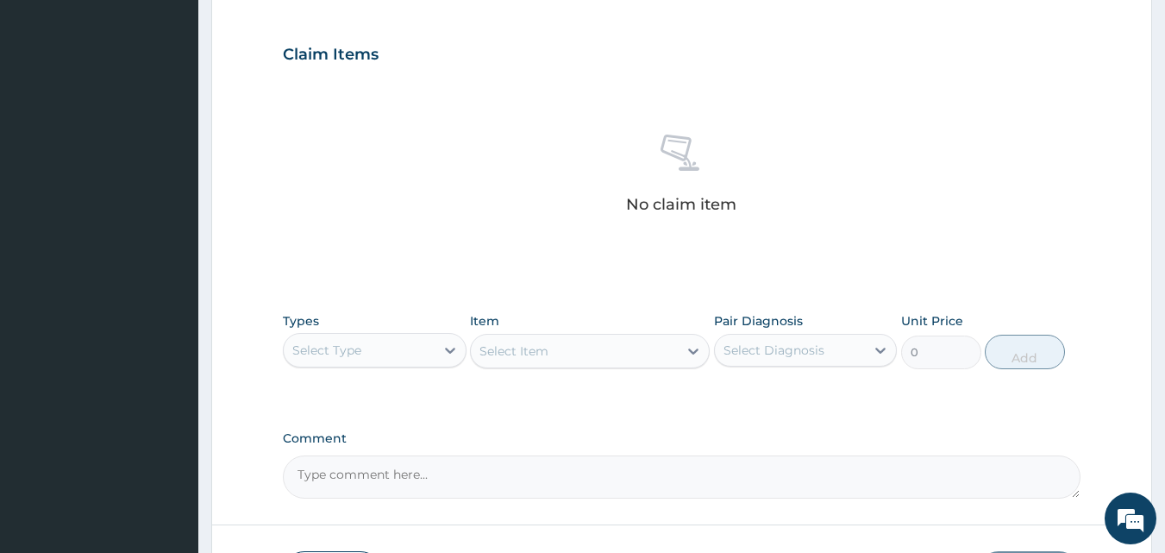
drag, startPoint x: 437, startPoint y: 354, endPoint x: 431, endPoint y: 363, distance: 10.5
click at [436, 356] on div at bounding box center [450, 350] width 31 height 31
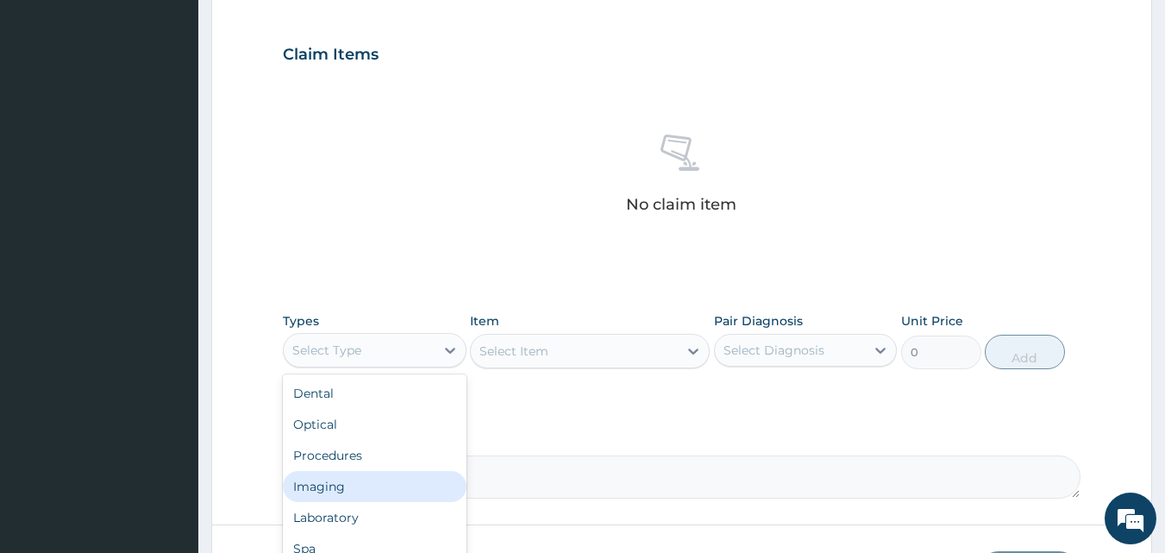
scroll to position [59, 0]
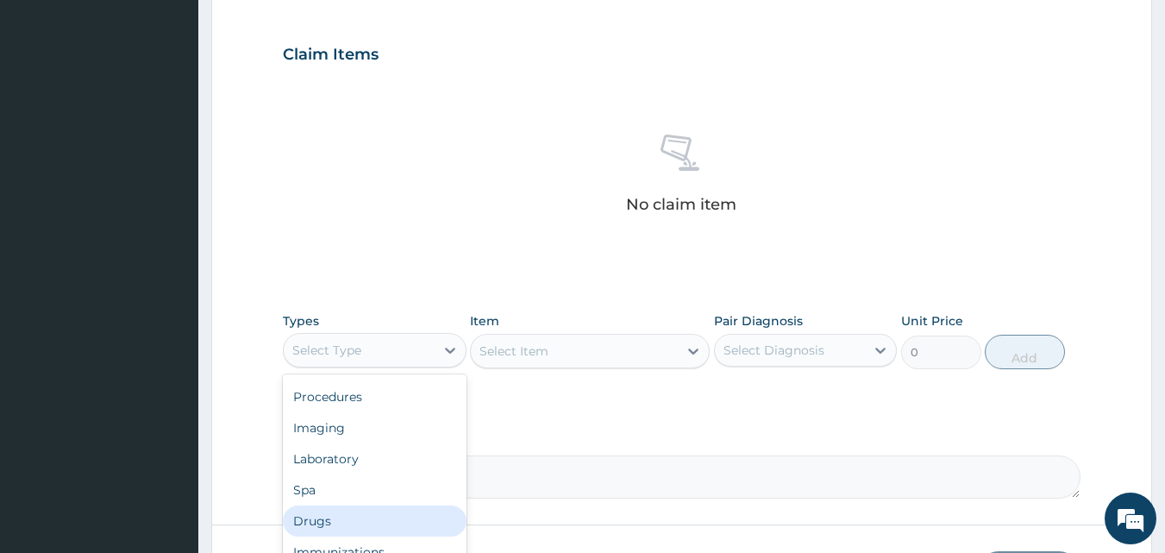
click at [358, 526] on div "Drugs" at bounding box center [375, 520] width 184 height 31
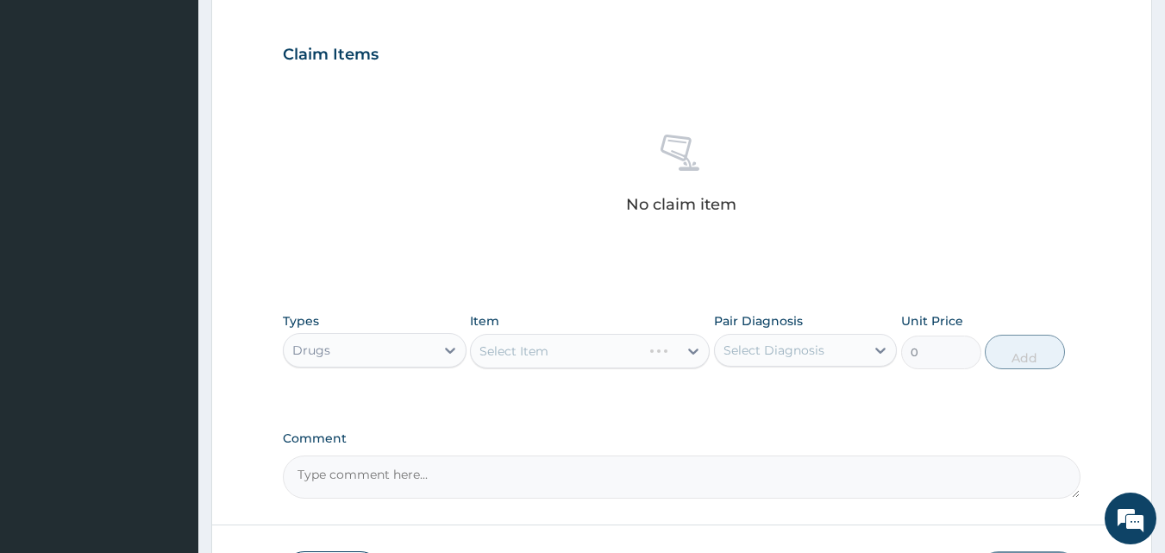
click at [679, 350] on div "Select Item" at bounding box center [590, 351] width 240 height 34
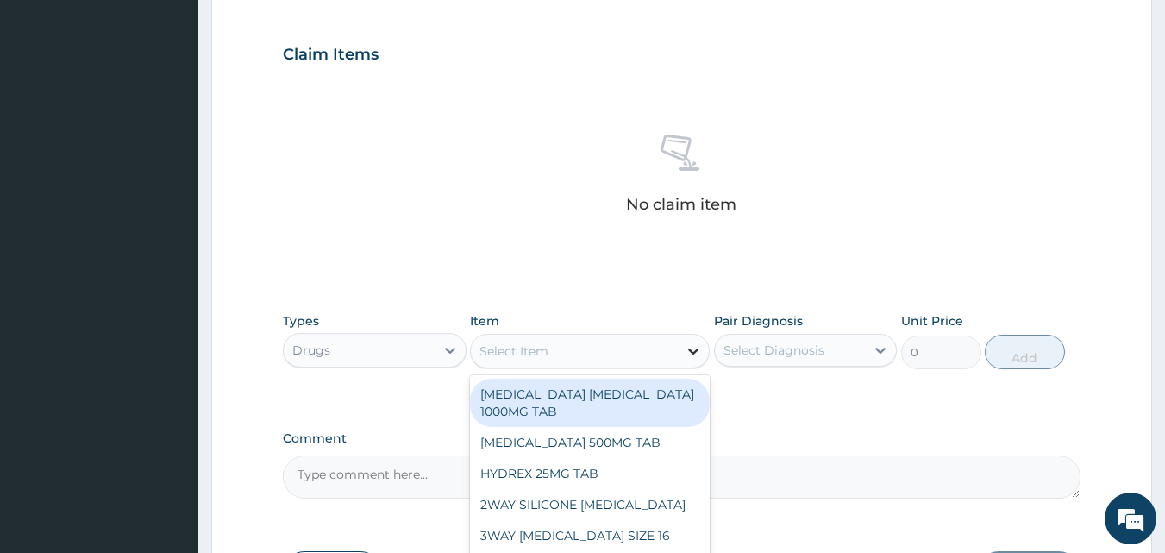
click at [681, 350] on div at bounding box center [693, 350] width 31 height 31
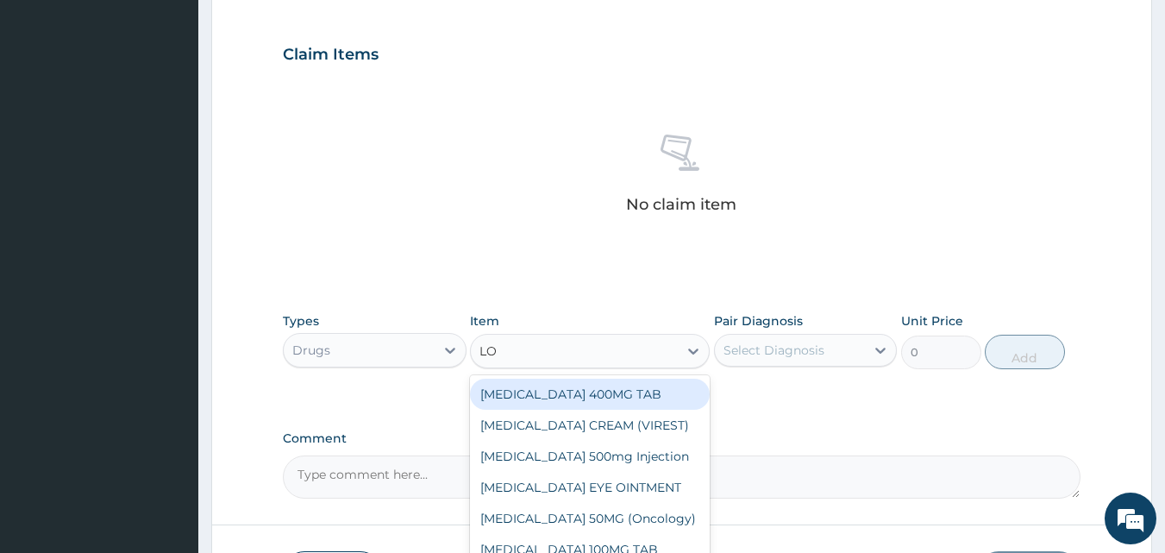
type input "LON"
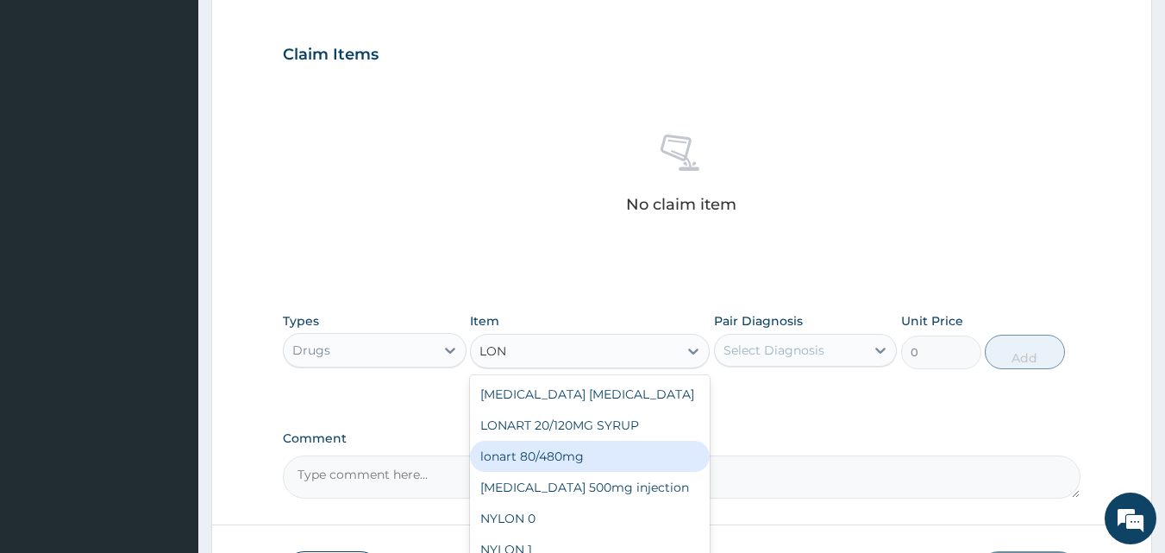
drag, startPoint x: 536, startPoint y: 444, endPoint x: 577, endPoint y: 440, distance: 40.7
click at [536, 446] on div "lonart 80/480mg" at bounding box center [590, 456] width 240 height 31
type input "340.91748"
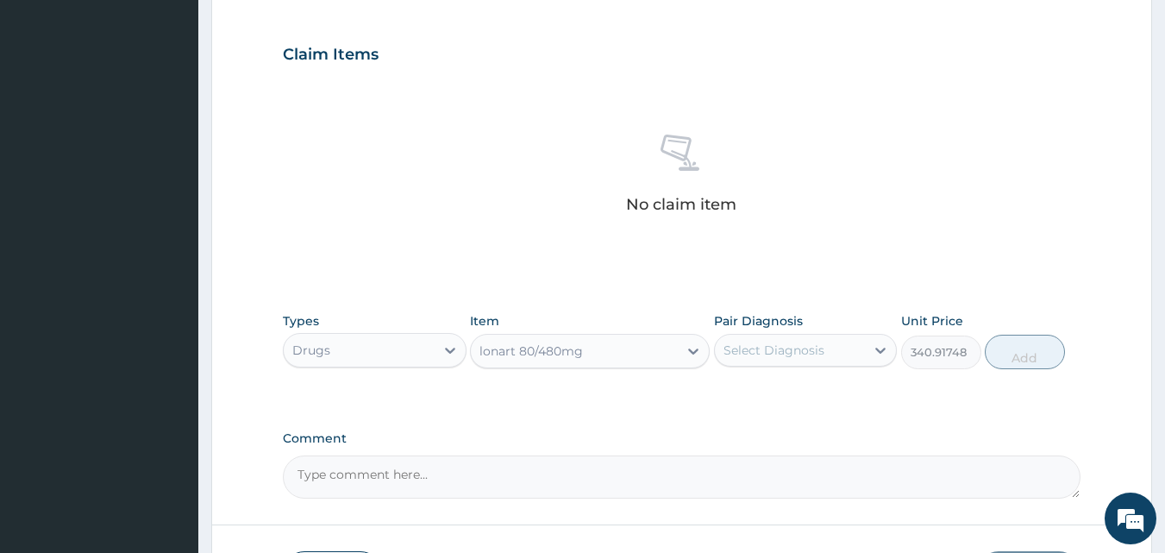
click at [768, 350] on div "Select Diagnosis" at bounding box center [773, 349] width 101 height 17
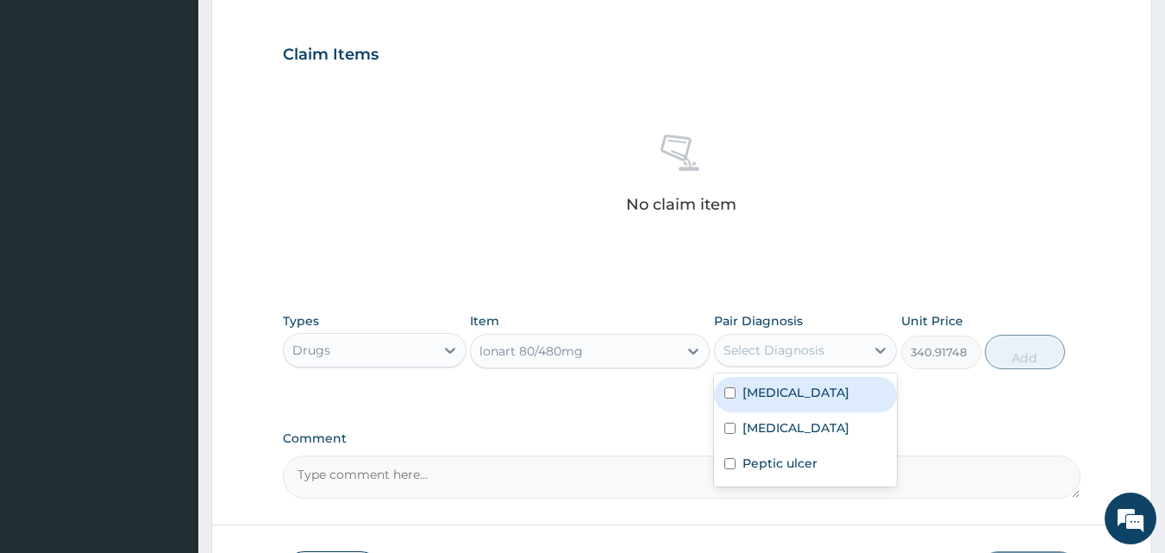
drag, startPoint x: 763, startPoint y: 389, endPoint x: 815, endPoint y: 379, distance: 52.6
click at [766, 389] on label "Malaria" at bounding box center [795, 392] width 107 height 17
checkbox input "true"
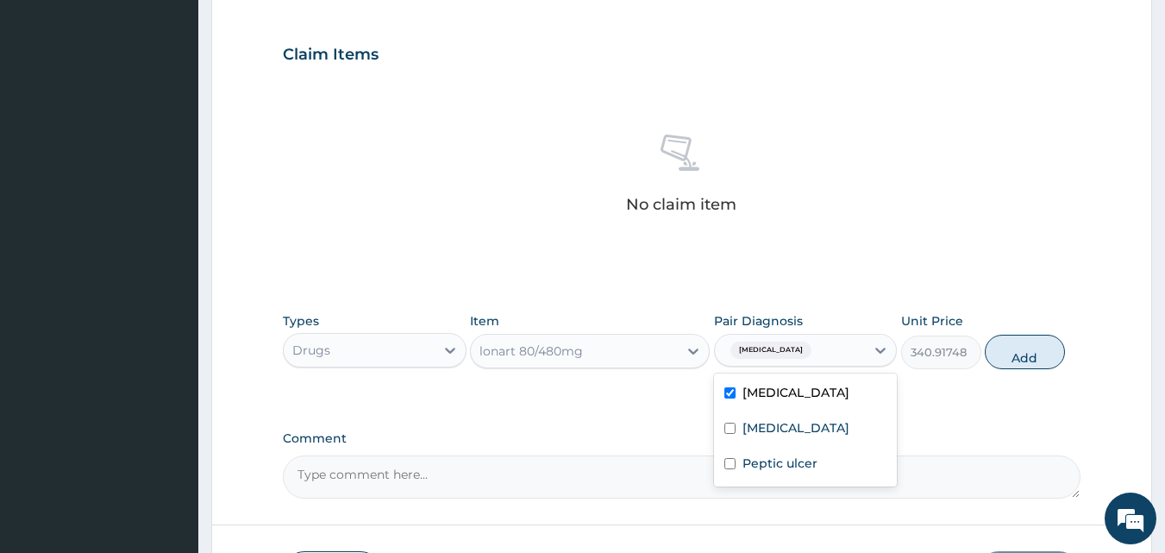
drag, startPoint x: 1035, startPoint y: 347, endPoint x: 916, endPoint y: 329, distance: 121.1
click at [1035, 347] on button "Add" at bounding box center [1025, 352] width 80 height 34
type input "0"
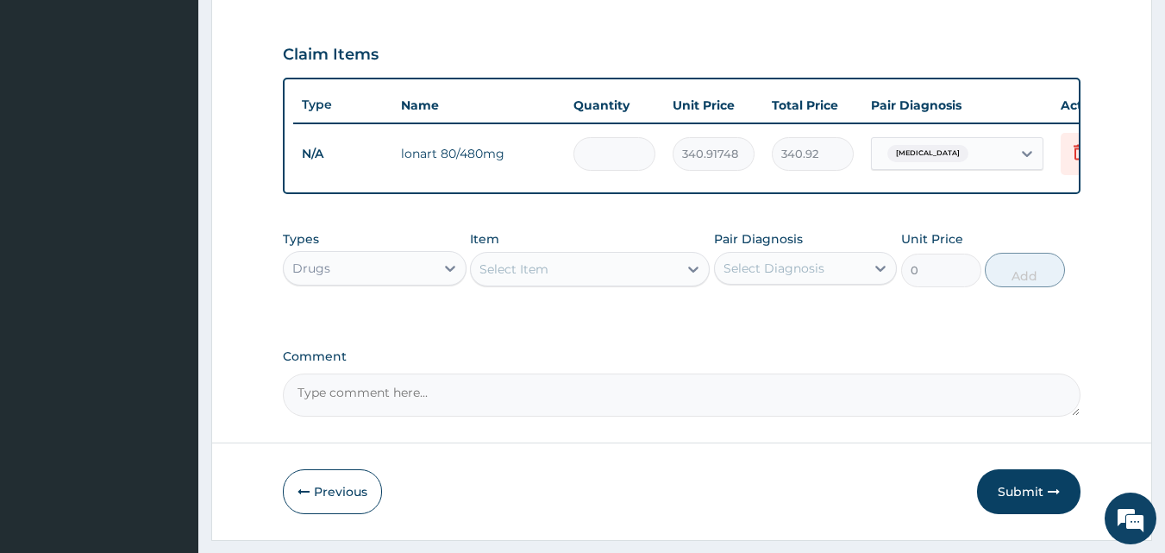
type input "0.00"
type input "6"
type input "2045.50"
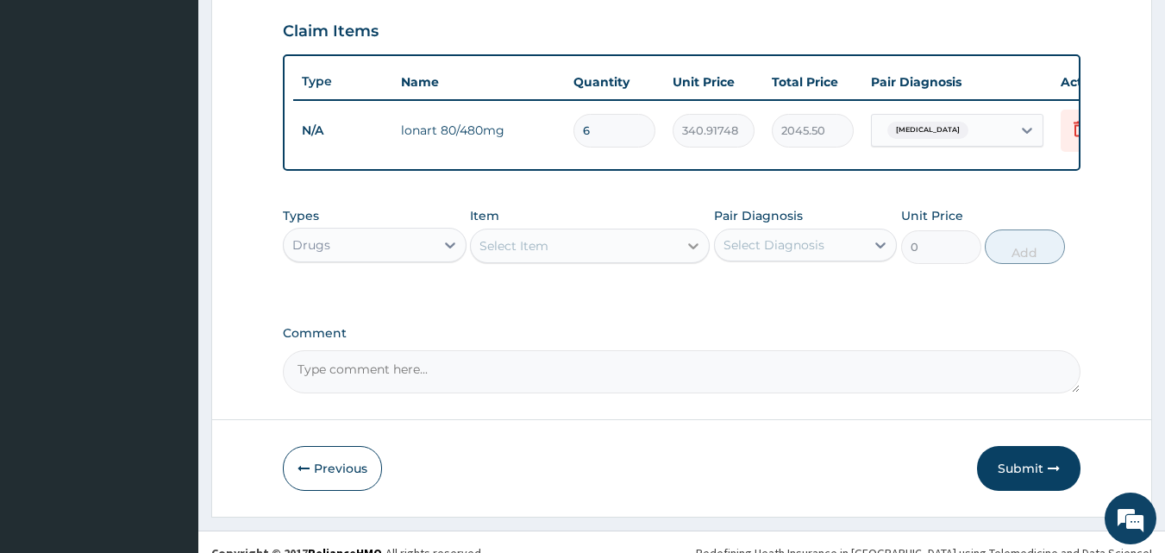
scroll to position [622, 0]
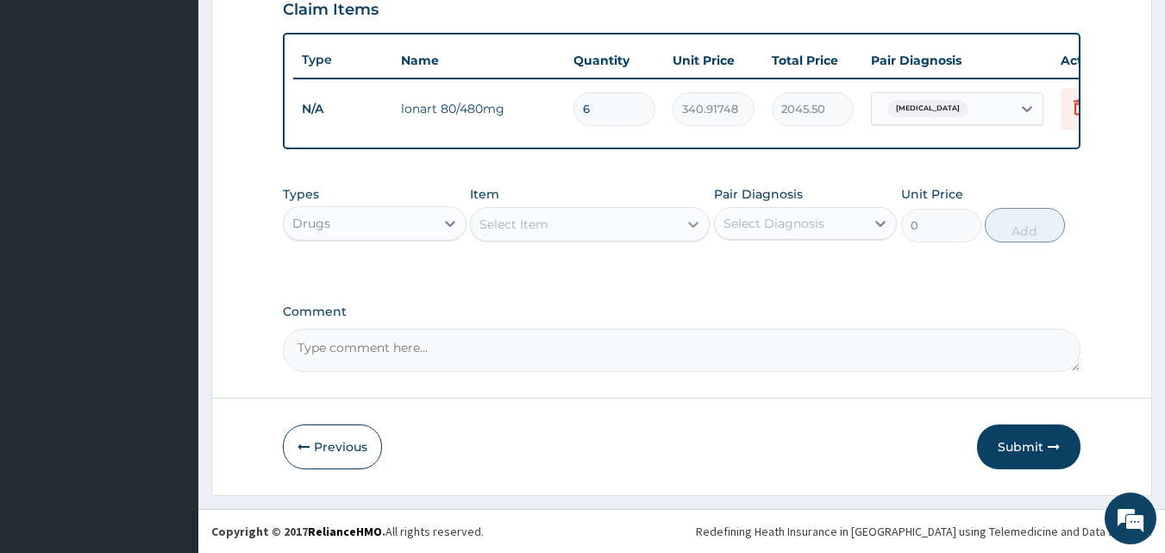
type input "6"
click at [680, 217] on div at bounding box center [693, 224] width 31 height 31
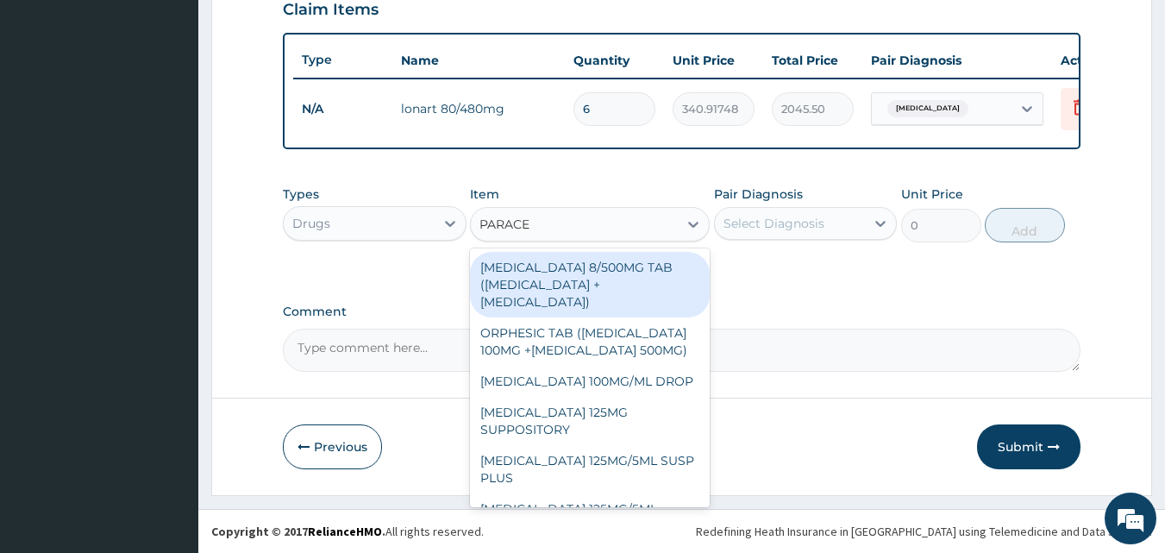
type input "PARACET"
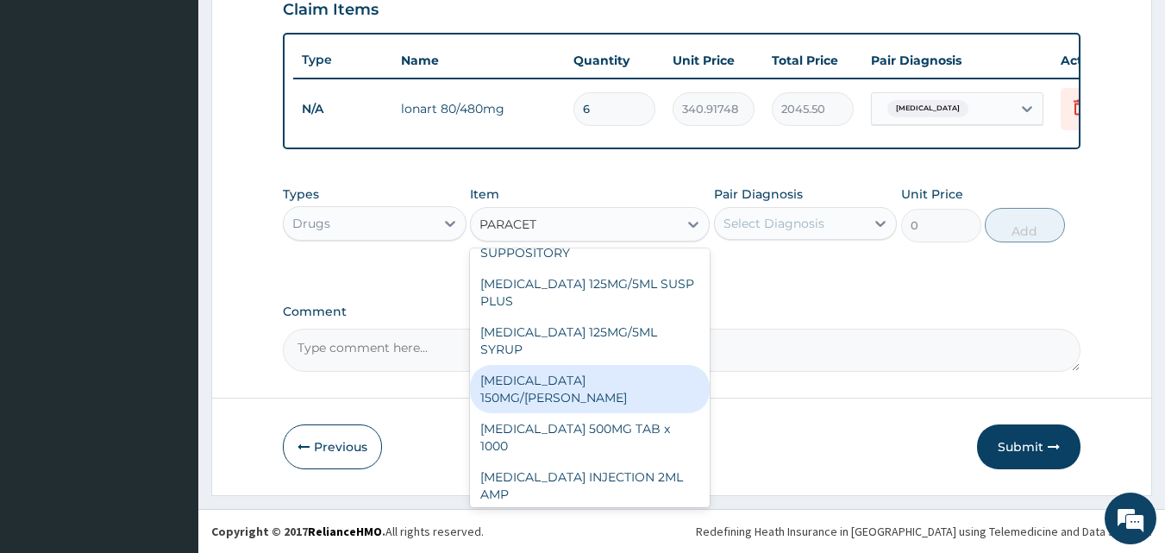
scroll to position [201, 0]
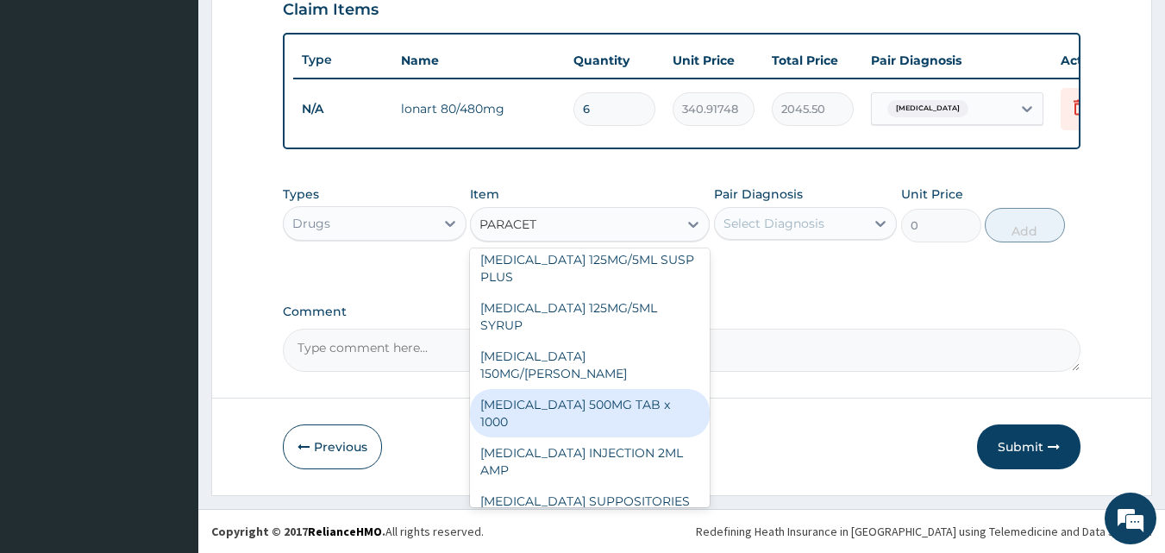
click at [590, 395] on div "PARACETAMOL 500MG TAB x 1000" at bounding box center [590, 413] width 240 height 48
type input "11.025"
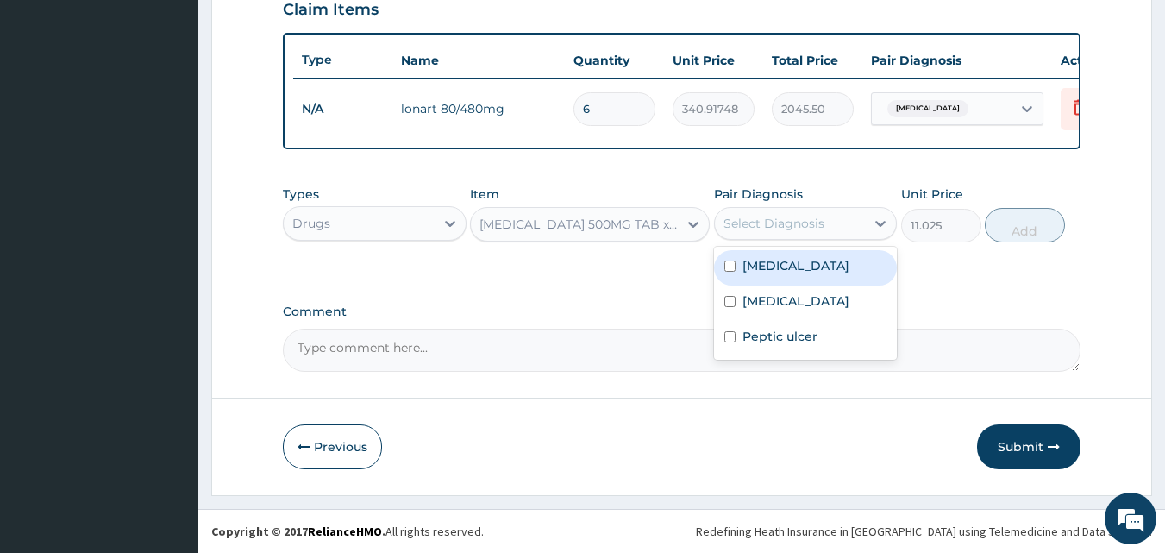
click at [851, 227] on div "Select Diagnosis" at bounding box center [790, 224] width 151 height 28
click at [828, 260] on div "Malaria" at bounding box center [806, 267] width 184 height 35
checkbox input "true"
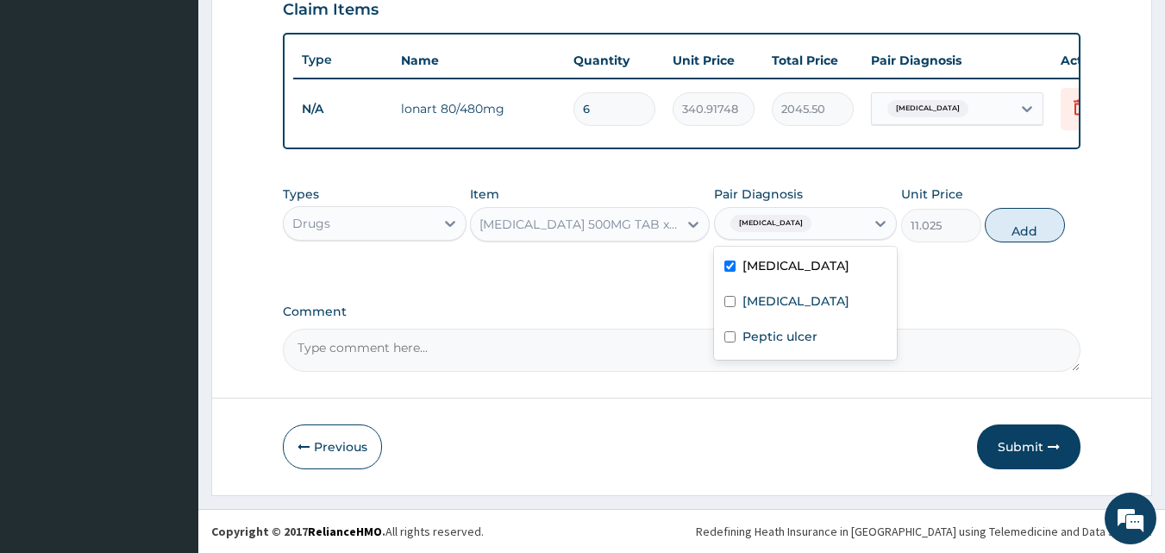
click at [1019, 226] on button "Add" at bounding box center [1025, 225] width 80 height 34
type input "0"
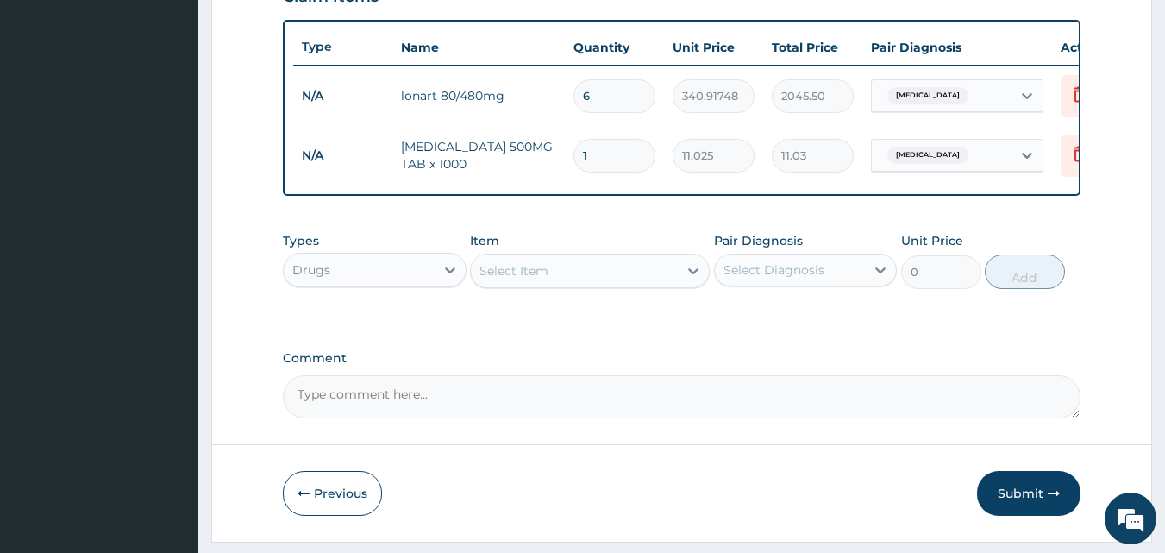
type input "18"
type input "198.45"
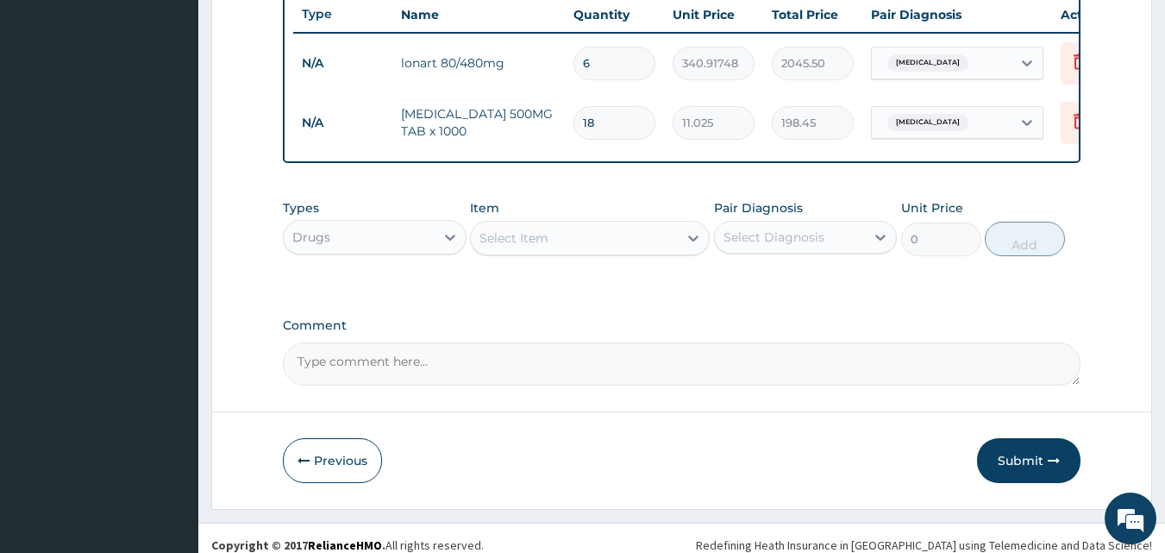
scroll to position [681, 0]
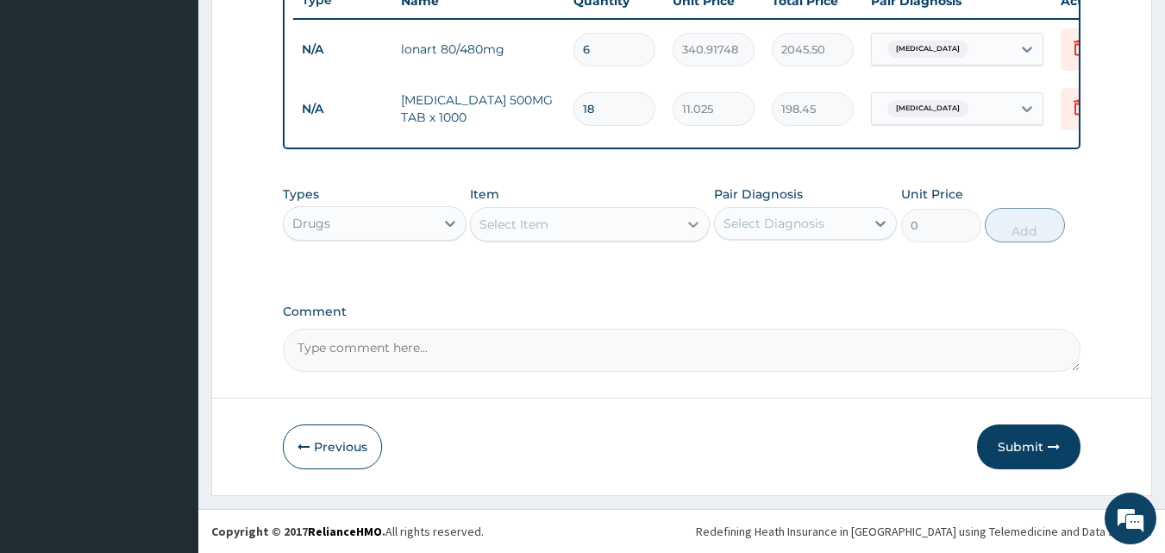
type input "18"
click at [687, 222] on icon at bounding box center [693, 224] width 17 height 17
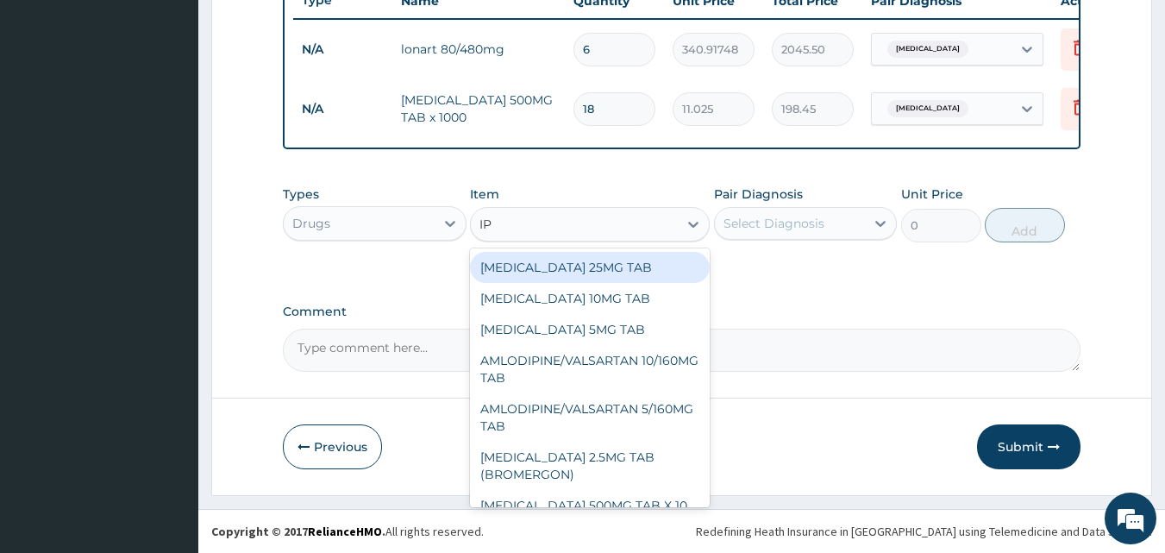
type input "IPR"
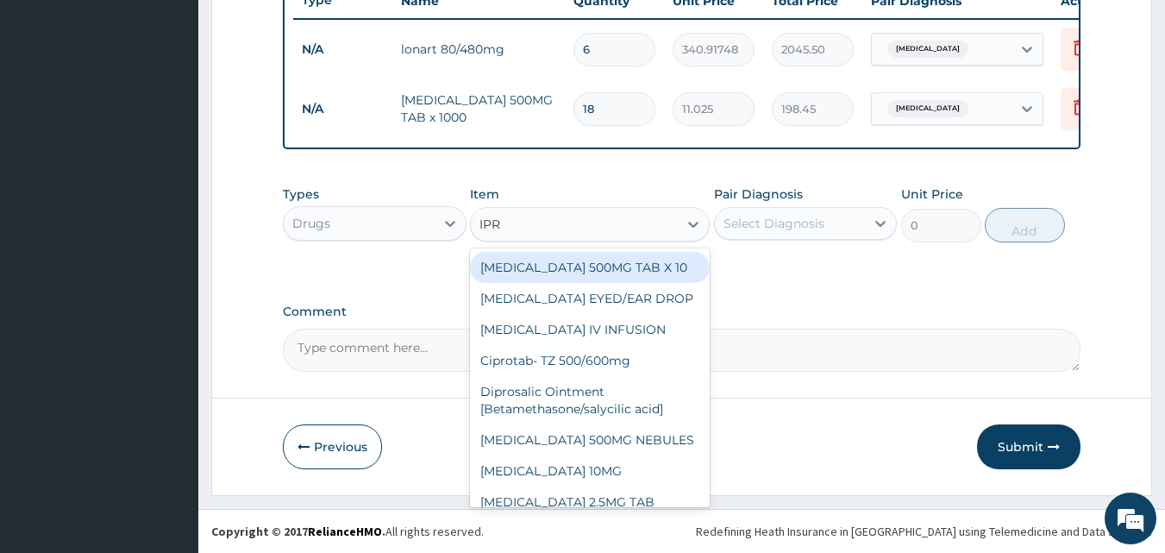
click at [601, 260] on div "CIPROFLOXACIN 500MG TAB X 10" at bounding box center [590, 267] width 240 height 31
type input "63"
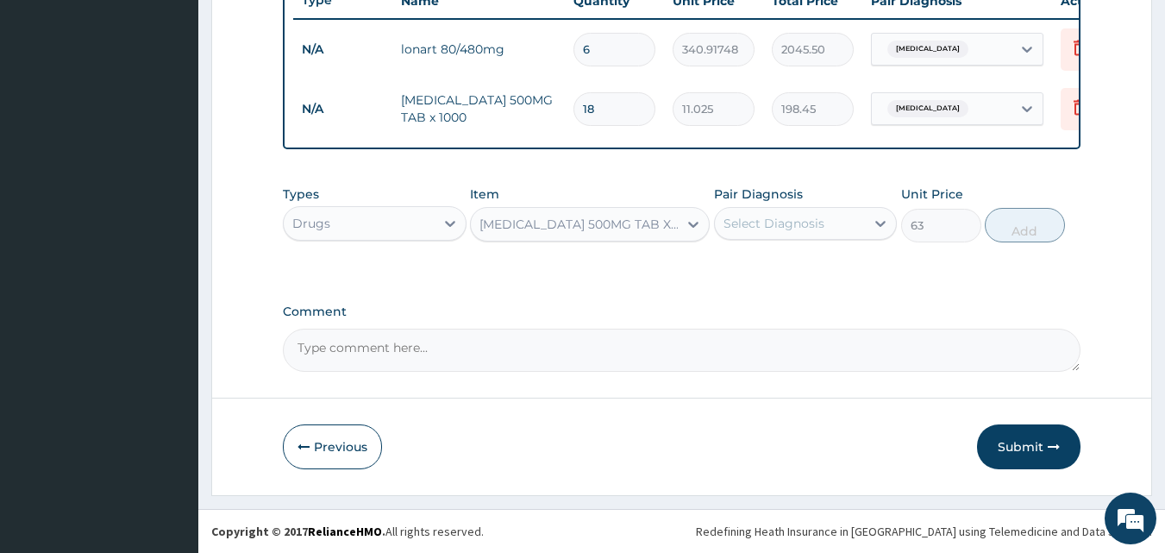
click at [746, 235] on div "Select Diagnosis" at bounding box center [790, 224] width 151 height 28
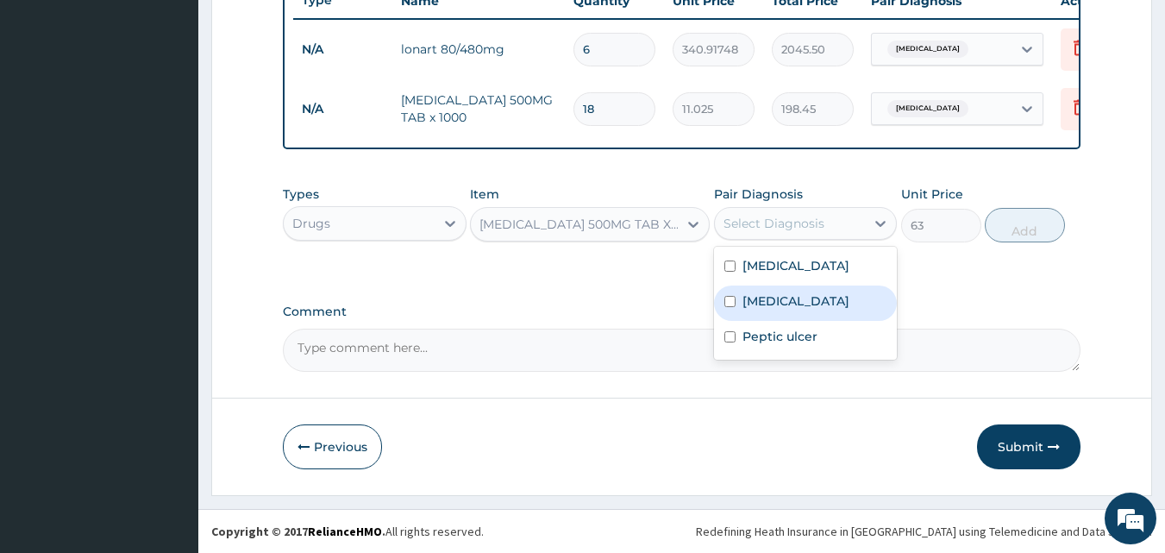
click at [763, 314] on div "Typhoid fever" at bounding box center [806, 302] width 184 height 35
checkbox input "true"
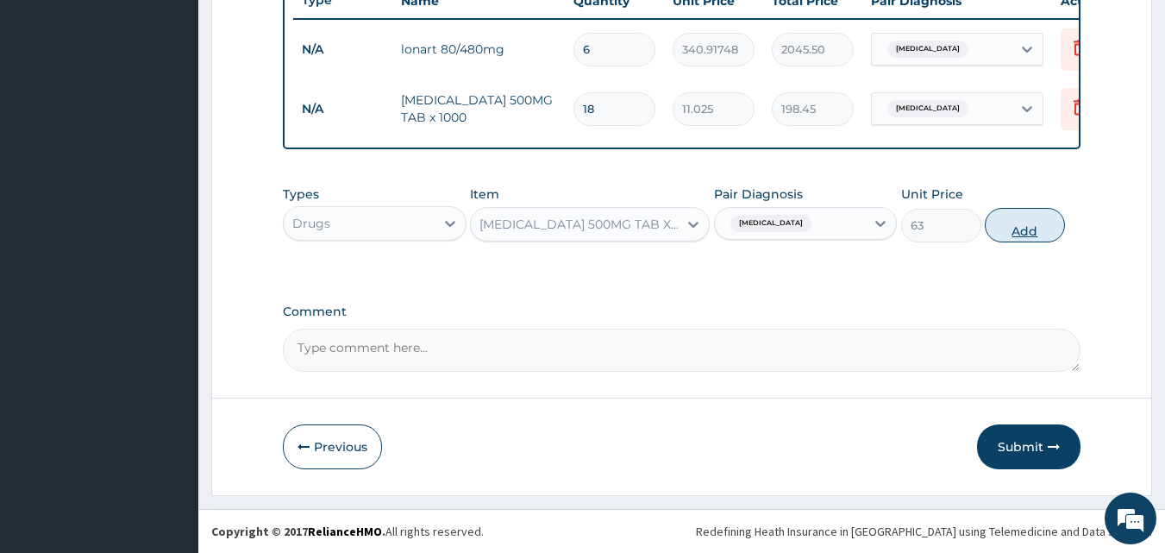
click at [1022, 231] on button "Add" at bounding box center [1025, 225] width 80 height 34
type input "0"
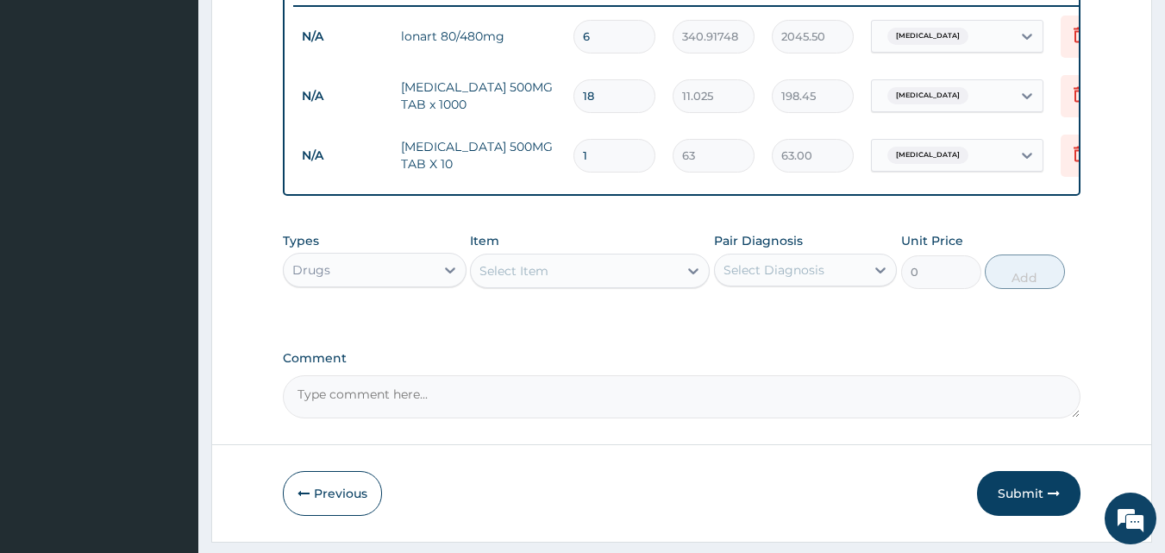
type input "10"
type input "630.00"
type input "10"
click at [666, 285] on div "Select Item" at bounding box center [574, 271] width 207 height 28
type input "GAV"
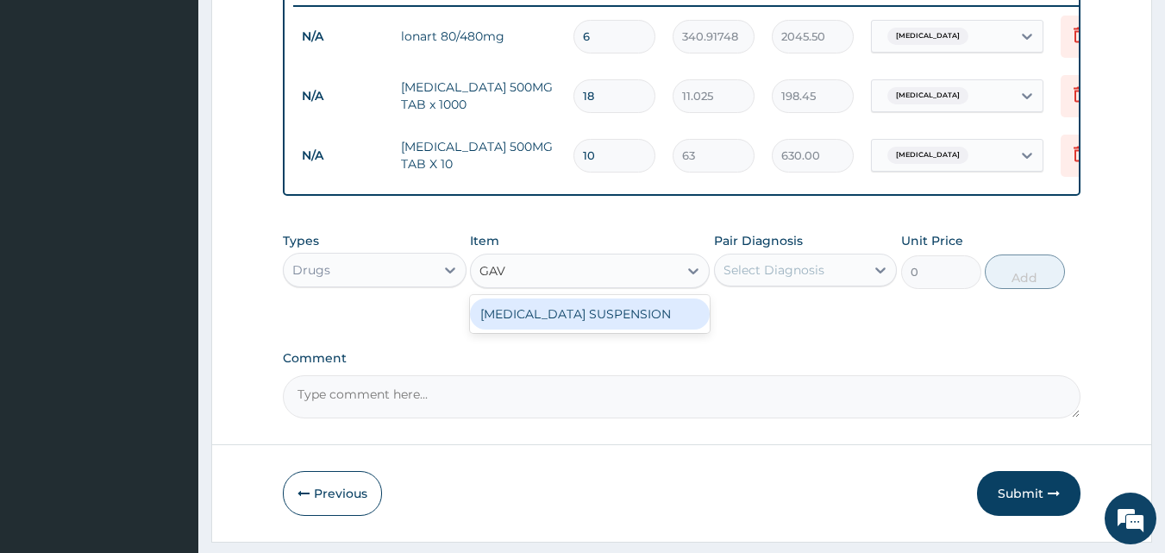
click at [572, 329] on div "GAVISCON SUSPENSION" at bounding box center [590, 313] width 240 height 31
type input "5197.6577"
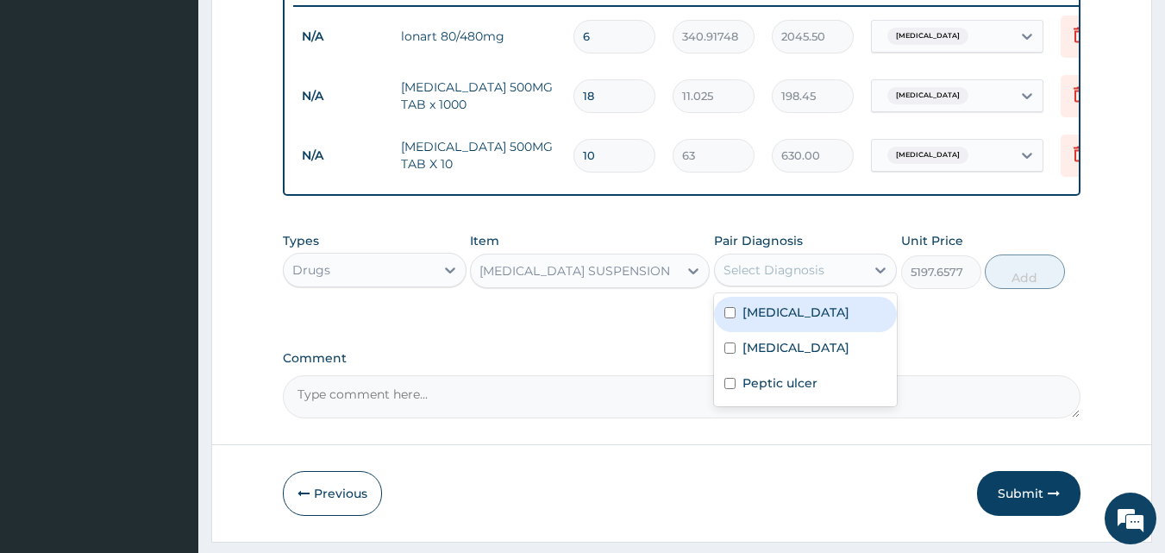
click at [837, 280] on div "Select Diagnosis" at bounding box center [790, 270] width 151 height 28
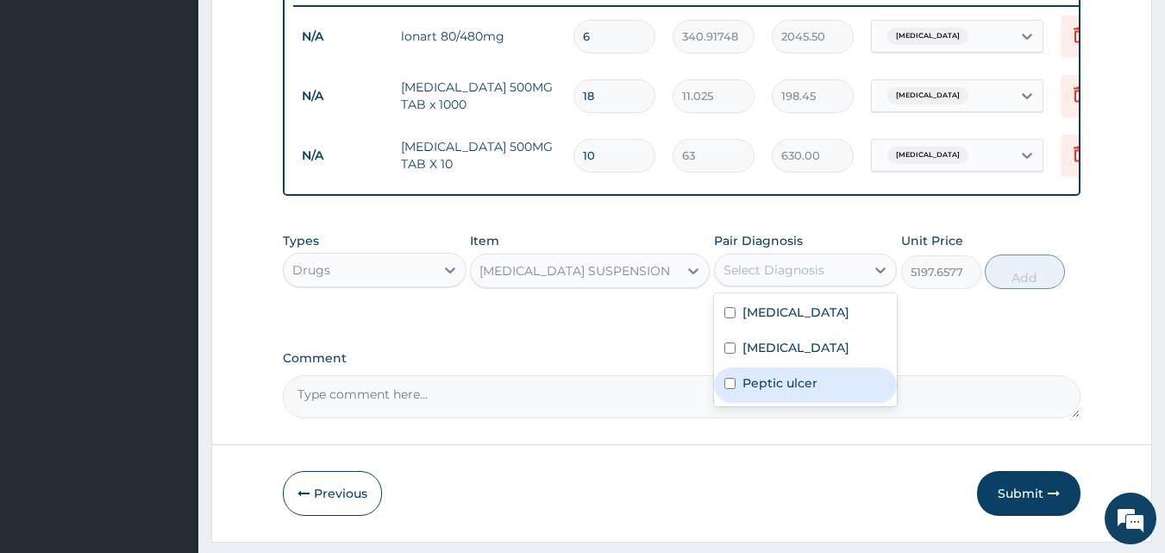
click at [773, 391] on label "Peptic ulcer" at bounding box center [779, 382] width 75 height 17
checkbox input "true"
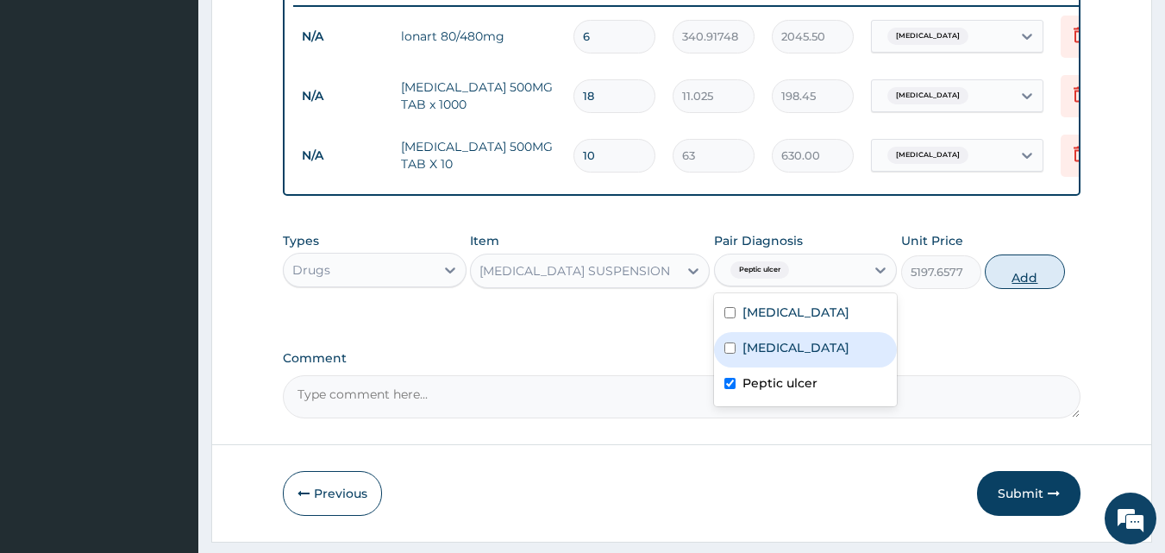
click at [1024, 281] on button "Add" at bounding box center [1025, 271] width 80 height 34
type input "0"
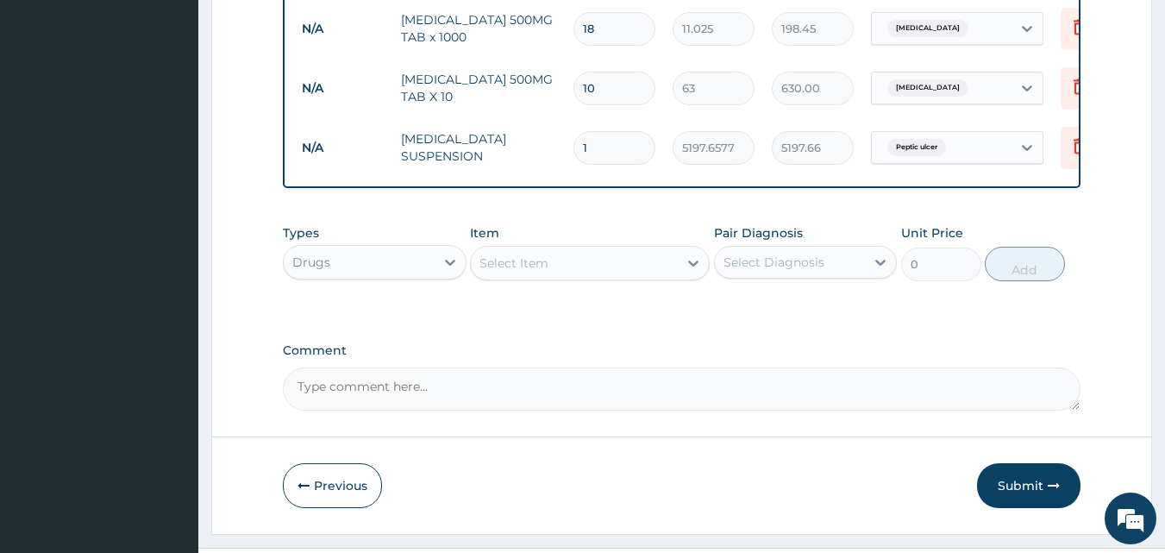
scroll to position [800, 0]
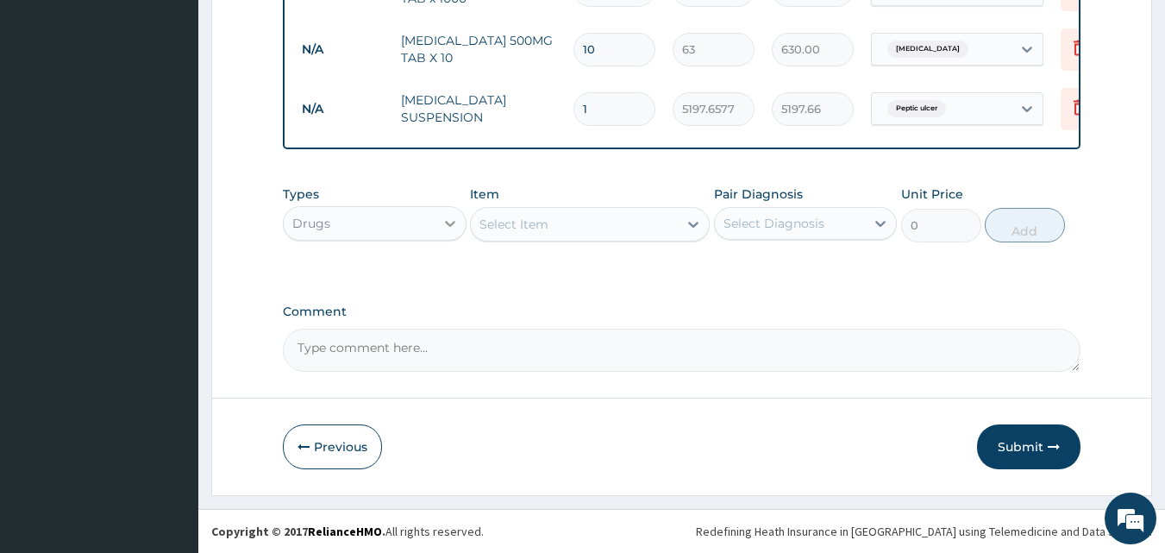
click at [456, 229] on icon at bounding box center [449, 223] width 17 height 17
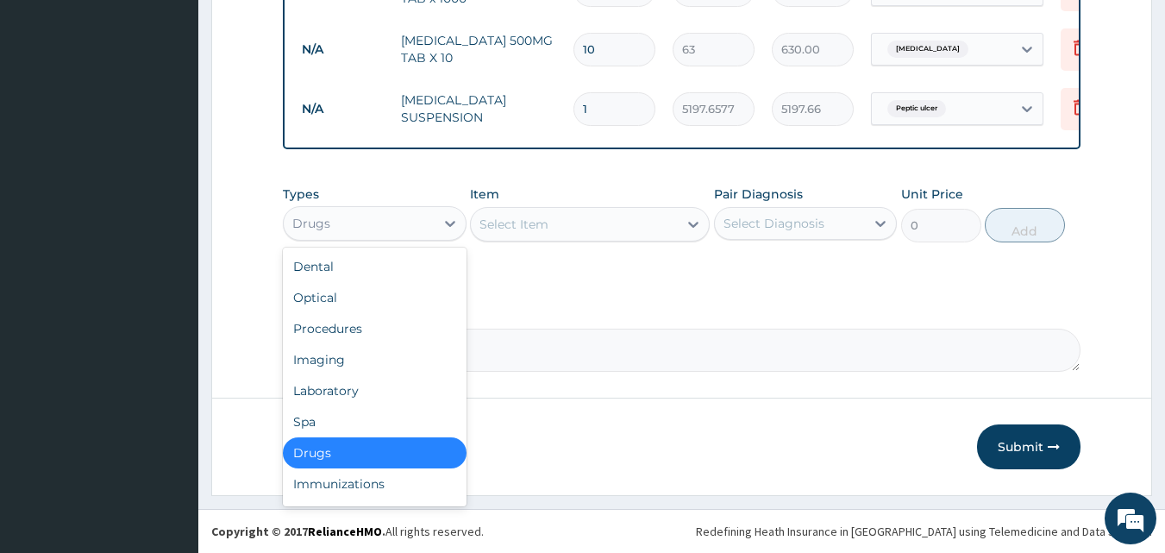
click at [537, 226] on div "Select Item" at bounding box center [513, 224] width 69 height 17
drag, startPoint x: 448, startPoint y: 215, endPoint x: 430, endPoint y: 236, distance: 28.1
click at [447, 215] on icon at bounding box center [449, 223] width 17 height 17
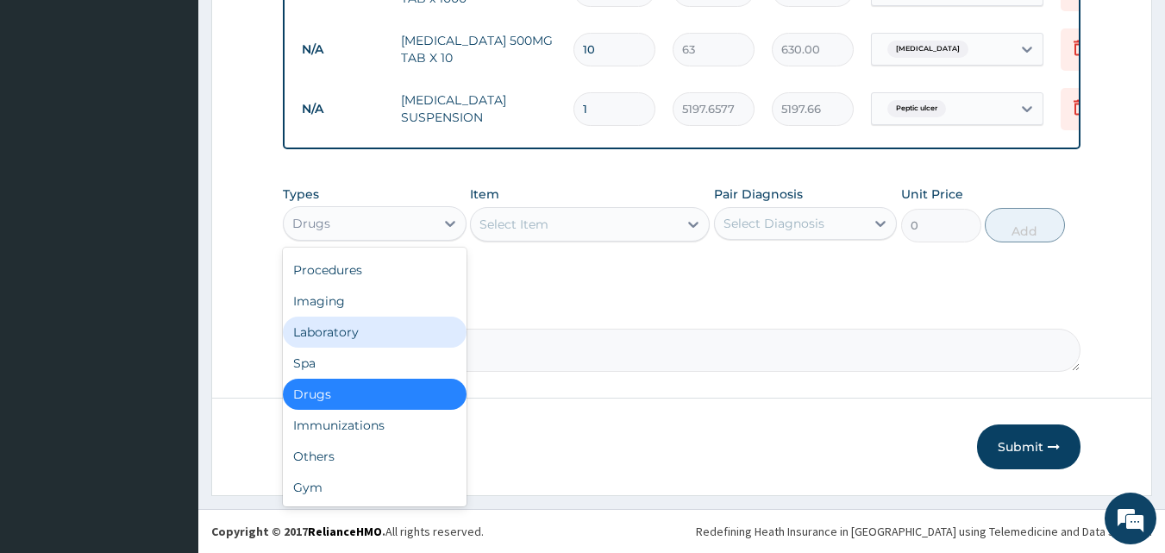
drag, startPoint x: 322, startPoint y: 328, endPoint x: 367, endPoint y: 306, distance: 50.9
click at [324, 328] on div "Laboratory" at bounding box center [375, 331] width 184 height 31
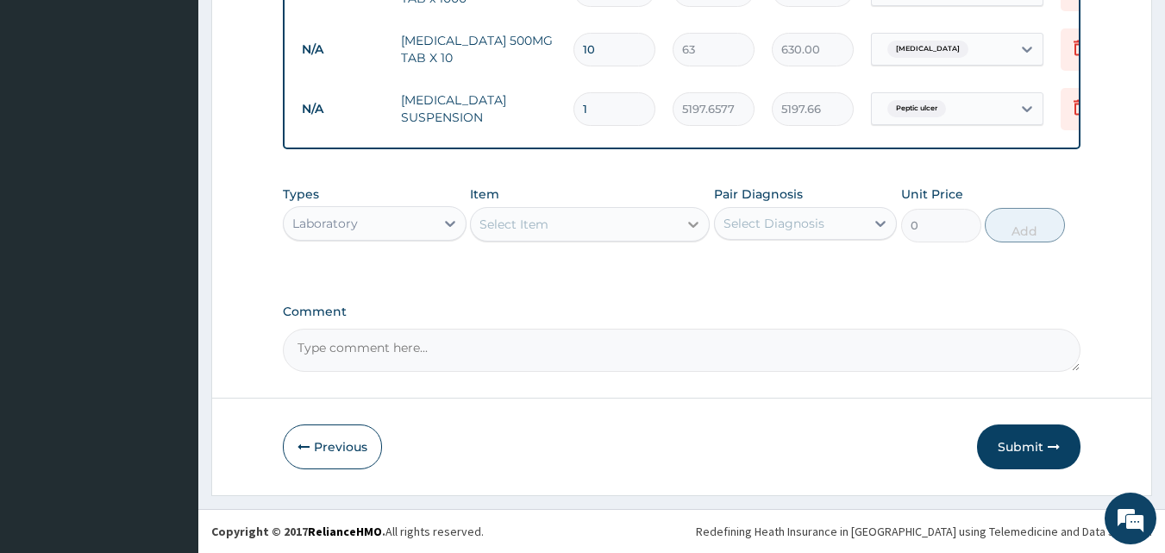
click at [685, 224] on icon at bounding box center [693, 224] width 17 height 17
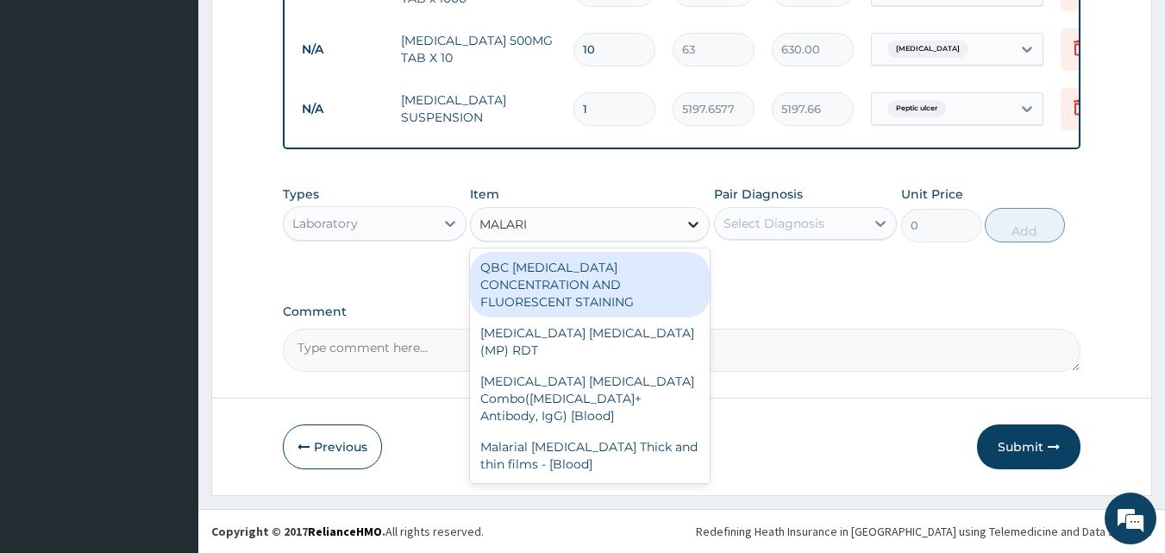
type input "MALARIA"
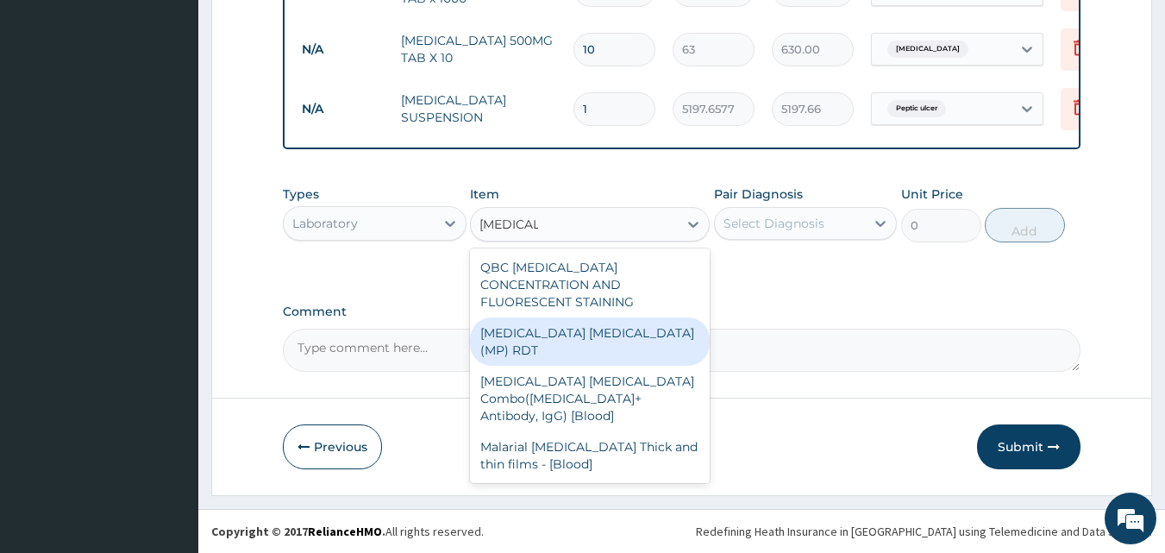
click at [637, 317] on div "MALARIA PARASITE (MP) RDT" at bounding box center [590, 341] width 240 height 48
type input "1500"
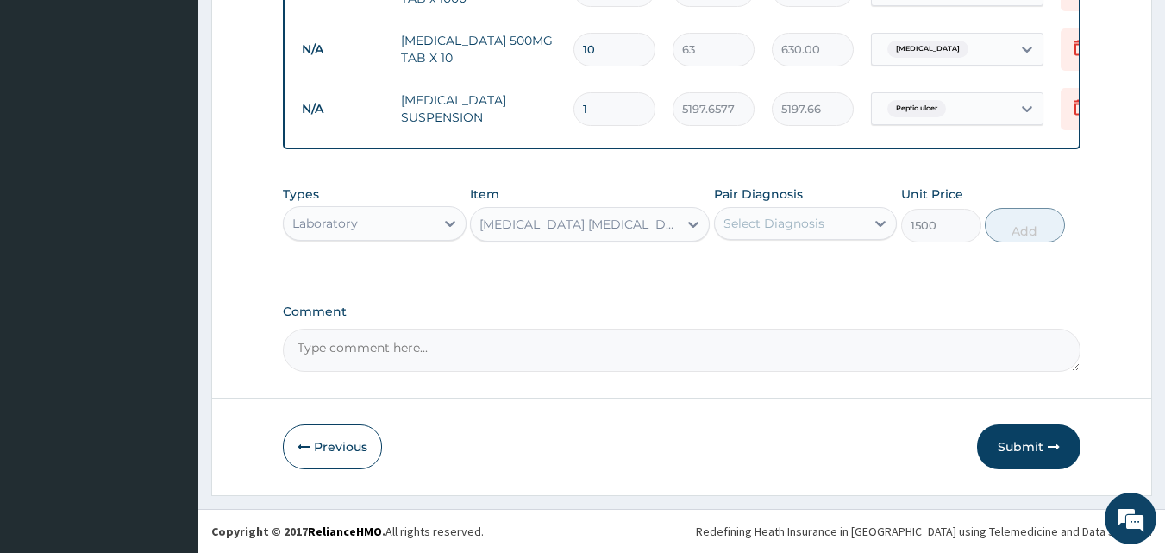
click at [822, 219] on div "Select Diagnosis" at bounding box center [790, 224] width 151 height 28
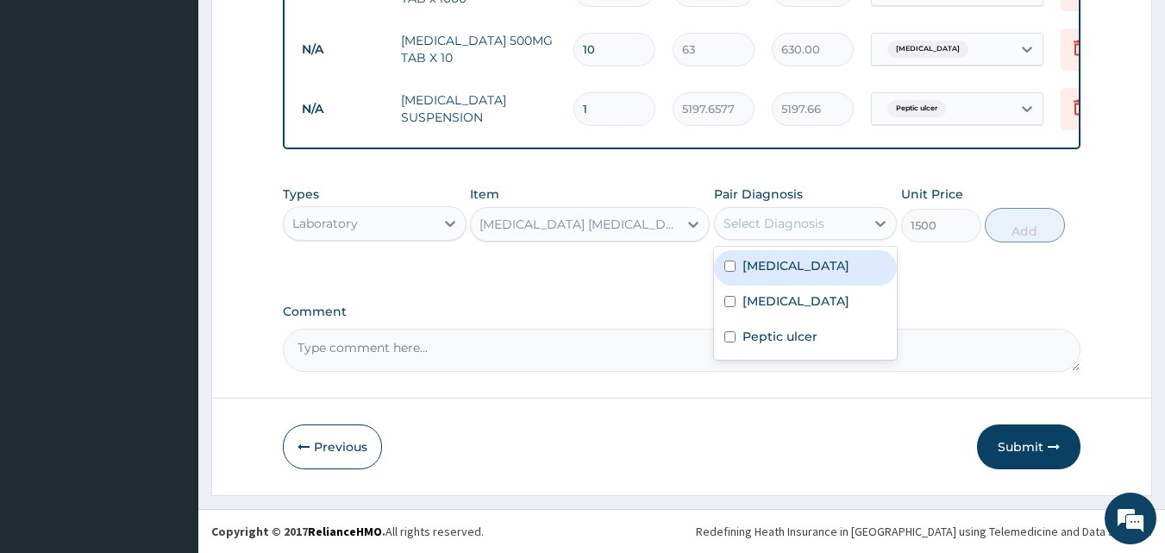
drag, startPoint x: 794, startPoint y: 267, endPoint x: 842, endPoint y: 262, distance: 48.6
click at [795, 267] on div "Malaria" at bounding box center [806, 267] width 184 height 35
checkbox input "true"
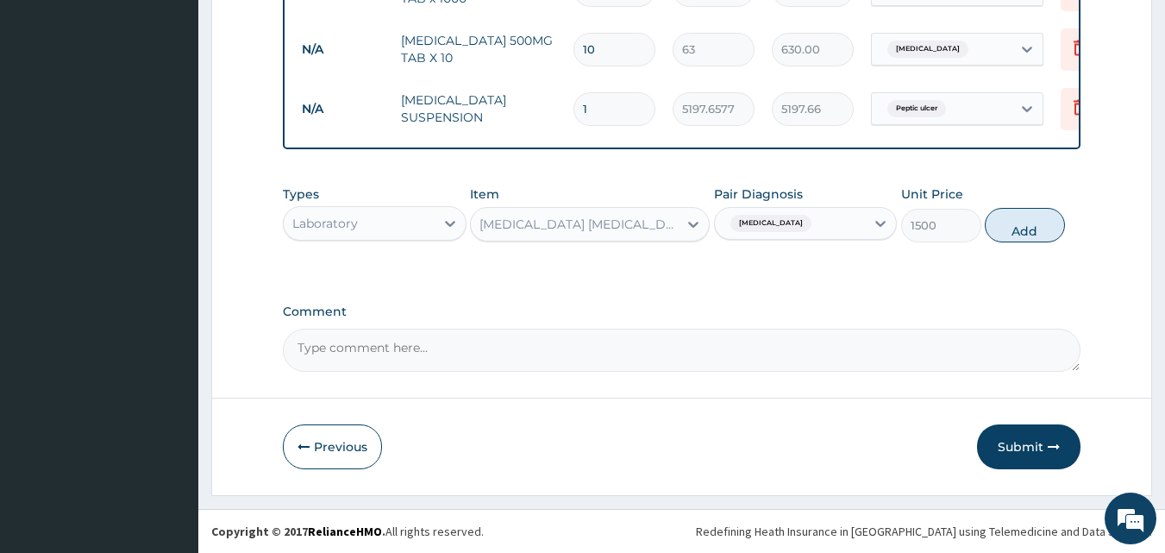
drag, startPoint x: 1015, startPoint y: 223, endPoint x: 941, endPoint y: 242, distance: 76.5
click at [1015, 224] on button "Add" at bounding box center [1025, 225] width 80 height 34
type input "0"
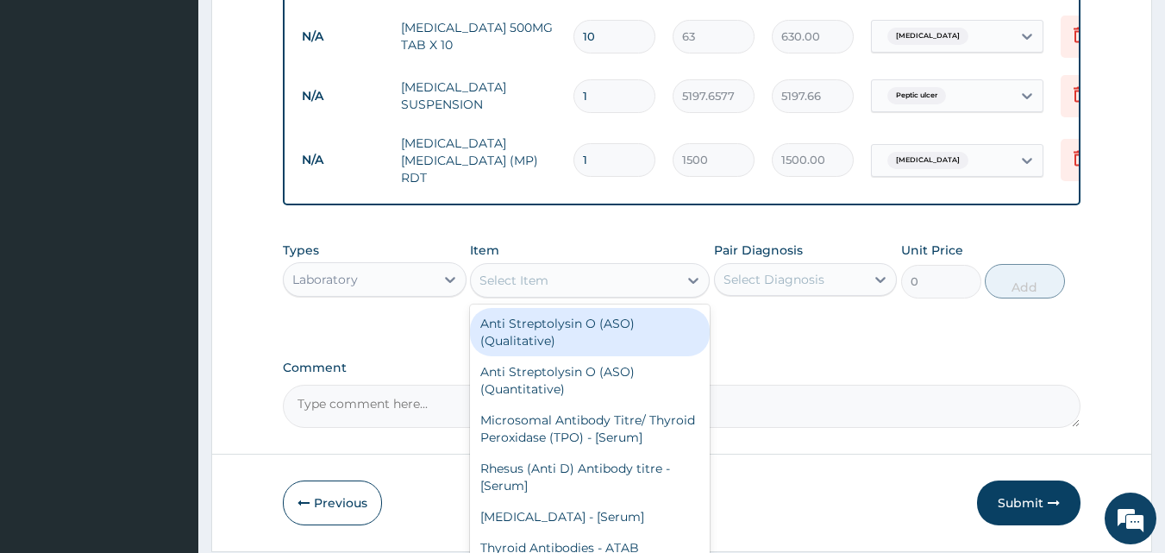
click at [671, 289] on div "Select Item" at bounding box center [574, 280] width 207 height 28
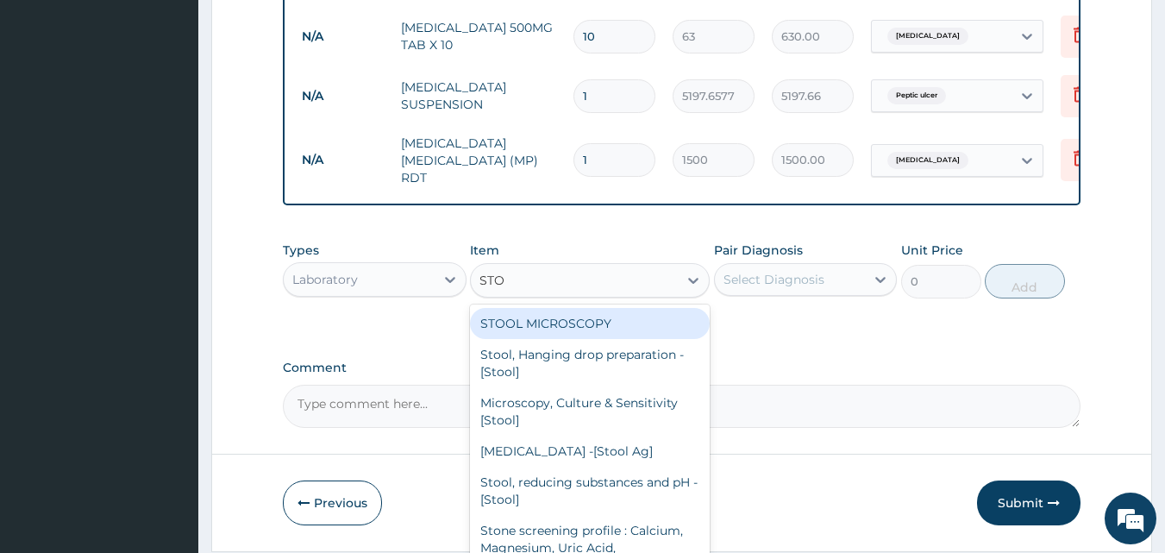
type input "STOO"
drag, startPoint x: 639, startPoint y: 325, endPoint x: 663, endPoint y: 322, distance: 24.4
click at [641, 325] on div "STOOL MICROSCOPY" at bounding box center [590, 323] width 240 height 31
type input "2000"
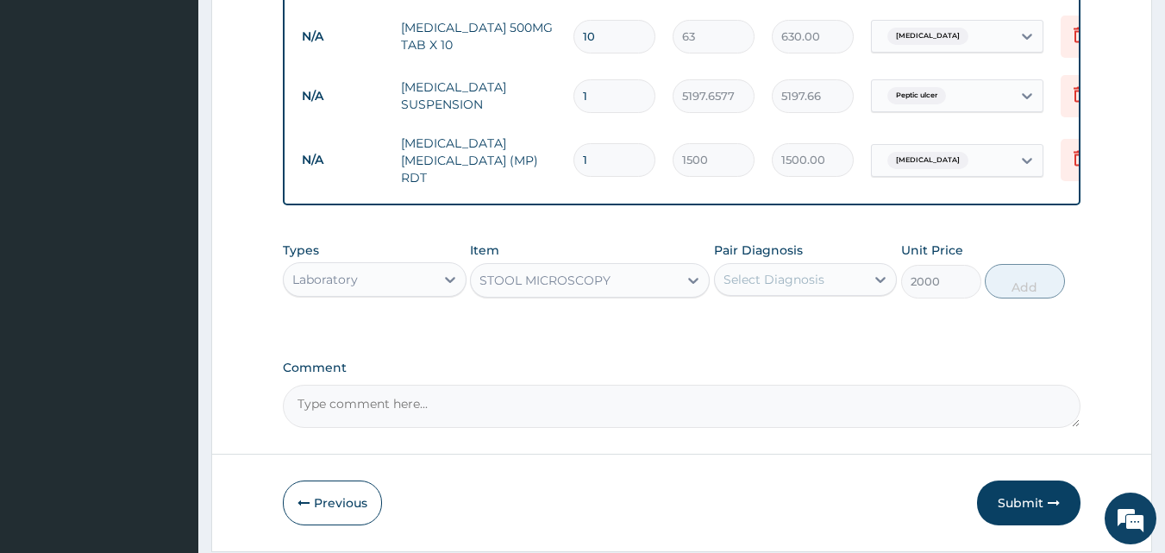
click at [794, 285] on div "Select Diagnosis" at bounding box center [773, 279] width 101 height 17
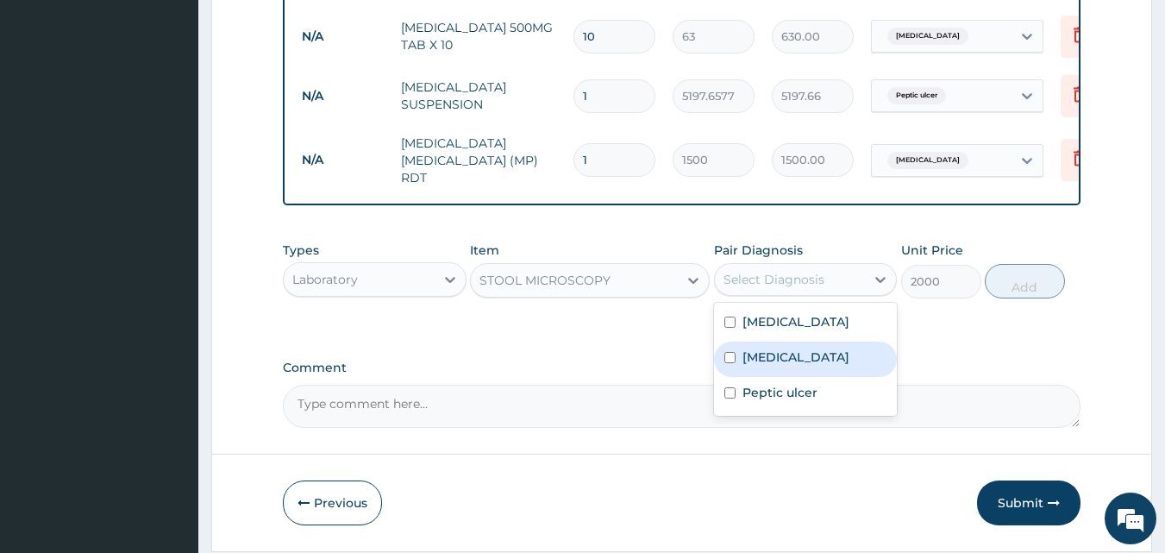
click at [803, 369] on div "Typhoid fever" at bounding box center [806, 358] width 184 height 35
checkbox input "true"
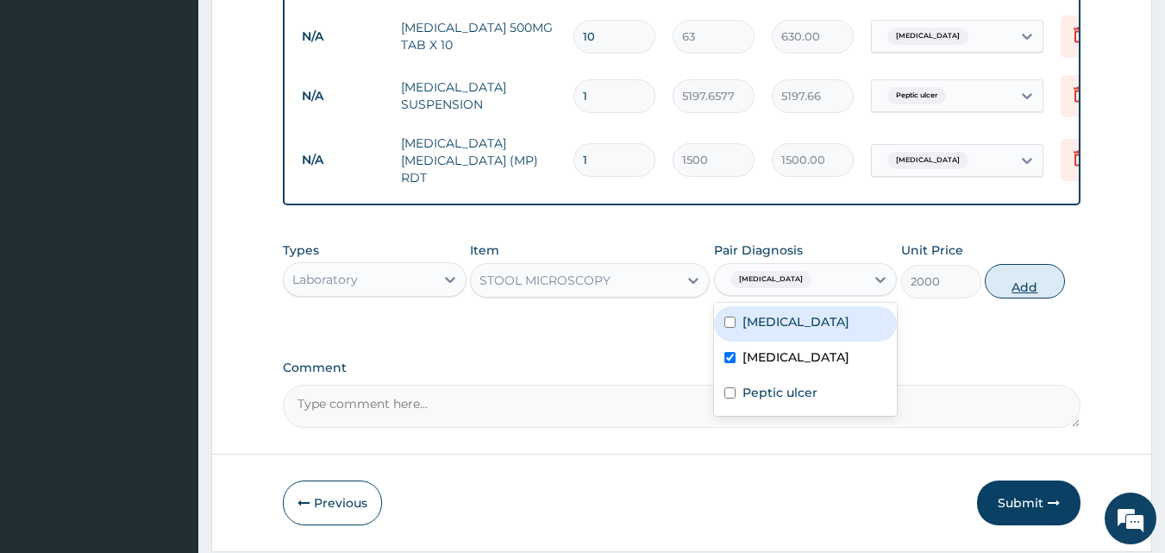
click at [1027, 283] on button "Add" at bounding box center [1025, 281] width 80 height 34
type input "0"
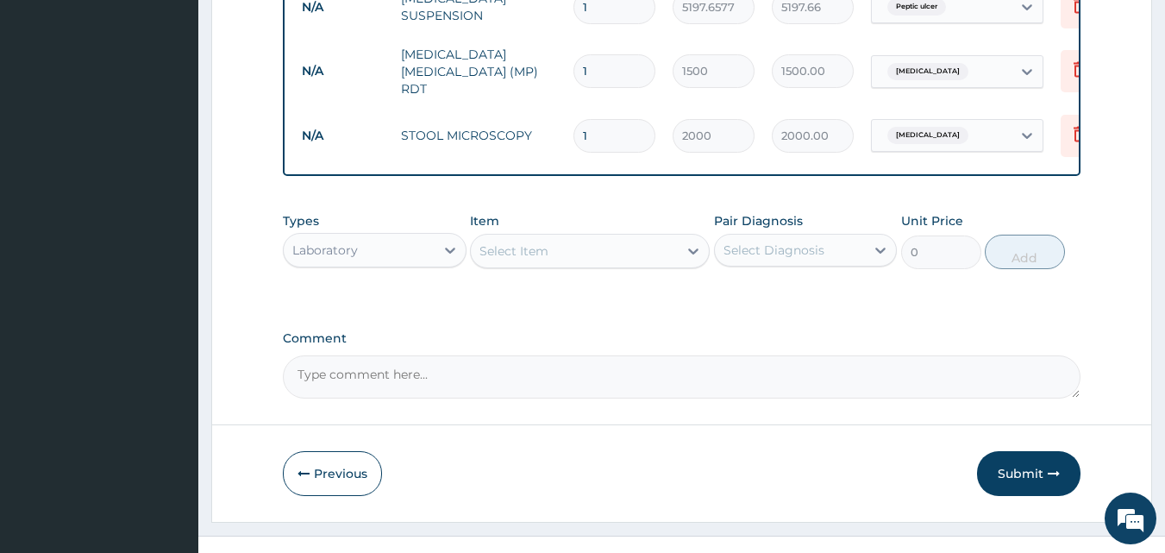
scroll to position [919, 0]
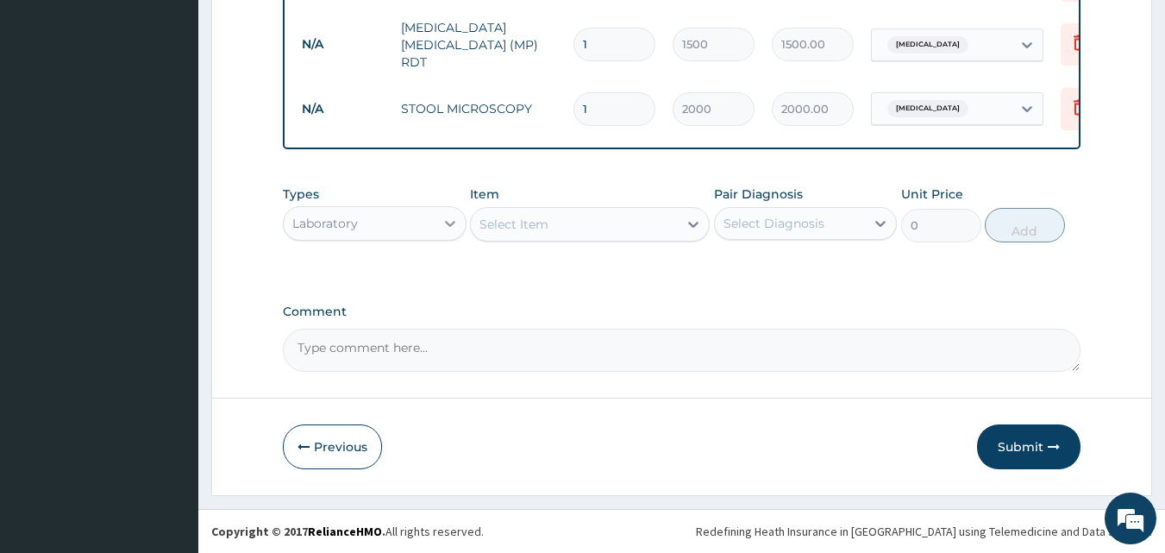
click at [441, 216] on icon at bounding box center [449, 223] width 17 height 17
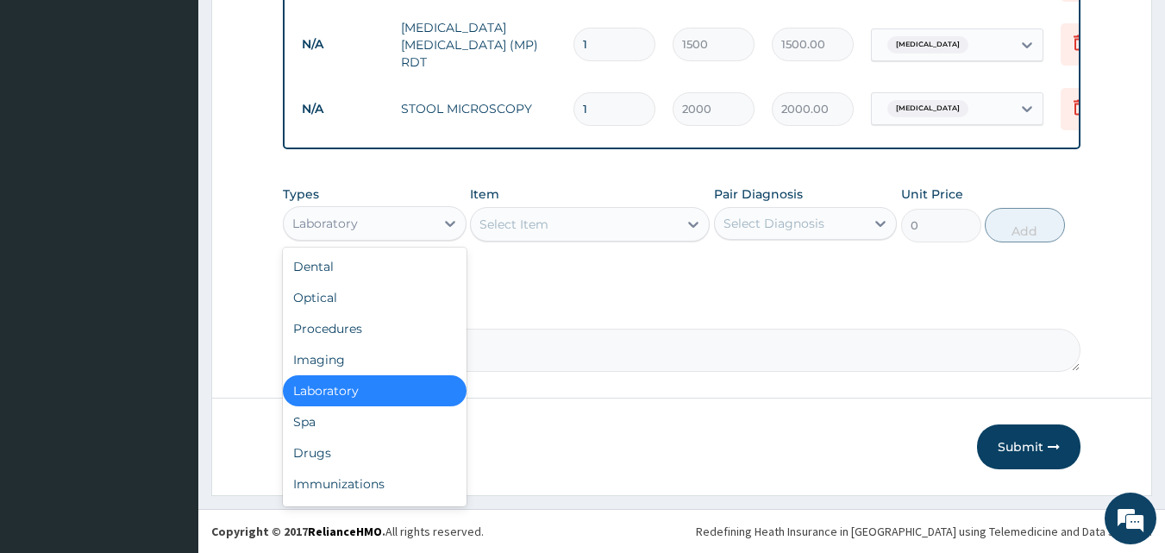
scroll to position [59, 0]
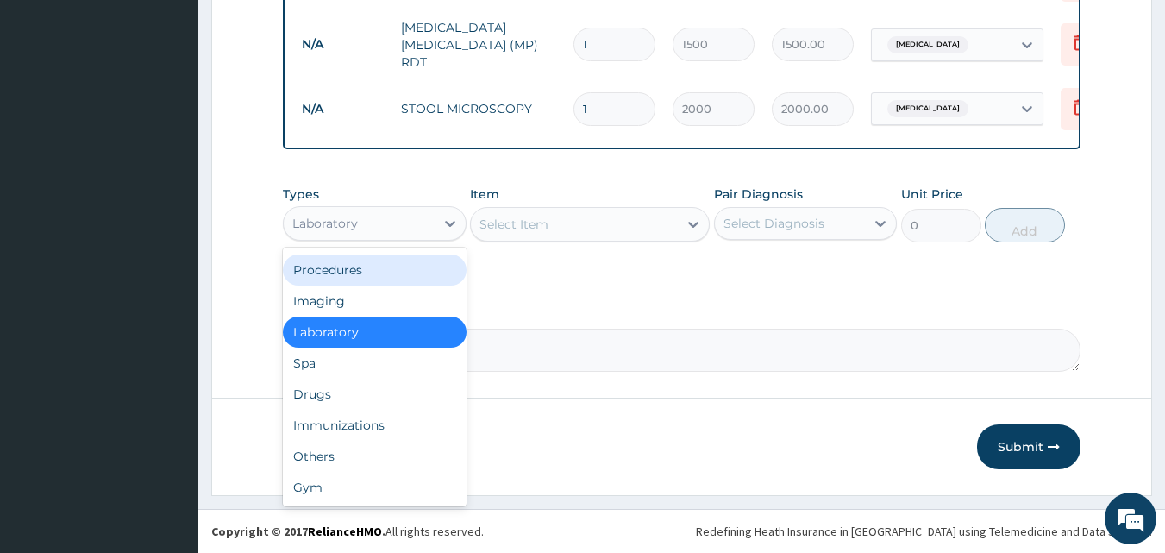
click at [363, 272] on div "Procedures" at bounding box center [375, 269] width 184 height 31
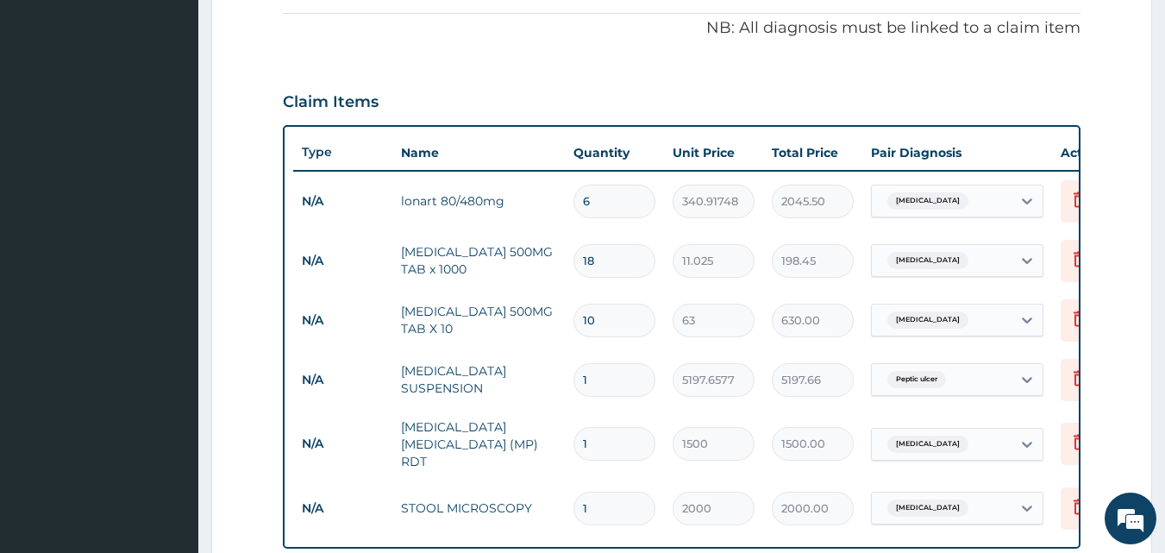
scroll to position [919, 0]
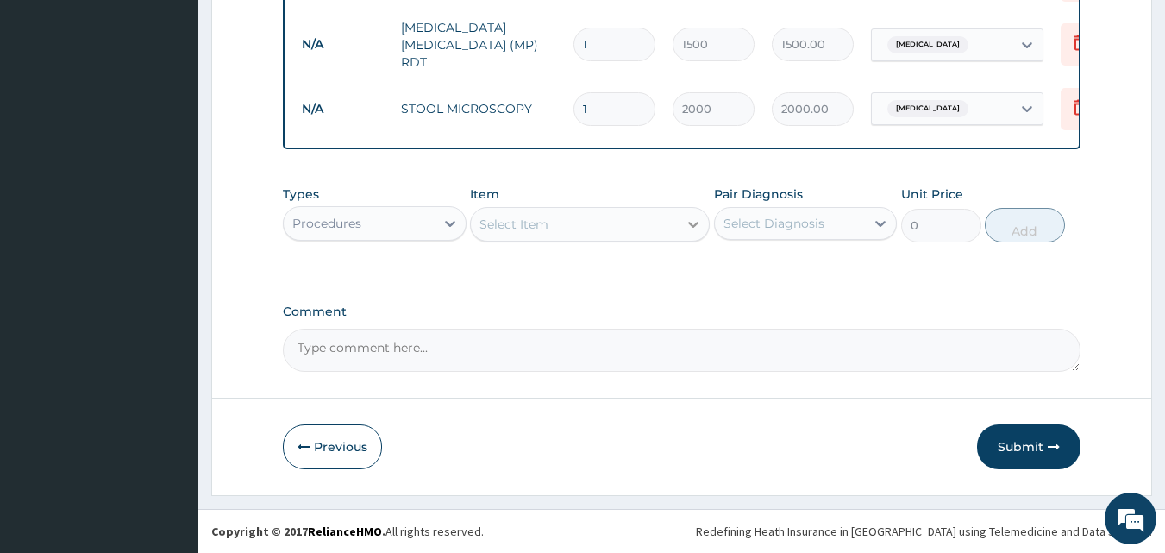
click at [681, 225] on div at bounding box center [693, 224] width 31 height 31
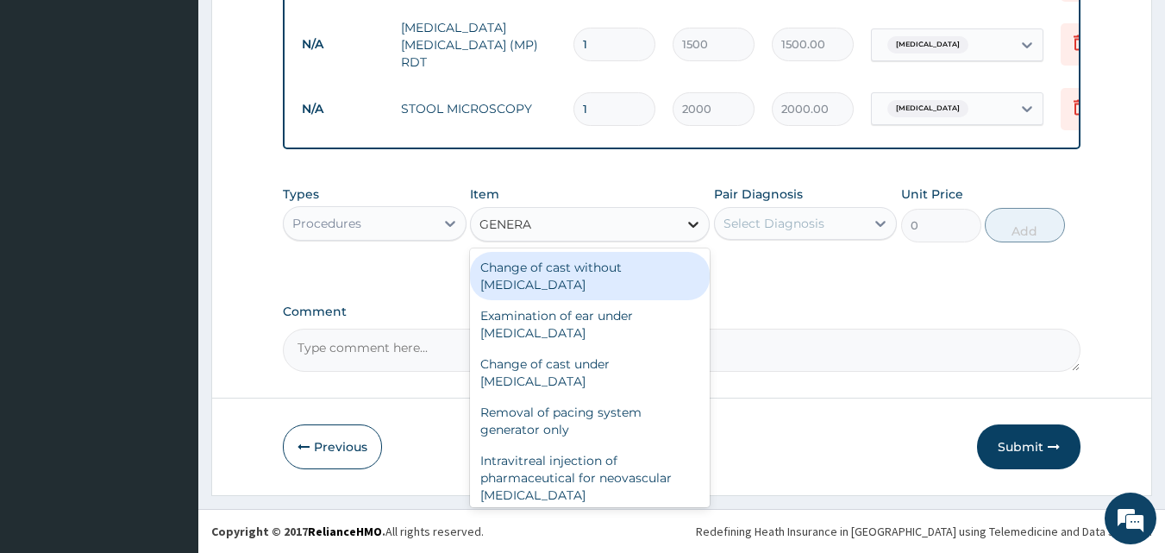
type input "GENERAL"
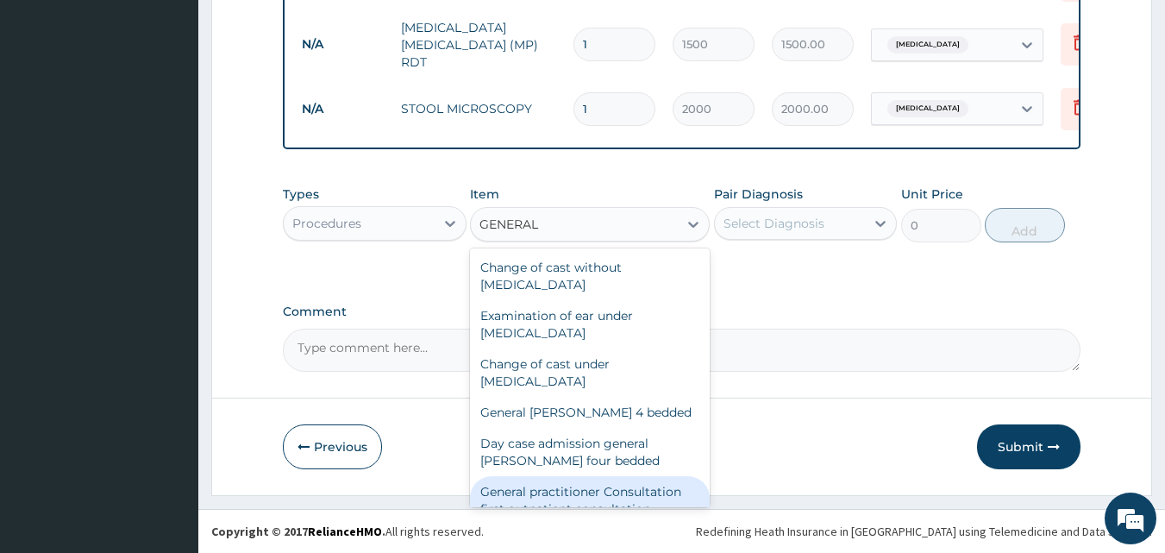
click at [651, 485] on div "General practitioner Consultation first outpatient consultation" at bounding box center [590, 500] width 240 height 48
type input "3000"
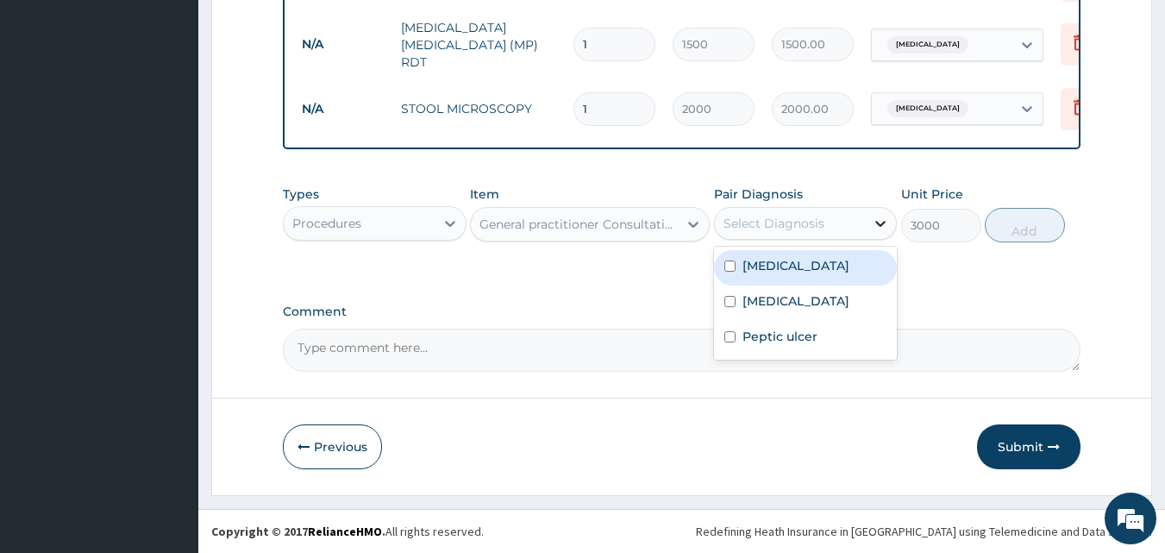
click at [872, 227] on icon at bounding box center [880, 223] width 17 height 17
drag, startPoint x: 845, startPoint y: 263, endPoint x: 870, endPoint y: 265, distance: 25.1
click at [845, 264] on div "Malaria" at bounding box center [806, 267] width 184 height 35
checkbox input "true"
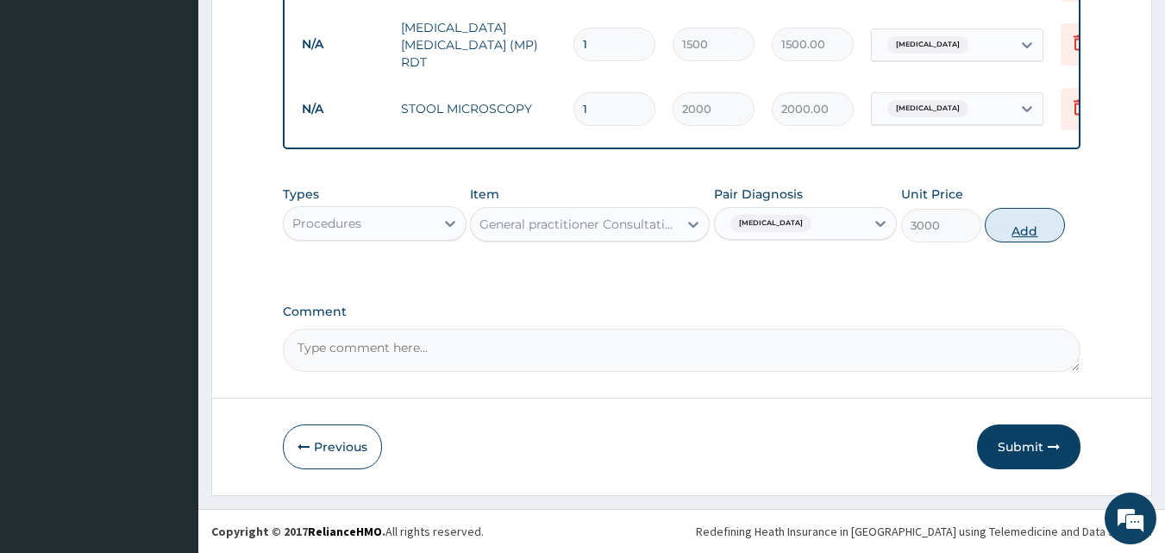
click at [1015, 232] on button "Add" at bounding box center [1025, 225] width 80 height 34
type input "0"
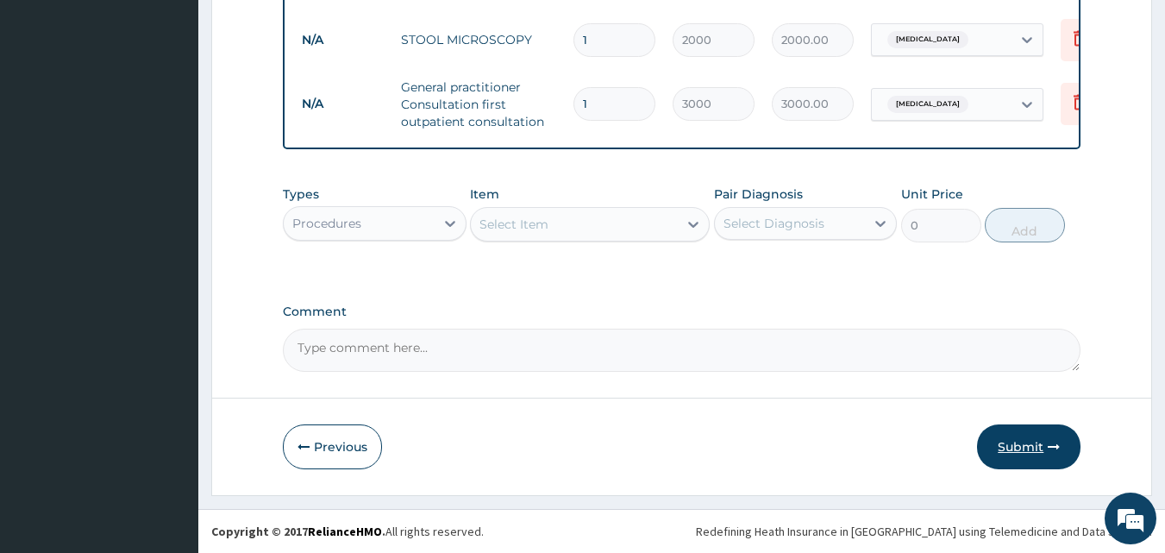
click at [1023, 449] on button "Submit" at bounding box center [1028, 446] width 103 height 45
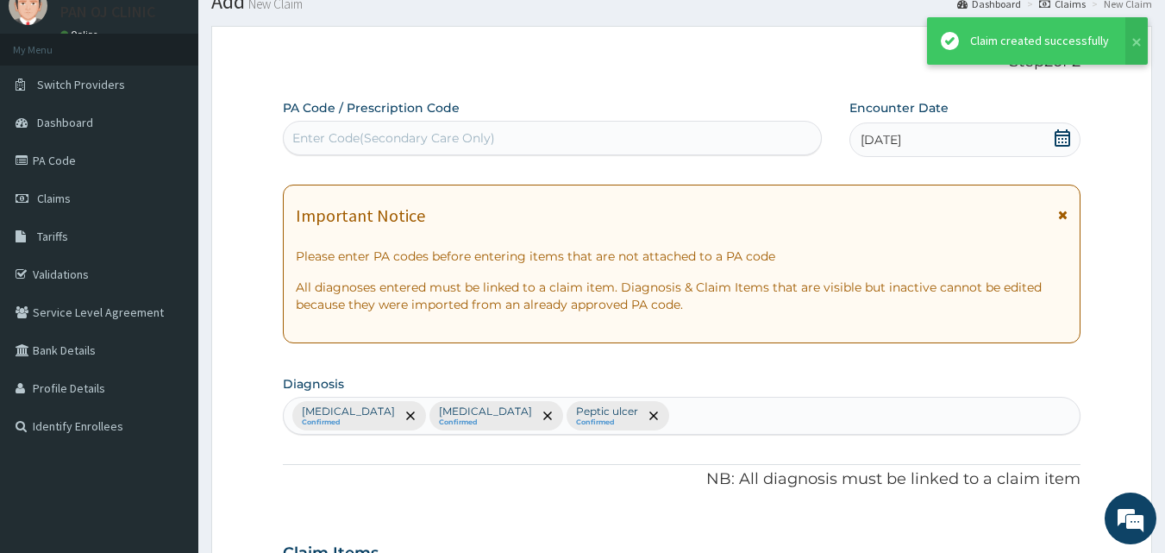
scroll to position [988, 0]
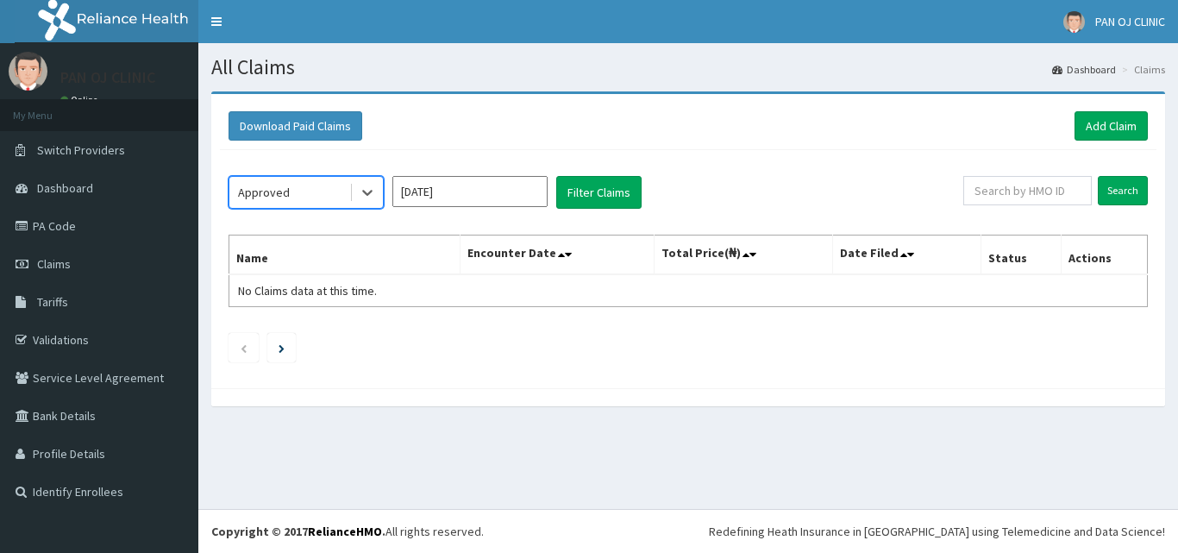
click at [454, 194] on input "[DATE]" at bounding box center [469, 191] width 155 height 31
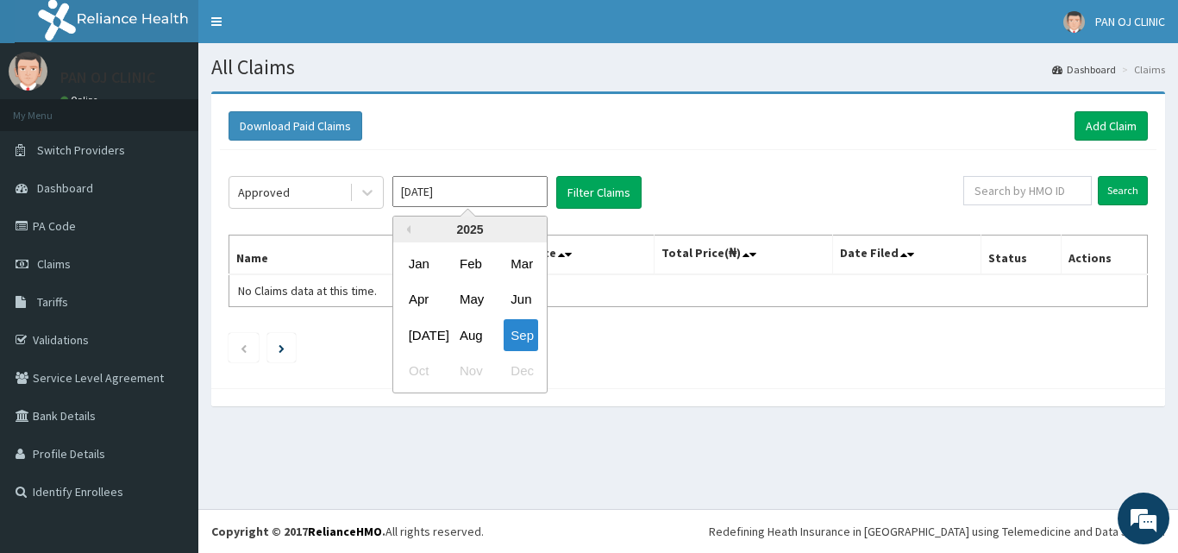
click at [462, 333] on div "Aug" at bounding box center [470, 335] width 34 height 32
type input "[DATE]"
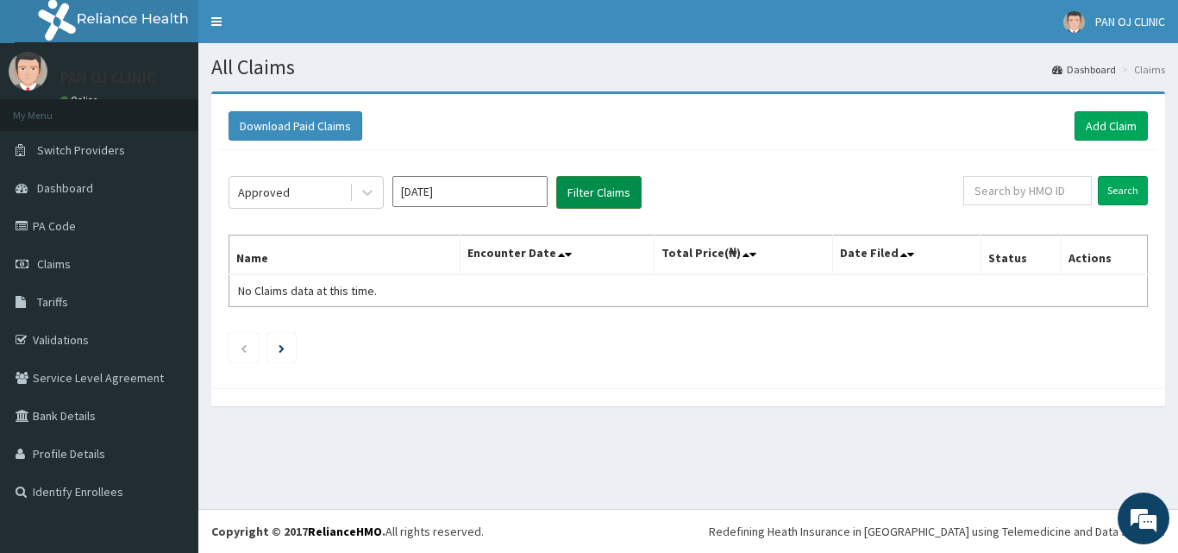
click at [598, 191] on button "Filter Claims" at bounding box center [598, 192] width 85 height 33
